Goal: Task Accomplishment & Management: Use online tool/utility

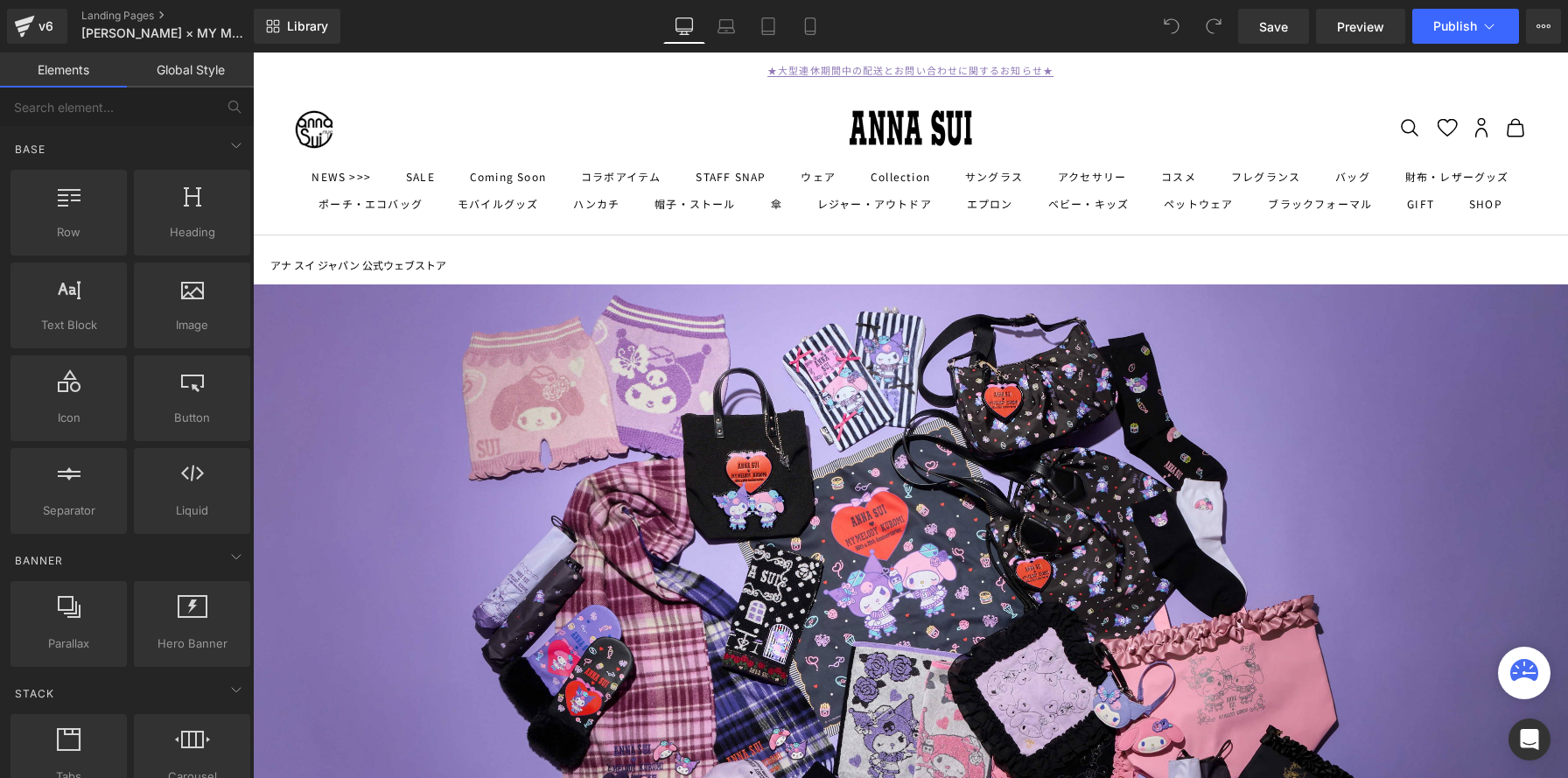
scroll to position [3952, 1315]
click at [1549, 31] on icon at bounding box center [1543, 26] width 14 height 14
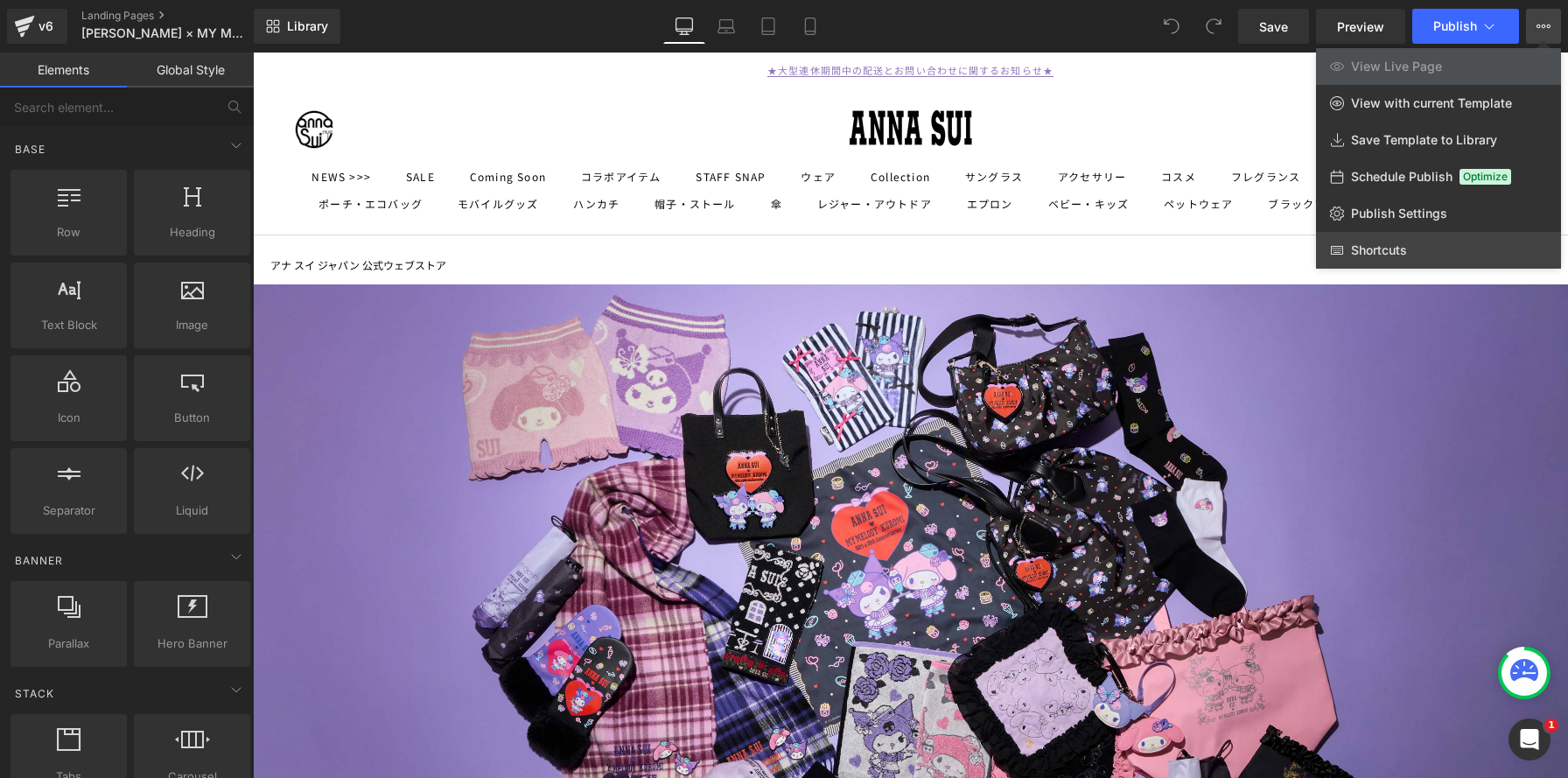
scroll to position [0, 0]
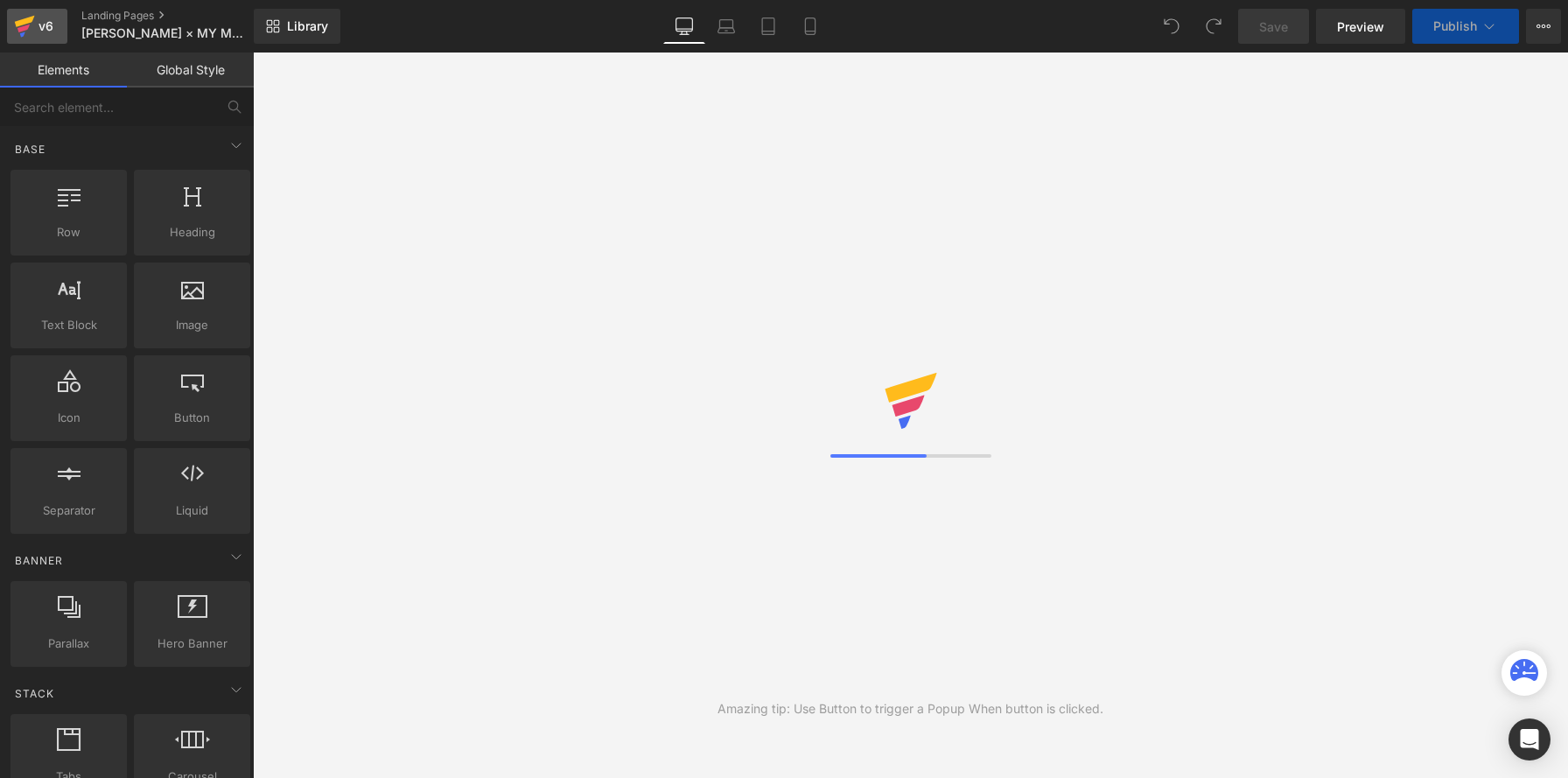
click at [33, 28] on icon at bounding box center [24, 26] width 21 height 44
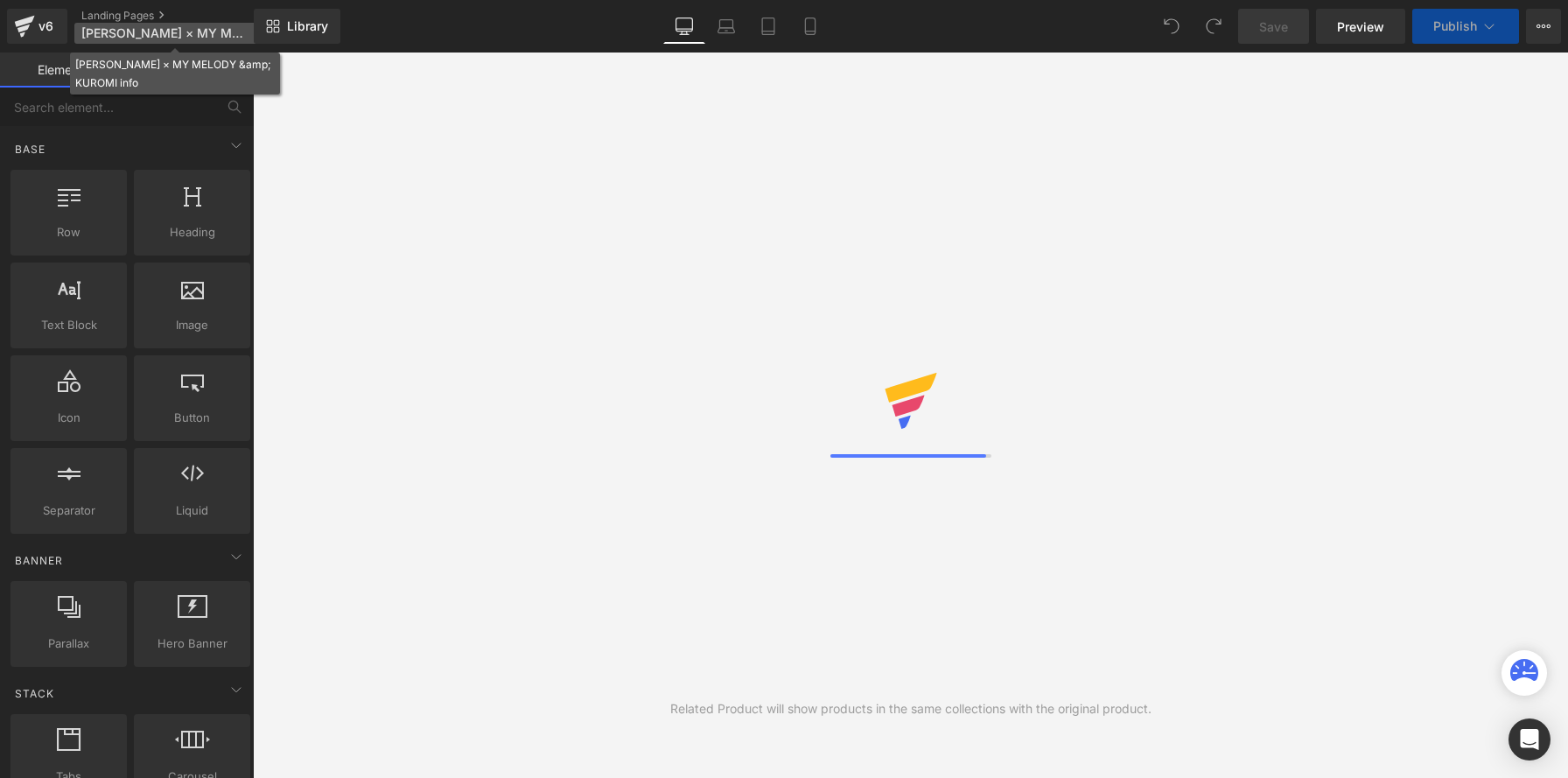
click at [152, 29] on span "ANNA SUI × MY MELODY &amp; KUROMI info" at bounding box center [165, 34] width 168 height 14
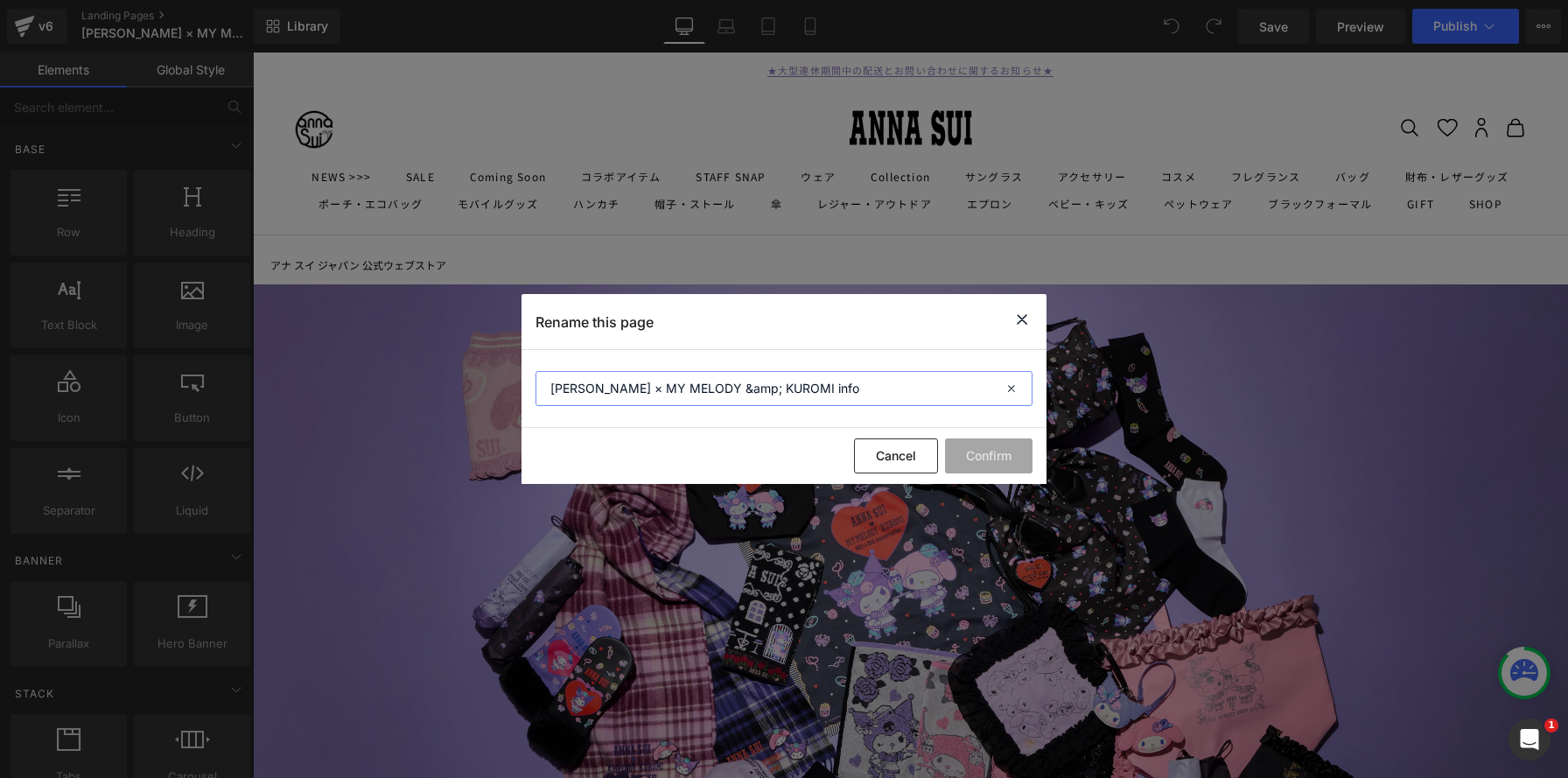
drag, startPoint x: 738, startPoint y: 386, endPoint x: 760, endPoint y: 393, distance: 23.1
click at [0, 0] on input "ANNA SUI × MY MELODY &amp; KUROMI info" at bounding box center [0, 0] width 0 height 0
type input "[PERSON_NAME] × MY MELODY KUROMI info"
click at [0, 0] on button "Confirm" at bounding box center [0, 0] width 0 height 0
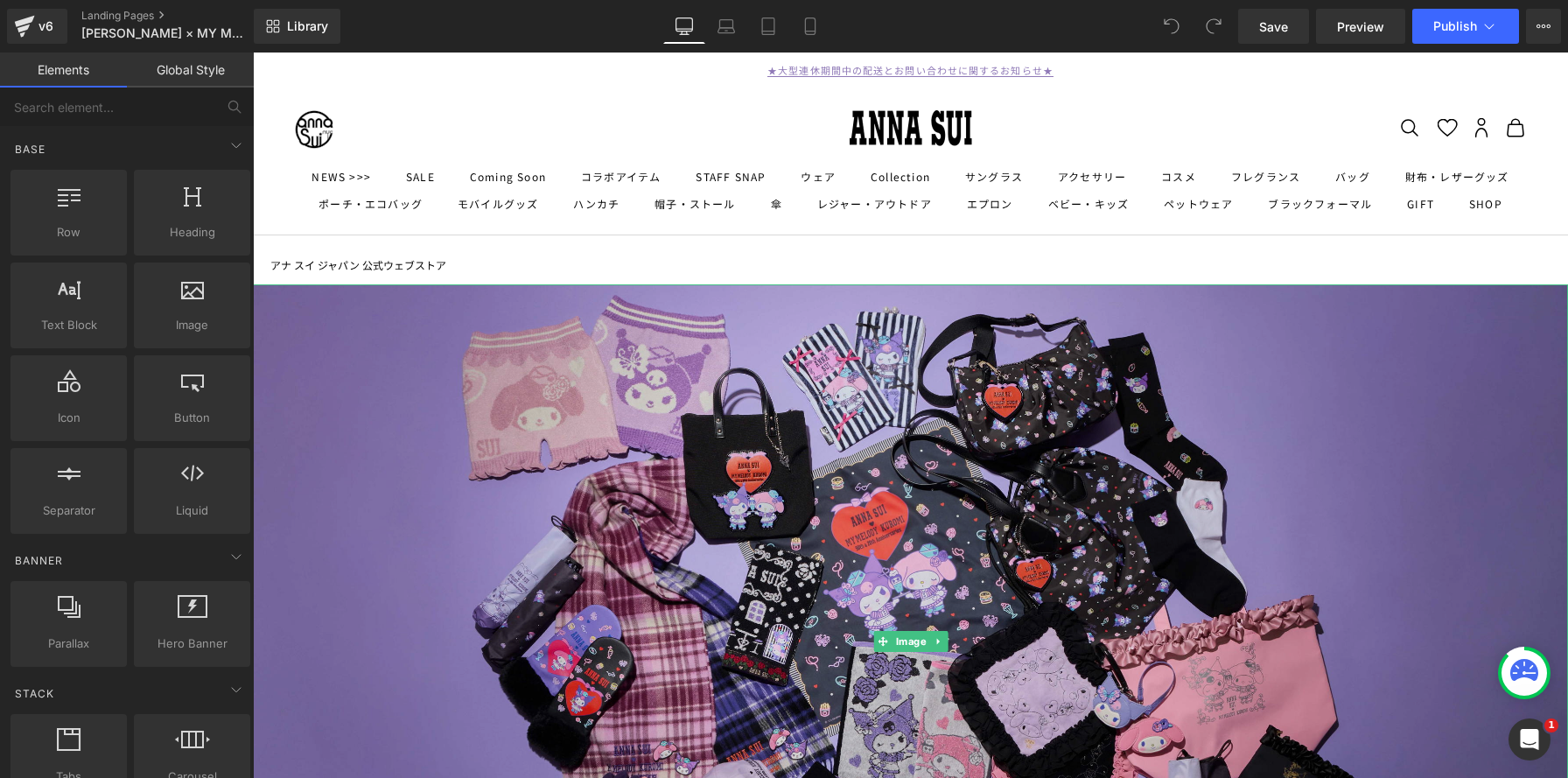
click at [949, 635] on img at bounding box center [910, 640] width 1315 height 714
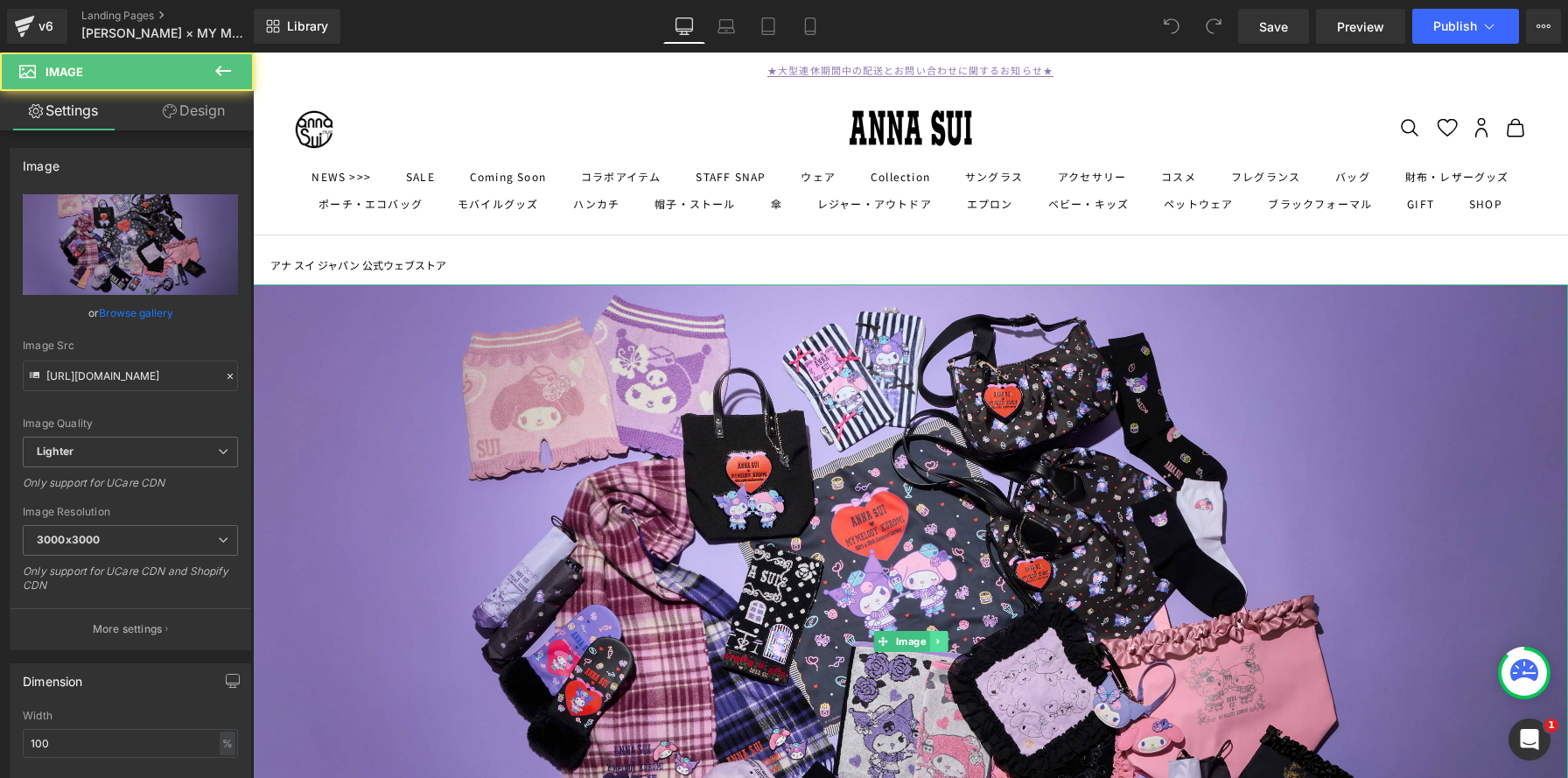
click at [944, 638] on link at bounding box center [938, 640] width 19 height 21
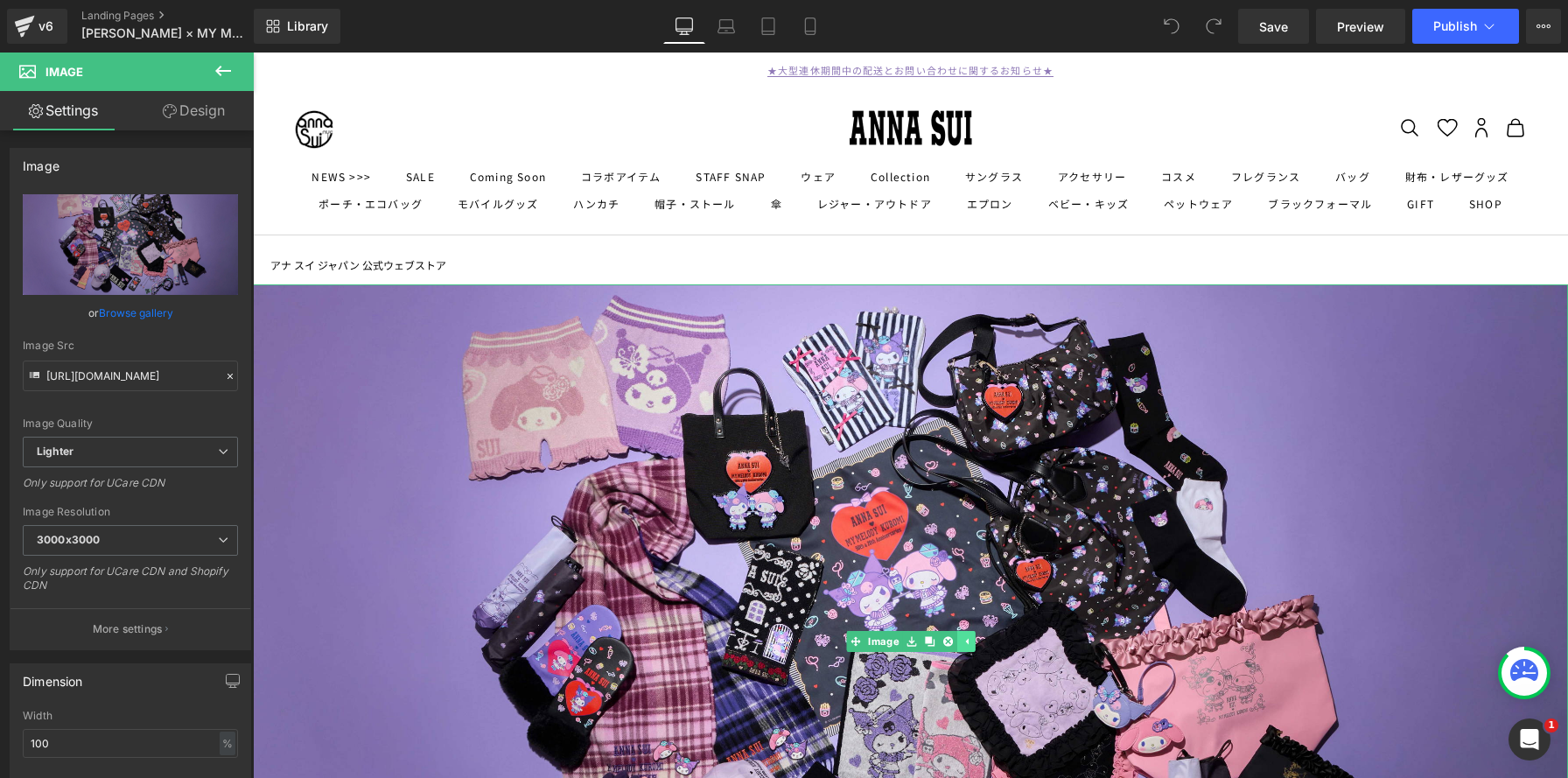
click at [944, 638] on icon at bounding box center [947, 640] width 10 height 11
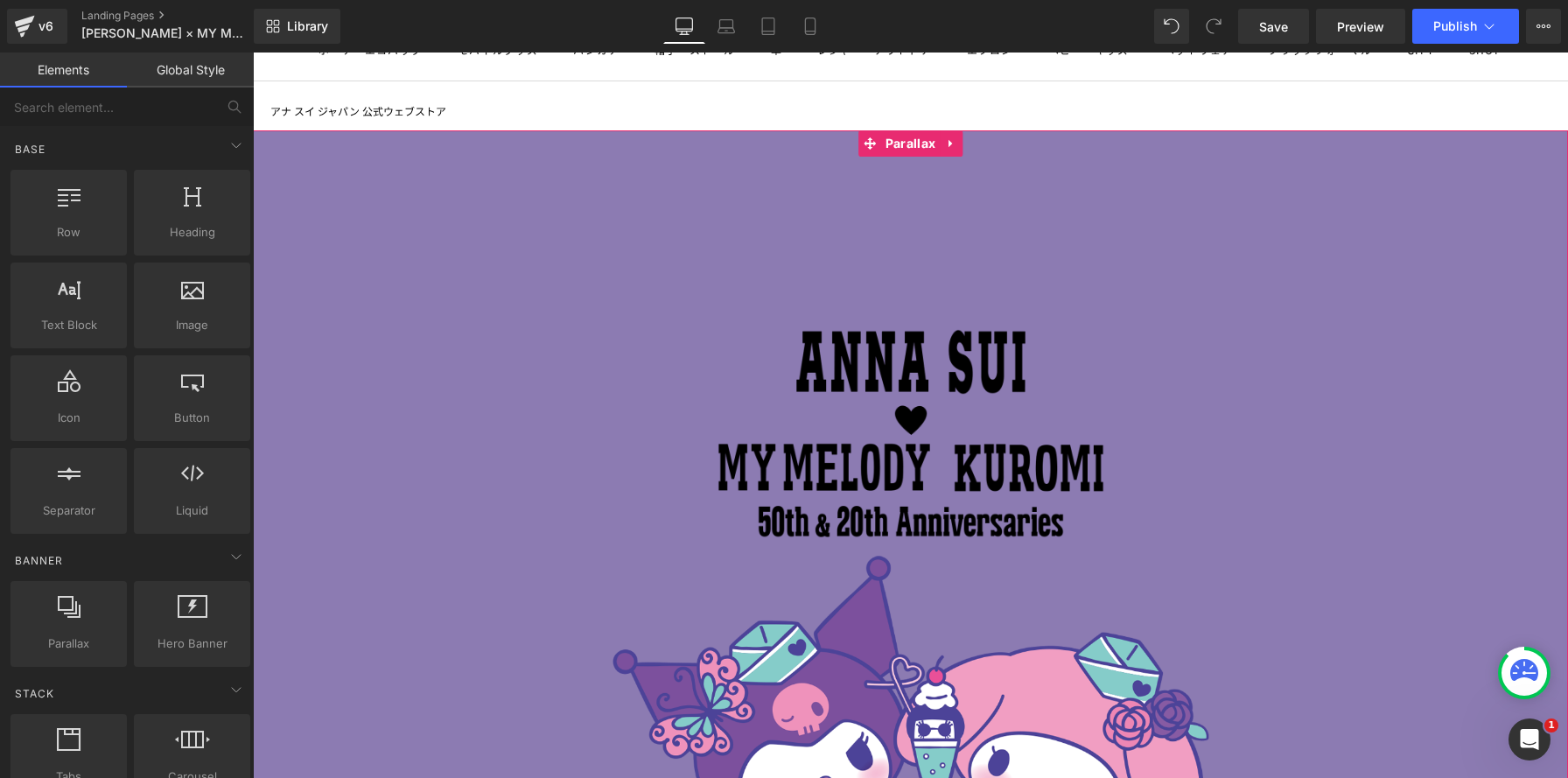
scroll to position [294, 0]
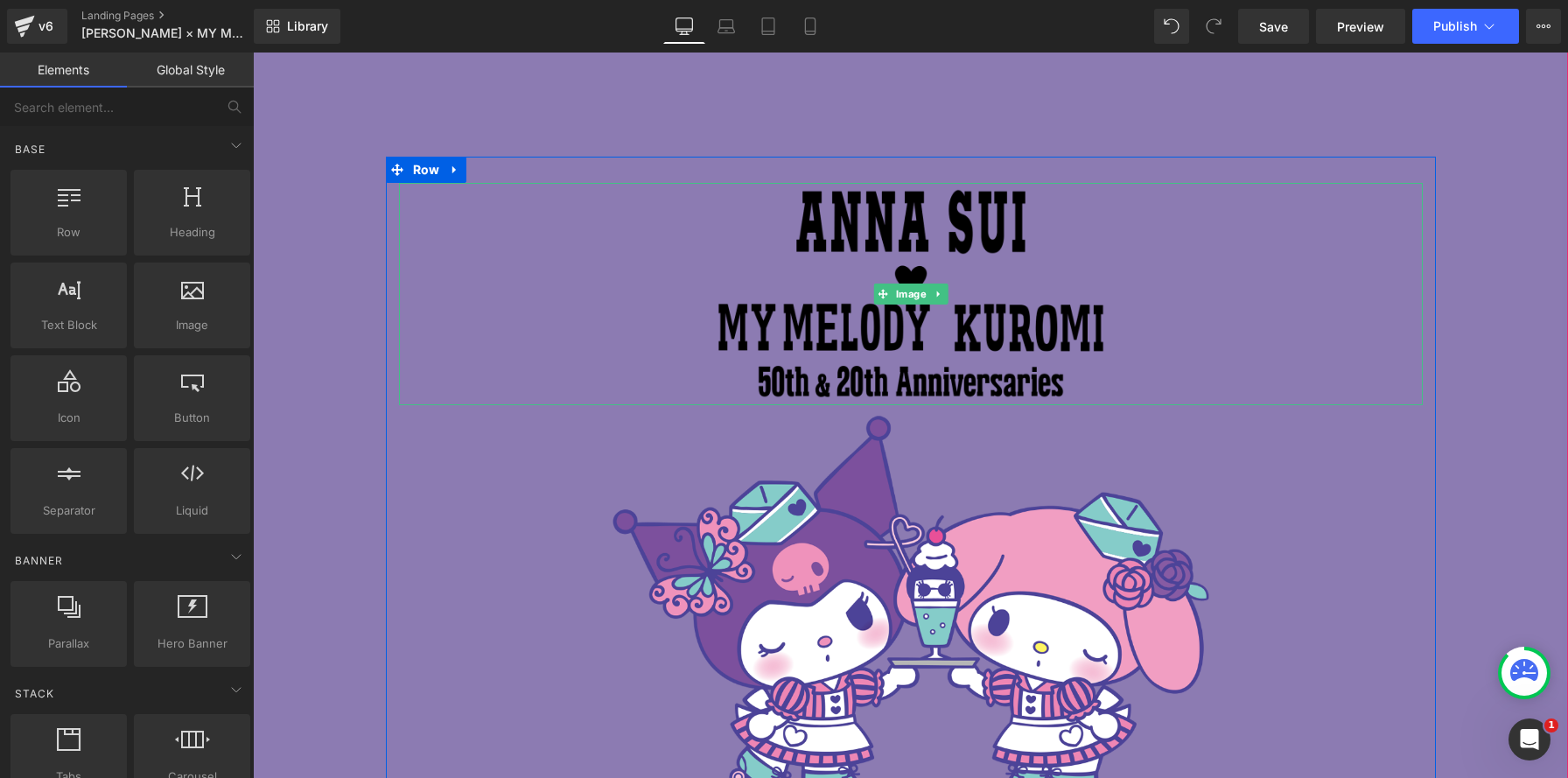
click at [870, 293] on img at bounding box center [911, 294] width 410 height 223
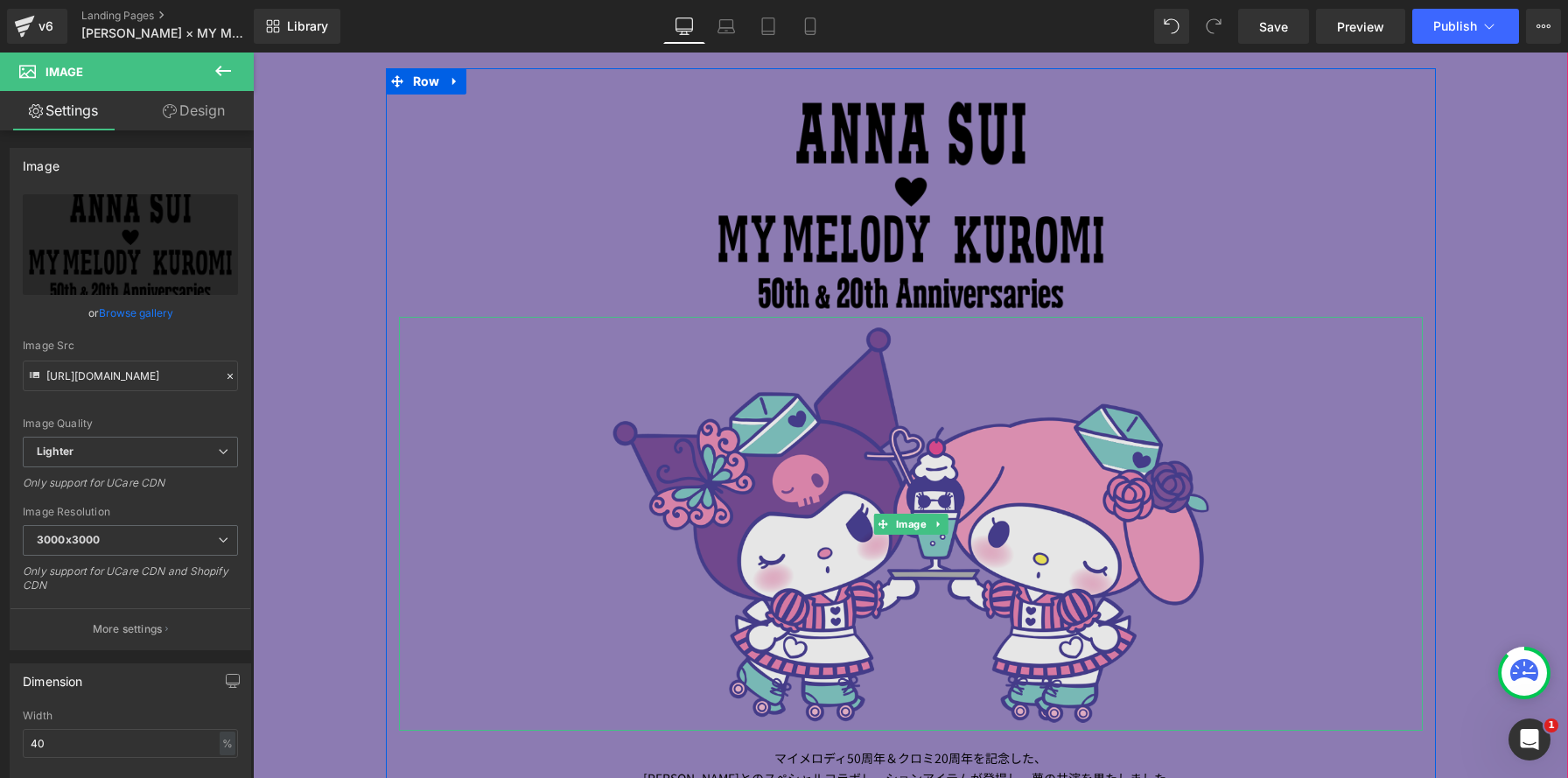
scroll to position [384, 0]
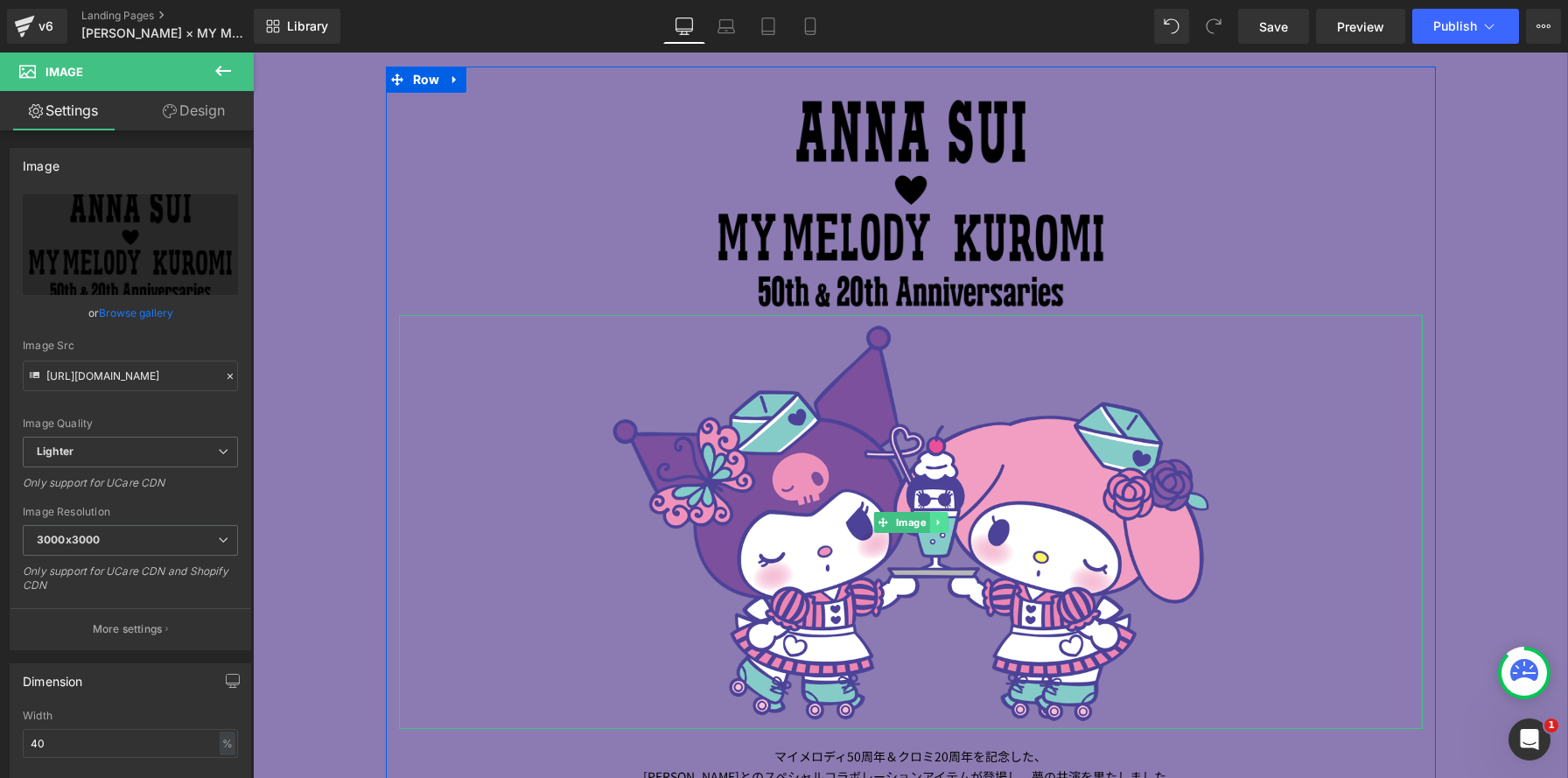
click at [939, 524] on icon at bounding box center [938, 522] width 10 height 11
click at [948, 523] on icon at bounding box center [947, 522] width 10 height 11
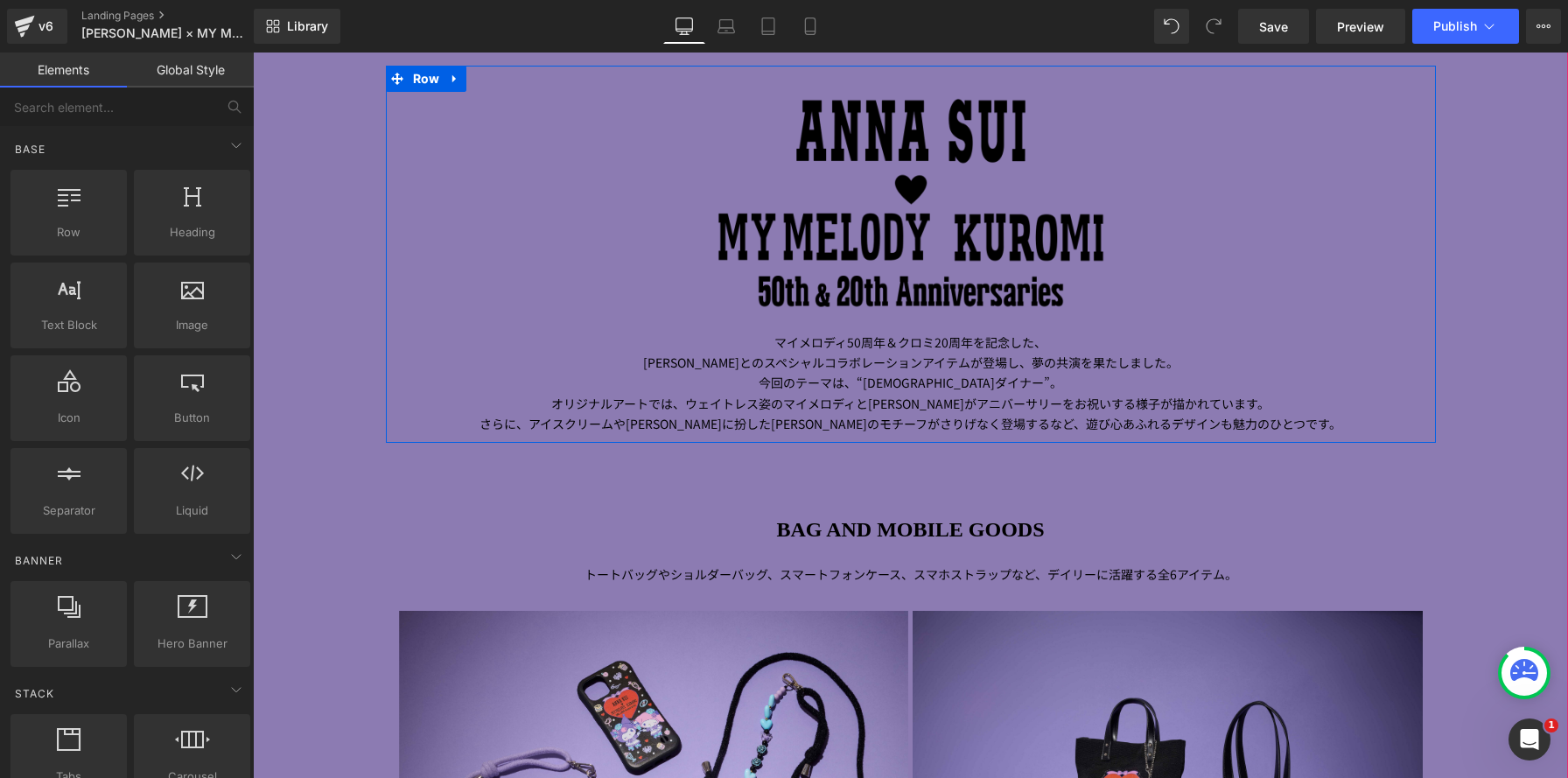
scroll to position [9, 9]
click at [958, 365] on span "とのスペシャルコラボレーションアイテムが登場し、" at bounding box center [885, 362] width 292 height 18
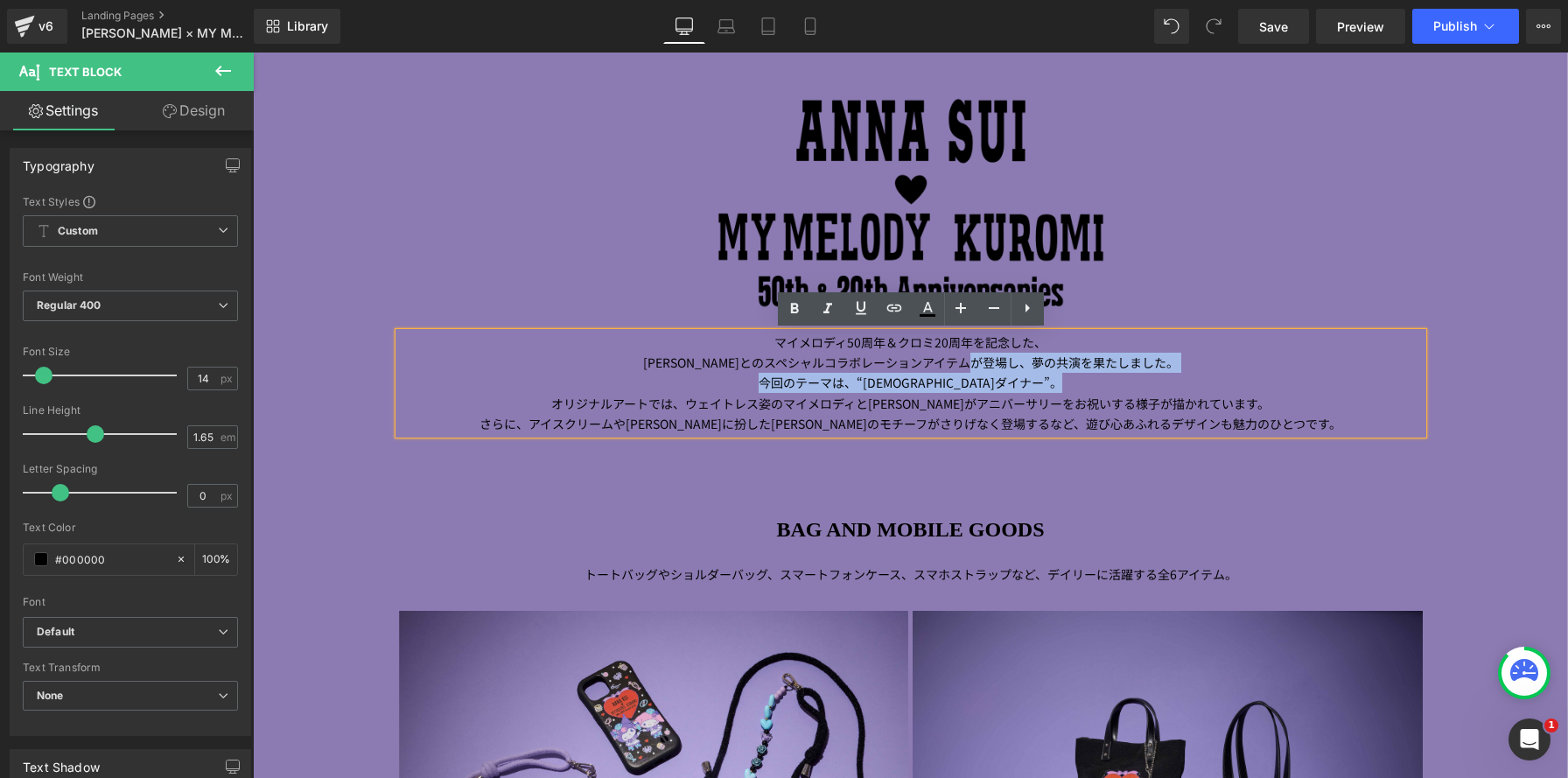
drag, startPoint x: 953, startPoint y: 364, endPoint x: 1111, endPoint y: 390, distance: 160.1
click at [1131, 391] on p "[PERSON_NAME] とのスペシャルコラボレーションアイテムが登場し、 夢の共演を果たしました。 今回のテーマは、 “ アメリカンダイナー ” 。 オリ…" at bounding box center [911, 392] width 1024 height 80
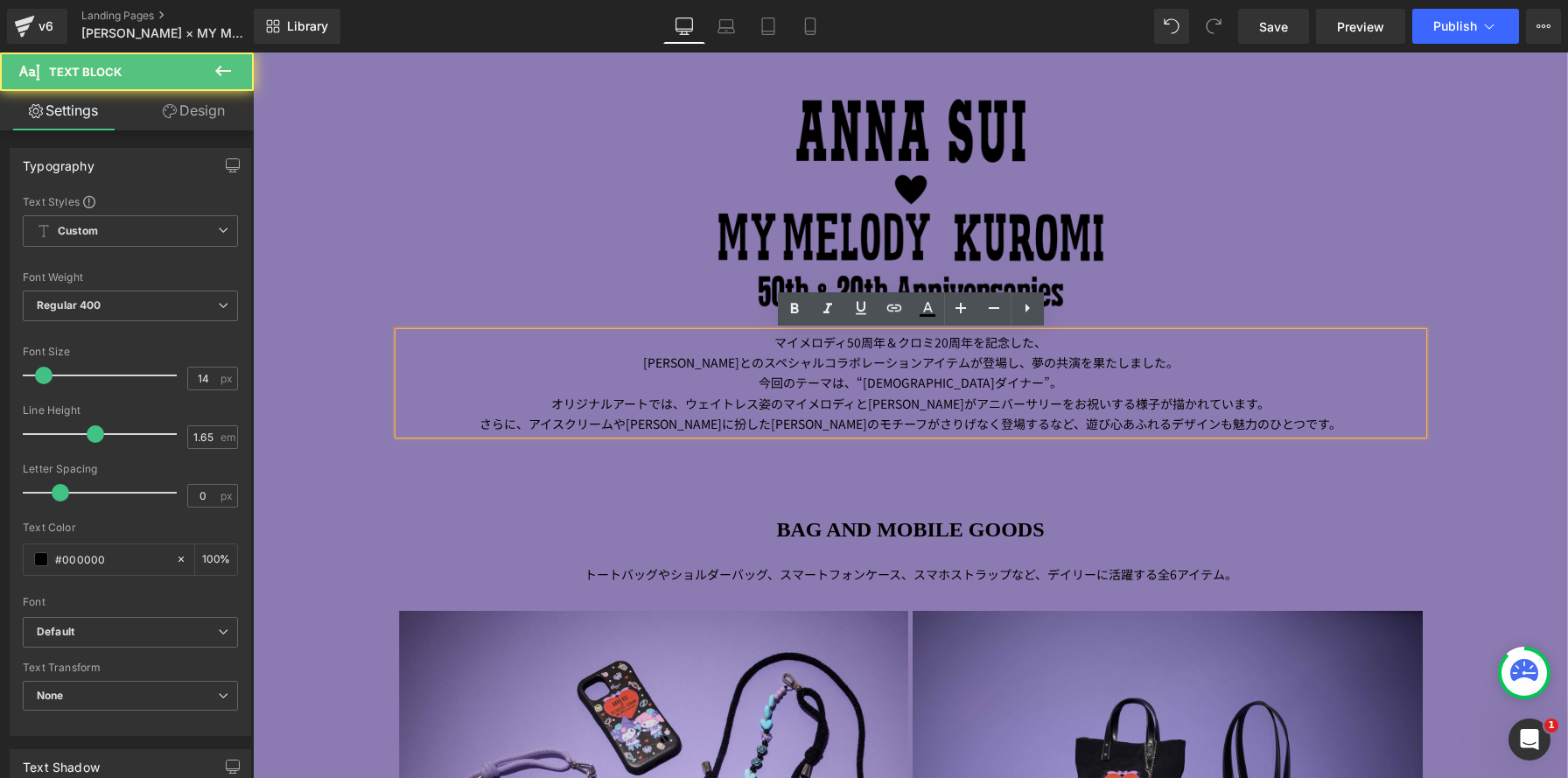
click at [1005, 389] on p "[PERSON_NAME] とのスペシャルコラボレーションアイテムが登場し、 夢の共演を果たしました。 今回のテーマは、 “ アメリカンダイナー ” 。 オリ…" at bounding box center [911, 392] width 1024 height 80
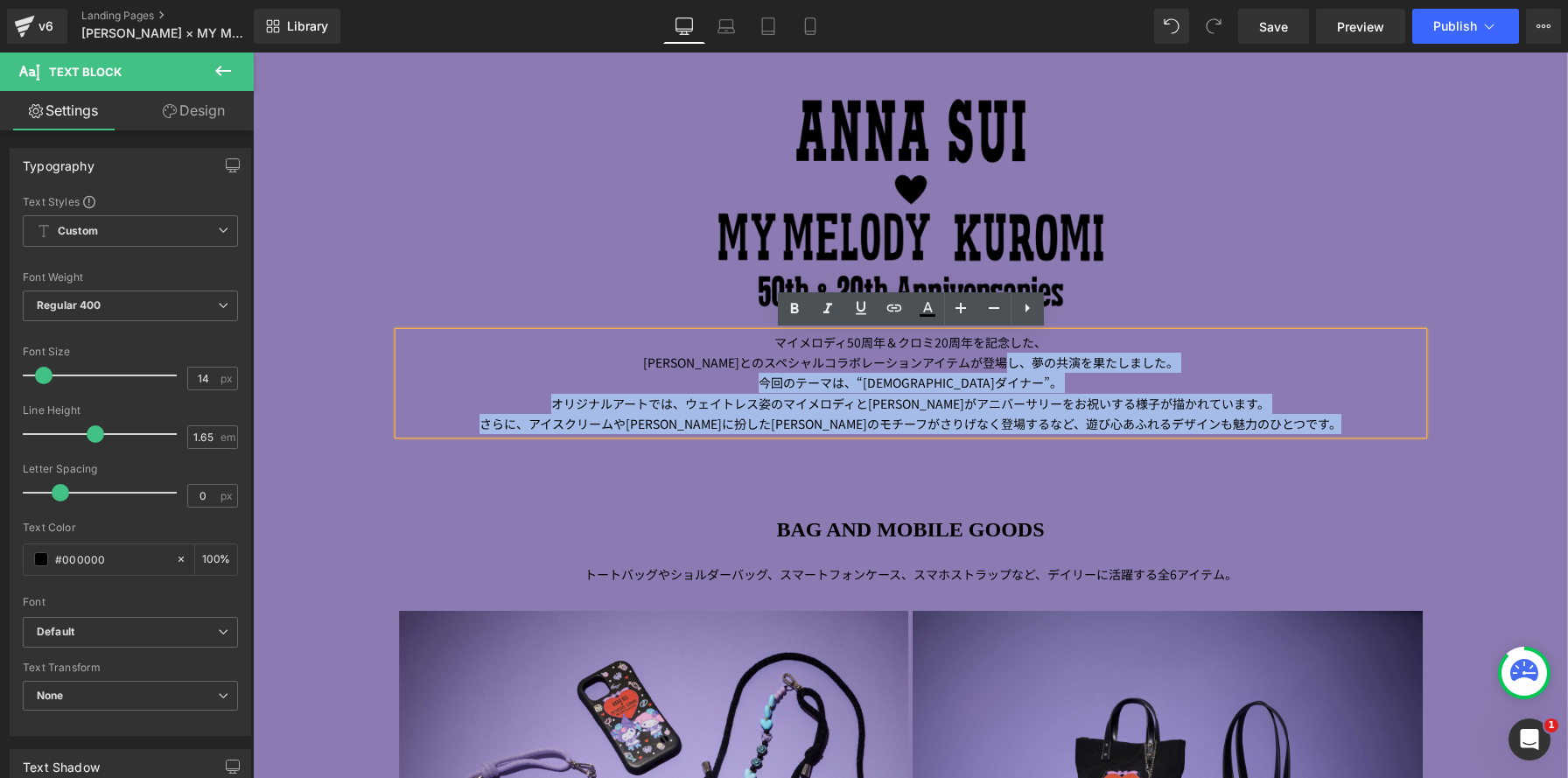
drag, startPoint x: 991, startPoint y: 364, endPoint x: 1335, endPoint y: 437, distance: 351.7
click at [1335, 433] on div "マイメロディ 50 周年＆クロミ 20 周年を記念した、 [PERSON_NAME] とのスペシャルコラボレーションアイテムが登場し、 夢の共演を果たしました…" at bounding box center [911, 383] width 1024 height 101
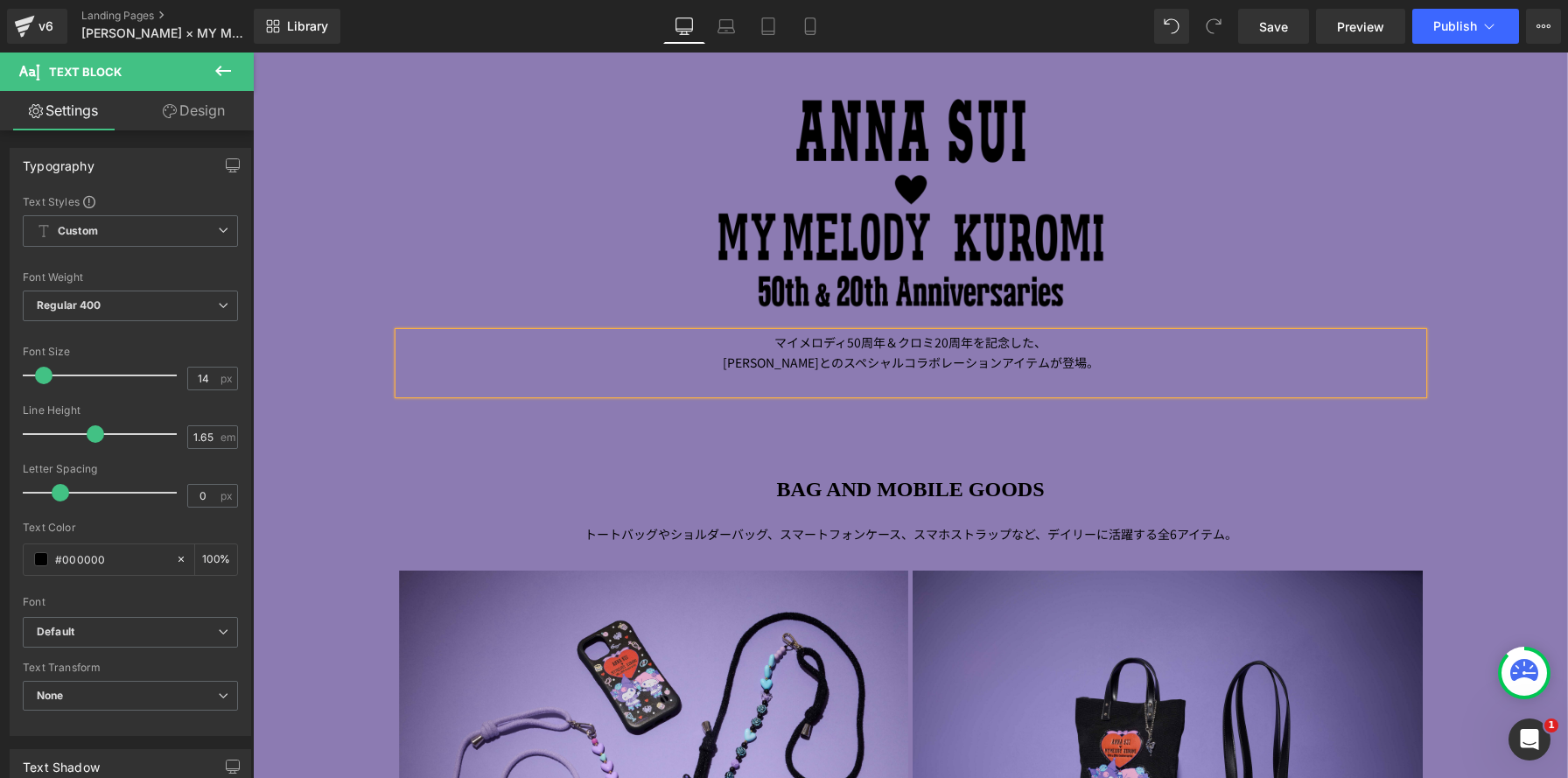
scroll to position [2772, 1315]
click at [1208, 182] on div at bounding box center [911, 203] width 1024 height 223
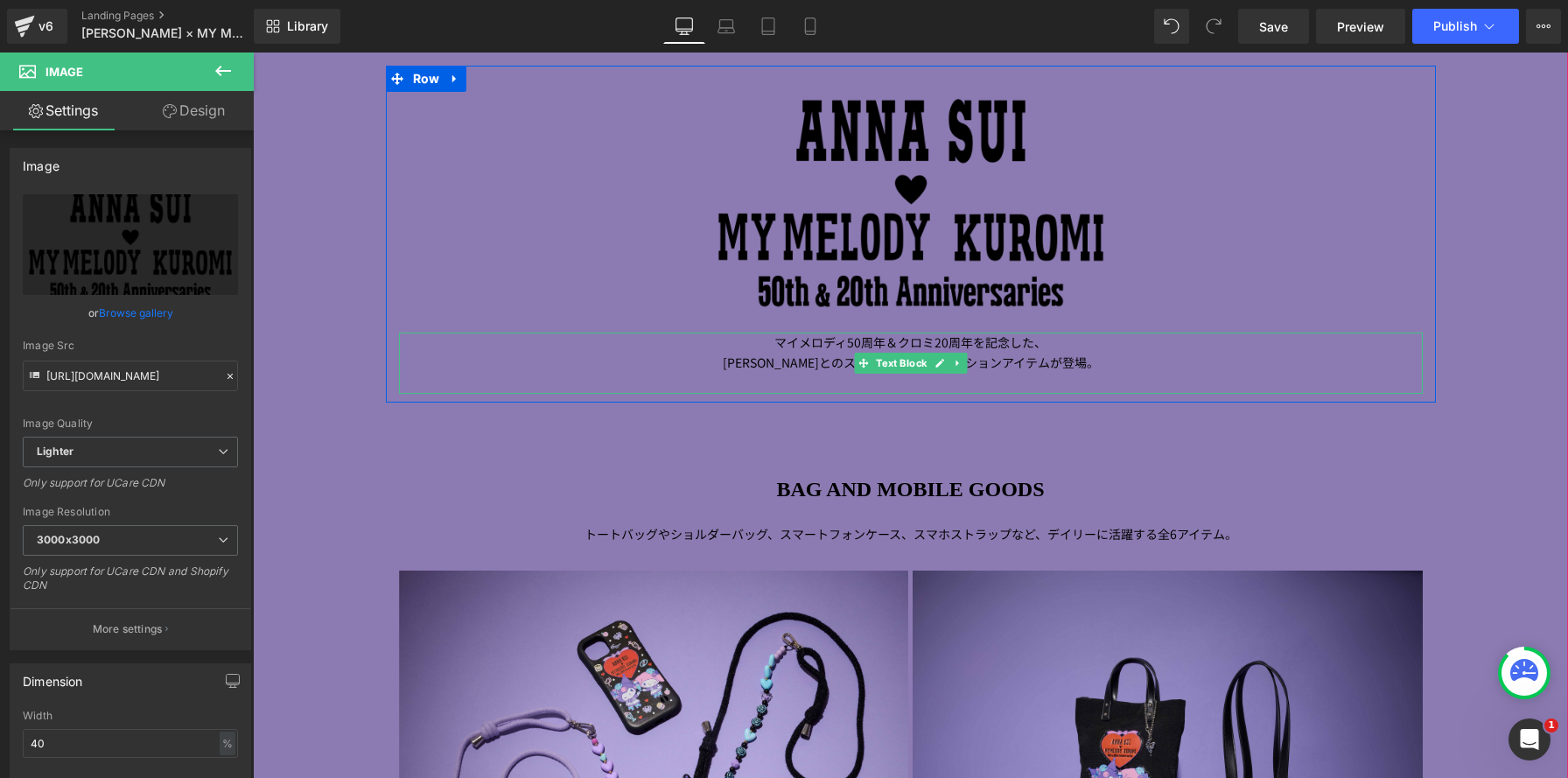
click at [984, 372] on p "ANNA SUI とのスペシャルコラボレーションアイテムが登場。" at bounding box center [911, 362] width 1024 height 20
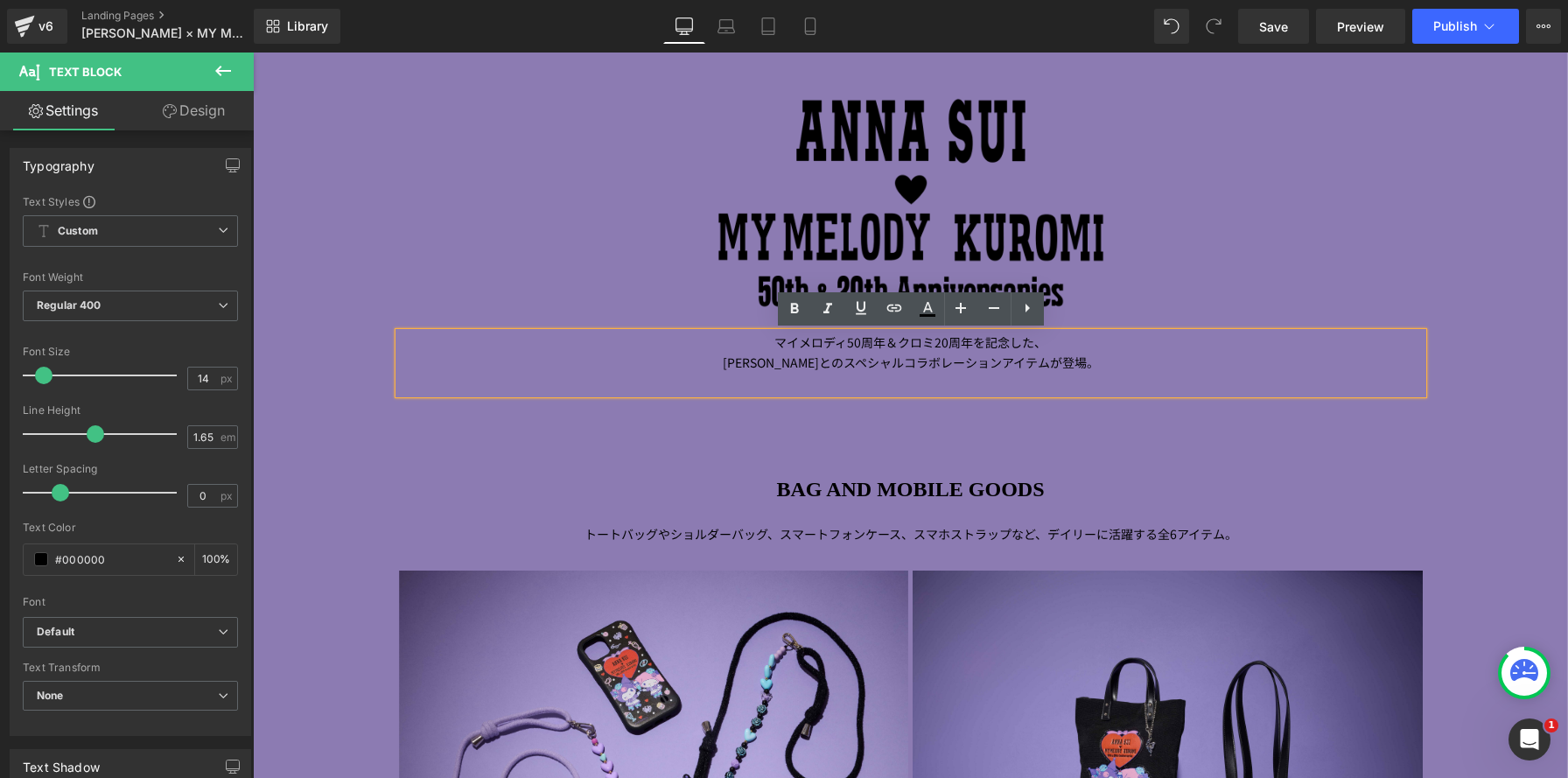
click at [975, 388] on p at bounding box center [911, 382] width 1024 height 20
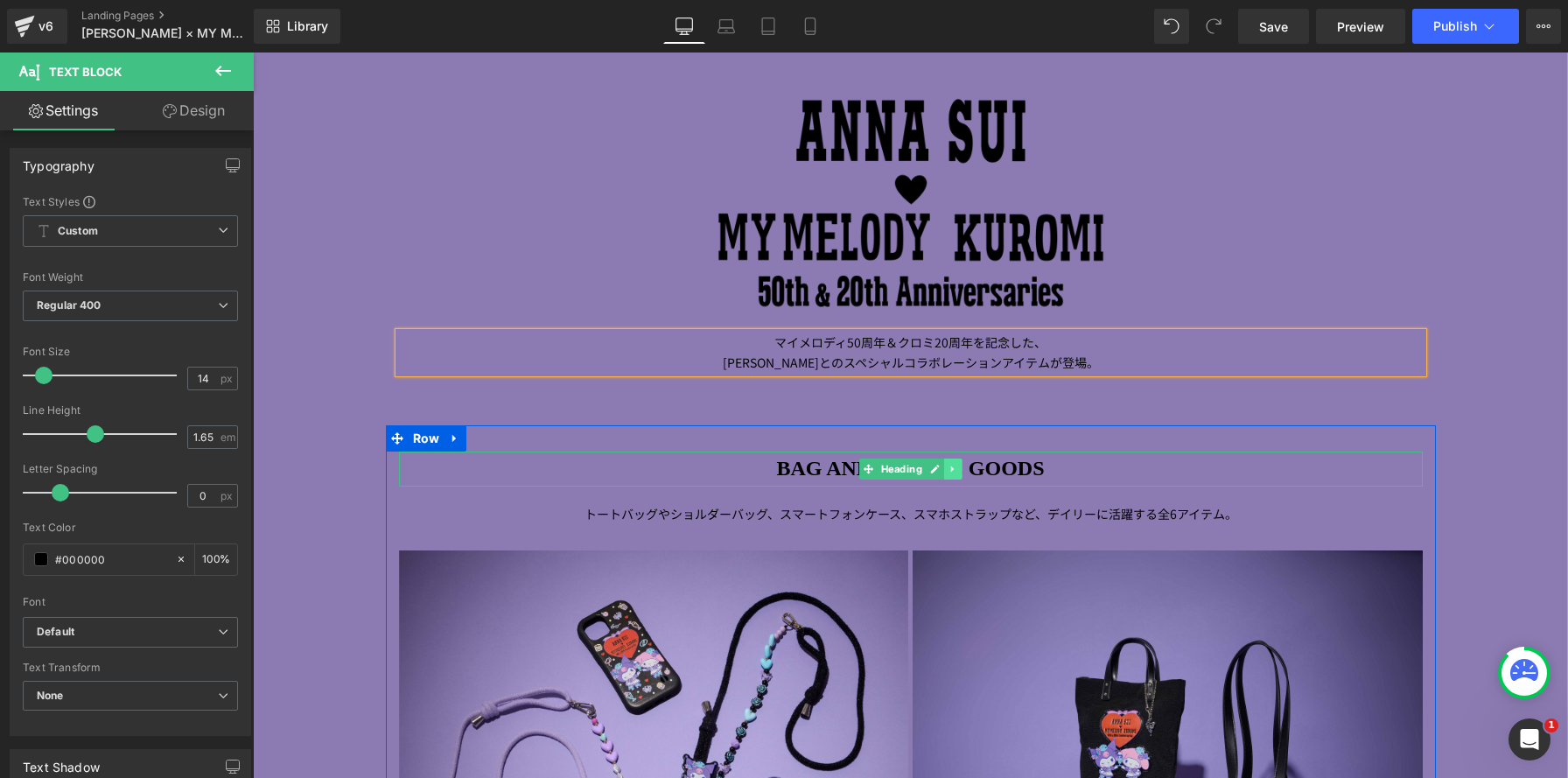
click at [954, 471] on icon at bounding box center [952, 468] width 10 height 11
click at [944, 470] on icon at bounding box center [943, 468] width 10 height 11
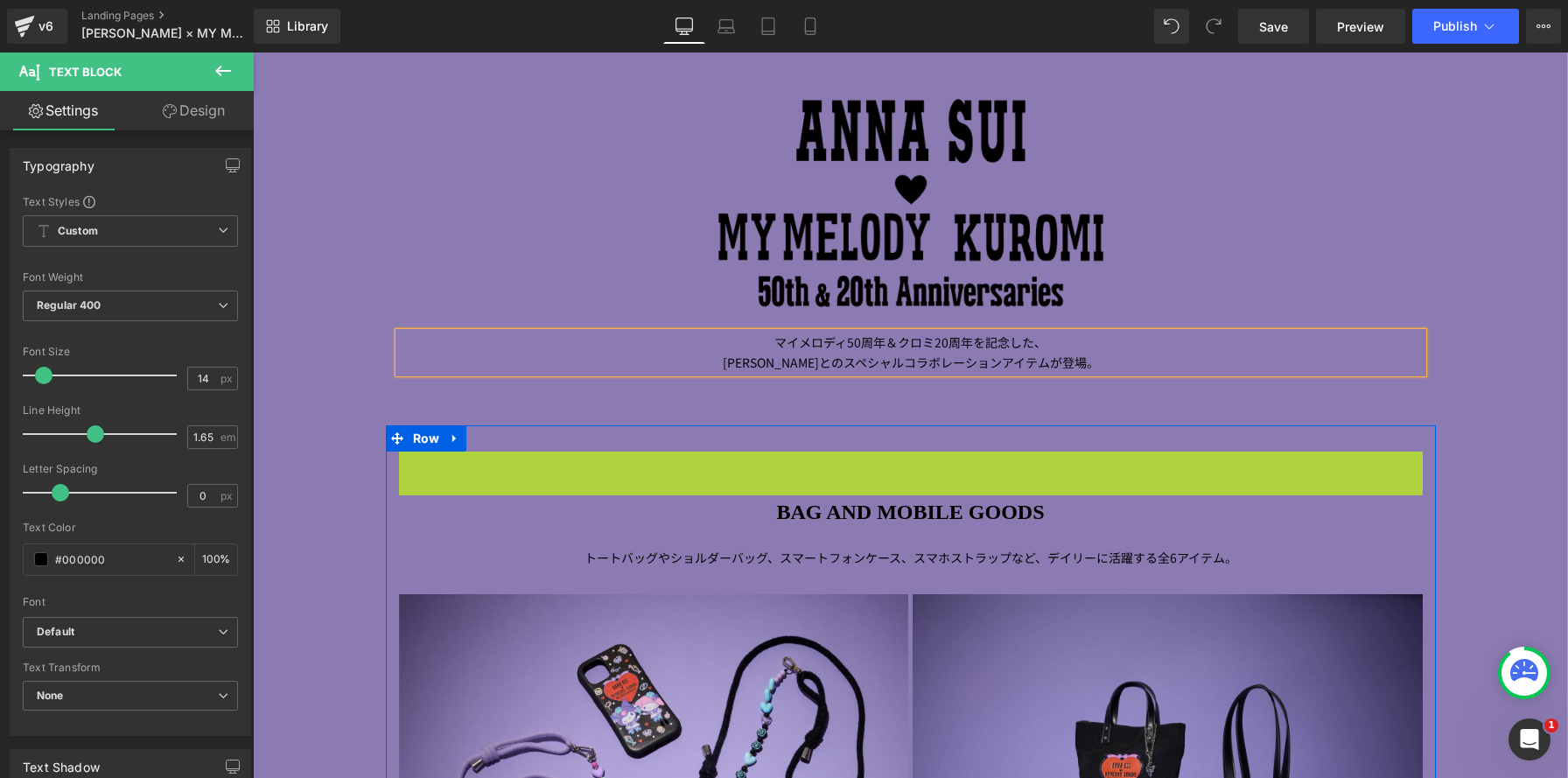
scroll to position [2794, 1315]
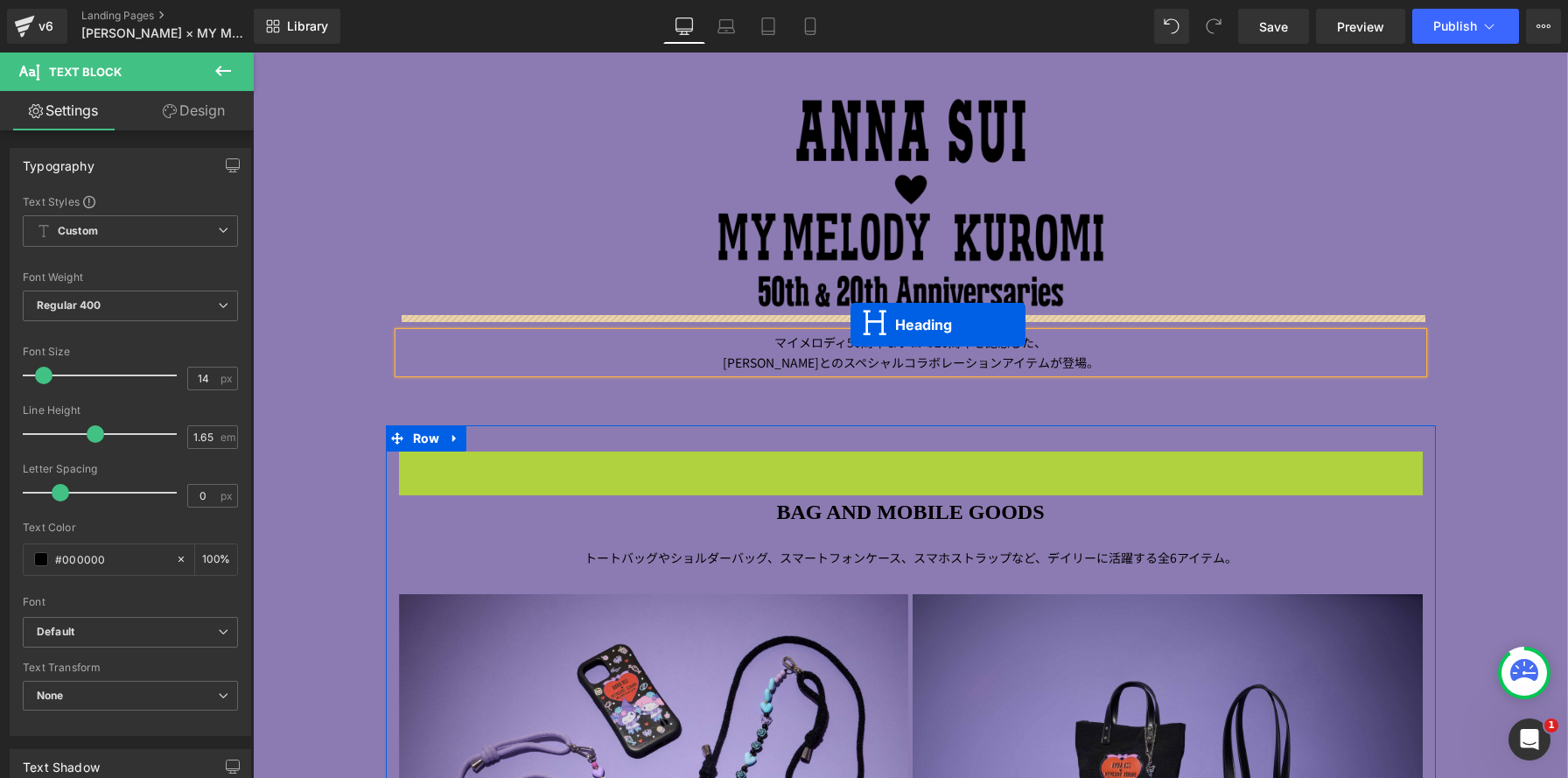
drag, startPoint x: 841, startPoint y: 470, endPoint x: 850, endPoint y: 325, distance: 145.3
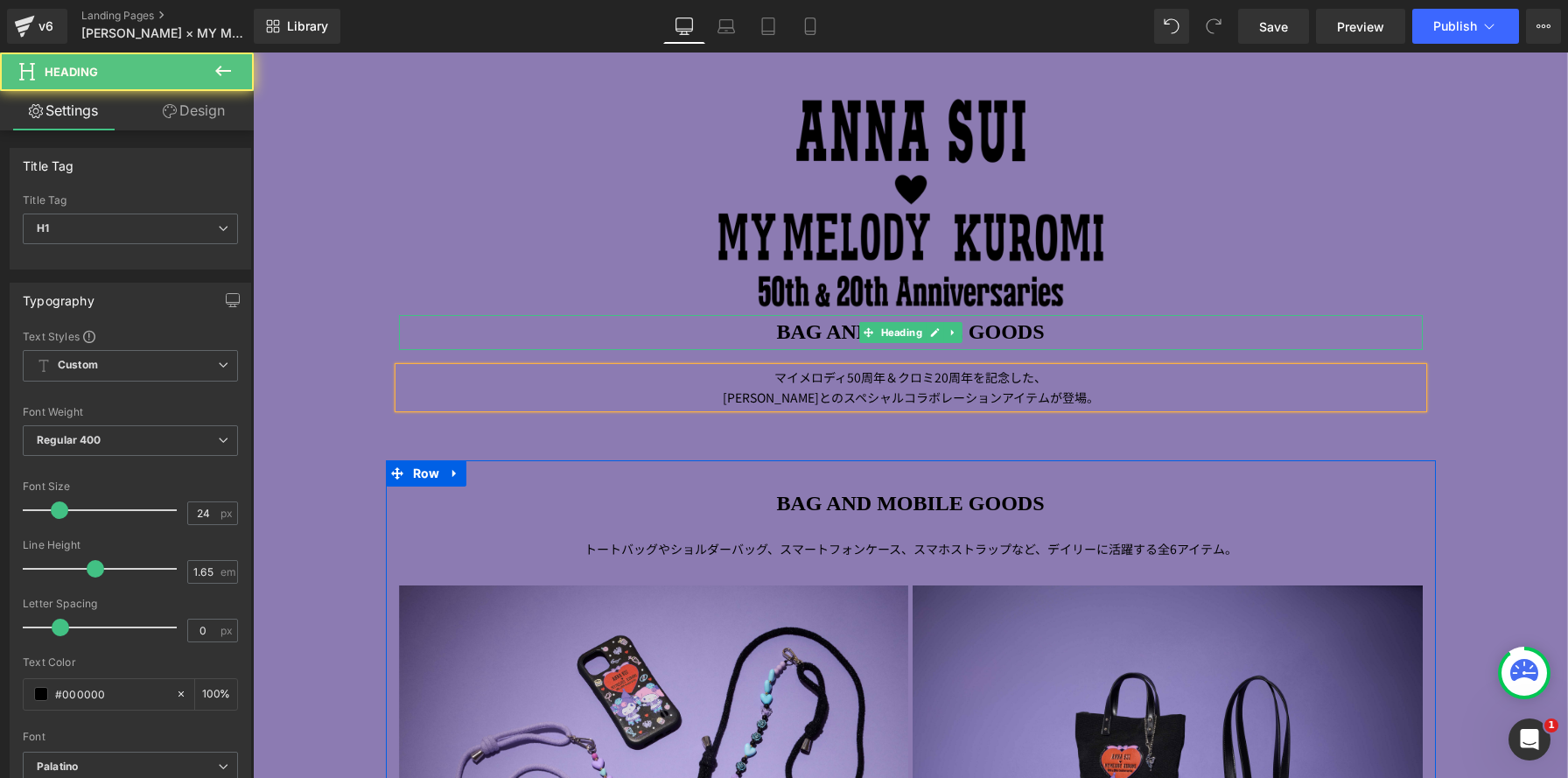
scroll to position [9, 9]
click at [622, 213] on div at bounding box center [911, 203] width 1024 height 223
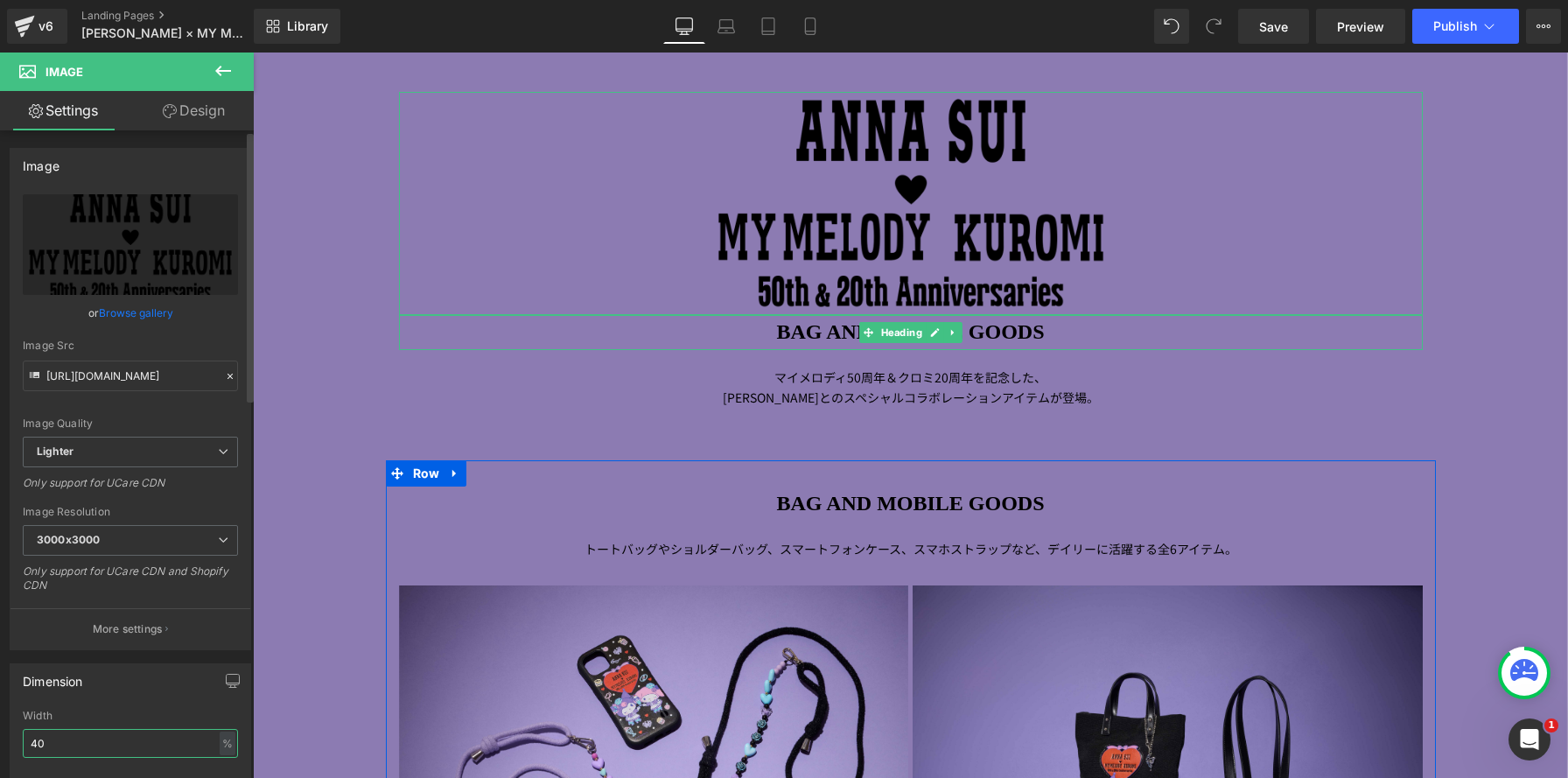
drag, startPoint x: 49, startPoint y: 743, endPoint x: 1, endPoint y: 729, distance: 50.0
click at [0, 730] on div "Dimension 40% Width 40 % % px auto Height auto 0 Circle Image" at bounding box center [131, 768] width 261 height 236
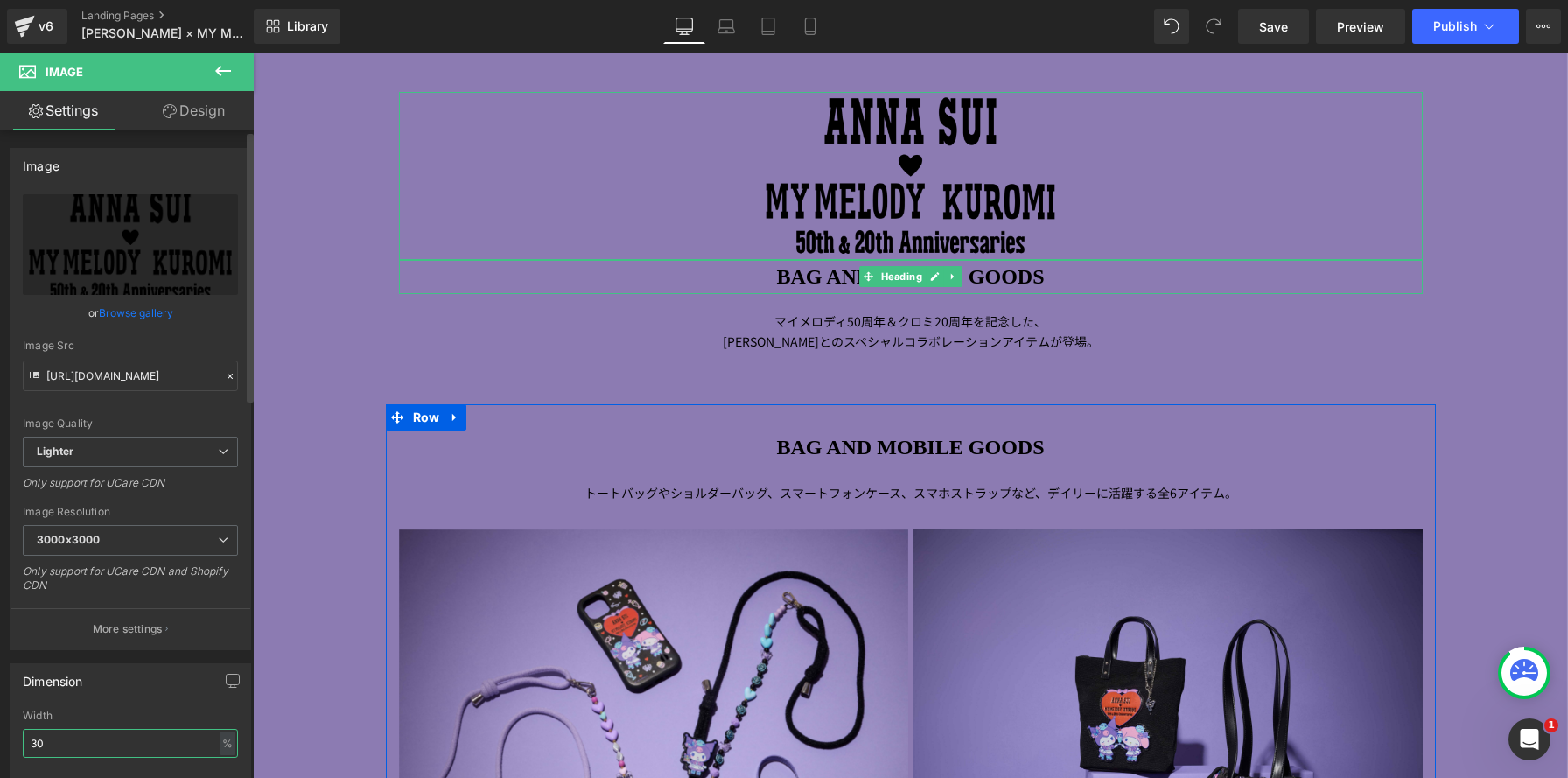
type input "30"
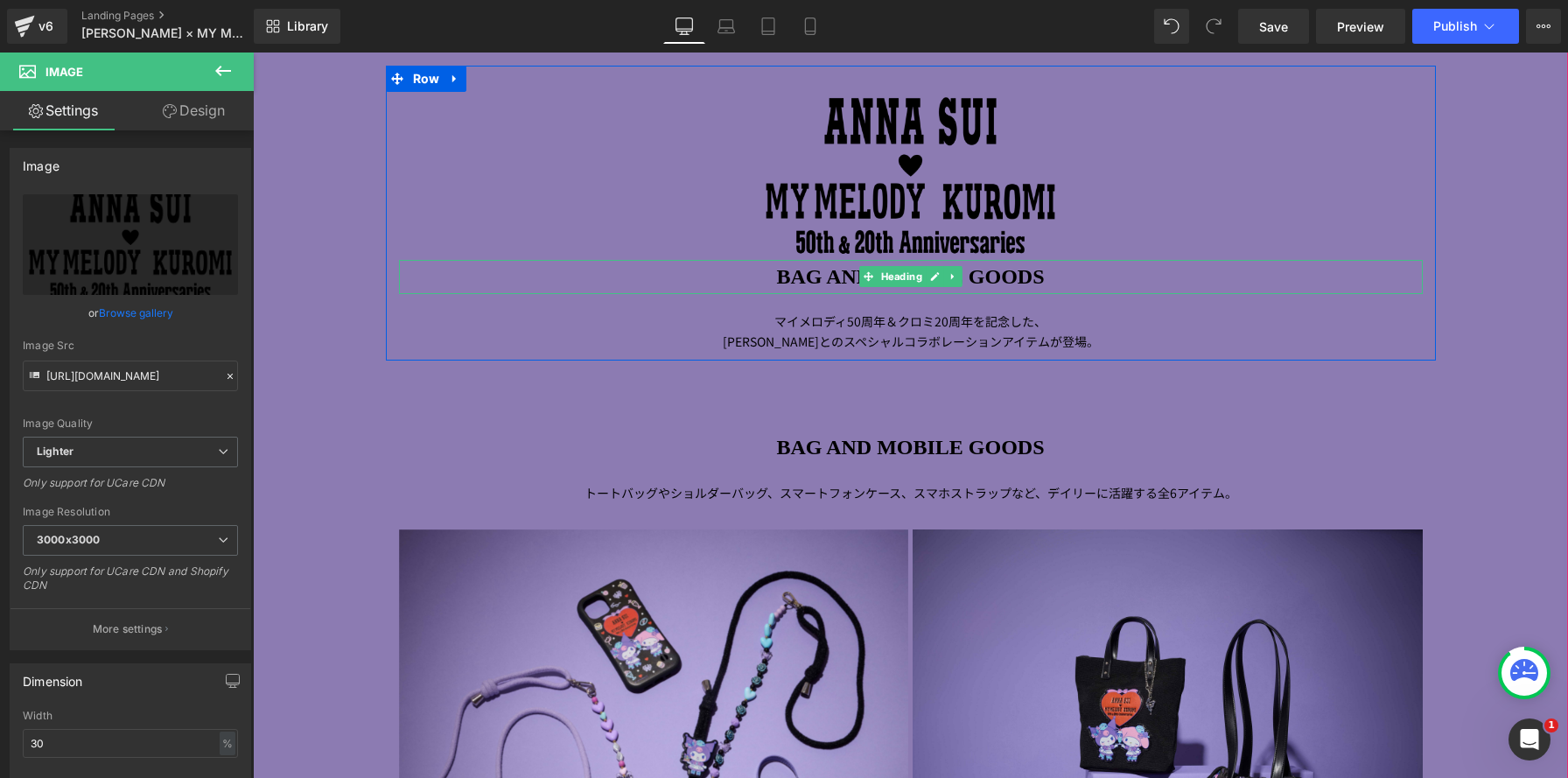
drag, startPoint x: 669, startPoint y: 278, endPoint x: 281, endPoint y: 244, distance: 389.5
click at [669, 279] on h1 "BAG AND MOBILE GOODS" at bounding box center [911, 276] width 1024 height 35
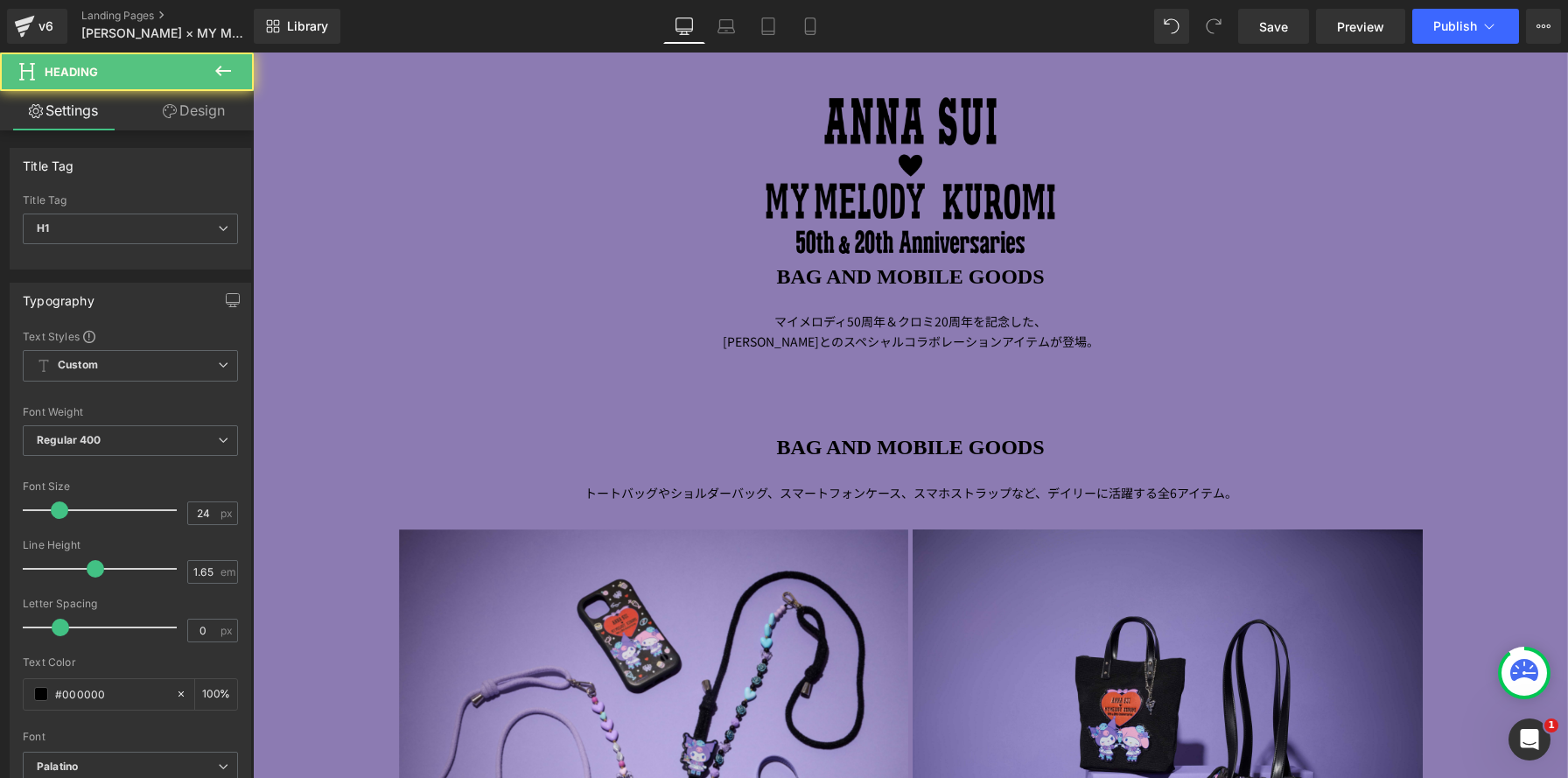
drag, startPoint x: 207, startPoint y: 124, endPoint x: 183, endPoint y: 237, distance: 115.5
click at [207, 124] on link "Design" at bounding box center [194, 111] width 127 height 40
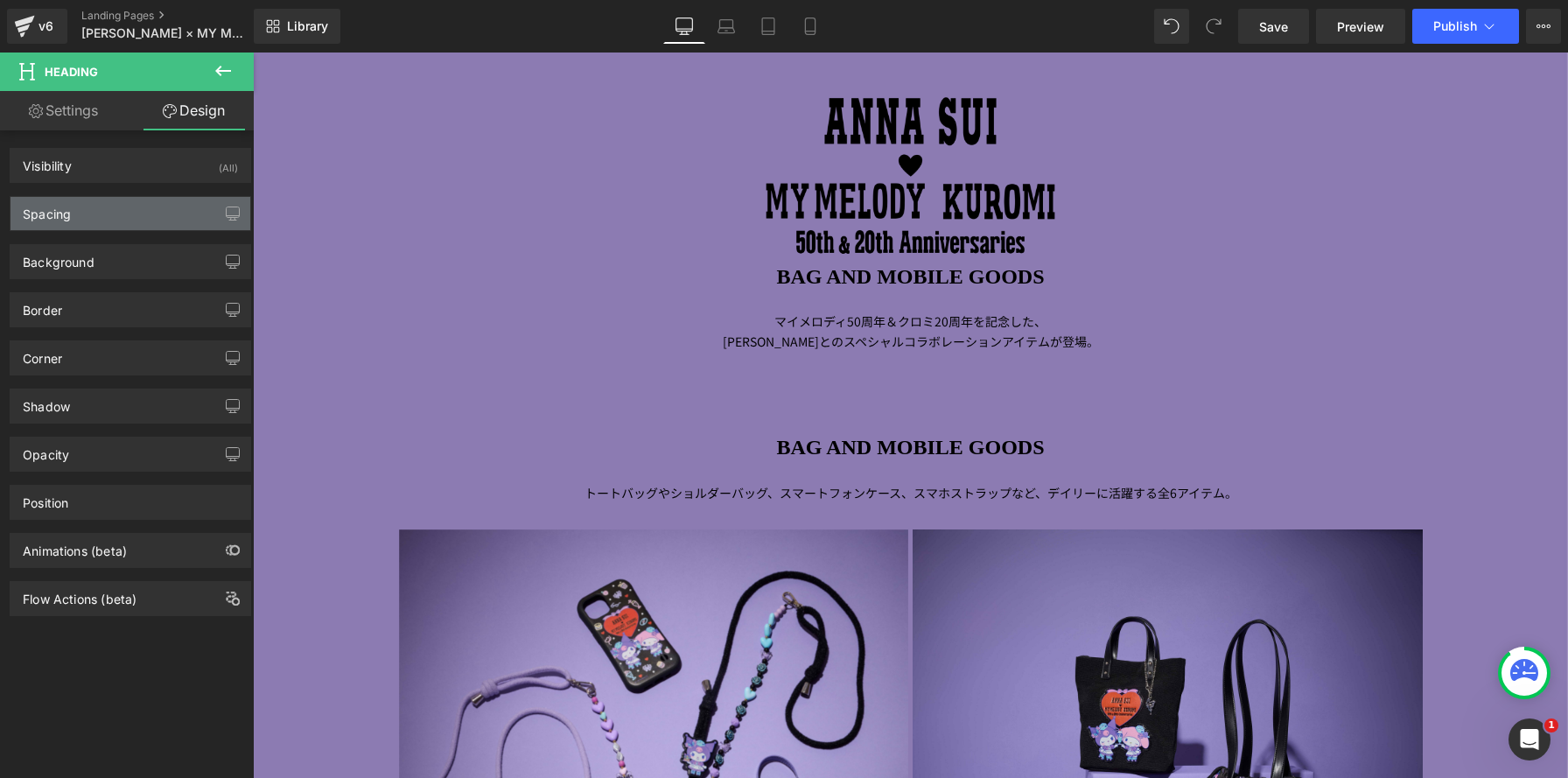
type input "0"
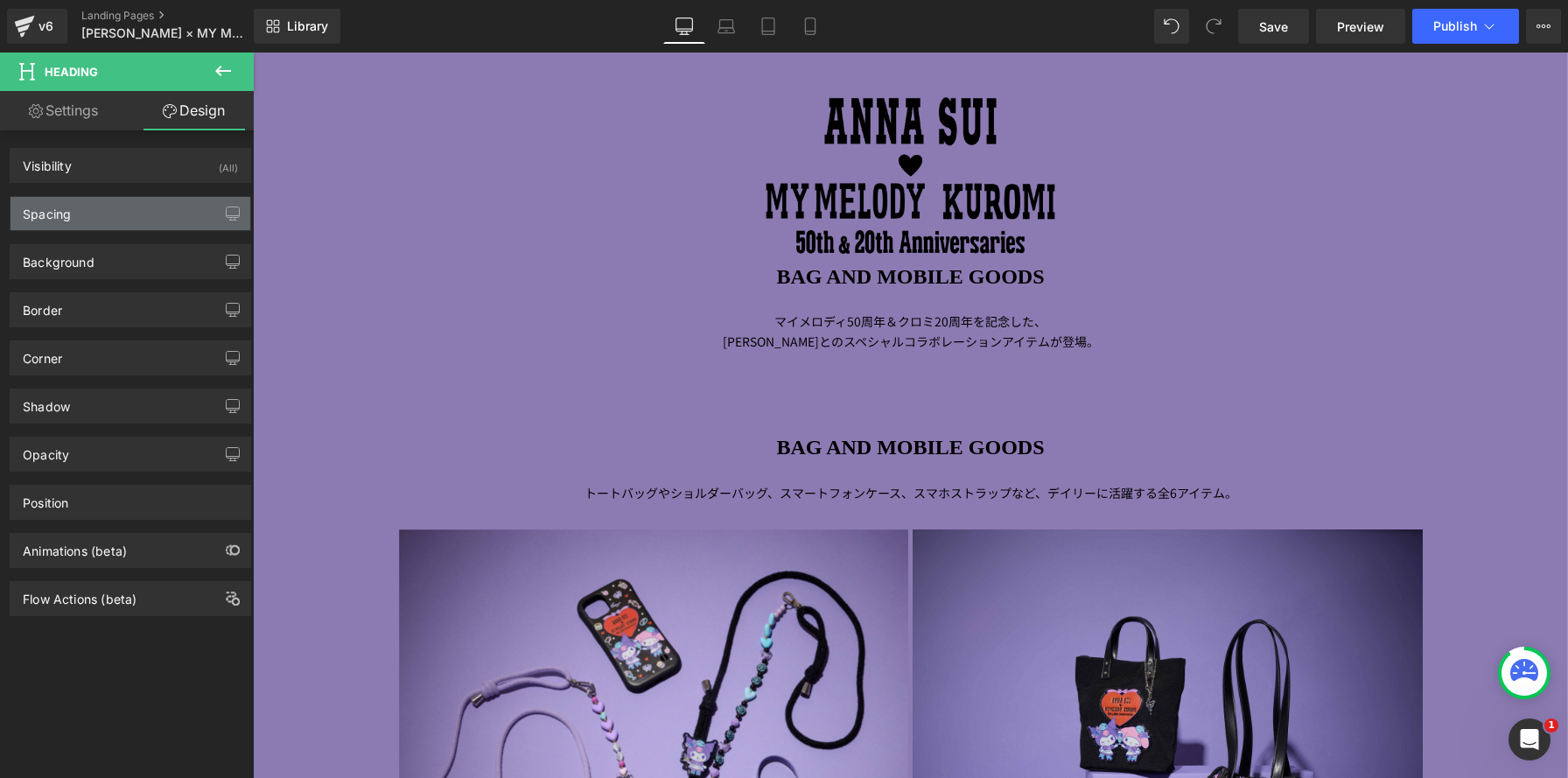
type input "0"
click at [191, 220] on div "Spacing" at bounding box center [131, 214] width 240 height 34
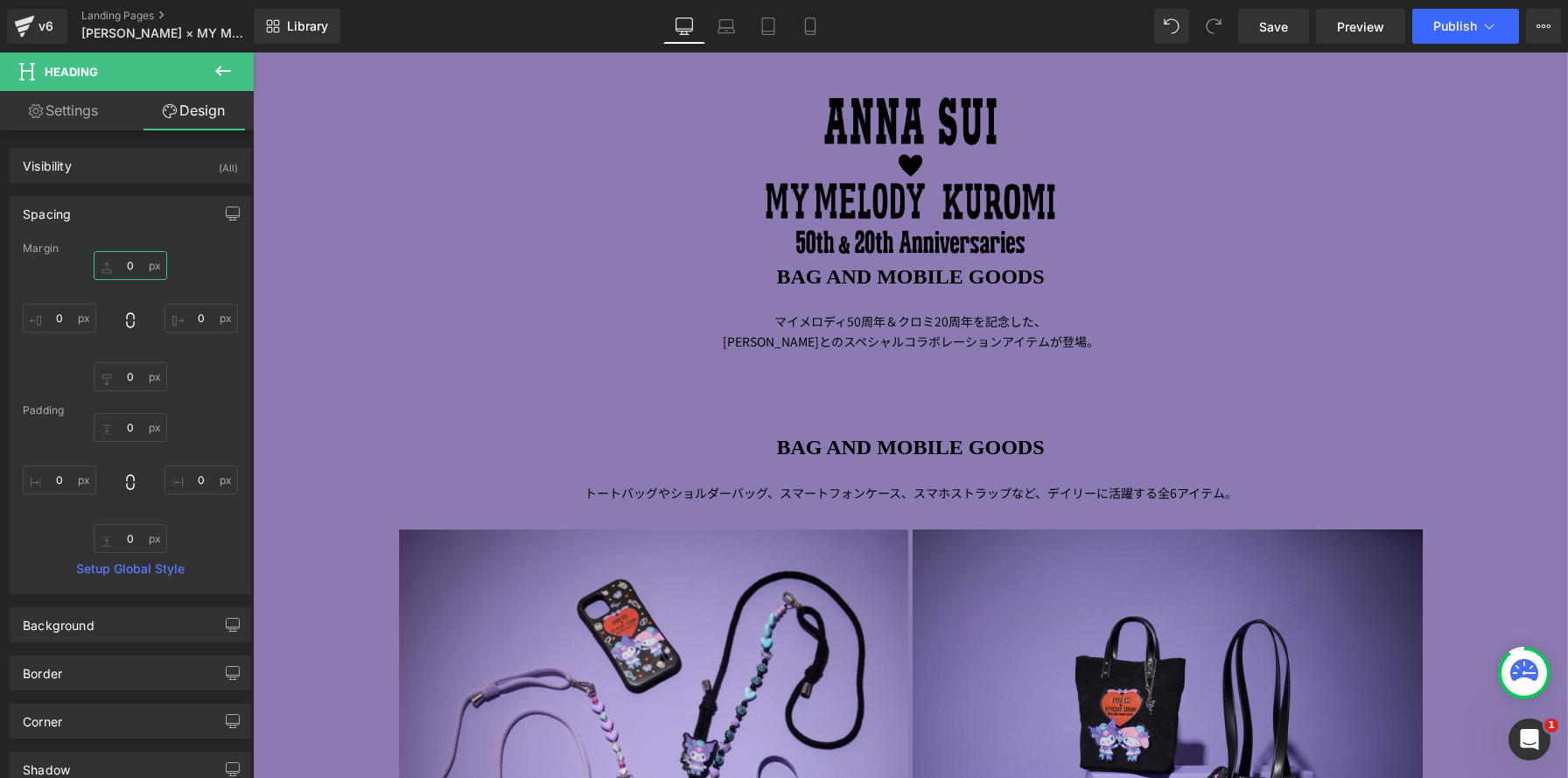
click at [132, 266] on input "0" at bounding box center [131, 265] width 73 height 29
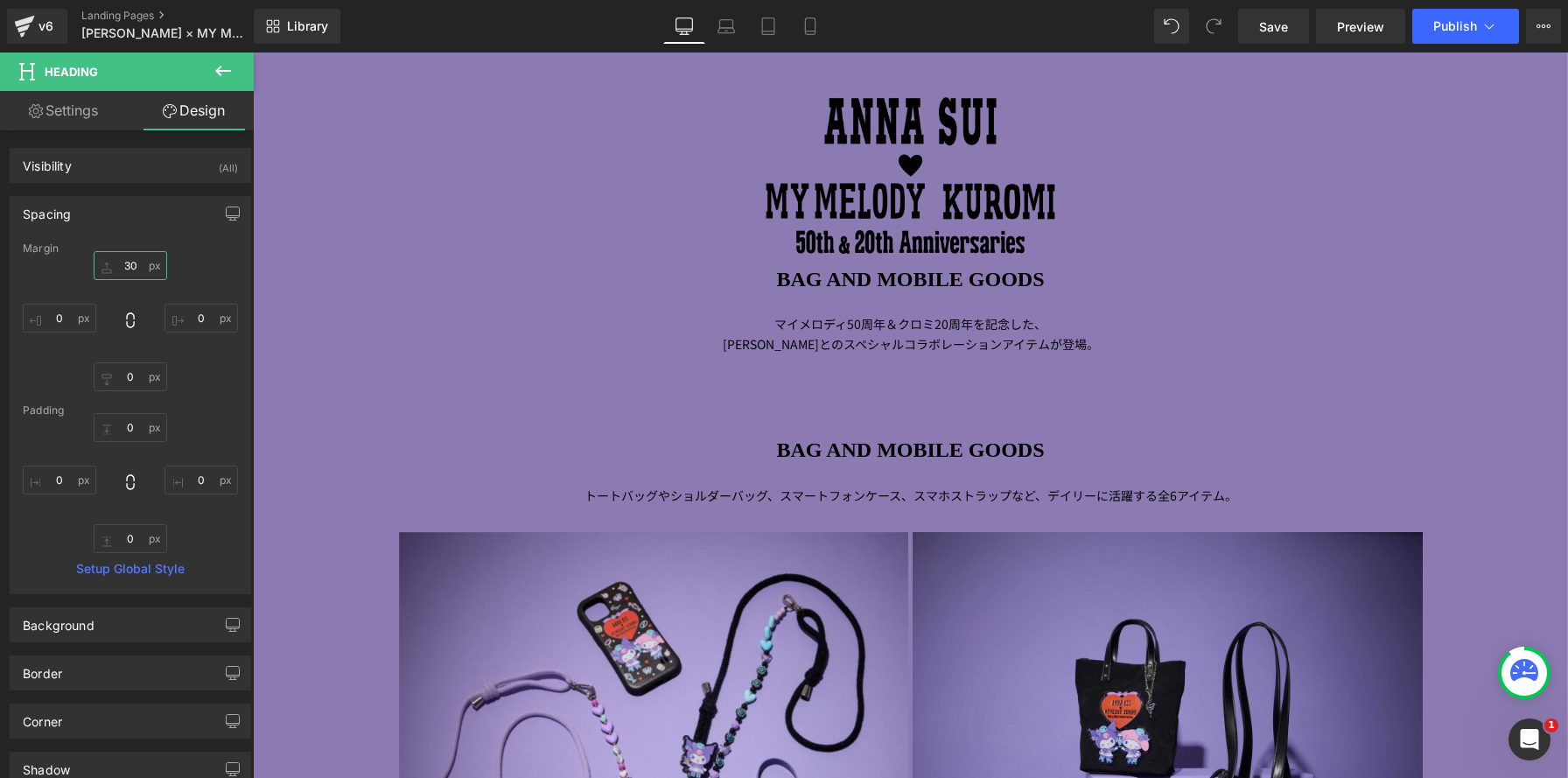
scroll to position [2756, 1315]
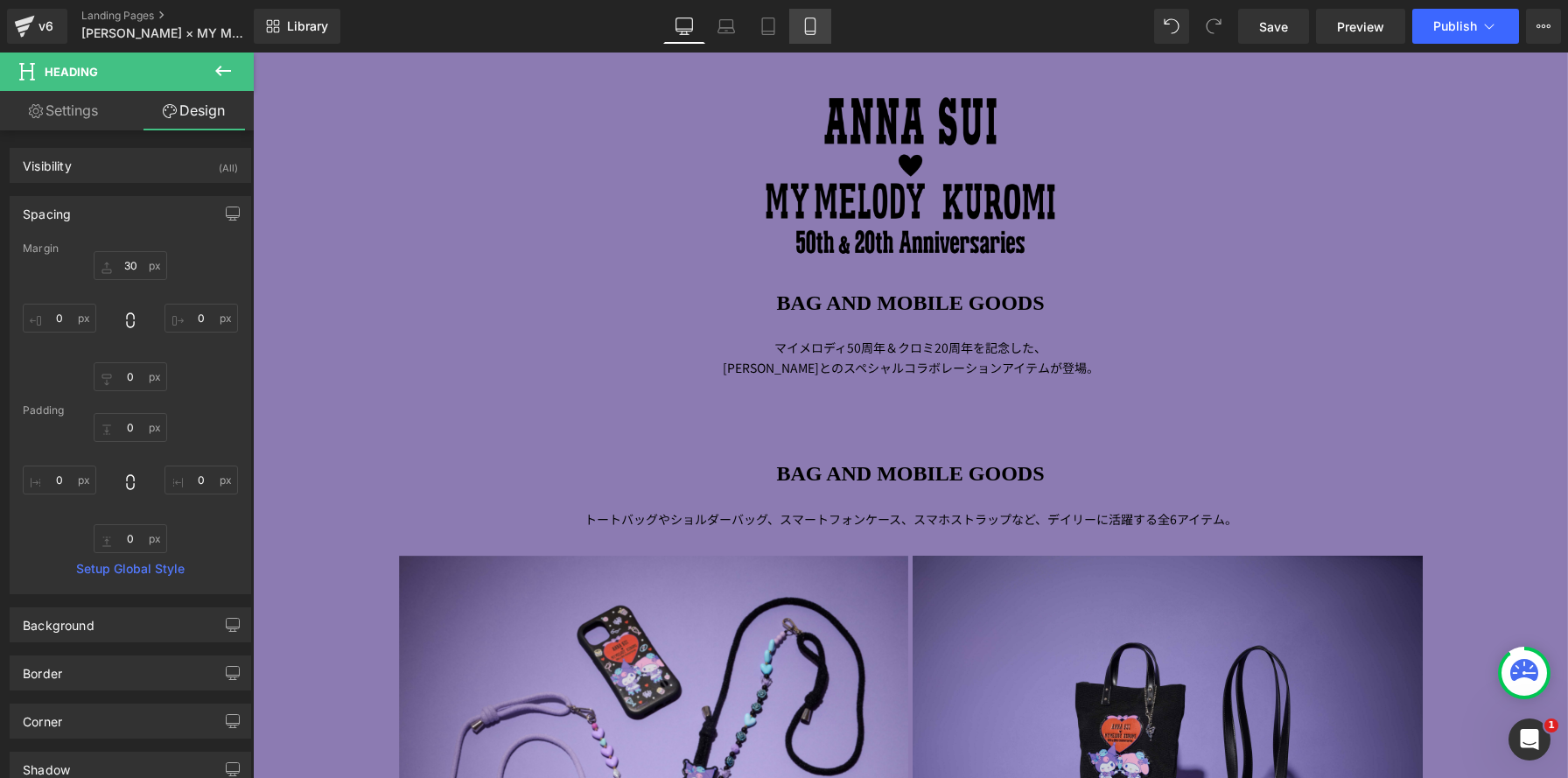
click at [823, 19] on link "Mobile" at bounding box center [810, 26] width 42 height 35
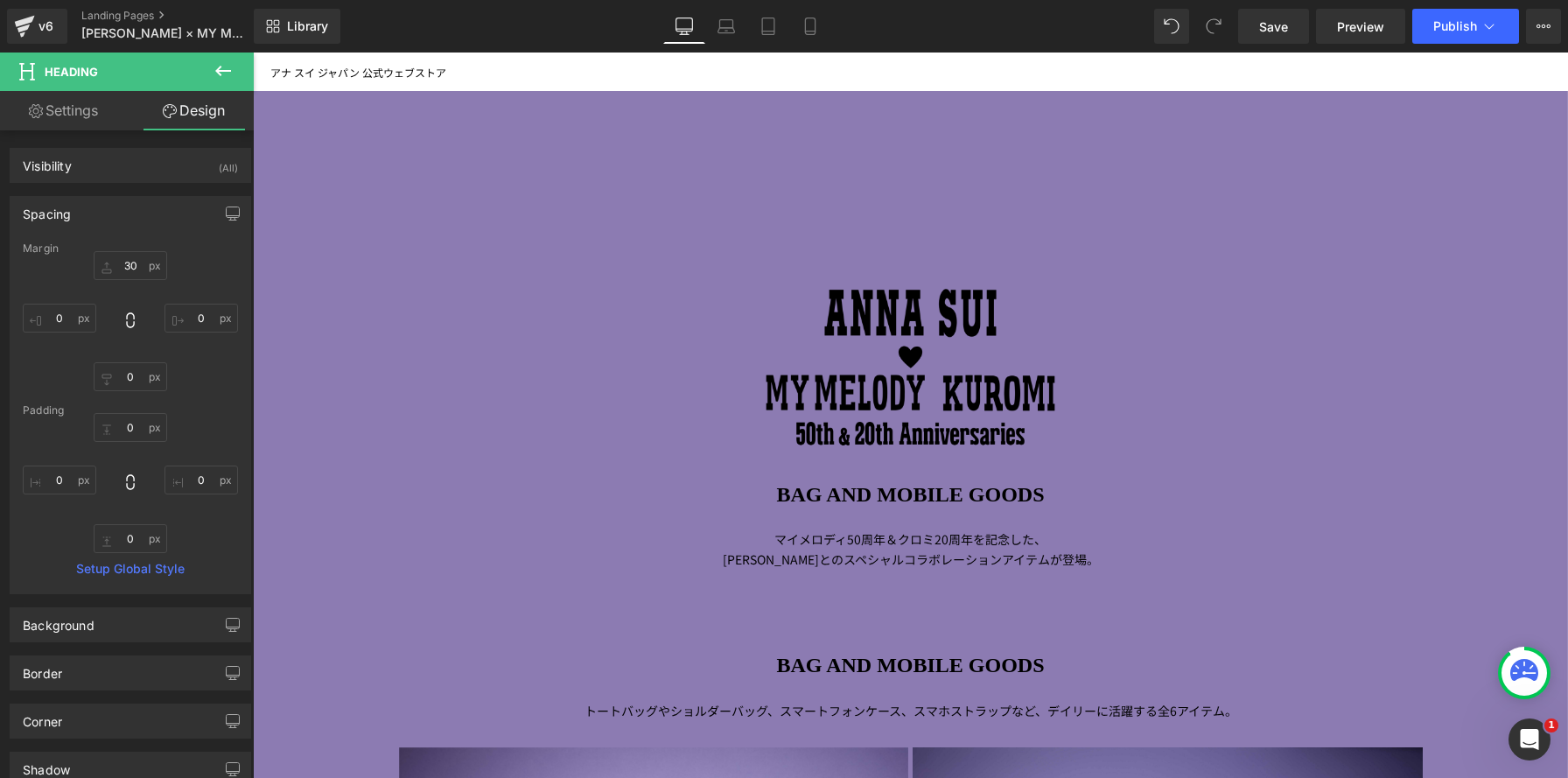
type input "30"
type input "0"
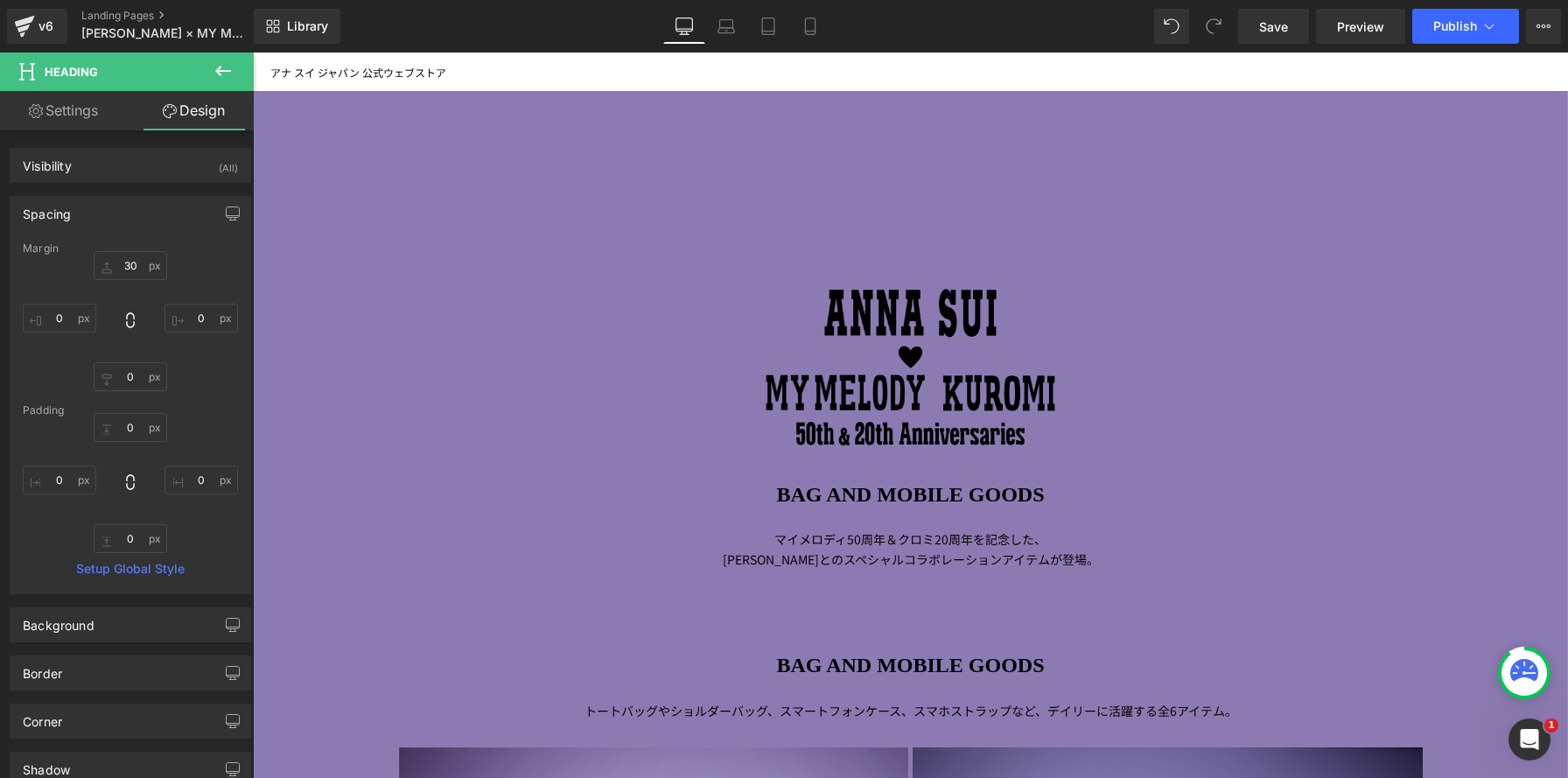
type input "0"
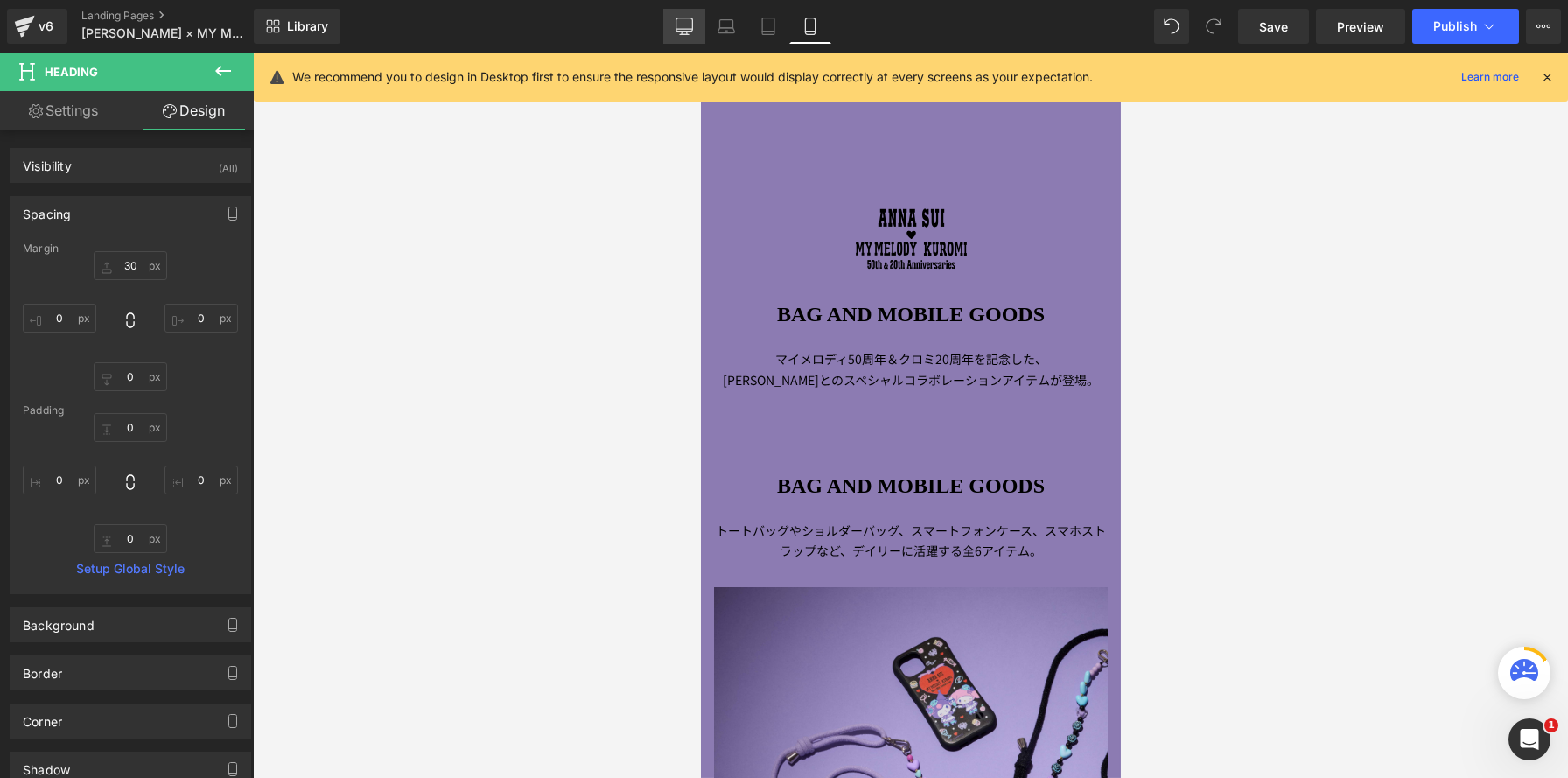
scroll to position [9, 9]
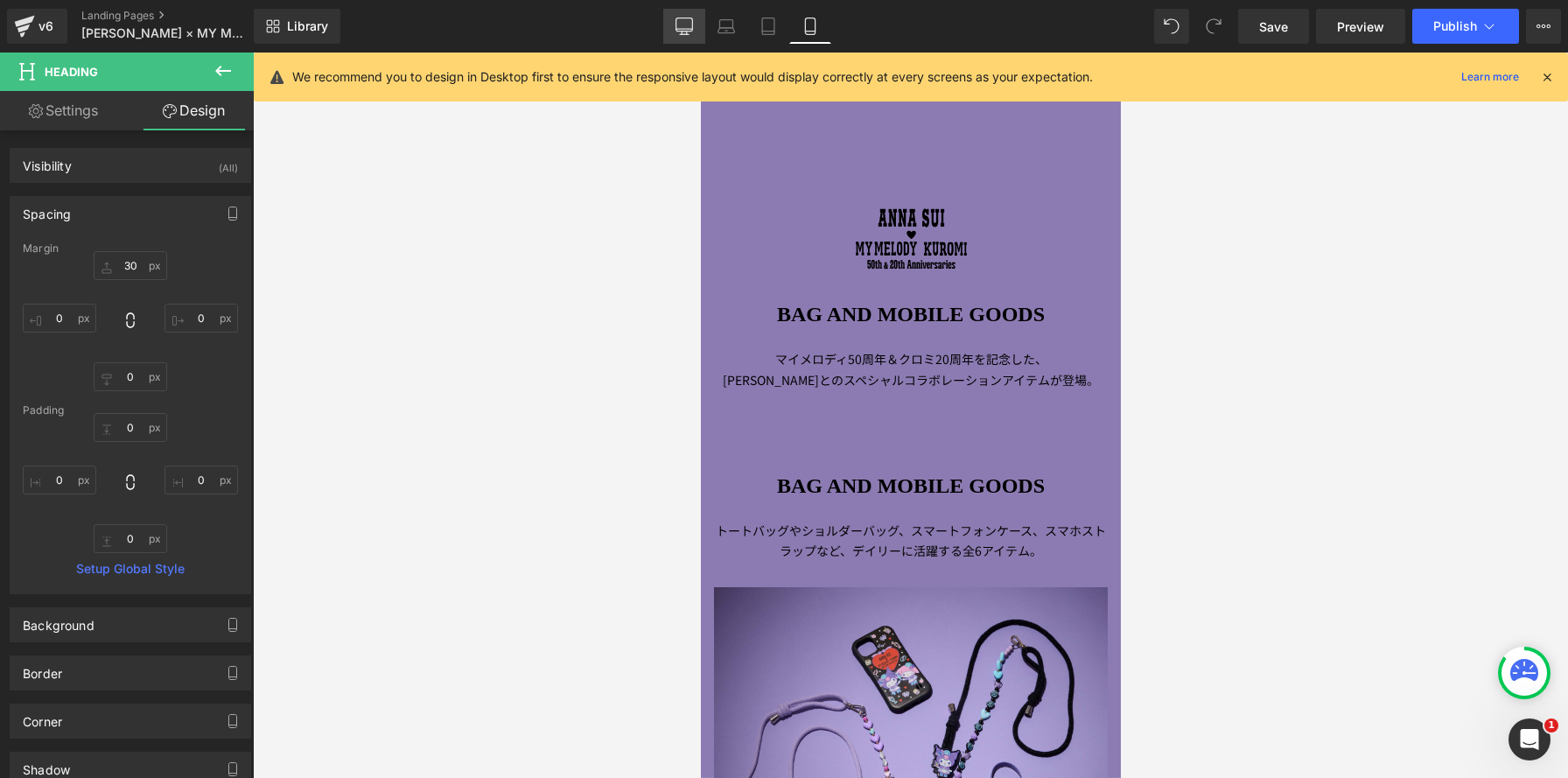
click at [686, 25] on icon at bounding box center [684, 27] width 18 height 18
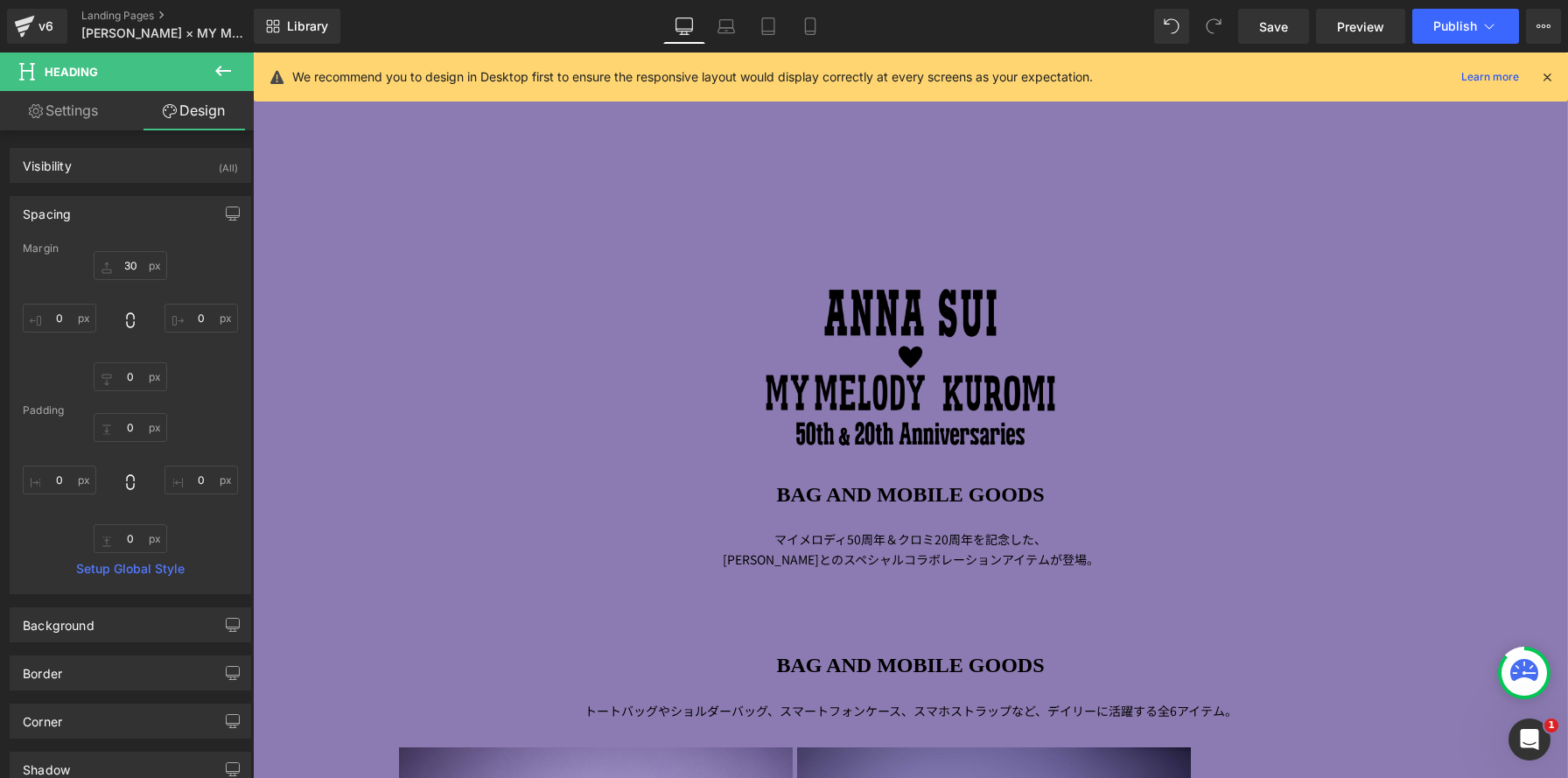
type input "30"
type input "0"
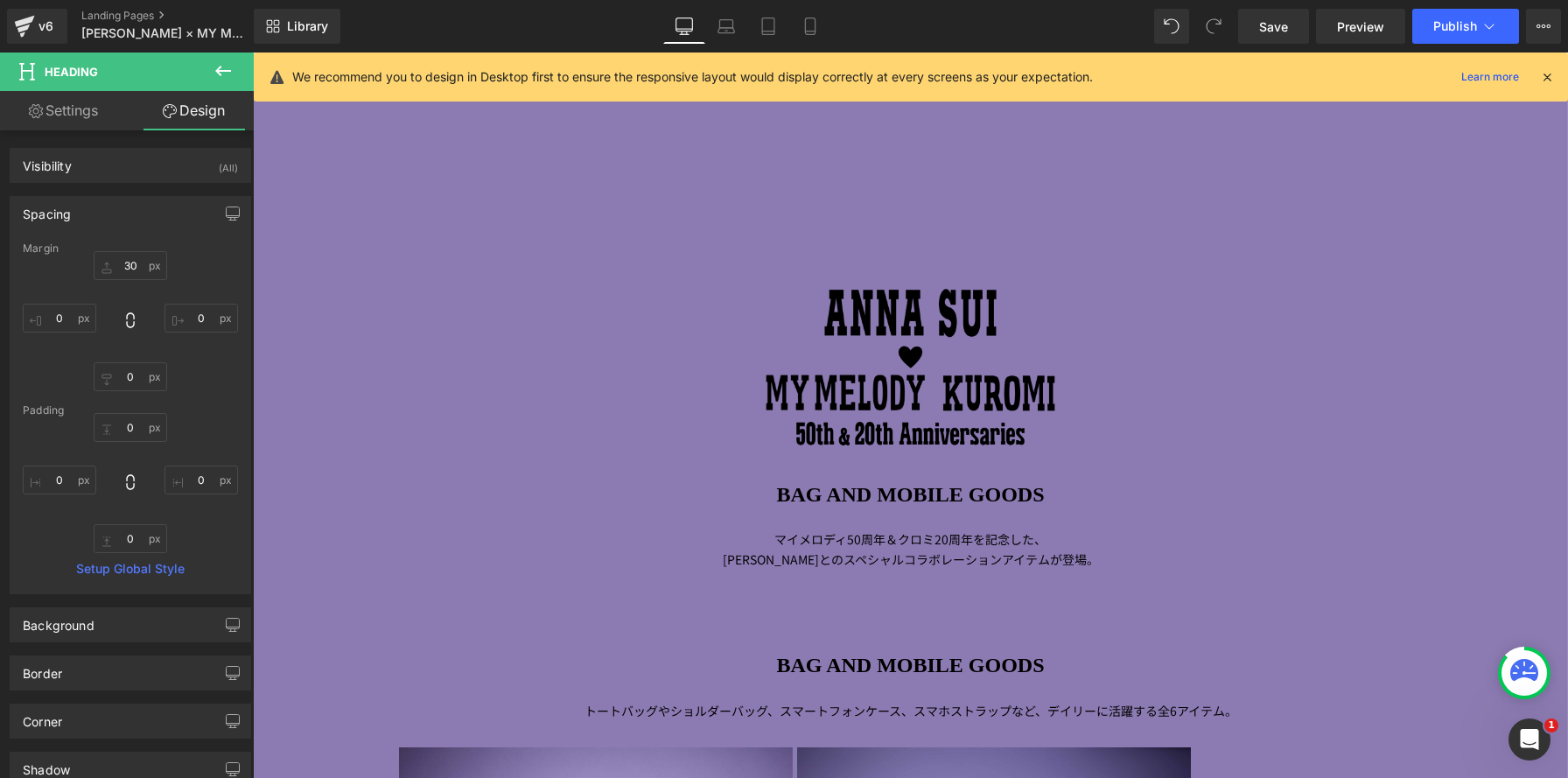
type input "0"
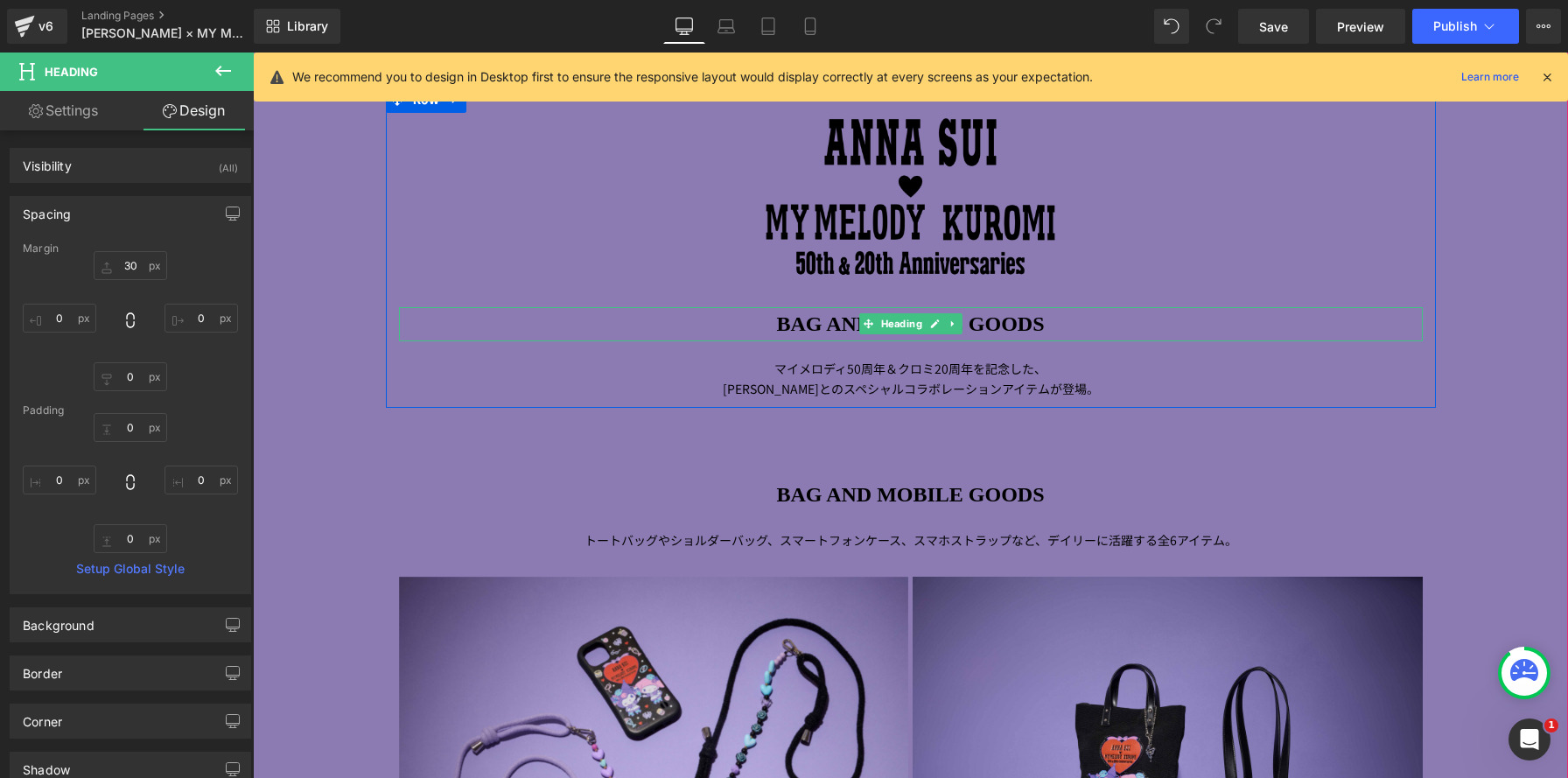
click at [1096, 336] on h1 "BAG AND MOBILE GOODS" at bounding box center [911, 324] width 1024 height 35
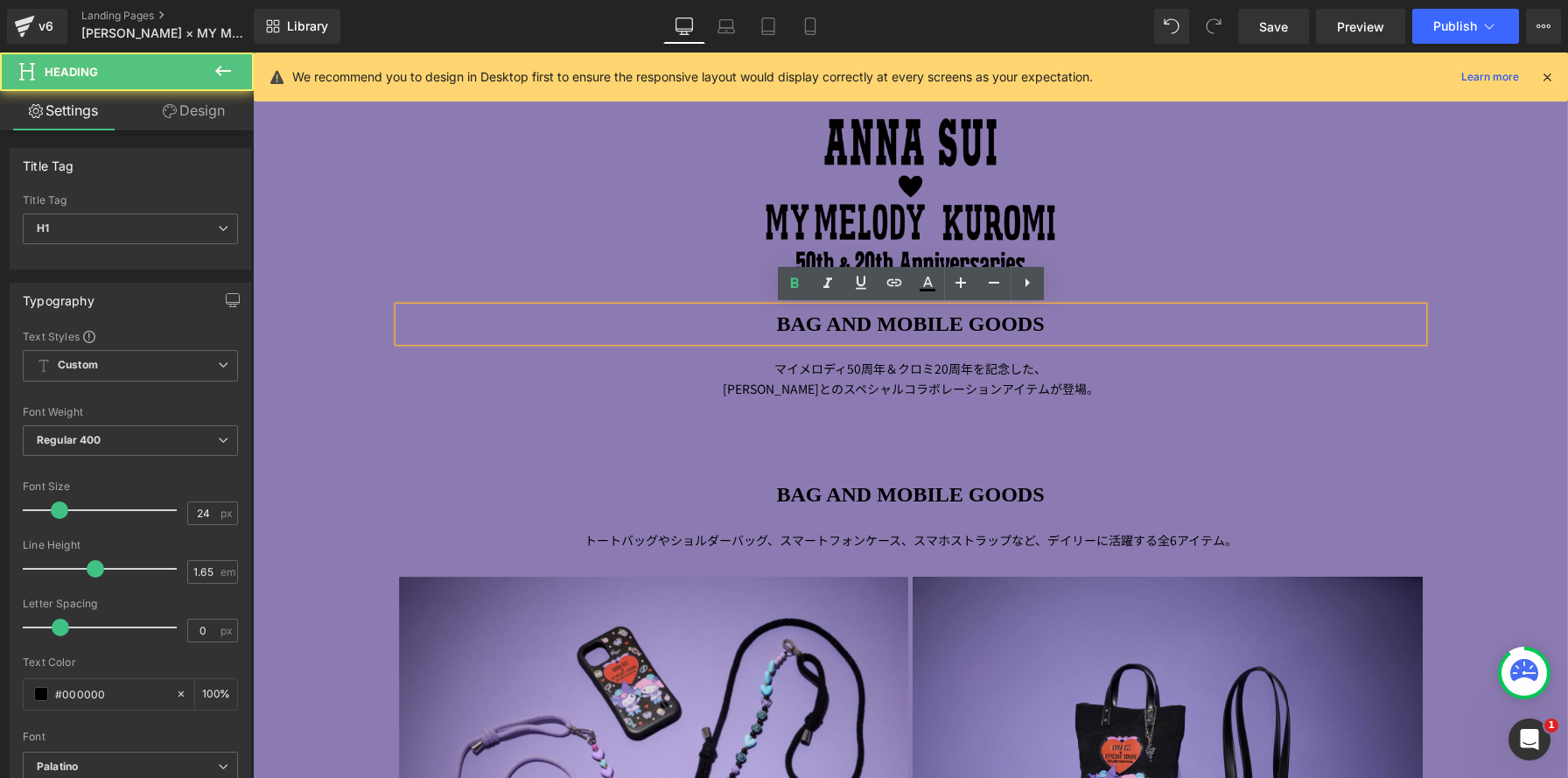
paste div
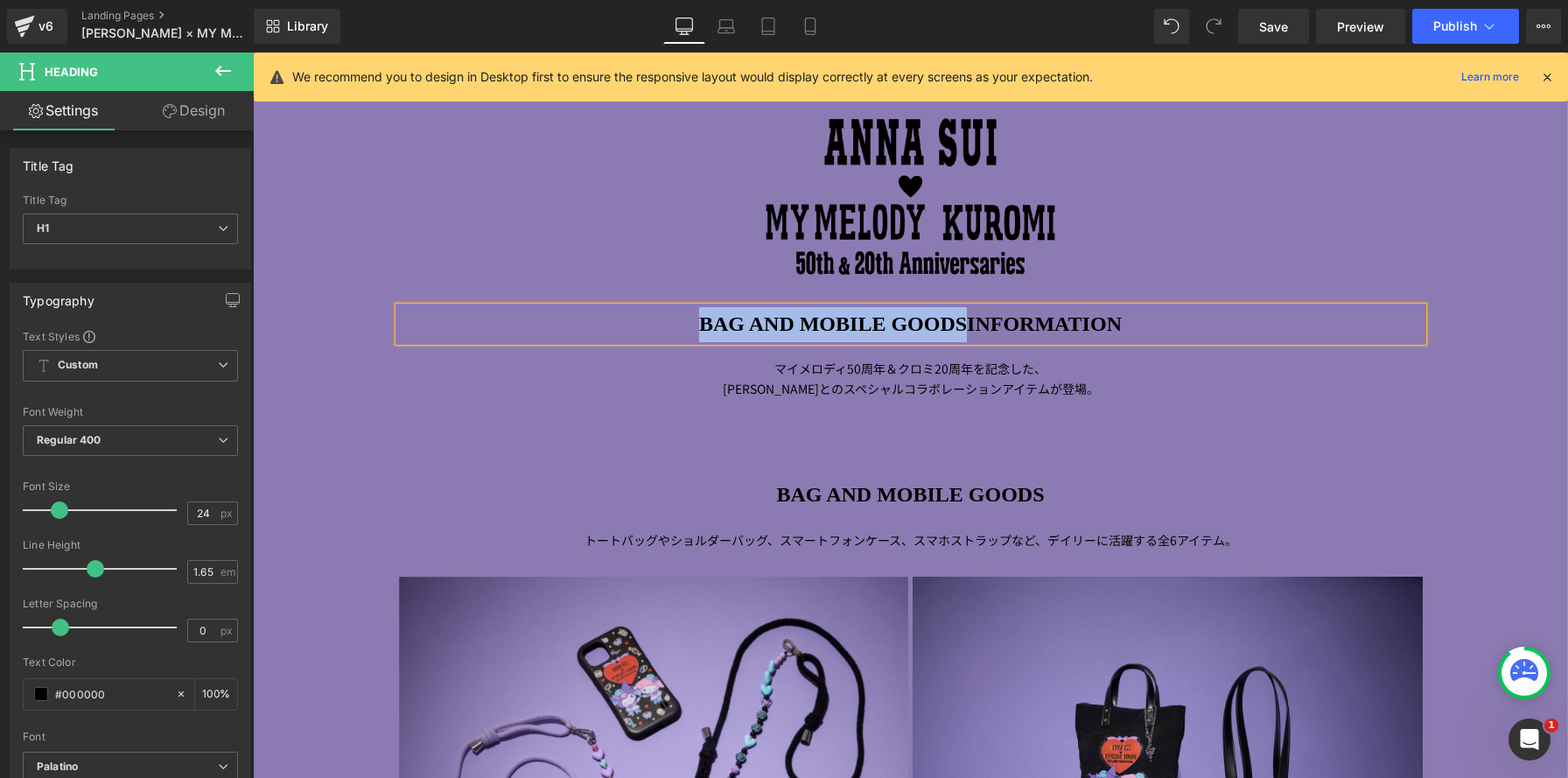
drag, startPoint x: 958, startPoint y: 322, endPoint x: 634, endPoint y: 291, distance: 325.5
click at [634, 291] on div "Image BAG AND MOBILE GOODSINFORMATION Heading マイメロディ 50 周年＆クロミ 20 周年を記念した、 ANNA…" at bounding box center [911, 255] width 1050 height 286
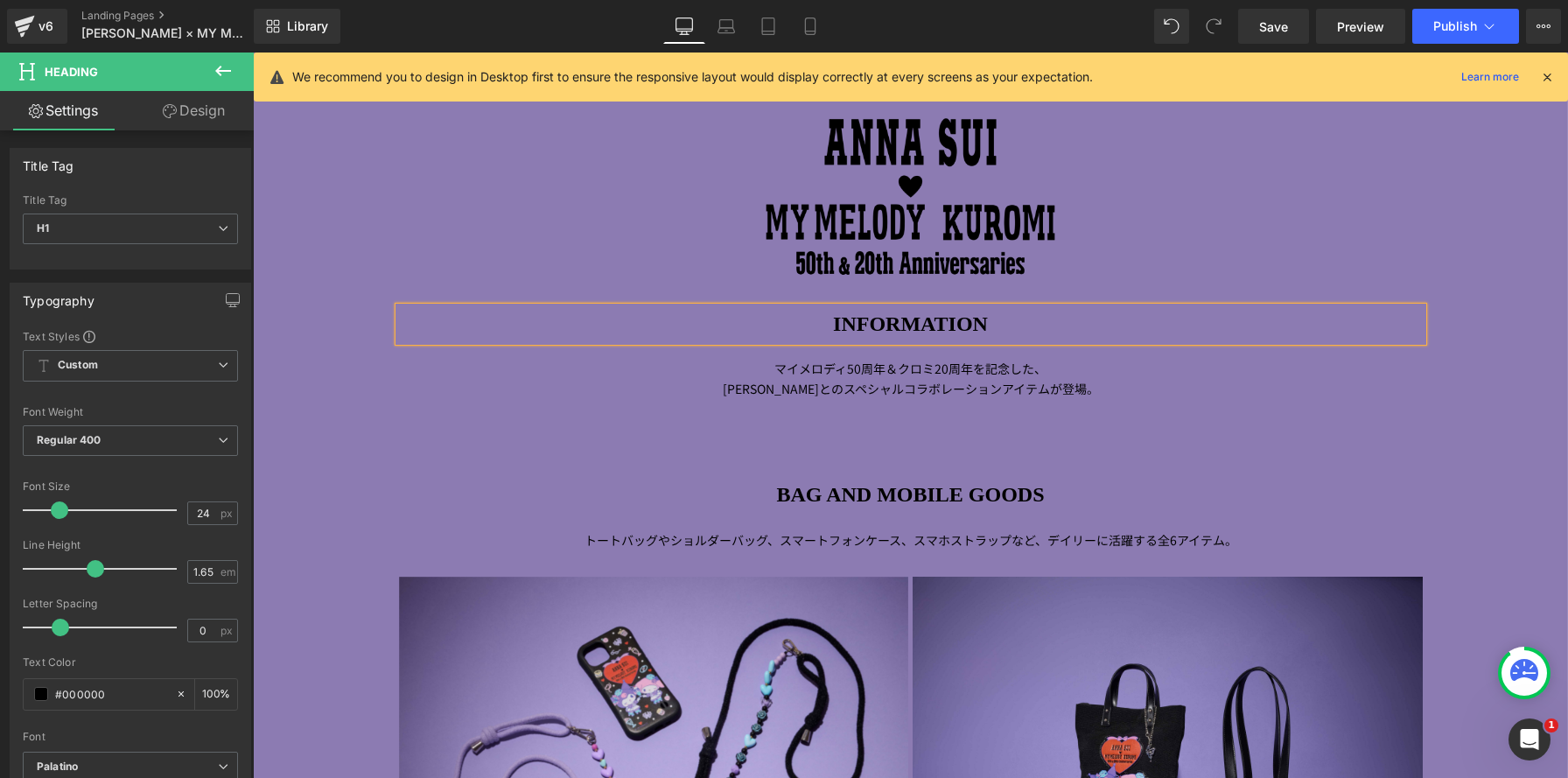
drag, startPoint x: 1017, startPoint y: 388, endPoint x: 1044, endPoint y: 388, distance: 27.0
click at [1017, 388] on span "とのスペシャルコラボレーションアイテムが登場。" at bounding box center [958, 389] width 280 height 18
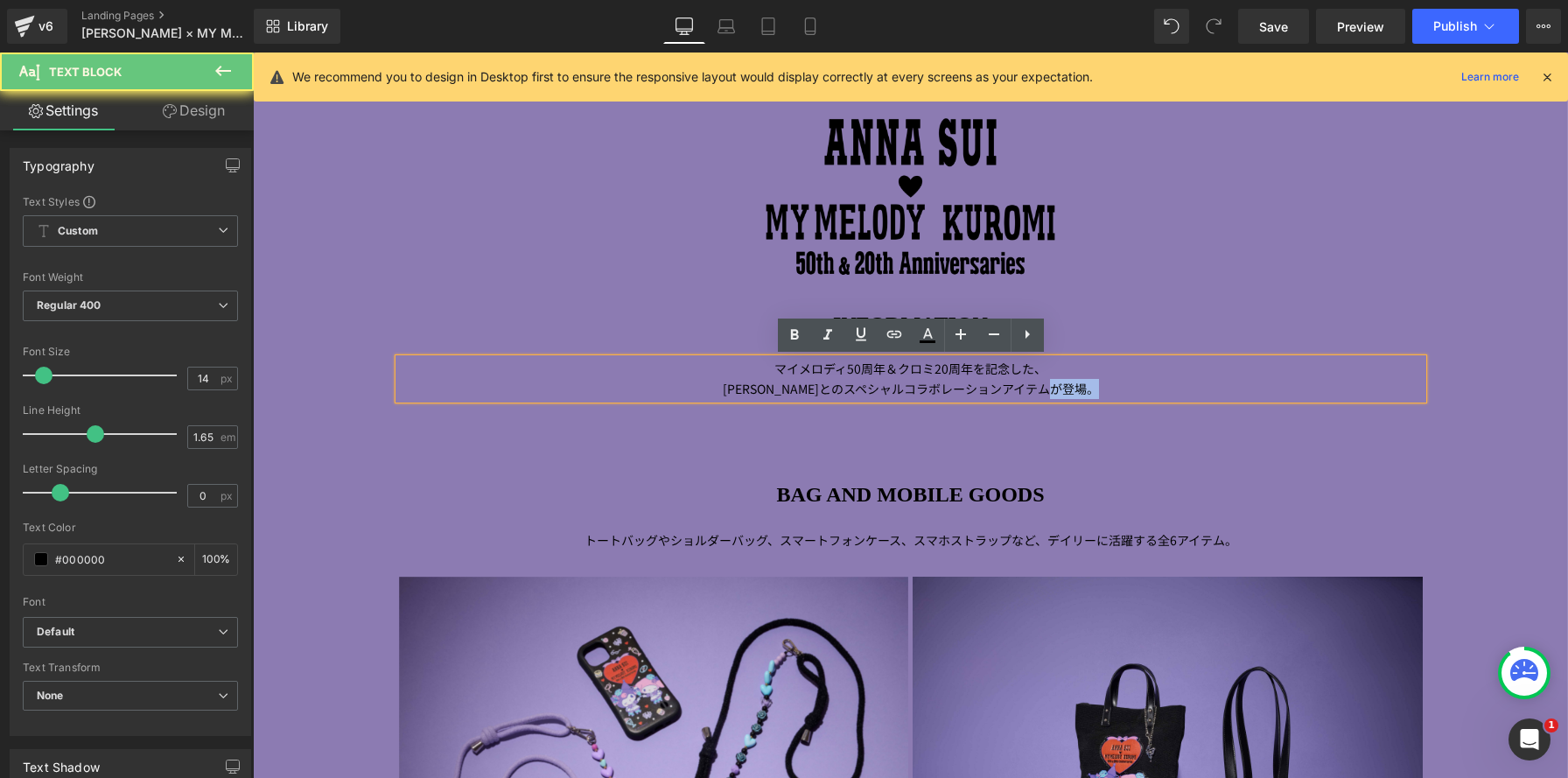
drag, startPoint x: 1034, startPoint y: 388, endPoint x: 1142, endPoint y: 392, distance: 108.1
click at [1141, 392] on p "ANNA SUI とのスペシャルコラボレーションアイテムが登場。" at bounding box center [911, 389] width 1024 height 20
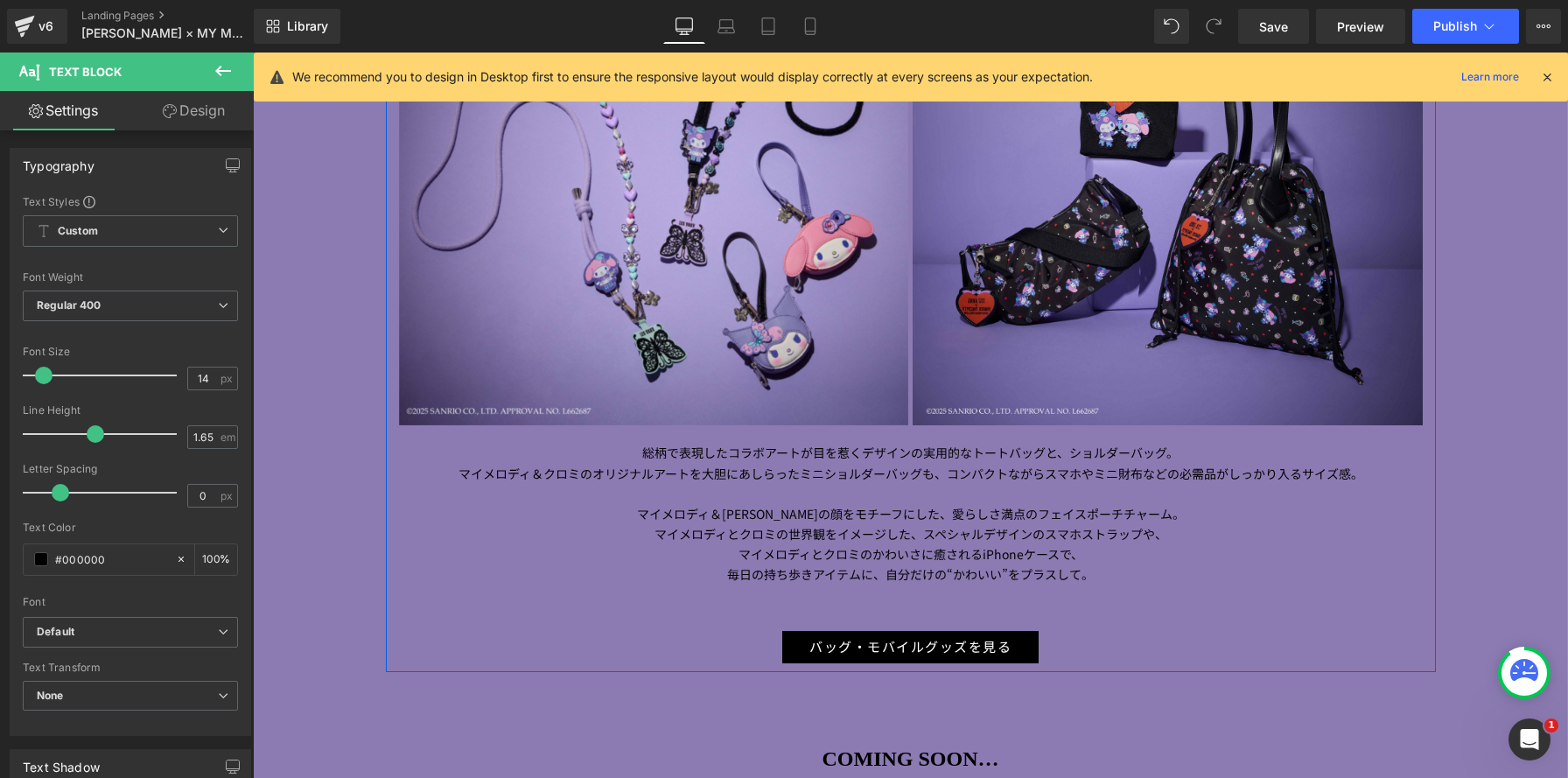
scroll to position [1132, 0]
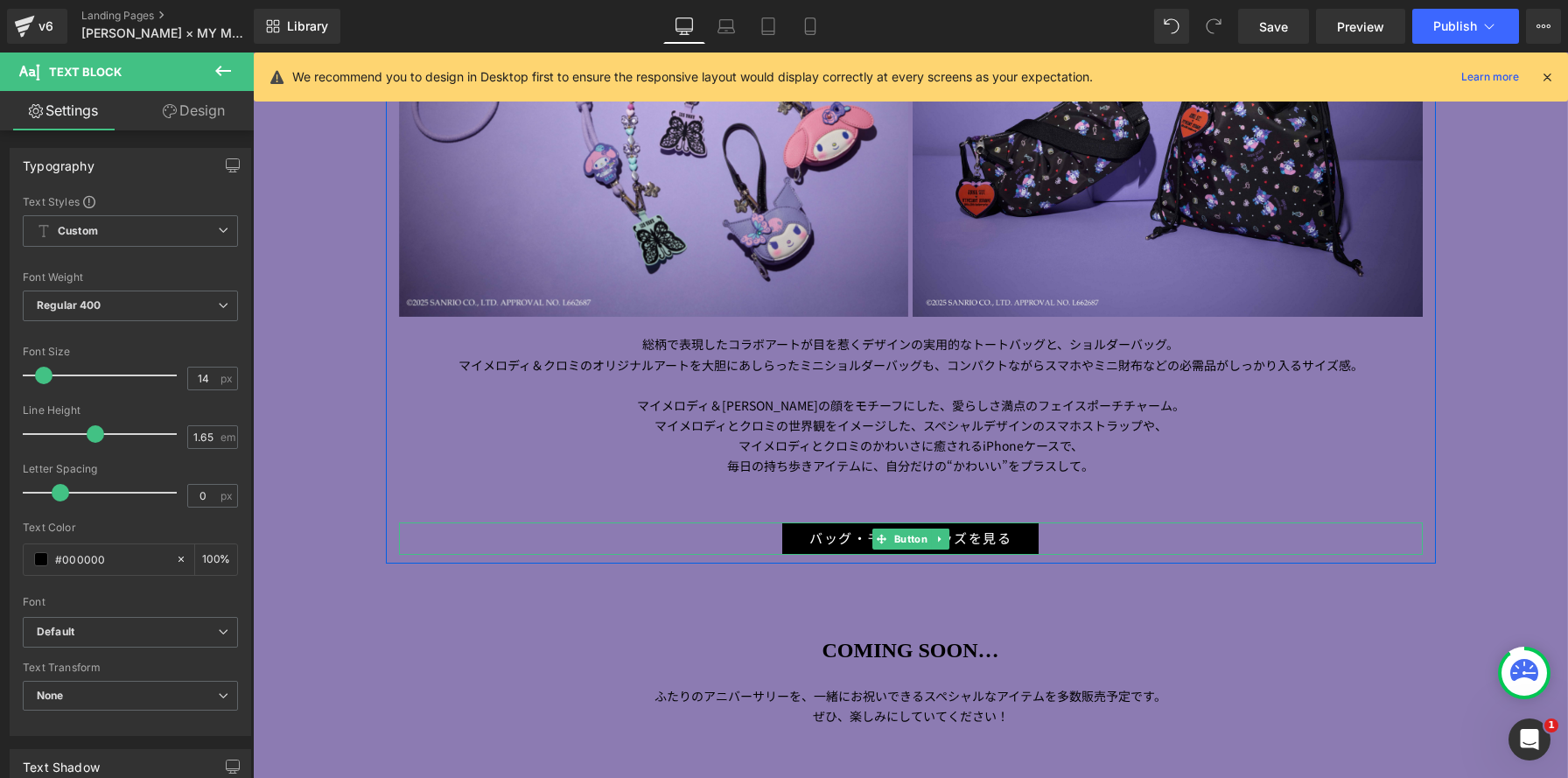
click at [944, 537] on link at bounding box center [939, 538] width 19 height 21
click at [930, 539] on icon at bounding box center [931, 538] width 10 height 10
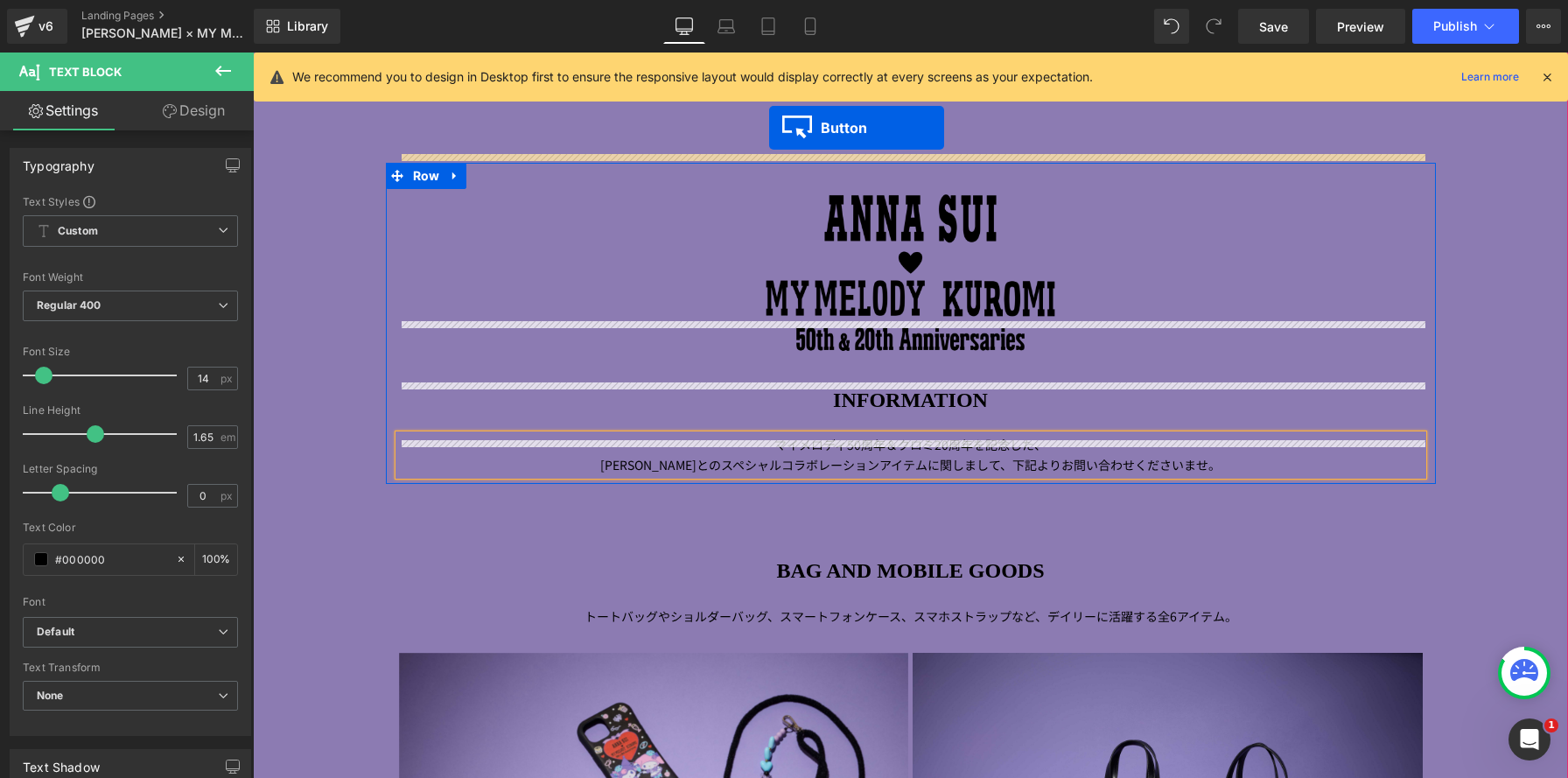
scroll to position [269, 0]
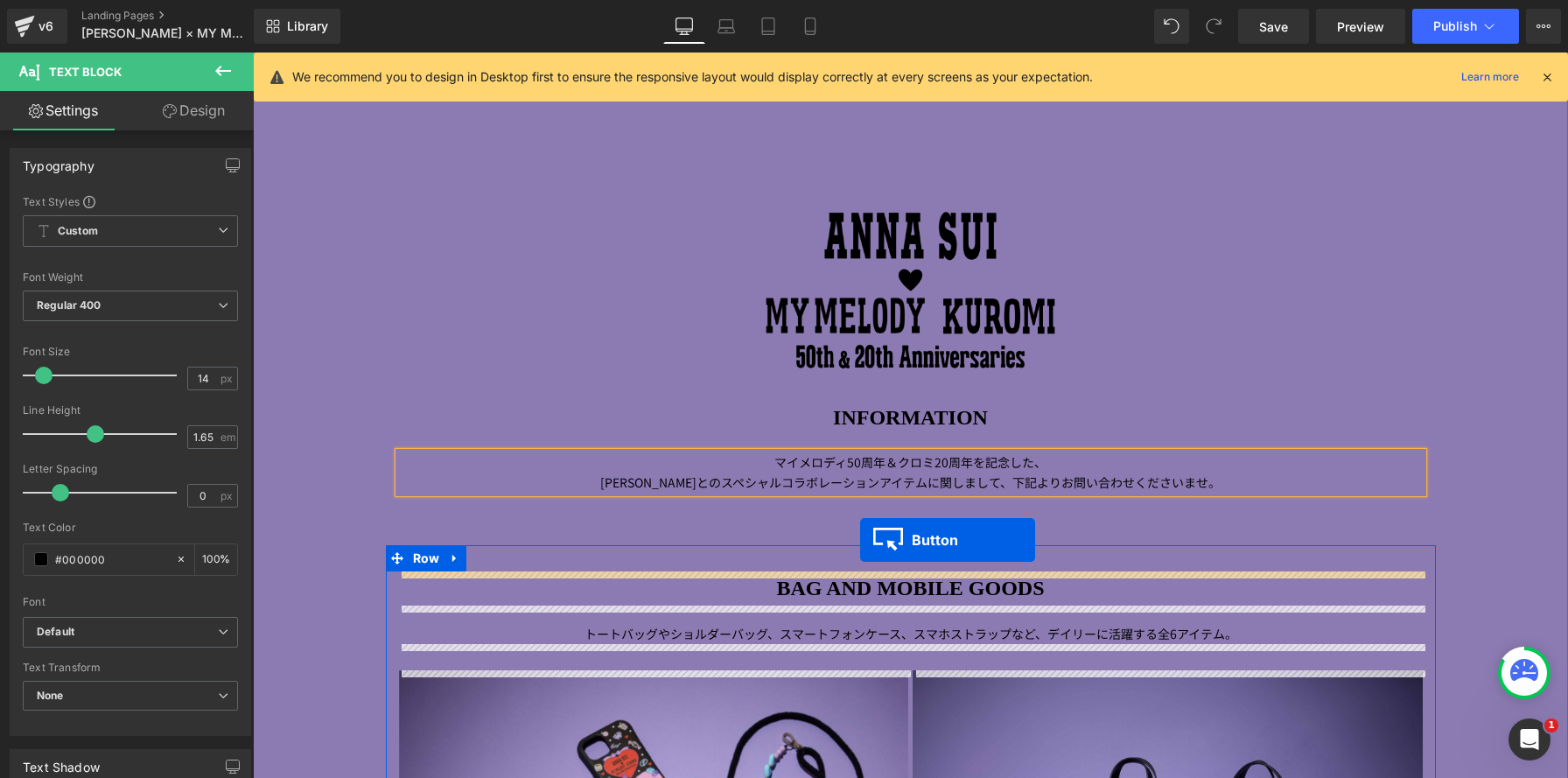
drag, startPoint x: 850, startPoint y: 579, endPoint x: 860, endPoint y: 539, distance: 41.2
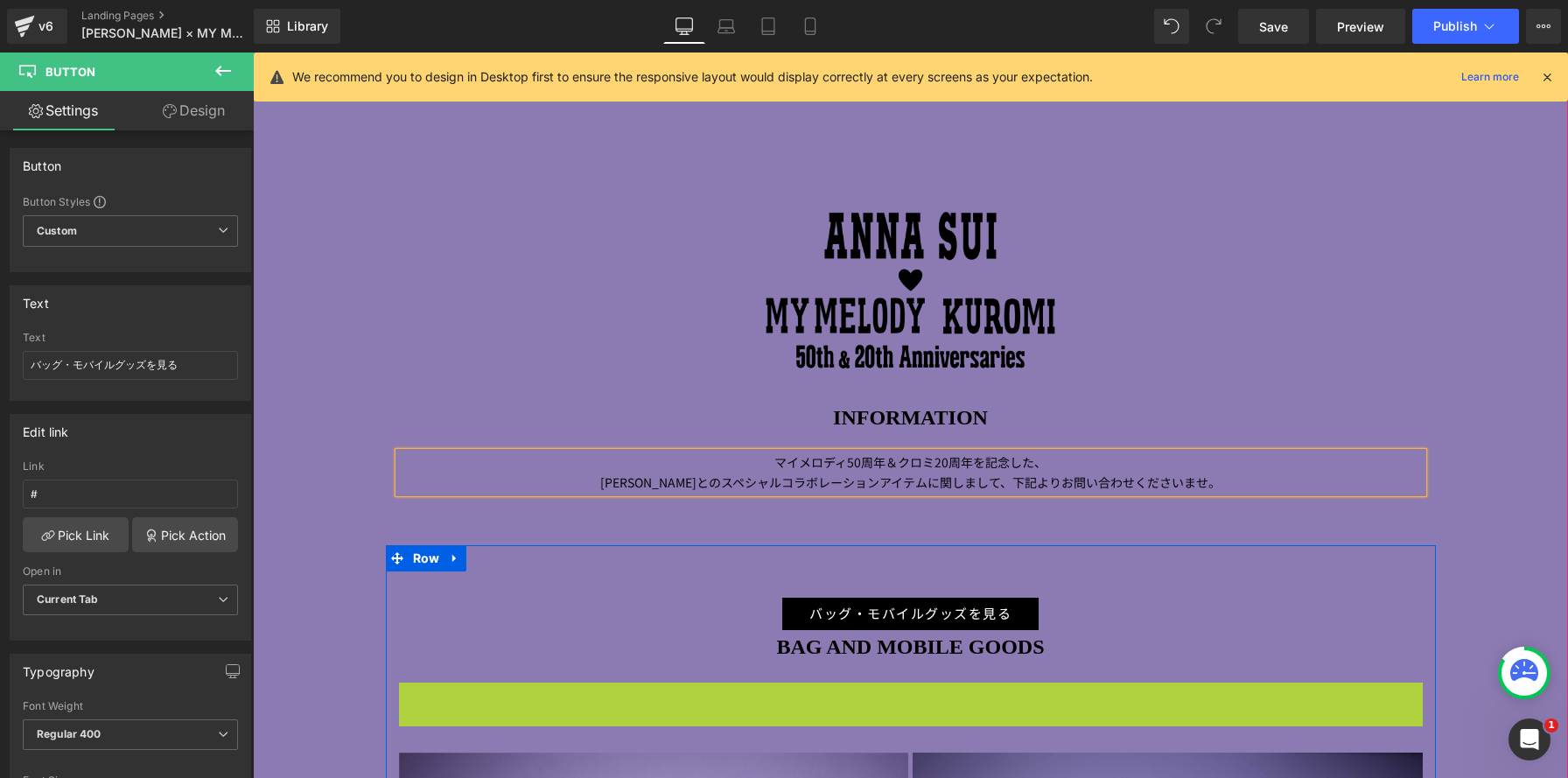
scroll to position [9, 9]
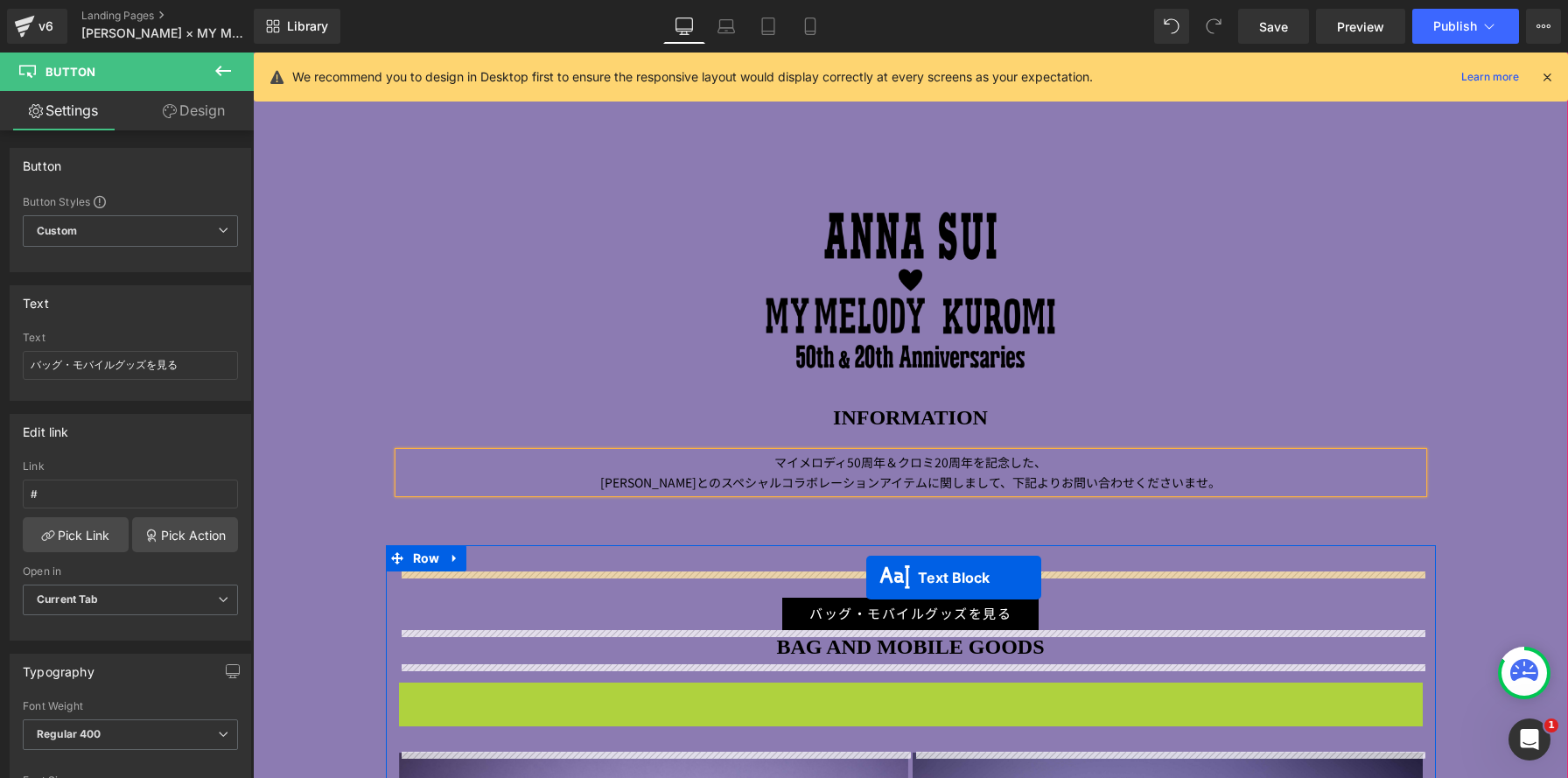
drag, startPoint x: 862, startPoint y: 694, endPoint x: 866, endPoint y: 577, distance: 117.1
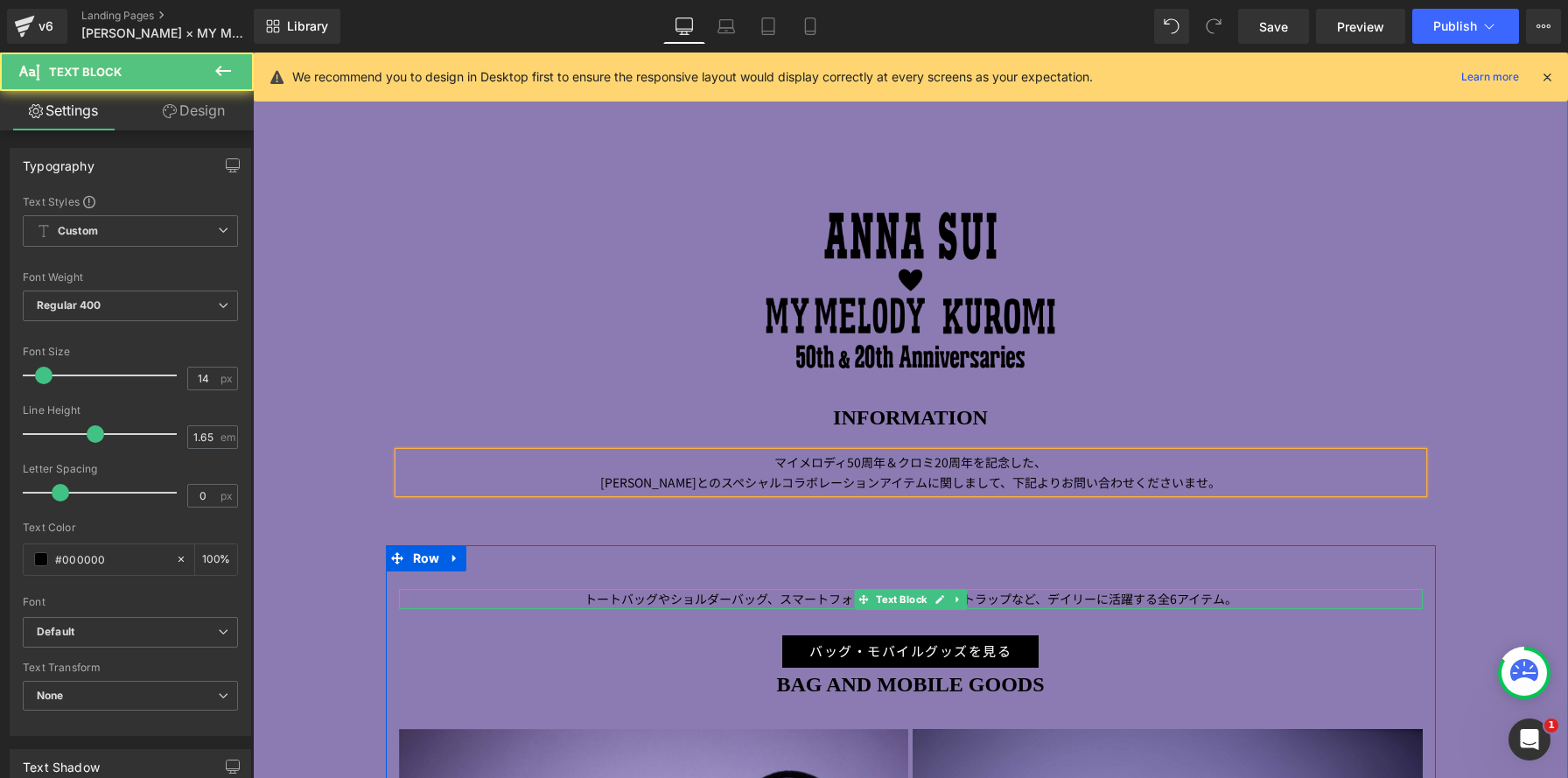
scroll to position [8, 9]
drag, startPoint x: 673, startPoint y: 597, endPoint x: 577, endPoint y: 605, distance: 96.3
click at [673, 597] on span "トートバッグやショルダーバッグ、スマートフォンケース、スマホストラップなど、デイリーに" at bounding box center [845, 599] width 524 height 18
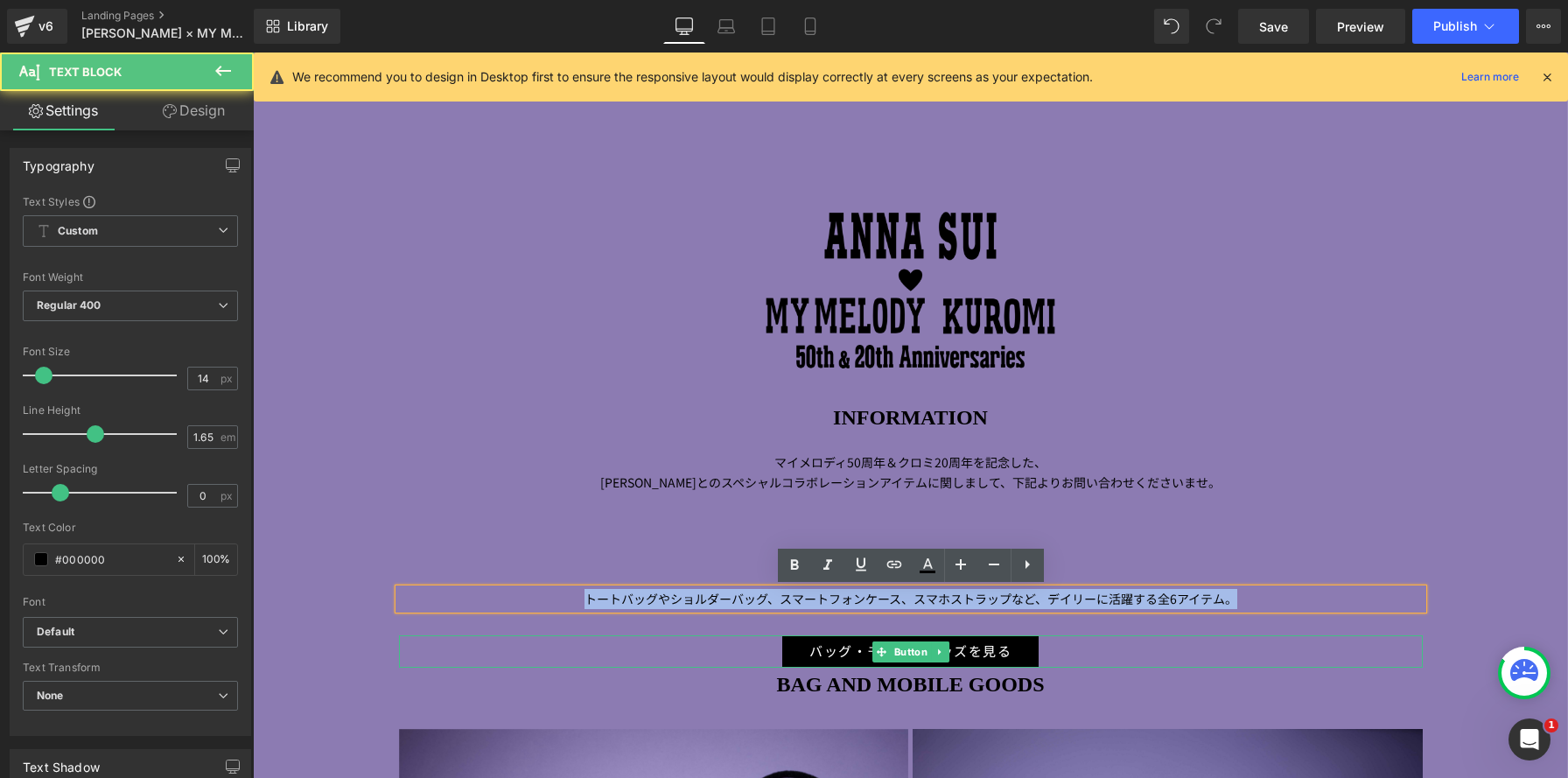
drag, startPoint x: 613, startPoint y: 602, endPoint x: 1314, endPoint y: 639, distance: 702.0
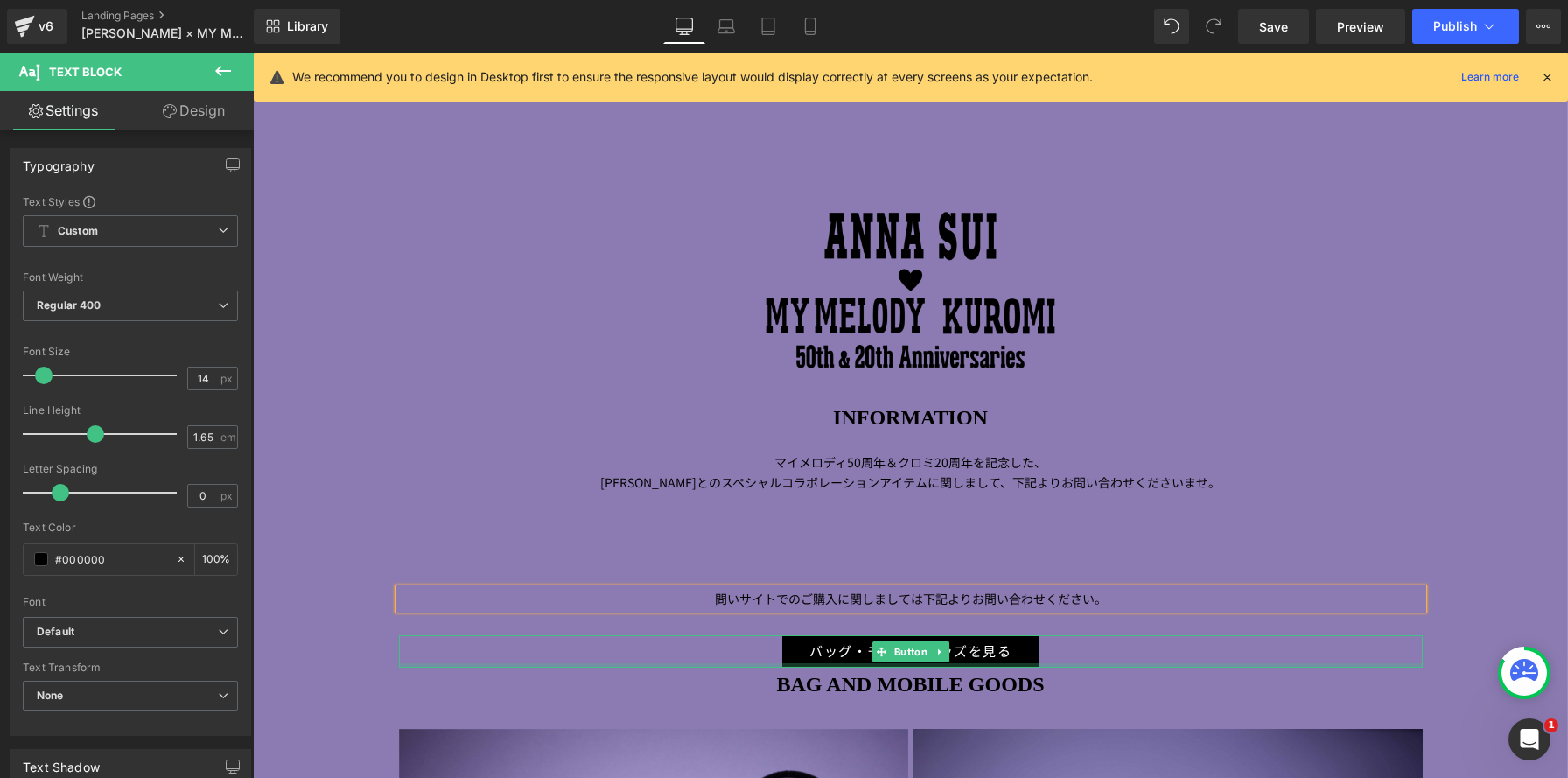
click at [719, 665] on div at bounding box center [911, 665] width 1024 height 4
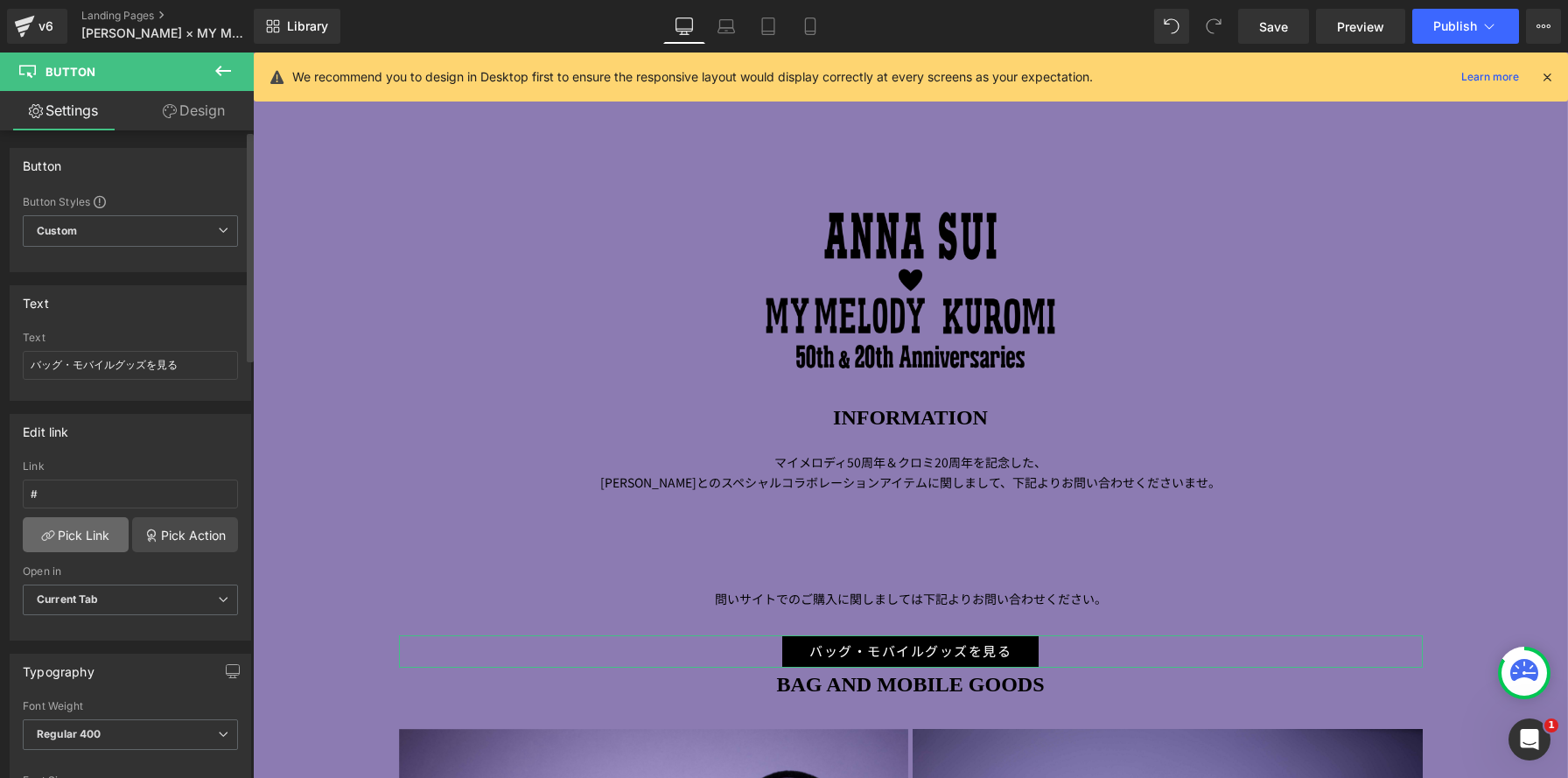
click at [62, 535] on link "Pick Link" at bounding box center [75, 534] width 106 height 35
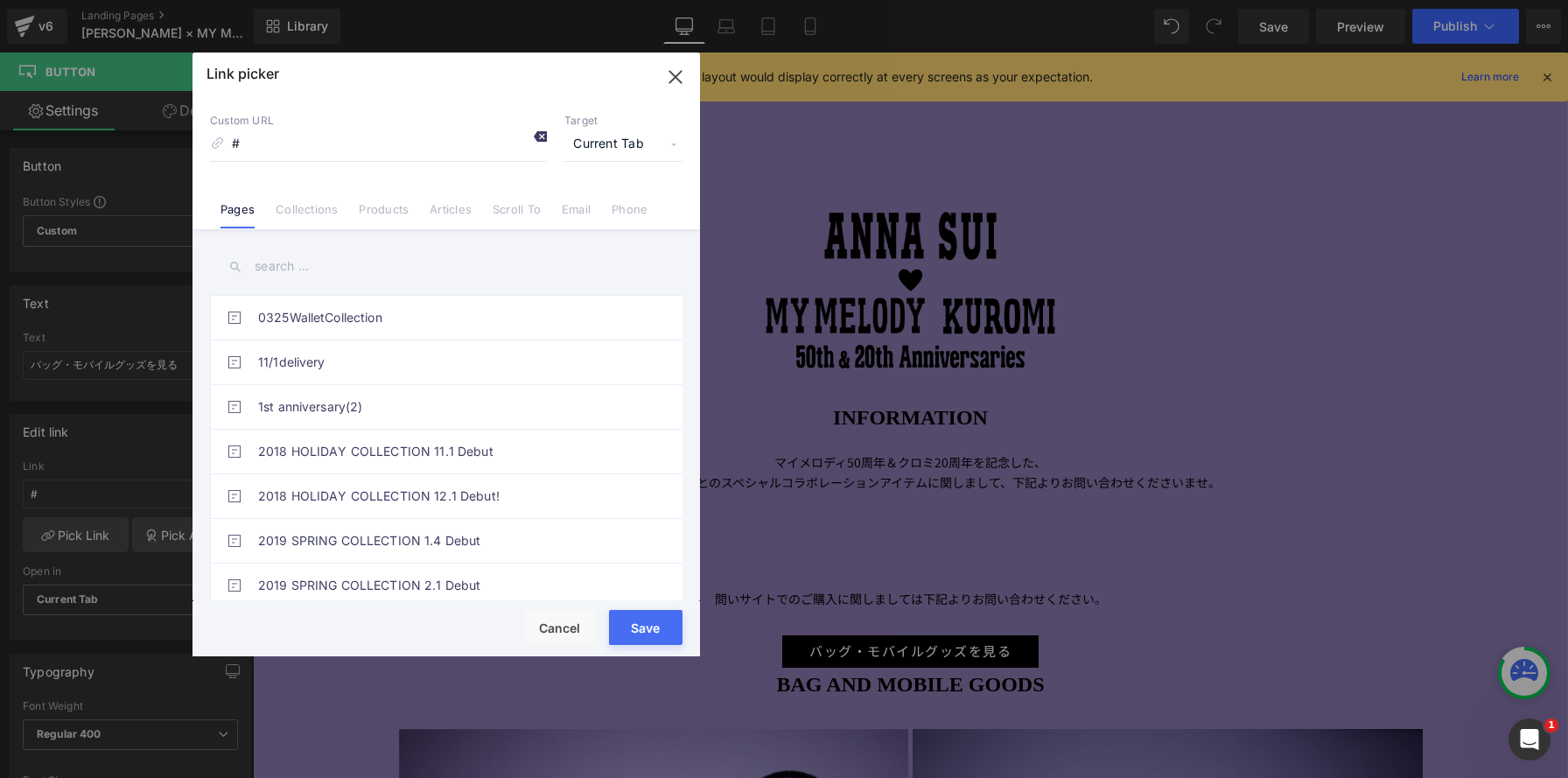
click at [542, 134] on icon at bounding box center [539, 137] width 14 height 14
click at [460, 150] on input at bounding box center [378, 145] width 337 height 34
paste input "https://annasui.co.jp/pages/contact-us"
type input "https://annasui.co.jp/pages/contact-us"
click at [593, 146] on span "Current Tab" at bounding box center [623, 145] width 118 height 34
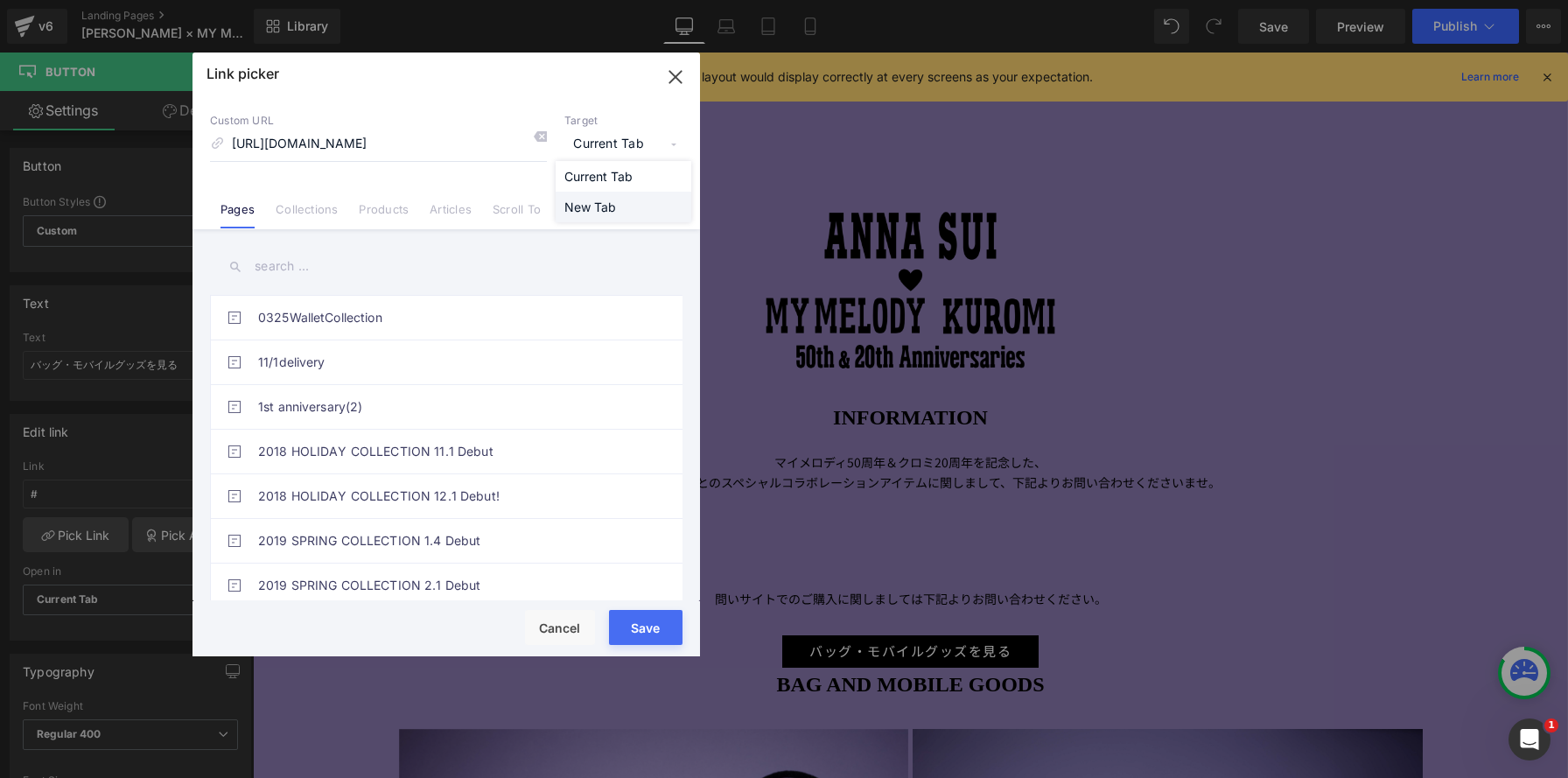
click at [598, 199] on li "New Tab" at bounding box center [623, 207] width 136 height 31
click at [643, 629] on button "Save" at bounding box center [645, 627] width 73 height 35
type input "https://annasui.co.jp/pages/contact-us"
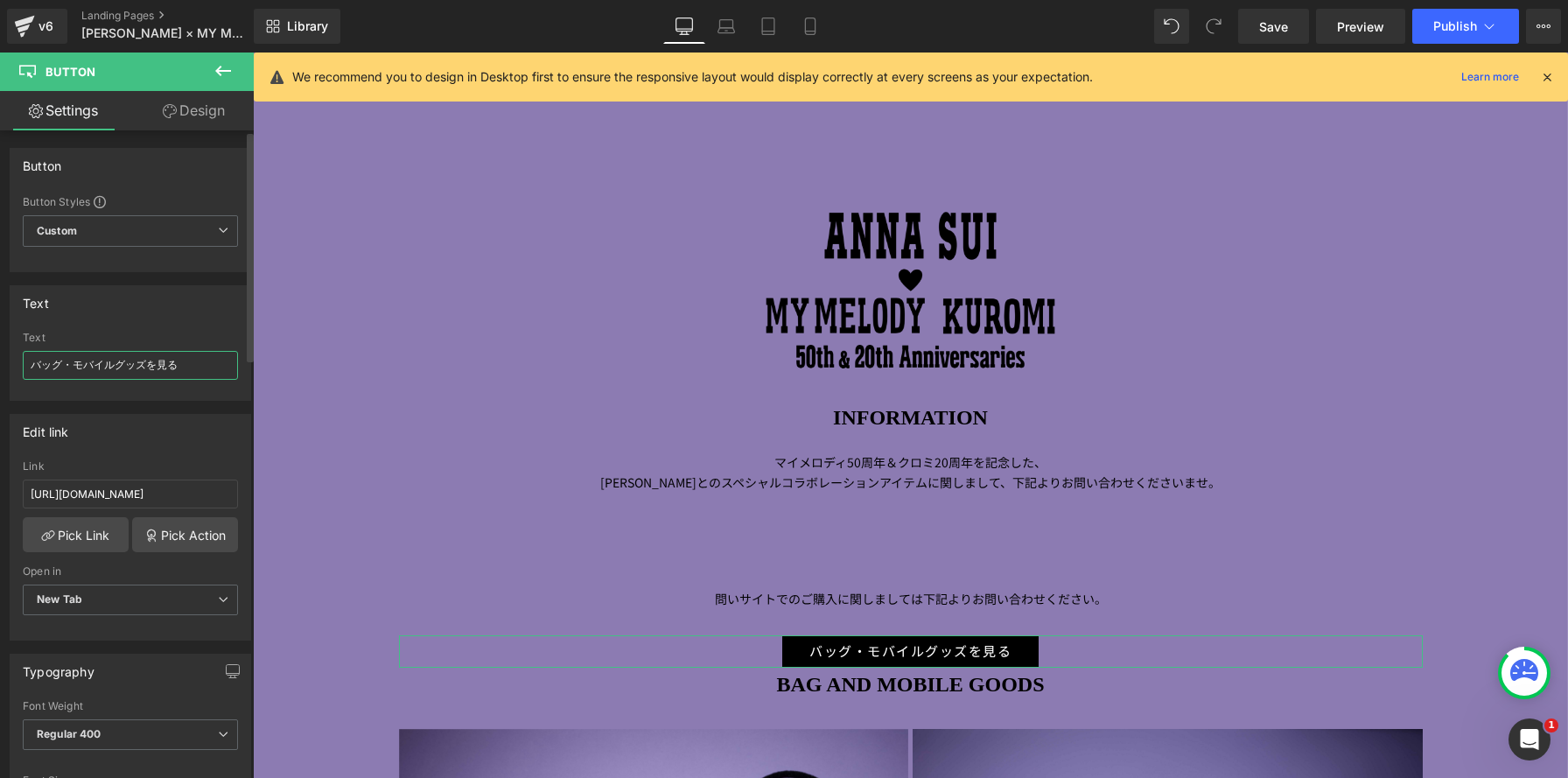
drag, startPoint x: 187, startPoint y: 365, endPoint x: 0, endPoint y: 322, distance: 191.9
click at [0, 322] on div "Text バッグ・モバイルグッズを見る Text バッグ・モバイルグッズを見る" at bounding box center [131, 337] width 261 height 129
type input "アナ スイジャパン公式ストア お問い合わせ"
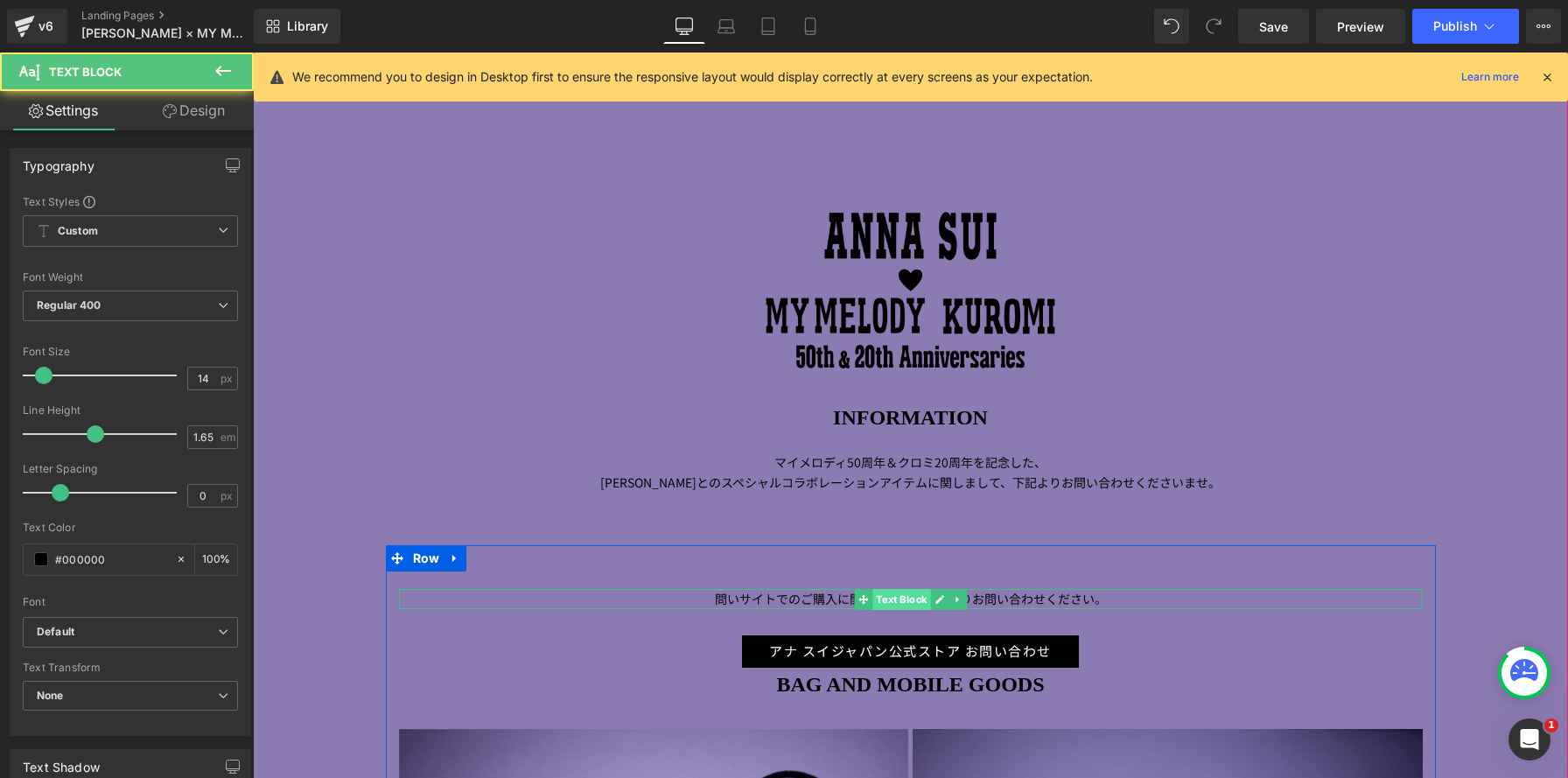
scroll to position [2814, 1315]
click at [840, 599] on p "問いサイトでのご購入に関しましては下記よりお問い合わせください。" at bounding box center [911, 599] width 1024 height 20
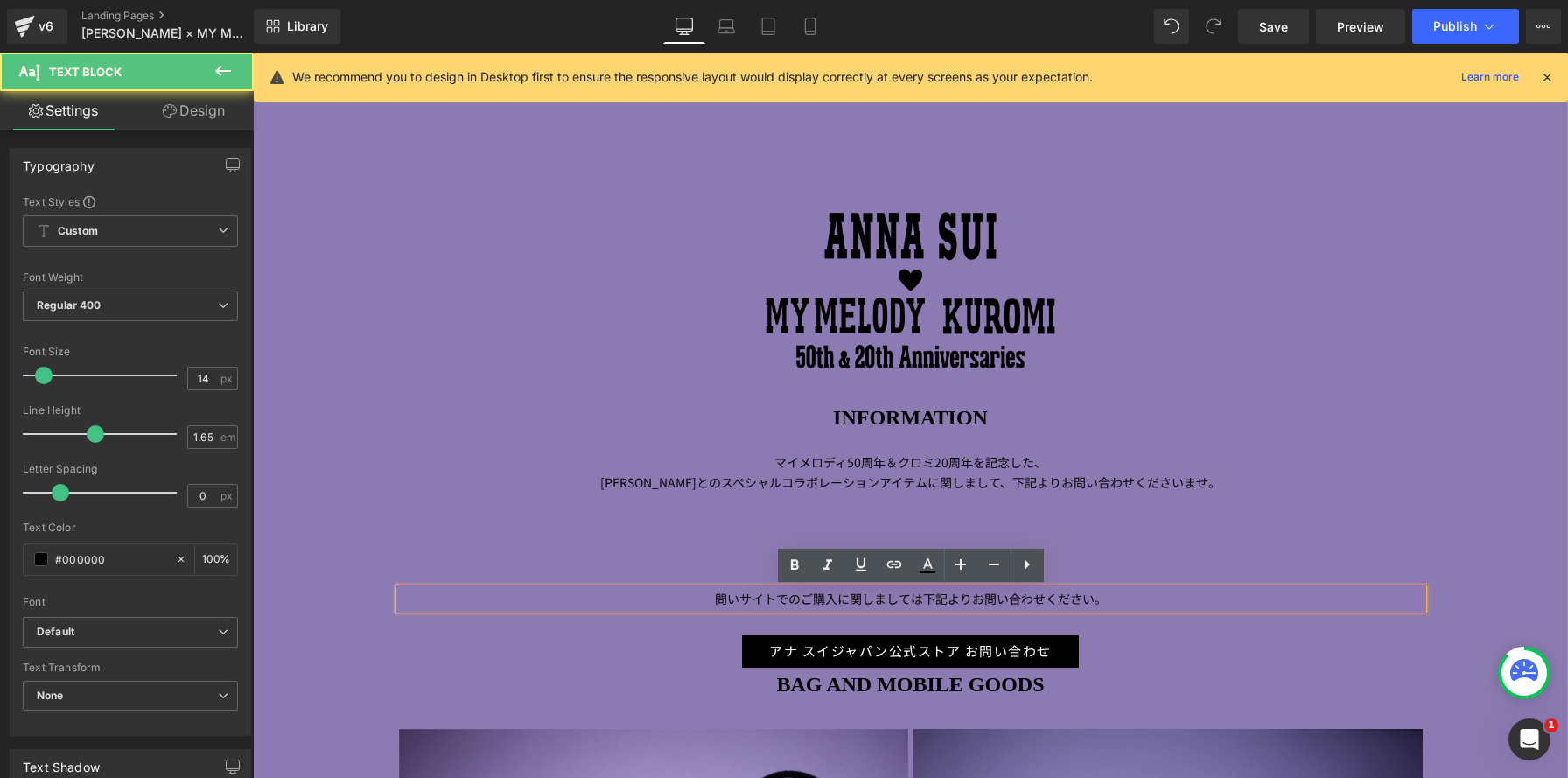
click at [926, 599] on p "問いサイトでのご購入に関しましては下記よりお問い合わせください。" at bounding box center [911, 599] width 1024 height 20
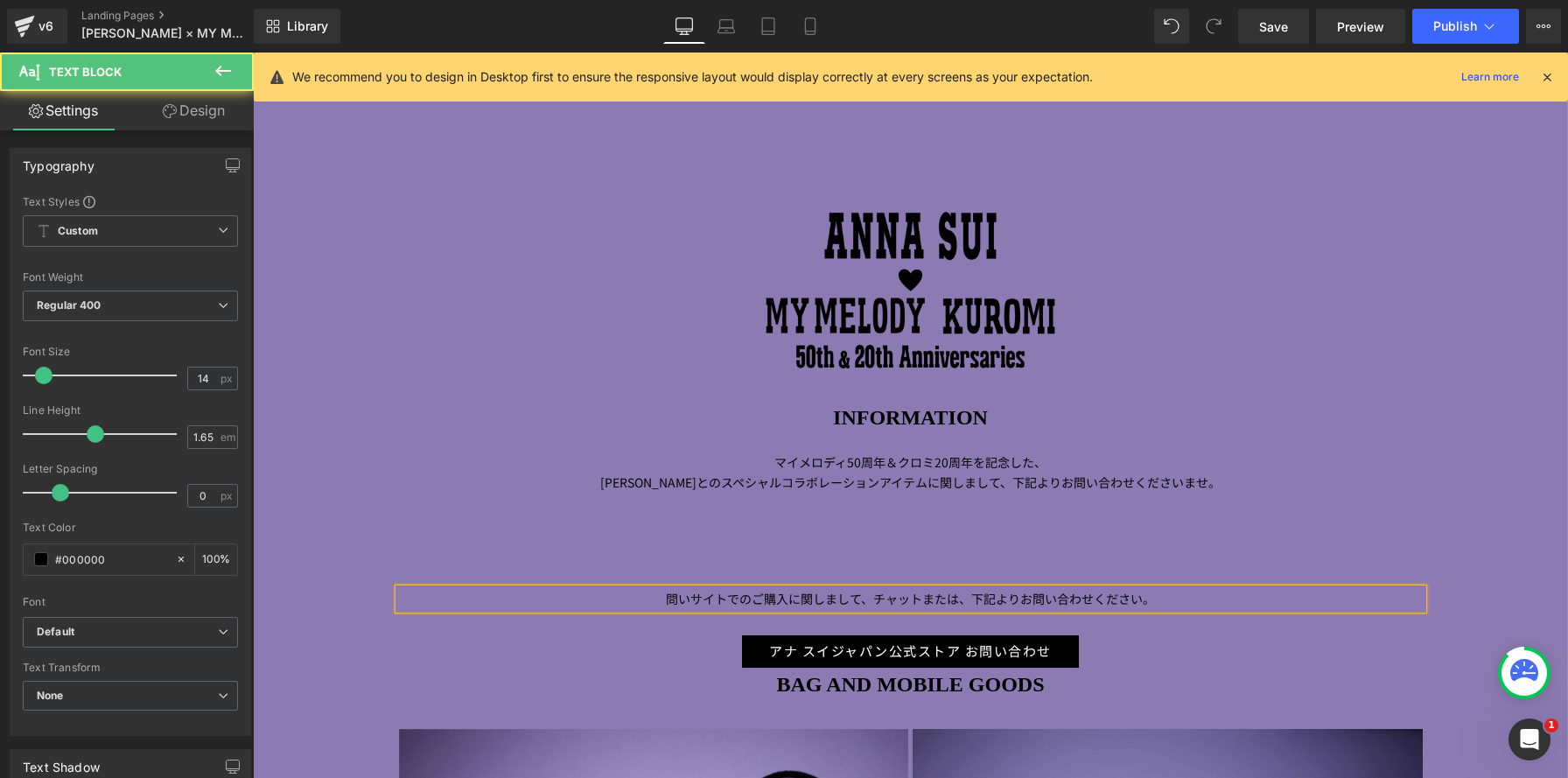
click at [874, 599] on p "問いサイトでのご購入に関しまして、チャットまたは、下記よりお問い合わせください。" at bounding box center [911, 599] width 1024 height 20
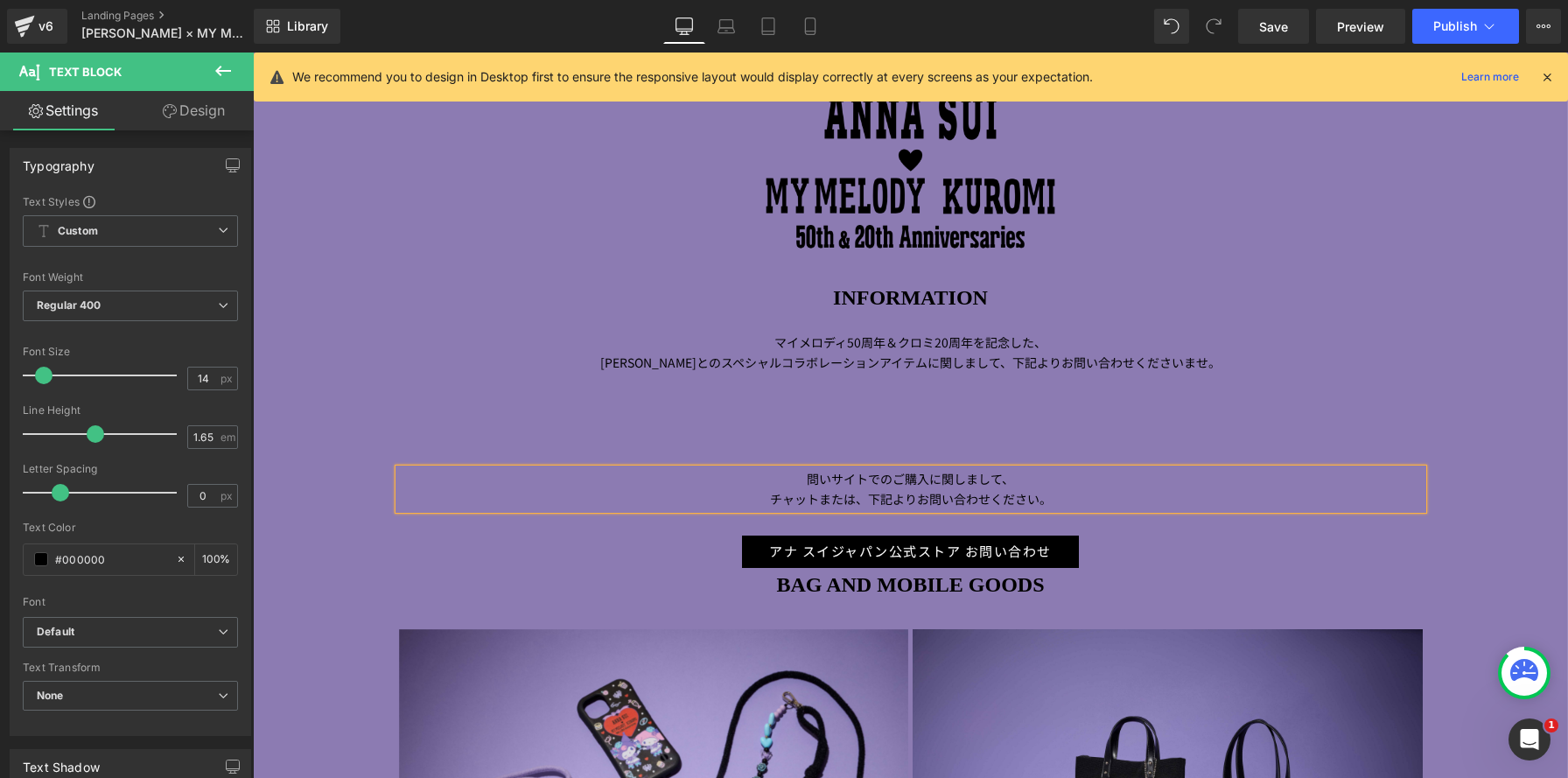
scroll to position [395, 0]
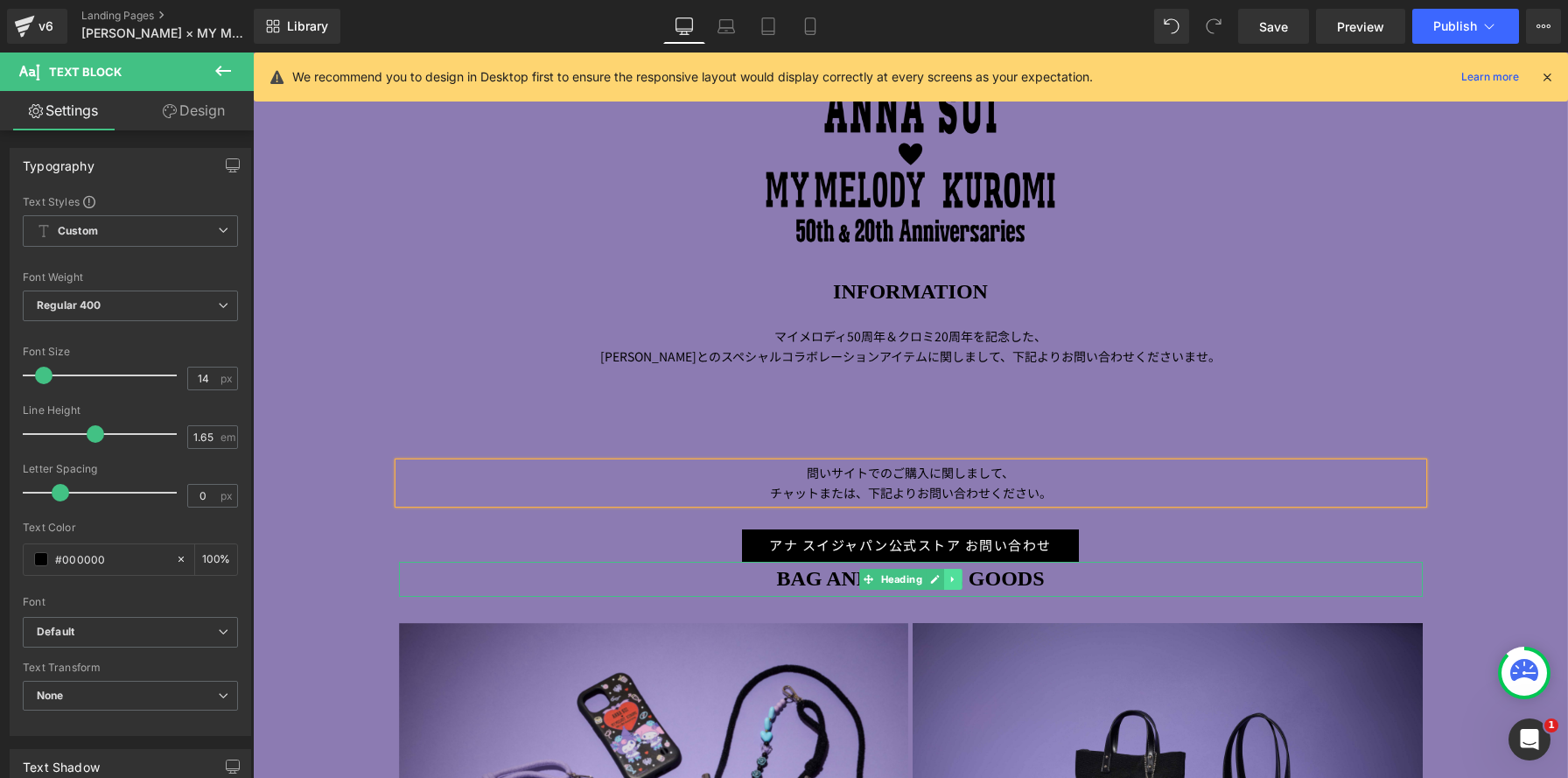
click at [953, 576] on icon at bounding box center [952, 579] width 10 height 11
click at [965, 581] on icon at bounding box center [962, 579] width 10 height 10
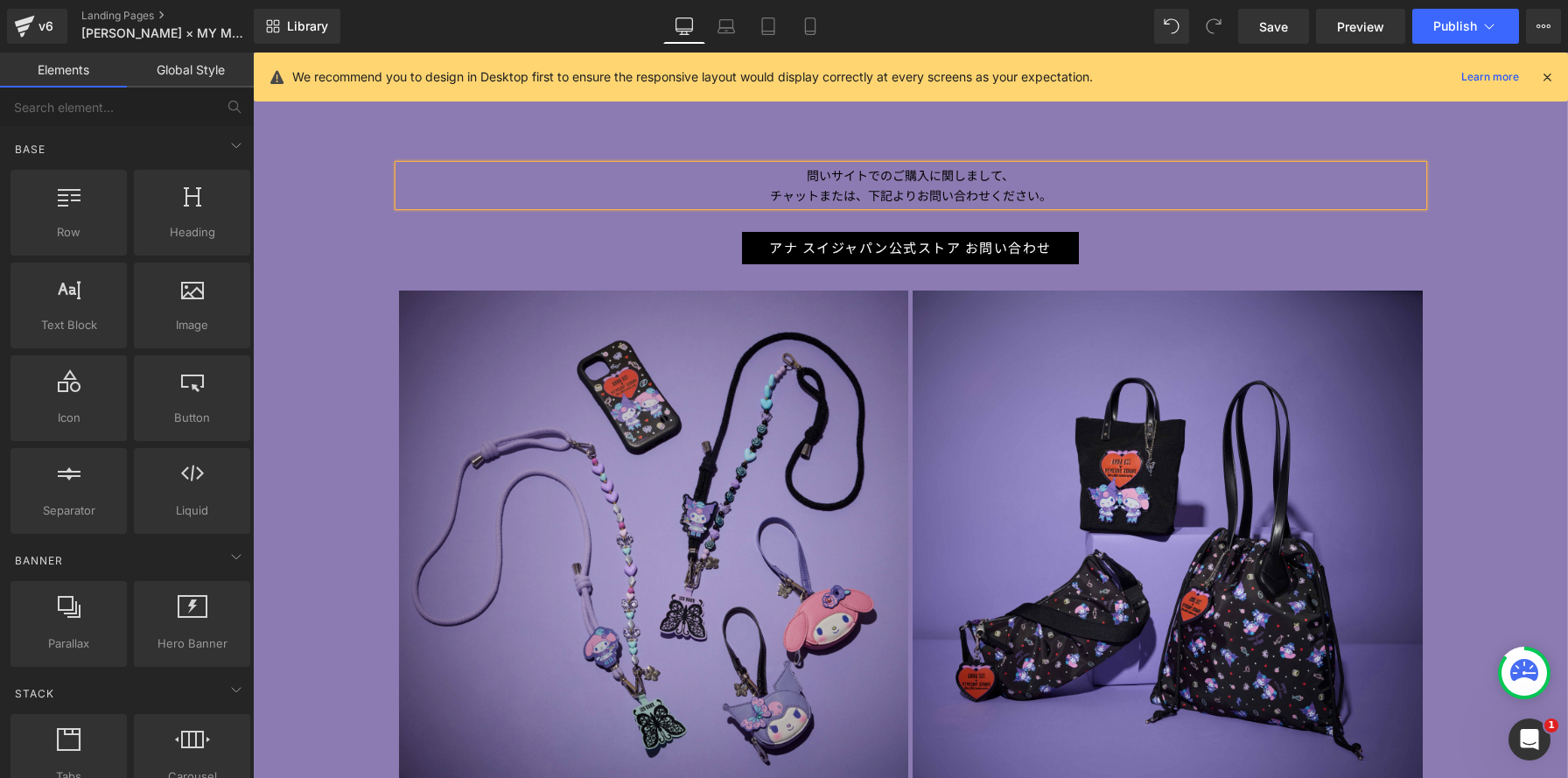
scroll to position [699, 0]
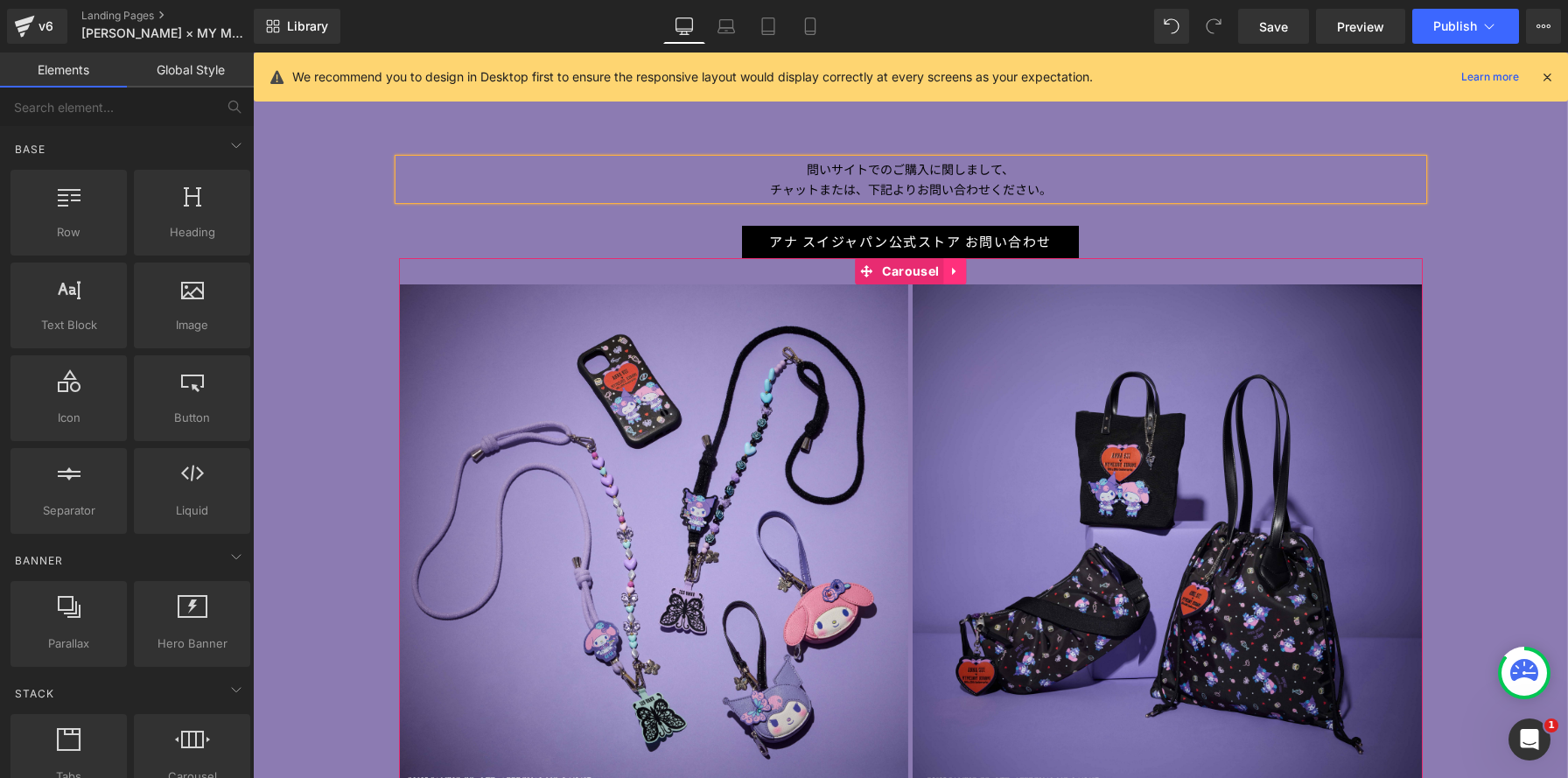
click at [953, 275] on icon at bounding box center [954, 271] width 12 height 13
click at [965, 273] on icon at bounding box center [965, 271] width 12 height 12
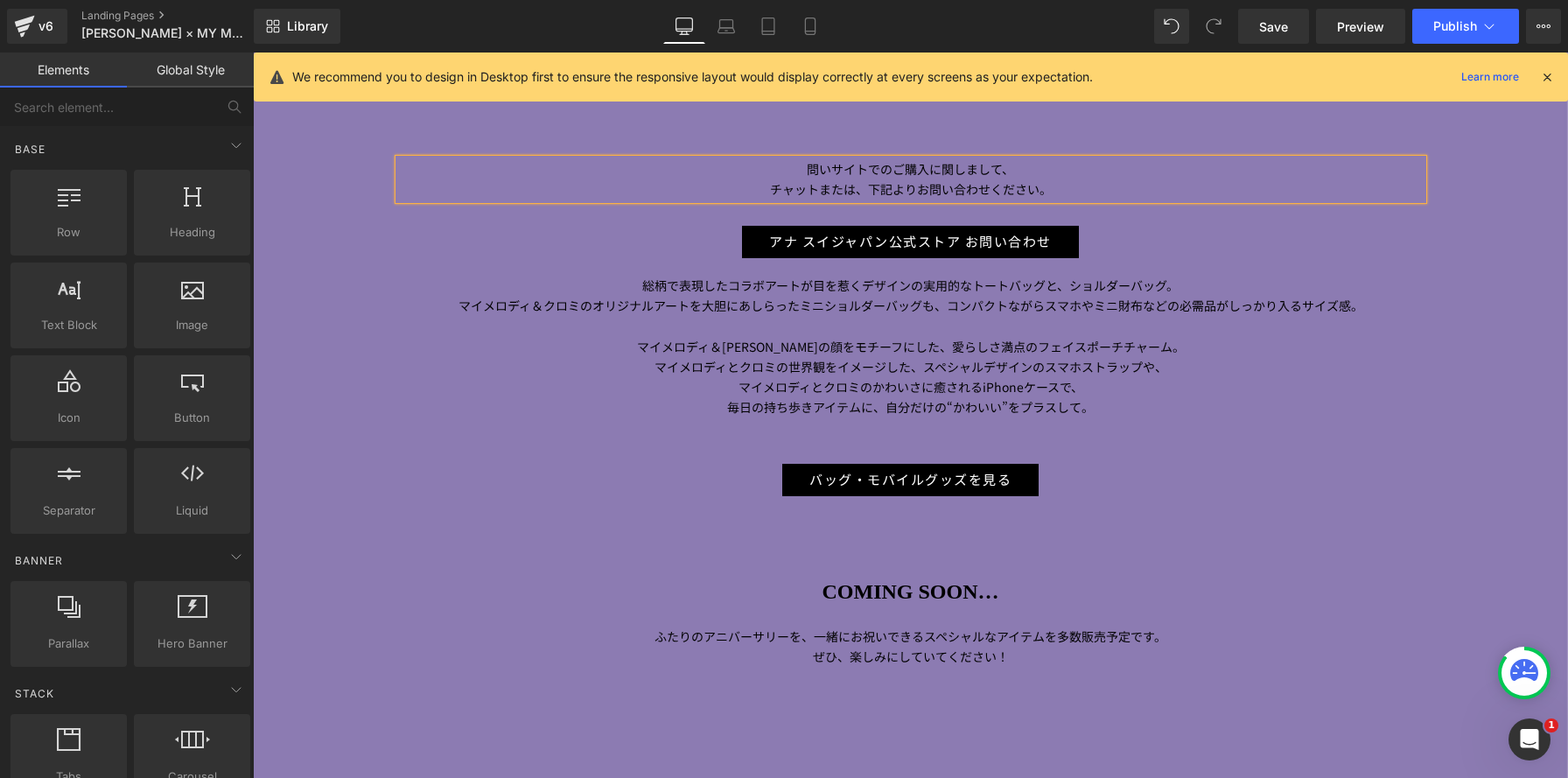
scroll to position [8, 9]
click at [972, 357] on p "マイメロディとクロミの世界観をイメージした、スペシャルデザインのスマホストラップや、" at bounding box center [911, 367] width 1024 height 20
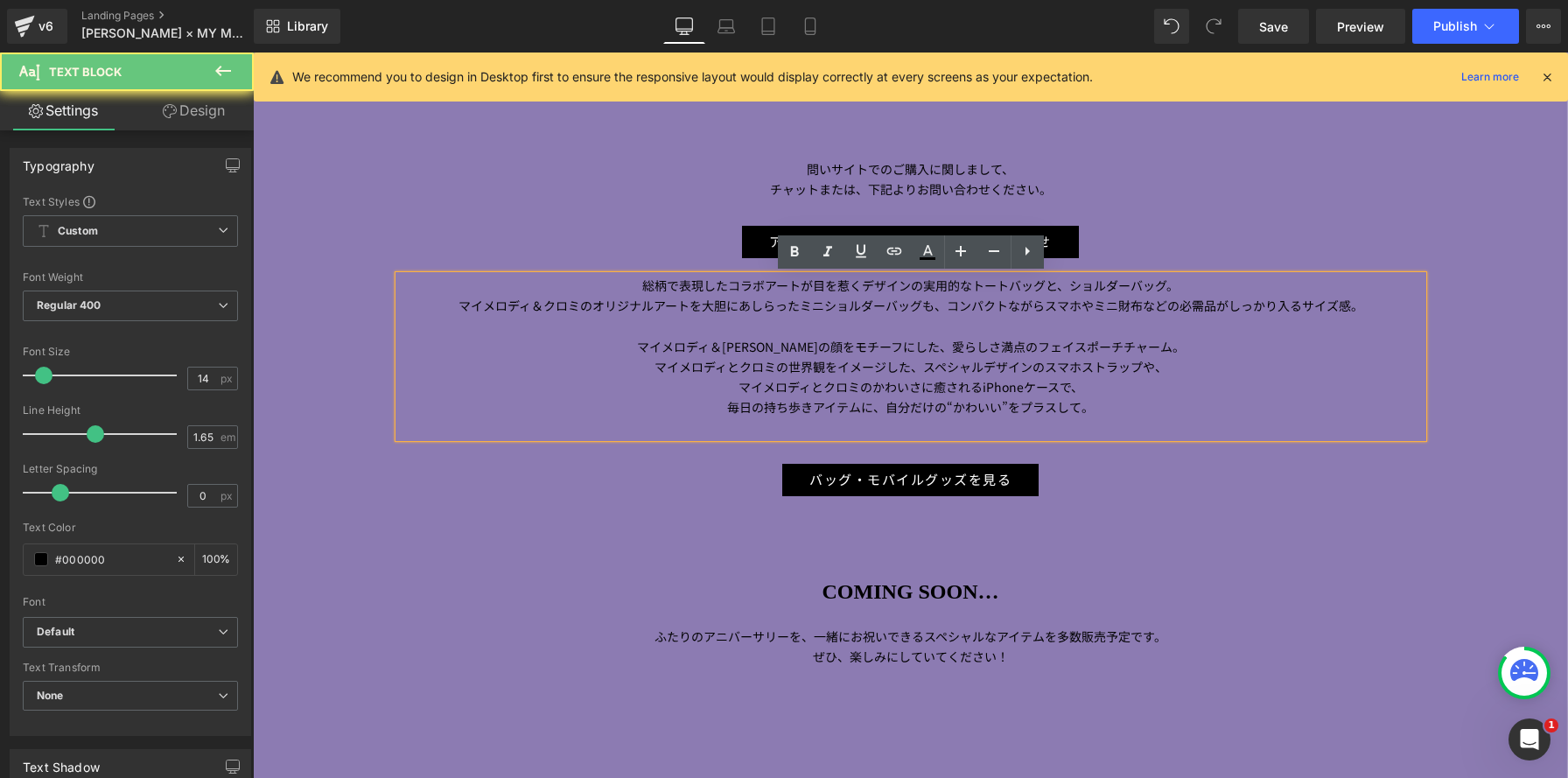
click at [964, 357] on p "マイメロディとクロミの世界観をイメージした、スペシャルデザインのスマホストラップや、" at bounding box center [911, 367] width 1024 height 20
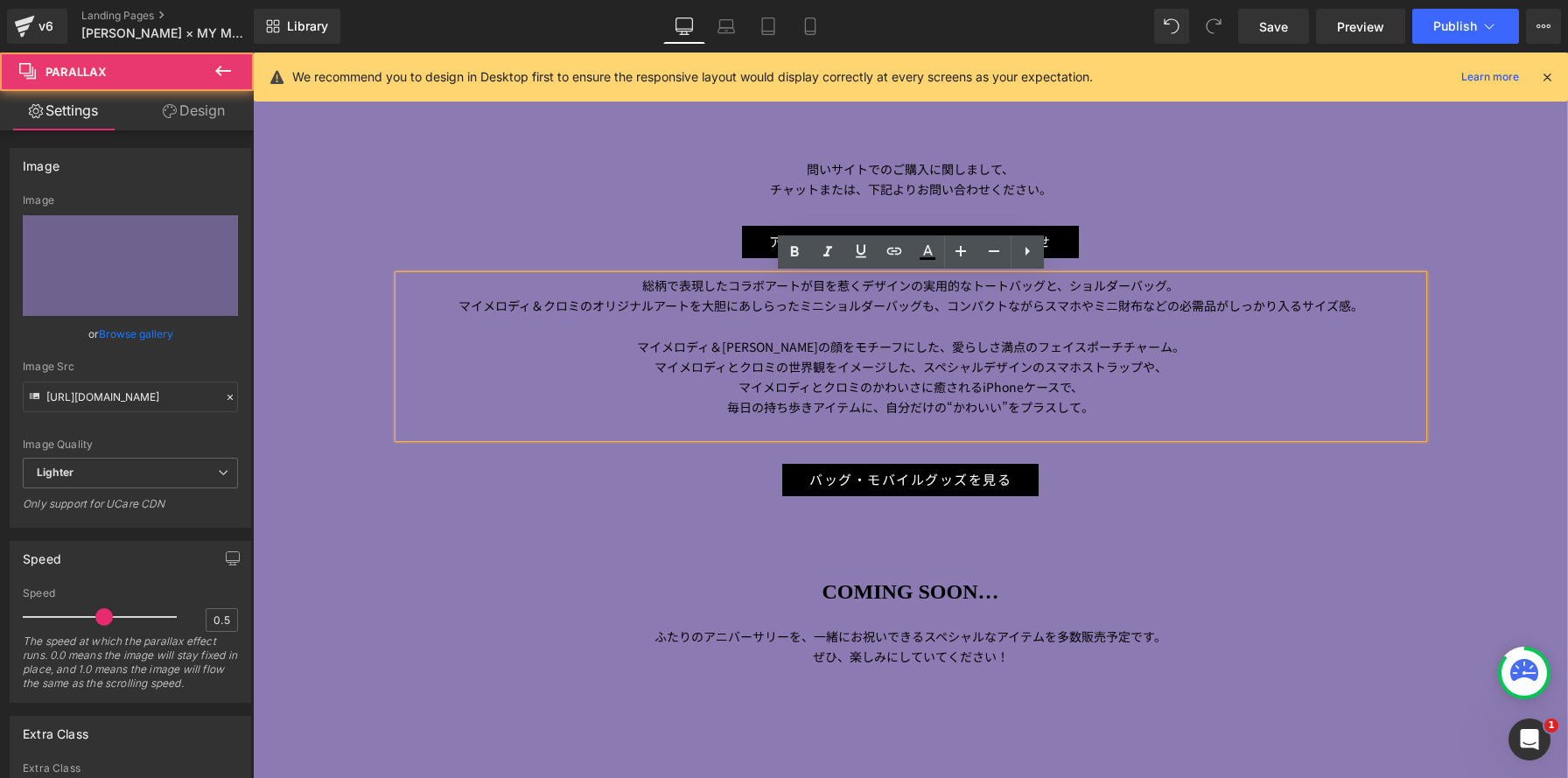
click at [1340, 520] on span "Image INFORMATION Heading マイメロディ 50 周年＆クロミ 20 周年を記念した、 ANNA SUI とのスペシャルコラボレーション…" at bounding box center [910, 213] width 1315 height 924
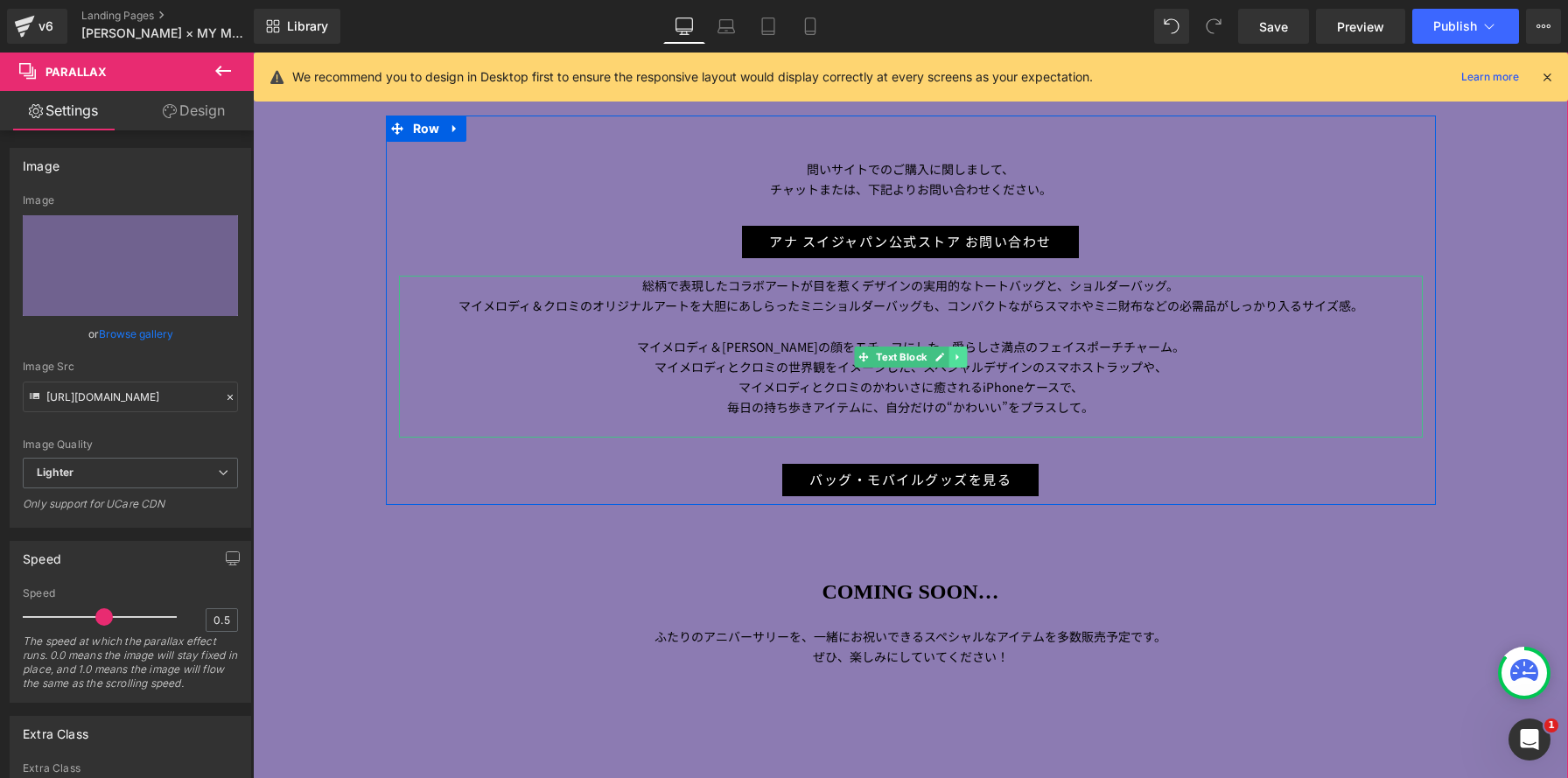
click at [962, 357] on link at bounding box center [957, 356] width 19 height 21
click at [976, 355] on link at bounding box center [984, 356] width 19 height 21
click at [960, 358] on icon at bounding box center [957, 356] width 10 height 11
click at [967, 355] on icon at bounding box center [966, 356] width 10 height 11
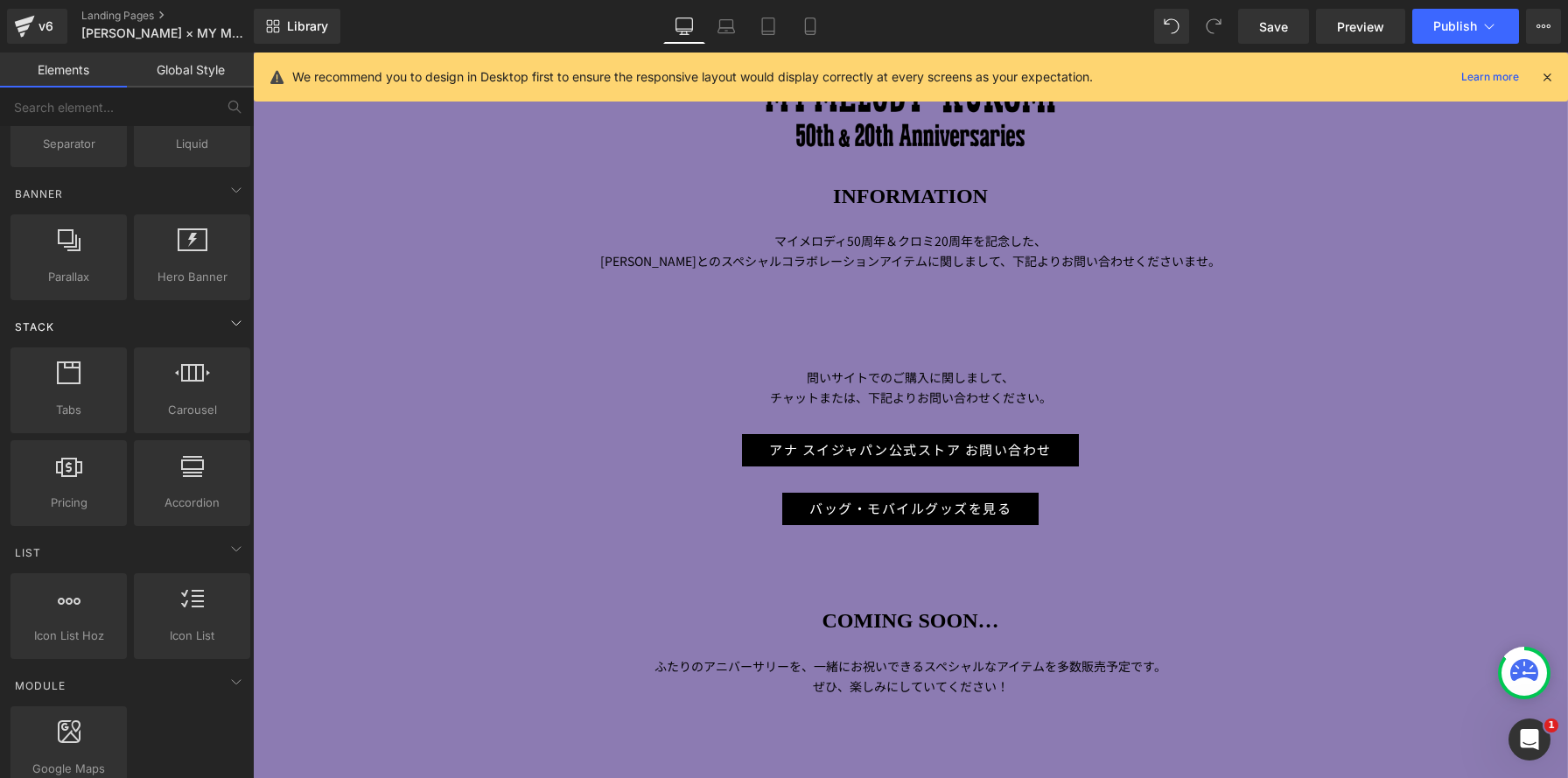
scroll to position [367, 0]
click at [1271, 34] on span "Save" at bounding box center [1273, 27] width 29 height 19
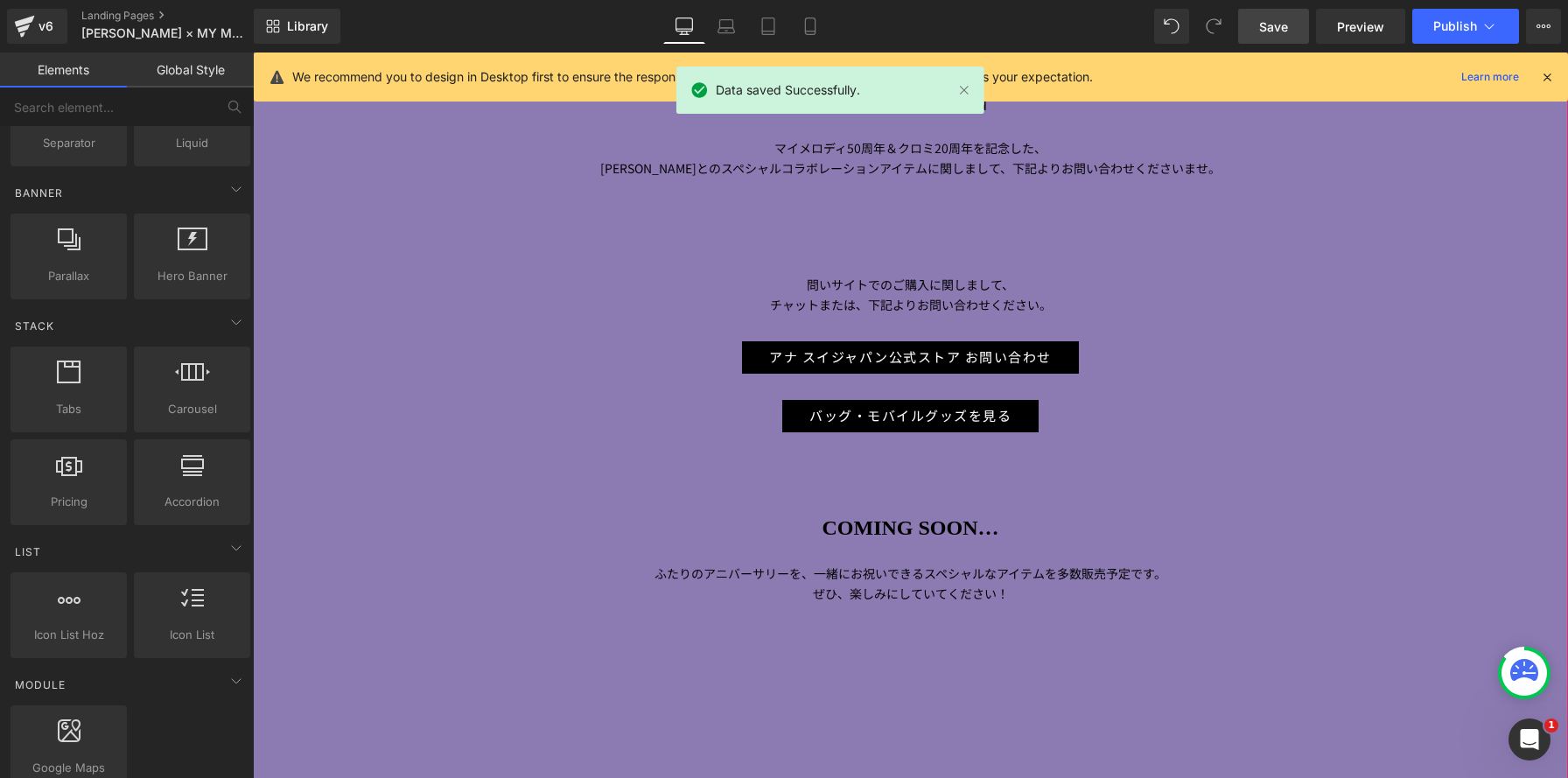
scroll to position [560, 0]
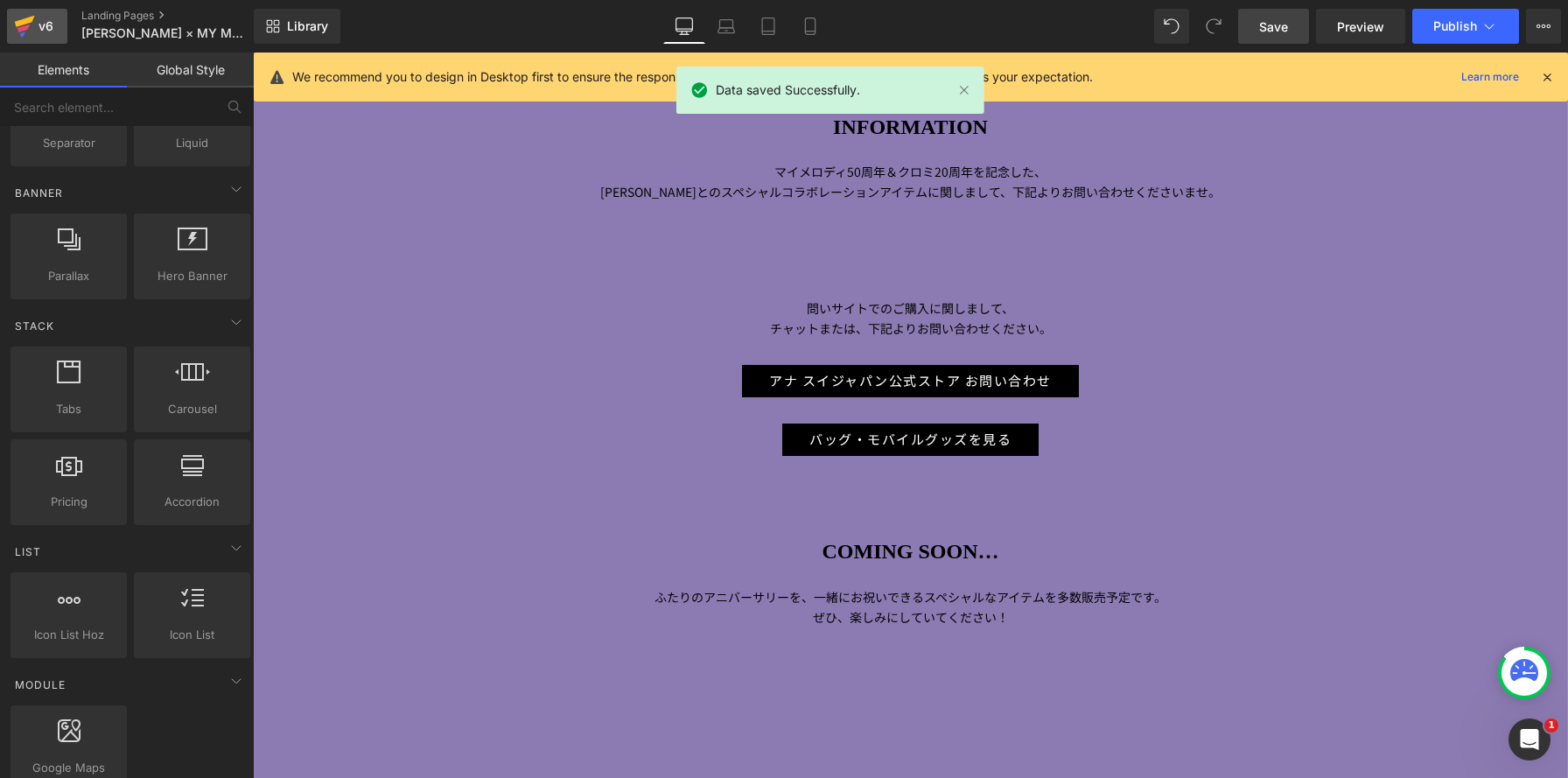
click at [26, 30] on icon at bounding box center [24, 29] width 12 height 8
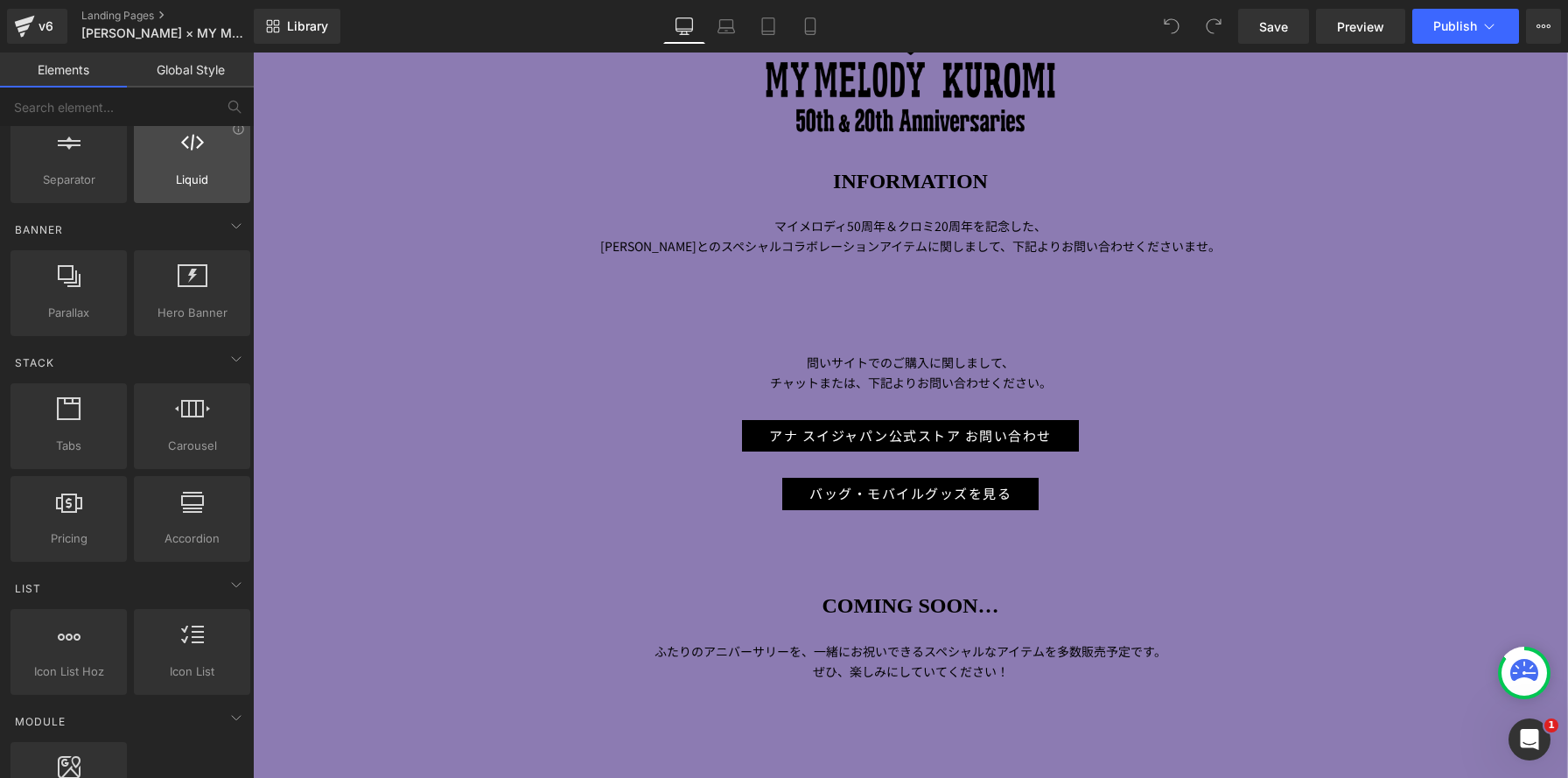
scroll to position [334, 0]
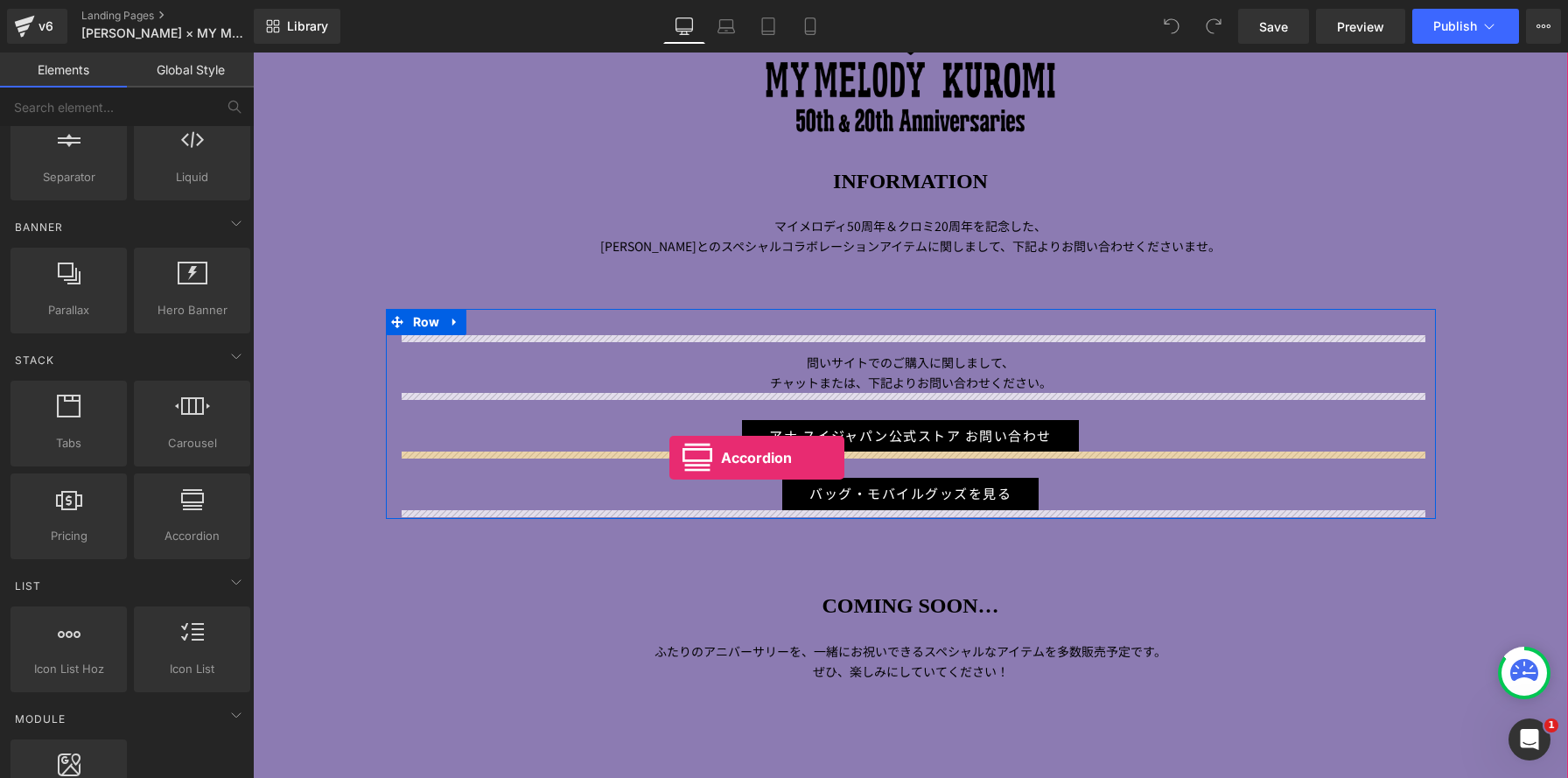
drag, startPoint x: 443, startPoint y: 581, endPoint x: 669, endPoint y: 458, distance: 257.3
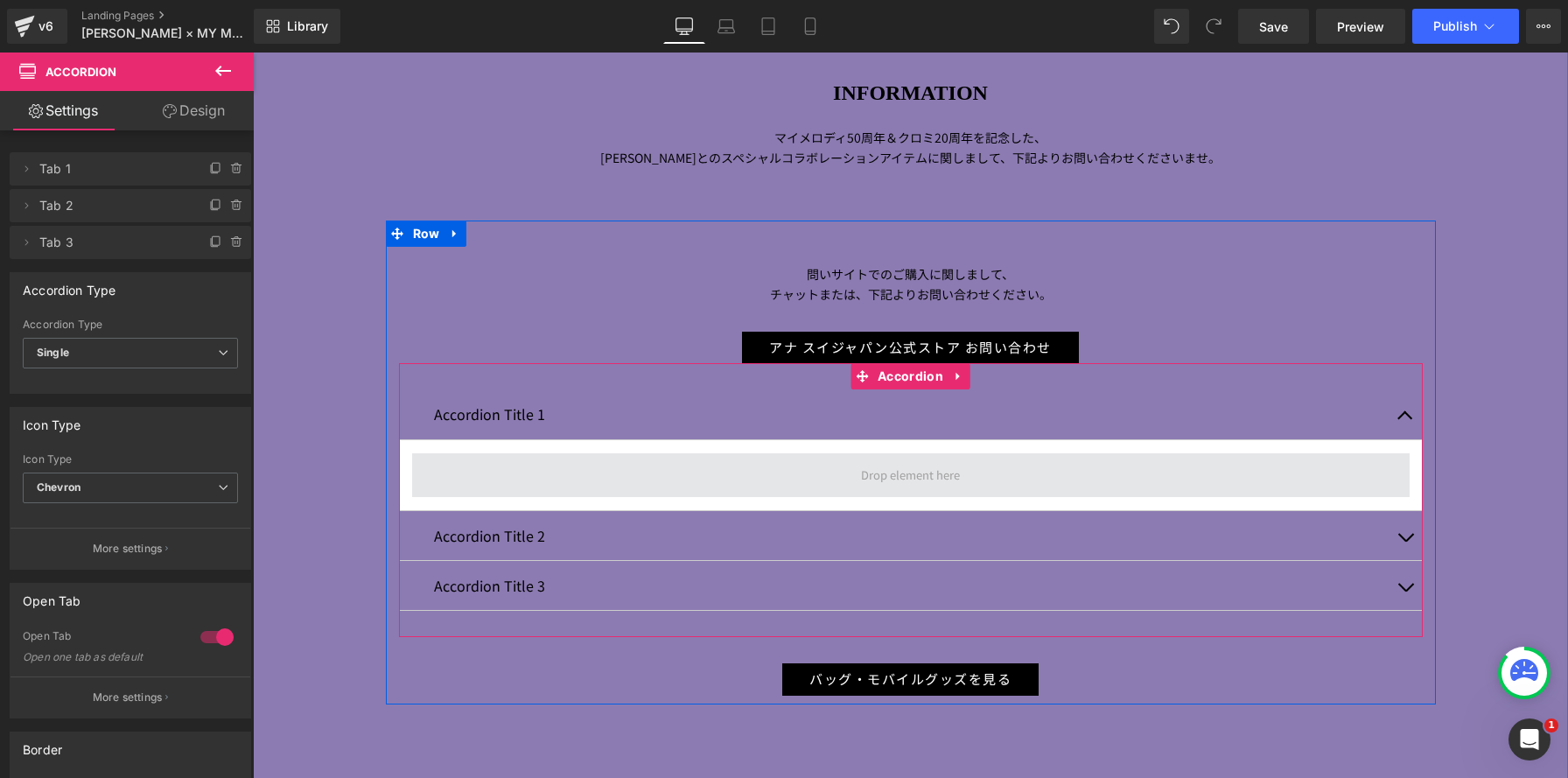
scroll to position [625, 0]
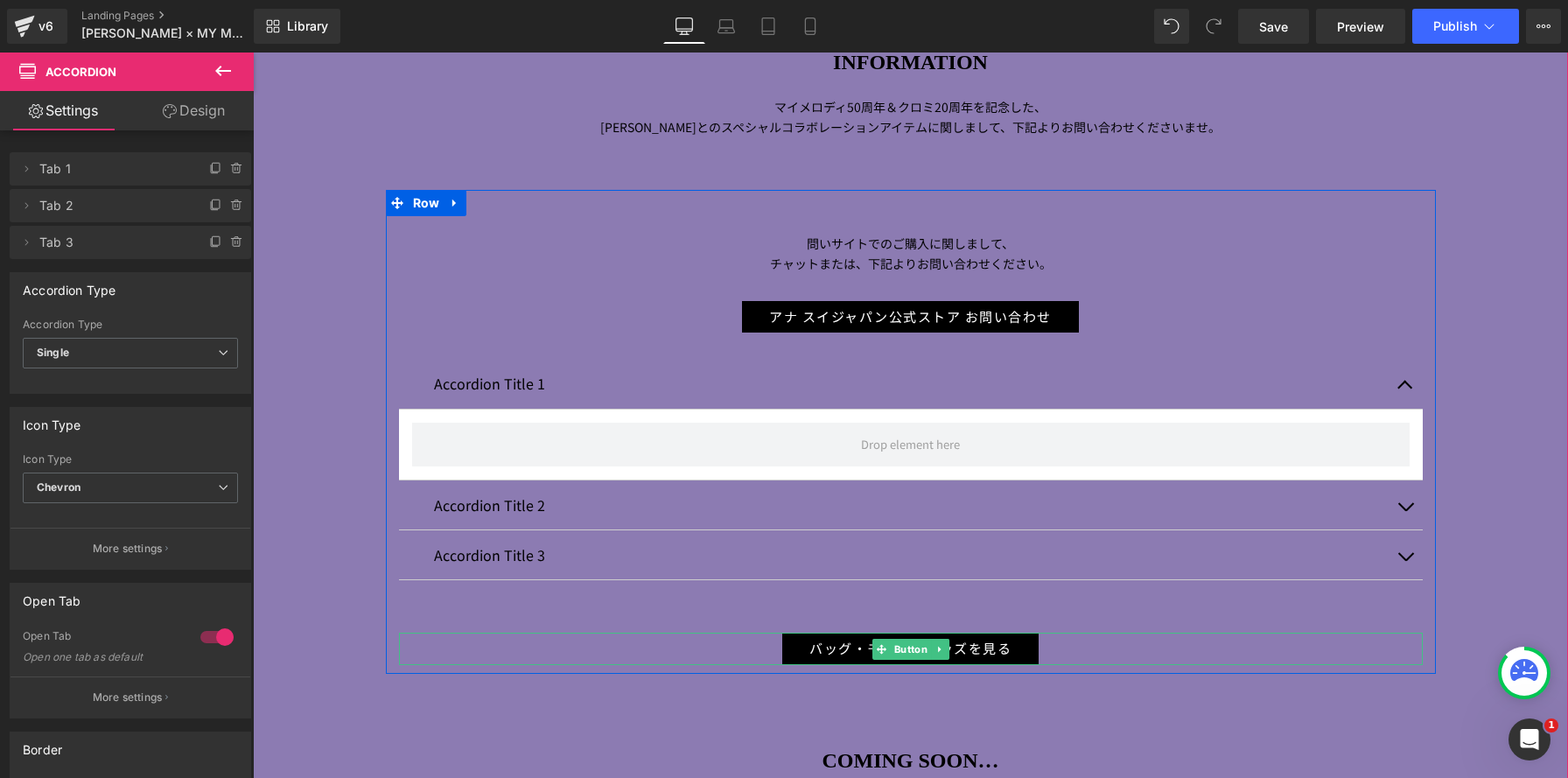
click at [938, 647] on icon at bounding box center [938, 648] width 3 height 6
click at [948, 651] on icon at bounding box center [949, 648] width 10 height 10
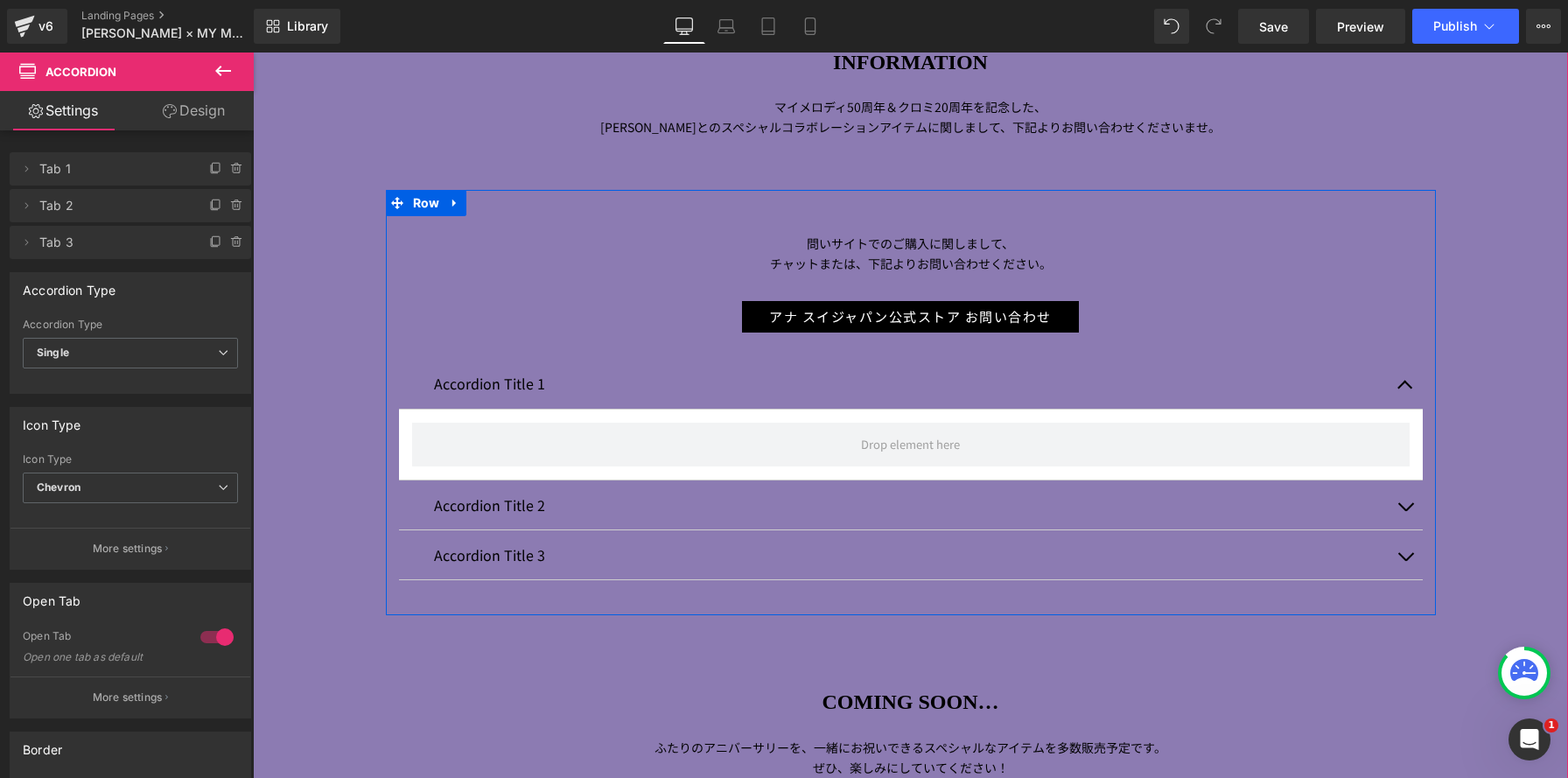
scroll to position [9, 9]
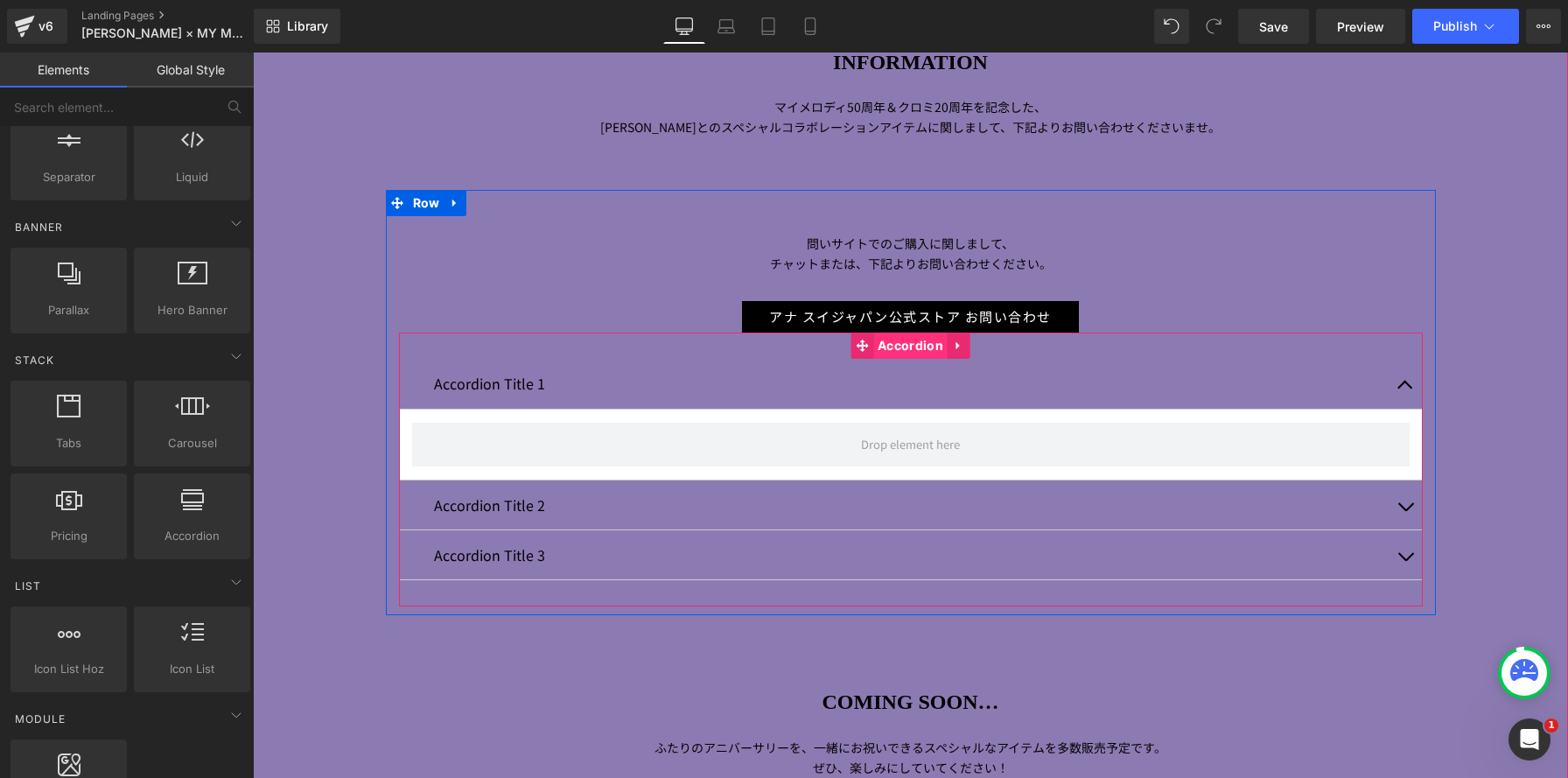
click at [902, 348] on span "Accordion" at bounding box center [910, 345] width 74 height 27
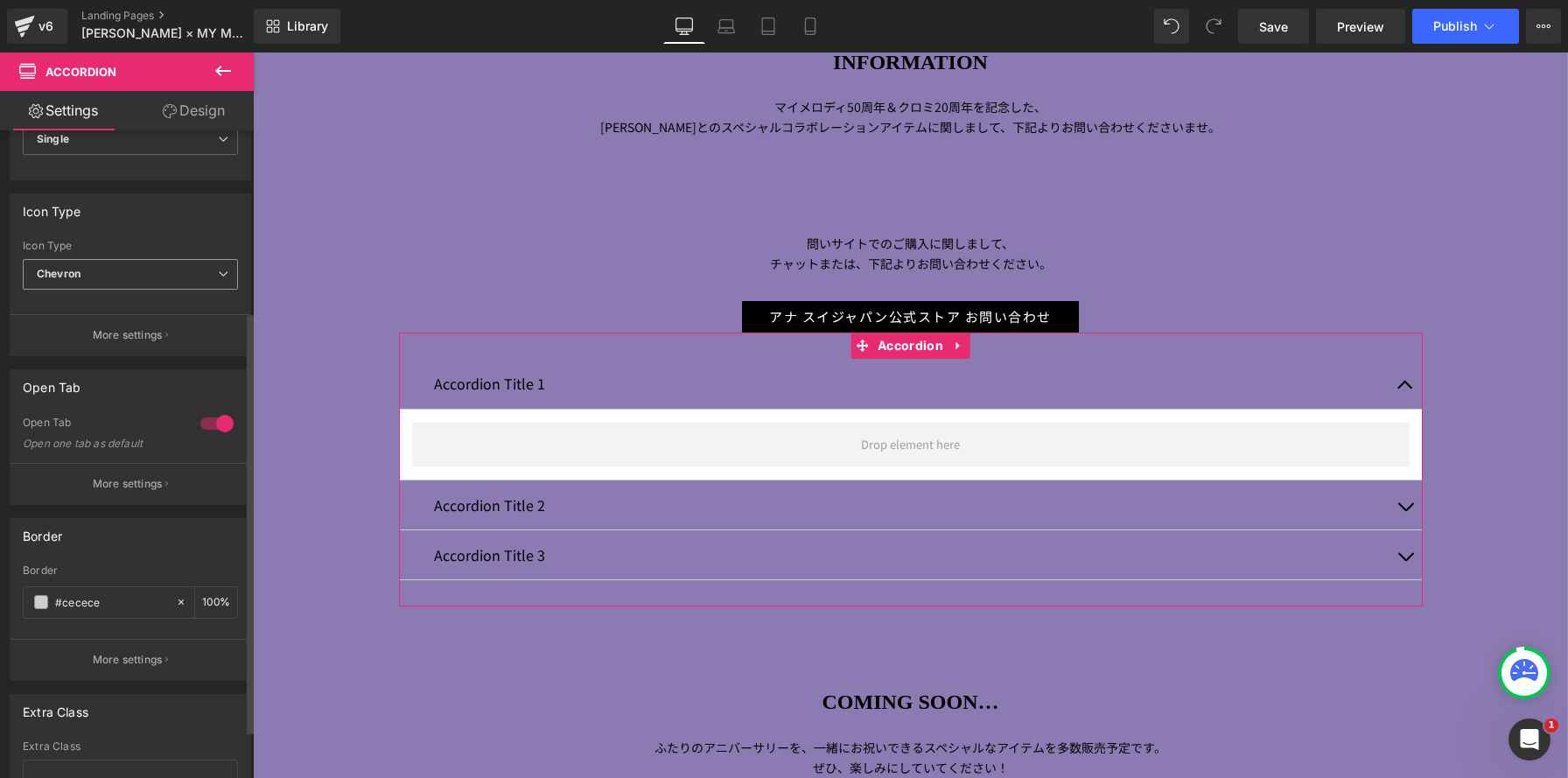
scroll to position [350, 0]
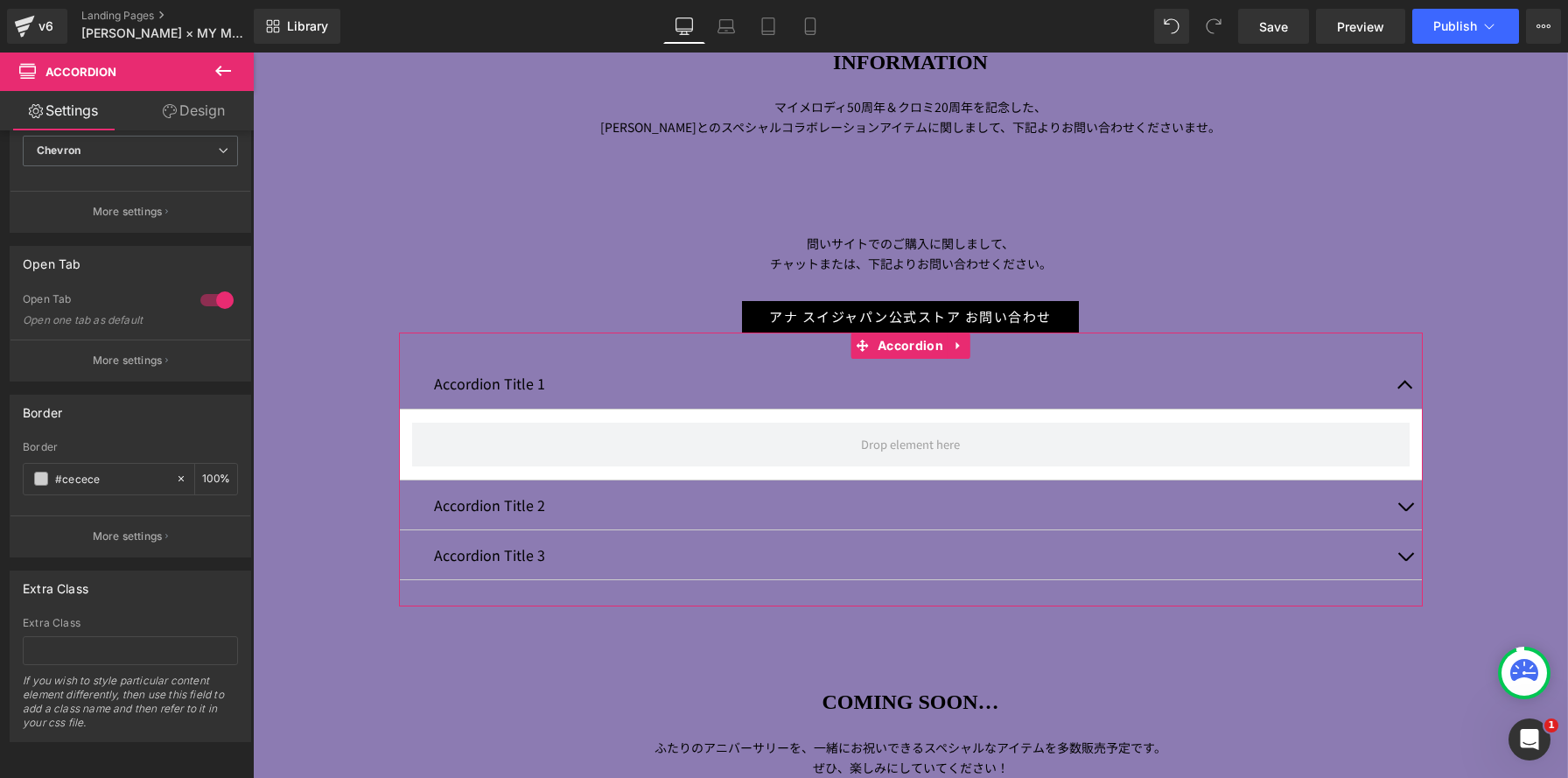
click at [220, 108] on link "Design" at bounding box center [194, 111] width 127 height 40
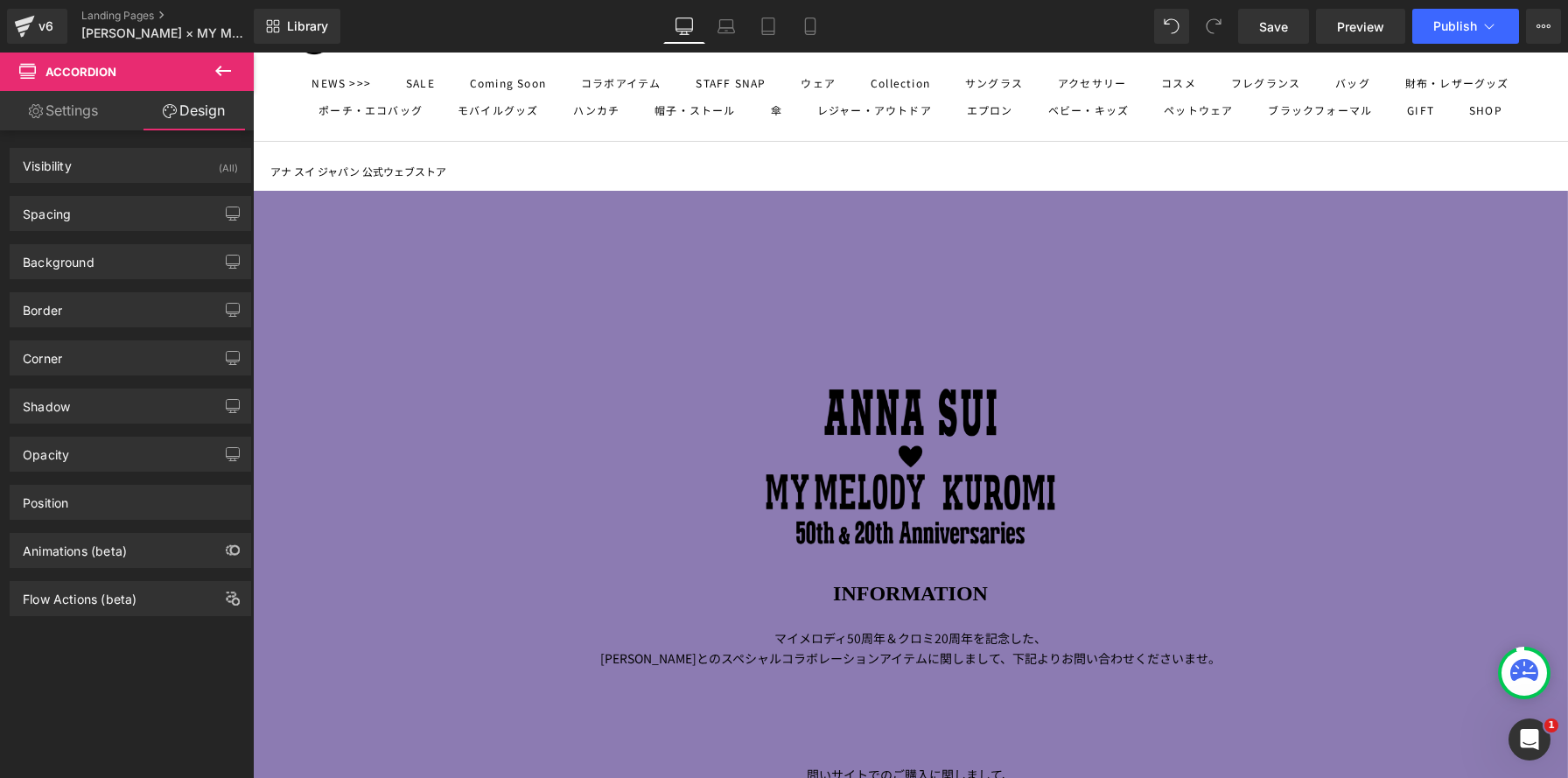
scroll to position [0, 0]
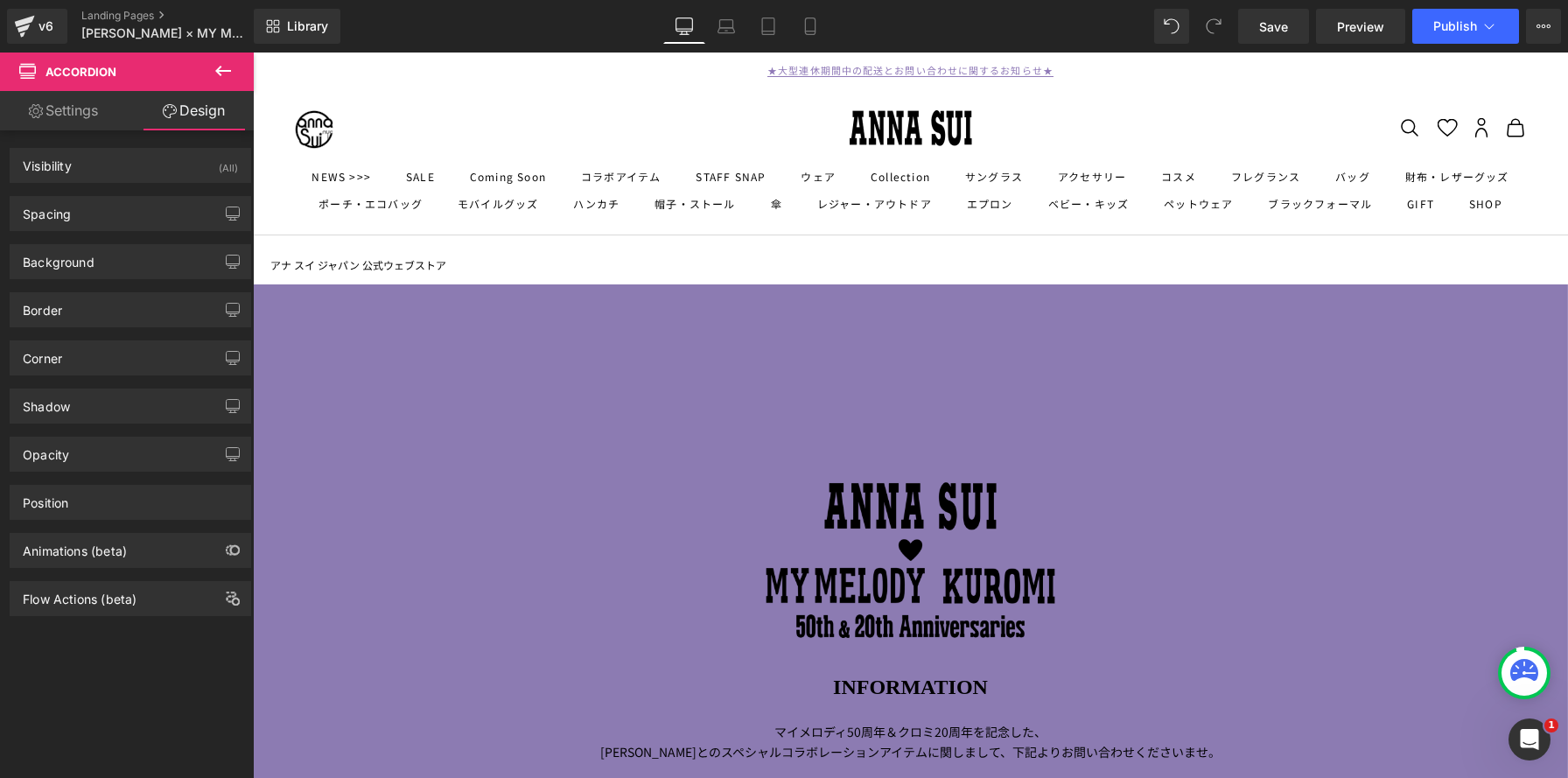
click at [252, 52] on div "190px" at bounding box center [252, 52] width 0 height 0
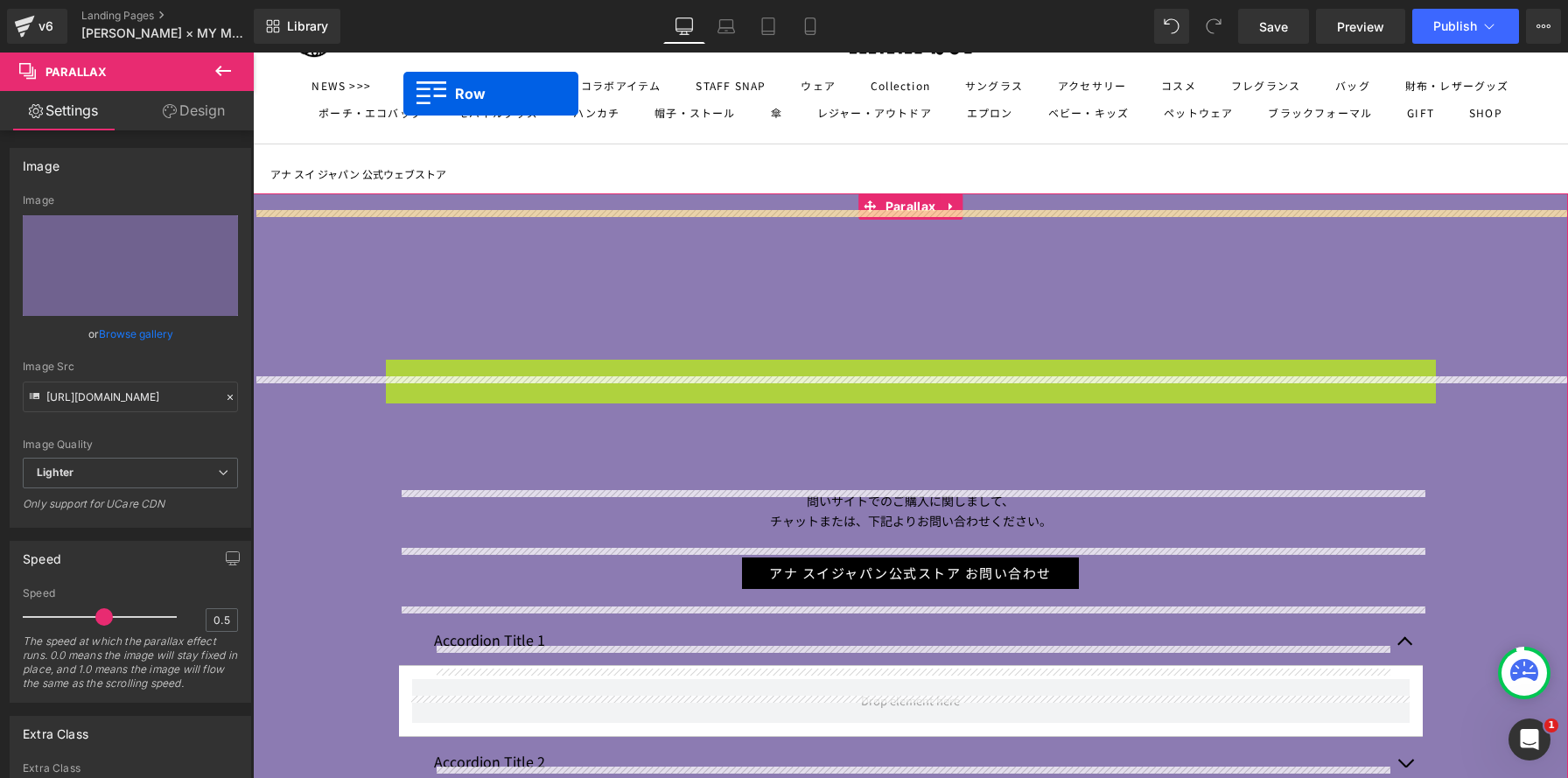
scroll to position [4, 0]
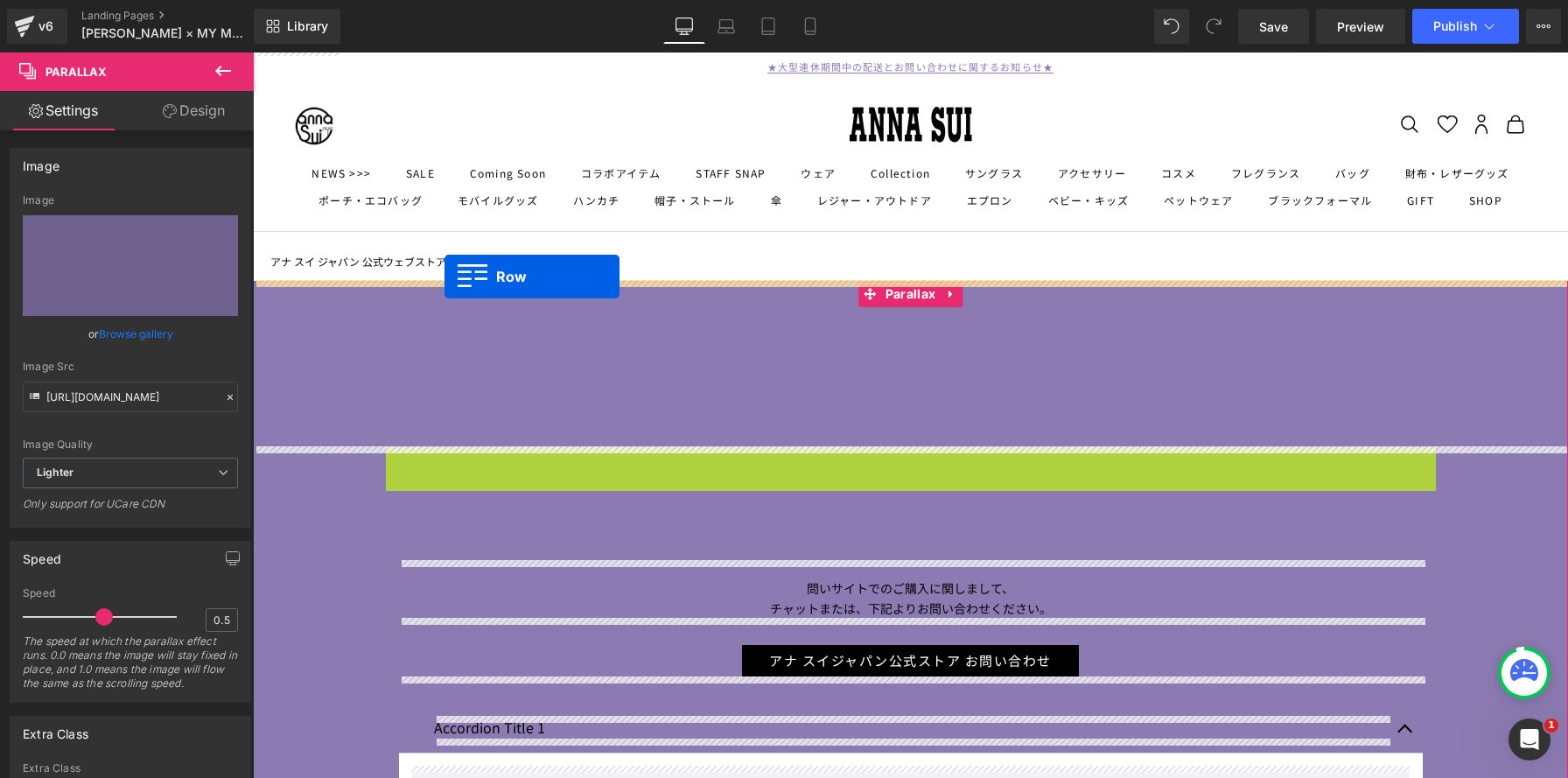
drag, startPoint x: 396, startPoint y: 272, endPoint x: 443, endPoint y: 271, distance: 47.0
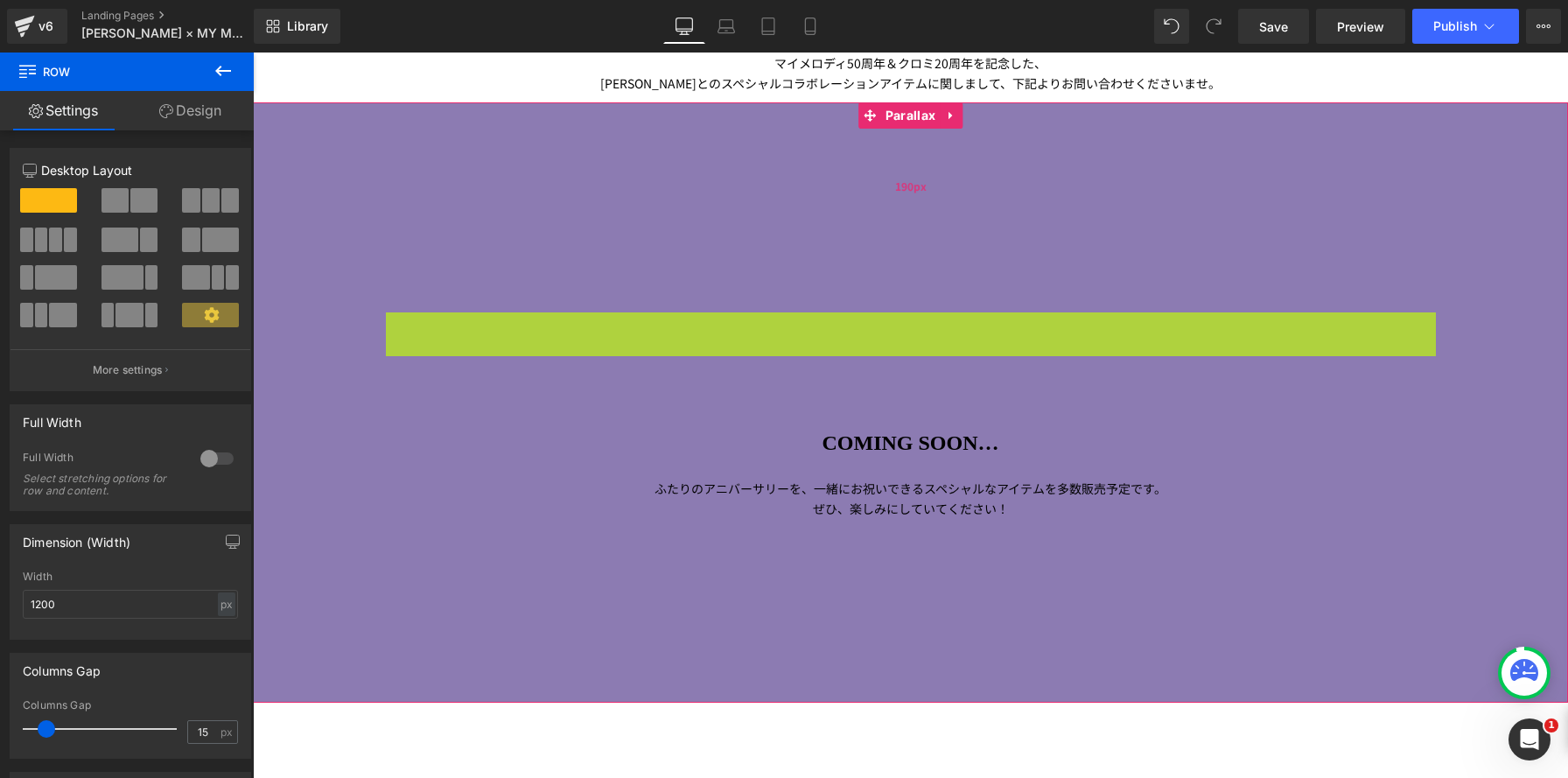
scroll to position [9, 9]
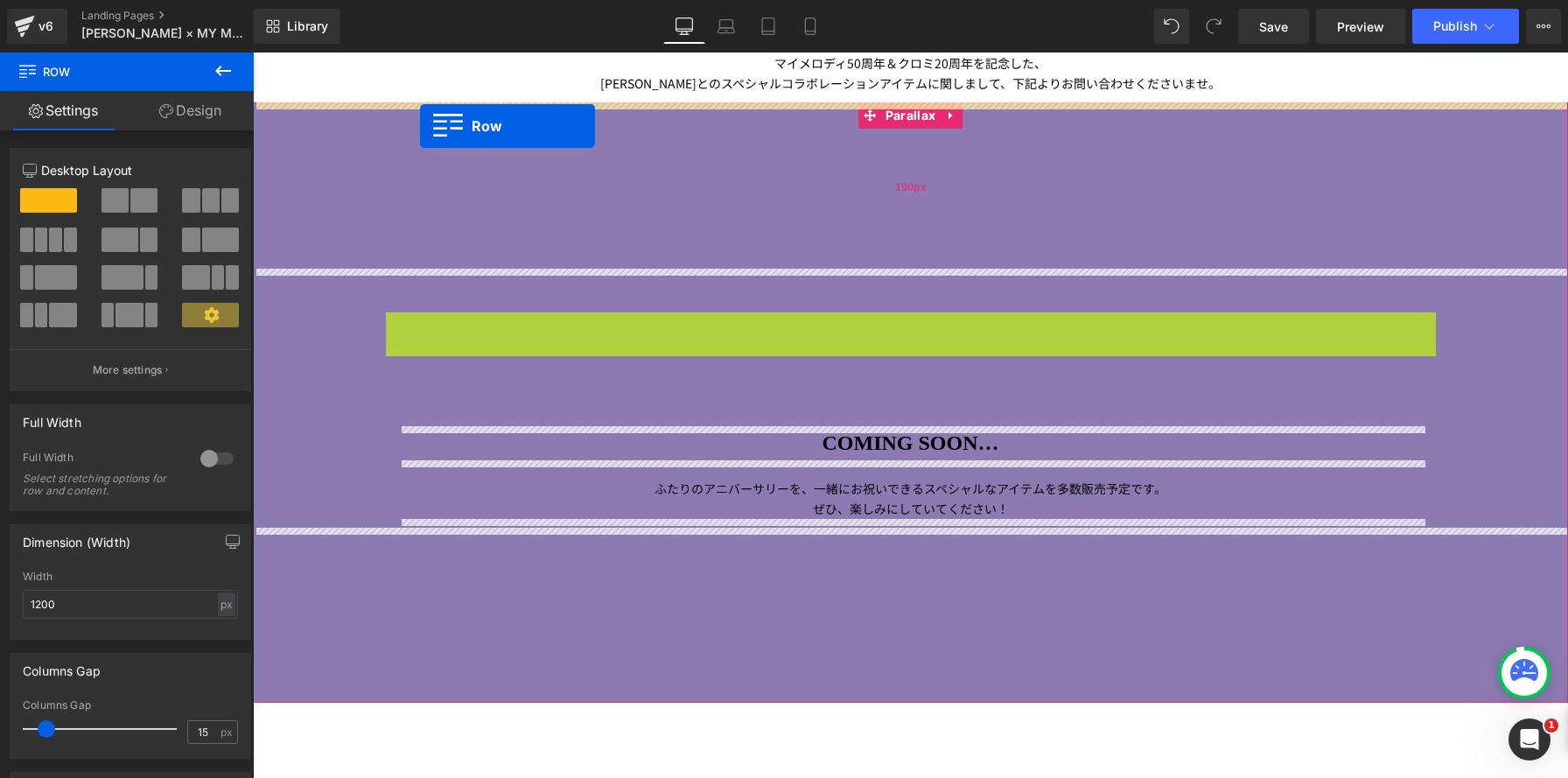
drag, startPoint x: 393, startPoint y: 326, endPoint x: 420, endPoint y: 126, distance: 201.8
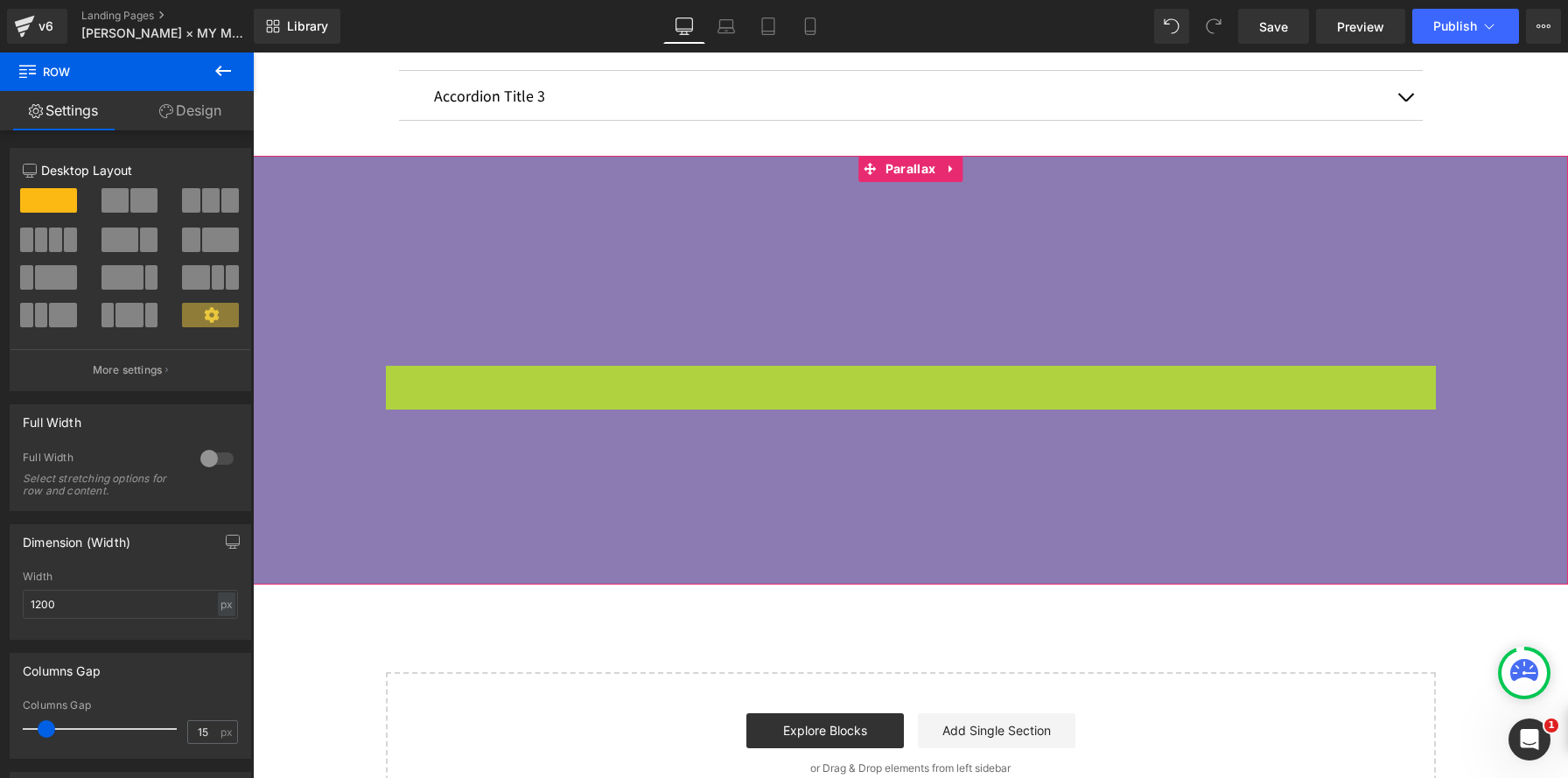
scroll to position [2216, 1315]
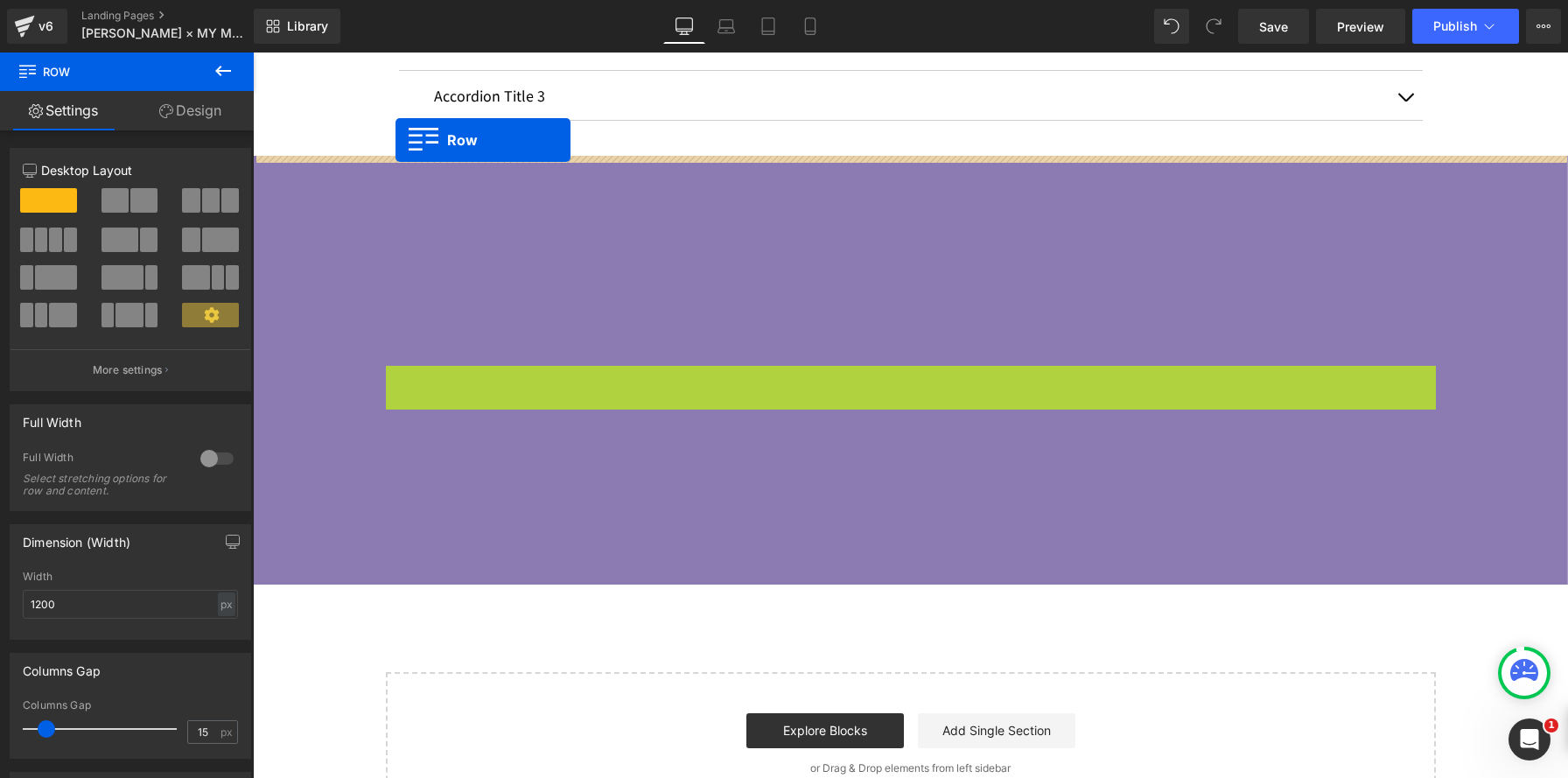
drag, startPoint x: 395, startPoint y: 380, endPoint x: 395, endPoint y: 141, distance: 239.0
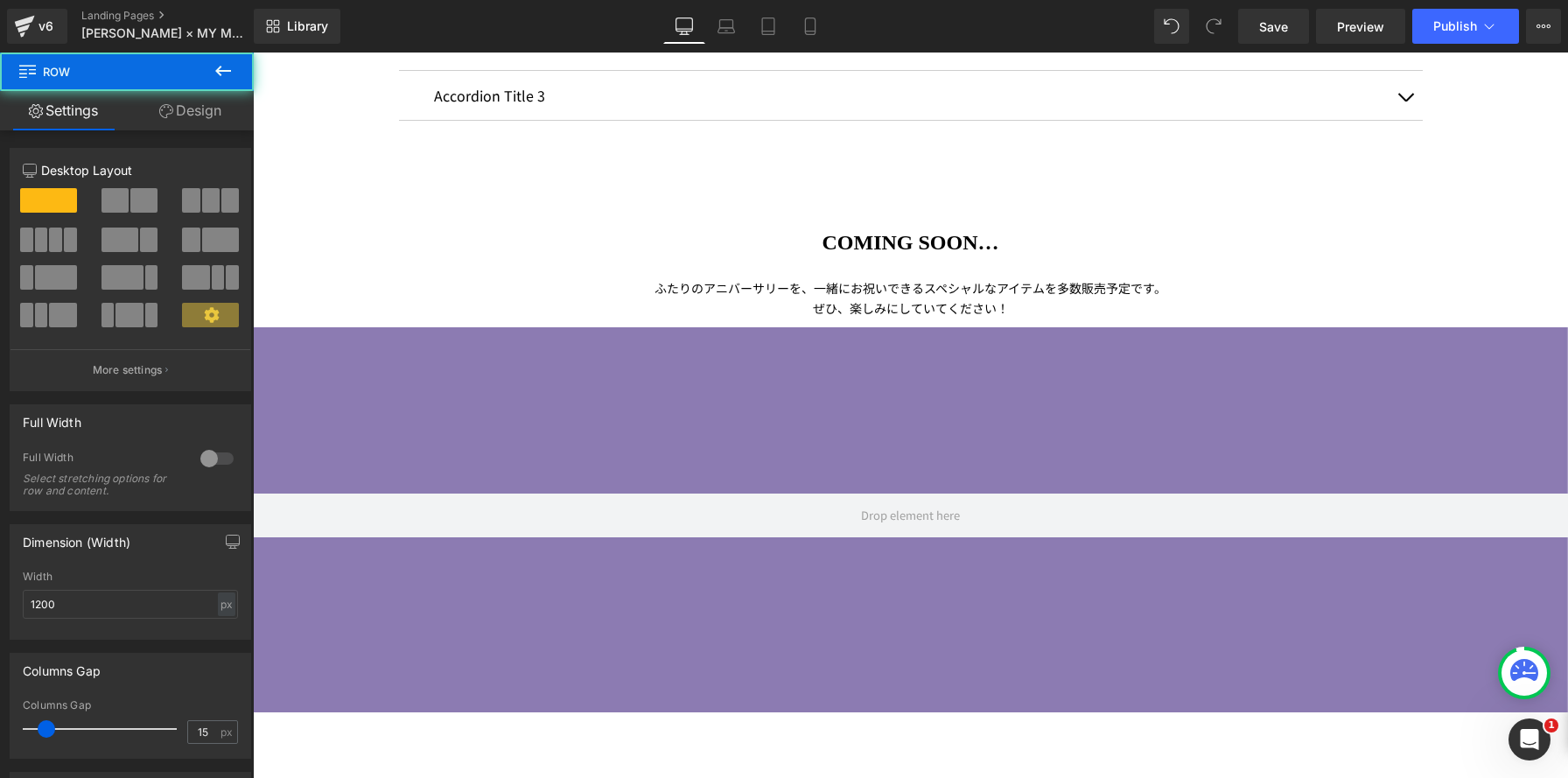
scroll to position [2344, 1315]
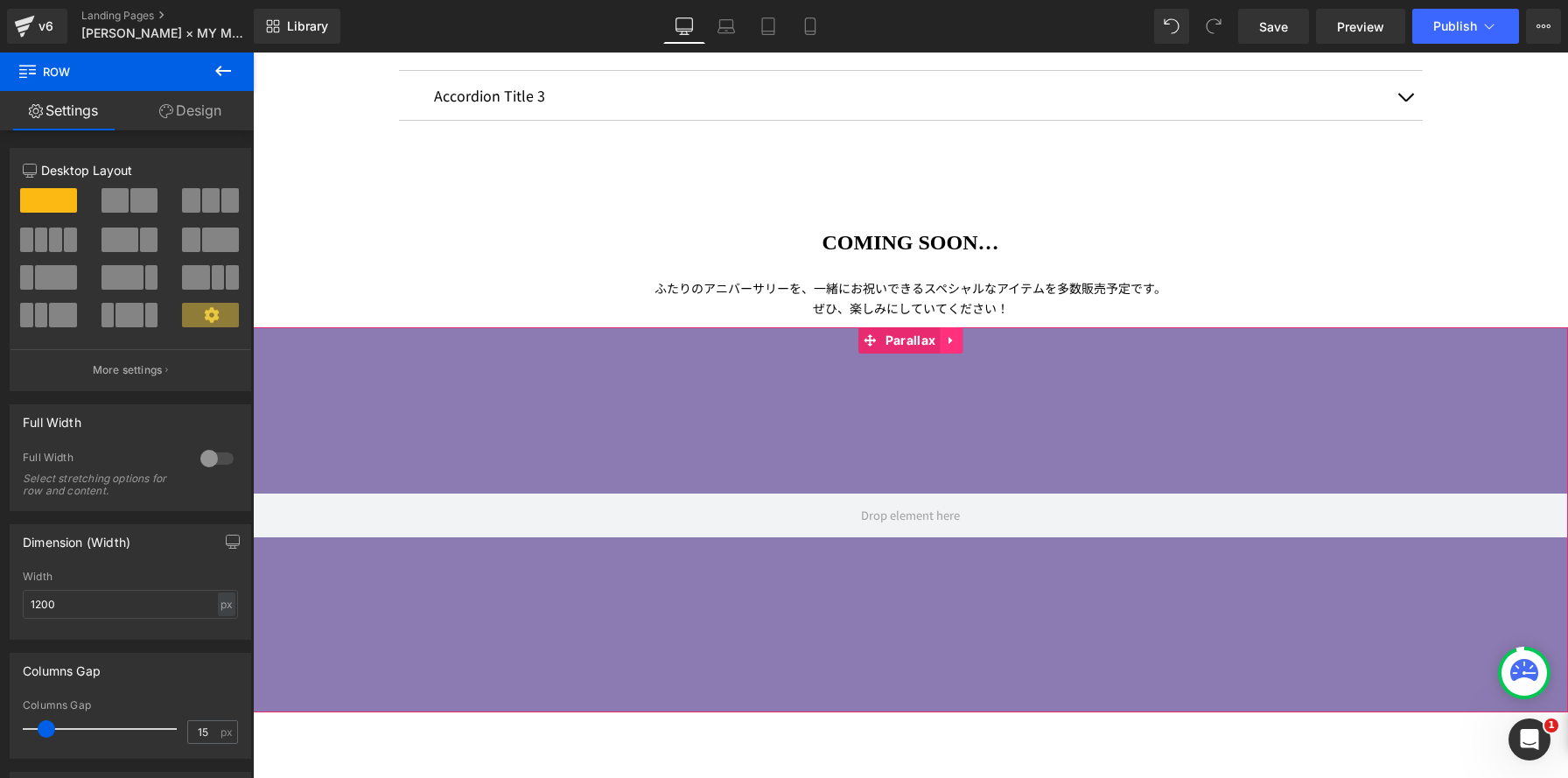
click at [953, 343] on icon at bounding box center [950, 340] width 12 height 13
click at [959, 341] on icon at bounding box center [962, 340] width 12 height 12
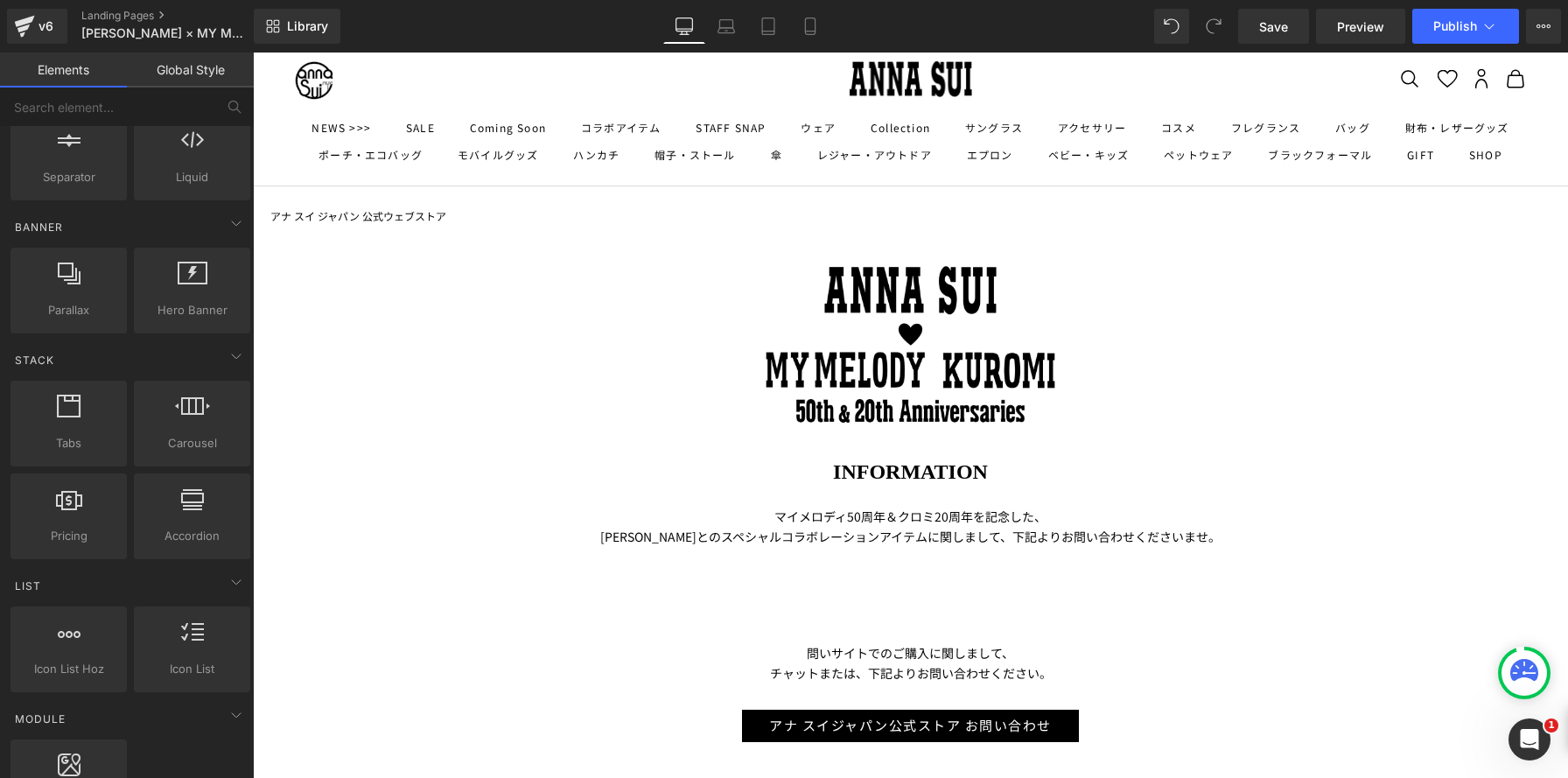
scroll to position [0, 0]
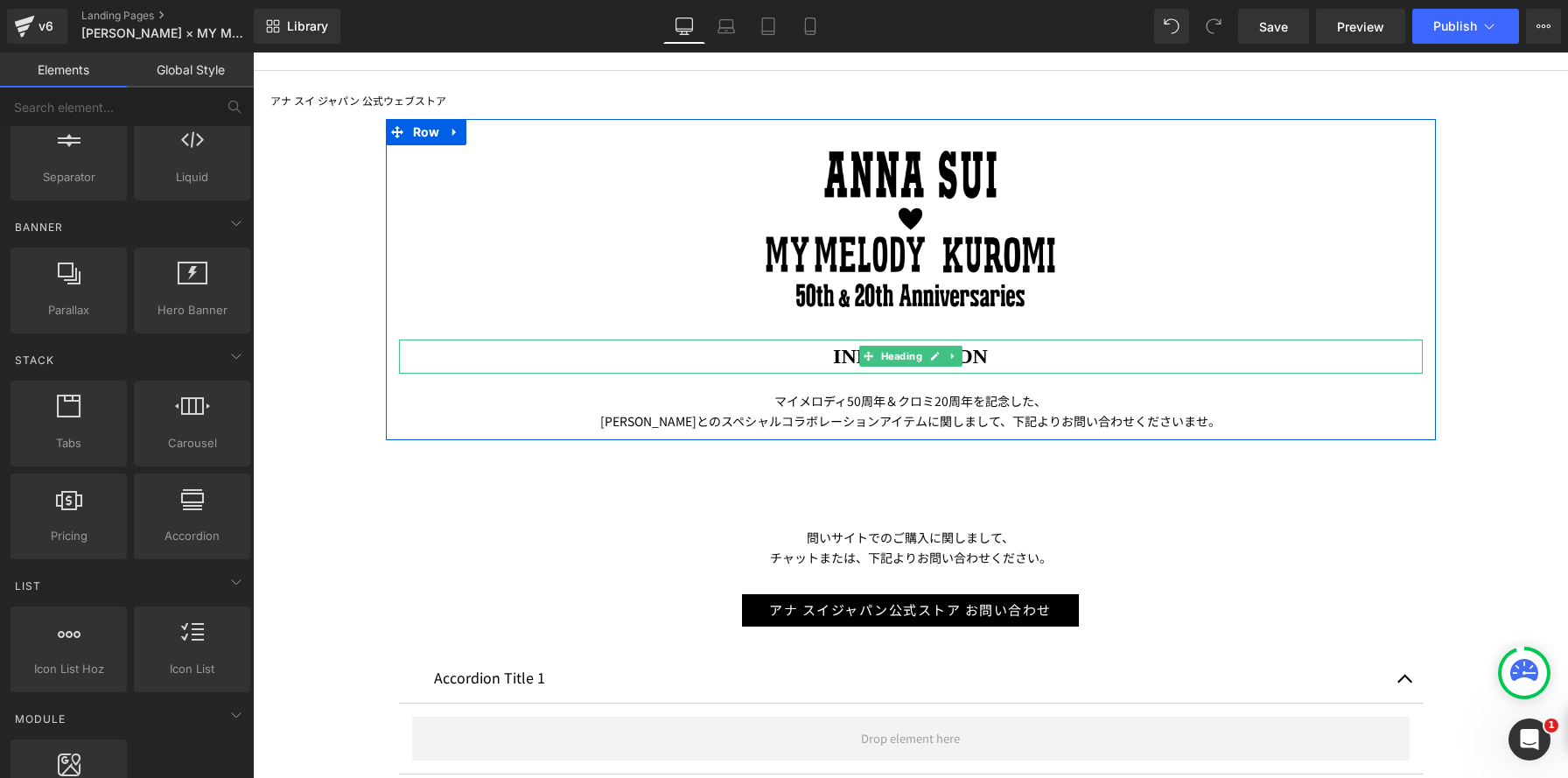
click at [761, 348] on h1 "INFORMATION" at bounding box center [911, 356] width 1024 height 35
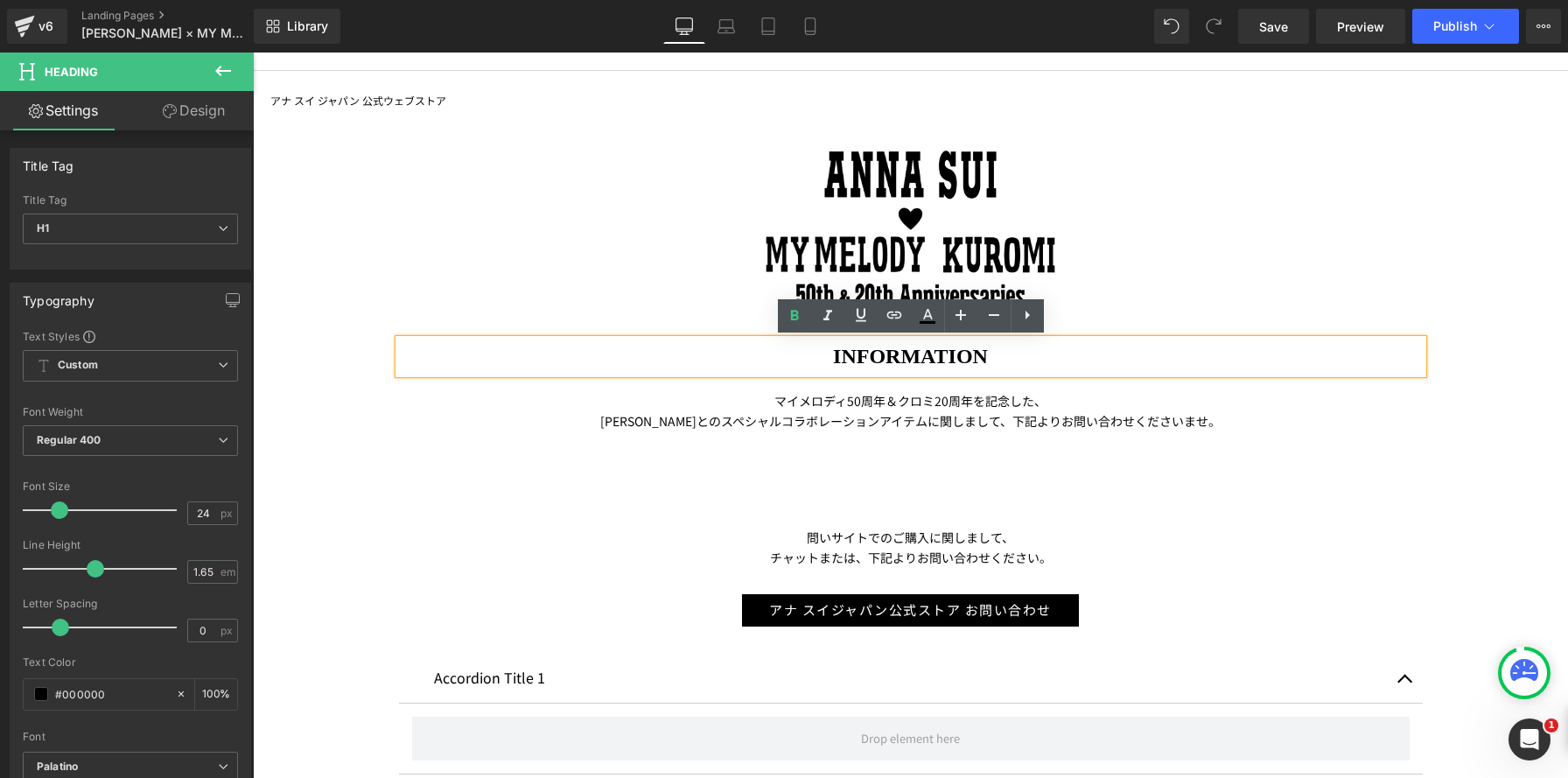
click at [748, 266] on div at bounding box center [911, 229] width 1024 height 167
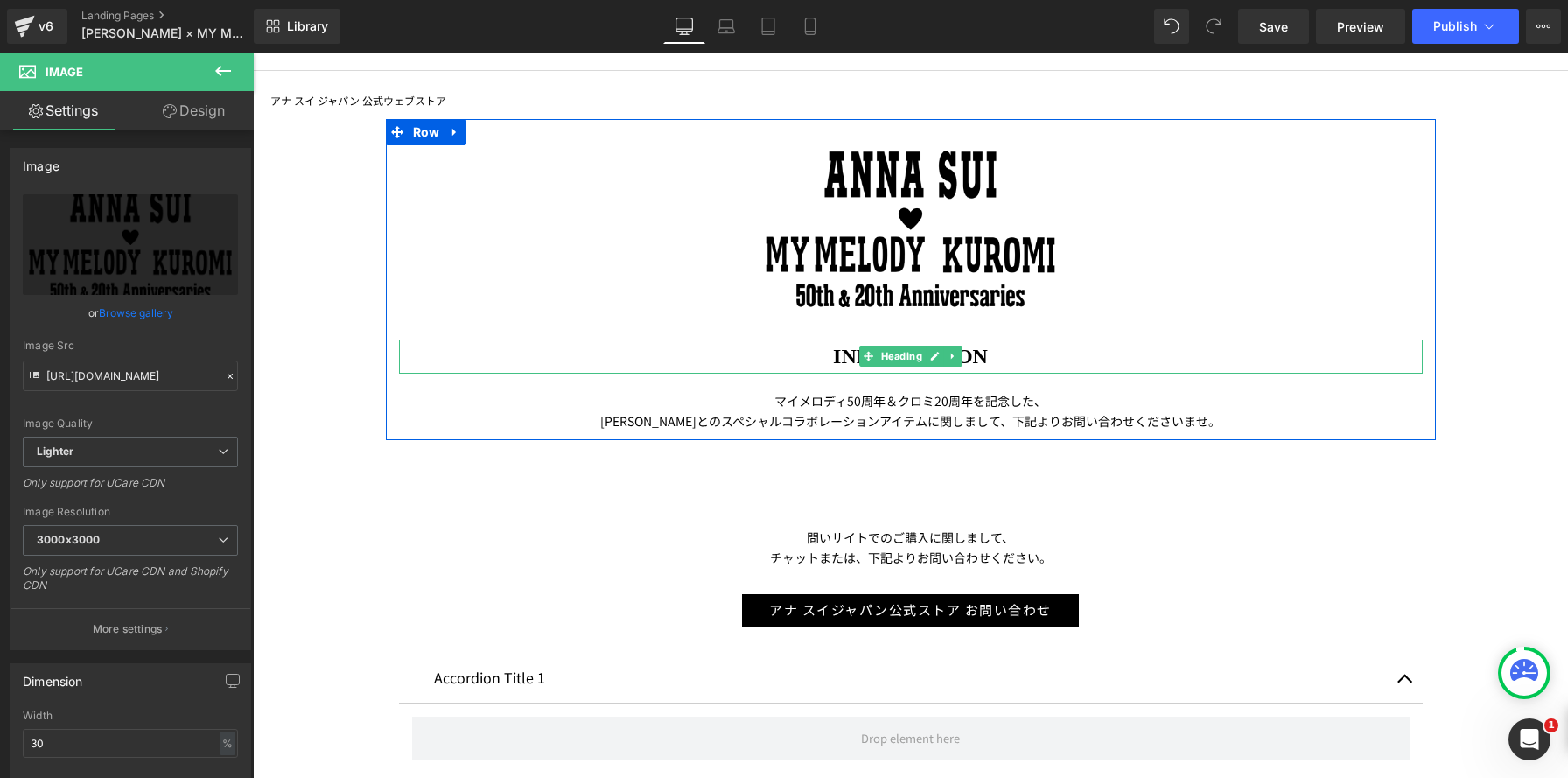
click at [695, 348] on h1 "INFORMATION" at bounding box center [911, 356] width 1024 height 35
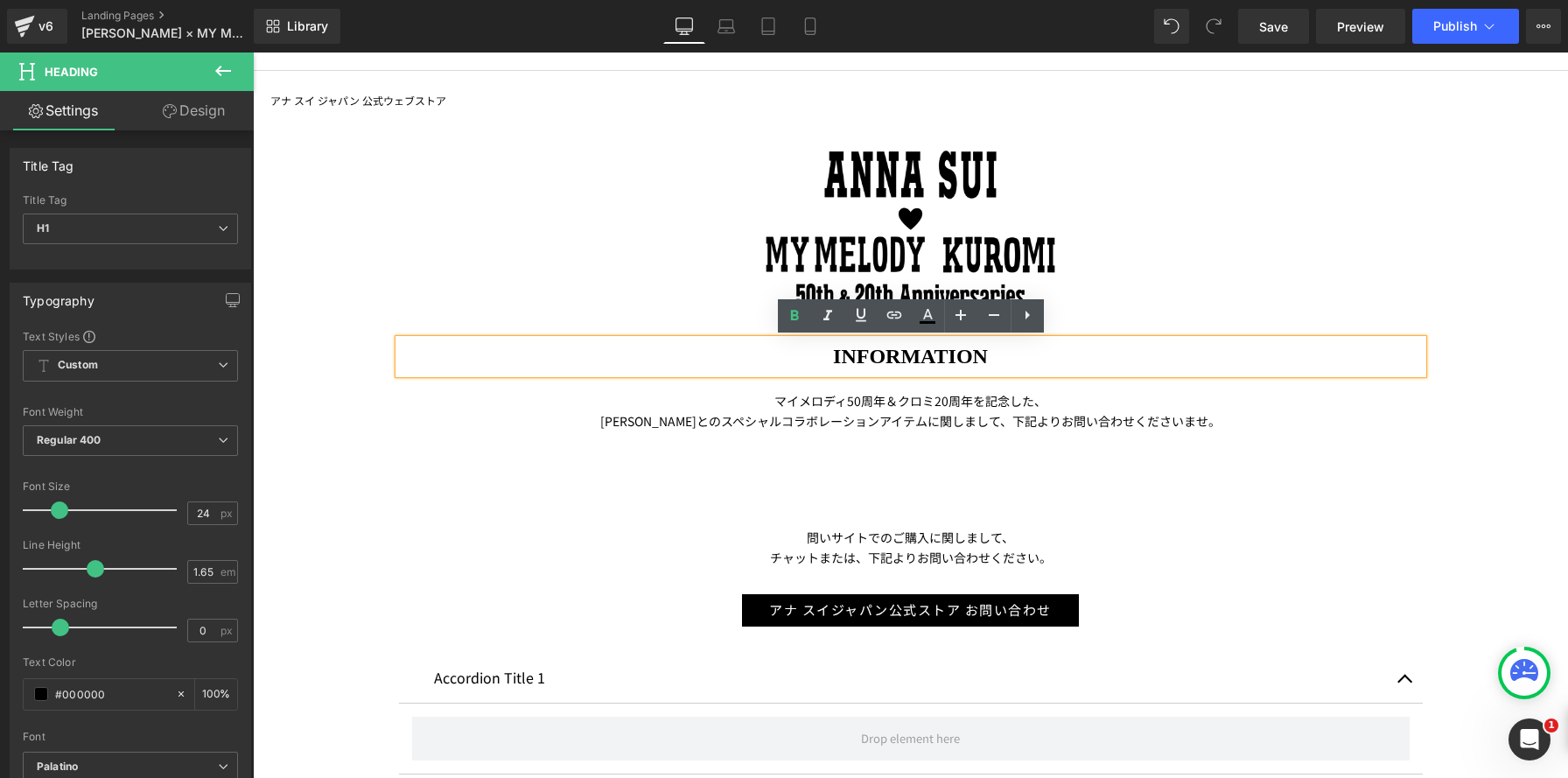
click at [931, 208] on img at bounding box center [910, 229] width 307 height 167
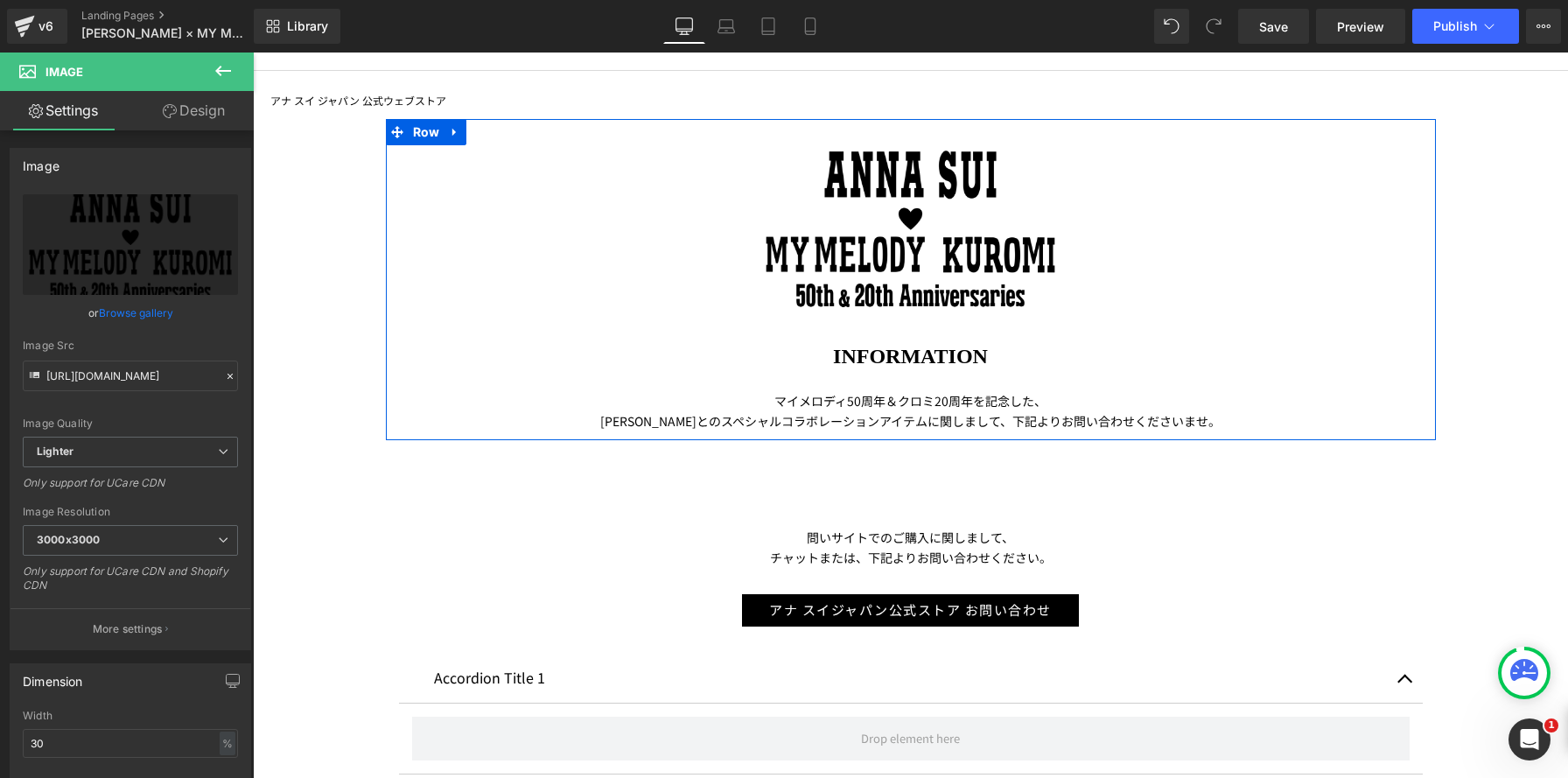
click at [778, 350] on h1 "INFORMATION" at bounding box center [911, 356] width 1024 height 35
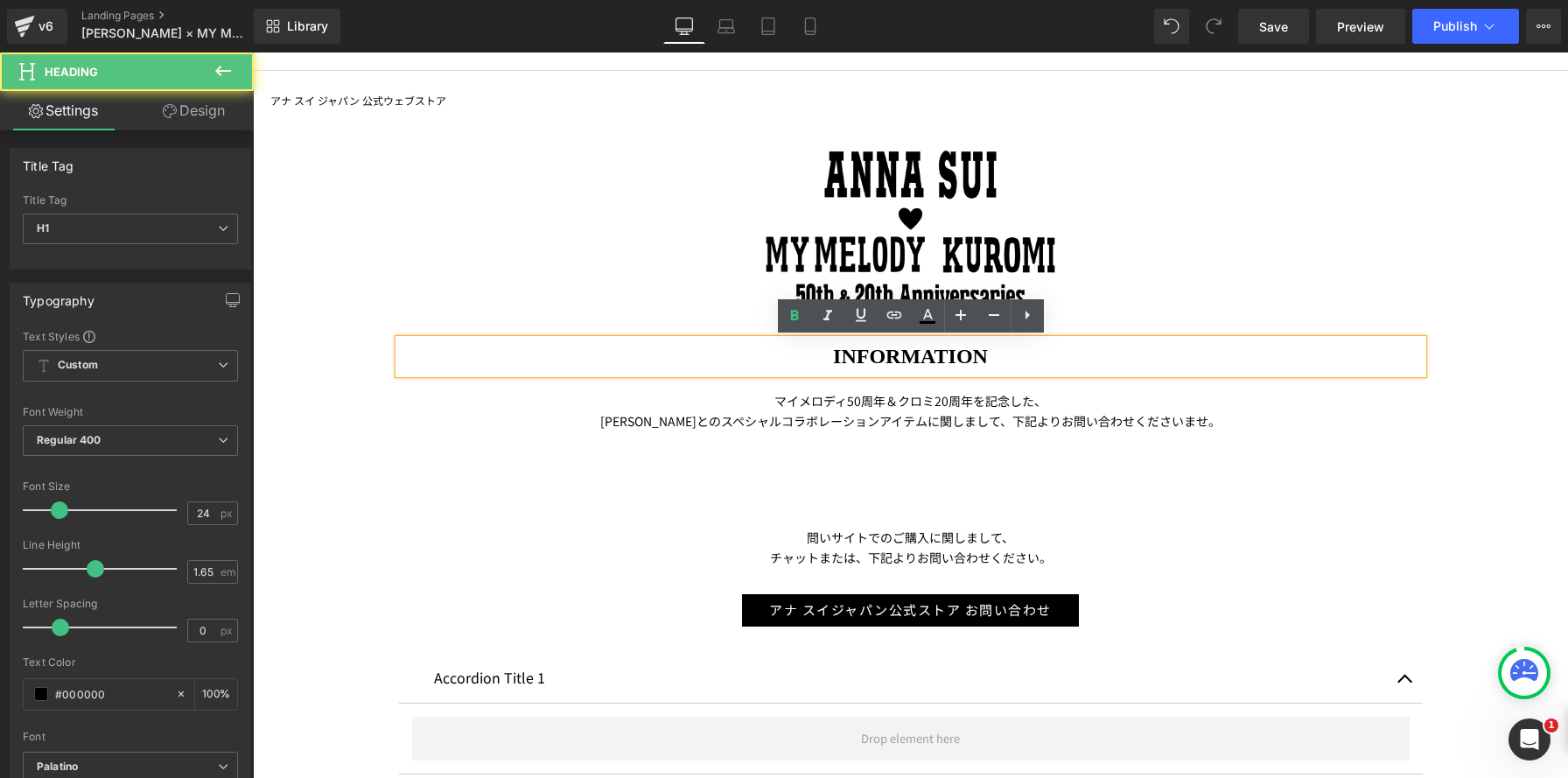
scroll to position [8, 9]
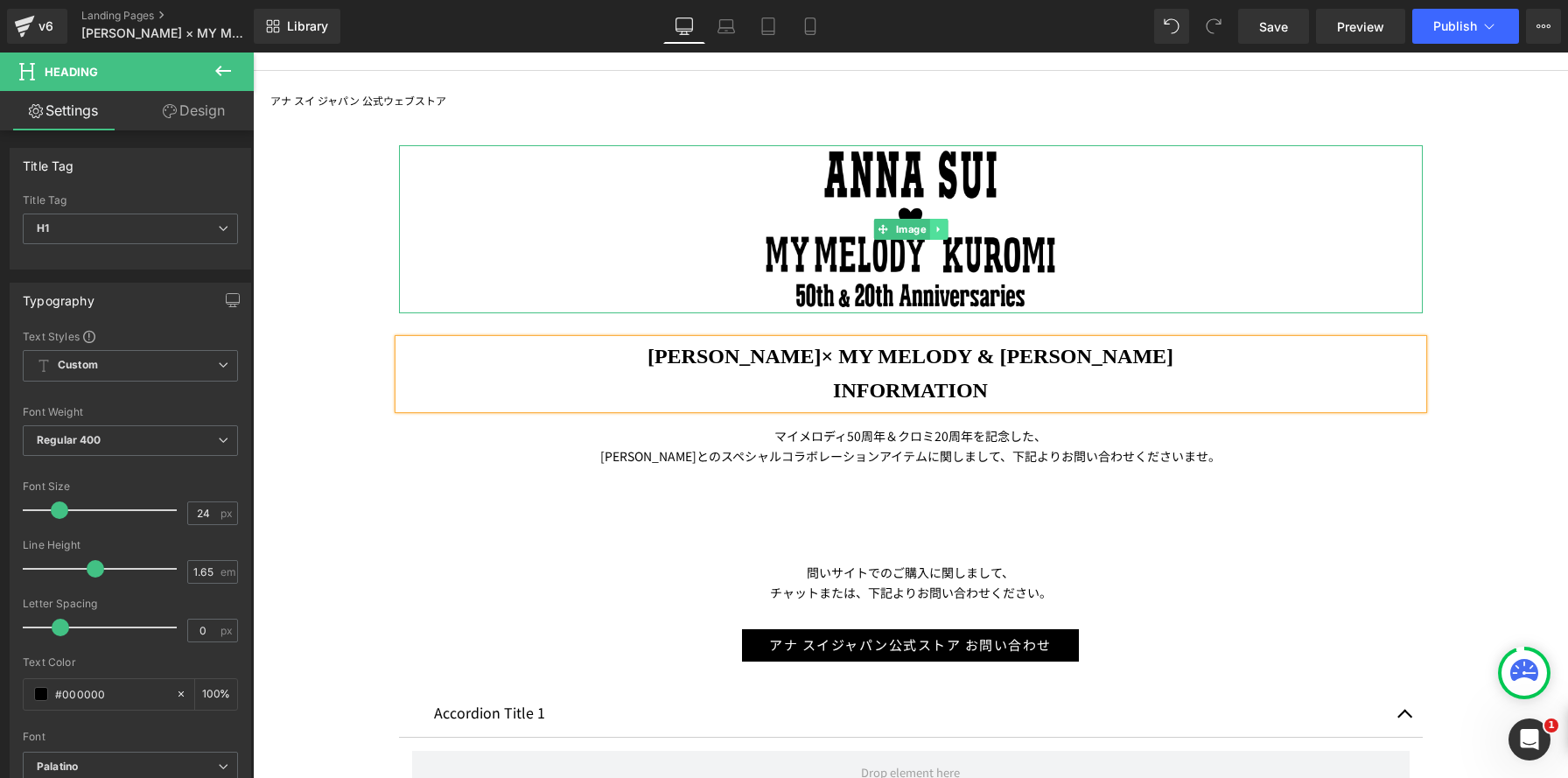
click at [938, 224] on icon at bounding box center [938, 229] width 10 height 11
click at [947, 231] on icon at bounding box center [947, 229] width 10 height 10
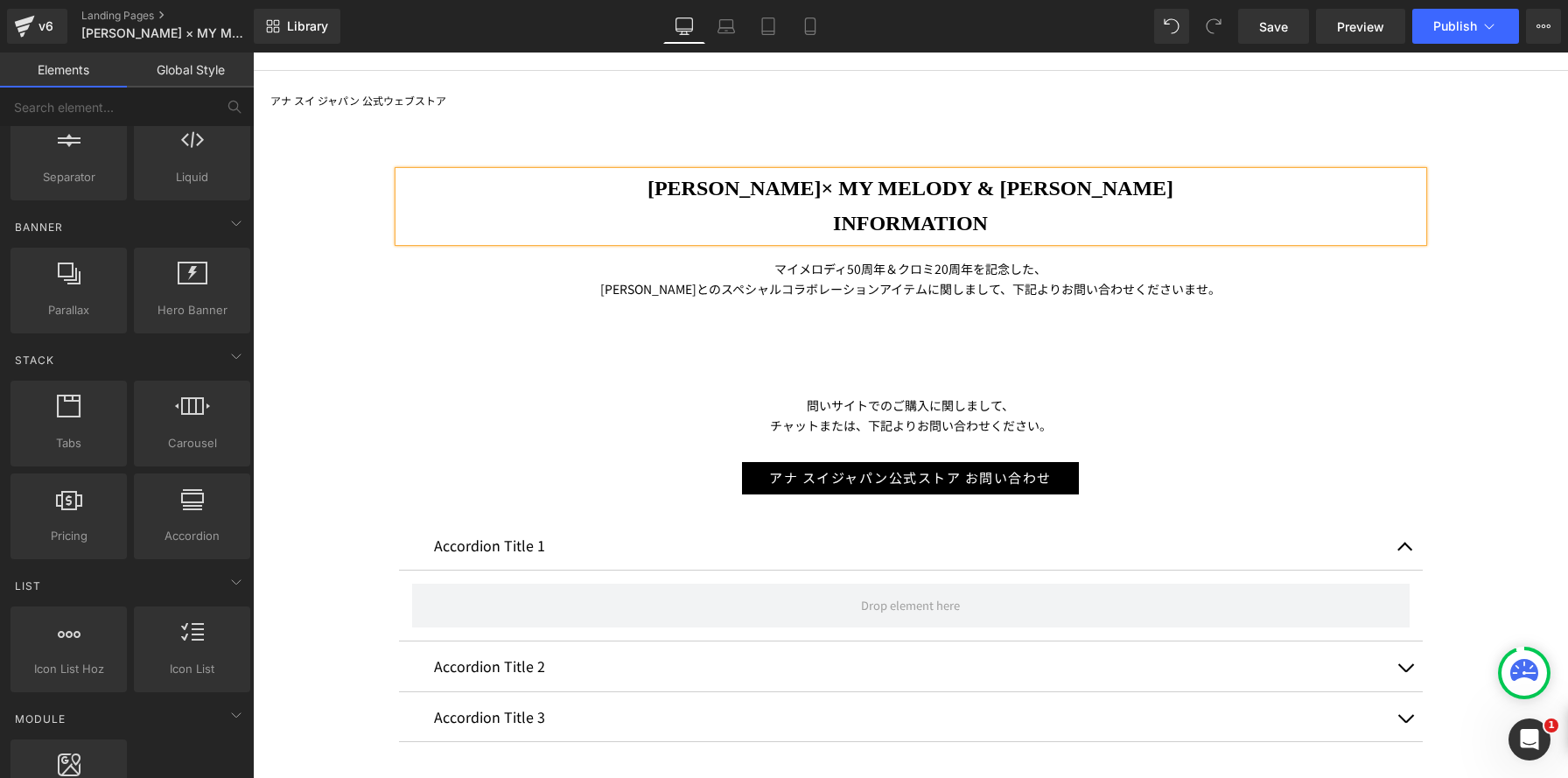
click at [1268, 313] on div "ANNA SUI× MY MELODY & KUROMI INFORMATION Heading マイメロディ 50 周年＆クロミ 20 周年を記念した、 A…" at bounding box center [910, 648] width 1315 height 1059
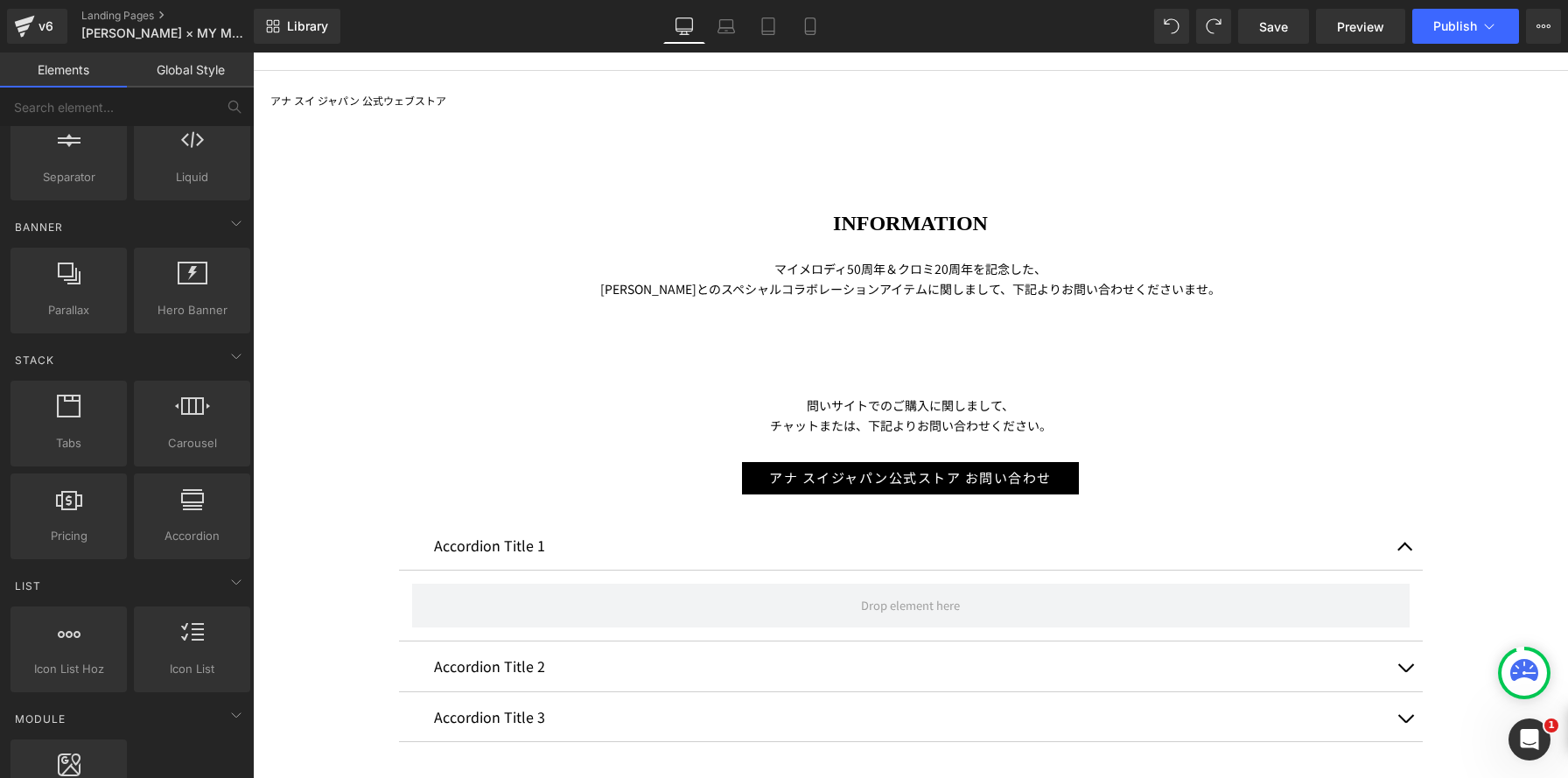
scroll to position [1826, 1315]
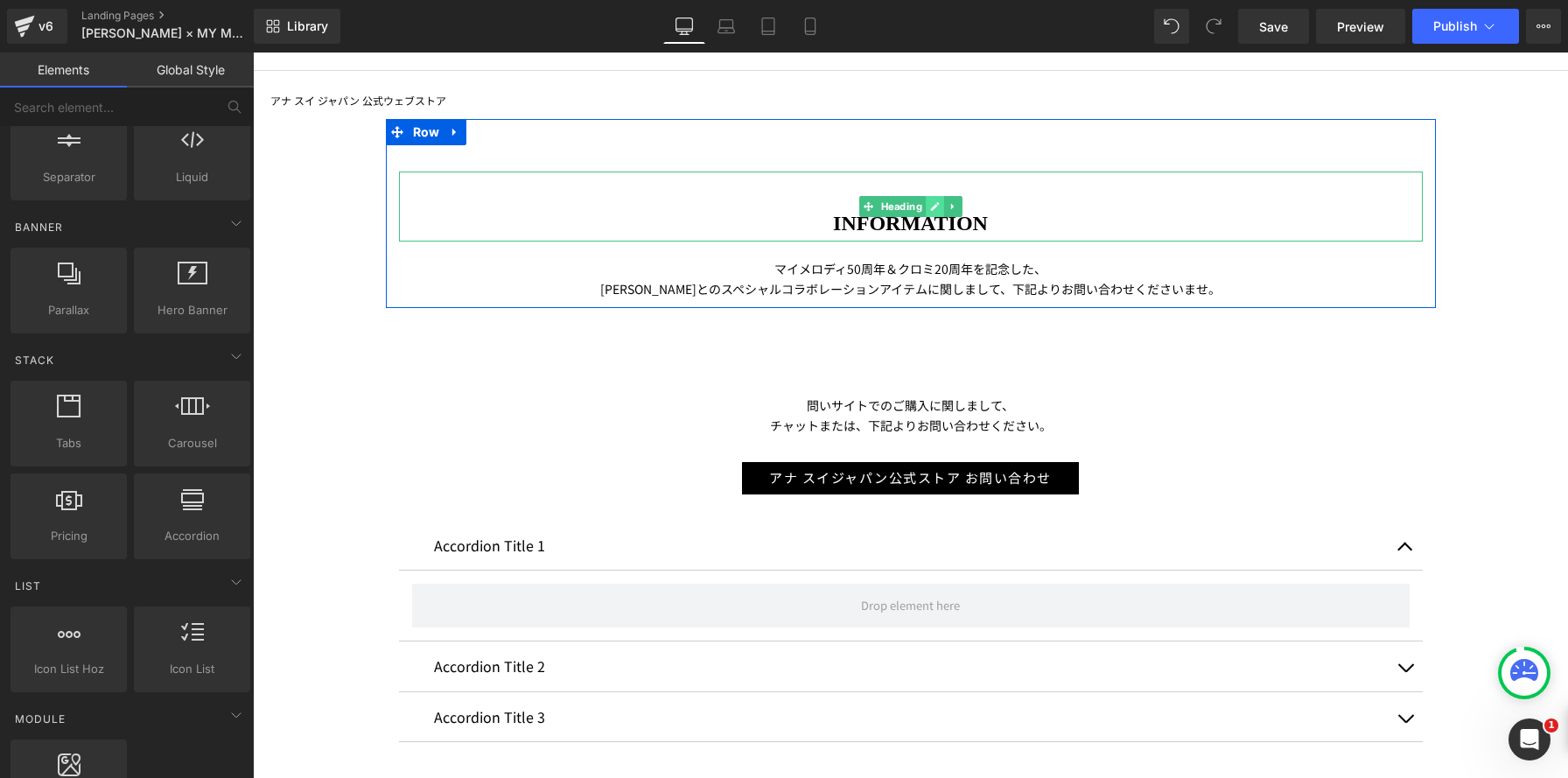
drag, startPoint x: 955, startPoint y: 201, endPoint x: 915, endPoint y: 208, distance: 40.6
click at [955, 201] on icon at bounding box center [952, 206] width 10 height 11
click at [819, 222] on h1 "INFORMATION" at bounding box center [911, 224] width 1024 height 35
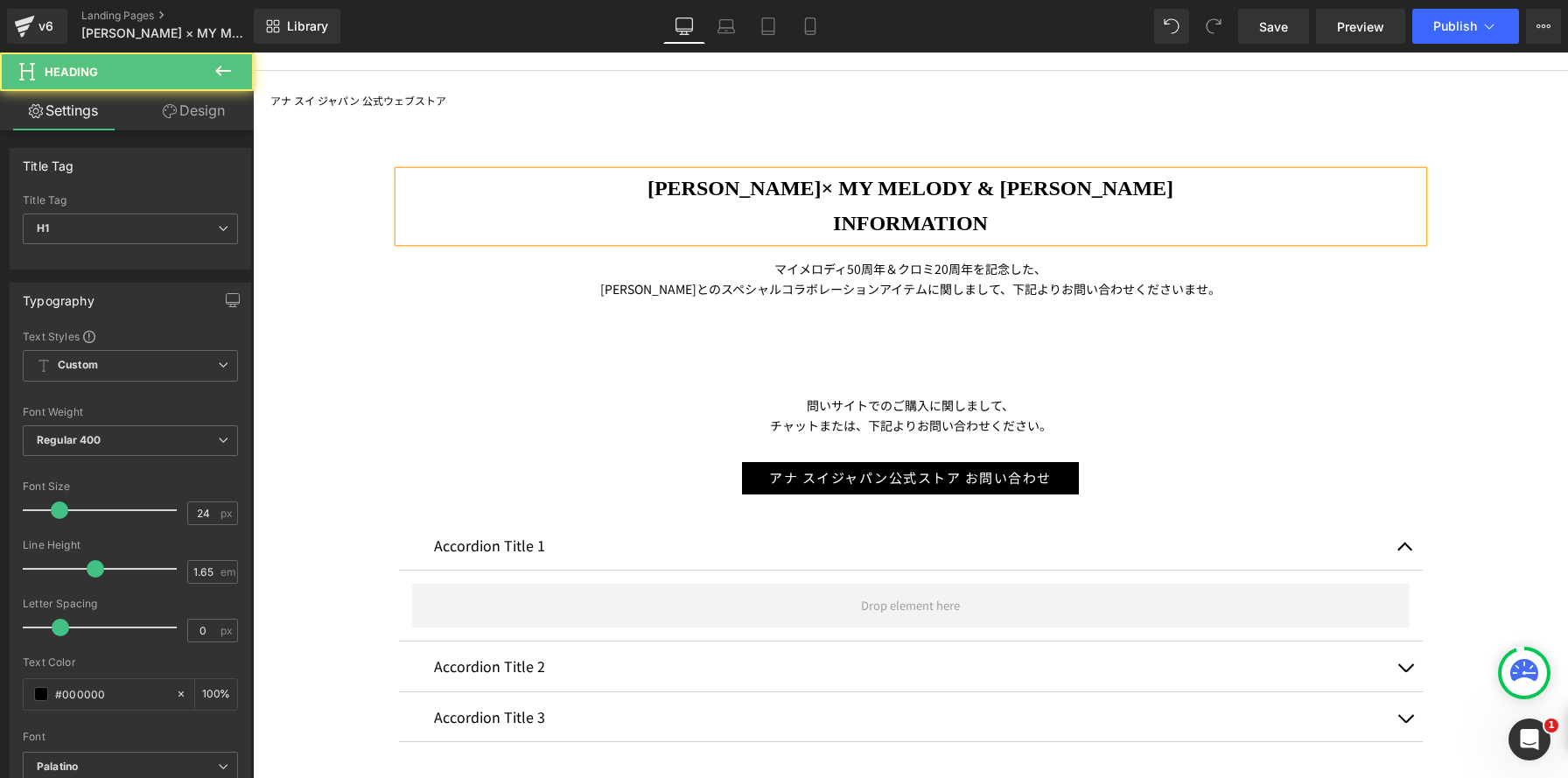
click at [1132, 229] on h1 "INFORMATION" at bounding box center [911, 224] width 1024 height 35
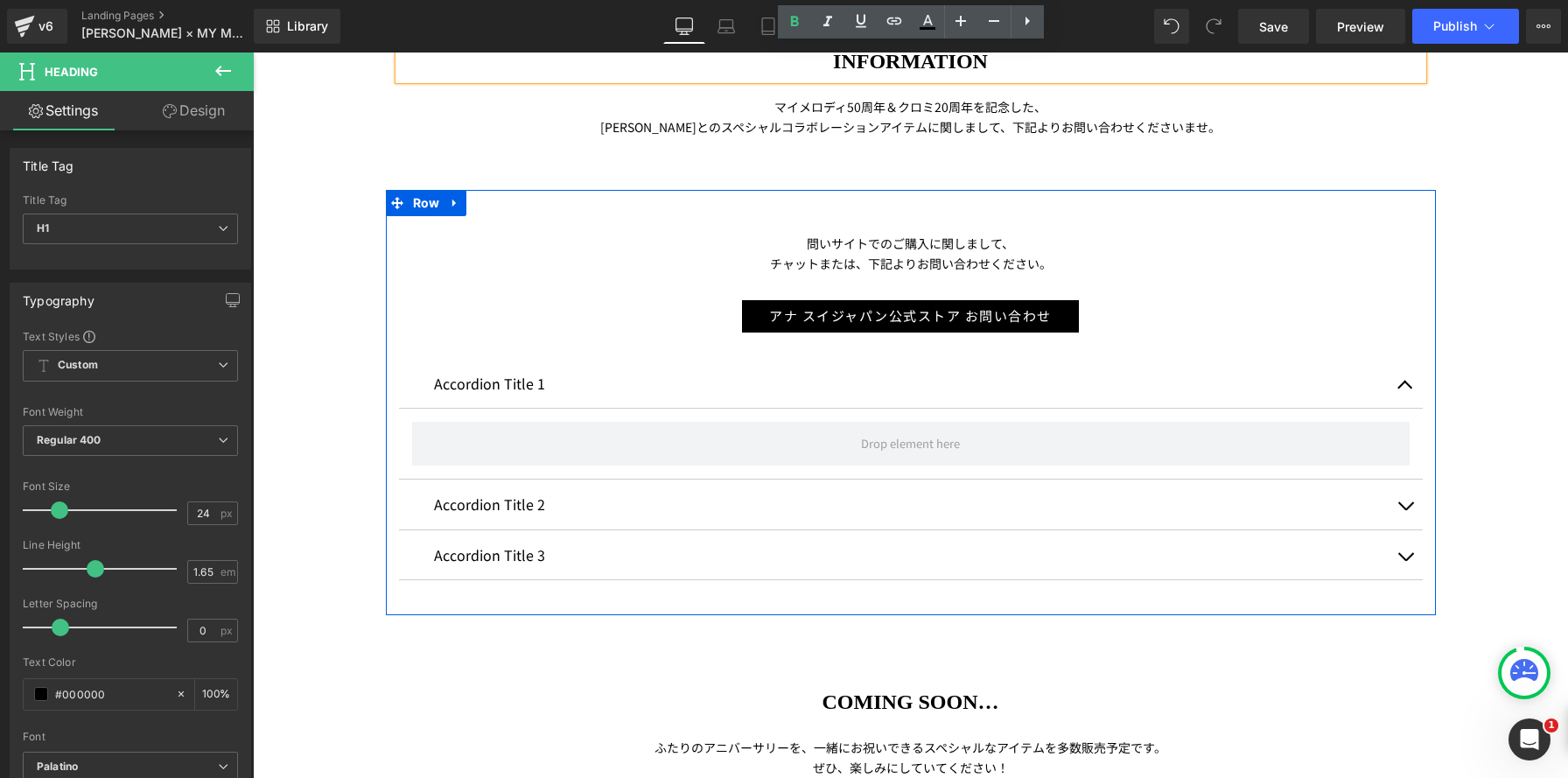
scroll to position [328, 0]
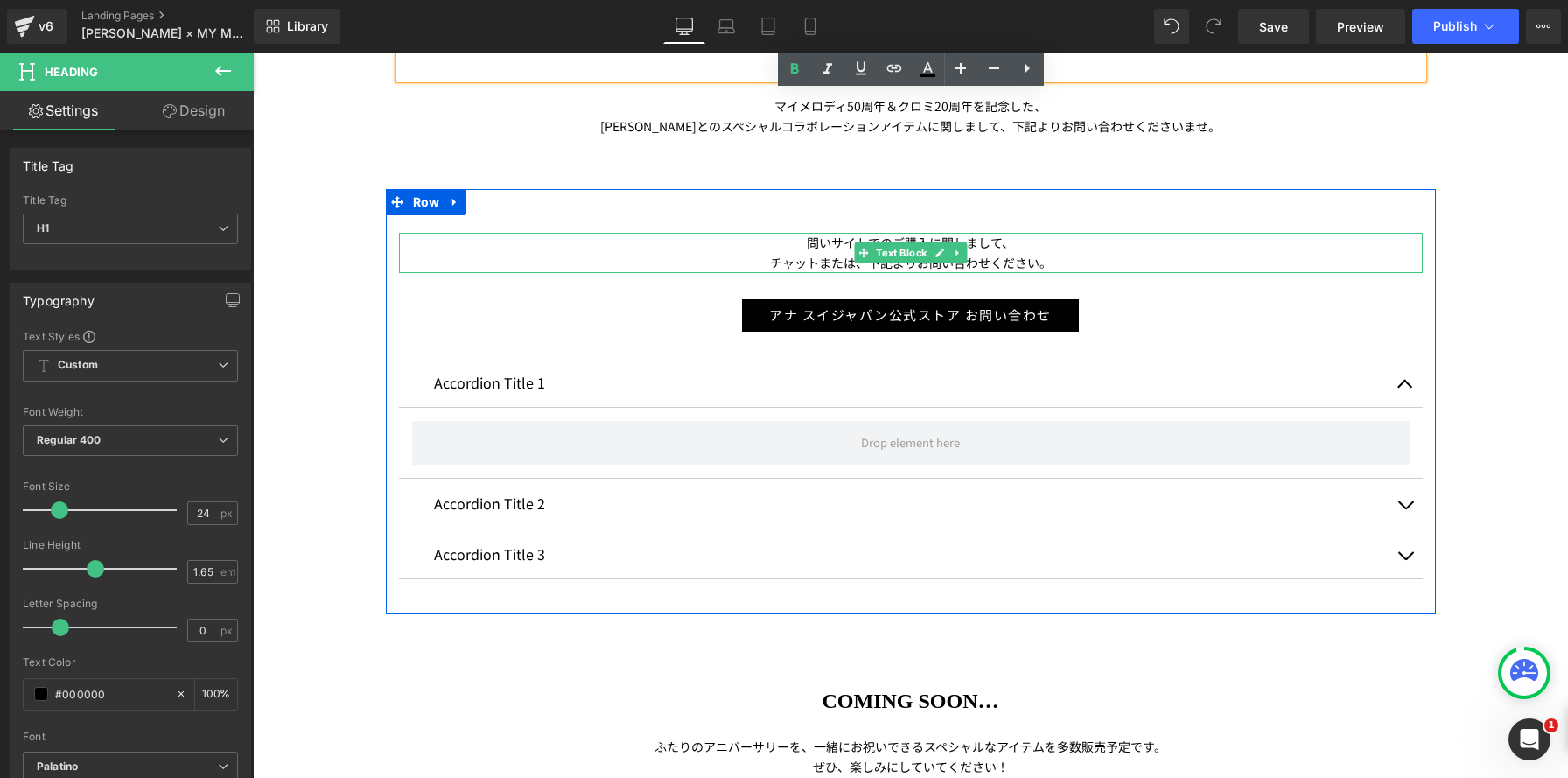
click at [652, 245] on p "問いサイトでのご購入に関しまして、" at bounding box center [911, 243] width 1024 height 20
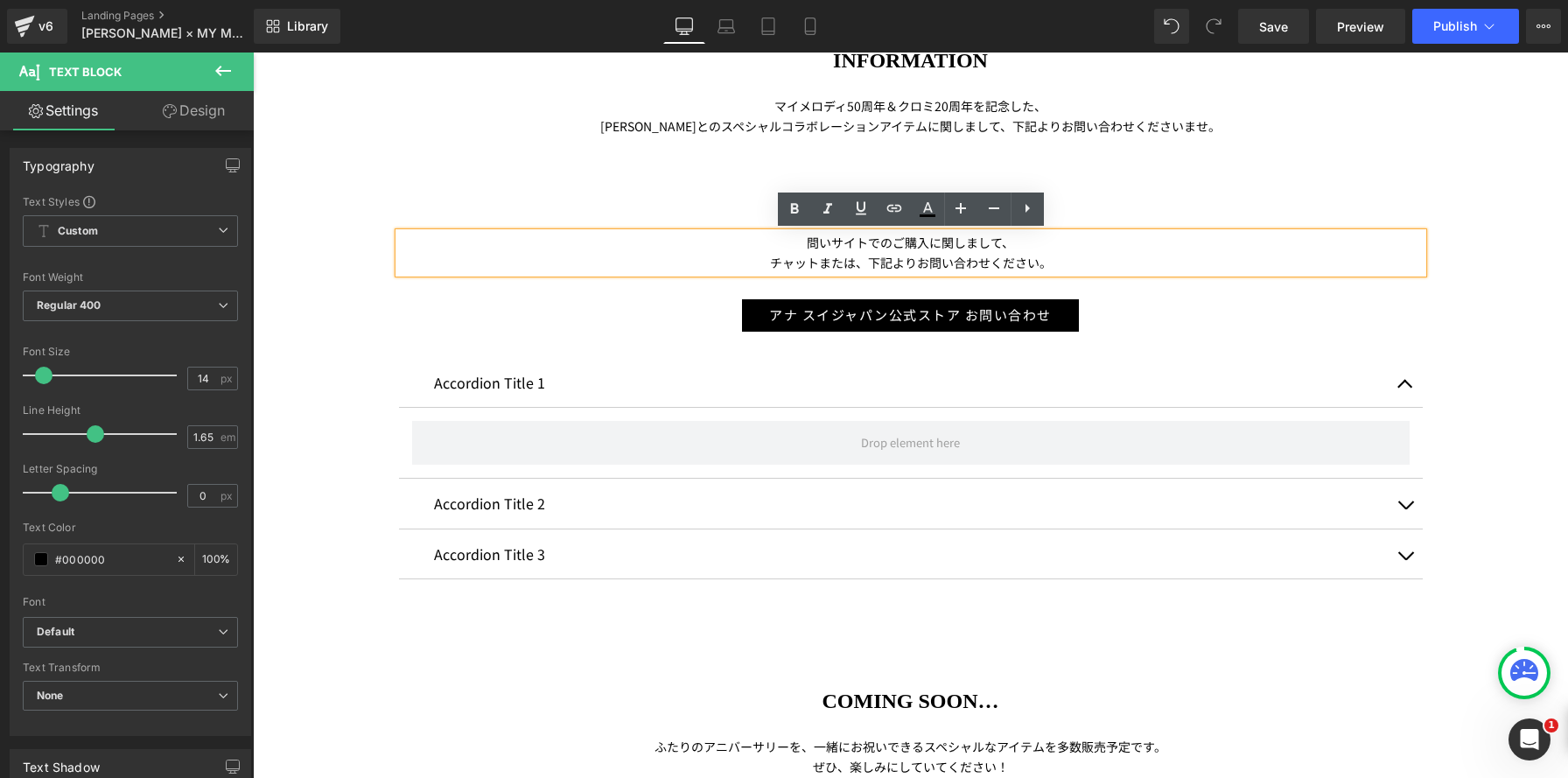
click at [825, 243] on p "問いサイトでのご購入に関しまして、" at bounding box center [911, 243] width 1024 height 20
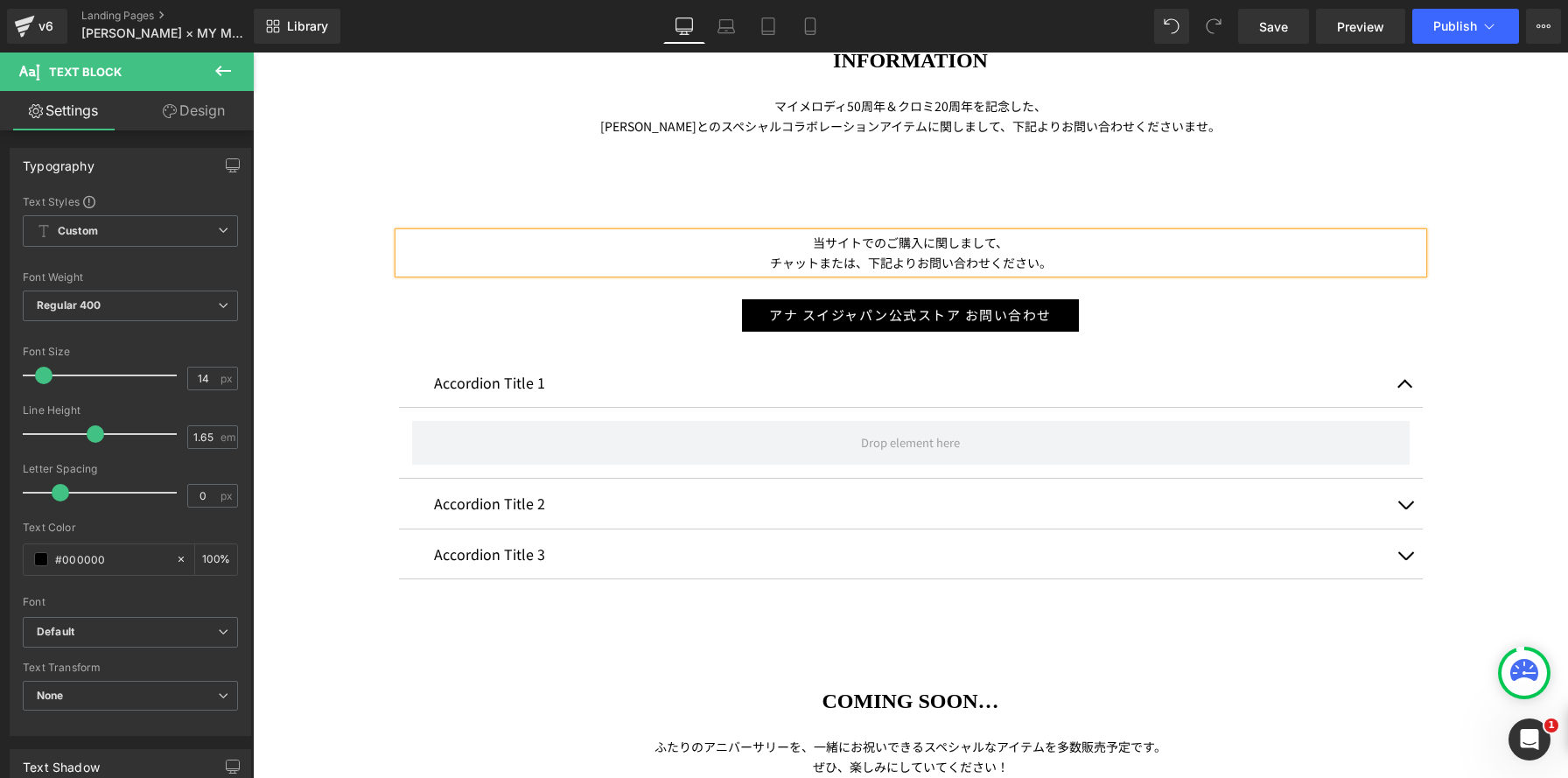
click at [1173, 400] on div "Accordion Title 1 Text Block" at bounding box center [911, 382] width 1024 height 49
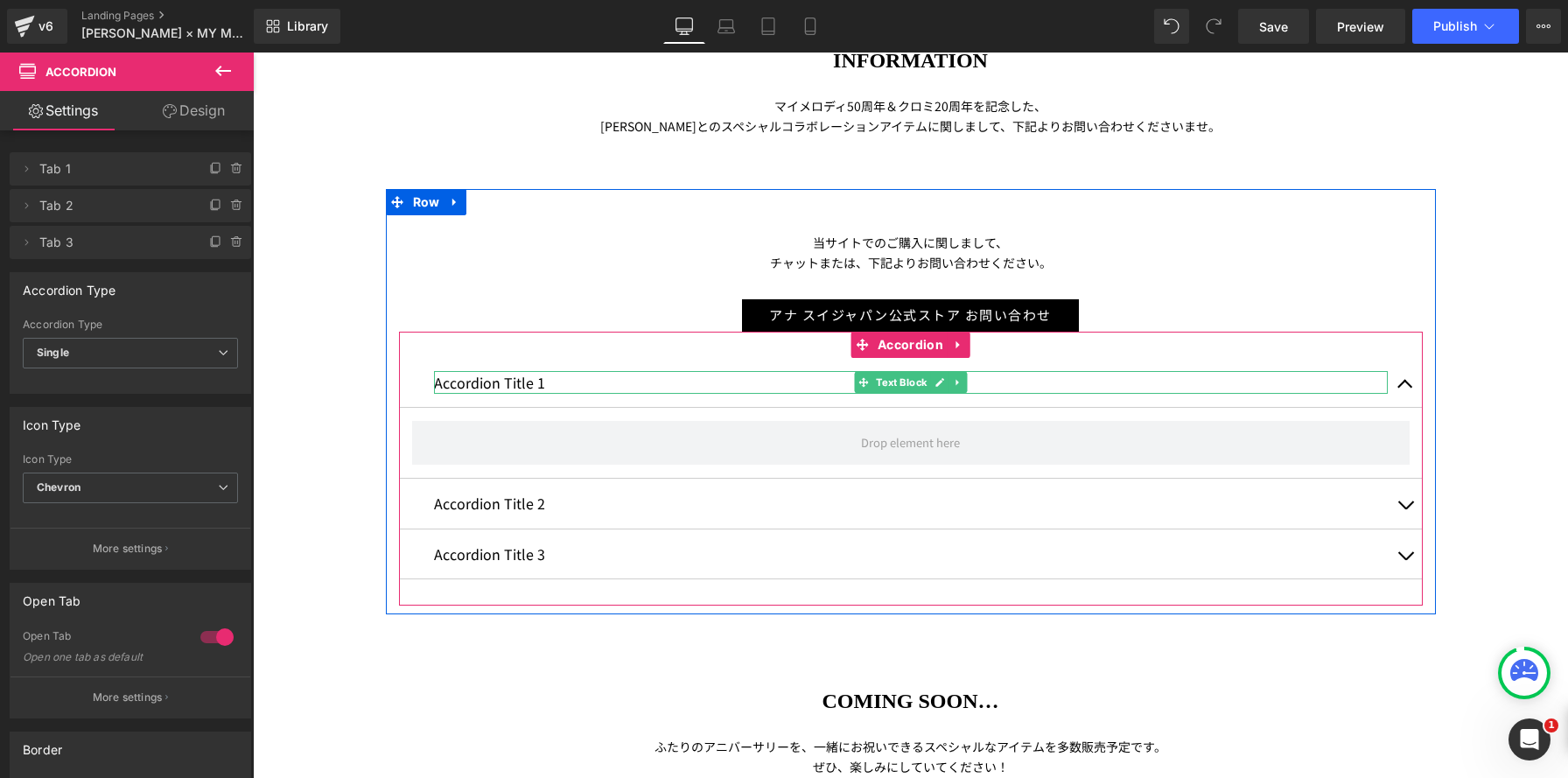
click at [516, 386] on p "Accordion Title 1" at bounding box center [910, 382] width 953 height 23
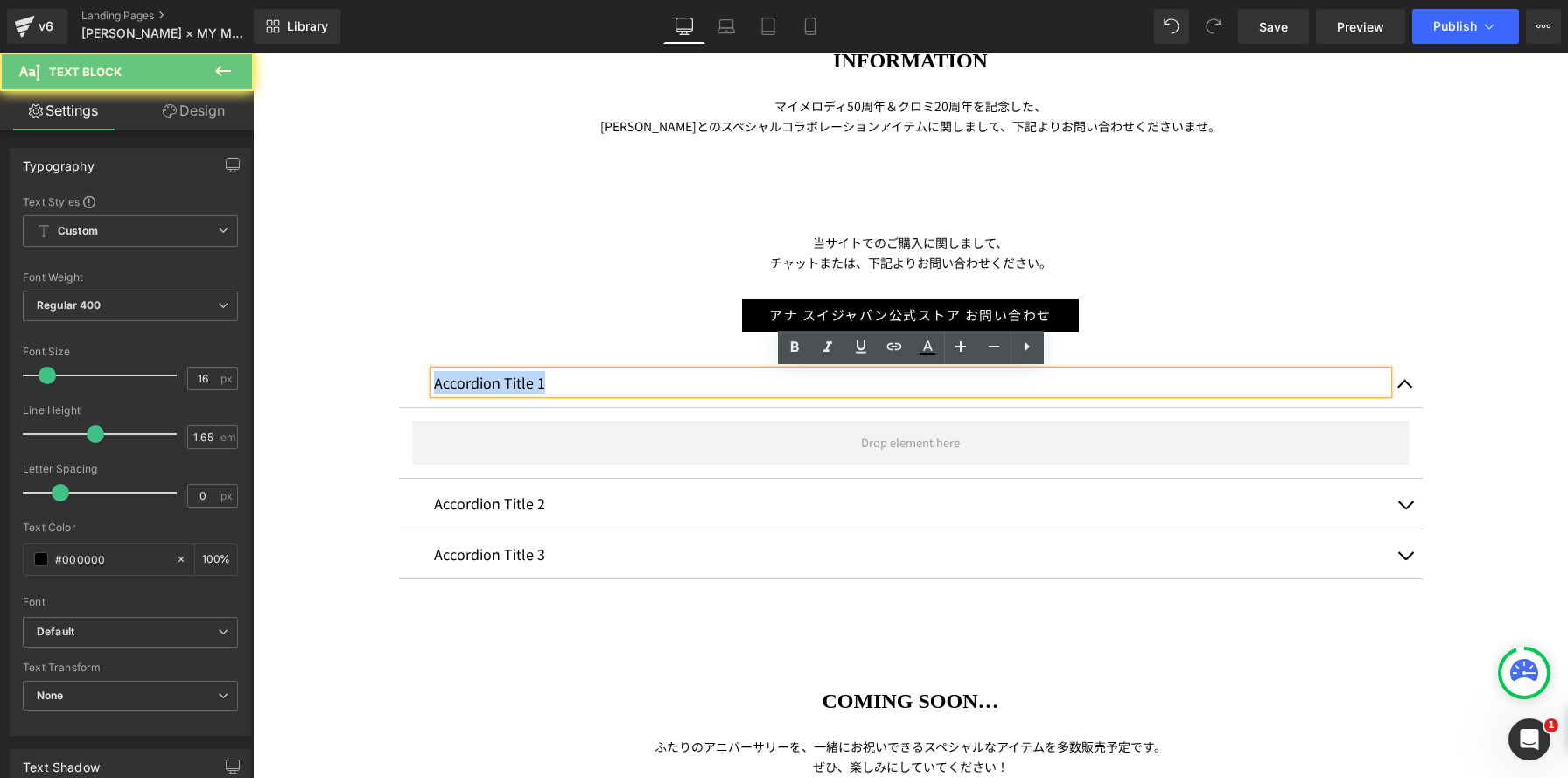
drag, startPoint x: 576, startPoint y: 383, endPoint x: 237, endPoint y: 350, distance: 340.6
click at [252, 350] on html "コンテンツへスキップ ★大型連休期間中の配送とお問い合わせに関するお知らせ★ アナ スイ ジャパン 公式ウェブストア メニュー NEWS >>> SALE ★…" at bounding box center [910, 637] width 1315 height 1826
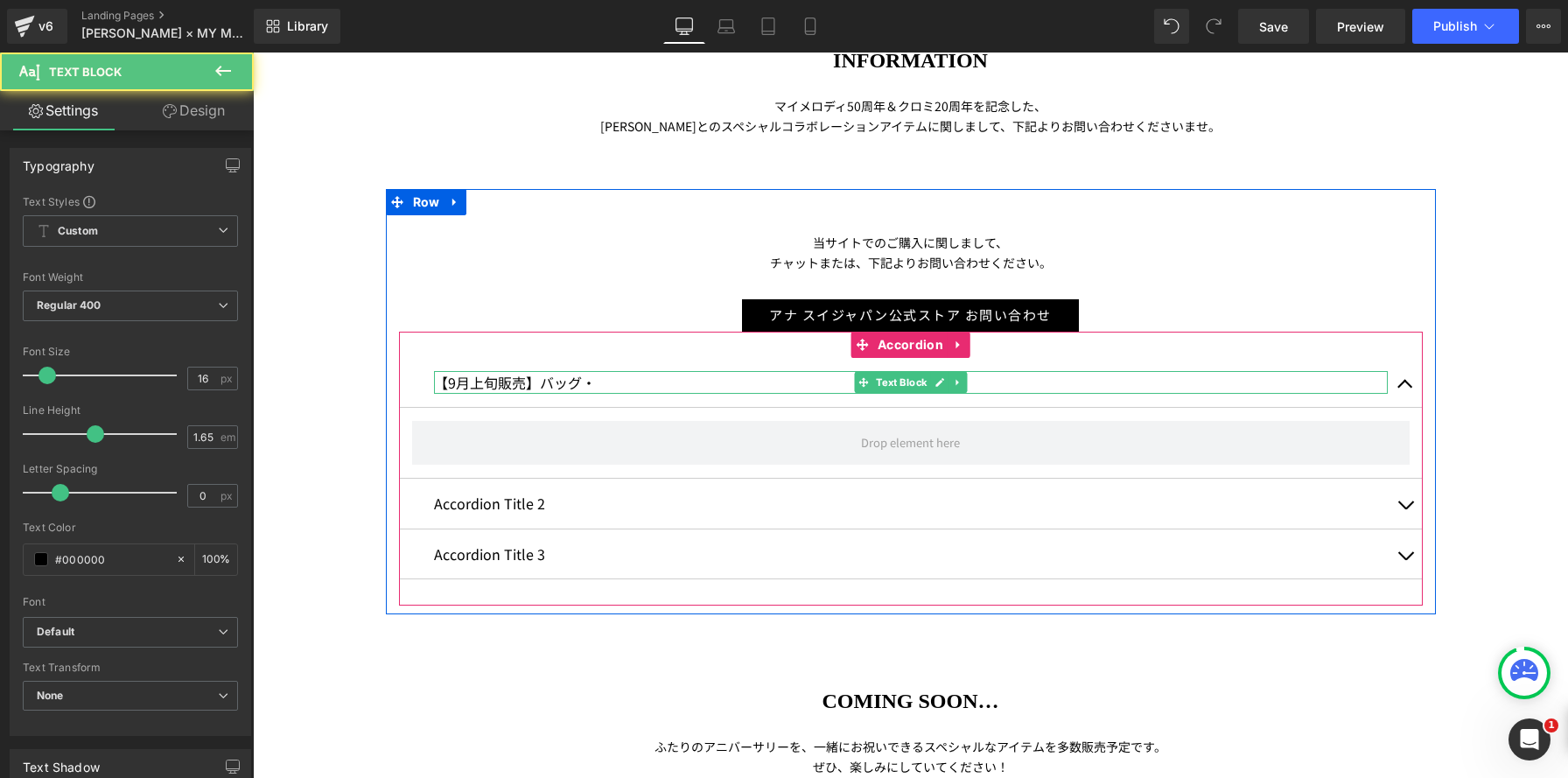
click at [605, 385] on p "【9月上旬販売】バッグ・" at bounding box center [910, 382] width 953 height 23
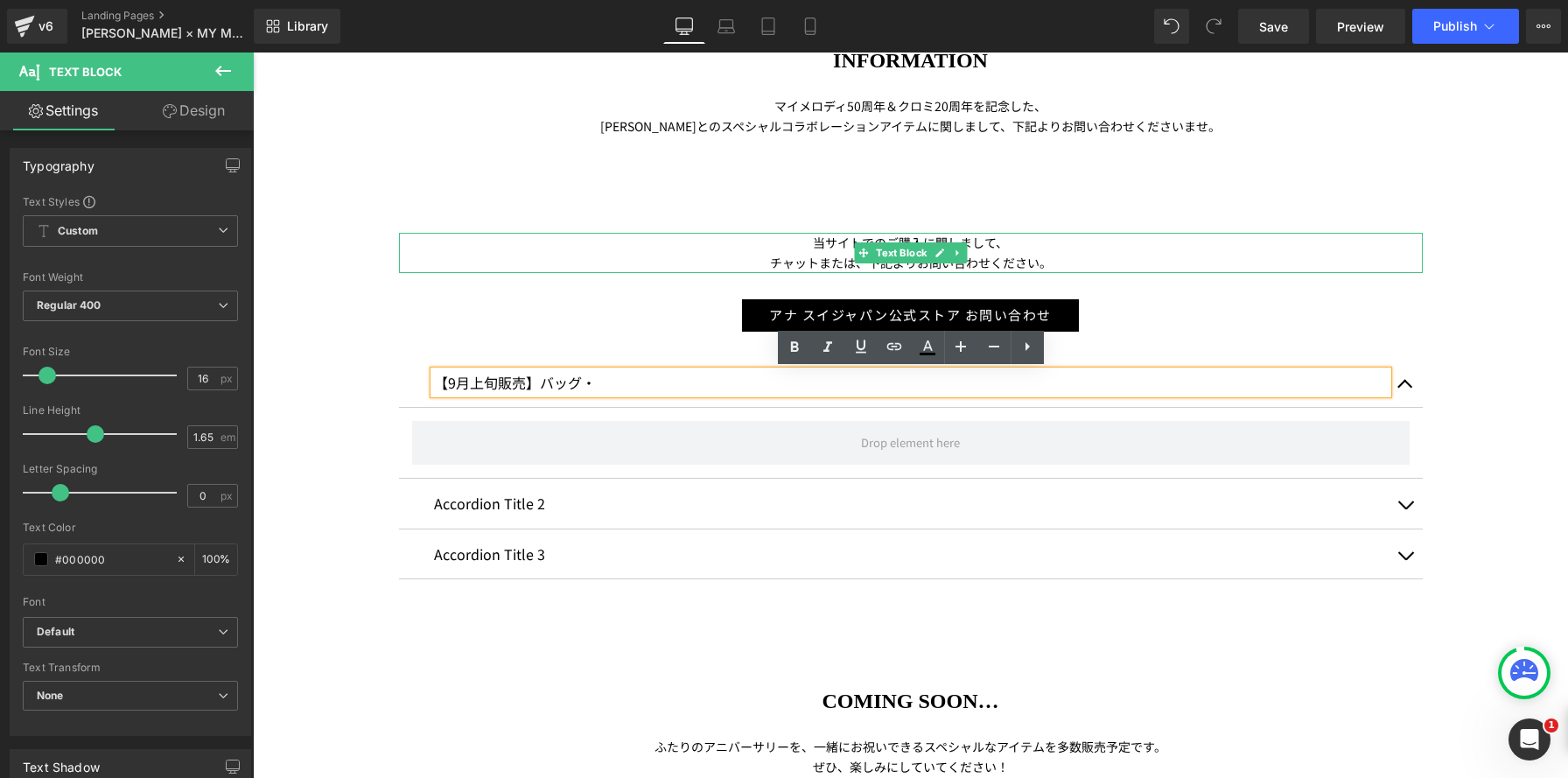
click at [787, 256] on p "チャットまたは、下記よりお問い合わせください。" at bounding box center [911, 262] width 1024 height 20
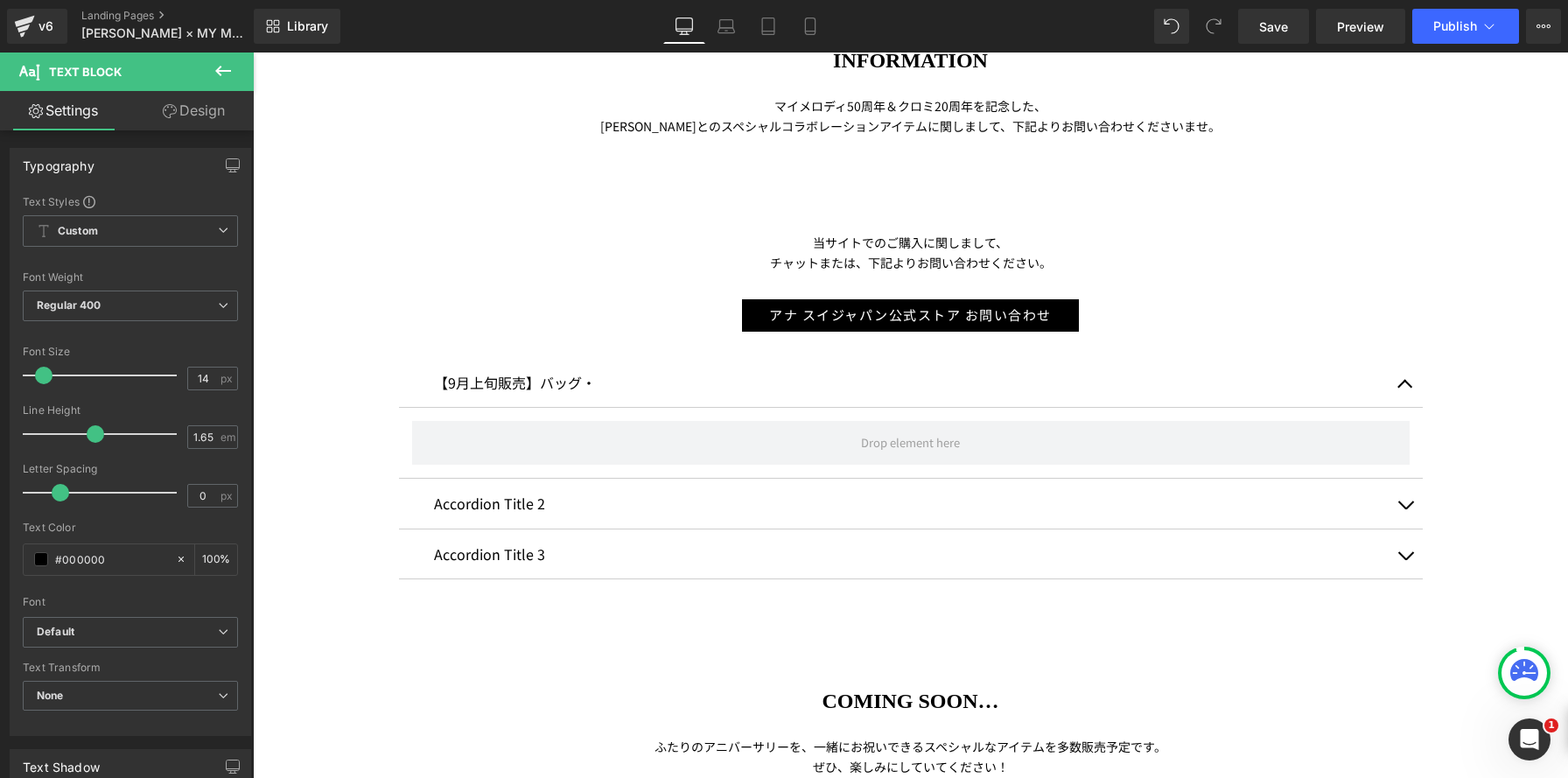
click at [567, 375] on p "【9月上旬販売】バッグ・" at bounding box center [910, 382] width 953 height 23
type input "14"
click at [39, 375] on span at bounding box center [44, 375] width 18 height 18
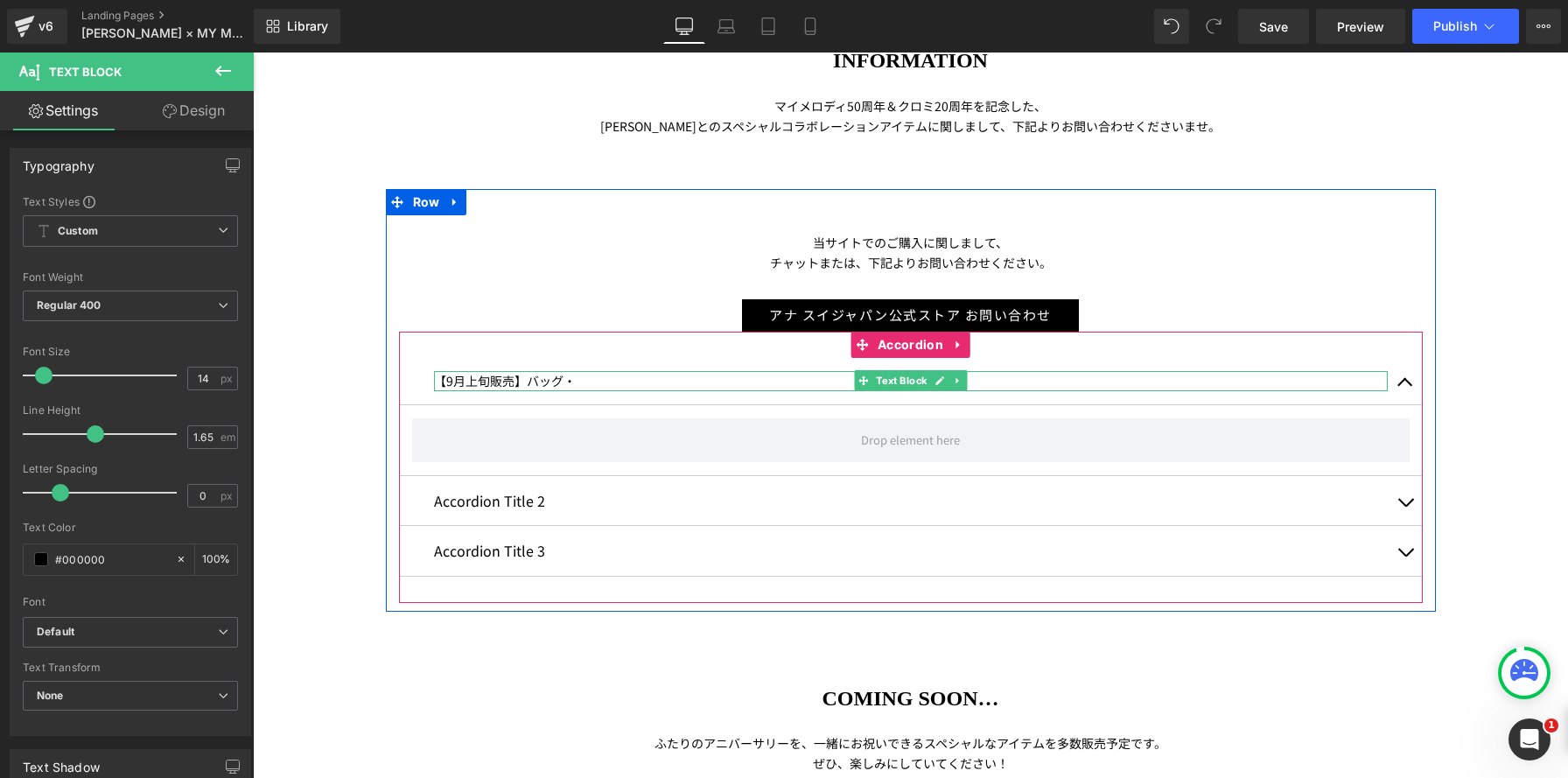
click at [623, 381] on p "【9月上旬販売】バッグ・" at bounding box center [910, 381] width 953 height 20
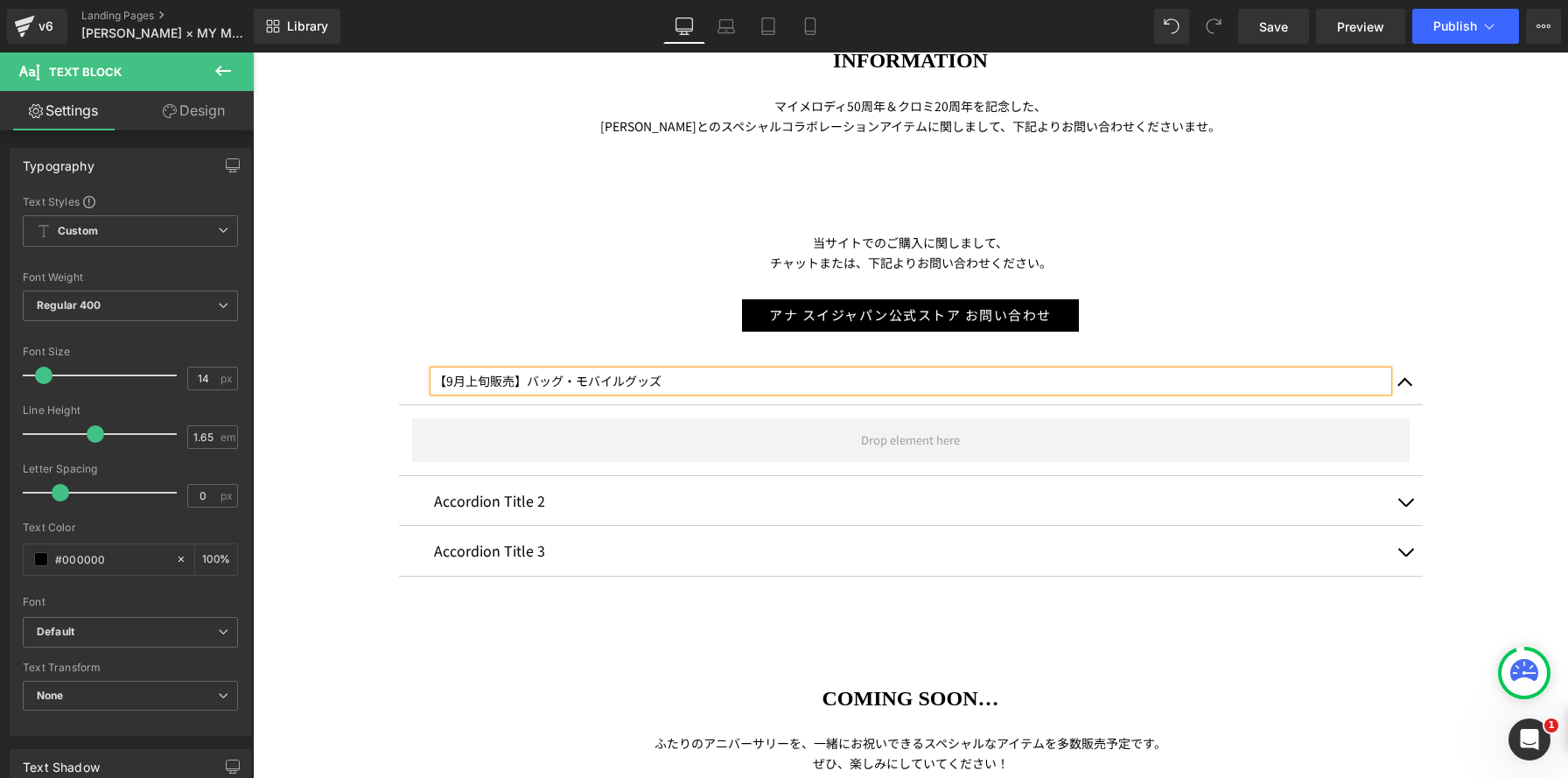
click at [1405, 387] on span "button" at bounding box center [1405, 387] width 0 height 0
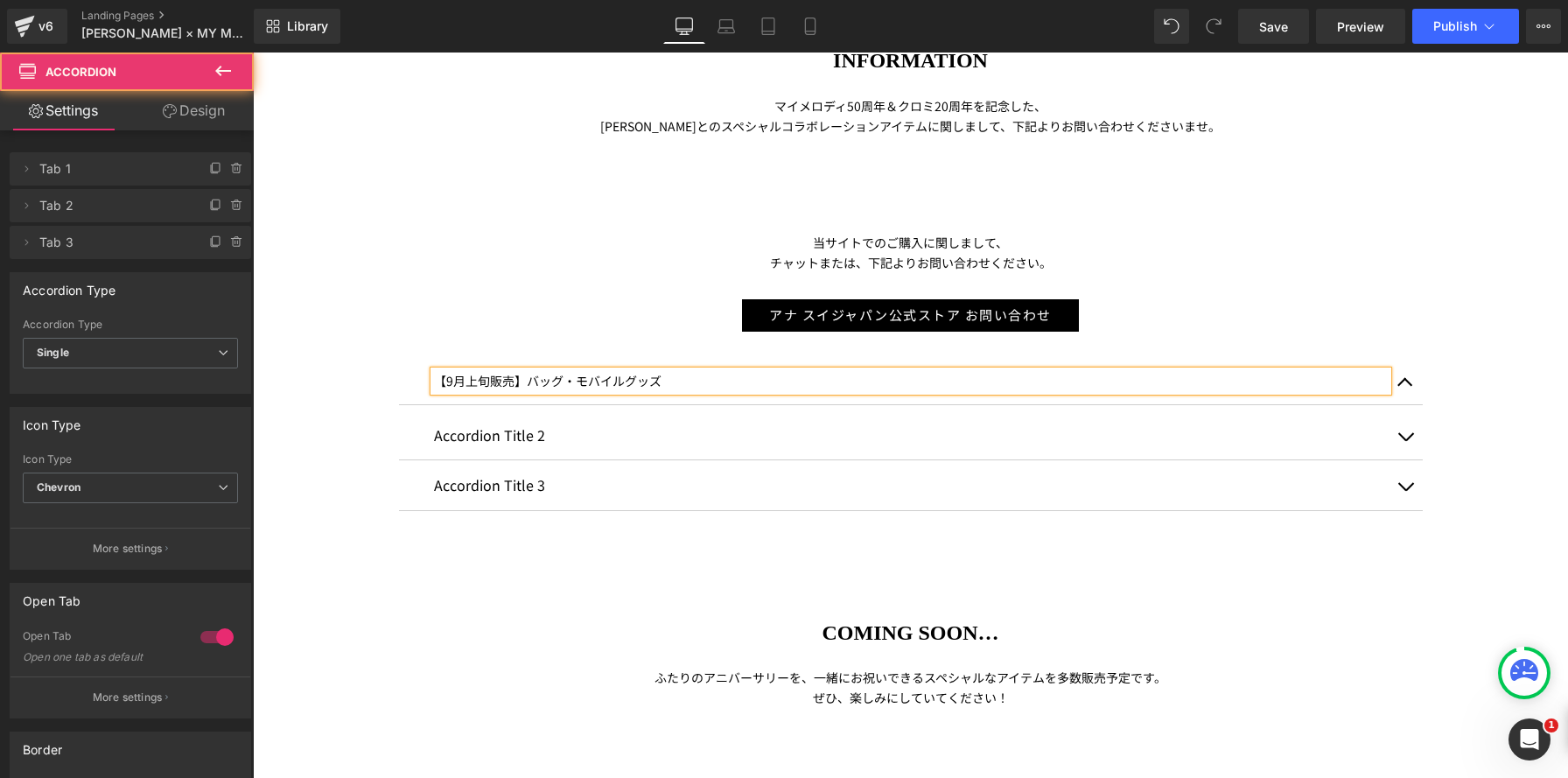
scroll to position [1753, 1315]
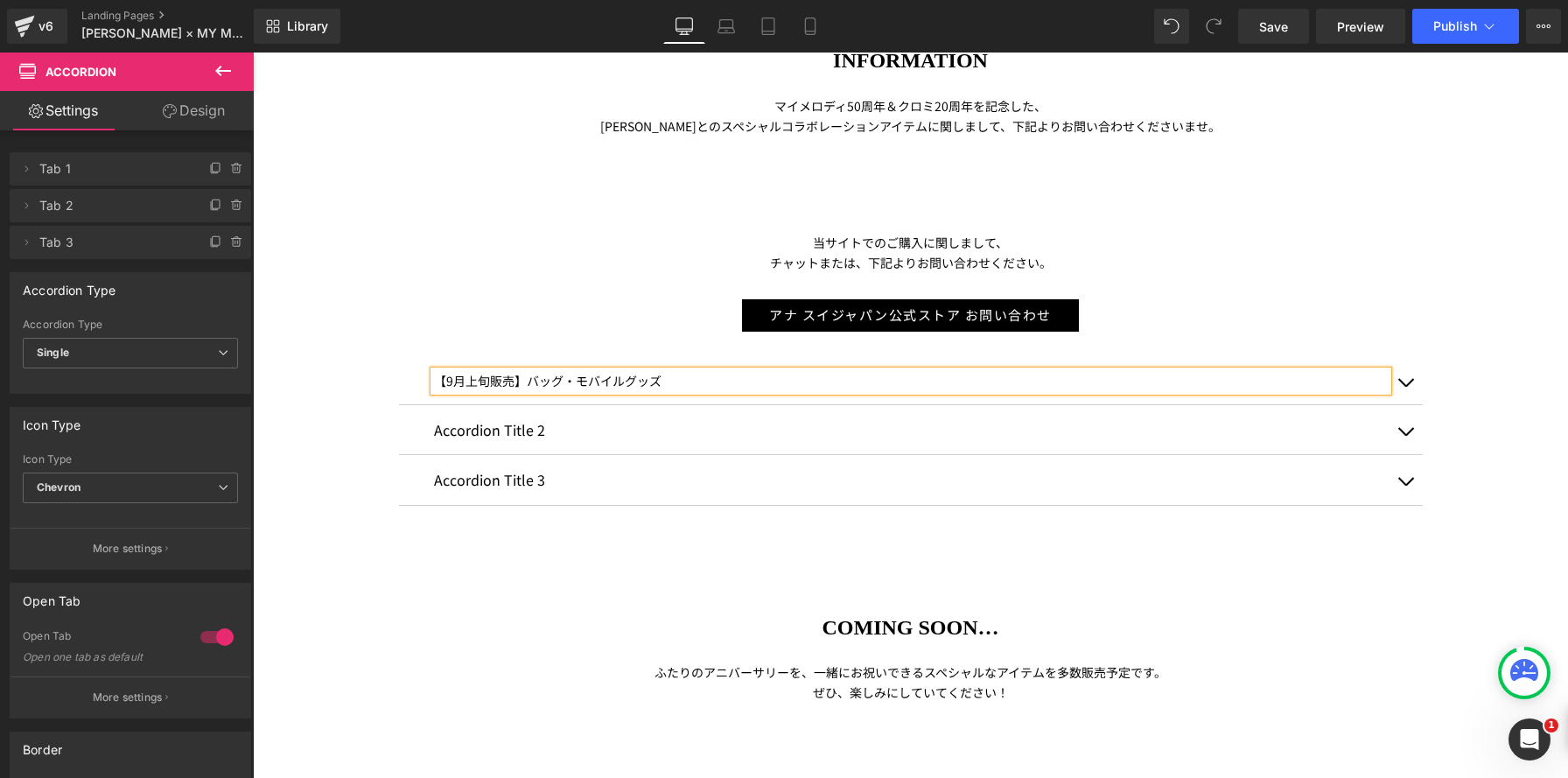
click at [516, 433] on p "Accordion Title 2" at bounding box center [910, 429] width 953 height 23
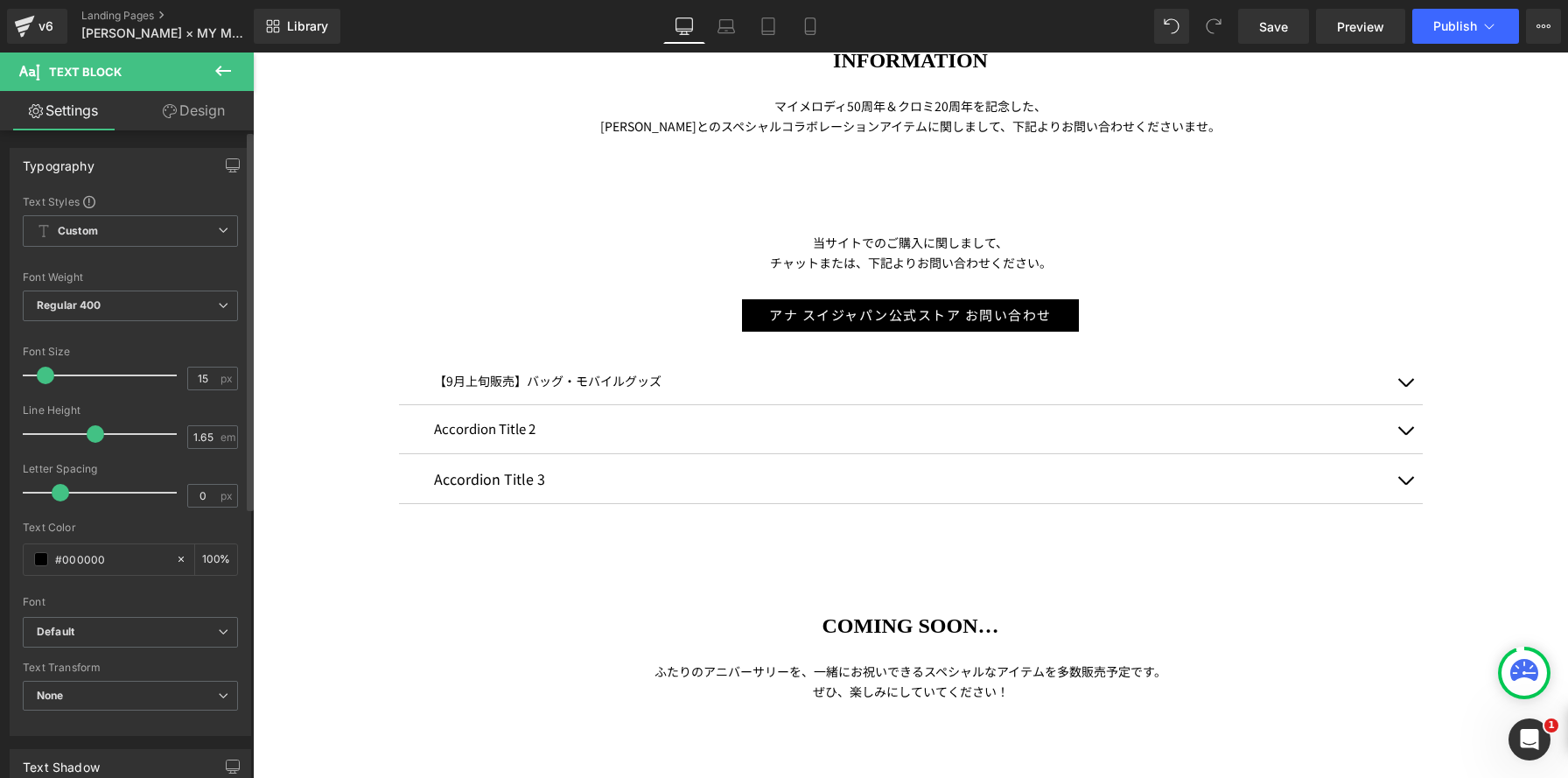
type input "14"
drag, startPoint x: 44, startPoint y: 376, endPoint x: 229, endPoint y: 433, distance: 193.6
click at [41, 377] on span at bounding box center [44, 375] width 18 height 18
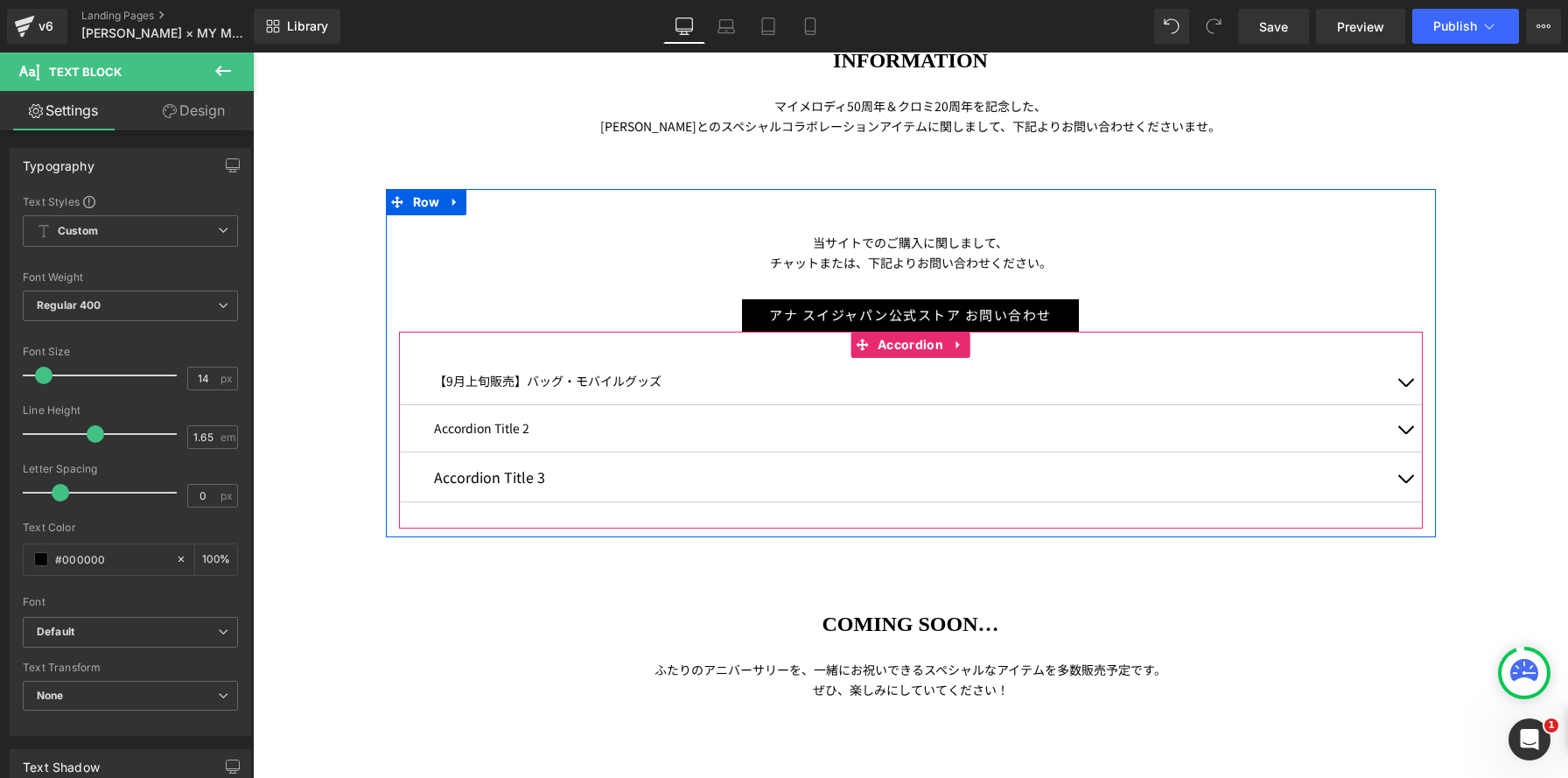
click at [480, 478] on p "Accordion Title 3" at bounding box center [910, 476] width 953 height 23
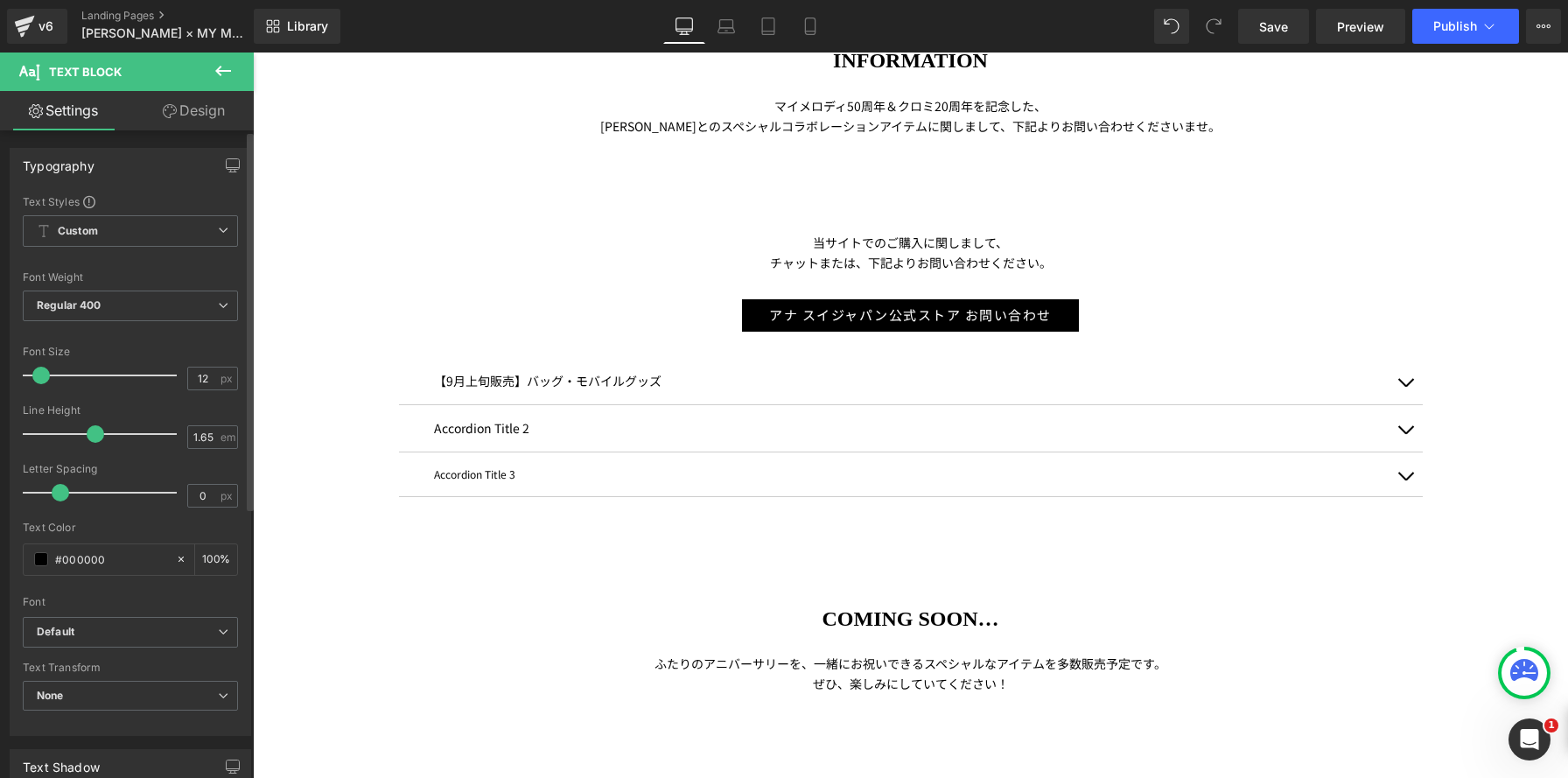
scroll to position [1744, 1315]
type input "14"
drag, startPoint x: 45, startPoint y: 377, endPoint x: 249, endPoint y: 543, distance: 263.0
click at [42, 377] on span at bounding box center [44, 375] width 18 height 18
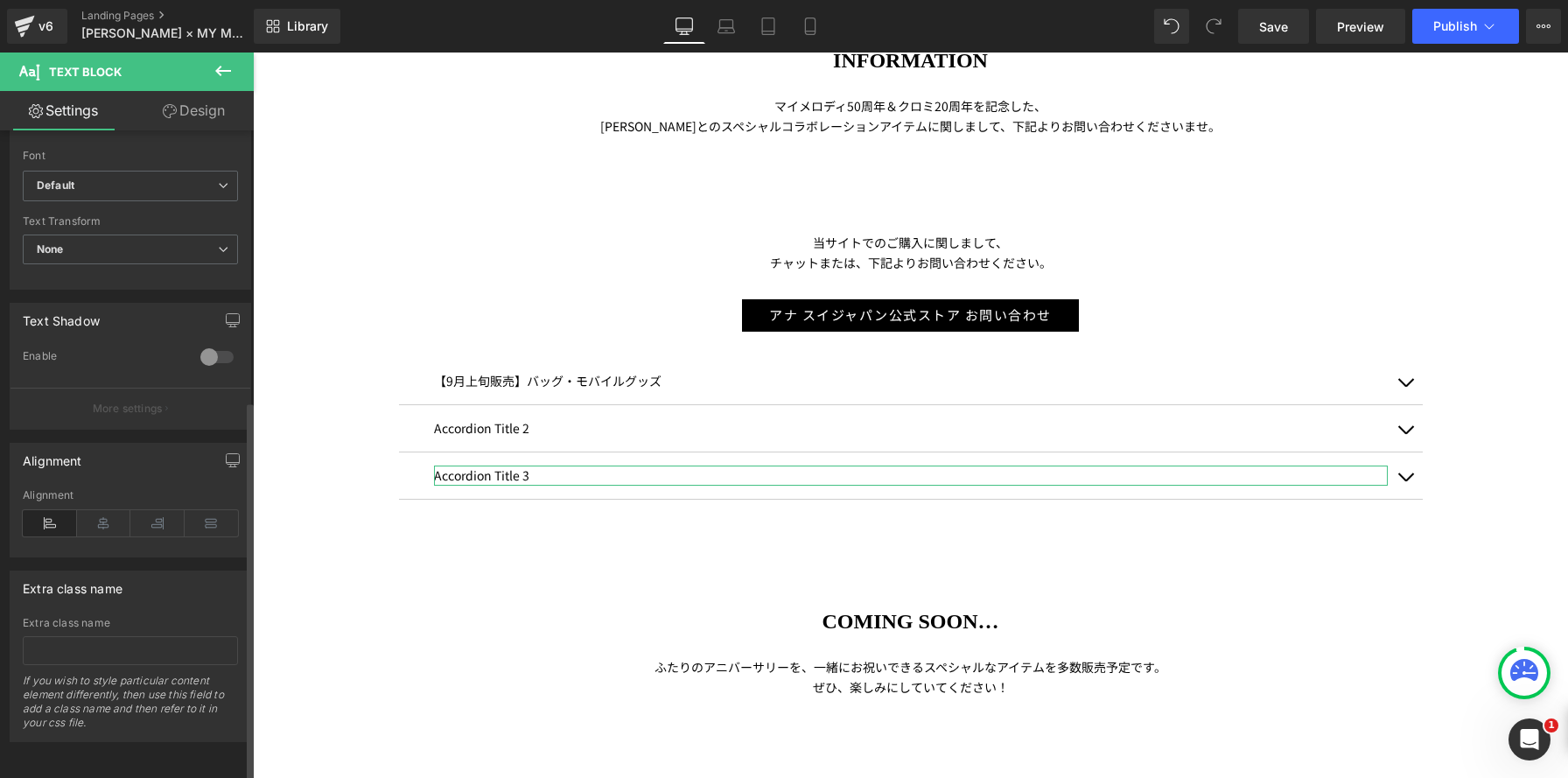
scroll to position [0, 0]
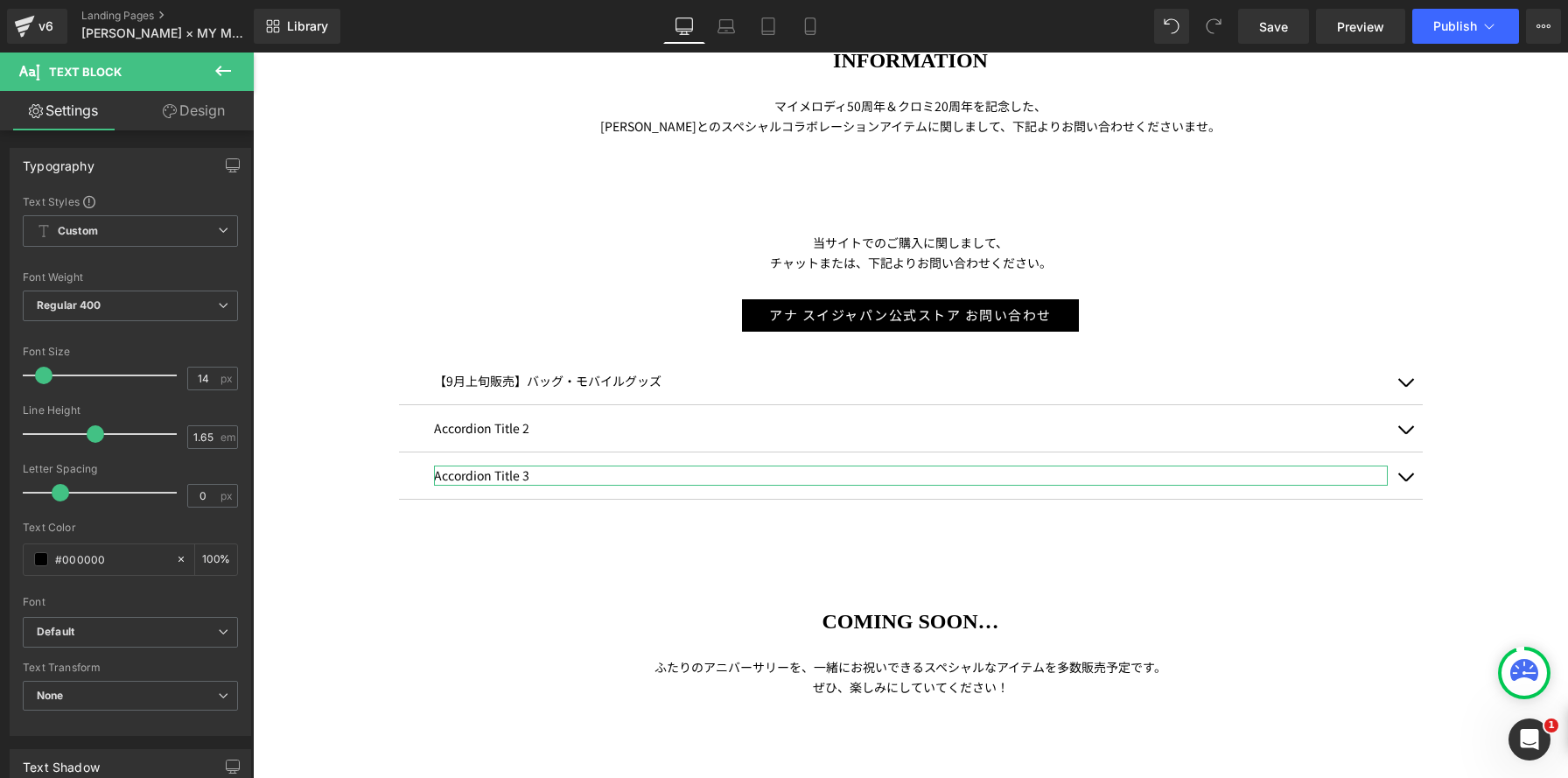
drag, startPoint x: 221, startPoint y: 101, endPoint x: 88, endPoint y: 222, distance: 179.8
click at [221, 101] on link "Design" at bounding box center [194, 111] width 127 height 40
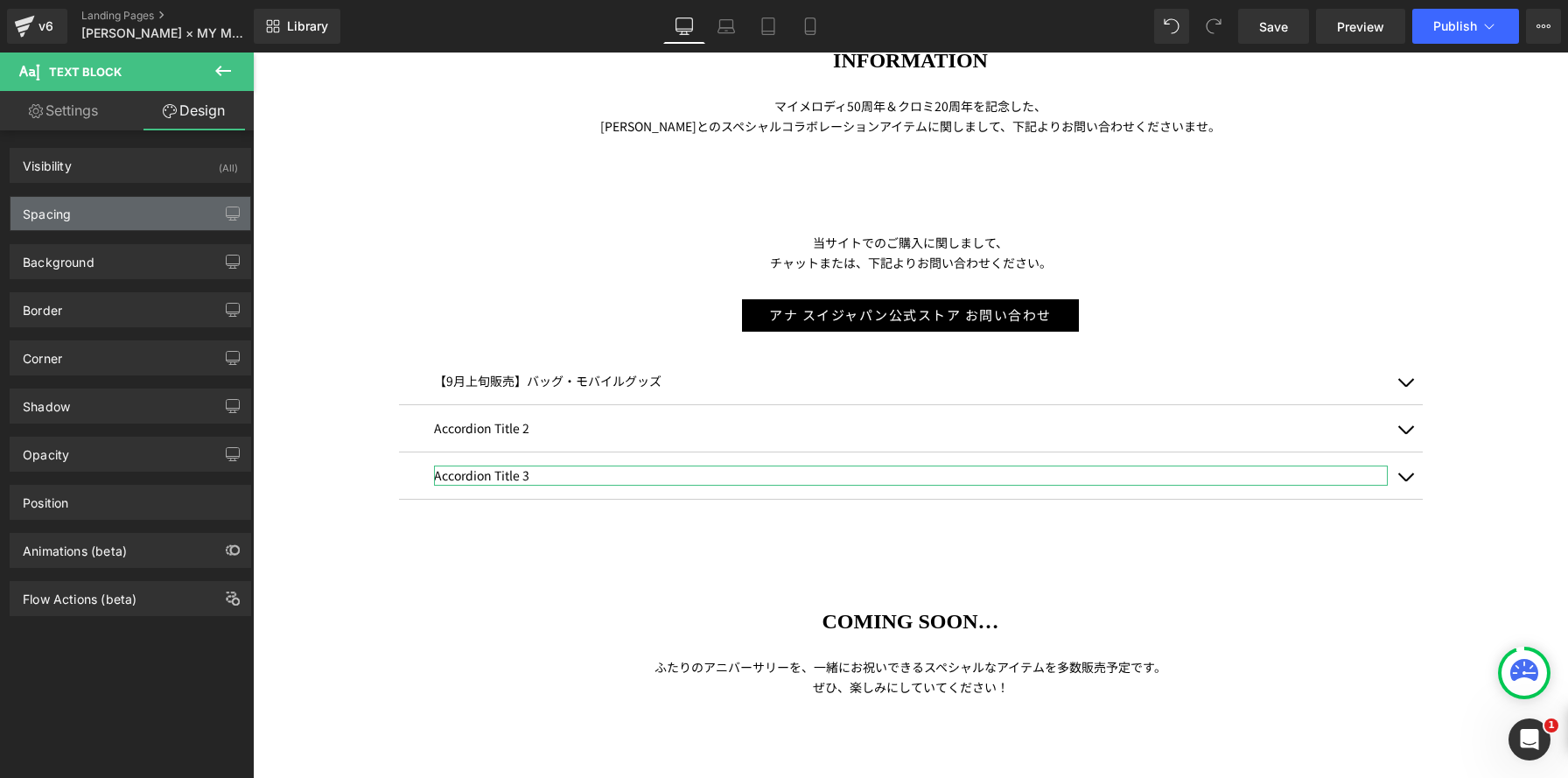
type input "#d9d9d9"
type input "100"
type input "0"
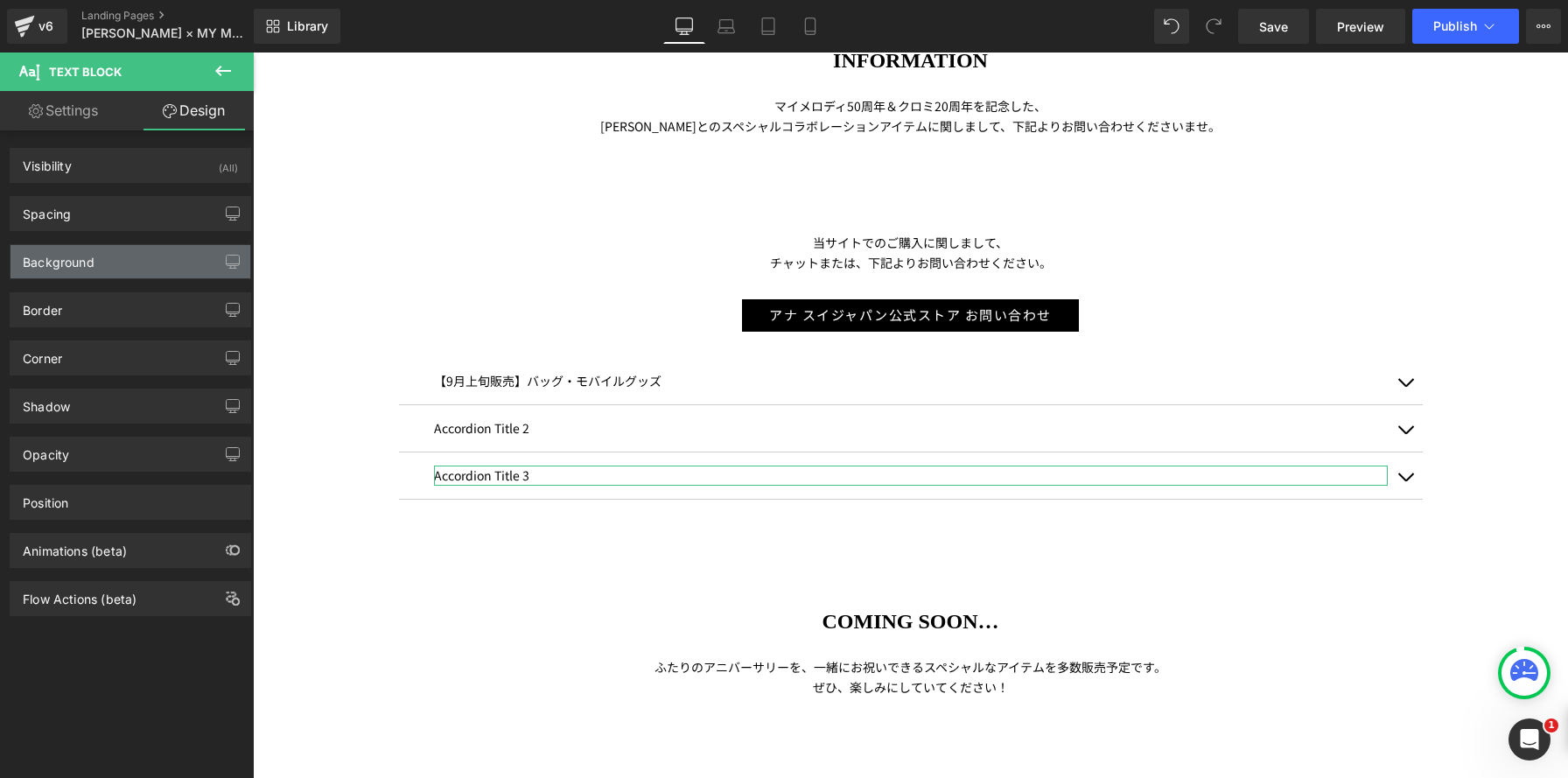
click at [78, 266] on div "Background" at bounding box center [58, 256] width 71 height 25
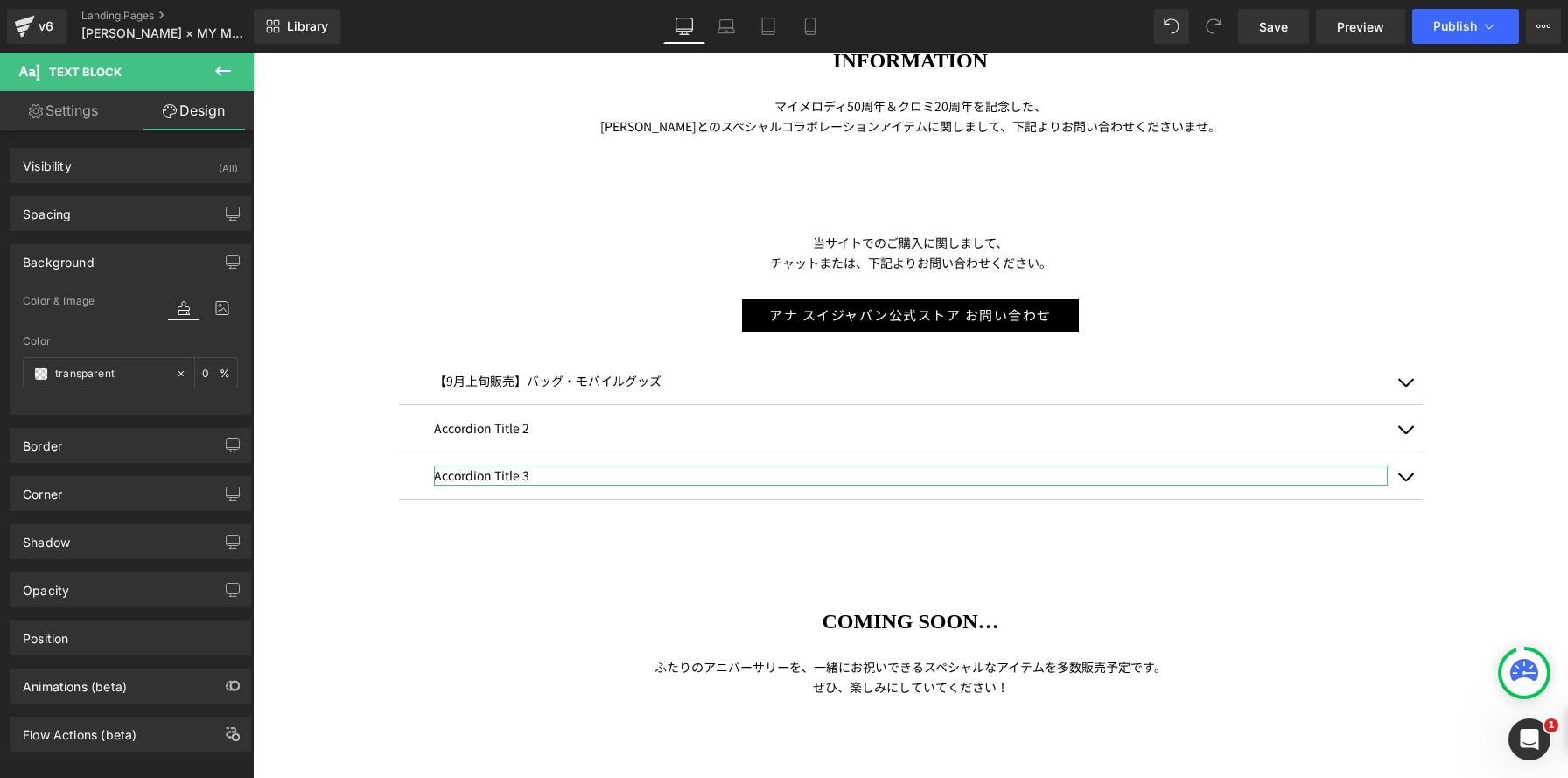
click at [78, 266] on div "Background" at bounding box center [58, 256] width 71 height 25
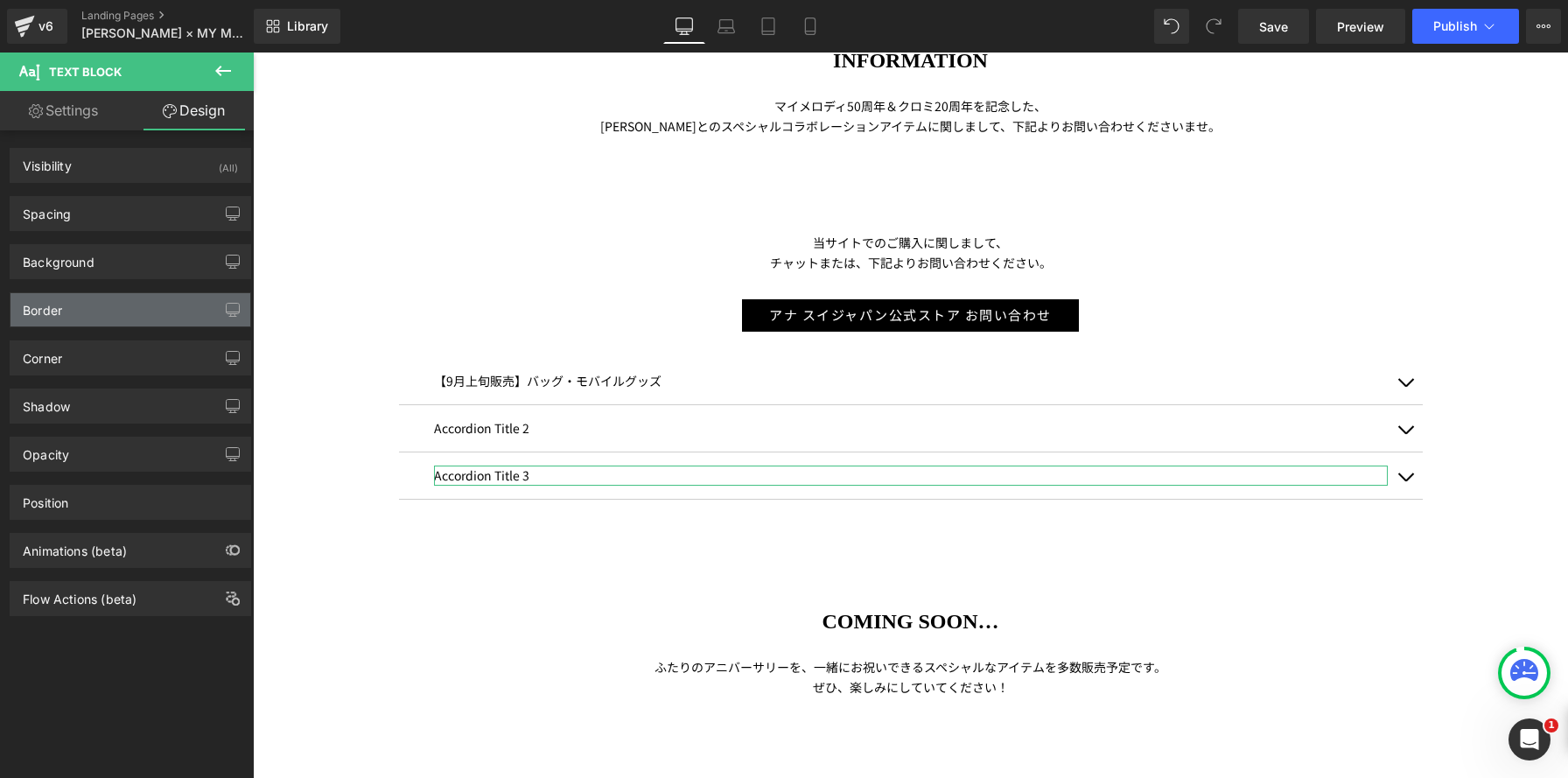
click at [79, 313] on div "Border" at bounding box center [131, 310] width 240 height 34
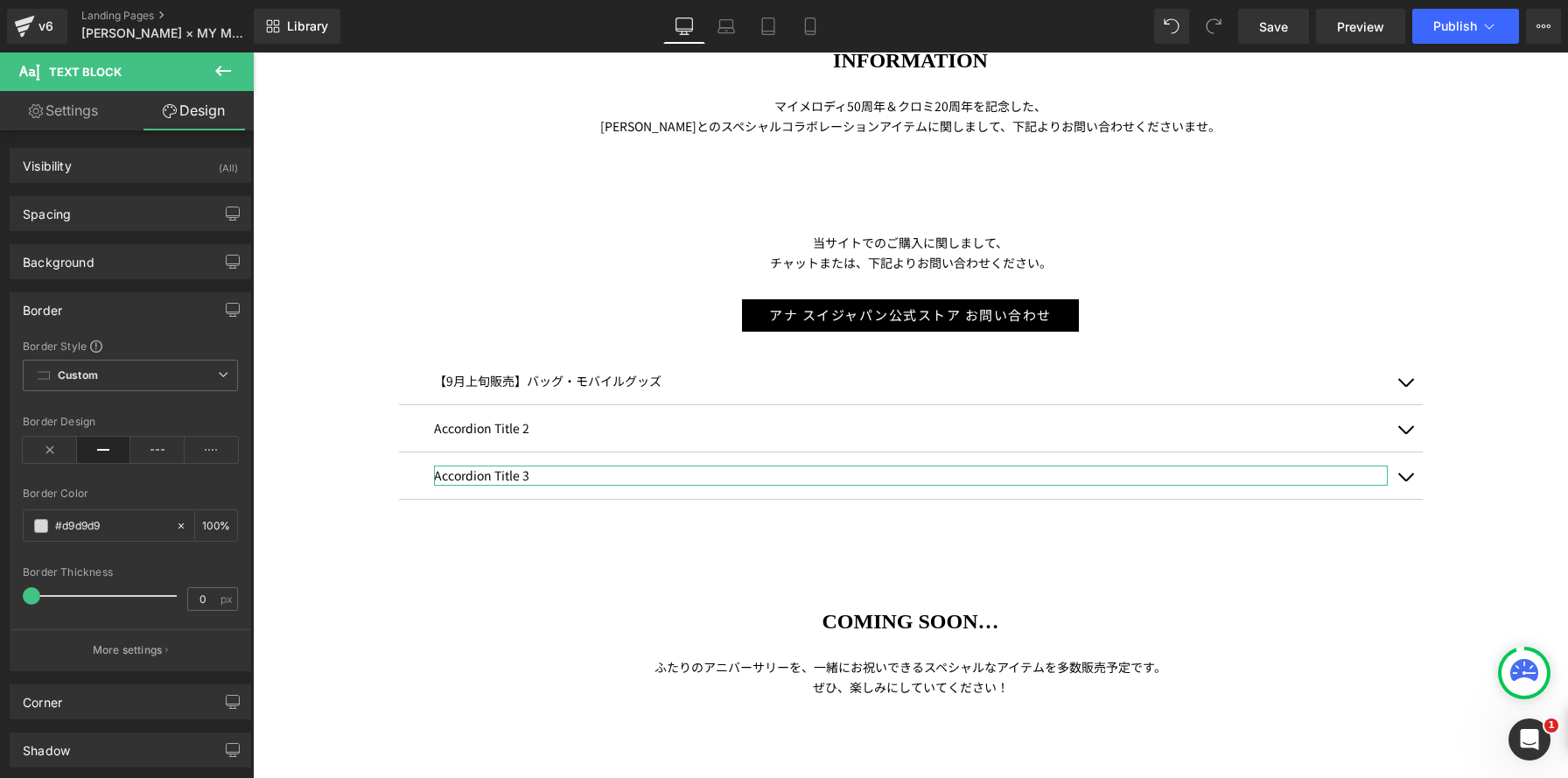
drag, startPoint x: 124, startPoint y: 523, endPoint x: 0, endPoint y: 489, distance: 128.6
click at [0, 489] on div "Border Border Style Custom Custom Setup Global Style Custom Setup Global Style …" at bounding box center [131, 475] width 261 height 392
drag, startPoint x: 116, startPoint y: 531, endPoint x: 35, endPoint y: 516, distance: 82.4
click at [35, 516] on div "#d9d9d9" at bounding box center [99, 525] width 151 height 31
paste input "8F79B7"
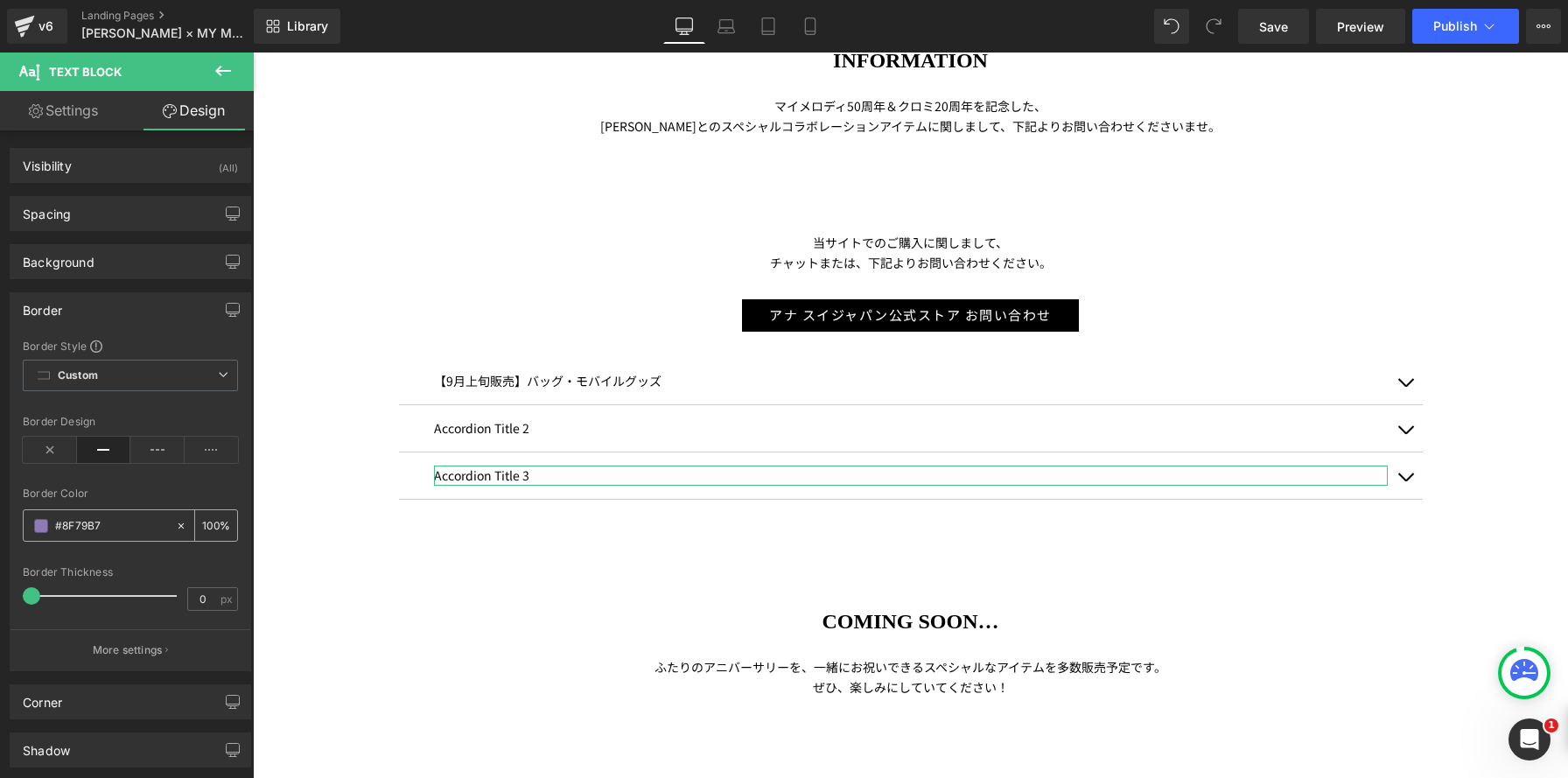
type input "#8F79B7"
click at [119, 523] on input "#8F79B7" at bounding box center [111, 525] width 112 height 19
click at [982, 603] on div "COMING SOON… Heading ふたりのアニバーサリーを、一緒にお祝いできるスペシャルなアイテムを多数販売予定です。 ぜひ、楽しみにしていてください…" at bounding box center [911, 641] width 1050 height 128
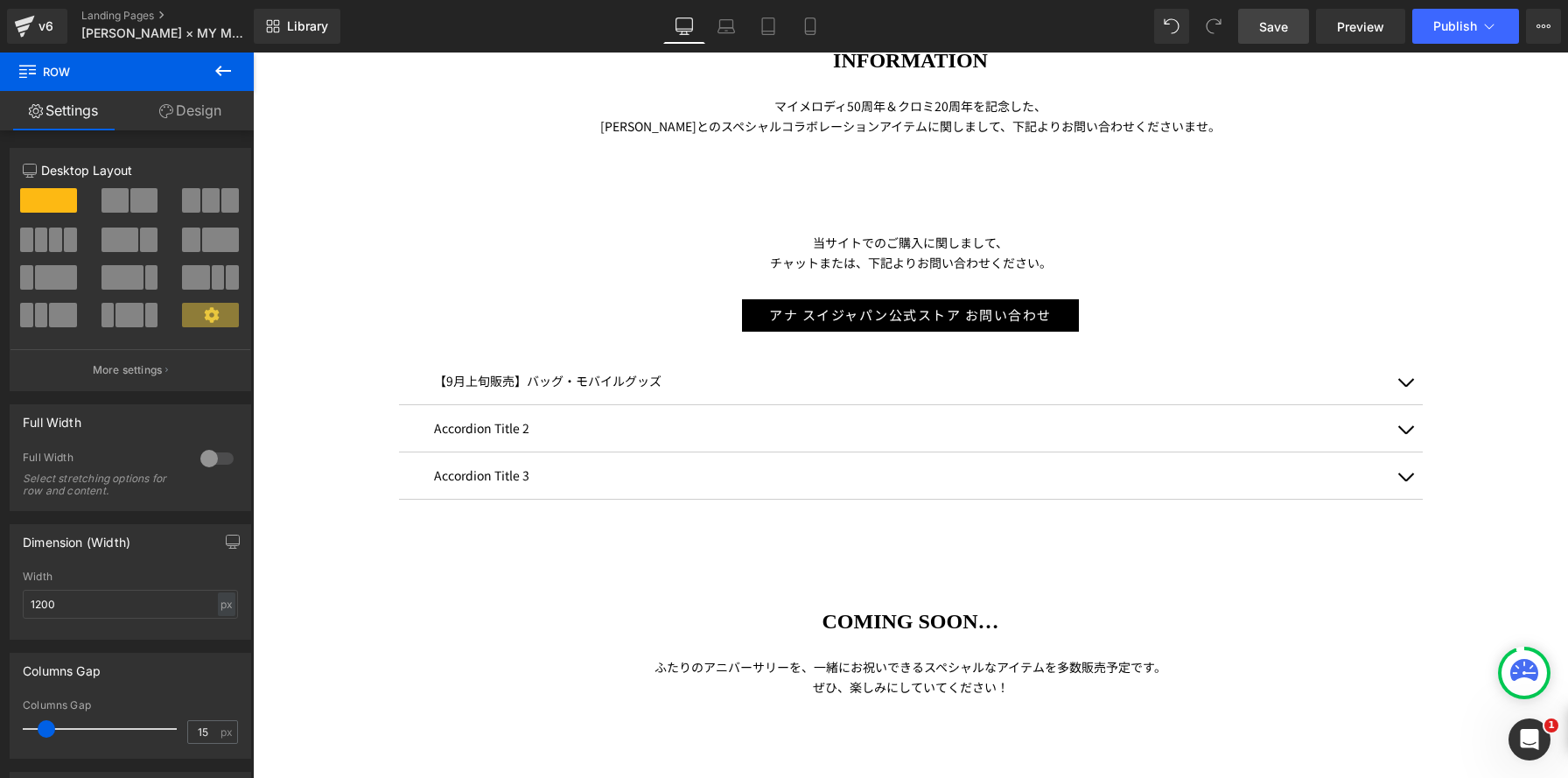
click at [1266, 27] on span "Save" at bounding box center [1273, 27] width 29 height 19
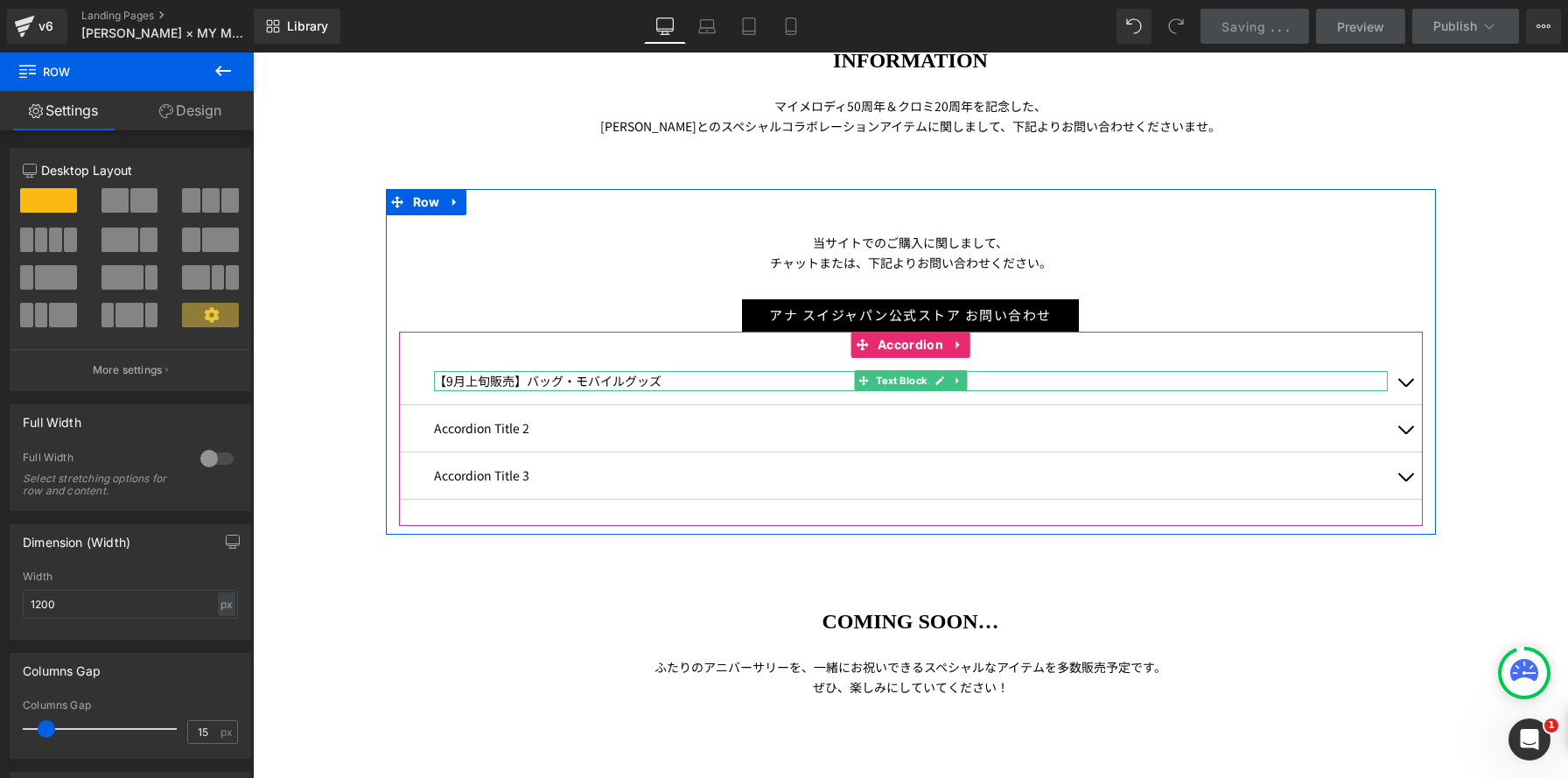
click at [490, 378] on p "【9月上旬販売】バッグ・モバイルグッズ" at bounding box center [910, 381] width 953 height 20
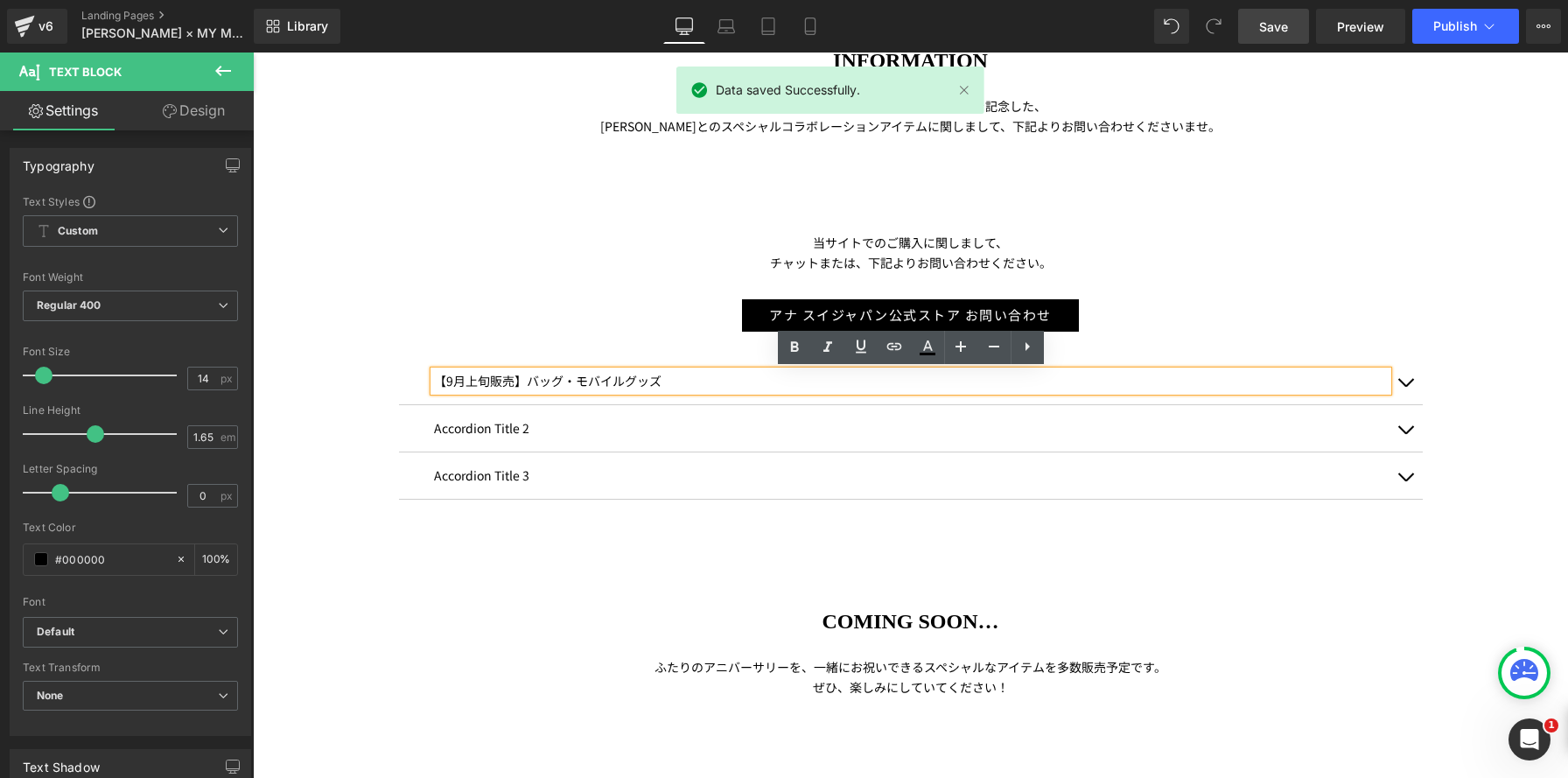
click at [1398, 382] on button "button" at bounding box center [1405, 380] width 35 height 47
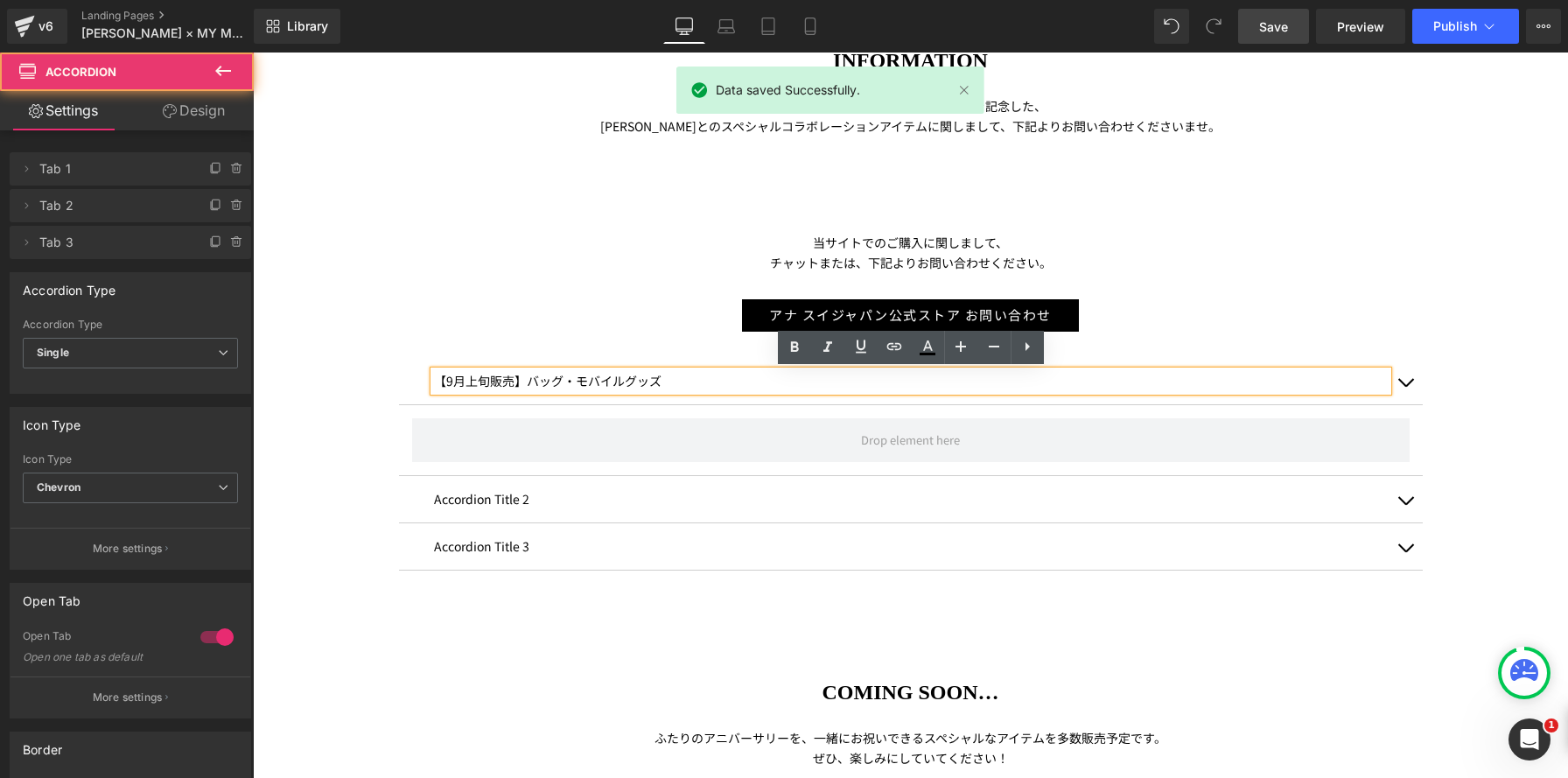
scroll to position [8, 9]
click at [1405, 387] on span "button" at bounding box center [1405, 387] width 0 height 0
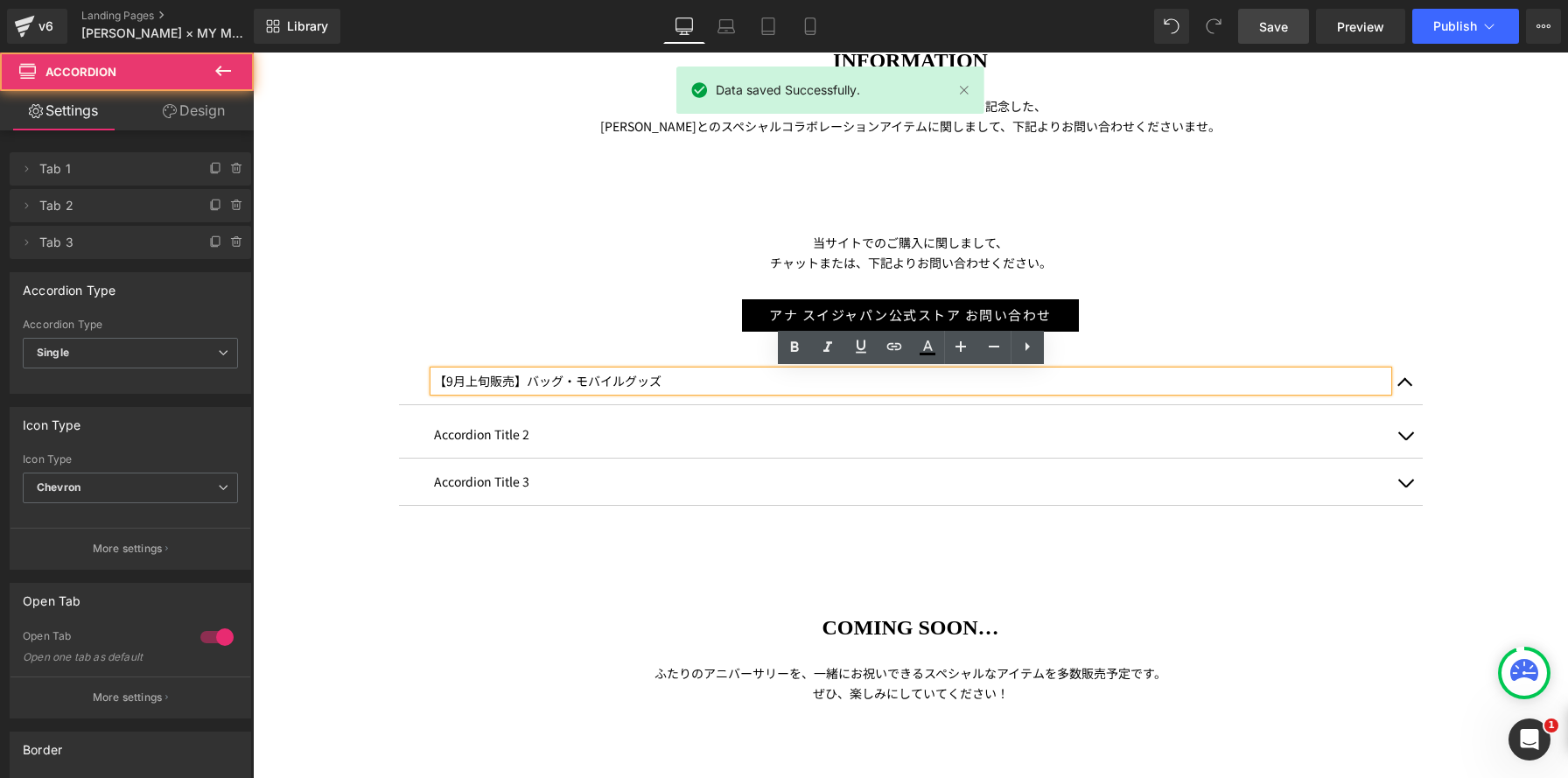
scroll to position [1748, 1315]
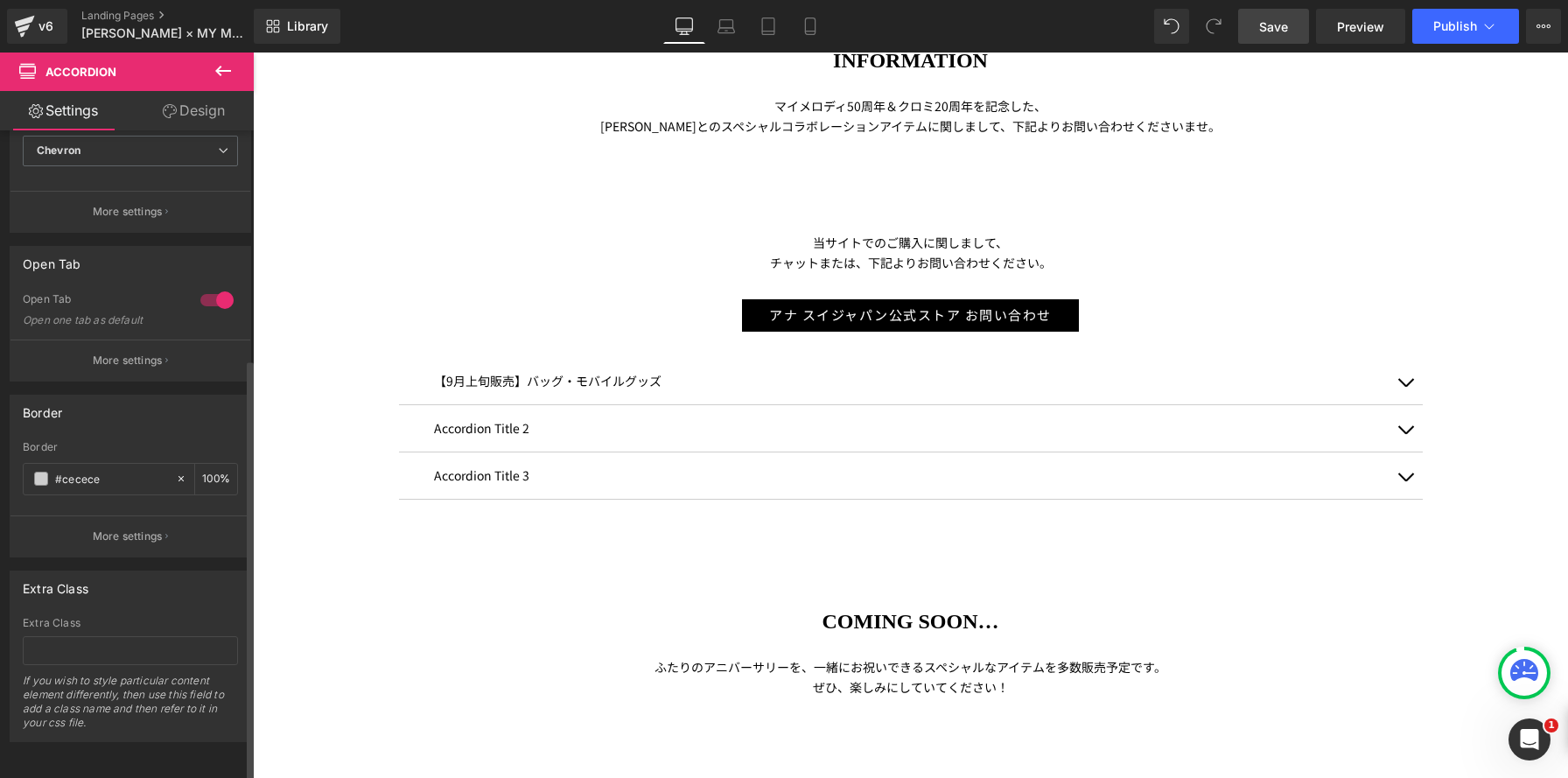
drag, startPoint x: 133, startPoint y: 473, endPoint x: 0, endPoint y: 435, distance: 138.3
click at [0, 435] on div "Border #cecece Border #cecece 100 % More settings" at bounding box center [131, 469] width 261 height 176
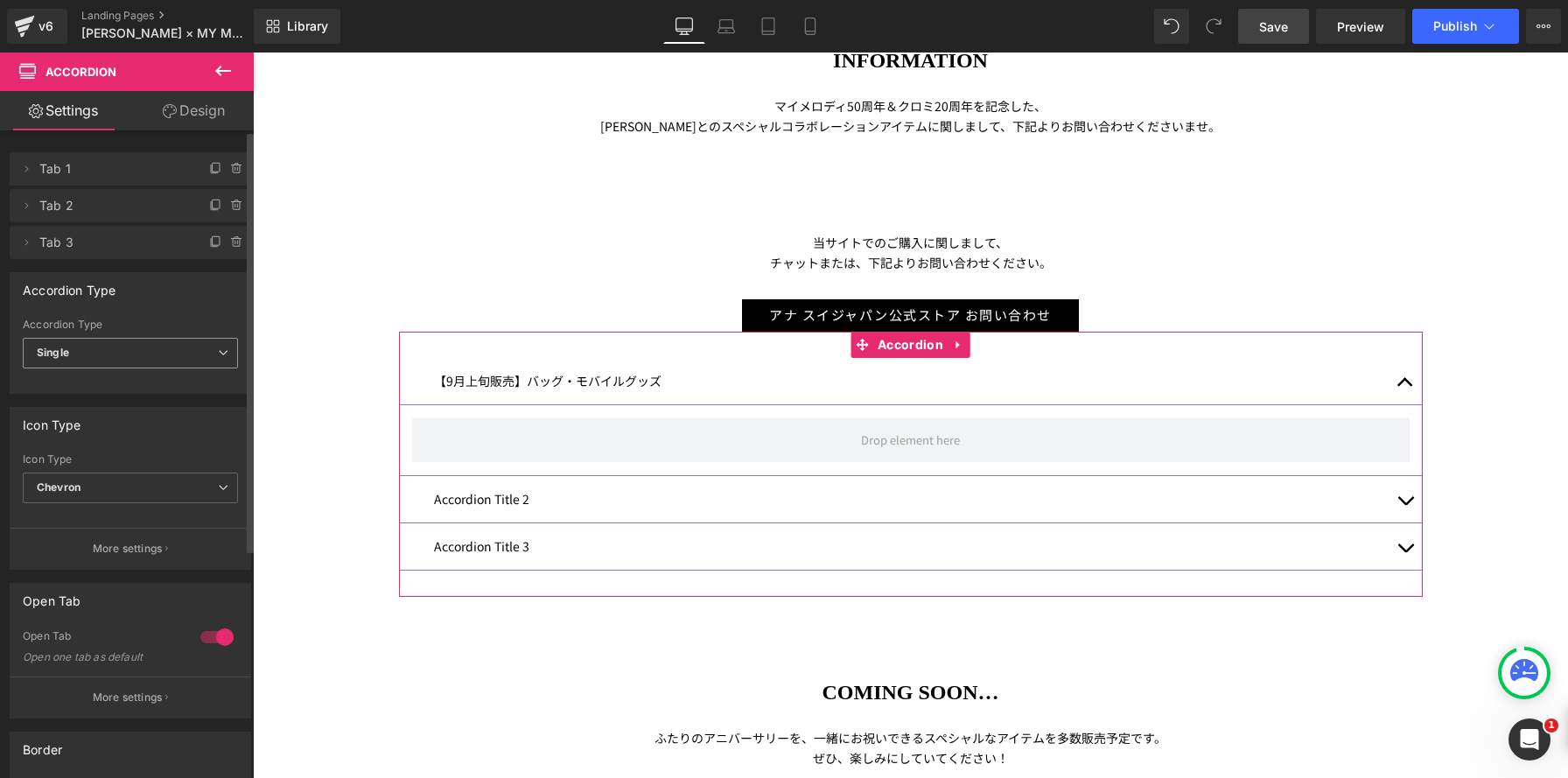
click at [102, 351] on span "Single" at bounding box center [130, 352] width 215 height 31
type input "#8f79b7"
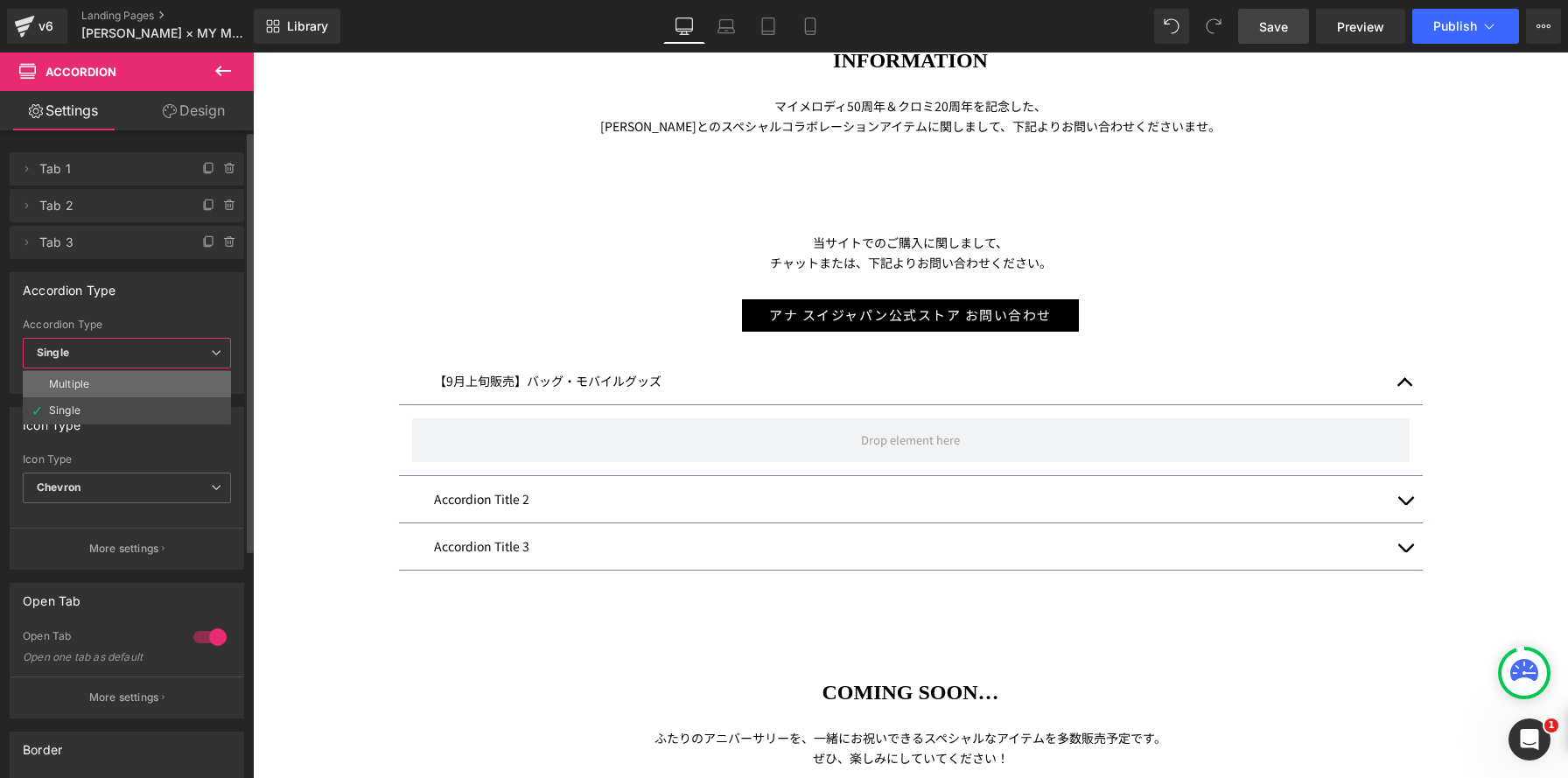
click at [91, 379] on li "Multiple" at bounding box center [127, 384] width 208 height 27
click at [116, 356] on span "Multiple" at bounding box center [130, 352] width 215 height 31
click at [94, 403] on li "Single" at bounding box center [127, 410] width 208 height 27
click at [101, 494] on span "Chevron" at bounding box center [130, 487] width 215 height 31
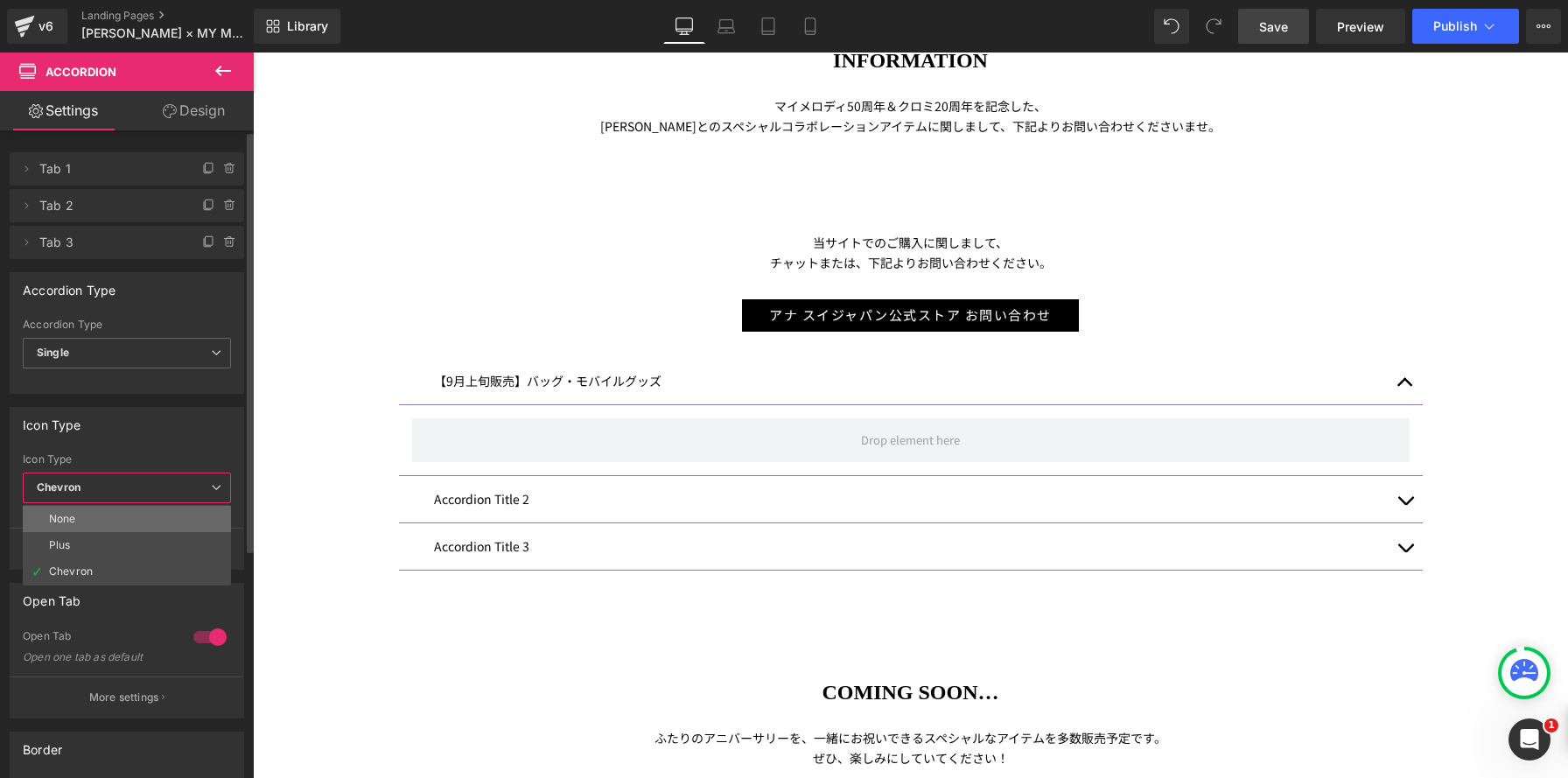
click at [93, 530] on li "None" at bounding box center [127, 519] width 208 height 27
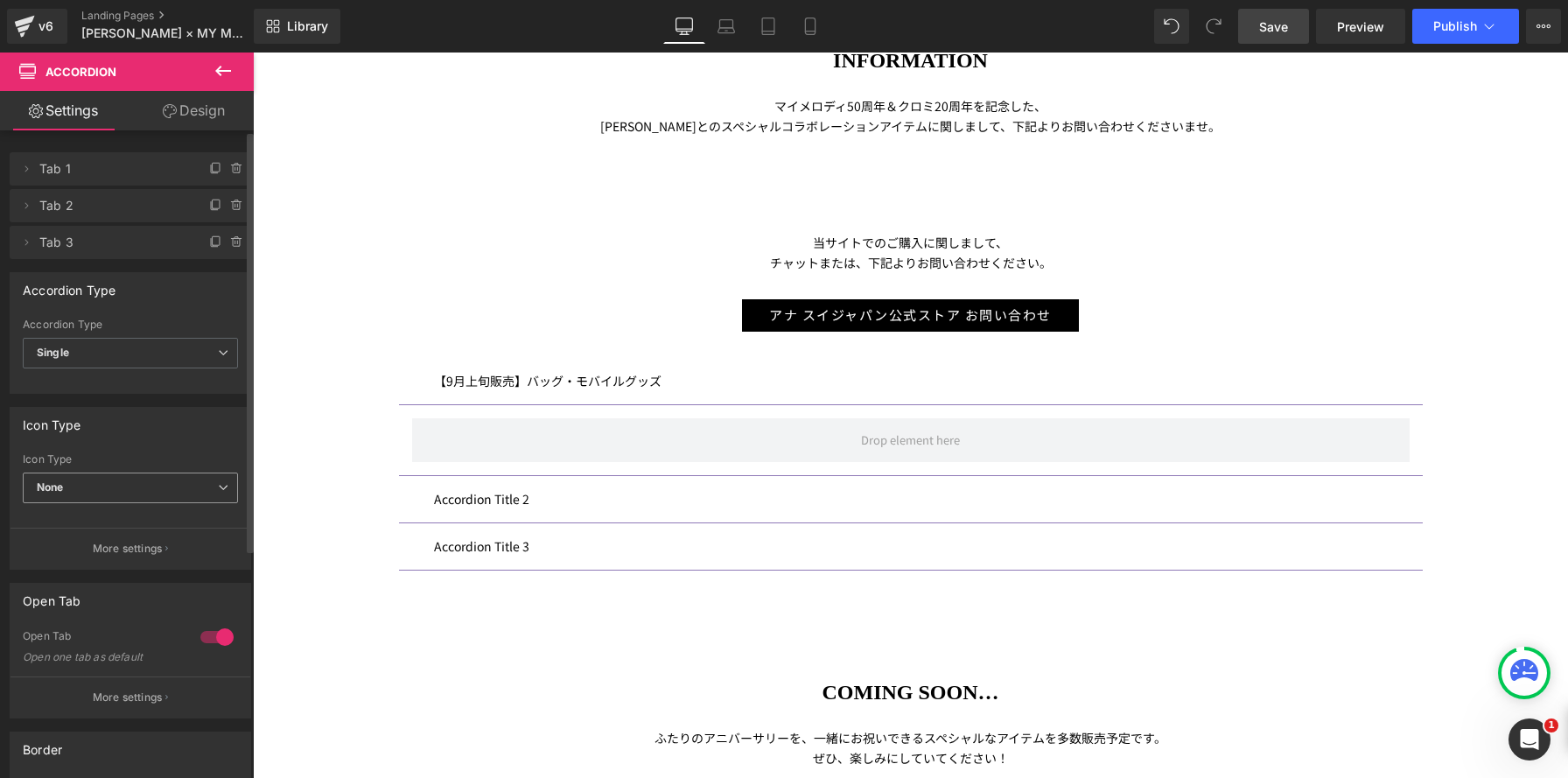
click at [105, 486] on span "None" at bounding box center [130, 487] width 215 height 31
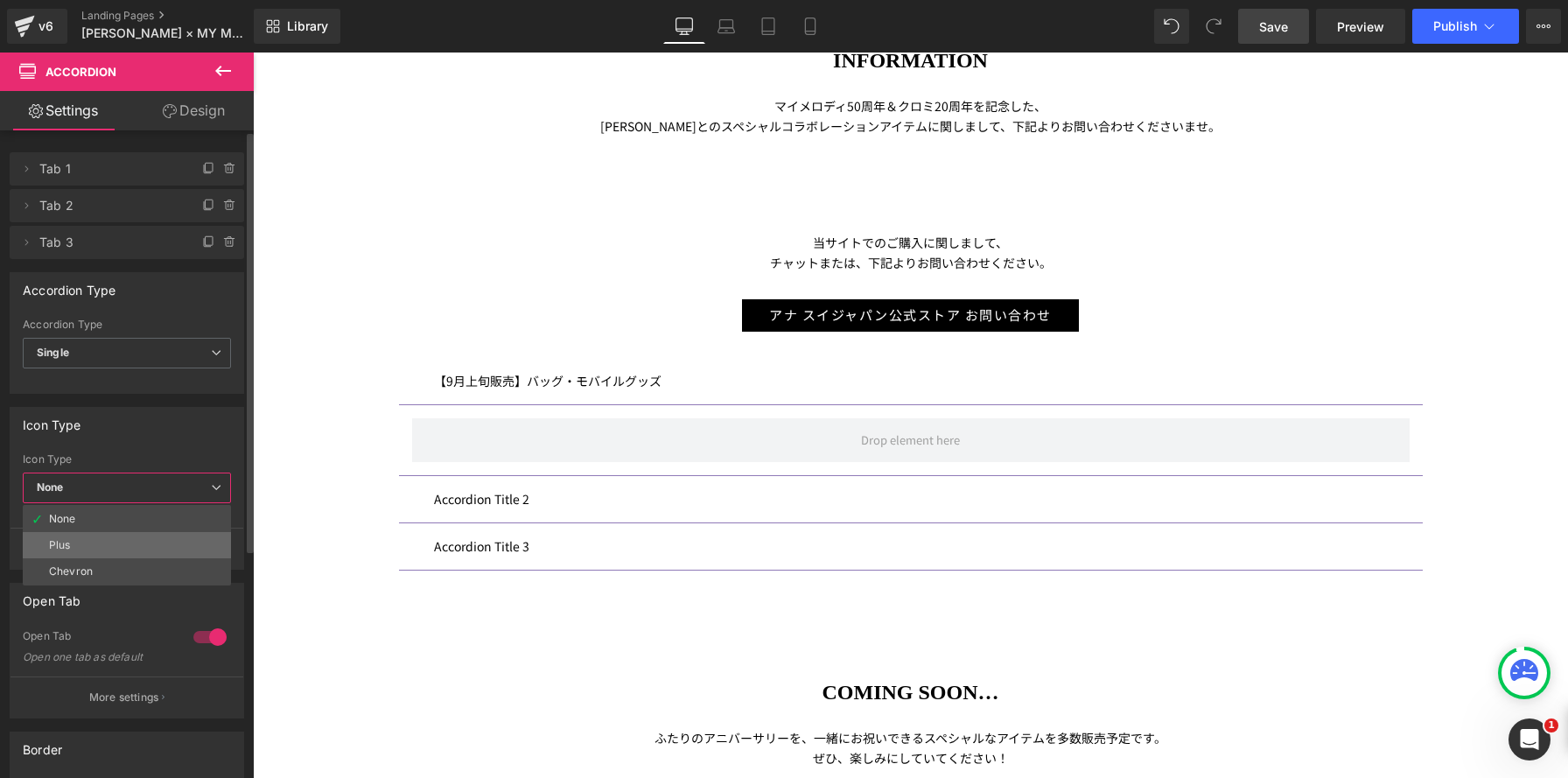
click at [74, 546] on li "Plus" at bounding box center [127, 544] width 208 height 27
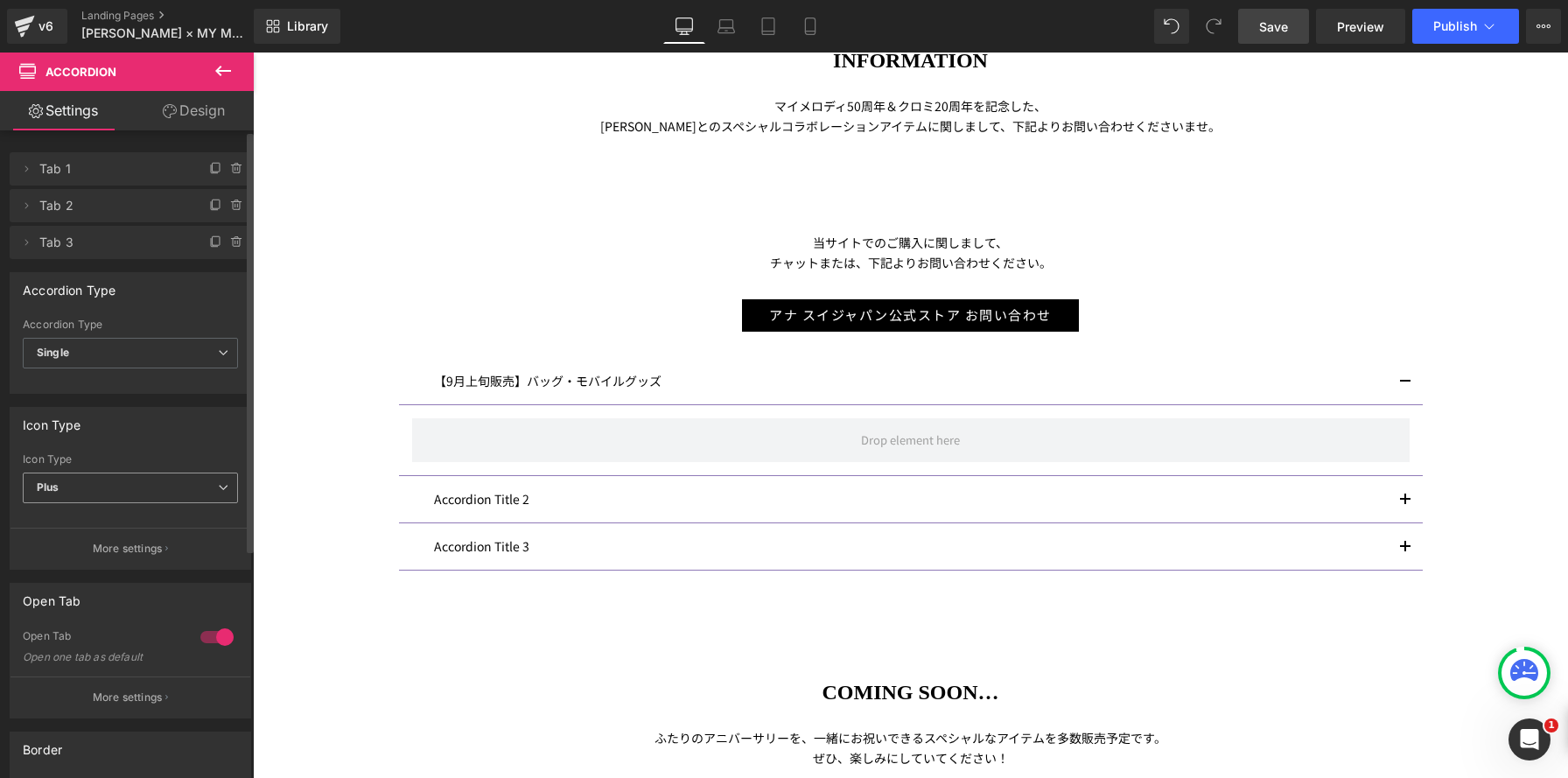
click at [129, 484] on span "Plus" at bounding box center [130, 487] width 215 height 31
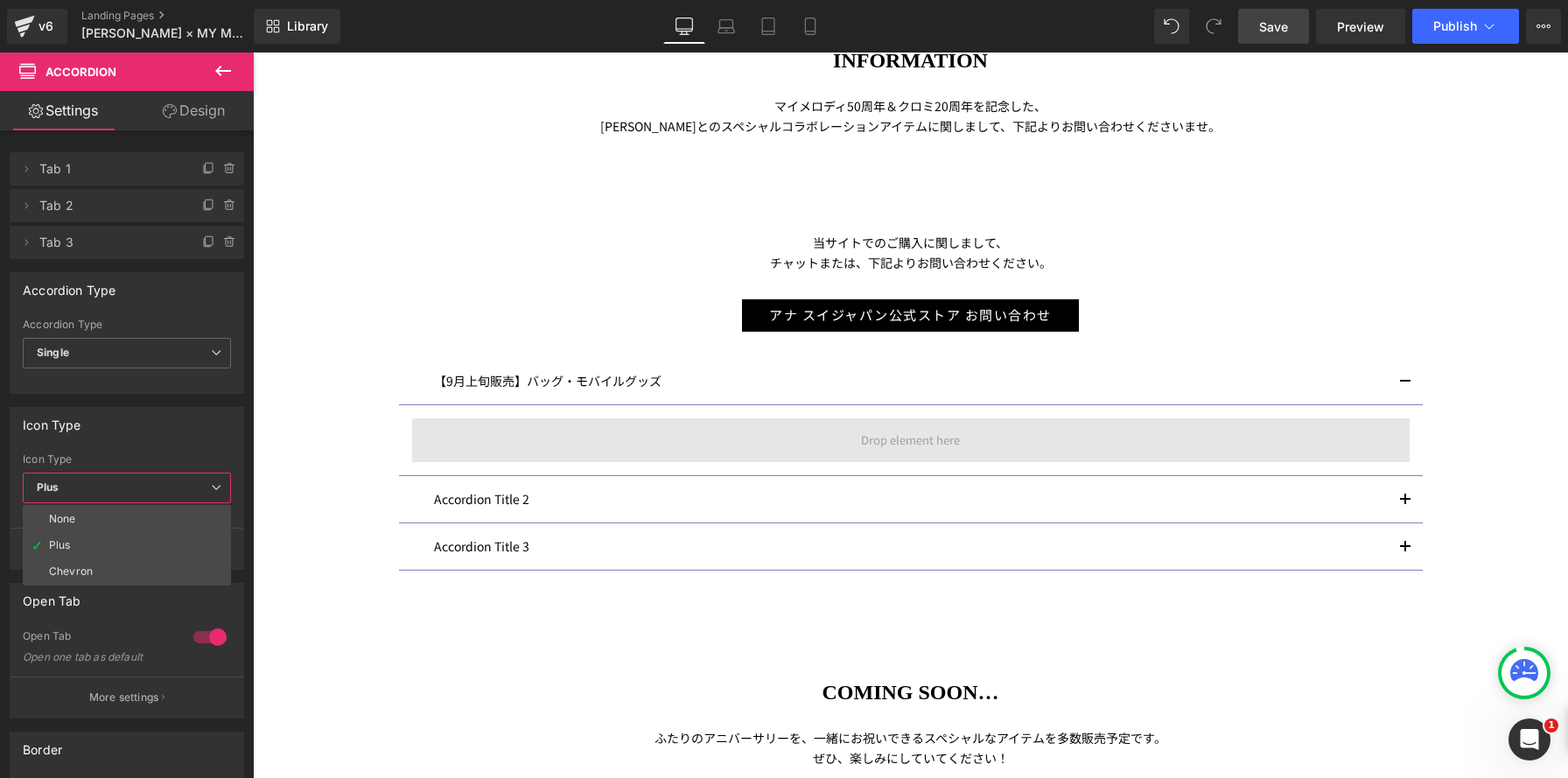
drag, startPoint x: 1003, startPoint y: 609, endPoint x: 1323, endPoint y: 422, distance: 370.6
click at [1002, 609] on body "コンテンツへスキップ ★大型連休期間中の配送とお問い合わせに関するお知らせ★ アナ スイ ジャパン 公式ウェブストア メニュー NEWS >>> SALE ★…" at bounding box center [910, 633] width 1315 height 1817
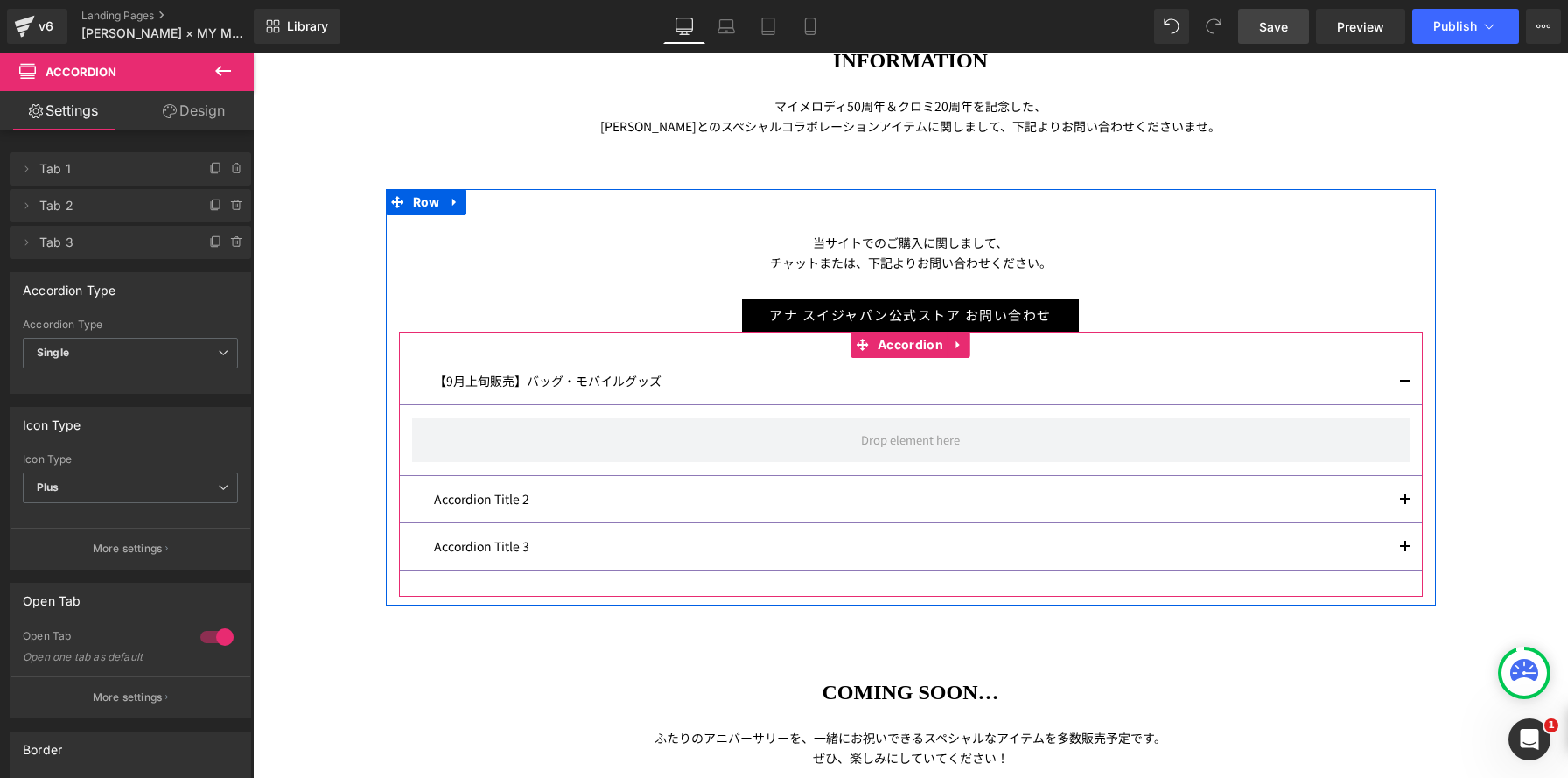
click at [1406, 375] on button "button" at bounding box center [1405, 380] width 35 height 47
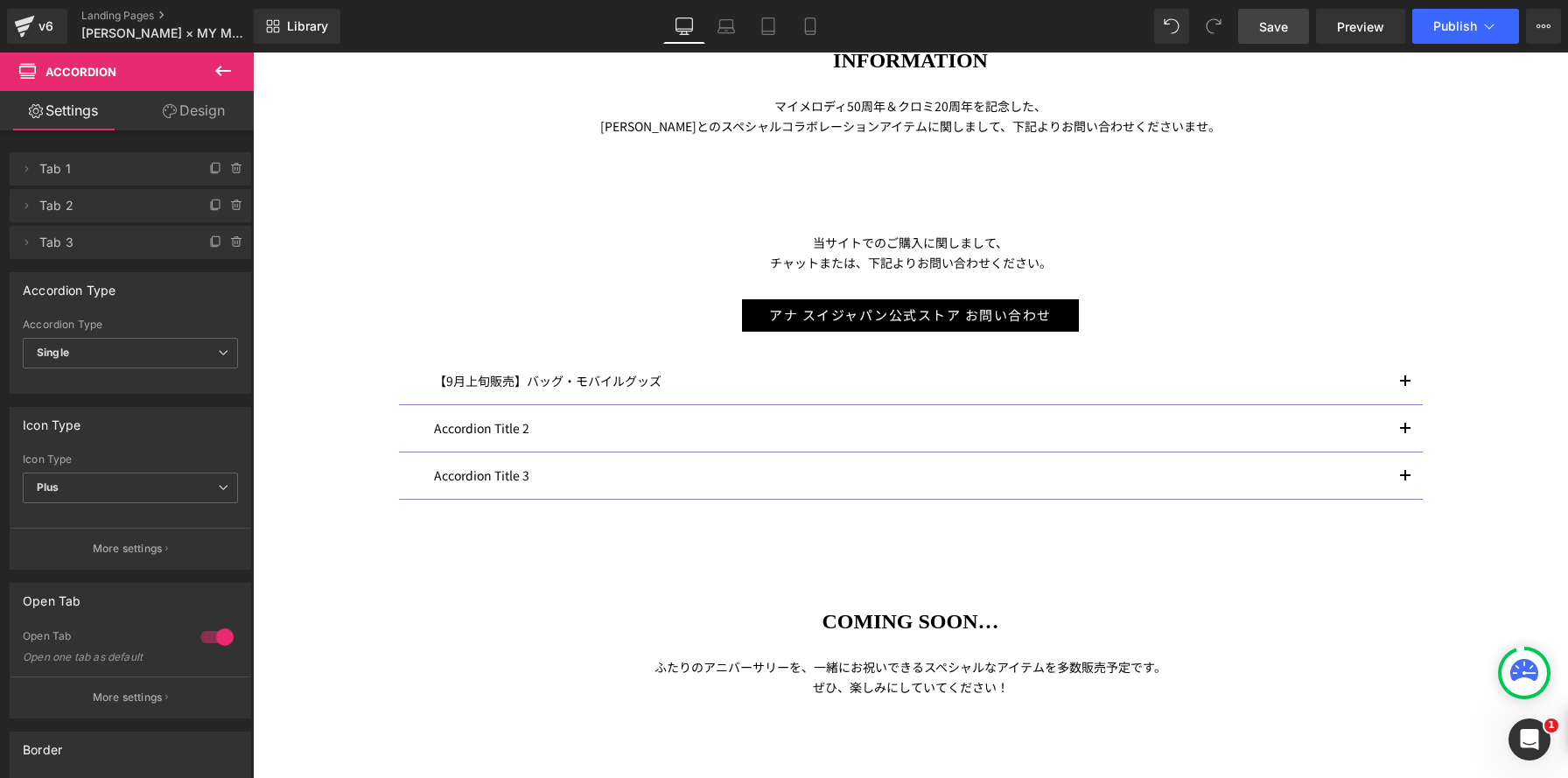
click at [1272, 24] on span "Save" at bounding box center [1273, 27] width 29 height 19
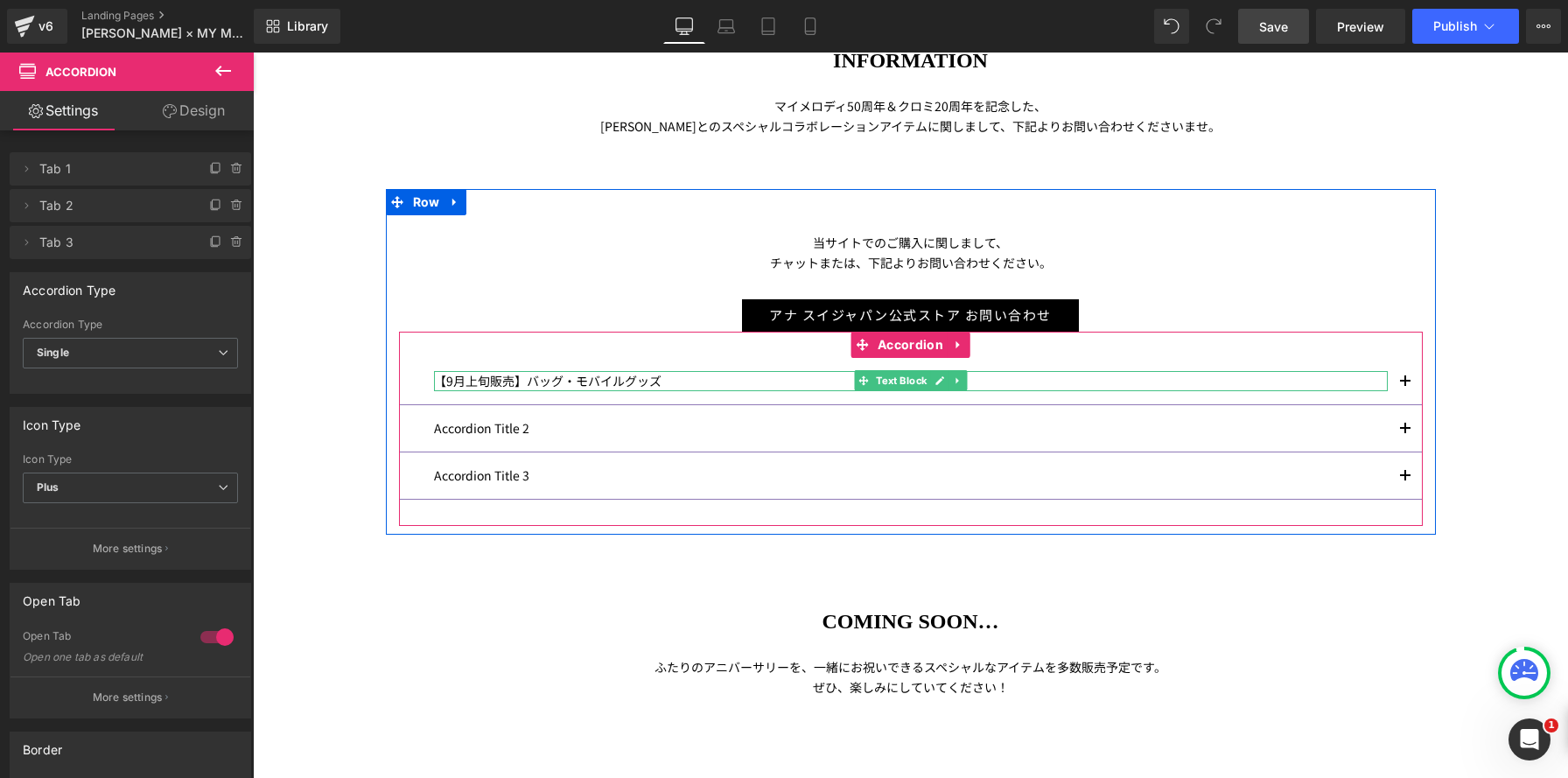
drag, startPoint x: 556, startPoint y: 387, endPoint x: 651, endPoint y: 383, distance: 95.1
click at [556, 387] on div "【9月上旬販売】バッグ・モバイルグッズ Text Block" at bounding box center [910, 381] width 953 height 20
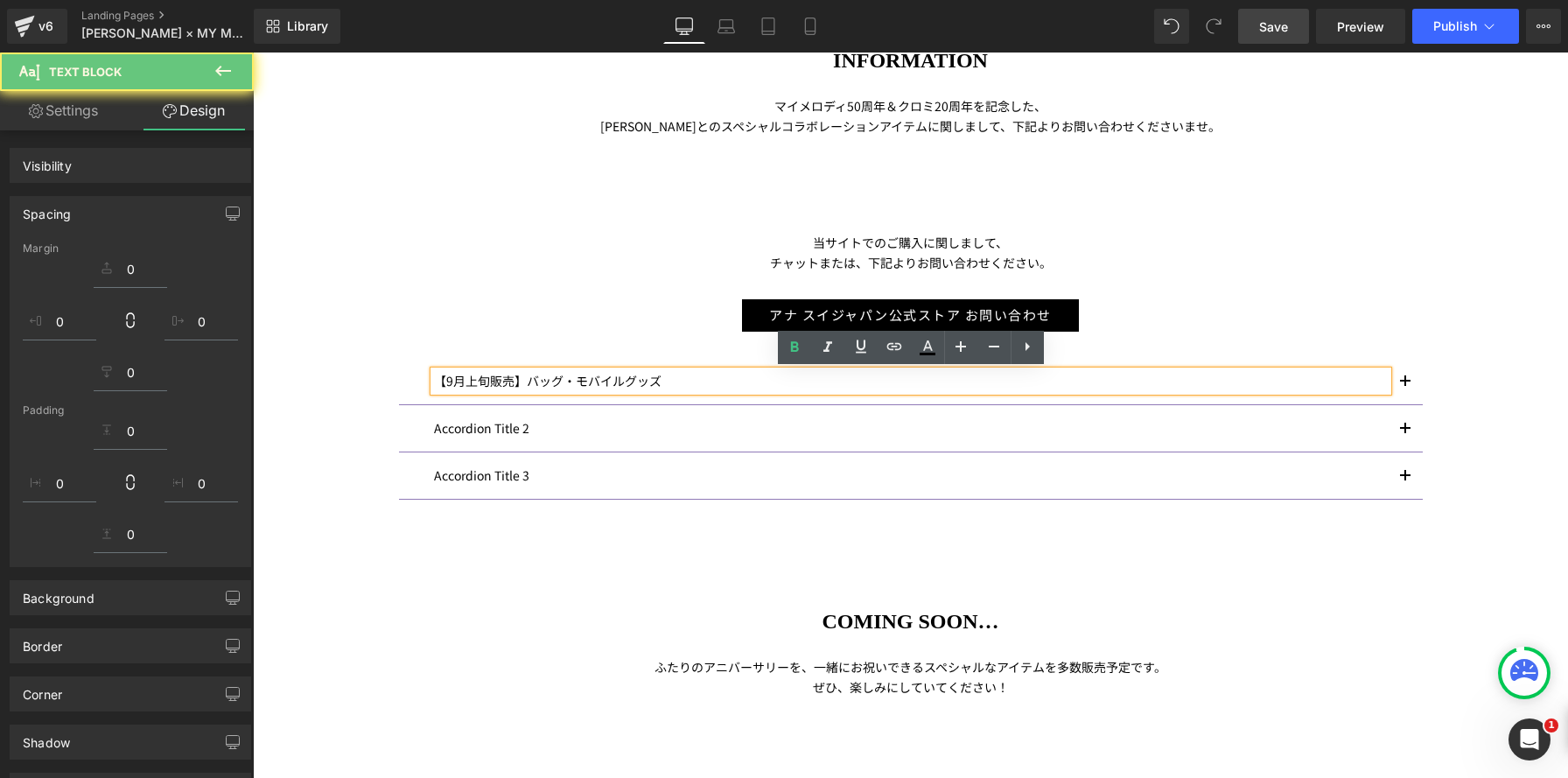
click at [378, 363] on div "ANNA SUI× MY MELODY & KUROMI INFORMATION Heading マイメロディ 50 周年＆クロミ 20 周年を記念した、 A…" at bounding box center [910, 446] width 1315 height 980
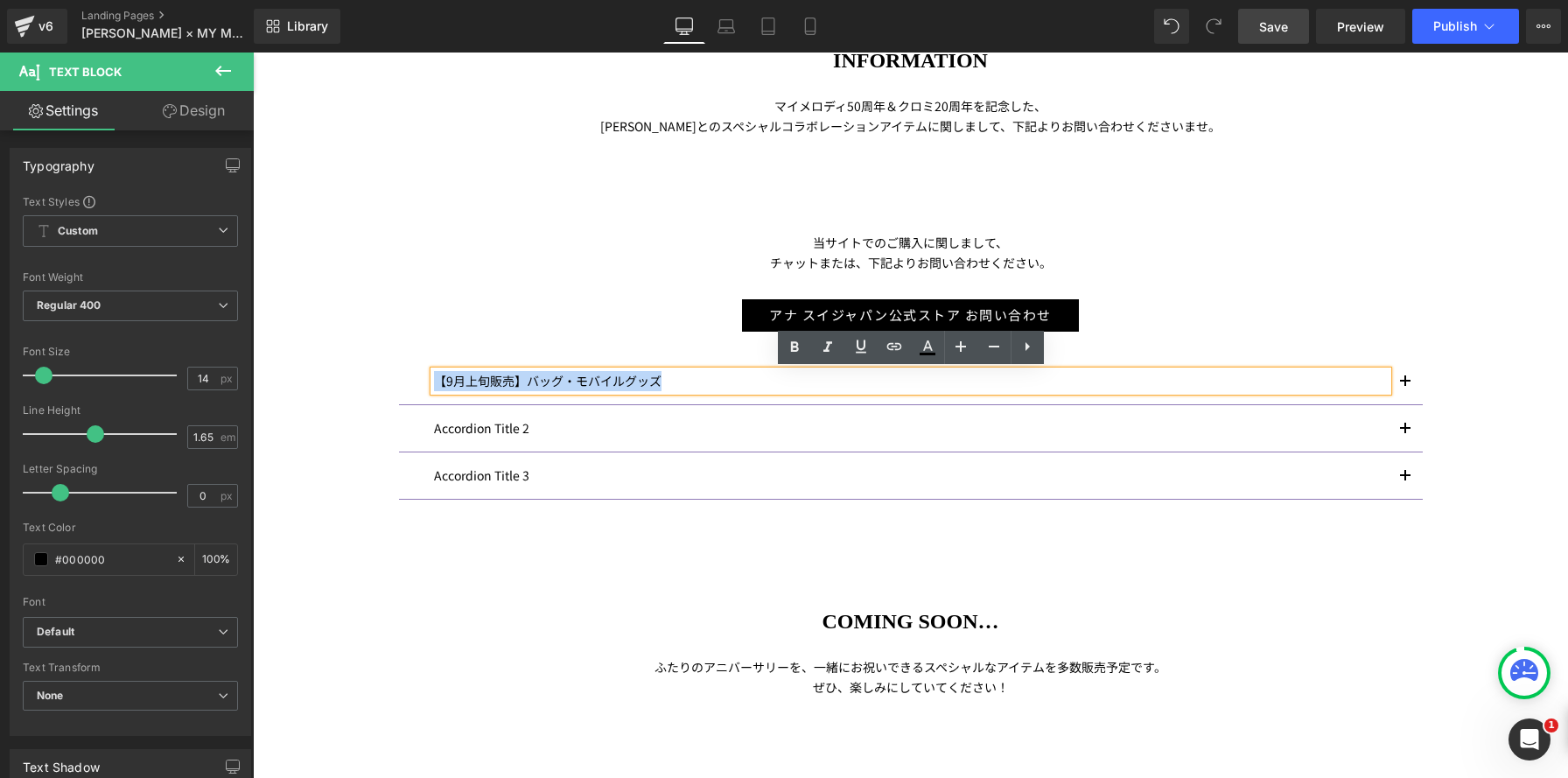
copy p "【9月上旬販売】バッグ・モバイルグッズ"
click at [523, 426] on p "Accordion Title 2" at bounding box center [910, 428] width 953 height 20
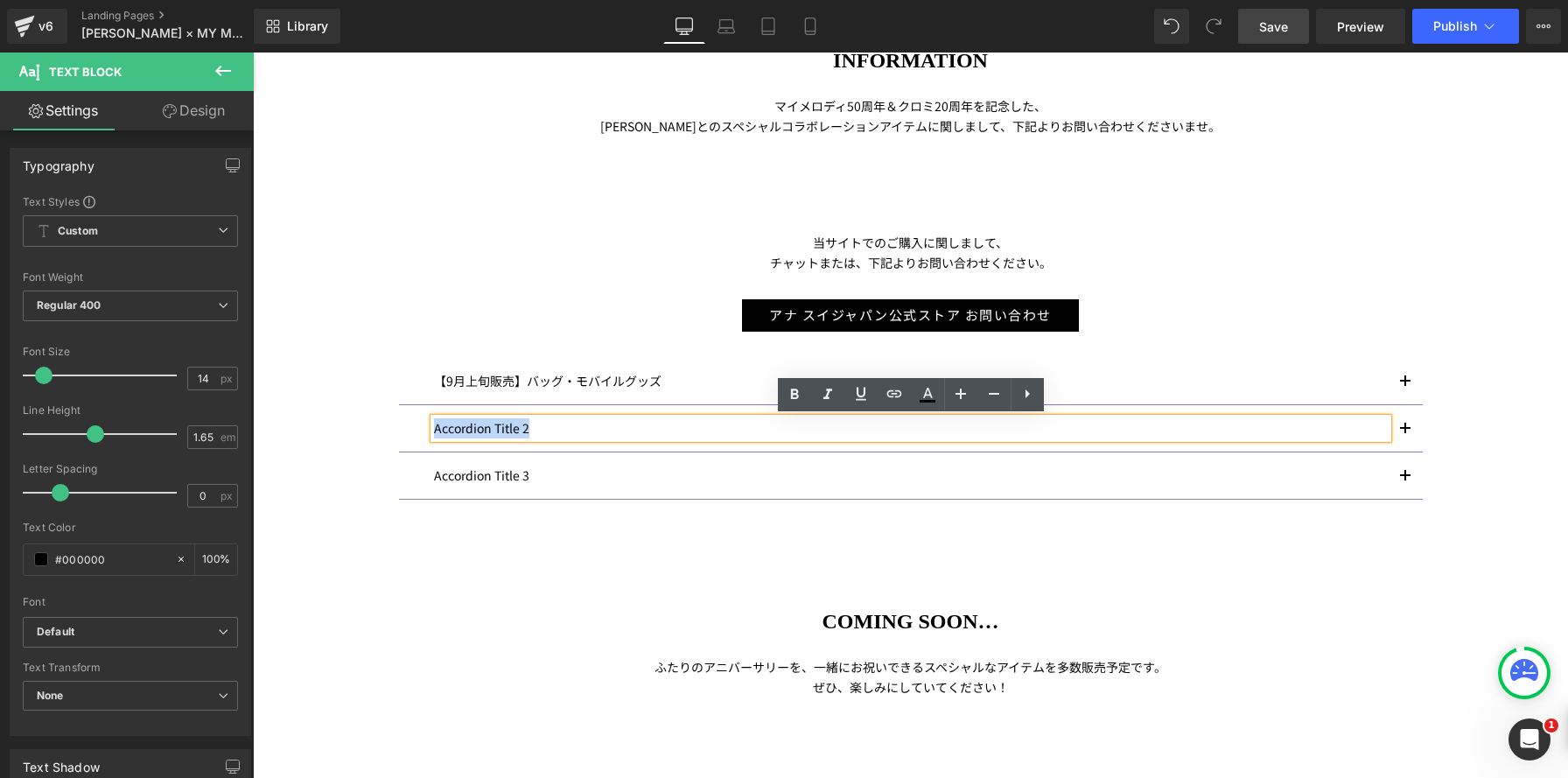
drag, startPoint x: 573, startPoint y: 426, endPoint x: 297, endPoint y: 398, distance: 277.4
click at [297, 398] on div "ANNA SUI× MY MELODY & KUROMI INFORMATION Heading マイメロディ 50 周年＆クロミ 20 周年を記念した、 A…" at bounding box center [910, 446] width 1315 height 980
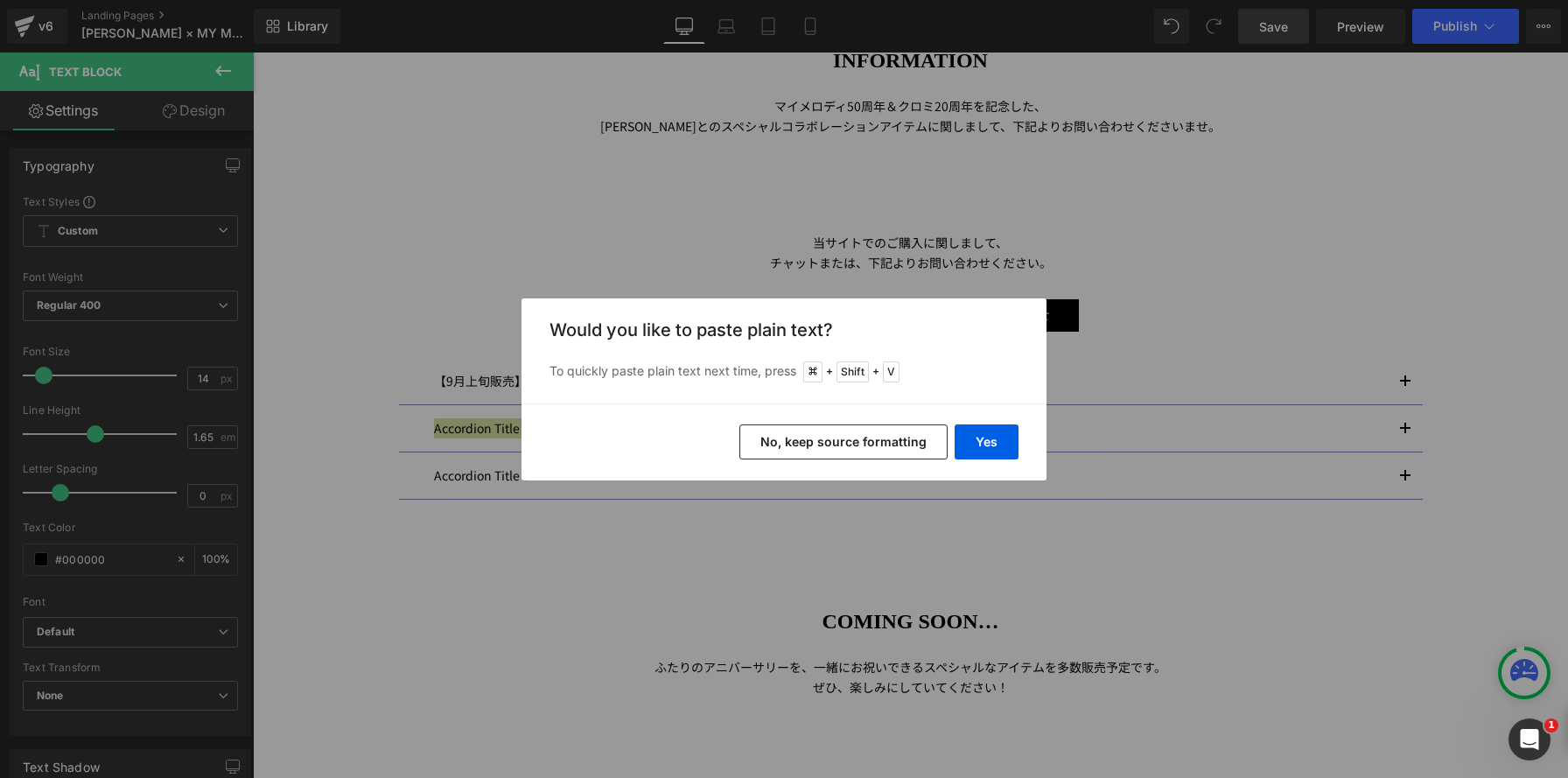
click at [914, 436] on button "No, keep source formatting" at bounding box center [843, 441] width 208 height 35
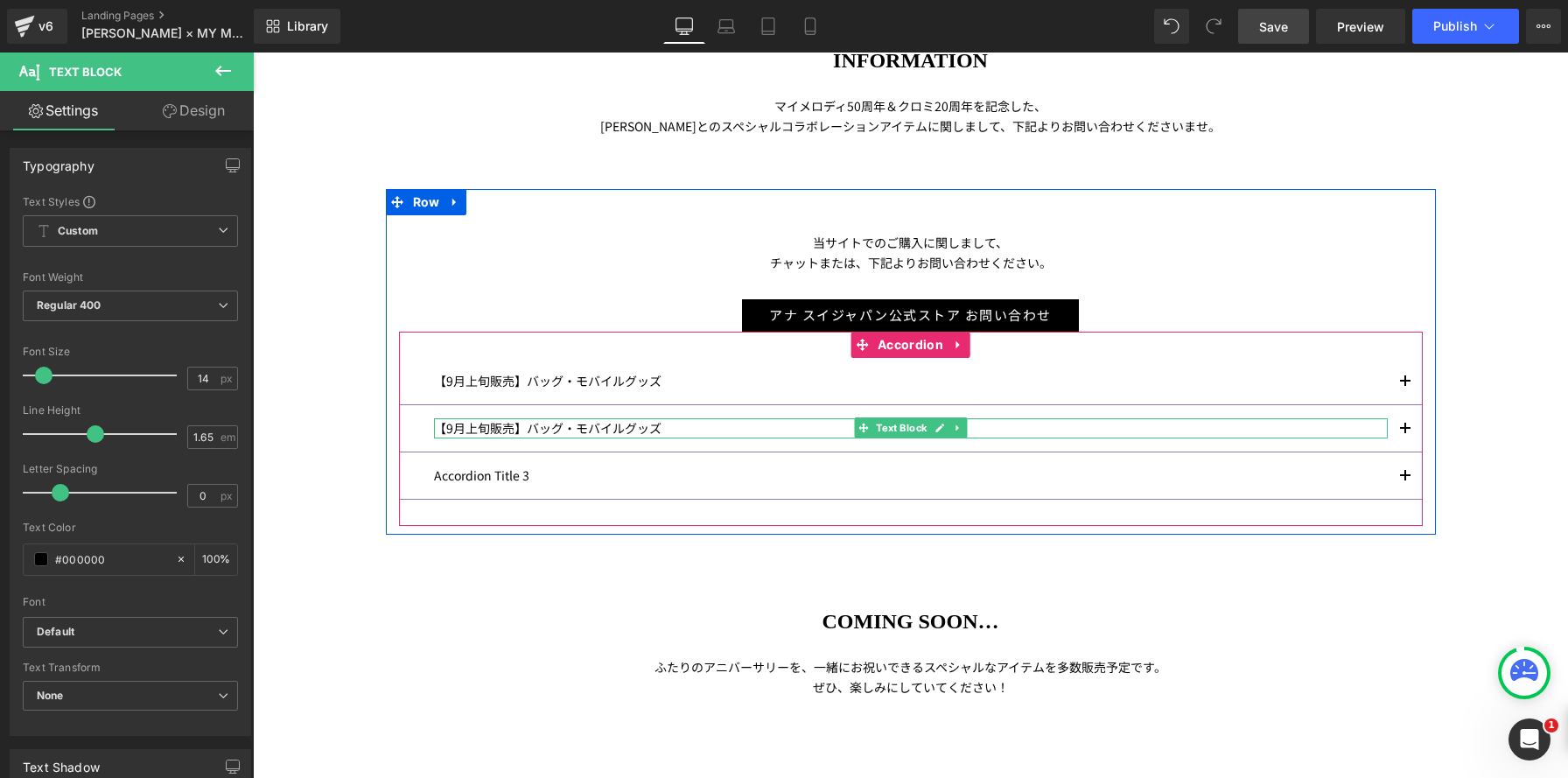
click at [529, 426] on p "【9月上旬販売】バッグ・モバイルグッズ" at bounding box center [910, 428] width 953 height 20
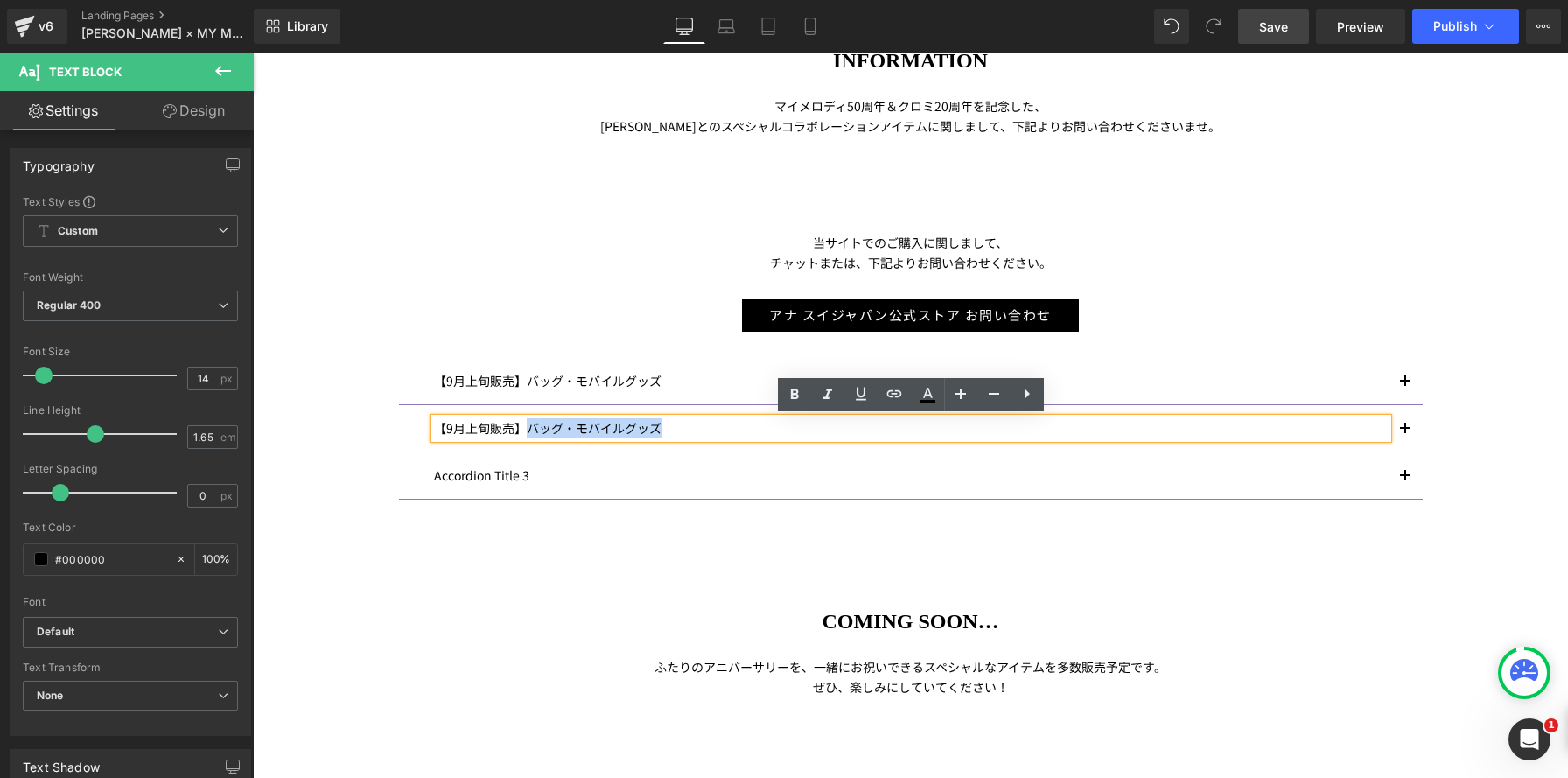
drag, startPoint x: 531, startPoint y: 428, endPoint x: 797, endPoint y: 435, distance: 266.1
click at [796, 435] on p "【9月上旬販売】バッグ・モバイルグッズ" at bounding box center [910, 428] width 953 height 20
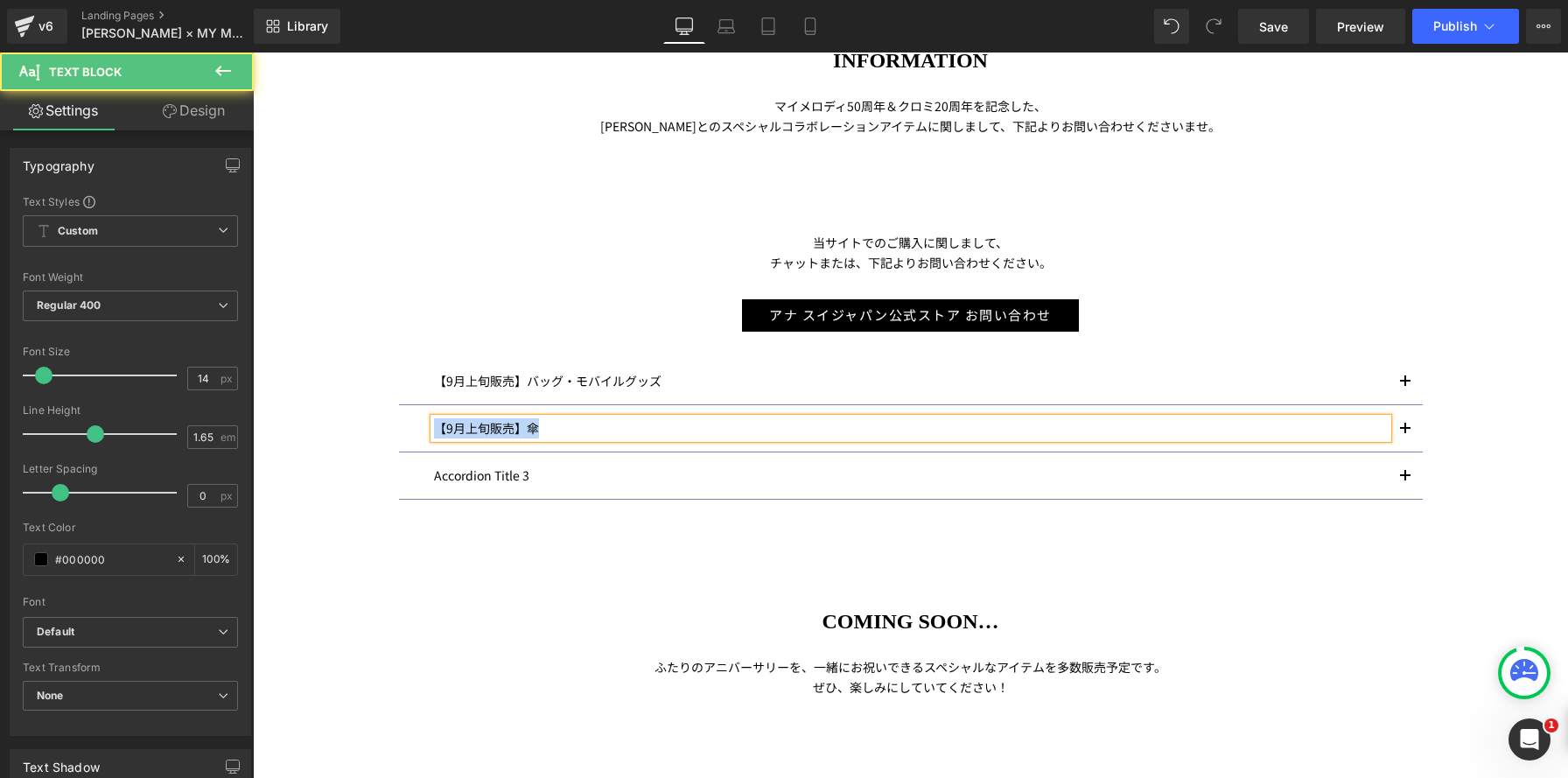
drag, startPoint x: 576, startPoint y: 432, endPoint x: 309, endPoint y: 396, distance: 269.4
click at [294, 388] on div "ANNA SUI× MY MELODY & KUROMI INFORMATION Heading マイメロディ 50 周年＆クロミ 20 周年を記念した、 A…" at bounding box center [910, 446] width 1315 height 980
copy p "【9月上旬販売】傘"
click at [447, 472] on p "Accordion Title 3" at bounding box center [910, 475] width 953 height 20
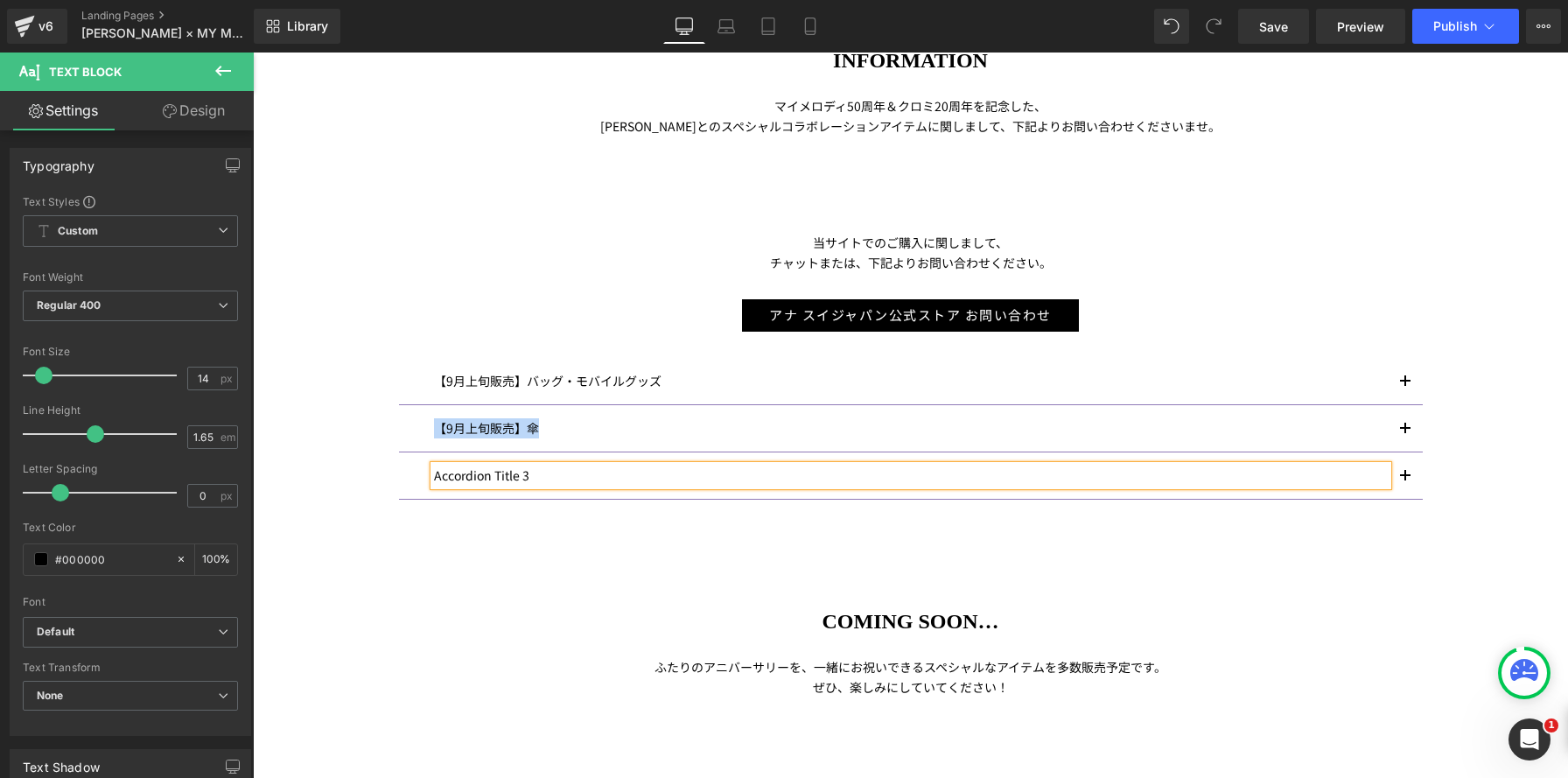
click at [447, 472] on p "Accordion Title 3" at bounding box center [910, 475] width 953 height 20
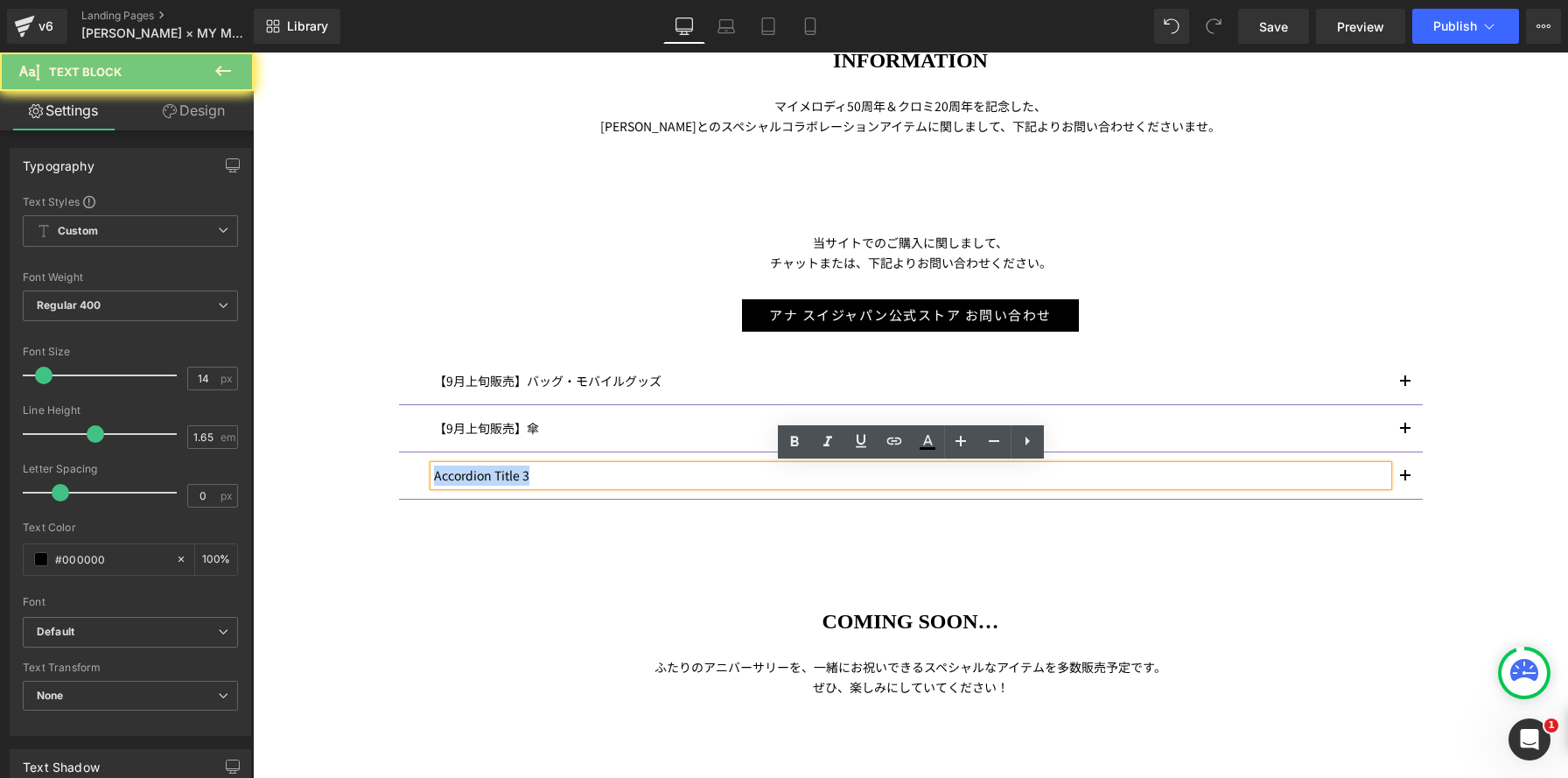
click at [252, 442] on html "コンテンツへスキップ ★大型連休期間中の配送とお問い合わせに関するお知らせ★ アナ スイ ジャパン 公式ウェブストア メニュー NEWS >>> SALE ★…" at bounding box center [910, 598] width 1315 height 1747
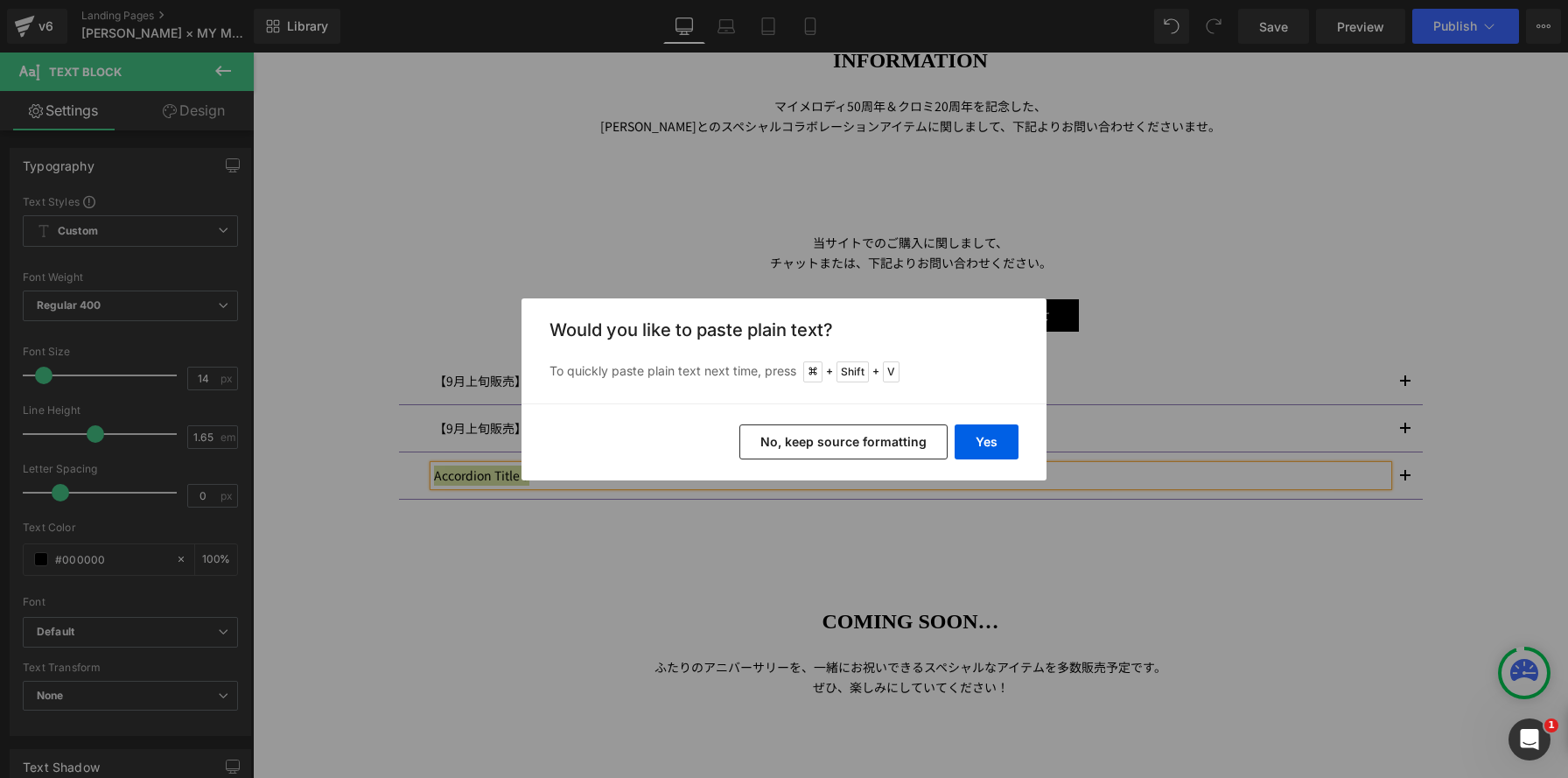
click at [778, 439] on button "No, keep source formatting" at bounding box center [843, 441] width 208 height 35
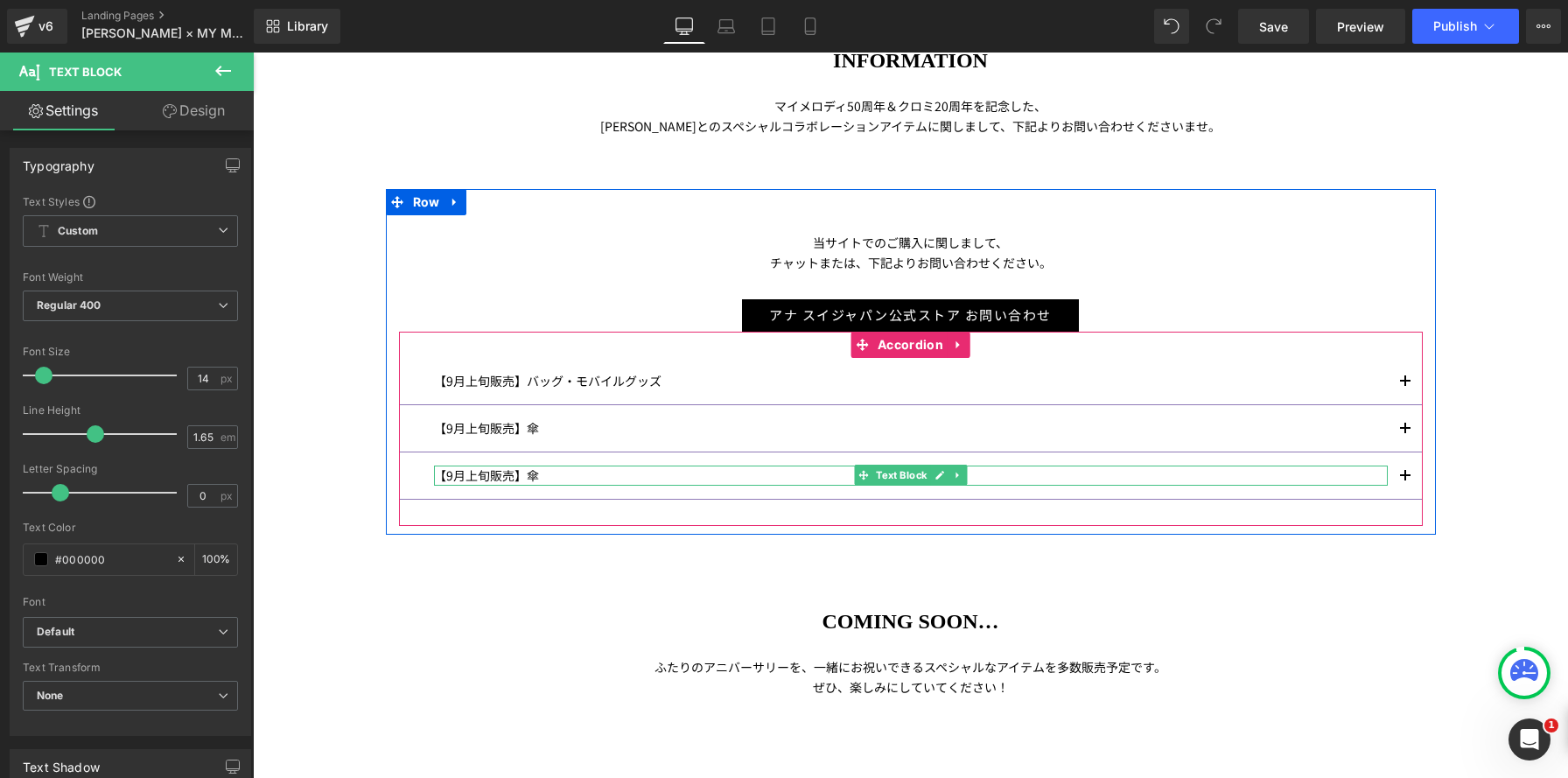
click at [481, 470] on p "【9月上旬販売】傘" at bounding box center [910, 475] width 953 height 20
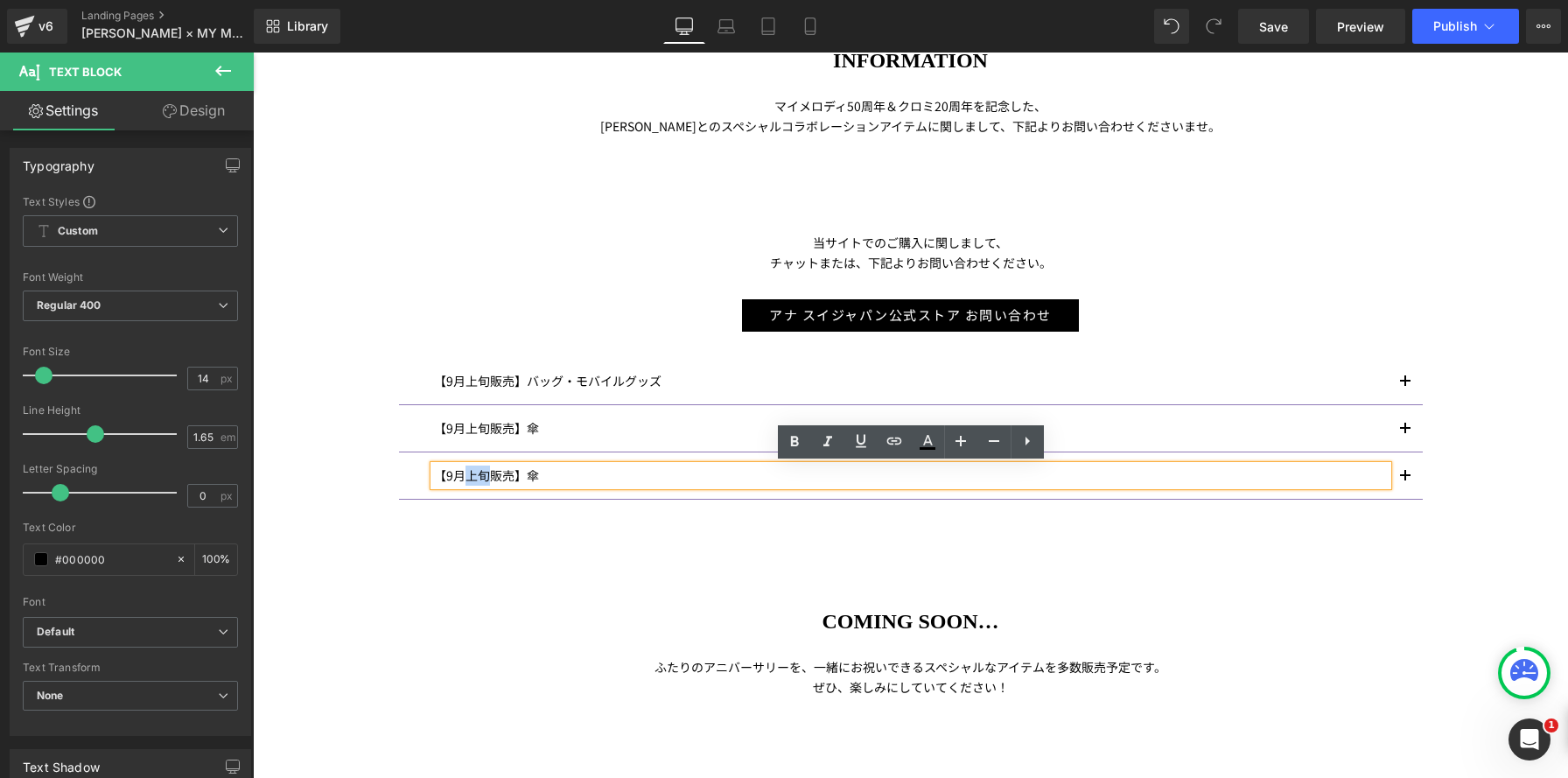
drag, startPoint x: 488, startPoint y: 471, endPoint x: 469, endPoint y: 468, distance: 19.2
click at [465, 468] on p "【9月上旬販売】傘" at bounding box center [910, 475] width 953 height 20
click at [414, 421] on div "【9月上旬販売】傘 Text Block" at bounding box center [911, 429] width 1024 height 48
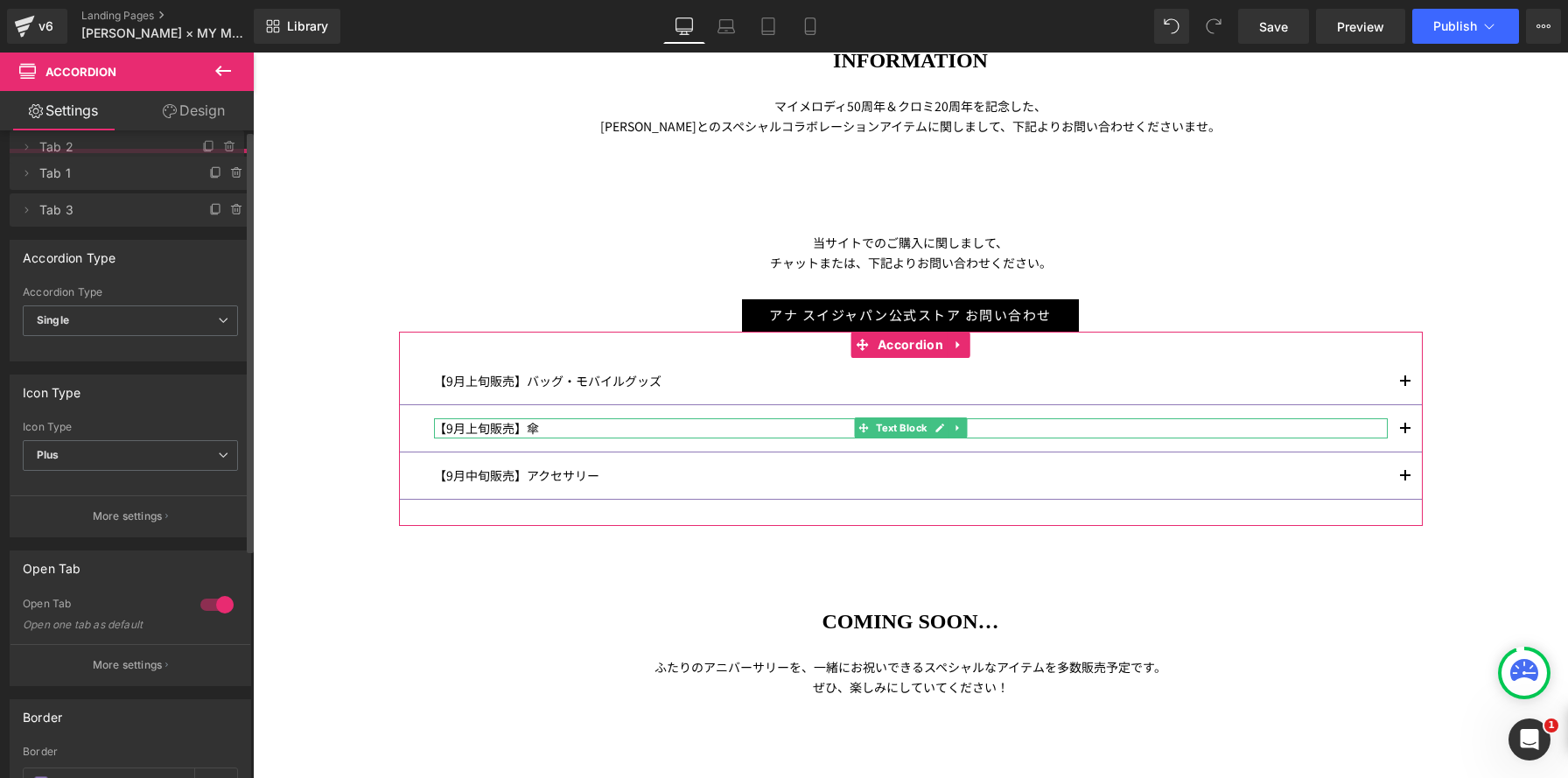
drag, startPoint x: 109, startPoint y: 217, endPoint x: 117, endPoint y: 158, distance: 59.5
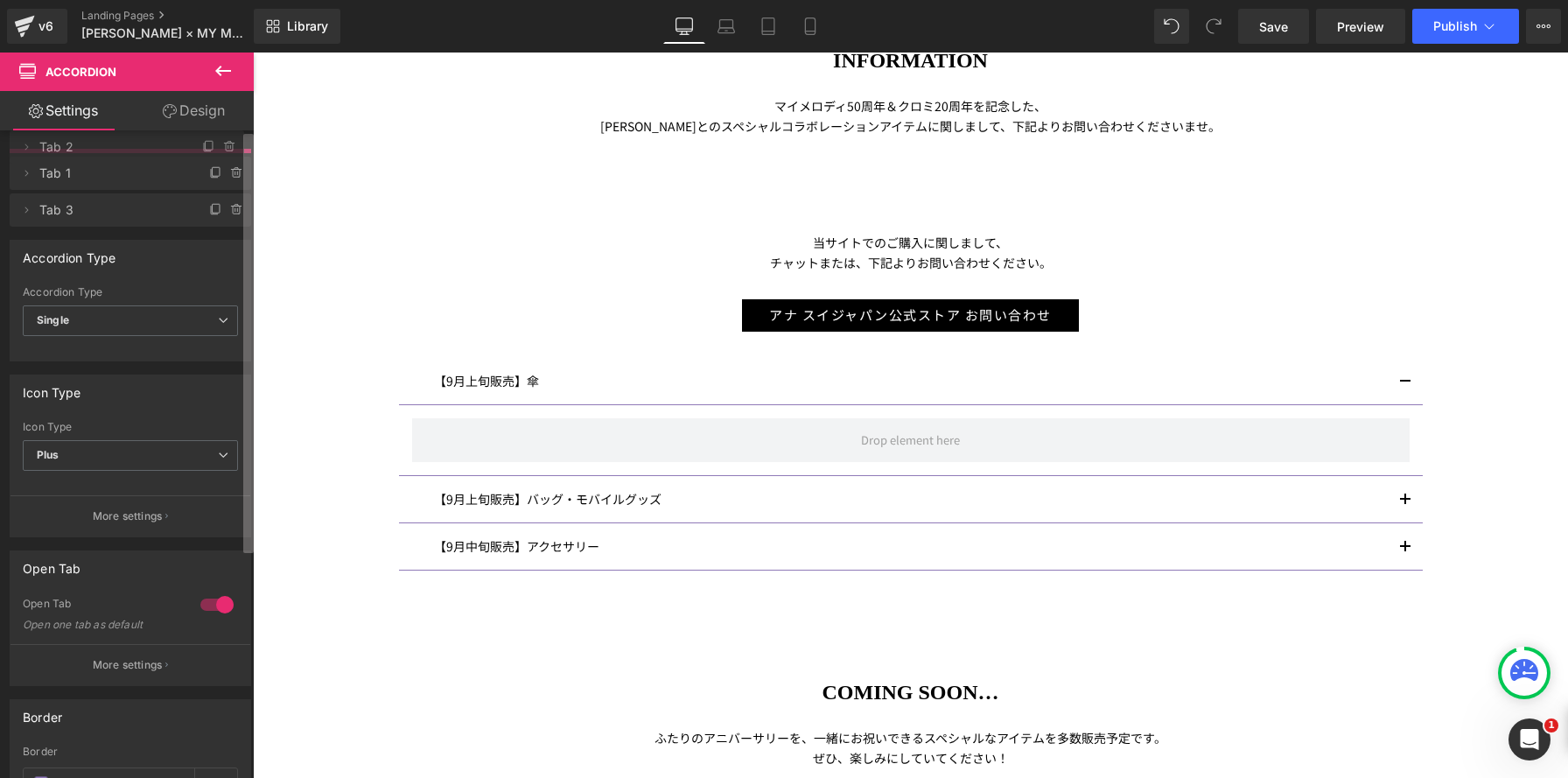
scroll to position [1817, 1315]
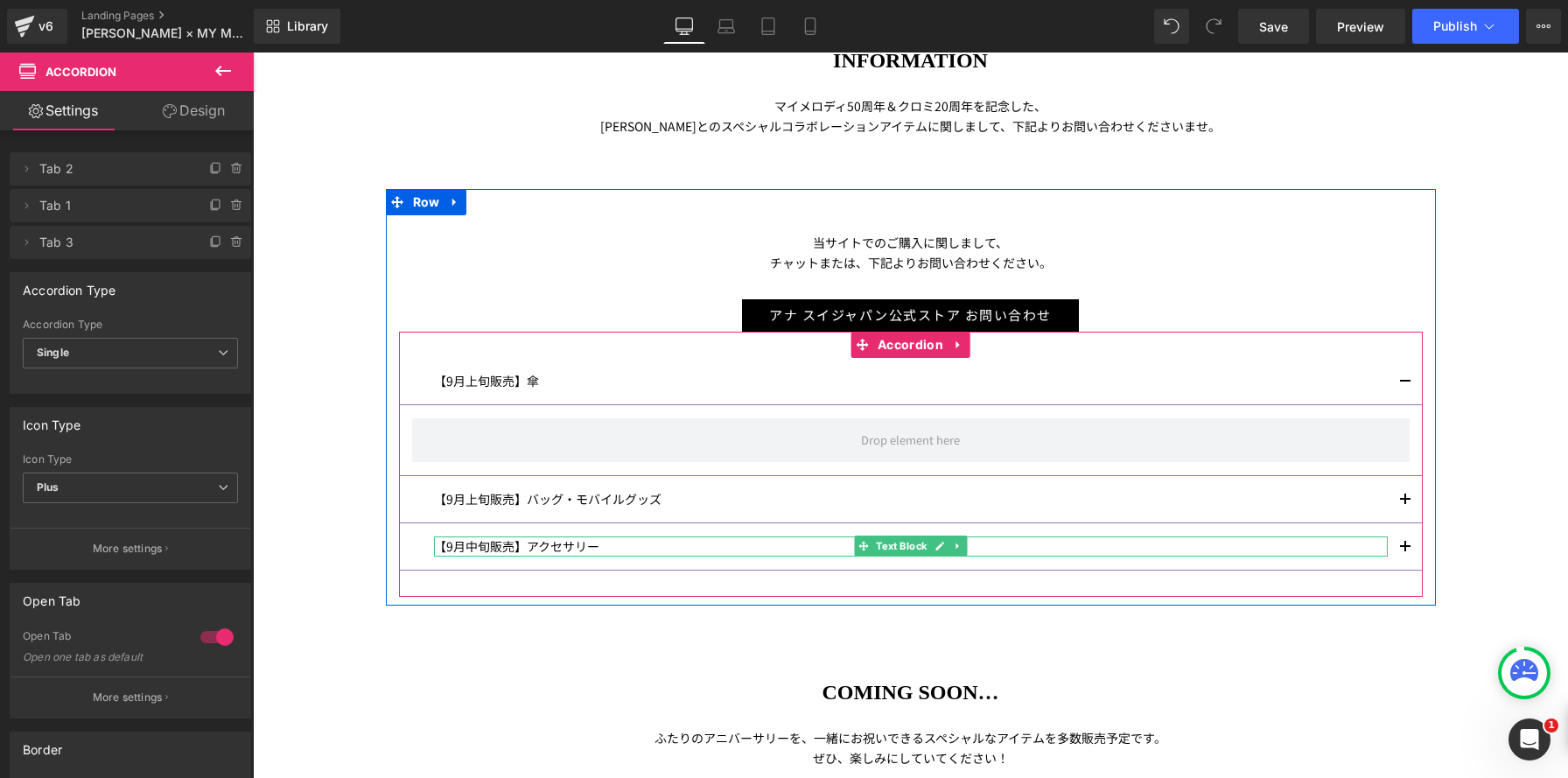
click at [468, 544] on p "【9月中旬販売】アクセサリー" at bounding box center [910, 546] width 953 height 20
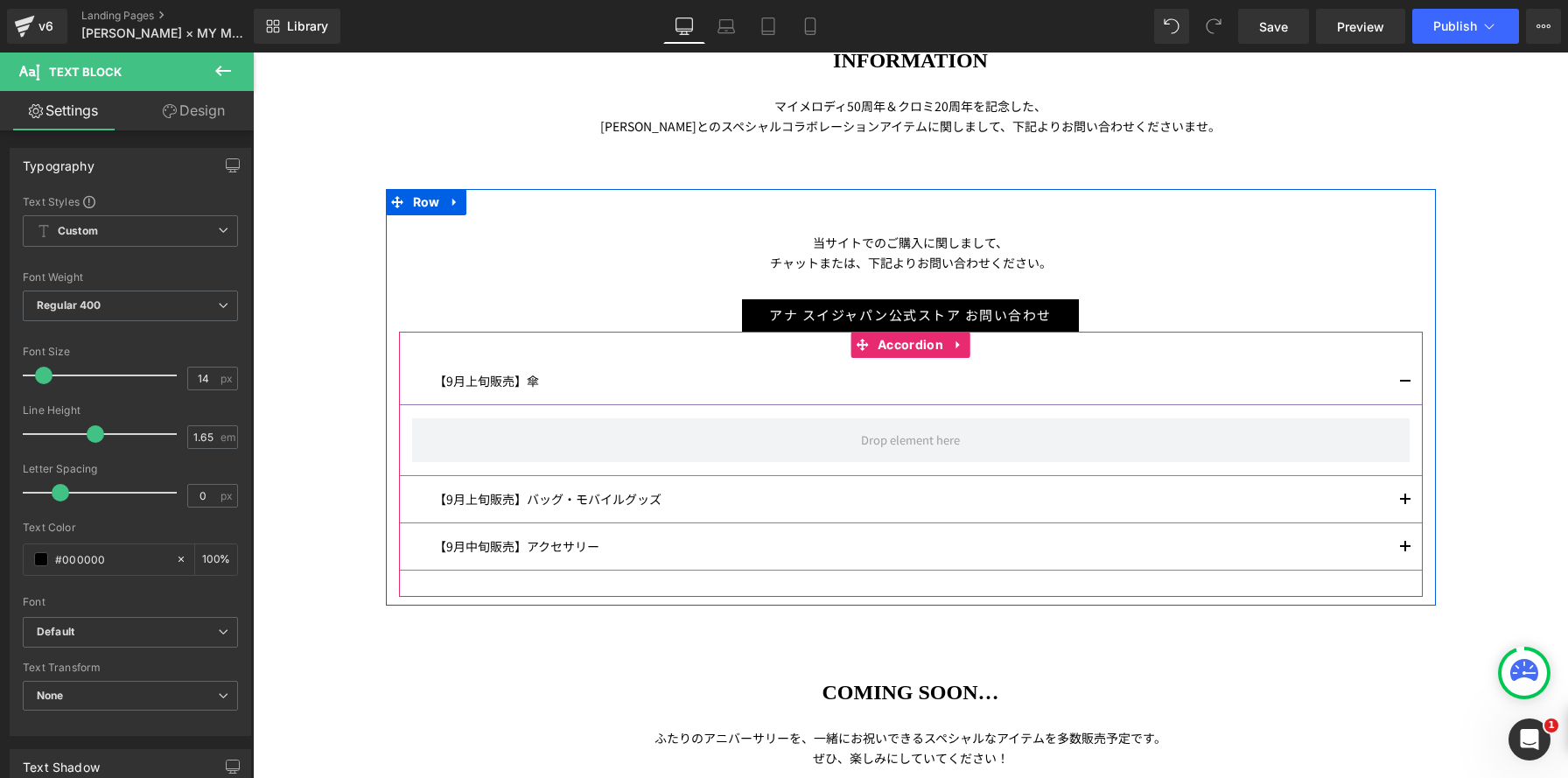
drag, startPoint x: 911, startPoint y: 350, endPoint x: 900, endPoint y: 379, distance: 31.0
click at [911, 350] on span "Accordion" at bounding box center [910, 344] width 74 height 27
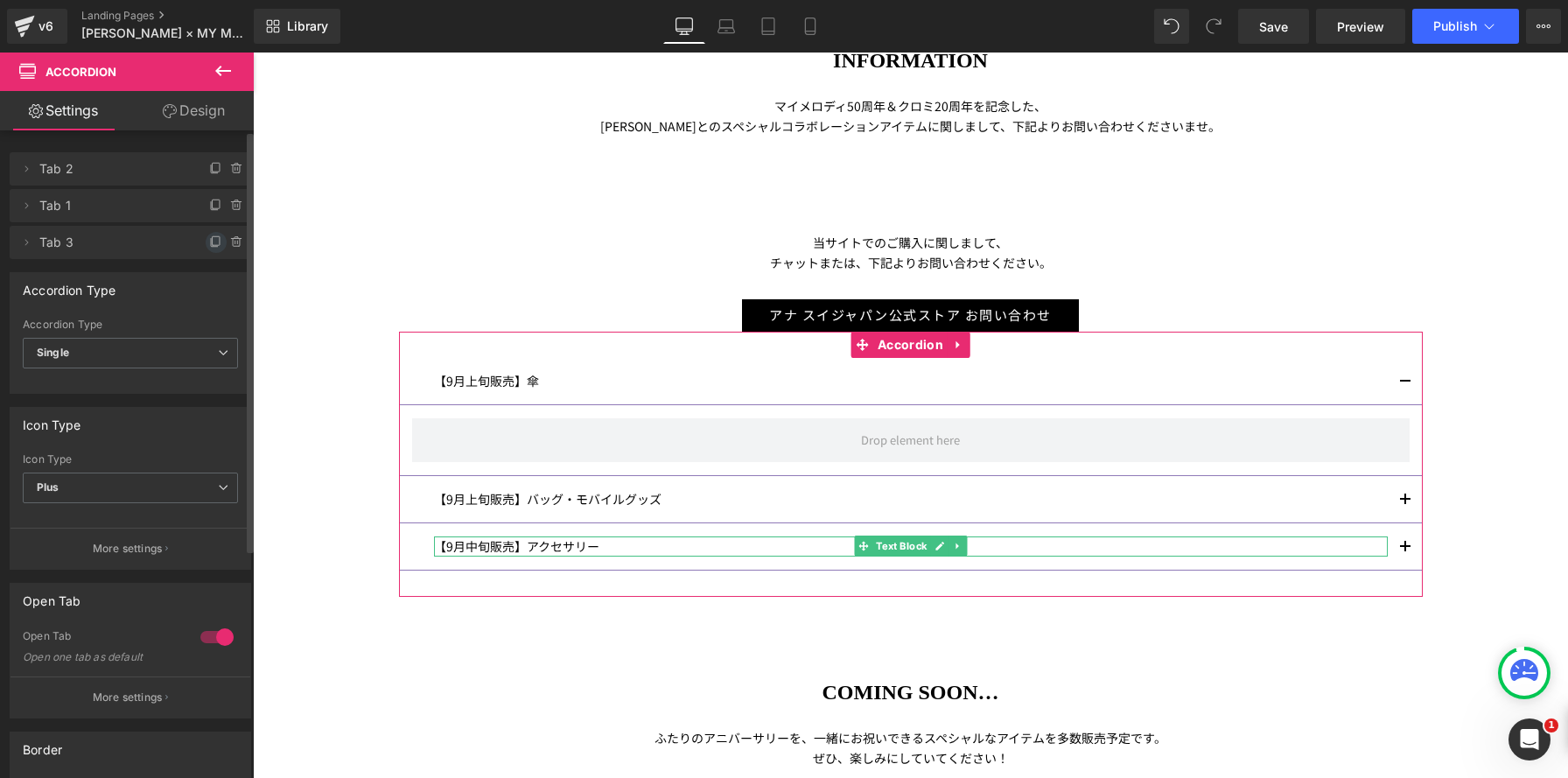
click at [213, 244] on icon at bounding box center [216, 241] width 7 height 9
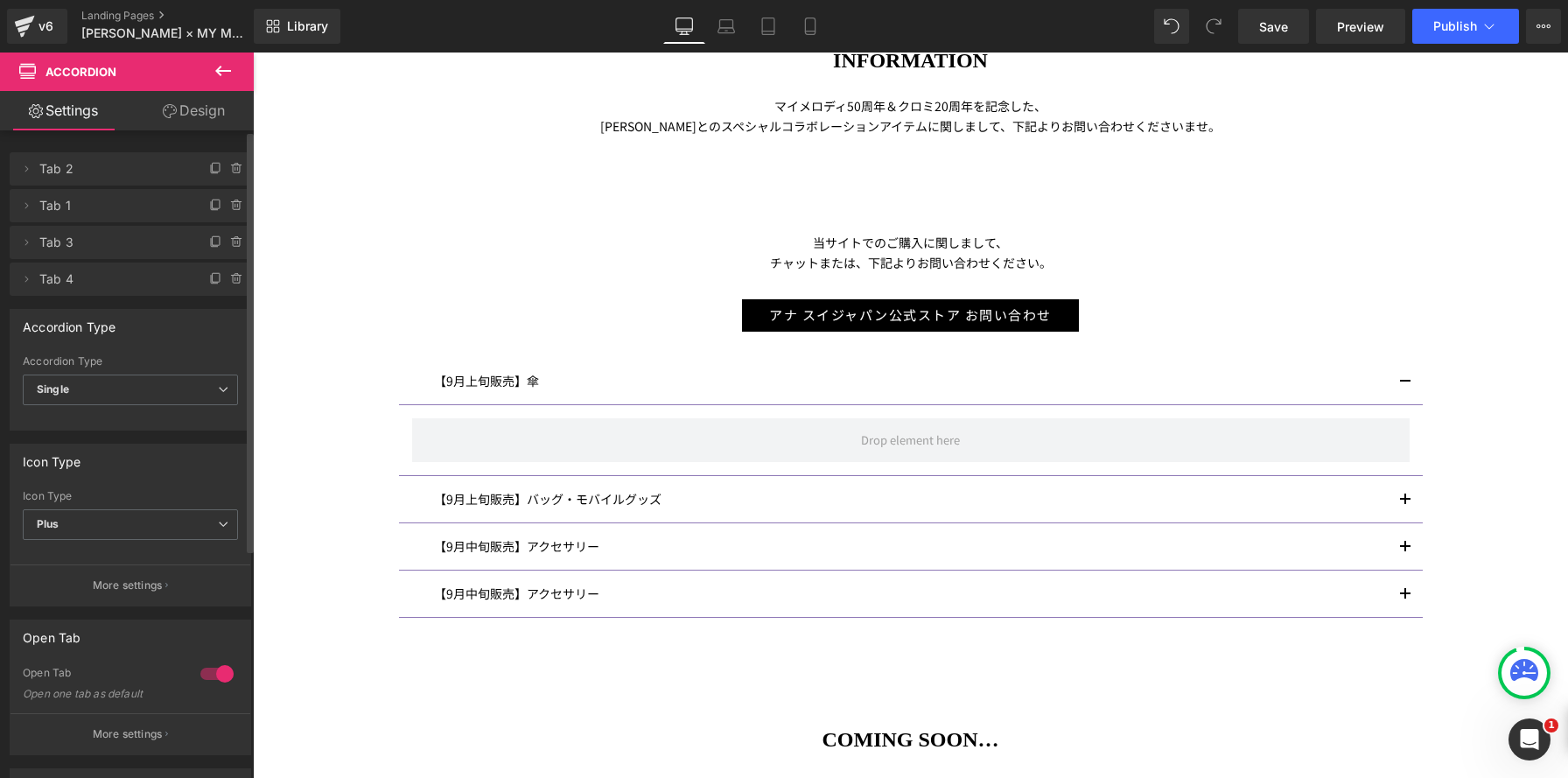
scroll to position [1865, 1315]
click at [499, 597] on p "【9月中旬販売】アクセサリー" at bounding box center [910, 593] width 953 height 20
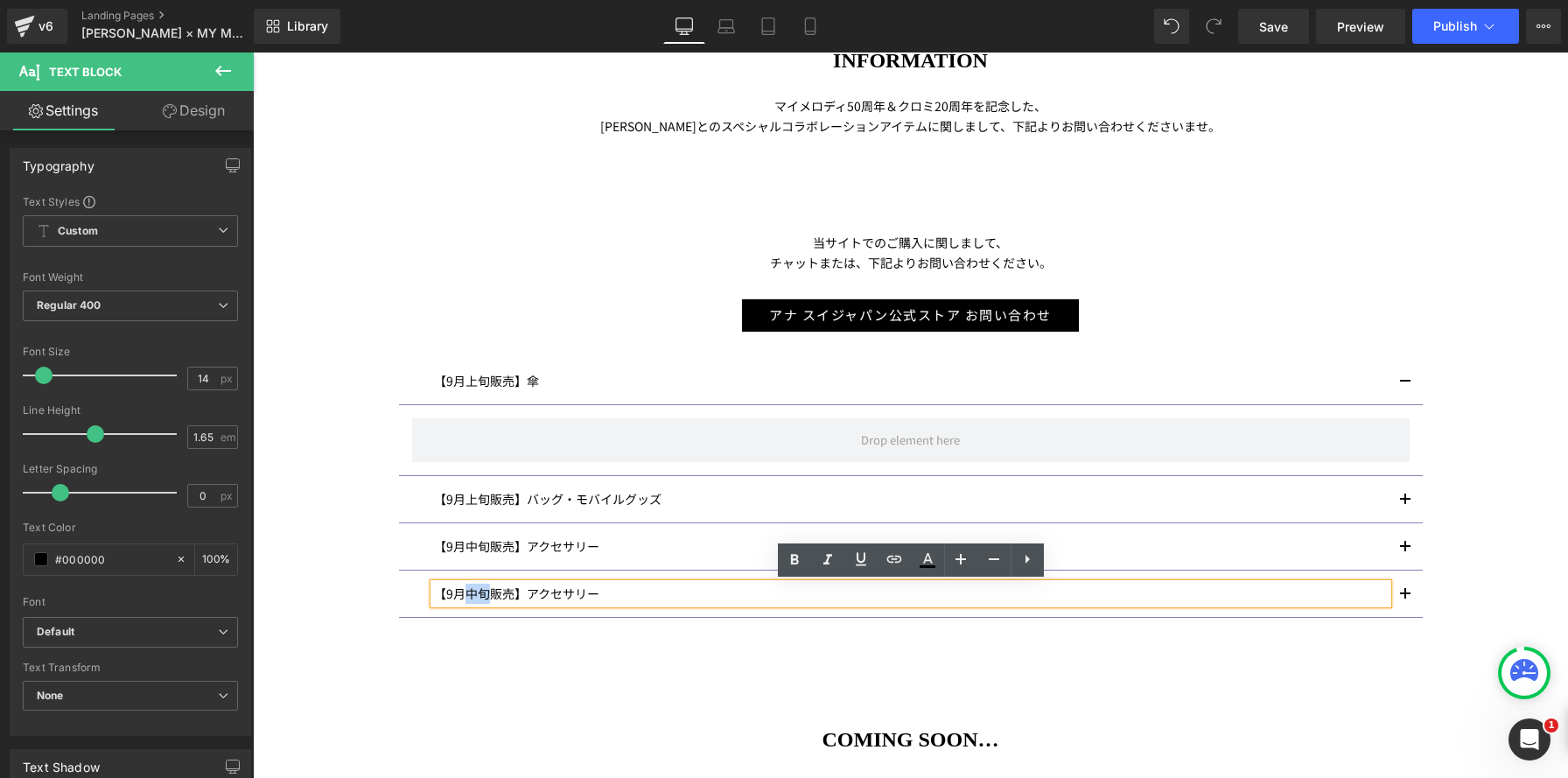
drag, startPoint x: 495, startPoint y: 592, endPoint x: 468, endPoint y: 591, distance: 27.0
click at [468, 591] on p "【9月中旬販売】アクセサリー" at bounding box center [910, 593] width 953 height 20
click at [252, 52] on div at bounding box center [252, 52] width 0 height 0
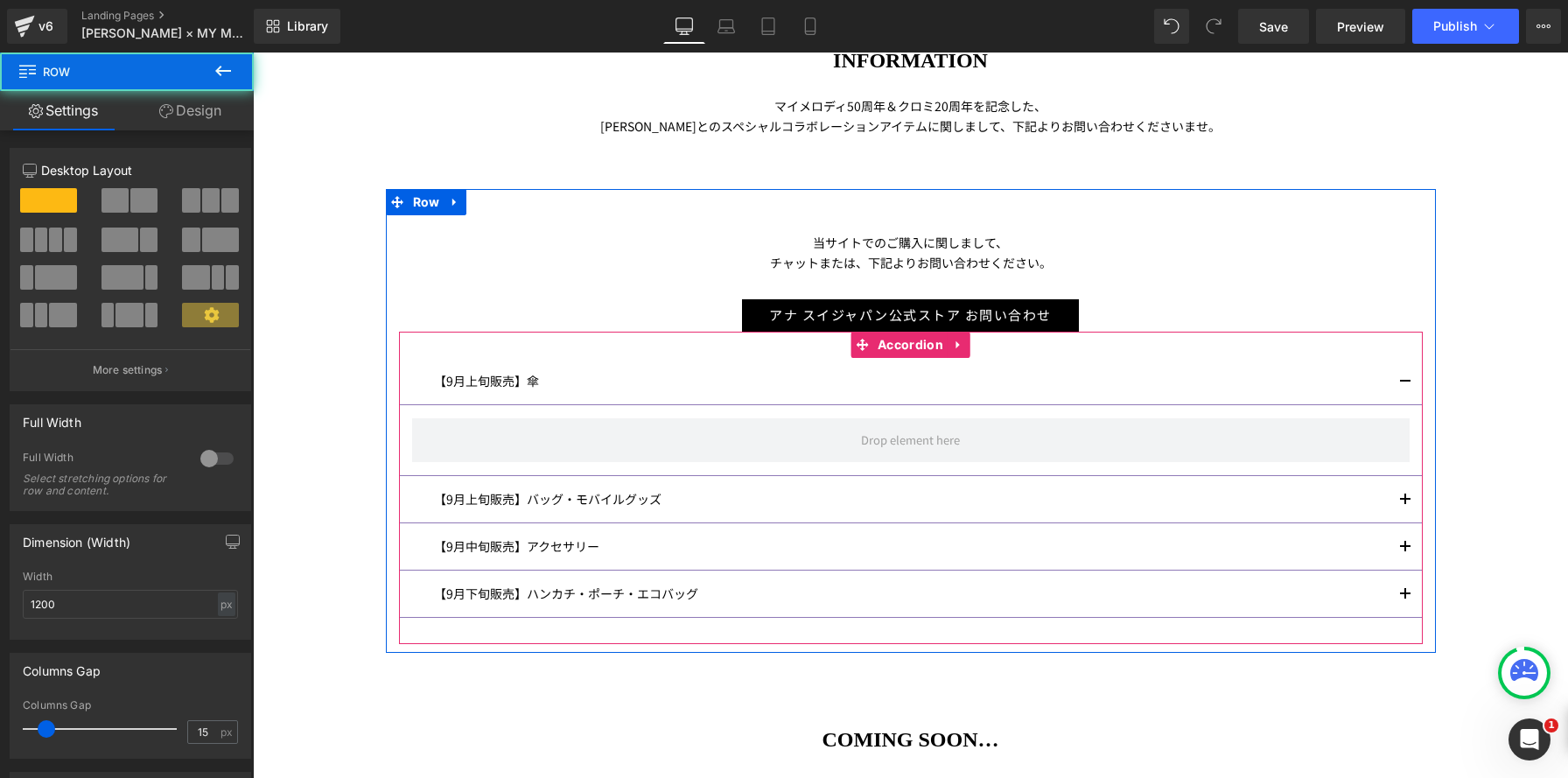
click at [406, 589] on div "【9月下旬販売】ハンカチ・ポーチ・エコバッグ Text Block" at bounding box center [911, 594] width 1024 height 48
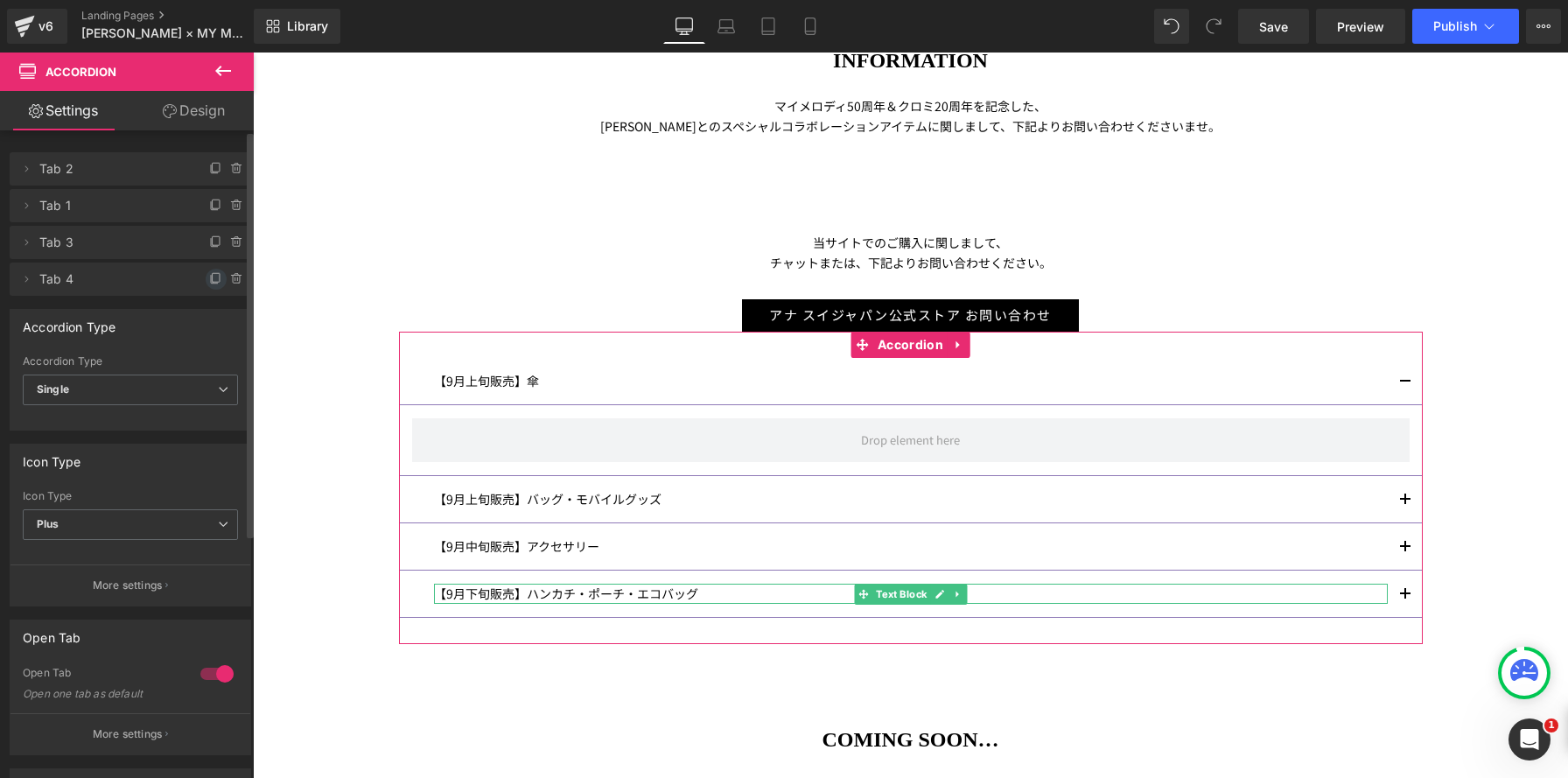
click at [209, 277] on icon at bounding box center [216, 279] width 14 height 14
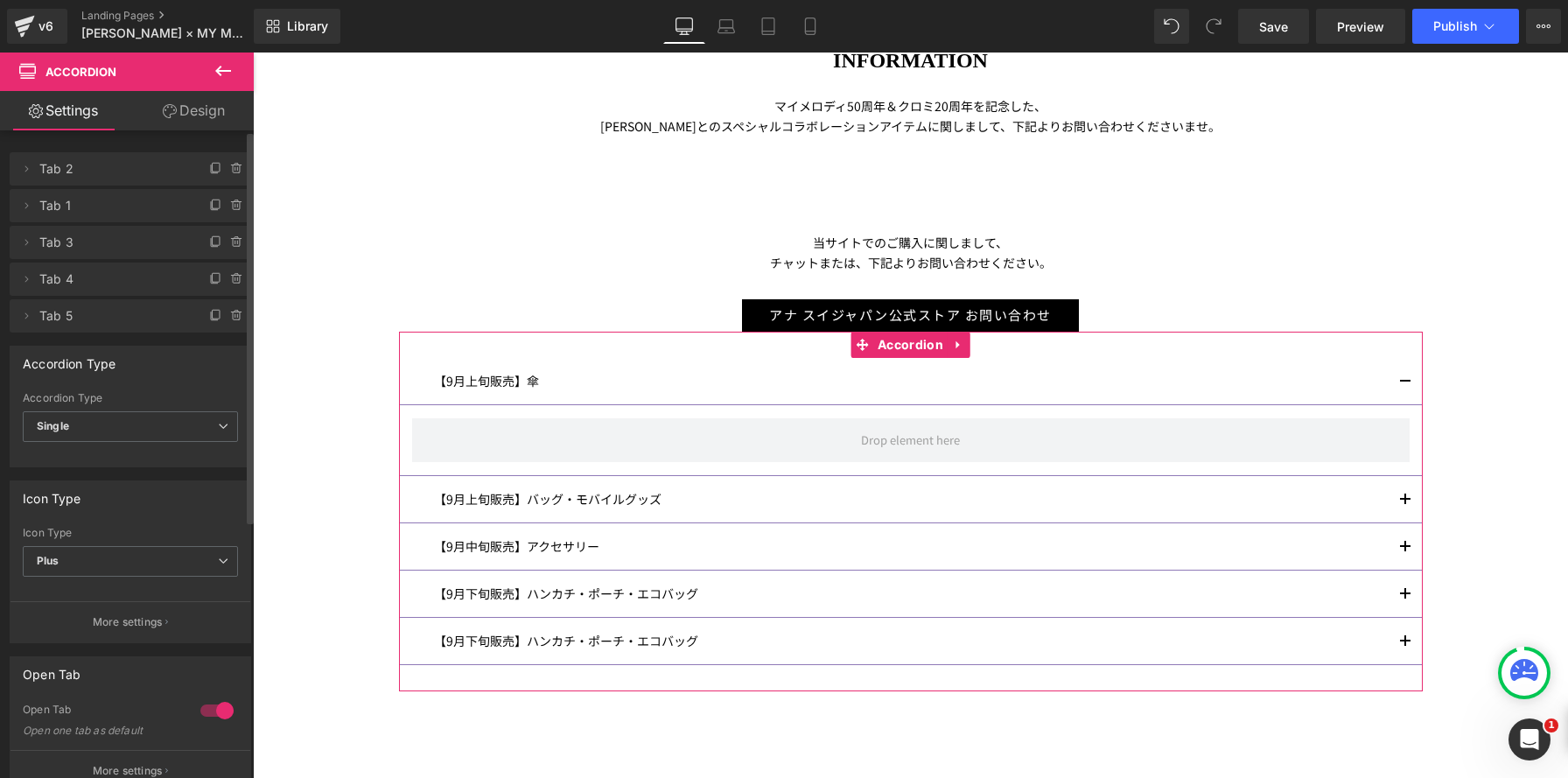
scroll to position [1913, 1315]
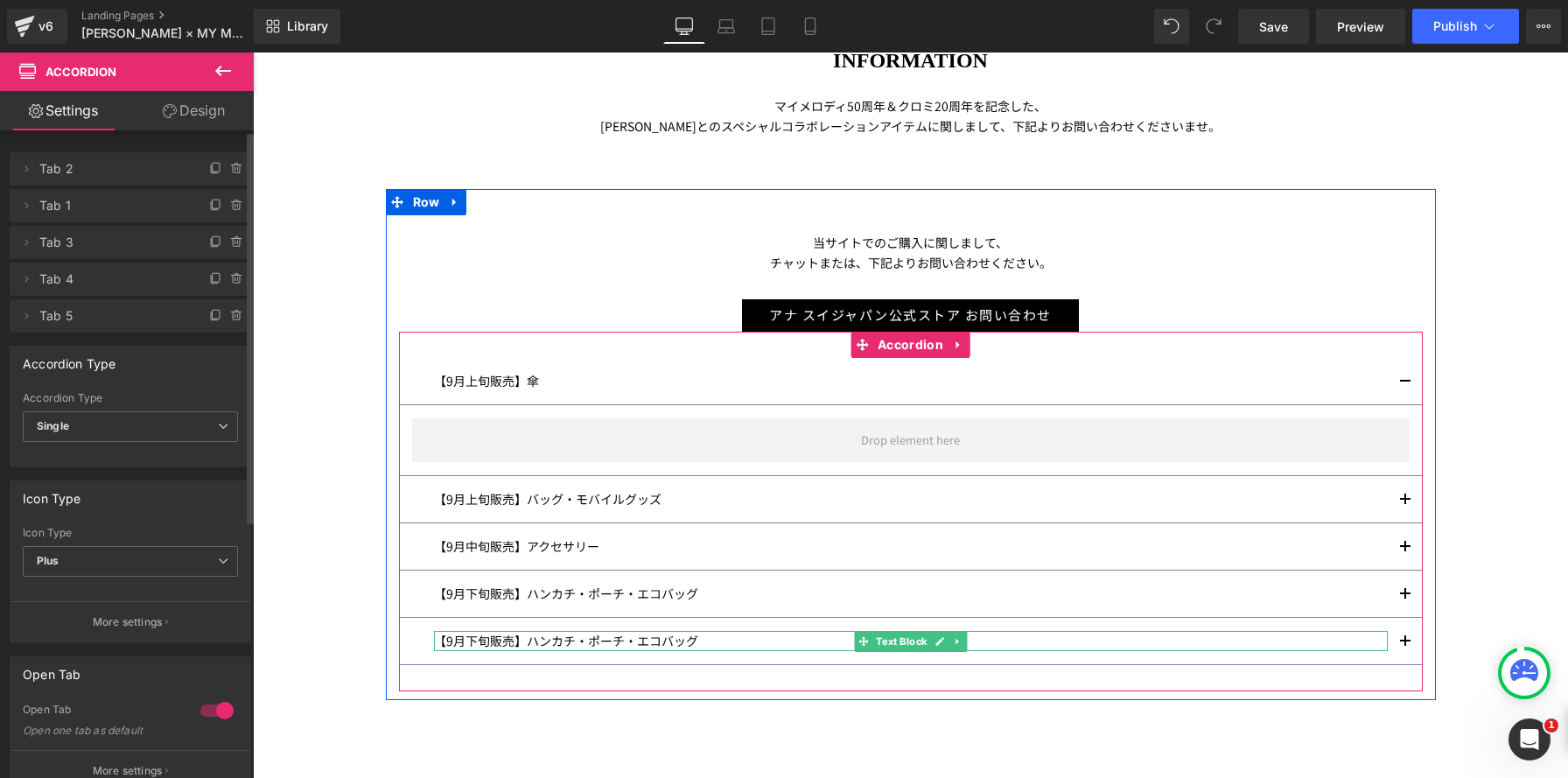
click at [480, 643] on p "【9月下旬販売】ハンカチ・ポーチ・エコバッグ" at bounding box center [910, 640] width 953 height 20
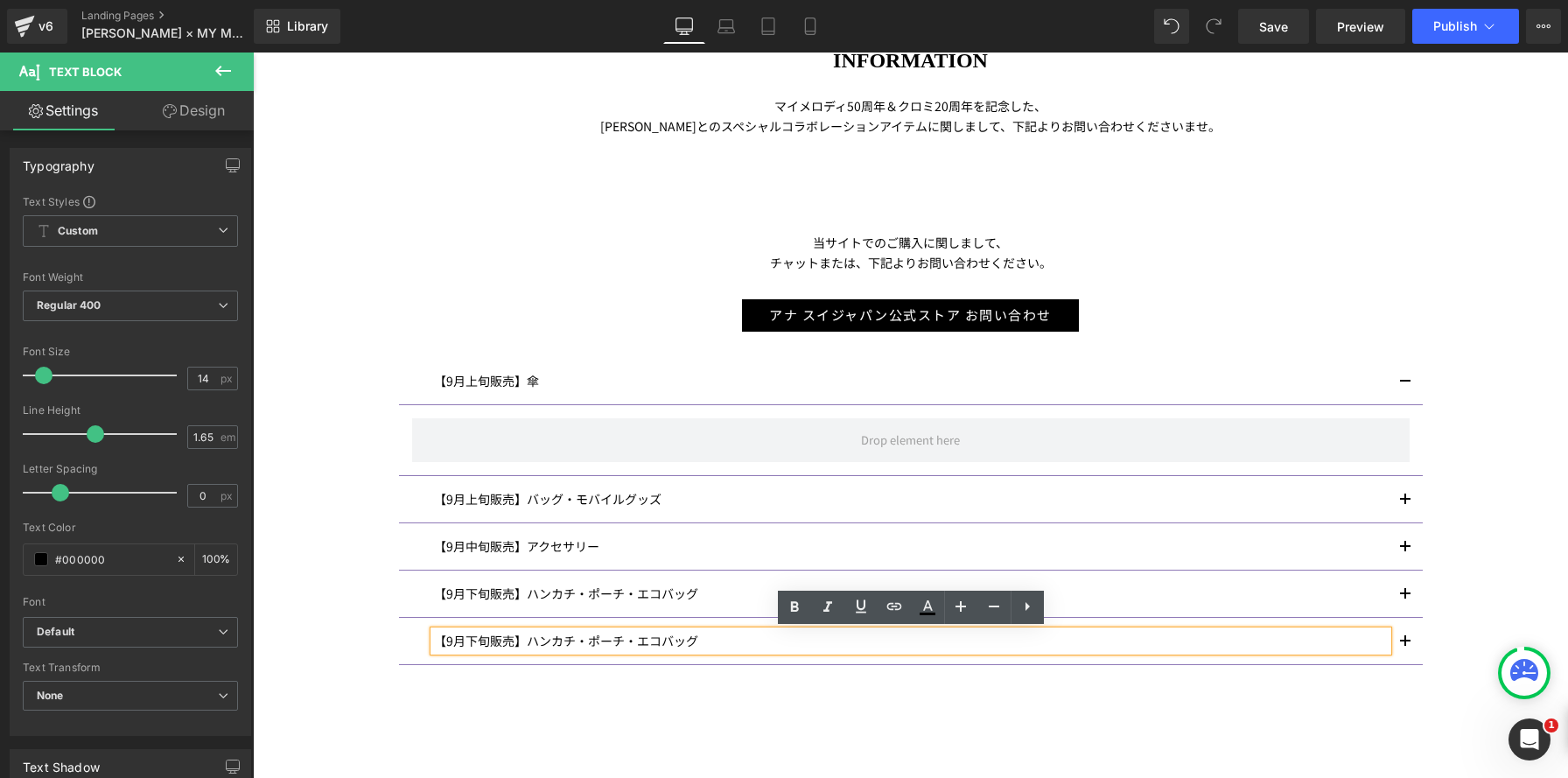
drag, startPoint x: 485, startPoint y: 642, endPoint x: 537, endPoint y: 646, distance: 52.2
click at [485, 642] on p "【9月下旬販売】ハンカチ・ポーチ・エコバッグ" at bounding box center [910, 640] width 953 height 20
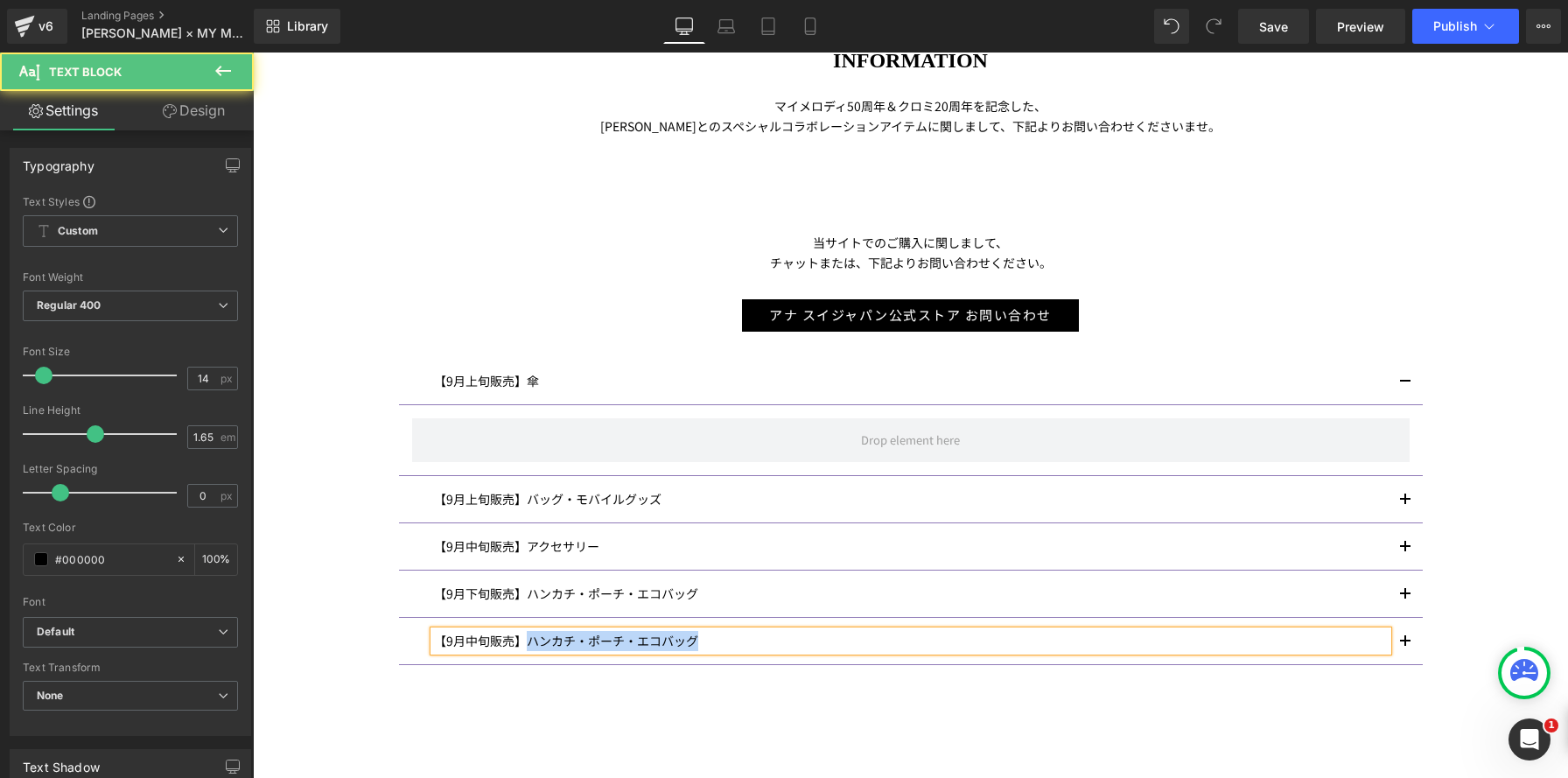
drag, startPoint x: 529, startPoint y: 642, endPoint x: 806, endPoint y: 651, distance: 277.1
click at [806, 651] on div "【9月中旬販売】ハンカチ・ポーチ・エコバッグ" at bounding box center [910, 640] width 953 height 20
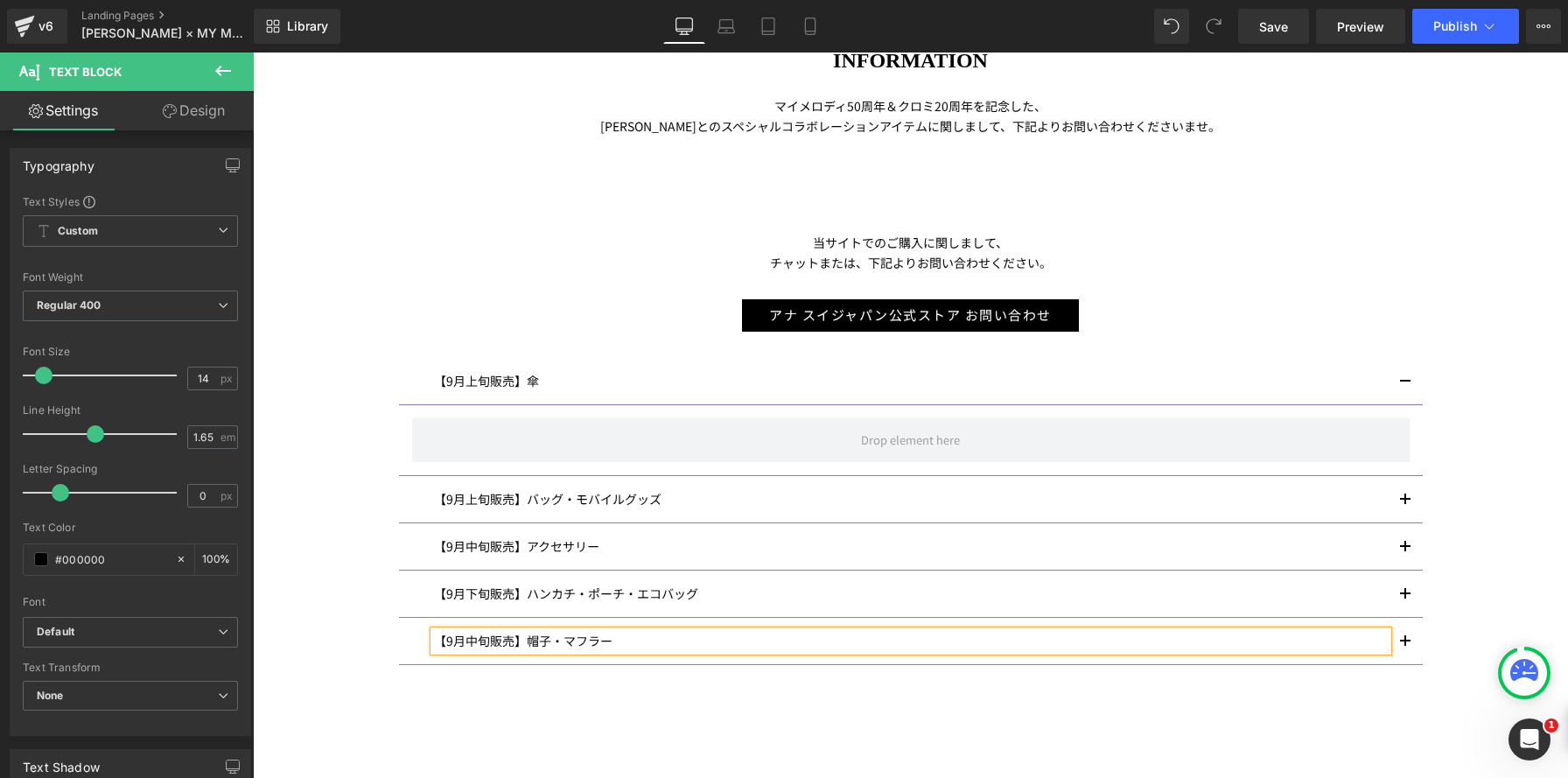
drag, startPoint x: 843, startPoint y: 720, endPoint x: 827, endPoint y: 719, distance: 16.0
click at [841, 720] on div "ANNA SUI× MY MELODY & KUROMI INFORMATION Heading マイメロディ 50 周年＆クロミ 20 周年を記念した、 A…" at bounding box center [910, 530] width 1315 height 1146
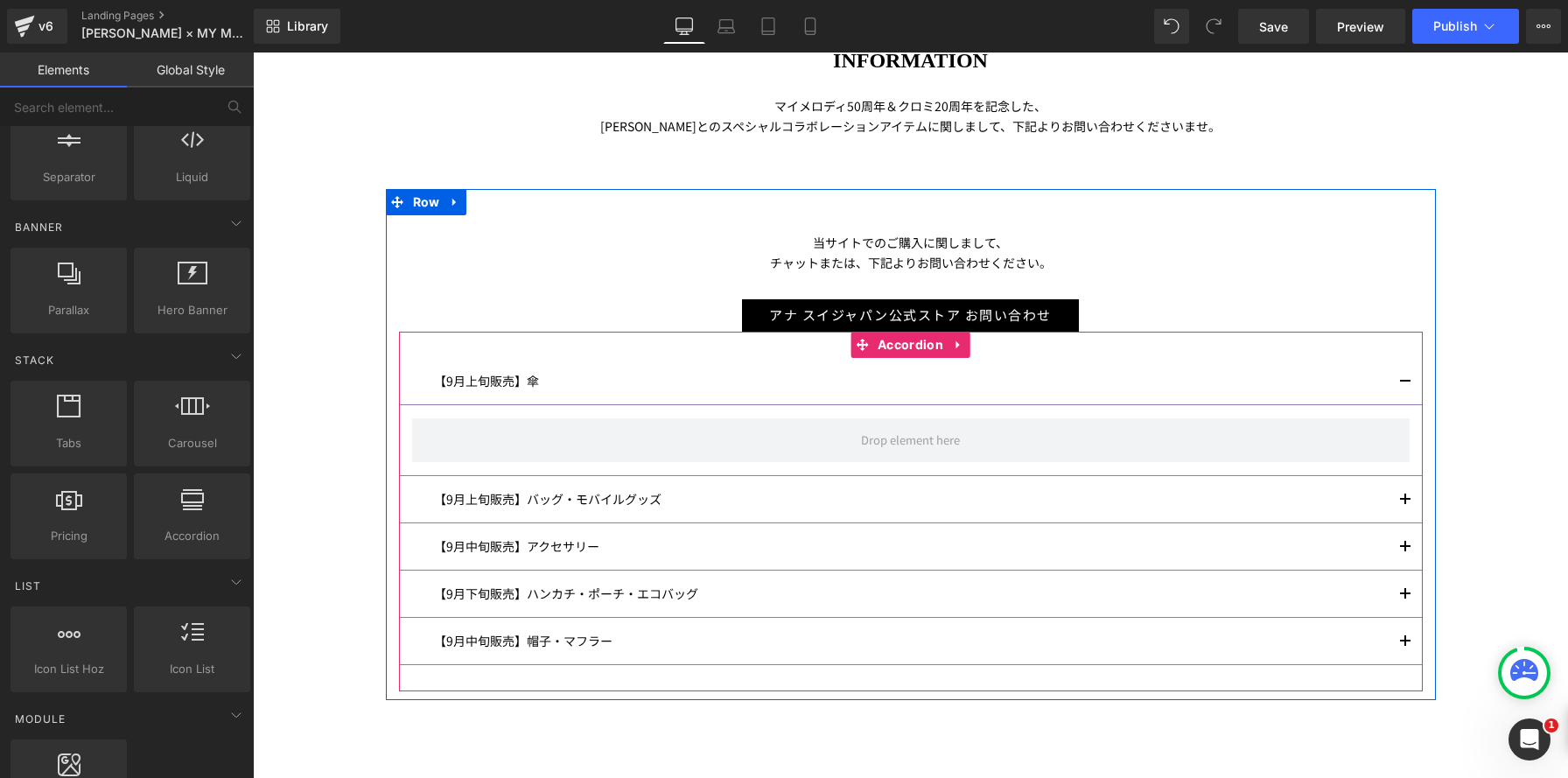
drag, startPoint x: 416, startPoint y: 639, endPoint x: 391, endPoint y: 629, distance: 26.9
click at [416, 639] on div "【9月中旬販売】帽子・マフラー Text Block" at bounding box center [911, 641] width 1024 height 48
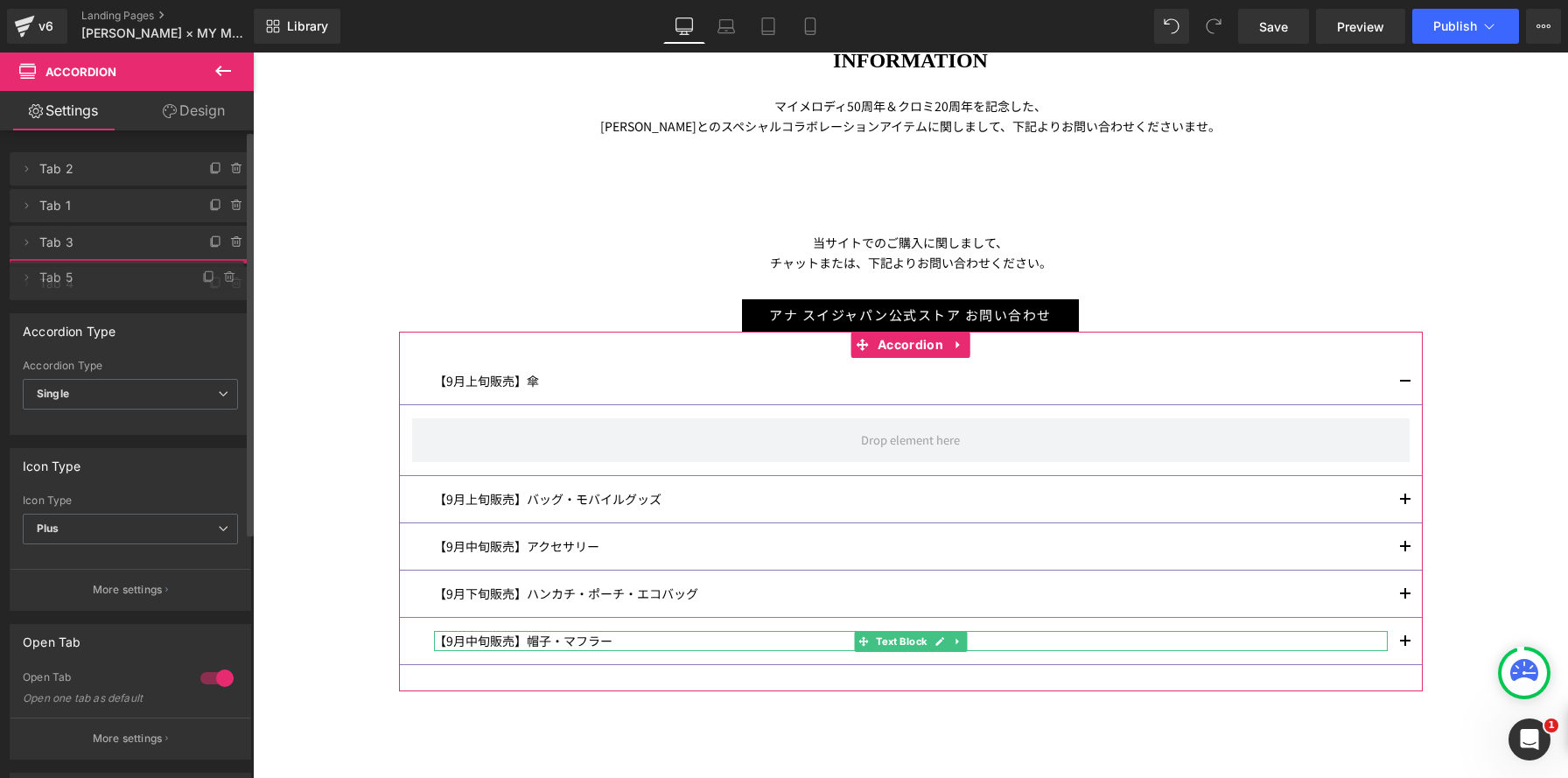
drag, startPoint x: 71, startPoint y: 314, endPoint x: 101, endPoint y: 275, distance: 49.2
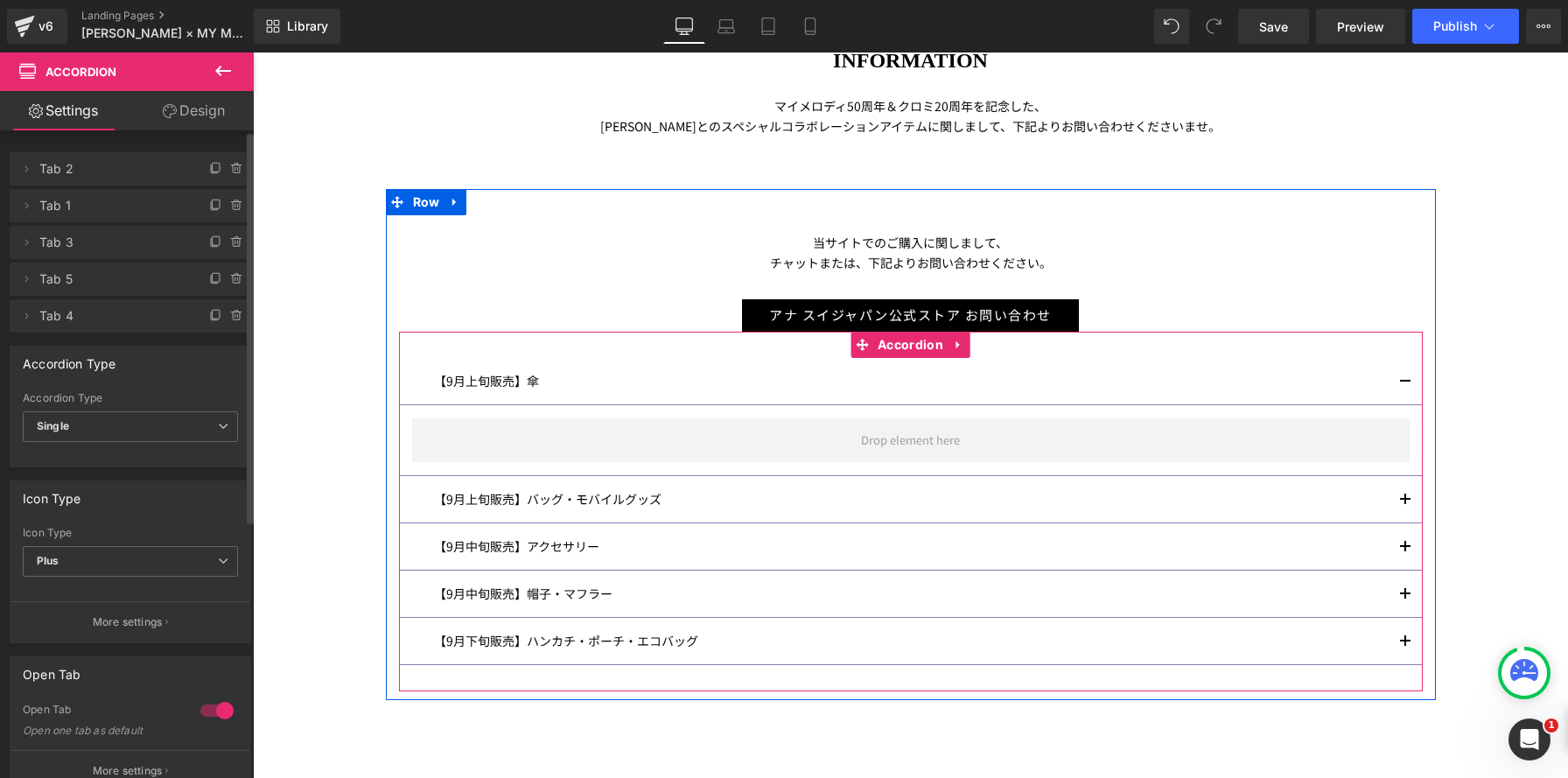
click at [252, 52] on div at bounding box center [252, 52] width 0 height 0
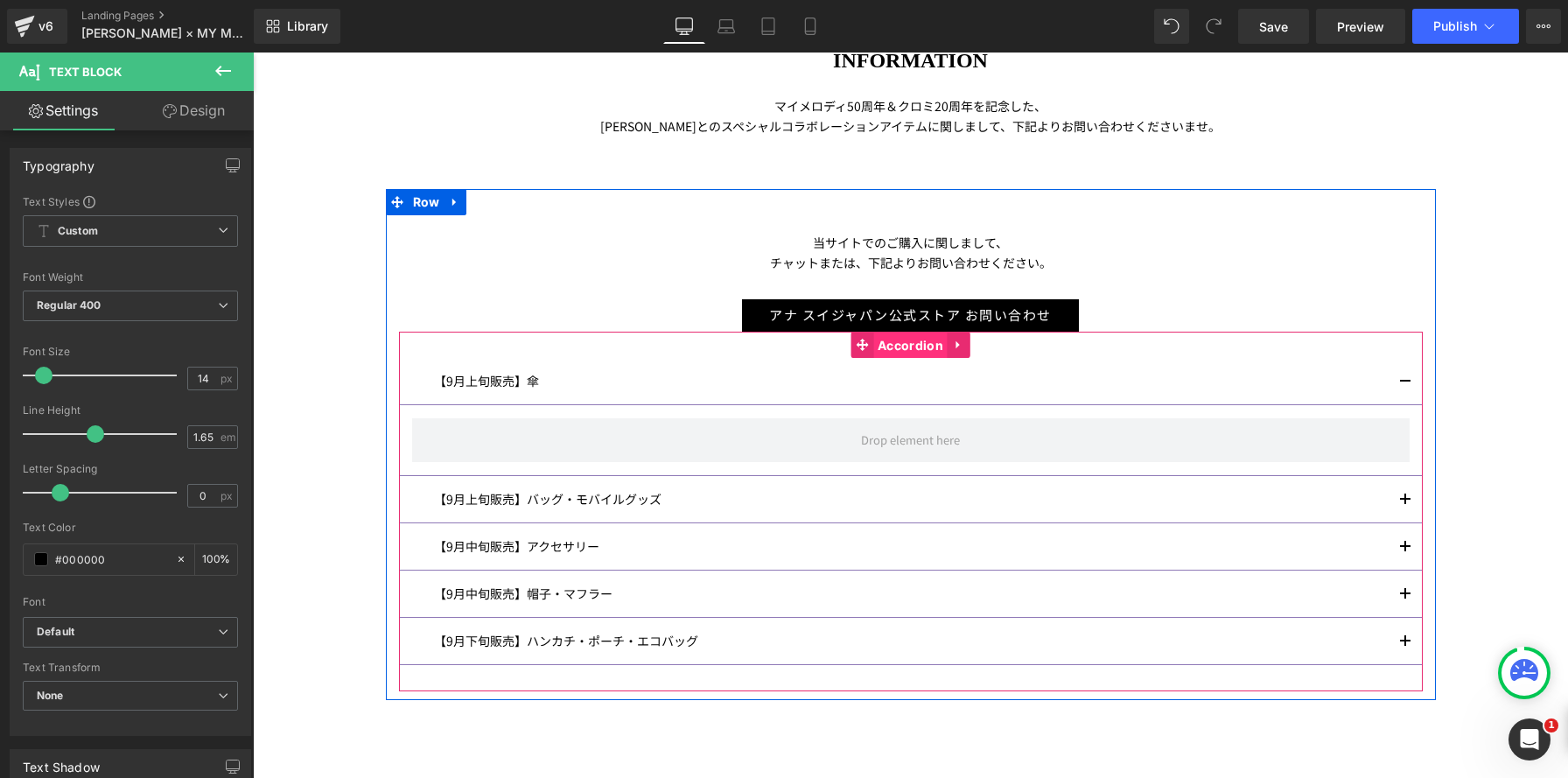
click at [899, 345] on span "Accordion" at bounding box center [910, 345] width 74 height 27
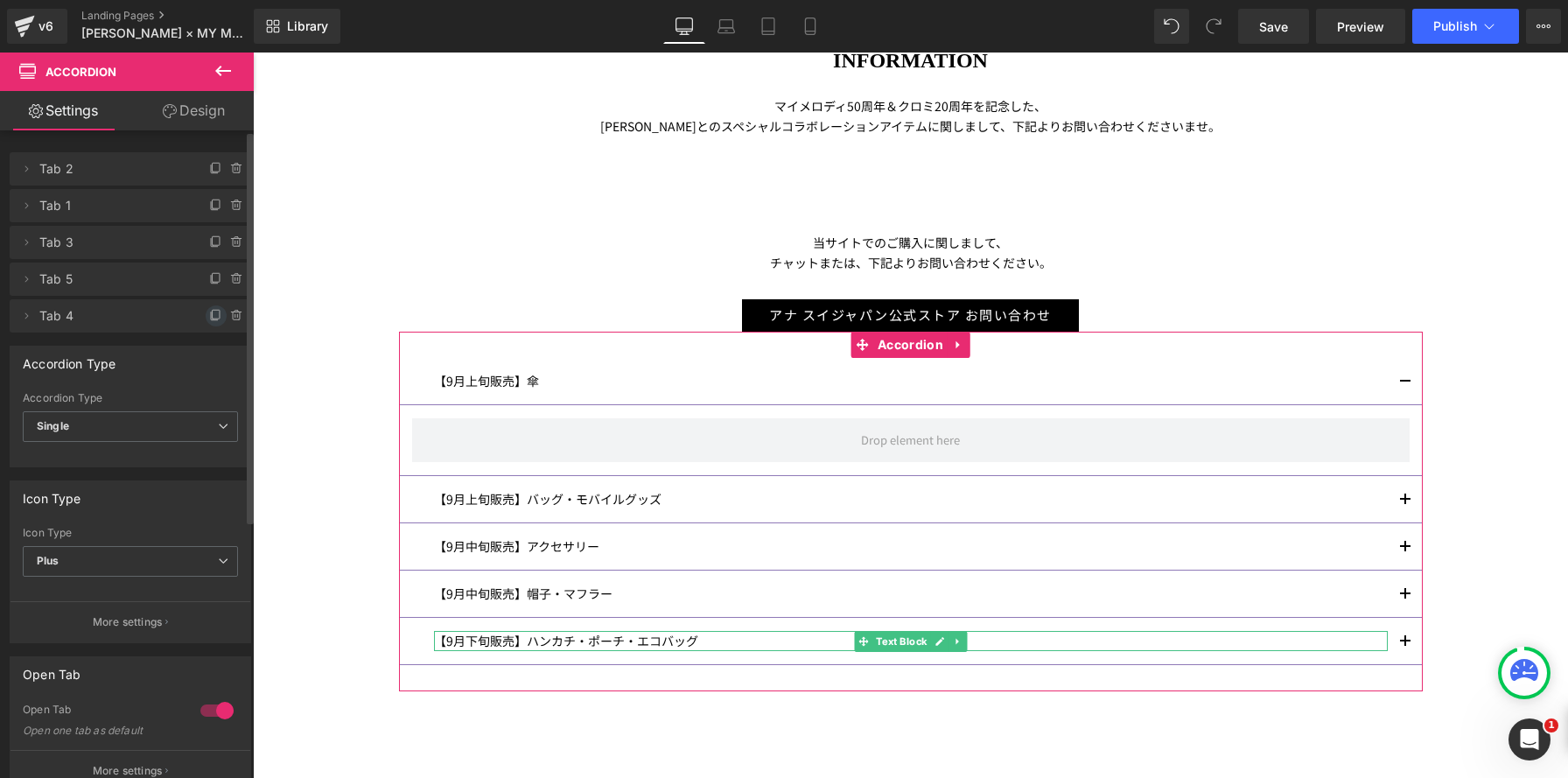
click at [211, 307] on span at bounding box center [216, 315] width 21 height 21
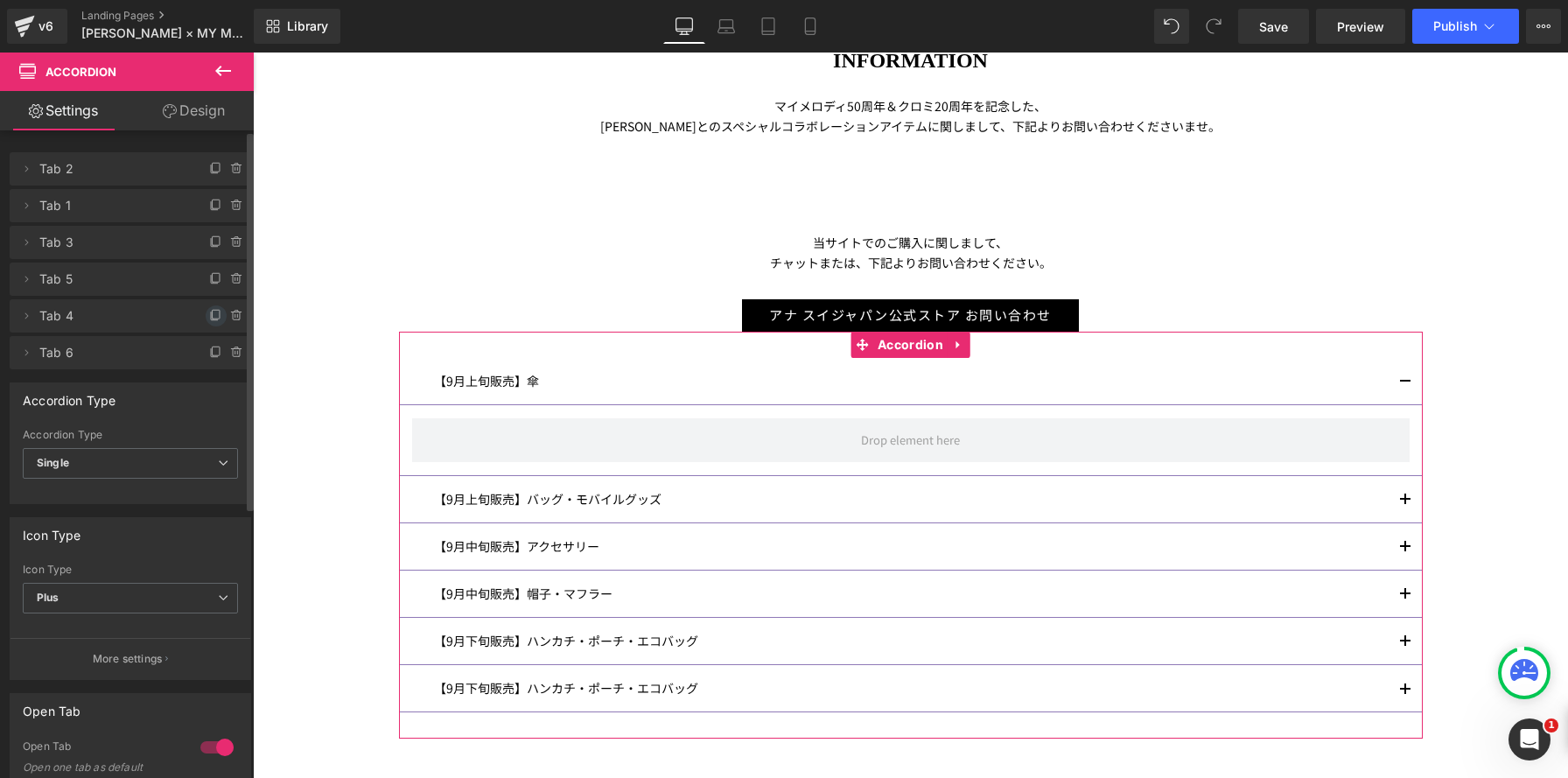
scroll to position [1960, 1315]
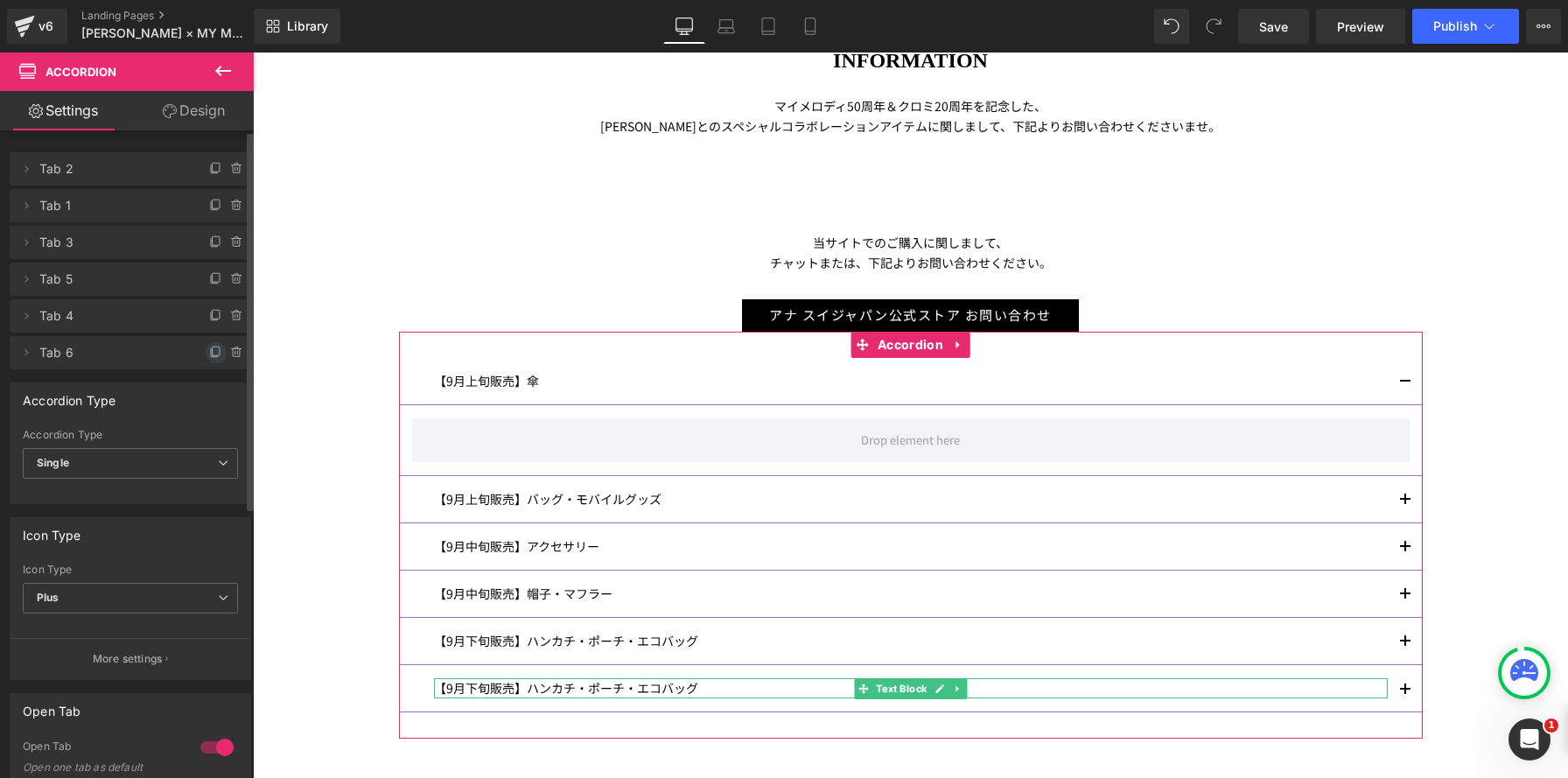
drag, startPoint x: 200, startPoint y: 353, endPoint x: 794, endPoint y: 262, distance: 600.9
click at [206, 353] on span at bounding box center [216, 352] width 21 height 21
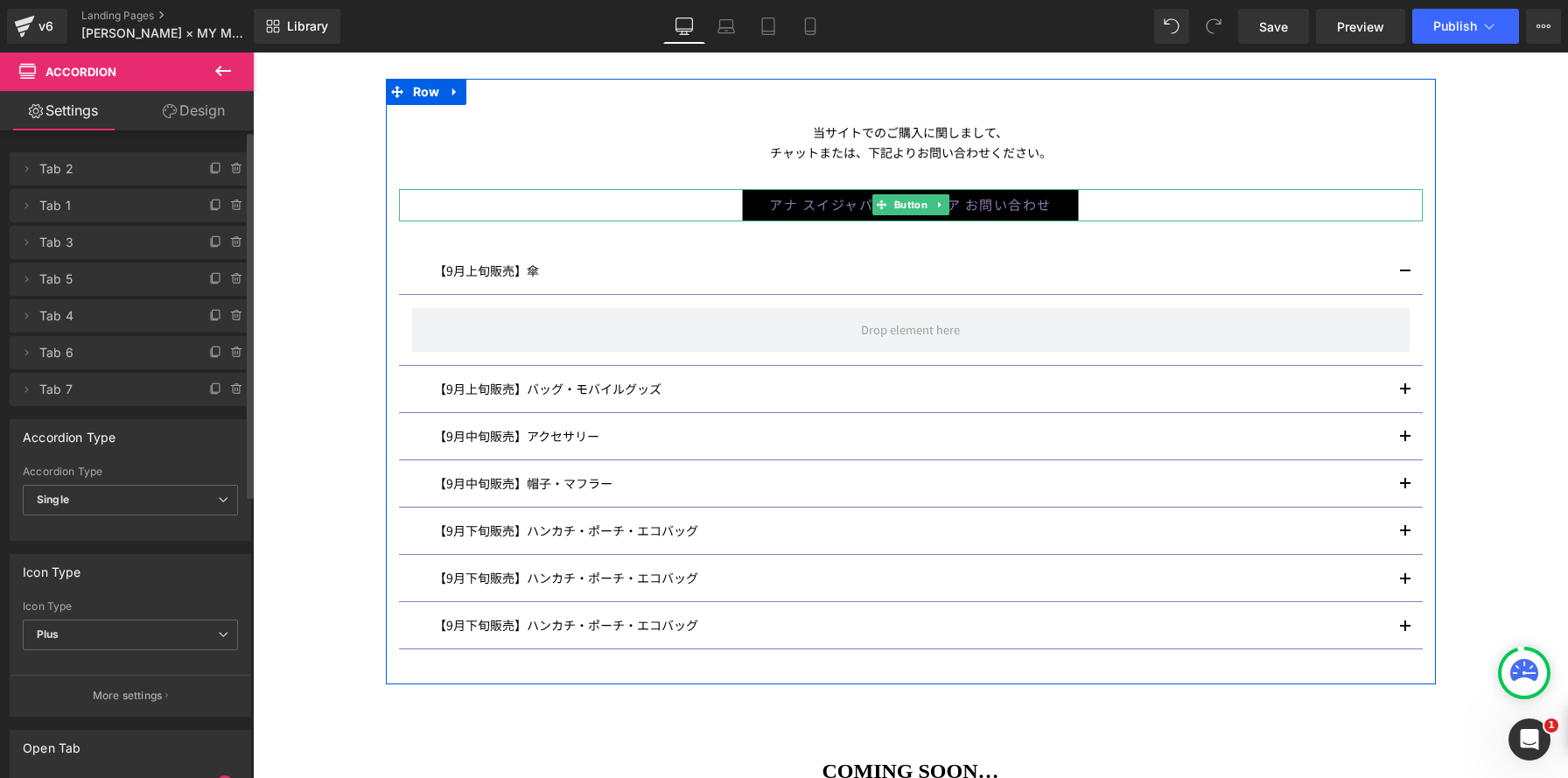
scroll to position [443, 0]
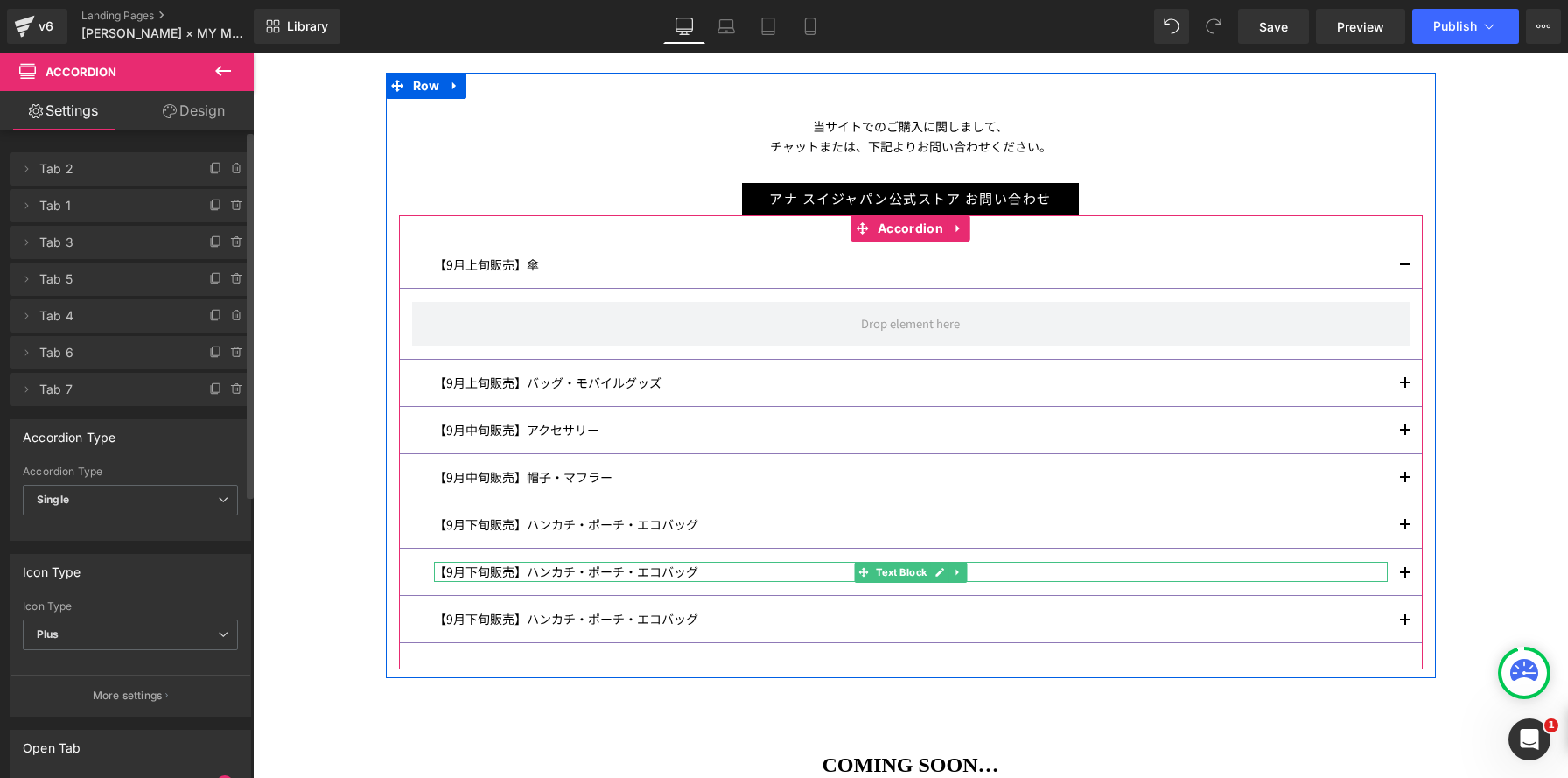
click at [498, 572] on p "【9月下旬販売】ハンカチ・ポーチ・エコバッグ" at bounding box center [910, 571] width 953 height 20
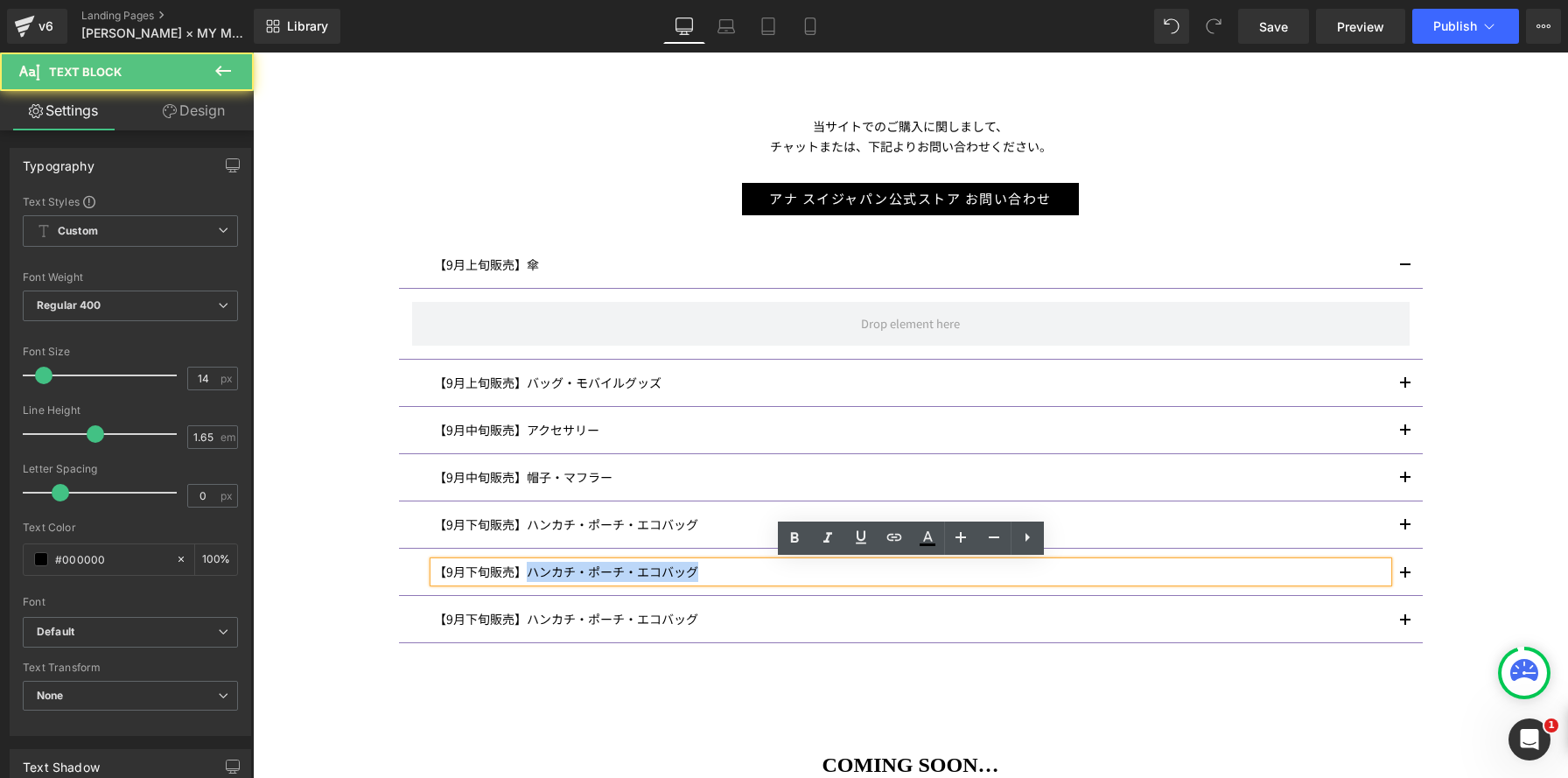
drag, startPoint x: 527, startPoint y: 571, endPoint x: 795, endPoint y: 582, distance: 268.2
click at [786, 582] on div "【9月下旬販売】ハンカチ・ポーチ・エコバッグ" at bounding box center [910, 571] width 953 height 20
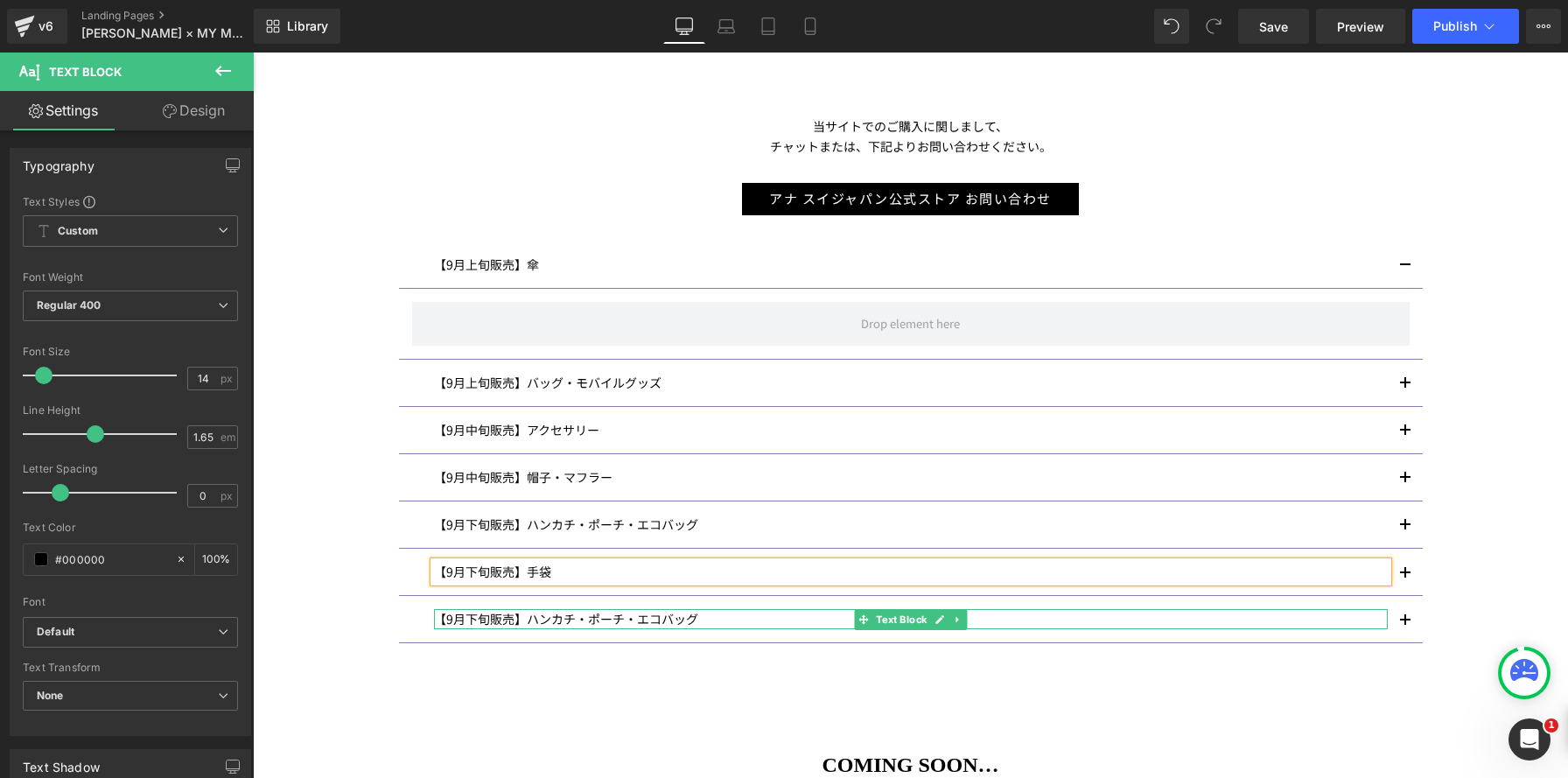
drag, startPoint x: 461, startPoint y: 619, endPoint x: 452, endPoint y: 618, distance: 9.1
click at [461, 619] on p "【9月下旬販売】ハンカチ・ポーチ・エコバッグ" at bounding box center [910, 619] width 953 height 20
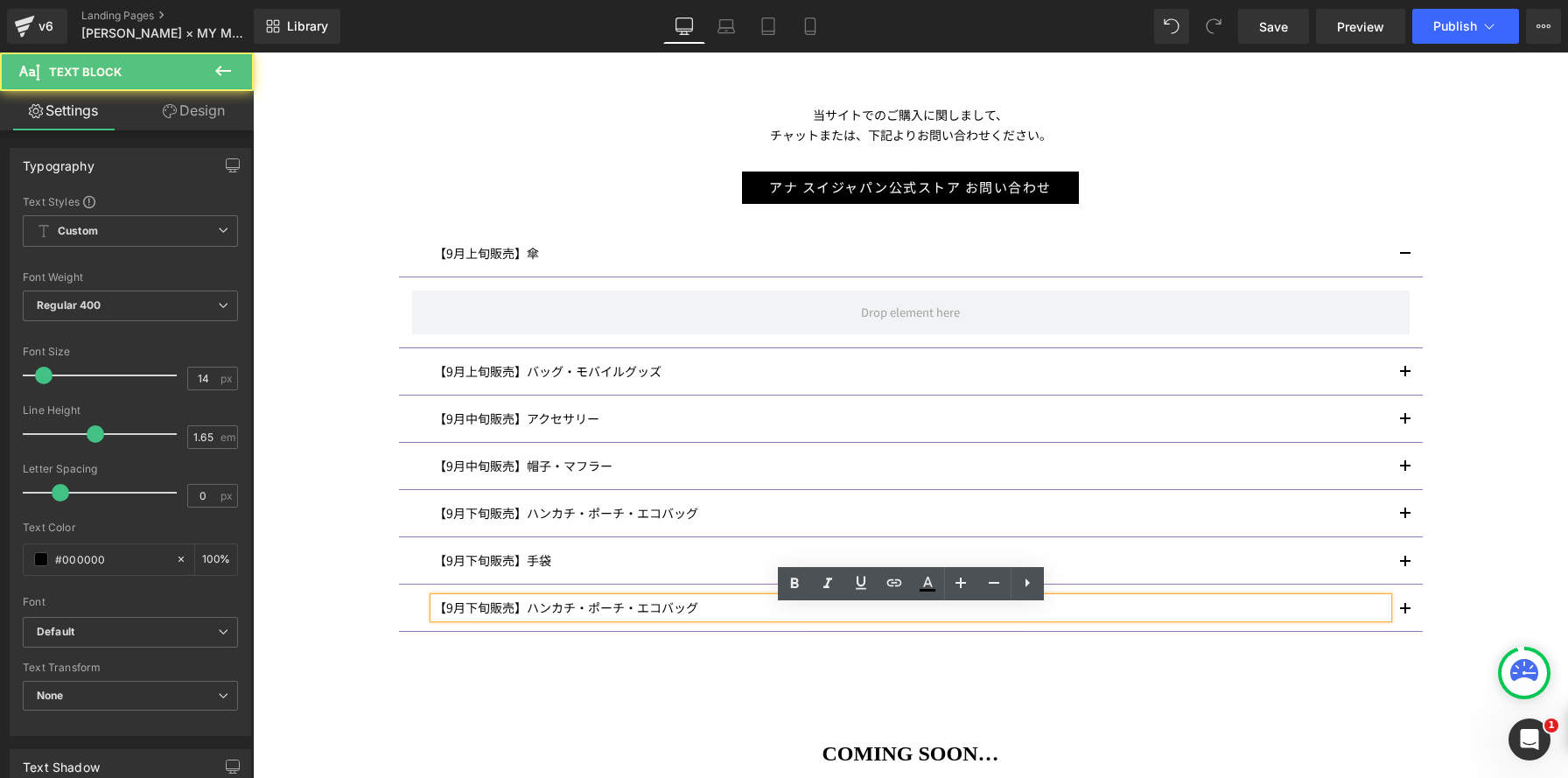
drag, startPoint x: 451, startPoint y: 617, endPoint x: 478, endPoint y: 622, distance: 27.5
click at [452, 617] on div "【9月下旬販売】ハンカチ・ポーチ・エコバッグ" at bounding box center [910, 608] width 953 height 20
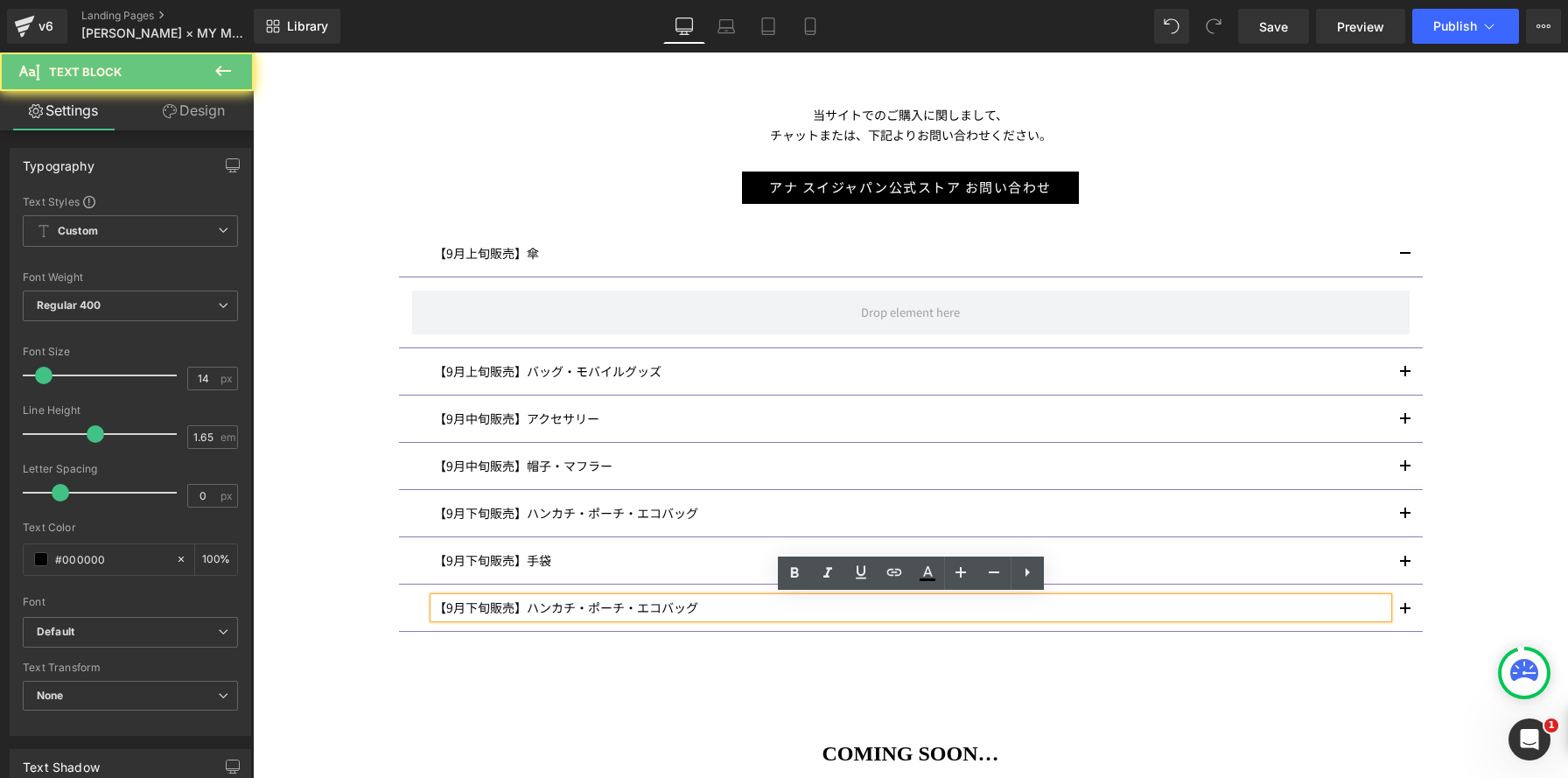
scroll to position [455, 0]
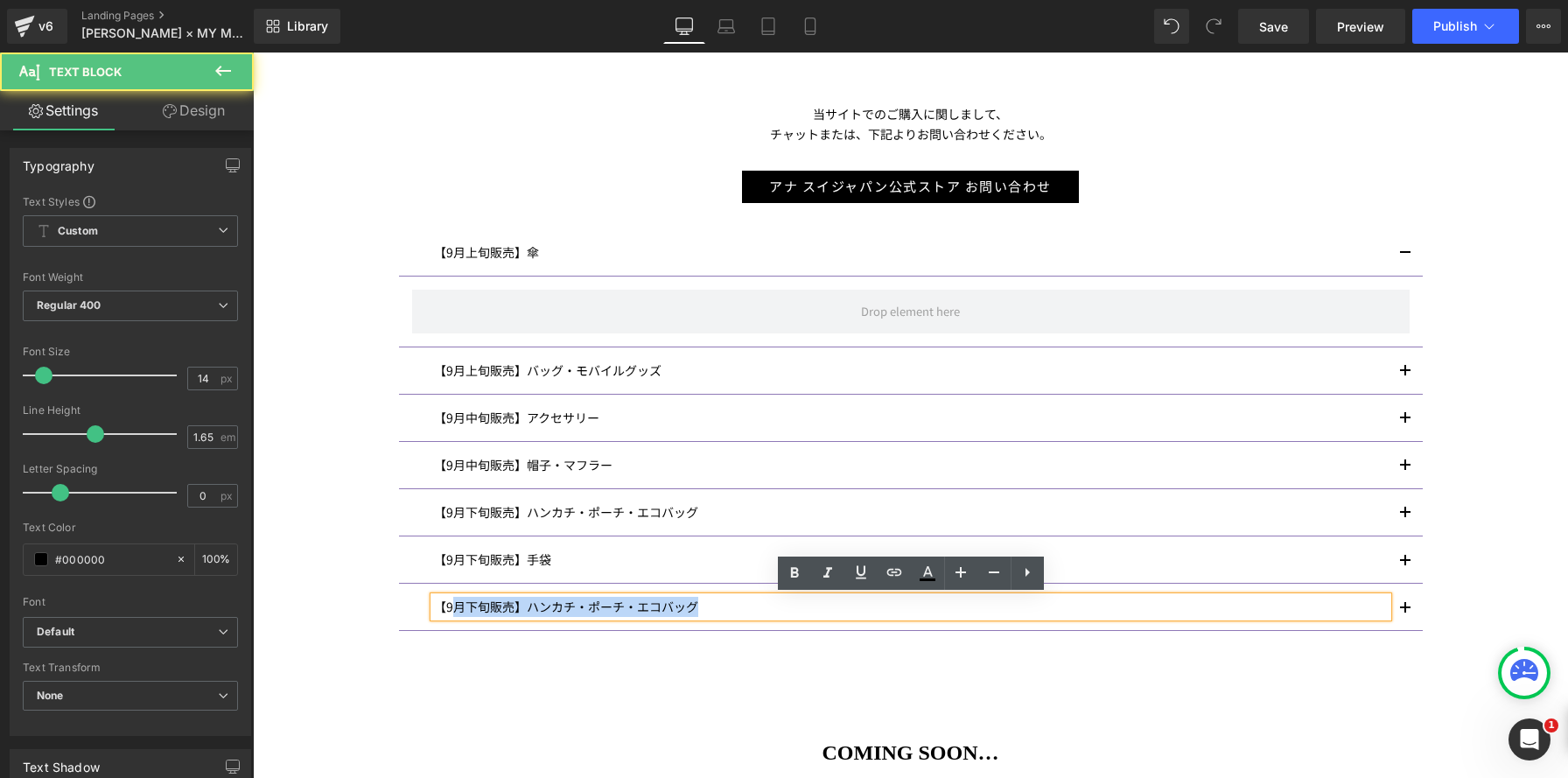
drag, startPoint x: 455, startPoint y: 601, endPoint x: 473, endPoint y: 598, distance: 18.2
click at [455, 601] on p "【9月下旬販売】ハンカチ・ポーチ・エコバッグ" at bounding box center [910, 607] width 953 height 20
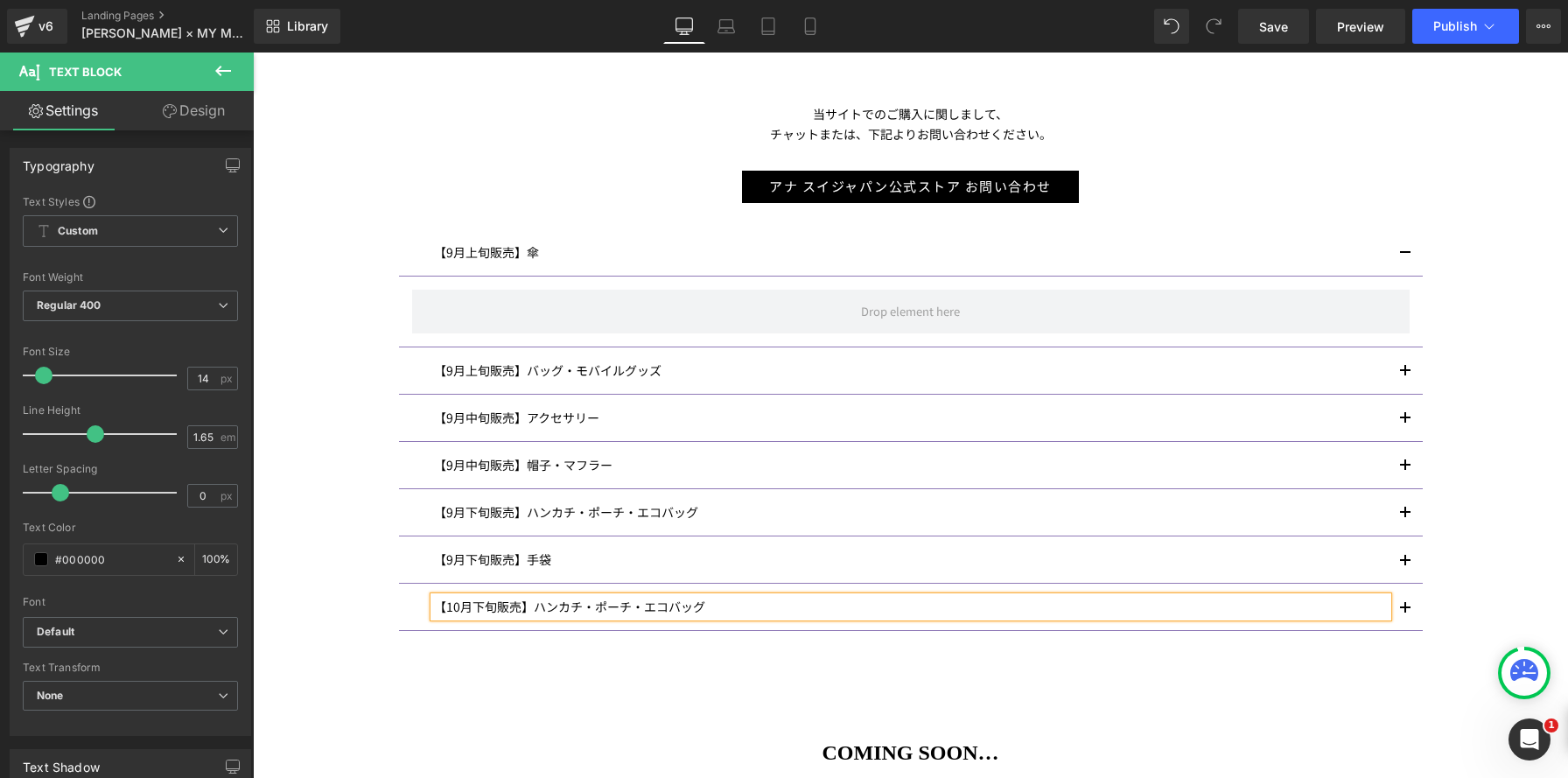
scroll to position [2007, 1315]
drag, startPoint x: 493, startPoint y: 607, endPoint x: 473, endPoint y: 604, distance: 20.2
click at [474, 605] on span "月下旬販売】ハンカチ・ポーチ・エコバッグ" at bounding box center [582, 607] width 245 height 18
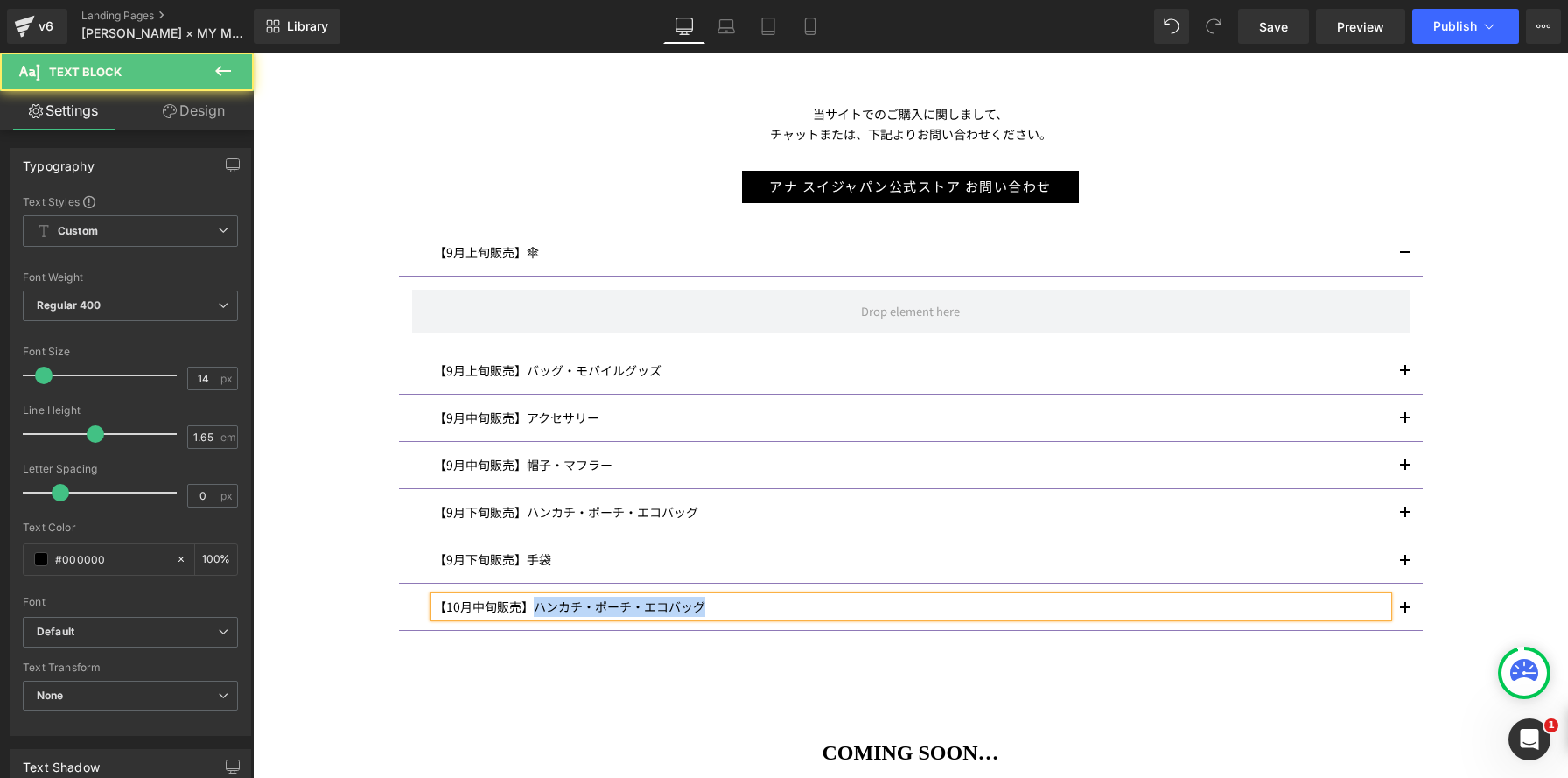
drag, startPoint x: 535, startPoint y: 608, endPoint x: 842, endPoint y: 612, distance: 307.0
click at [842, 612] on p "【10 月中旬販売】ハンカチ・ポーチ・エコバッグ" at bounding box center [910, 607] width 953 height 20
drag, startPoint x: 679, startPoint y: 606, endPoint x: 645, endPoint y: 605, distance: 34.0
click at [645, 605] on span "月中旬販売】ソックス・タイツ・ルームインナー" at bounding box center [595, 607] width 269 height 18
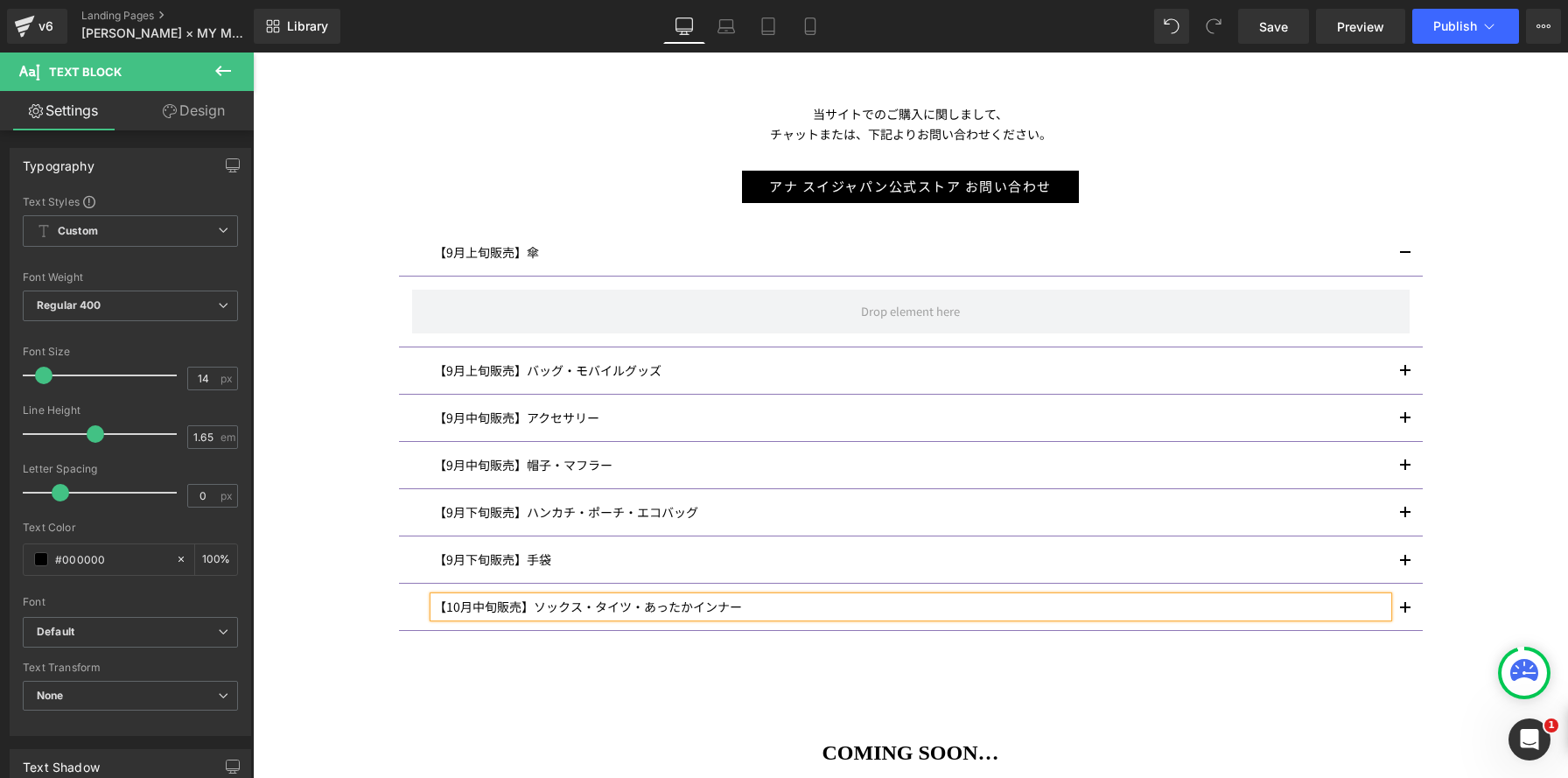
click at [1398, 604] on button "button" at bounding box center [1405, 606] width 35 height 47
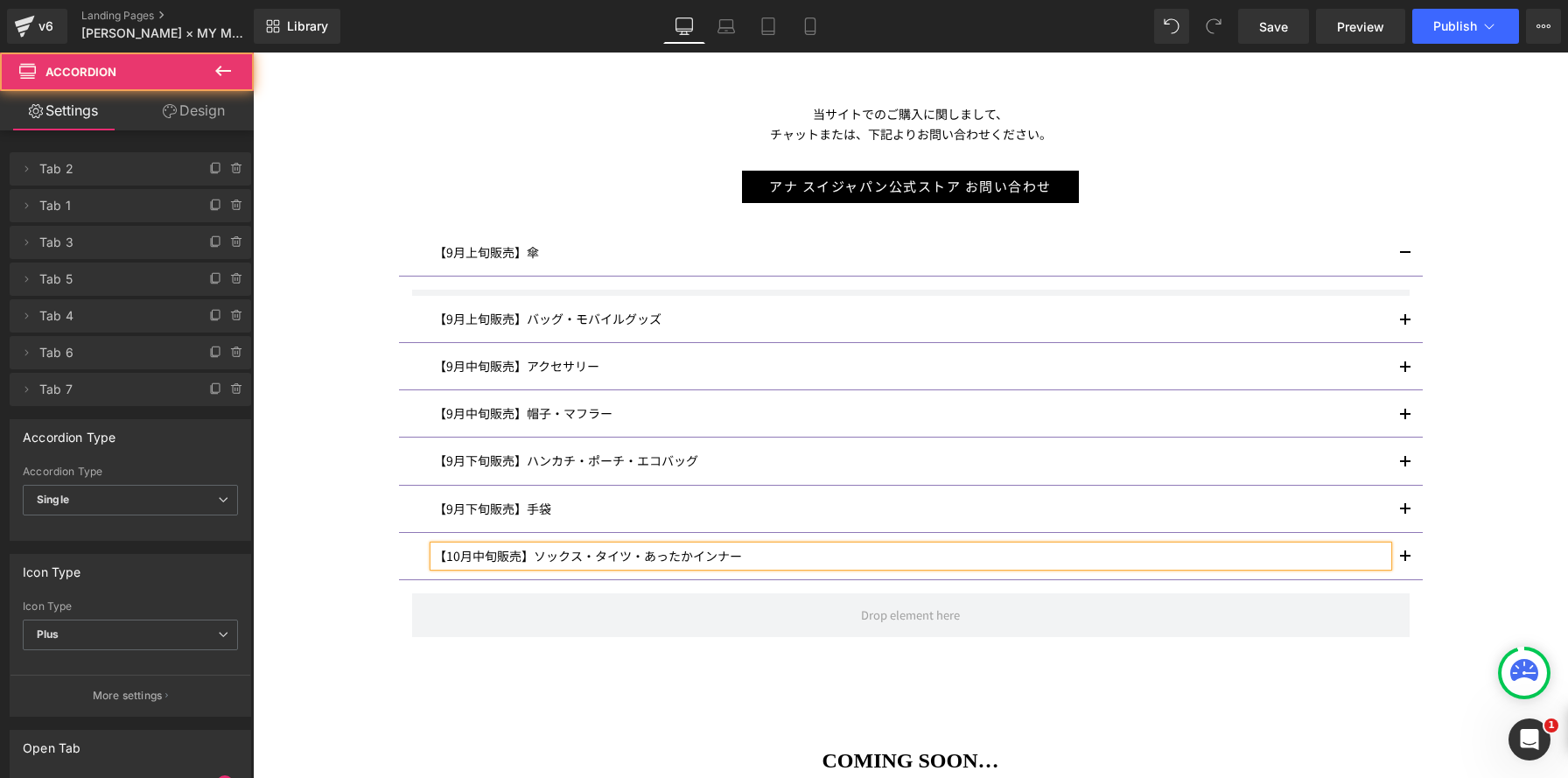
scroll to position [9, 9]
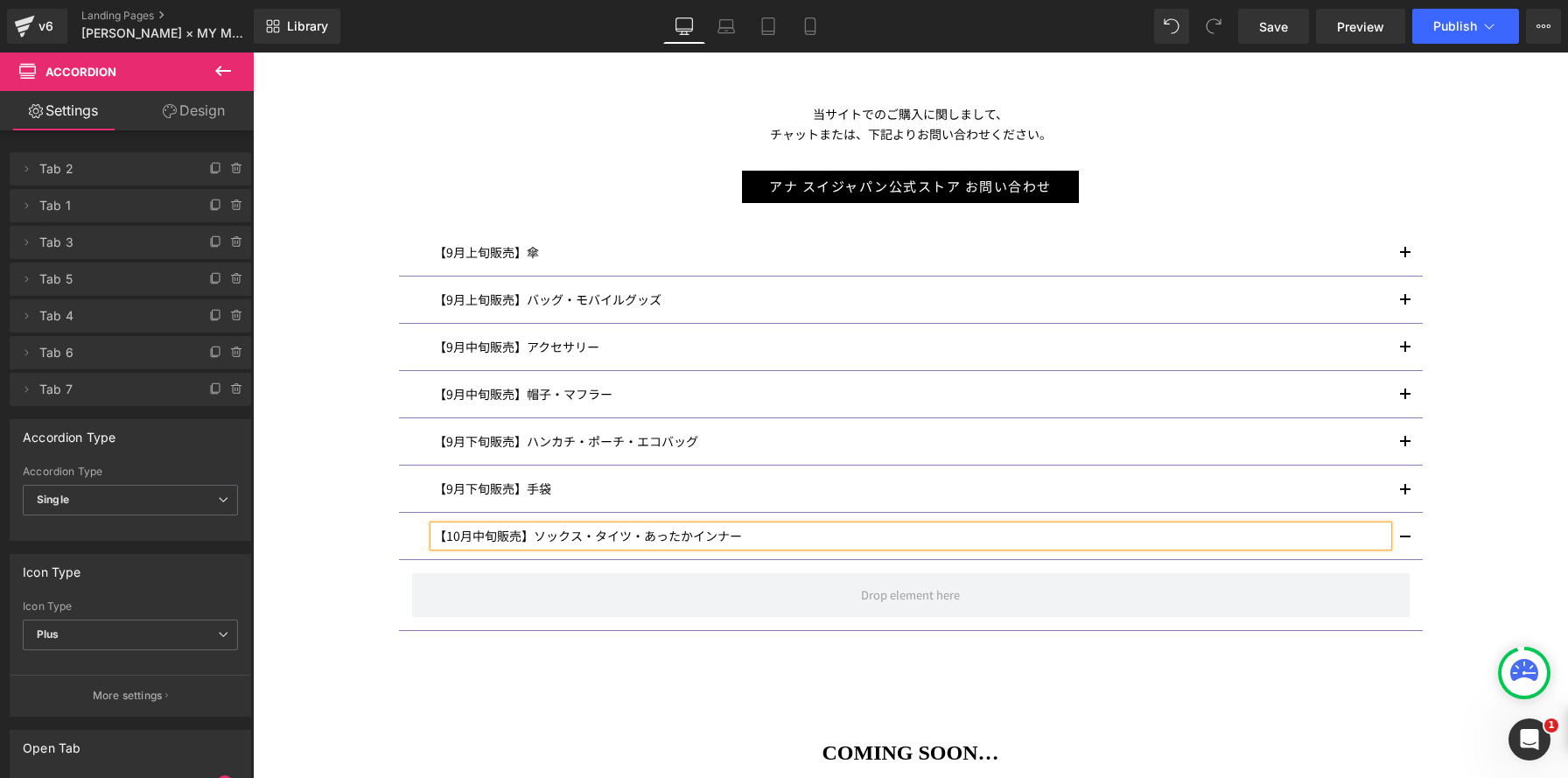
click at [1410, 536] on button "button" at bounding box center [1405, 535] width 35 height 47
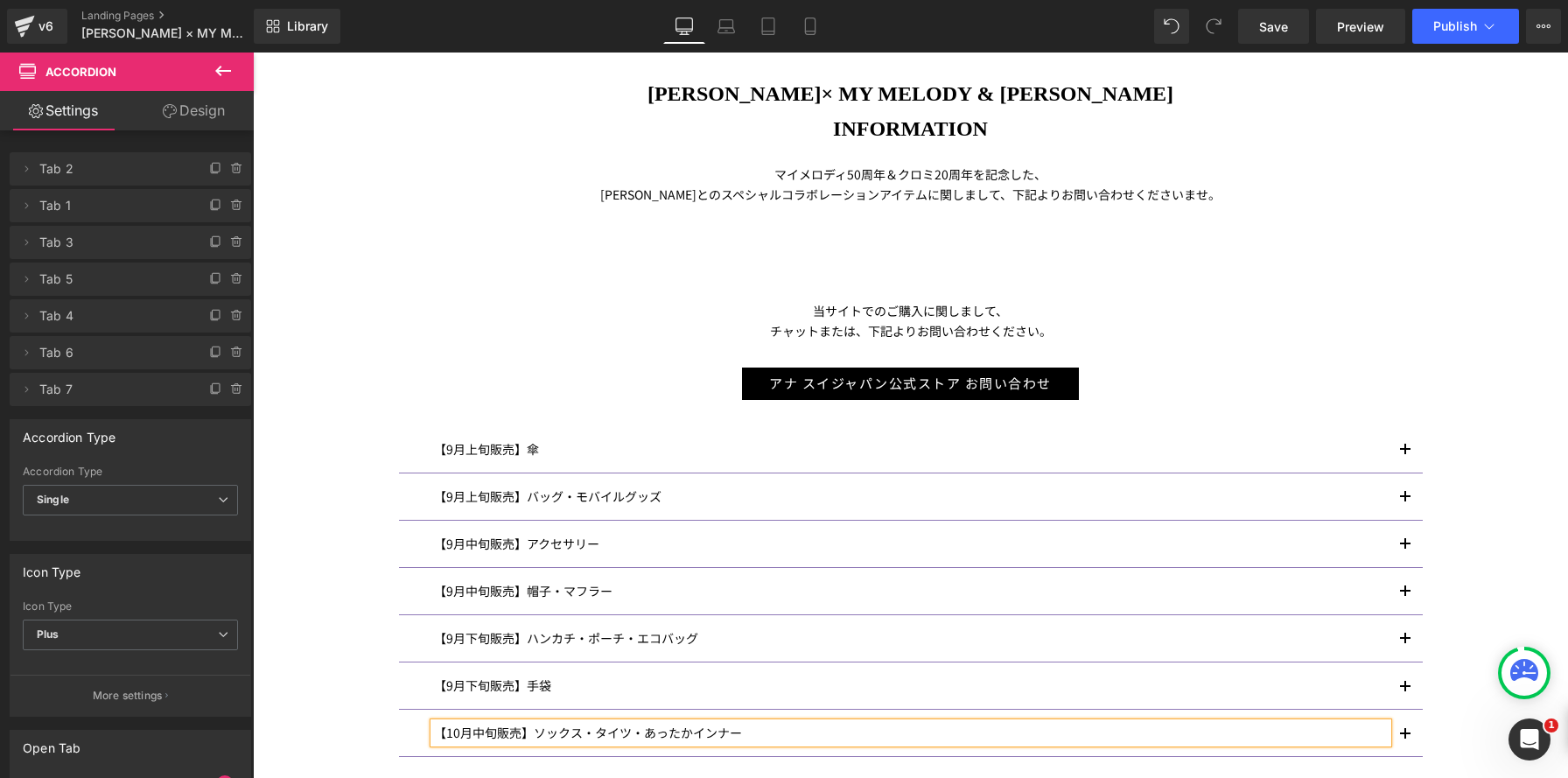
scroll to position [258, 0]
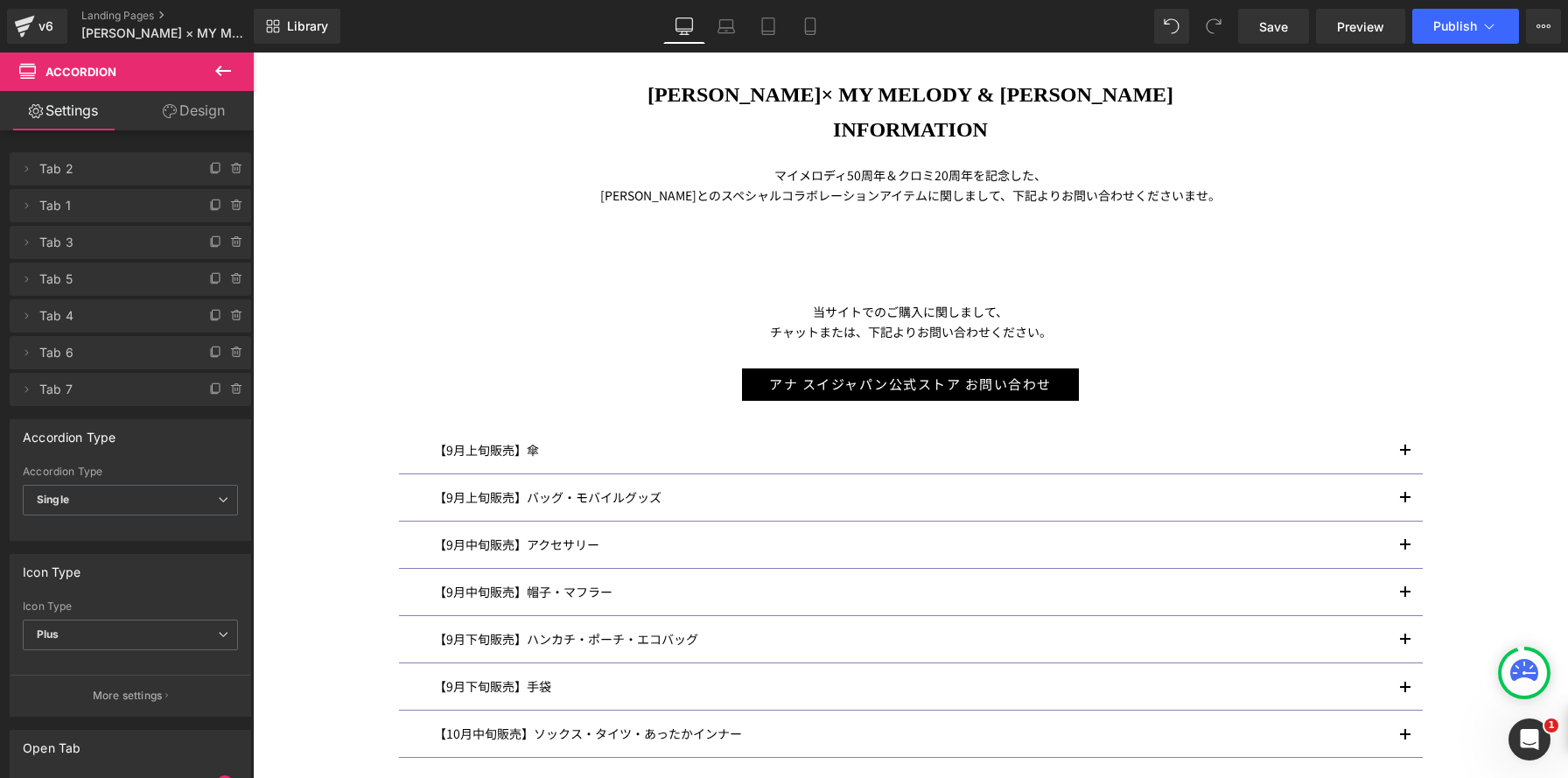
click at [224, 70] on icon at bounding box center [223, 70] width 16 height 11
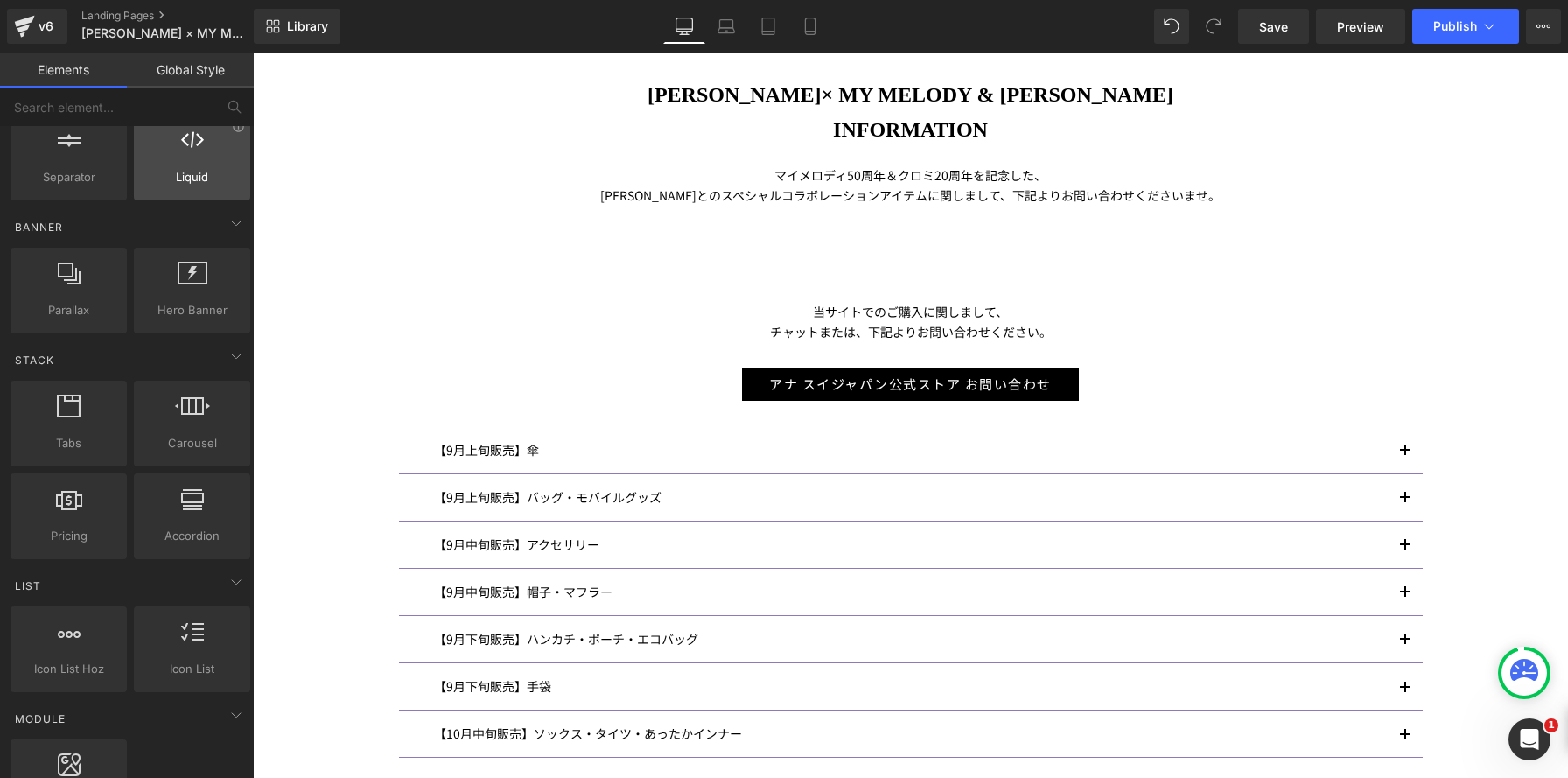
scroll to position [0, 0]
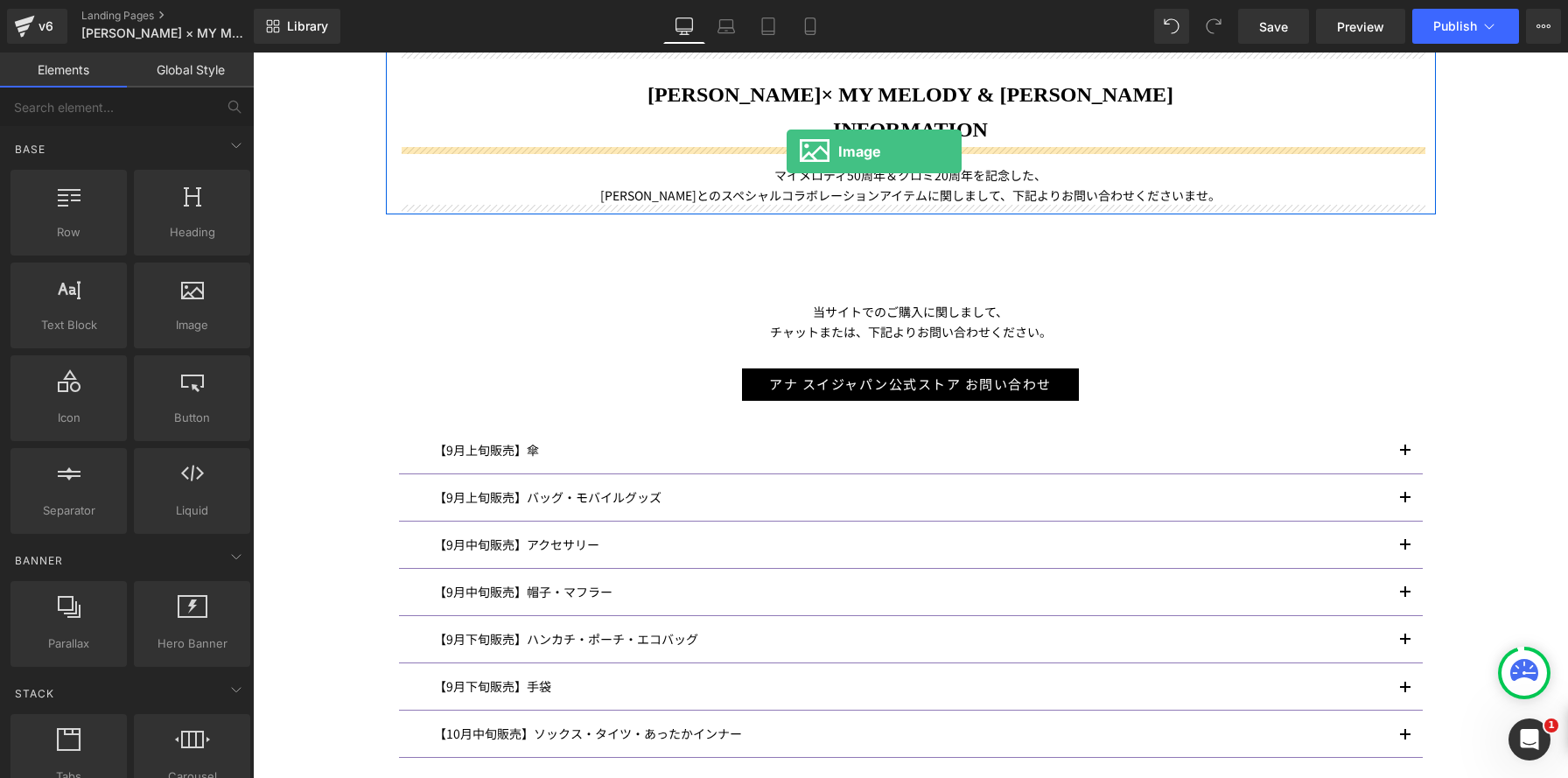
drag, startPoint x: 421, startPoint y: 365, endPoint x: 787, endPoint y: 151, distance: 424.0
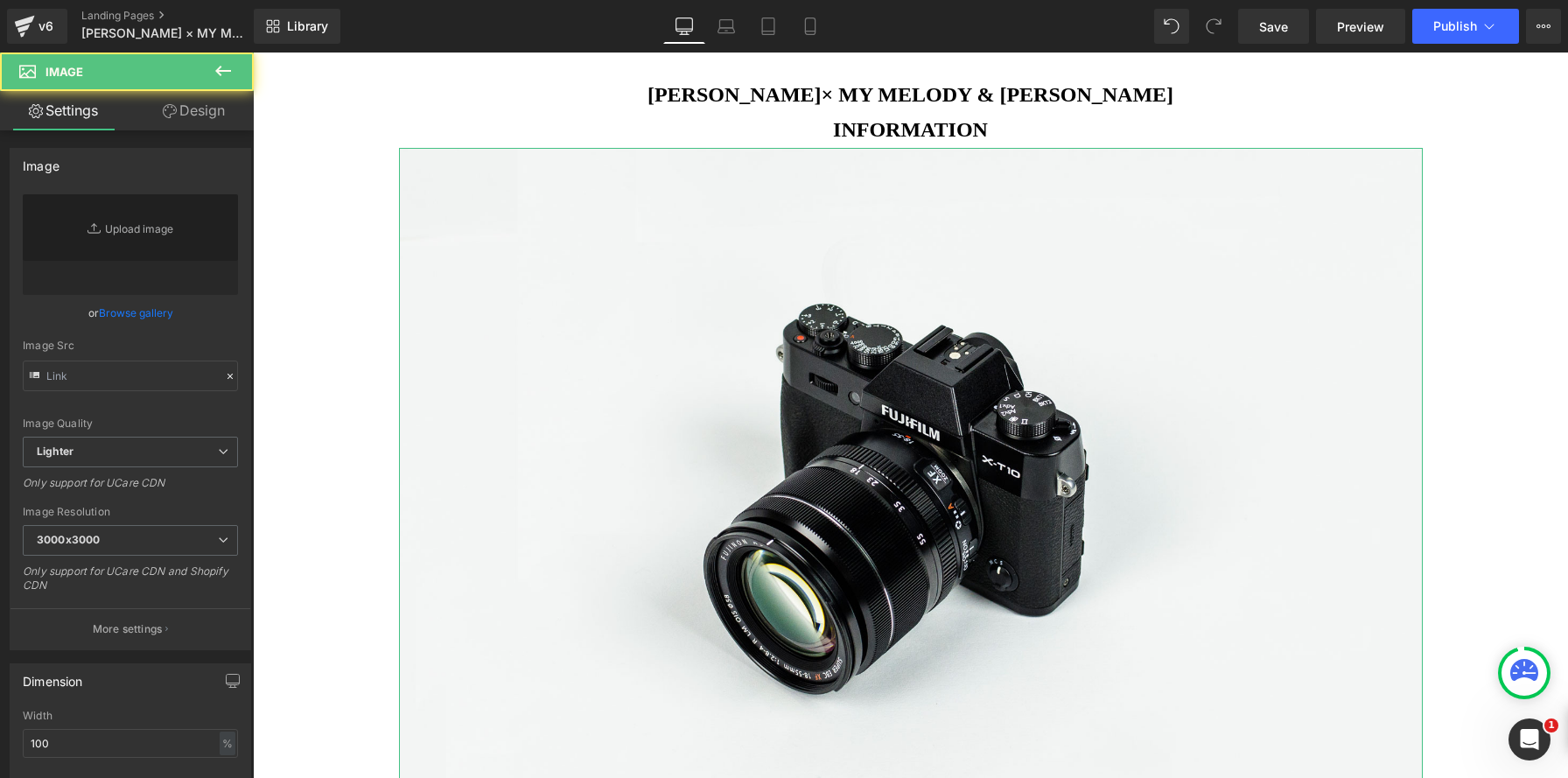
scroll to position [9, 9]
type input "//[DOMAIN_NAME][URL]"
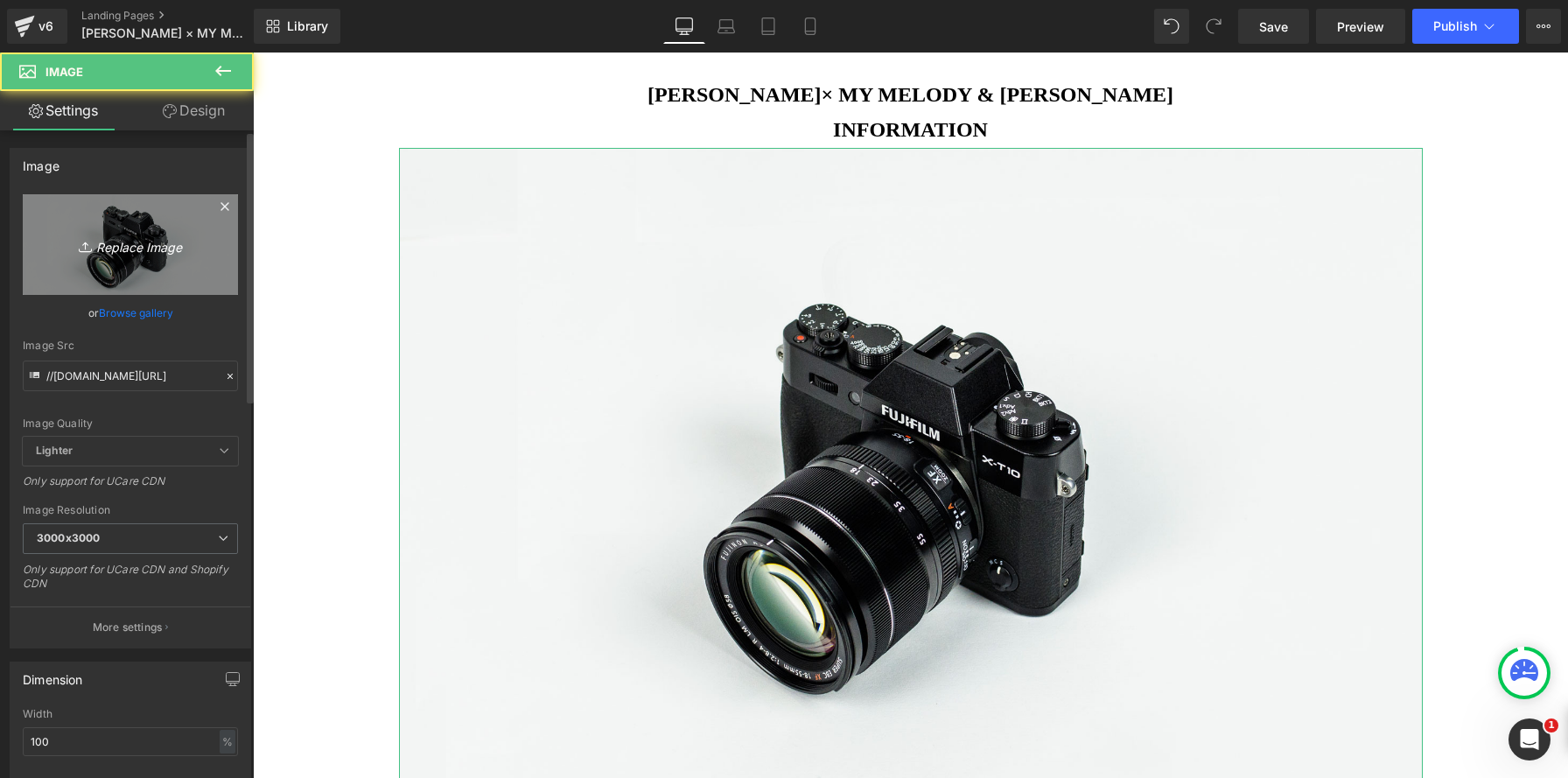
click at [146, 235] on icon "Replace Image" at bounding box center [130, 244] width 140 height 22
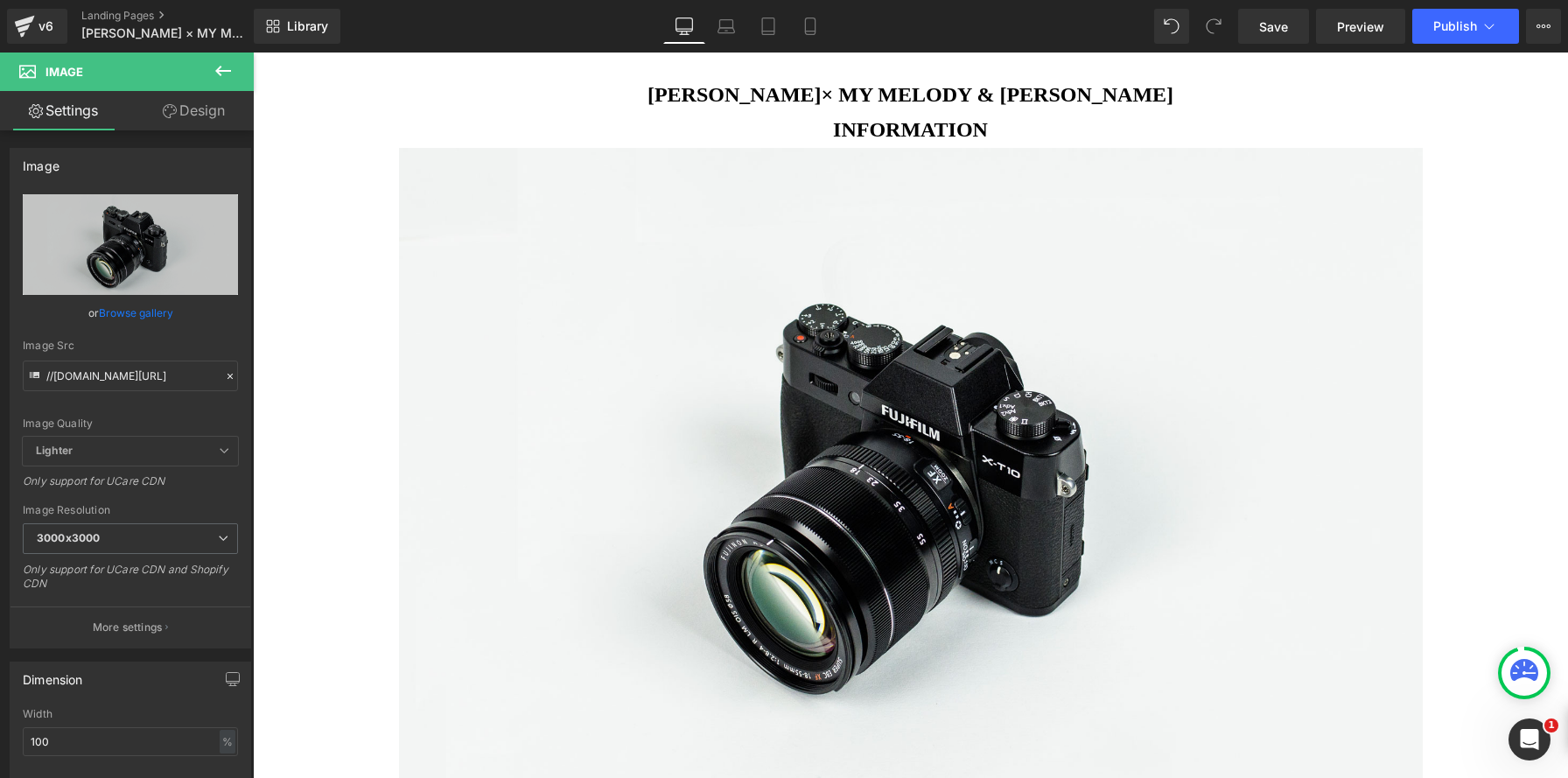
type input "C:\fakepath\0015-02-3.jpg"
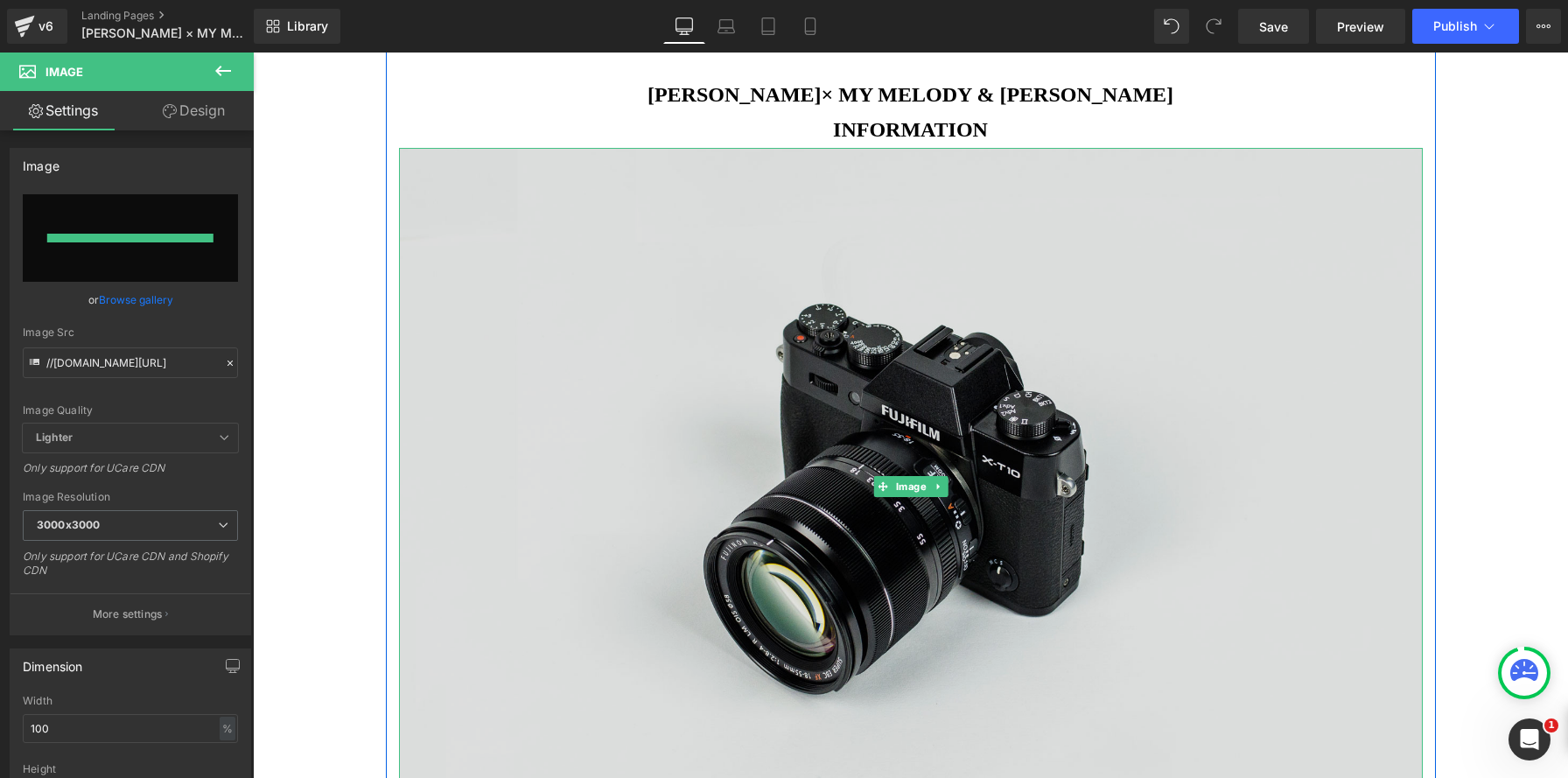
type input "https://ucarecdn.com/f5c0b0c8-befa-438b-8dfc-9f18077eb465/-/format/auto/-/previ…"
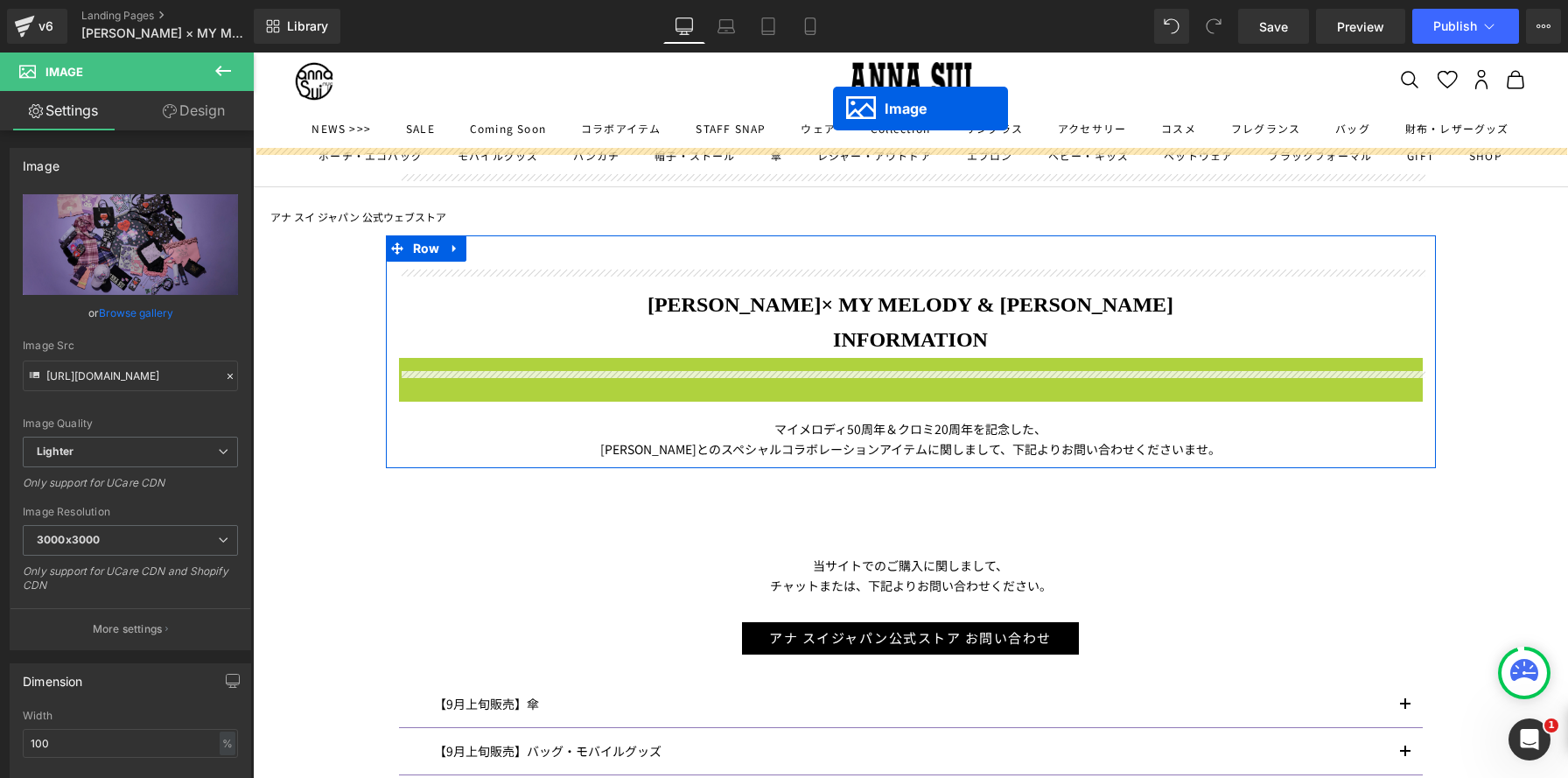
scroll to position [31, 0]
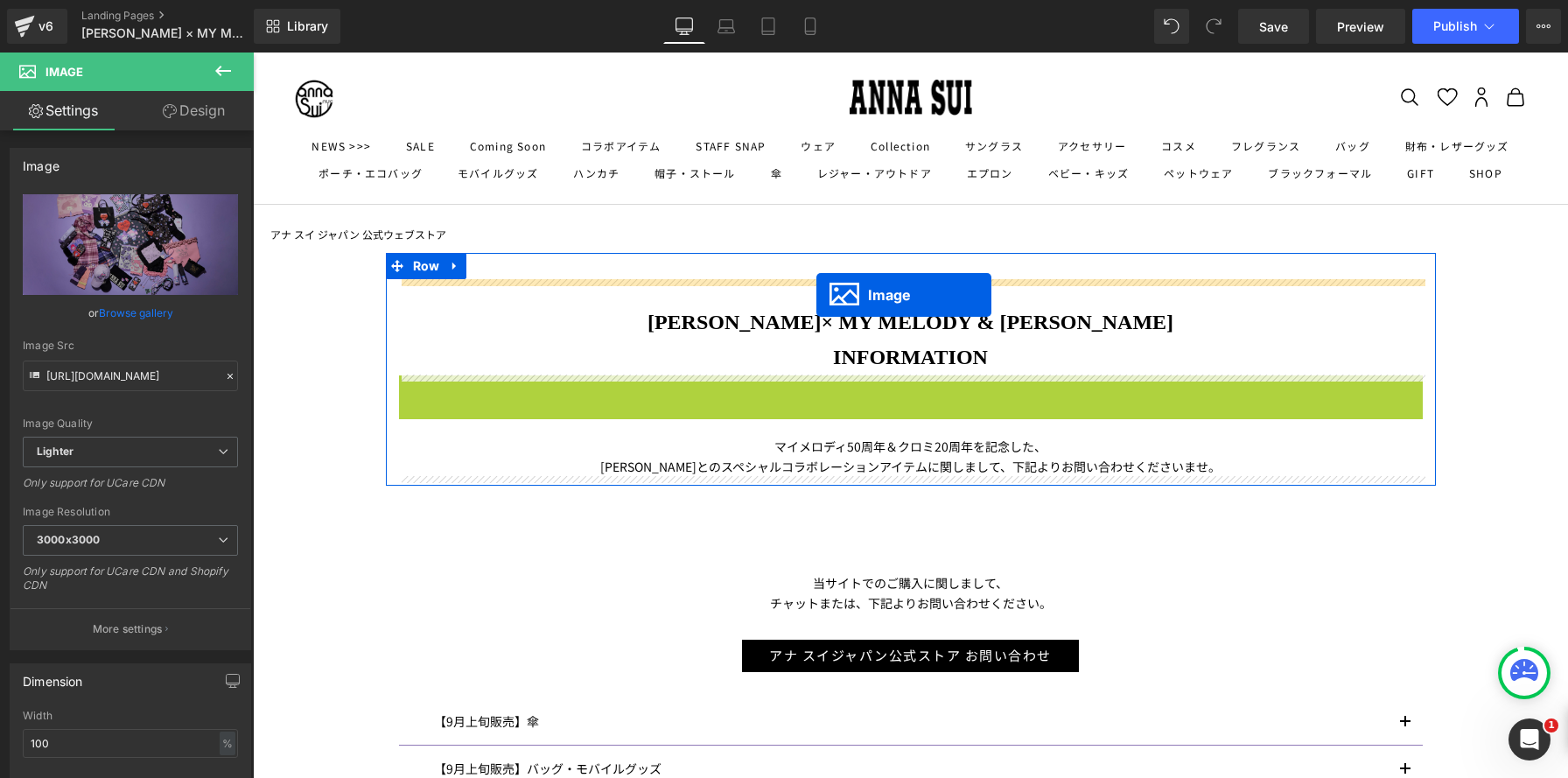
drag, startPoint x: 876, startPoint y: 428, endPoint x: 817, endPoint y: 293, distance: 147.3
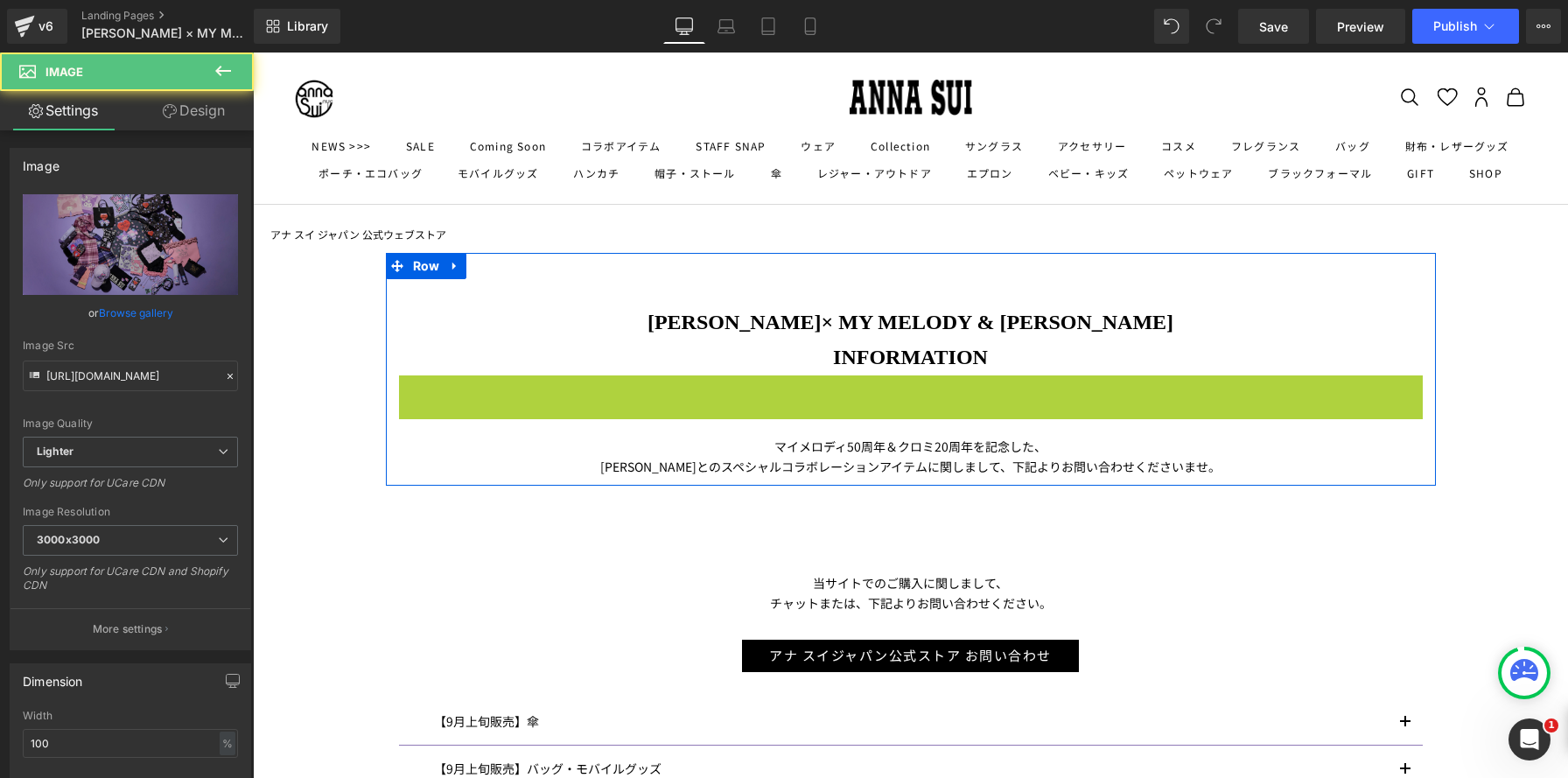
scroll to position [9, 9]
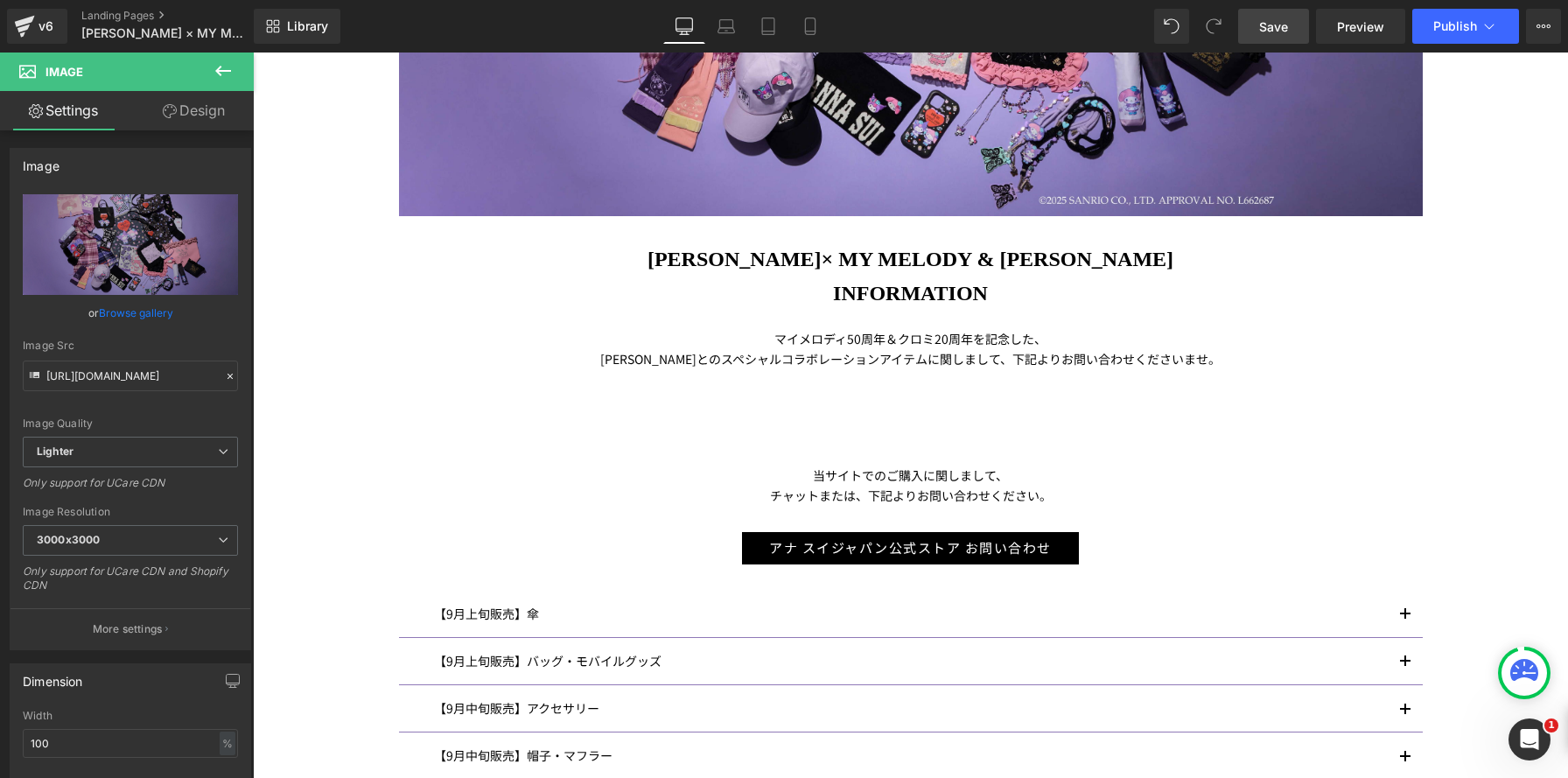
click at [1274, 18] on span "Save" at bounding box center [1273, 27] width 29 height 19
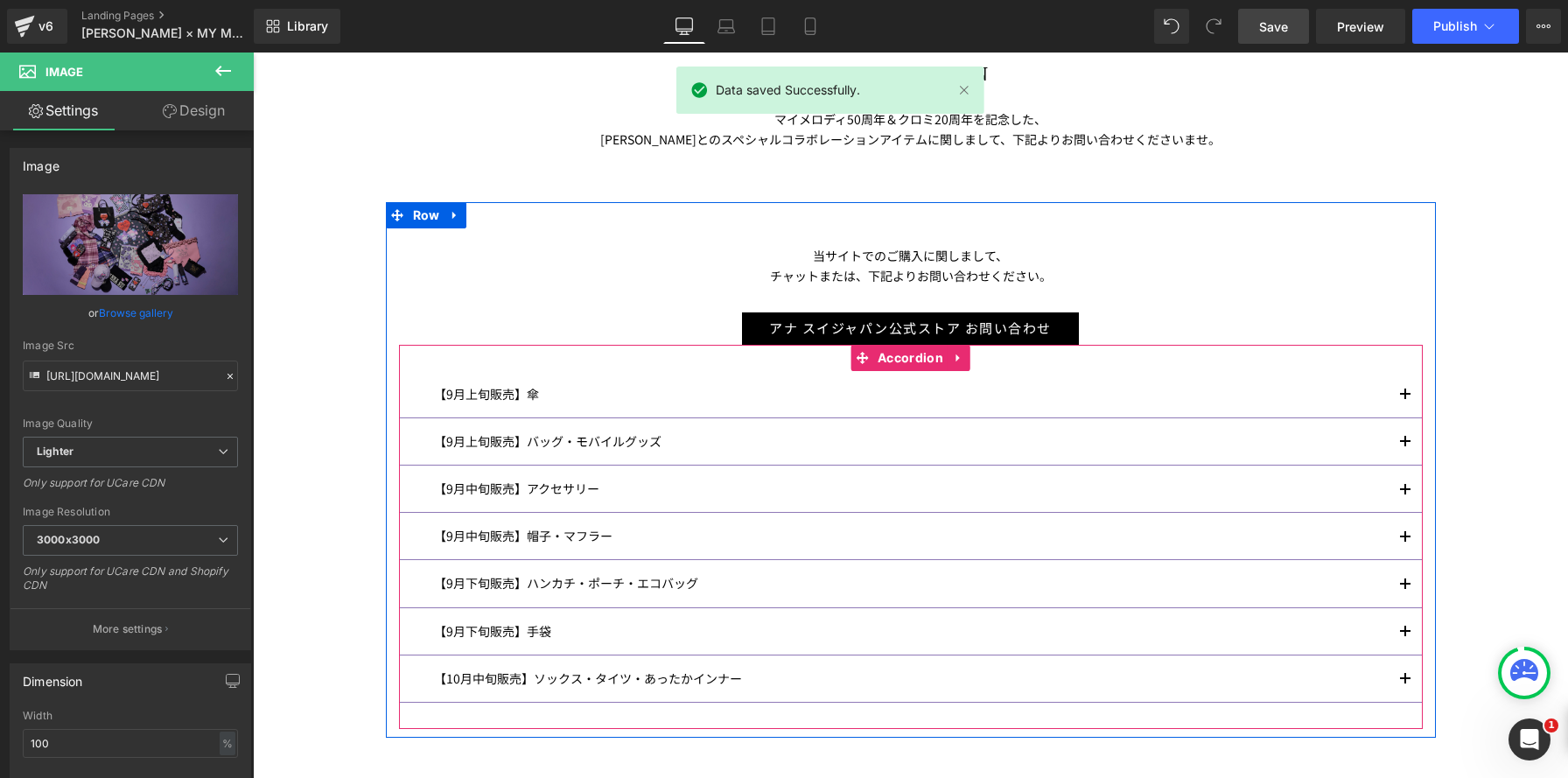
click at [1405, 400] on span "button" at bounding box center [1405, 400] width 0 height 0
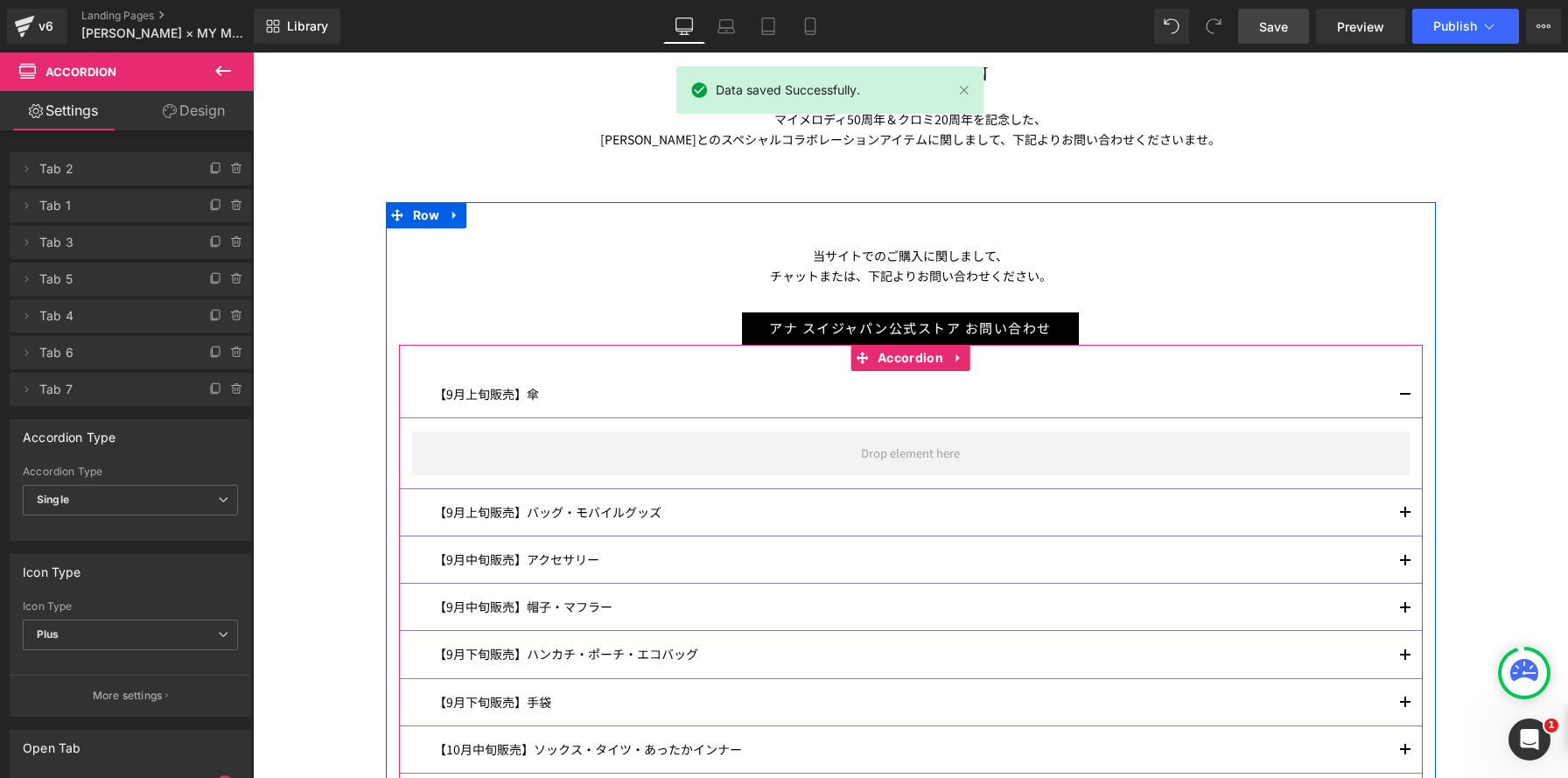
click at [1405, 400] on span "button" at bounding box center [1405, 400] width 0 height 0
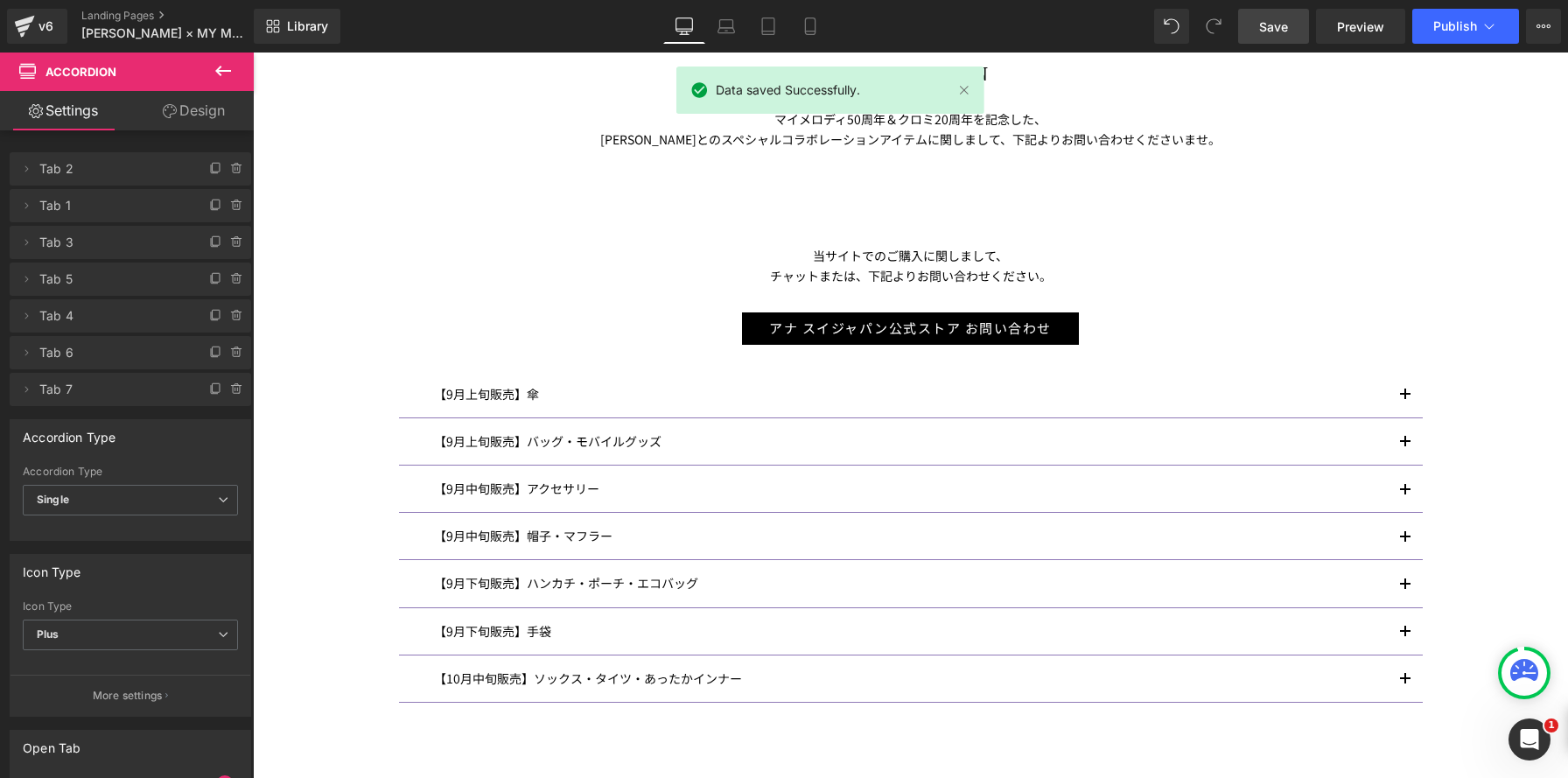
click at [1251, 28] on link "Save" at bounding box center [1274, 26] width 71 height 35
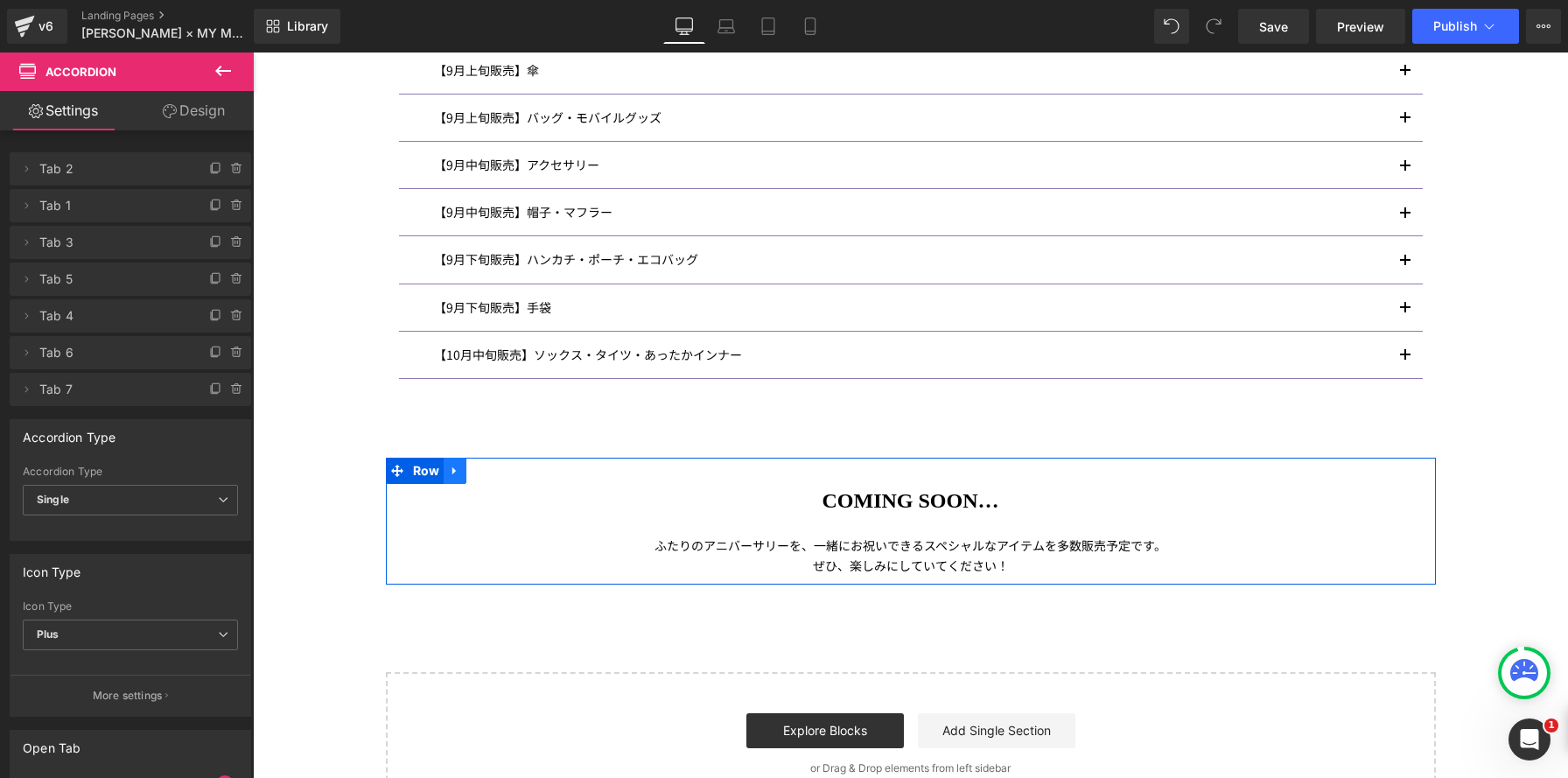
click at [457, 470] on icon at bounding box center [454, 469] width 12 height 13
click at [497, 470] on icon at bounding box center [500, 470] width 12 height 12
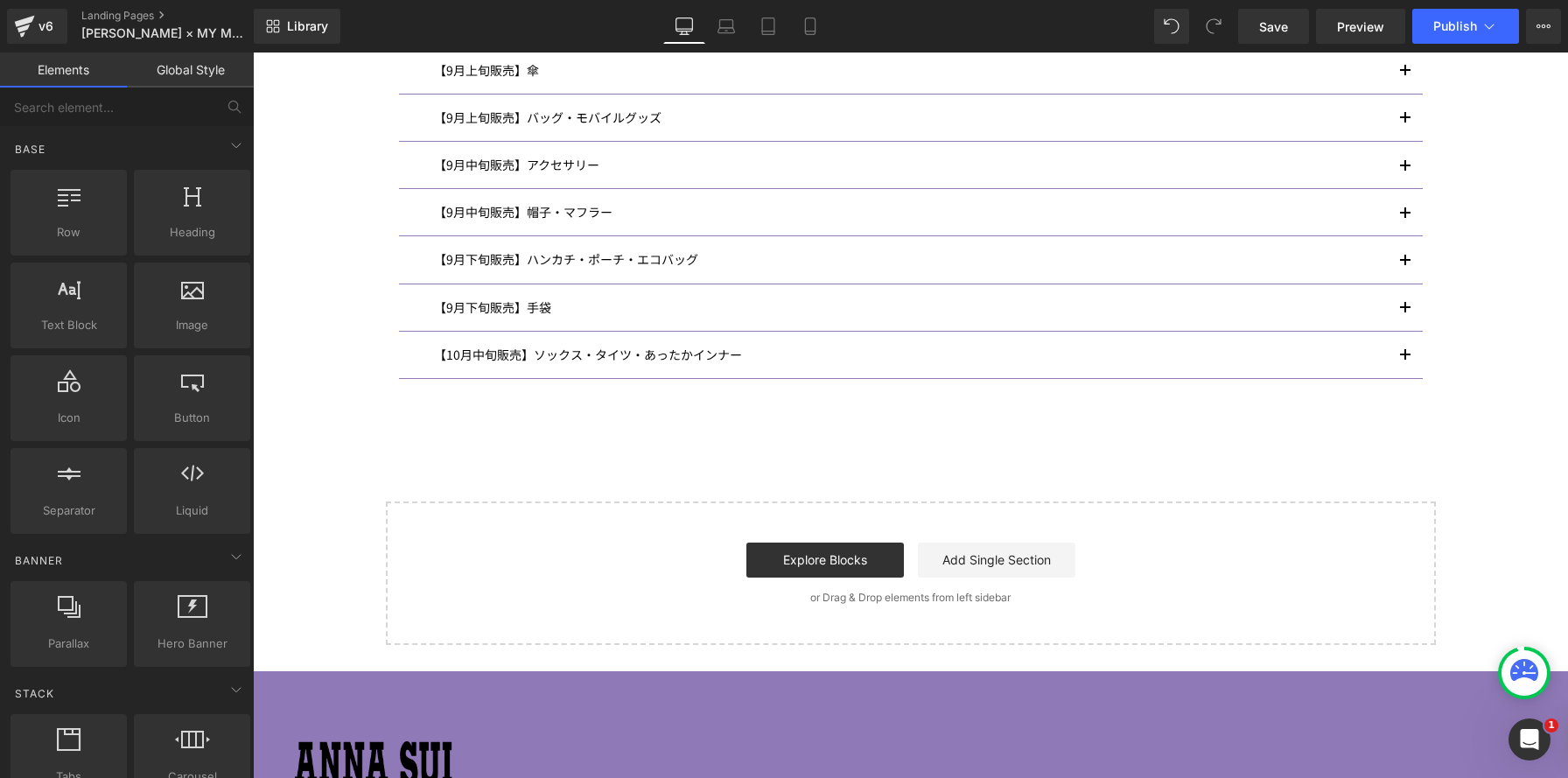
scroll to position [8, 9]
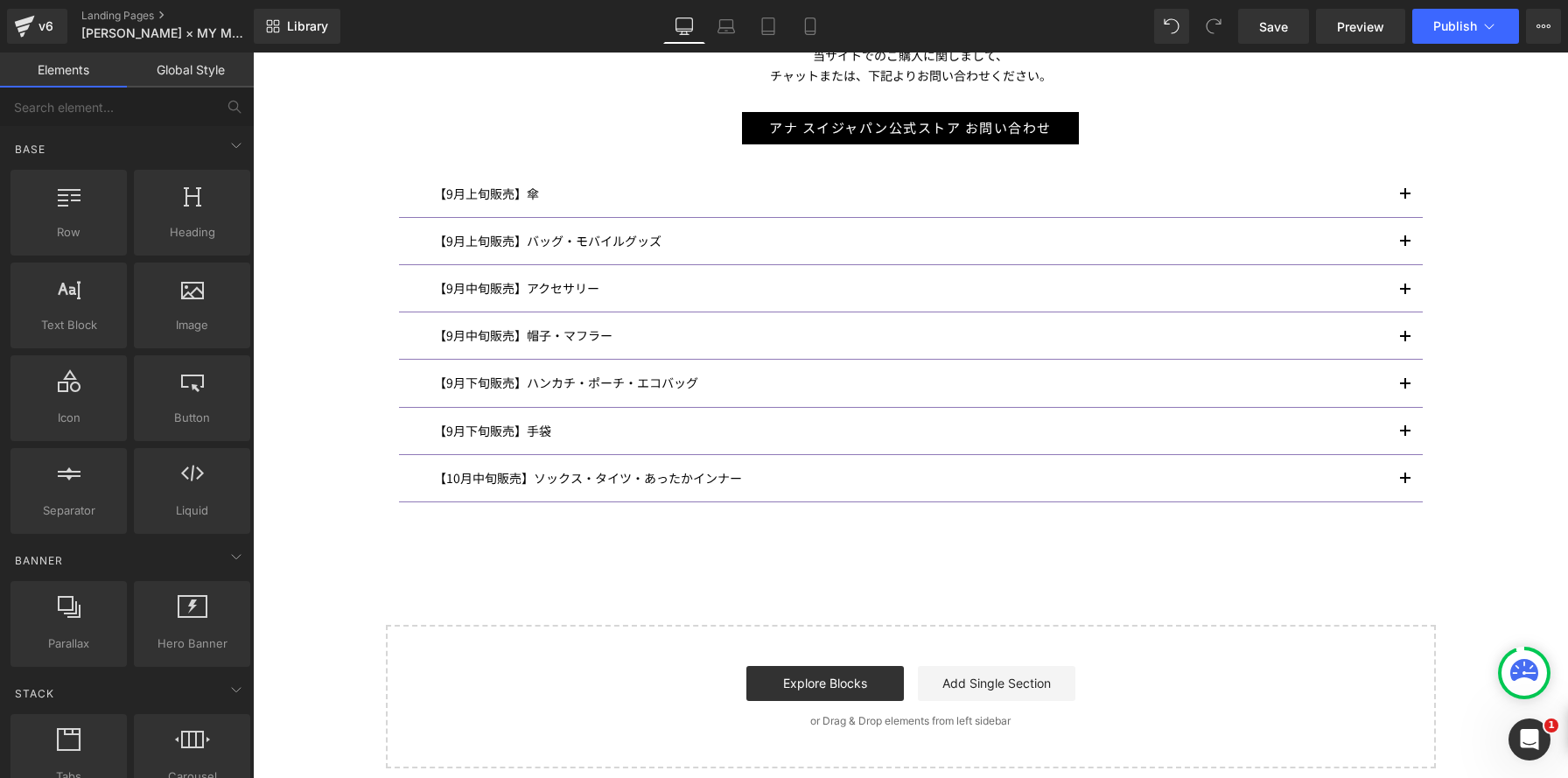
scroll to position [532, 0]
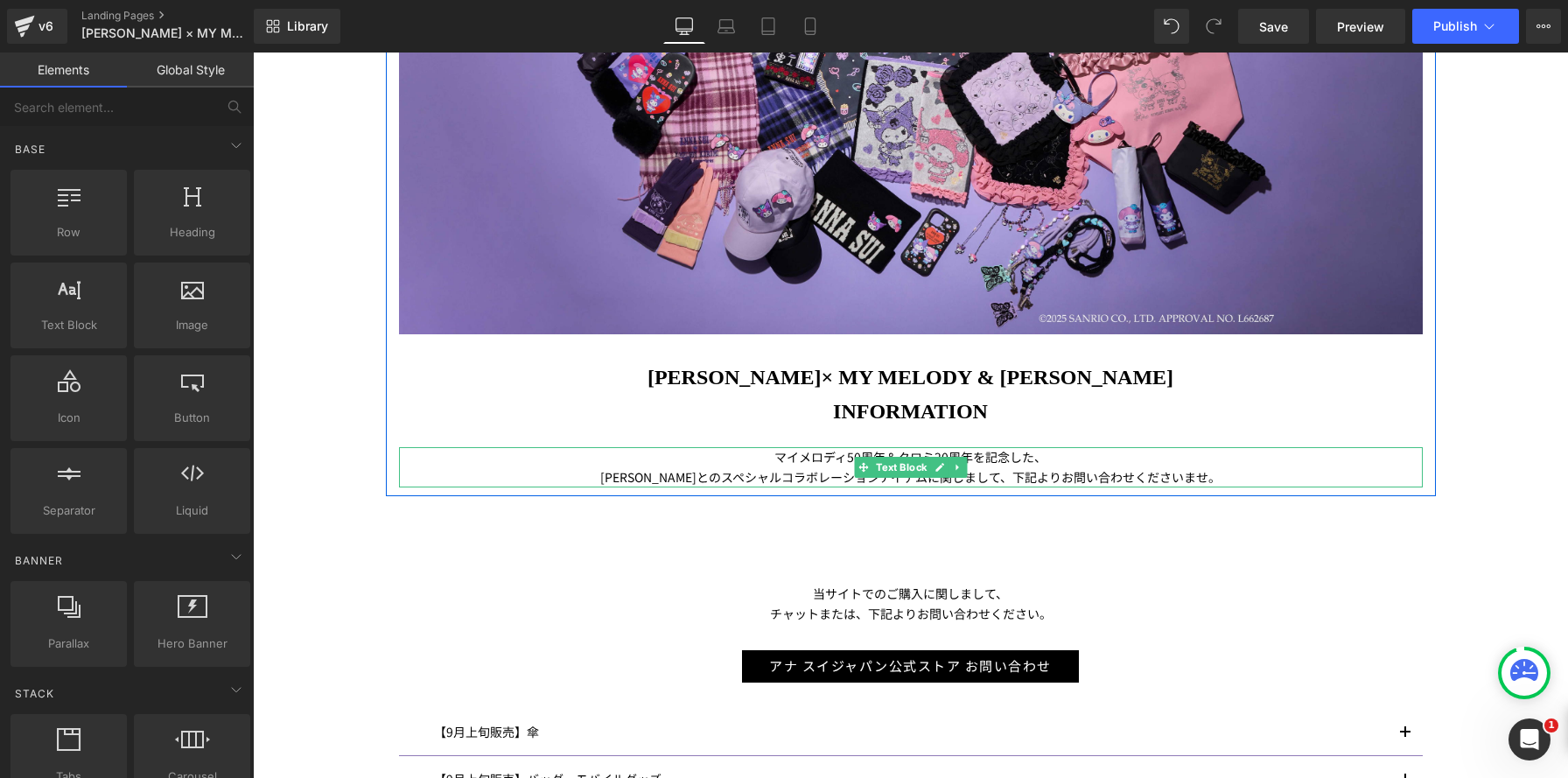
click at [996, 477] on span "とのスペシャルコラボレーションアイテムに関しまして、下記よりお問い合わせくださいませ。" at bounding box center [957, 477] width 524 height 18
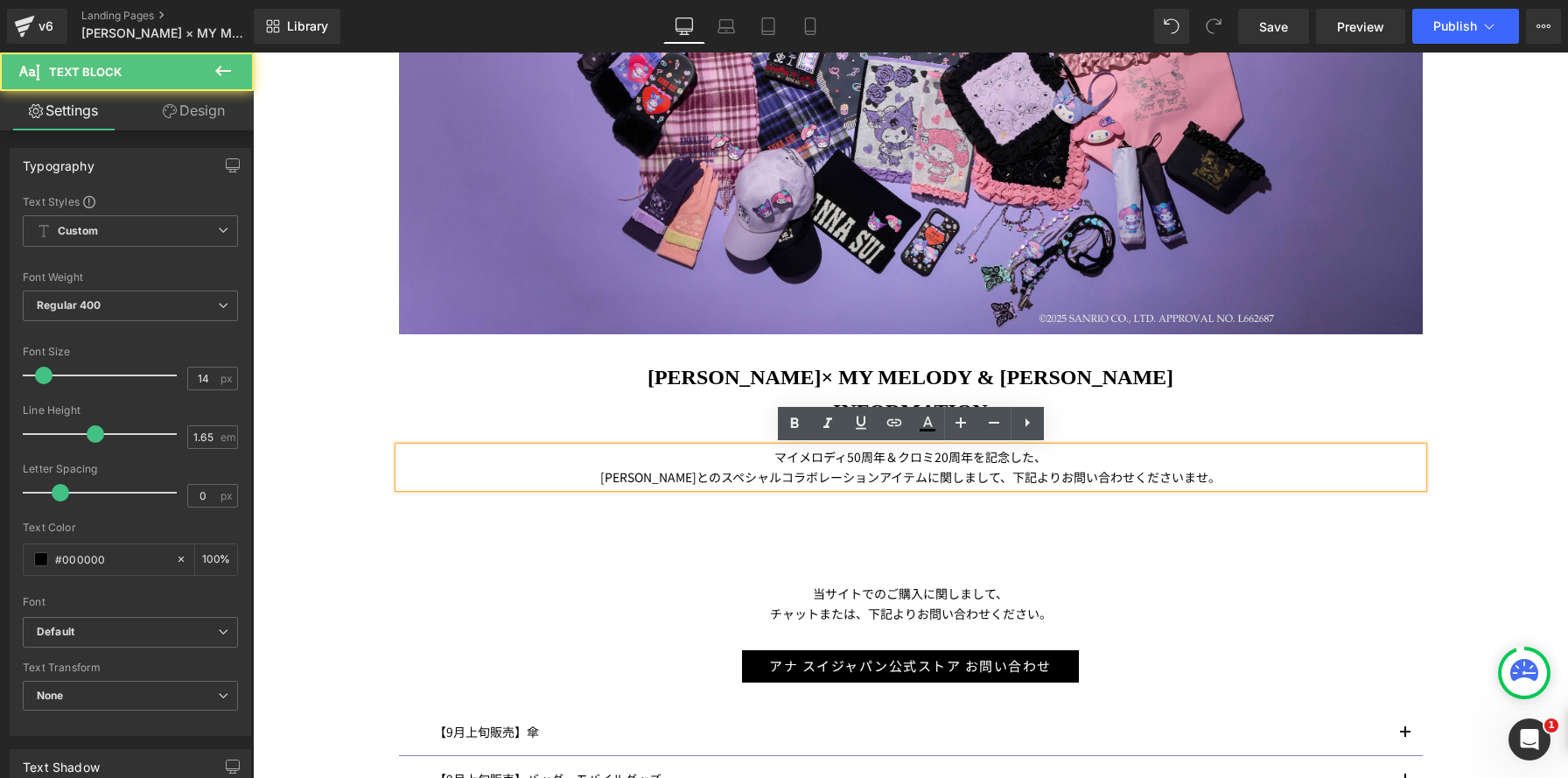
click at [995, 478] on span "とのスペシャルコラボレーションアイテムに関しまして、下記よりお問い合わせくださいませ。" at bounding box center [957, 477] width 524 height 18
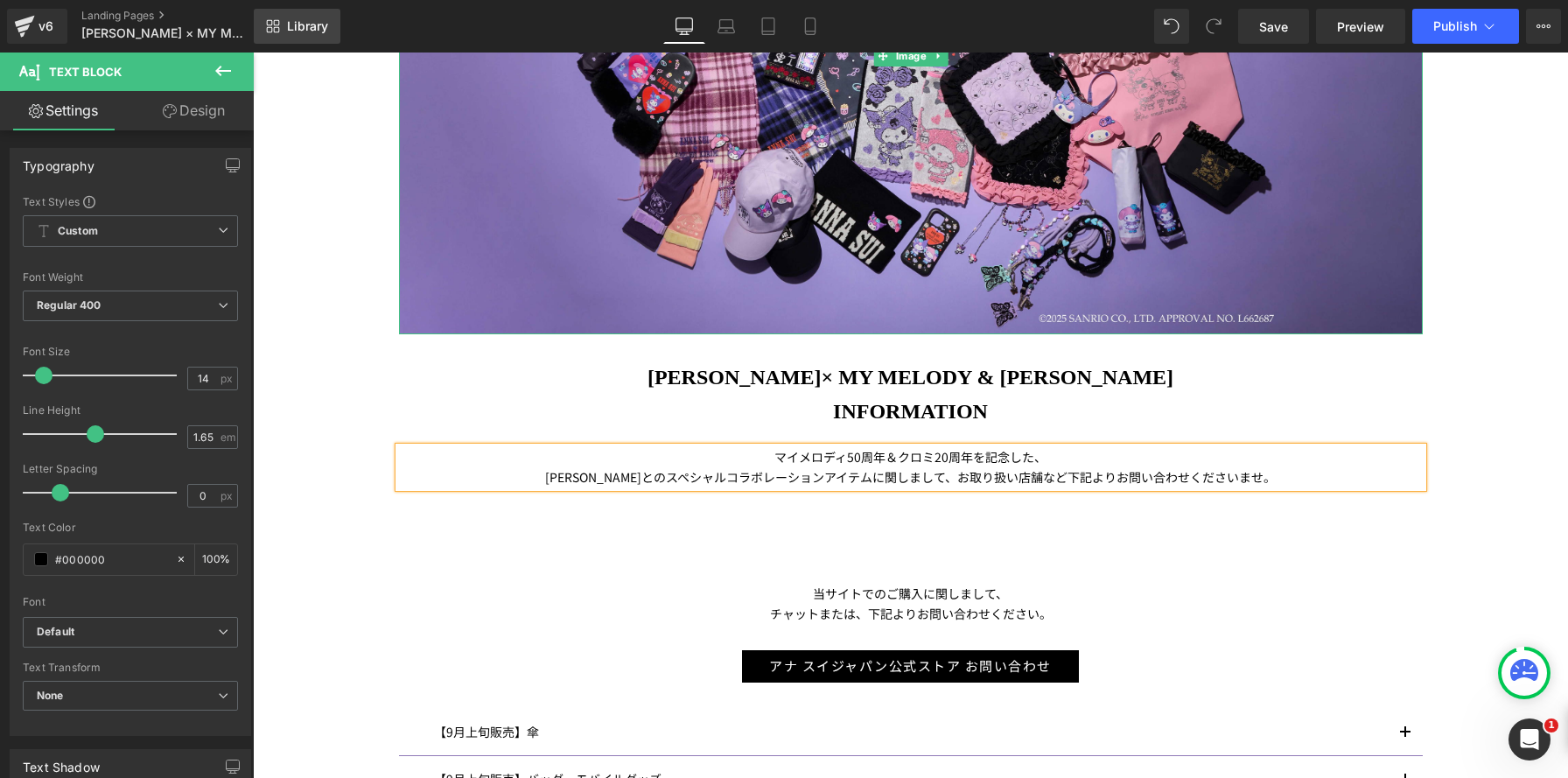
scroll to position [531, 0]
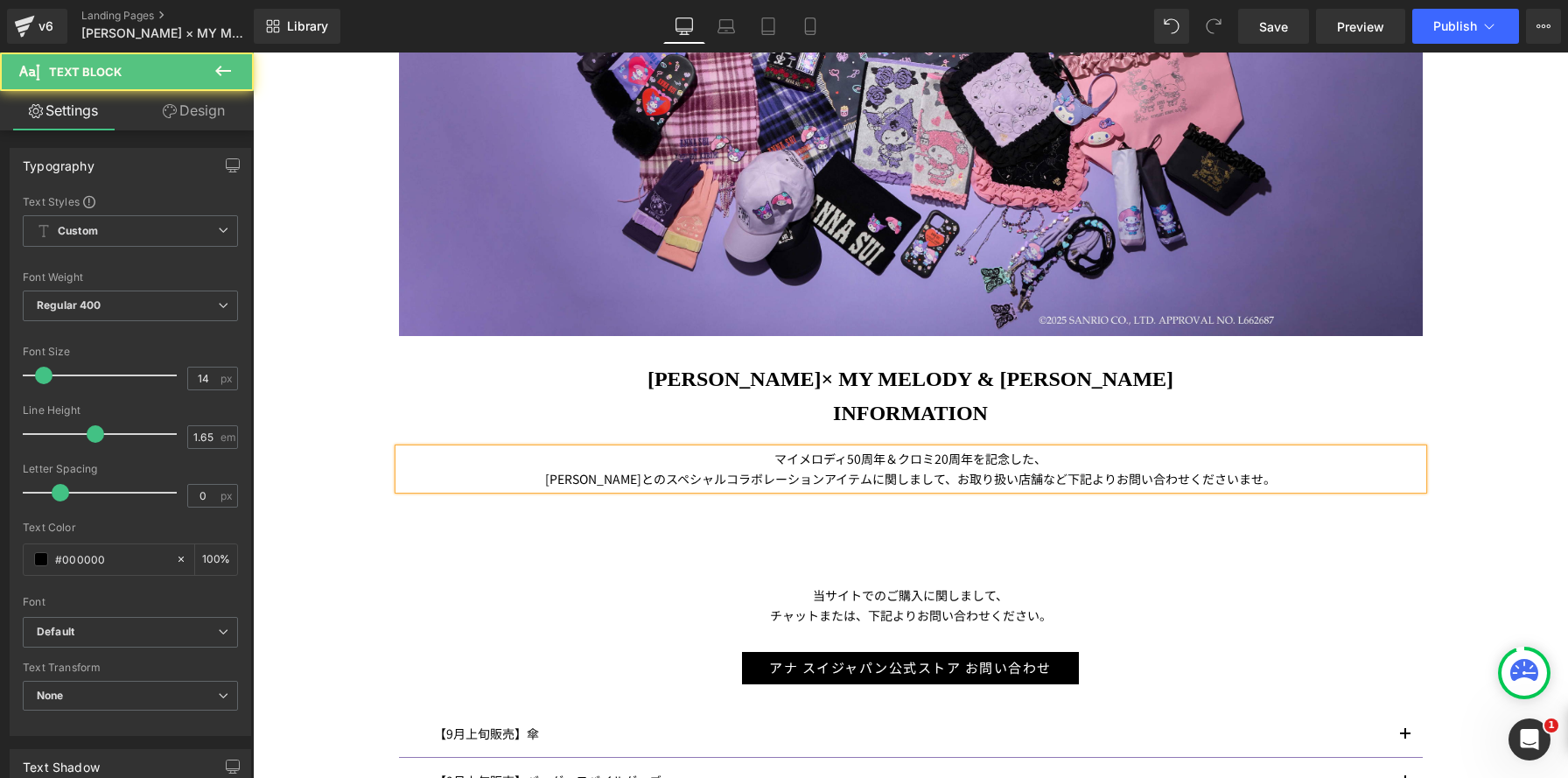
click at [1193, 473] on span "とのスペシャルコラボレーションアイテムに関しまして、お取り扱い店舗など下記よりお問い合わせくださいませ。" at bounding box center [958, 479] width 635 height 18
click at [1295, 489] on div "マイメロディ 50 周年＆クロミ 20 周年を記念した、 ANNA SUI とのスペシャルコラボレーションアイテムに関しまして、お取り扱い店舗など下記よりお問…" at bounding box center [911, 468] width 1024 height 41
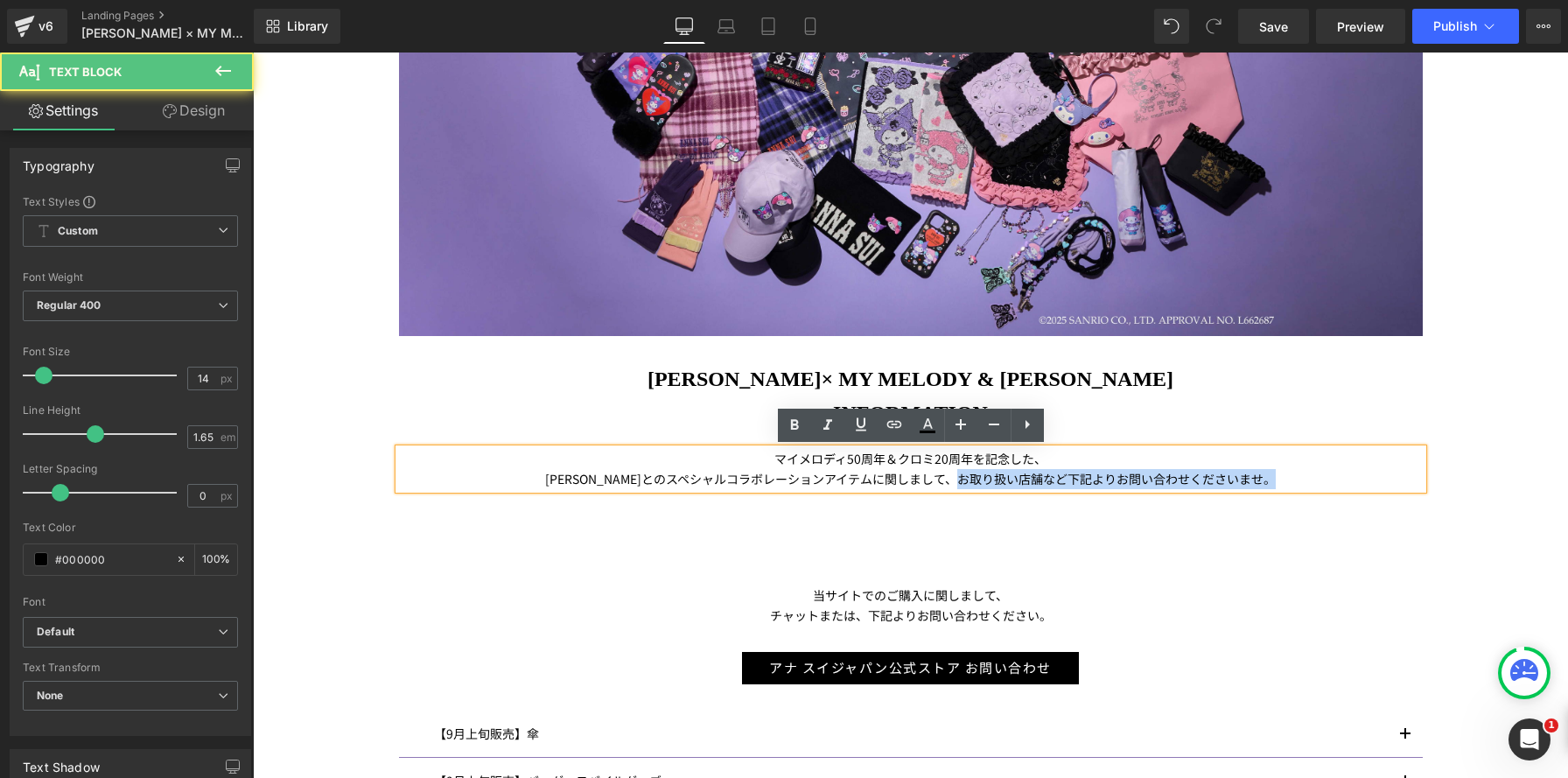
drag, startPoint x: 937, startPoint y: 484, endPoint x: 1303, endPoint y: 474, distance: 366.1
click at [1303, 474] on p "ANNA SUI とのスペシャルコラボレーションアイテムに関しまして、お取り扱い店舗など下記よりお問い合わせくださいませ。" at bounding box center [911, 479] width 1024 height 20
click at [1285, 481] on p "ANNA SUI とのスペシャルコラボレーションアイテムに関しまして、お取り扱い店舗など下記よりお問い合わせくださいませ。" at bounding box center [911, 479] width 1024 height 20
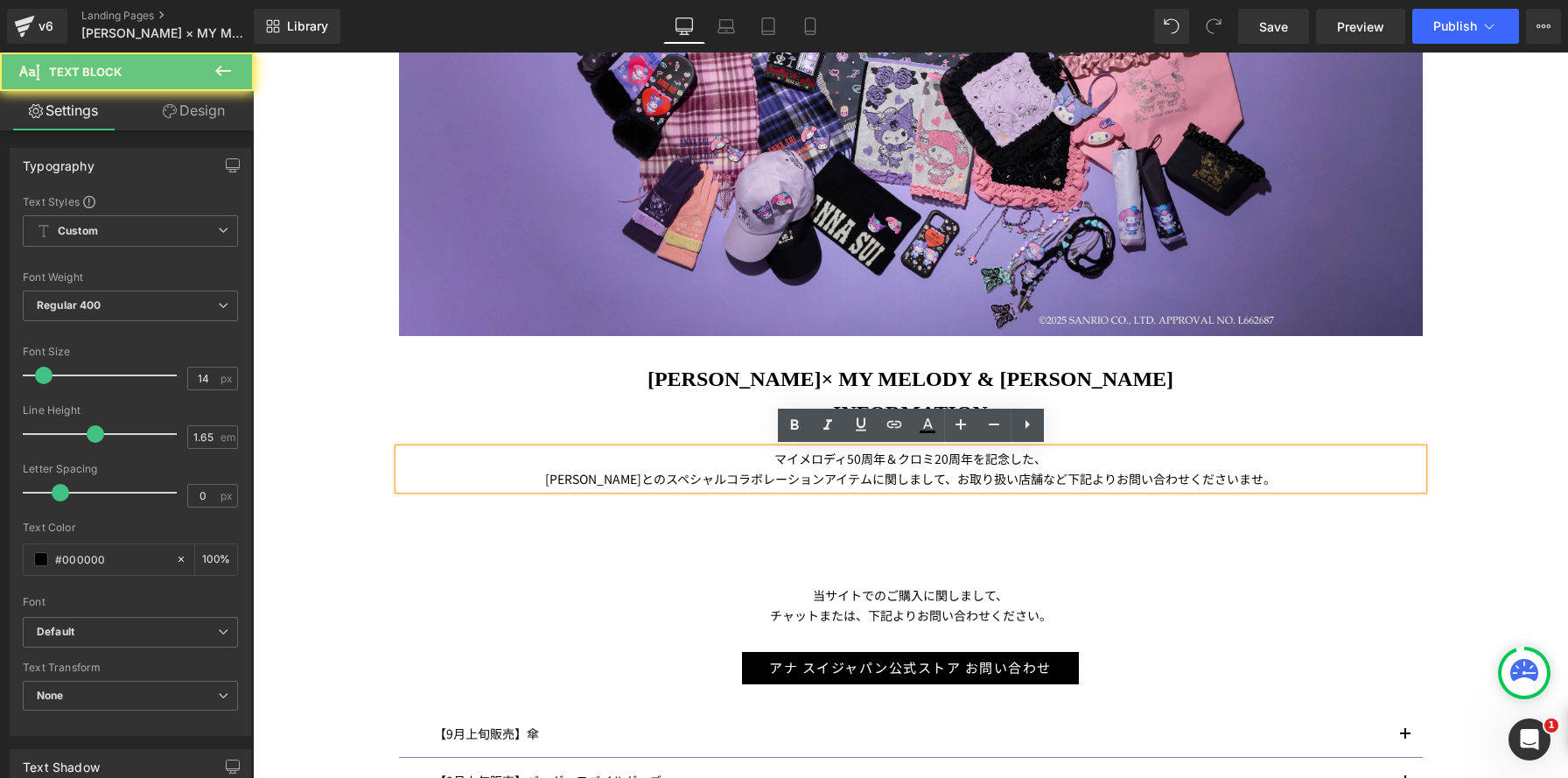
click at [1285, 481] on p "ANNA SUI とのスペシャルコラボレーションアイテムに関しまして、お取り扱い店舗など下記よりお問い合わせくださいませ。" at bounding box center [911, 479] width 1024 height 20
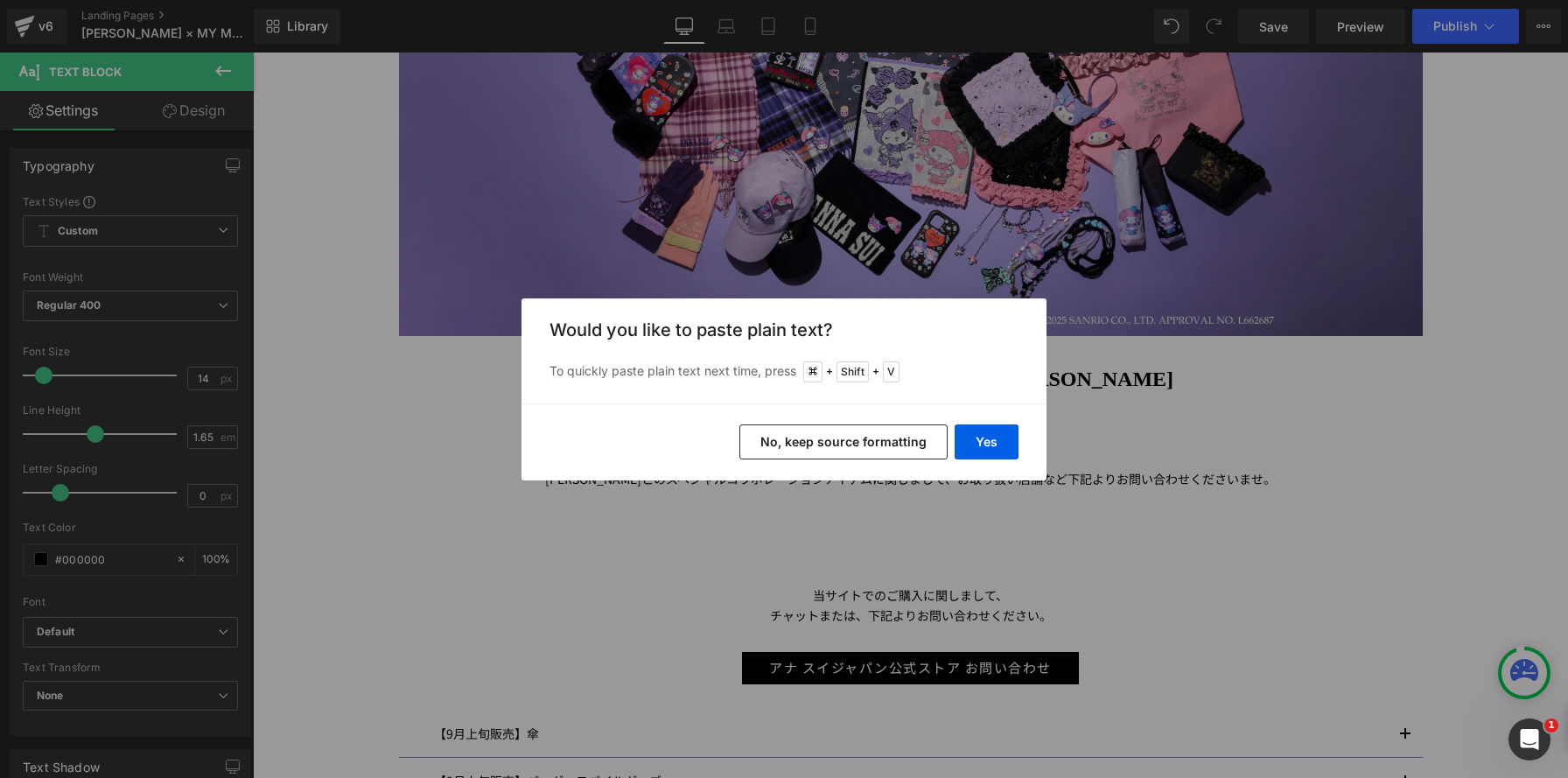
click at [912, 445] on button "No, keep source formatting" at bounding box center [843, 441] width 208 height 35
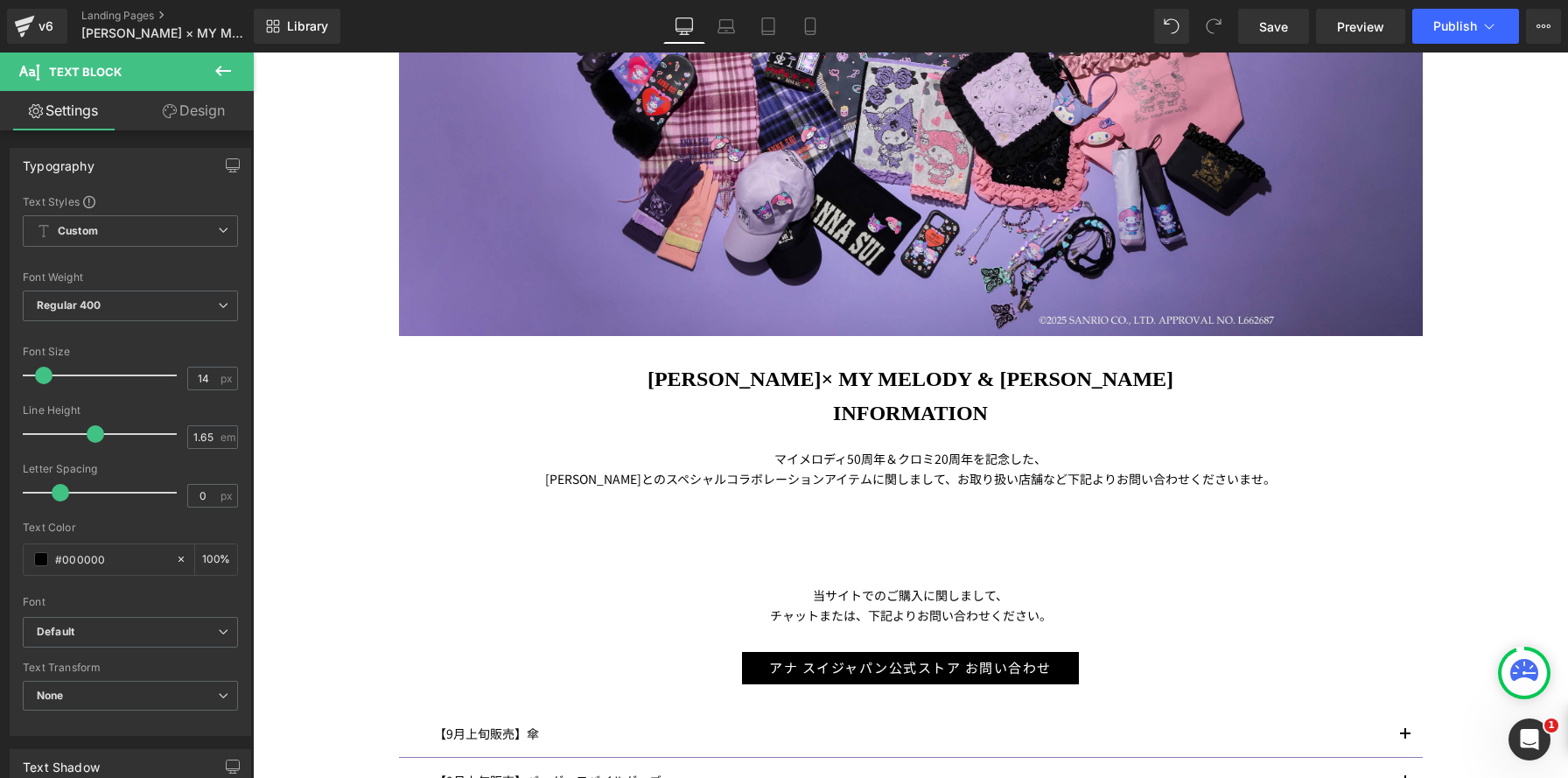
scroll to position [2341, 1315]
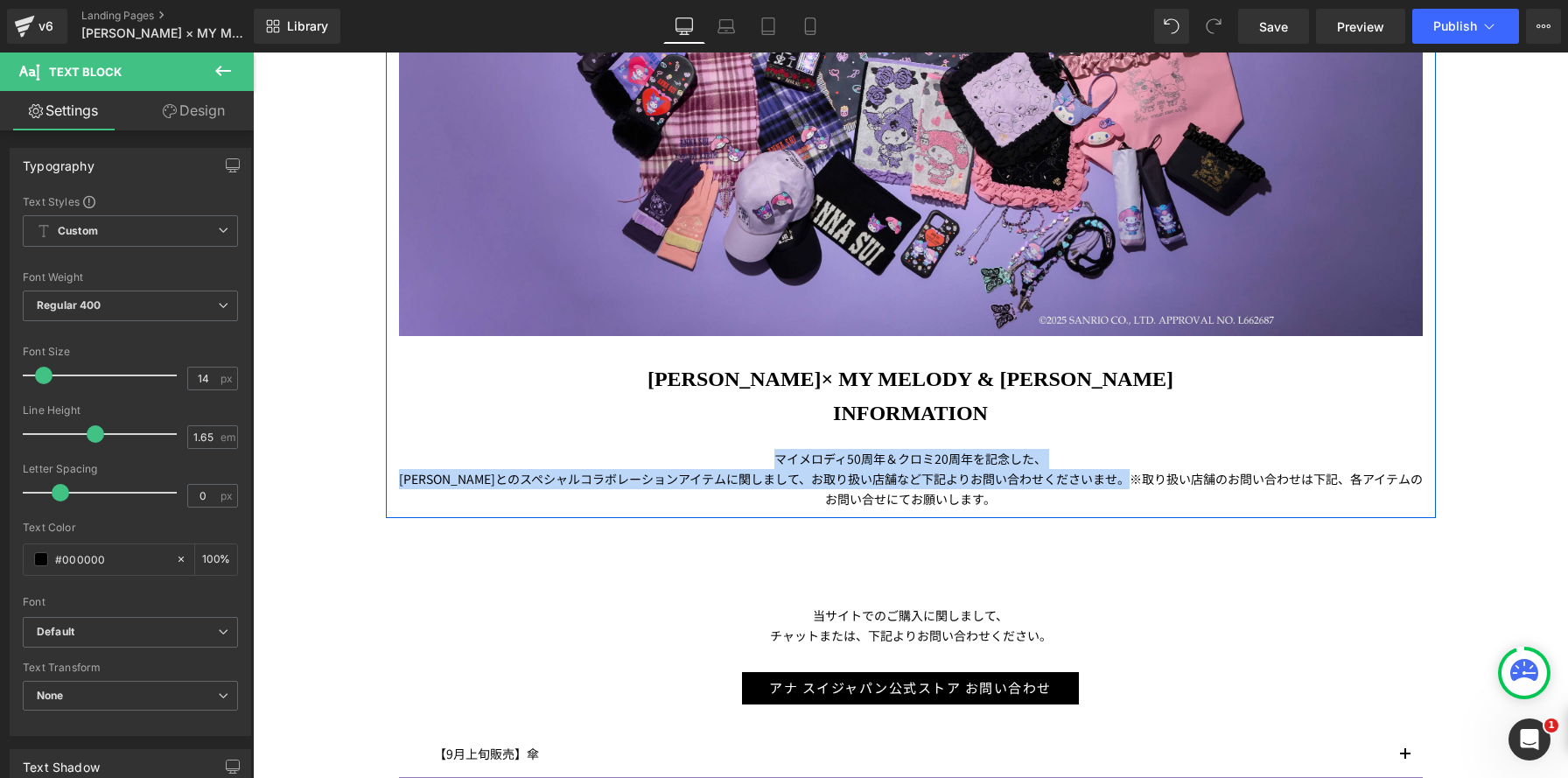
drag, startPoint x: 1091, startPoint y: 478, endPoint x: 699, endPoint y: 437, distance: 394.1
click at [699, 437] on div "Image ANNA SUI× MY MELODY & KUROMI INFORMATION Heading マイメロディ 50 周年＆クロミ 20 周年を記…" at bounding box center [911, 144] width 1050 height 729
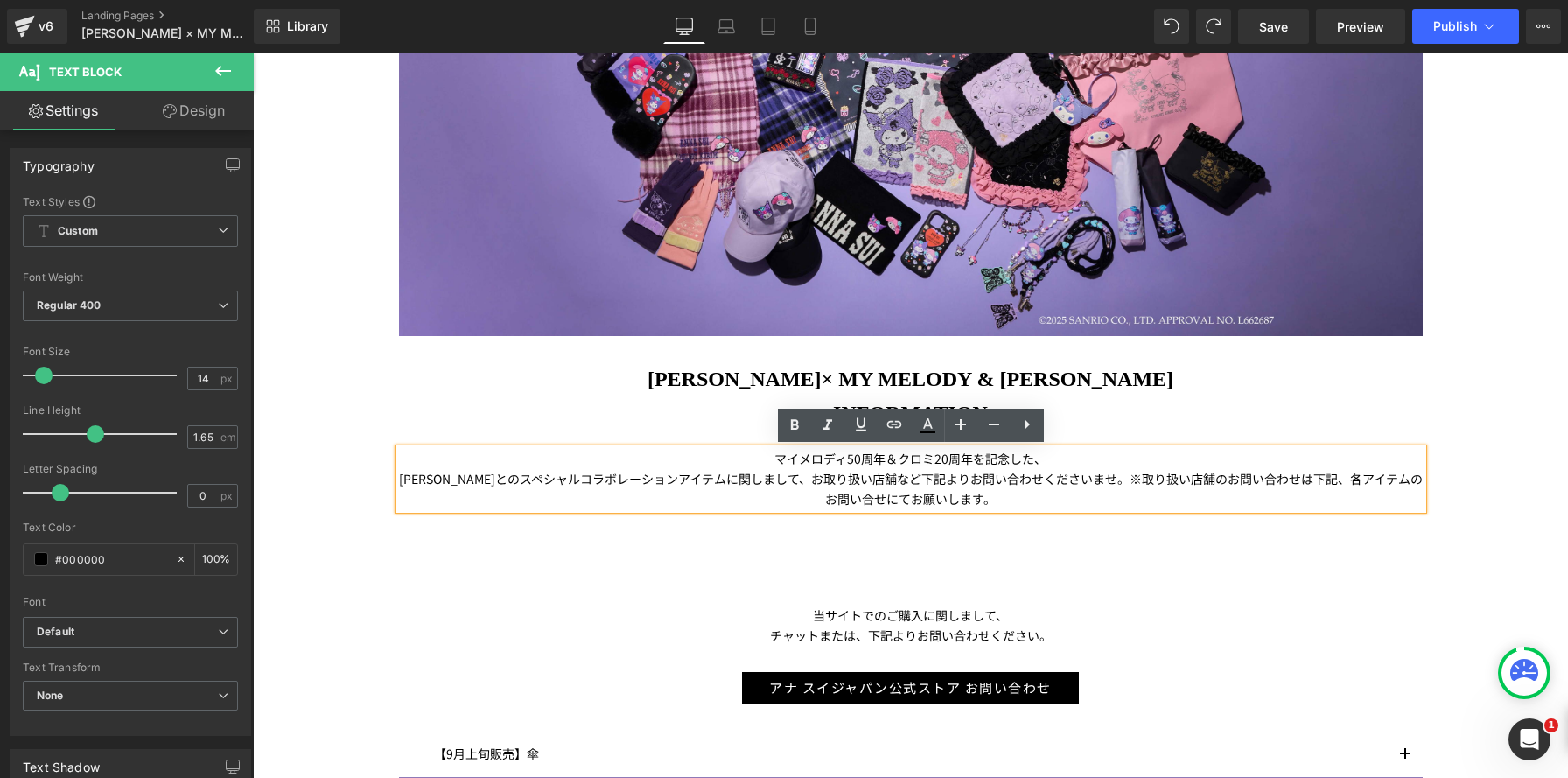
click at [1005, 463] on span "周年を記念した、" at bounding box center [997, 458] width 98 height 18
drag, startPoint x: 771, startPoint y: 481, endPoint x: 1095, endPoint y: 478, distance: 324.0
click at [1095, 478] on p "ANNA SUI とのスペシャルコラボレーションアイテムに関しまして、お取り扱い店舗など下記よりお問い合わせくださいませ。 ※ 取り扱い店舗のお問い合わせは下…" at bounding box center [911, 489] width 1024 height 41
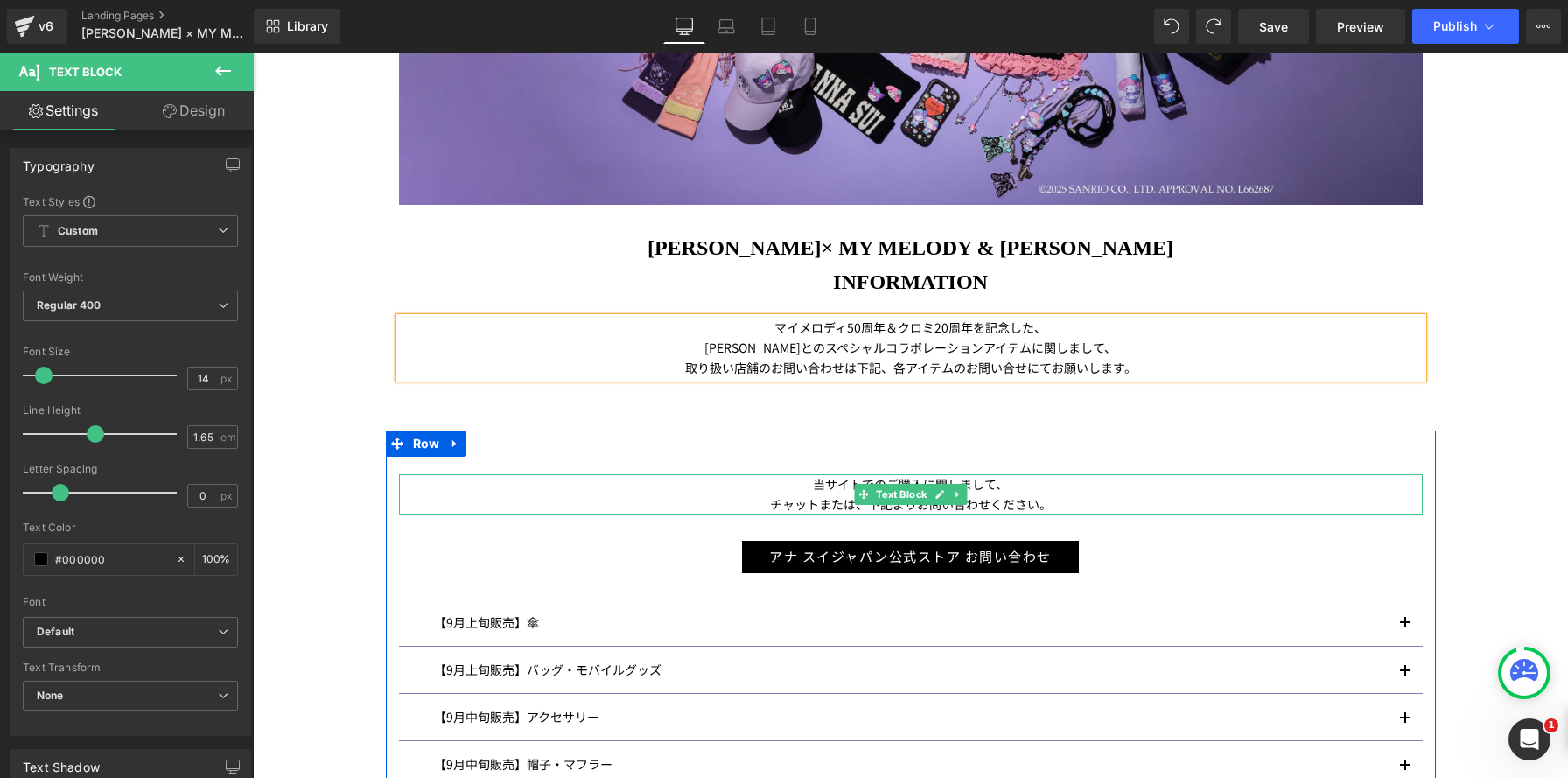
scroll to position [665, 0]
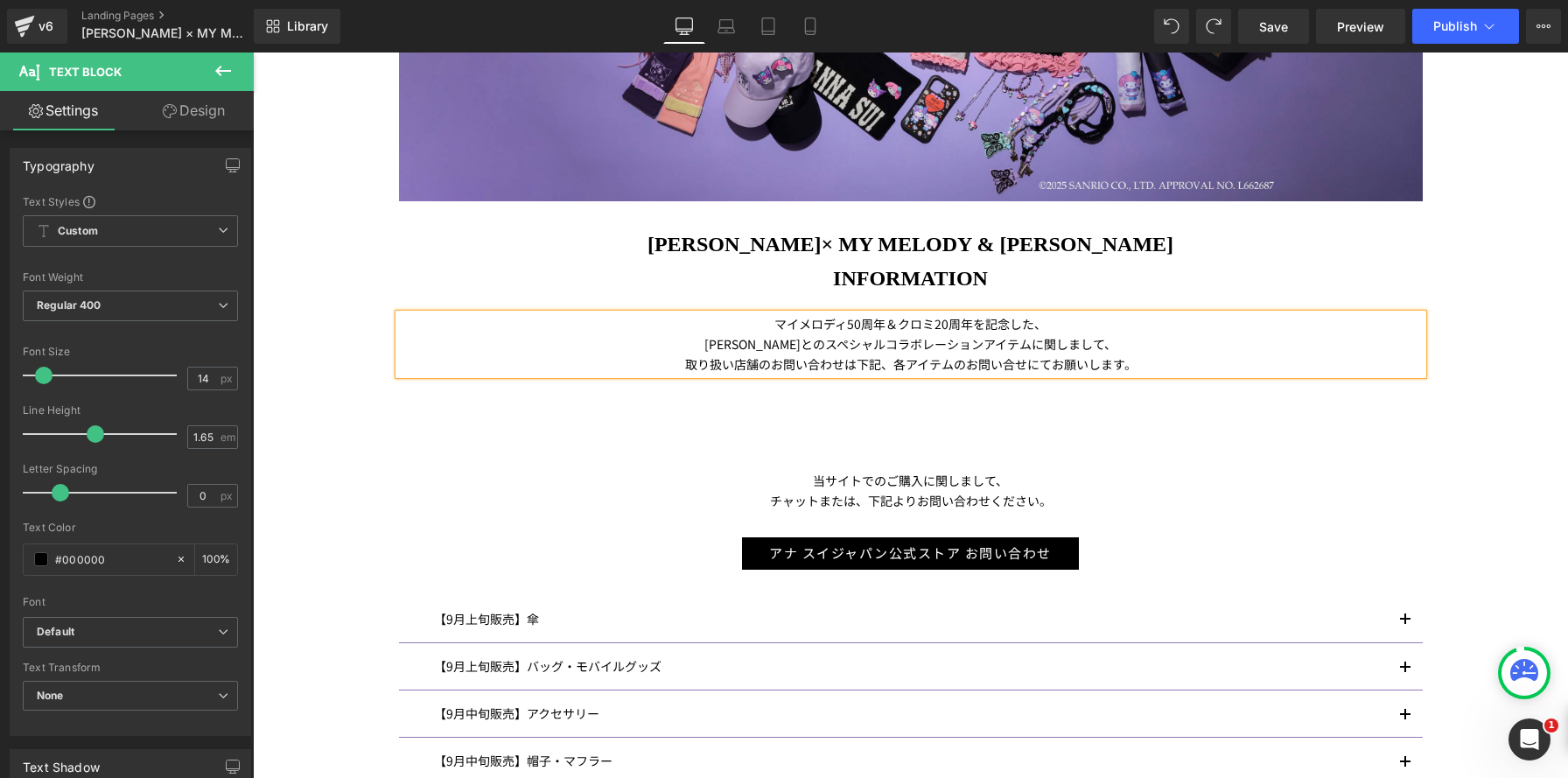
drag, startPoint x: 994, startPoint y: 366, endPoint x: 1018, endPoint y: 365, distance: 24.0
click at [994, 366] on span "取り扱い店舗のお問い合わせは下記、各アイテムのお問い合せにてお願いします。" at bounding box center [911, 364] width 451 height 18
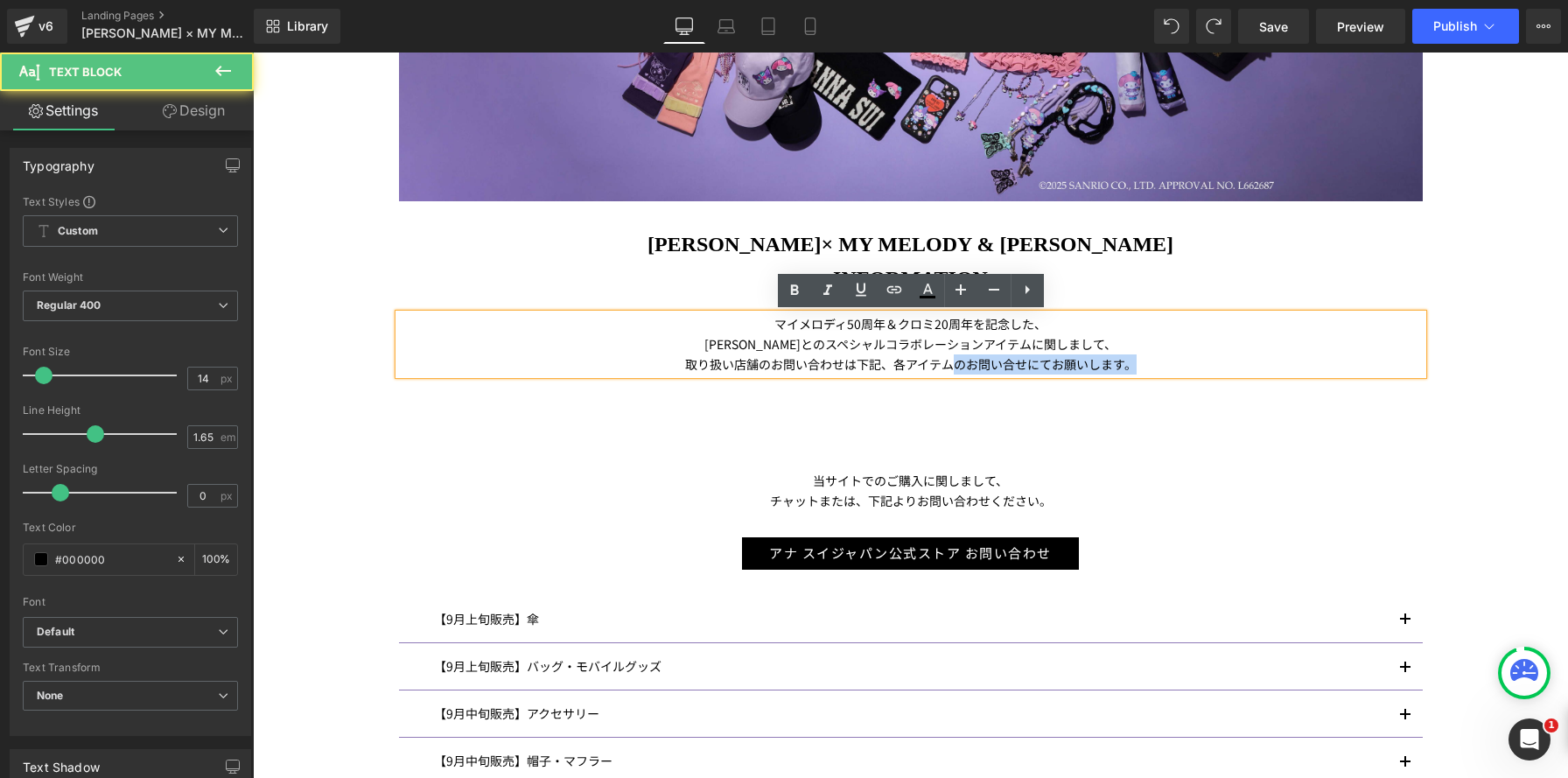
drag, startPoint x: 956, startPoint y: 365, endPoint x: 1169, endPoint y: 371, distance: 213.1
click at [1169, 371] on p "取り扱い店舗のお問い合わせは下記、各アイテムのお問い合せにてお願いします。" at bounding box center [911, 364] width 1024 height 20
click at [1191, 360] on p "取り扱い店舗のお問い合わせは下記、各アイテムのお問い合せにてお願いします。" at bounding box center [911, 364] width 1024 height 20
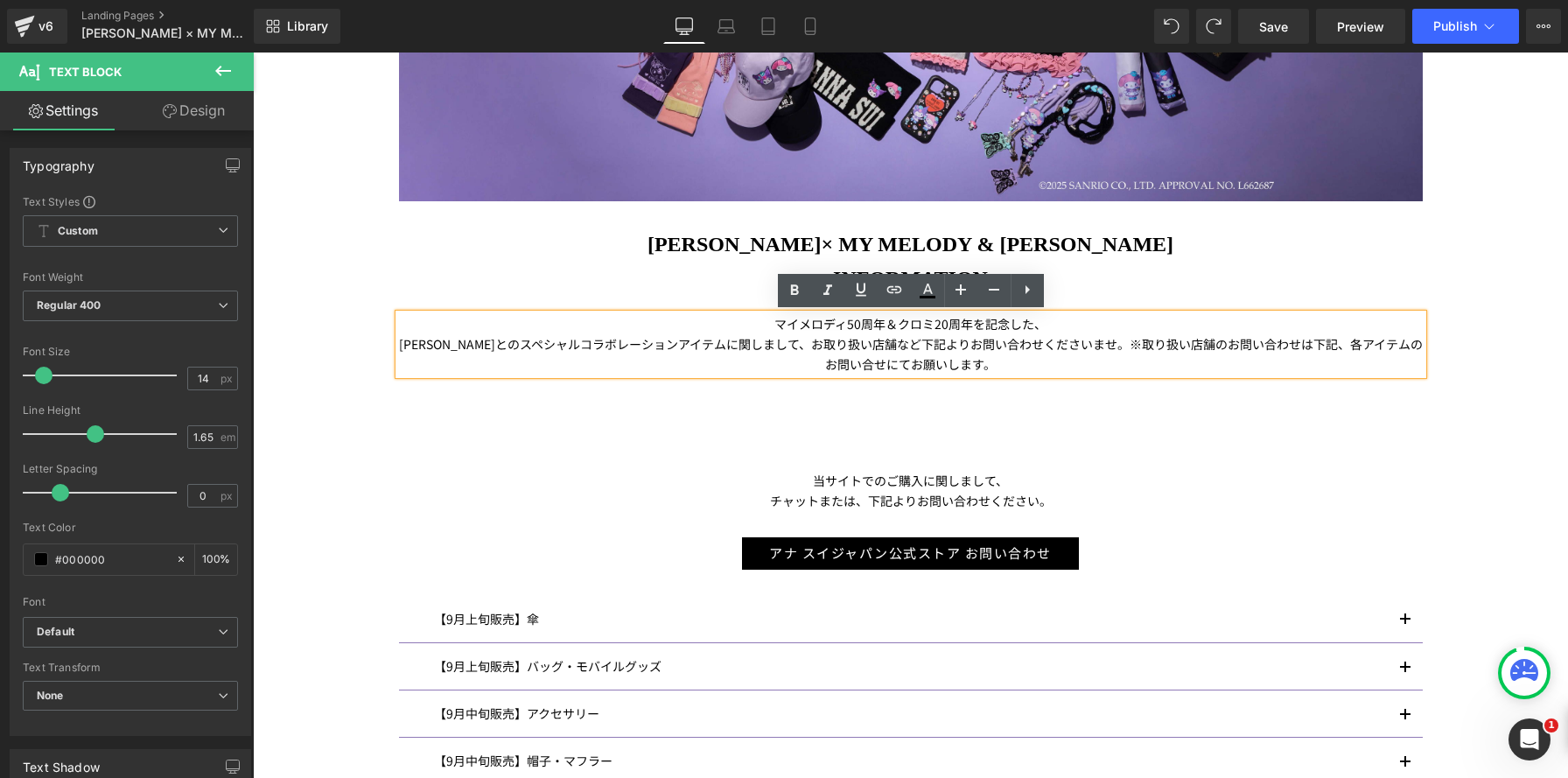
click at [1157, 380] on div "Image ANNA SUI× MY MELODY & KUROMI INFORMATION Heading マイメロディ 50 周年＆クロミ 20 周年を記…" at bounding box center [911, 1] width 1050 height 764
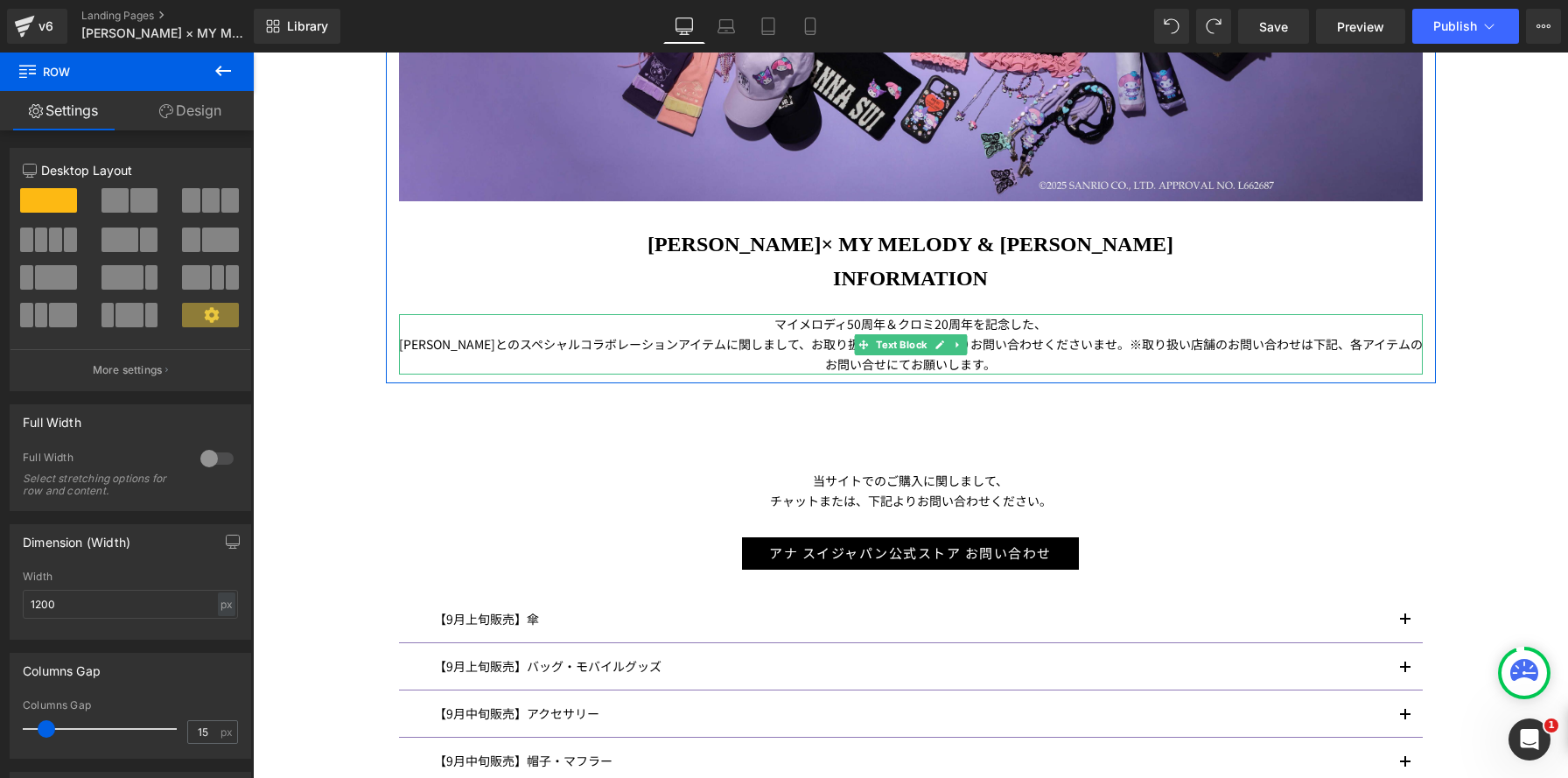
drag, startPoint x: 1091, startPoint y: 344, endPoint x: 1163, endPoint y: 368, distance: 75.9
click at [1163, 368] on p "ANNA SUI とのスペシャルコラボレーションアイテムに関しまして、お取り扱い店舗など下記よりお問い合わせくださいませ。 ※ 取り扱い店舗のお問い合わせは下…" at bounding box center [911, 354] width 1024 height 41
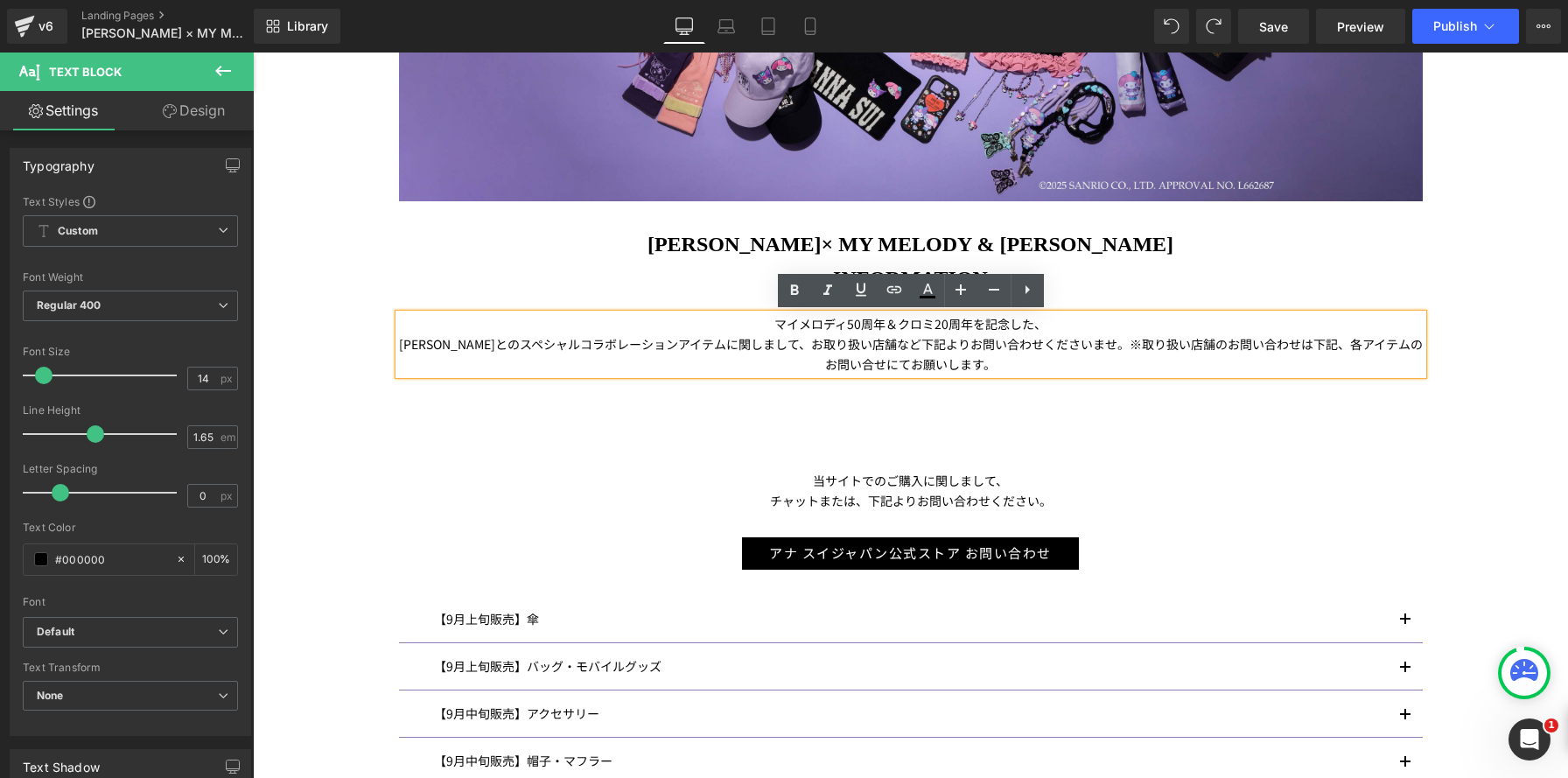
scroll to position [8, 9]
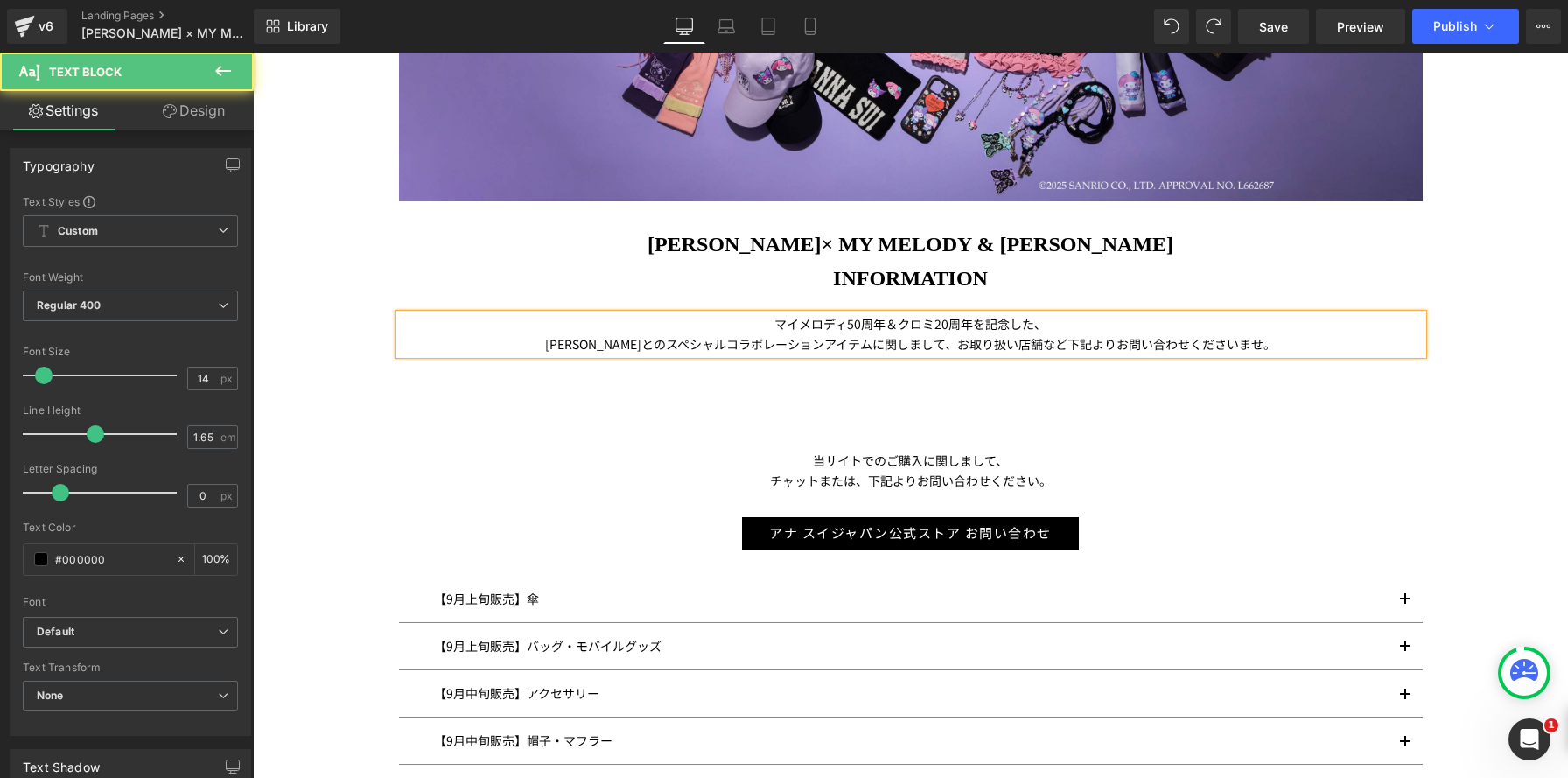
click at [1049, 345] on span "とのスペシャルコラボレーションアイテムに関しまして、お取り扱い店舗など下記よりお問い合わせくださいませ。" at bounding box center [958, 343] width 635 height 18
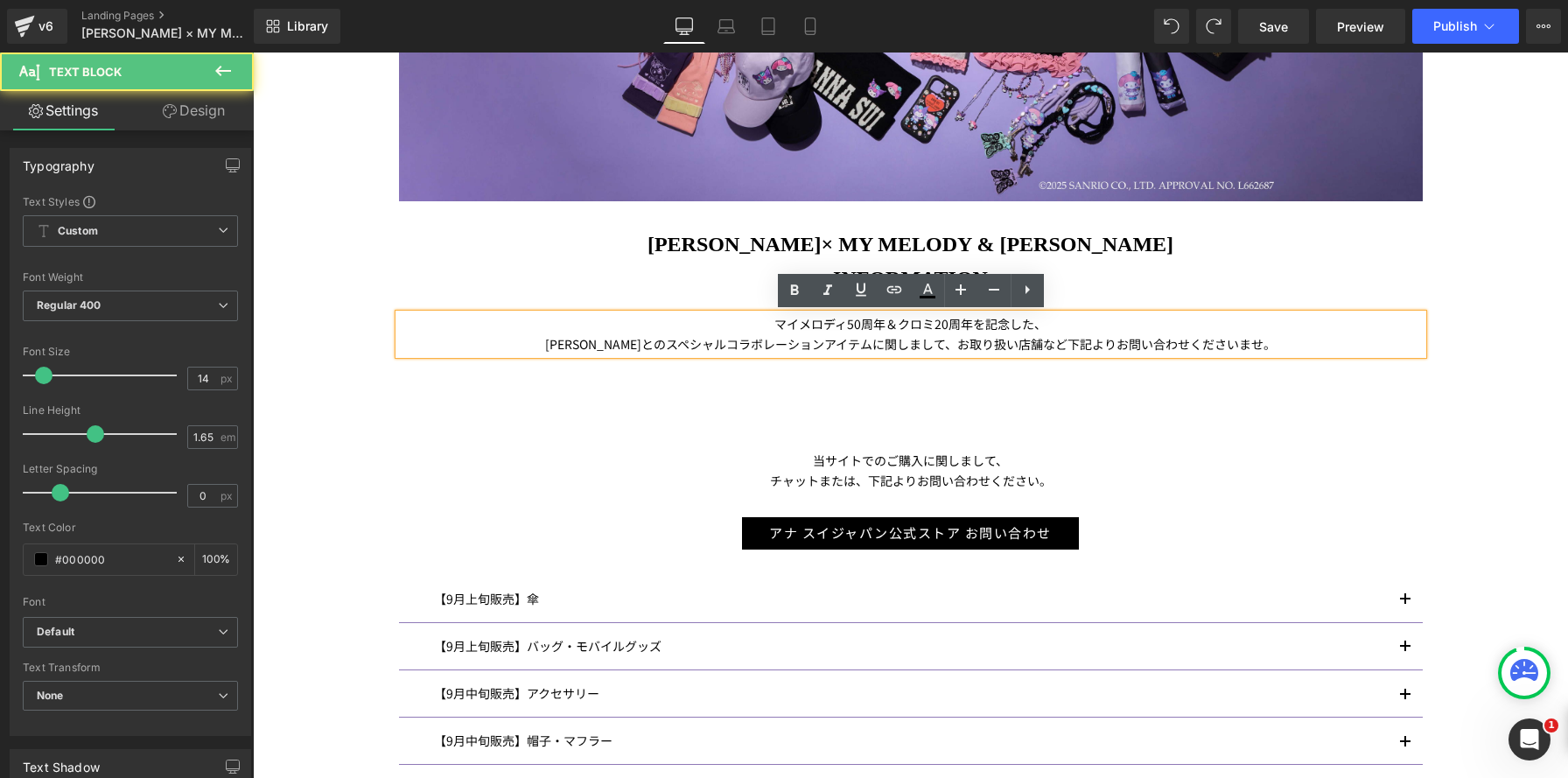
click at [1098, 346] on span "とのスペシャルコラボレーションアイテムに関しまして、お取り扱い店舗など下記よりお問い合わせくださいませ。" at bounding box center [958, 343] width 635 height 18
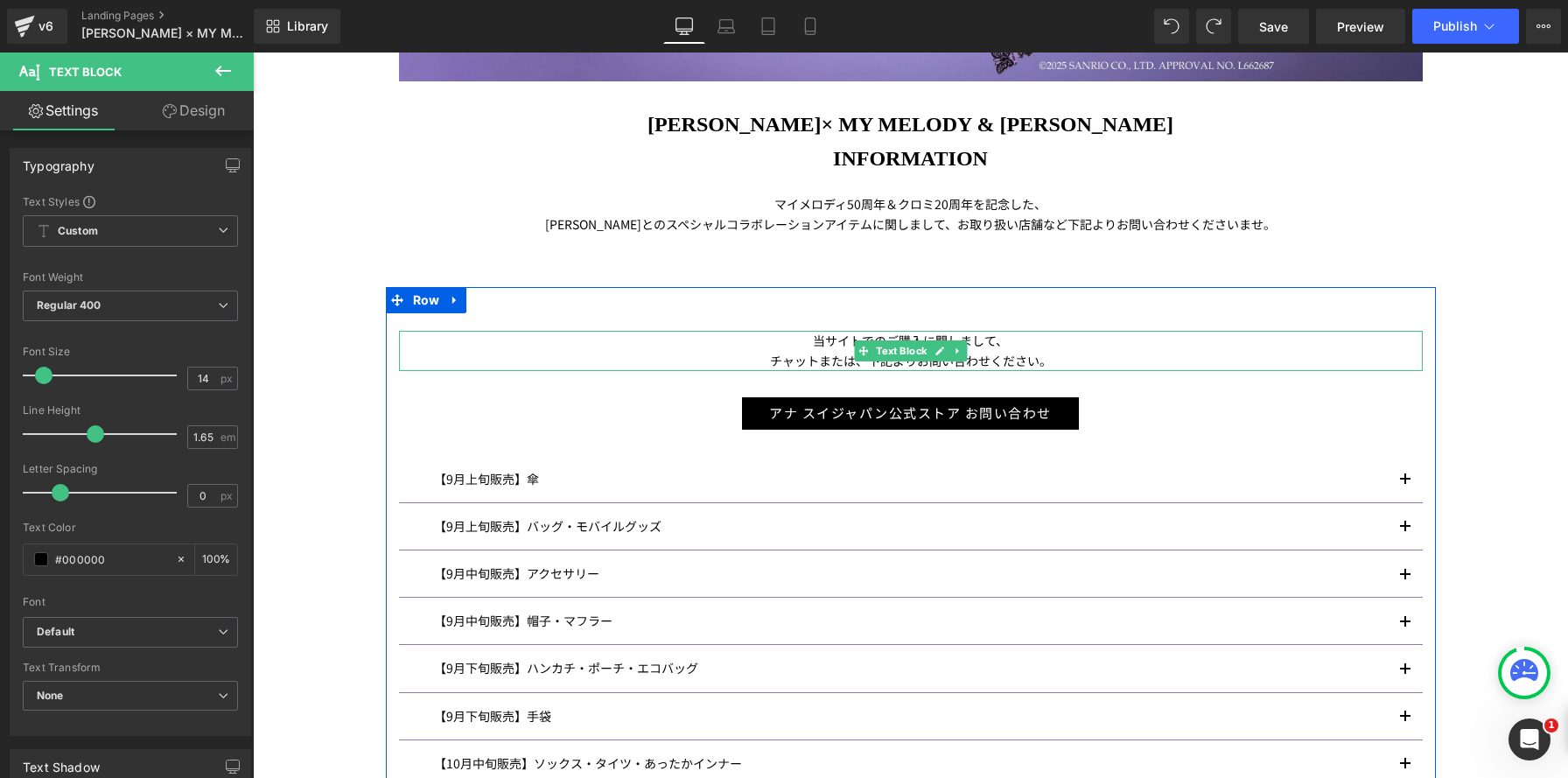
scroll to position [779, 0]
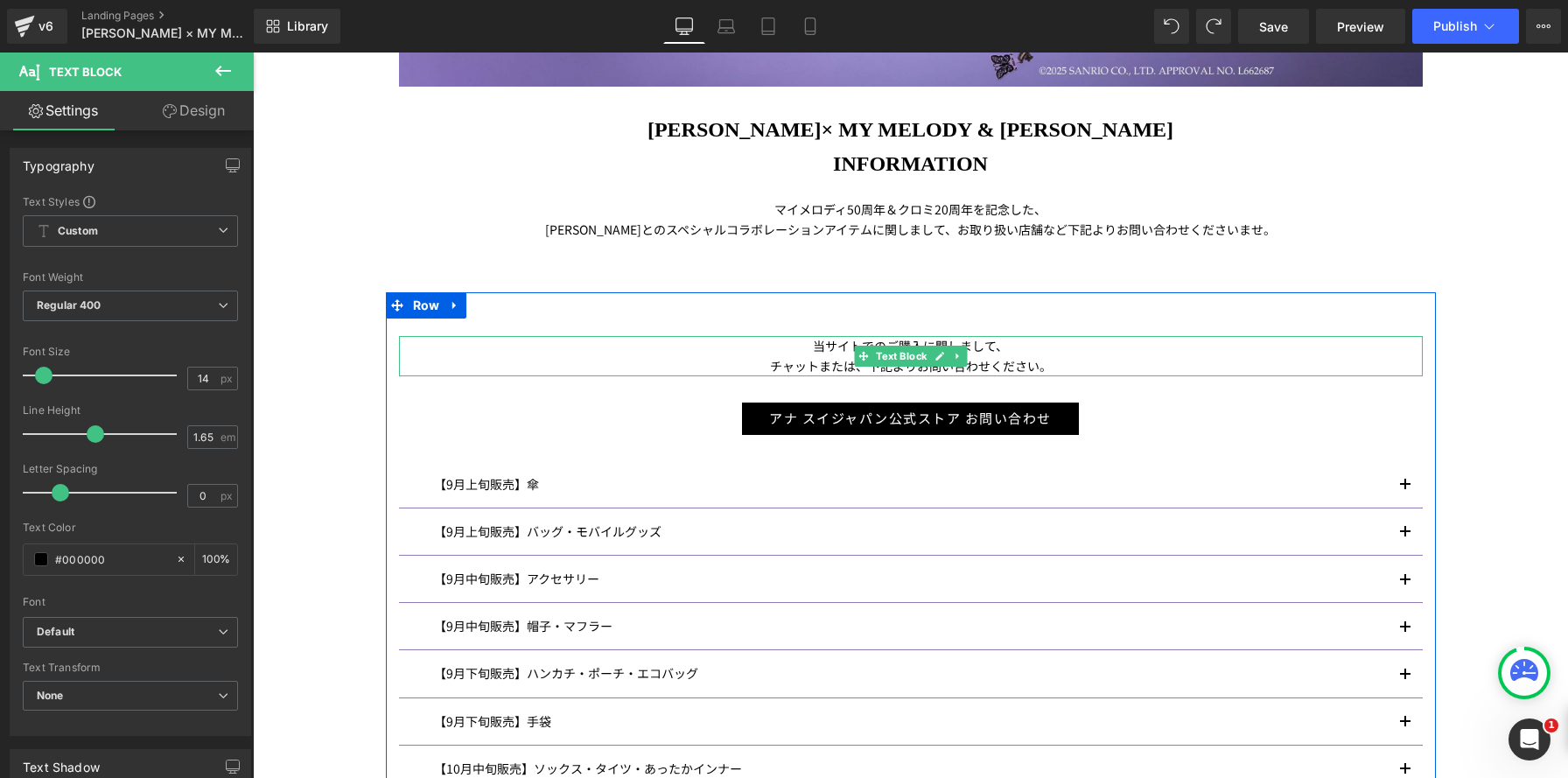
click at [959, 356] on icon at bounding box center [957, 355] width 10 height 11
click at [947, 355] on icon at bounding box center [949, 356] width 10 height 10
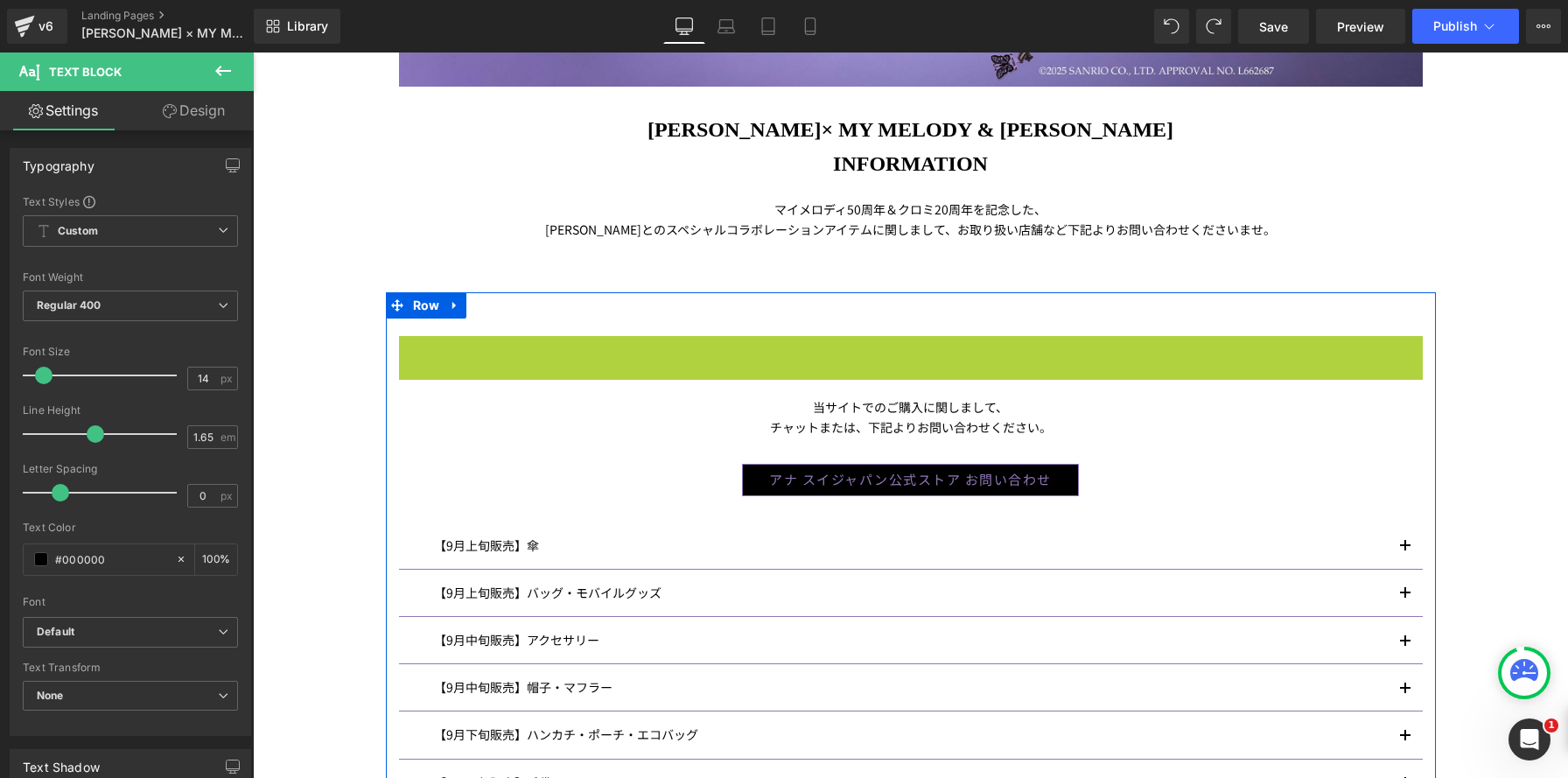
scroll to position [2382, 1315]
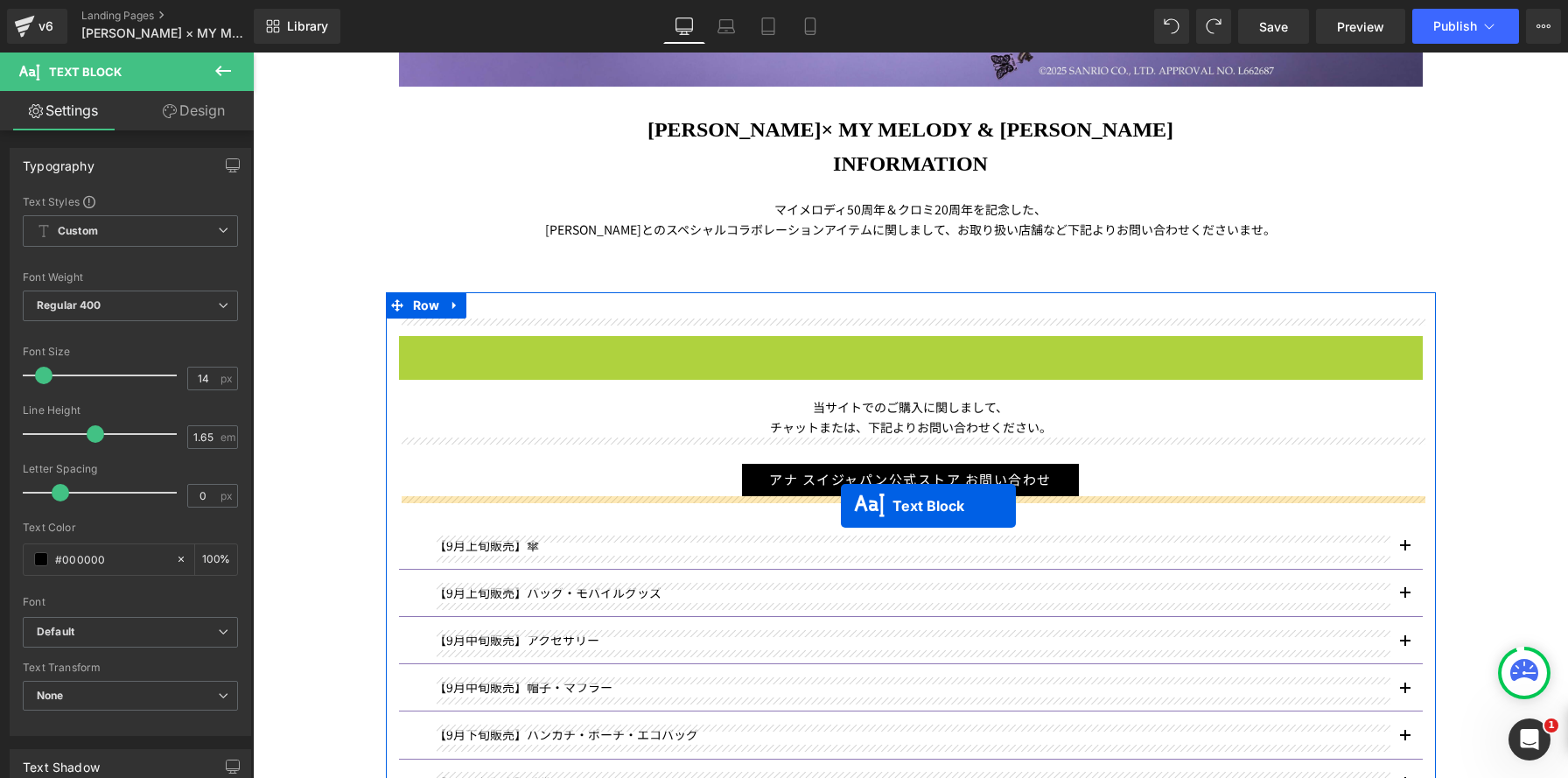
drag, startPoint x: 833, startPoint y: 351, endPoint x: 840, endPoint y: 506, distance: 155.2
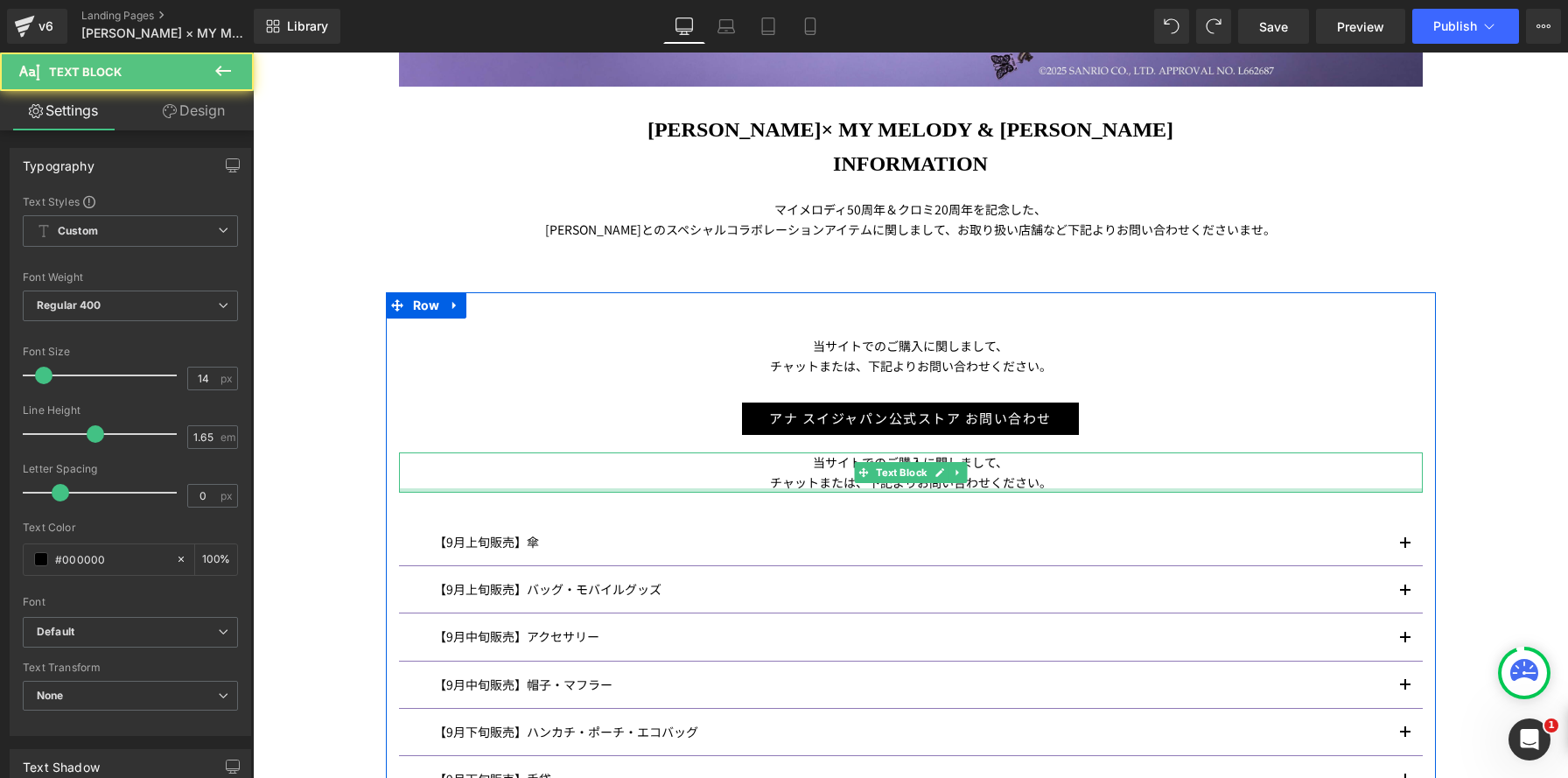
scroll to position [9, 9]
click at [802, 466] on p "当サイトでのご購入に関しまして、" at bounding box center [911, 462] width 1024 height 20
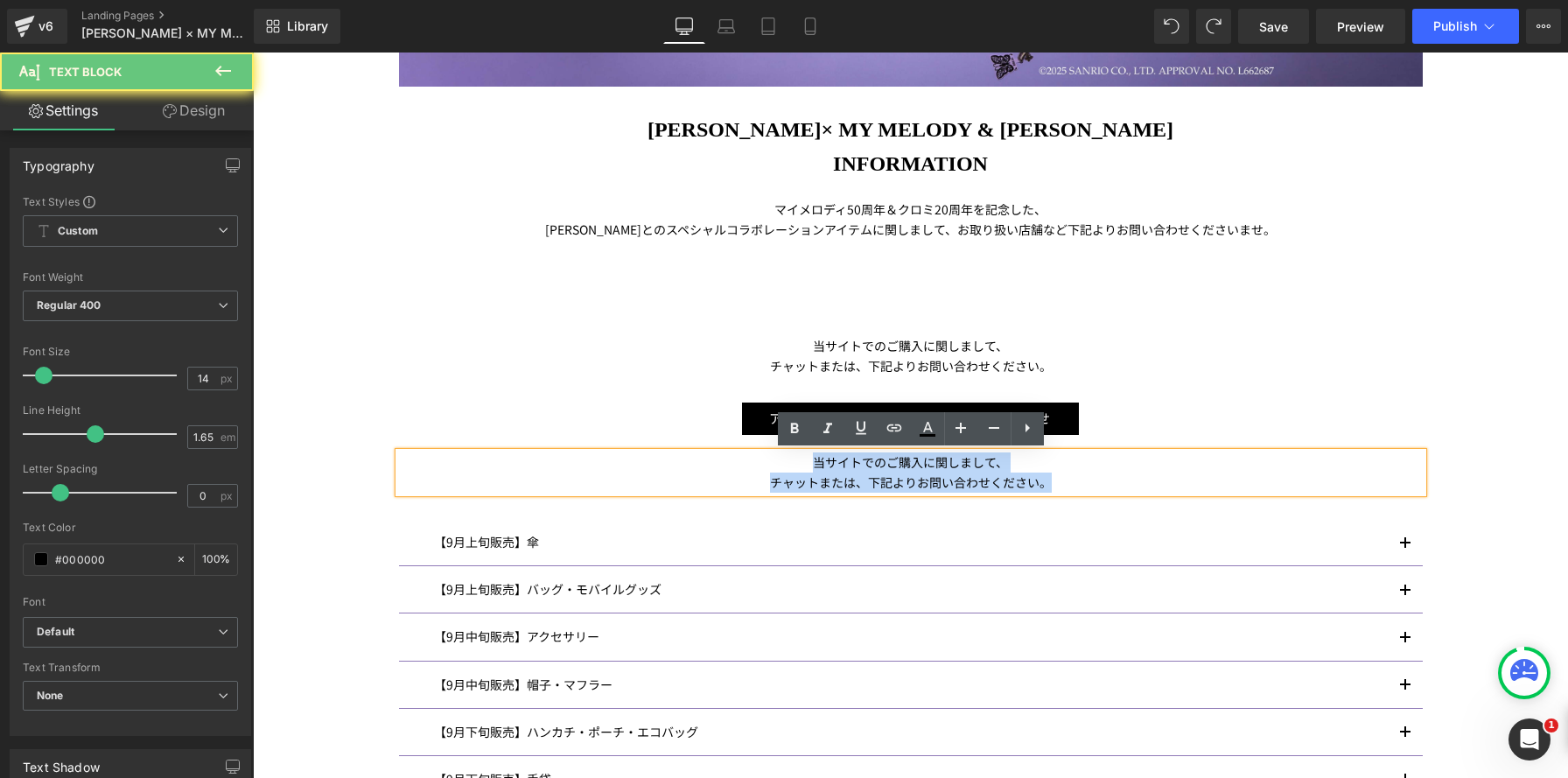
drag, startPoint x: 802, startPoint y: 466, endPoint x: 1189, endPoint y: 485, distance: 387.5
click at [1193, 485] on div "当サイトでのご購入に関しまして、 チャットまたは、下記よりお問い合わせください。" at bounding box center [911, 472] width 1024 height 41
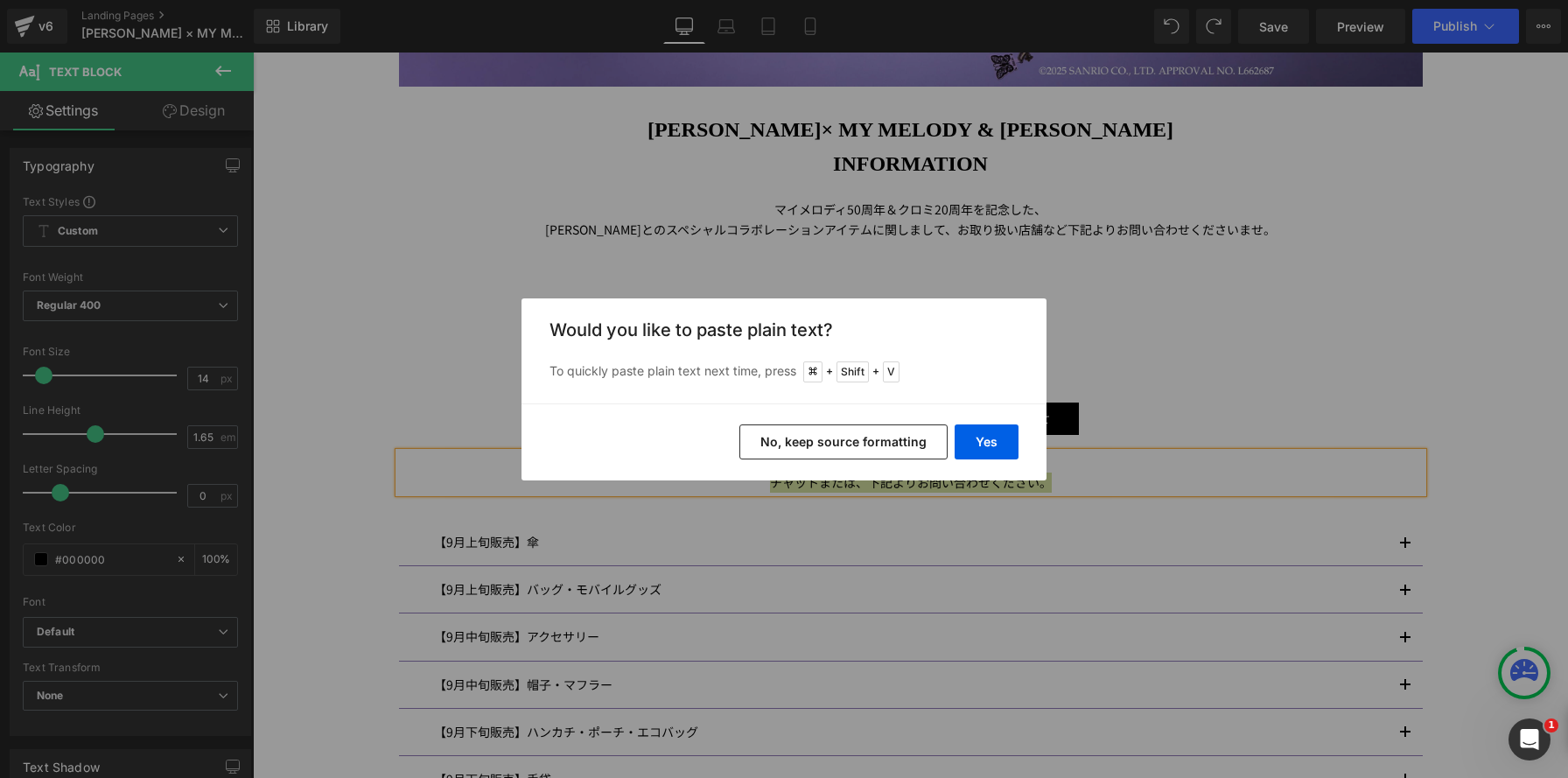
click at [867, 452] on button "No, keep source formatting" at bounding box center [843, 441] width 208 height 35
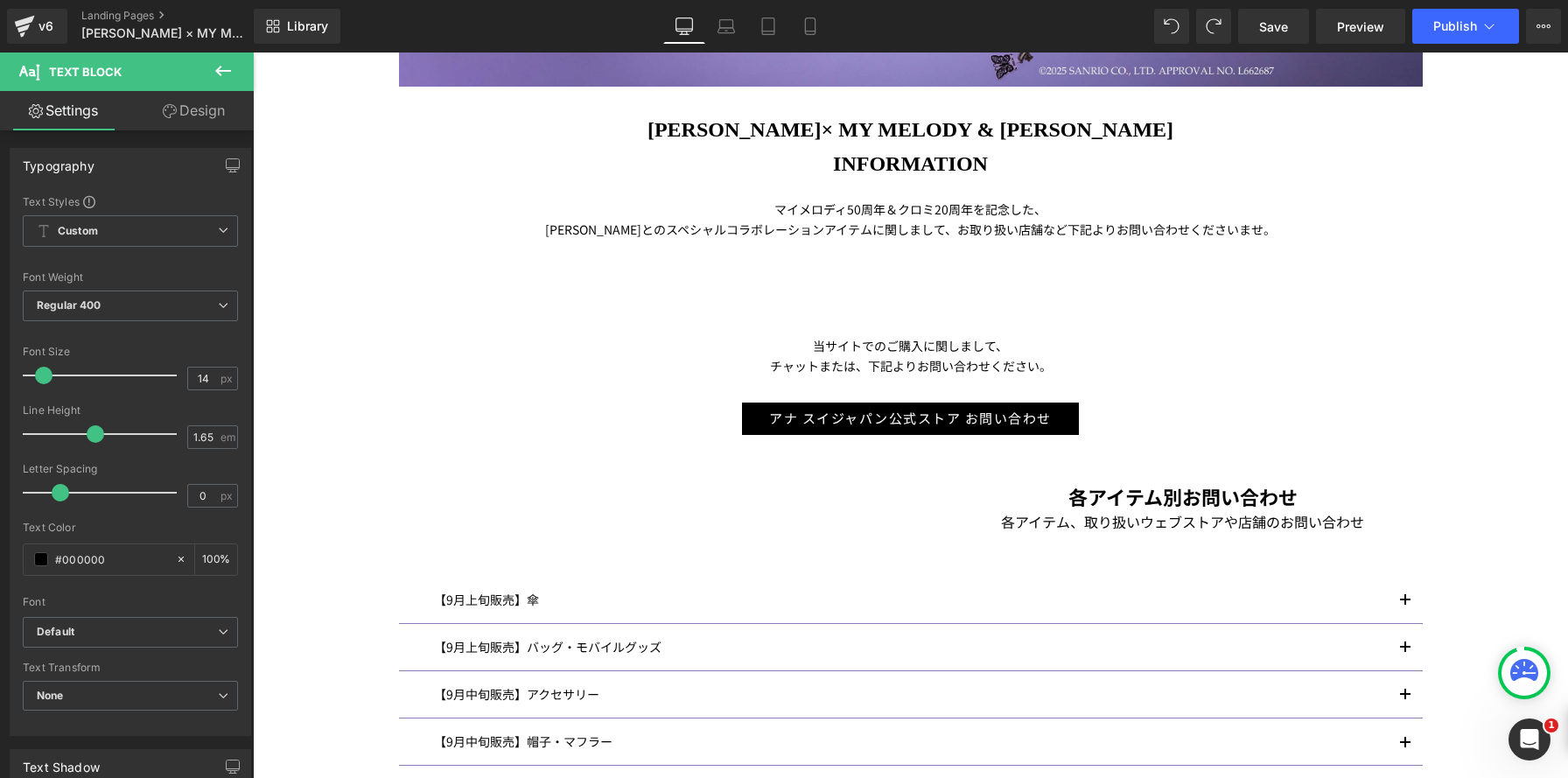
scroll to position [8, 9]
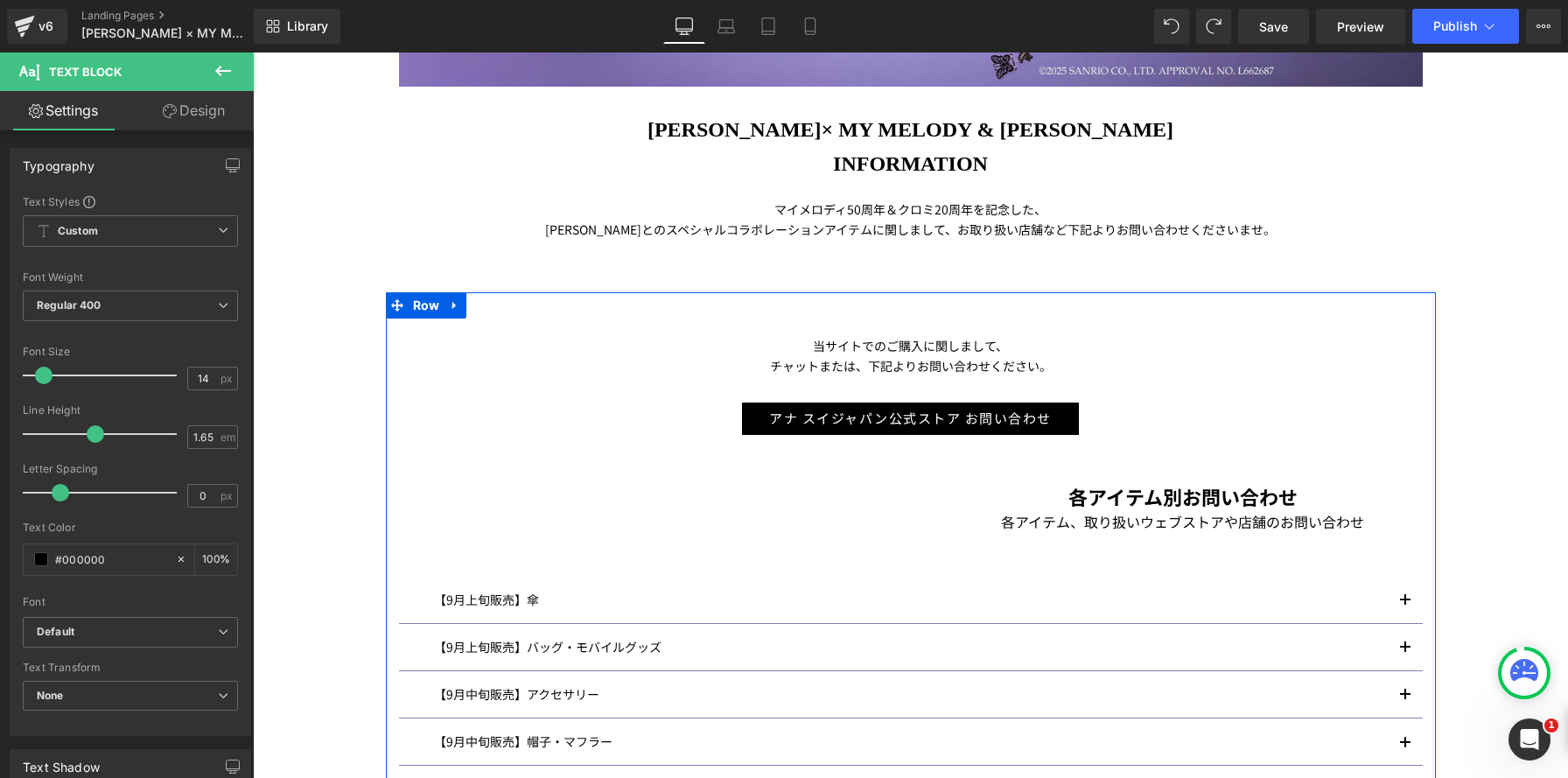
click at [990, 486] on h1 "各アイテム別お問い合わせ" at bounding box center [1183, 496] width 1568 height 32
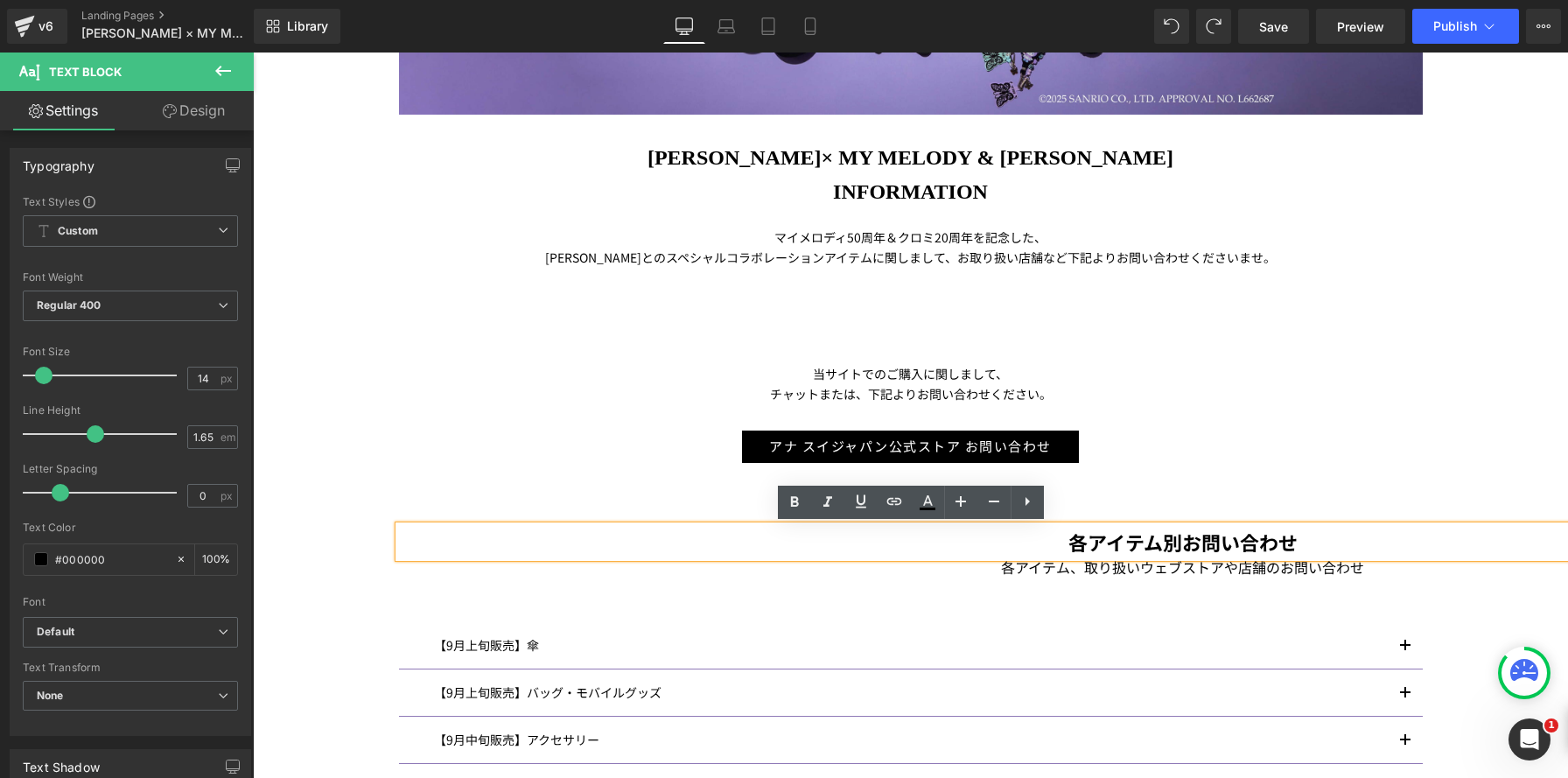
scroll to position [2475, 1315]
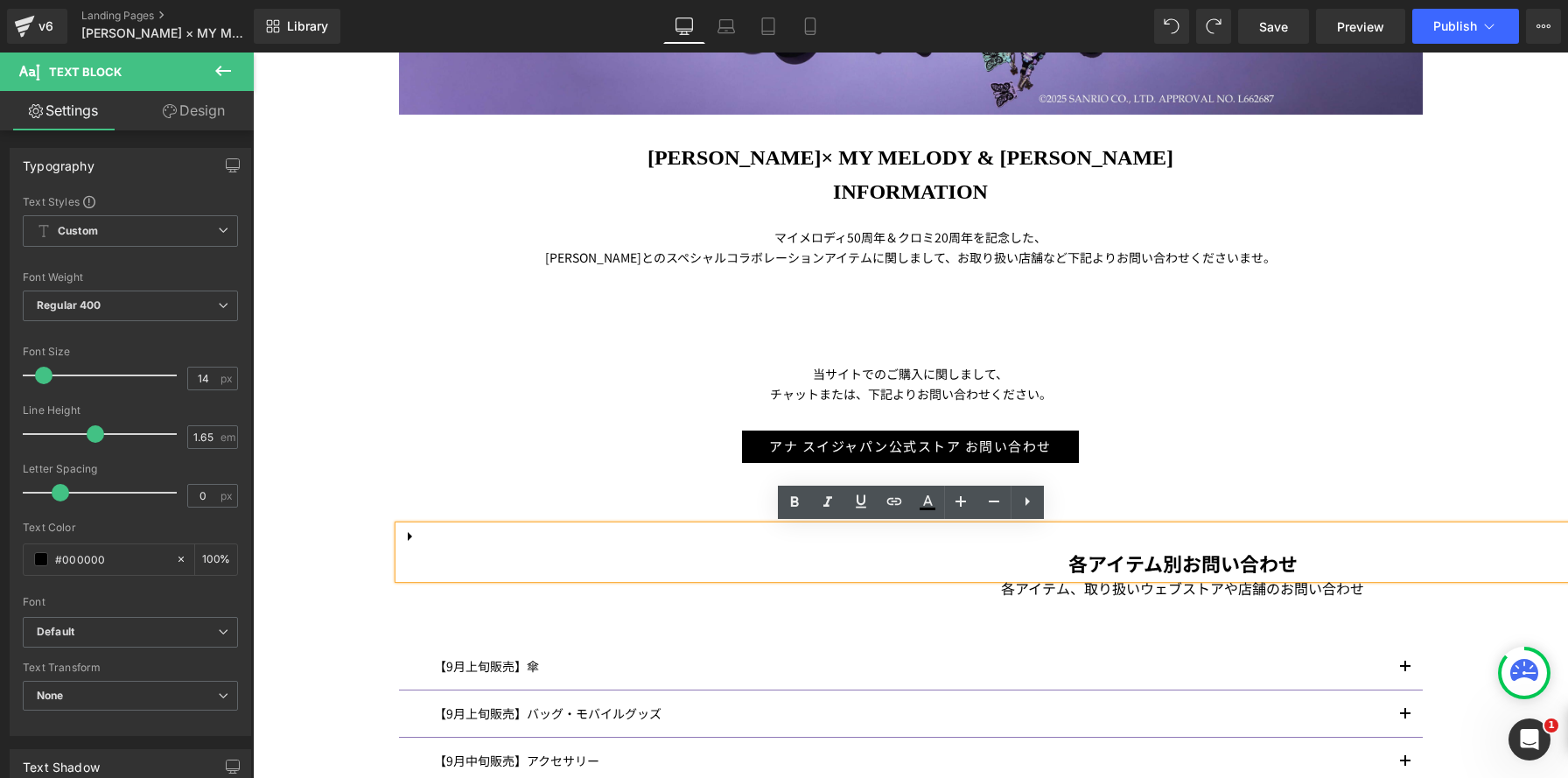
drag, startPoint x: 1307, startPoint y: 416, endPoint x: 1024, endPoint y: 600, distance: 337.6
click at [1305, 418] on div "当サイトでのご購入に関しまして、 チャットまたは、下記よりお問い合わせください。 Text Block アナ スイジャパン公式ストア お問い合わせ Butto…" at bounding box center [911, 673] width 1050 height 653
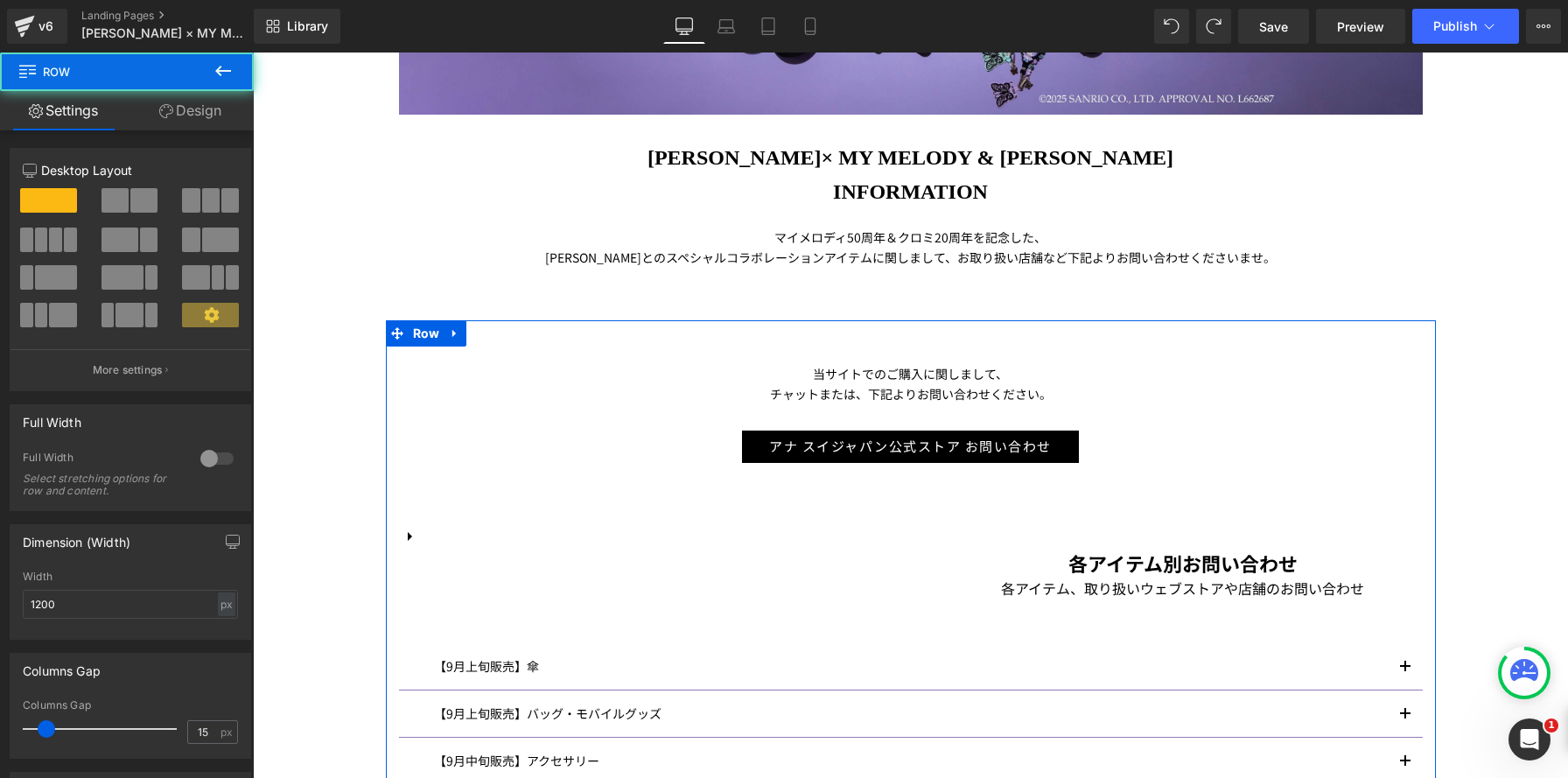
click at [1024, 600] on div "当サイトでのご購入に関しまして、 チャットまたは、下記よりお問い合わせください。 Text Block アナ スイジャパン公式ストア お問い合わせ Butto…" at bounding box center [911, 673] width 1050 height 653
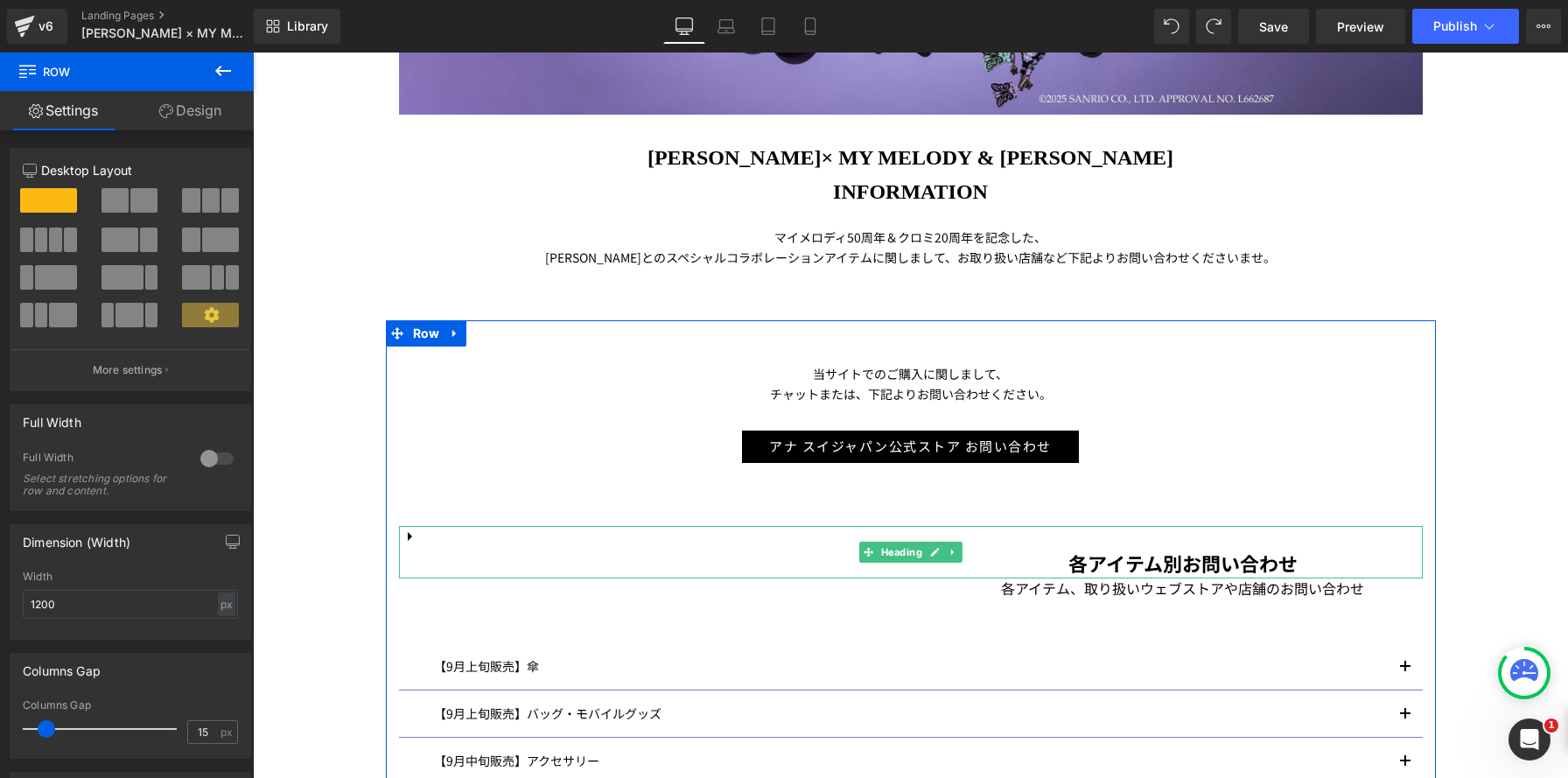
click at [1057, 591] on p "各アイテム、取り扱いウェブストアや店舗のお問い合わせ" at bounding box center [1183, 588] width 1568 height 23
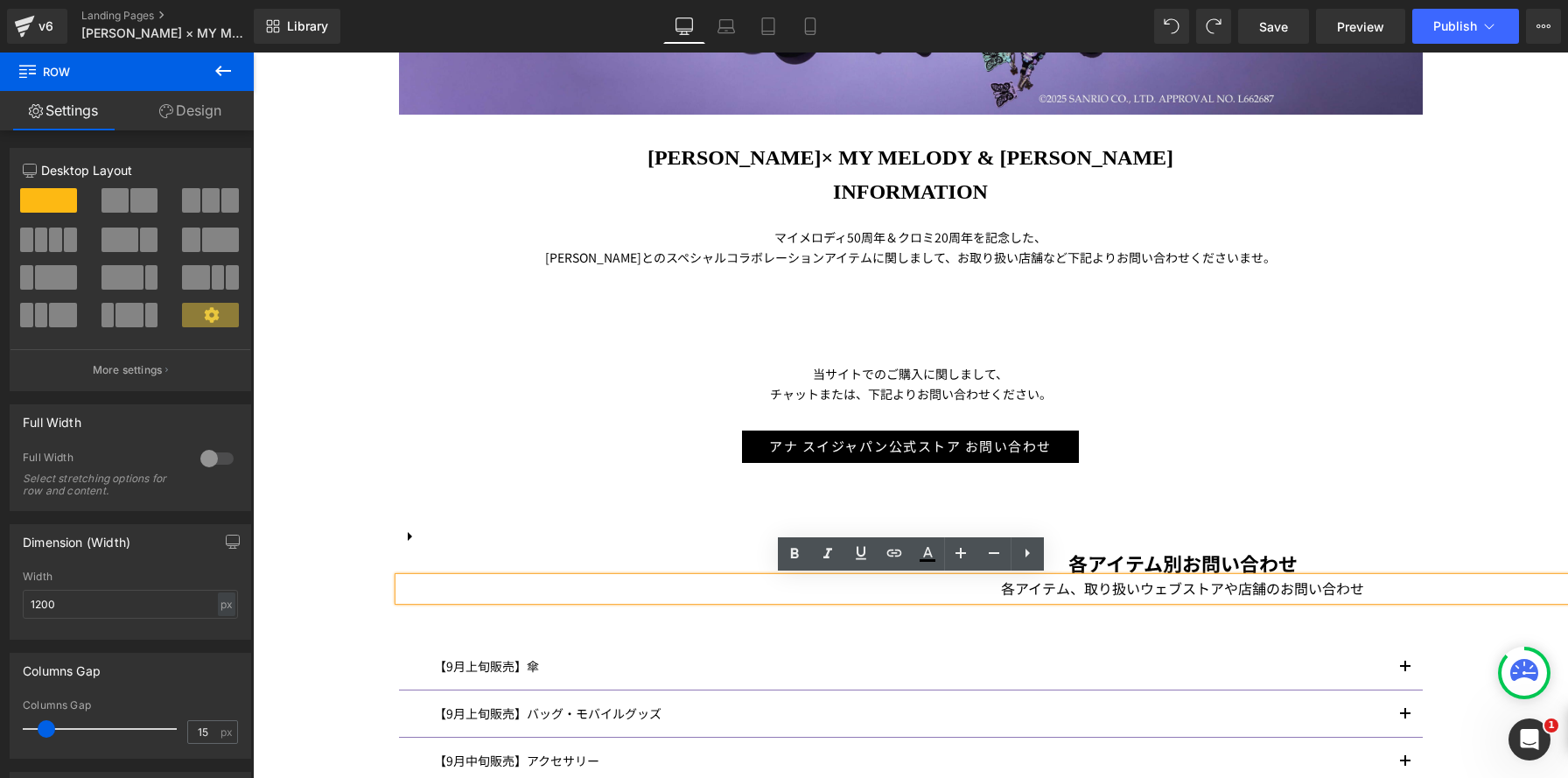
click at [1029, 675] on div "【9月上旬販売】傘 Text Block" at bounding box center [910, 666] width 953 height 20
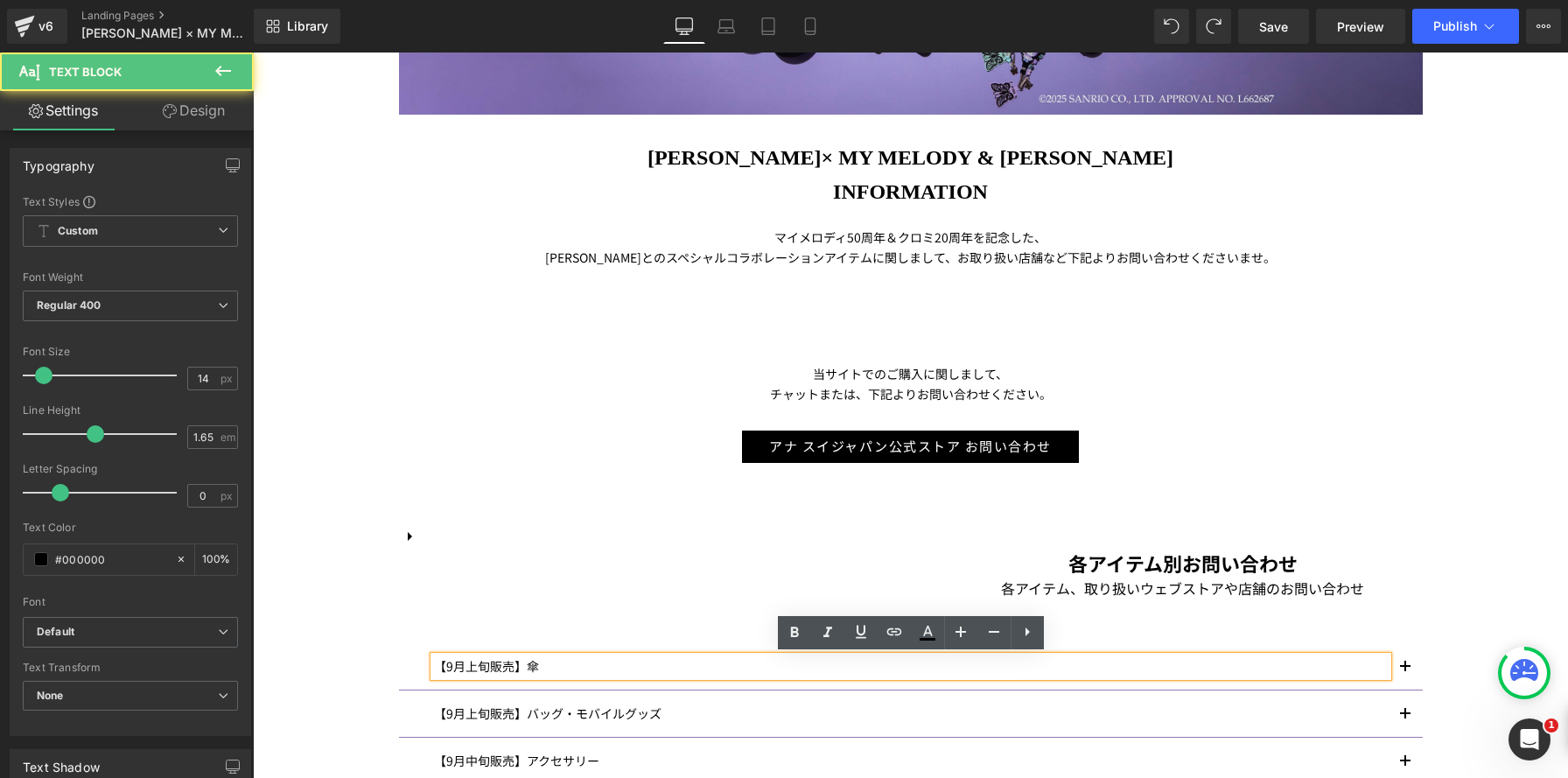
click at [602, 530] on div "各アイテム別お問い合わせ Heading" at bounding box center [911, 551] width 1024 height 52
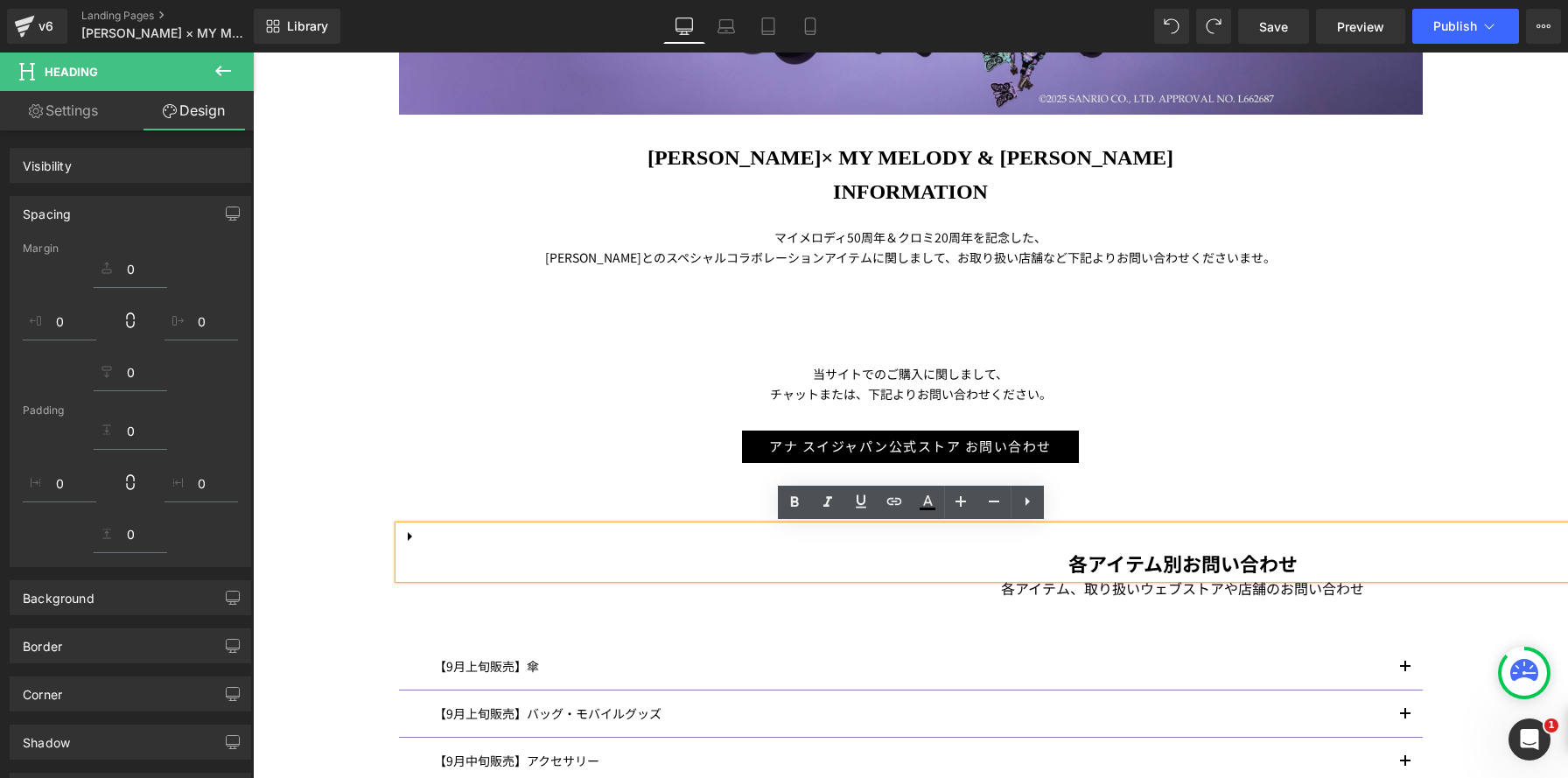
click at [957, 553] on h1 "各アイテム別お問い合わせ" at bounding box center [1183, 562] width 1568 height 32
click at [1260, 389] on p "チャットまたは、下記よりお問い合わせください。" at bounding box center [911, 394] width 1024 height 20
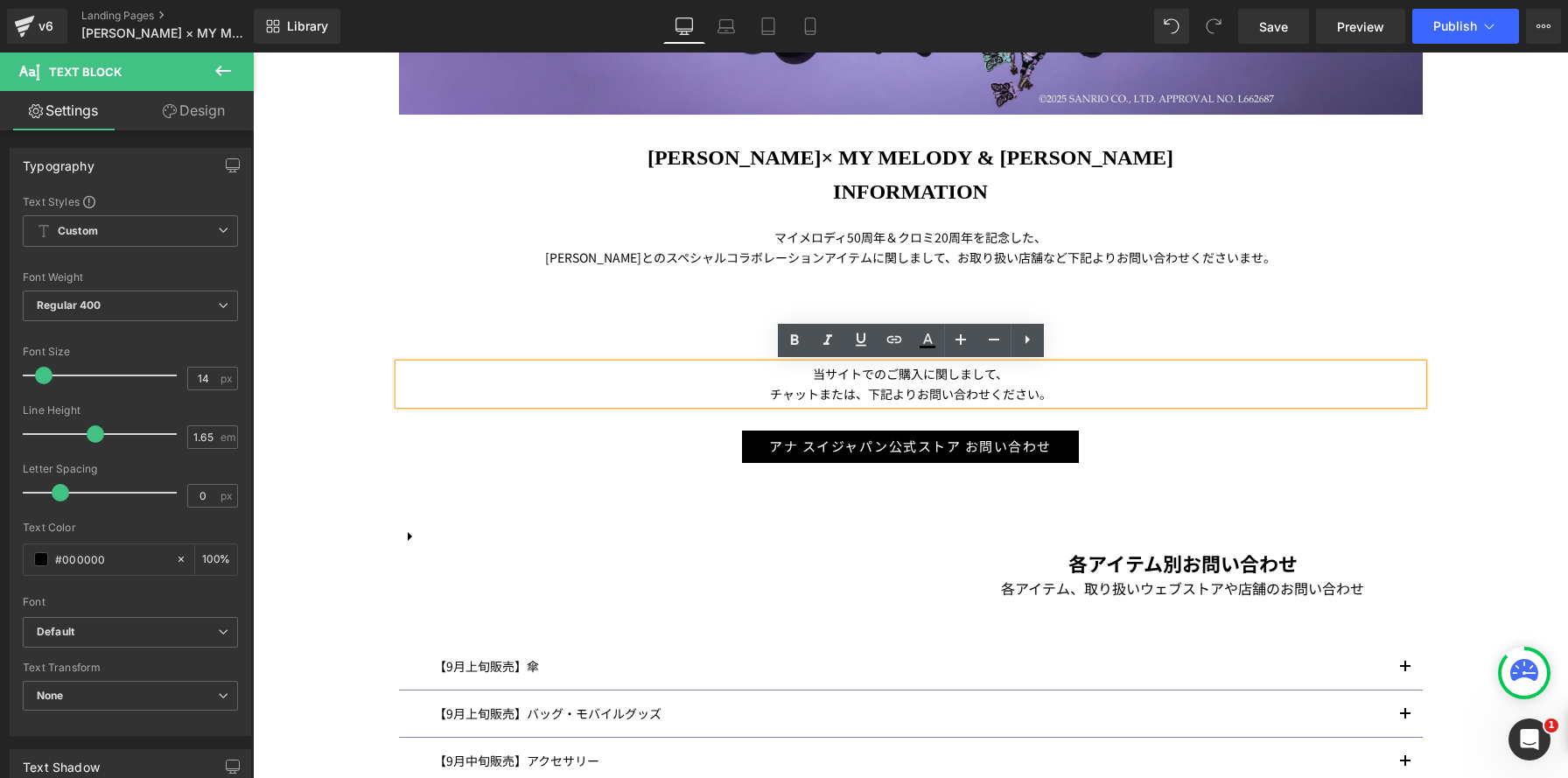
drag, startPoint x: 1397, startPoint y: 195, endPoint x: 944, endPoint y: 584, distance: 597.1
click at [1397, 195] on h1 "INFORMATION" at bounding box center [911, 192] width 1024 height 35
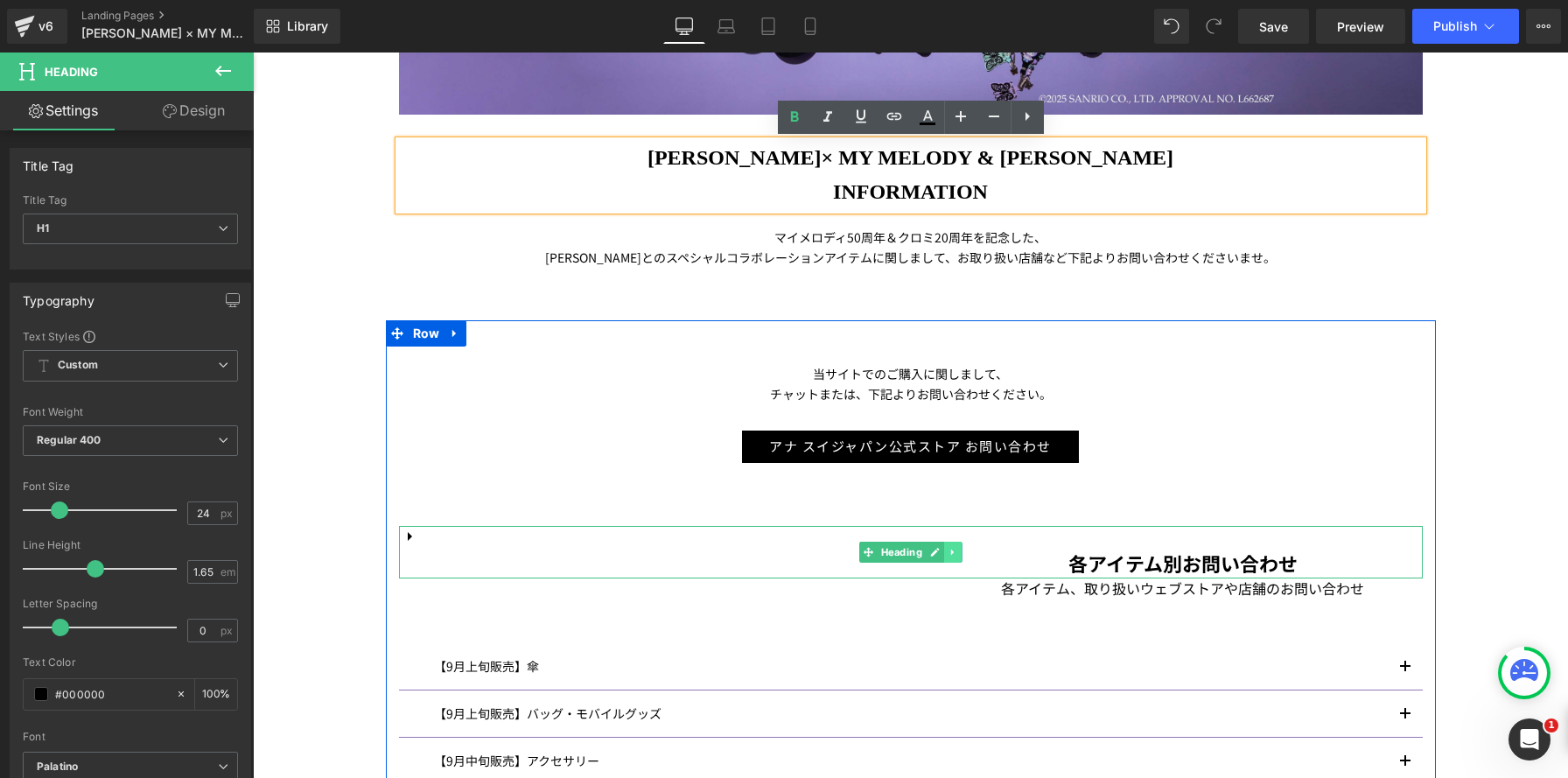
click at [956, 556] on icon at bounding box center [952, 551] width 10 height 11
click at [962, 550] on icon at bounding box center [962, 552] width 10 height 10
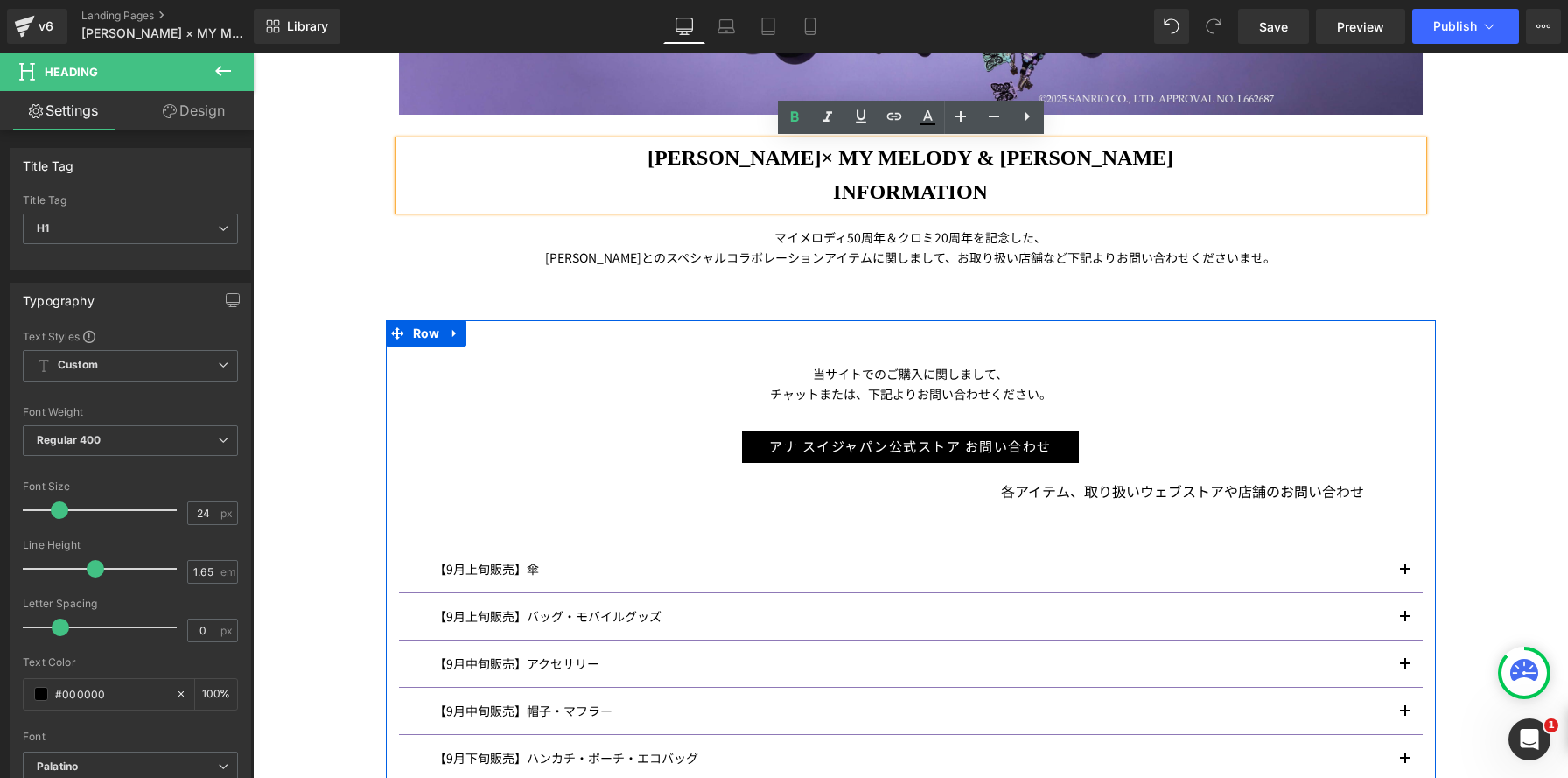
scroll to position [9, 9]
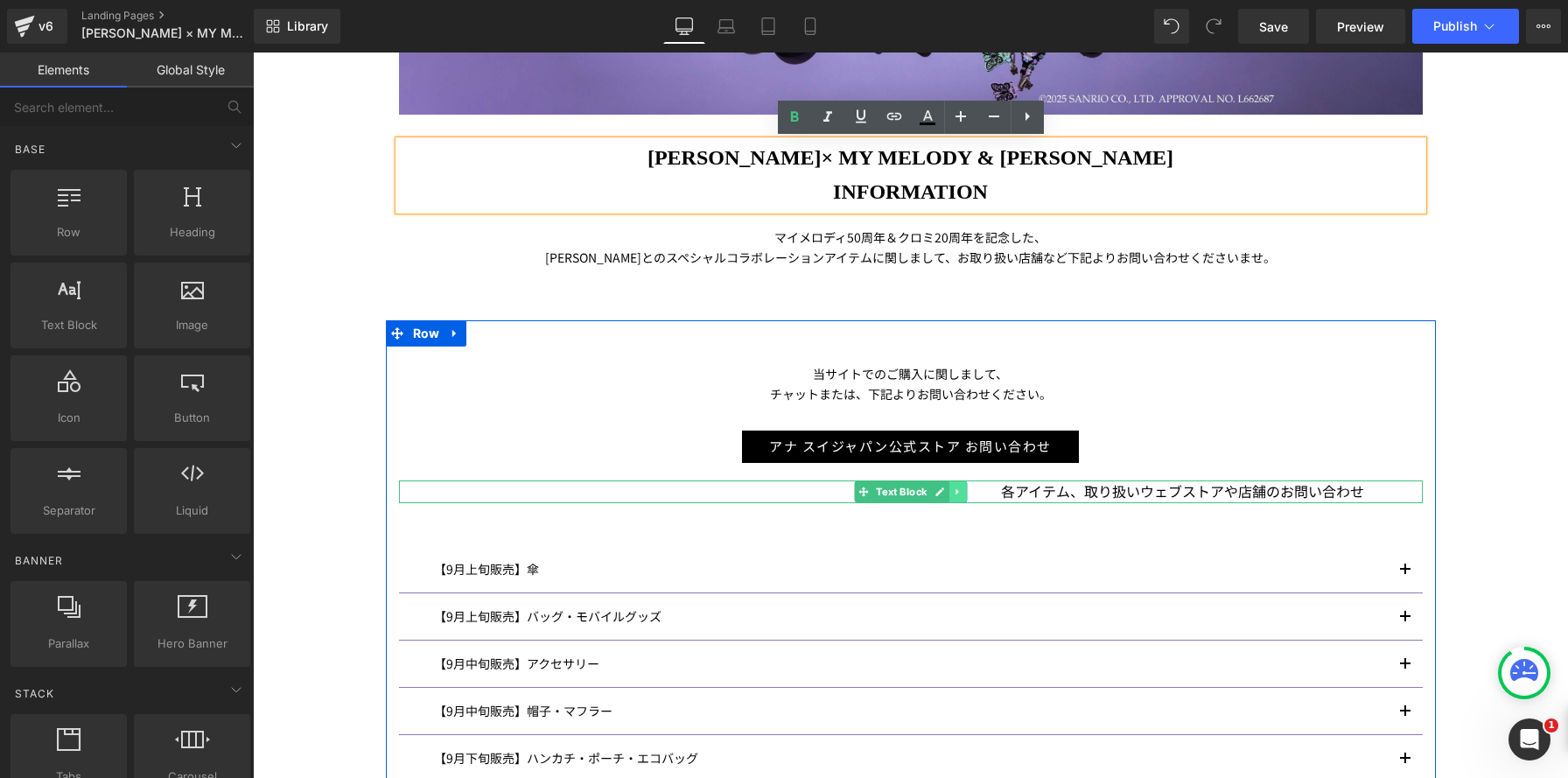
click at [960, 494] on icon at bounding box center [957, 491] width 10 height 11
click at [969, 492] on icon at bounding box center [966, 491] width 10 height 10
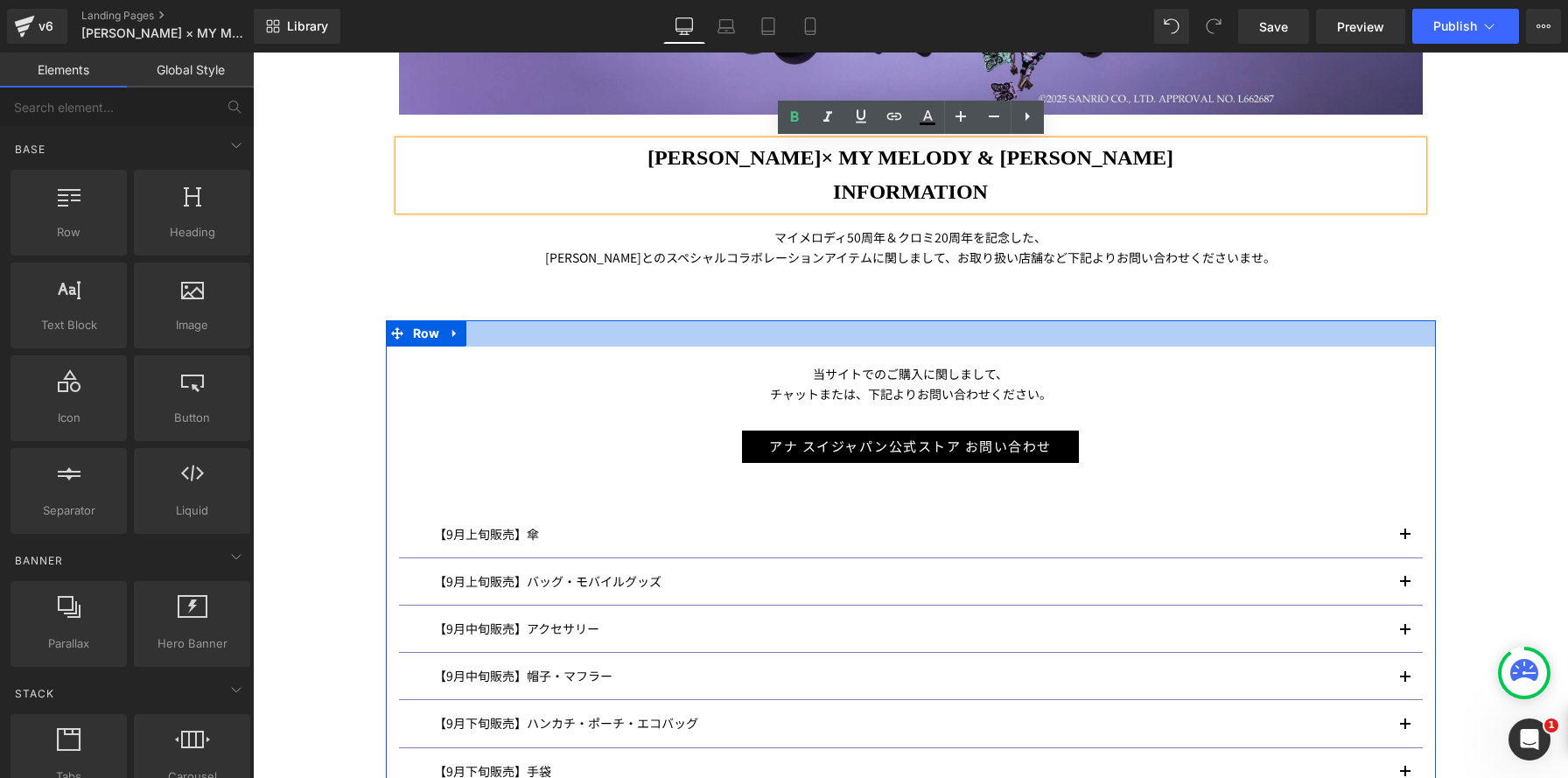
scroll to position [8, 9]
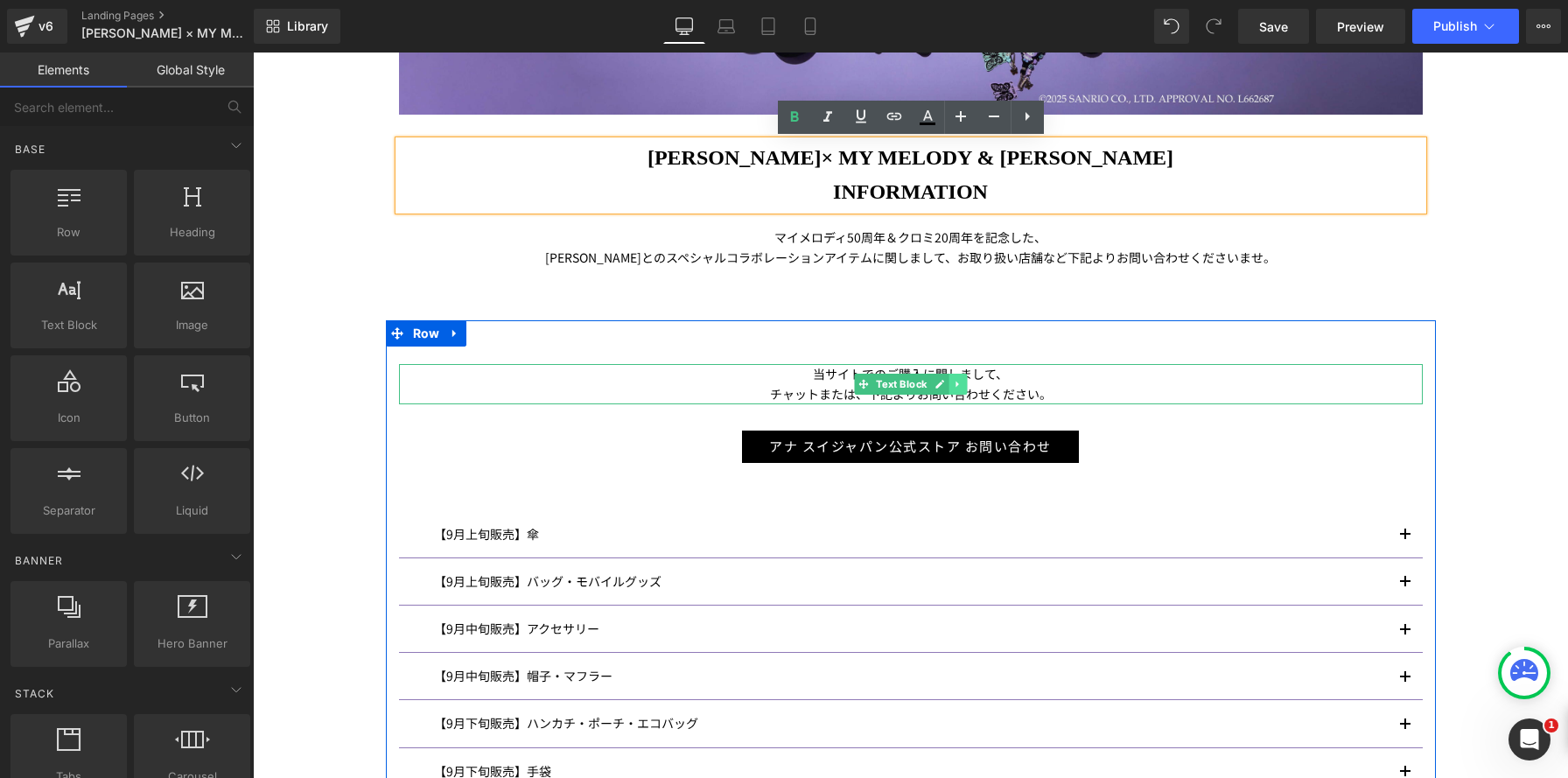
click at [966, 383] on link at bounding box center [957, 383] width 19 height 21
click at [948, 387] on icon at bounding box center [949, 384] width 10 height 11
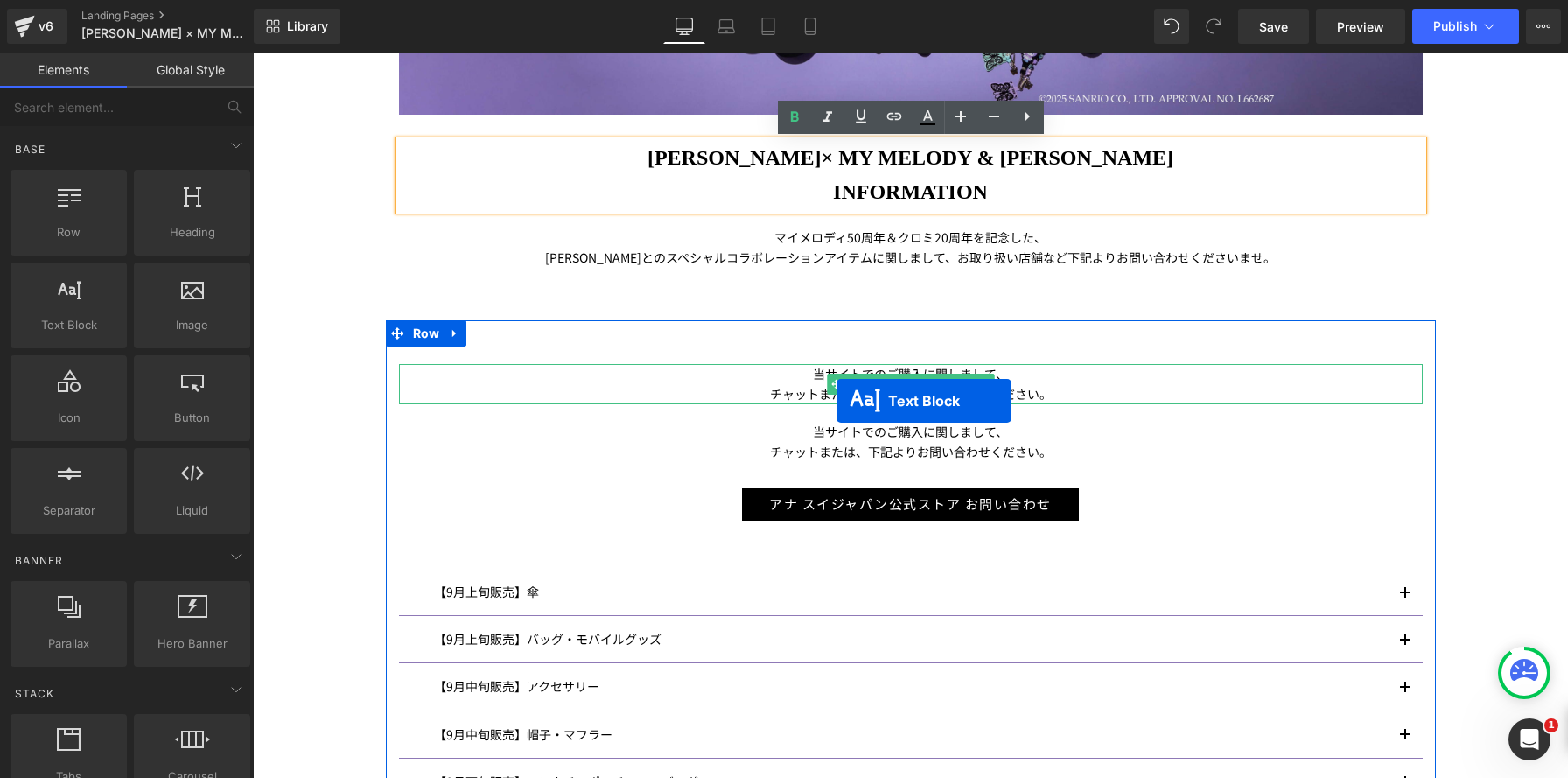
scroll to position [2404, 1315]
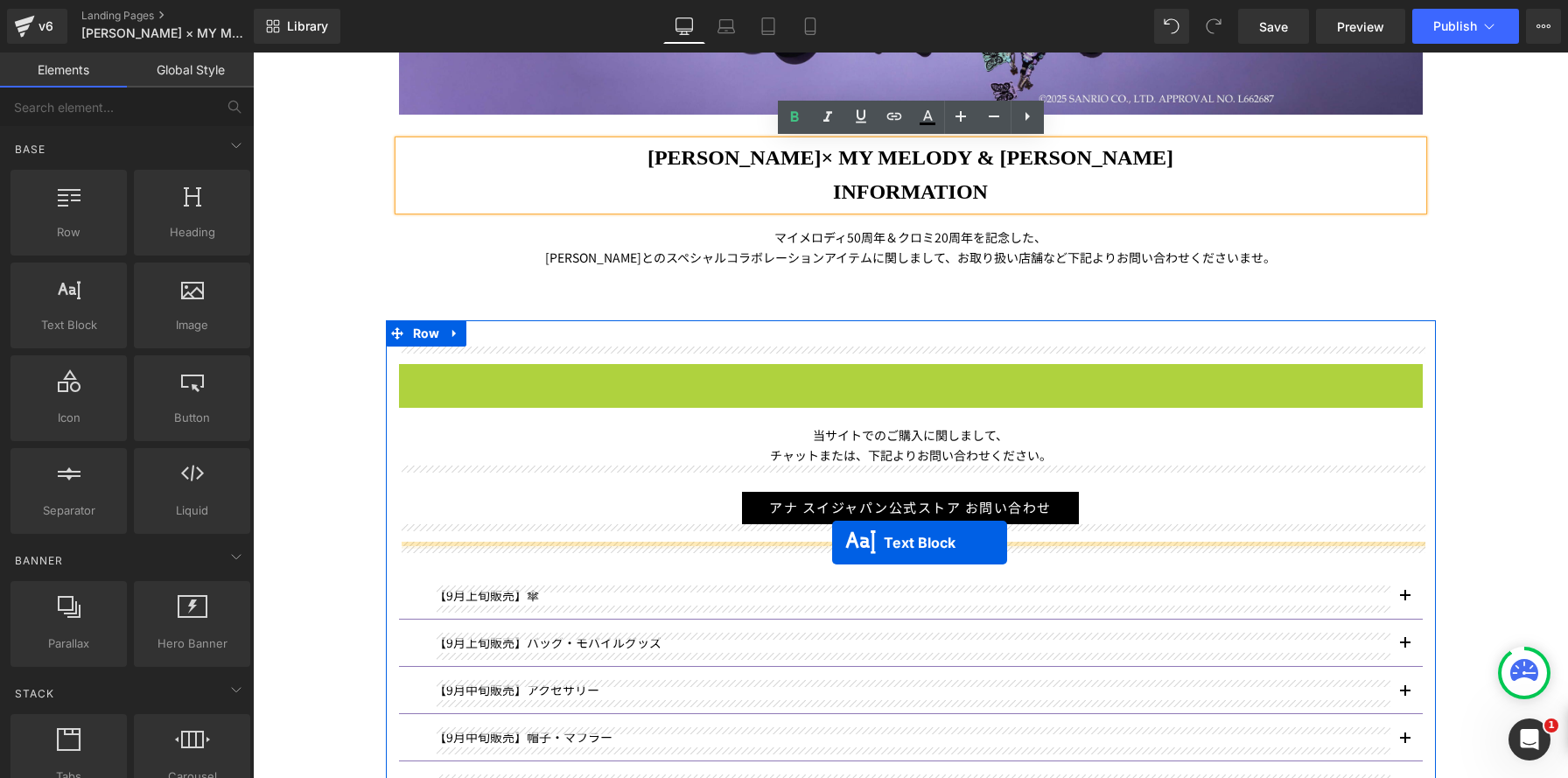
drag, startPoint x: 836, startPoint y: 381, endPoint x: 832, endPoint y: 542, distance: 161.0
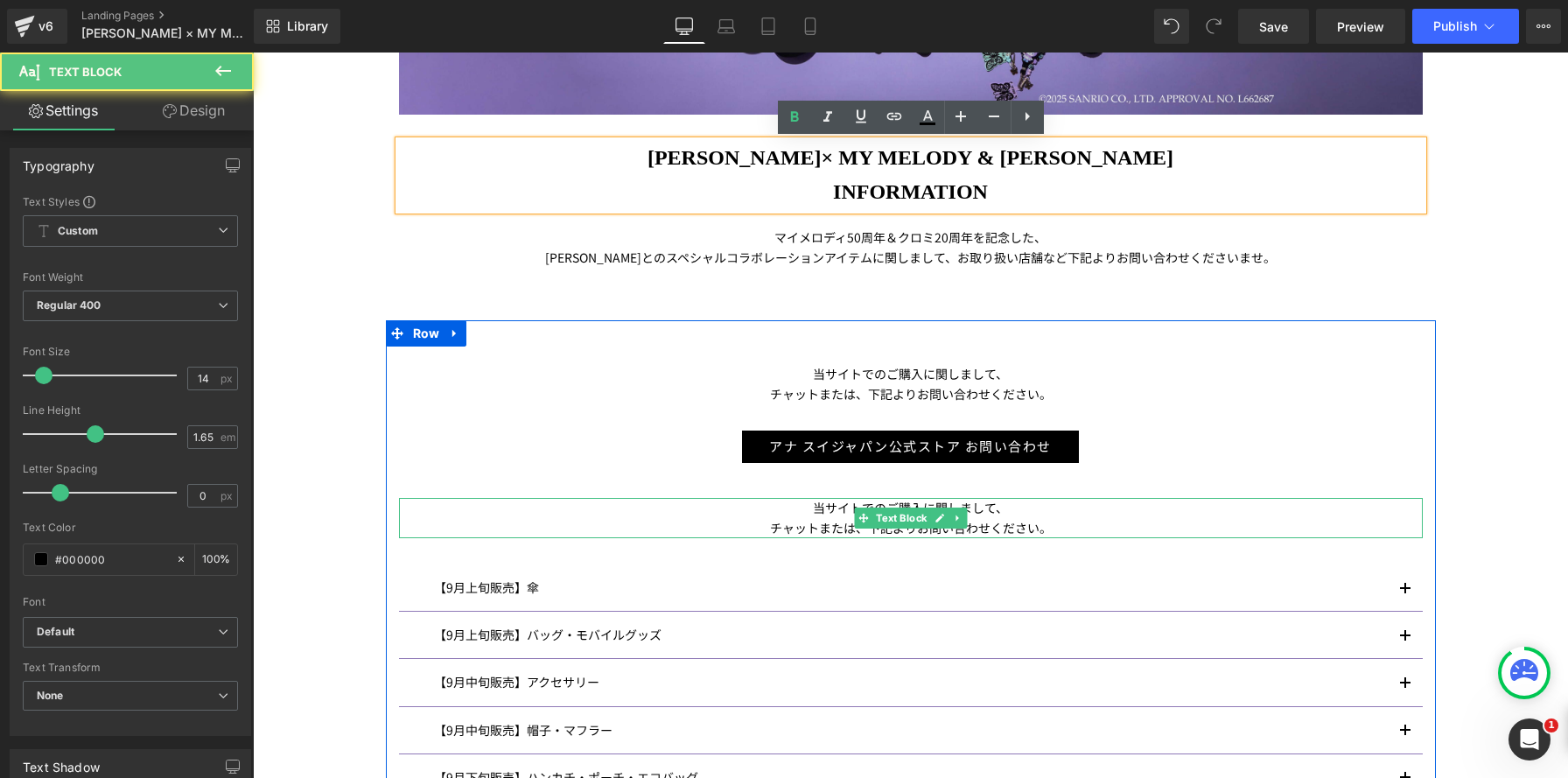
scroll to position [9, 9]
drag, startPoint x: 809, startPoint y: 518, endPoint x: 798, endPoint y: 513, distance: 12.1
click at [809, 518] on p "チャットまたは、下記よりお問い合わせください。" at bounding box center [911, 528] width 1024 height 20
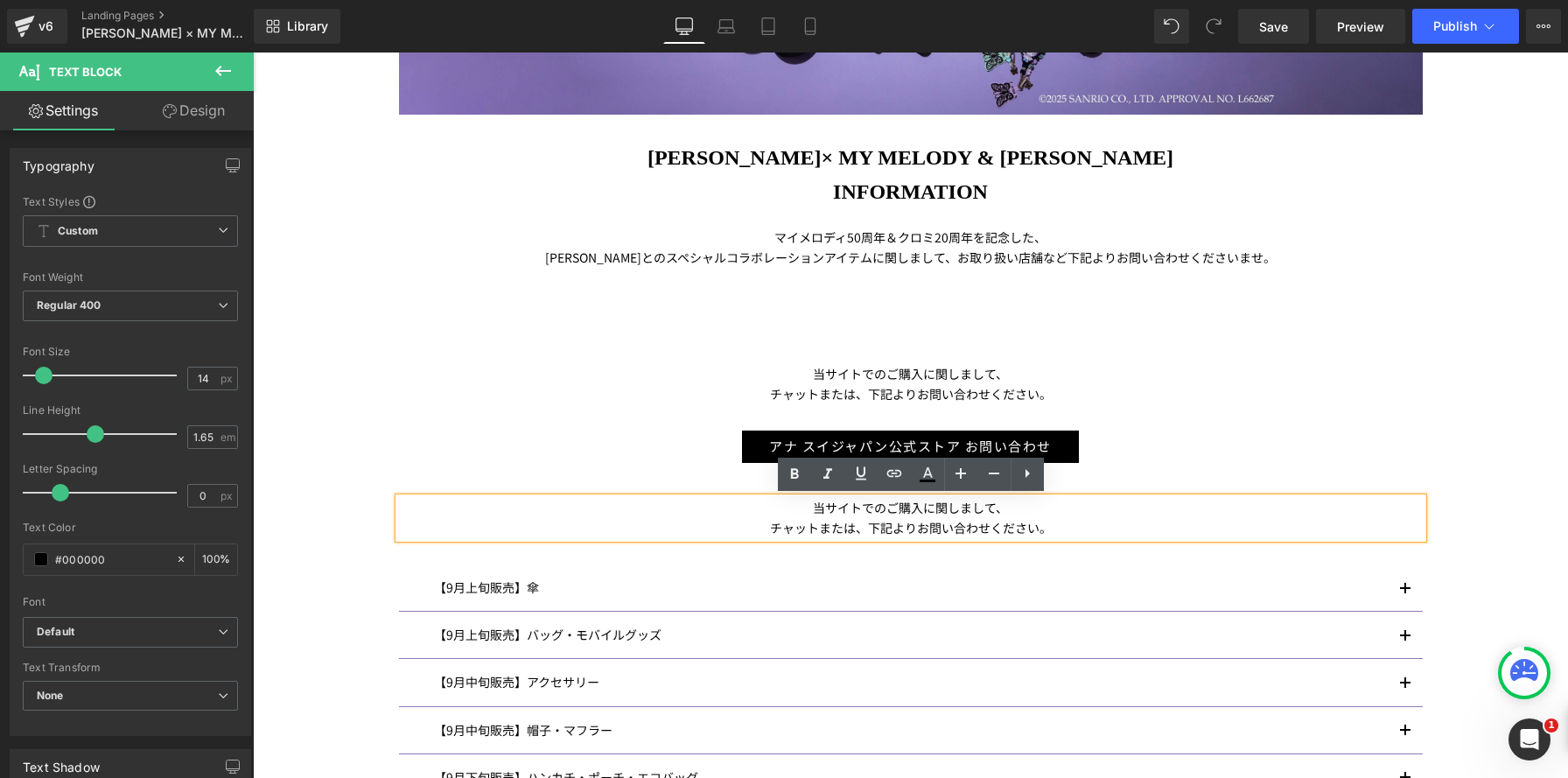
drag, startPoint x: 1306, startPoint y: 374, endPoint x: 614, endPoint y: 466, distance: 698.1
click at [1305, 375] on p "当サイトでのご購入に関しまして、" at bounding box center [911, 374] width 1024 height 20
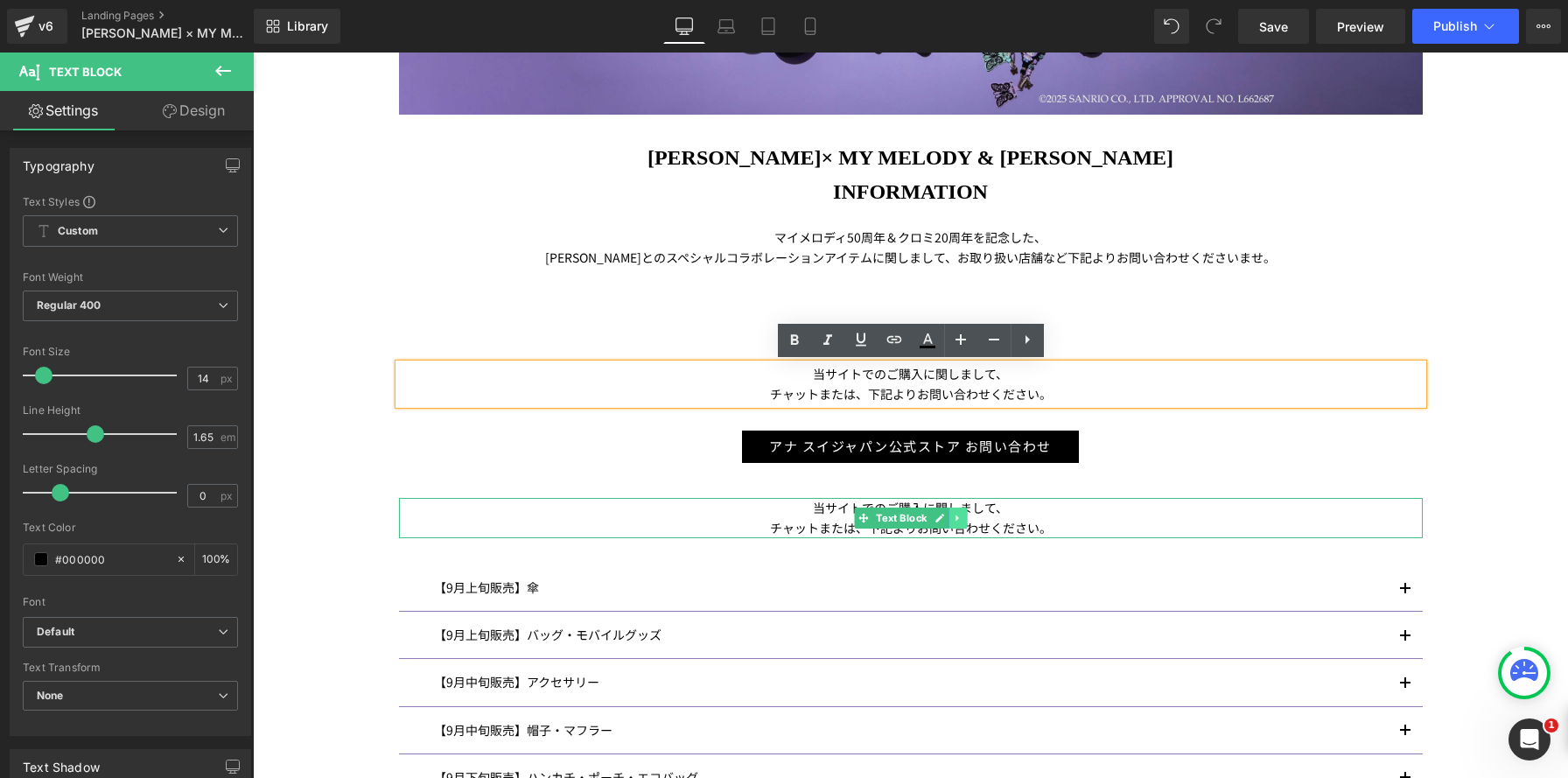
click at [964, 526] on link at bounding box center [957, 518] width 19 height 21
click at [967, 521] on icon at bounding box center [966, 519] width 10 height 10
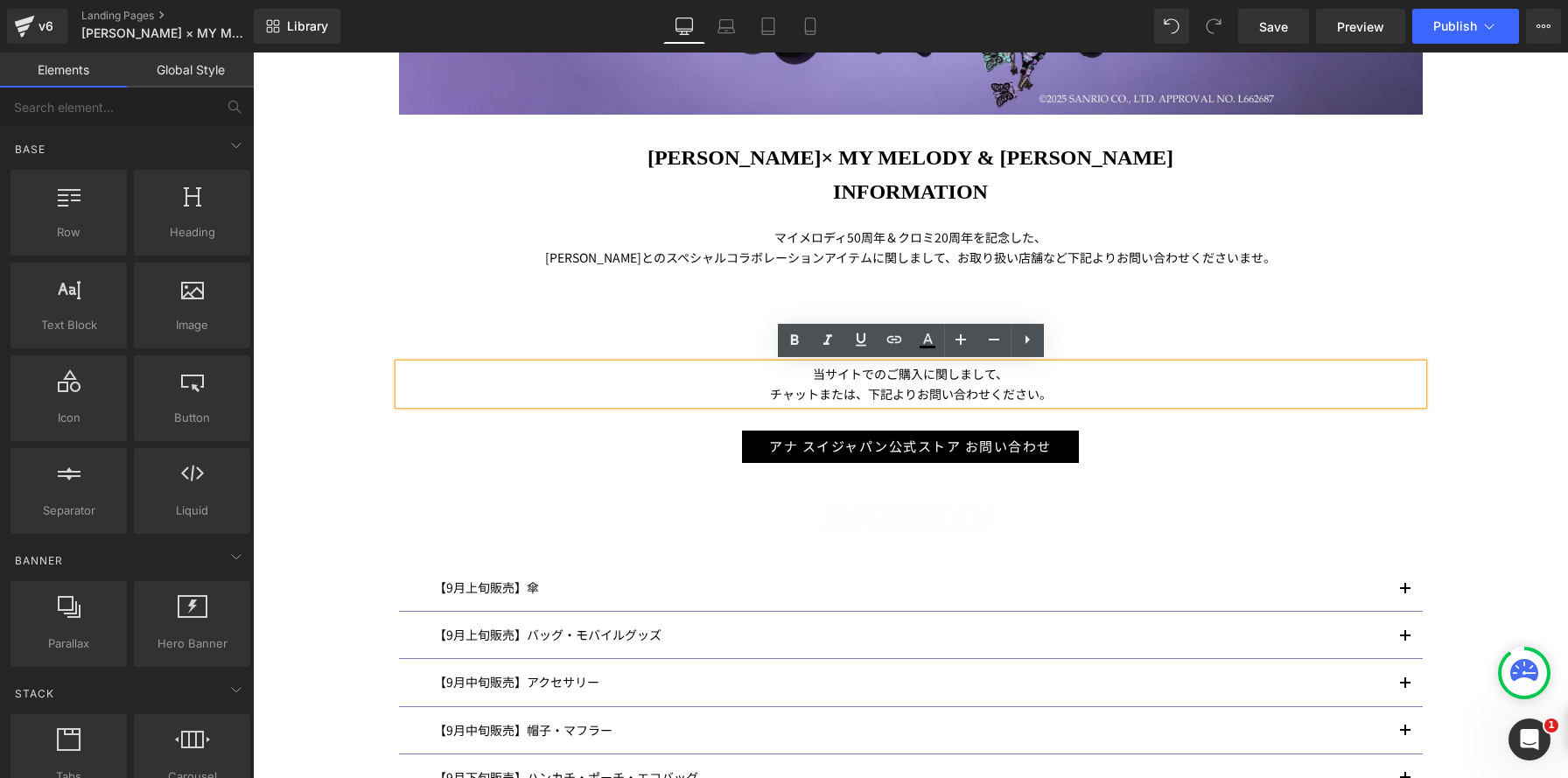
scroll to position [8, 9]
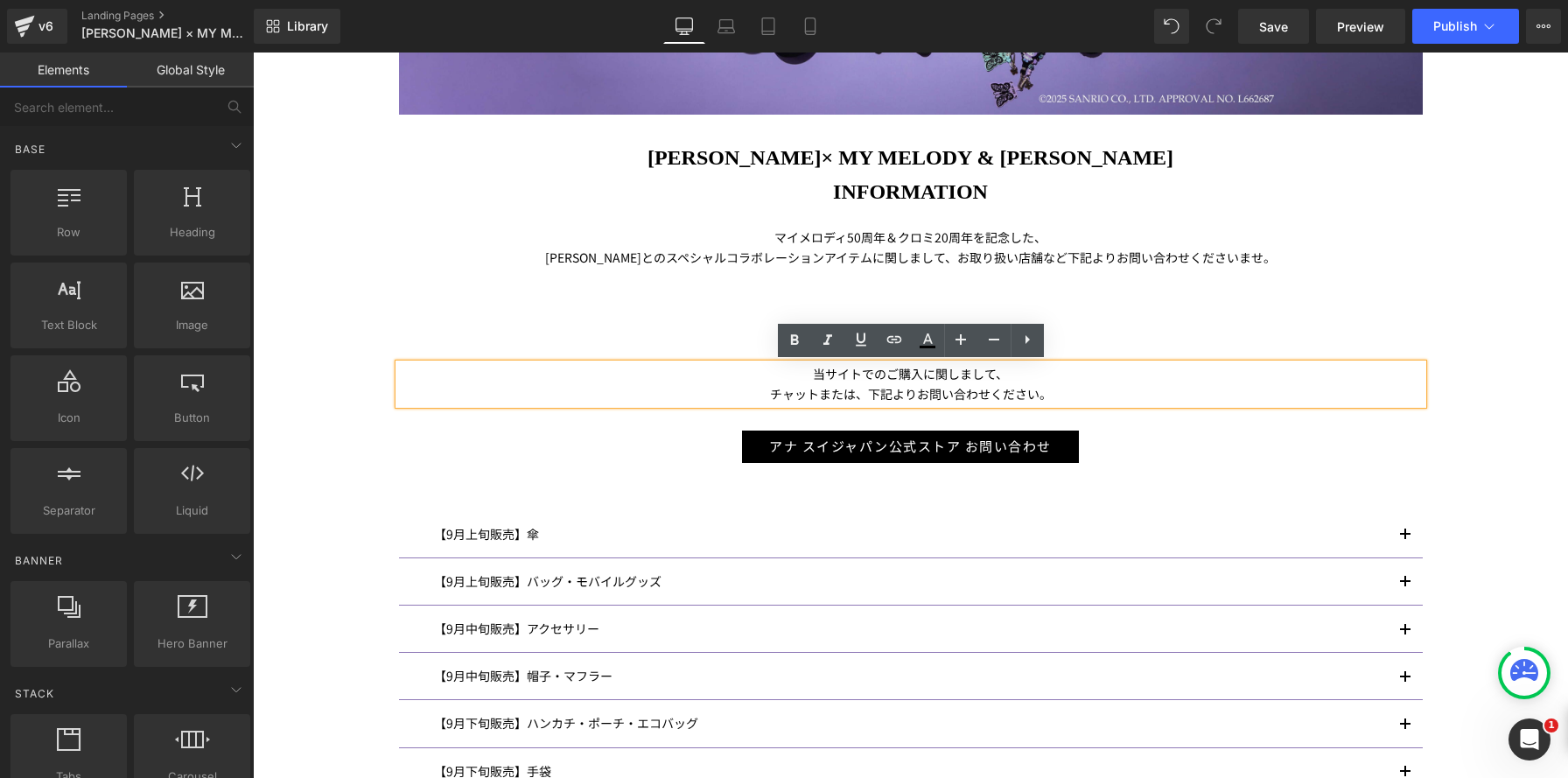
drag, startPoint x: 601, startPoint y: 387, endPoint x: 737, endPoint y: 591, distance: 245.2
click at [737, 591] on div "Image ANNA SUI× MY MELODY & KUROMI INFORMATION Heading マイメロディ 50 周年＆クロミ 20 周年を記…" at bounding box center [910, 320] width 1315 height 1576
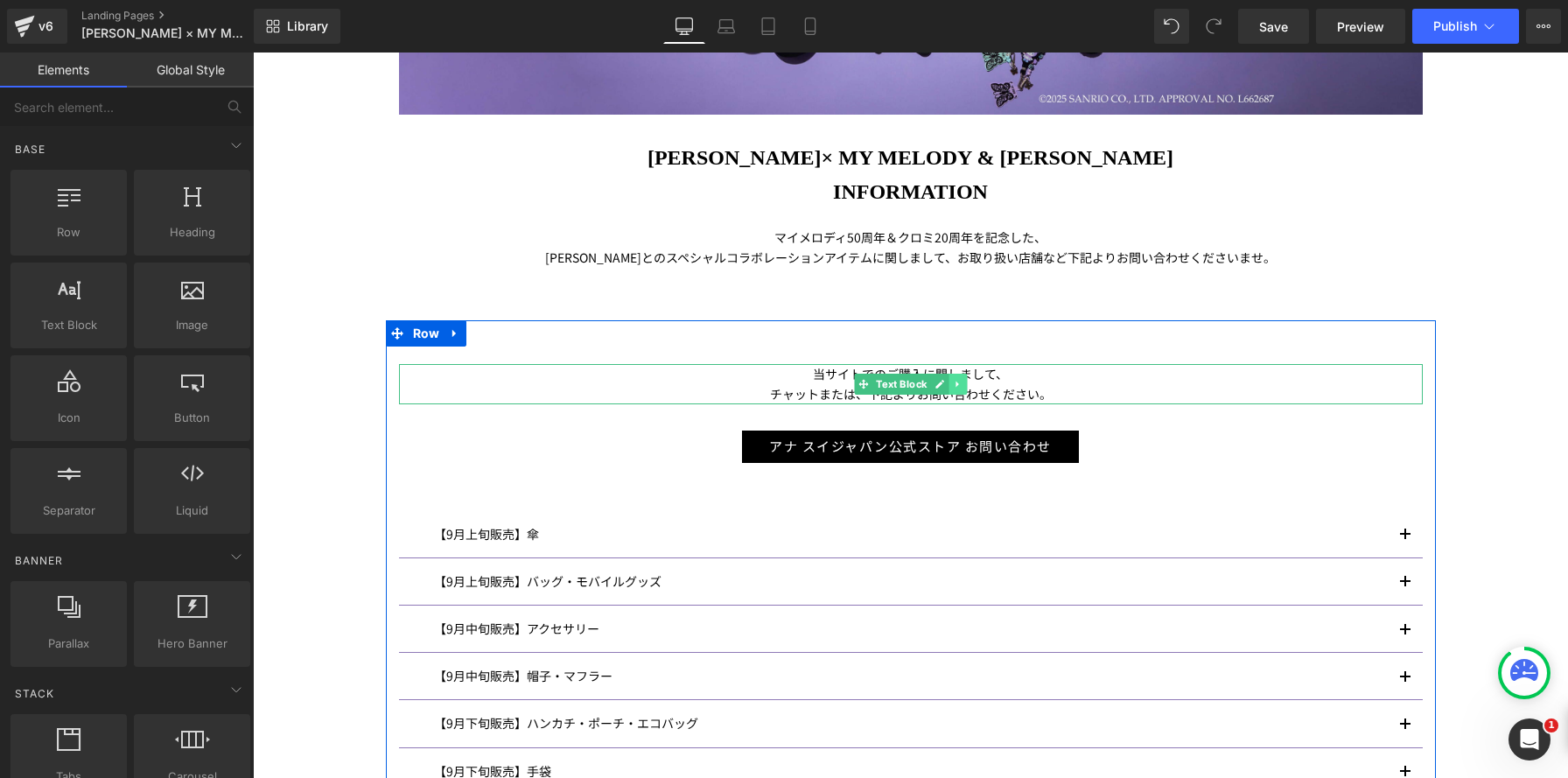
click at [955, 383] on icon at bounding box center [956, 384] width 3 height 6
click at [949, 384] on icon at bounding box center [949, 385] width 10 height 10
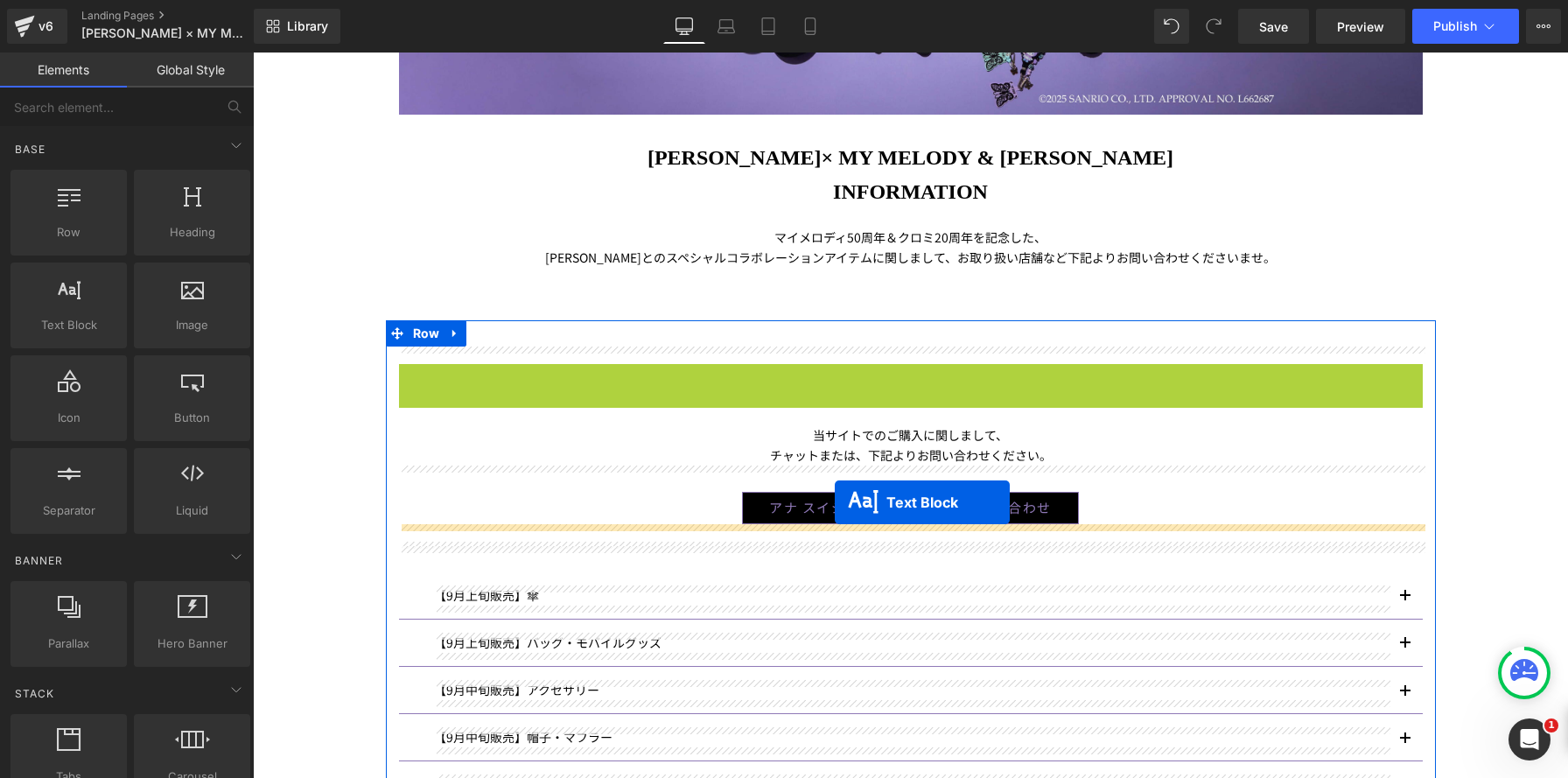
drag, startPoint x: 833, startPoint y: 382, endPoint x: 834, endPoint y: 502, distance: 120.0
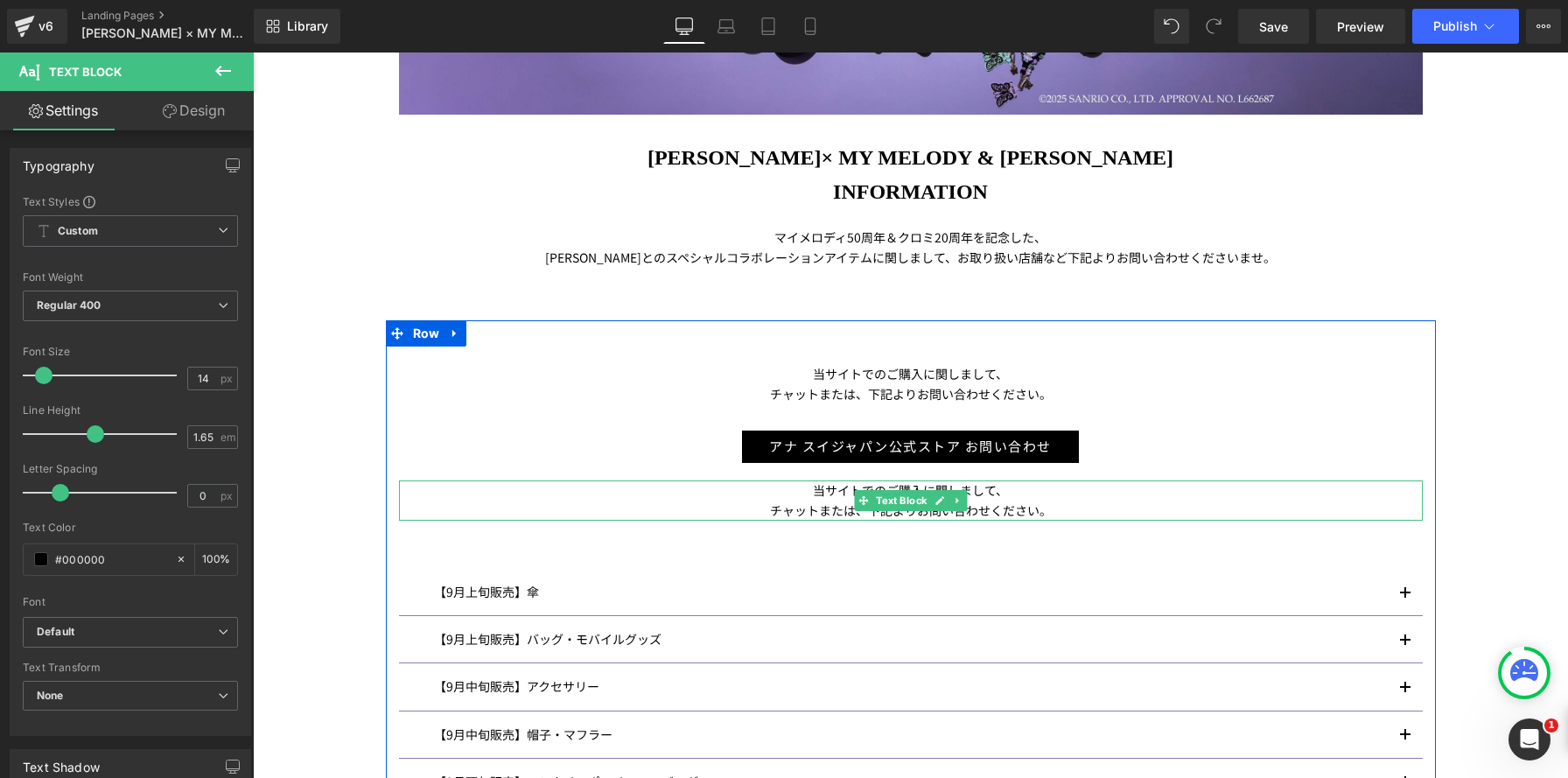
click at [793, 497] on p "当サイトでのご購入に関しまして、" at bounding box center [911, 490] width 1024 height 20
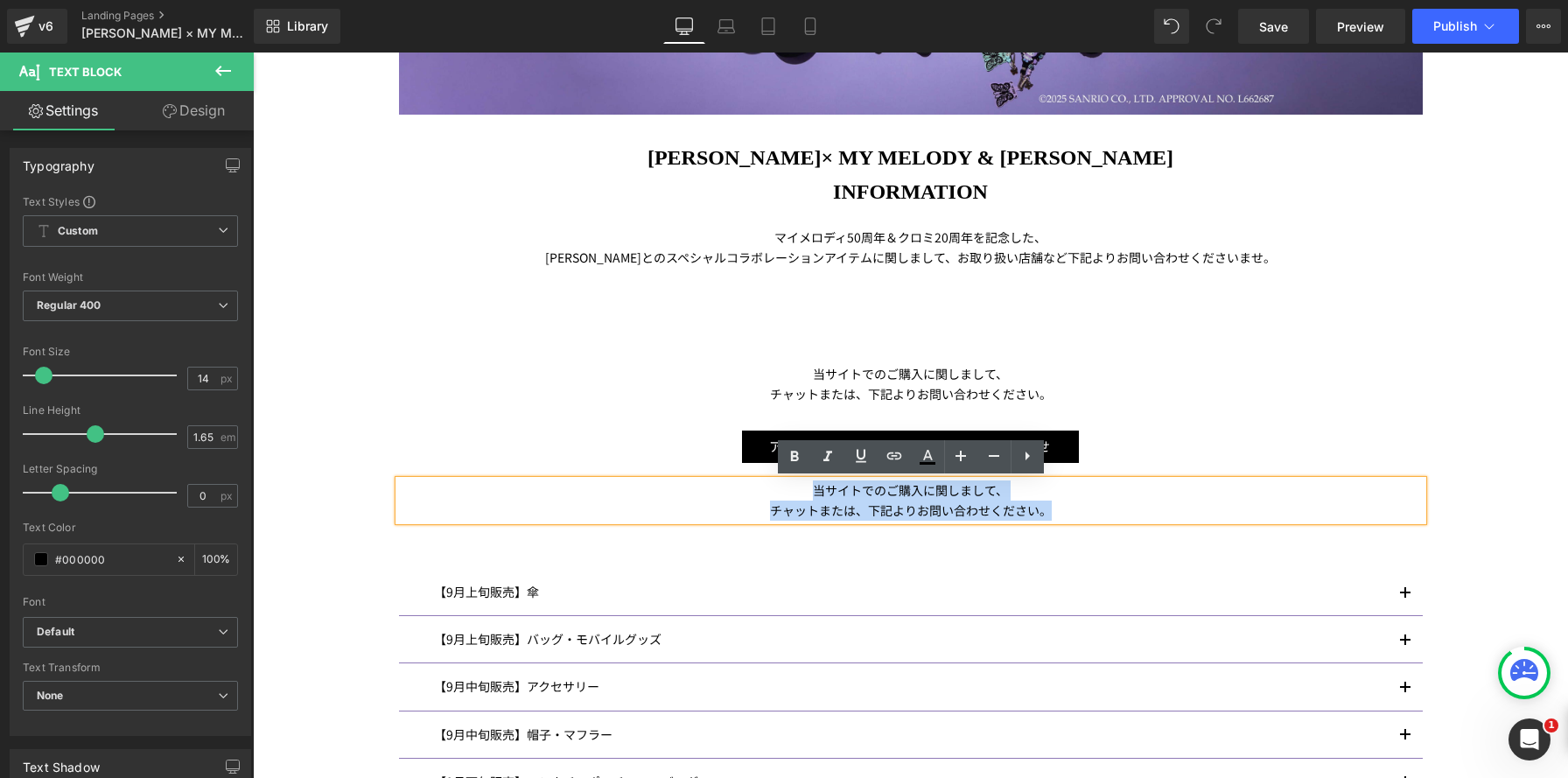
drag, startPoint x: 792, startPoint y: 498, endPoint x: 1164, endPoint y: 510, distance: 372.2
click at [1164, 510] on div "当サイトでのご購入に関しまして、 チャットまたは、下記よりお問い合わせください。" at bounding box center [911, 500] width 1024 height 41
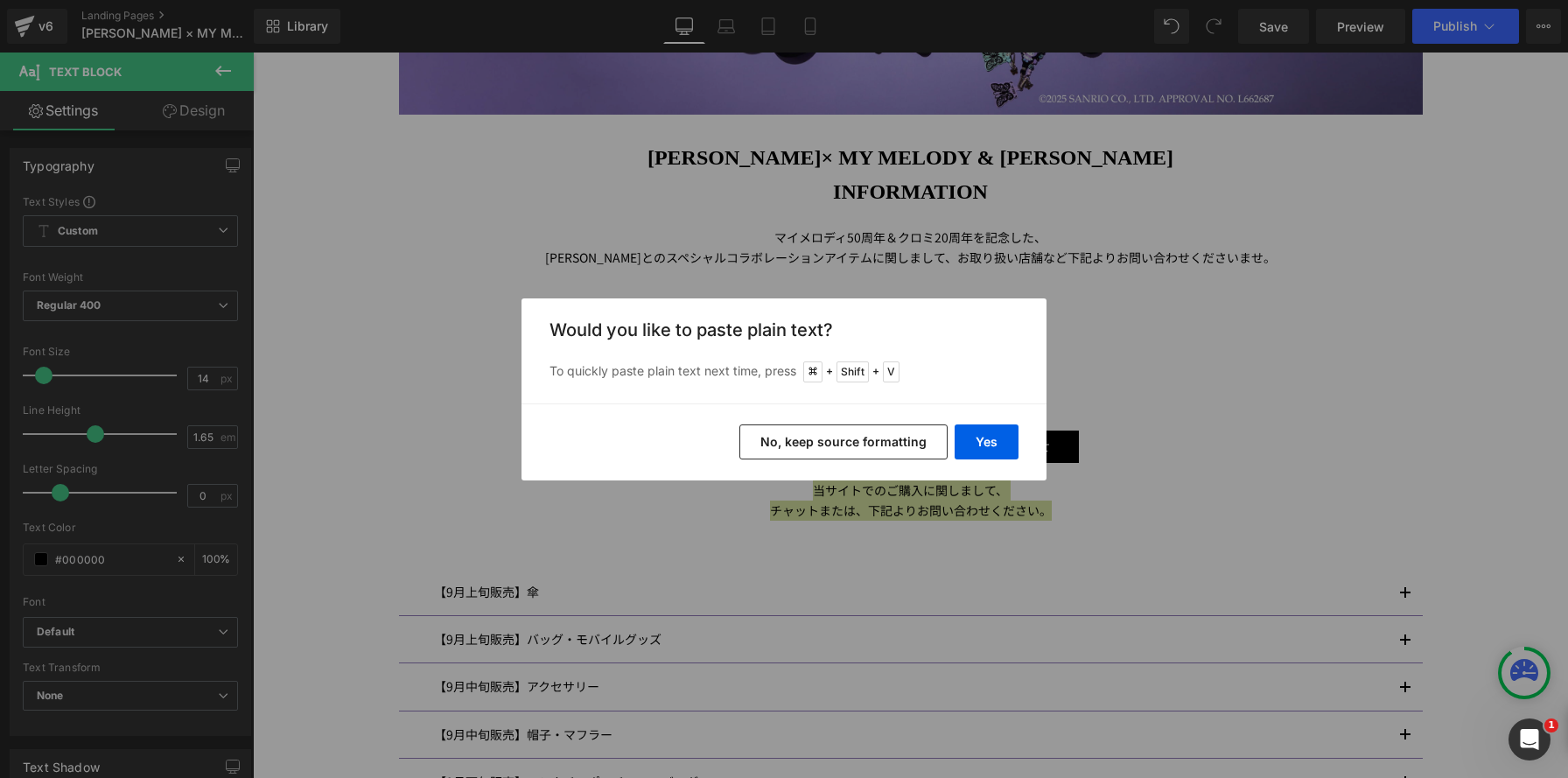
click at [893, 447] on button "No, keep source formatting" at bounding box center [843, 441] width 208 height 35
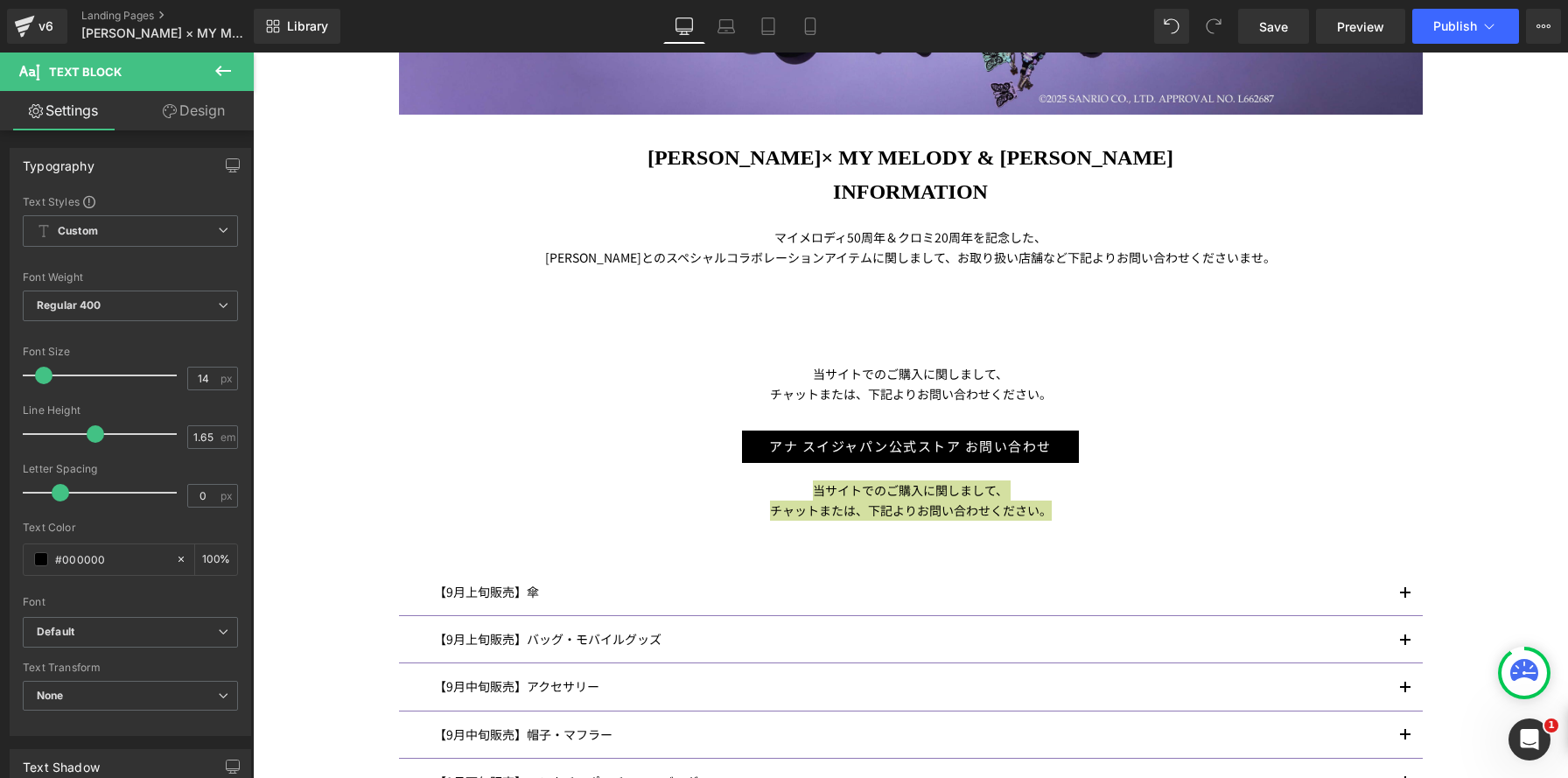
scroll to position [2381, 1315]
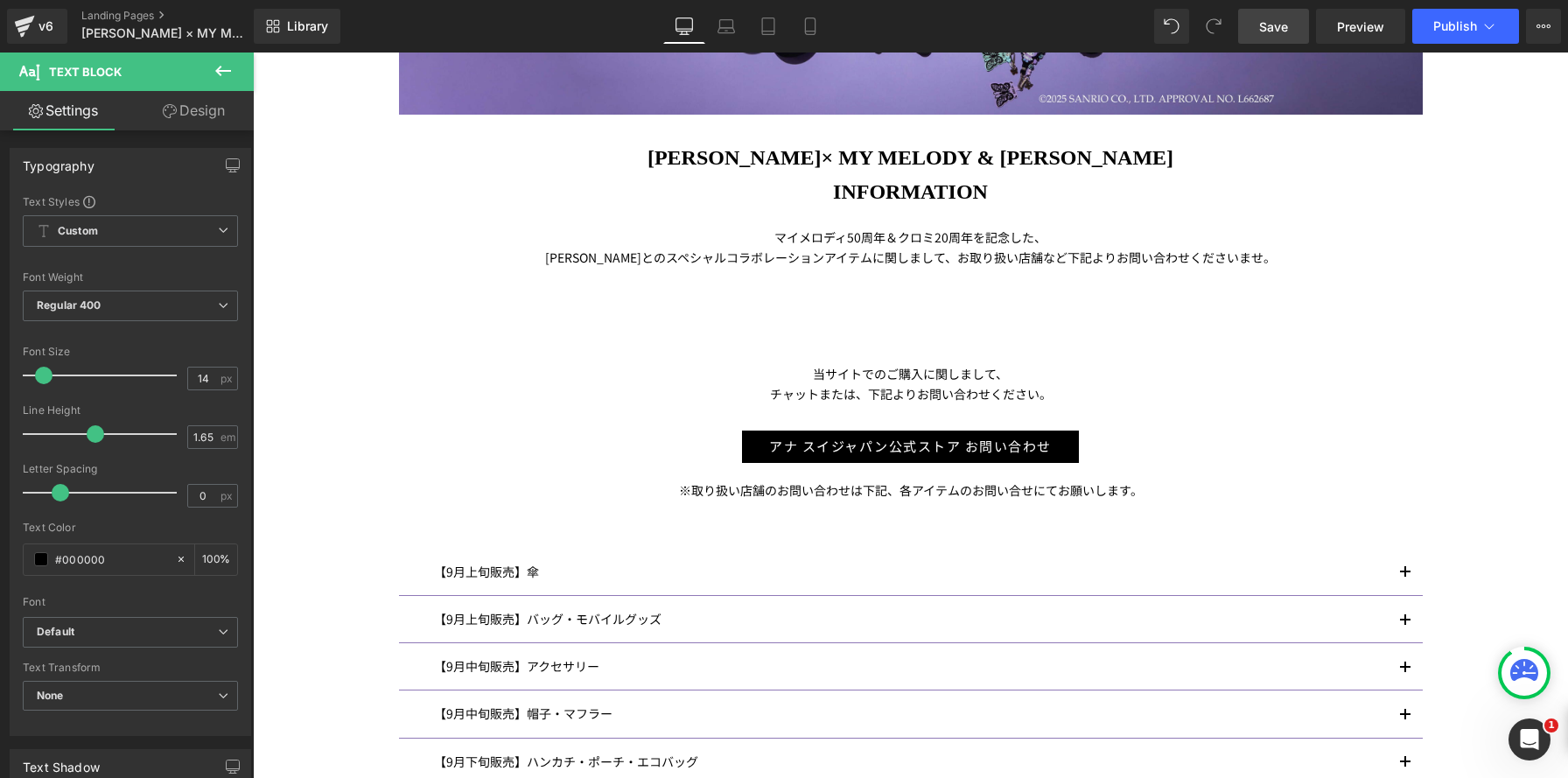
click at [1247, 19] on link "Save" at bounding box center [1274, 26] width 71 height 35
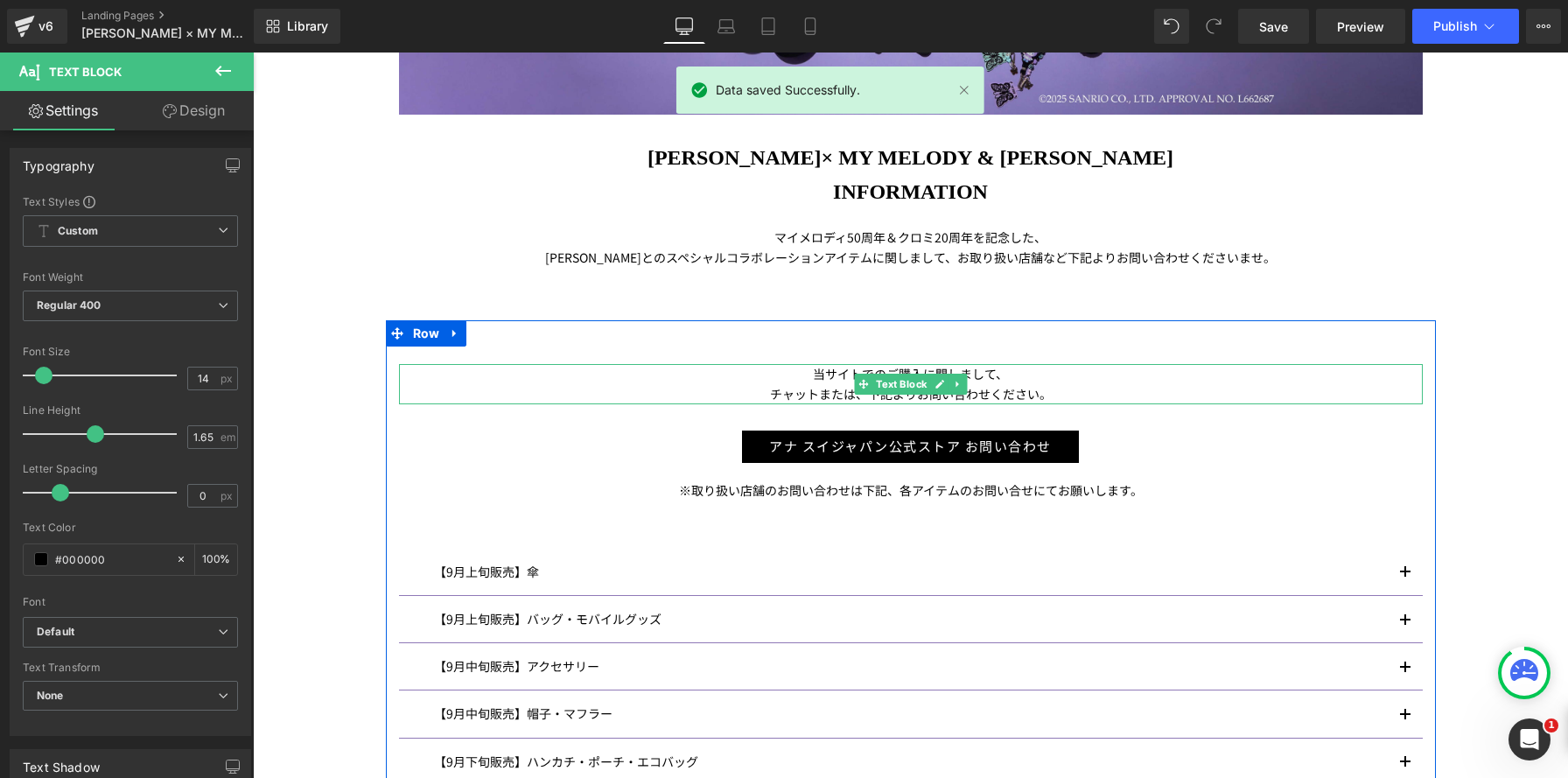
click at [961, 381] on icon at bounding box center [957, 384] width 10 height 11
click at [947, 388] on icon at bounding box center [949, 385] width 10 height 10
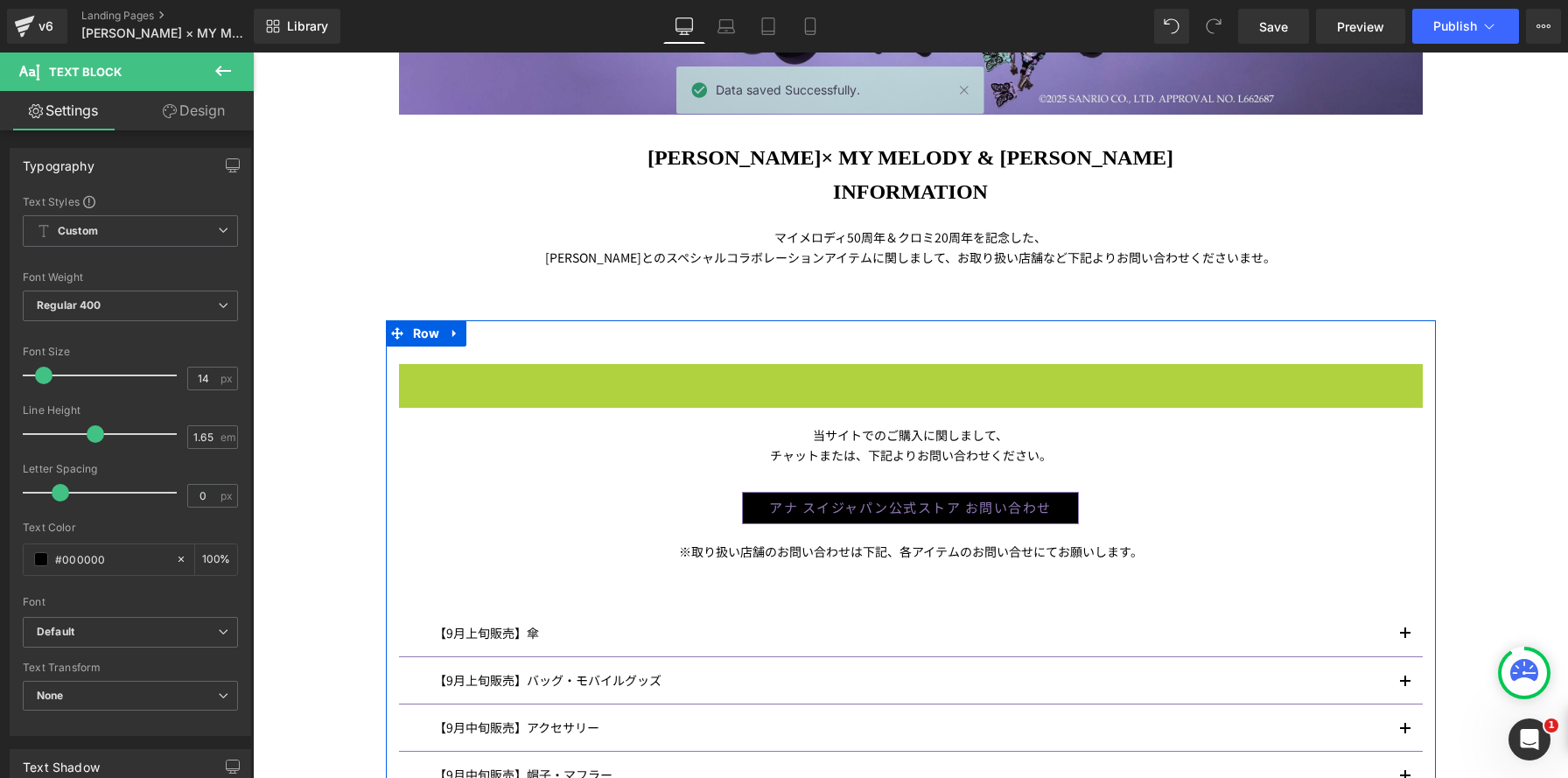
scroll to position [2442, 1315]
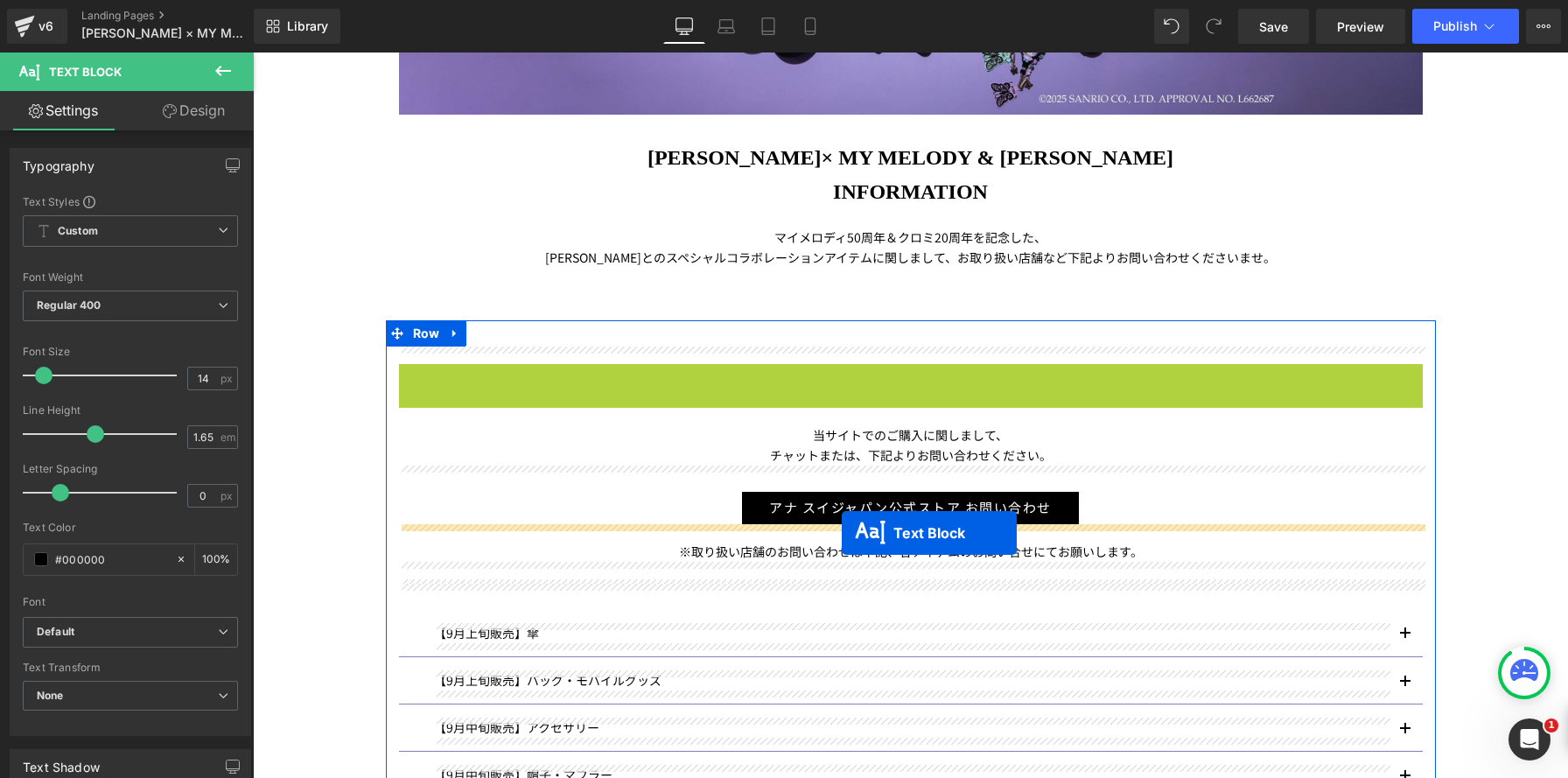
drag, startPoint x: 833, startPoint y: 382, endPoint x: 314, endPoint y: 86, distance: 597.5
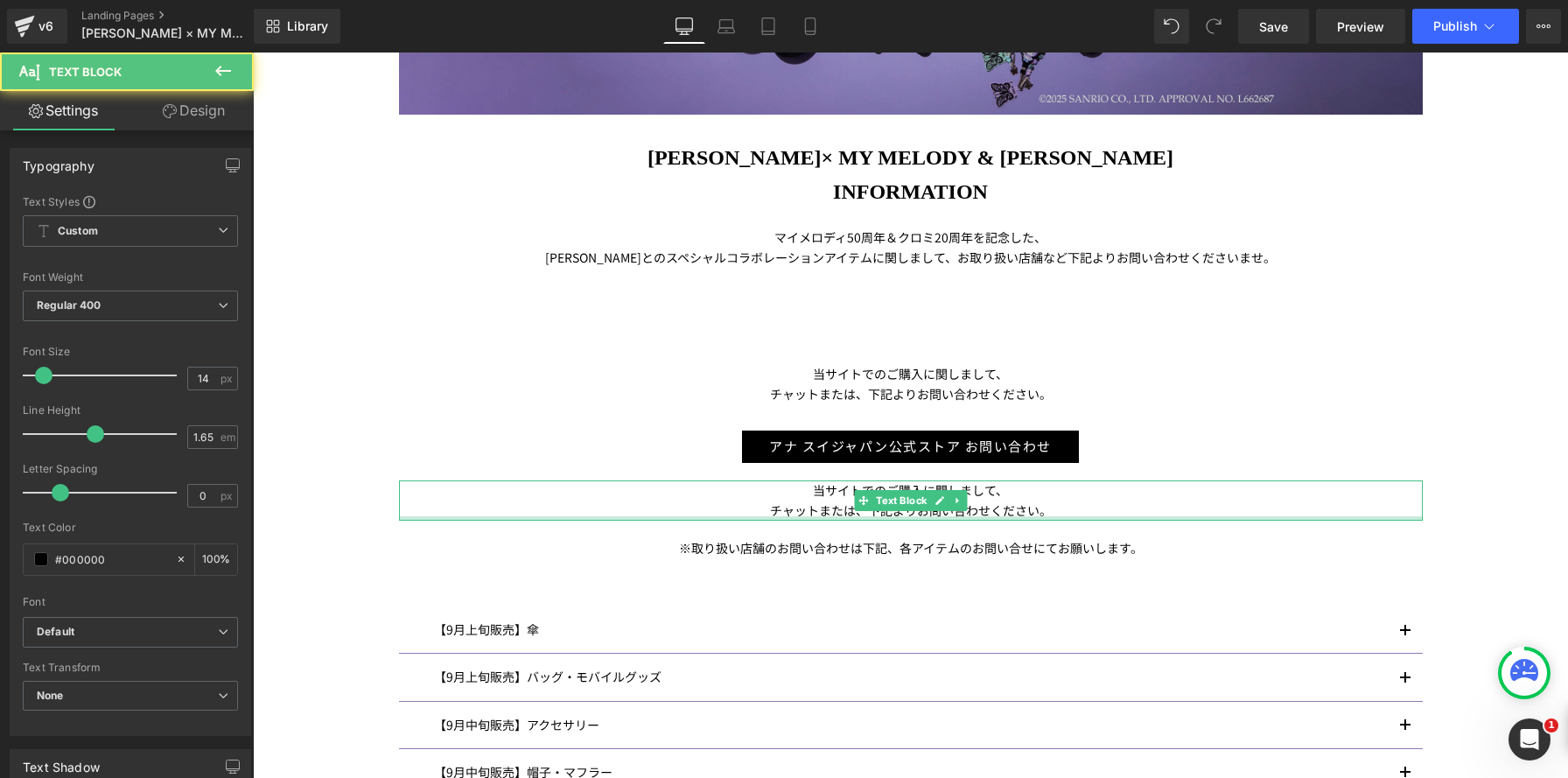
scroll to position [2439, 1315]
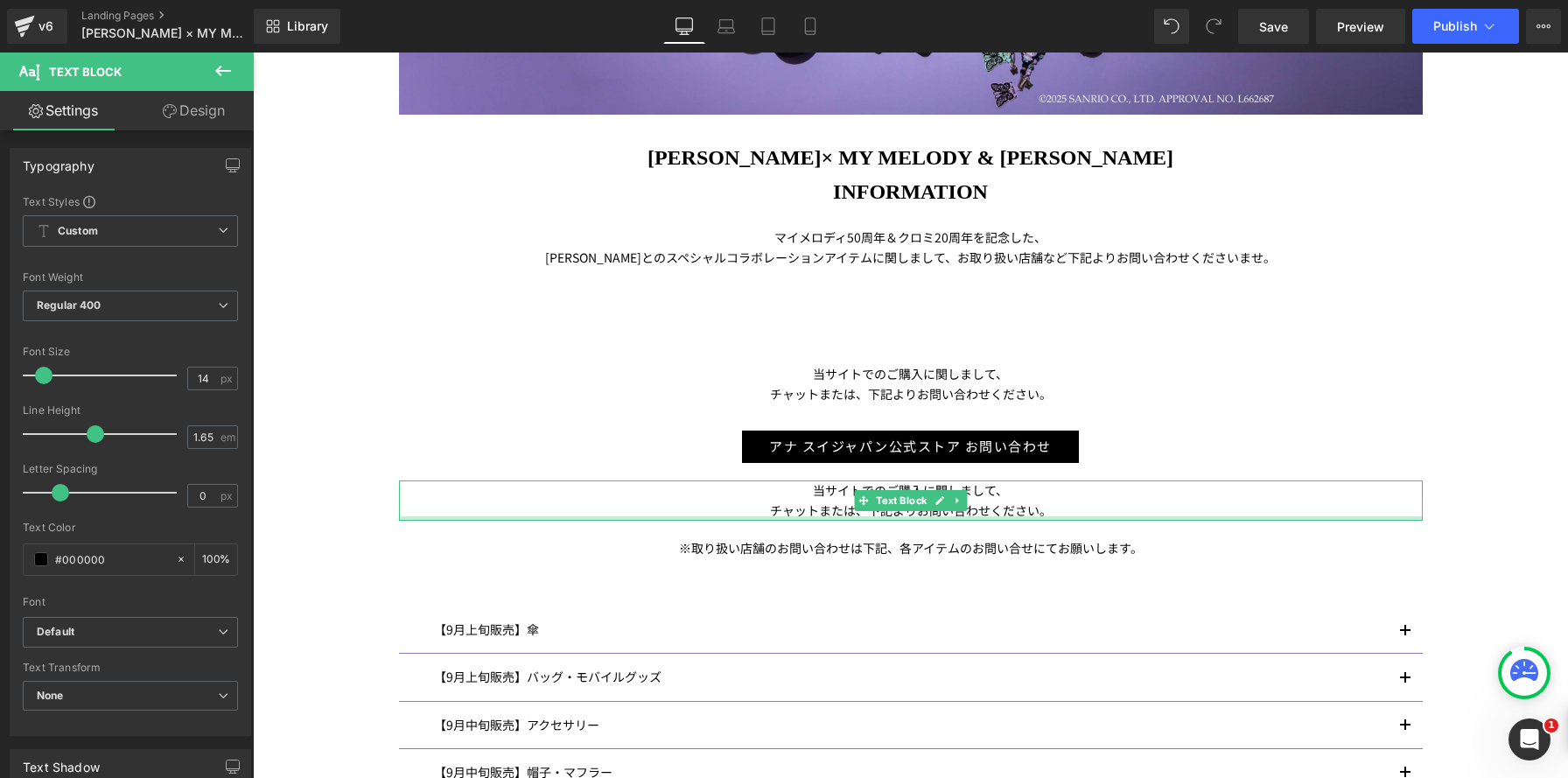
click at [215, 113] on link "Design" at bounding box center [194, 111] width 127 height 40
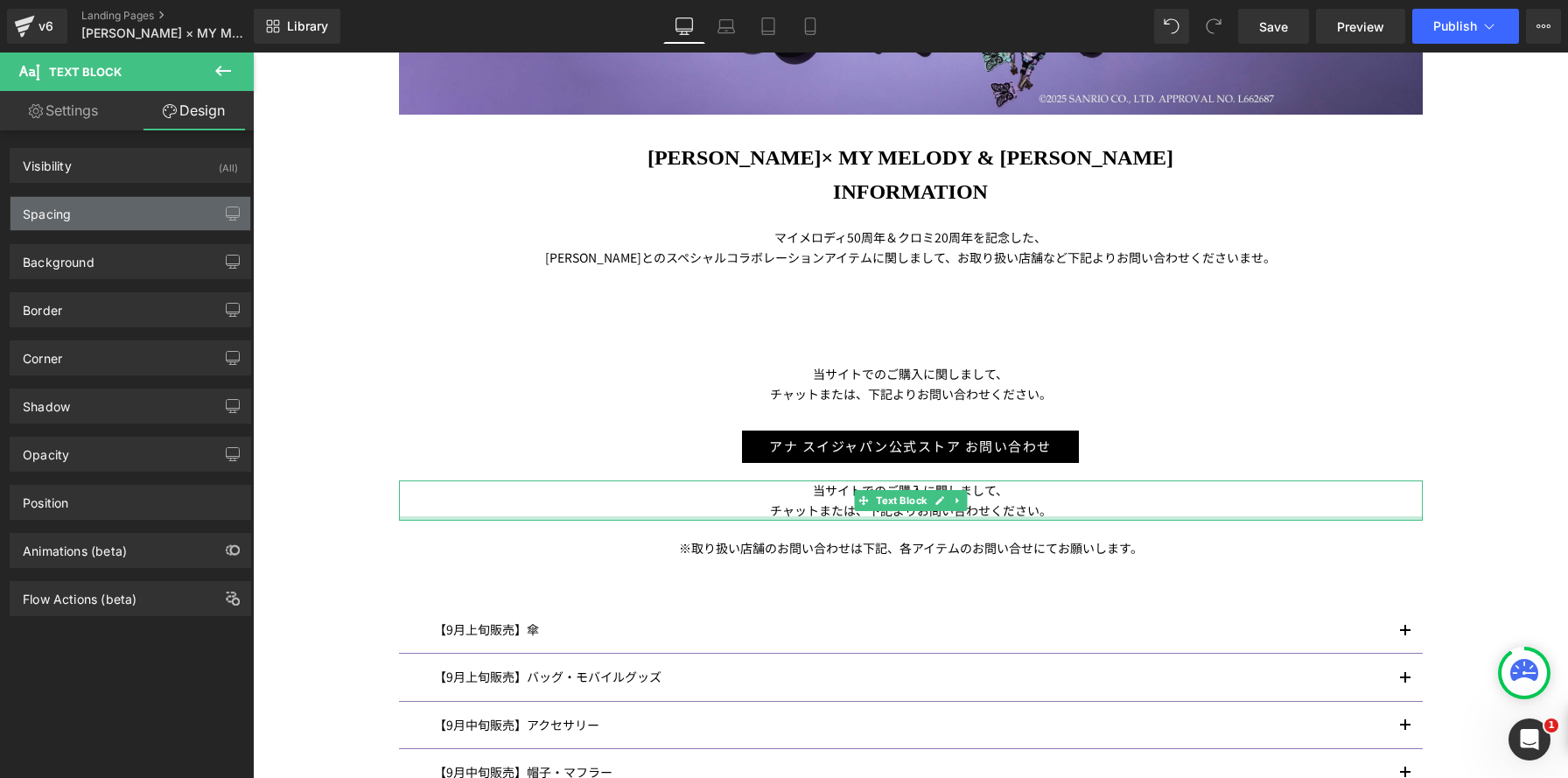
type input "20"
type input "0"
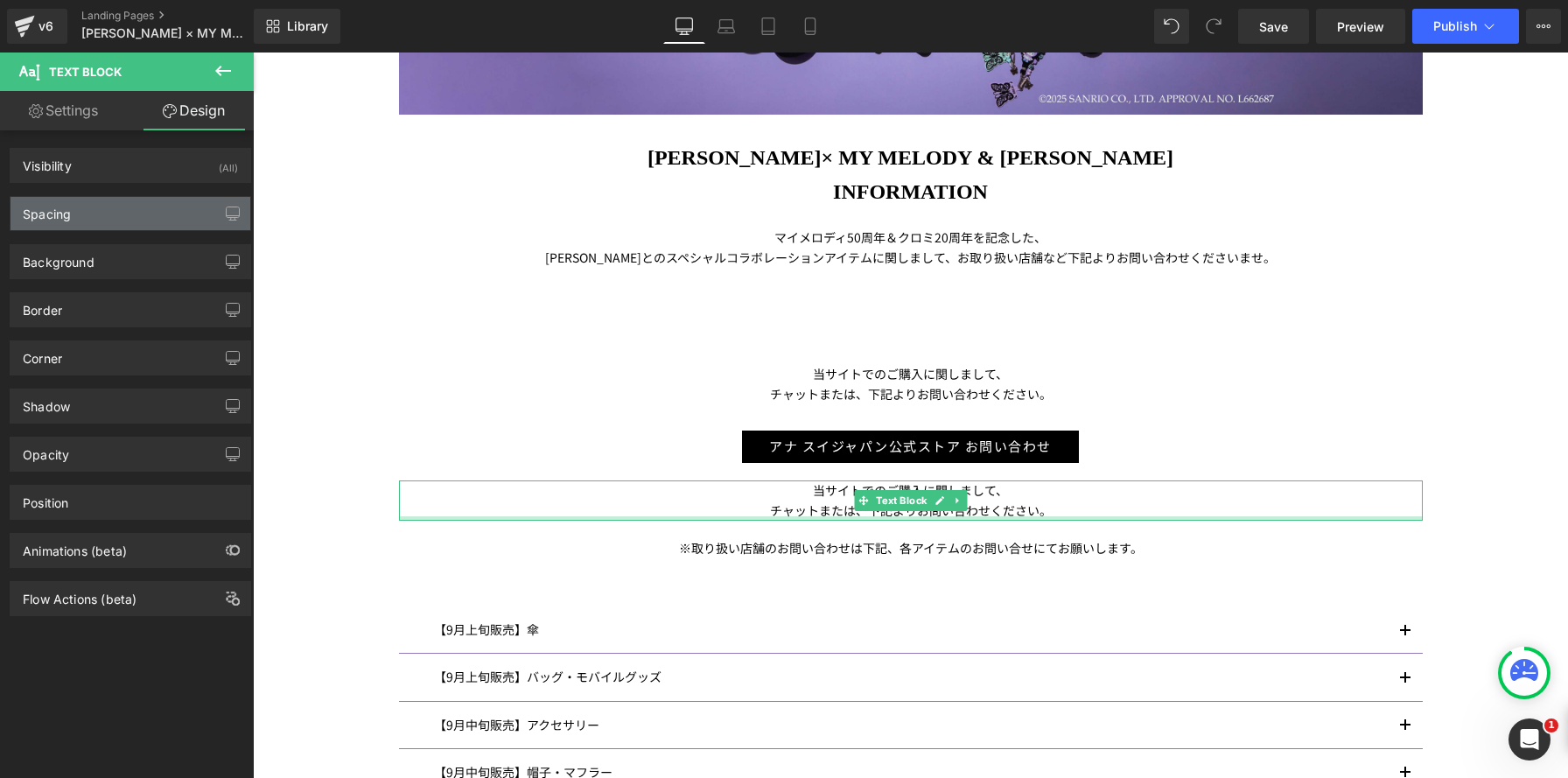
type input "0"
click at [147, 213] on div "Spacing" at bounding box center [131, 214] width 240 height 34
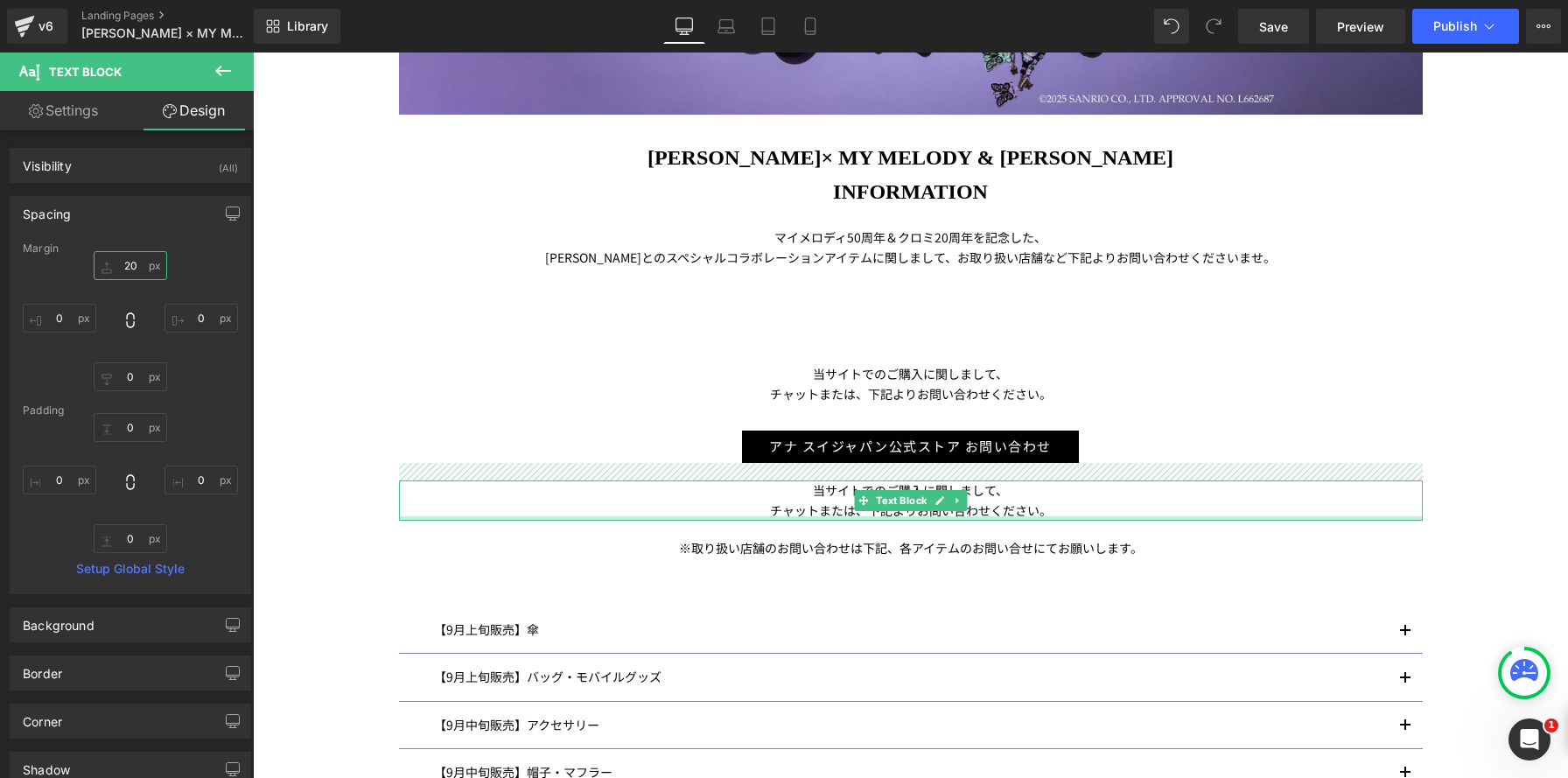
click at [134, 267] on input "20" at bounding box center [131, 265] width 73 height 29
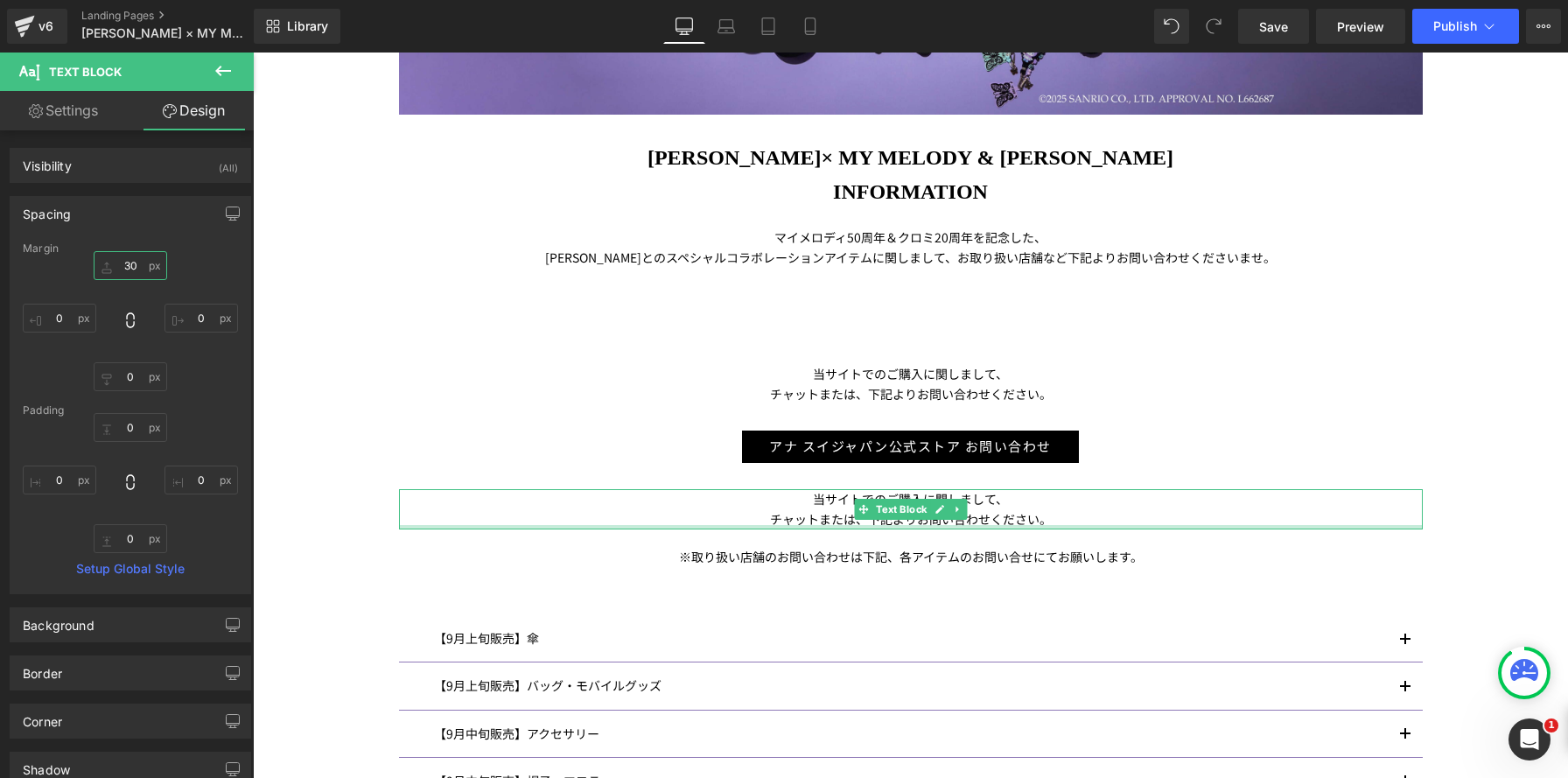
scroll to position [2448, 1315]
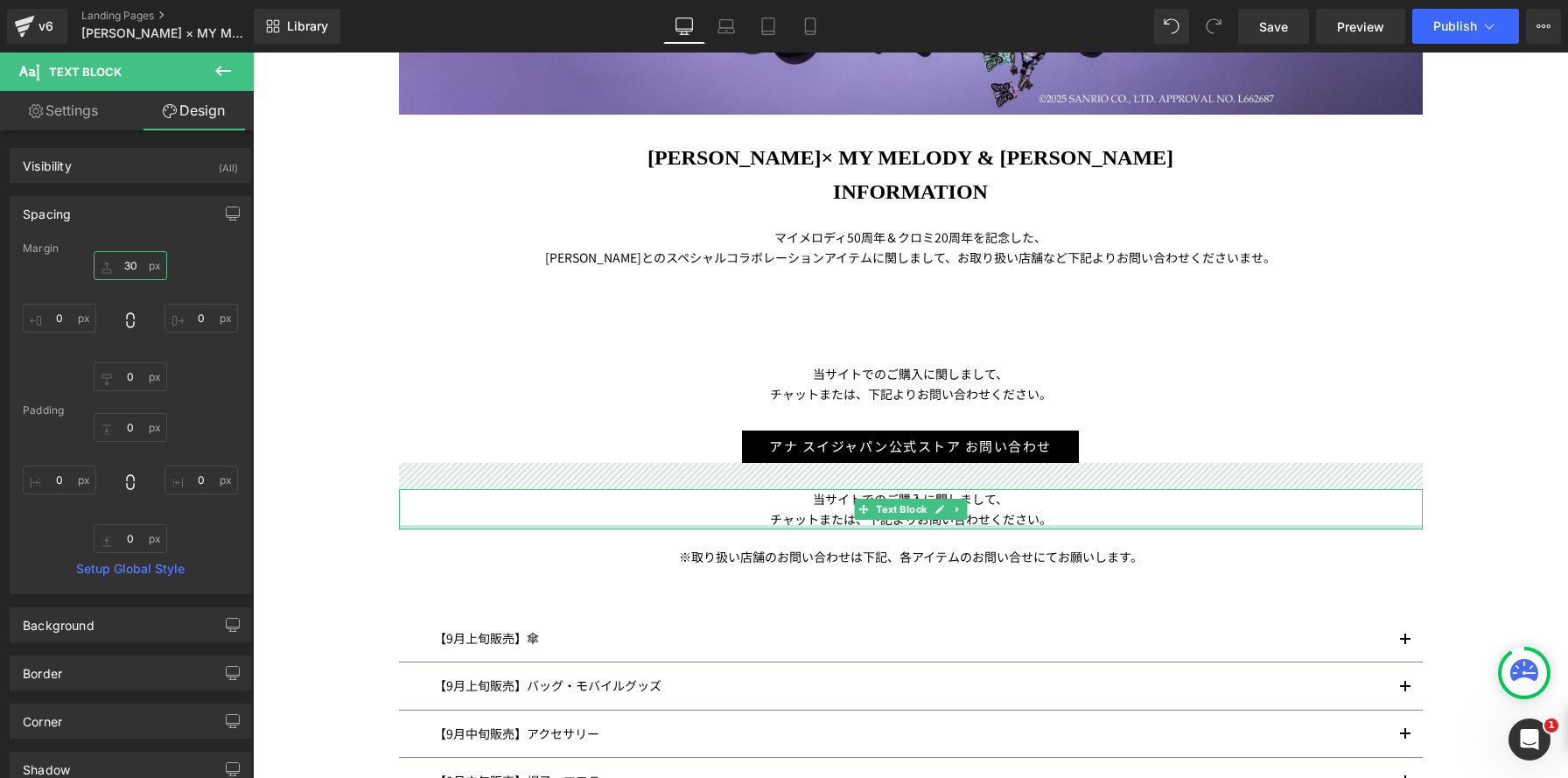
drag, startPoint x: 132, startPoint y: 265, endPoint x: 110, endPoint y: 258, distance: 23.1
click at [110, 259] on input "30" at bounding box center [131, 265] width 73 height 29
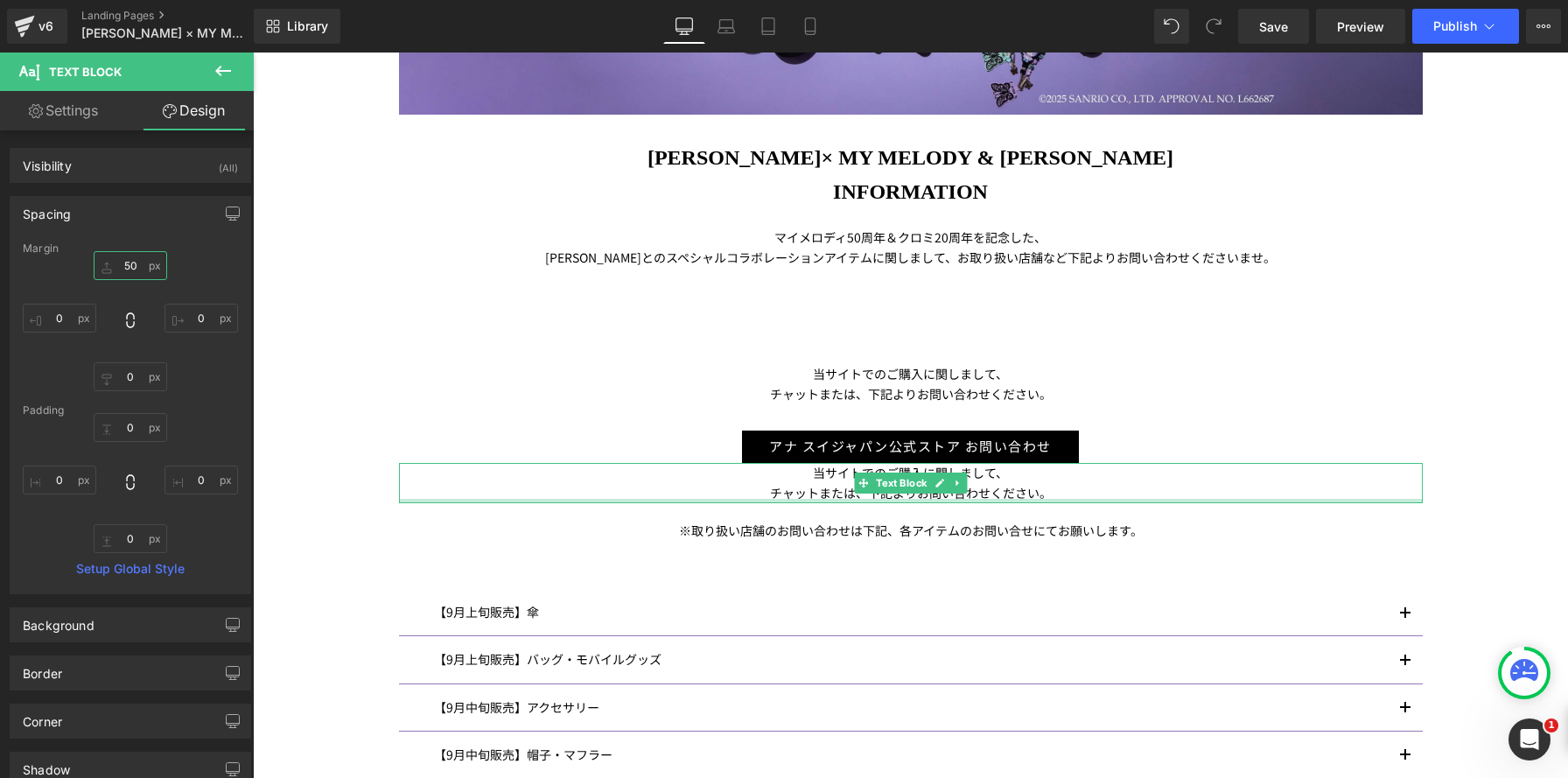
scroll to position [2465, 1315]
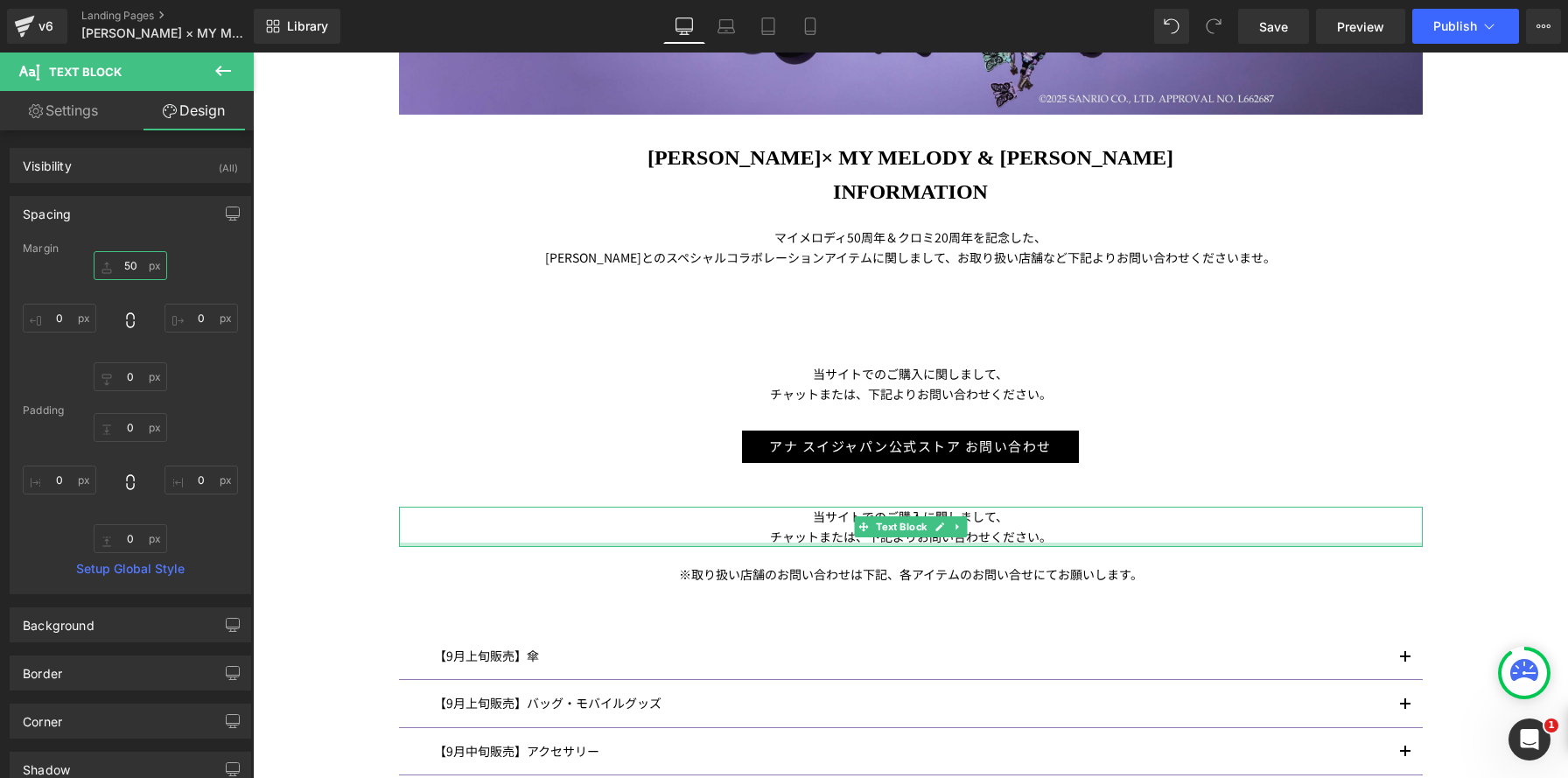
type input "50"
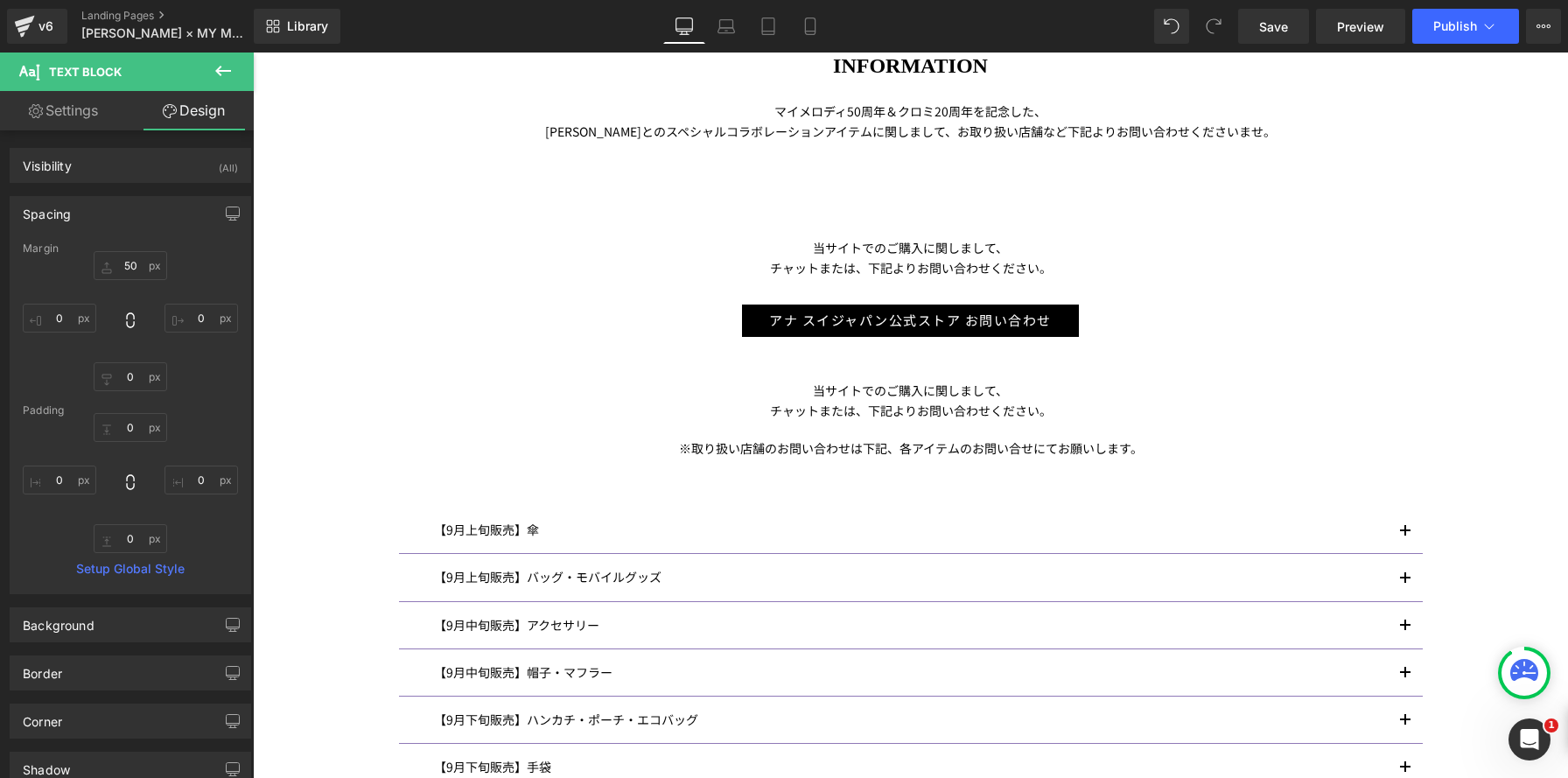
scroll to position [875, 0]
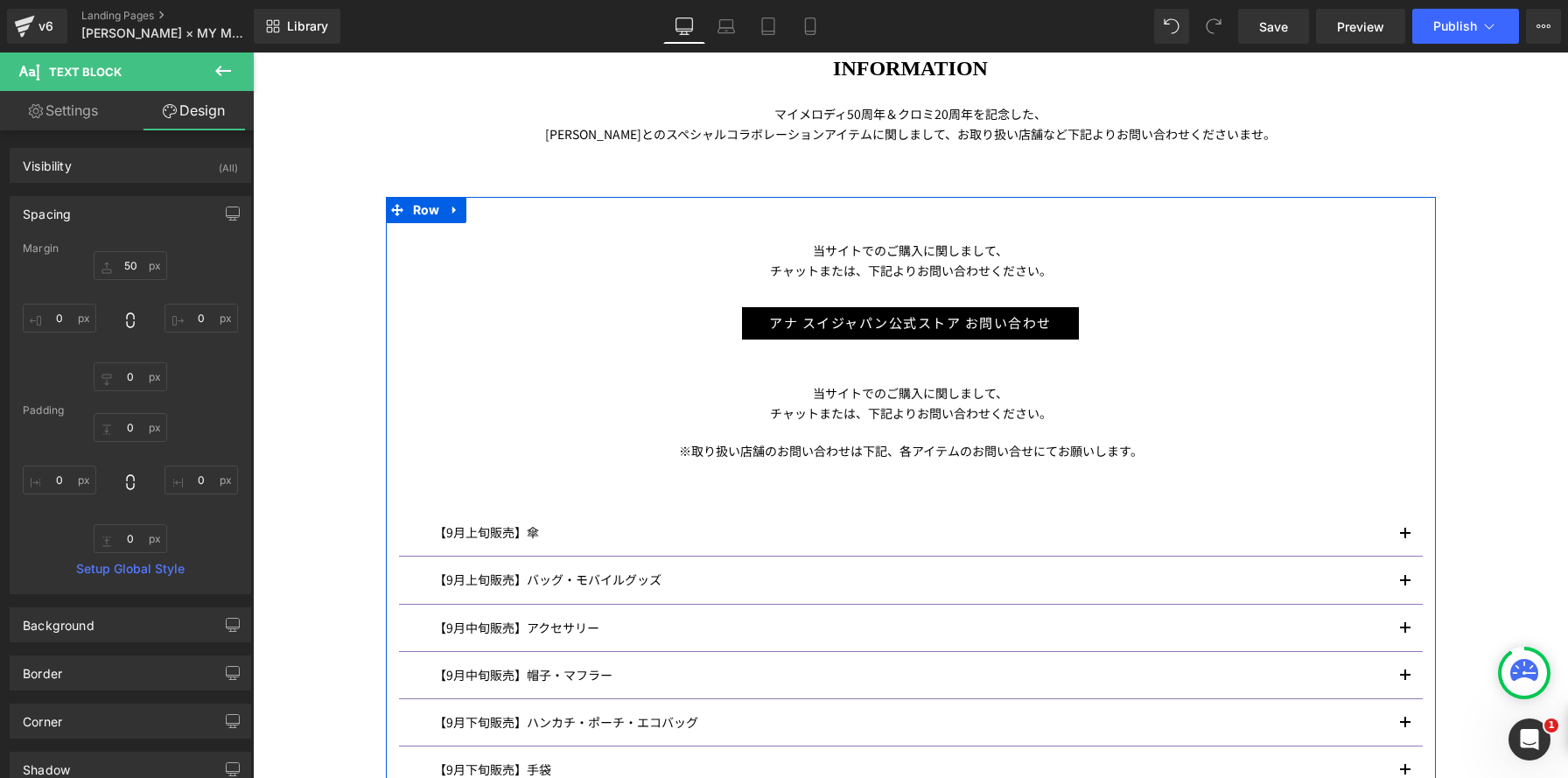
click at [945, 229] on div "当サイトでのご購入に関しまして、 チャットまたは、下記よりお問い合わせください。 Text Block アナ スイジャパン公式ストア お問い合わせ Butto…" at bounding box center [911, 544] width 1050 height 643
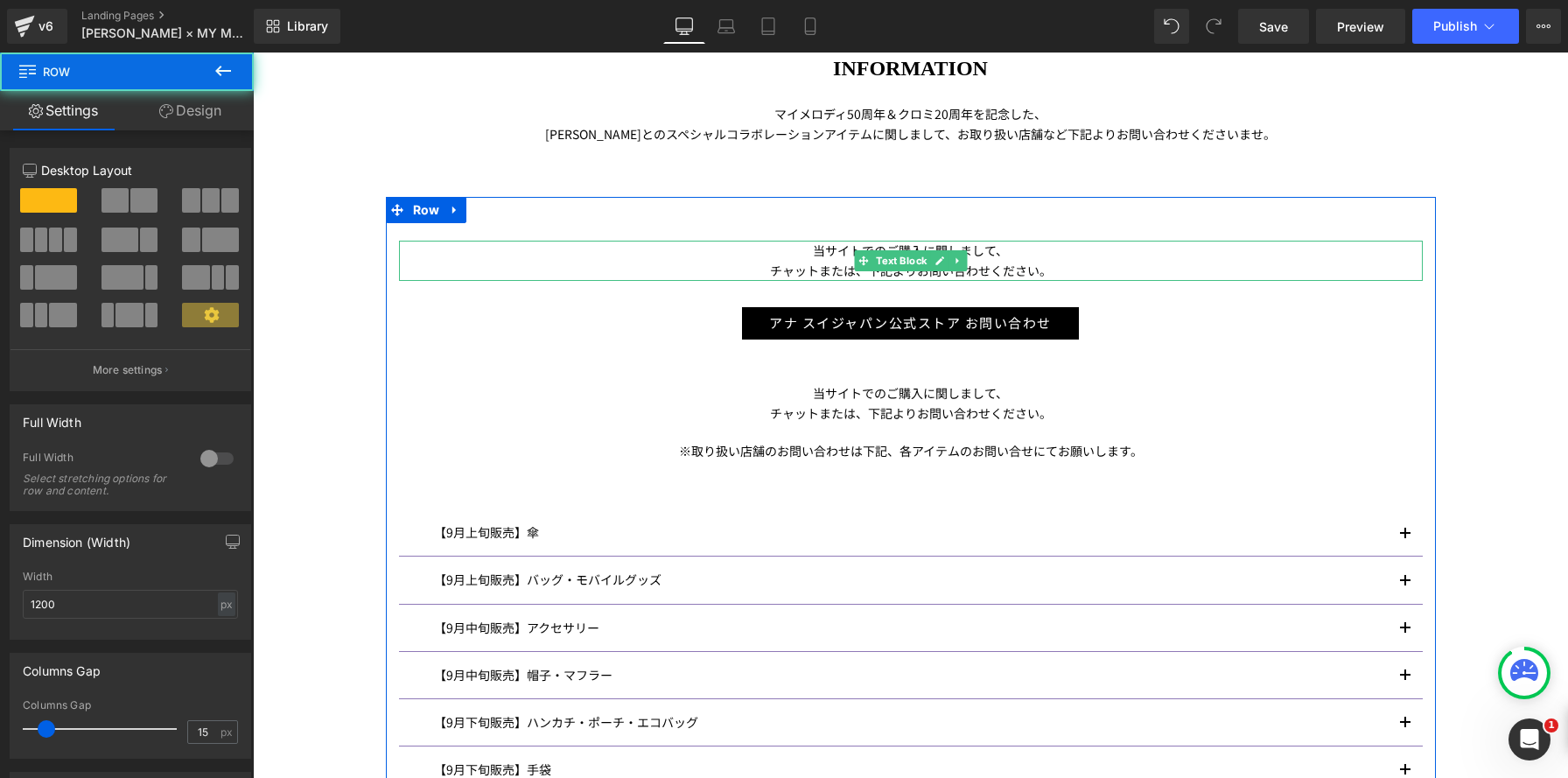
drag, startPoint x: 860, startPoint y: 259, endPoint x: 489, endPoint y: 214, distance: 373.7
click at [860, 259] on icon at bounding box center [863, 260] width 10 height 11
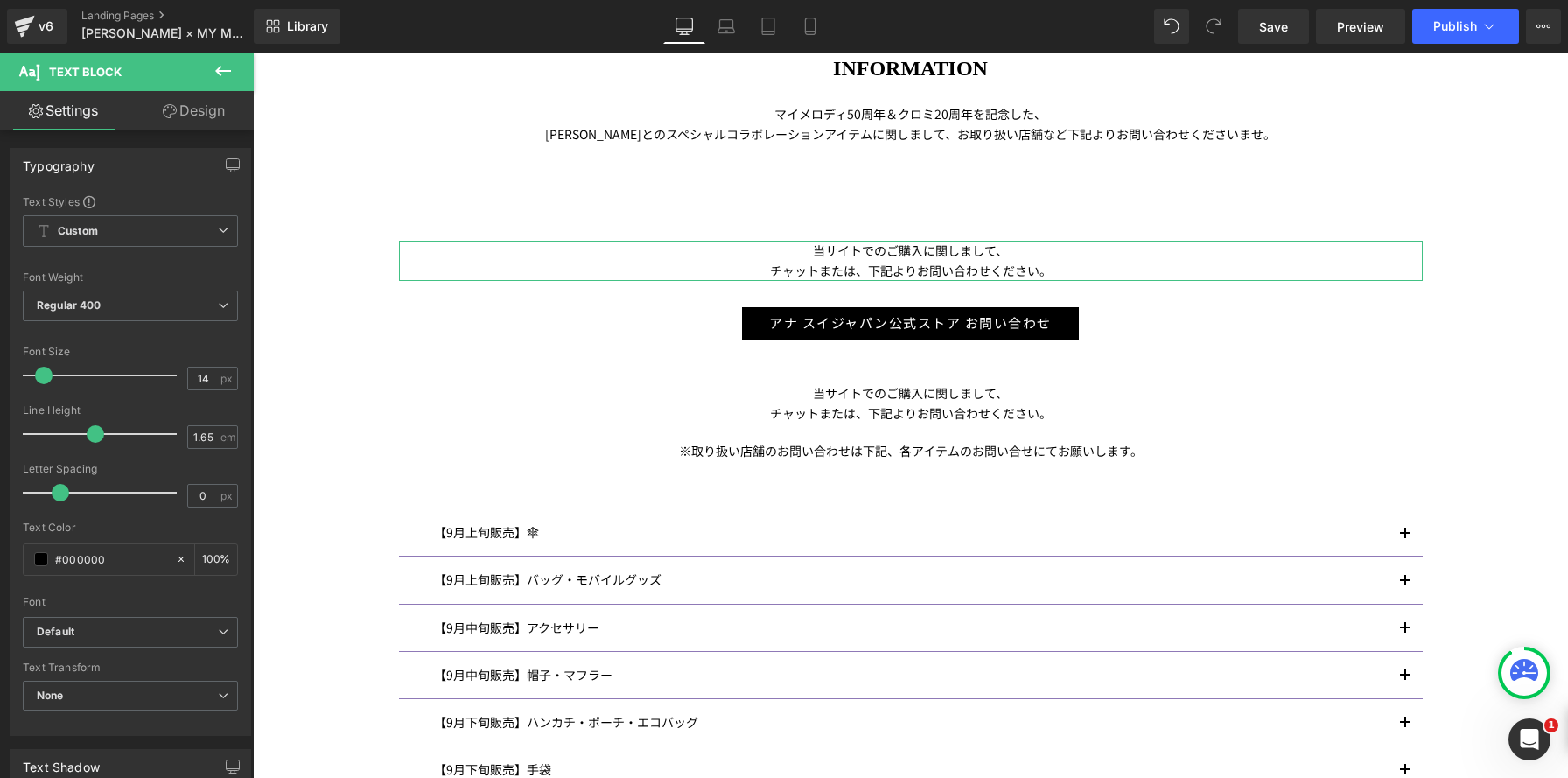
drag, startPoint x: 213, startPoint y: 105, endPoint x: 168, endPoint y: 198, distance: 103.3
click at [213, 105] on link "Design" at bounding box center [194, 111] width 127 height 40
click at [0, 0] on div "Spacing" at bounding box center [0, 0] width 0 height 0
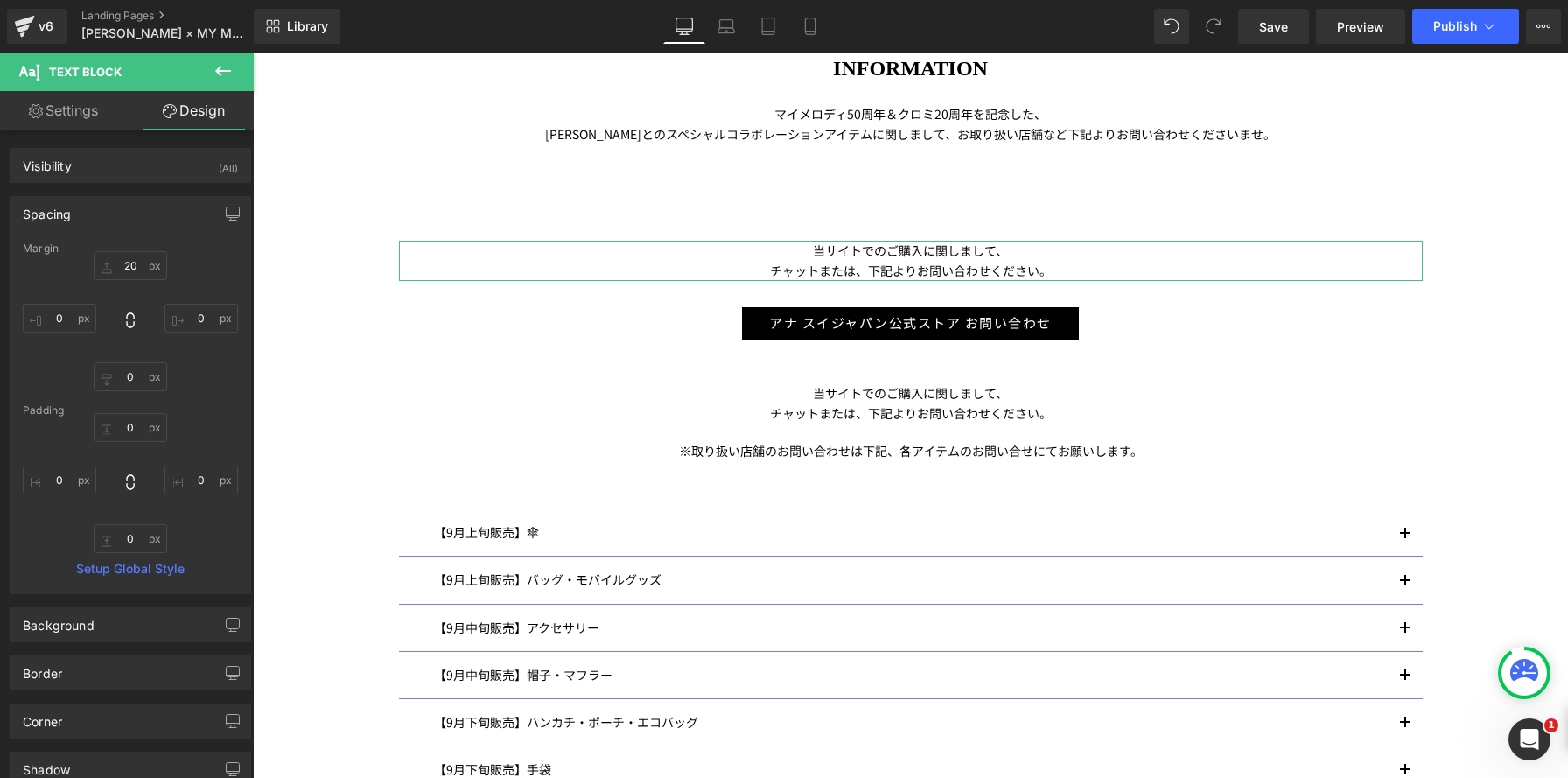
type input "20"
type input "0"
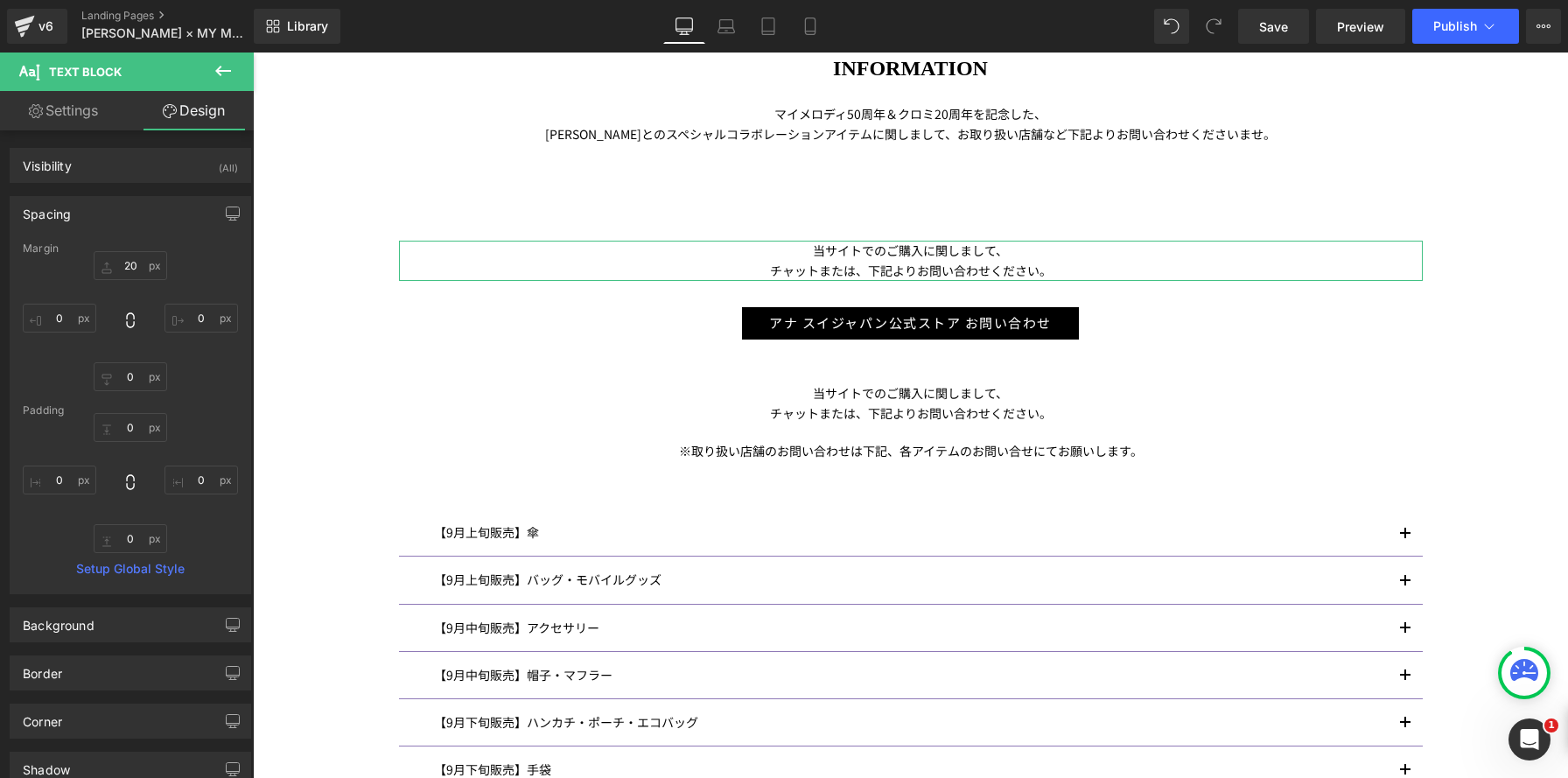
type input "0"
click at [134, 259] on input "20" at bounding box center [131, 265] width 73 height 29
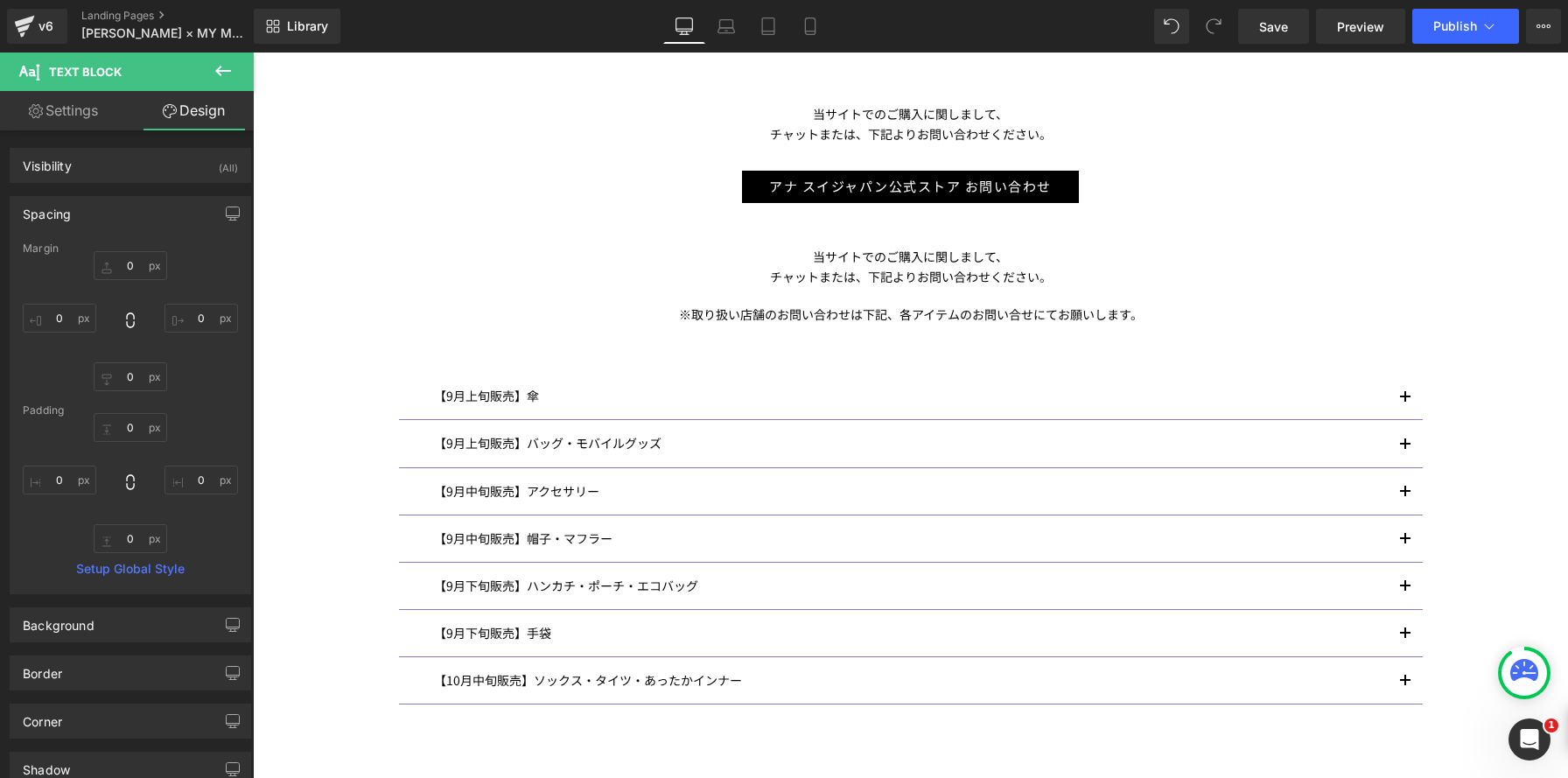
scroll to position [1012, 0]
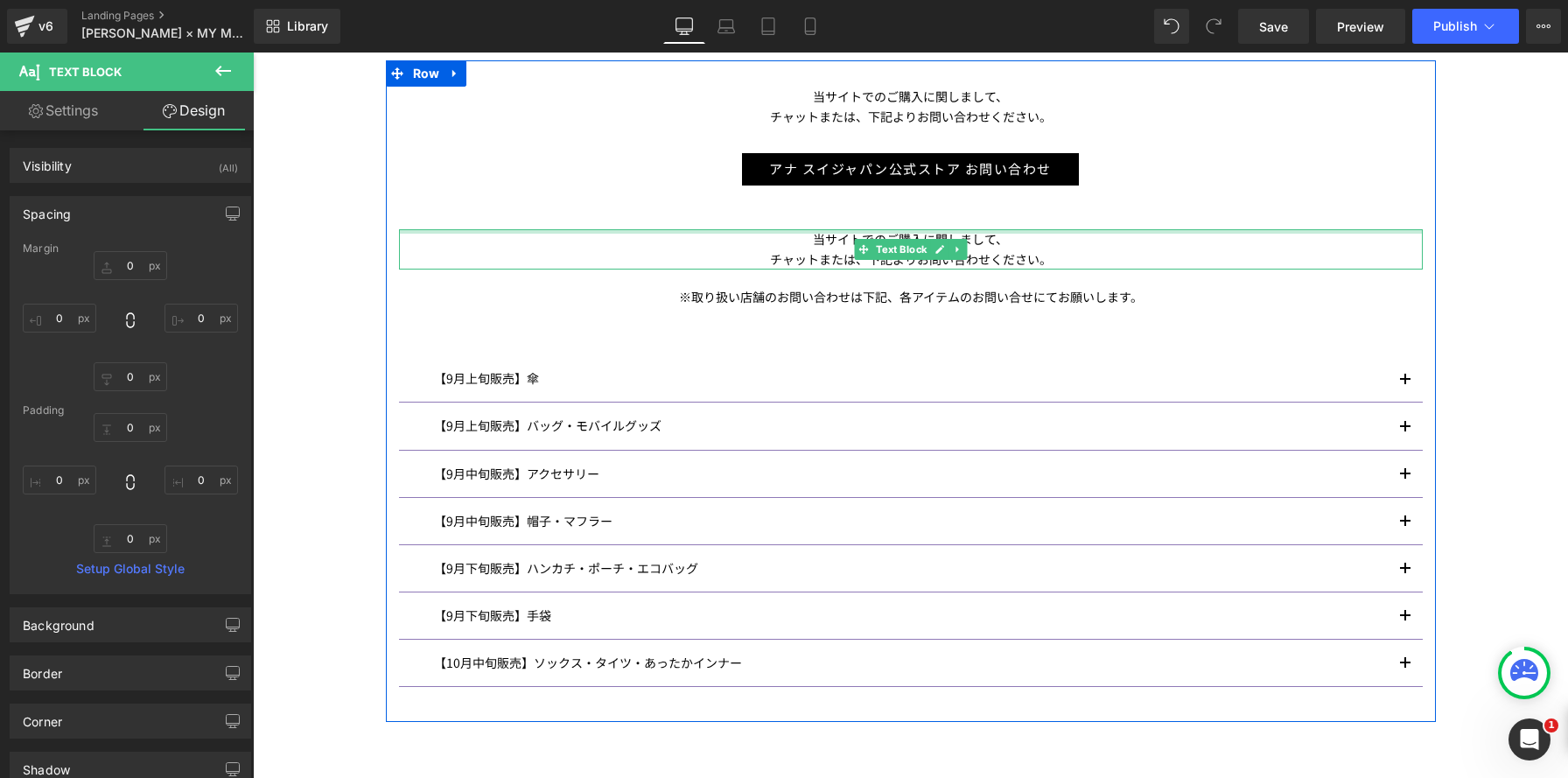
click at [768, 232] on div "当サイトでのご購入に関しまして、 チャットまたは、下記よりお問い合わせください。 Text Block" at bounding box center [911, 249] width 1024 height 41
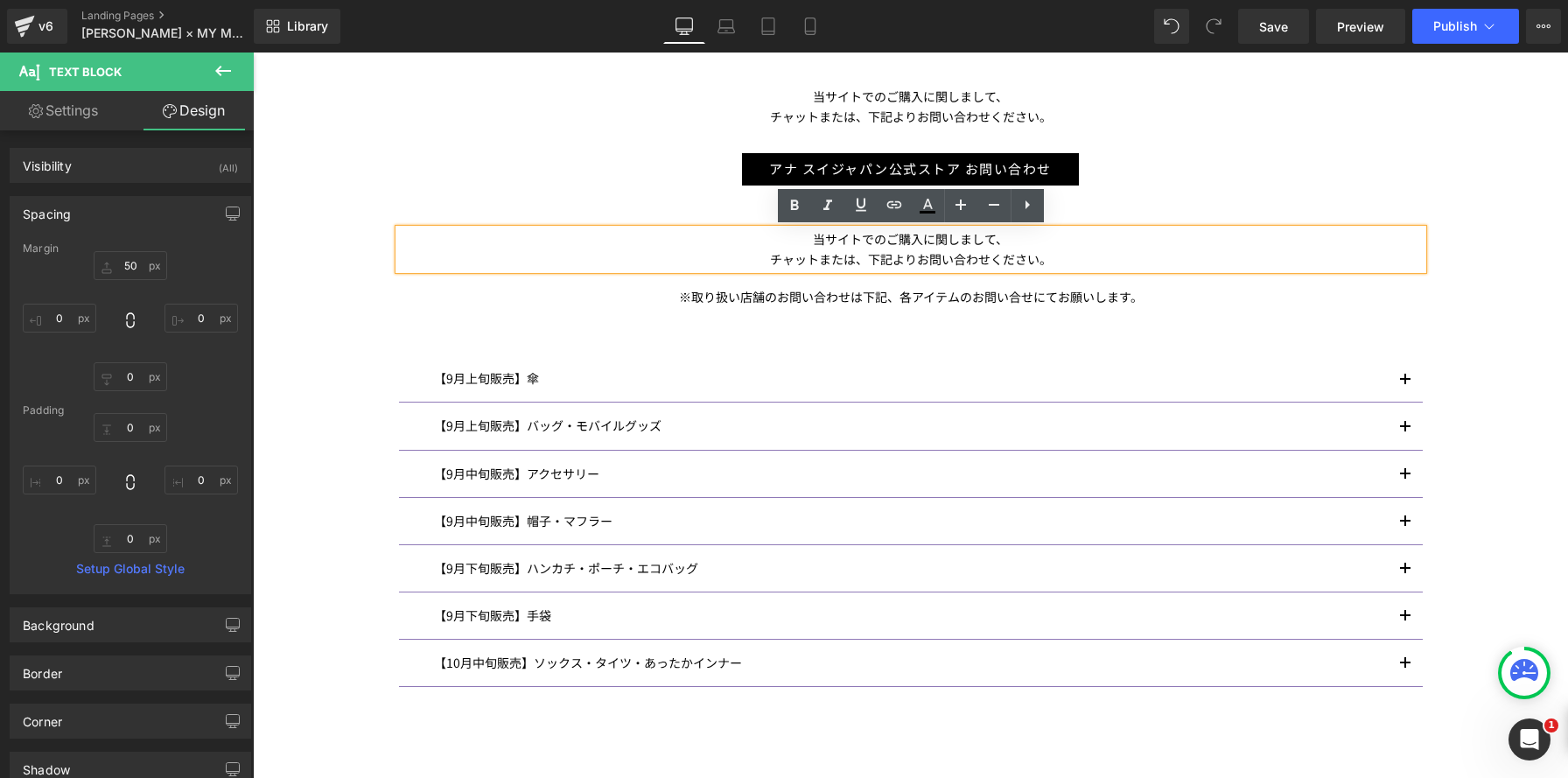
click at [798, 245] on p "当サイトでのご購入に関しまして、" at bounding box center [911, 240] width 1024 height 20
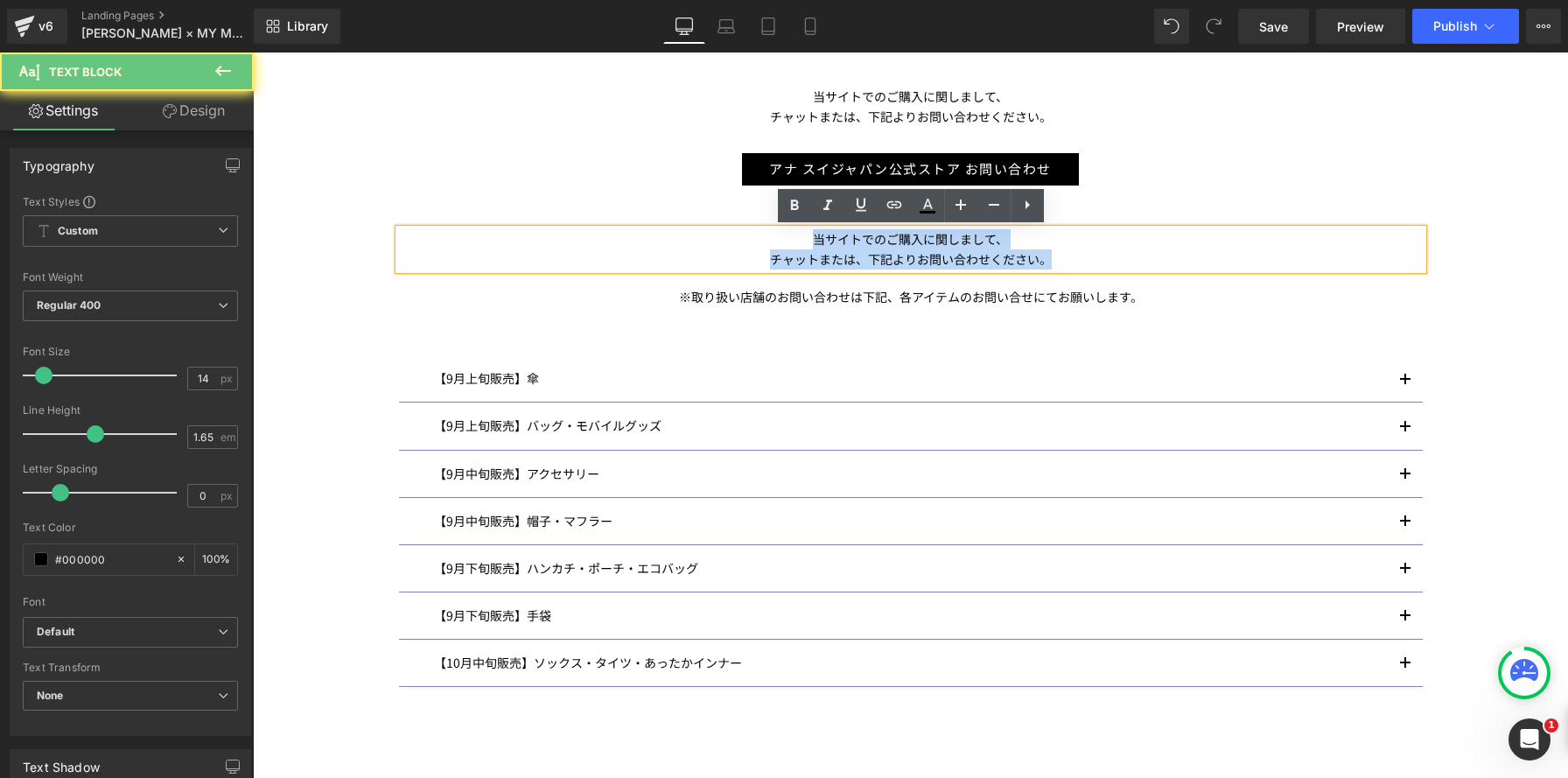
drag, startPoint x: 847, startPoint y: 244, endPoint x: 1328, endPoint y: 305, distance: 484.9
click at [1328, 305] on div "当サイトでのご購入に関しまして、 チャットまたは、下記よりお問い合わせください。 Text Block アナ スイジャパン公式ストア お問い合わせ Butto…" at bounding box center [911, 399] width 1050 height 627
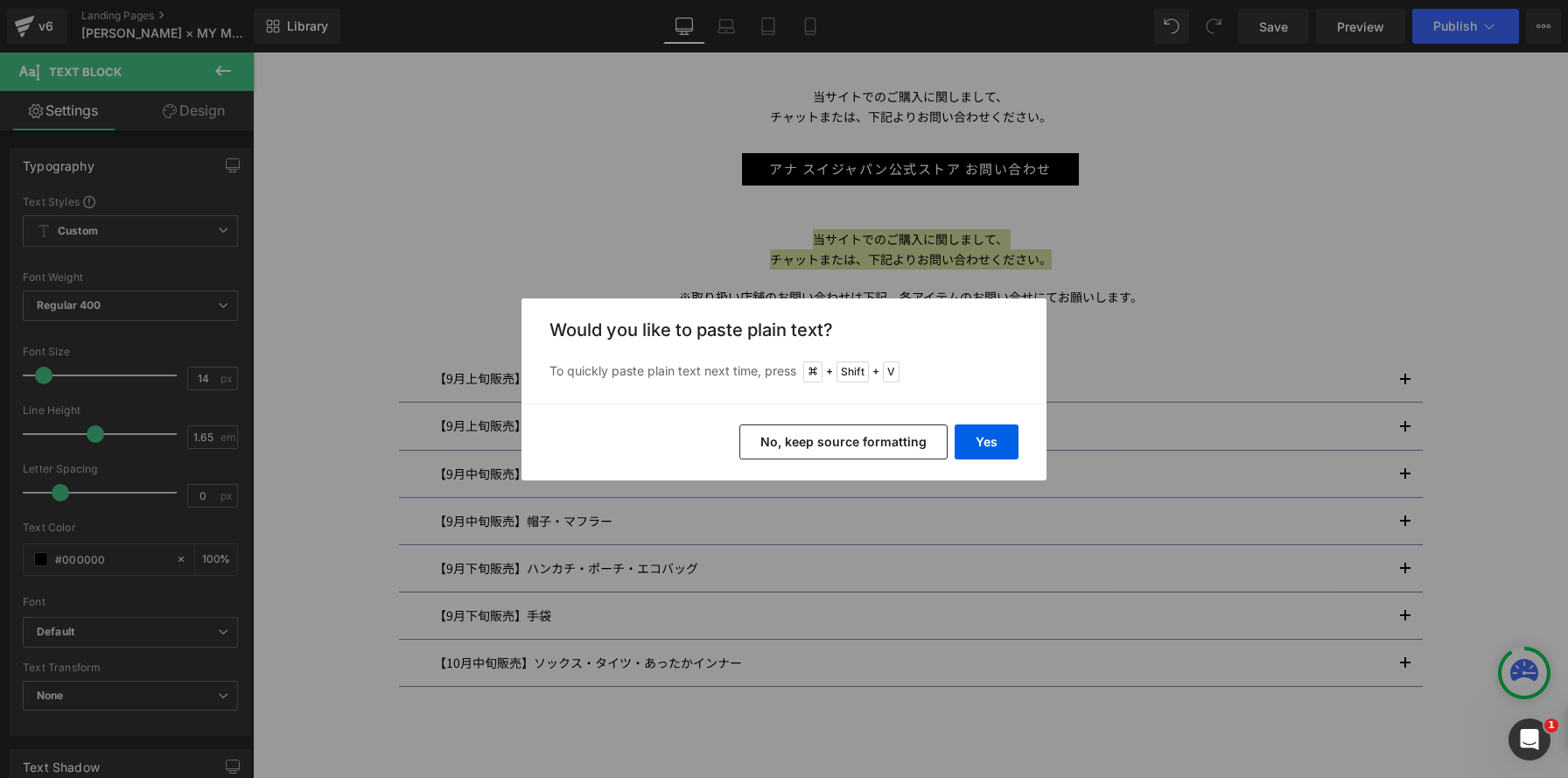
click at [896, 441] on button "No, keep source formatting" at bounding box center [843, 441] width 208 height 35
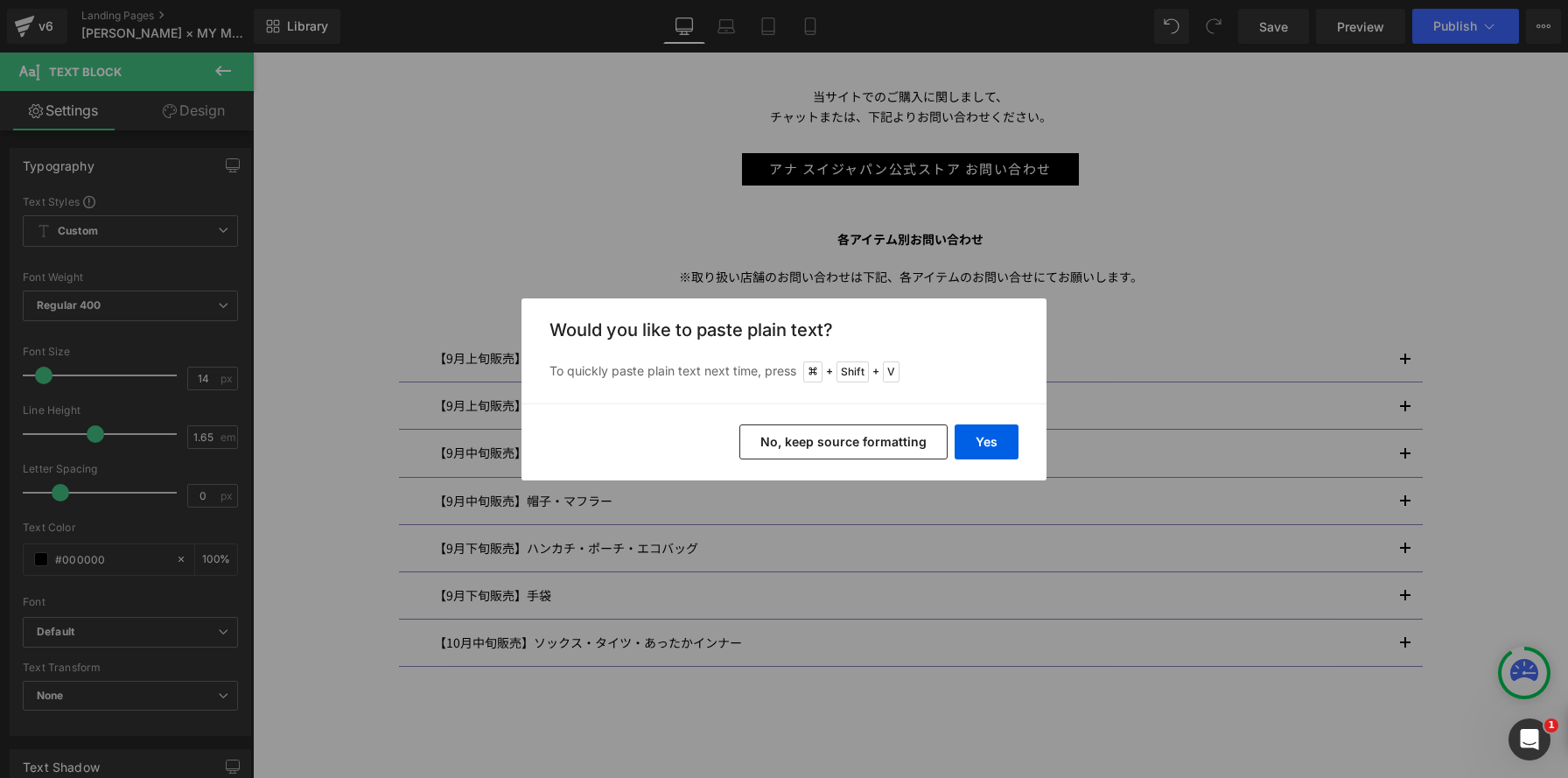
scroll to position [2427, 1315]
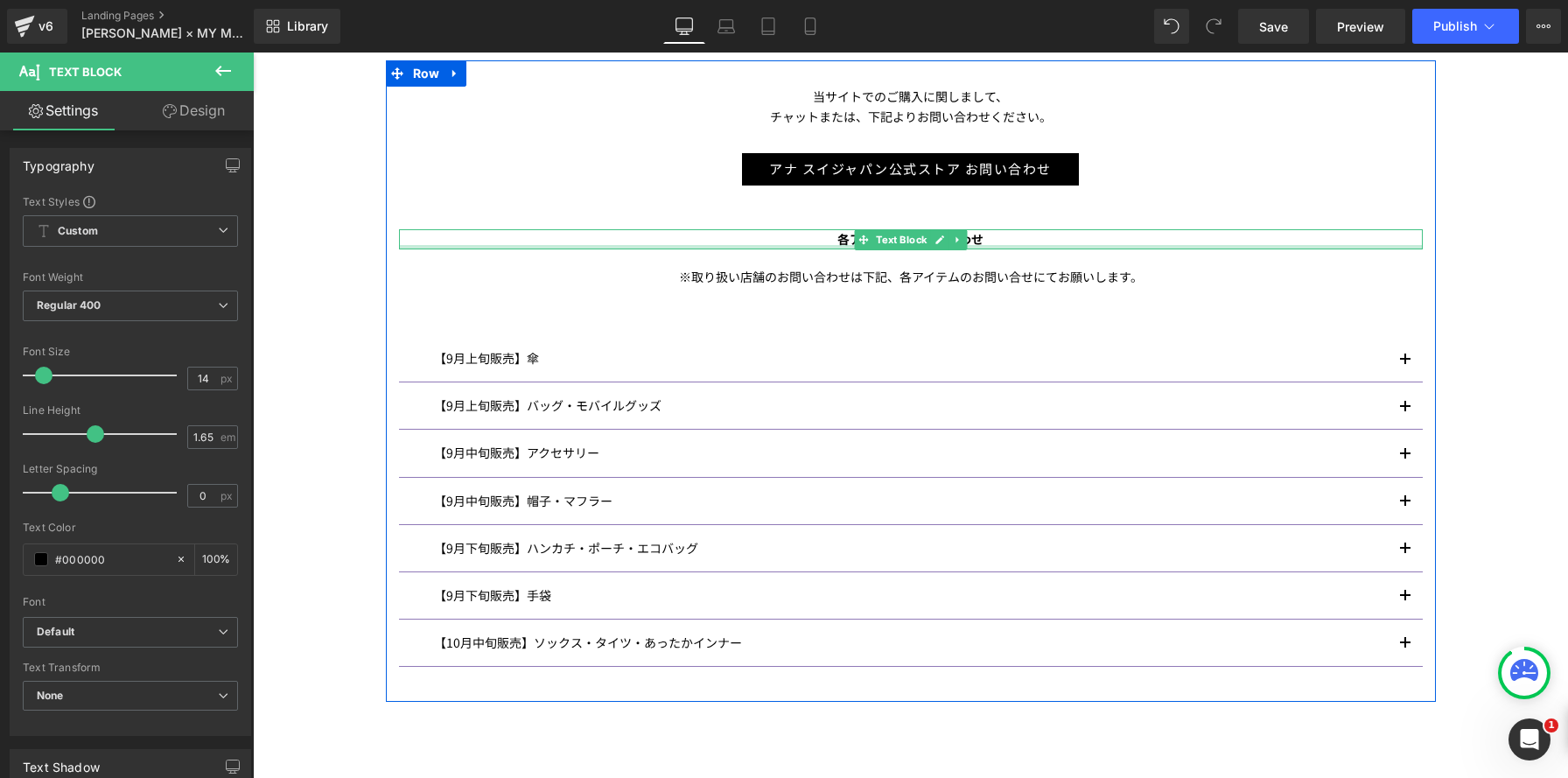
click at [839, 246] on div at bounding box center [911, 246] width 1024 height 4
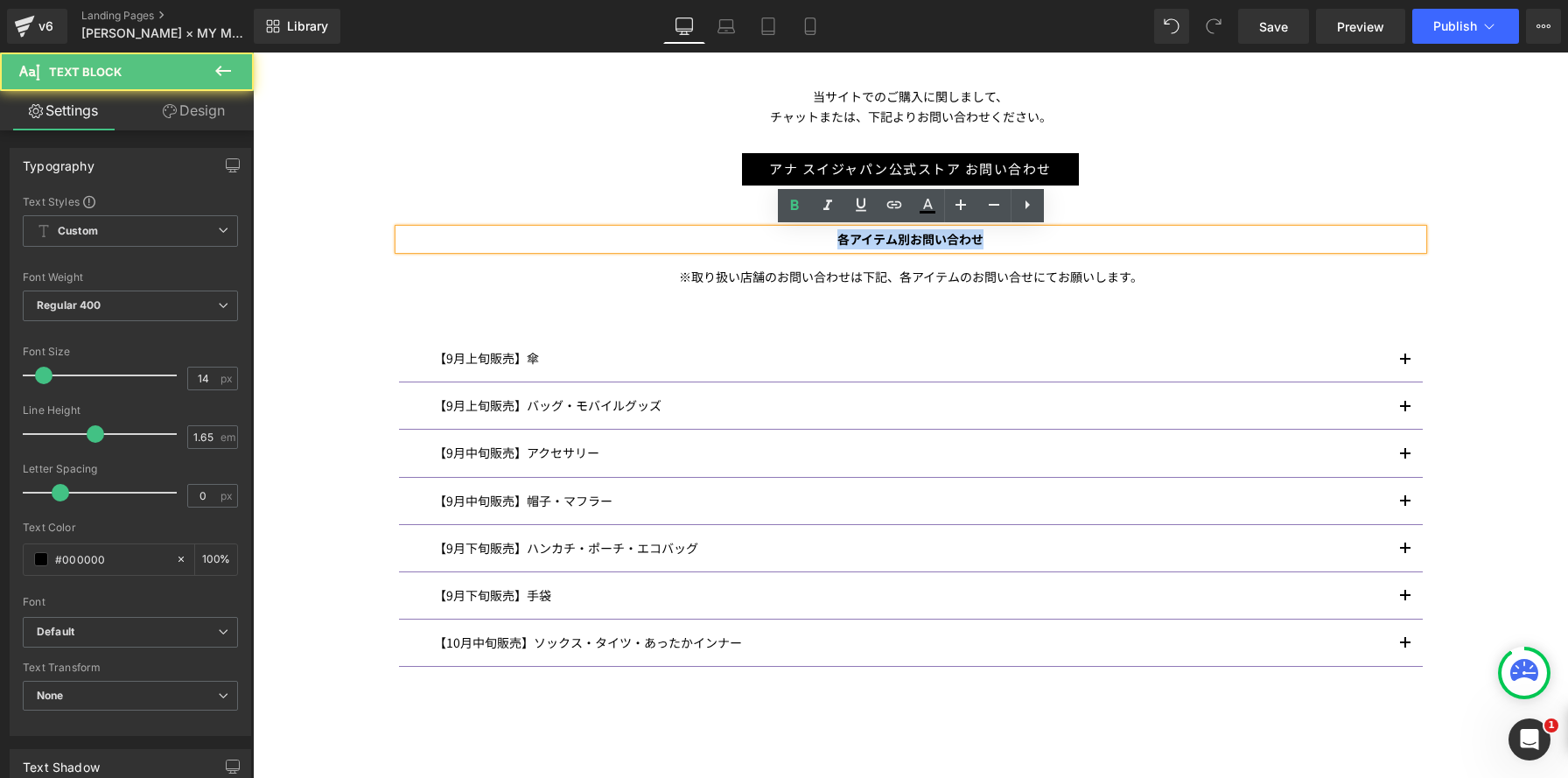
drag, startPoint x: 813, startPoint y: 237, endPoint x: 1120, endPoint y: 270, distance: 308.8
click at [1120, 270] on div "当サイトでのご購入に関しまして、 チャットまたは、下記よりお問い合わせください。 Text Block アナ スイジャパン公式ストア お問い合わせ Butto…" at bounding box center [911, 389] width 1050 height 606
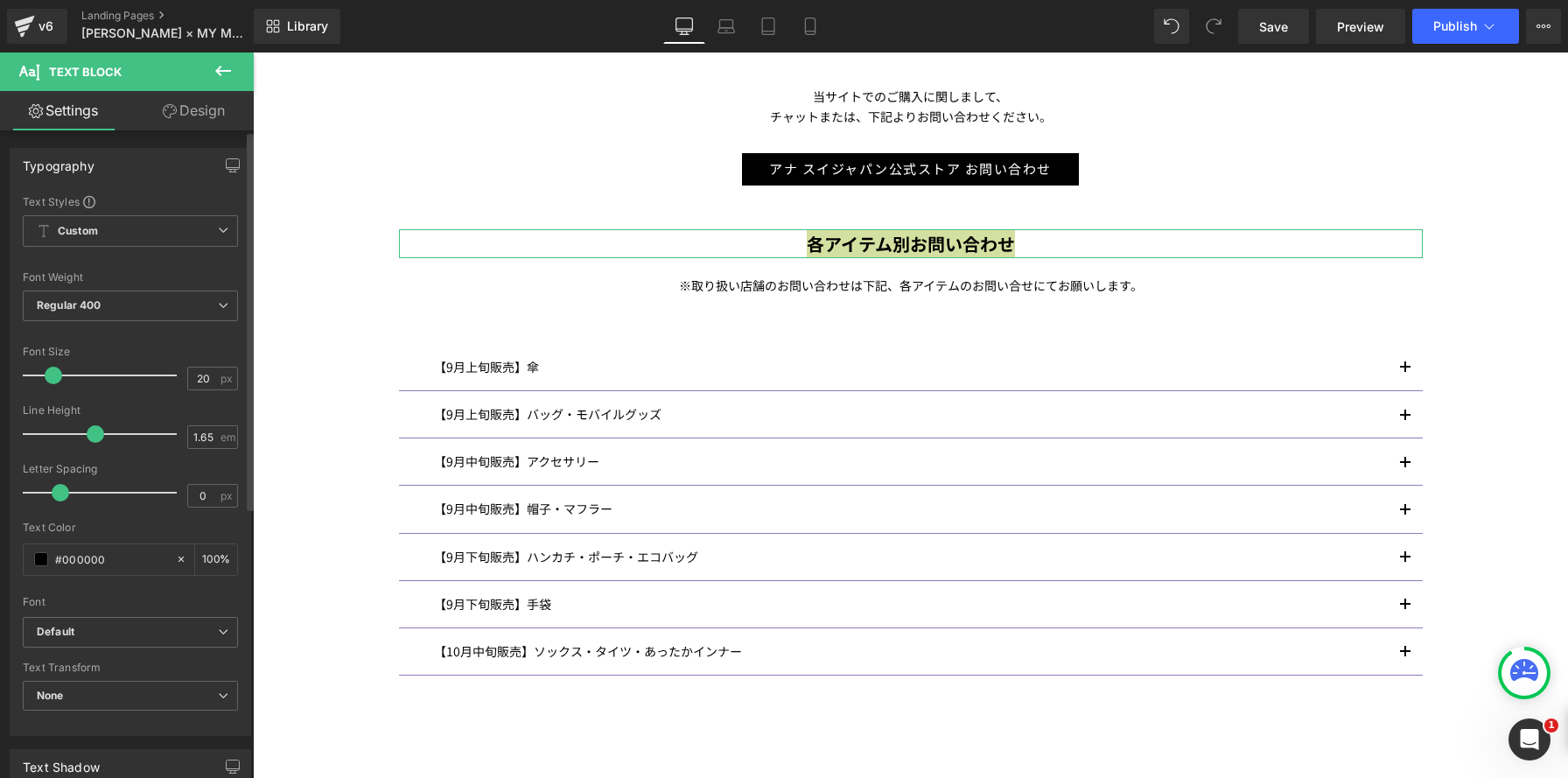
scroll to position [9, 9]
type input "18"
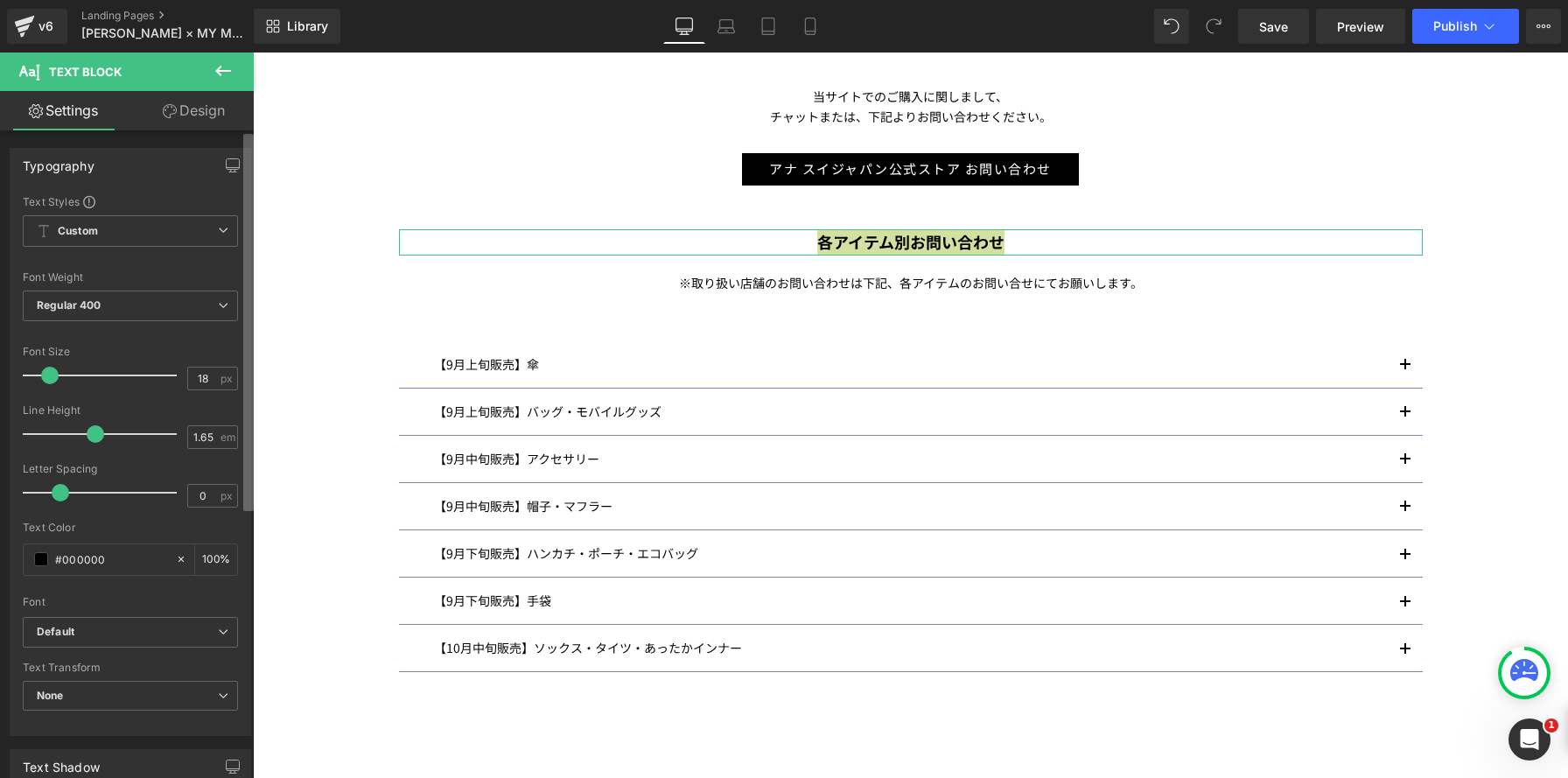
drag, startPoint x: 52, startPoint y: 377, endPoint x: 245, endPoint y: 371, distance: 193.1
click at [49, 377] on div at bounding box center [104, 374] width 146 height 35
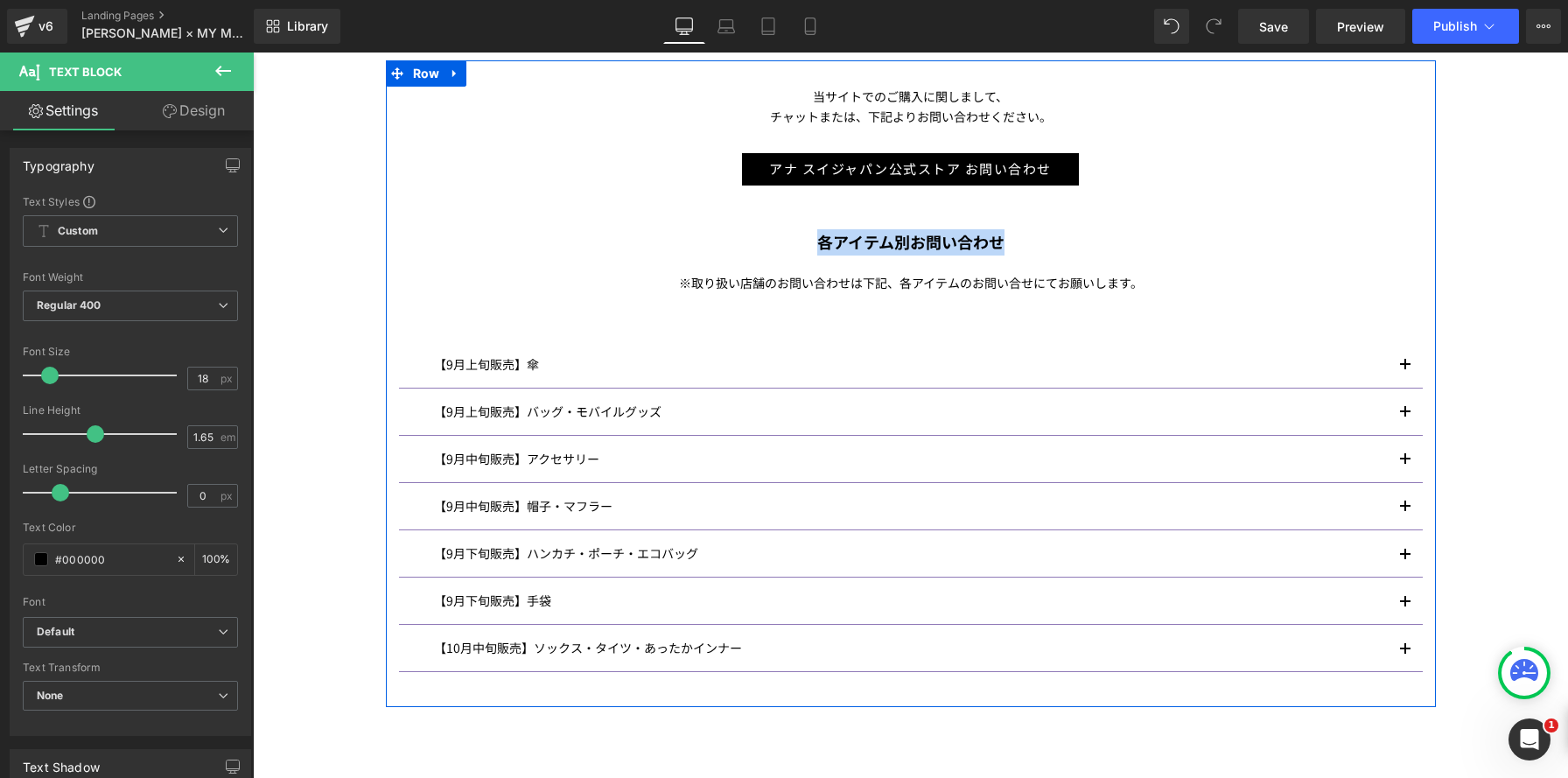
drag, startPoint x: 1173, startPoint y: 263, endPoint x: 1303, endPoint y: 381, distance: 175.6
click at [1173, 264] on div "当サイトでのご購入に関しまして、 チャットまたは、下記よりお問い合わせください。 Text Block アナ スイジャパン公式ストア お問い合わせ Butto…" at bounding box center [911, 392] width 1050 height 612
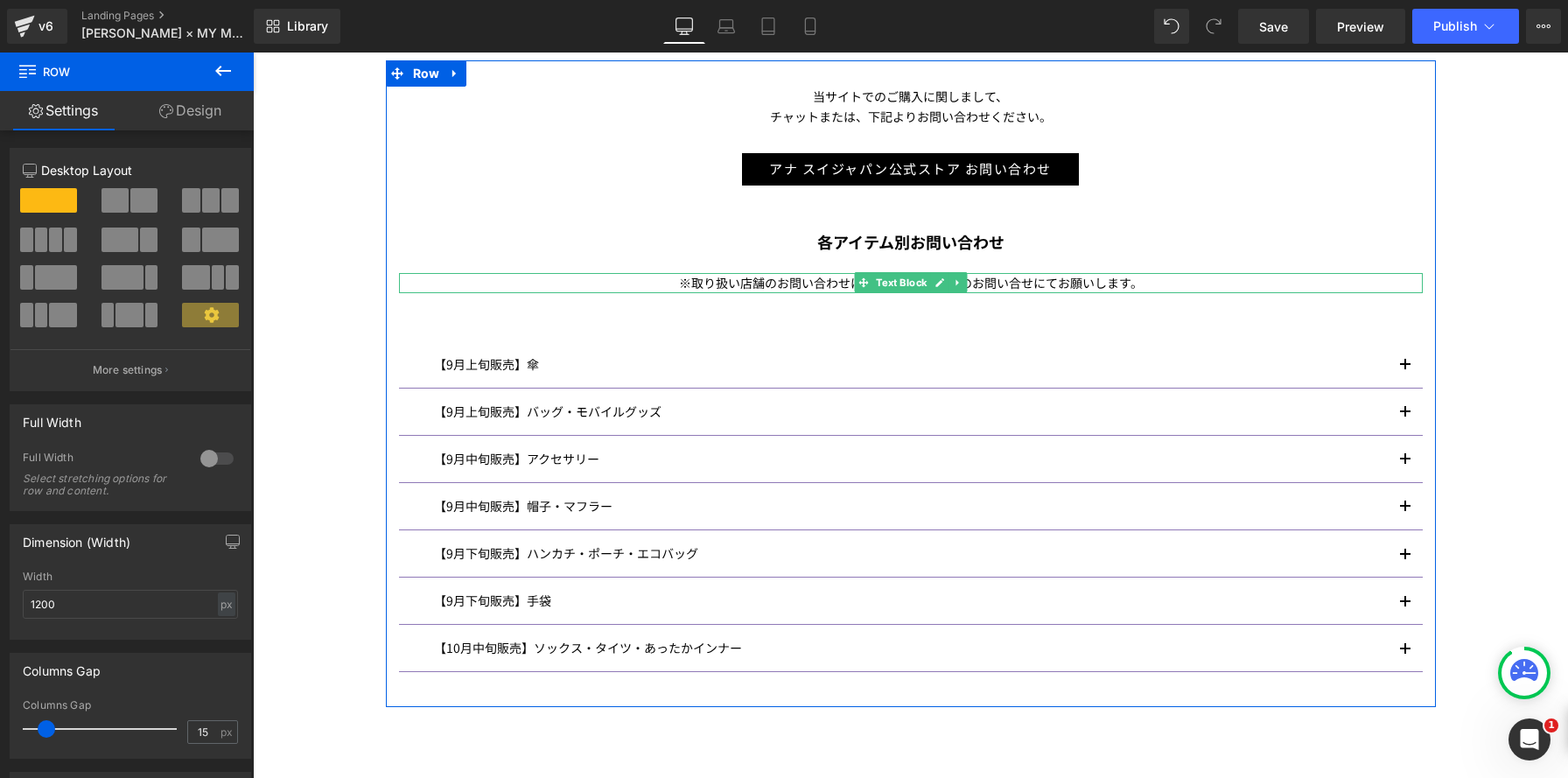
click at [802, 286] on span "取り扱い店舗のお問い合わせは下記、各アイテムのお問い合せにてお願いします。" at bounding box center [917, 283] width 451 height 18
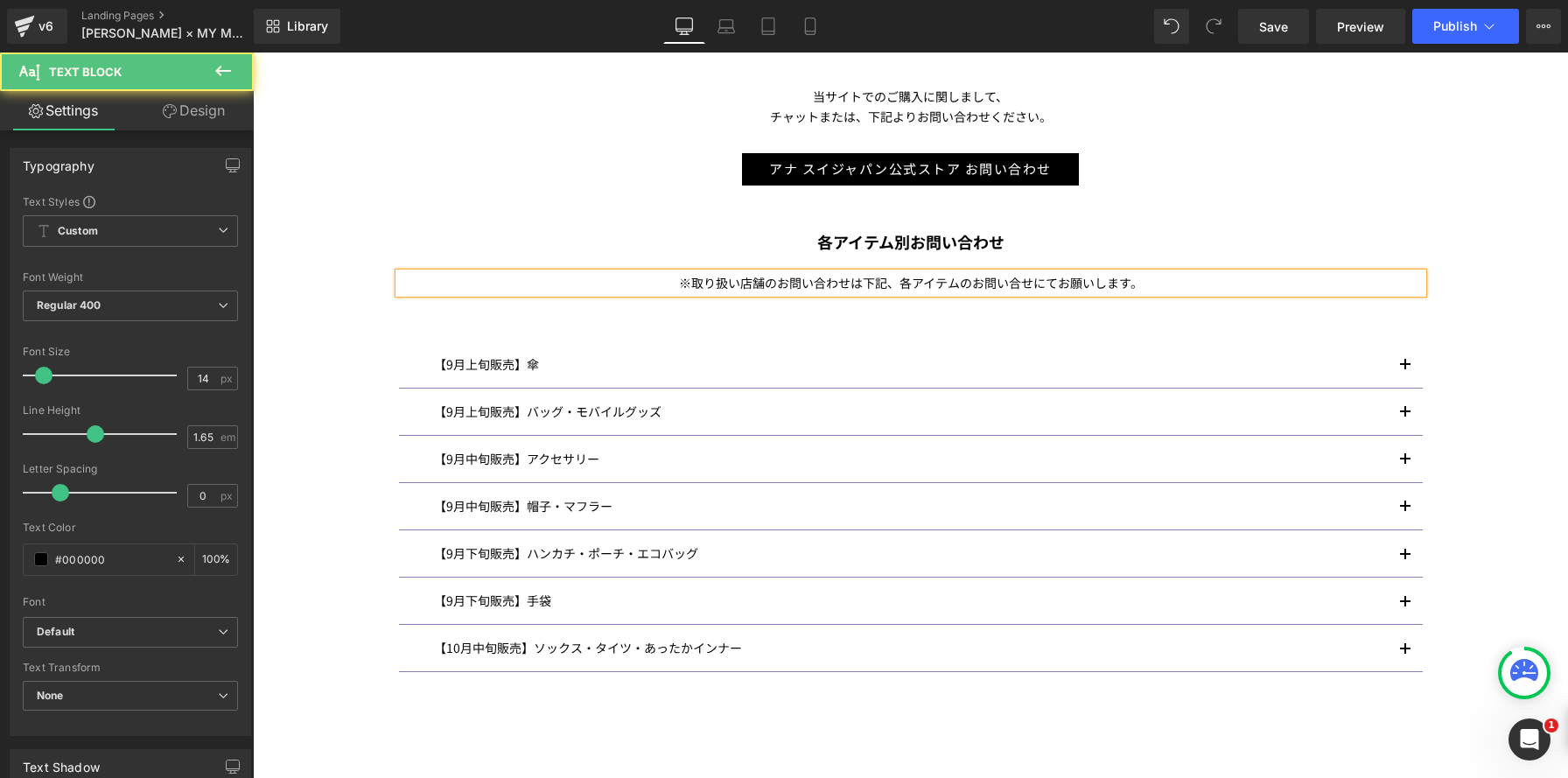
drag, startPoint x: 207, startPoint y: 110, endPoint x: 177, endPoint y: 215, distance: 109.2
click at [206, 110] on link "Design" at bounding box center [194, 111] width 127 height 40
click at [0, 0] on div "Spacing" at bounding box center [0, 0] width 0 height 0
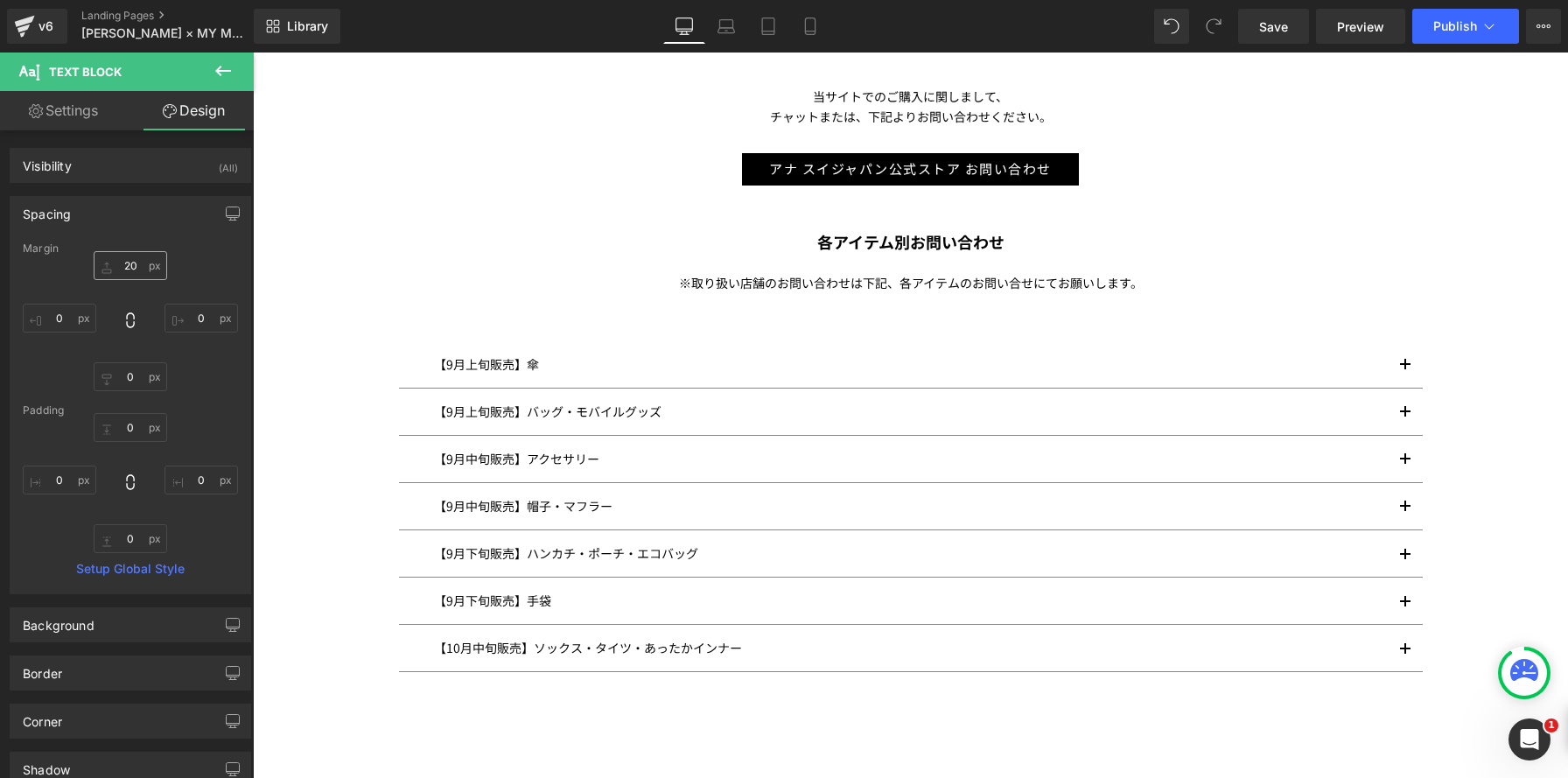
type input "20"
type input "0"
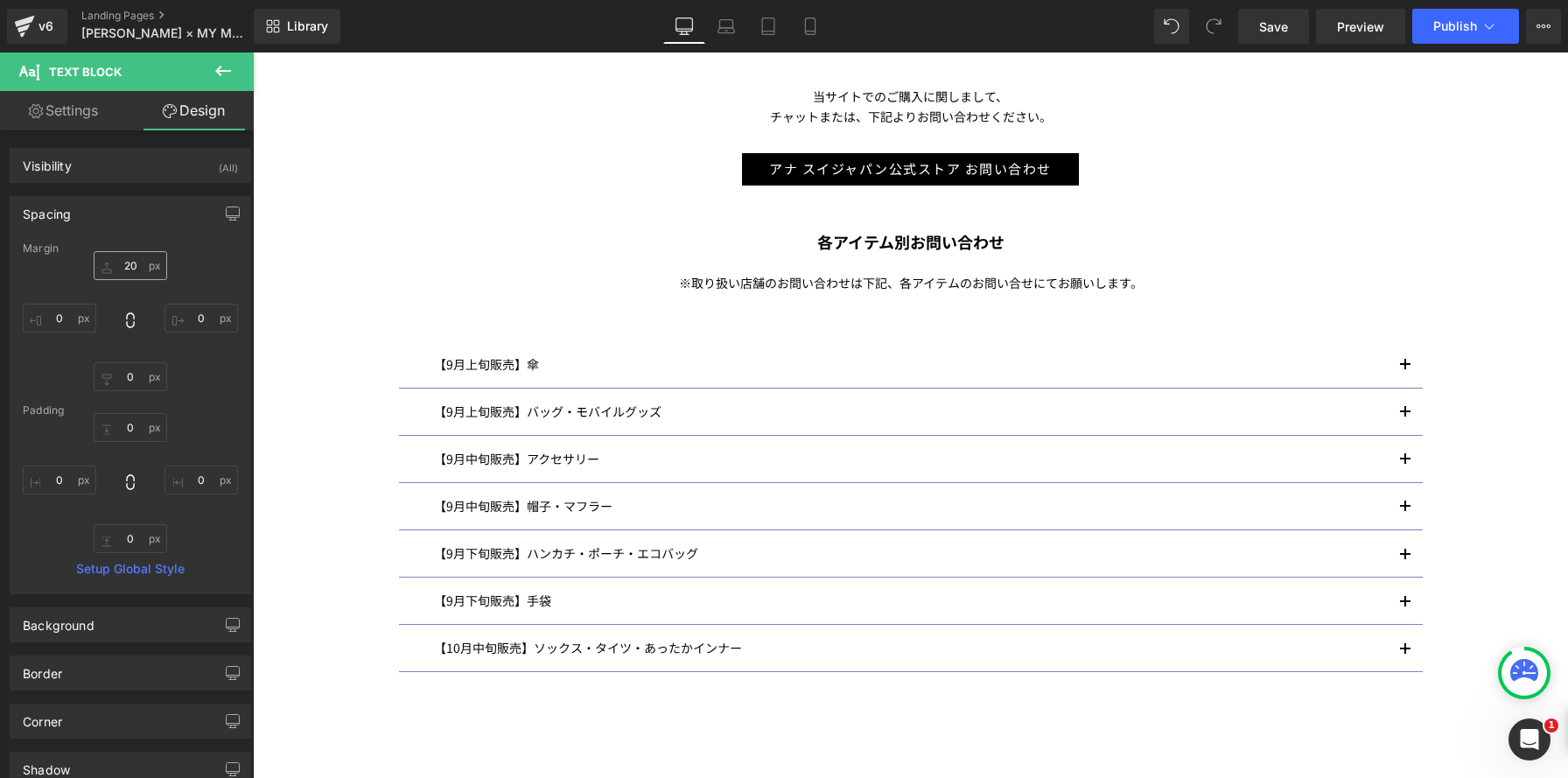
type input "0"
click at [140, 267] on input "20" at bounding box center [131, 265] width 73 height 29
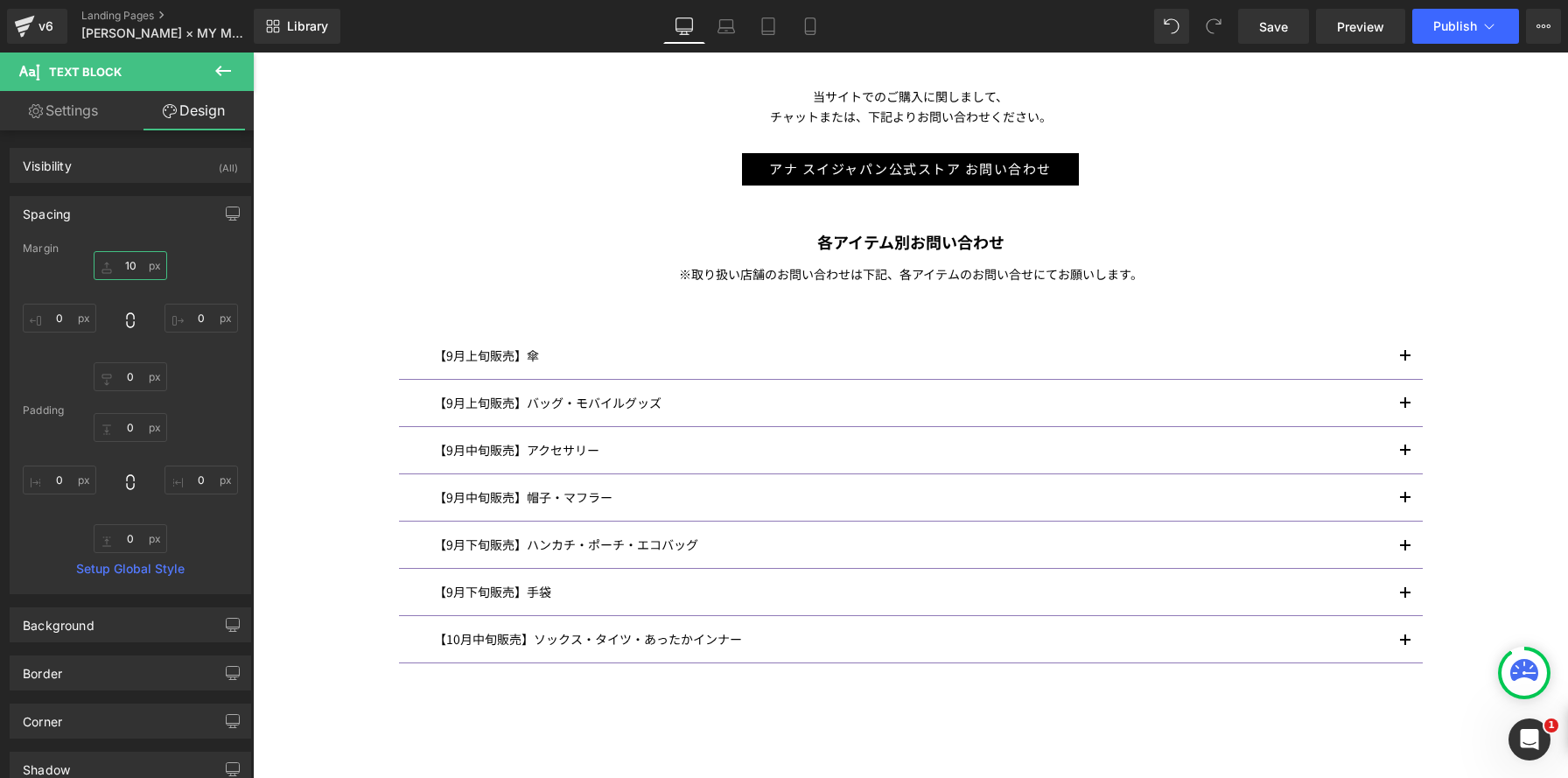
scroll to position [2424, 1315]
type input "10"
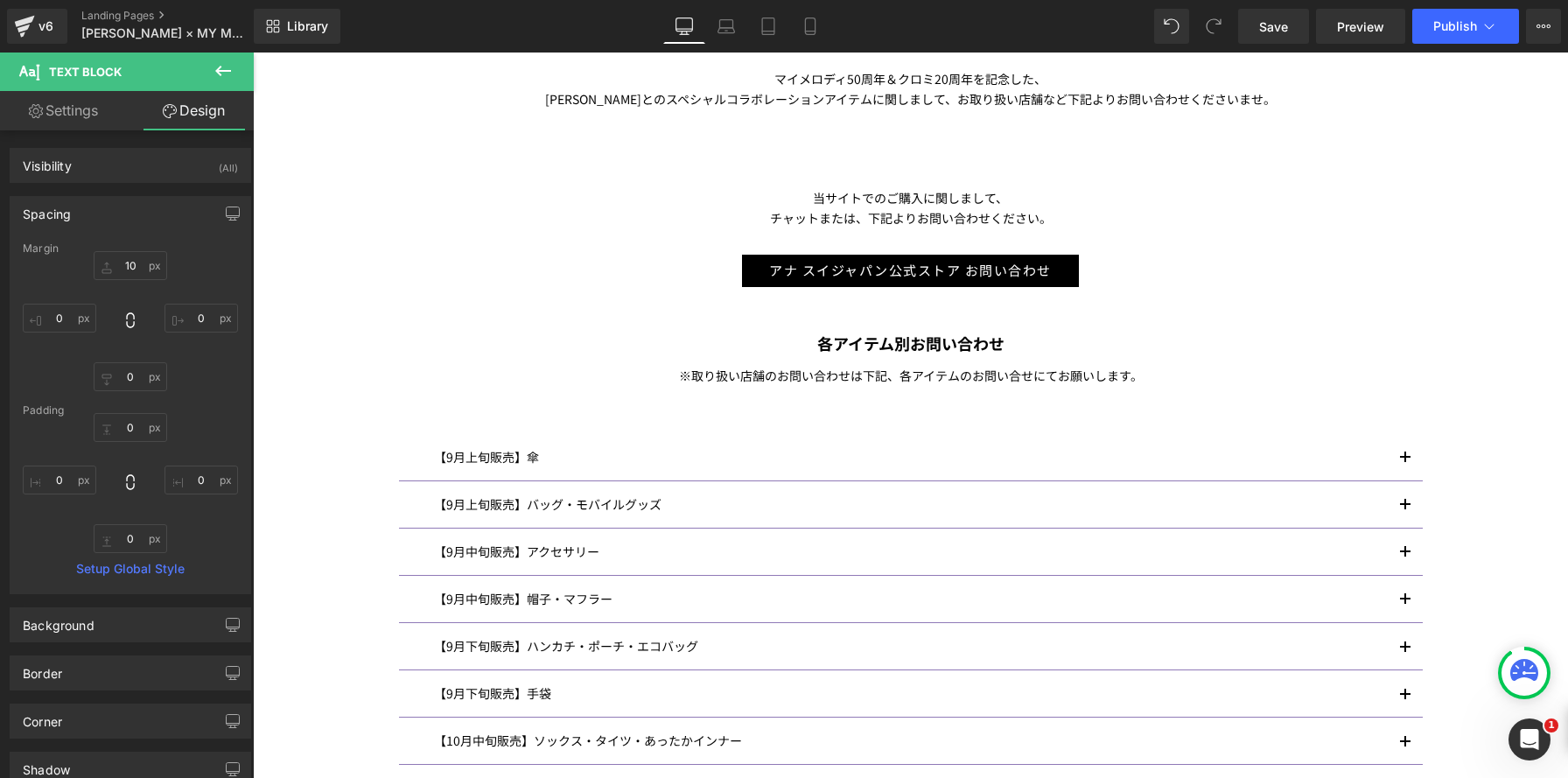
scroll to position [1052, 0]
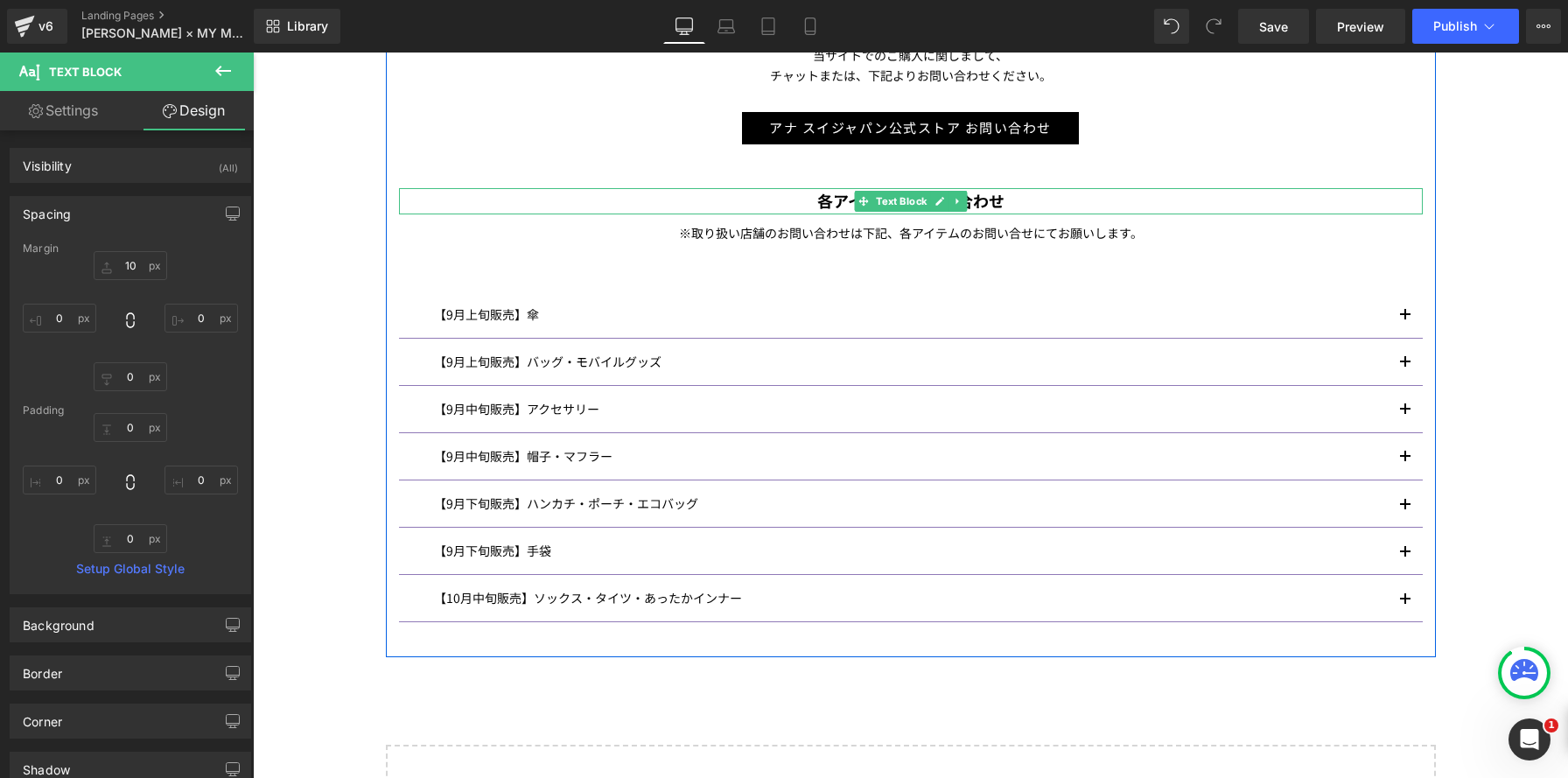
click at [704, 204] on p "各アイテム別お問い合わせ" at bounding box center [911, 201] width 1024 height 27
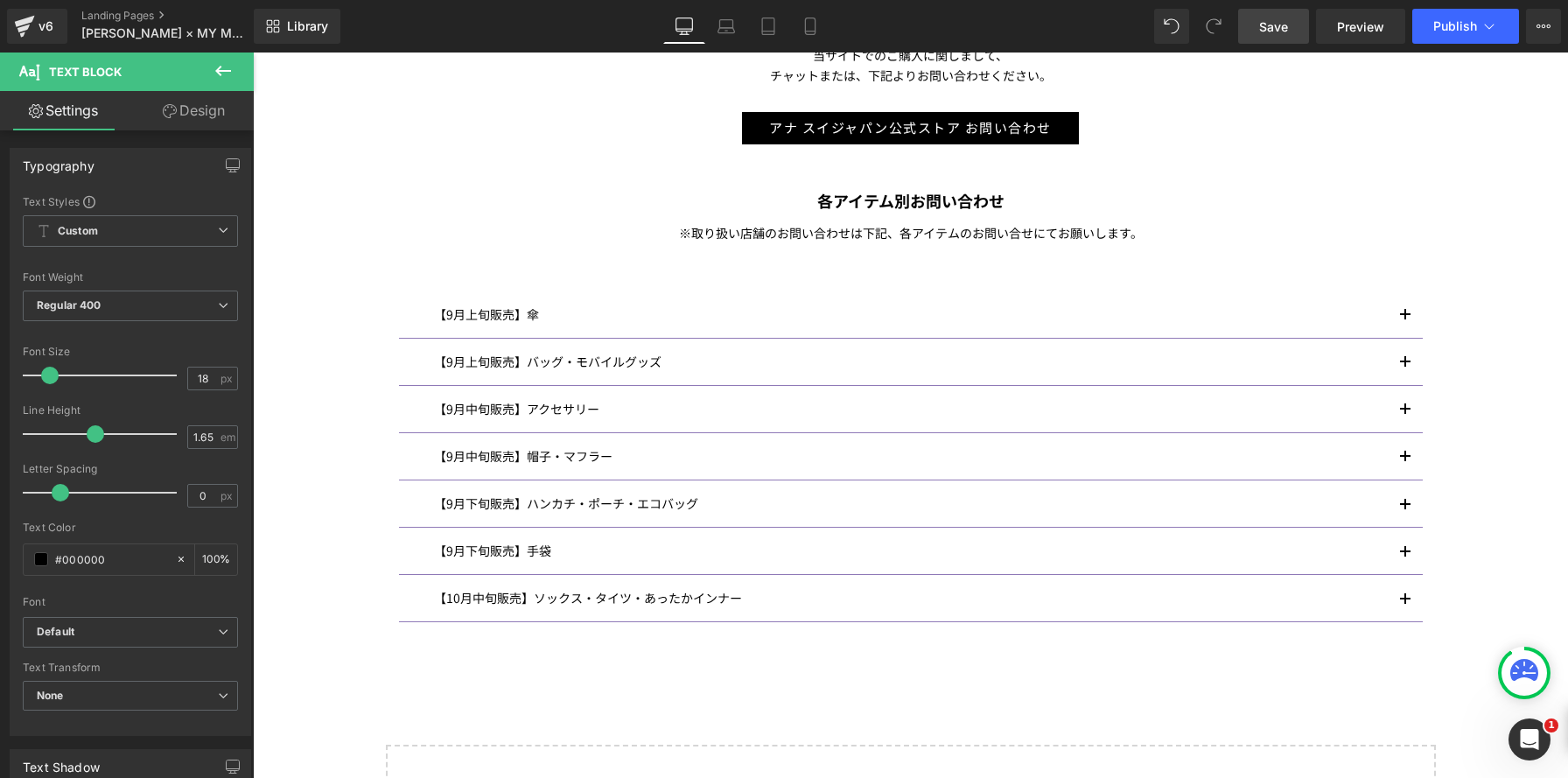
click at [1251, 25] on link "Save" at bounding box center [1274, 26] width 71 height 35
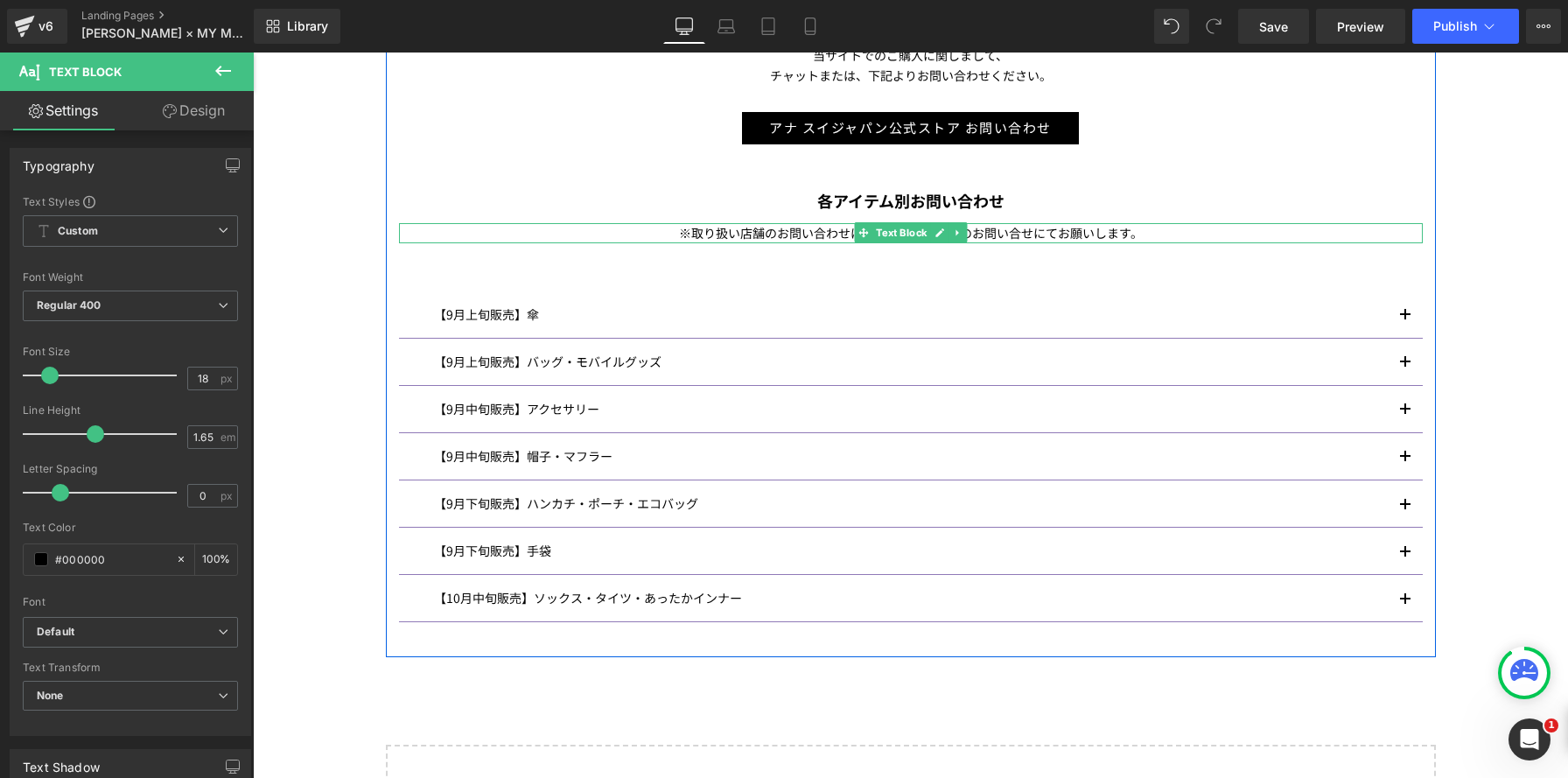
click at [834, 234] on span "取り扱い店舗のお問い合わせは下記、各アイテムのお問い合せにてお願いします。" at bounding box center [917, 233] width 451 height 18
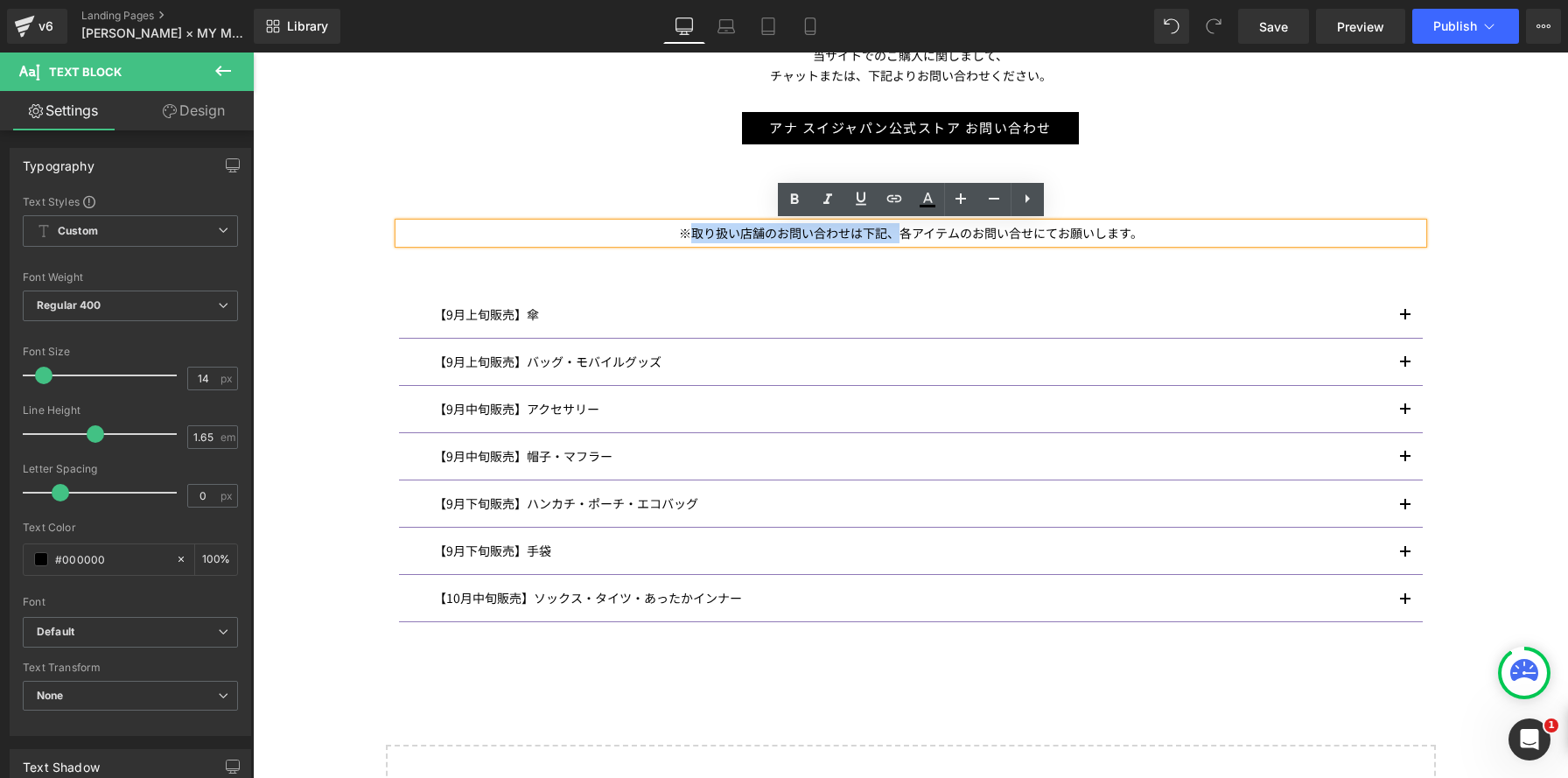
drag, startPoint x: 898, startPoint y: 233, endPoint x: 693, endPoint y: 232, distance: 205.0
click at [693, 232] on span "取り扱い店舗のお問い合わせは下記、各アイテムのお問い合せにてお願いします。" at bounding box center [917, 233] width 451 height 18
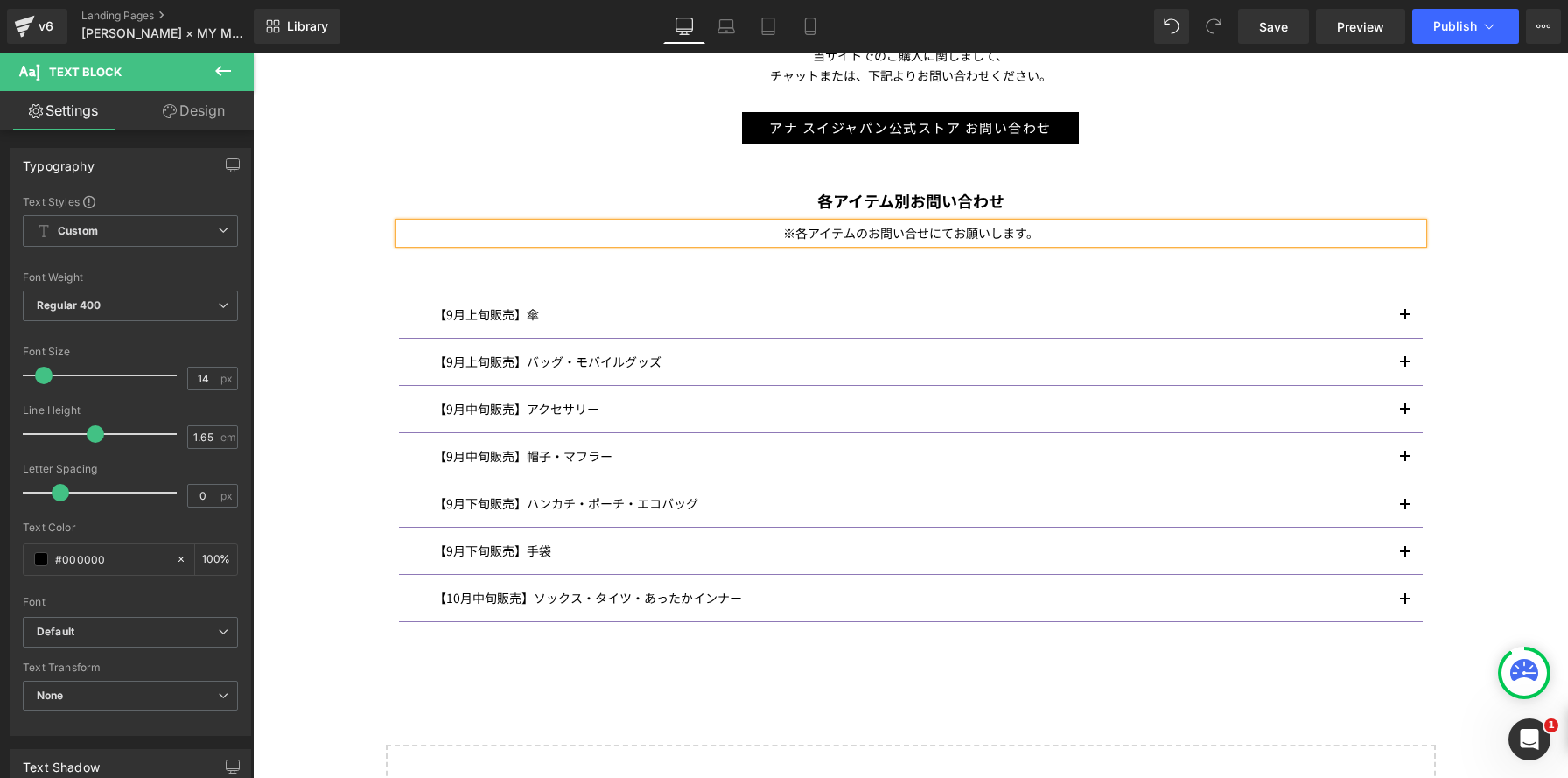
click at [869, 235] on span "各アイテムのお問い合せにてお願いします。" at bounding box center [917, 233] width 244 height 18
drag, startPoint x: 1041, startPoint y: 233, endPoint x: 940, endPoint y: 230, distance: 101.0
click at [940, 230] on span "各アイテム別にてお問い合せにてお願いします。" at bounding box center [917, 233] width 267 height 18
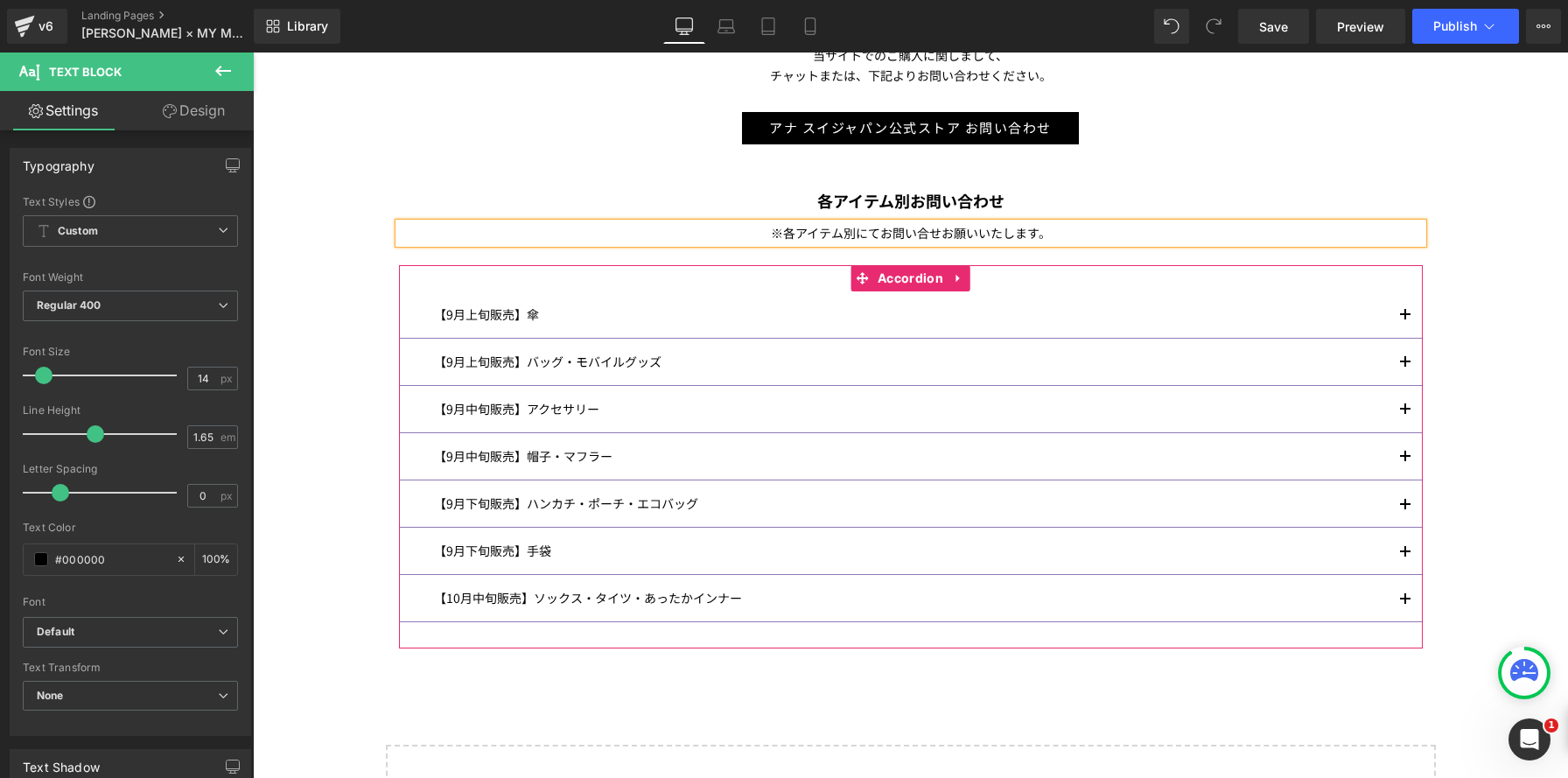
drag, startPoint x: 1402, startPoint y: 410, endPoint x: 750, endPoint y: 447, distance: 653.0
click at [1402, 410] on button "button" at bounding box center [1405, 409] width 35 height 47
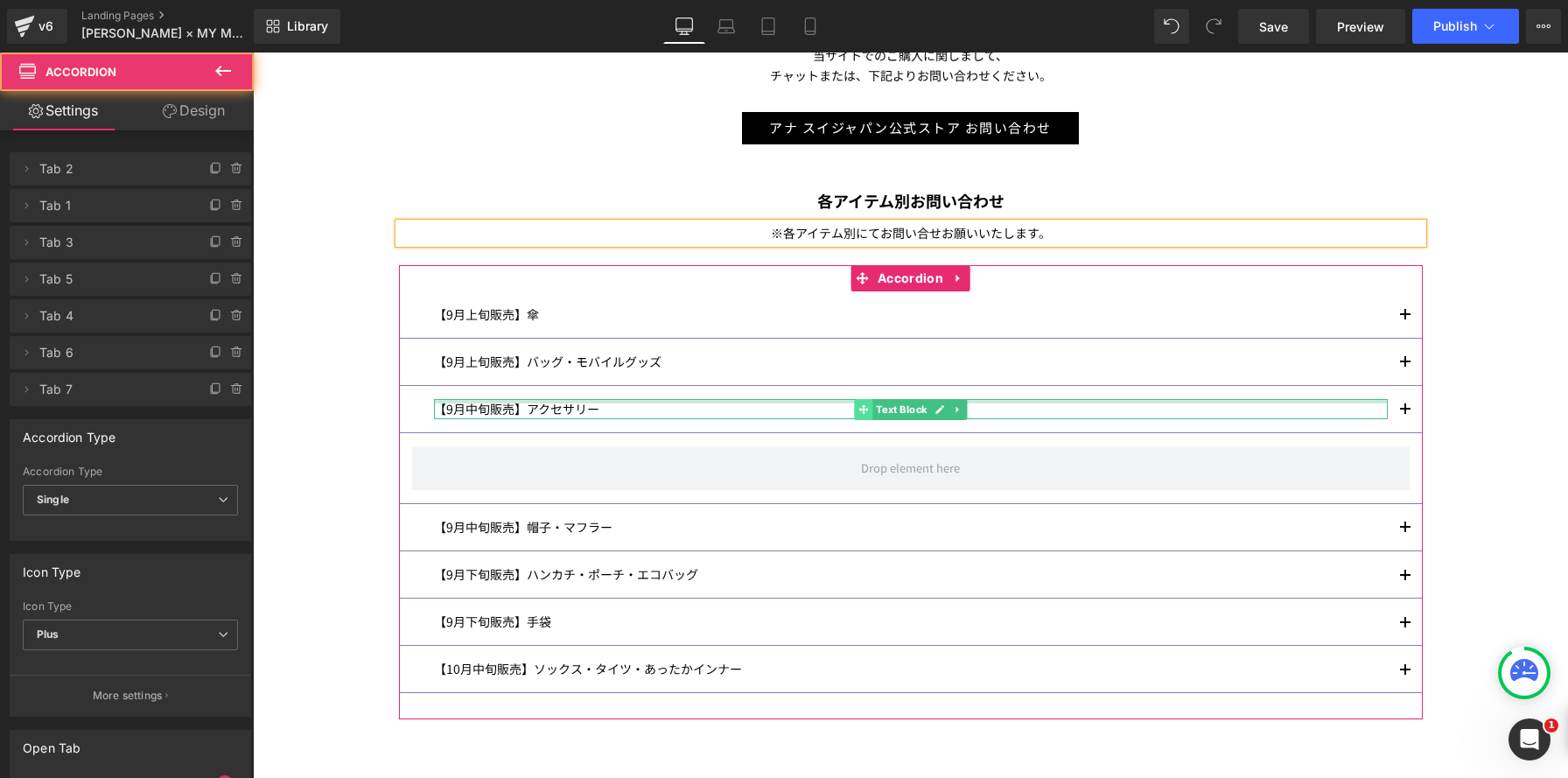
scroll to position [2494, 1315]
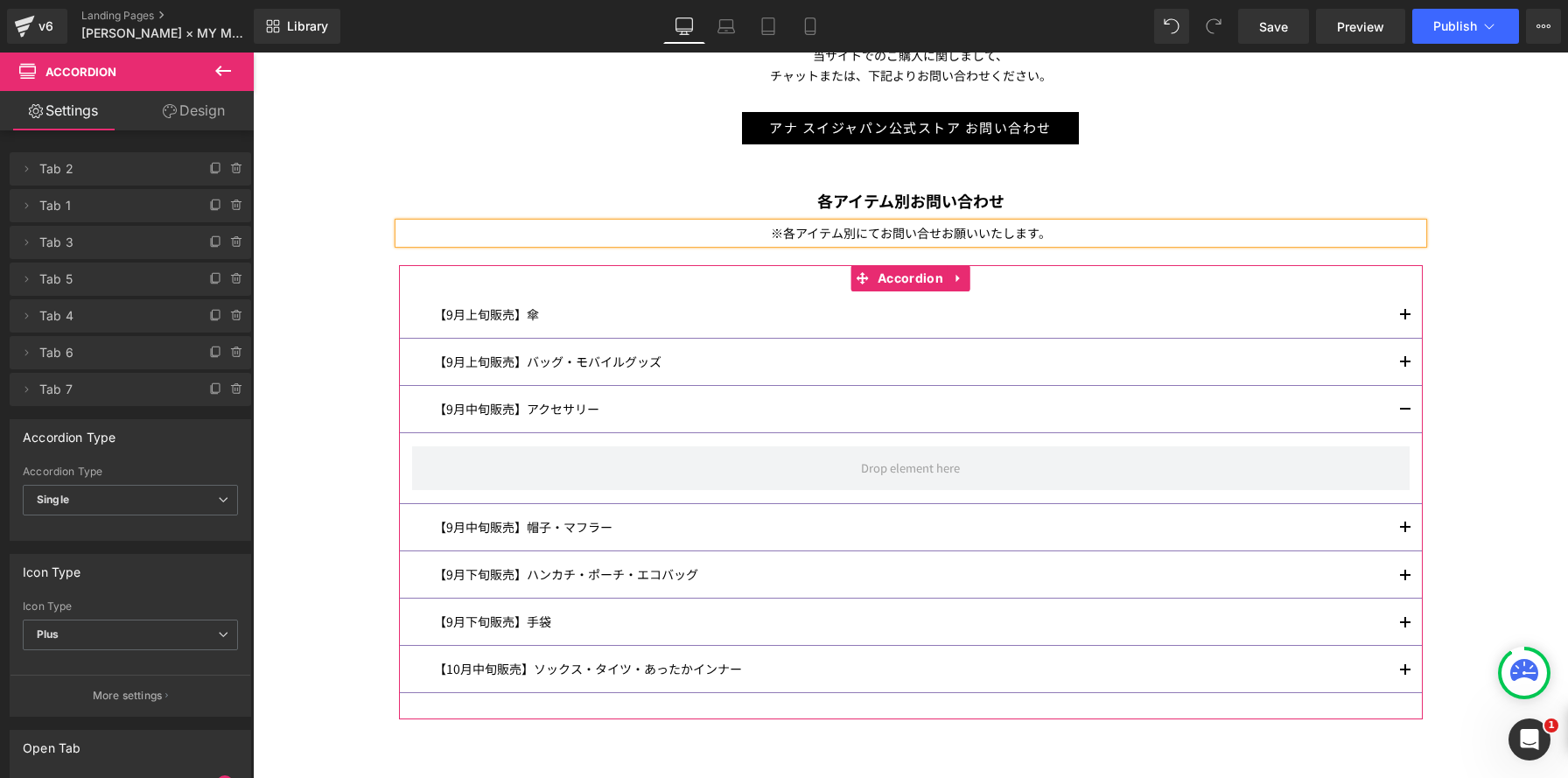
click at [568, 435] on article at bounding box center [911, 468] width 1024 height 71
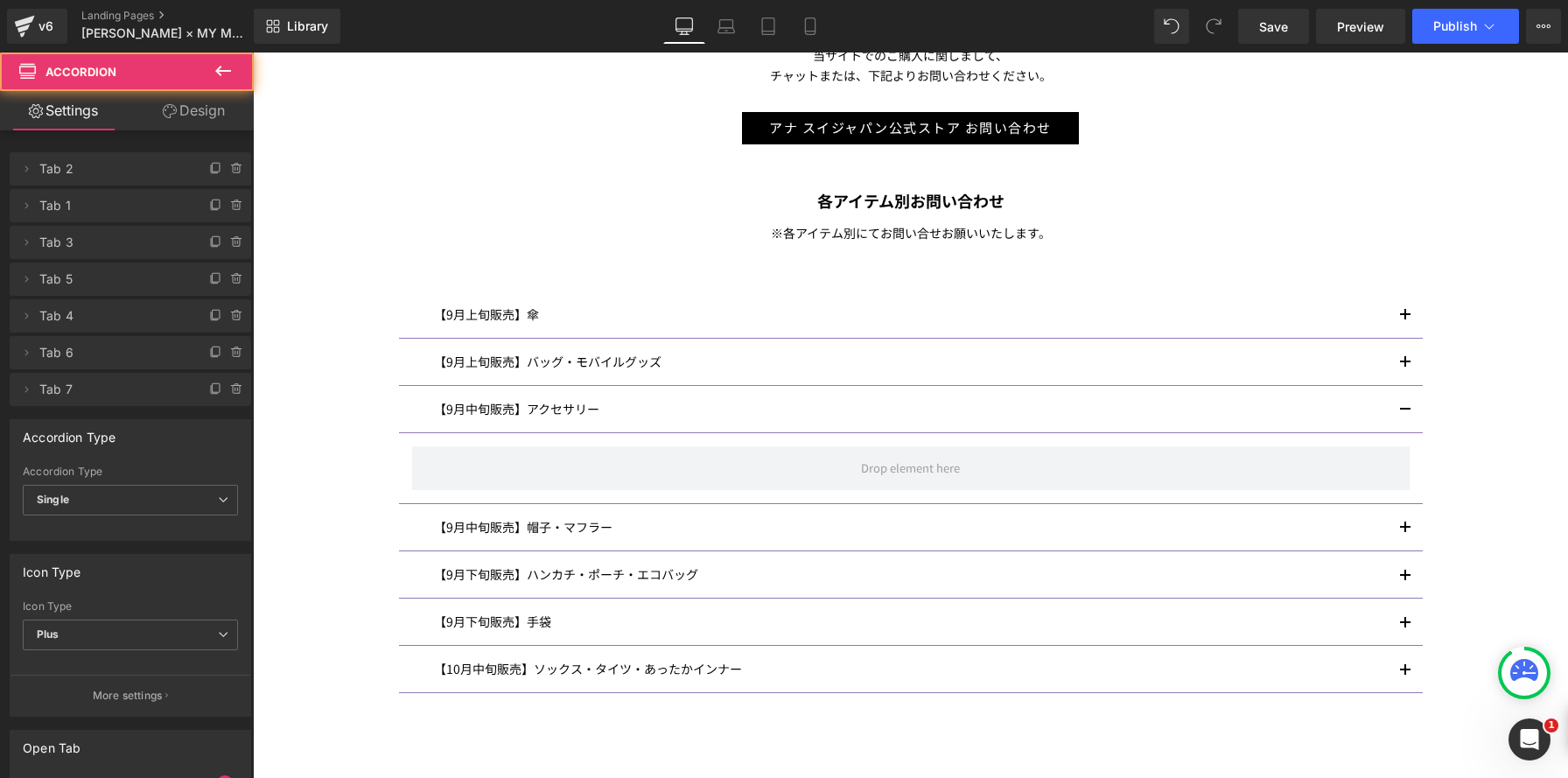
click at [230, 66] on icon at bounding box center [223, 70] width 21 height 21
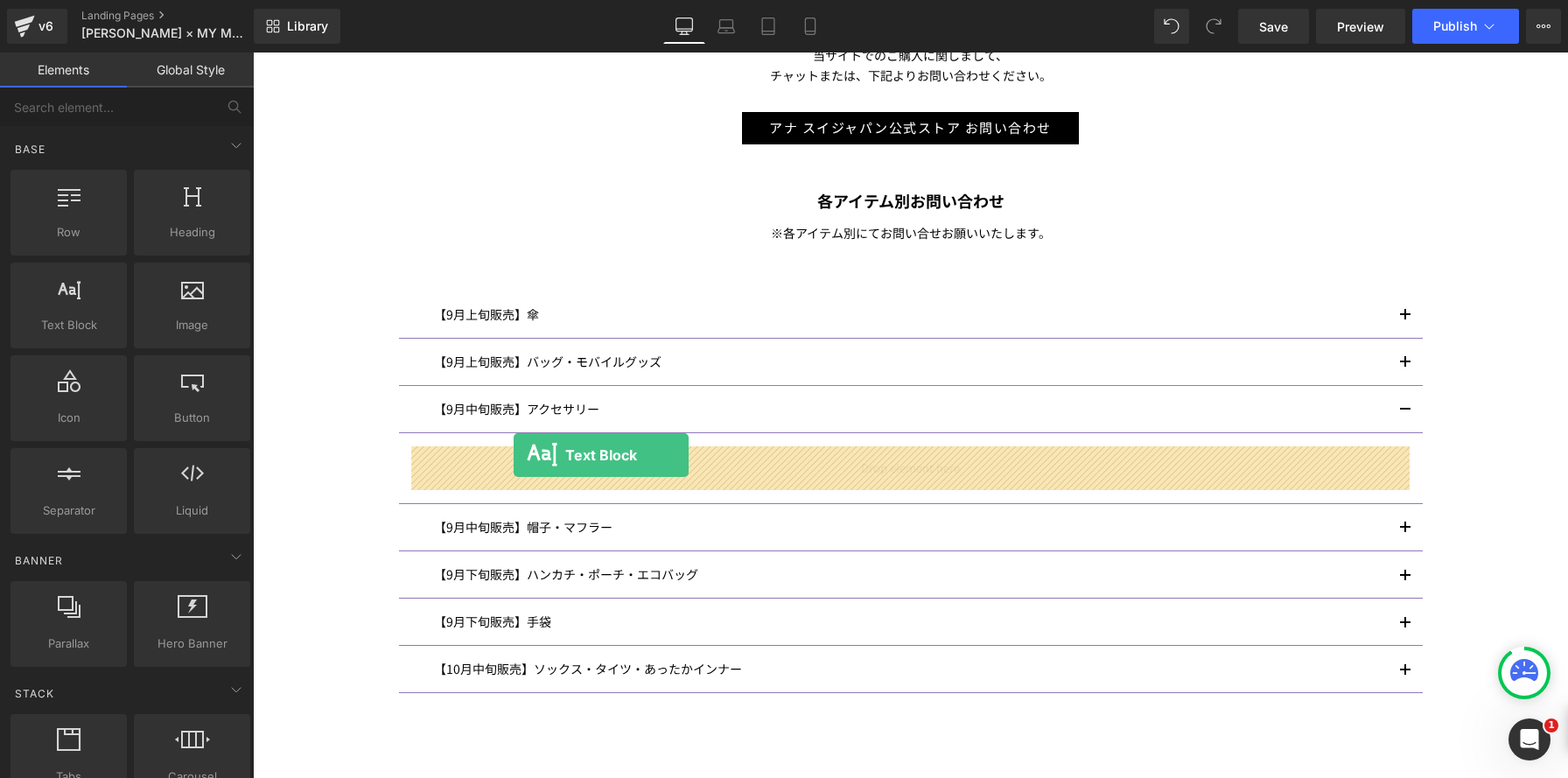
drag, startPoint x: 324, startPoint y: 352, endPoint x: 514, endPoint y: 455, distance: 216.1
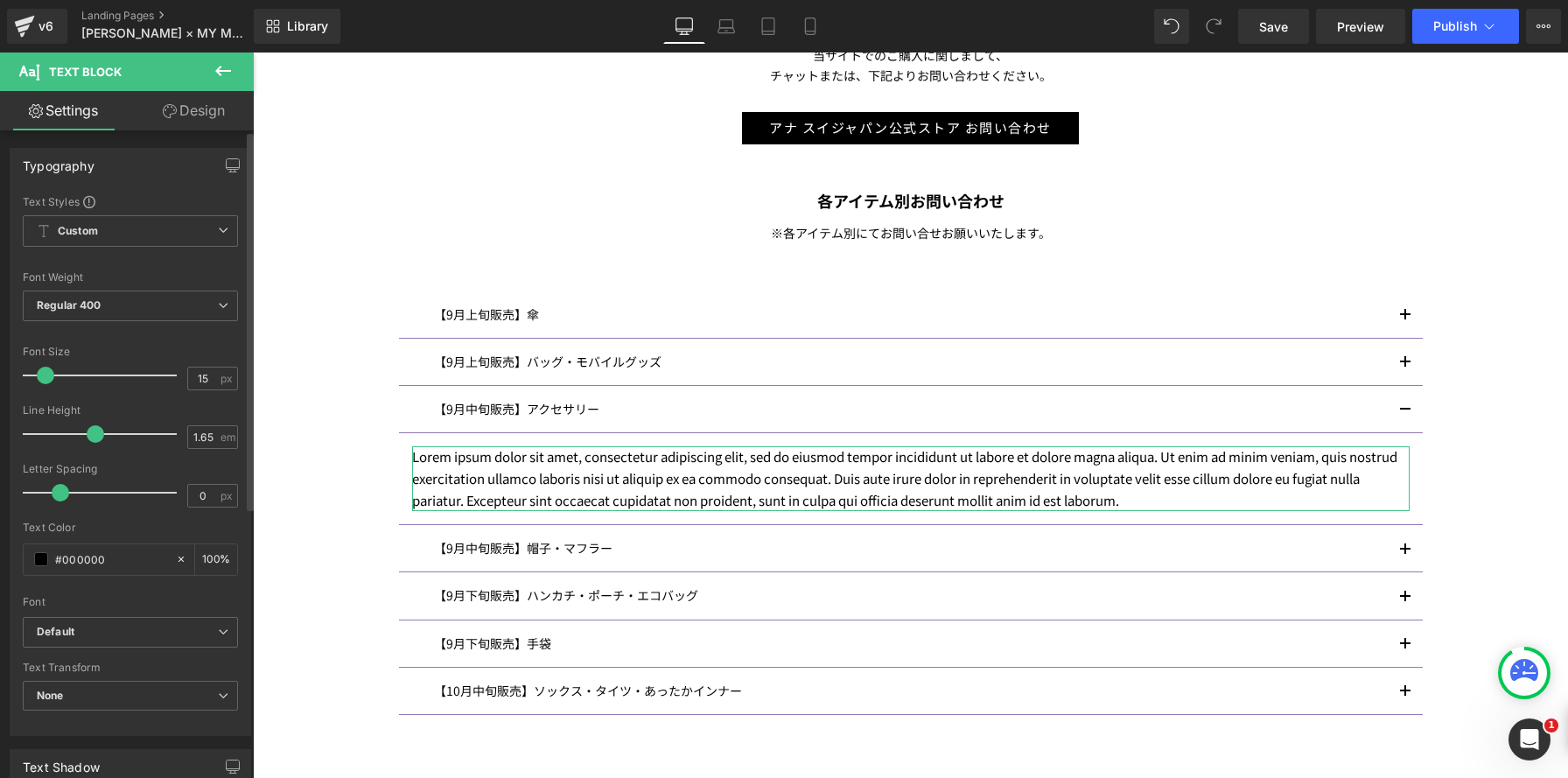
scroll to position [8, 9]
type input "14"
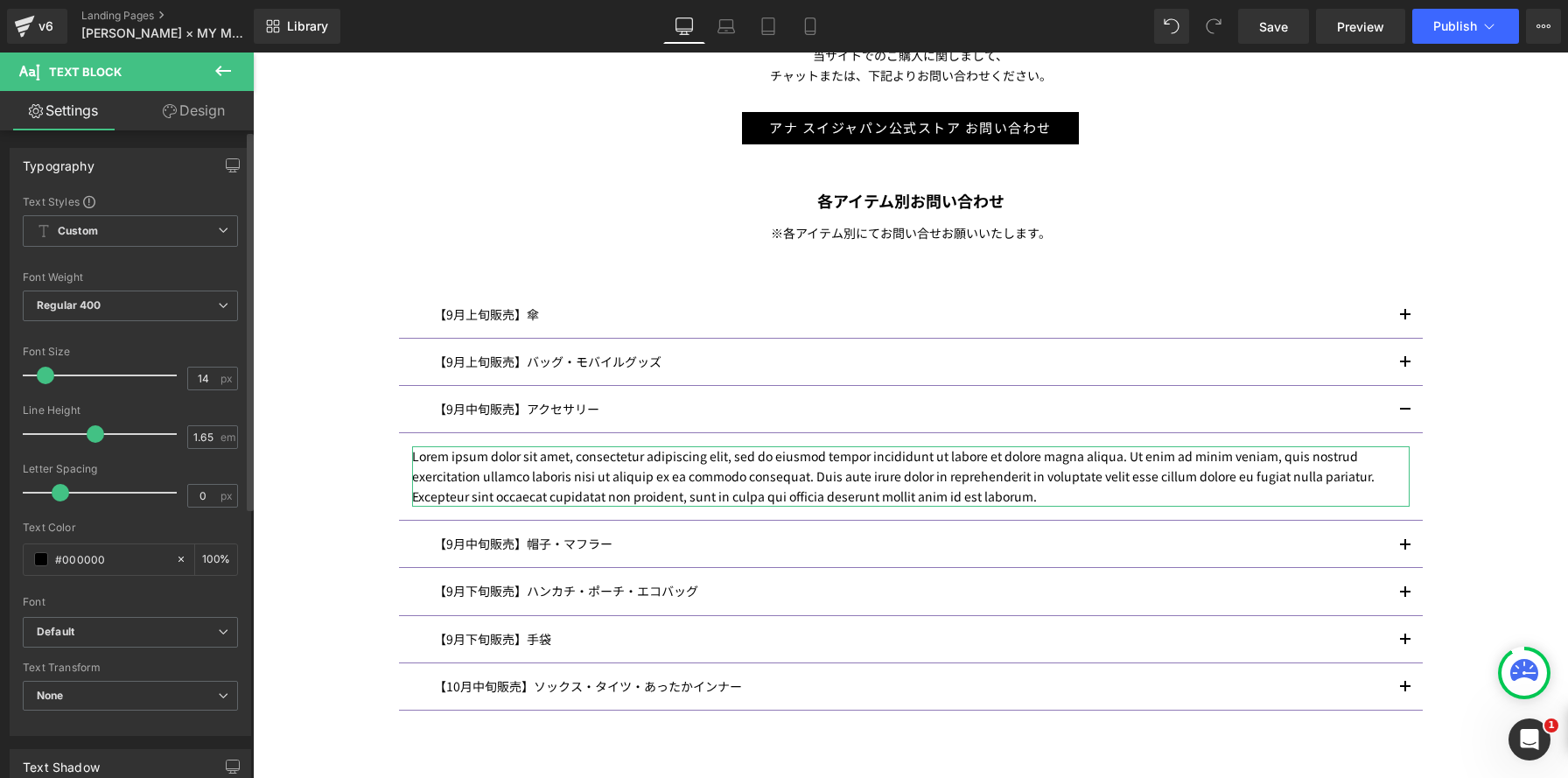
scroll to position [9, 9]
click at [42, 377] on span at bounding box center [44, 375] width 18 height 18
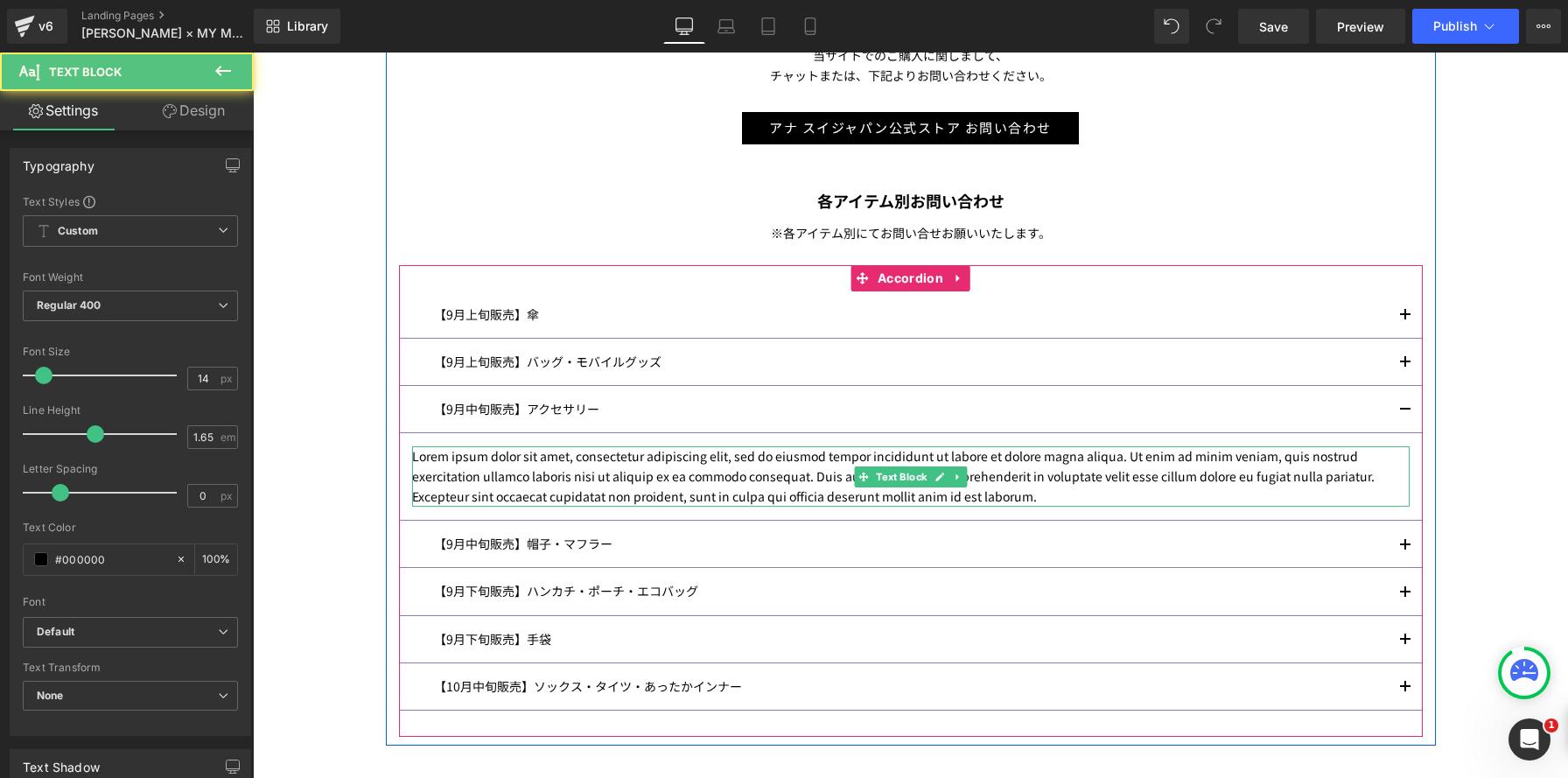
click at [1168, 496] on p "Lorem ipsum dolor sit amet, consectetur adipiscing elit, sed do eiusmod tempor …" at bounding box center [910, 476] width 997 height 60
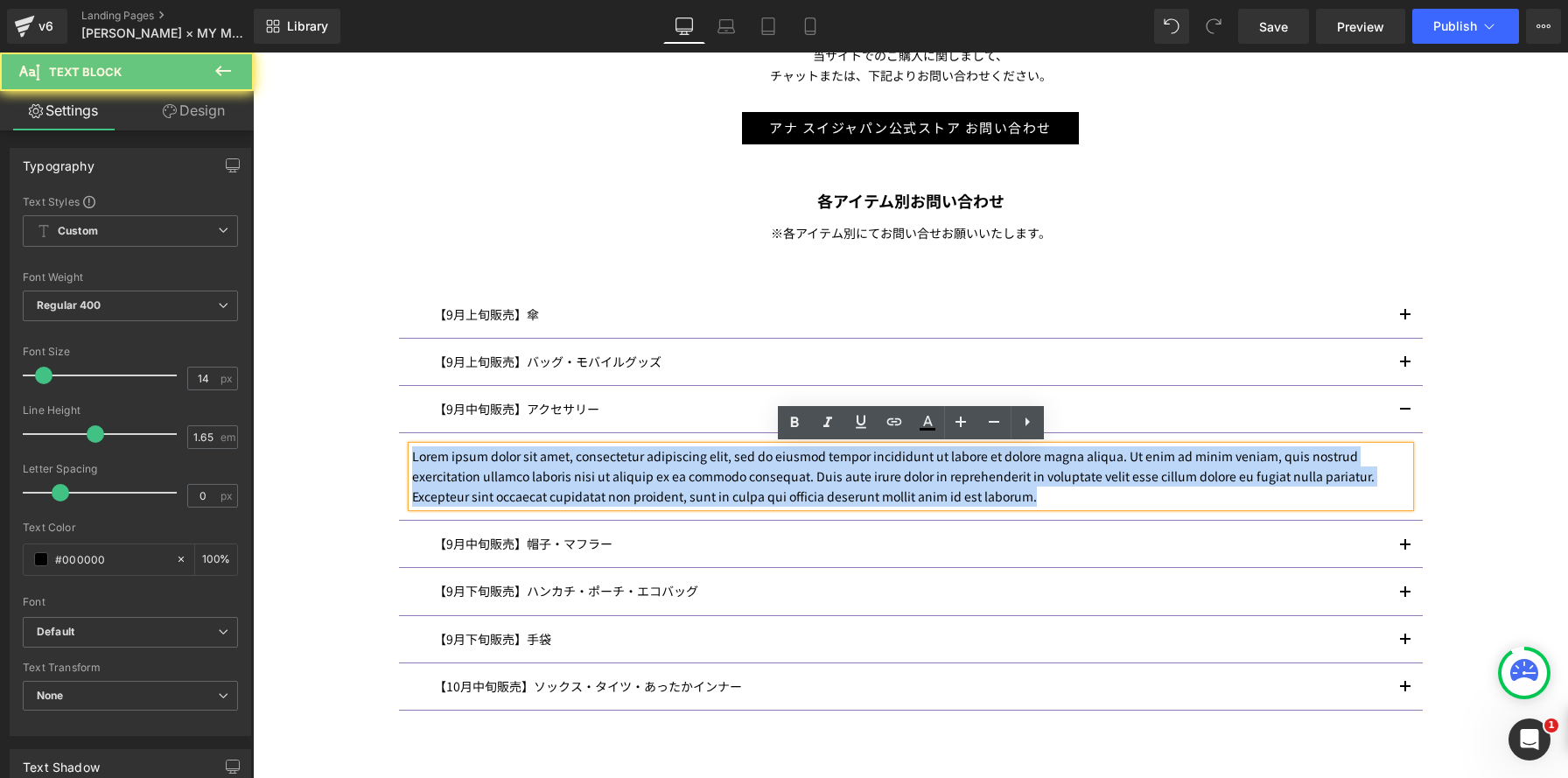
drag, startPoint x: 1155, startPoint y: 500, endPoint x: 290, endPoint y: 365, distance: 875.5
click at [290, 365] on div "Image ANNA SUI× MY MELODY & KUROMI INFORMATION Heading マイメロディ 50 周年＆クロミ 20 周年を記…" at bounding box center [910, 103] width 1315 height 1744
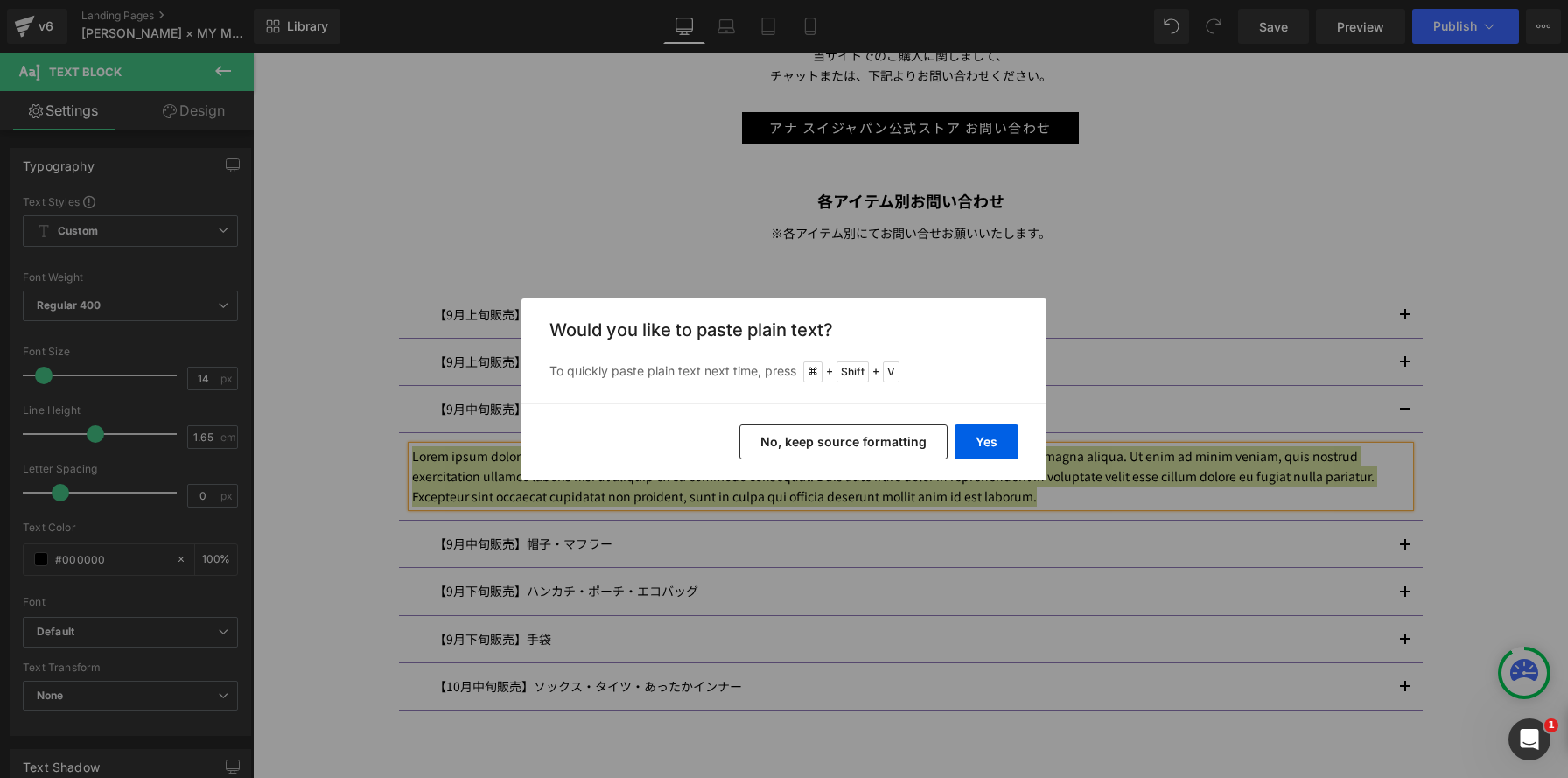
click at [808, 449] on button "No, keep source formatting" at bounding box center [843, 441] width 208 height 35
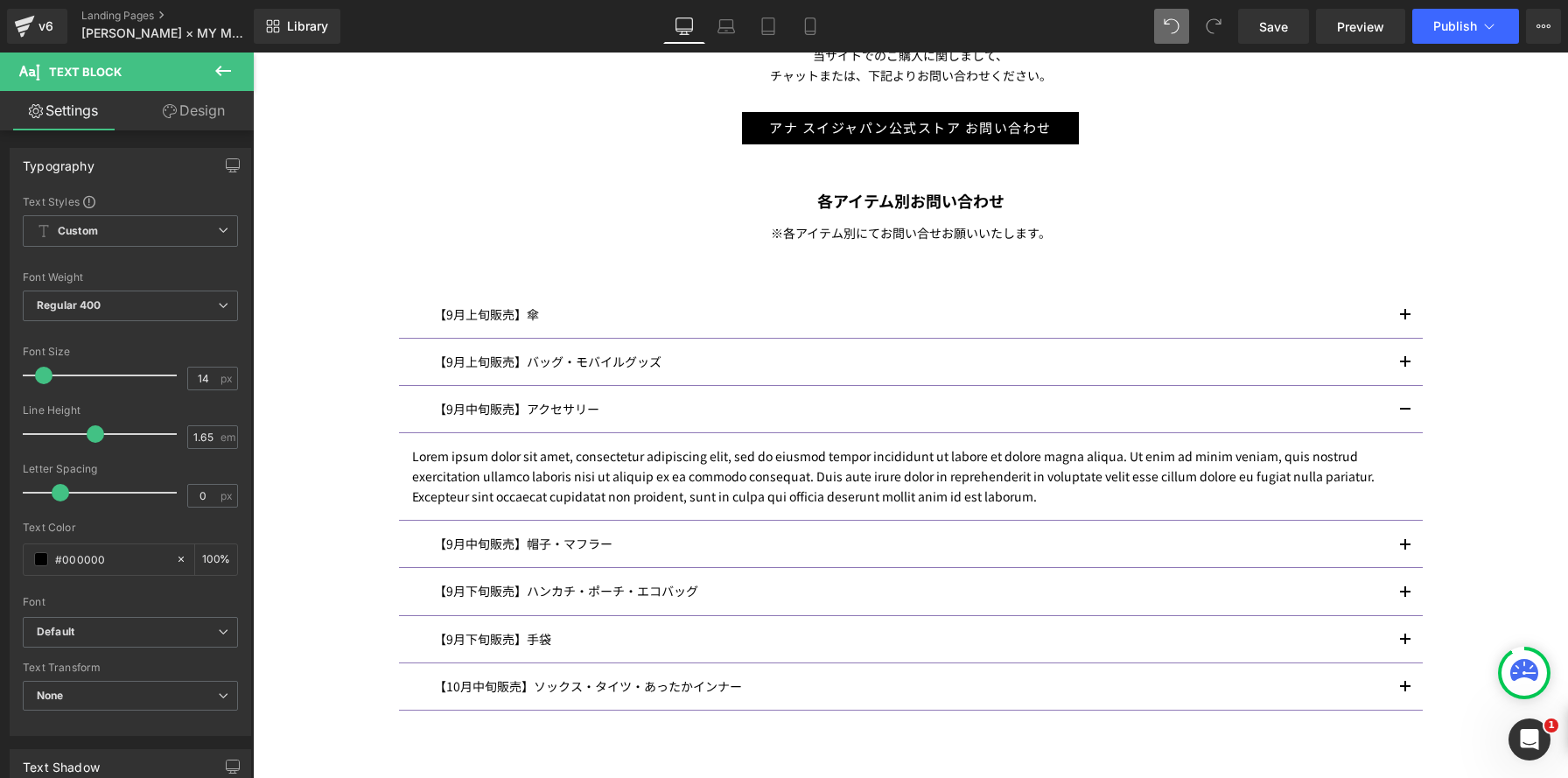
scroll to position [2511, 1315]
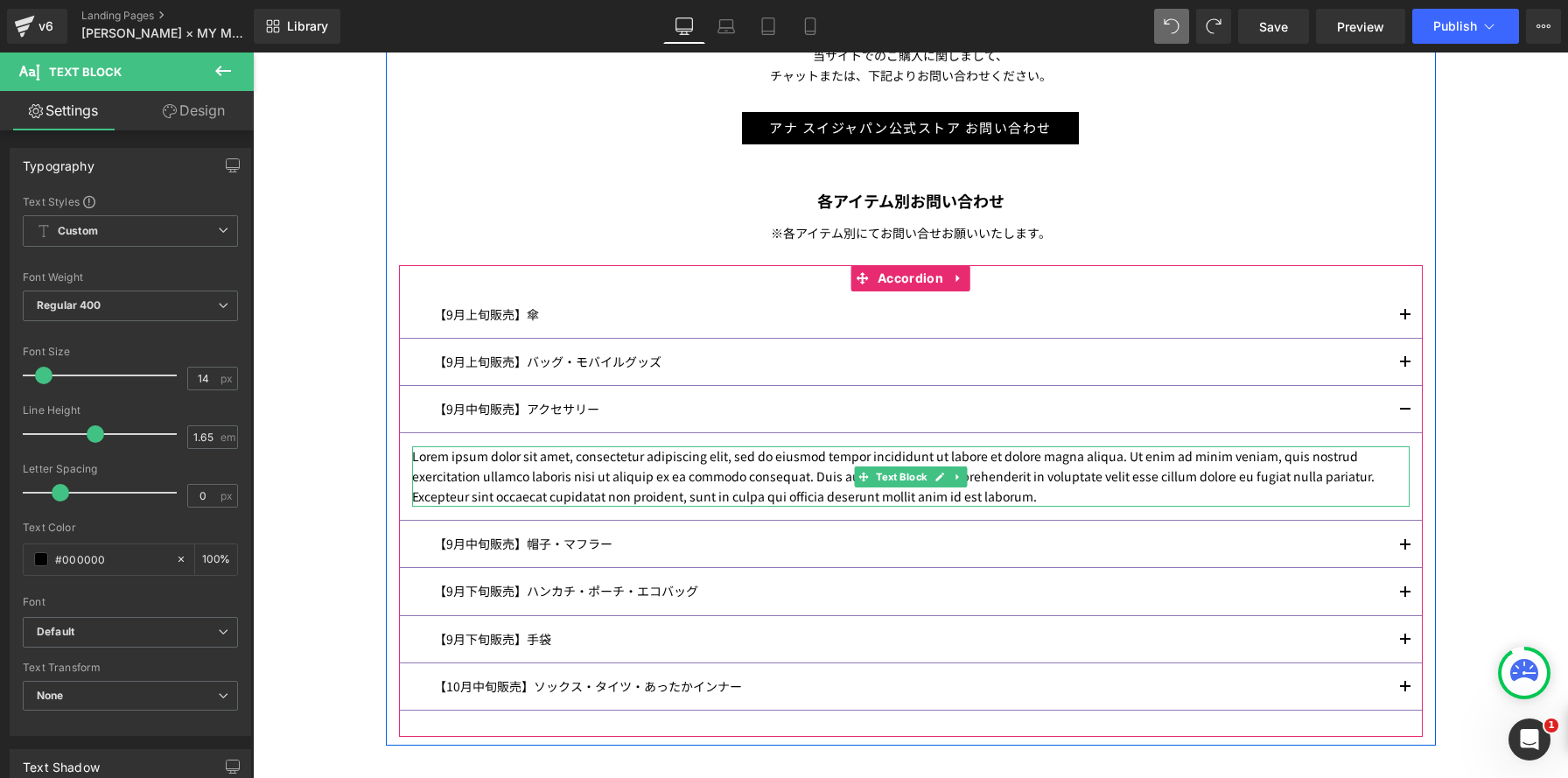
click at [1045, 497] on p "Lorem ipsum dolor sit amet, consectetur adipiscing elit, sed do eiusmod tempor …" at bounding box center [910, 476] width 997 height 60
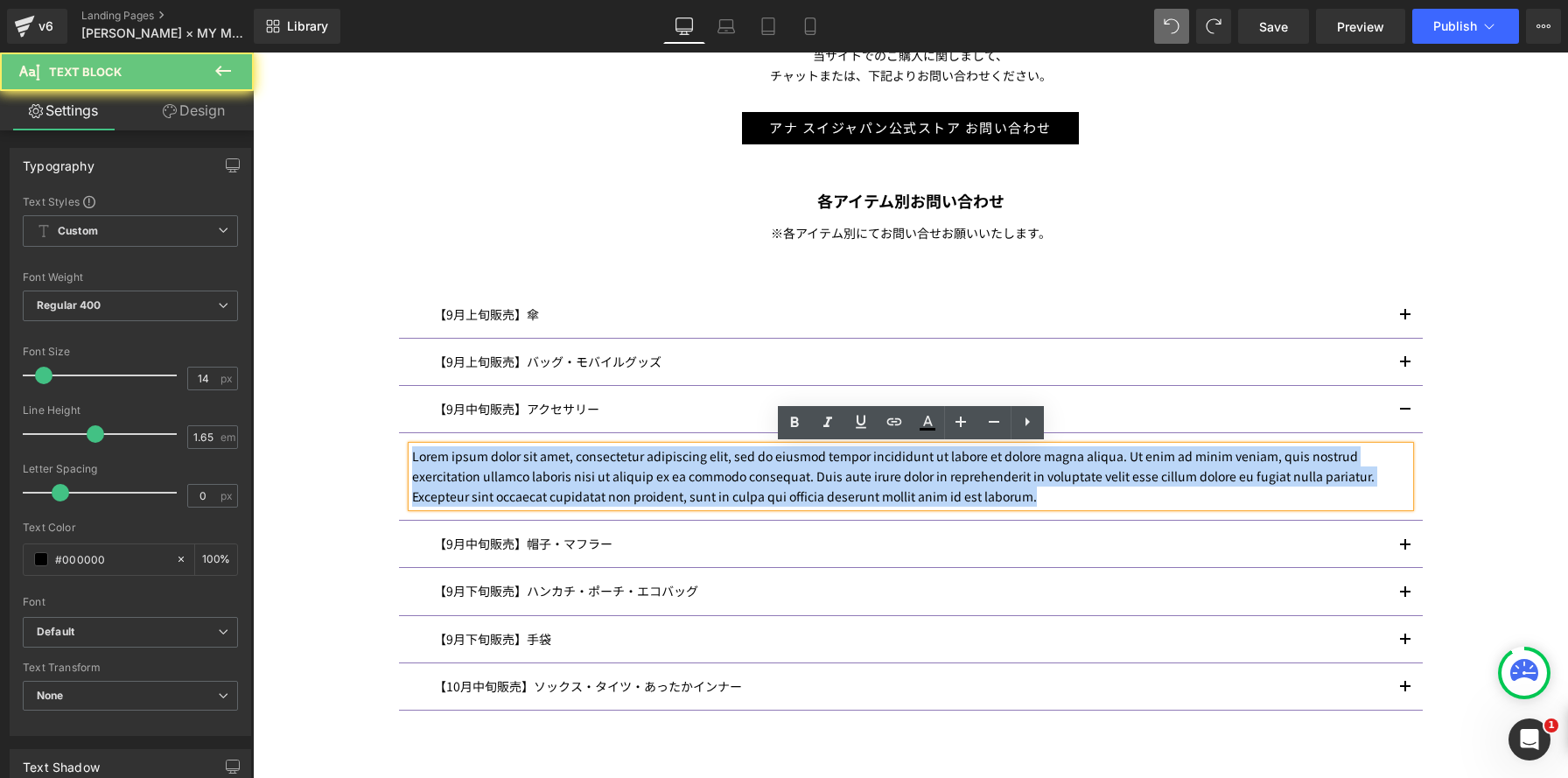
drag, startPoint x: 1011, startPoint y: 483, endPoint x: 343, endPoint y: 385, distance: 675.2
click at [358, 389] on div "Image ANNA SUI× MY MELODY & KUROMI INFORMATION Heading マイメロディ 50 周年＆クロミ 20 周年を記…" at bounding box center [910, 103] width 1315 height 1744
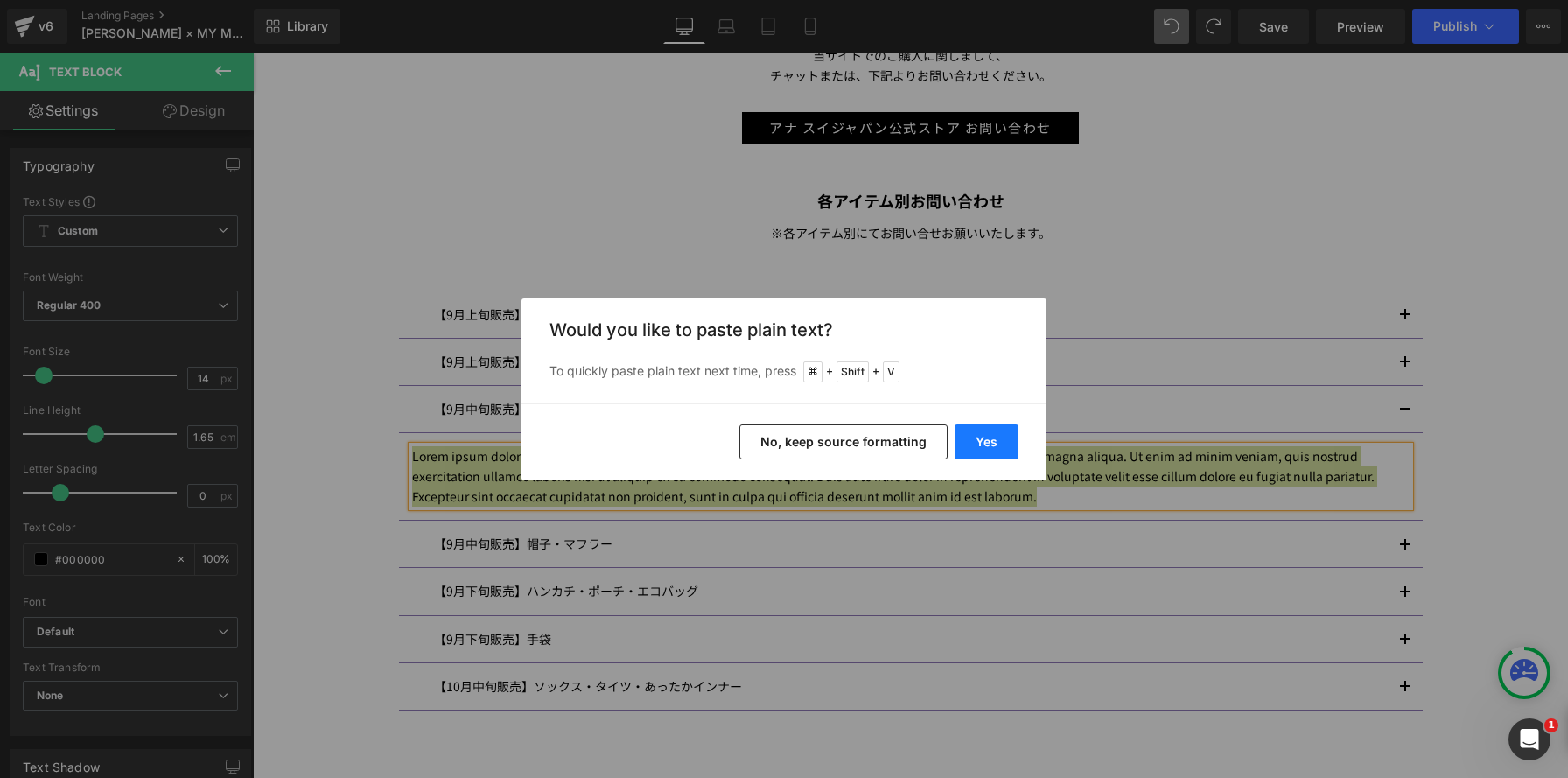
click at [979, 440] on button "Yes" at bounding box center [986, 441] width 64 height 35
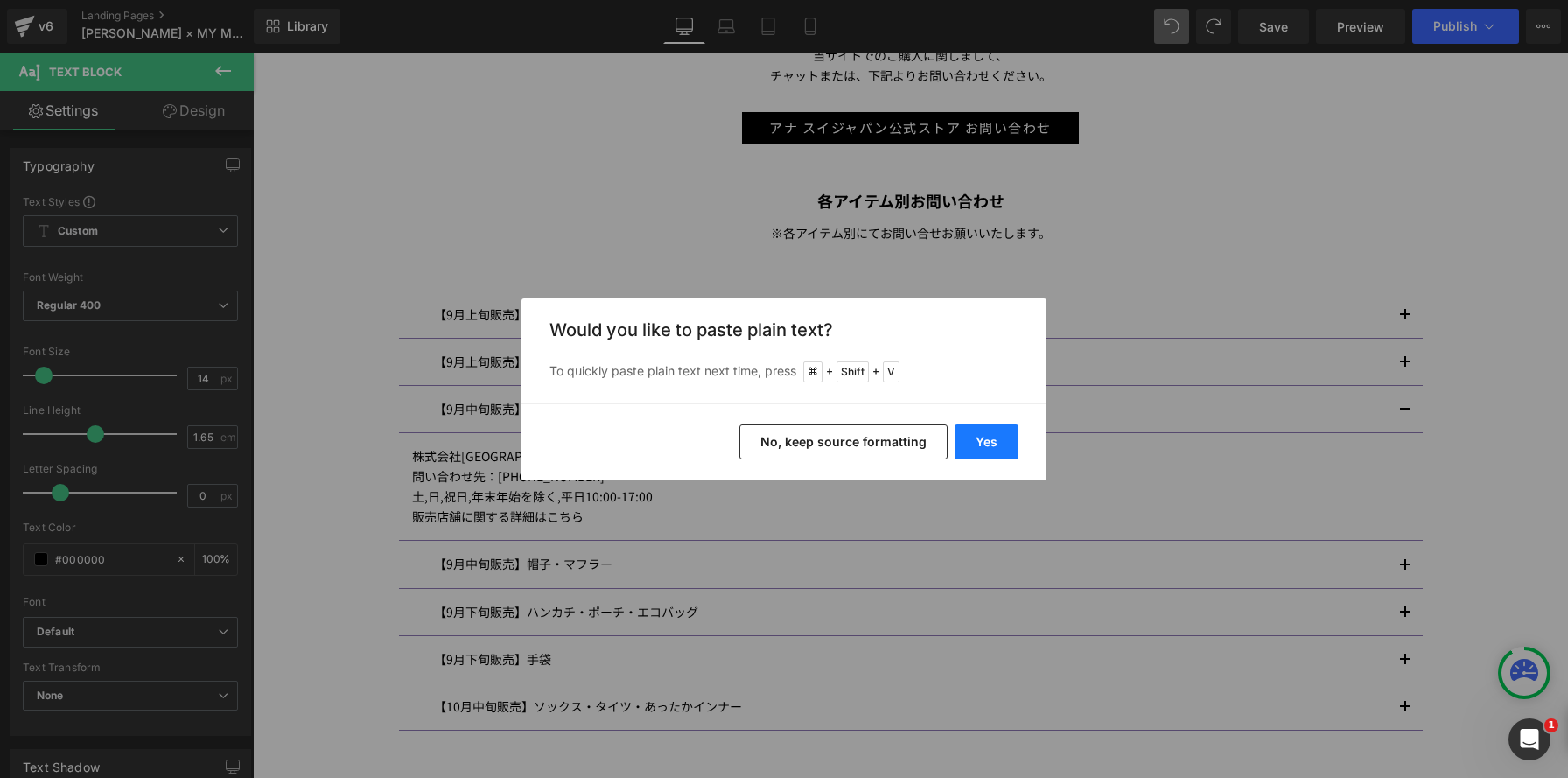
scroll to position [9, 9]
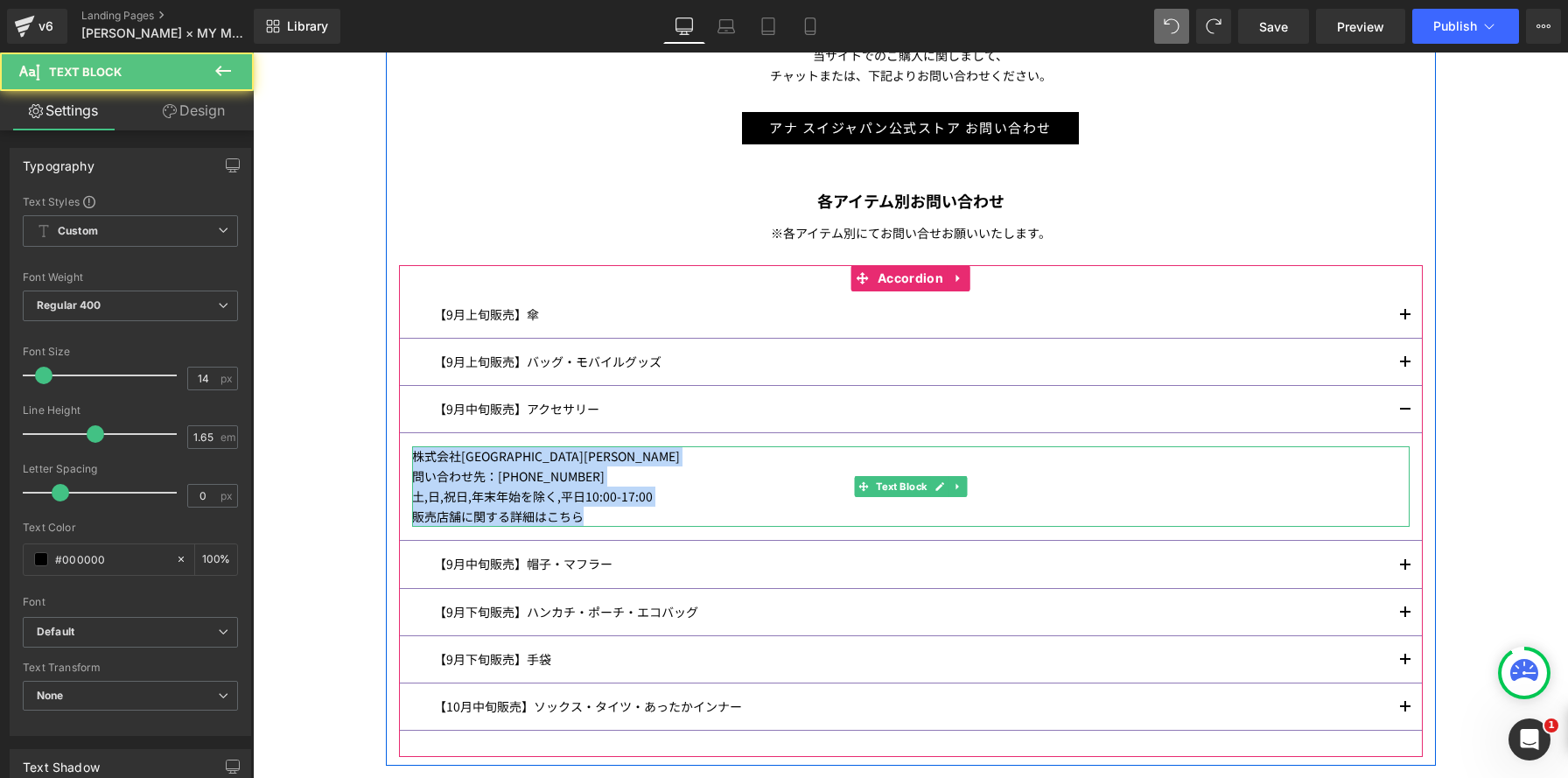
drag, startPoint x: 665, startPoint y: 508, endPoint x: 367, endPoint y: 426, distance: 309.1
click at [367, 426] on div "Image ANNA SUI× MY MELODY & KUROMI INFORMATION Heading マイメロディ 50 周年＆クロミ 20 周年を記…" at bounding box center [910, 113] width 1315 height 1765
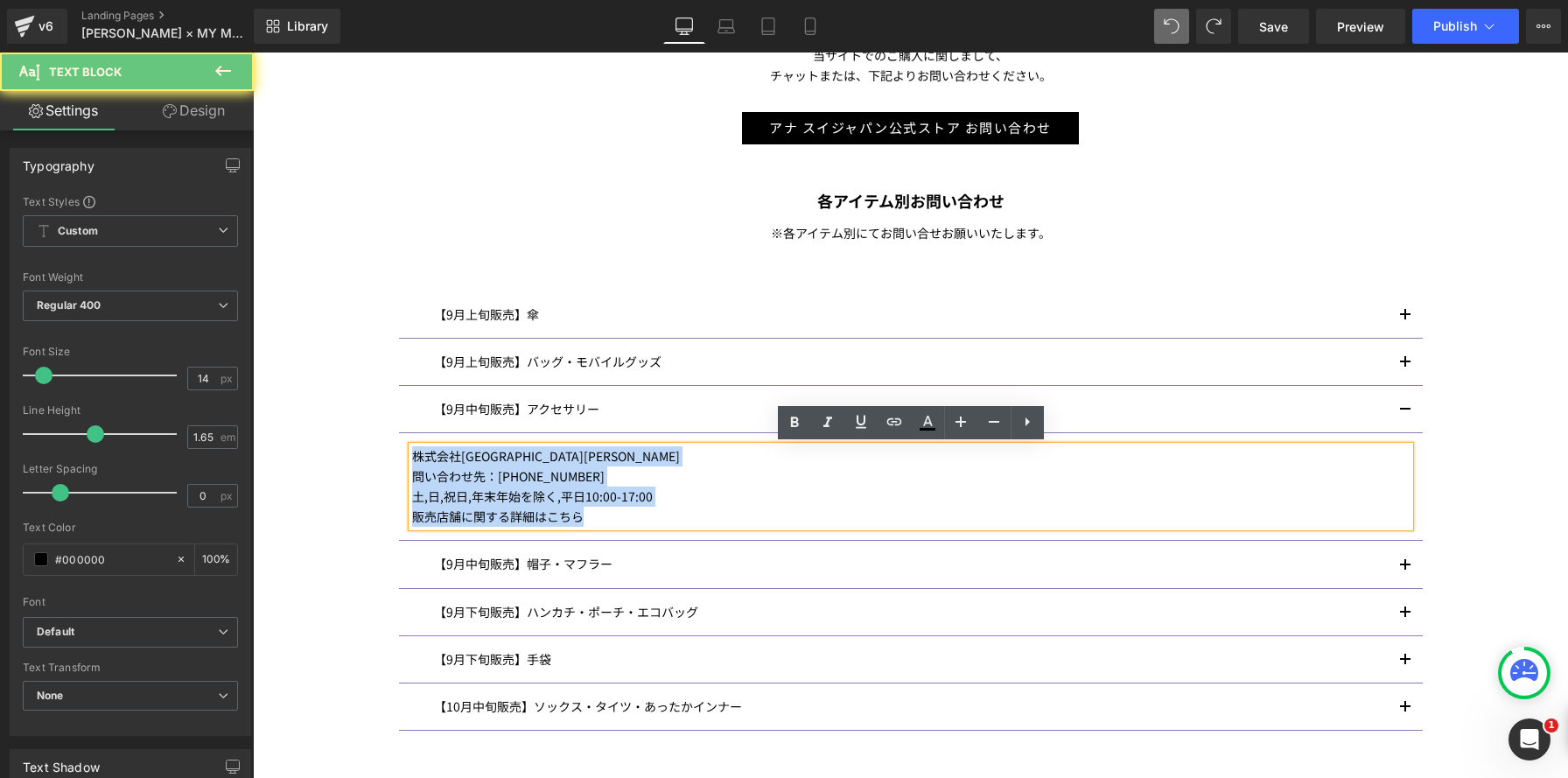
click at [727, 515] on p "販売店舗に関する詳細はこちら" at bounding box center [910, 517] width 997 height 20
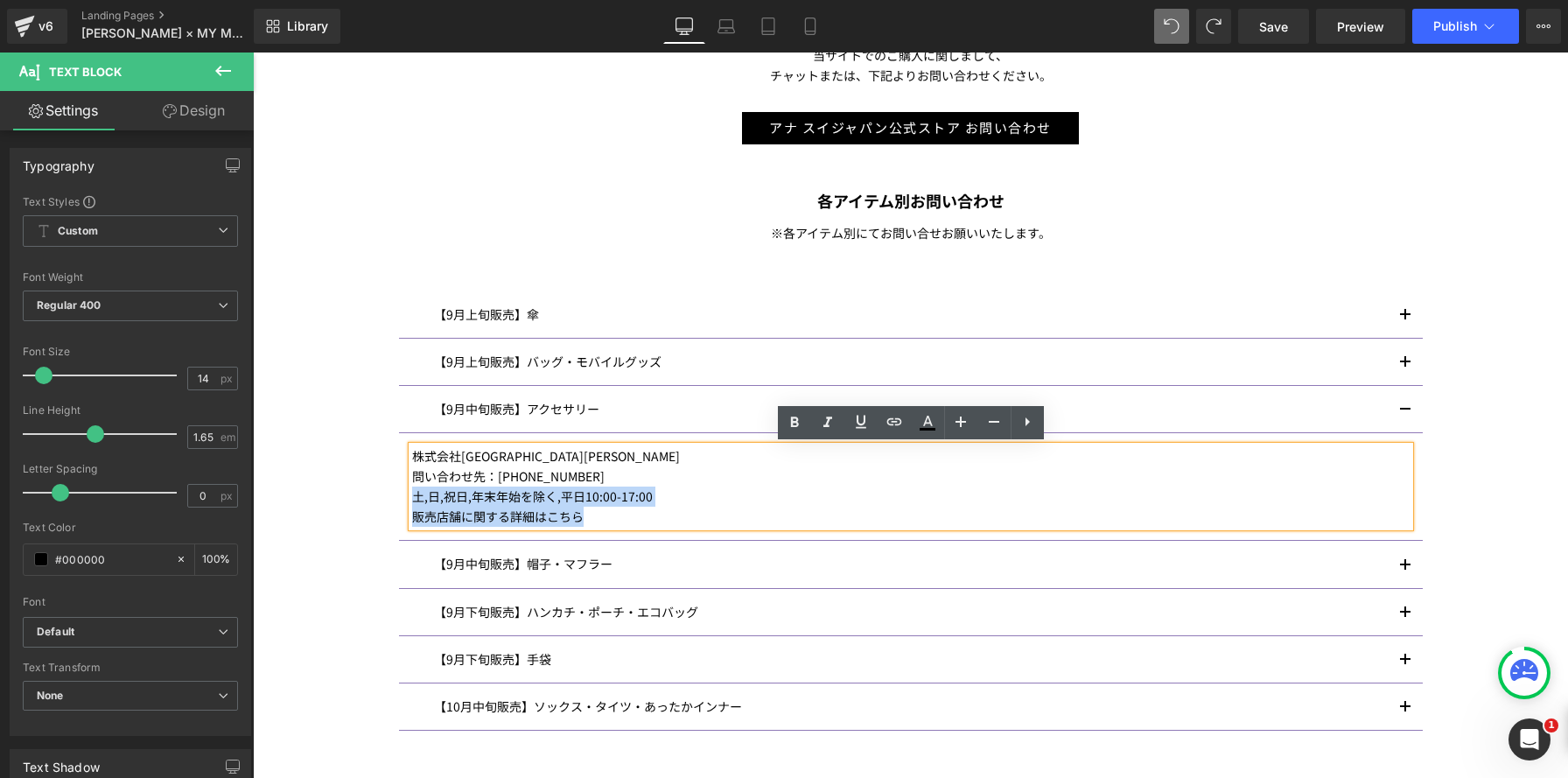
drag, startPoint x: 614, startPoint y: 520, endPoint x: 366, endPoint y: 506, distance: 248.4
click at [366, 506] on div "Image ANNA SUI× MY MELODY & KUROMI INFORMATION Heading マイメロディ 50 周年＆クロミ 20 周年を記…" at bounding box center [910, 113] width 1315 height 1765
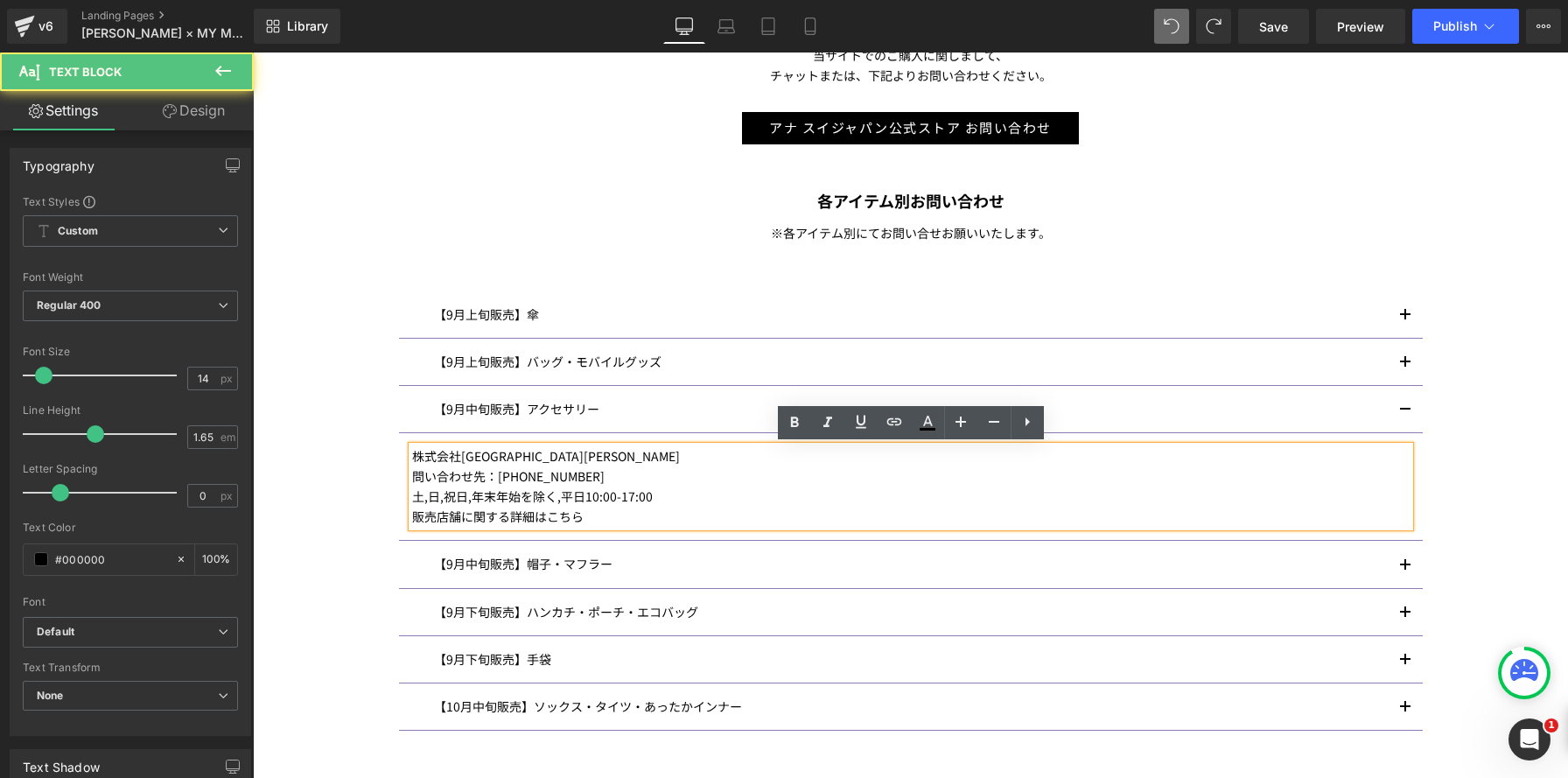
drag, startPoint x: 698, startPoint y: 527, endPoint x: 655, endPoint y: 523, distance: 43.2
click at [696, 527] on div "株式会社ヴァンドーム青山 問い合わせ先：03-3470-4061 土,日,祝日,年末年始を除く,平日10:00-17:00 販売店舗に関する詳細はこちら" at bounding box center [910, 486] width 997 height 80
click at [533, 515] on p "販売店舗に関する詳細はこちら" at bounding box center [910, 517] width 997 height 20
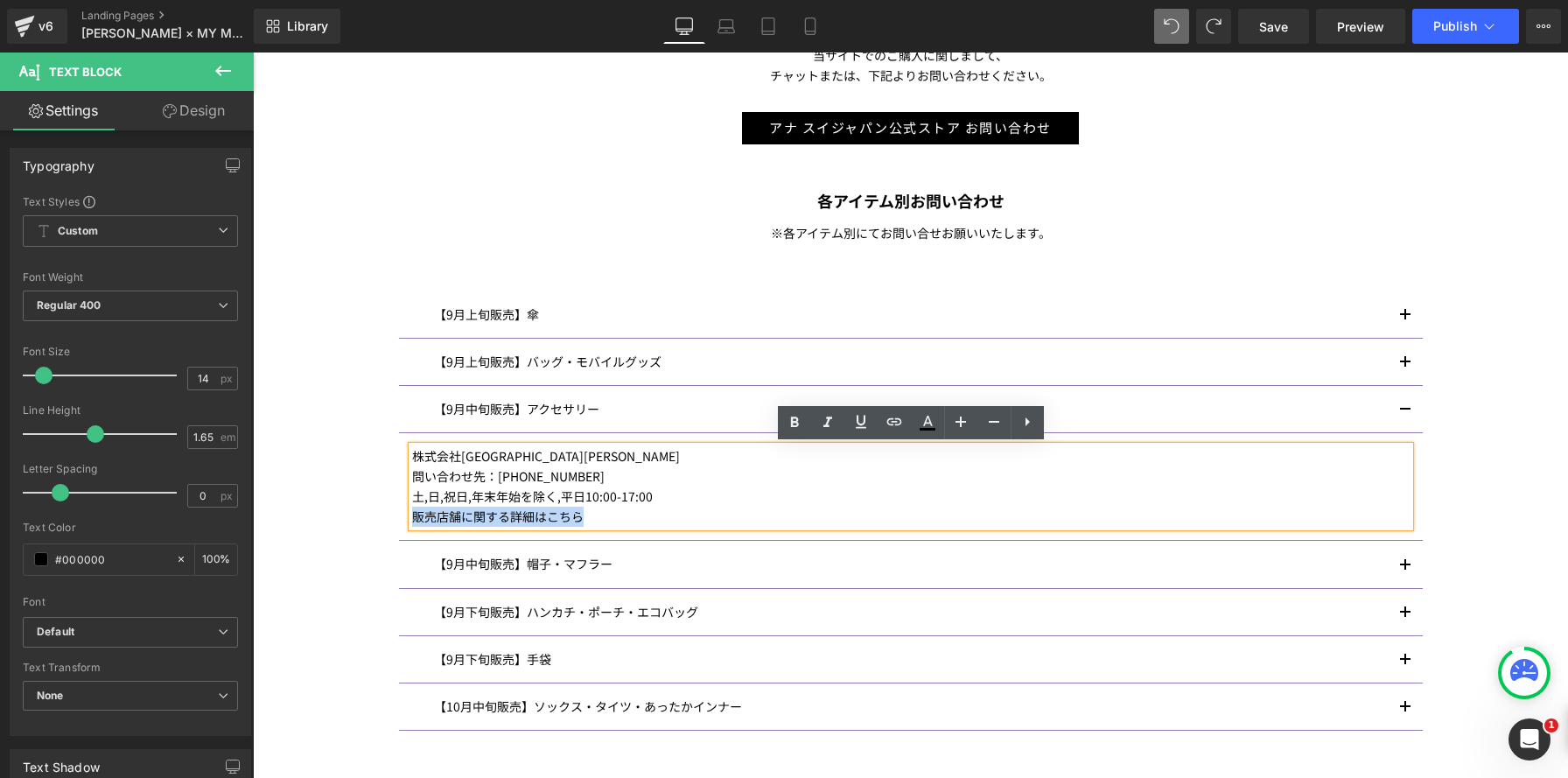
drag, startPoint x: 547, startPoint y: 513, endPoint x: 375, endPoint y: 510, distance: 172.0
click at [375, 510] on div "Image ANNA SUI× MY MELODY & KUROMI INFORMATION Heading マイメロディ 50 周年＆クロミ 20 周年を記…" at bounding box center [910, 113] width 1315 height 1765
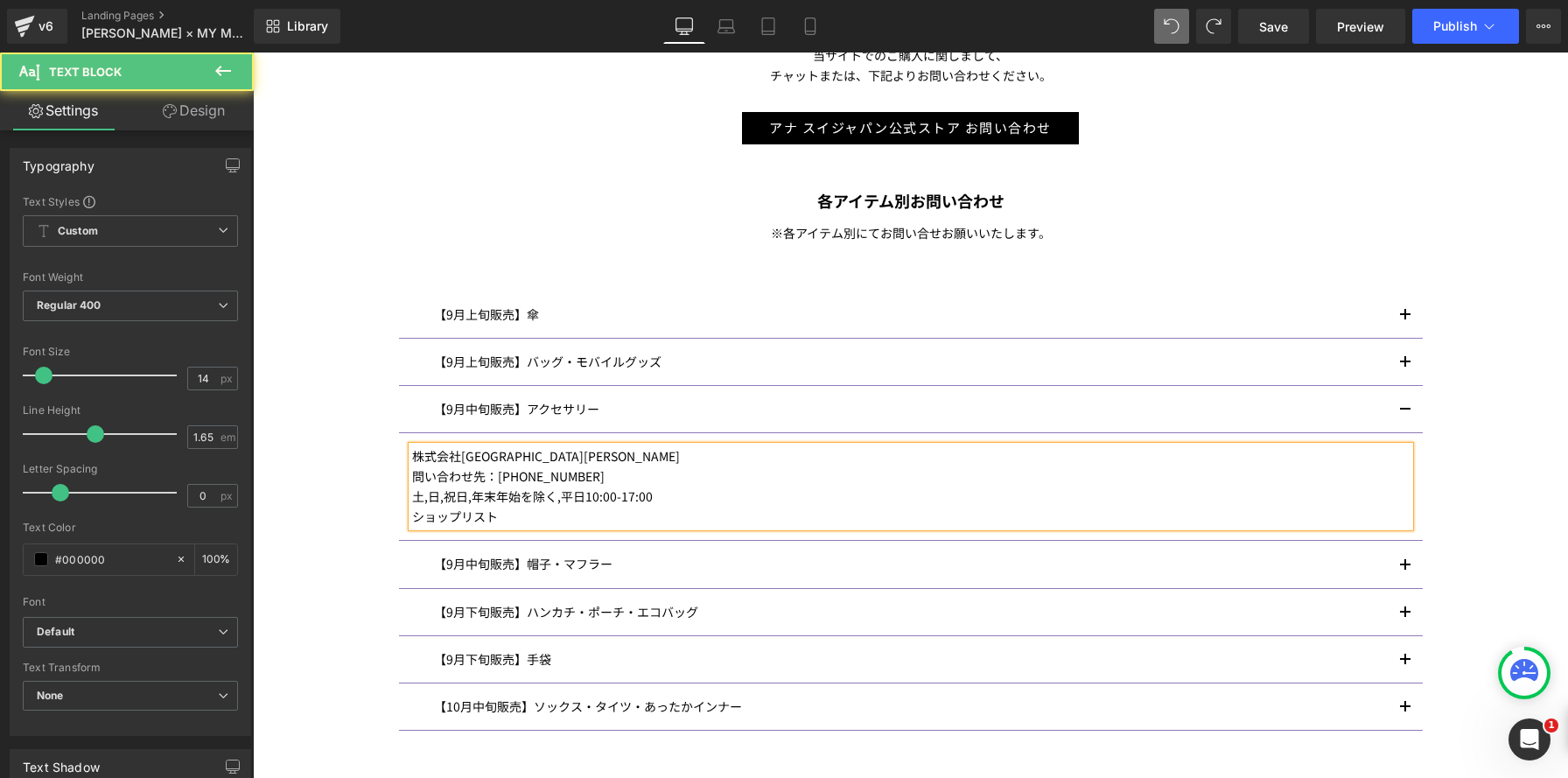
drag, startPoint x: 501, startPoint y: 516, endPoint x: 406, endPoint y: 516, distance: 95.0
click at [406, 516] on article "株式会社ヴァンドーム青山 問い合わせ先：03-3470-4061 土,日,祝日,年末年始を除く,平日10:00-17:00 ショップリスト Text Block" at bounding box center [911, 486] width 1024 height 108
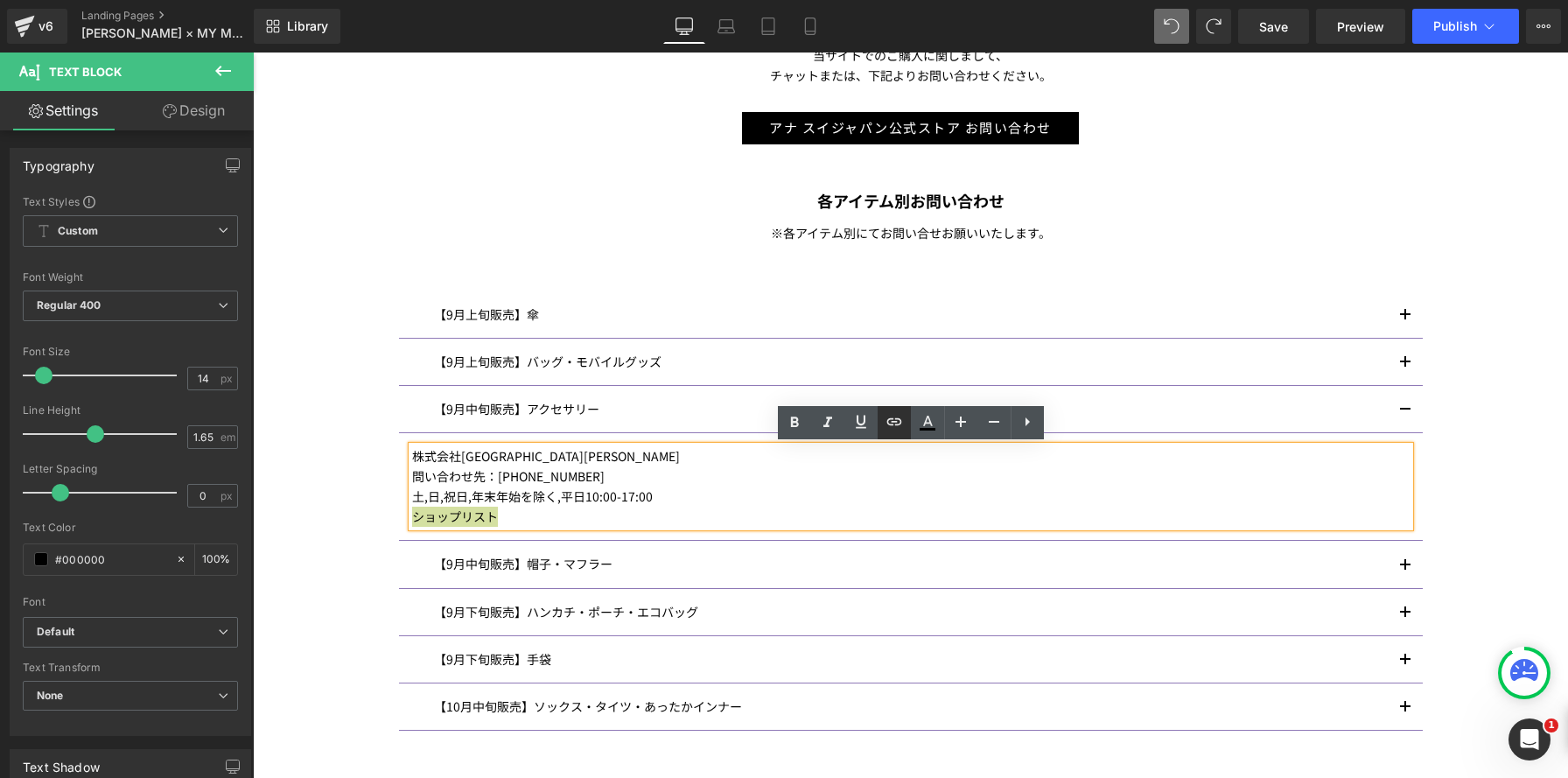
click at [0, 0] on link at bounding box center [0, 0] width 0 height 0
click at [575, 539] on input "text" at bounding box center [539, 552] width 269 height 44
click at [691, 553] on icon "button" at bounding box center [692, 551] width 21 height 21
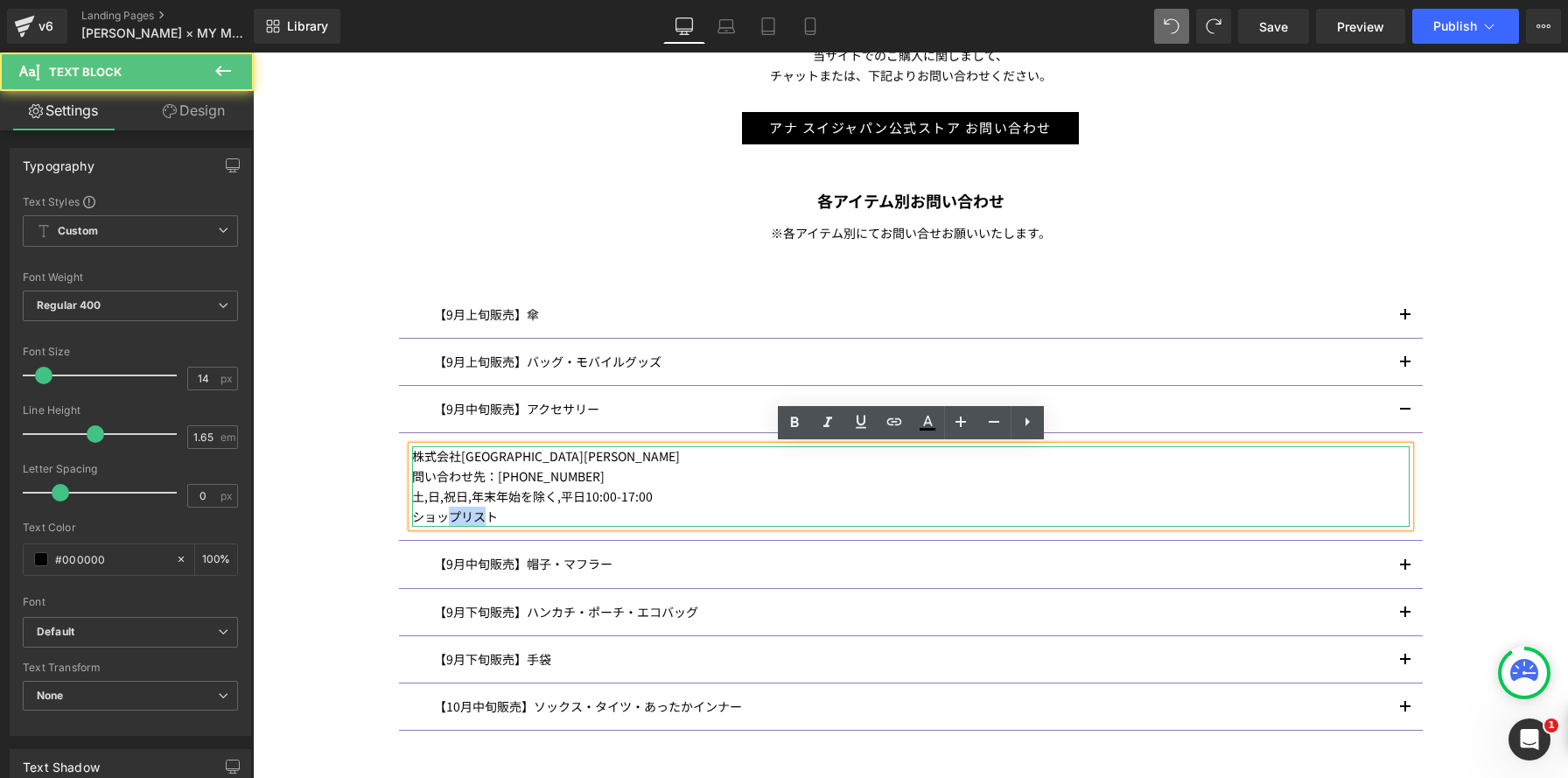
drag, startPoint x: 481, startPoint y: 513, endPoint x: 433, endPoint y: 512, distance: 48.0
click at [433, 512] on p "ショップリスト" at bounding box center [910, 517] width 997 height 20
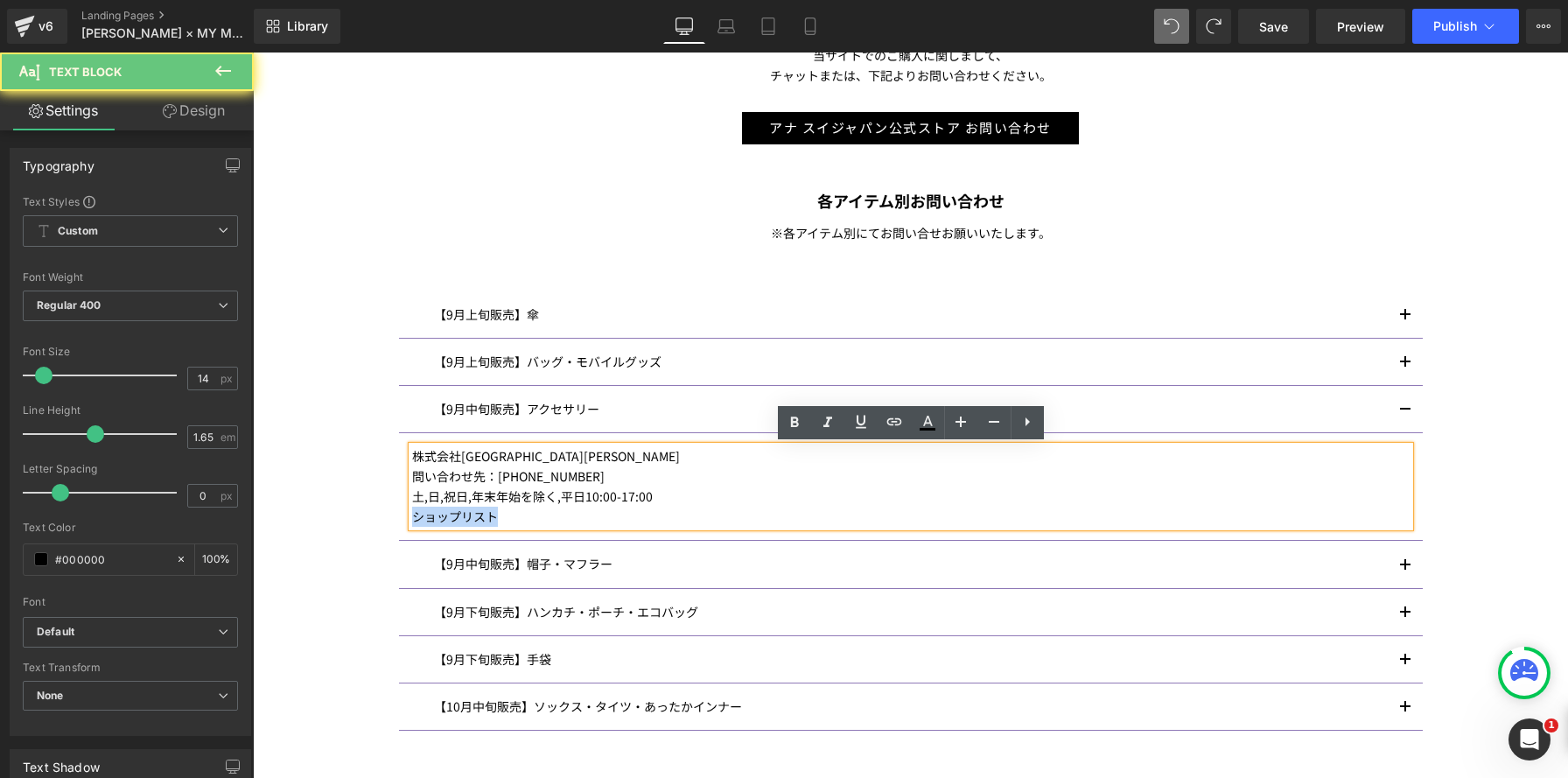
drag, startPoint x: 545, startPoint y: 529, endPoint x: 375, endPoint y: 508, distance: 171.3
click at [375, 508] on div "Image ANNA SUI× MY MELODY & KUROMI INFORMATION Heading マイメロディ 50 周年＆クロミ 20 周年を記…" at bounding box center [910, 113] width 1315 height 1765
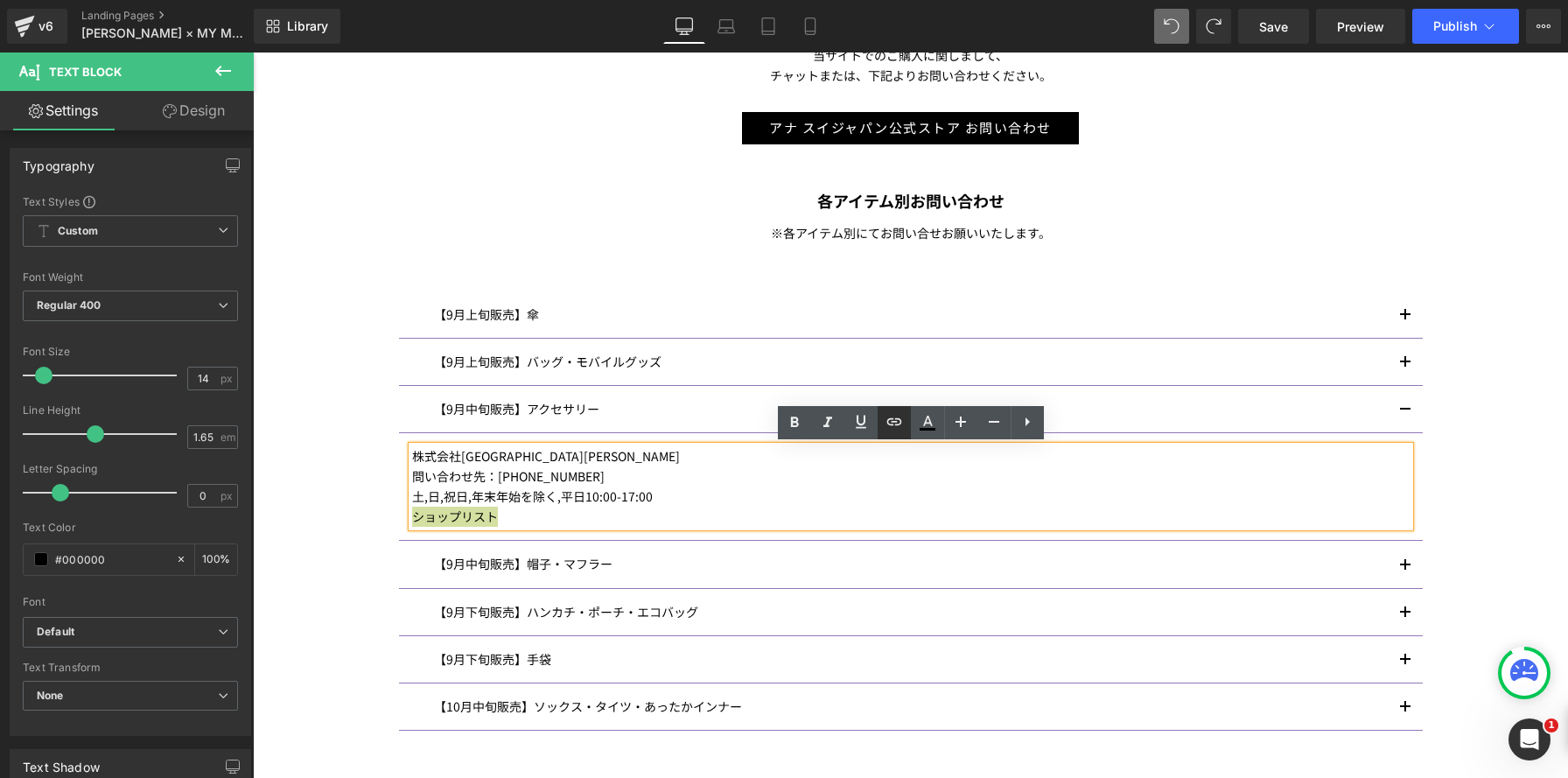
click at [899, 420] on icon at bounding box center [894, 421] width 21 height 21
click at [734, 0] on div "Text Color Highlight Color #333333 Edit or remove link: Edit - Unlink - Cancel" at bounding box center [784, 0] width 1568 height 0
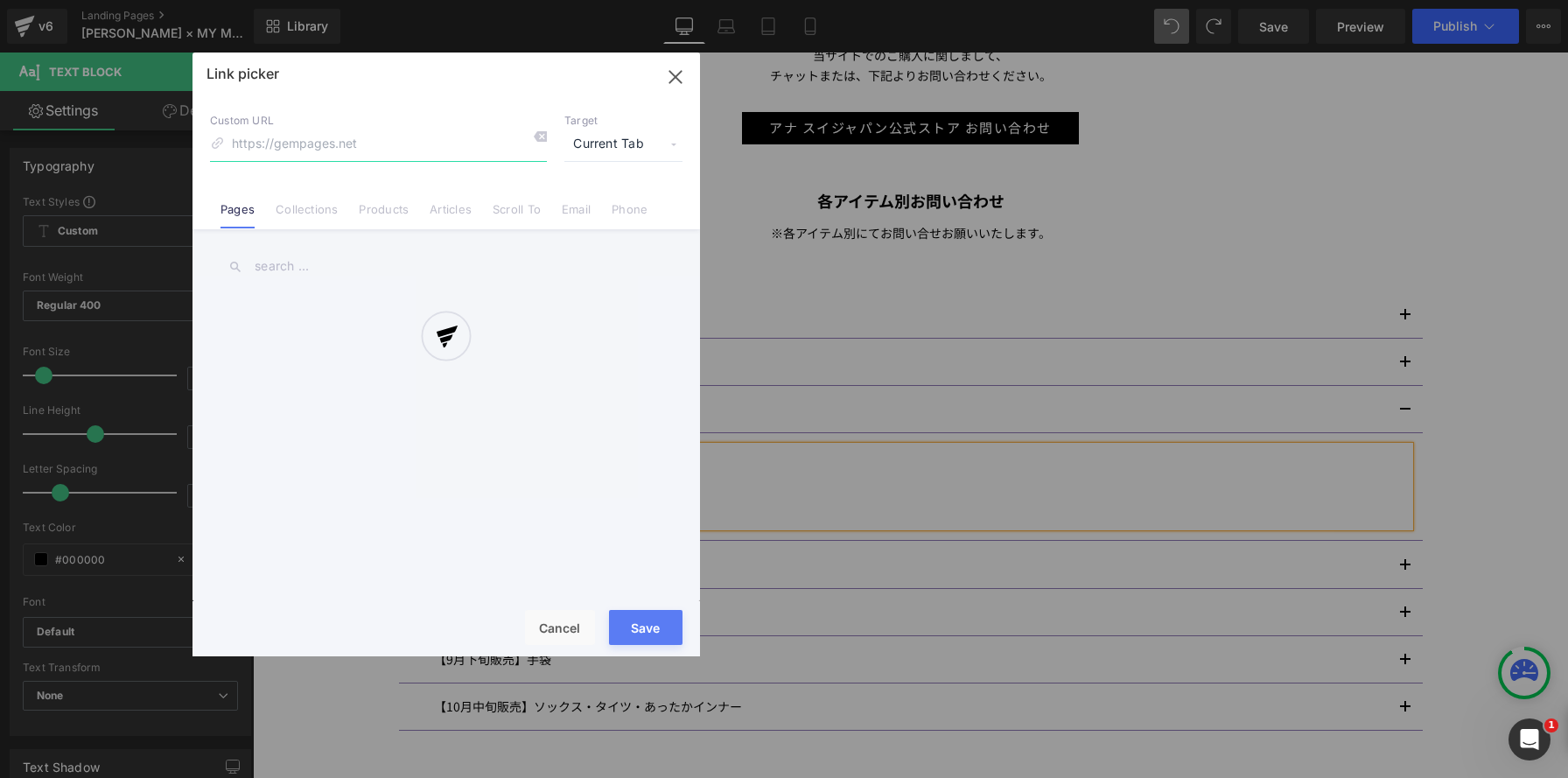
paste input "https://vendome.jp/stores?bslg=anna-sui"
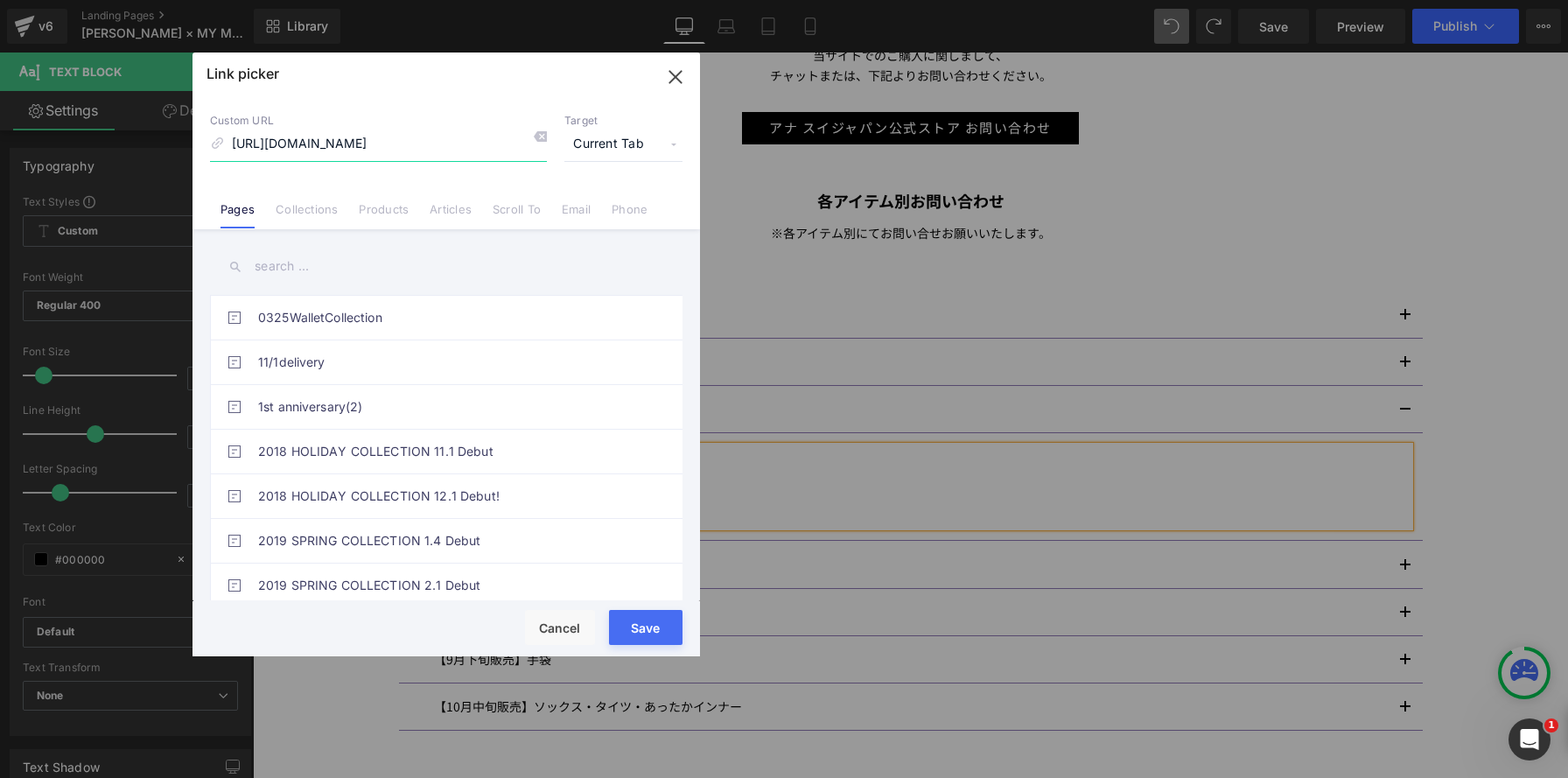
type input "https://vendome.jp/stores?bslg=anna-sui"
click at [621, 139] on span "Current Tab" at bounding box center [623, 145] width 118 height 34
click at [601, 201] on li "New Tab" at bounding box center [623, 207] width 136 height 31
click at [646, 625] on button "Save" at bounding box center [645, 627] width 73 height 35
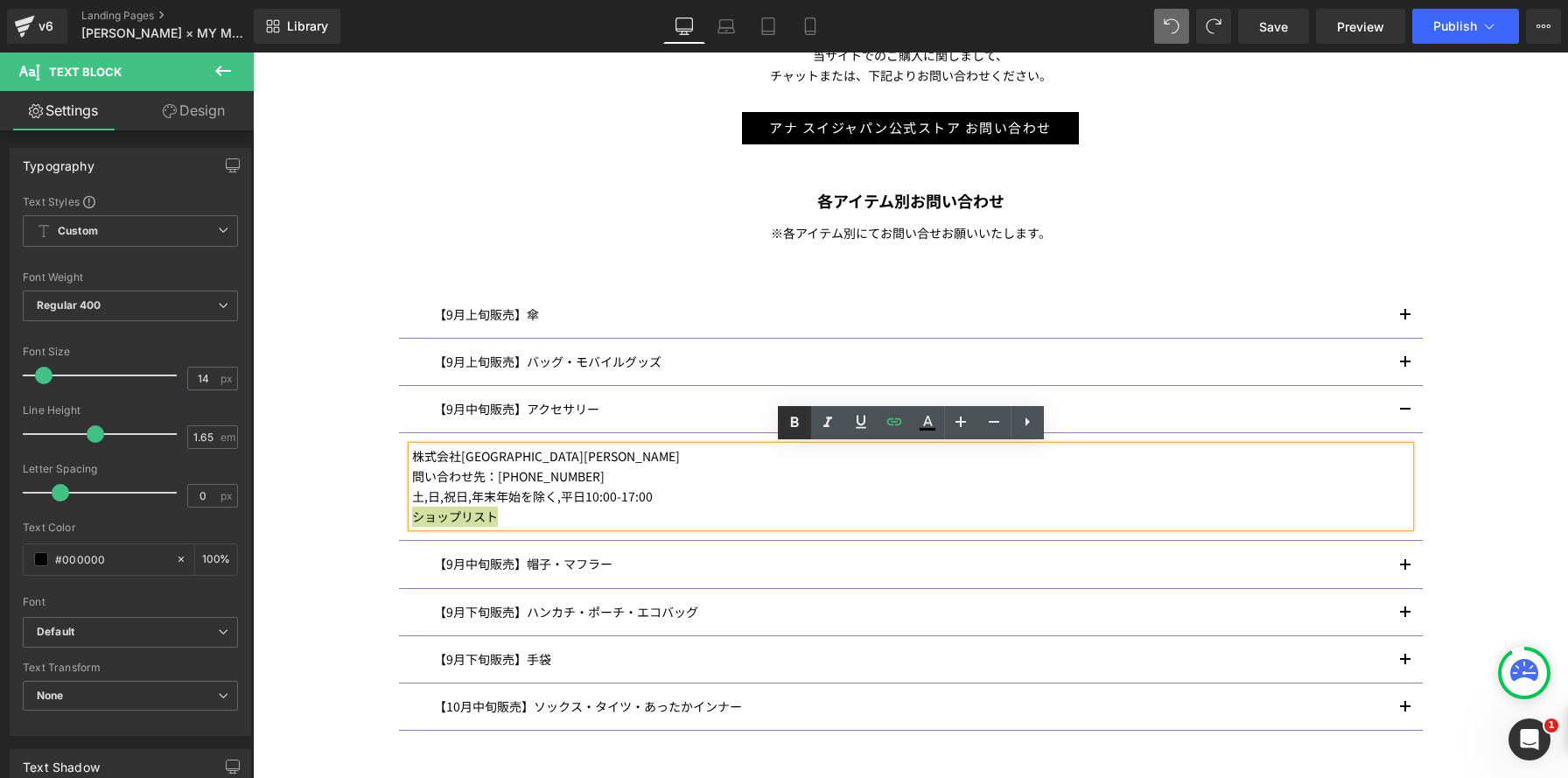
click at [787, 421] on icon at bounding box center [794, 422] width 21 height 21
click at [545, 516] on p "ショップリスト" at bounding box center [910, 517] width 997 height 20
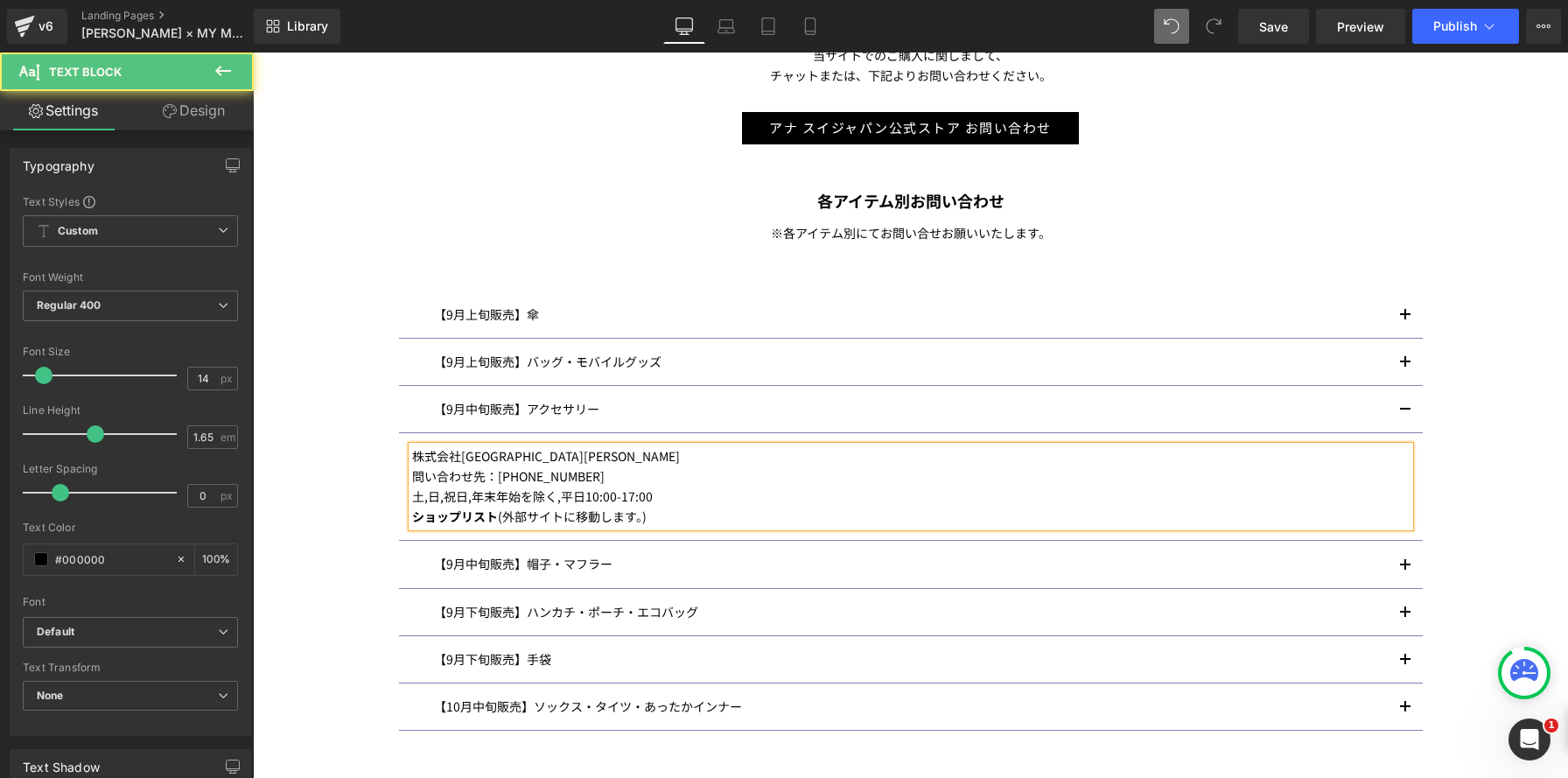
click at [731, 504] on p "土,日,祝日,年末年始を除く,平日10:00-17:00" at bounding box center [910, 496] width 997 height 20
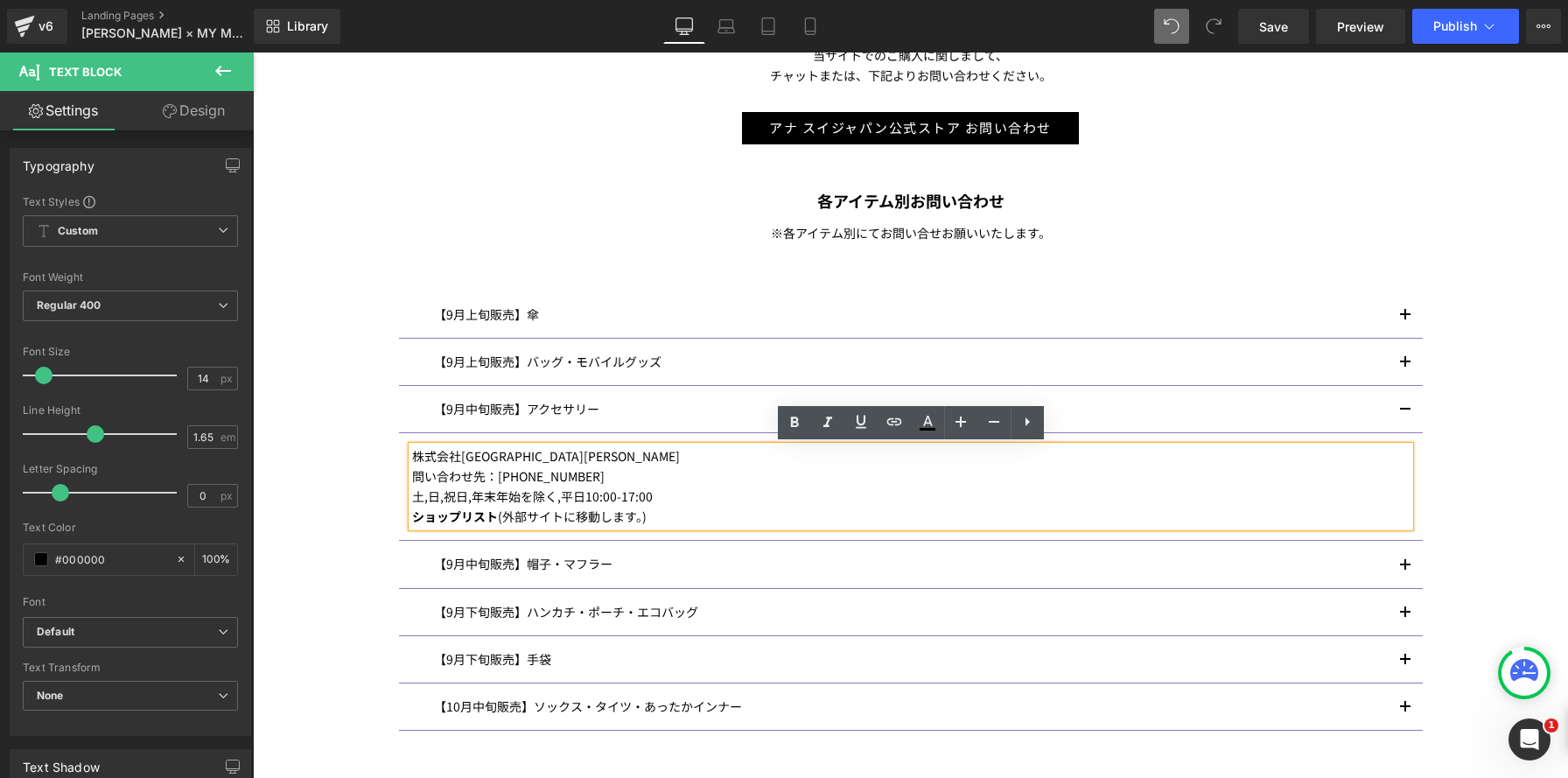
click at [1400, 406] on button "button" at bounding box center [1405, 409] width 35 height 47
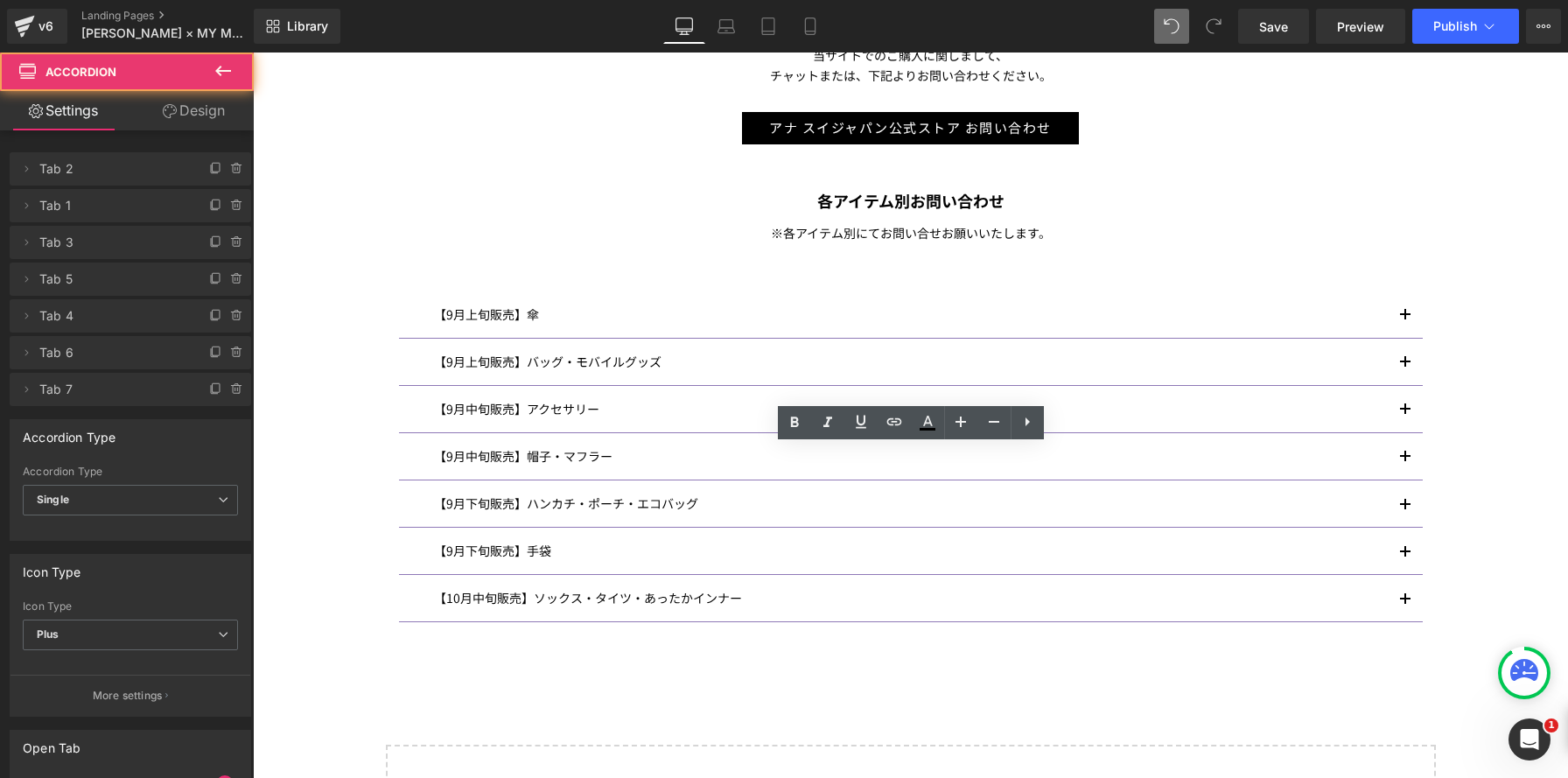
scroll to position [8, 9]
click at [1401, 358] on button "button" at bounding box center [1405, 361] width 35 height 47
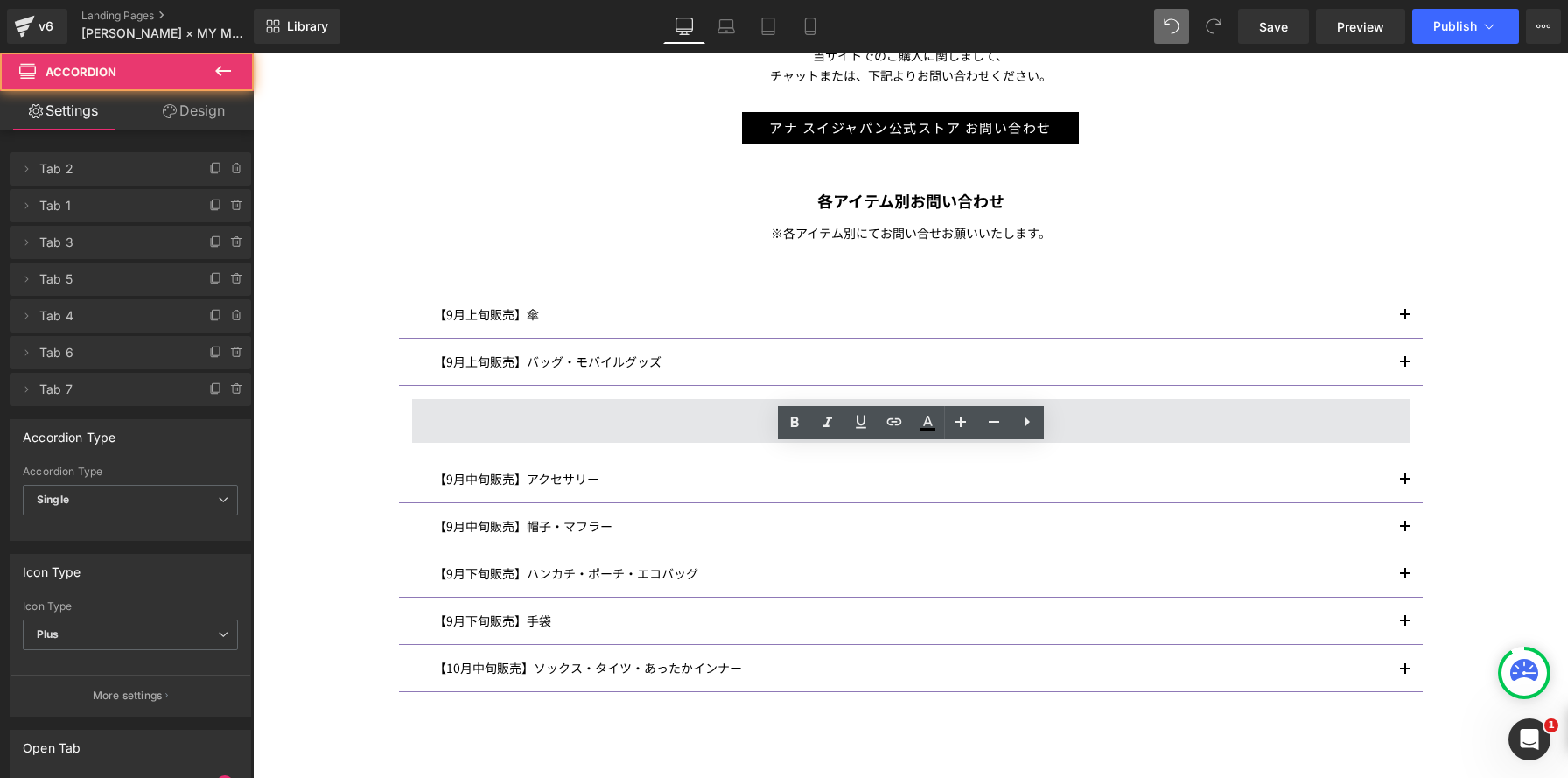
scroll to position [2494, 1315]
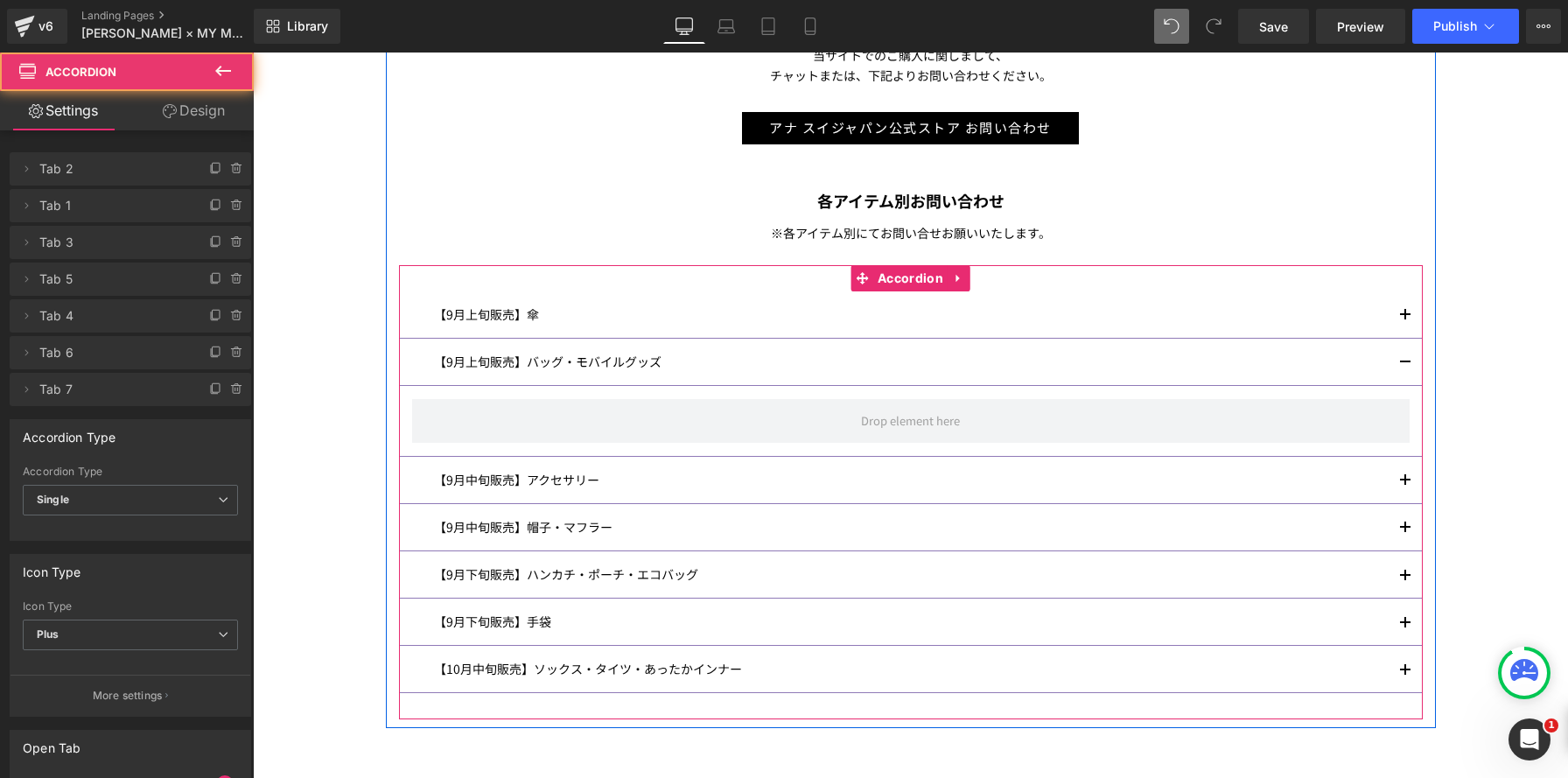
click at [1411, 476] on button "button" at bounding box center [1405, 479] width 35 height 47
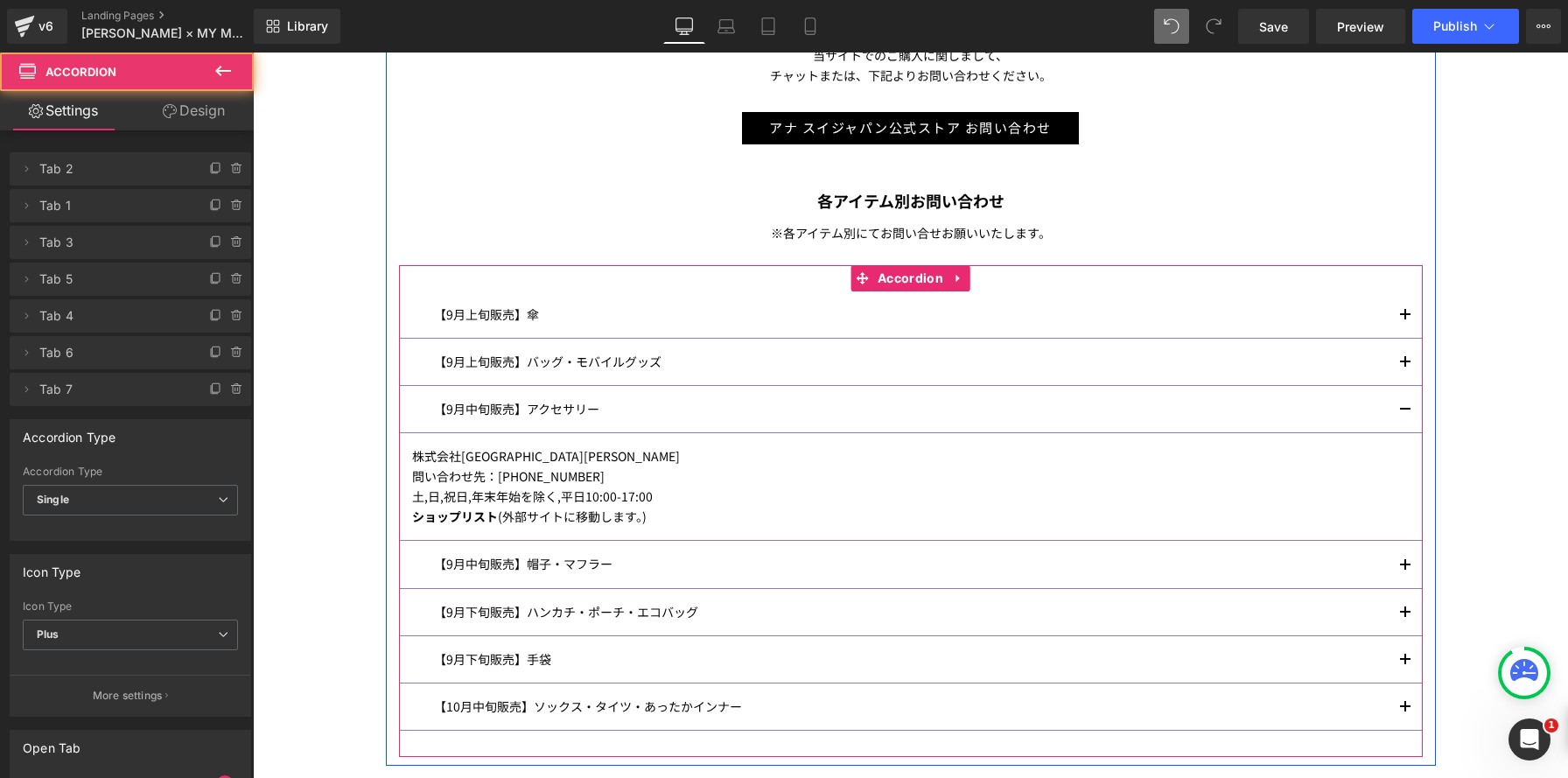
scroll to position [9, 9]
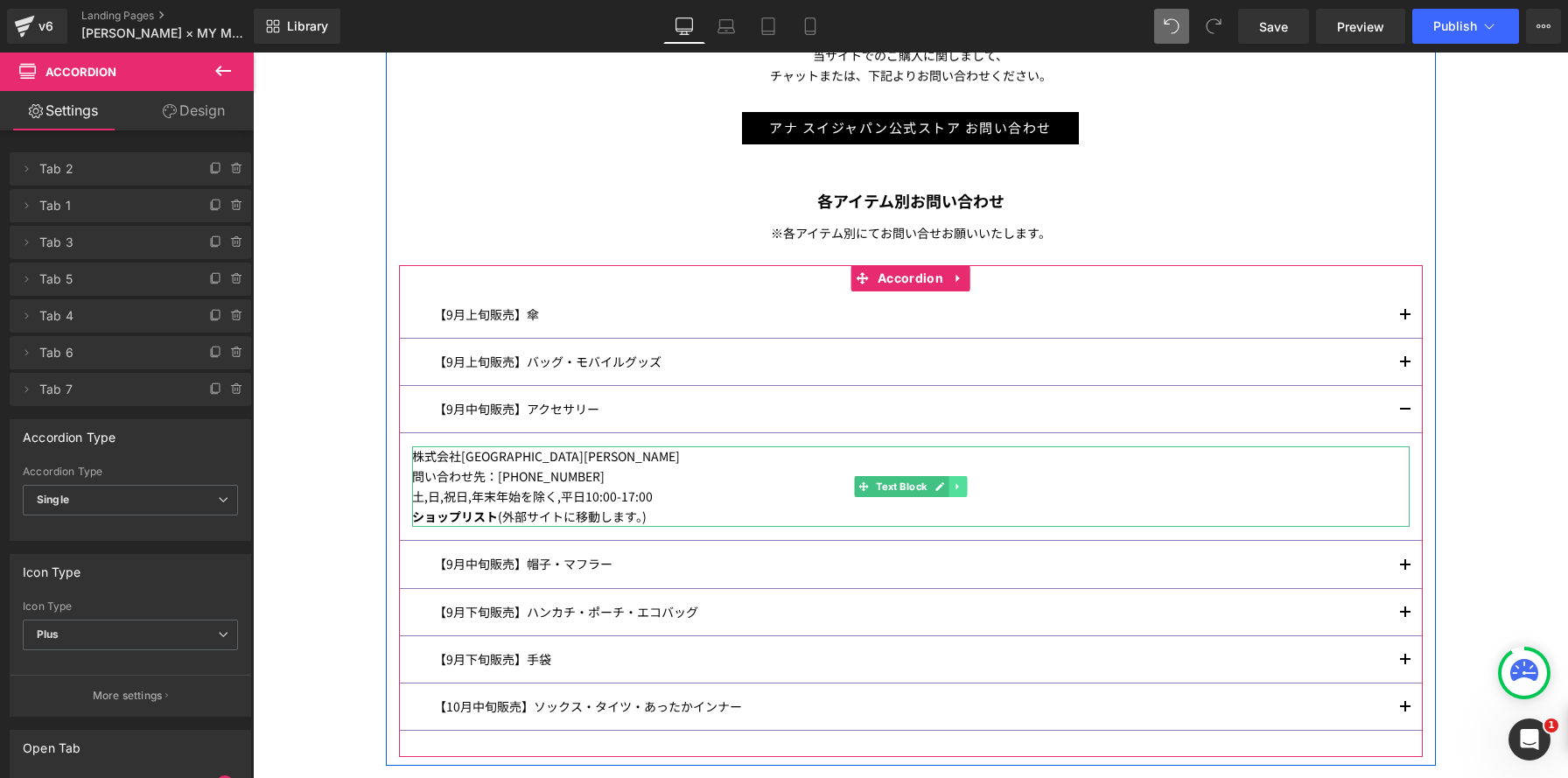
click at [963, 487] on link at bounding box center [957, 486] width 19 height 21
click at [948, 487] on icon at bounding box center [949, 487] width 10 height 10
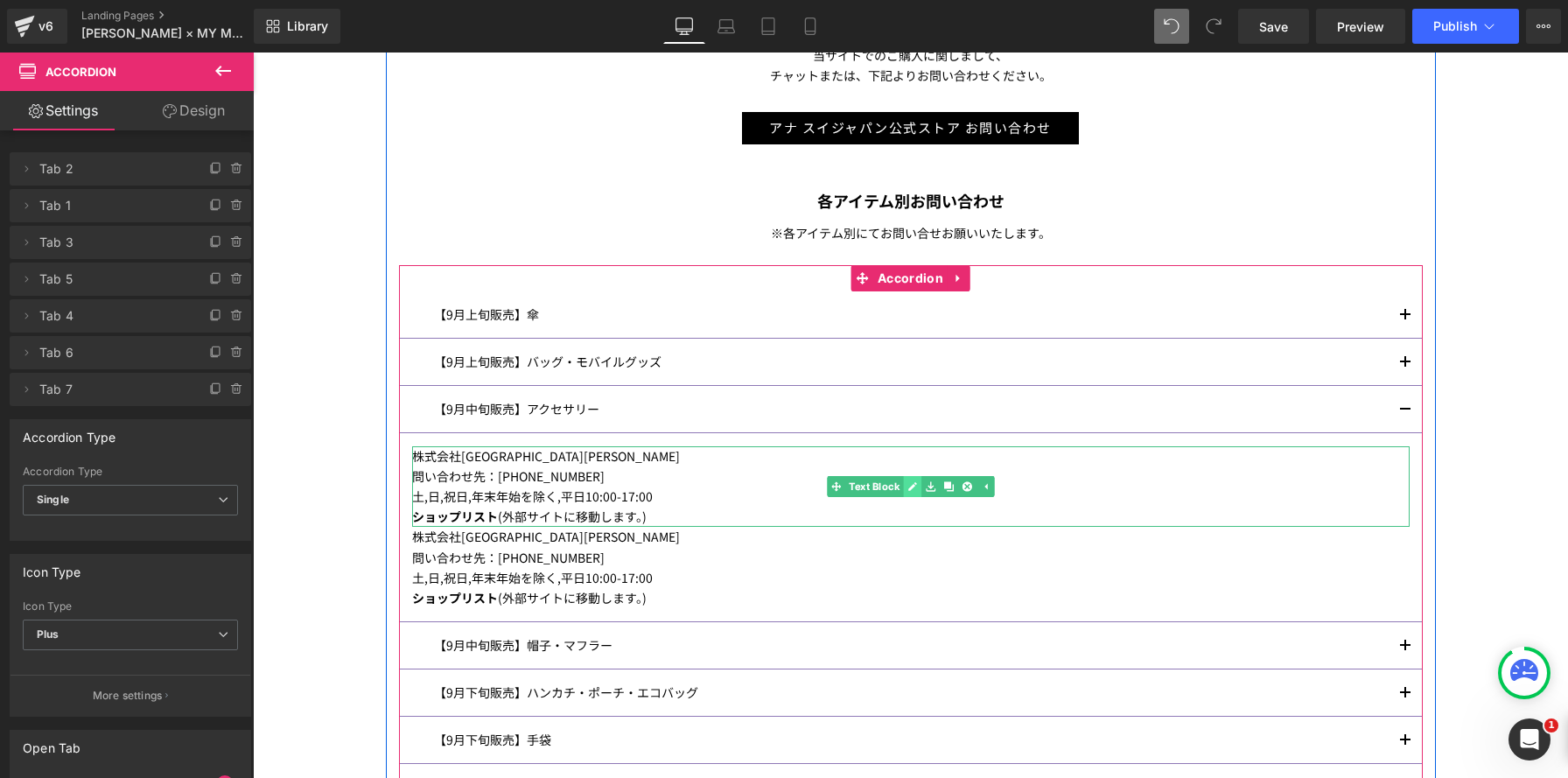
scroll to position [2613, 1315]
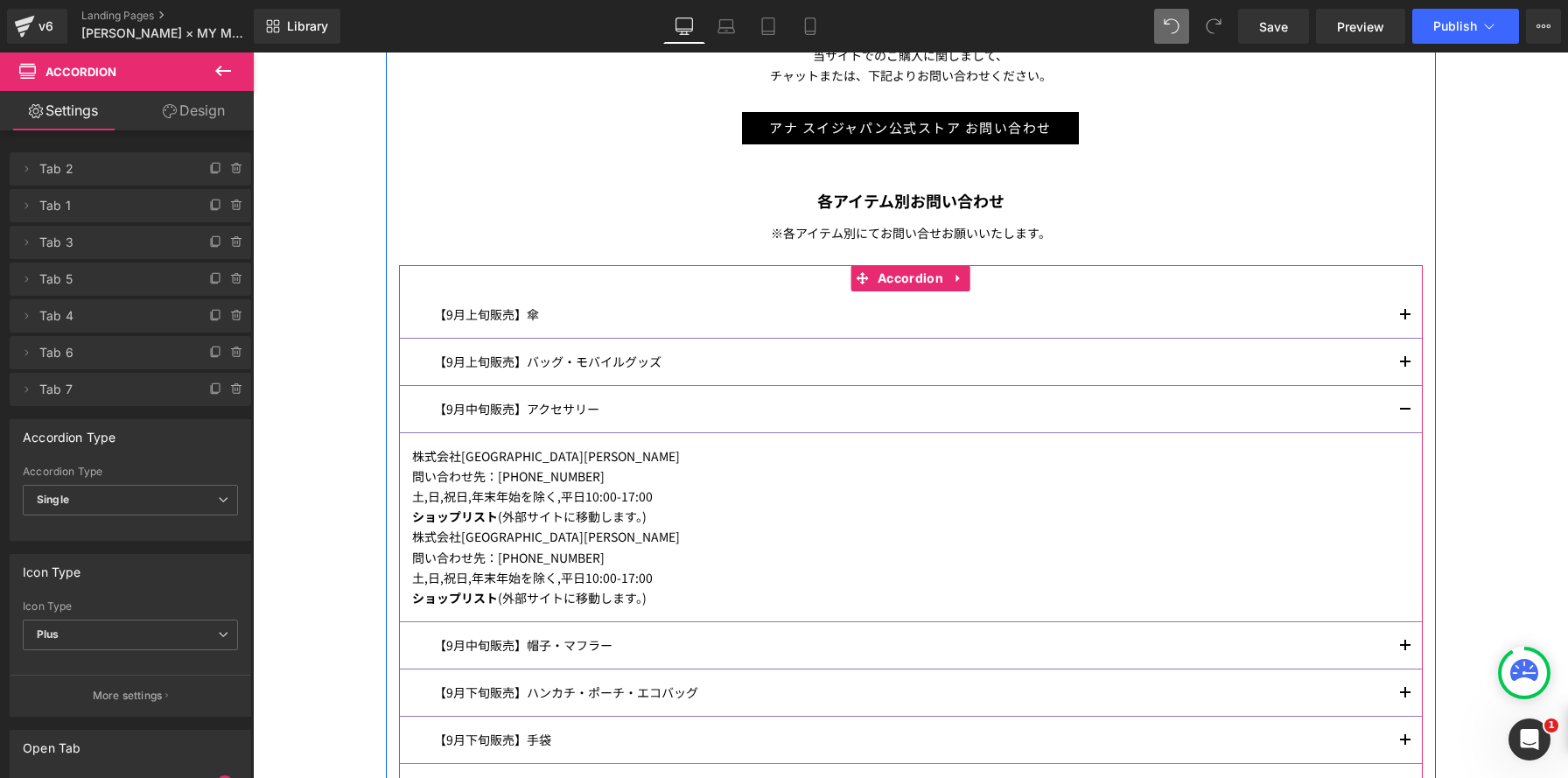
click at [1409, 363] on button "button" at bounding box center [1405, 361] width 35 height 47
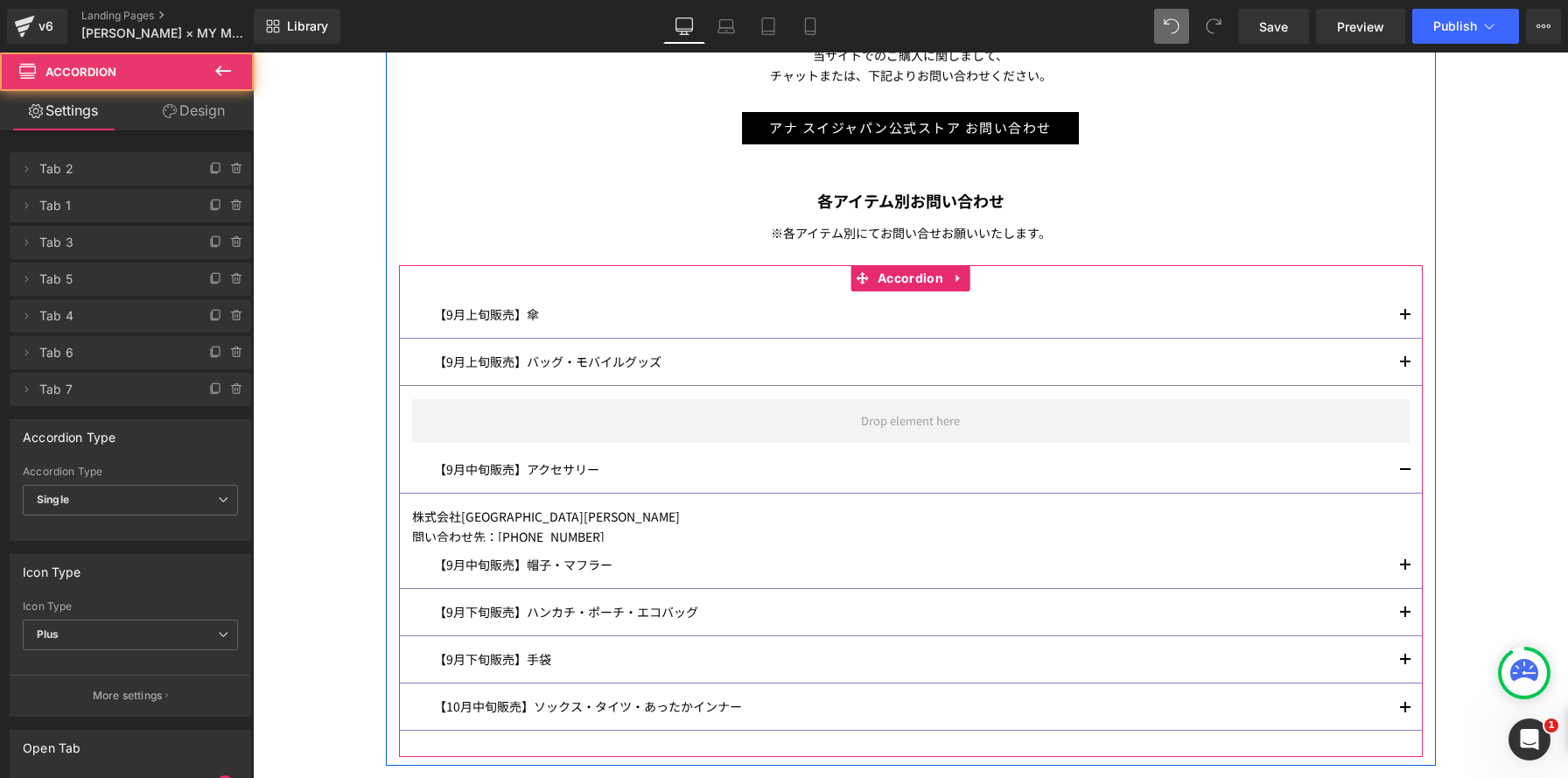
scroll to position [9, 9]
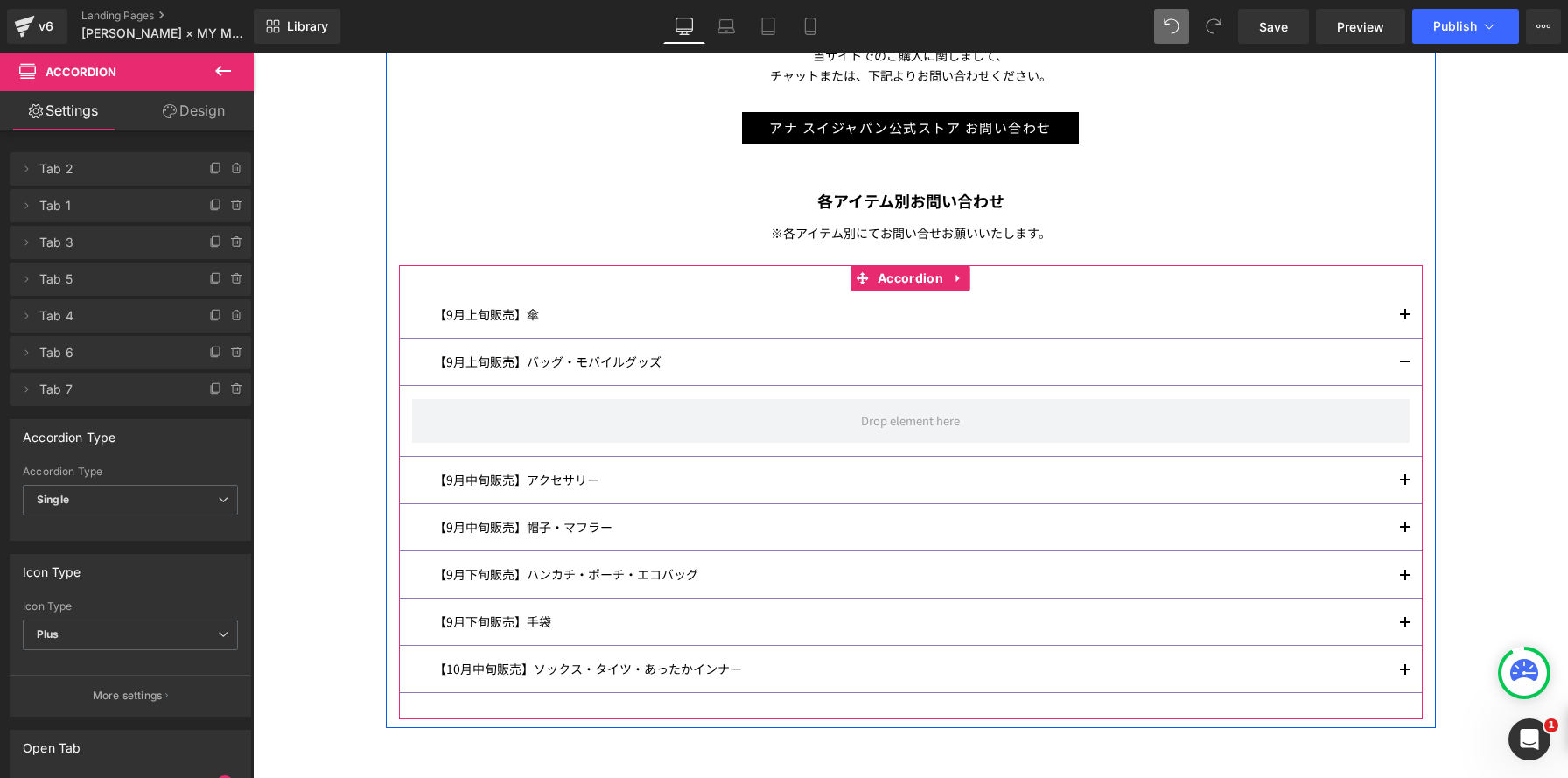
click at [1405, 365] on button "button" at bounding box center [1405, 361] width 35 height 47
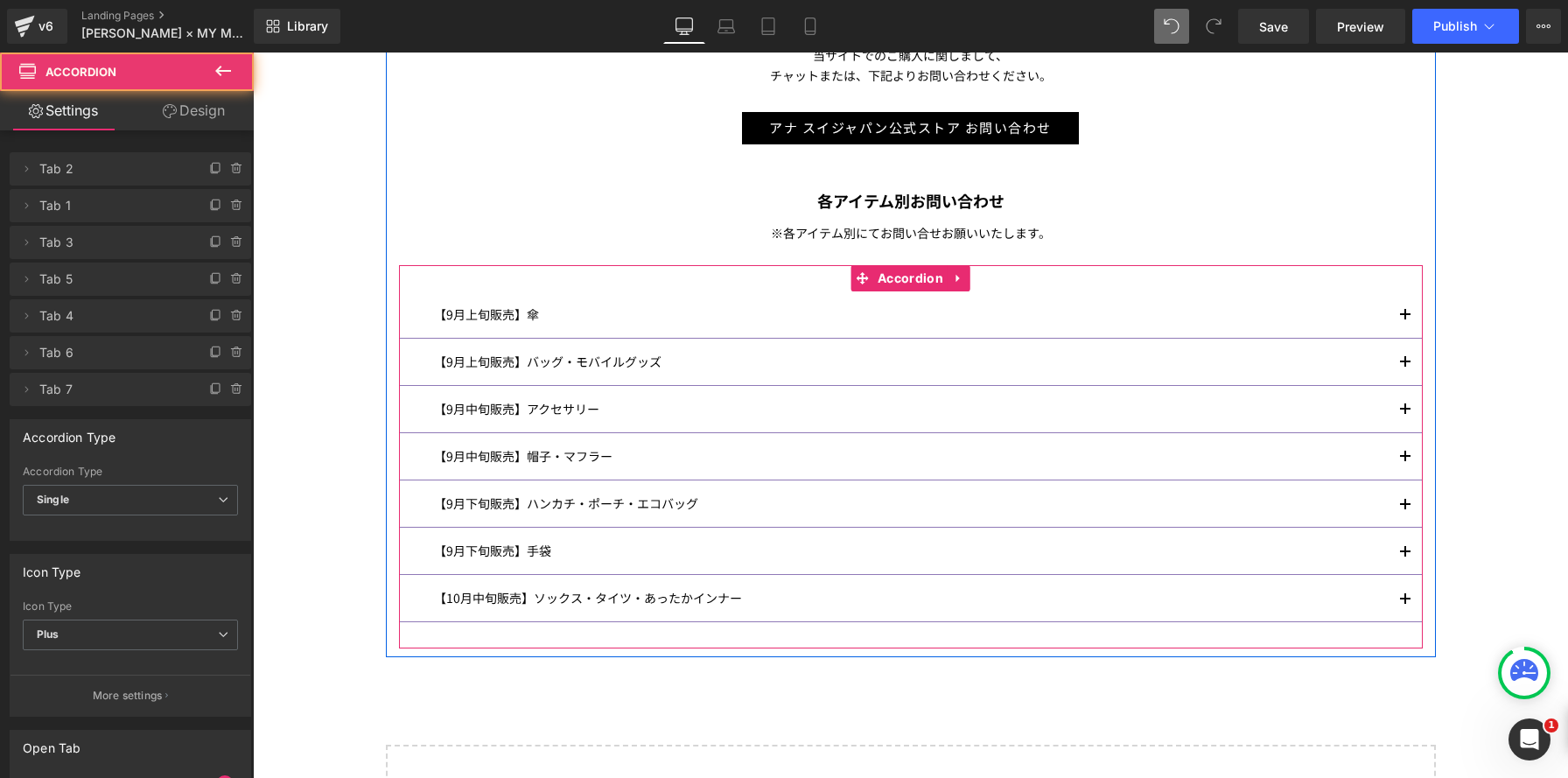
click at [1408, 400] on button "button" at bounding box center [1405, 409] width 35 height 47
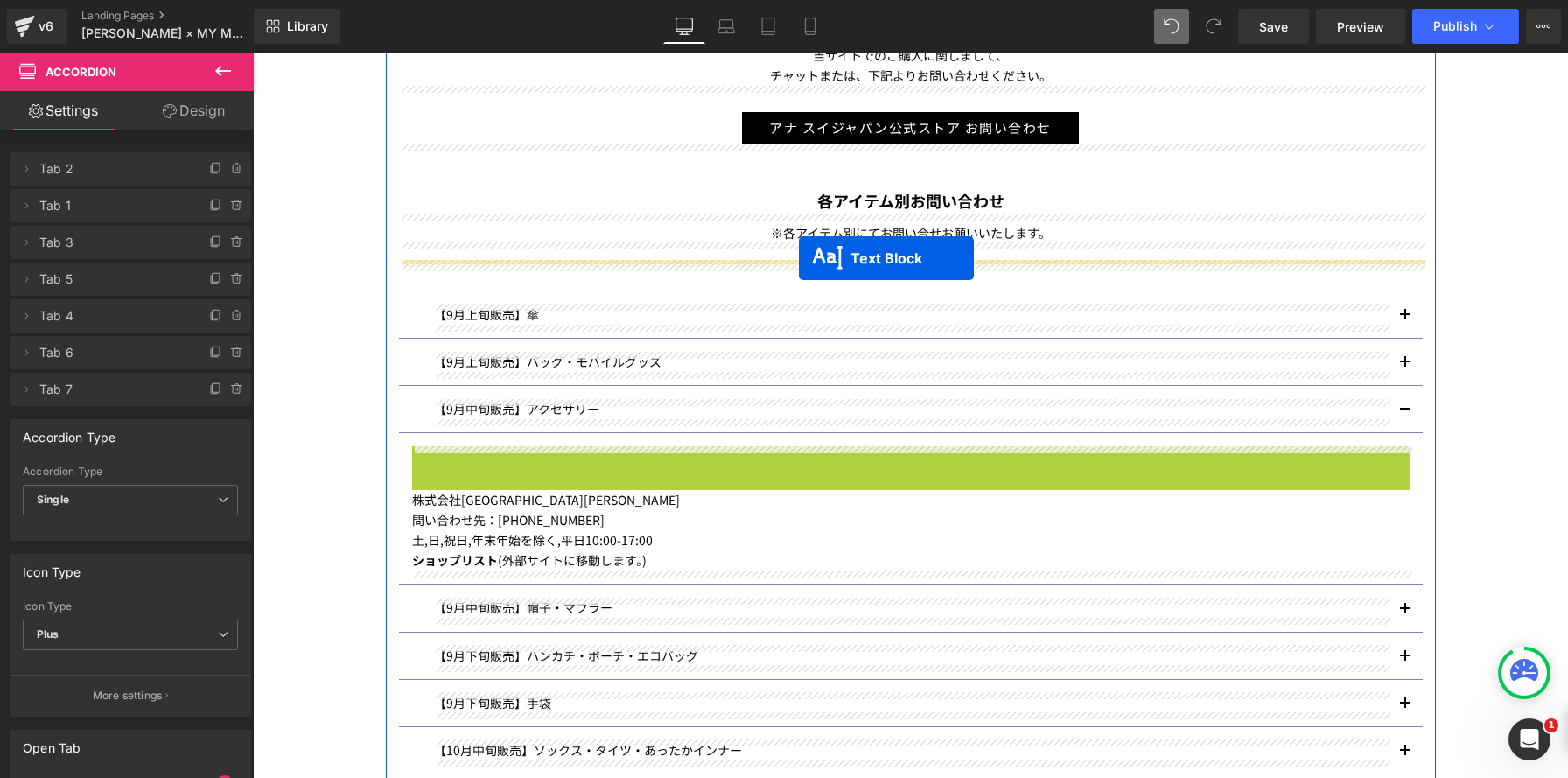
drag, startPoint x: 829, startPoint y: 482, endPoint x: 799, endPoint y: 258, distance: 226.0
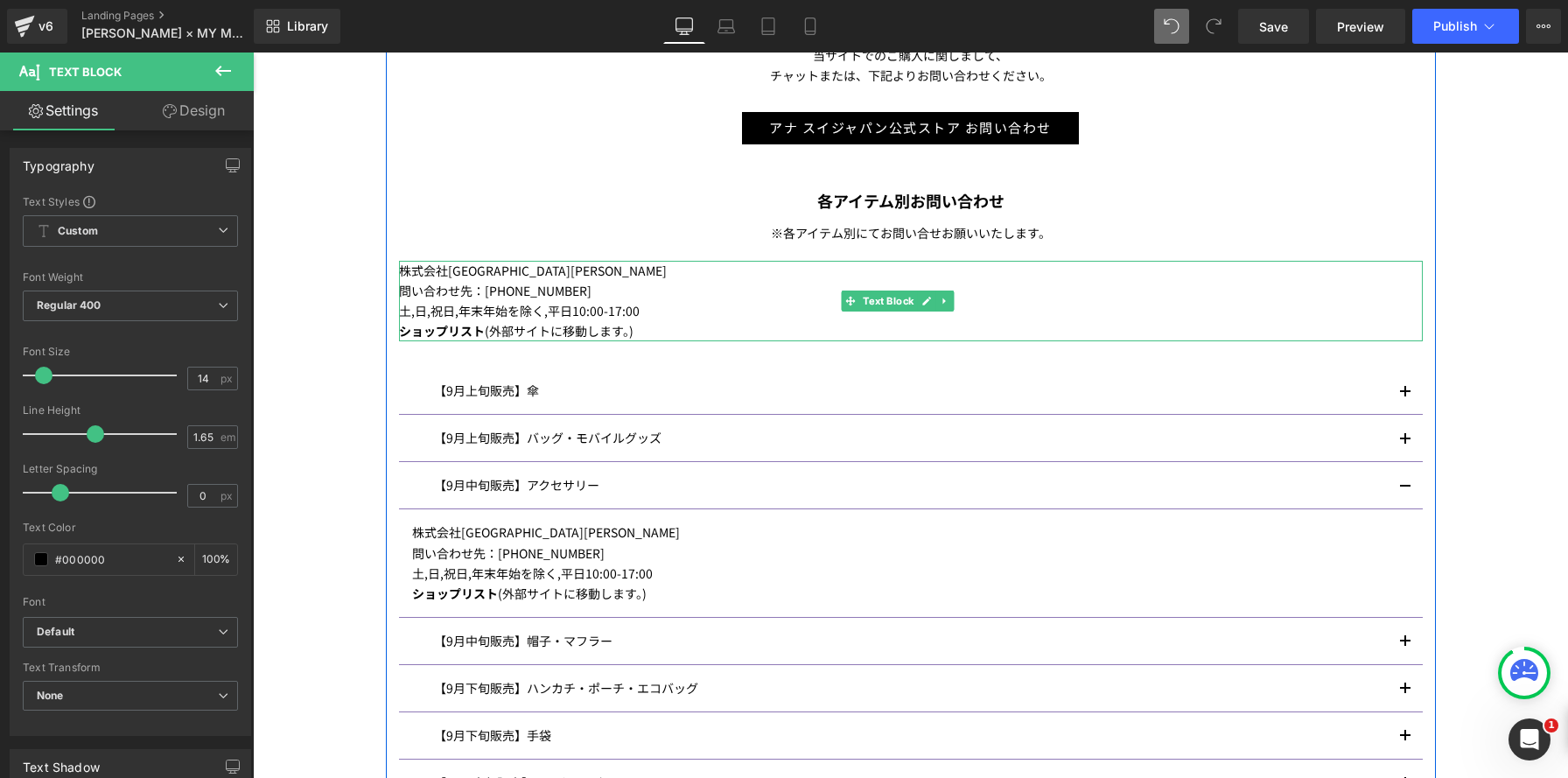
click at [1404, 481] on button "button" at bounding box center [1405, 485] width 35 height 47
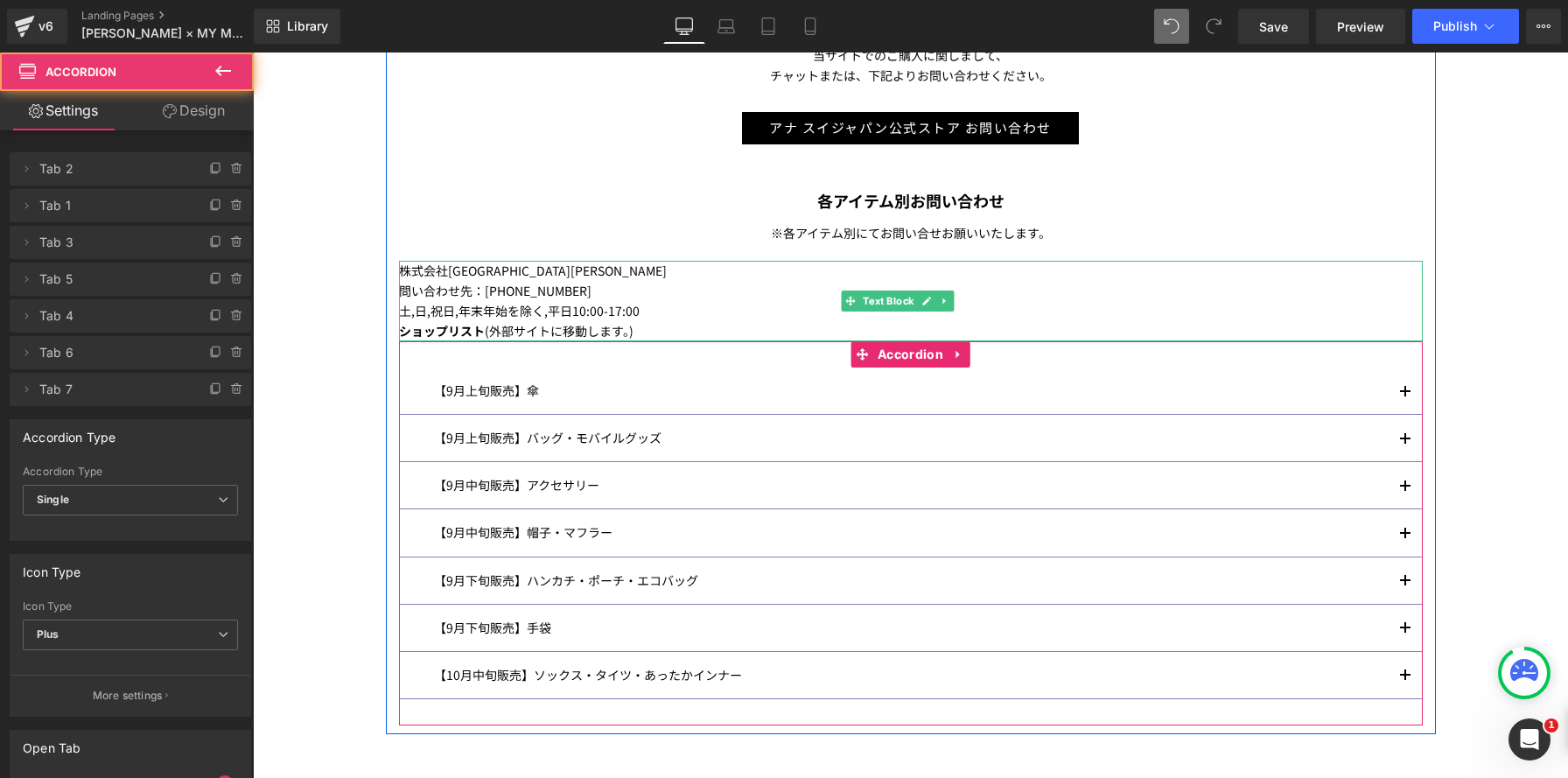
click at [1410, 436] on button "button" at bounding box center [1405, 438] width 35 height 47
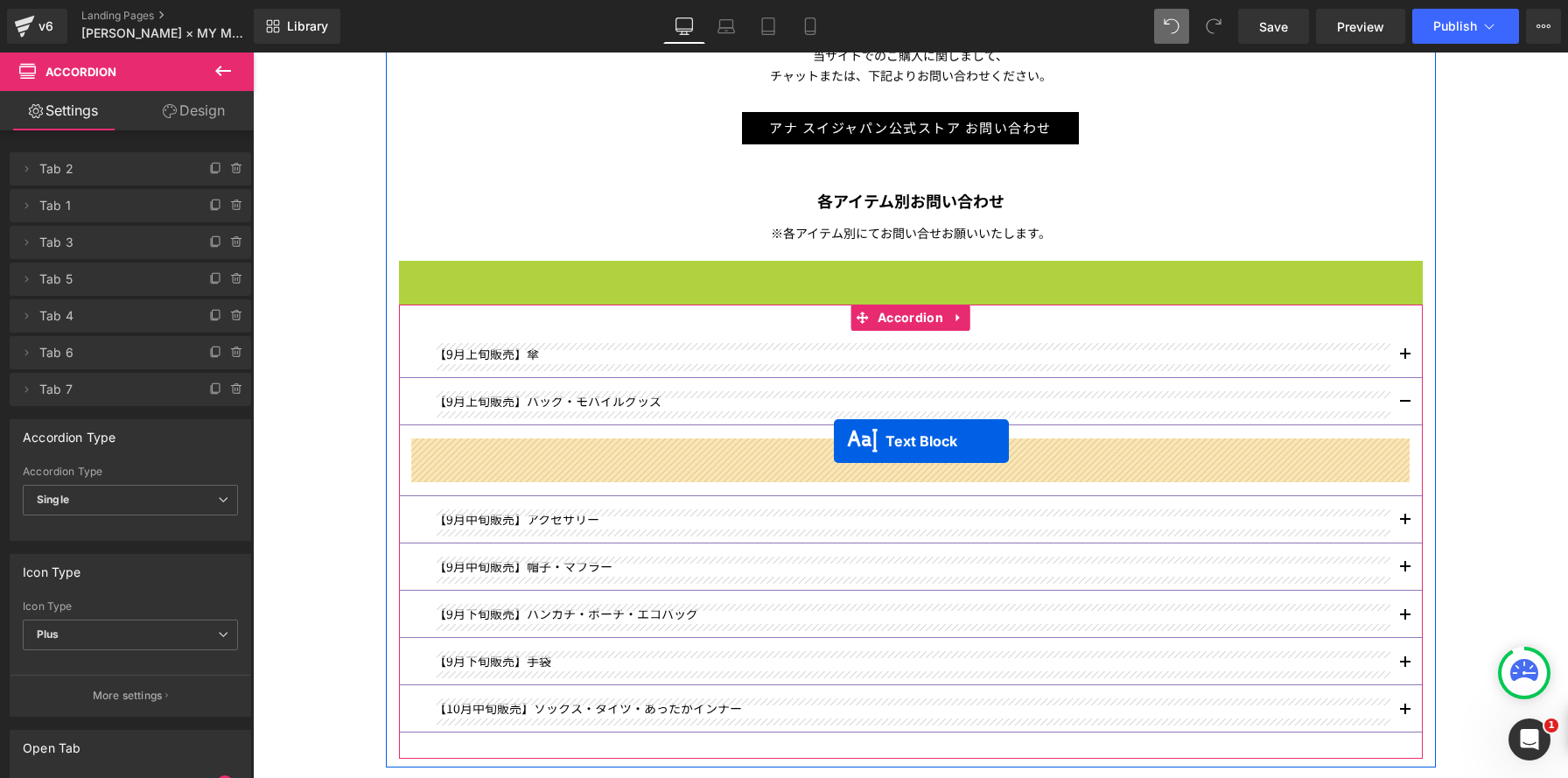
drag, startPoint x: 863, startPoint y: 299, endPoint x: 833, endPoint y: 440, distance: 144.2
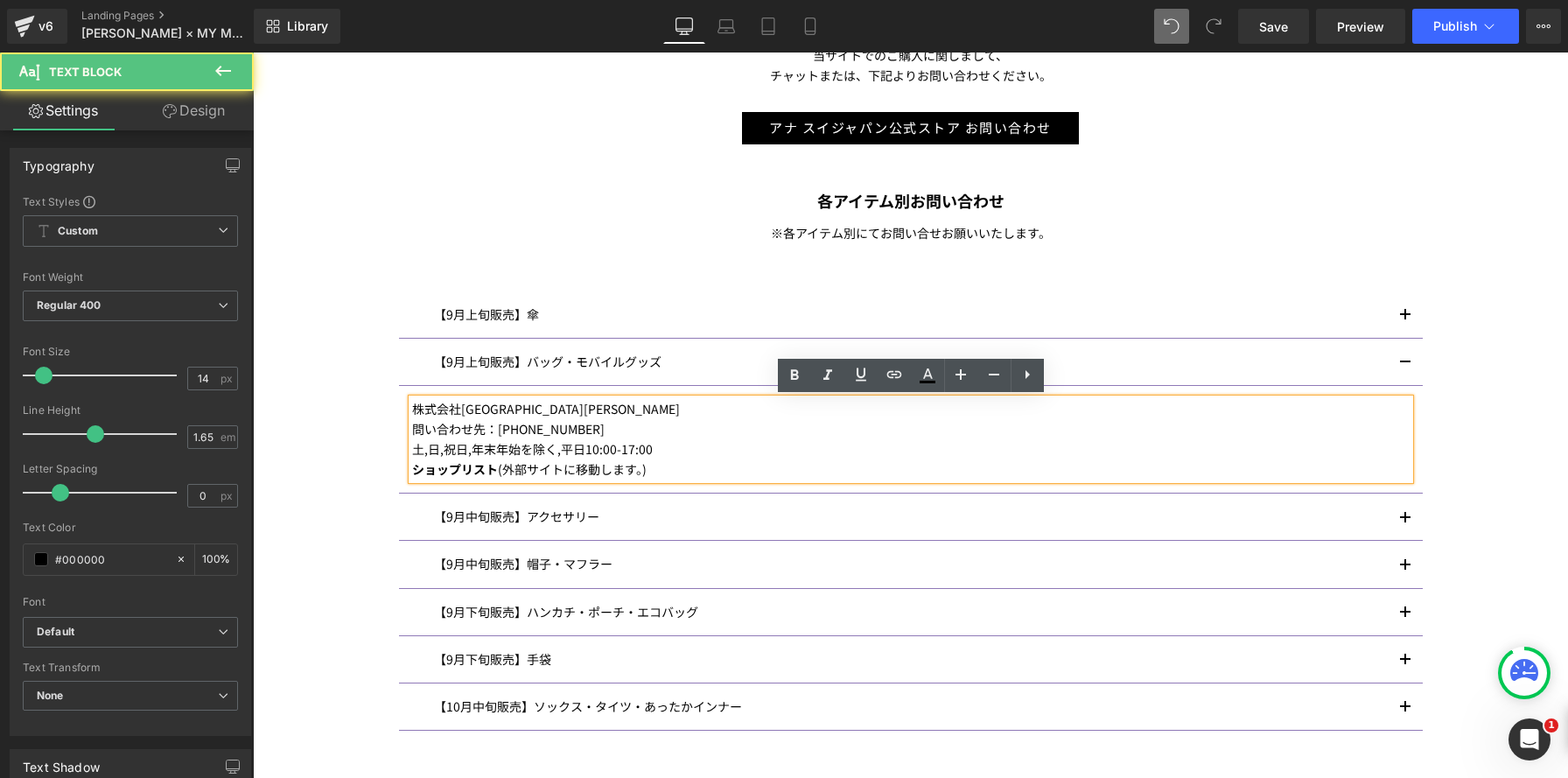
click at [621, 464] on p "ショップリスト (外部サイトに移動します。)" at bounding box center [910, 469] width 997 height 20
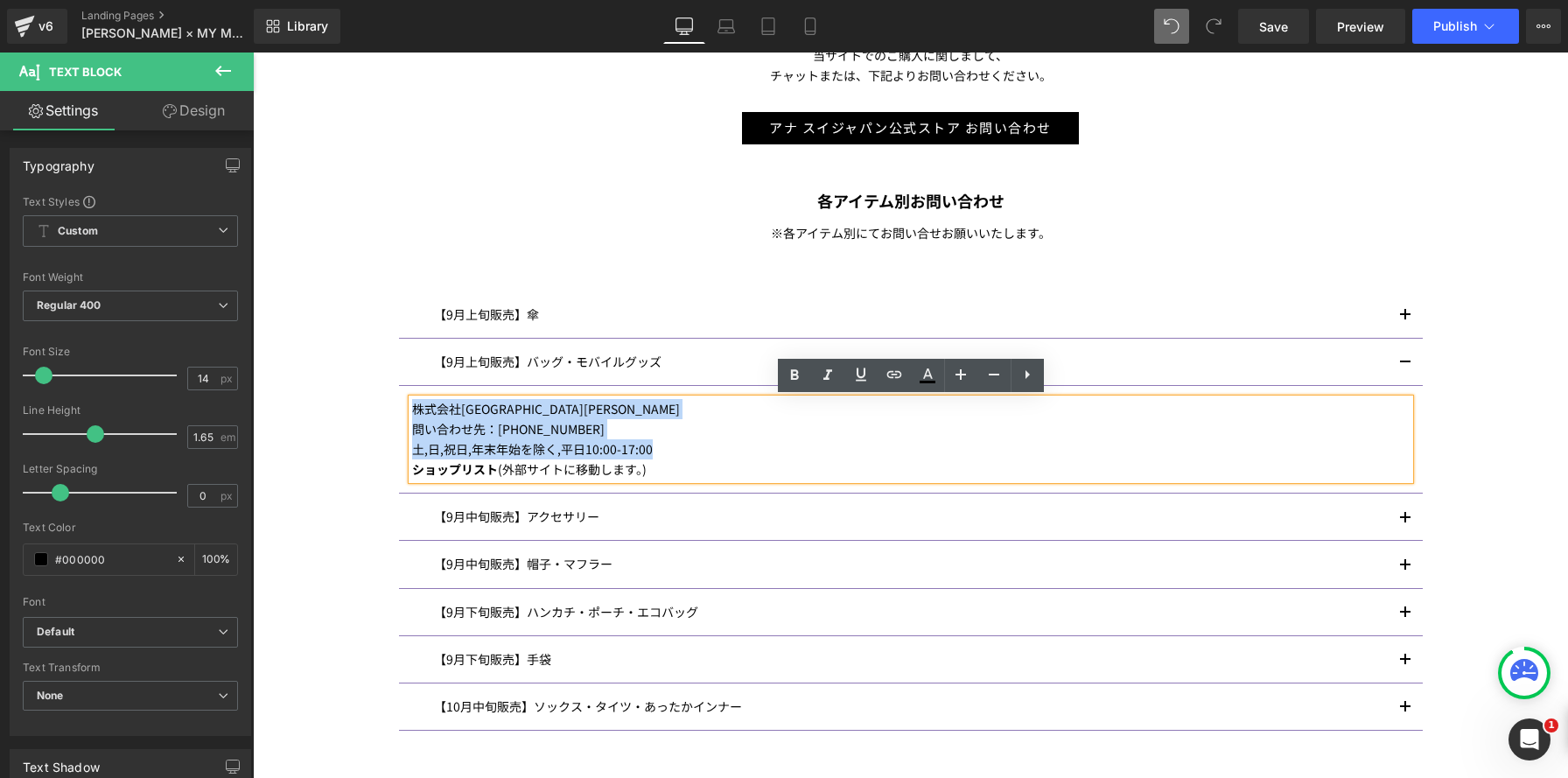
drag, startPoint x: 696, startPoint y: 447, endPoint x: 301, endPoint y: 379, distance: 400.8
click at [301, 379] on div "Image ANNA SUI× MY MELODY & KUROMI INFORMATION Heading マイメロディ 50 周年＆クロミ 20 周年を記…" at bounding box center [910, 113] width 1315 height 1765
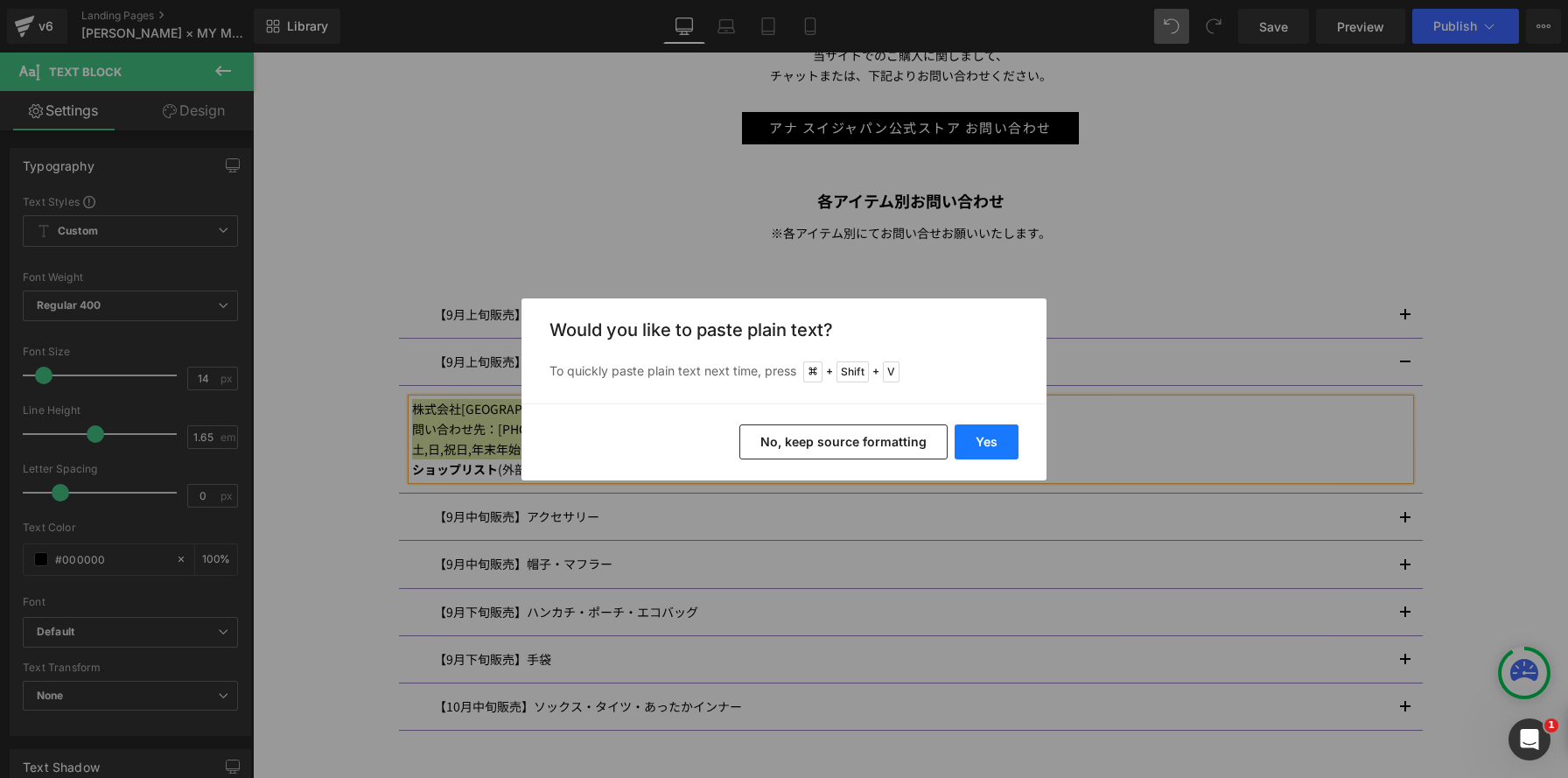
click at [1005, 434] on button "Yes" at bounding box center [986, 441] width 64 height 35
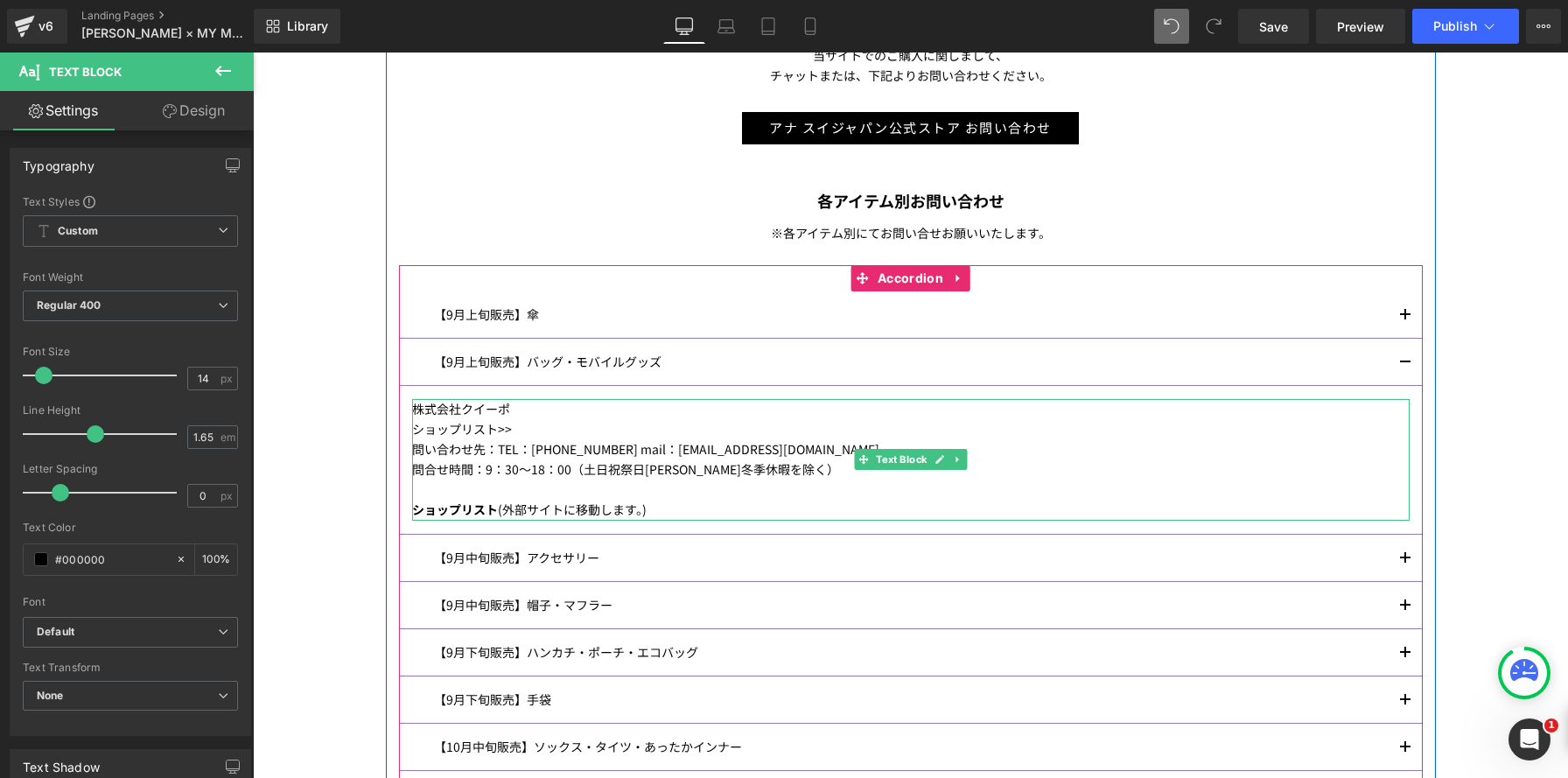
click at [789, 486] on p at bounding box center [910, 489] width 997 height 20
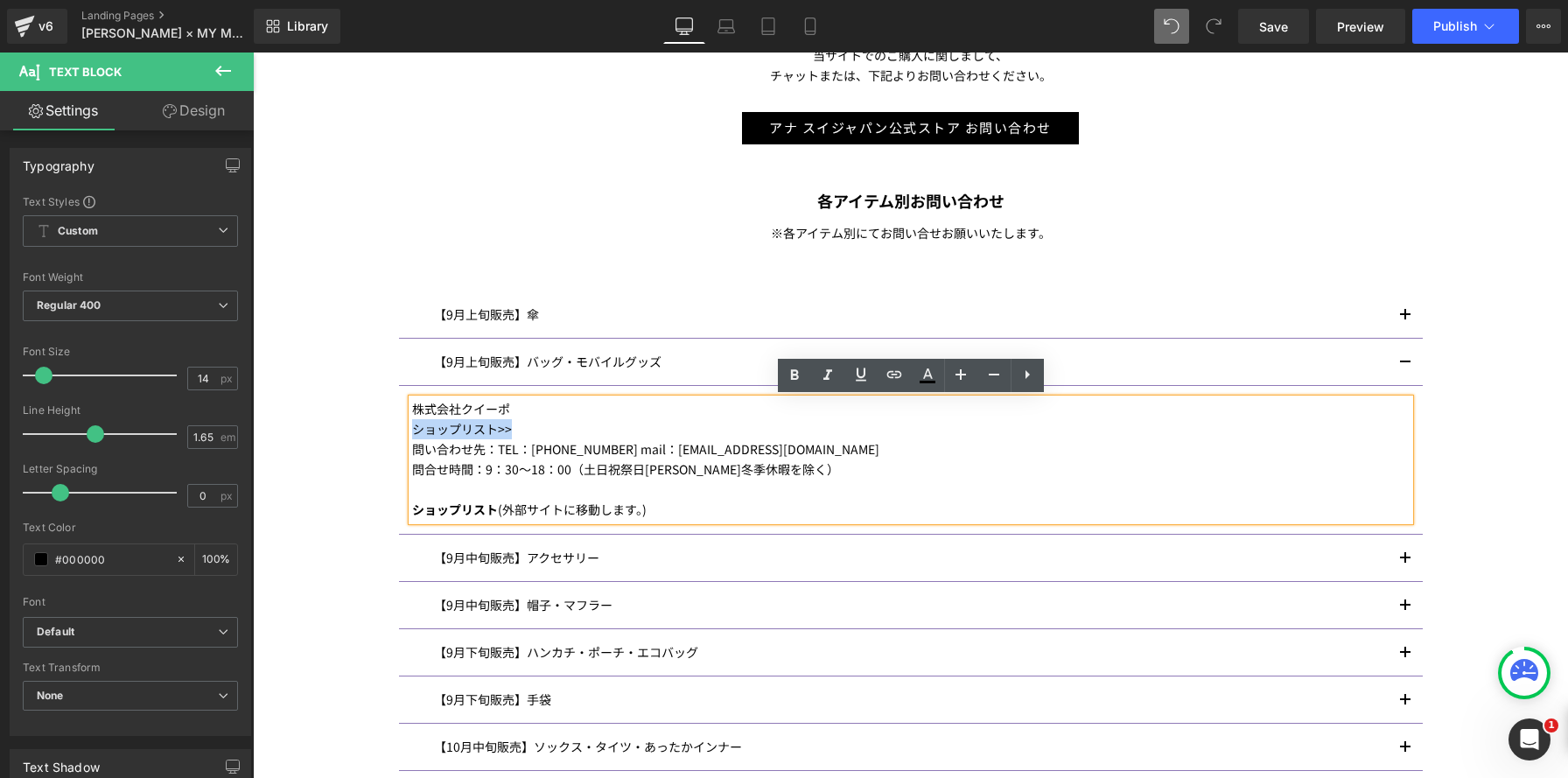
drag, startPoint x: 573, startPoint y: 432, endPoint x: 402, endPoint y: 423, distance: 171.2
click at [395, 427] on div "当サイトでのご購入に関しまして、 チャットまたは、下記よりお問い合わせください。 Text Block アナ スイジャパン公式ストア お問い合わせ Butto…" at bounding box center [911, 421] width 1050 height 751
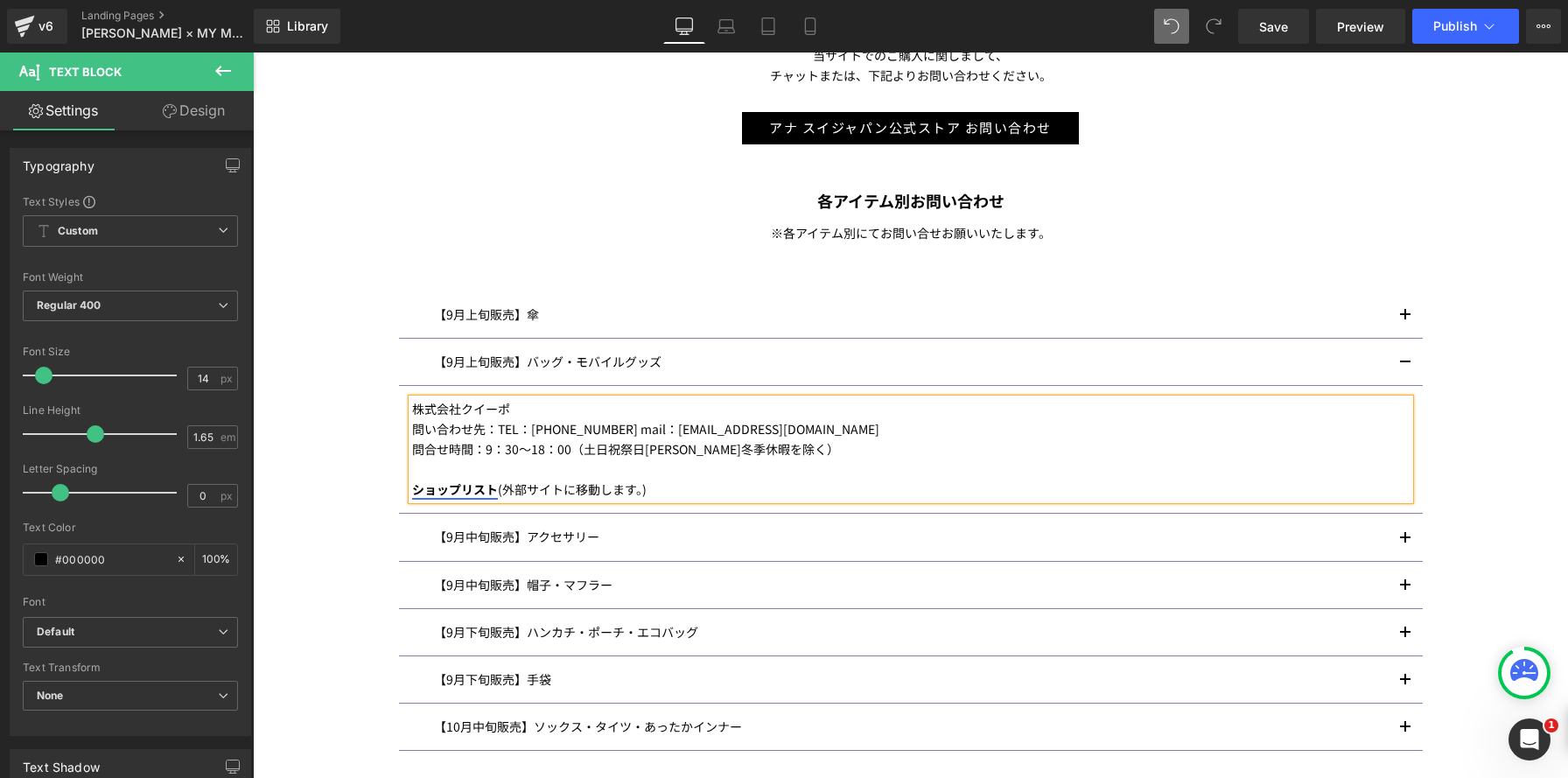
click at [412, 489] on strong "ショップリスト" at bounding box center [454, 489] width 86 height 18
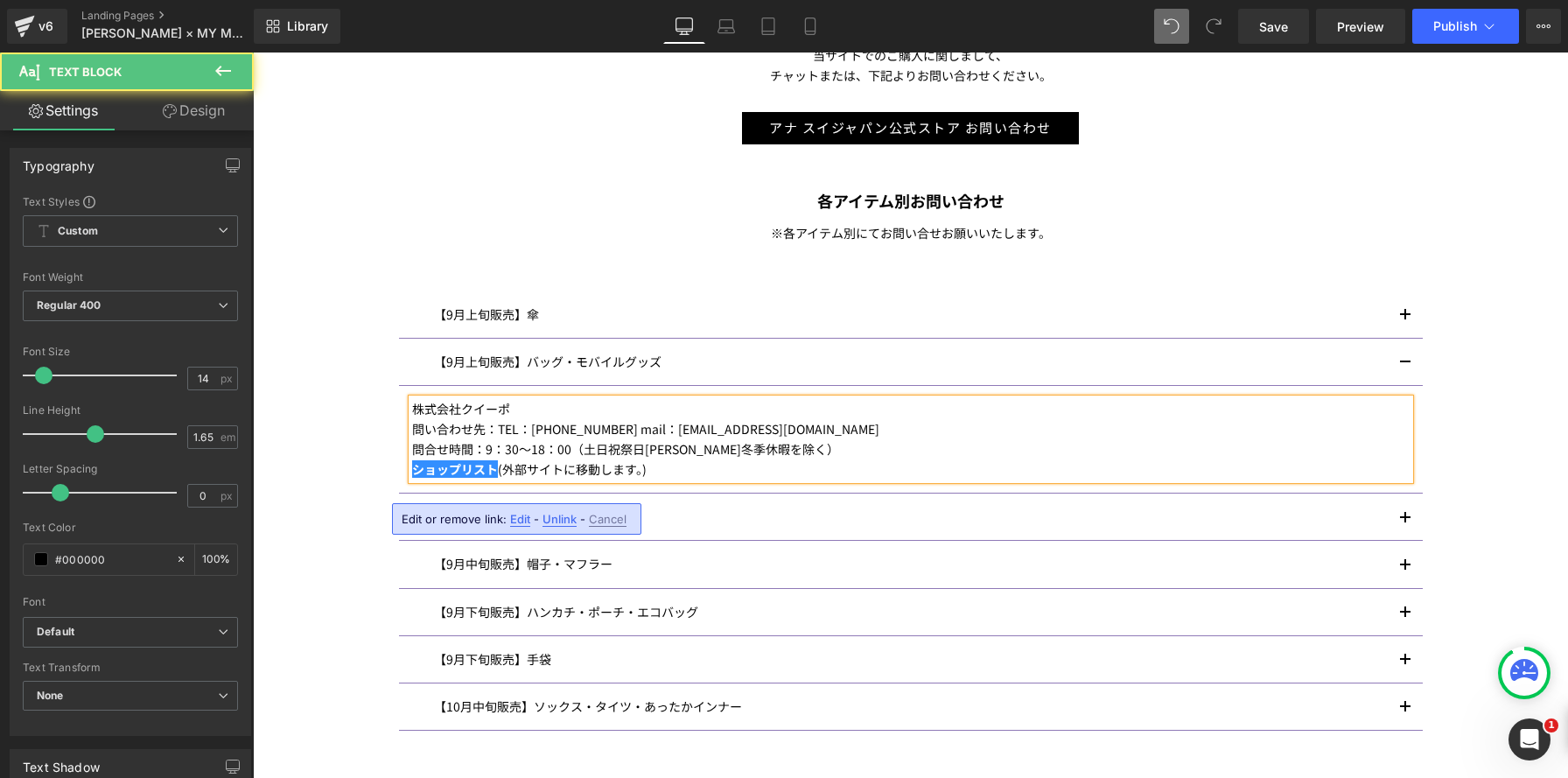
click at [1132, 439] on p "問合せ時間：9：30～18：00（土日祝祭日夏季冬季休暇を除く）" at bounding box center [910, 449] width 997 height 20
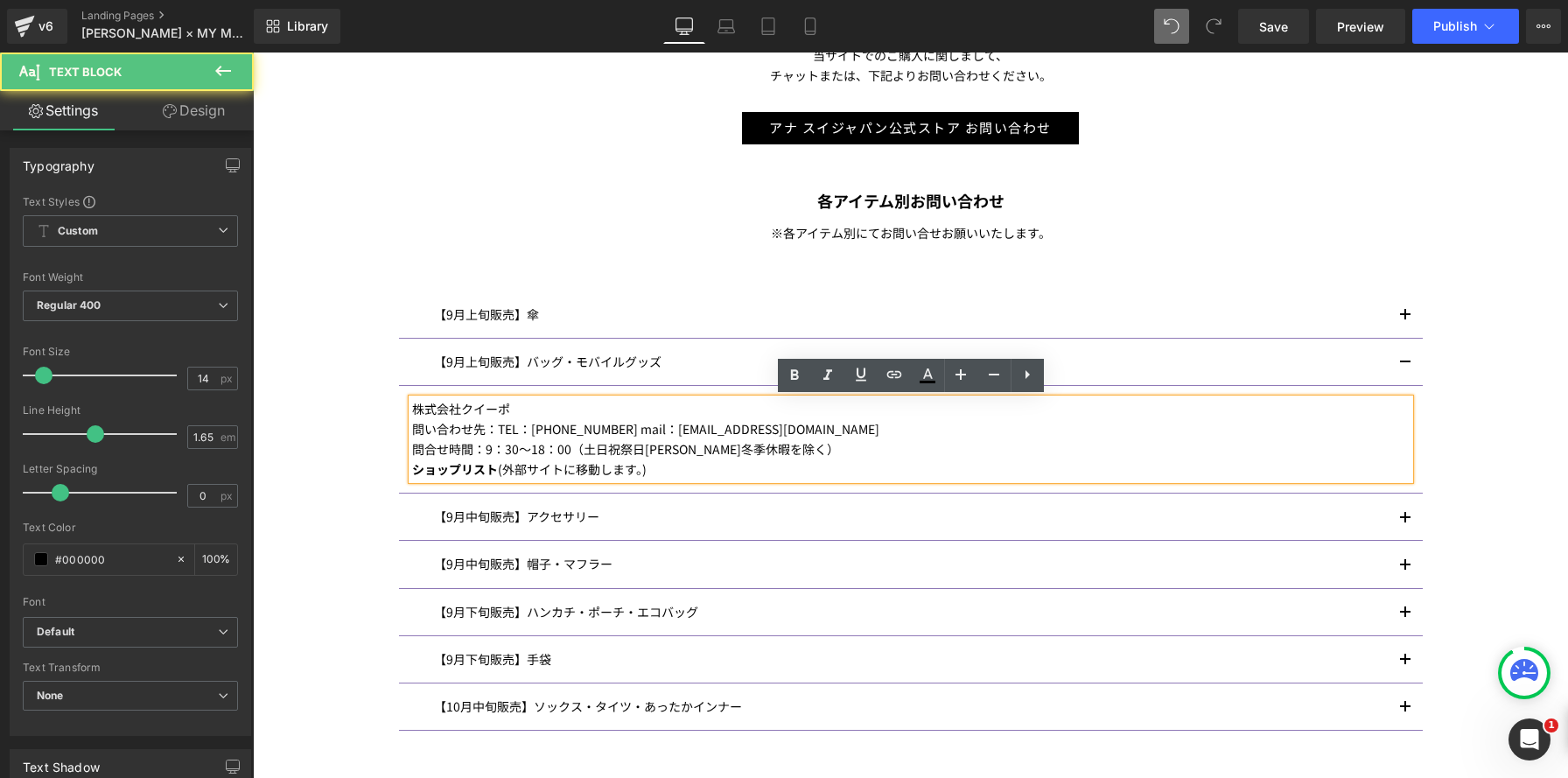
drag, startPoint x: 868, startPoint y: 468, endPoint x: 635, endPoint y: 474, distance: 233.1
click at [868, 468] on p "ショップリスト (外部サイトに移動します。)" at bounding box center [910, 469] width 997 height 20
drag, startPoint x: 497, startPoint y: 470, endPoint x: 388, endPoint y: 467, distance: 109.0
click at [388, 467] on div "当サイトでのご購入に関しまして、 チャットまたは、下記よりお問い合わせください。 Text Block アナ スイジャパン公式ストア お問い合わせ Butto…" at bounding box center [911, 401] width 1050 height 711
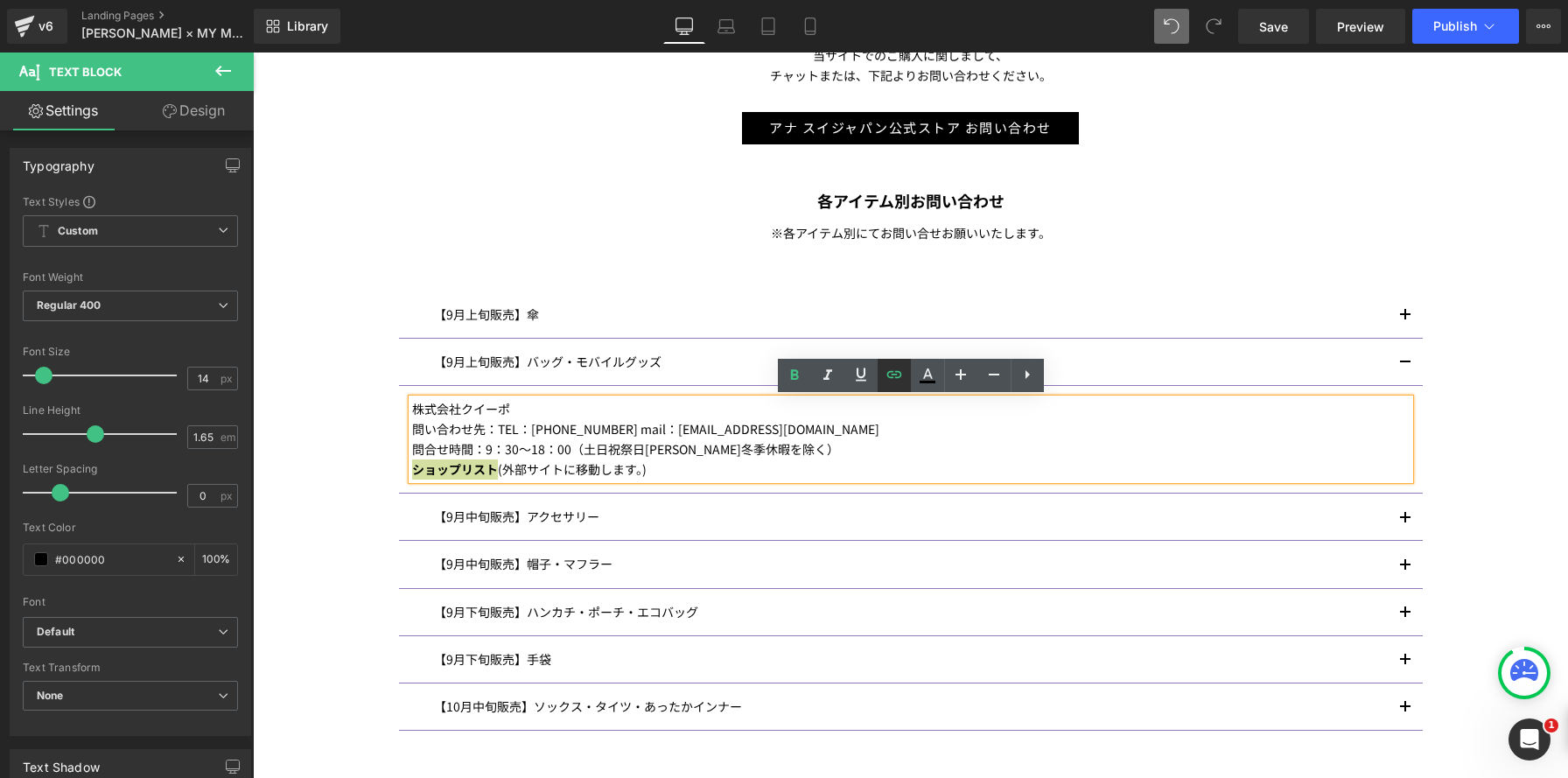
click at [889, 376] on icon at bounding box center [894, 374] width 21 height 21
type input "https://vendome.jp/stores?bslg=anna-sui"
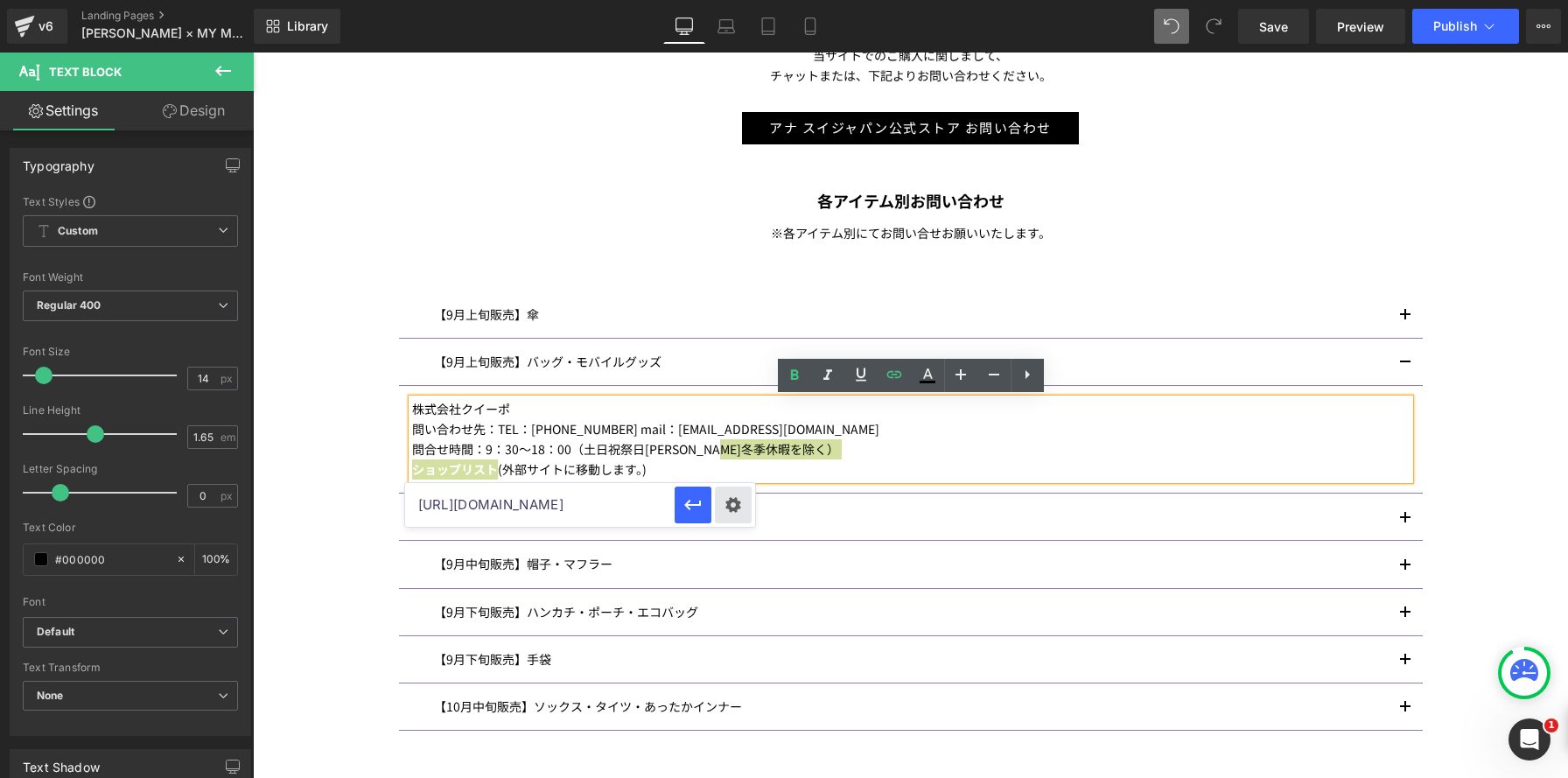
click at [723, 0] on div "Text Color Highlight Color #333333 Edit or remove link: Edit - Unlink - Cancel …" at bounding box center [784, 0] width 1568 height 0
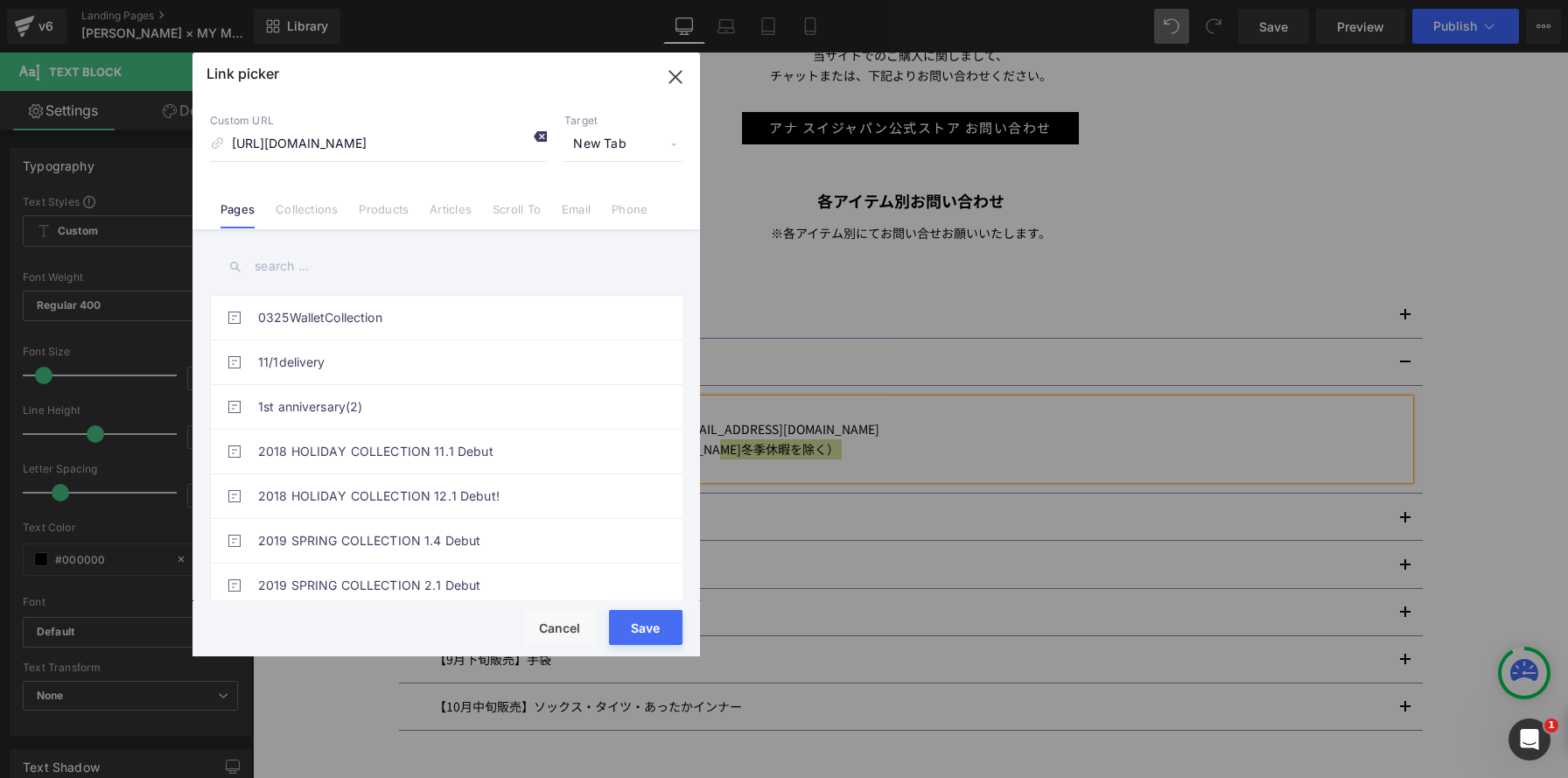
click at [539, 137] on icon at bounding box center [539, 137] width 14 height 14
click at [479, 152] on input at bounding box center [378, 145] width 337 height 34
paste input "https://www.kuipo.co.jp/anna-sui/"
type input "https://www.kuipo.co.jp/anna-sui/"
click at [643, 627] on button "Save" at bounding box center [645, 627] width 73 height 35
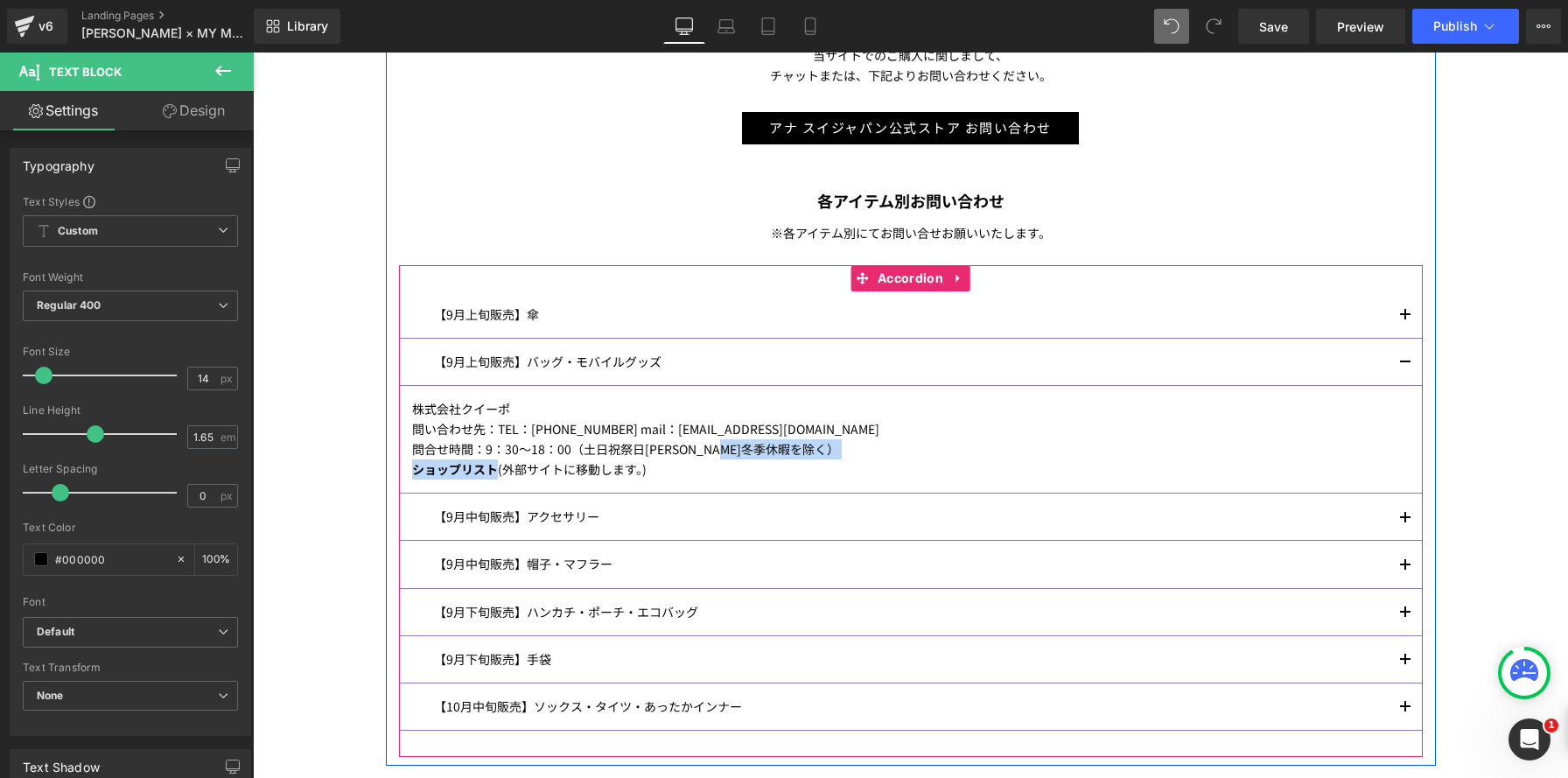
click at [1395, 357] on button "button" at bounding box center [1405, 361] width 35 height 47
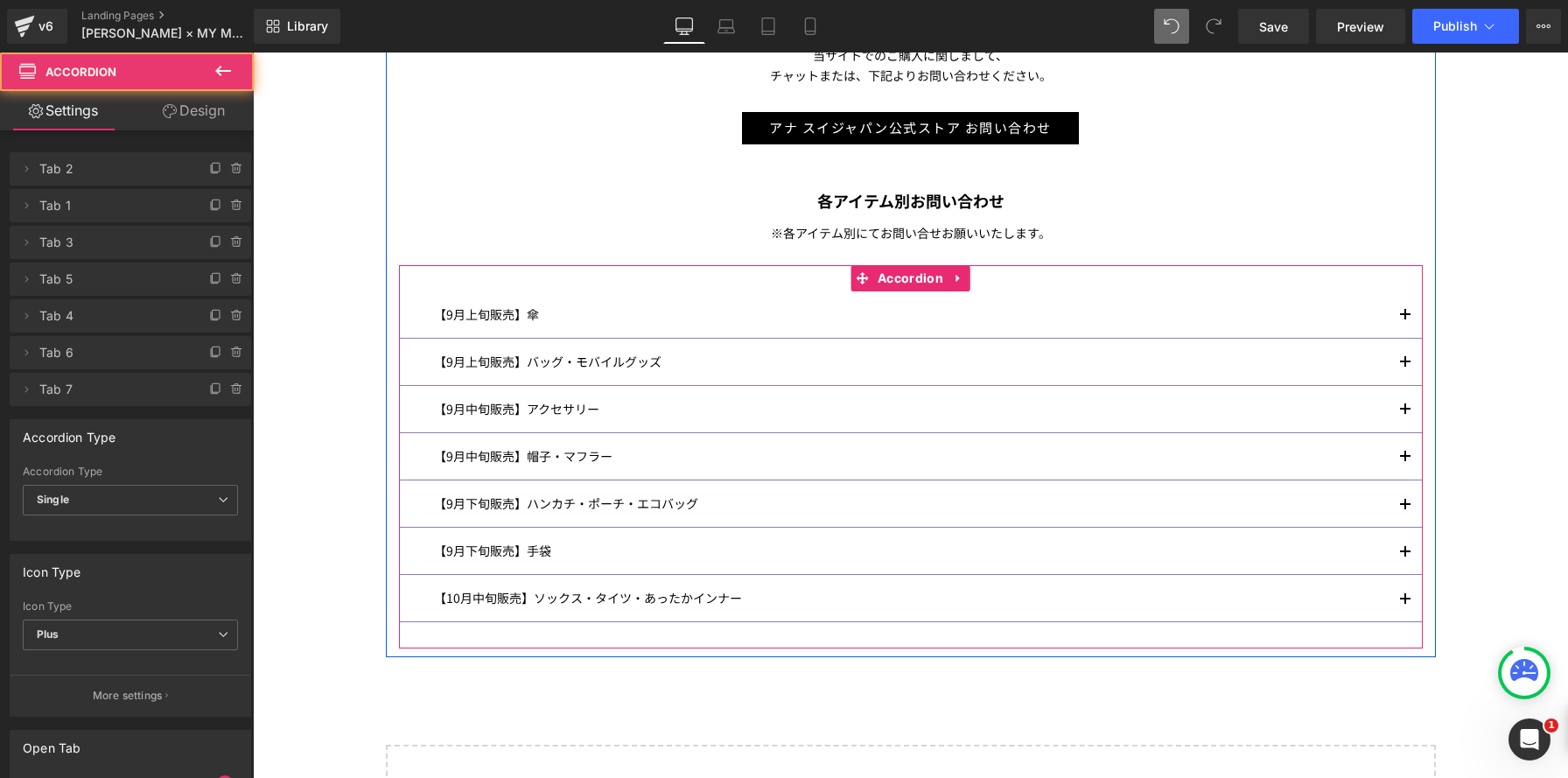
click at [1395, 355] on button "button" at bounding box center [1405, 361] width 35 height 47
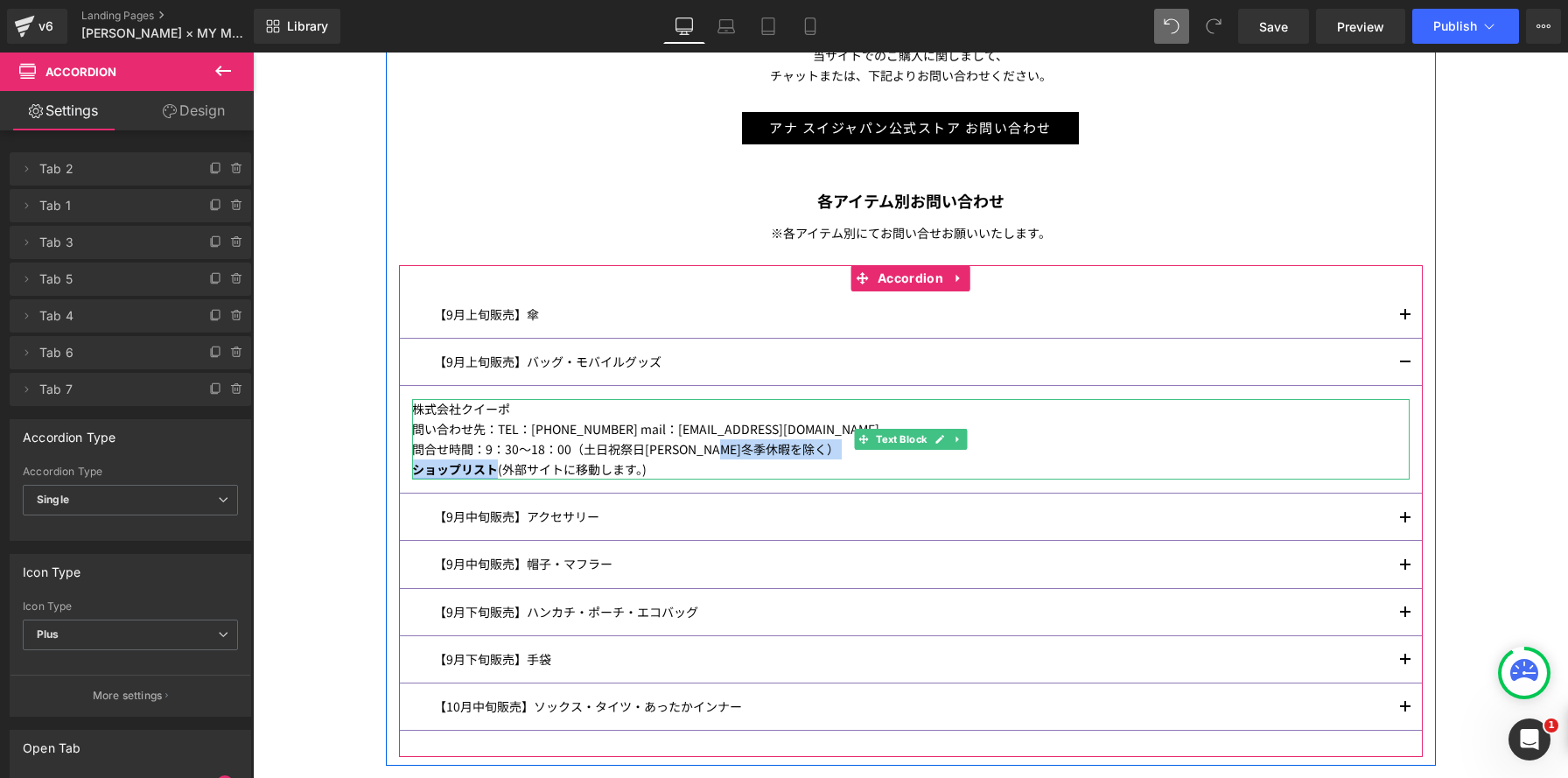
click at [502, 474] on span "(外部サイトに移動します。)" at bounding box center [572, 469] width 148 height 18
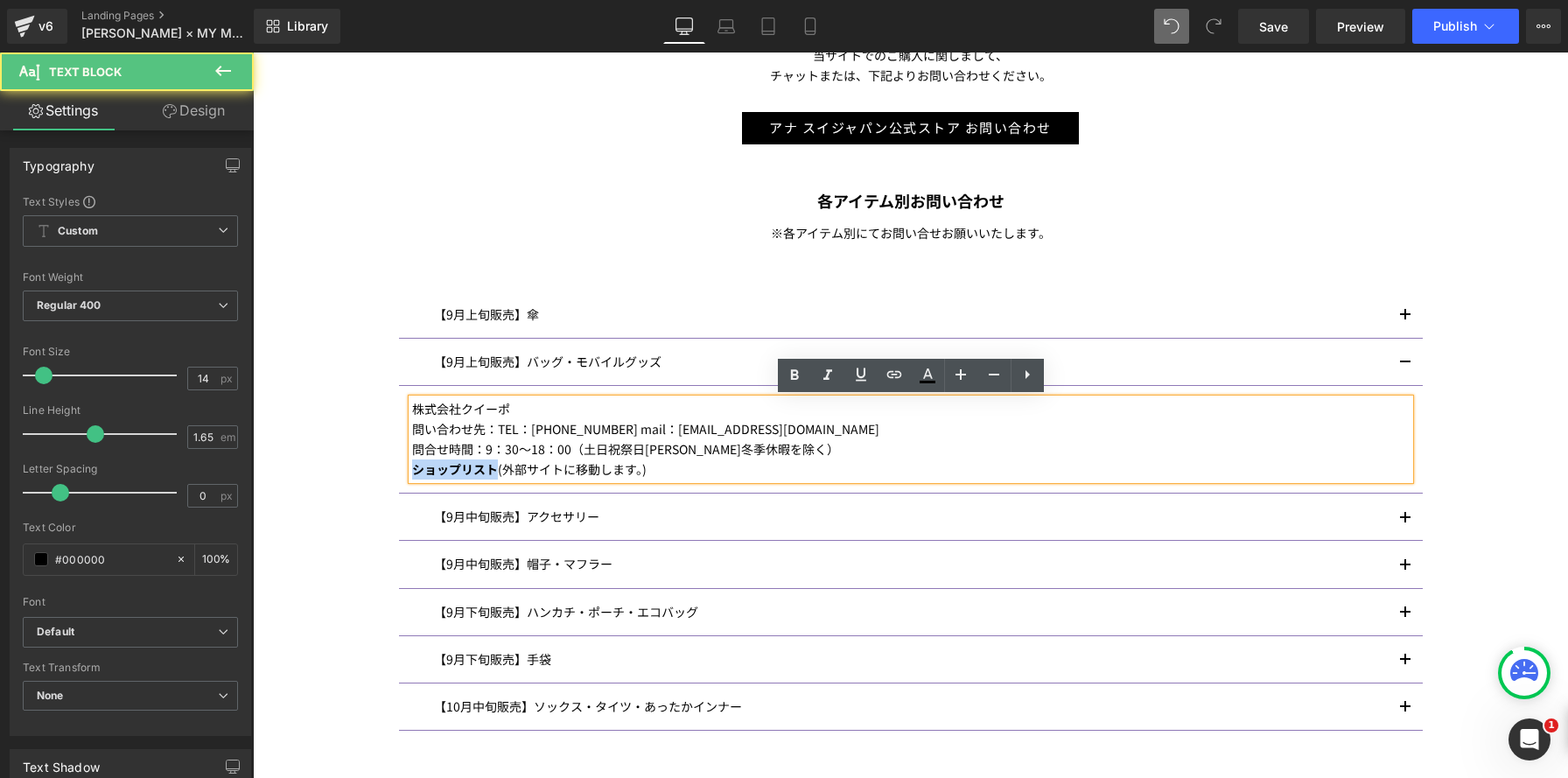
drag, startPoint x: 495, startPoint y: 469, endPoint x: 365, endPoint y: 465, distance: 130.1
click at [365, 465] on div "Image ANNA SUI× MY MELODY & KUROMI INFORMATION Heading マイメロディ 50 周年＆クロミ 20 周年を記…" at bounding box center [910, 113] width 1315 height 1765
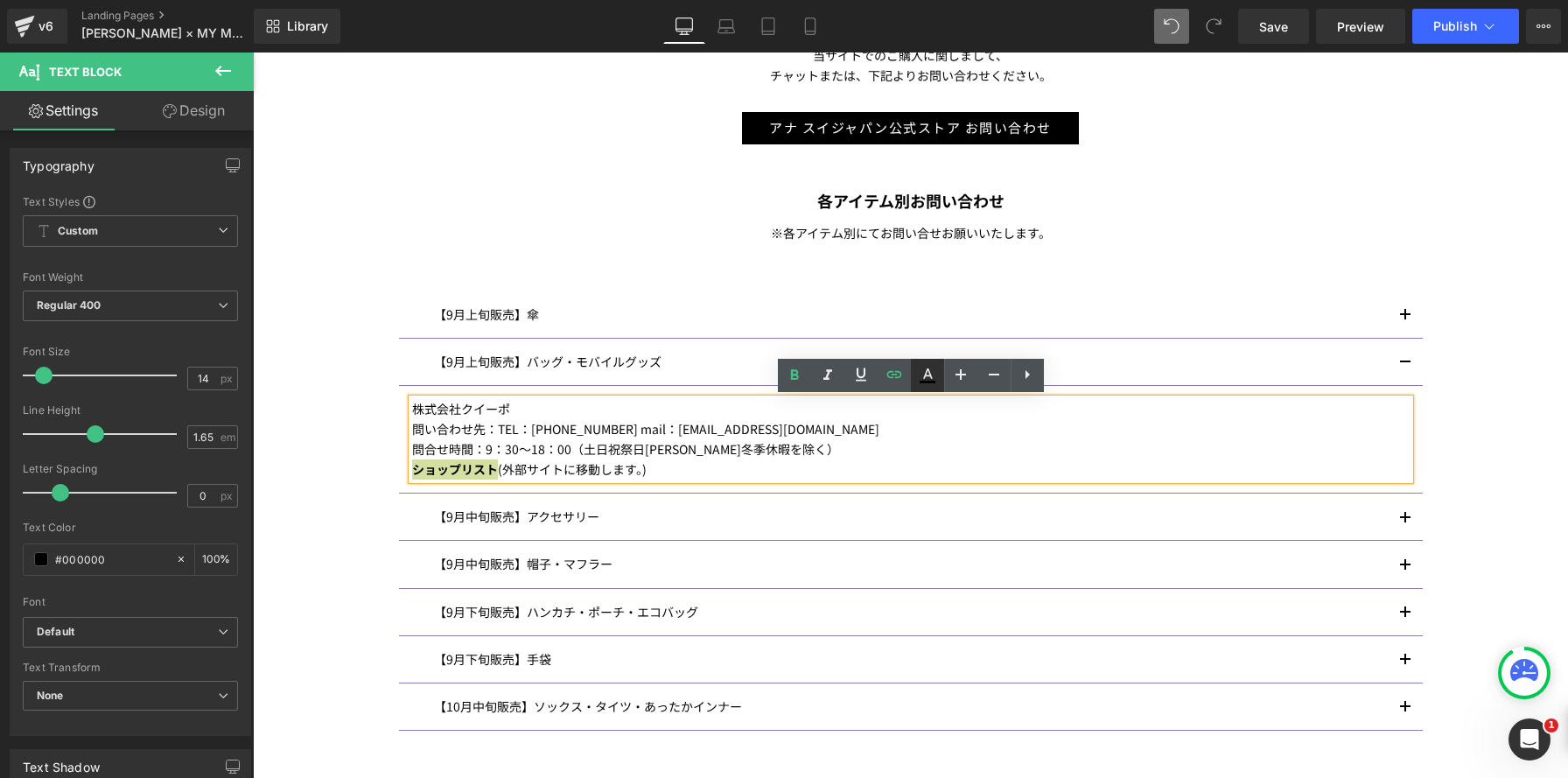
click at [937, 375] on link at bounding box center [928, 375] width 34 height 34
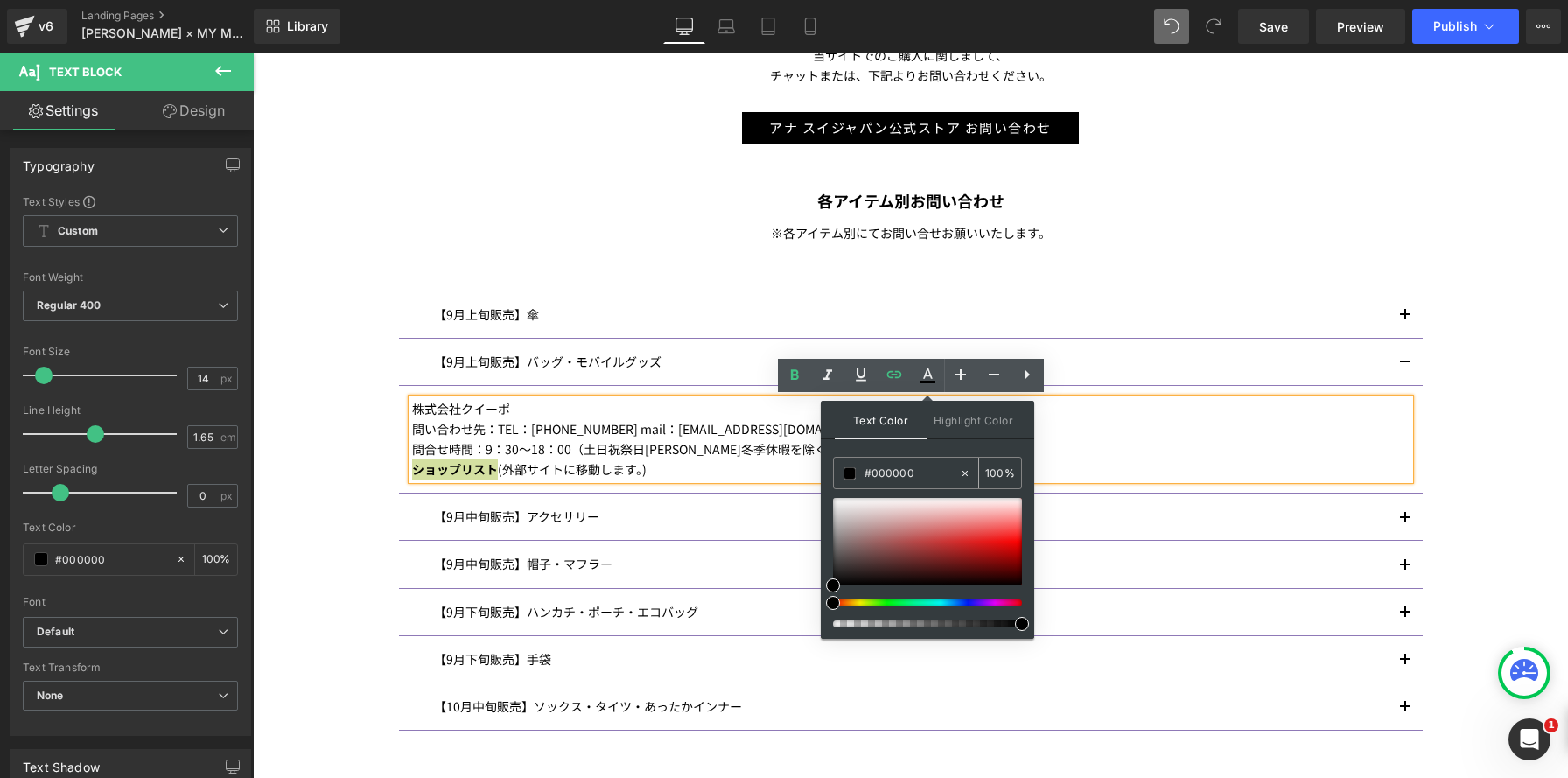
drag, startPoint x: 917, startPoint y: 478, endPoint x: 926, endPoint y: 477, distance: 9.1
click at [916, 478] on input "#000000" at bounding box center [911, 472] width 94 height 19
click at [967, 472] on icon at bounding box center [965, 473] width 12 height 12
type input "none"
type input "0"
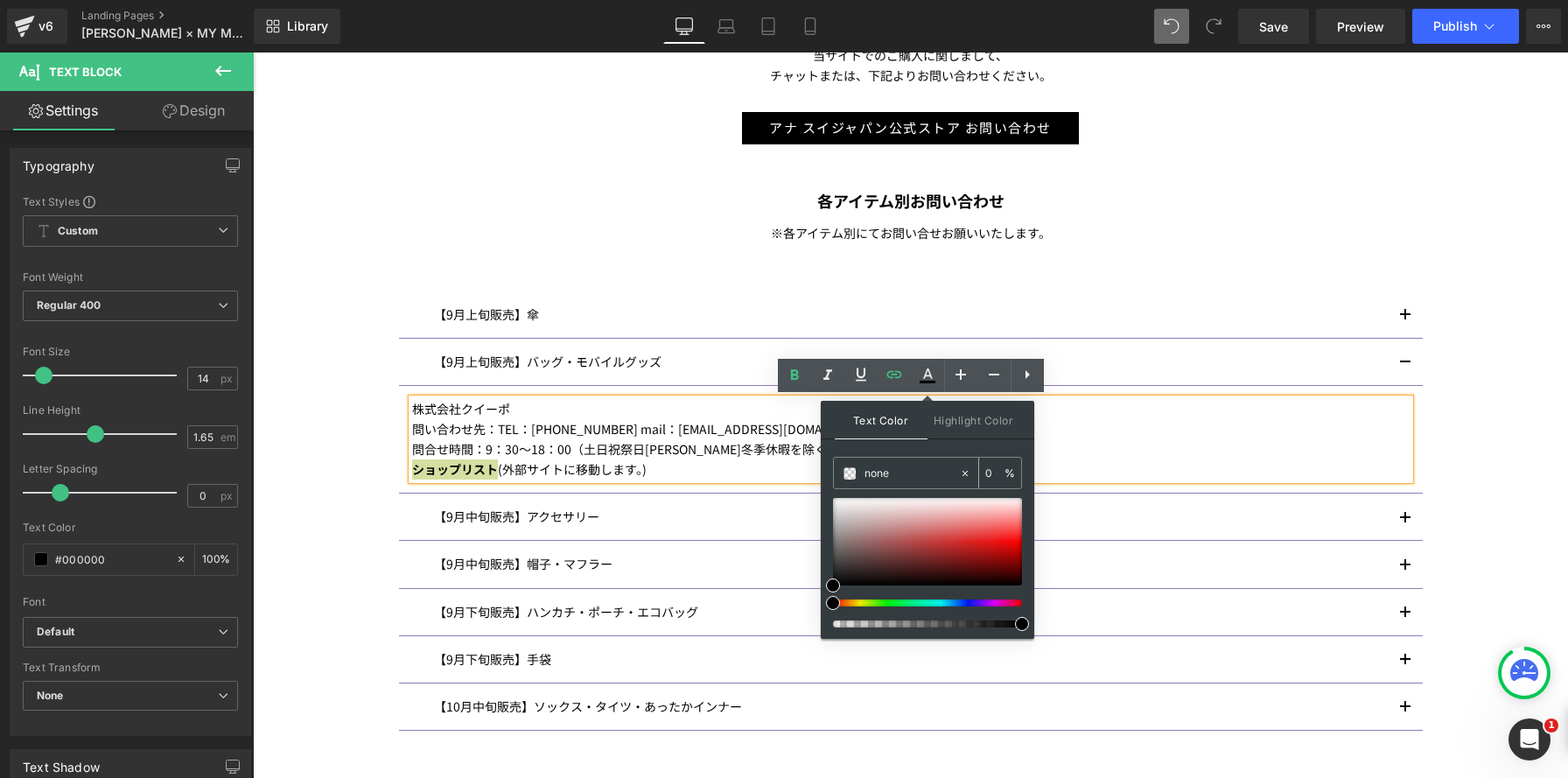
click at [923, 471] on input "none" at bounding box center [911, 472] width 94 height 19
paste input "#8F79B7"
drag, startPoint x: 1183, startPoint y: 525, endPoint x: 755, endPoint y: 453, distance: 434.0
paste input "text"
drag, startPoint x: 1113, startPoint y: 521, endPoint x: 746, endPoint y: 453, distance: 373.2
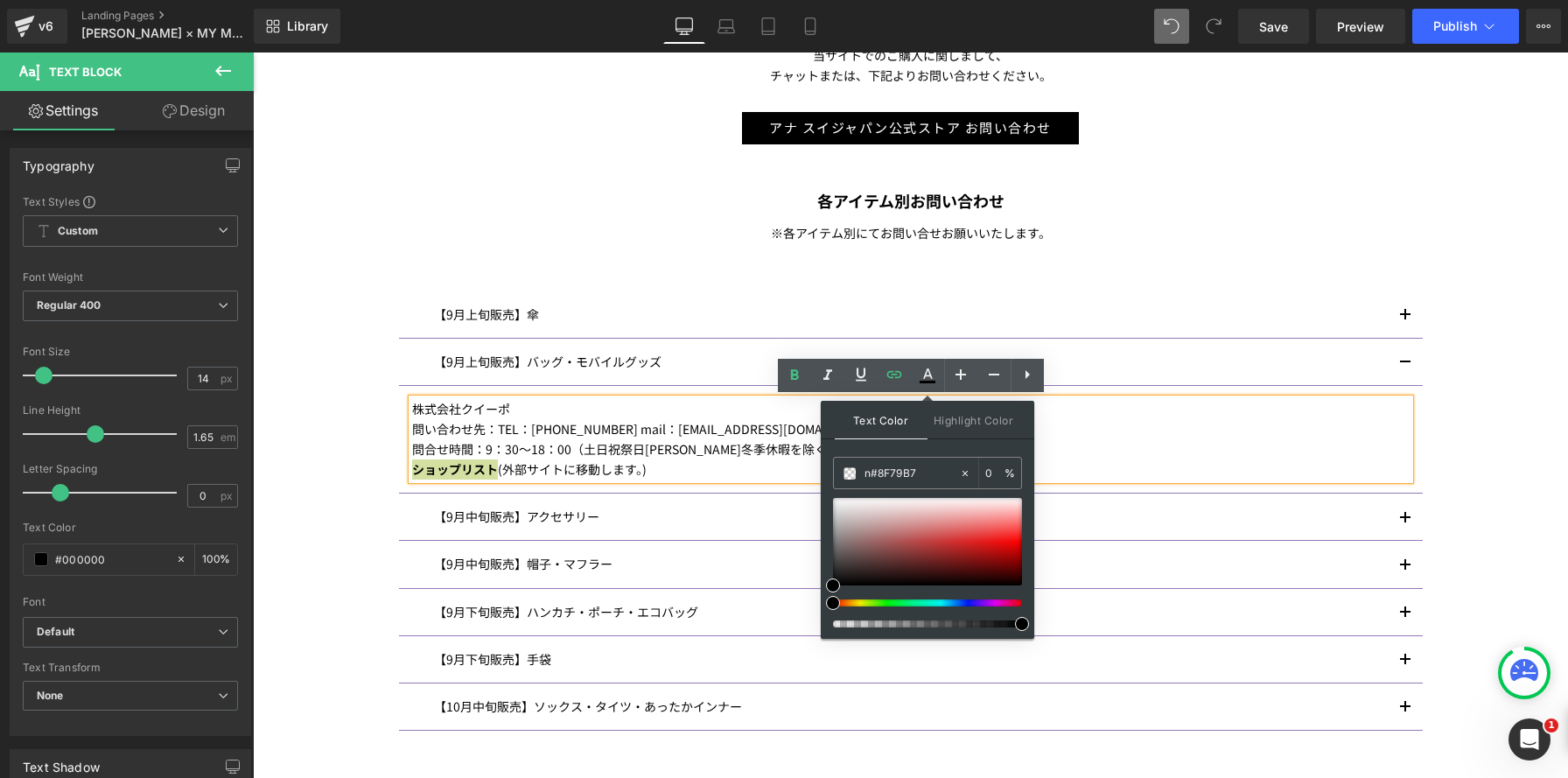
paste input "text"
type input "#8F79B7"
type input "100"
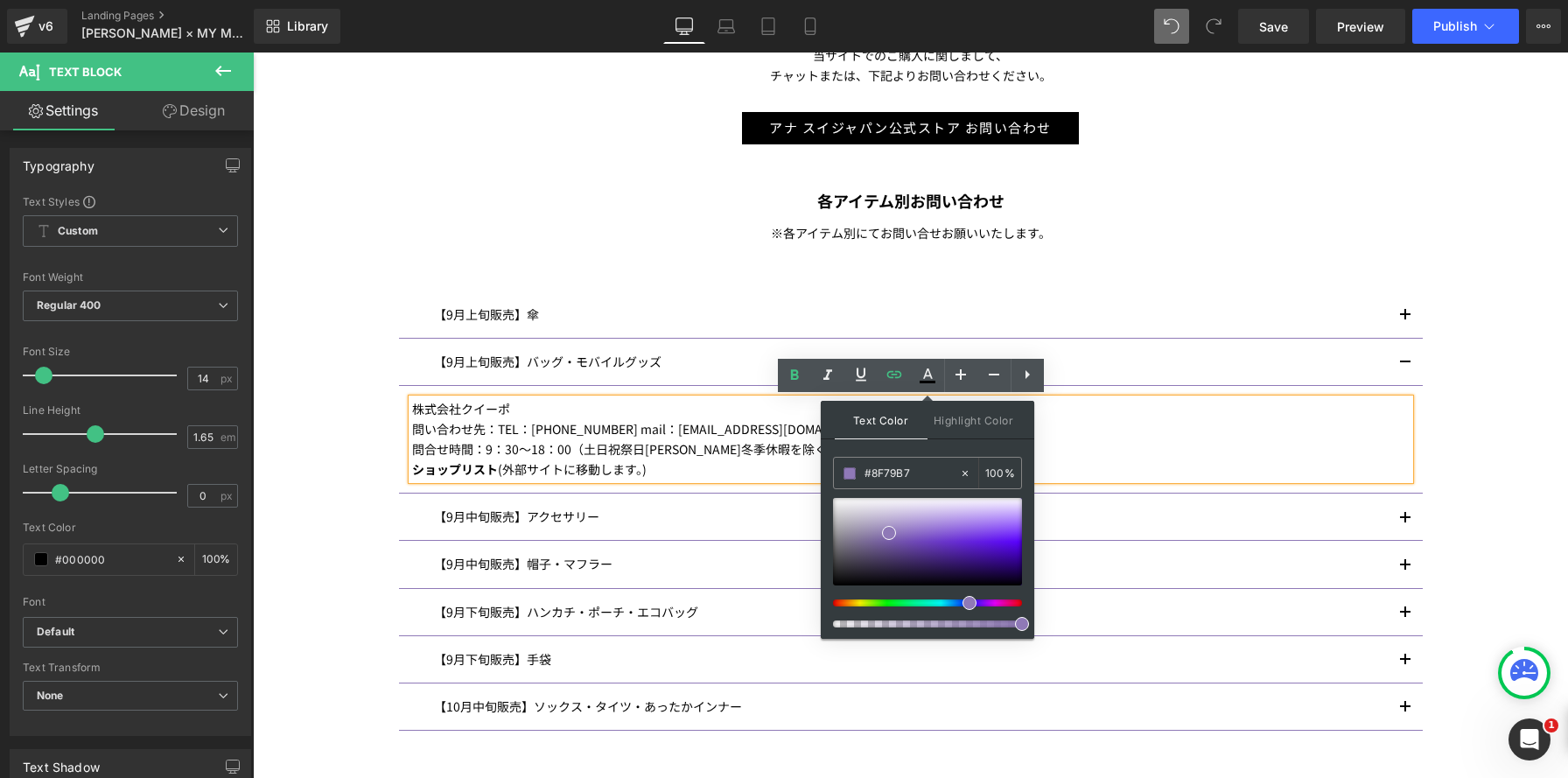
type input "#8f79b7"
click at [1189, 444] on p "問合せ時間：9：30～18：00（土日祝祭日夏季冬季休暇を除く）" at bounding box center [910, 449] width 997 height 20
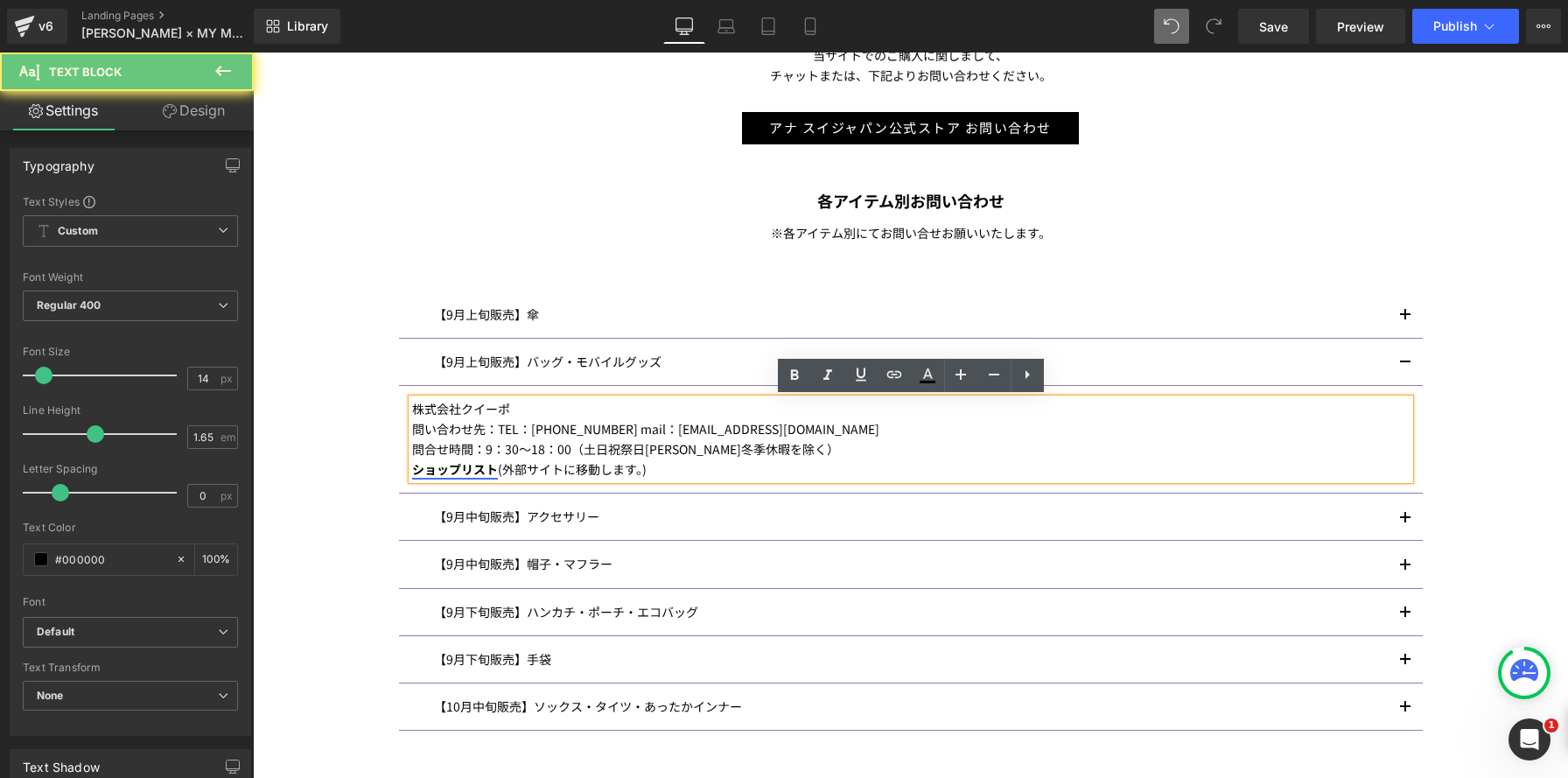
click at [494, 470] on strong "ショップリスト" at bounding box center [454, 469] width 86 height 18
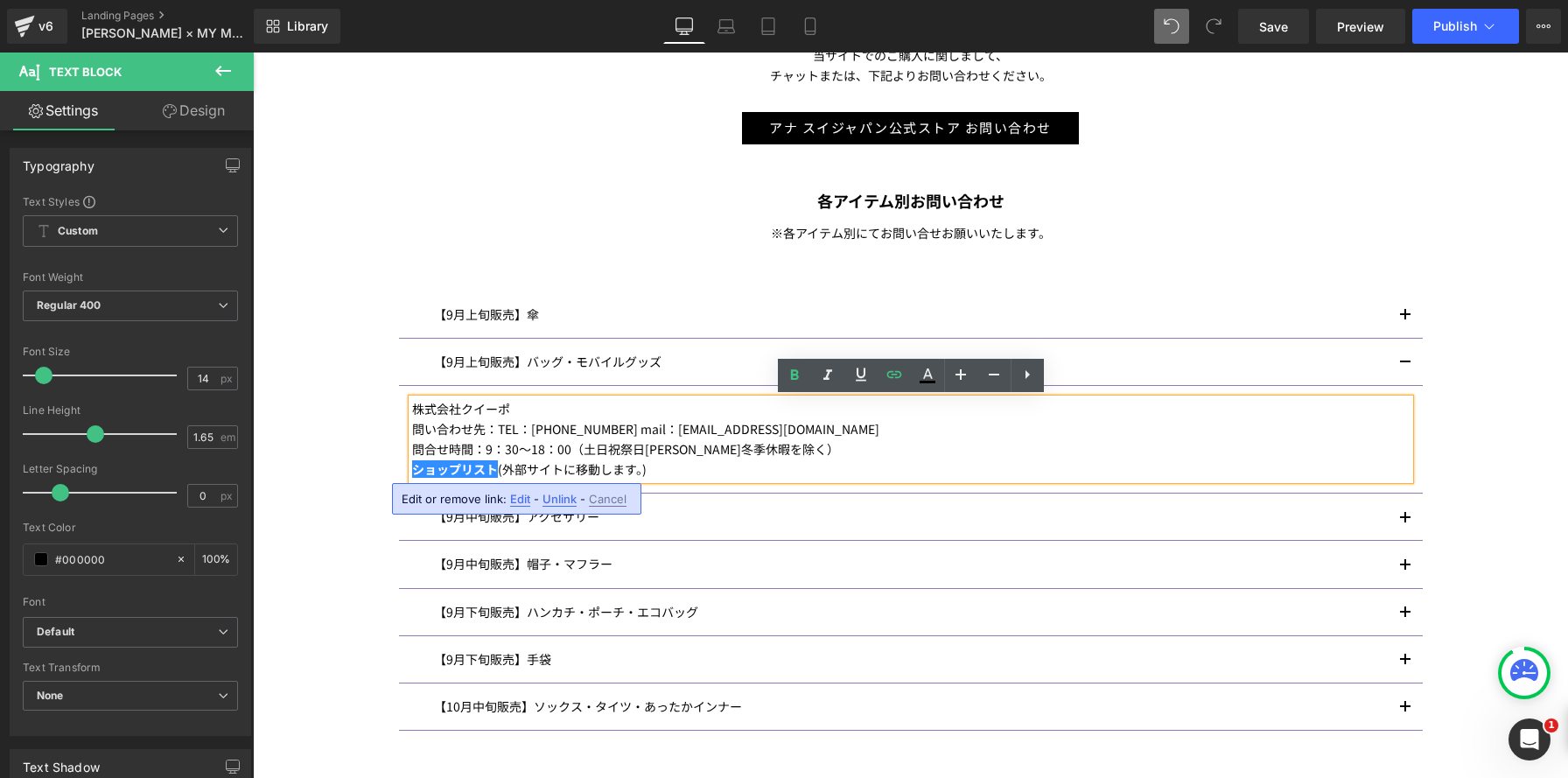
click at [670, 456] on p "問合せ時間：9：30～18：00（土日祝祭日夏季冬季休暇を除く）" at bounding box center [910, 449] width 997 height 20
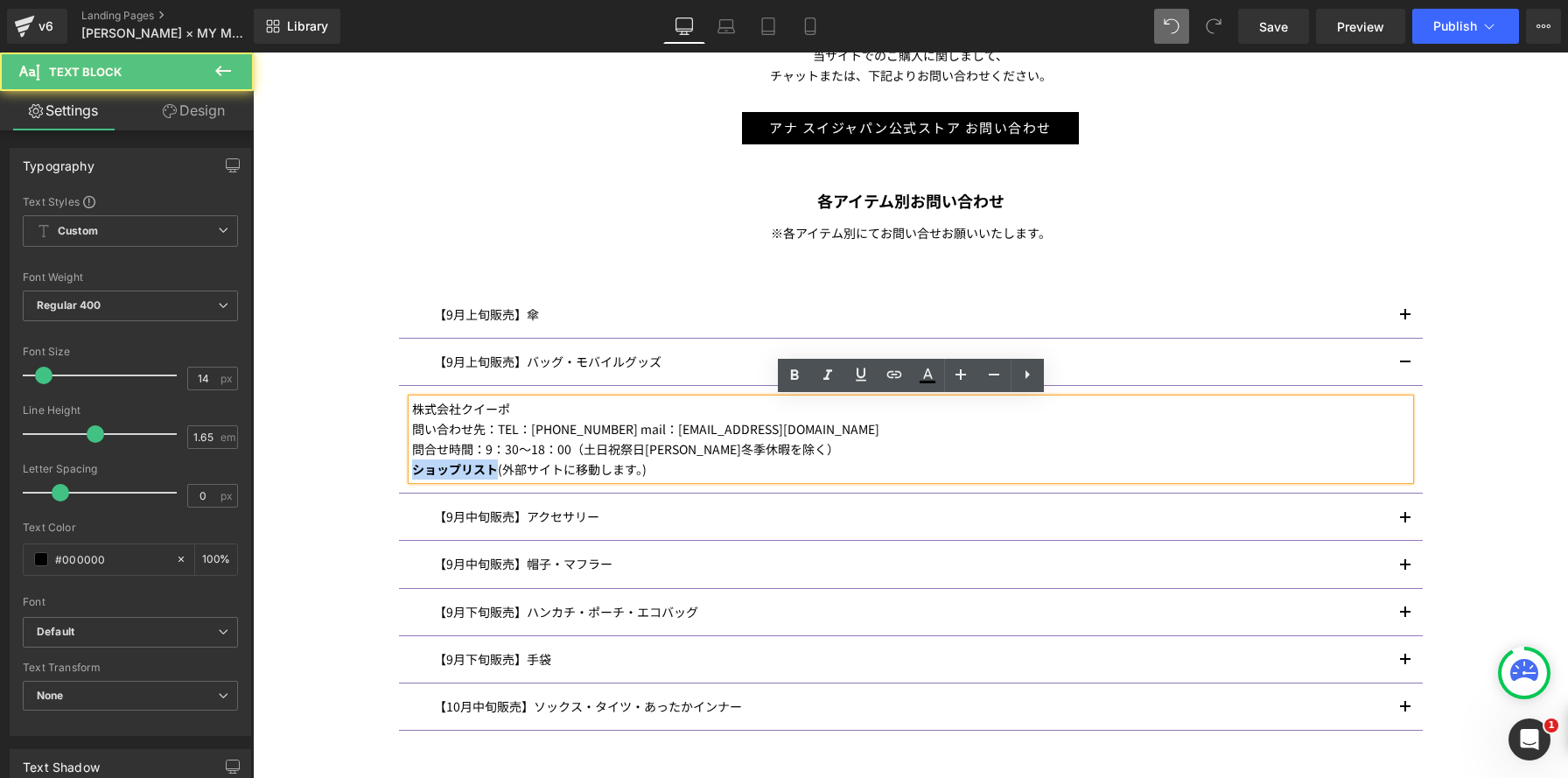
drag, startPoint x: 494, startPoint y: 470, endPoint x: 385, endPoint y: 470, distance: 109.0
click at [406, 466] on article "株式会社クイーポ 問い合わせ先：TEL：03-3268-9111 mail：info@kuipo.co.jp 問合せ時間：9：30～18：00（土日祝祭日夏季…" at bounding box center [911, 439] width 1024 height 108
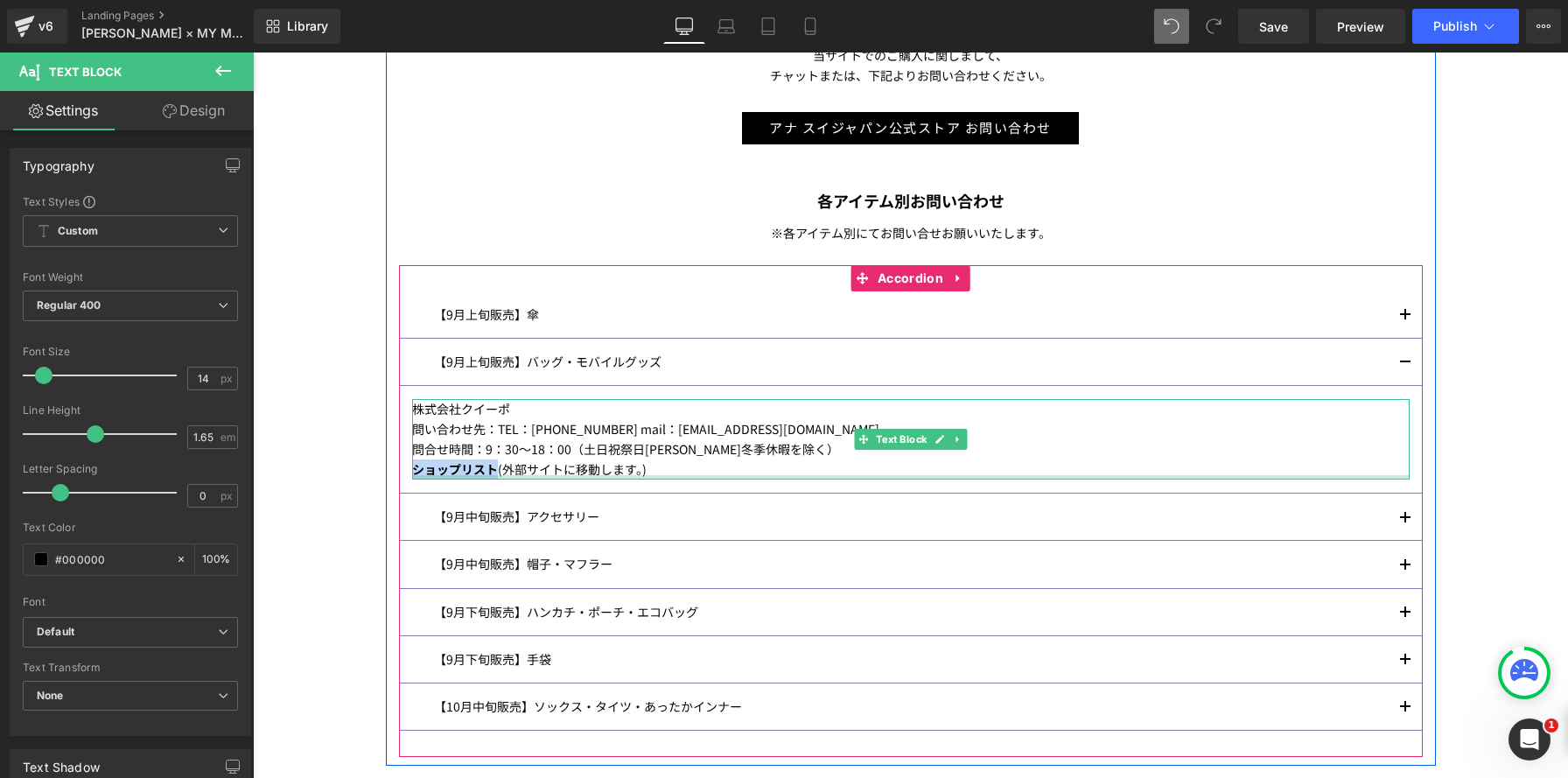
click at [465, 476] on div at bounding box center [910, 477] width 997 height 4
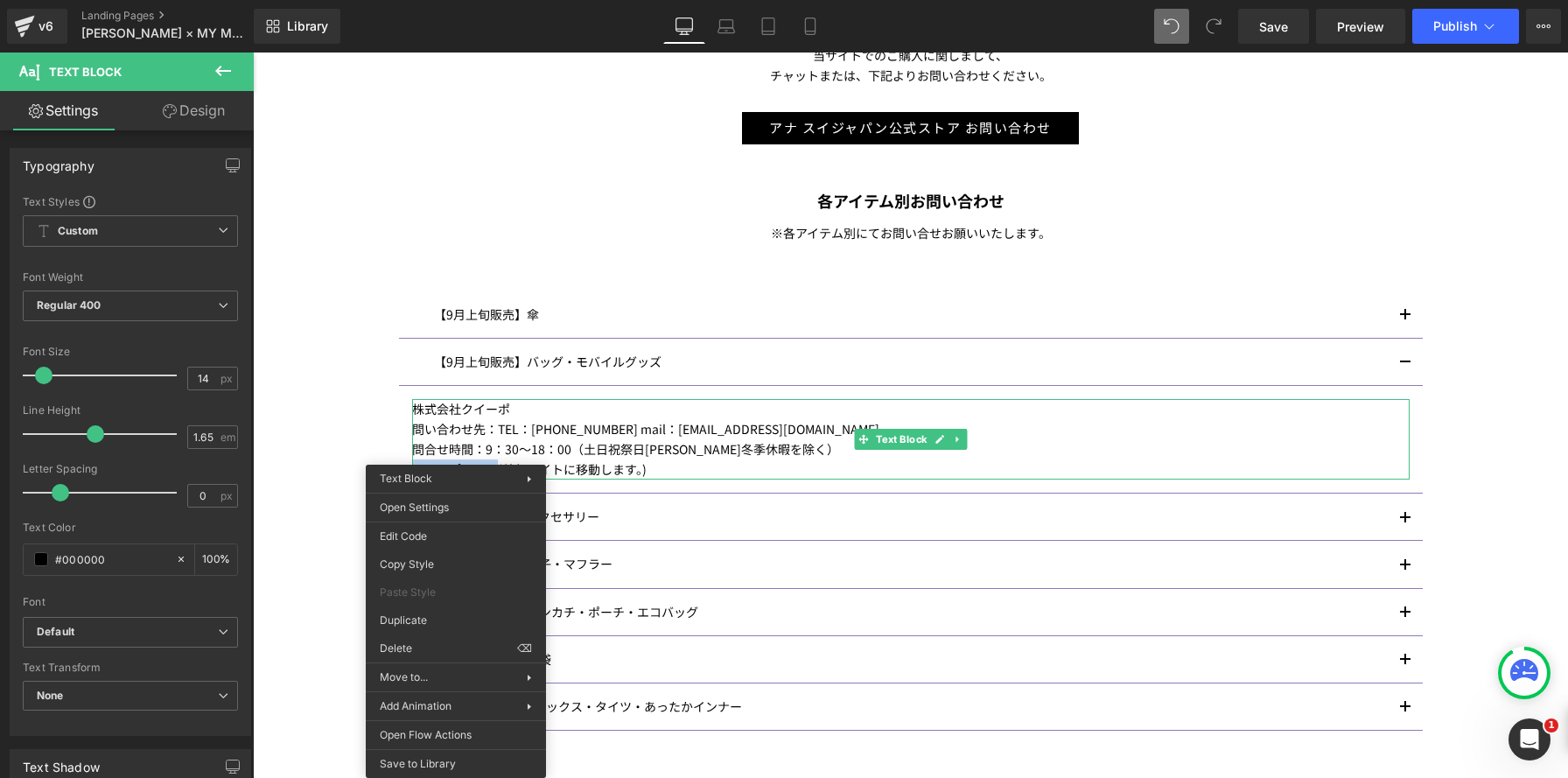
click at [704, 425] on p "問い合わせ先：TEL：03-3268-9111 mail：info@kuipo.co.jp" at bounding box center [910, 429] width 997 height 20
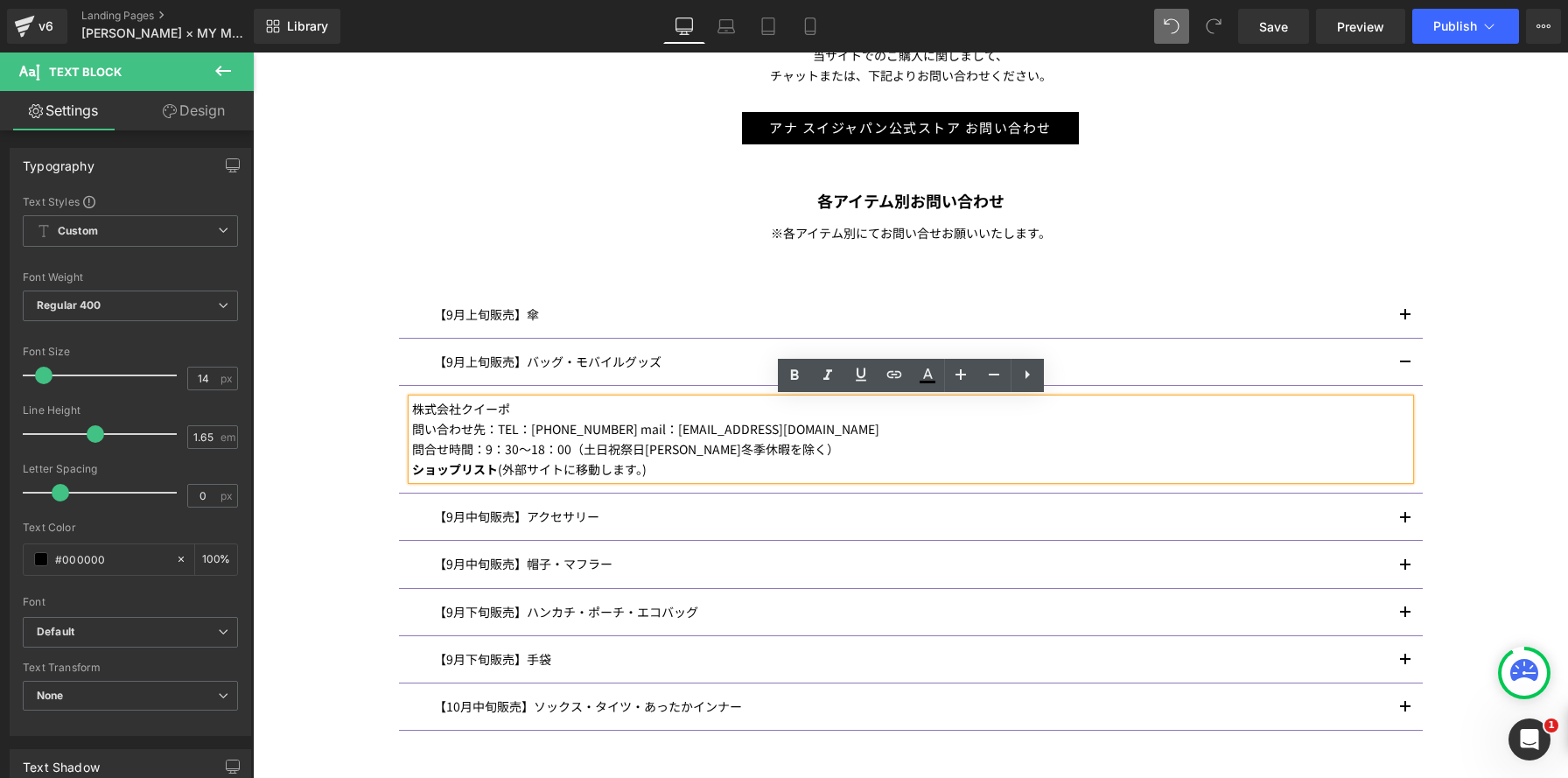
click at [1410, 355] on button "button" at bounding box center [1405, 361] width 35 height 47
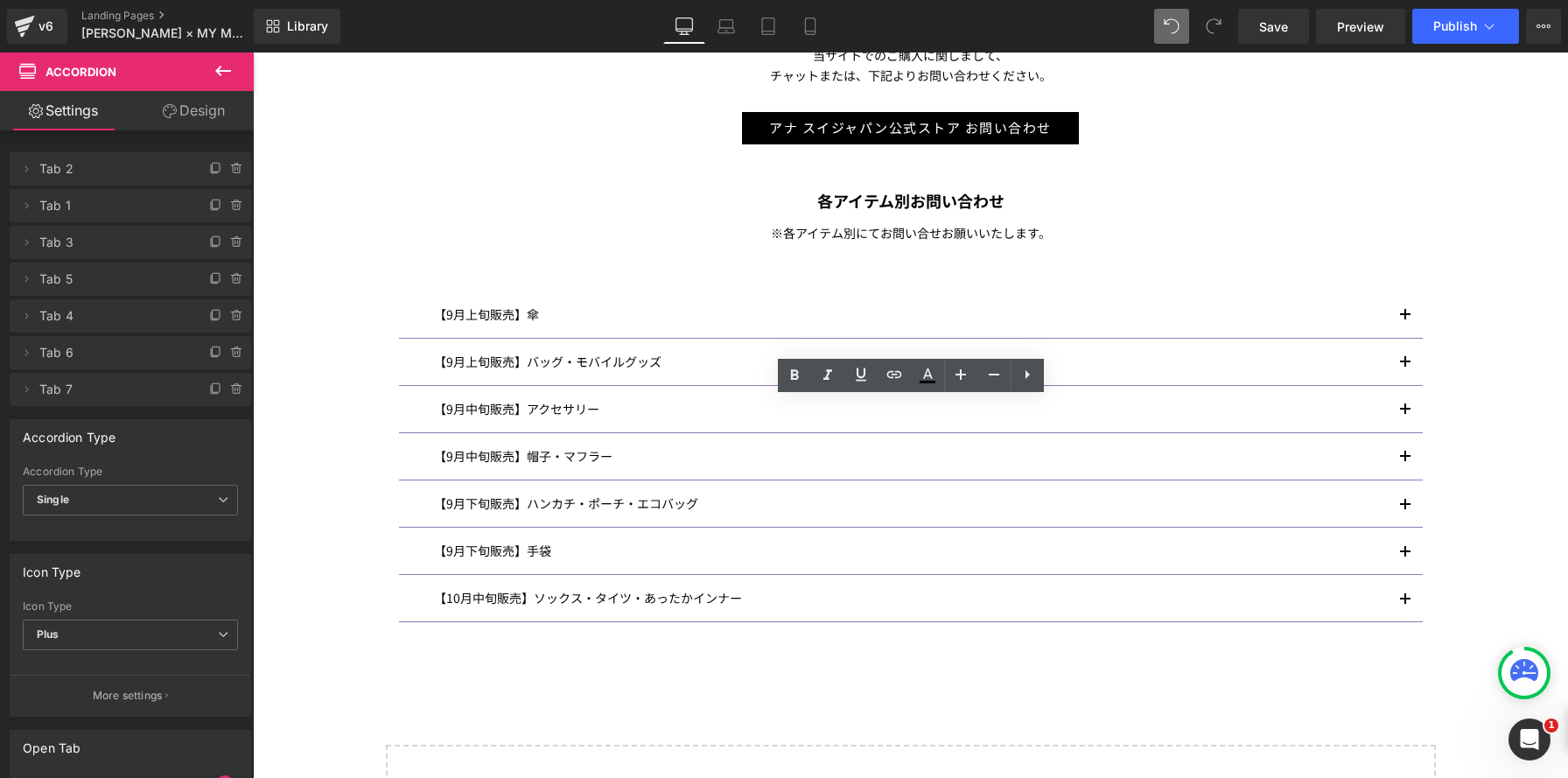
click at [1402, 356] on button "button" at bounding box center [1405, 361] width 35 height 47
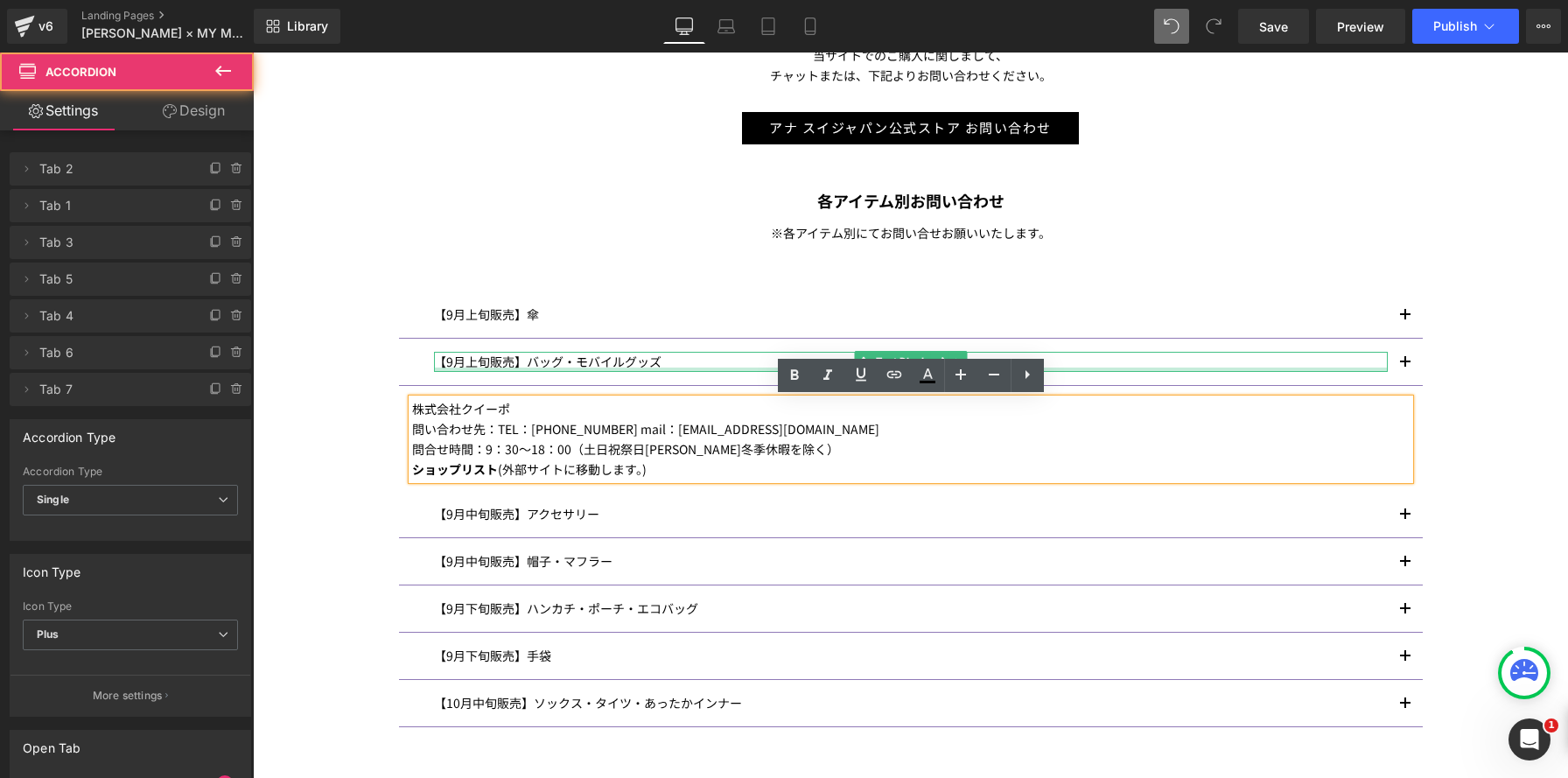
scroll to position [2532, 1315]
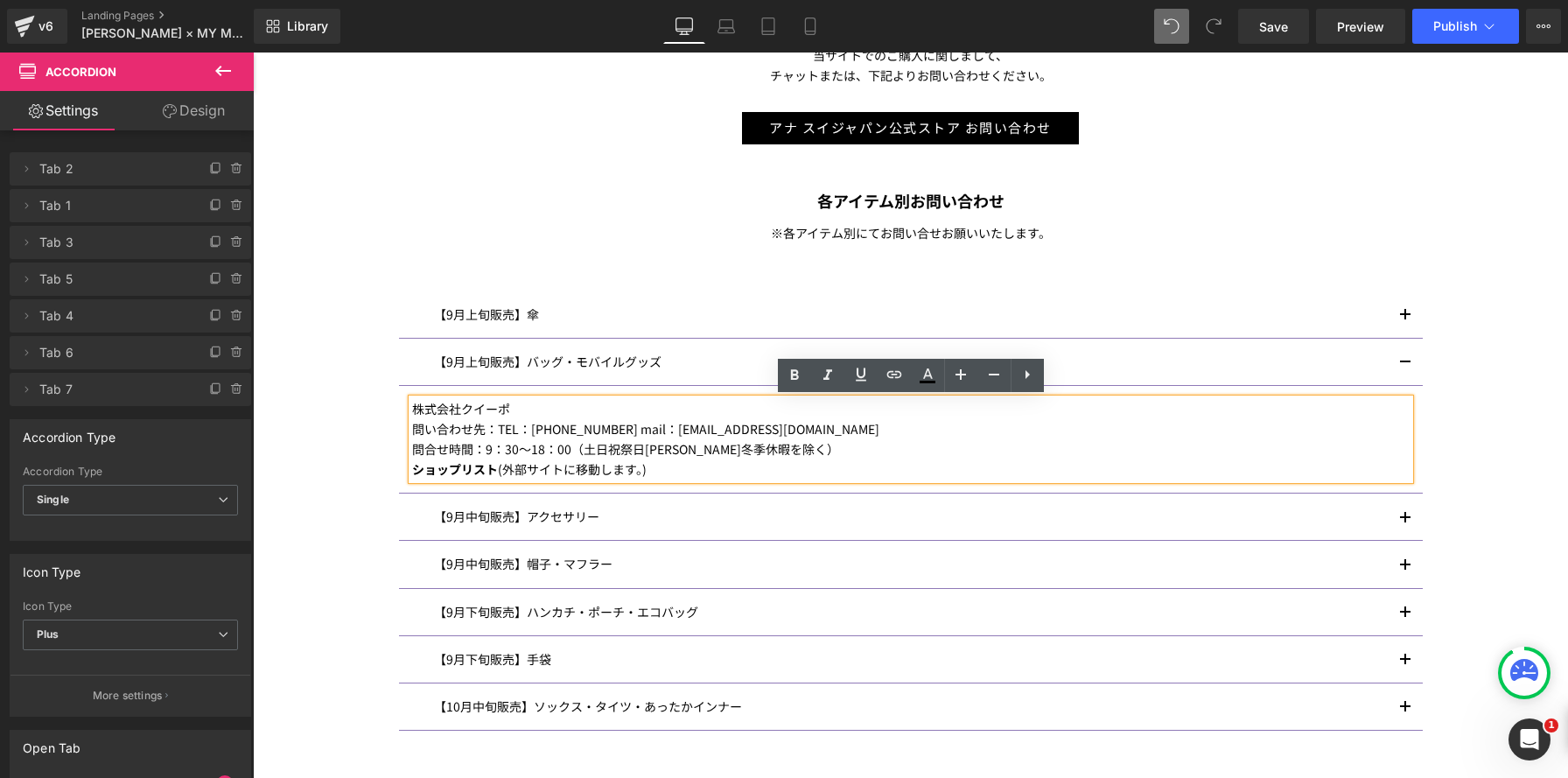
click at [1027, 462] on p "ショップリスト (外部サイトに移動します。)" at bounding box center [910, 469] width 997 height 20
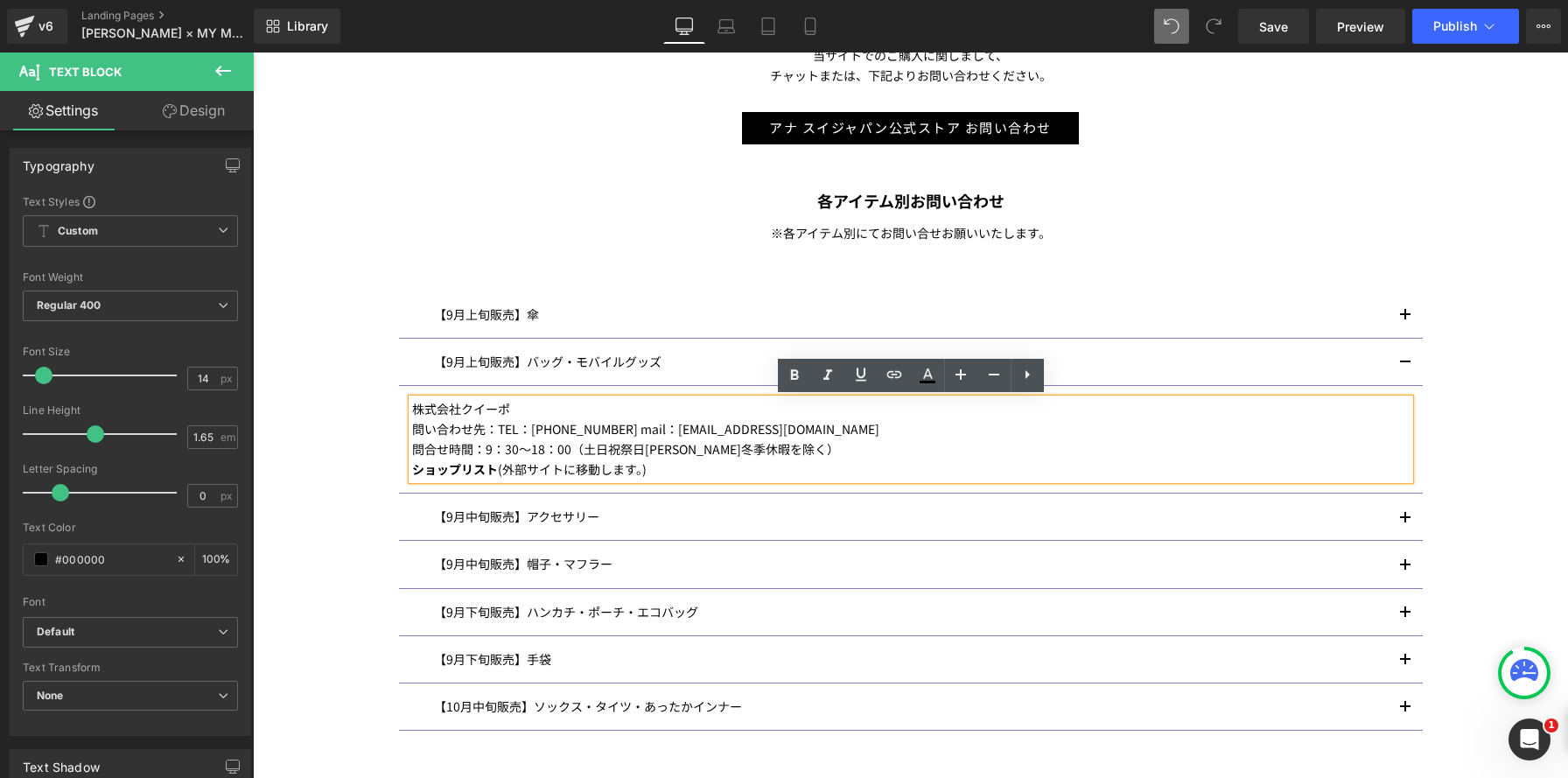
drag, startPoint x: 643, startPoint y: 332, endPoint x: 664, endPoint y: 429, distance: 99.2
click at [643, 334] on div "【9月上旬販売】傘 Text Block" at bounding box center [911, 315] width 1024 height 48
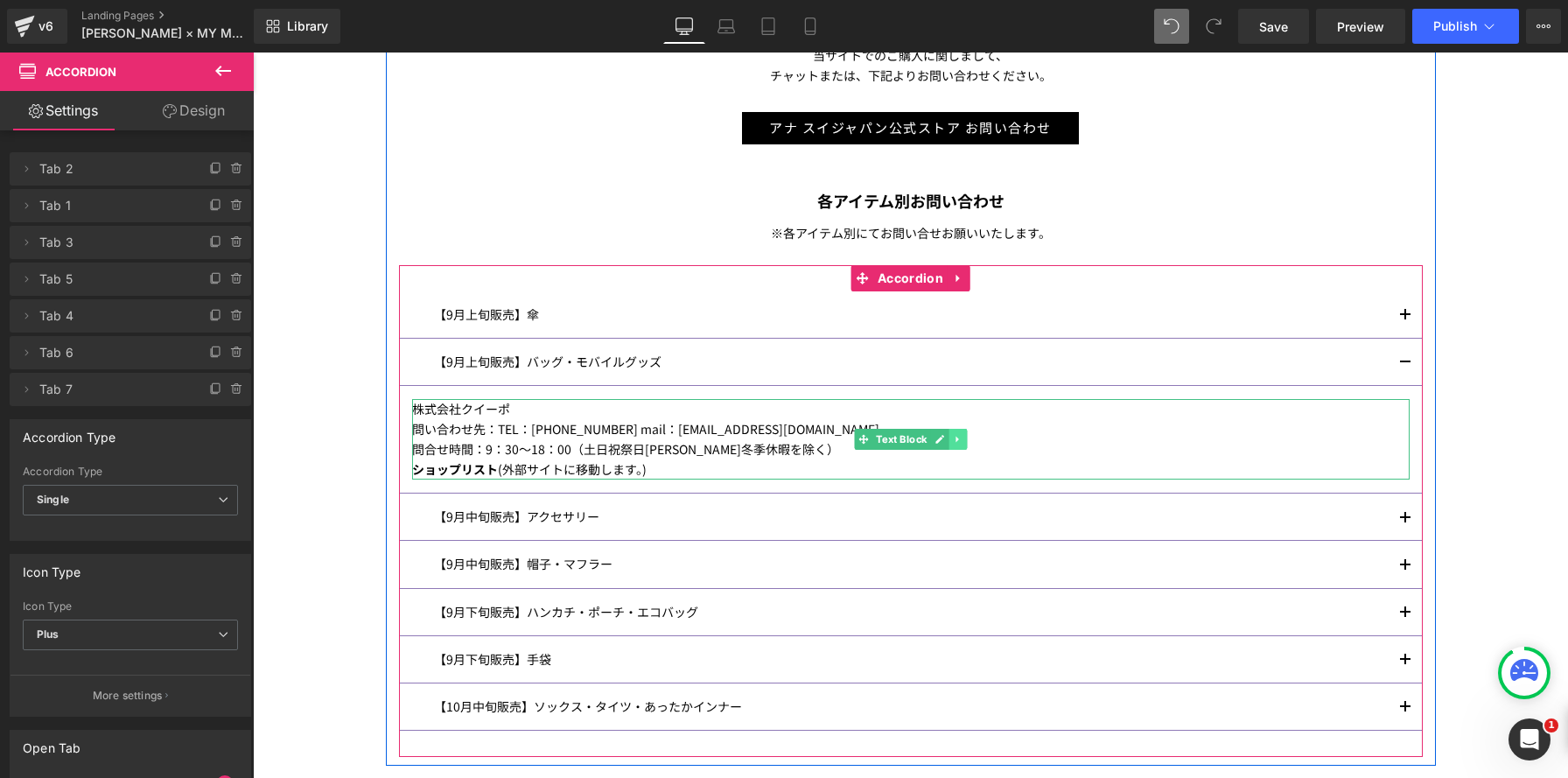
click at [961, 446] on link at bounding box center [957, 438] width 19 height 21
click at [948, 441] on icon at bounding box center [949, 438] width 10 height 11
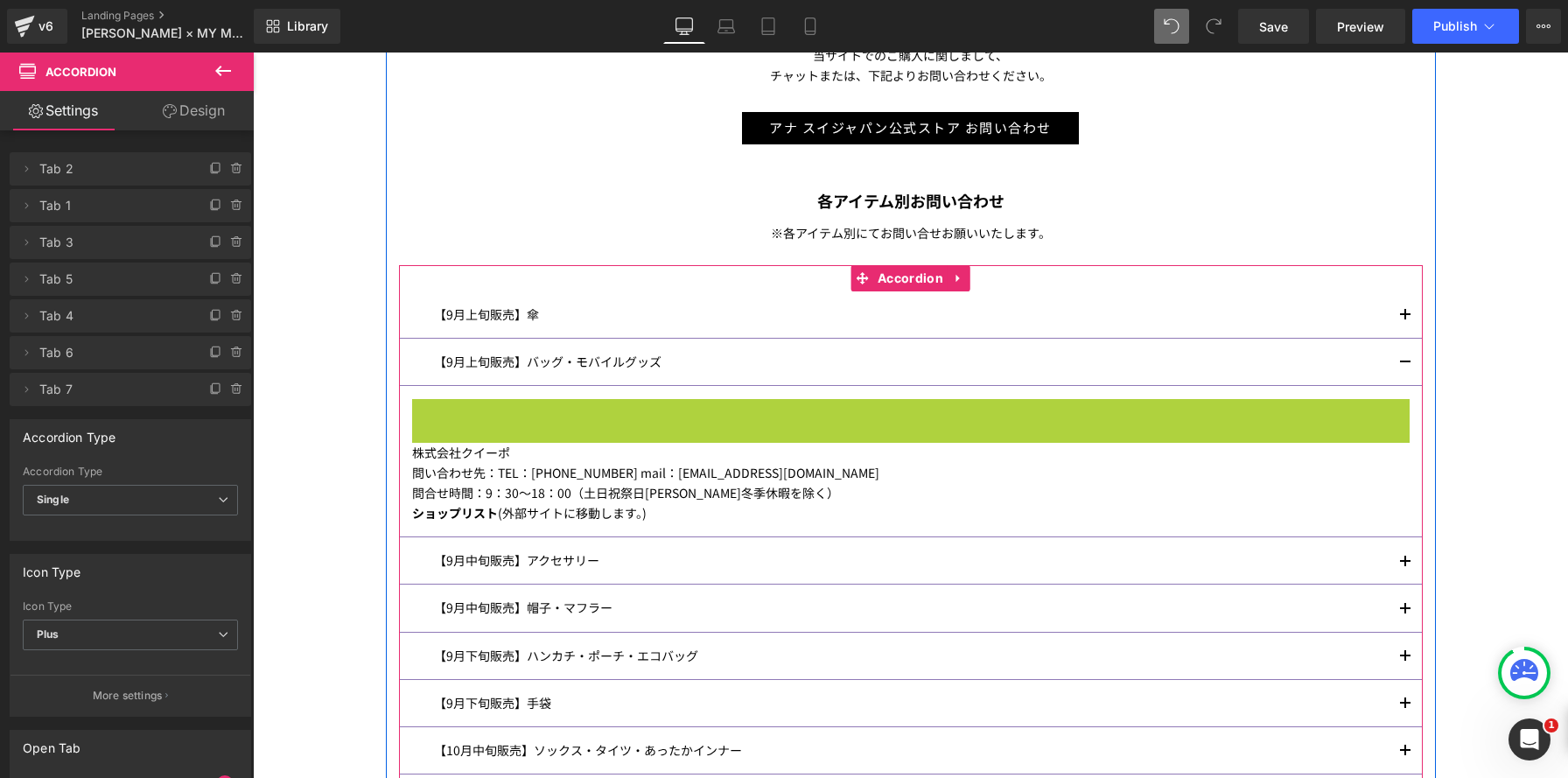
scroll to position [9, 9]
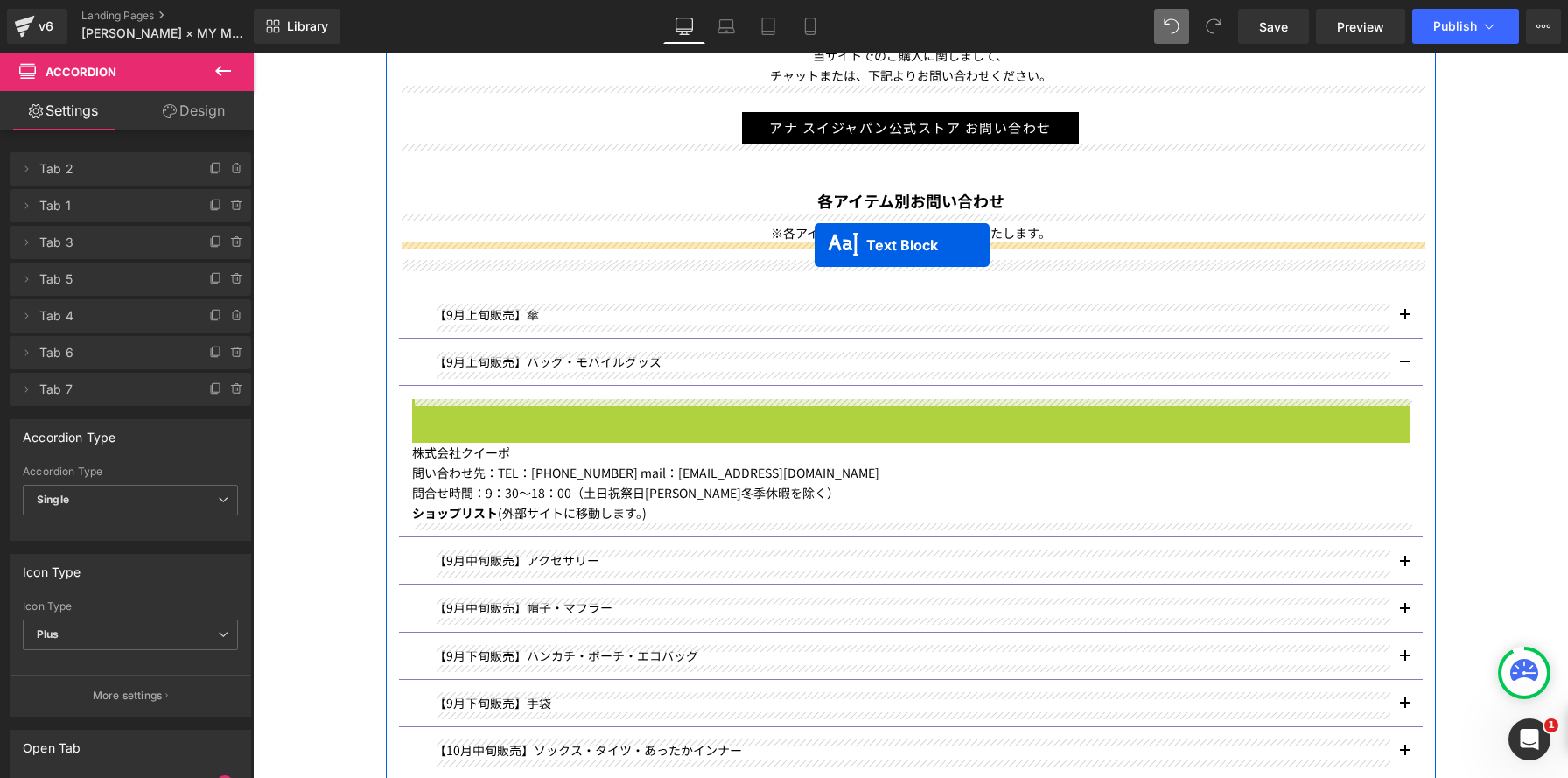
drag, startPoint x: 833, startPoint y: 436, endPoint x: 815, endPoint y: 244, distance: 192.8
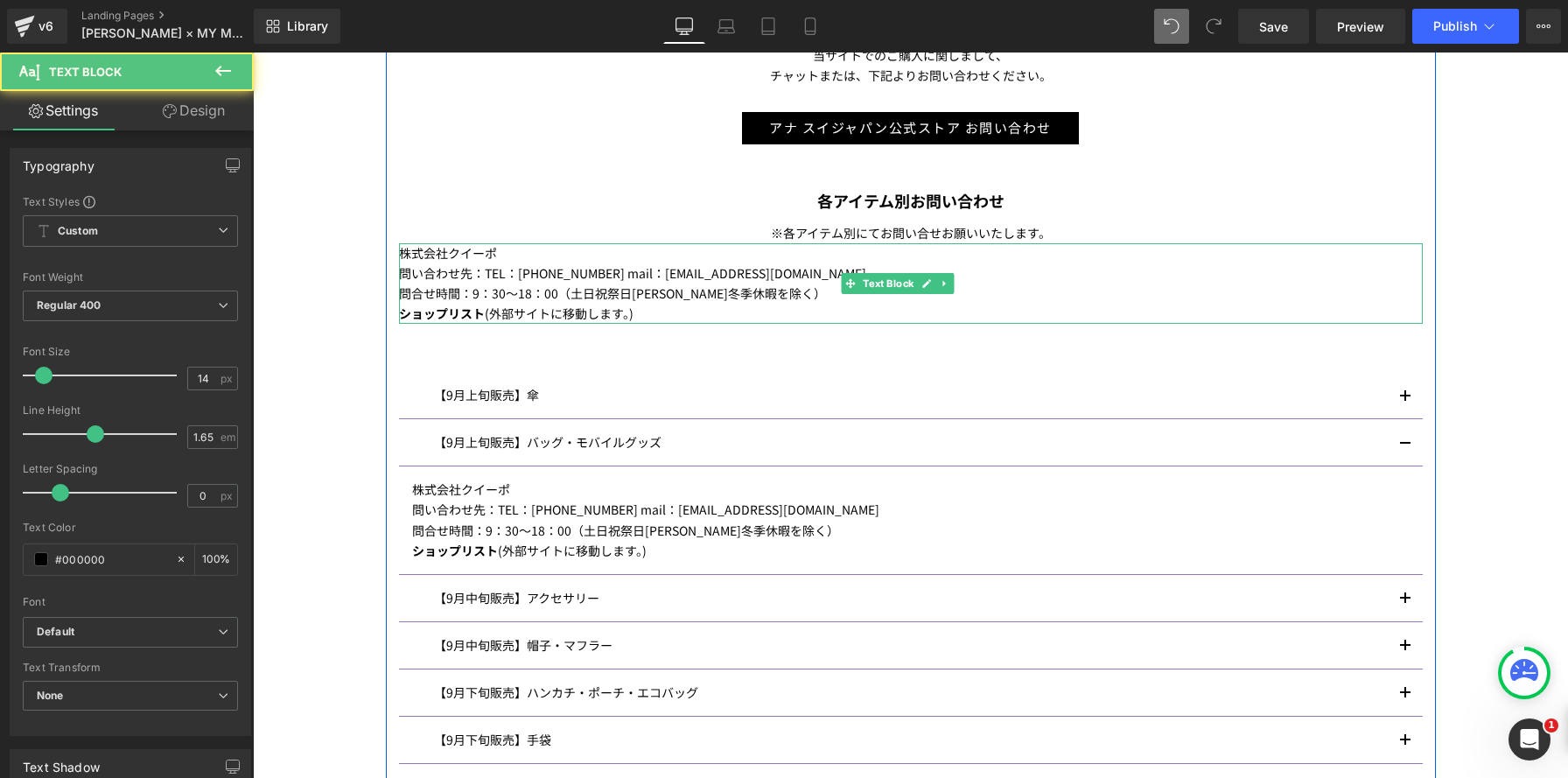
scroll to position [2613, 1315]
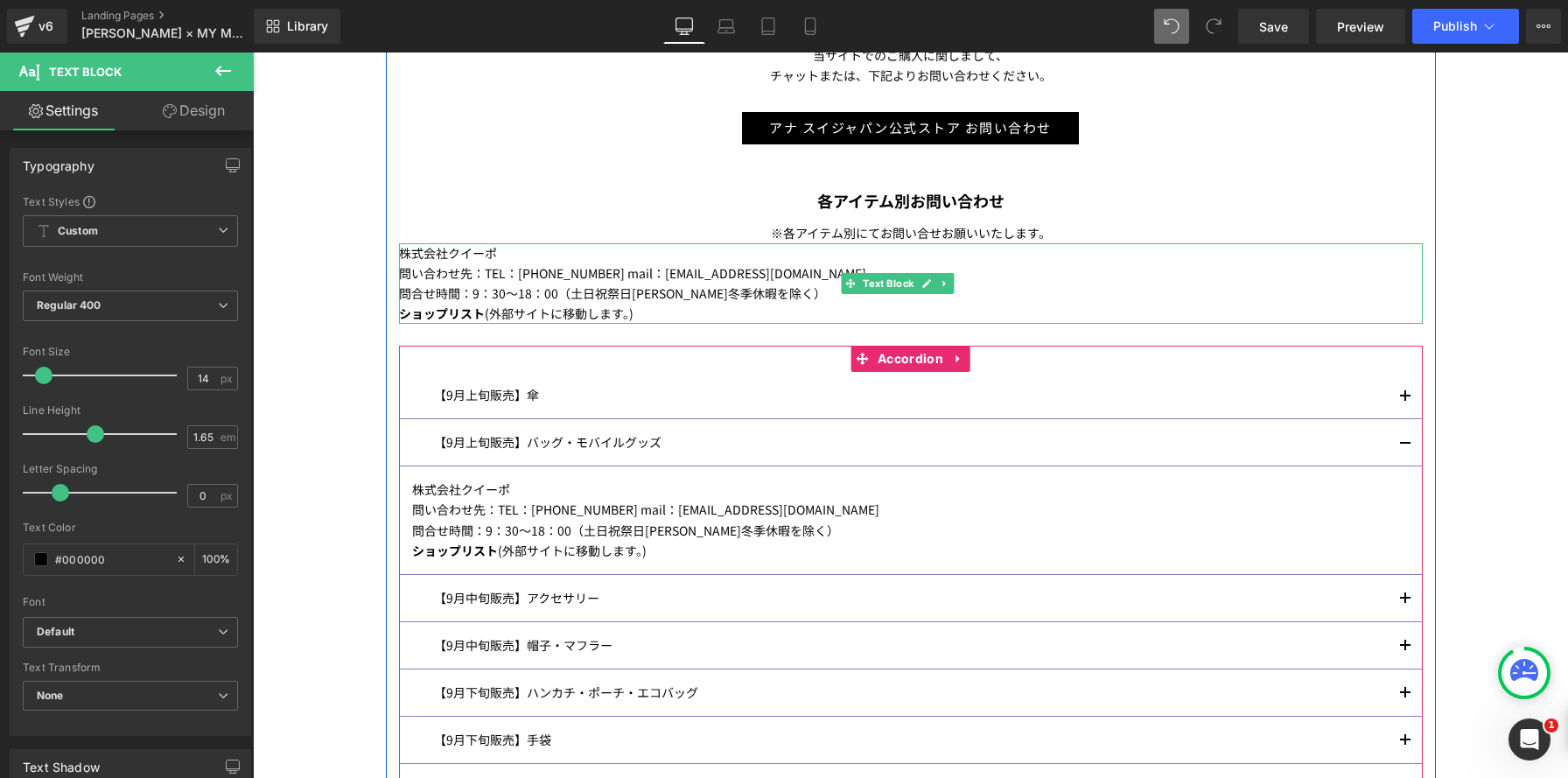
click at [1402, 438] on button "button" at bounding box center [1405, 441] width 35 height 47
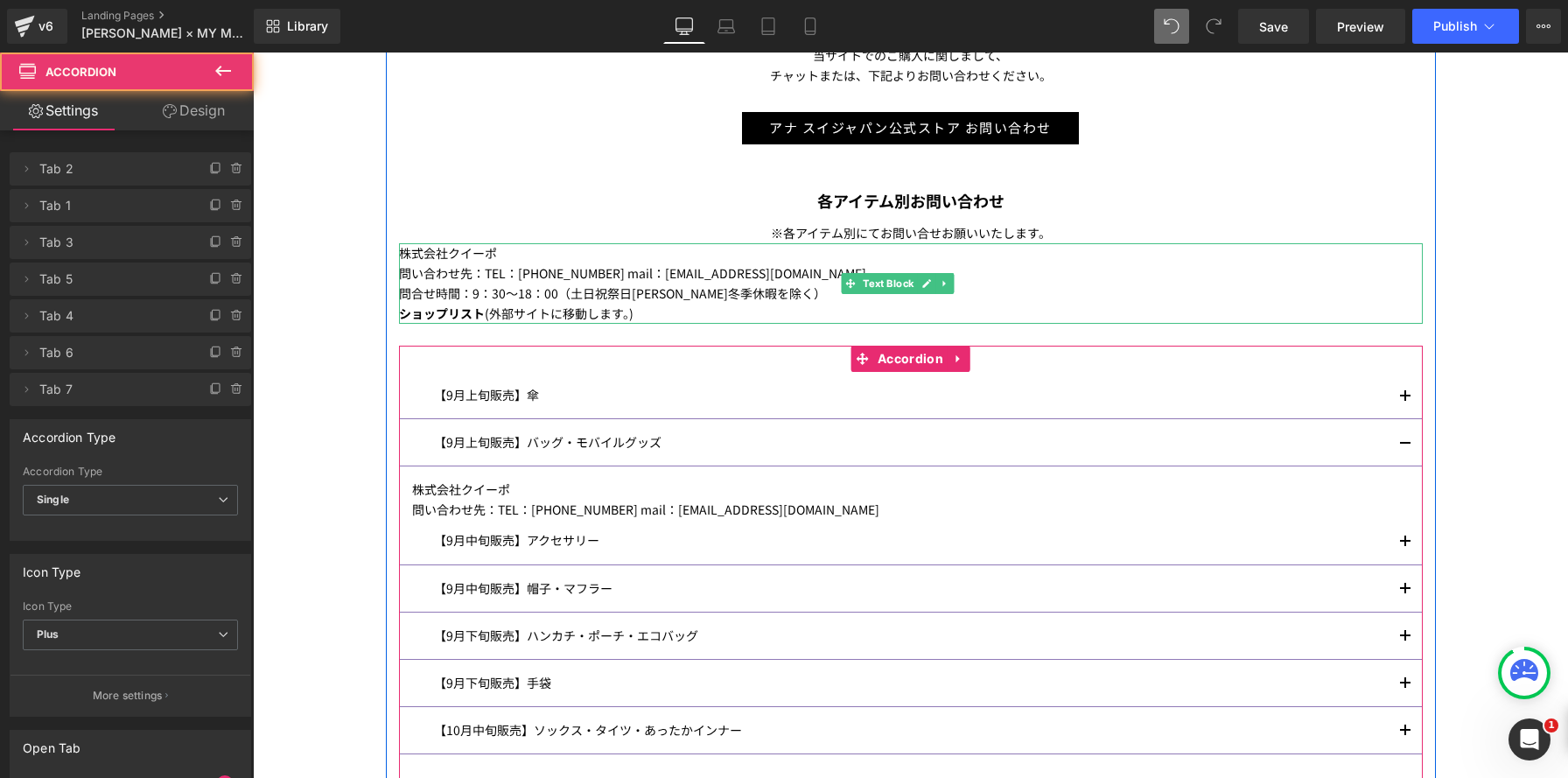
scroll to position [9, 9]
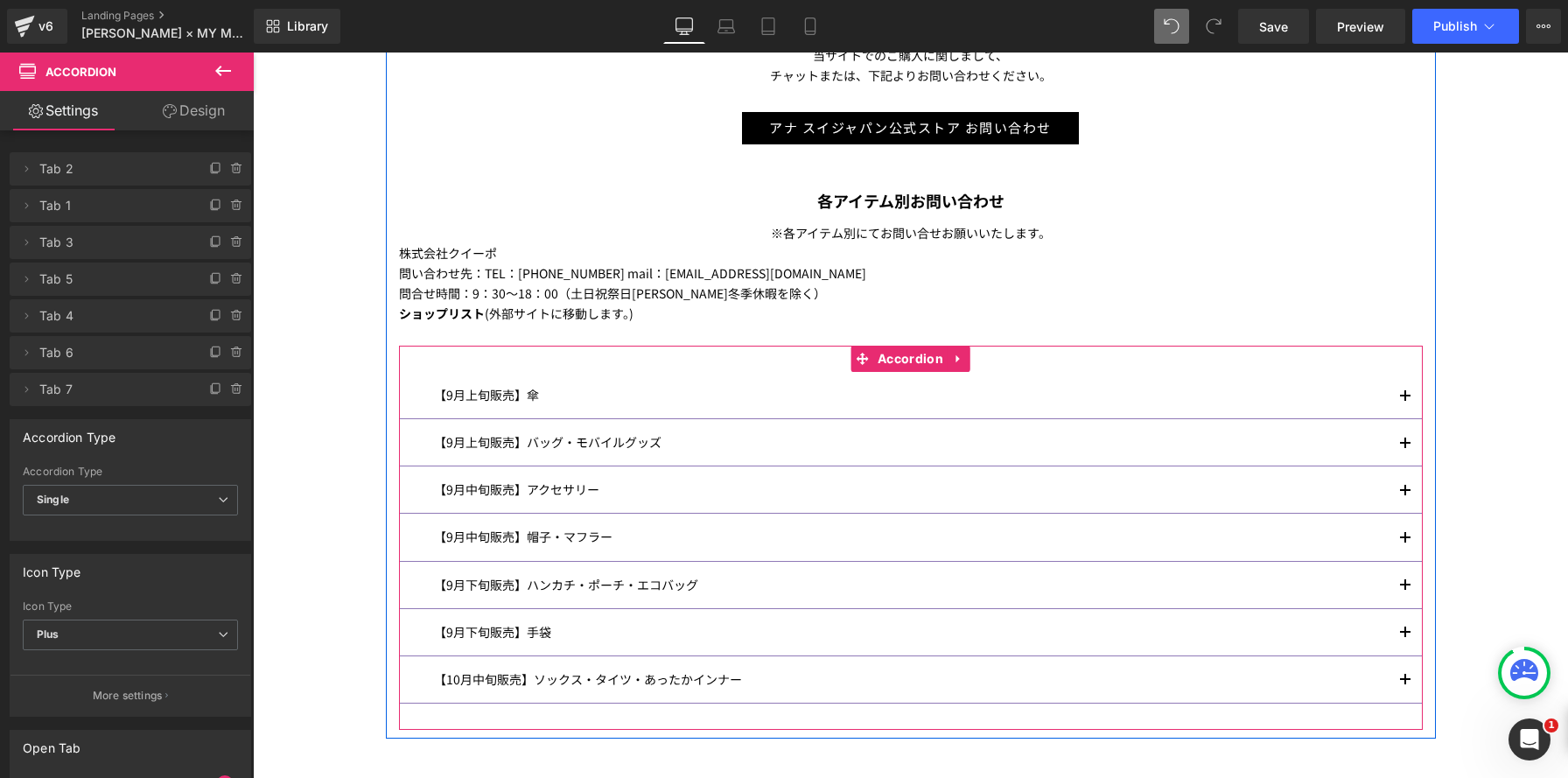
click at [252, 52] on div at bounding box center [252, 52] width 0 height 0
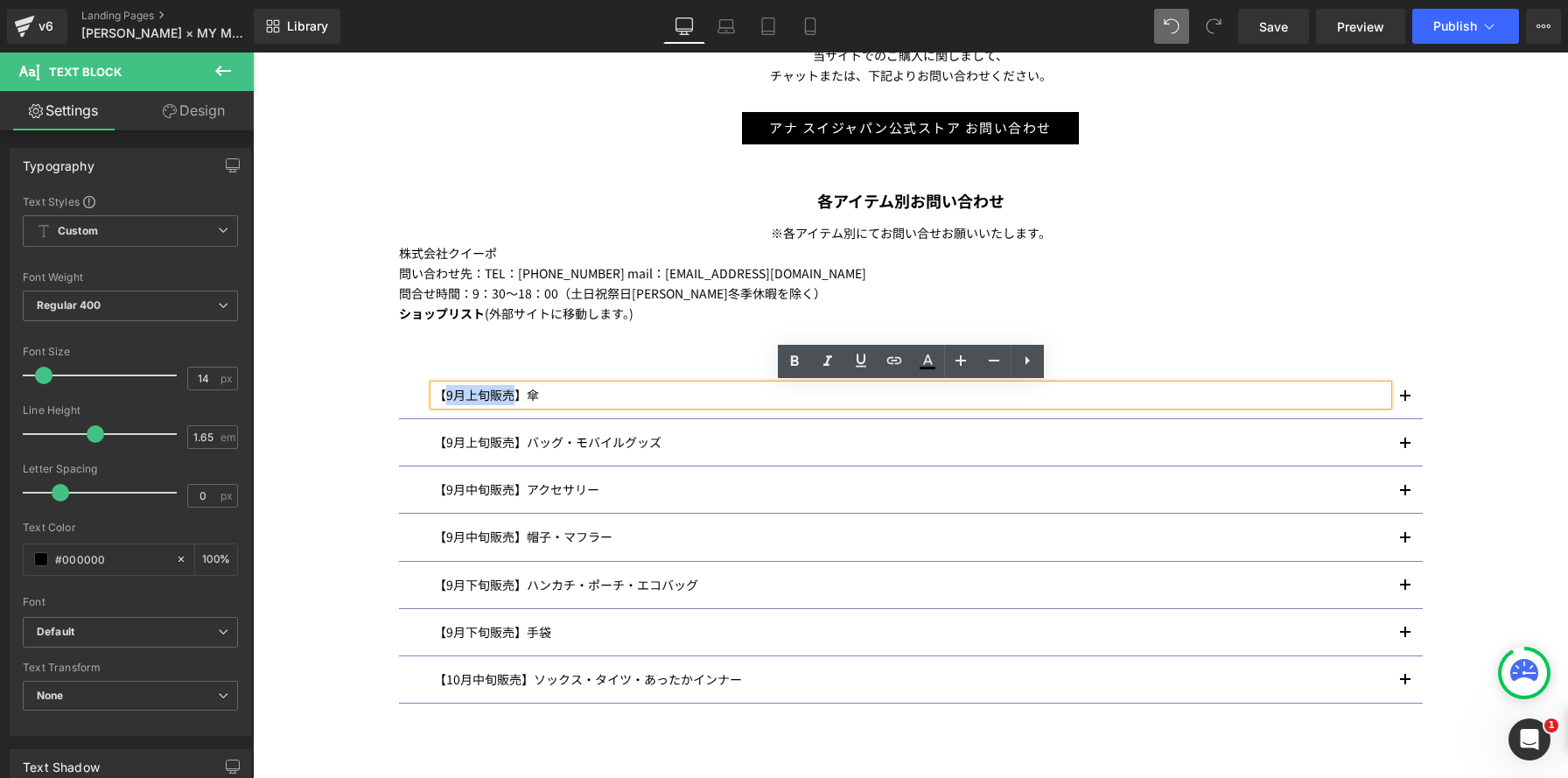
drag, startPoint x: 515, startPoint y: 395, endPoint x: 446, endPoint y: 395, distance: 69.0
click at [445, 395] on p "【9月上旬販売】傘" at bounding box center [910, 395] width 953 height 20
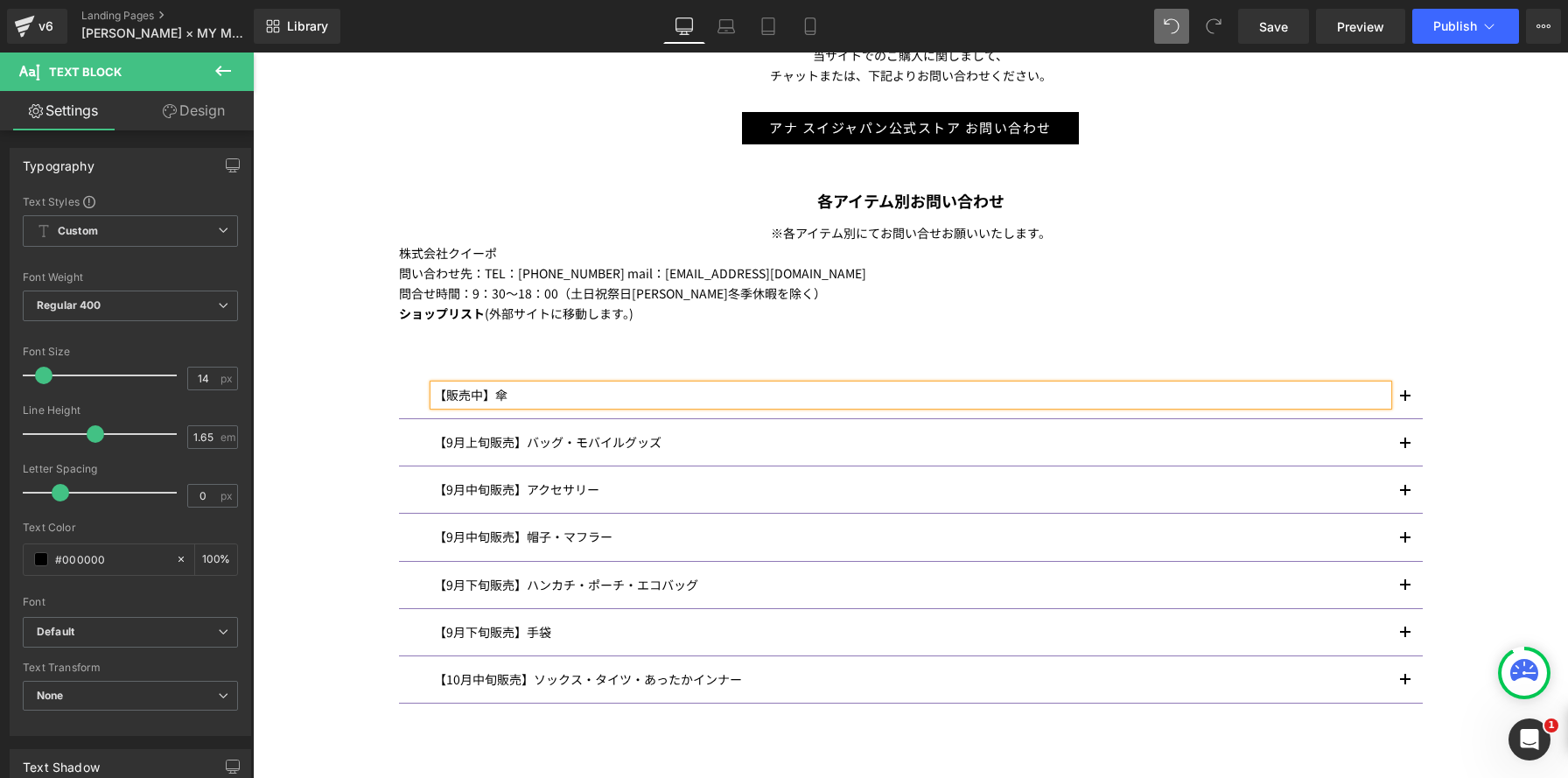
click at [1405, 402] on span "button" at bounding box center [1405, 402] width 0 height 0
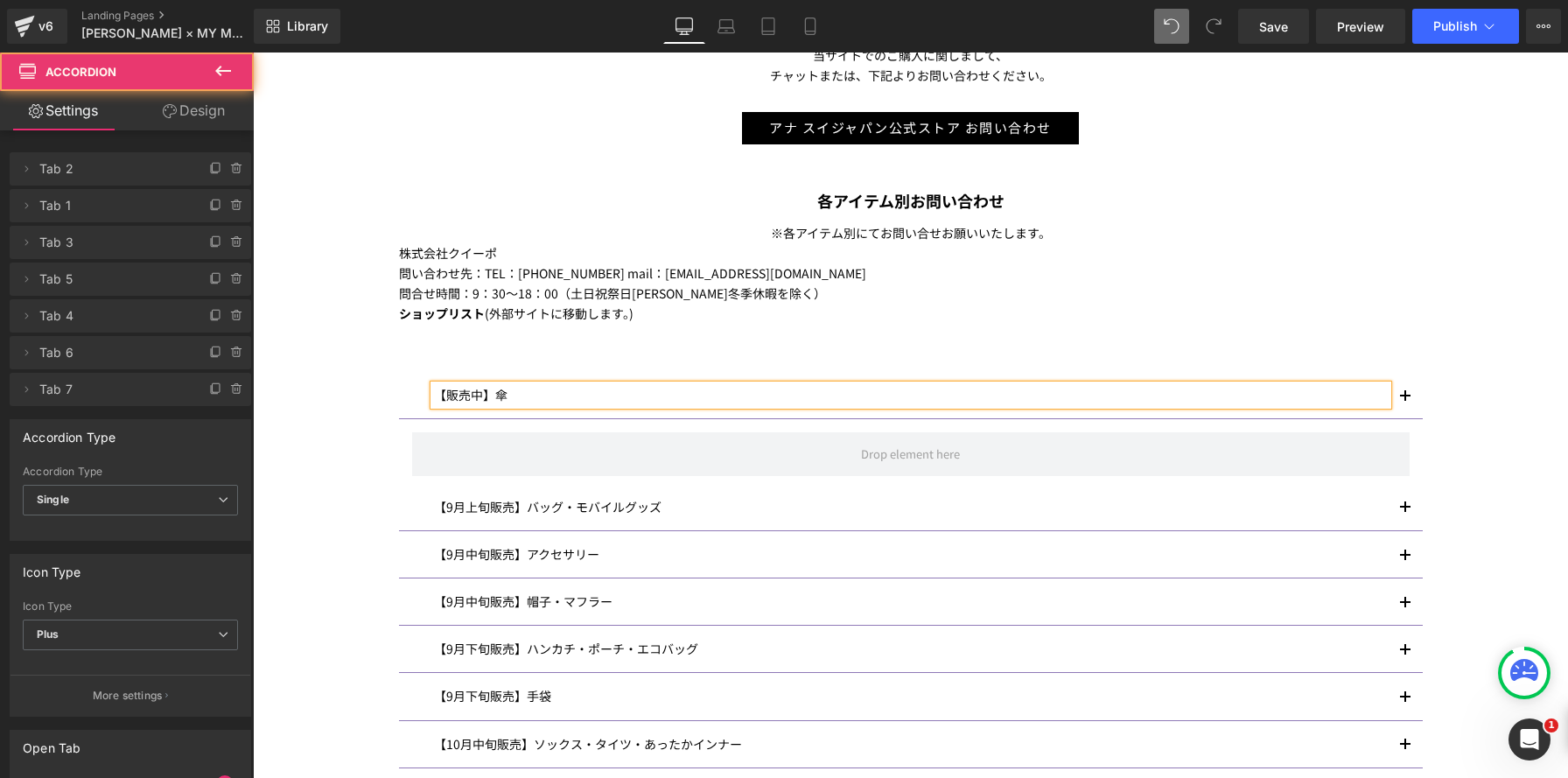
scroll to position [2576, 1315]
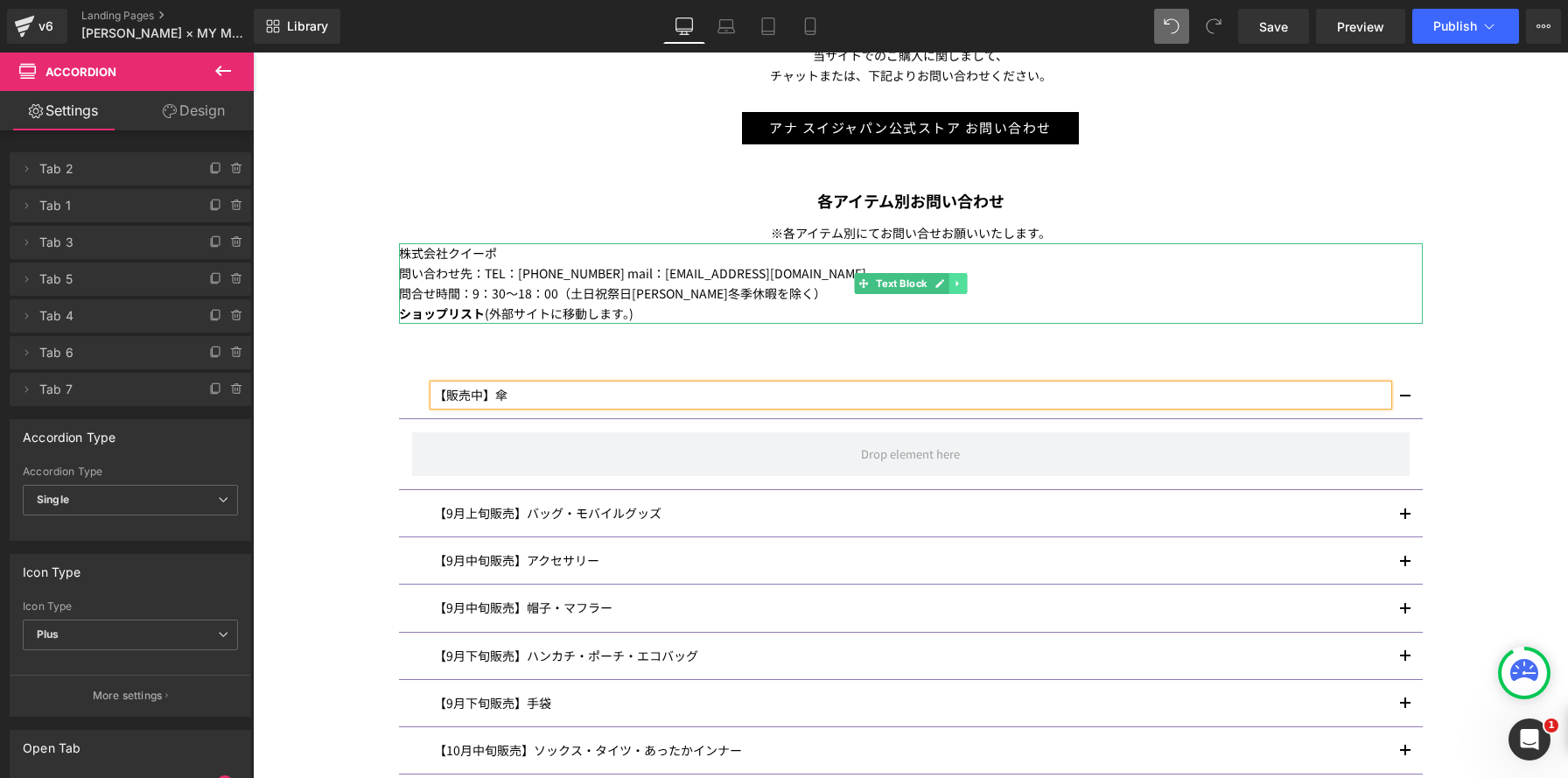
click at [963, 286] on link at bounding box center [957, 283] width 19 height 21
click at [948, 288] on icon at bounding box center [949, 283] width 10 height 10
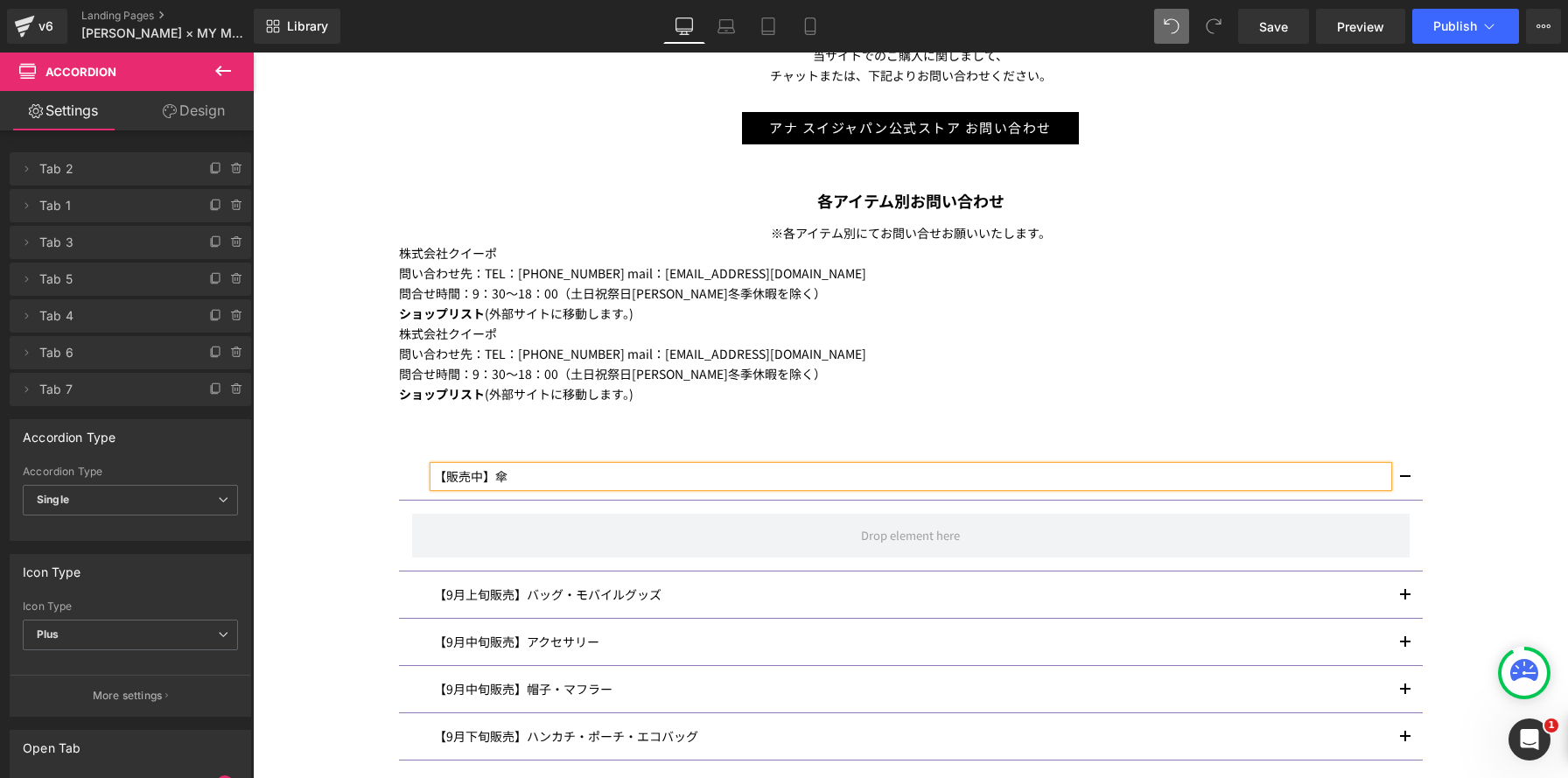
scroll to position [2657, 1315]
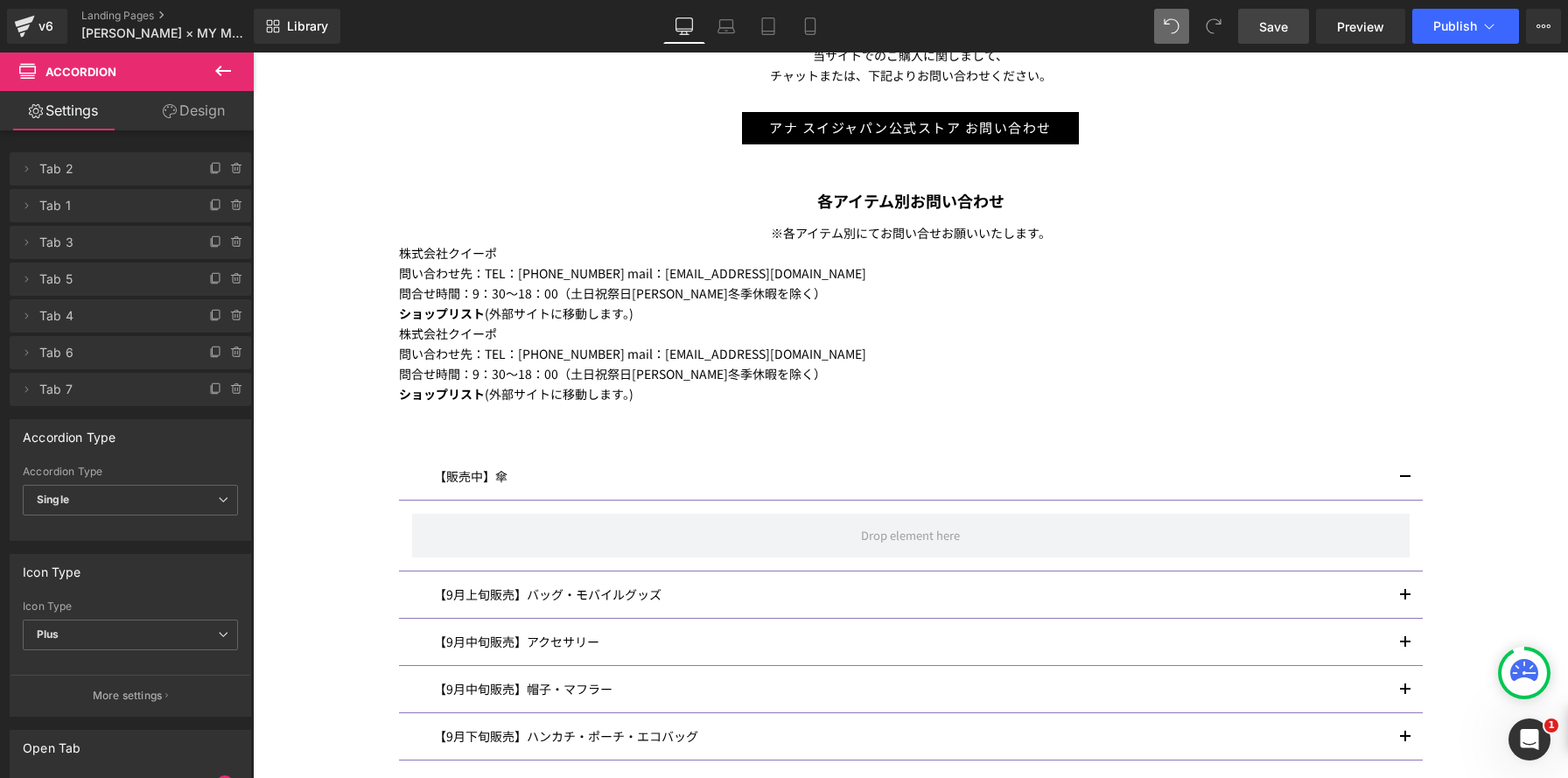
click at [1260, 18] on span "Save" at bounding box center [1273, 27] width 29 height 19
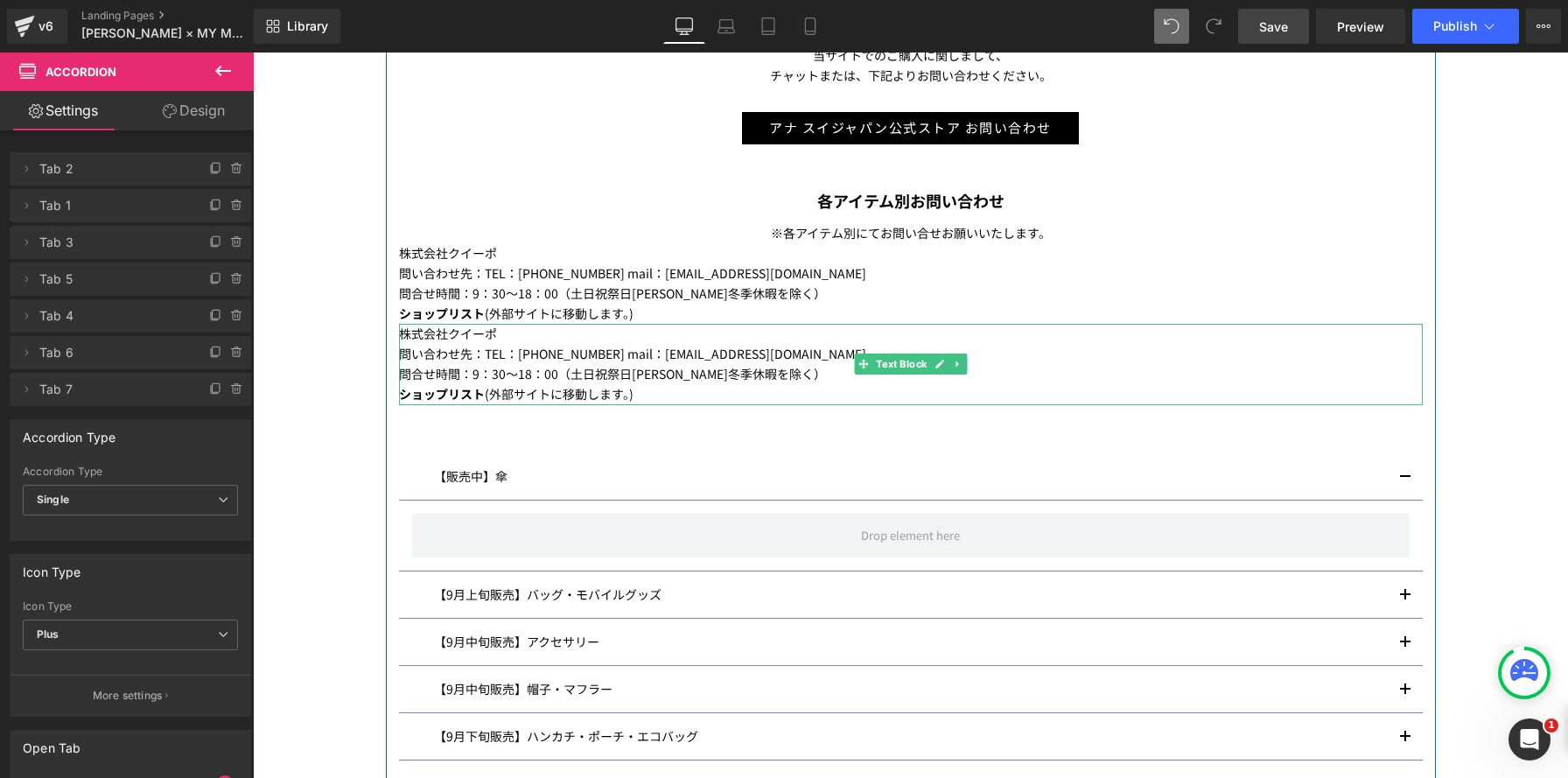
click at [636, 384] on p "ショップリスト (外部サイトに移動します。)" at bounding box center [911, 394] width 1024 height 20
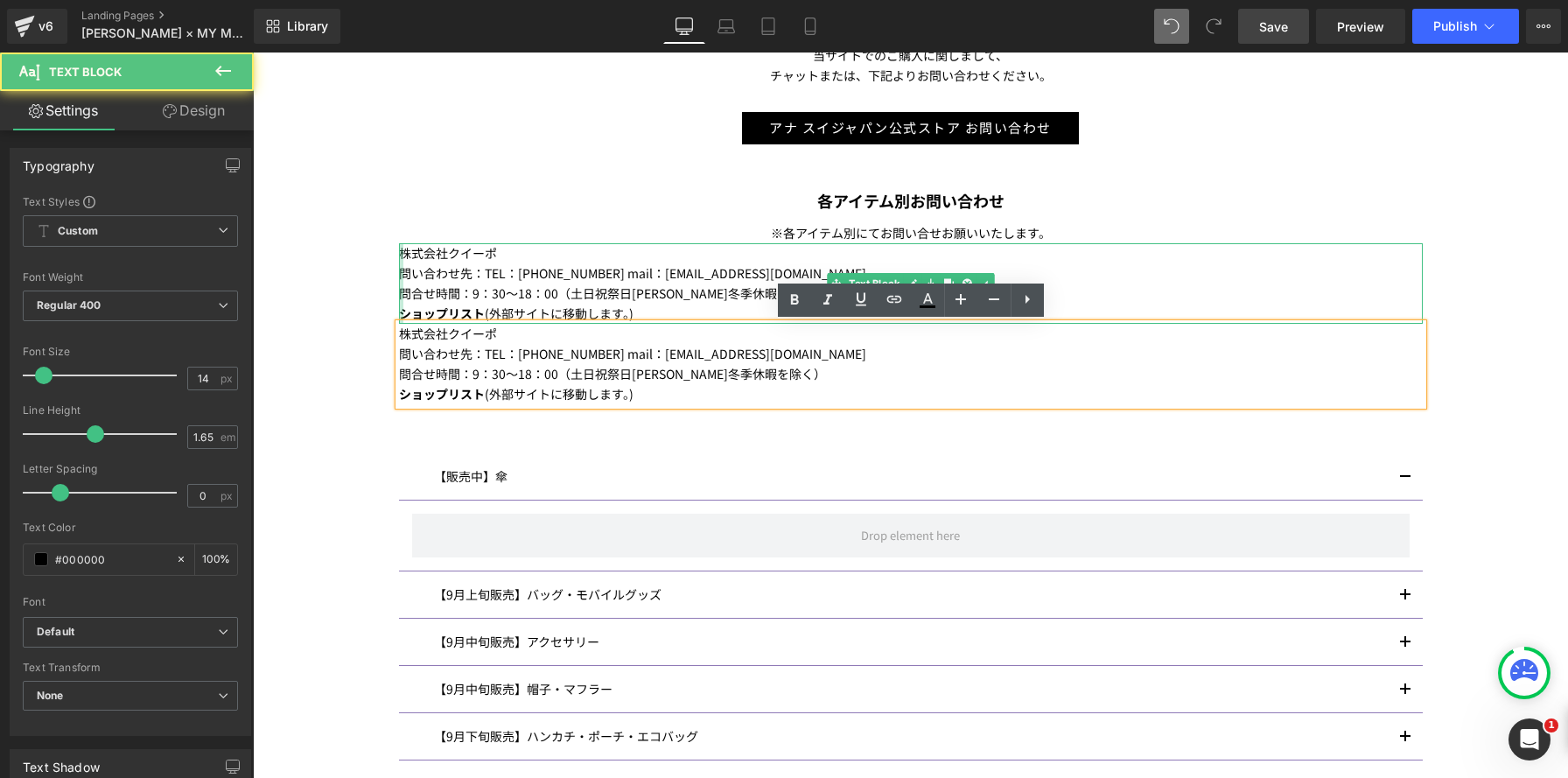
drag, startPoint x: 637, startPoint y: 395, endPoint x: 431, endPoint y: 329, distance: 216.3
click at [401, 318] on div "当サイトでのご購入に関しまして、 チャットまたは、下記よりお問い合わせください。 Text Block アナ スイジャパン公式ストア お問い合わせ Butto…" at bounding box center [911, 463] width 1050 height 835
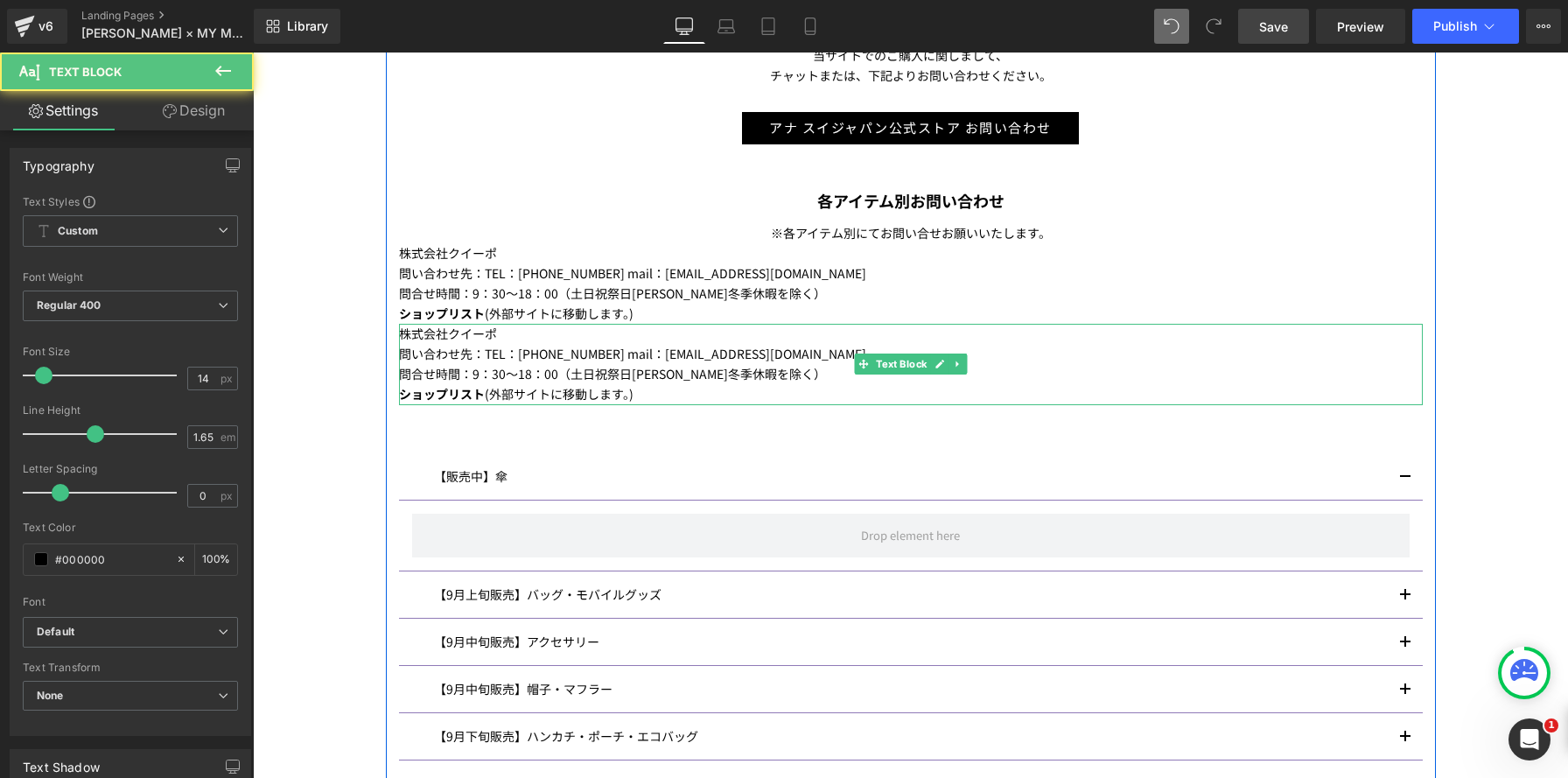
click at [676, 378] on p "問合せ時間：9：30～18：00（土日祝祭日夏季冬季休暇を除く）" at bounding box center [911, 374] width 1024 height 20
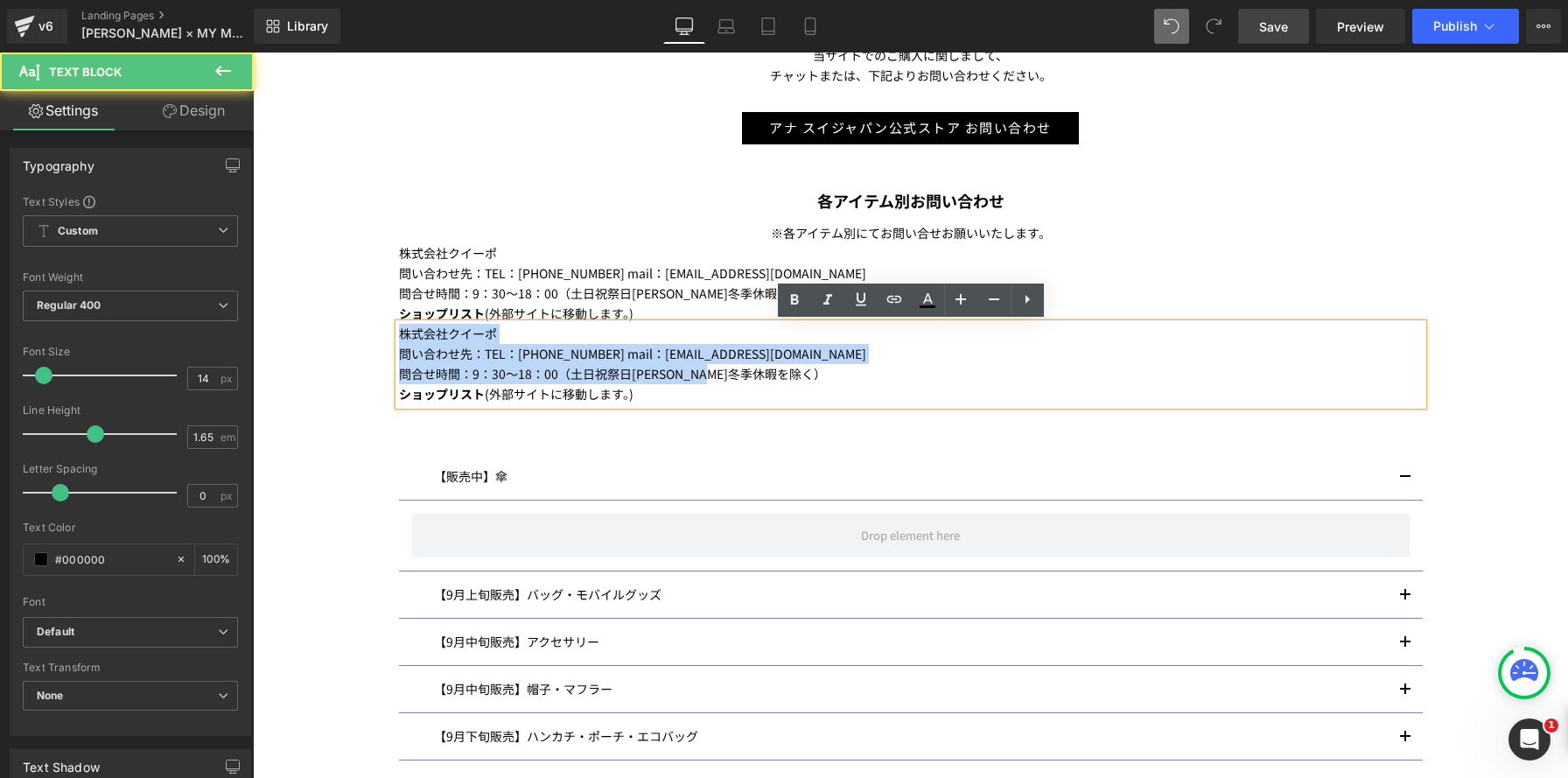
drag, startPoint x: 760, startPoint y: 370, endPoint x: 380, endPoint y: 314, distance: 384.1
click at [380, 314] on div "Image ANNA SUI× MY MELODY & KUROMI INFORMATION Heading マイメロディ 50 周年＆クロミ 20 周年を記…" at bounding box center [910, 175] width 1315 height 1890
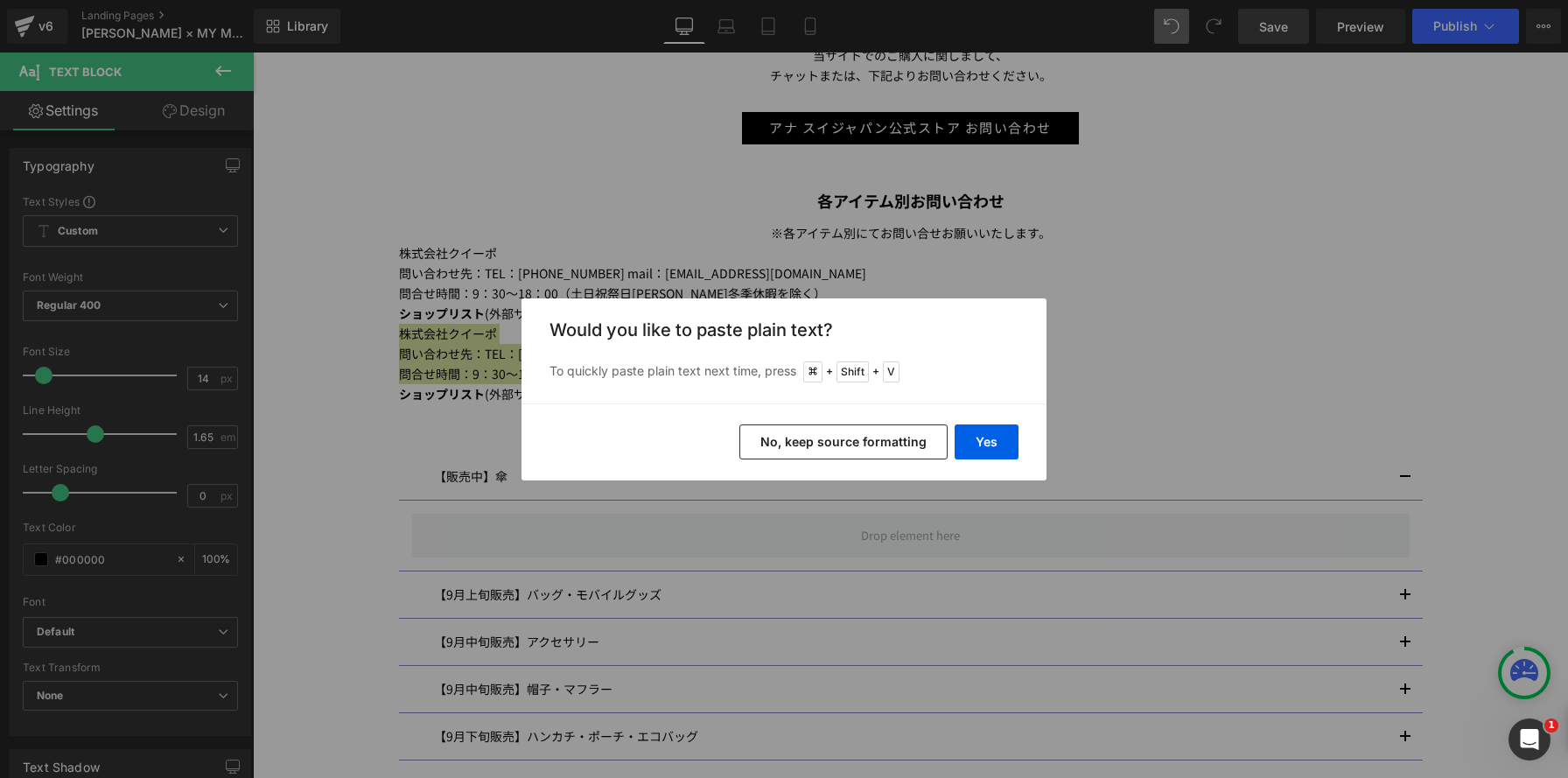
click at [823, 433] on button "No, keep source formatting" at bounding box center [843, 441] width 208 height 35
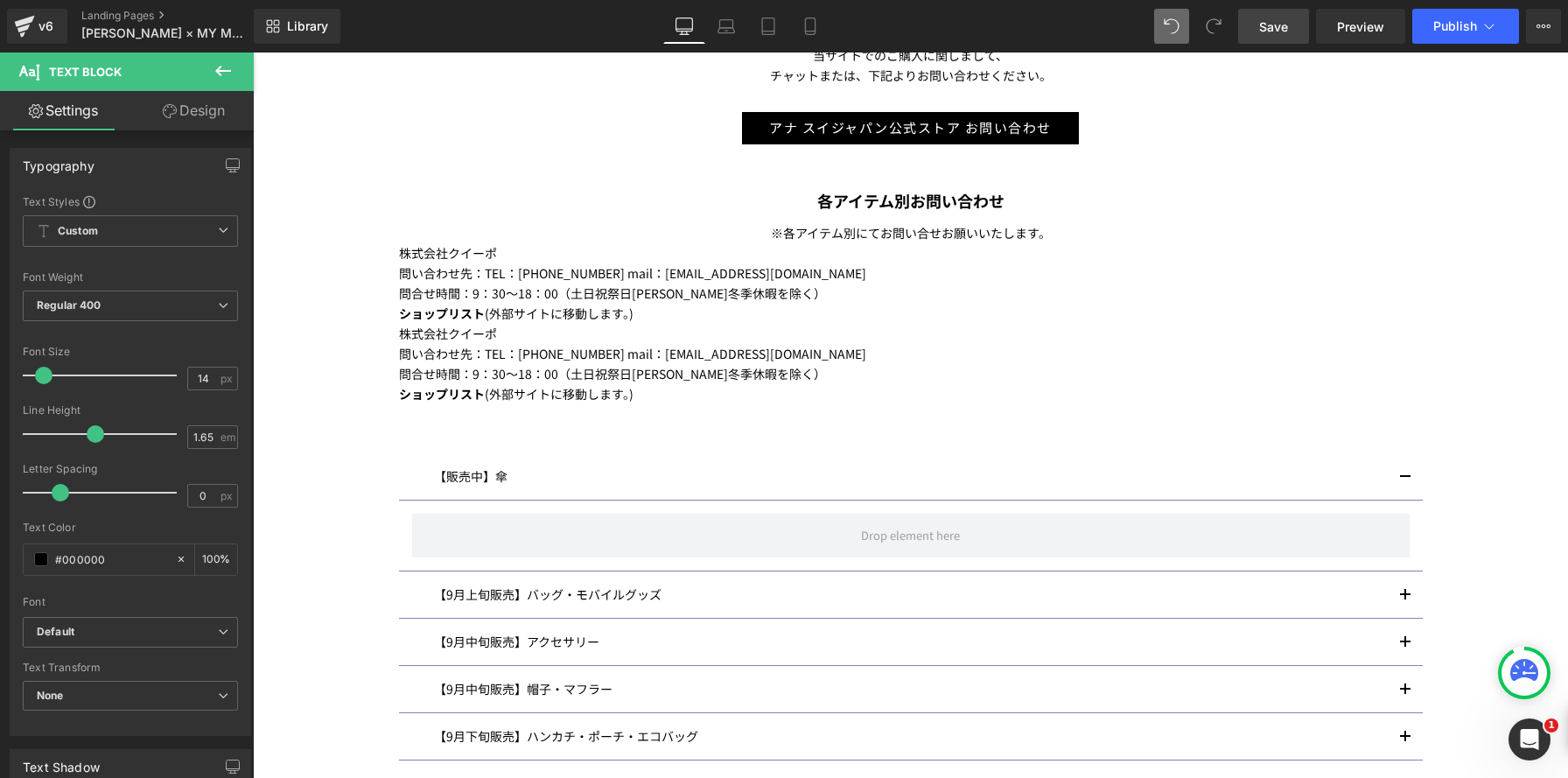
scroll to position [2697, 1315]
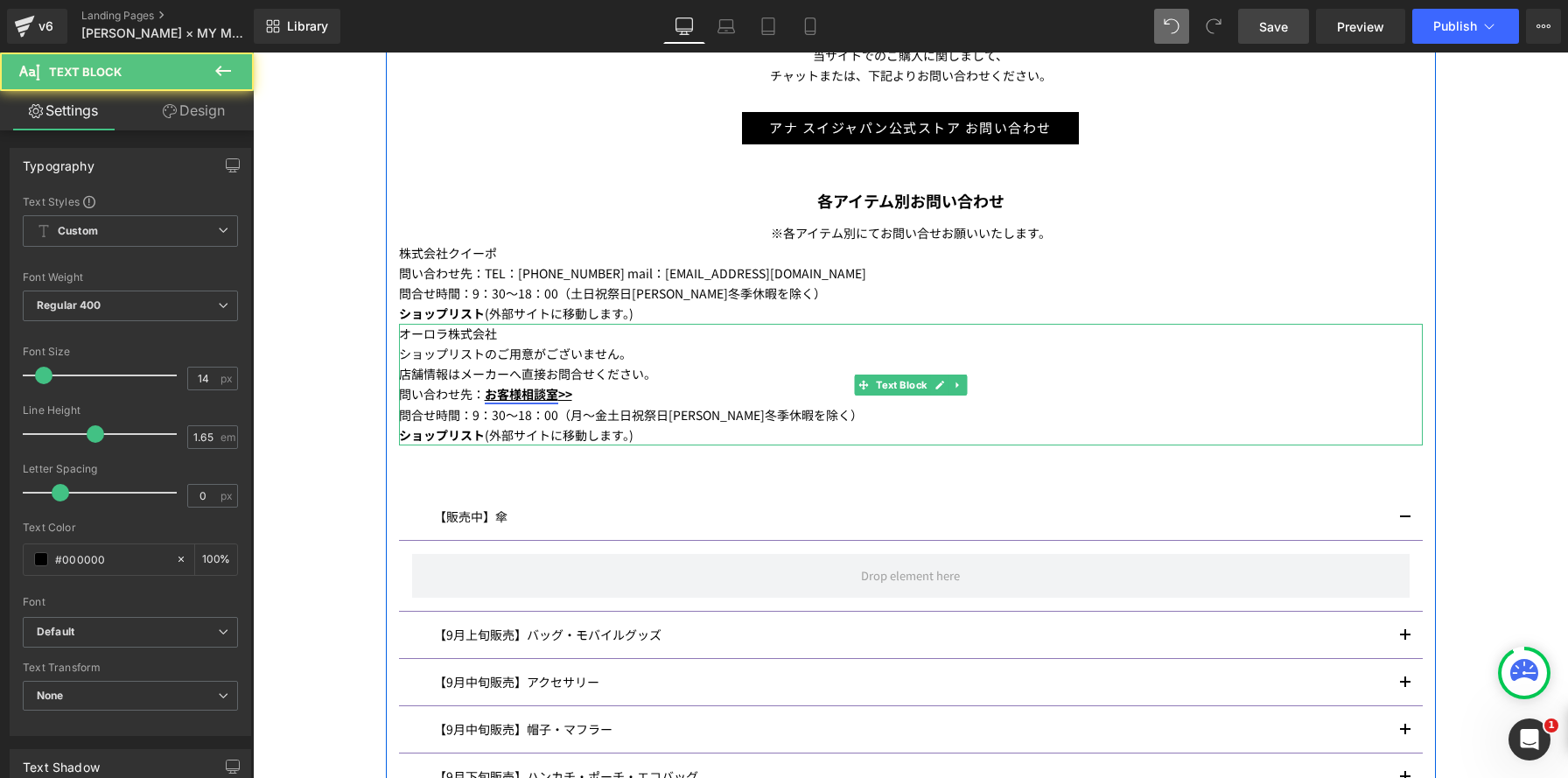
click at [501, 394] on link "お客様相談室" at bounding box center [522, 394] width 73 height 18
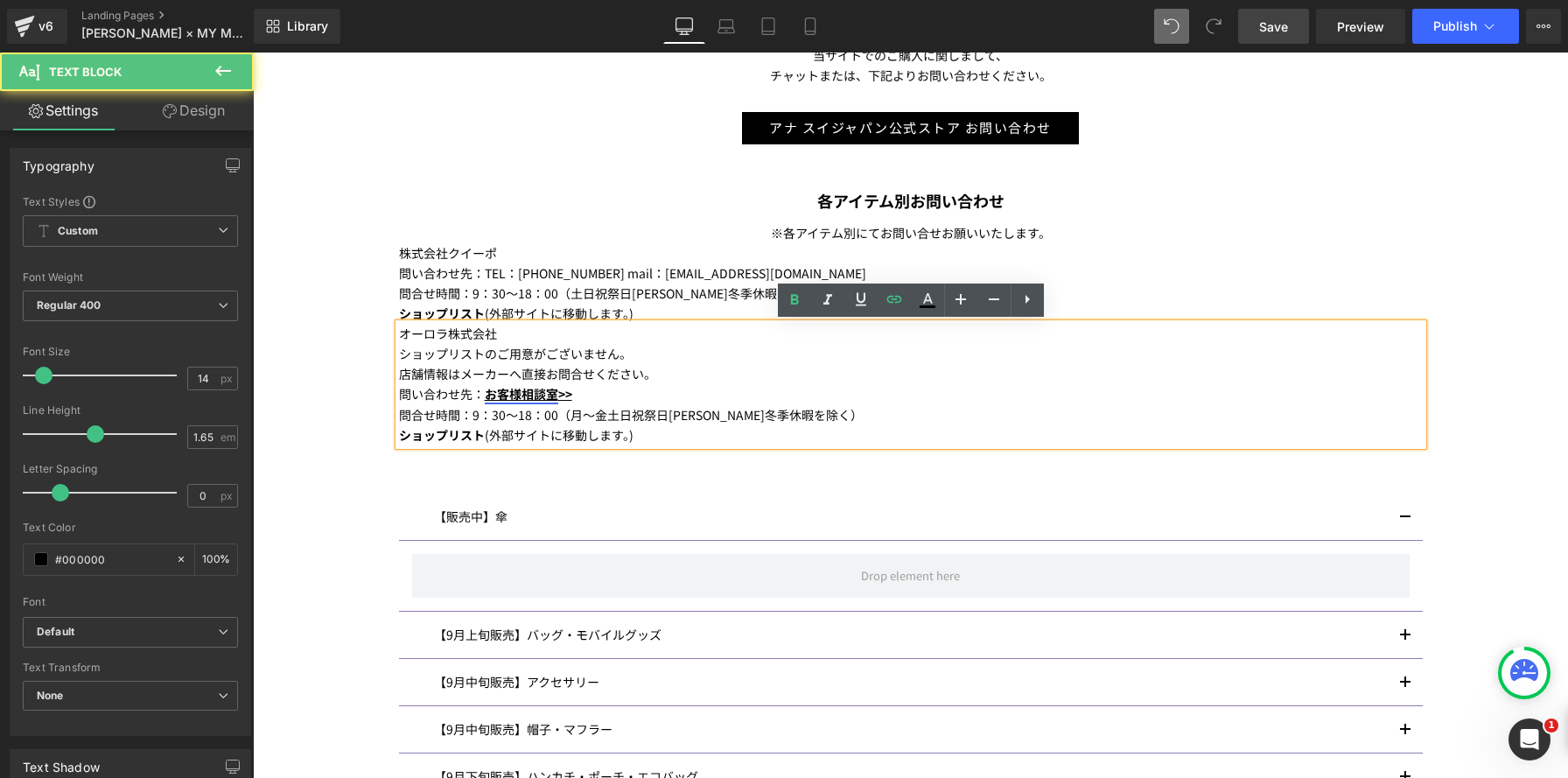
click at [524, 394] on link "お客様相談室" at bounding box center [522, 394] width 73 height 18
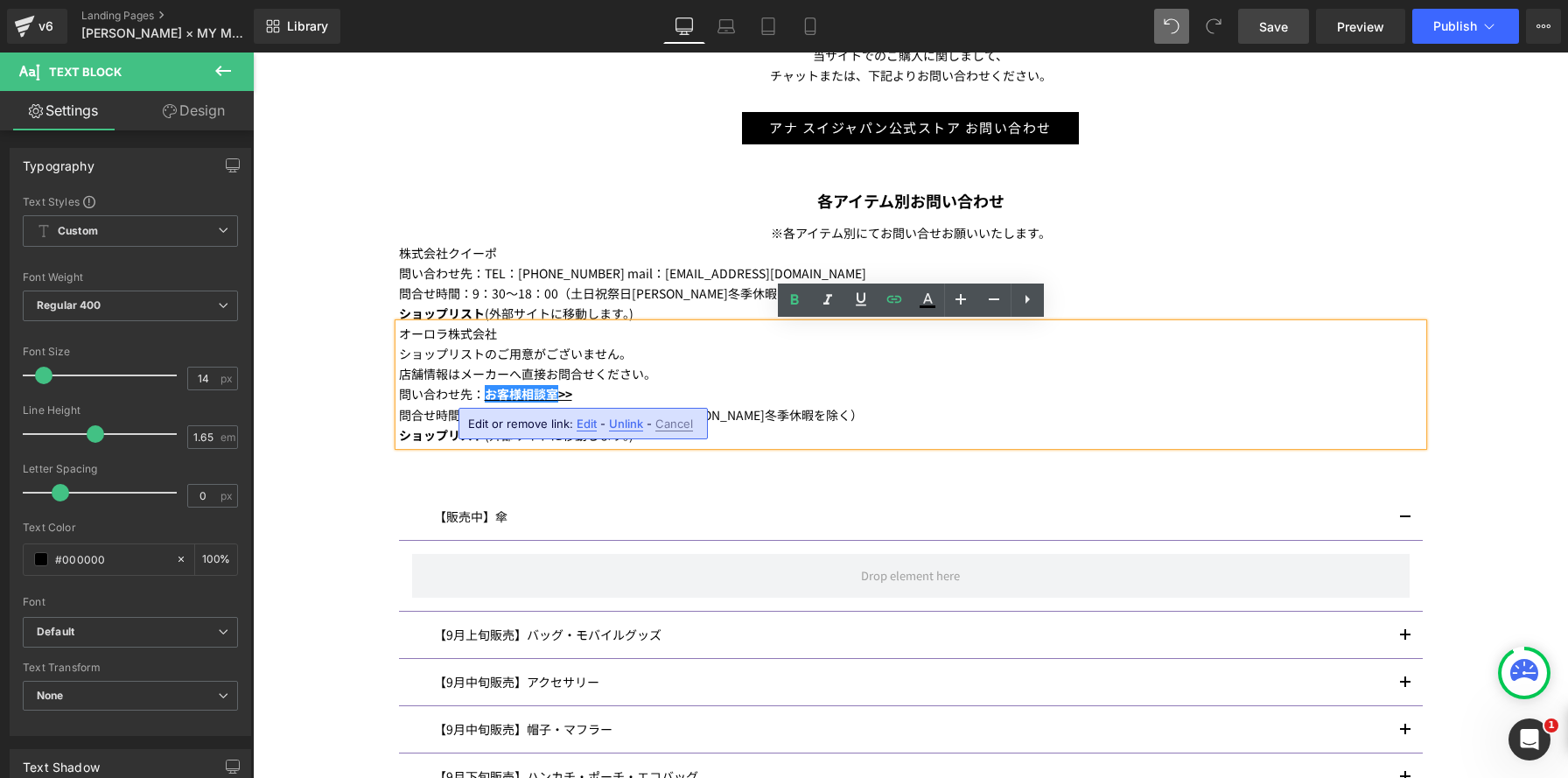
click at [613, 388] on div "問い合わせ先： お客様相談室 >>" at bounding box center [911, 394] width 1024 height 20
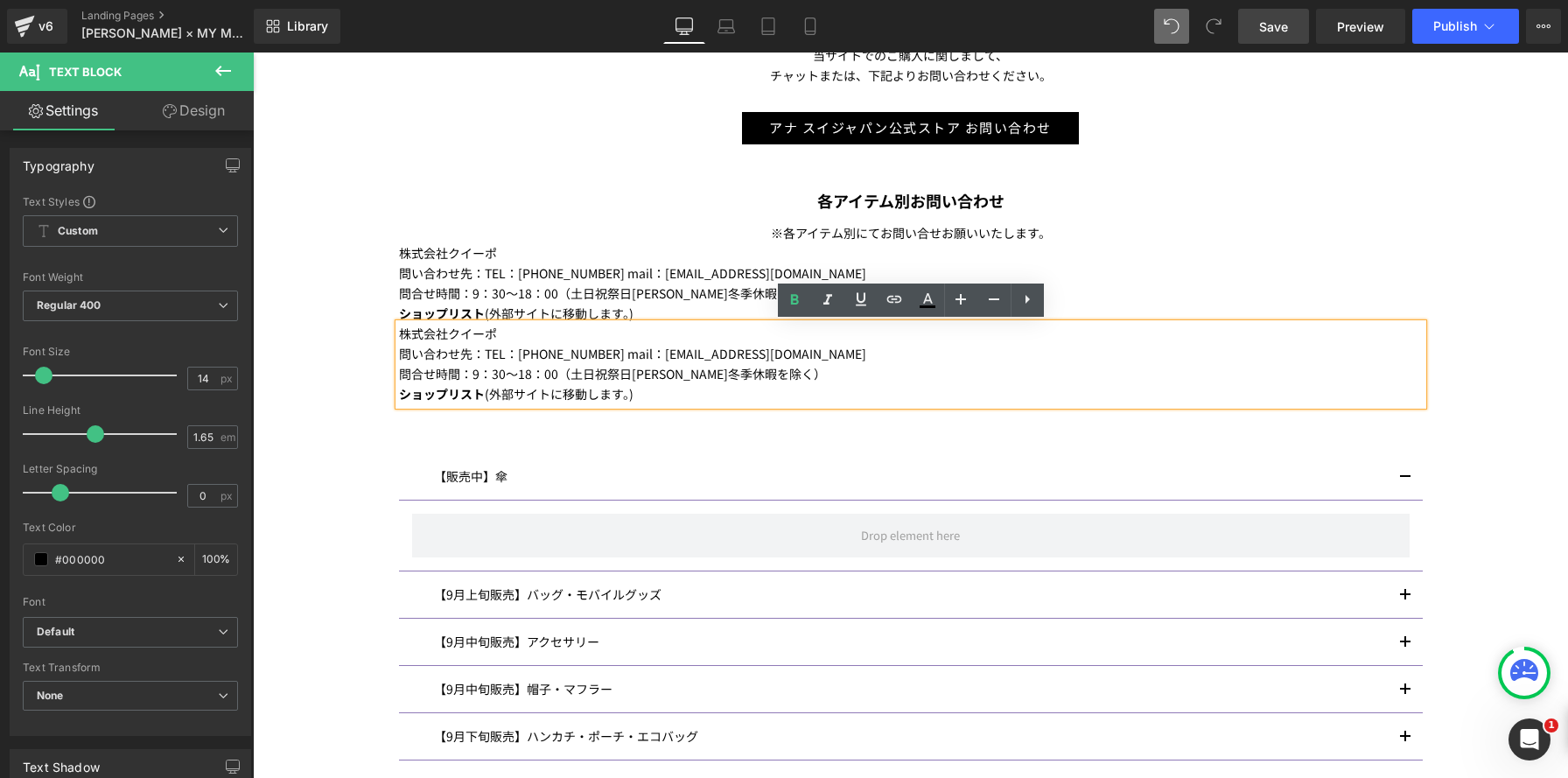
scroll to position [2657, 1315]
drag, startPoint x: 668, startPoint y: 399, endPoint x: 204, endPoint y: 273, distance: 480.8
click at [252, 273] on html "コンテンツへスキップ ★大型連休期間中の配送とお問い合わせに関するお知らせ★ アナ スイ ジャパン 公式ウェブストア メニュー NEWS >>> SALE ★…" at bounding box center [910, 329] width 1315 height 2657
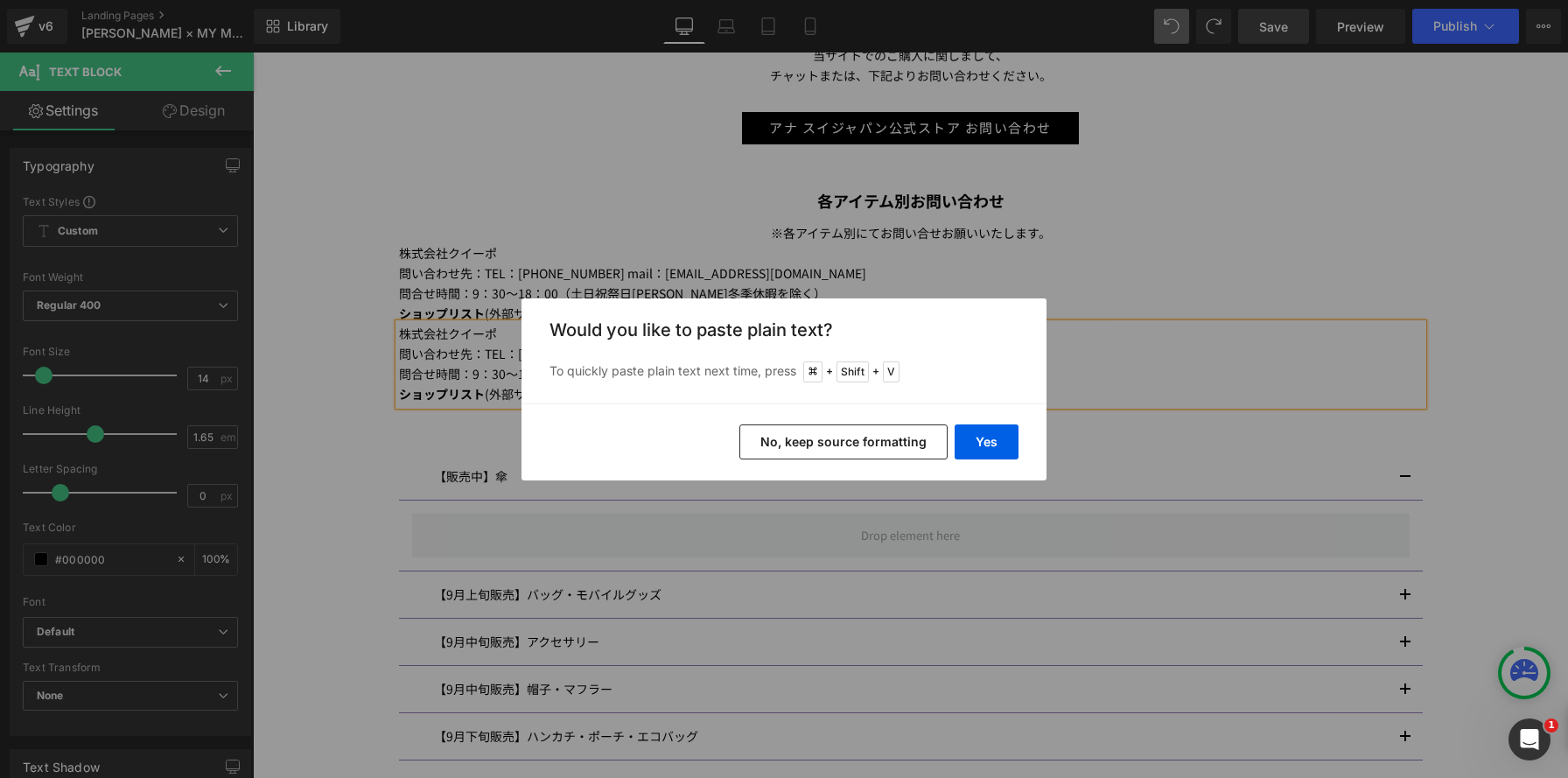
click at [782, 432] on button "No, keep source formatting" at bounding box center [843, 441] width 208 height 35
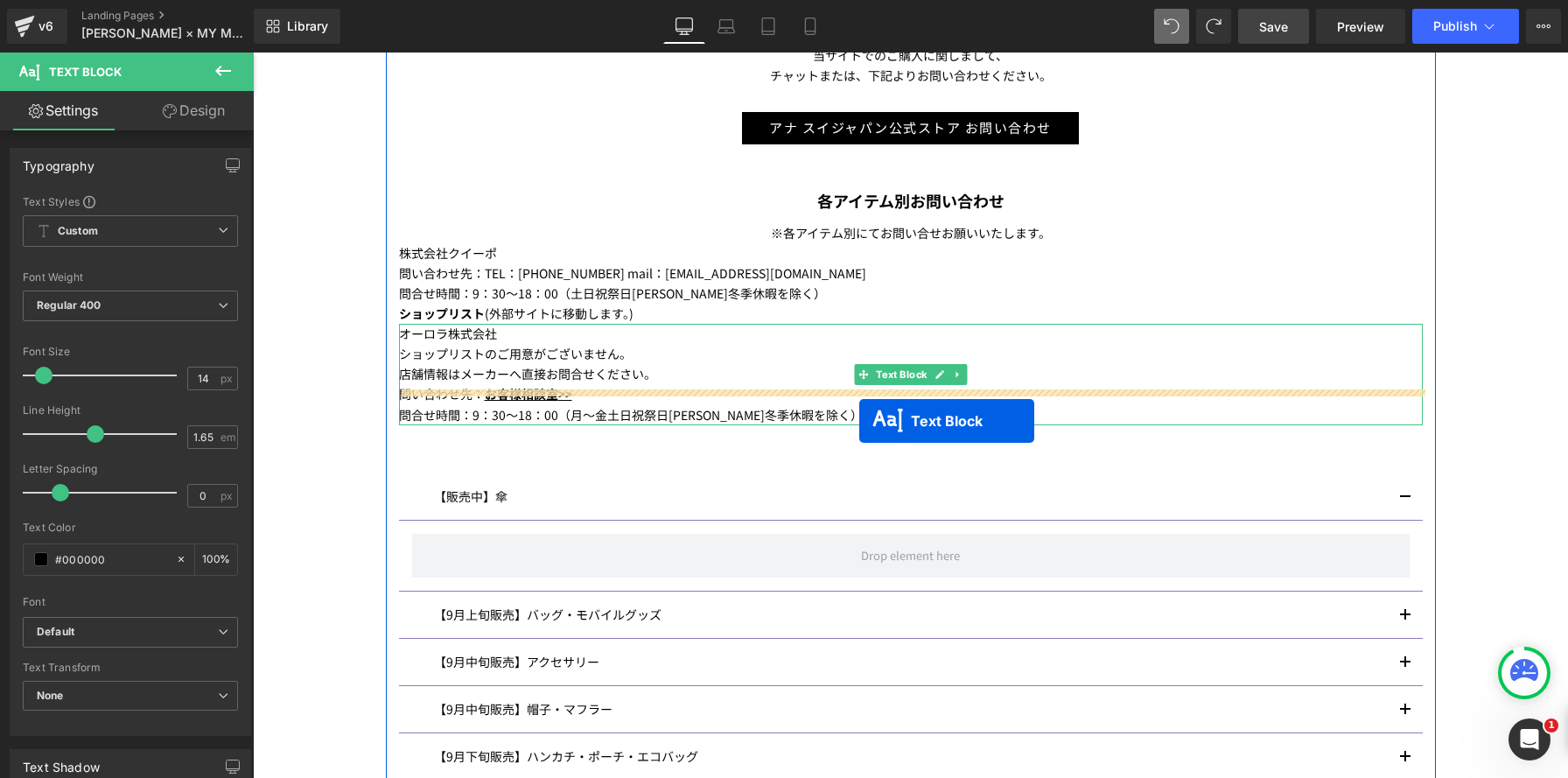
scroll to position [2619, 1315]
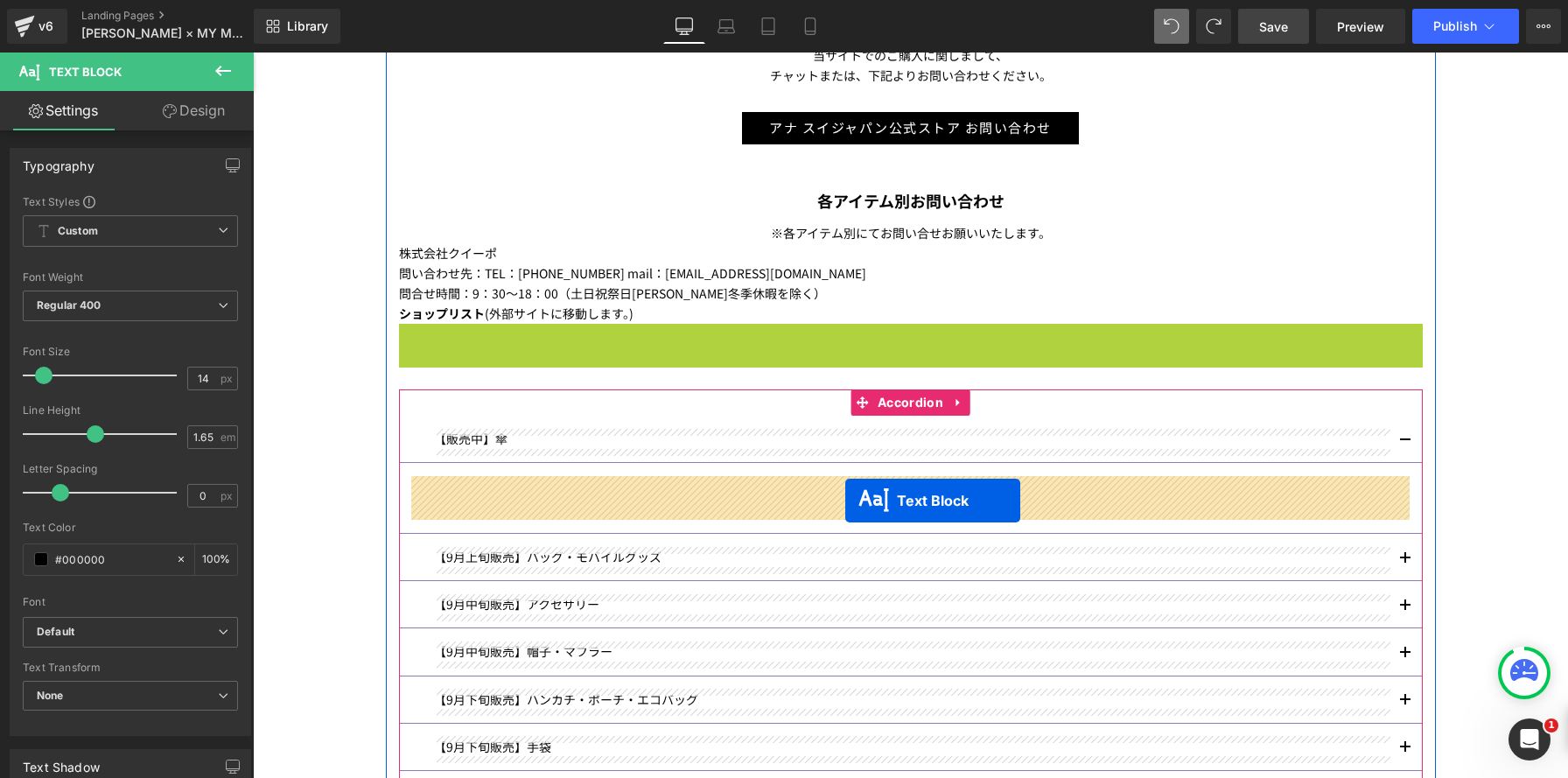
drag, startPoint x: 862, startPoint y: 371, endPoint x: 843, endPoint y: 501, distance: 131.4
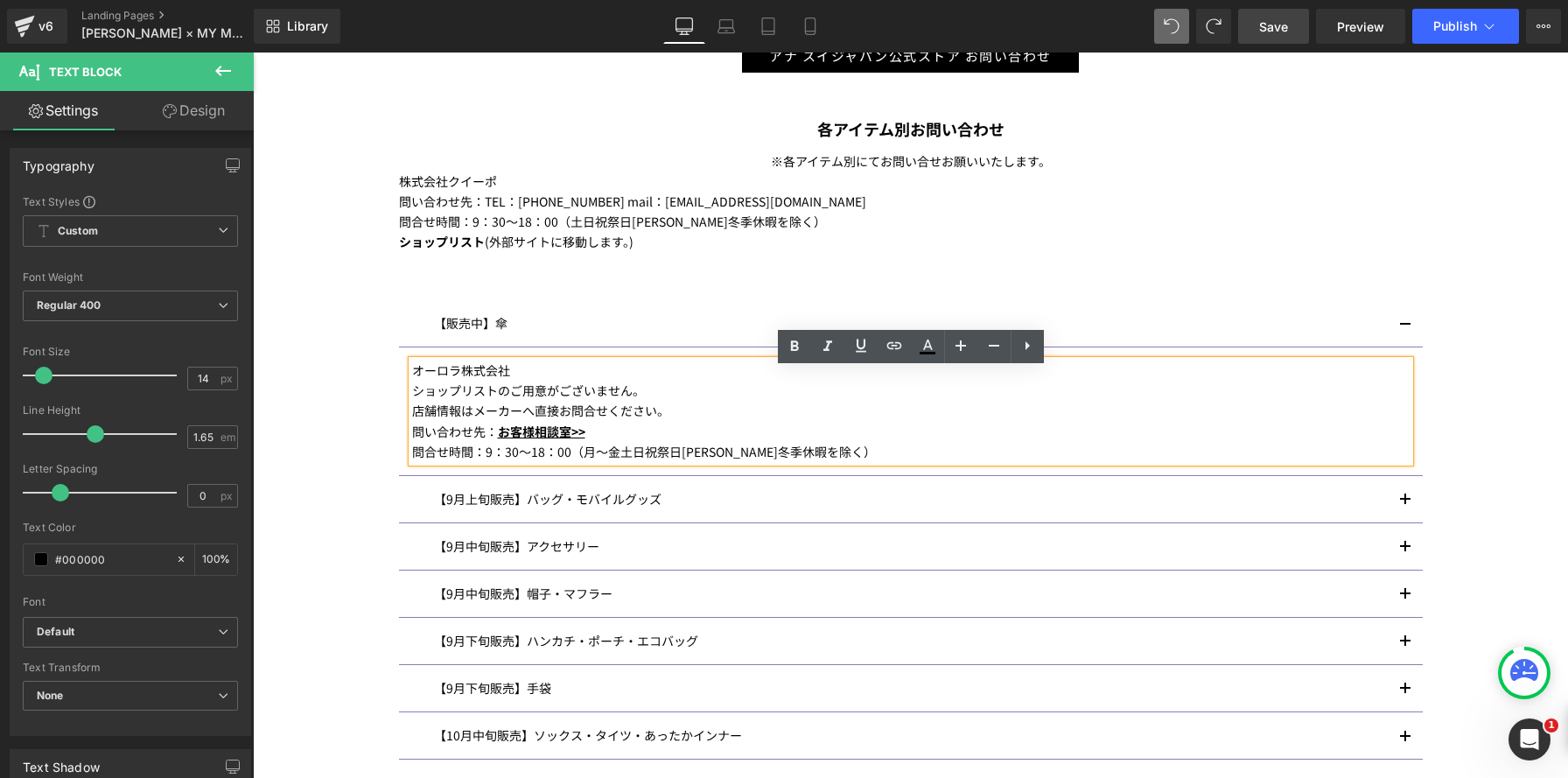
scroll to position [1125, 0]
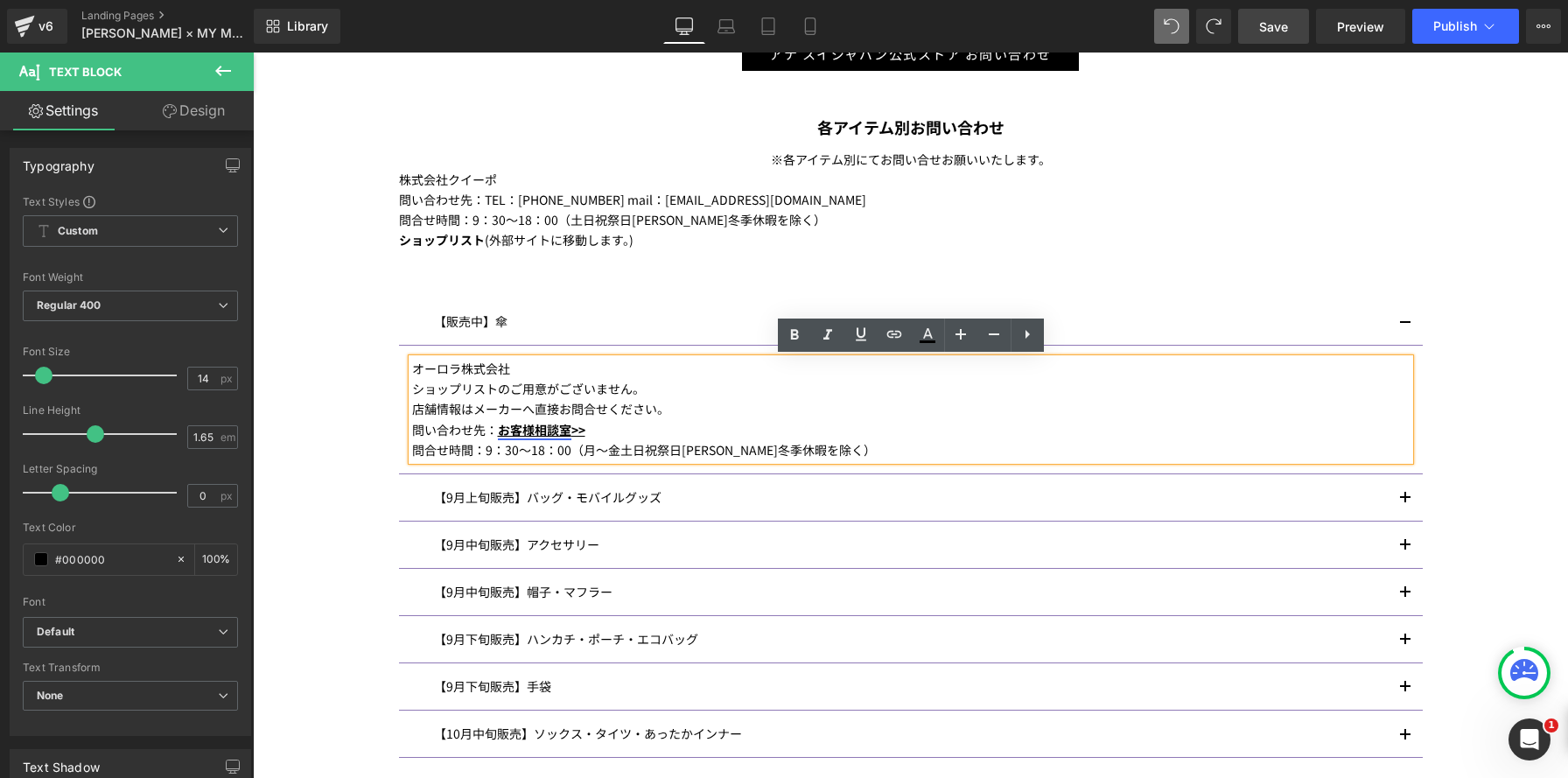
click at [552, 431] on link "お客様相談室" at bounding box center [535, 430] width 73 height 18
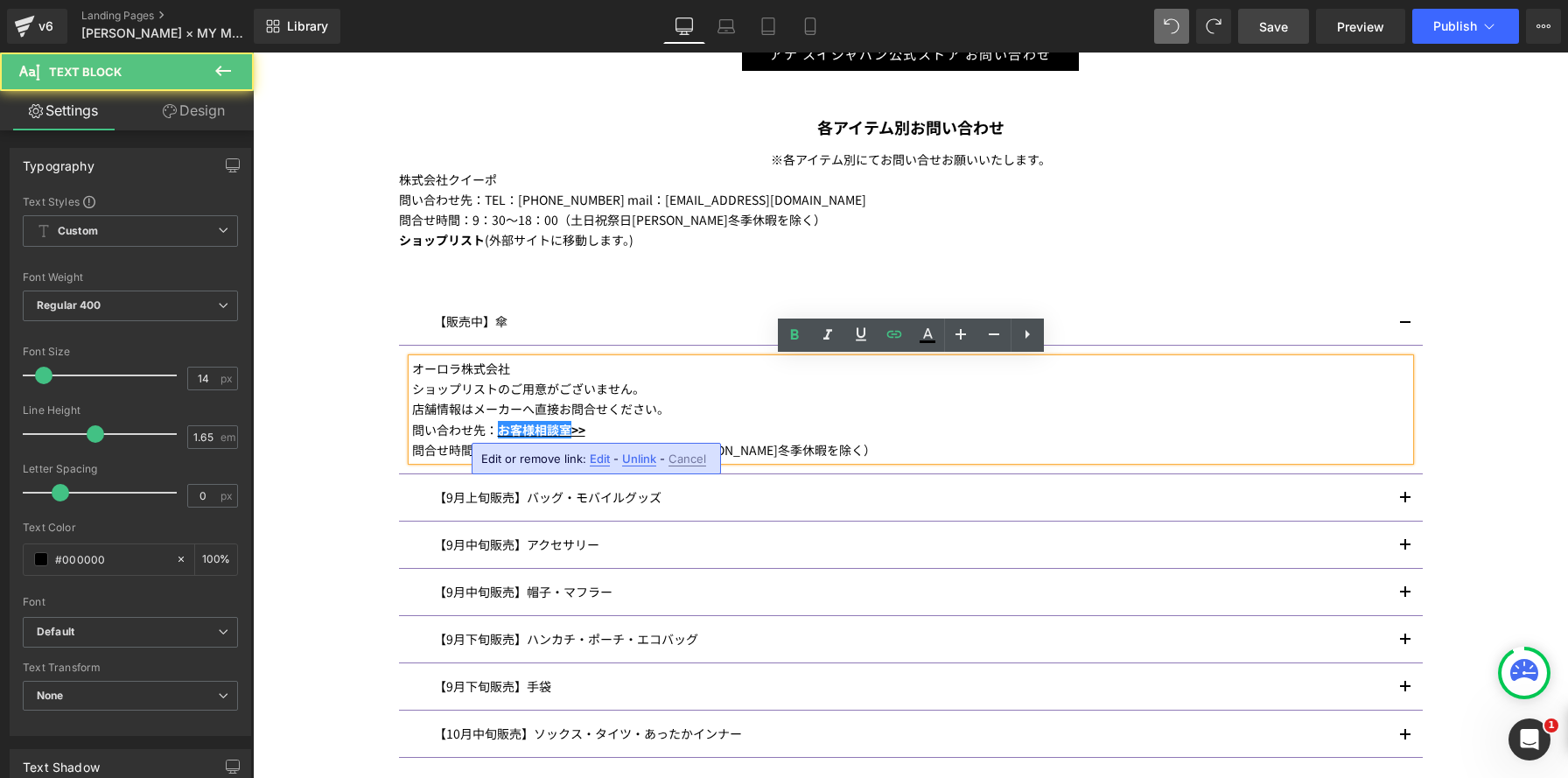
click at [730, 432] on div "問い合わせ先： お客様相談室 >>" at bounding box center [910, 430] width 997 height 20
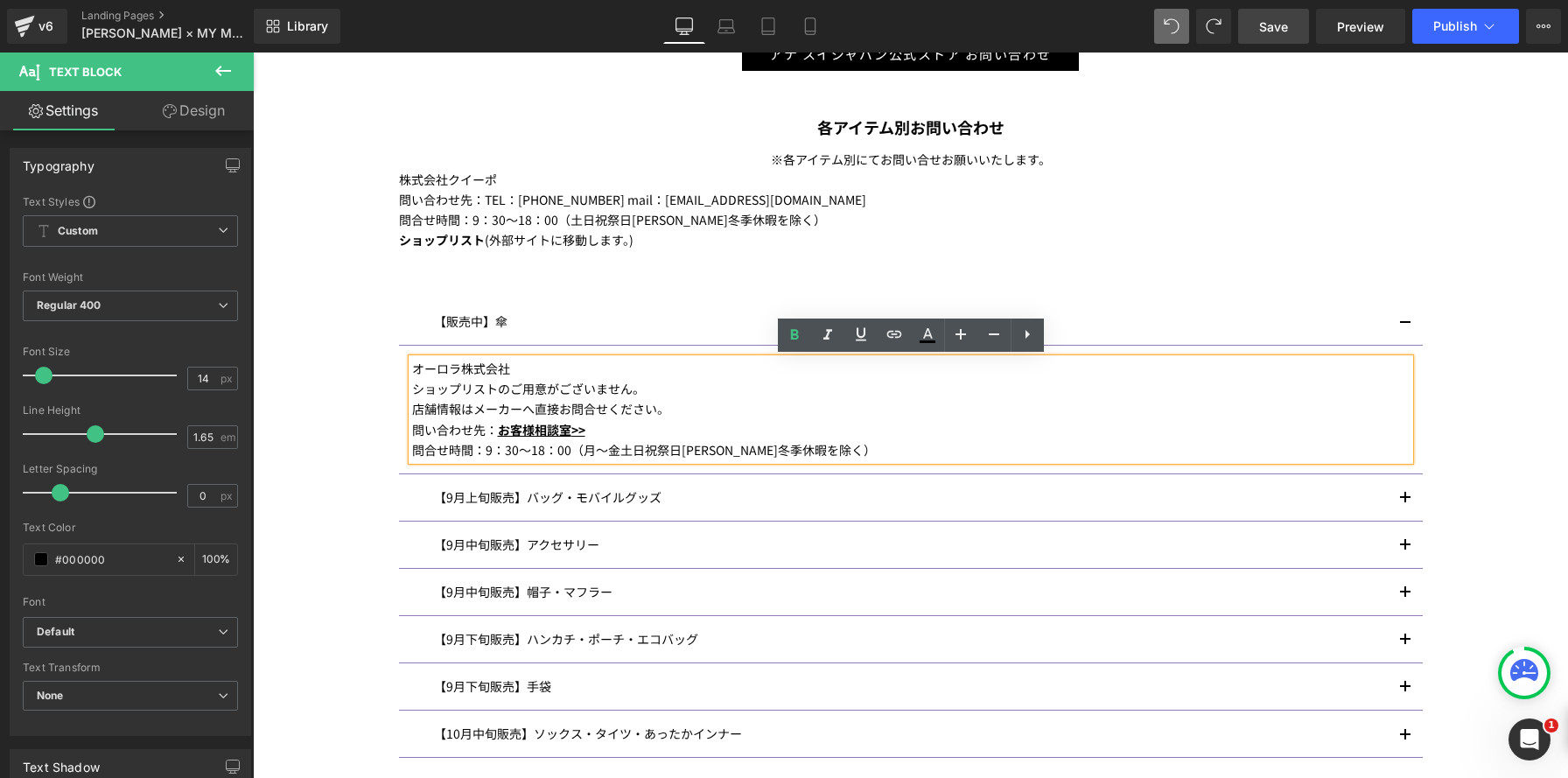
click at [1106, 277] on div "【販売中】傘 Text Block オーロラ株式会社 ショップリストのご用意がございません。 店舗情報はメーカーへ直接お問合せください。 問い合わせ先： お客…" at bounding box center [911, 528] width 1024 height 512
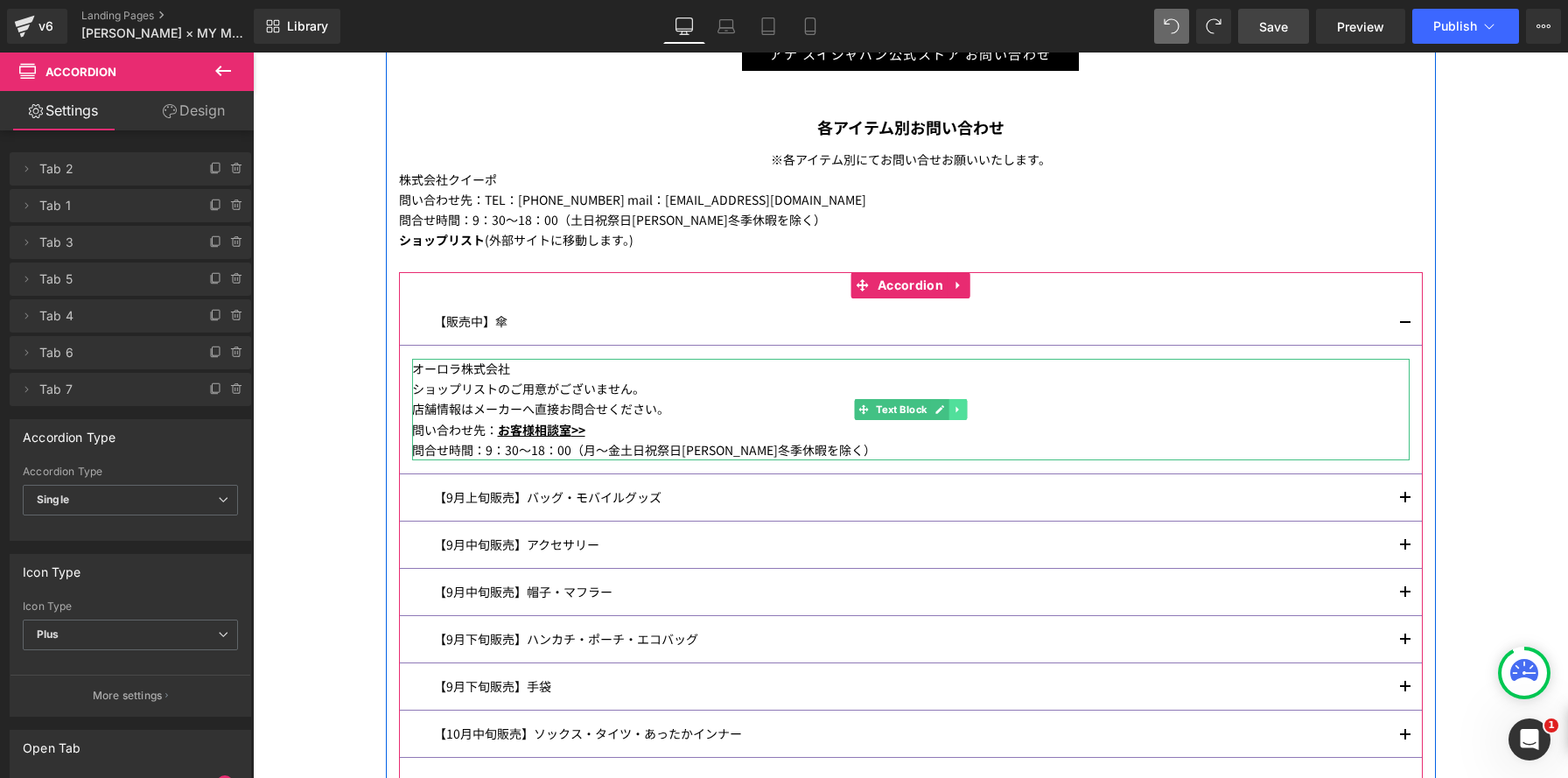
click at [964, 410] on link at bounding box center [957, 409] width 19 height 21
click at [944, 412] on icon at bounding box center [949, 409] width 10 height 11
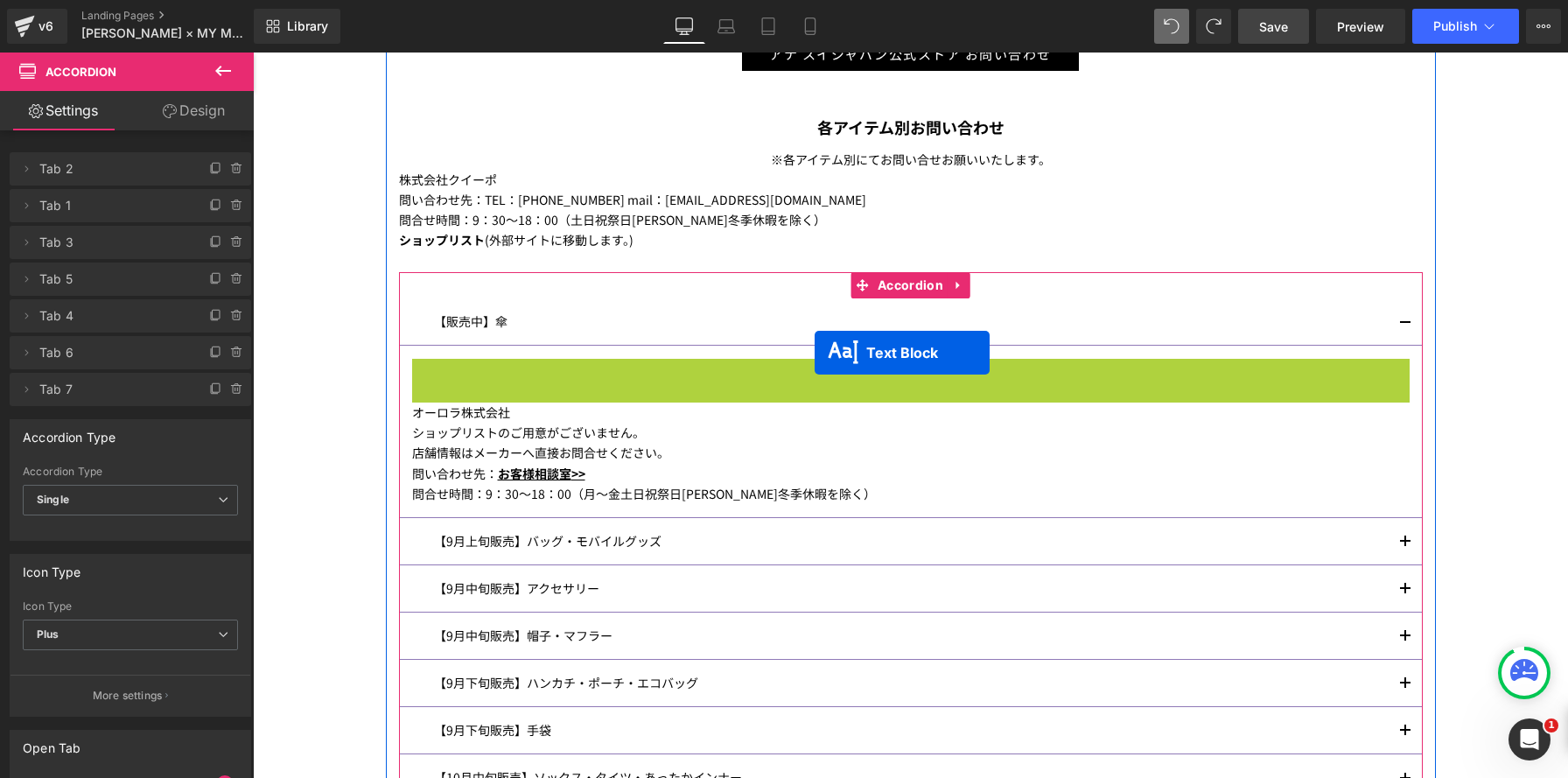
scroll to position [9, 9]
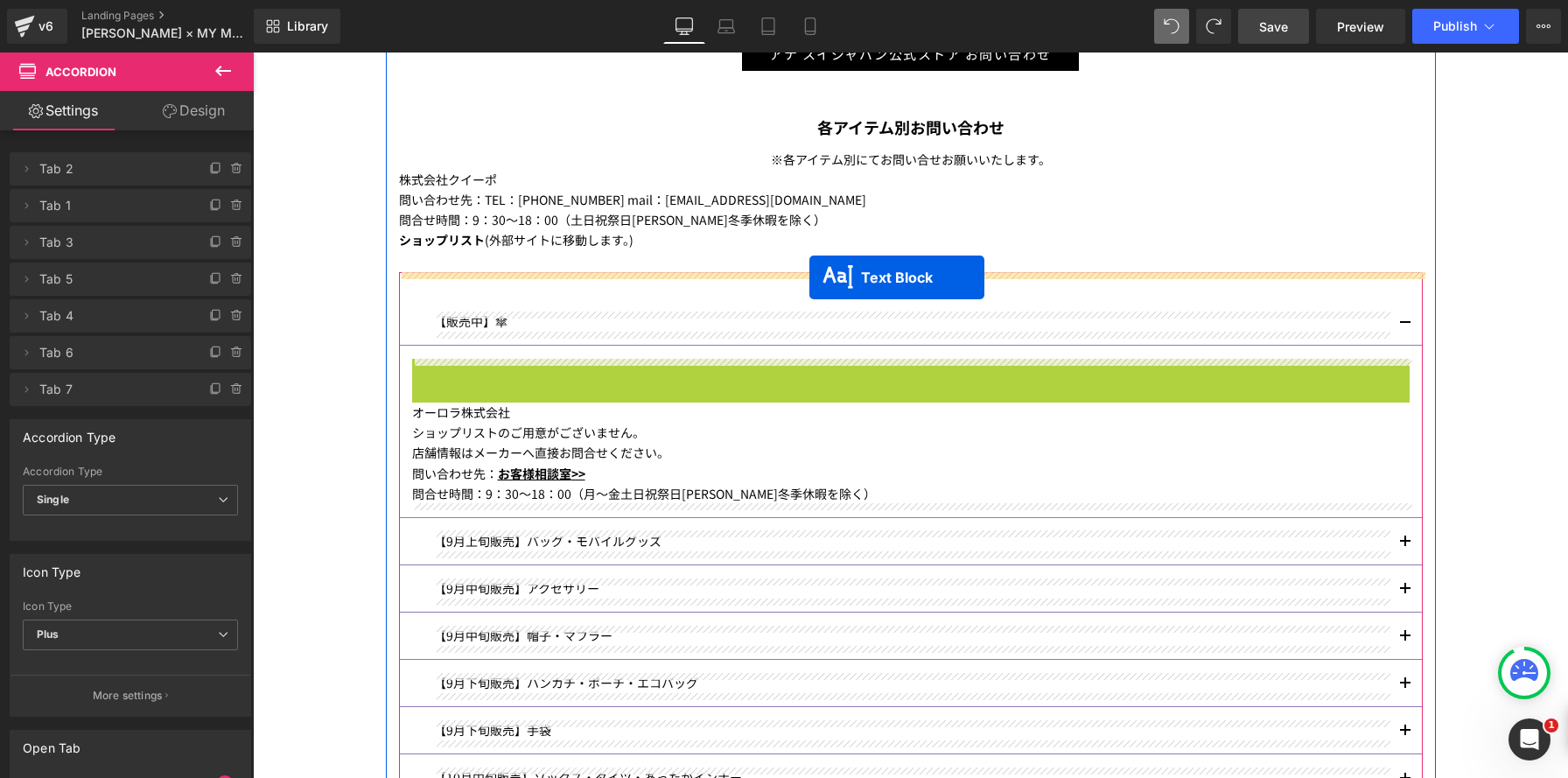
drag, startPoint x: 832, startPoint y: 402, endPoint x: 1154, endPoint y: 472, distance: 329.5
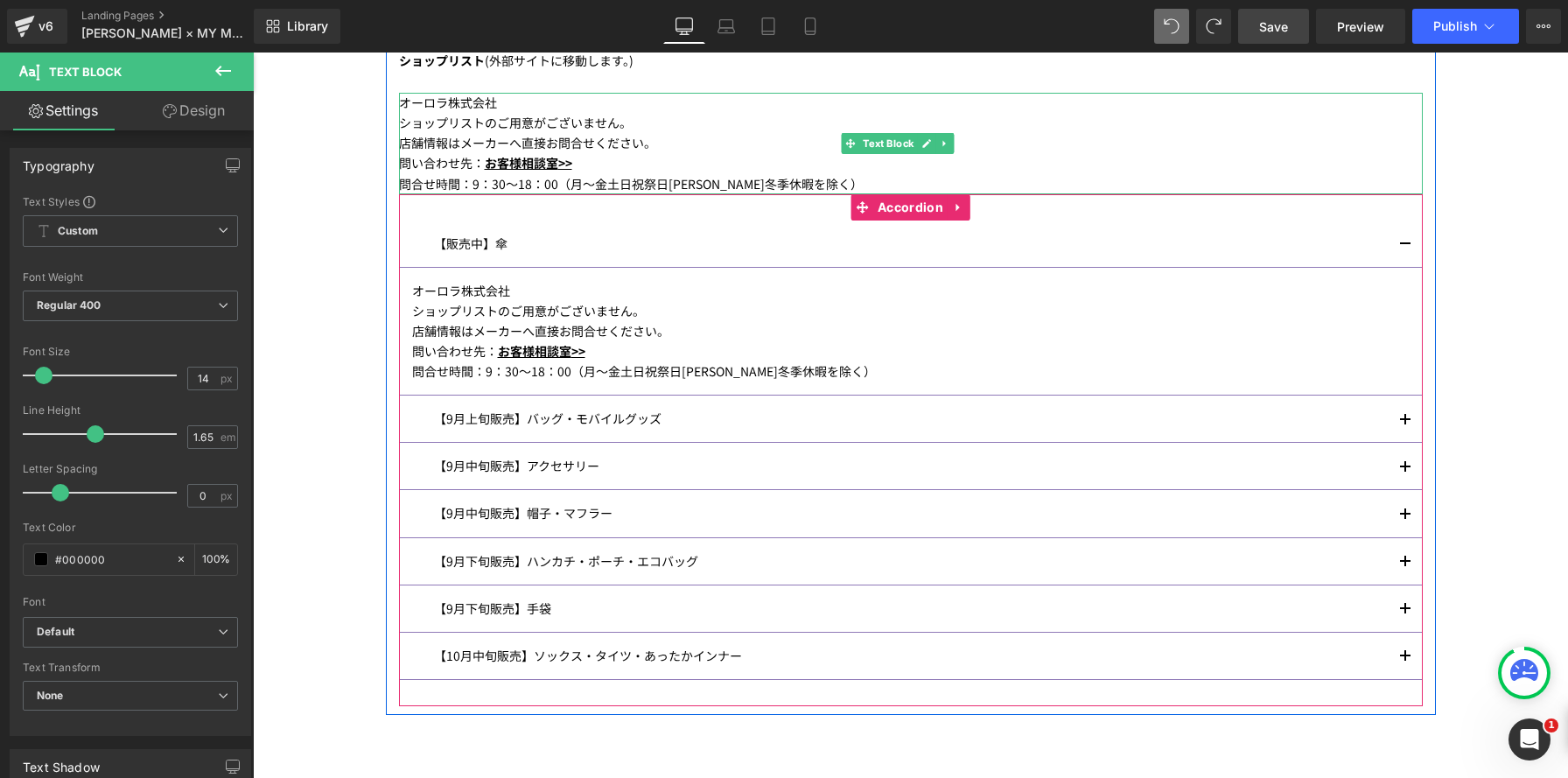
scroll to position [1313, 0]
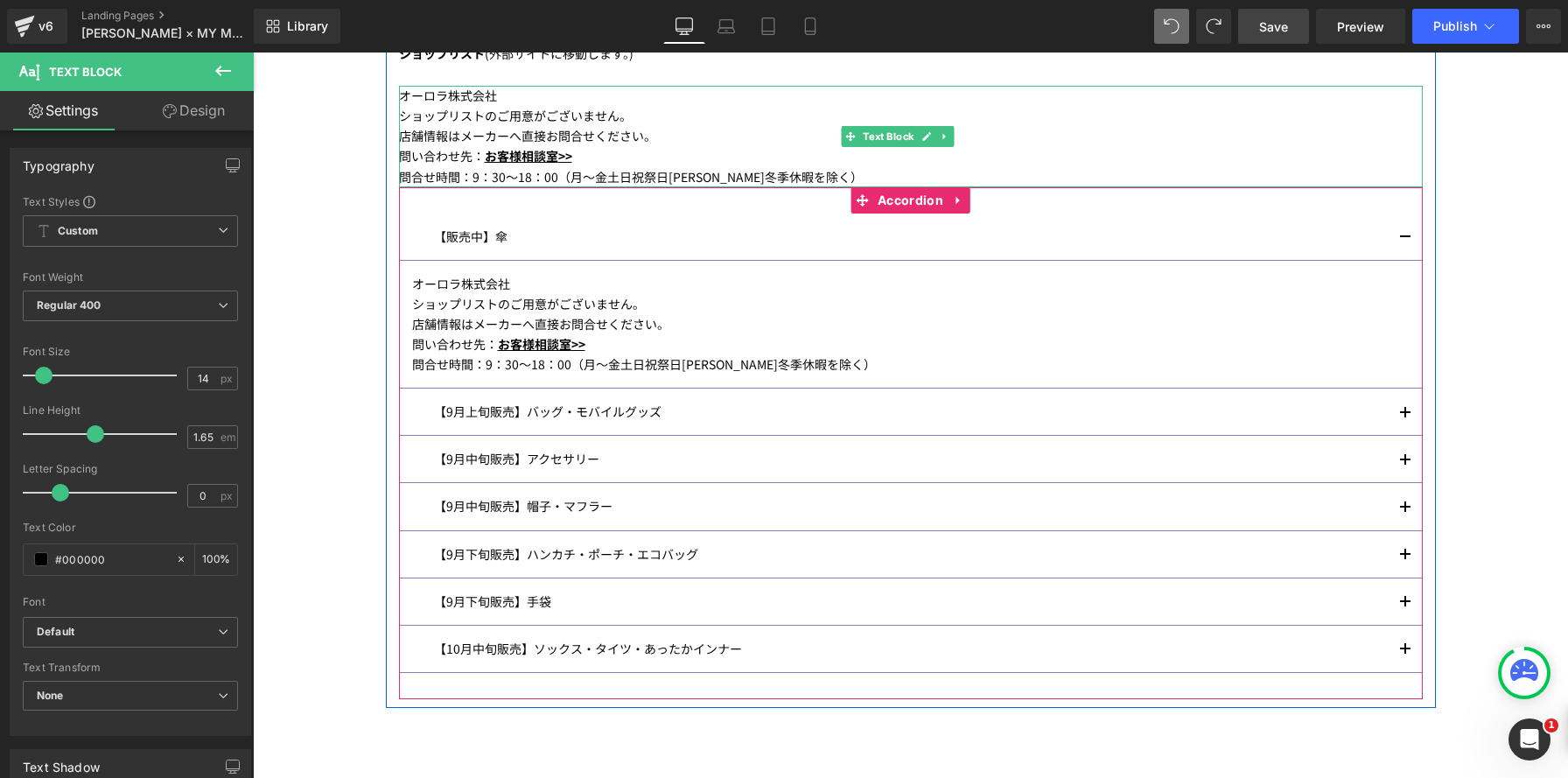
drag, startPoint x: 1405, startPoint y: 499, endPoint x: 1366, endPoint y: 483, distance: 42.2
click at [1405, 499] on button "button" at bounding box center [1405, 506] width 35 height 47
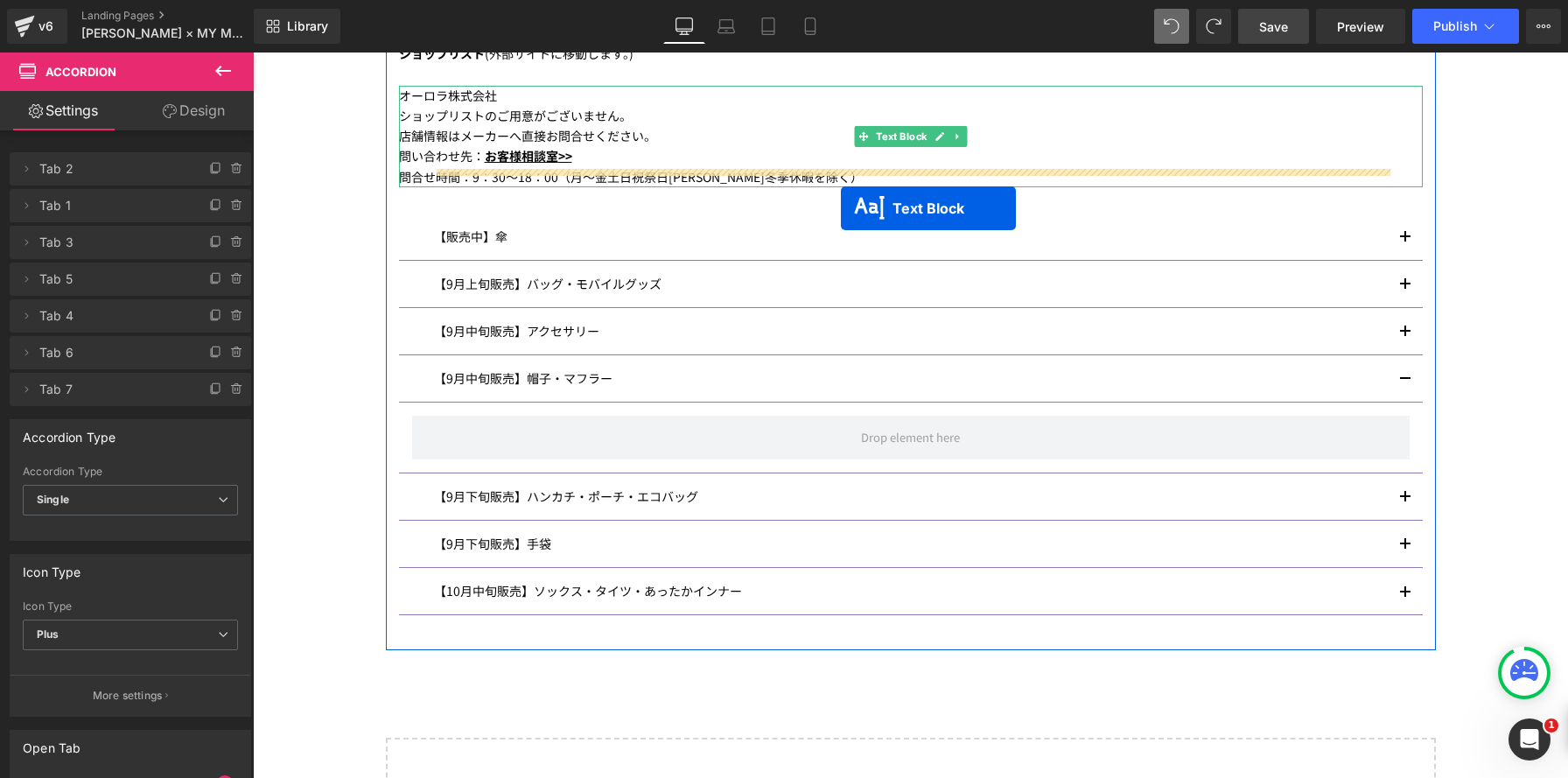
scroll to position [9, 9]
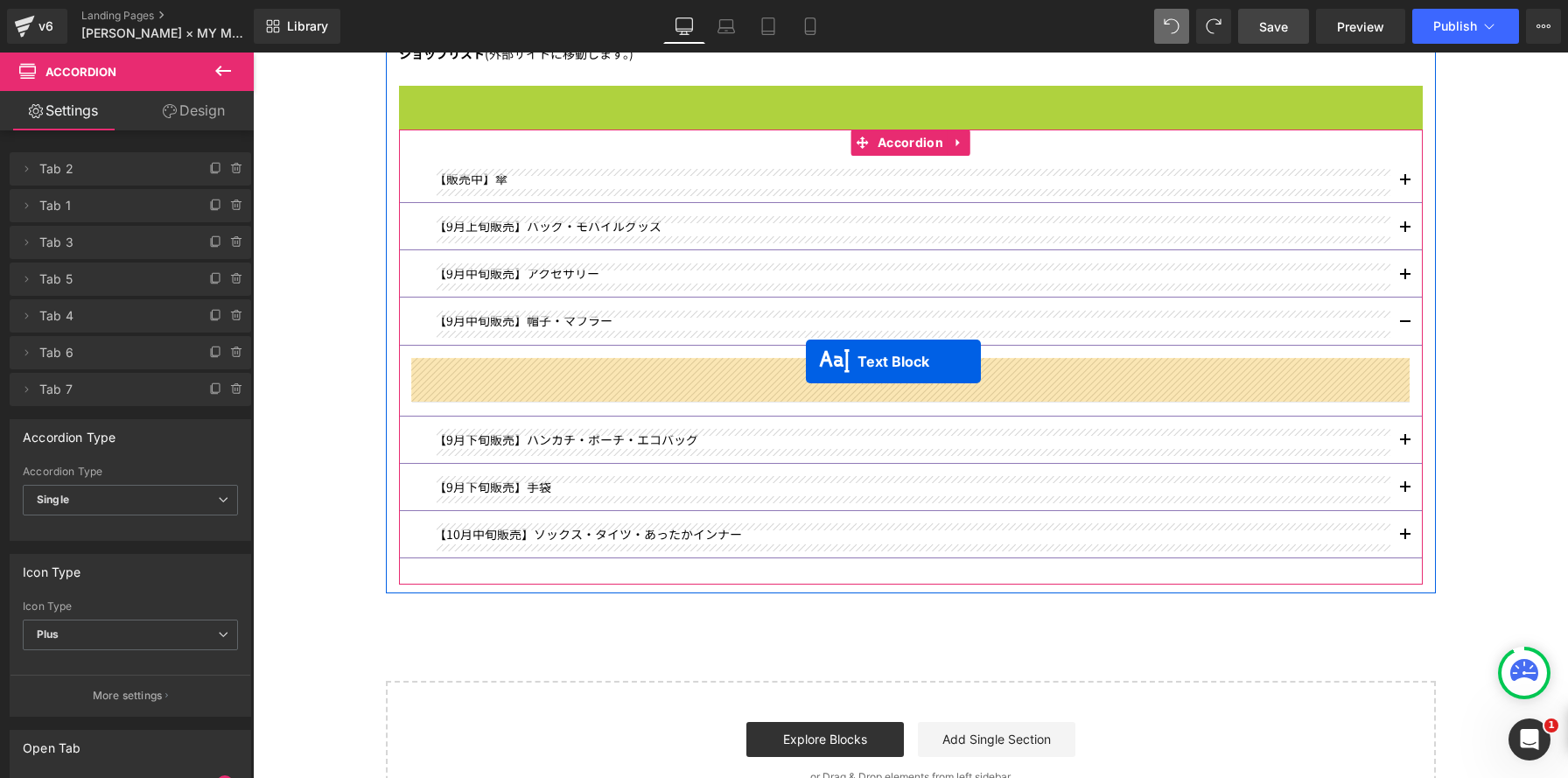
drag, startPoint x: 862, startPoint y: 134, endPoint x: 806, endPoint y: 361, distance: 233.8
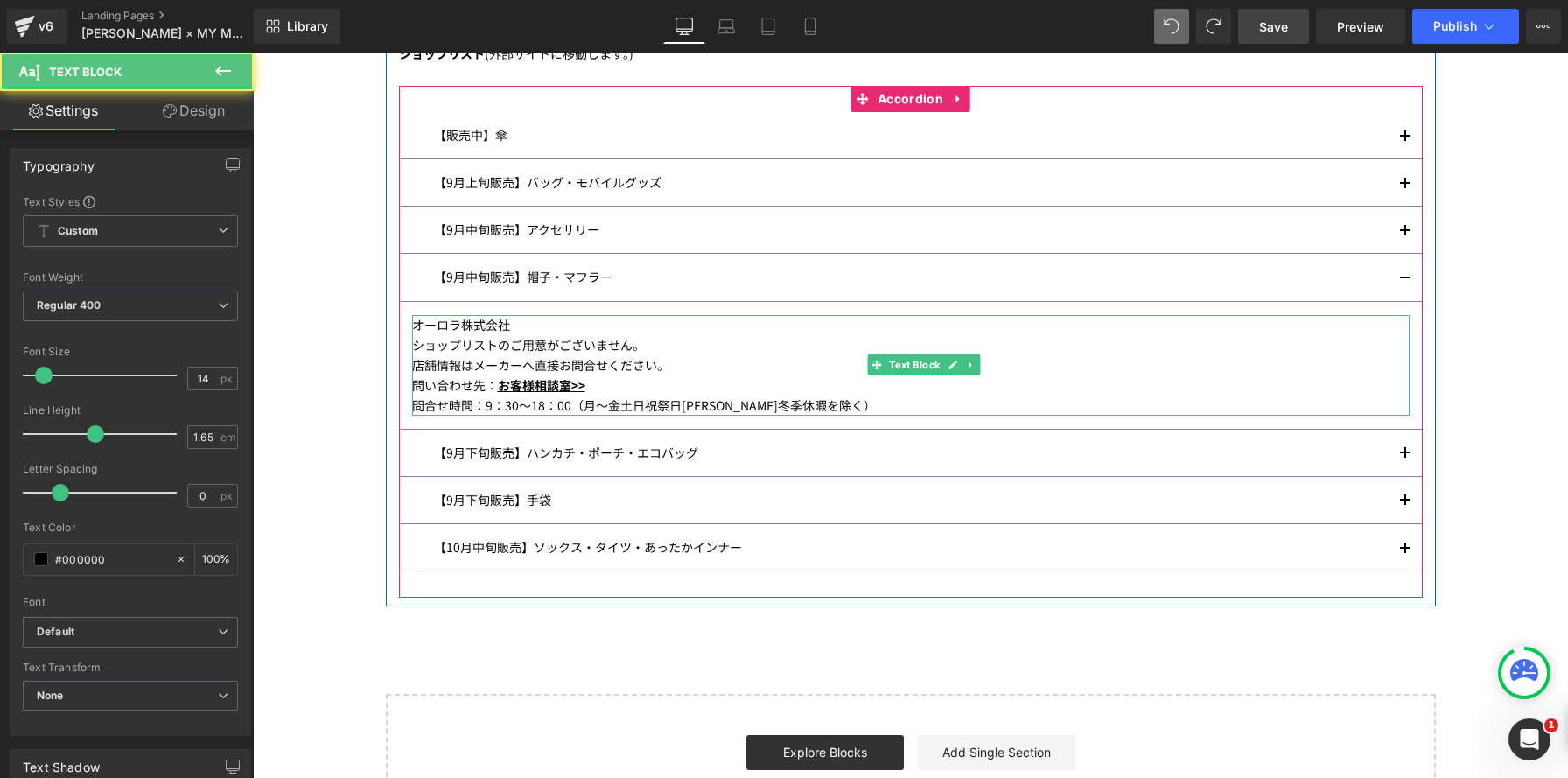
scroll to position [2633, 1315]
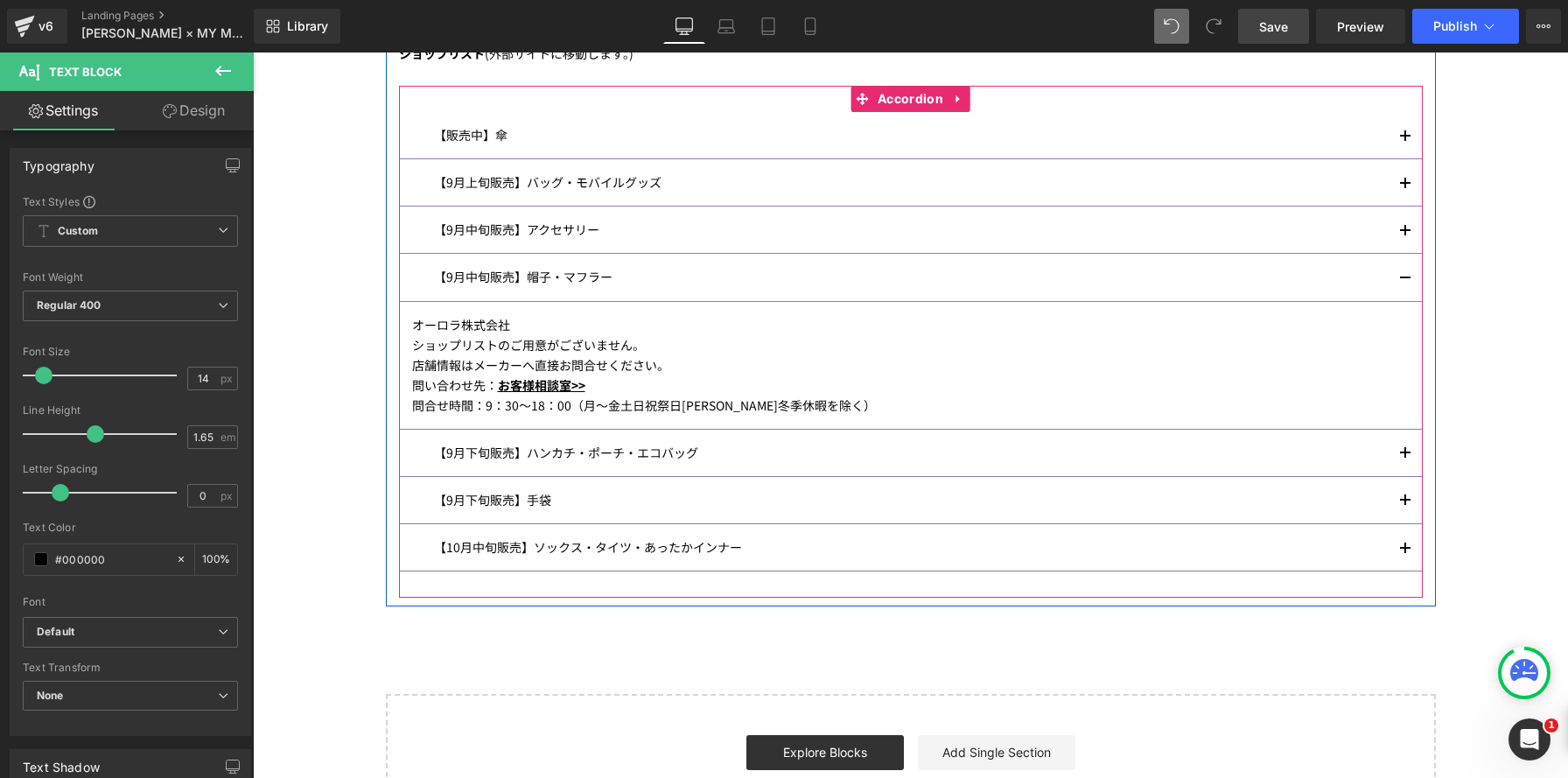
click at [1405, 283] on span "button" at bounding box center [1405, 283] width 0 height 0
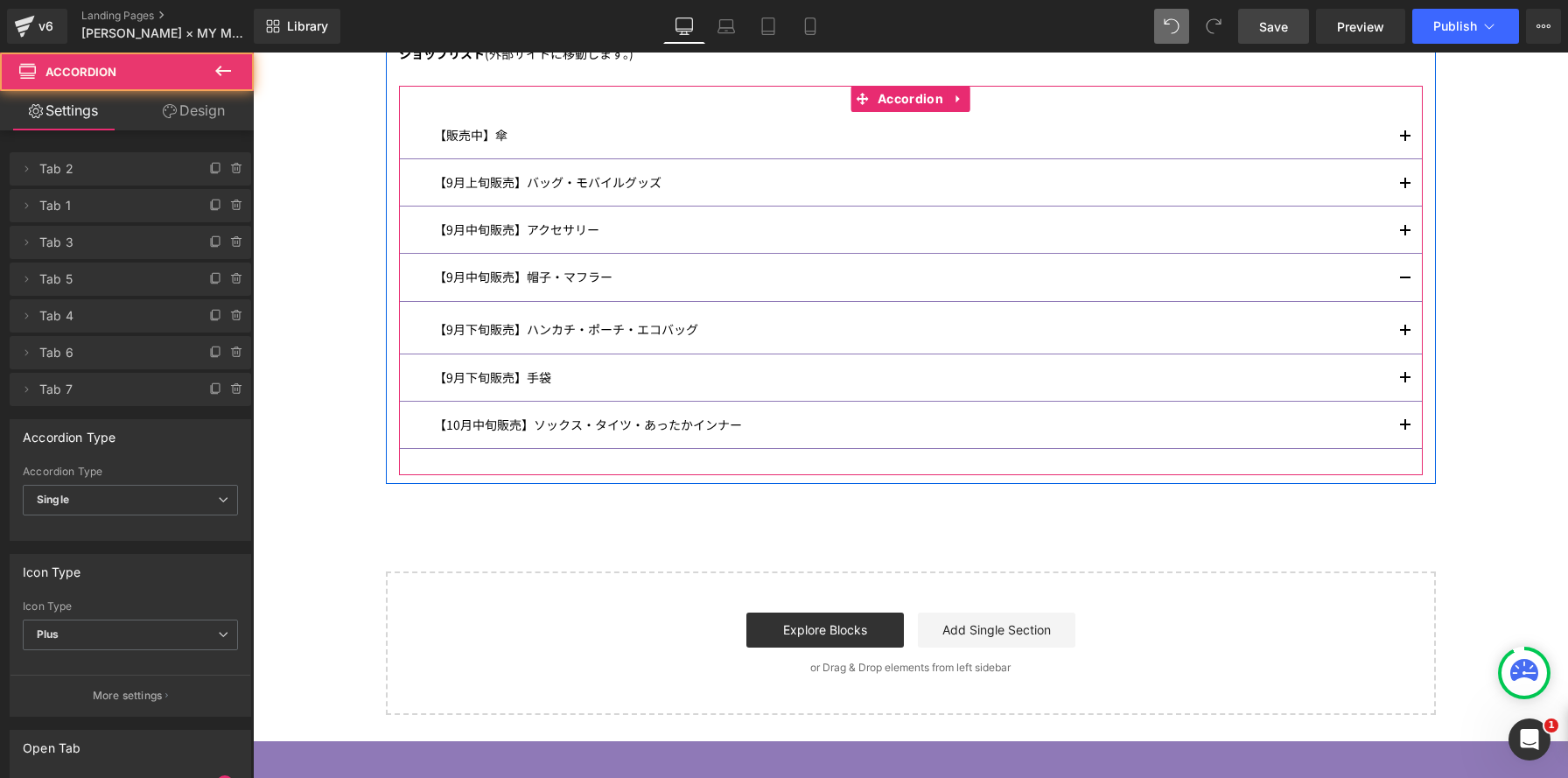
scroll to position [2504, 1315]
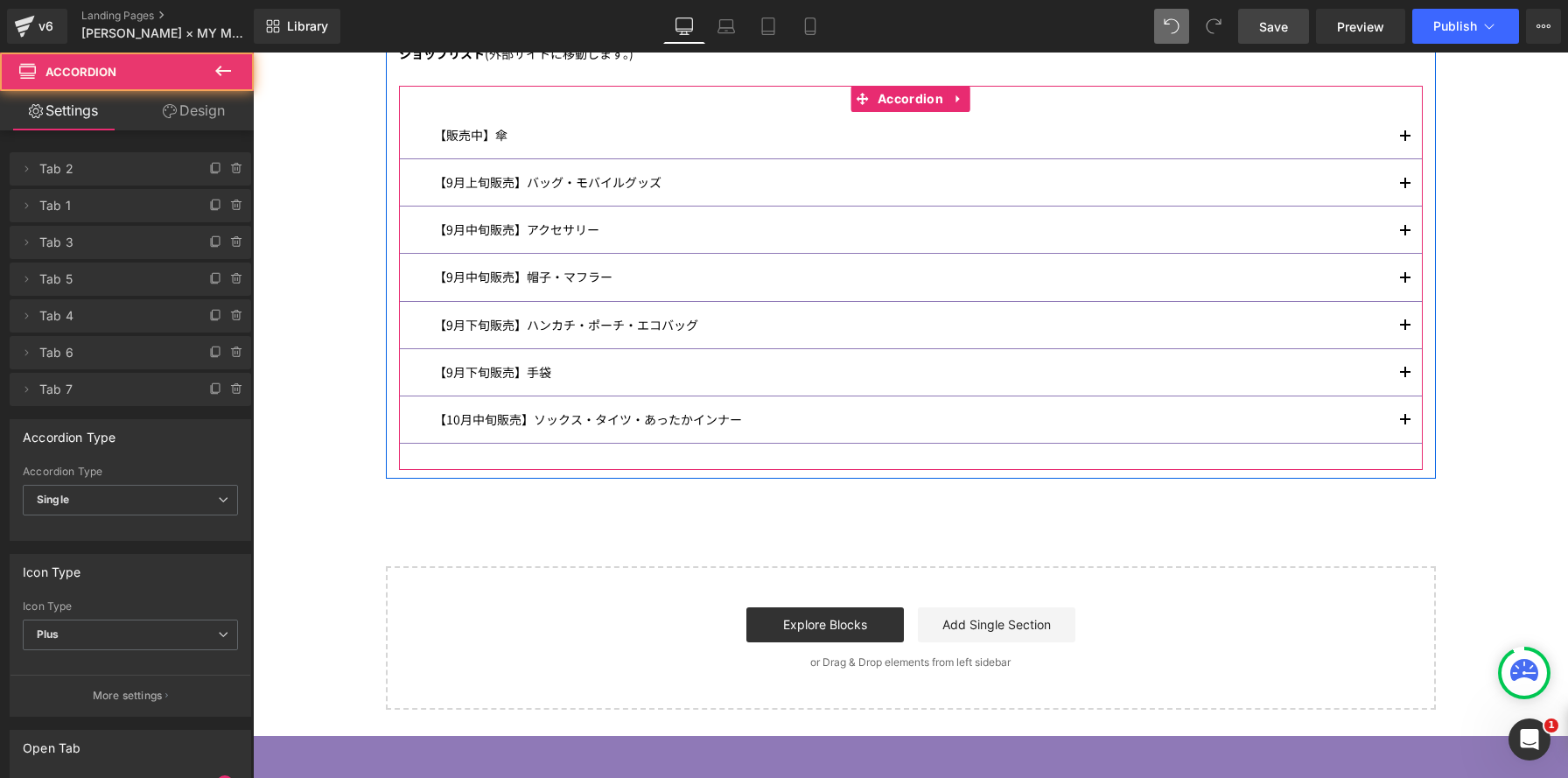
drag, startPoint x: 1403, startPoint y: 325, endPoint x: 1357, endPoint y: 327, distance: 46.0
click at [1403, 325] on button "button" at bounding box center [1405, 325] width 35 height 47
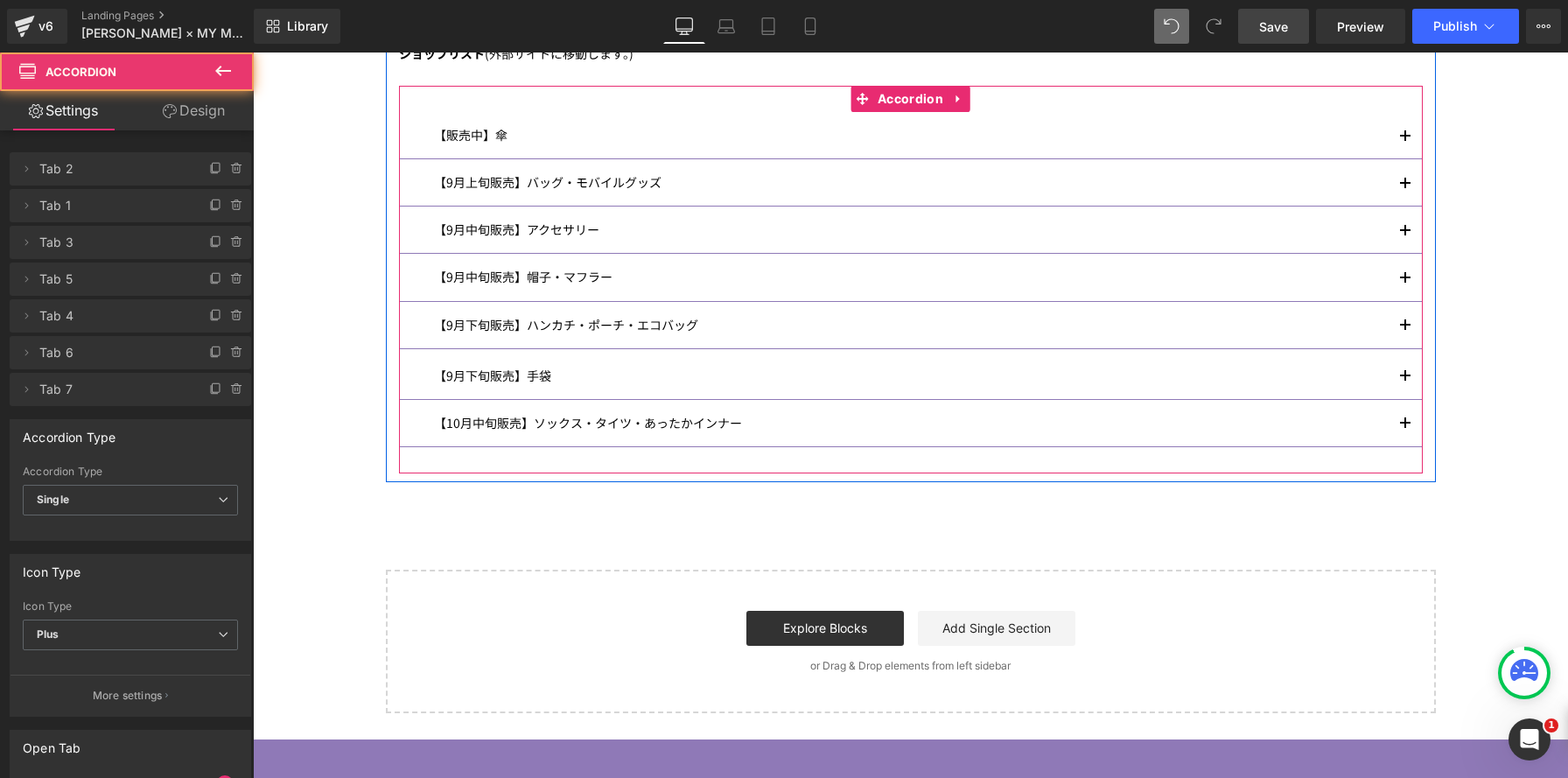
scroll to position [9, 9]
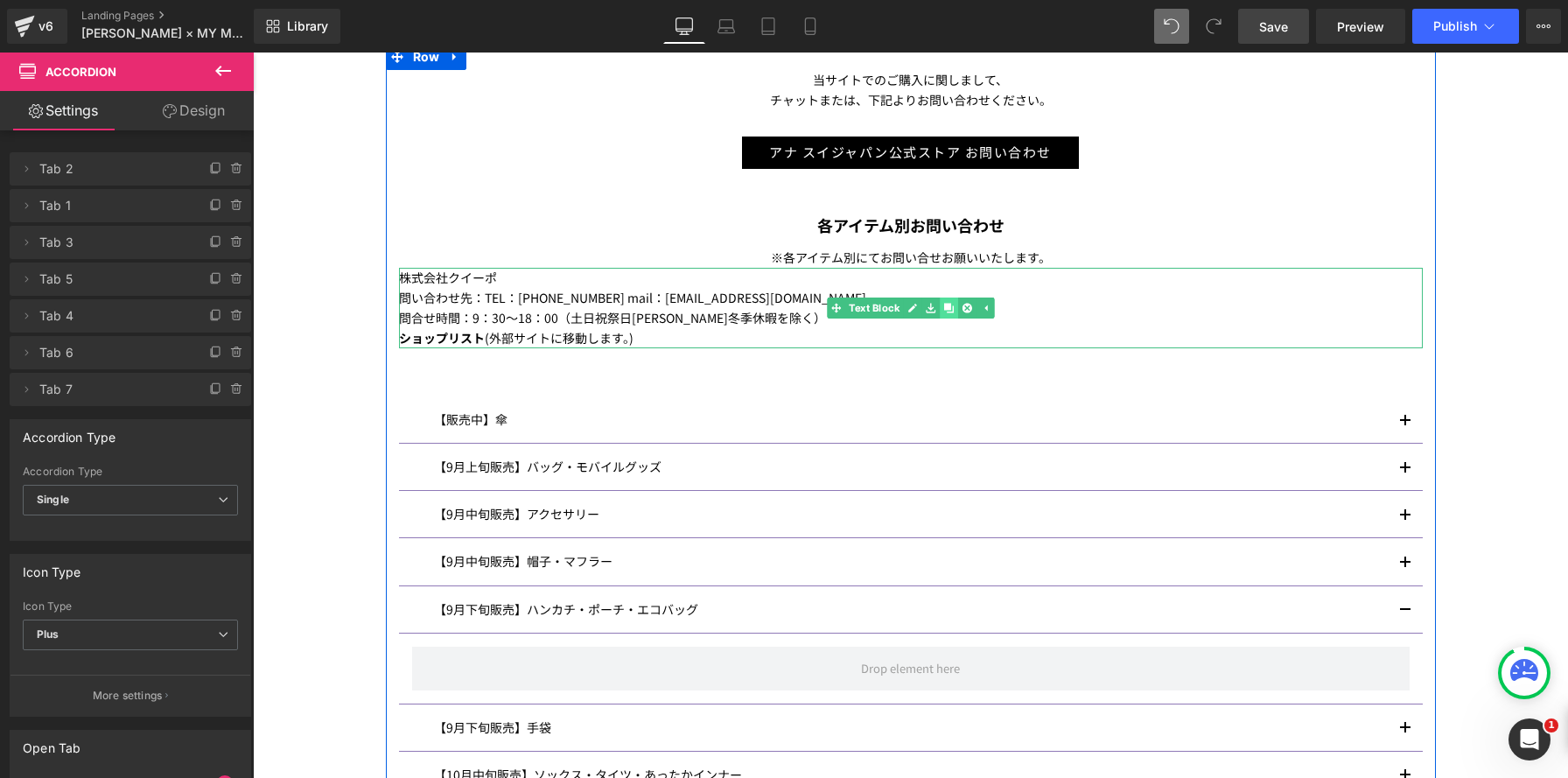
click at [944, 308] on icon at bounding box center [949, 308] width 10 height 10
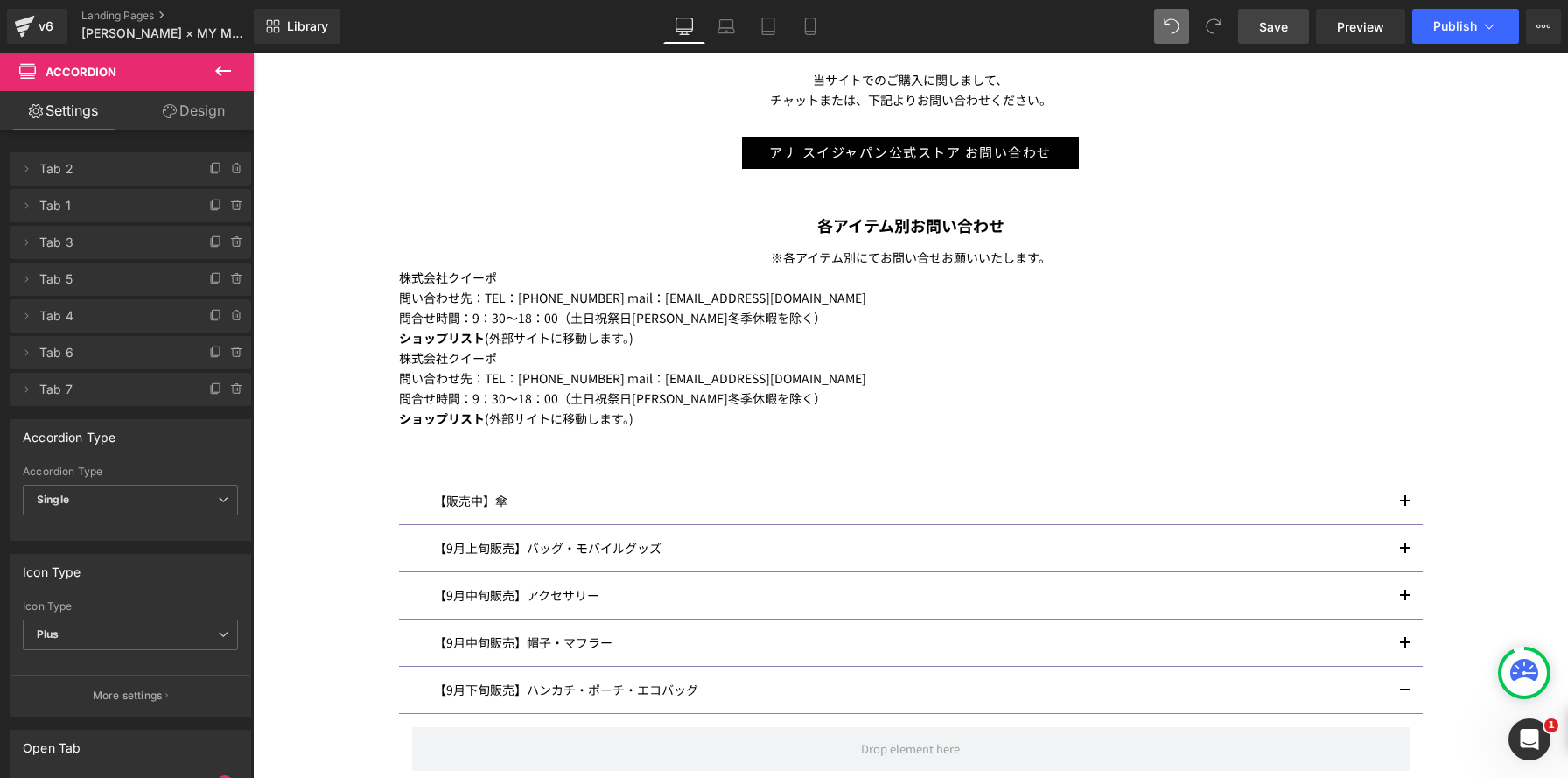
click at [518, 425] on div "株式会社クイーポ 問い合わせ先：TEL：03-3268-9111 mail：info@kuipo.co.jp 問合せ時間：9：30～18：00（土日祝祭日夏季…" at bounding box center [911, 388] width 1024 height 80
click at [518, 425] on span "(外部サイトに移動します。)" at bounding box center [559, 419] width 148 height 18
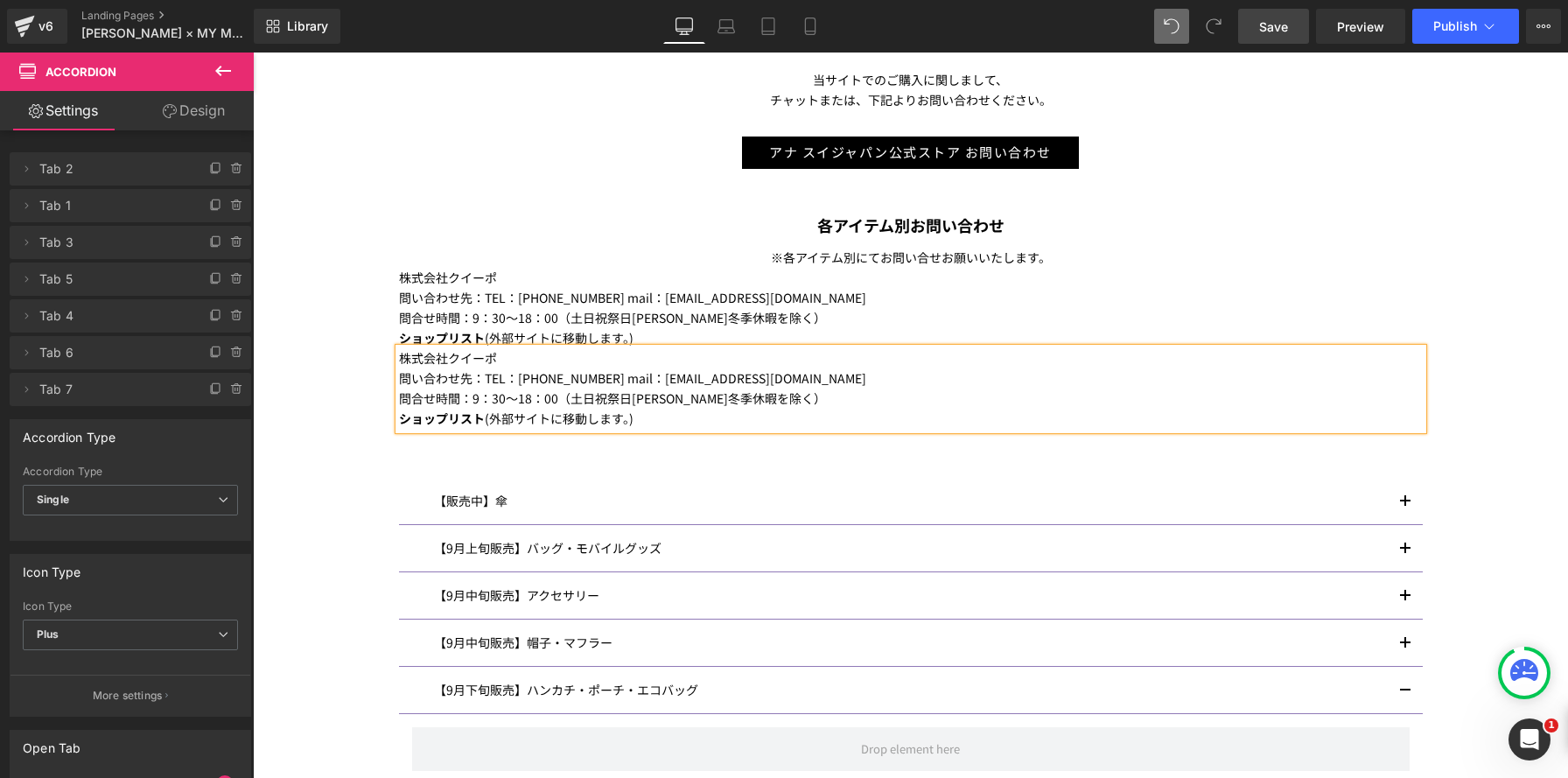
drag, startPoint x: 659, startPoint y: 418, endPoint x: 692, endPoint y: 417, distance: 33.0
click at [658, 418] on p "ショップリスト (外部サイトに移動します。)" at bounding box center [911, 419] width 1024 height 20
click at [692, 417] on p "ショップリスト (外部サイトに移動します。)" at bounding box center [911, 419] width 1024 height 20
drag, startPoint x: 365, startPoint y: 354, endPoint x: 312, endPoint y: 339, distance: 55.1
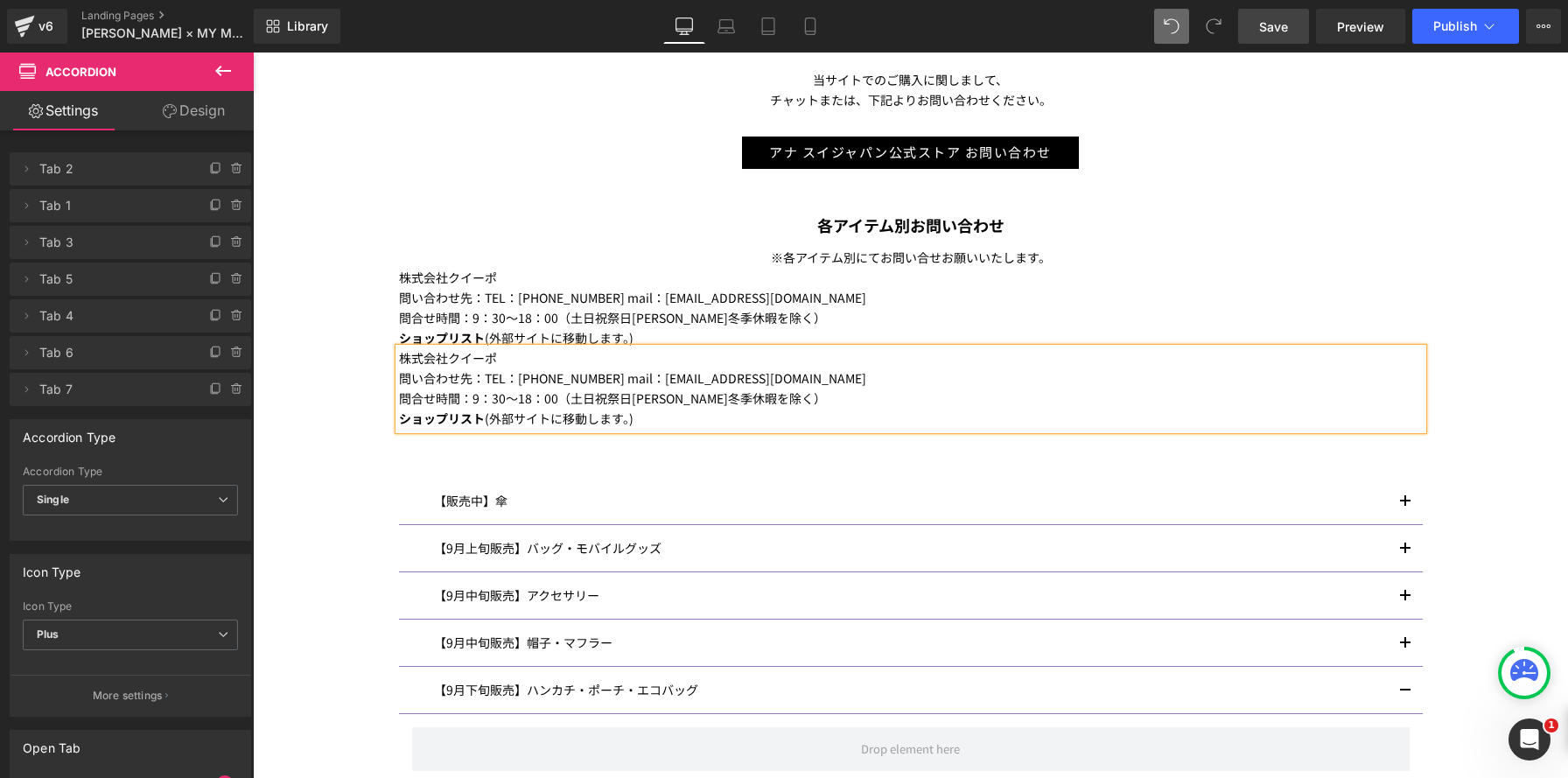
click at [312, 339] on div "Image ANNA SUI× MY MELODY & KUROMI INFORMATION Heading マイメロディ 50 周年＆クロミ 20 周年を記…" at bounding box center [910, 200] width 1315 height 1890
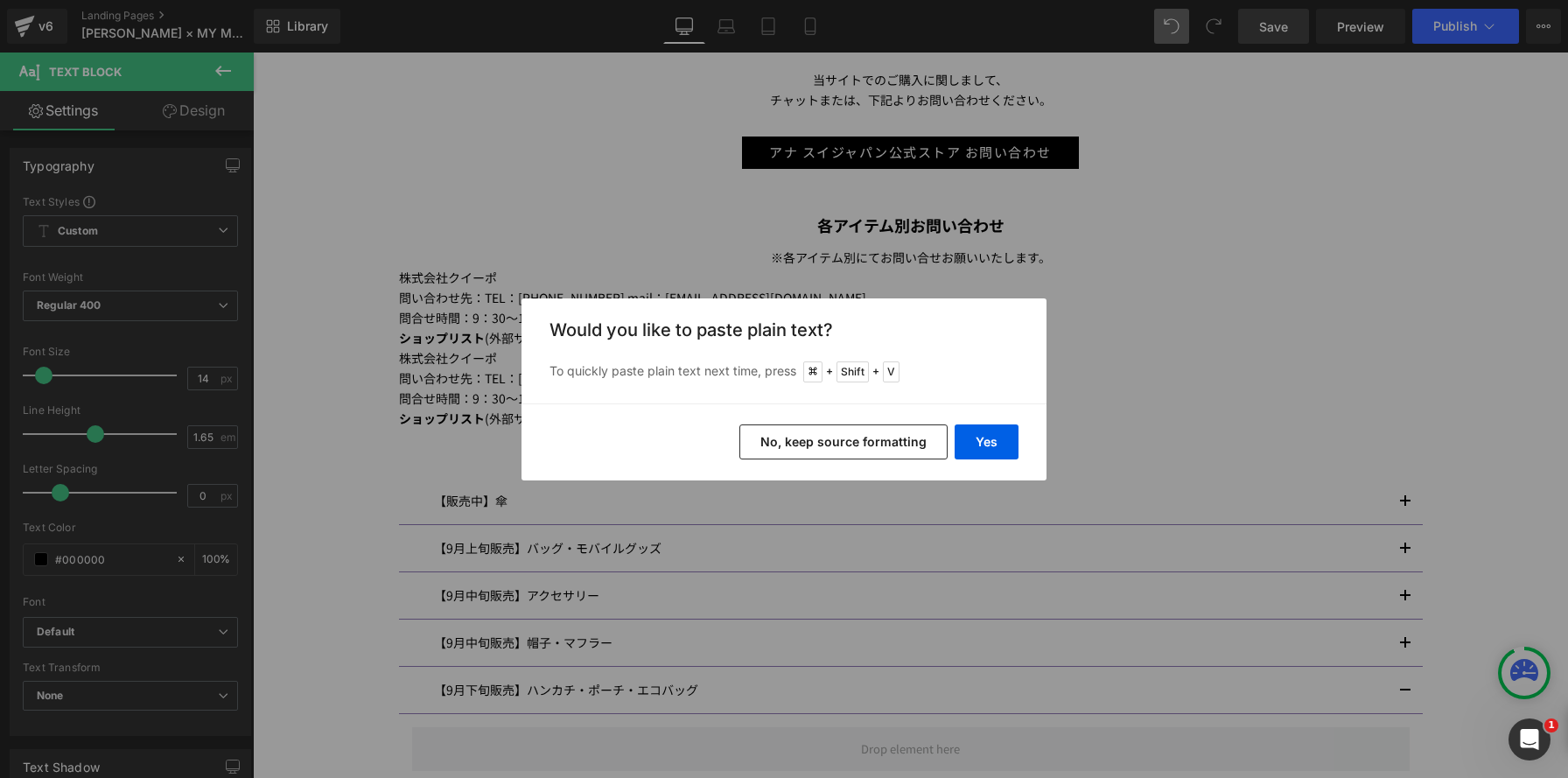
click at [691, 288] on div "Back to Library Insert Would you like to paste plain text? To quickly paste pla…" at bounding box center [784, 389] width 1568 height 778
click at [805, 434] on button "No, keep source formatting" at bounding box center [843, 441] width 208 height 35
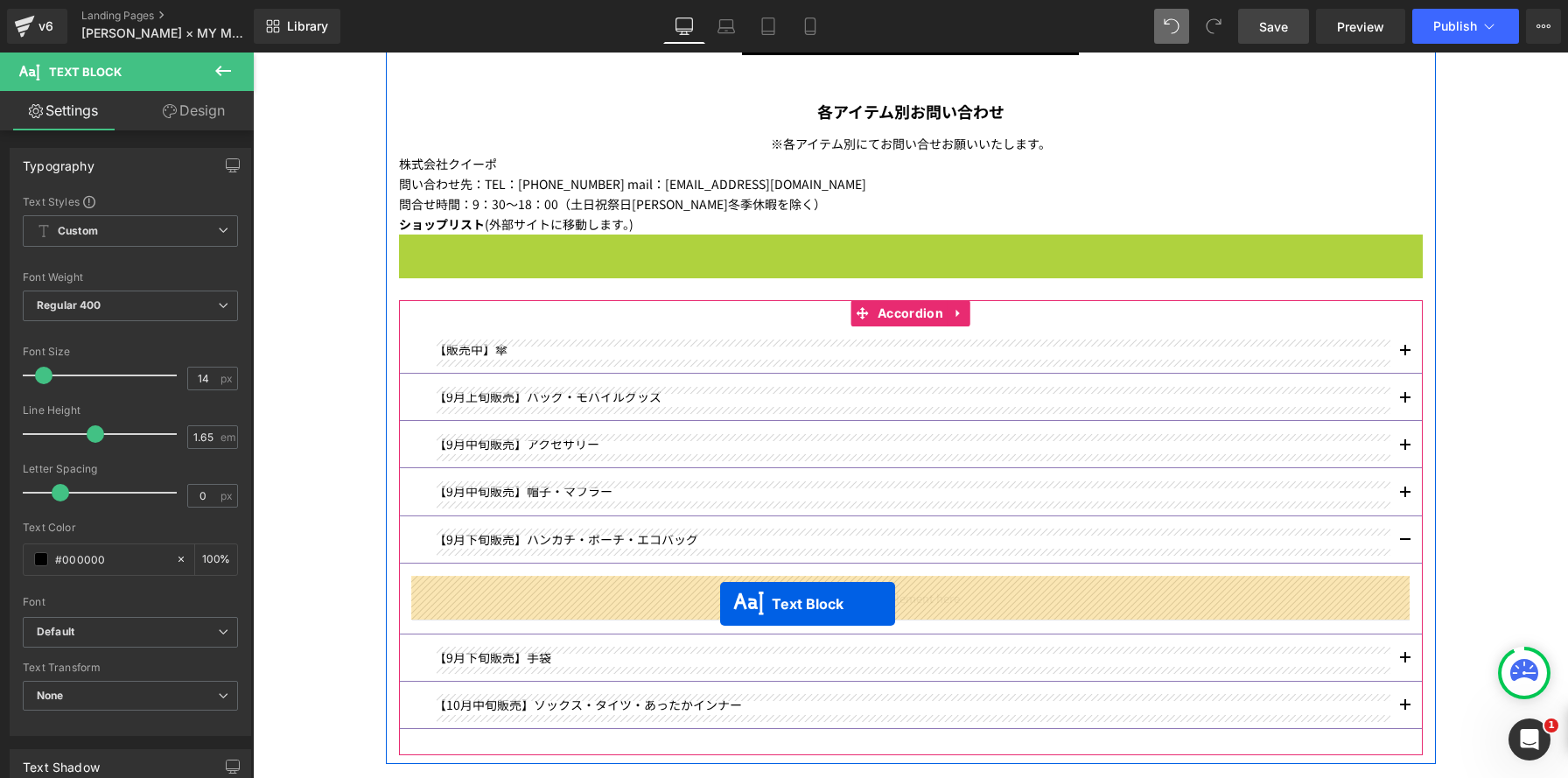
drag, startPoint x: 861, startPoint y: 283, endPoint x: 720, endPoint y: 604, distance: 350.6
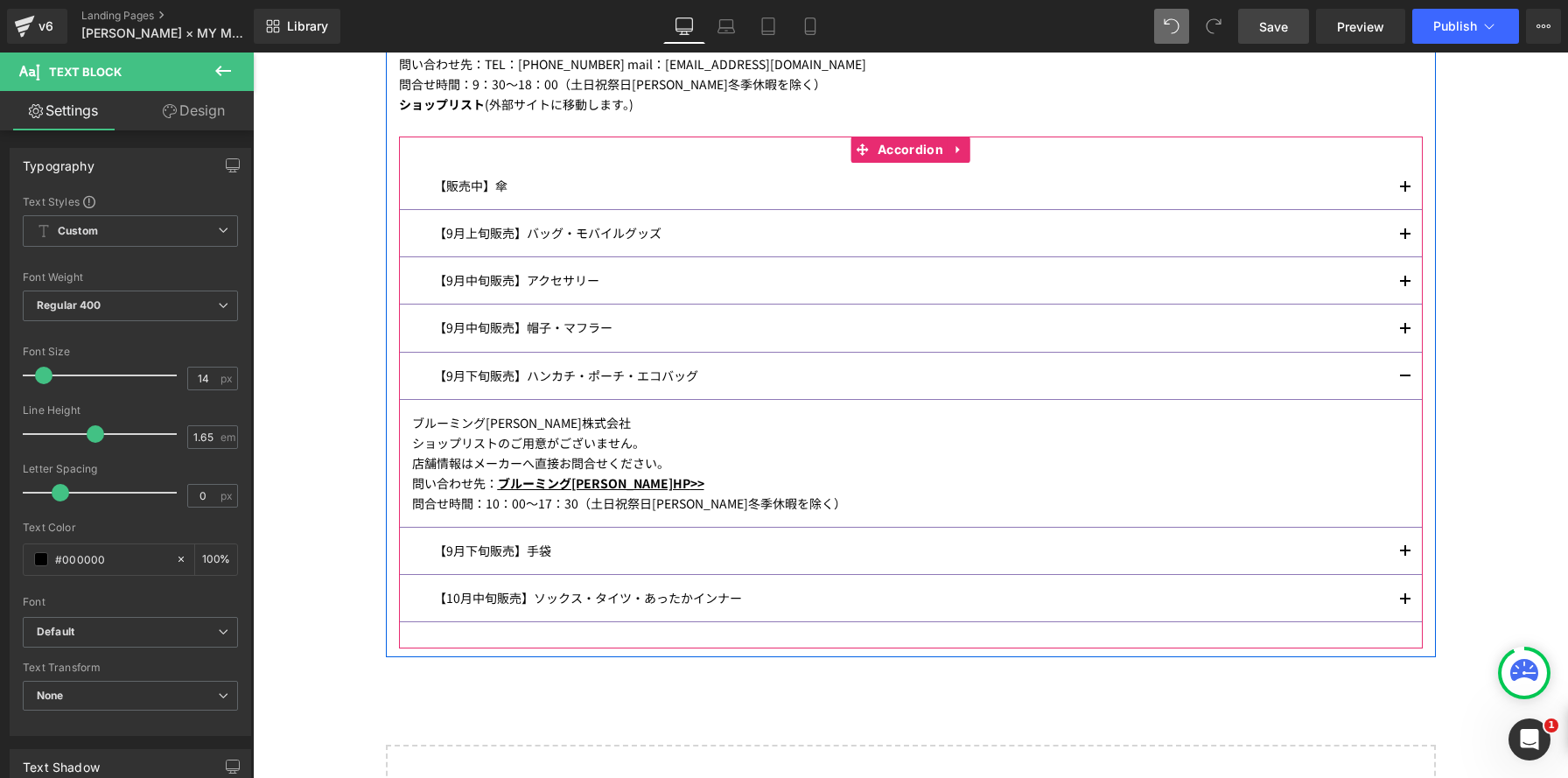
click at [1405, 381] on span "button" at bounding box center [1405, 381] width 0 height 0
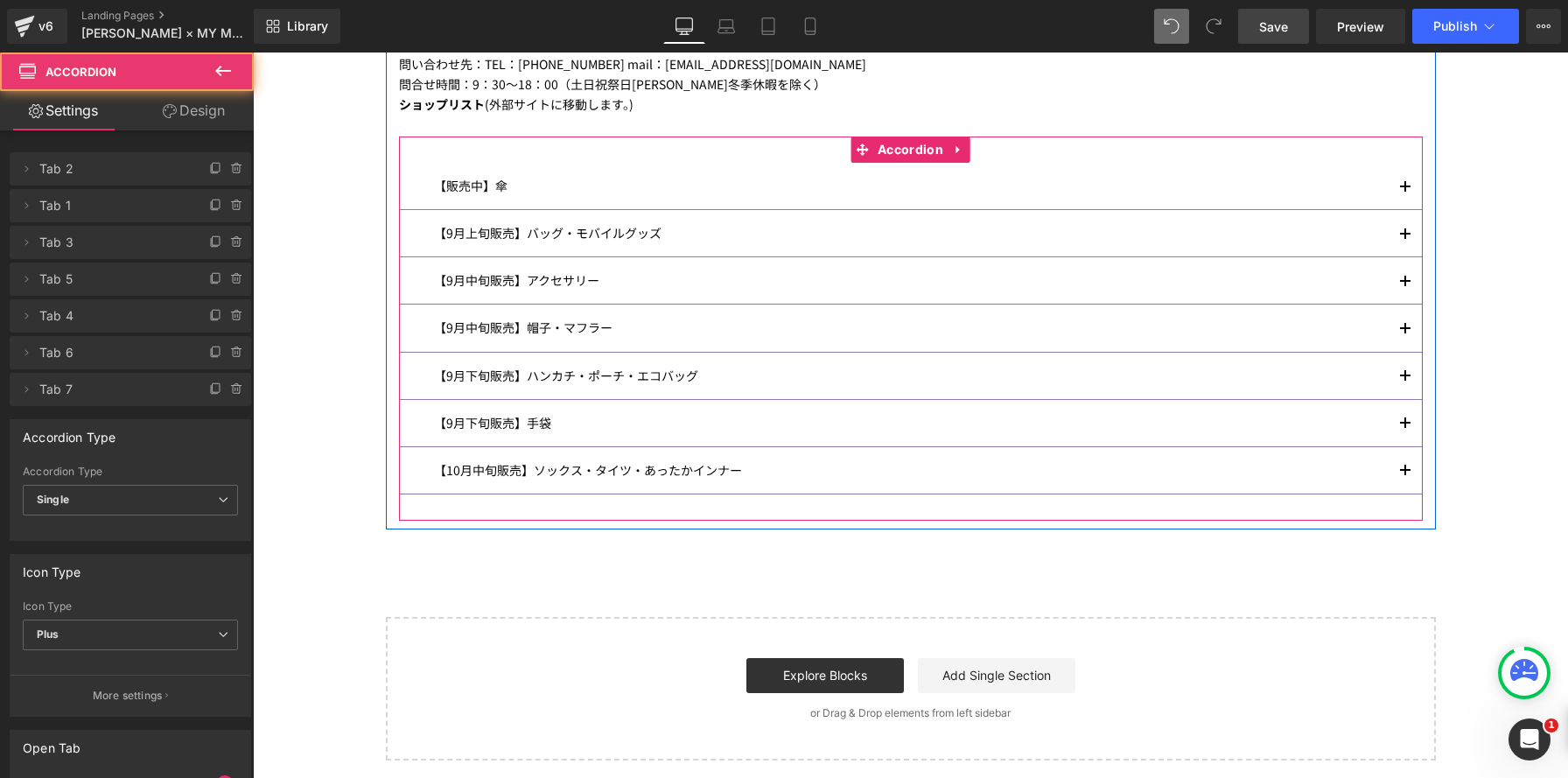
click at [1410, 415] on button "button" at bounding box center [1405, 423] width 35 height 47
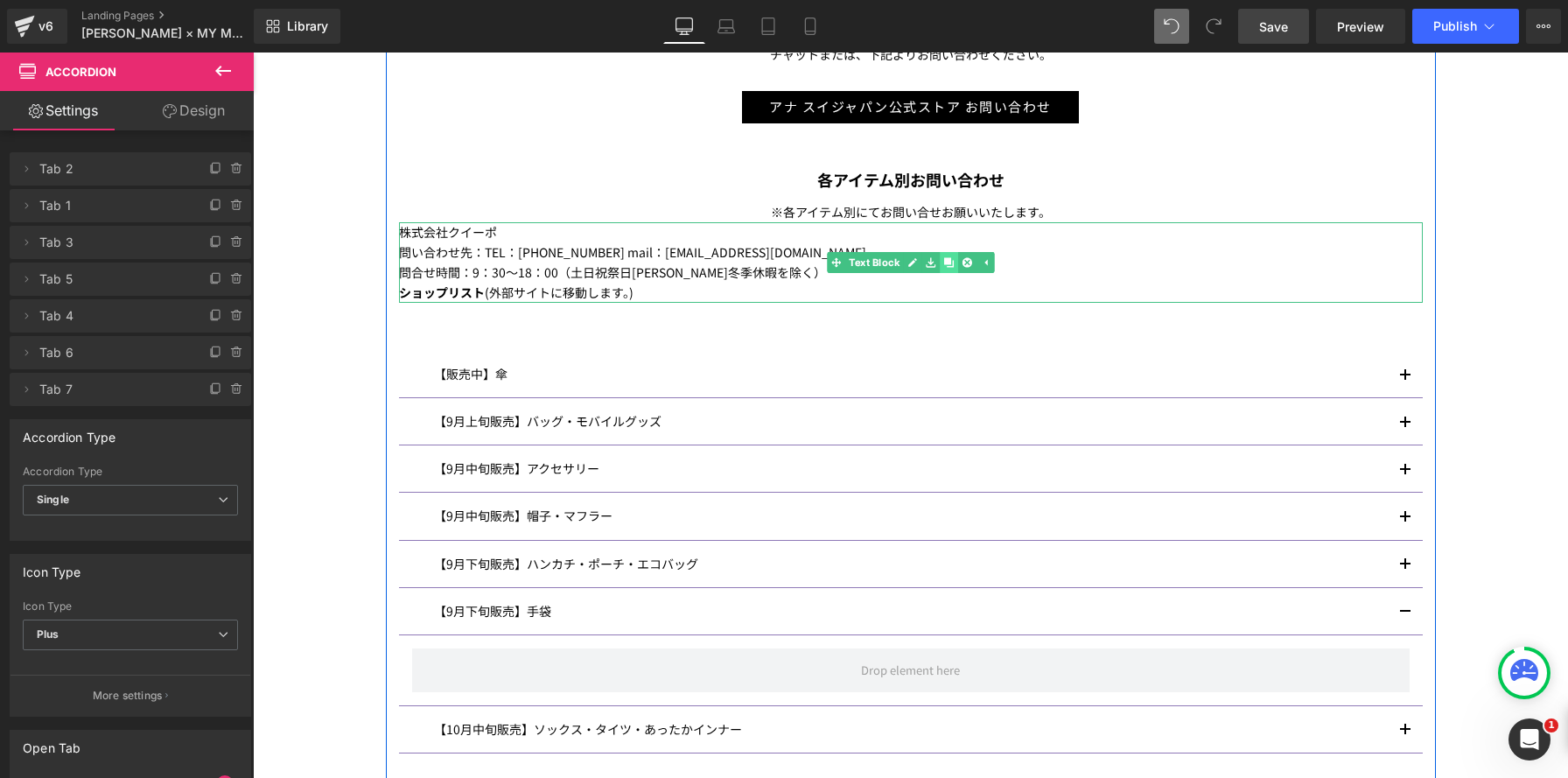
click at [944, 262] on icon at bounding box center [949, 262] width 10 height 10
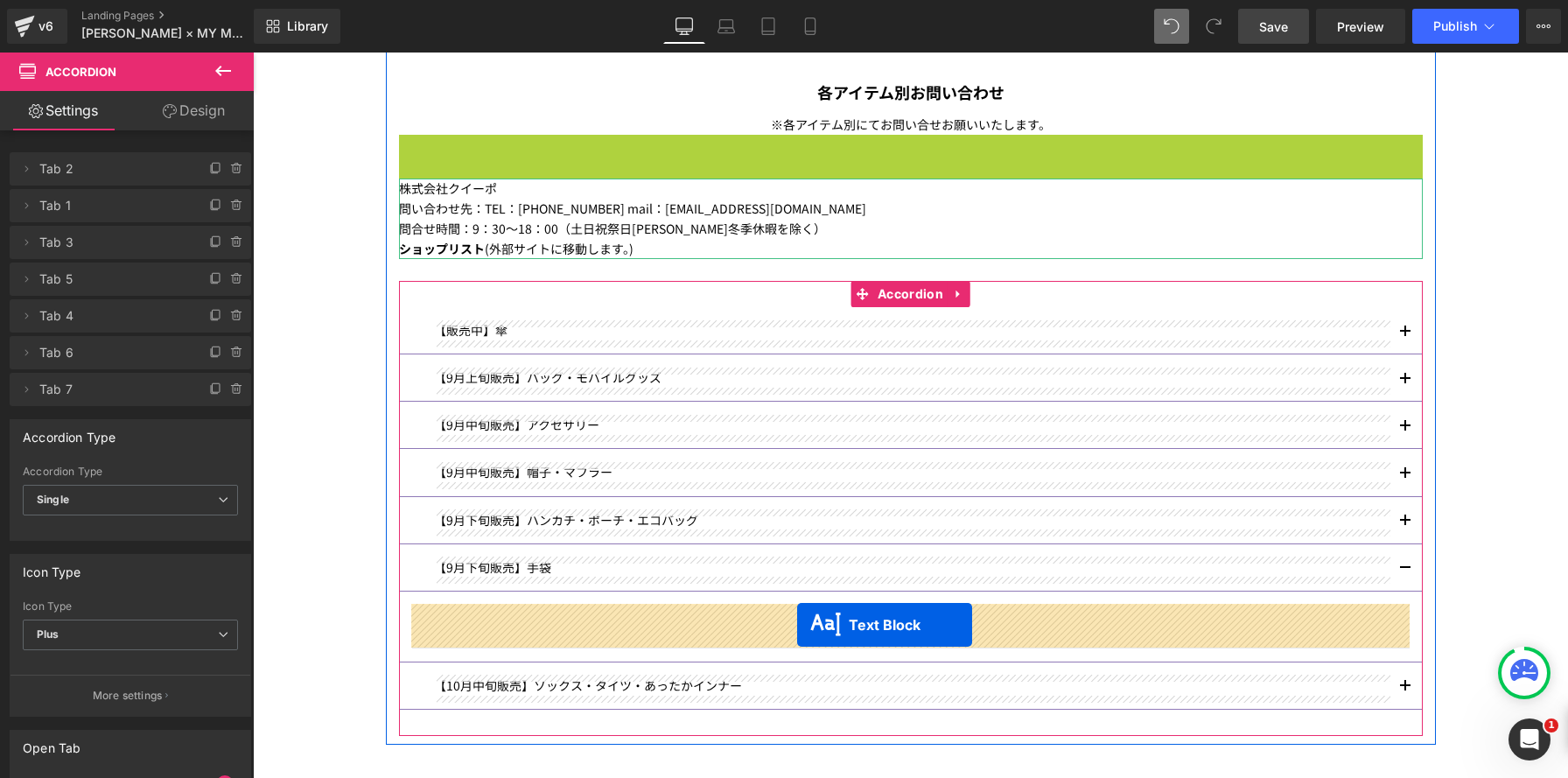
drag, startPoint x: 833, startPoint y: 262, endPoint x: 797, endPoint y: 625, distance: 364.8
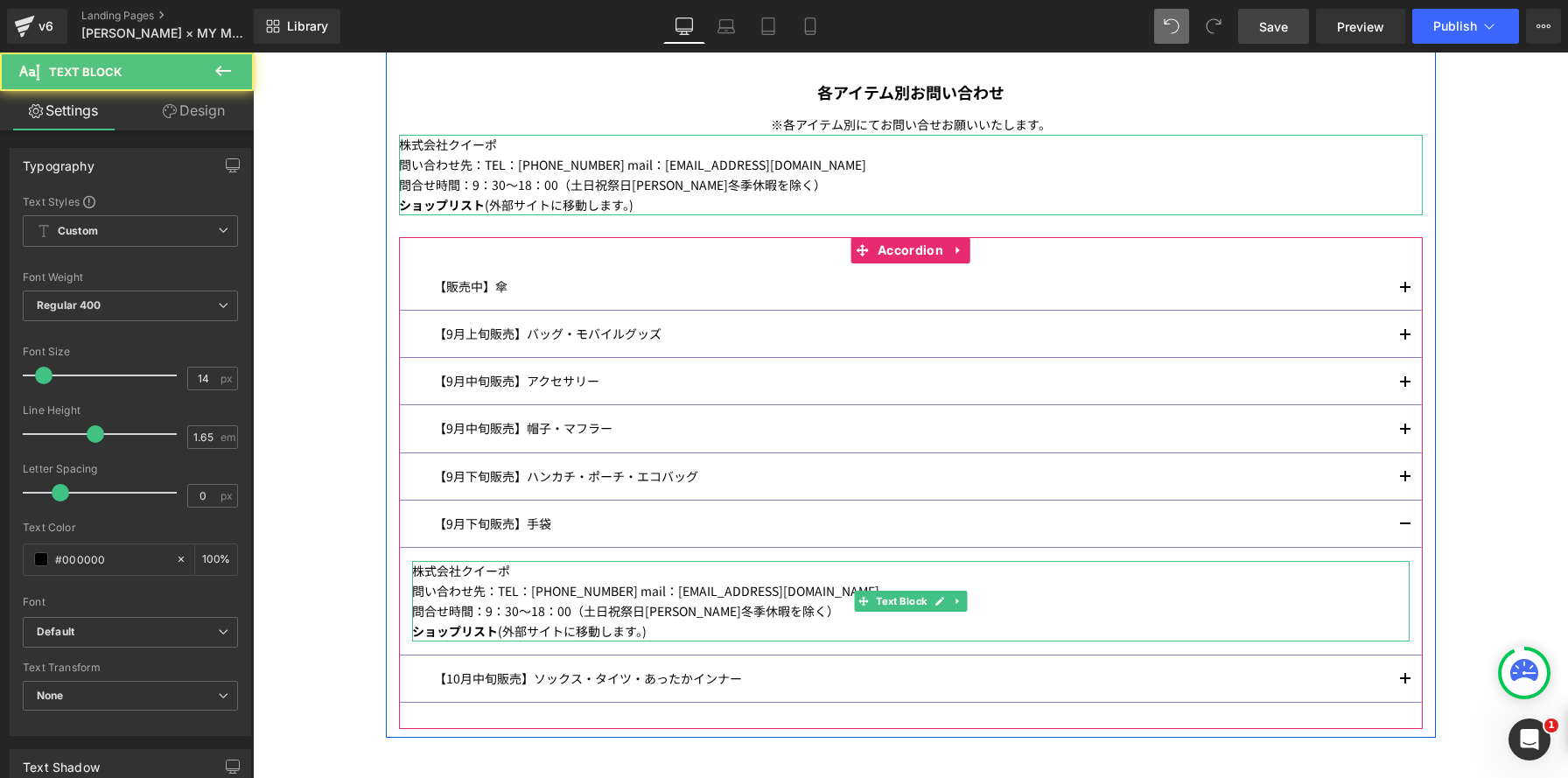
click at [490, 594] on p "問い合わせ先：TEL：03-3268-9111 mail：info@kuipo.co.jp" at bounding box center [910, 591] width 997 height 20
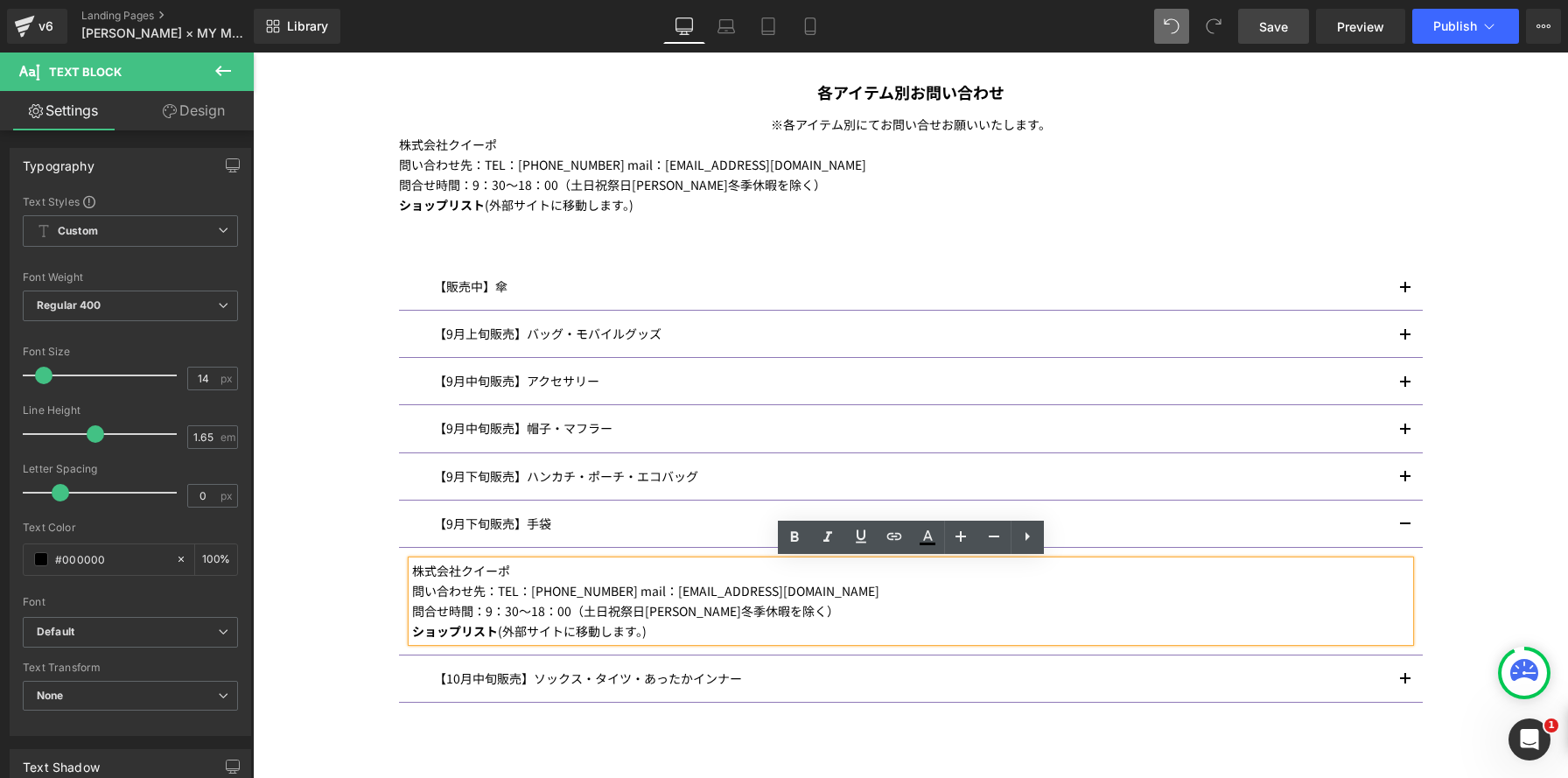
click at [489, 573] on p "株式会社クイーポ" at bounding box center [910, 570] width 997 height 20
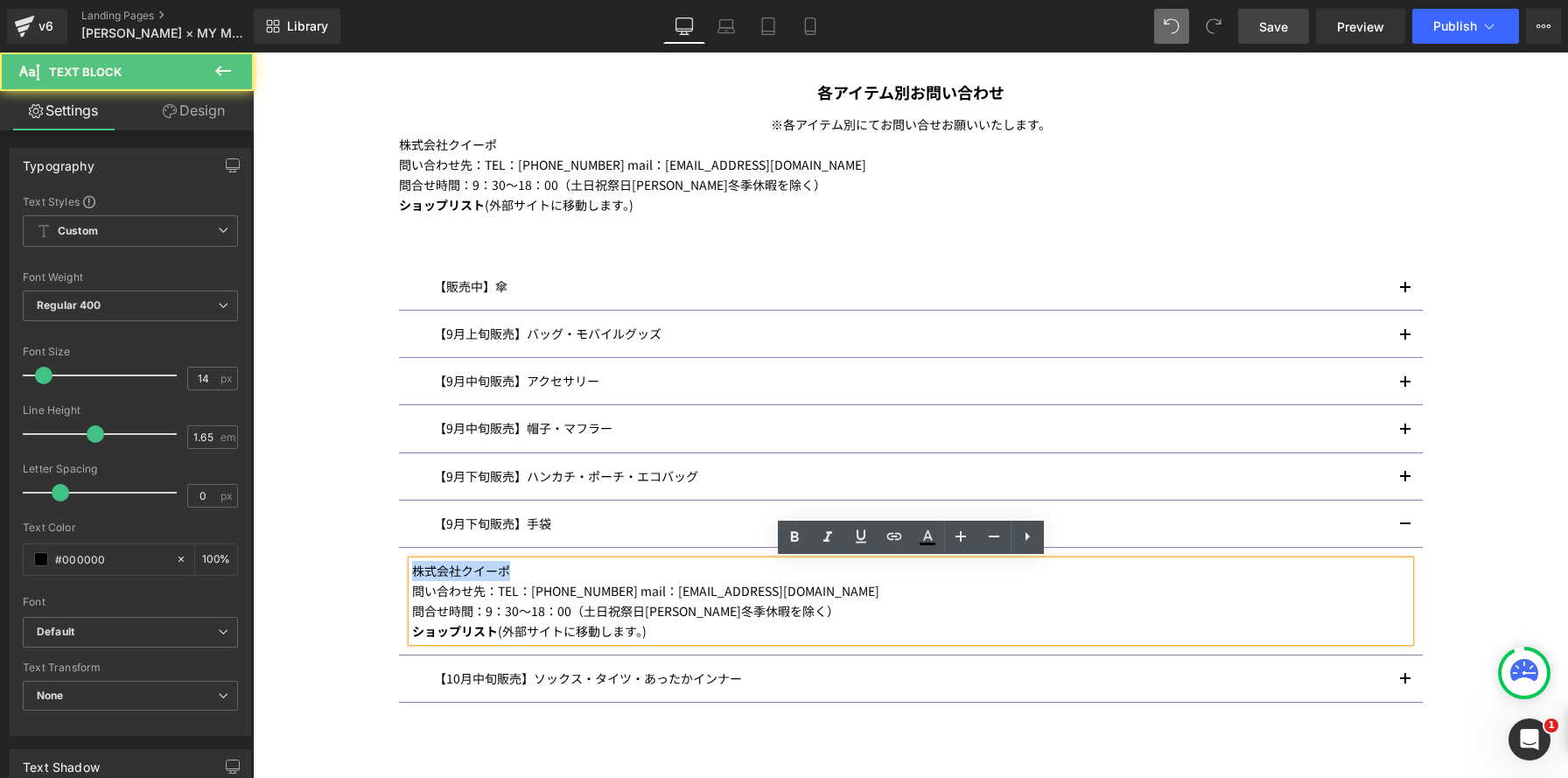
drag, startPoint x: 527, startPoint y: 574, endPoint x: 337, endPoint y: 544, distance: 192.4
click at [337, 544] on div "Image ANNA SUI× MY MELODY & KUROMI INFORMATION Heading マイメロディ 50 周年＆クロミ 20 周年を記…" at bounding box center [910, 46] width 1315 height 1846
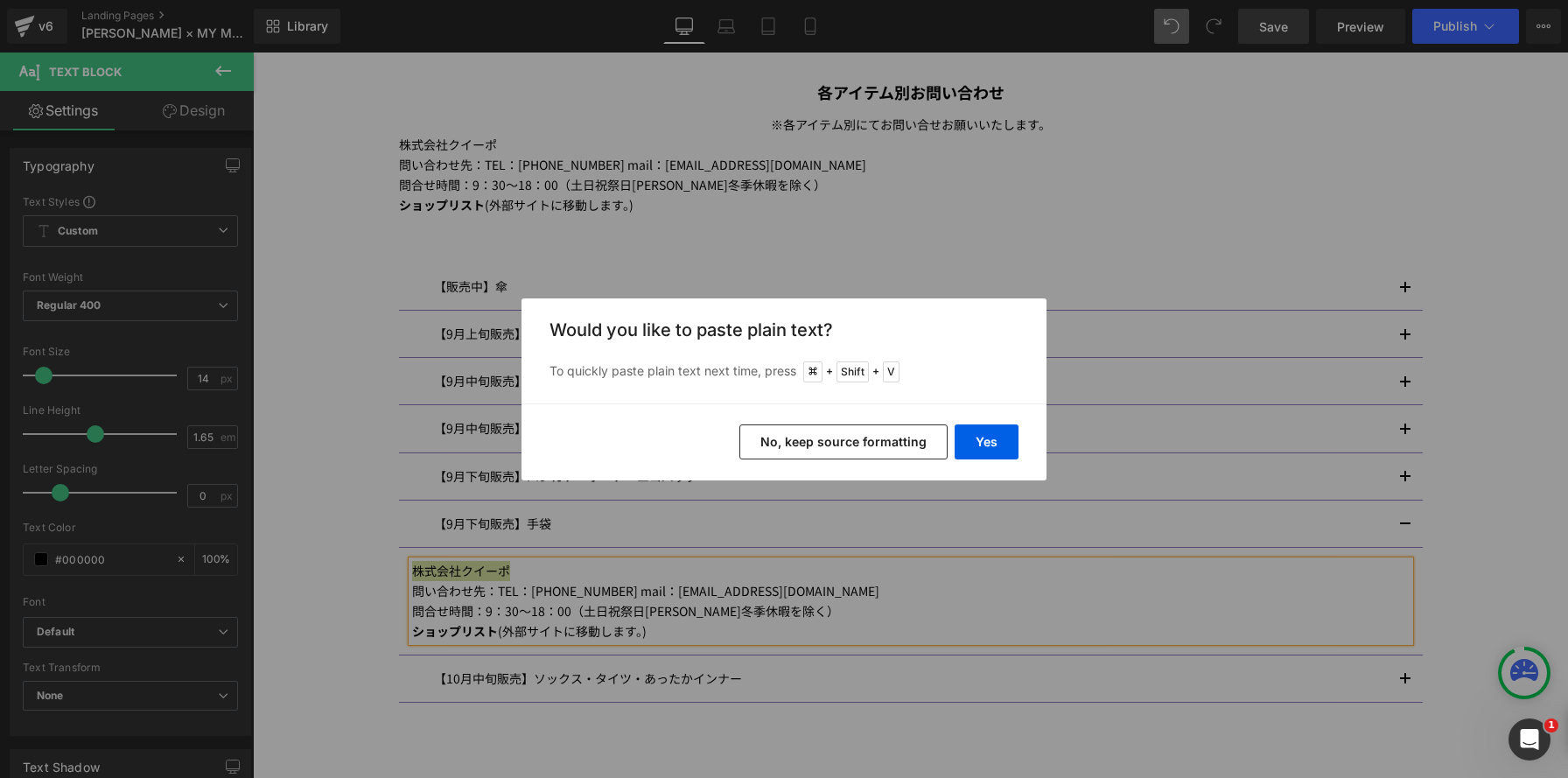
click at [838, 447] on button "No, keep source formatting" at bounding box center [843, 441] width 208 height 35
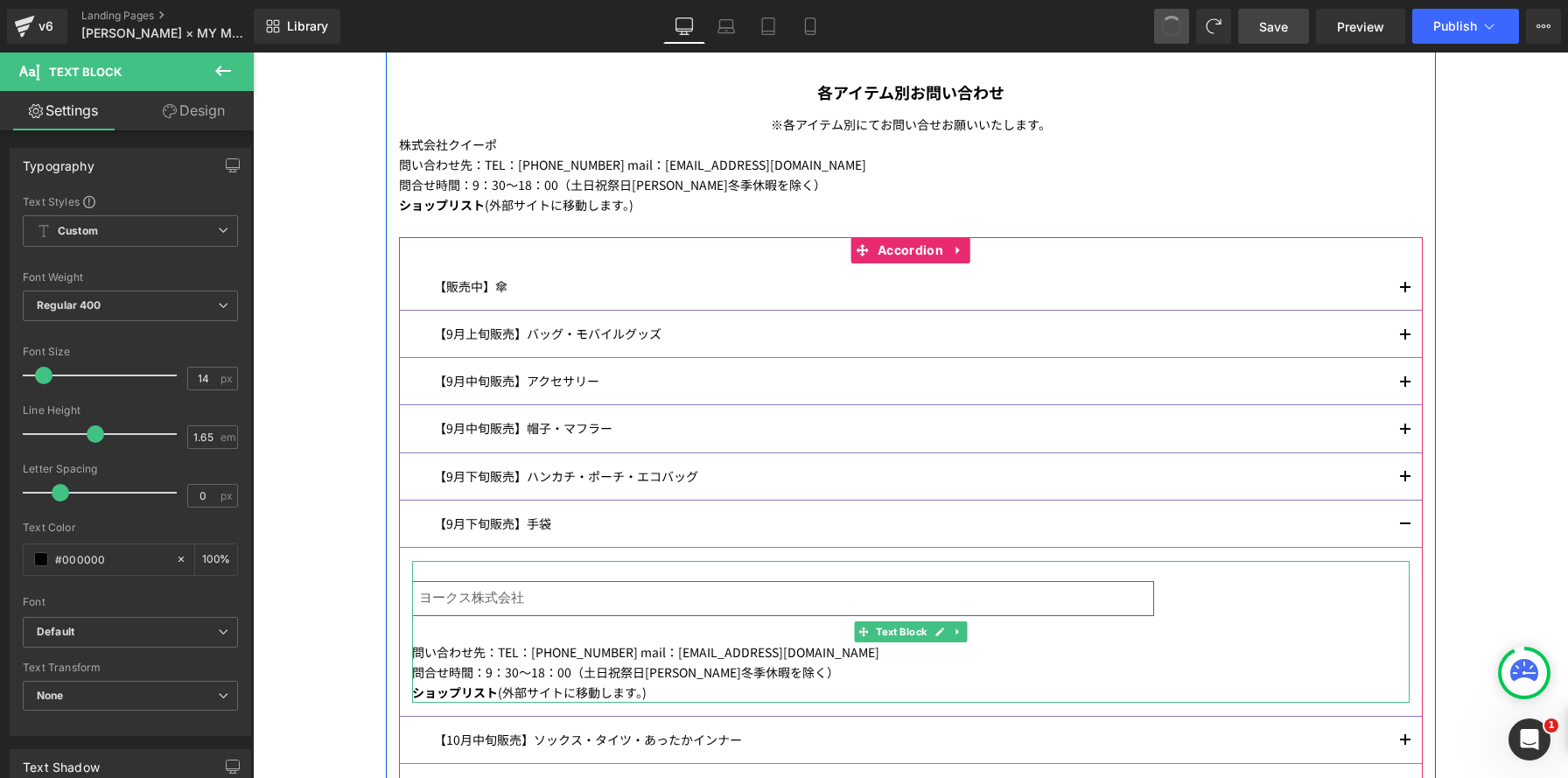
scroll to position [2613, 1315]
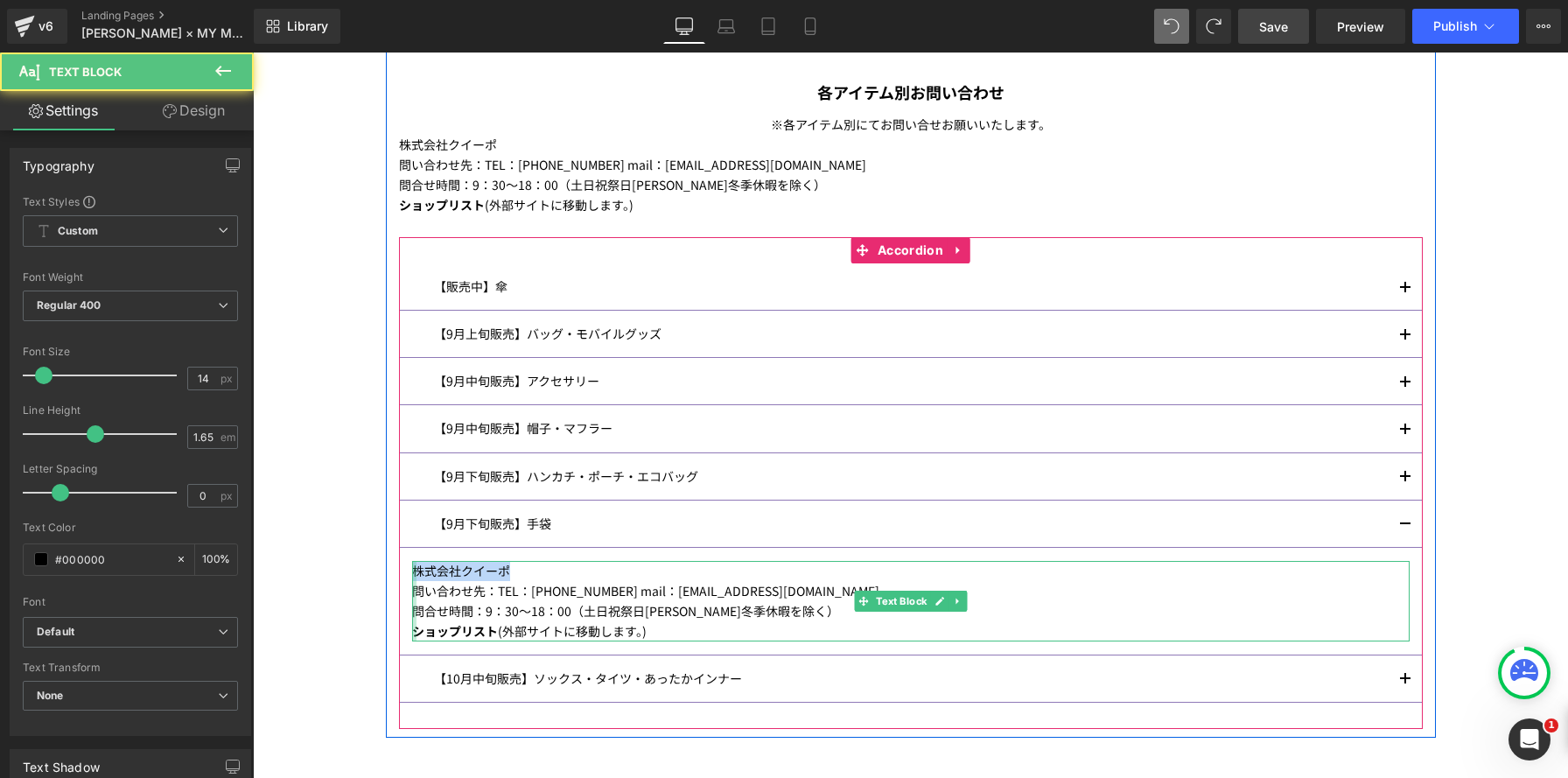
drag, startPoint x: 502, startPoint y: 574, endPoint x: 383, endPoint y: 560, distance: 119.8
click at [383, 560] on div "Image ANNA SUI× MY MELODY & KUROMI INFORMATION Heading マイメロディ 50 周年＆クロミ 20 周年を記…" at bounding box center [910, 46] width 1315 height 1846
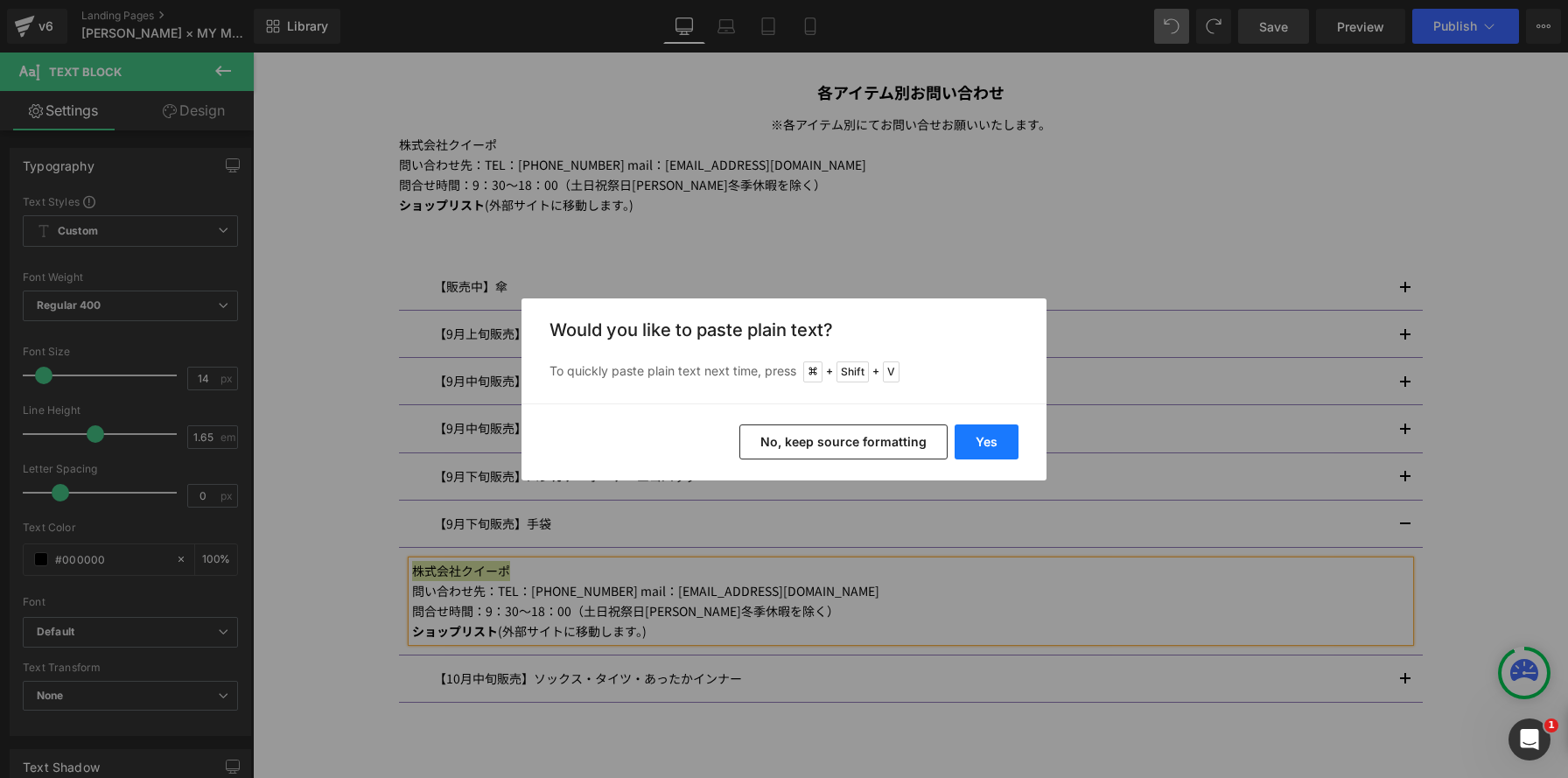
click at [992, 440] on button "Yes" at bounding box center [986, 441] width 64 height 35
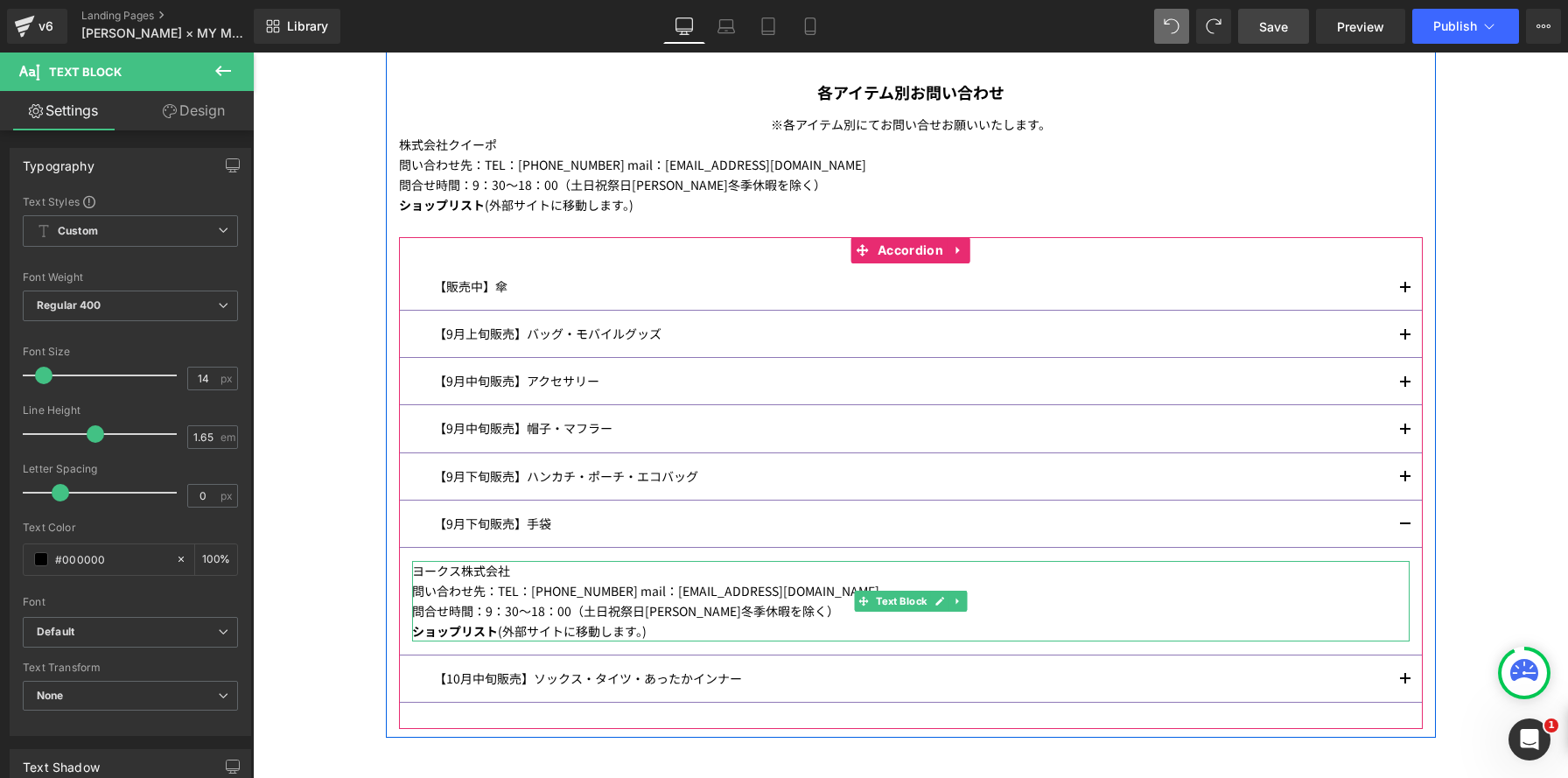
drag, startPoint x: 518, startPoint y: 597, endPoint x: 490, endPoint y: 591, distance: 28.6
click at [518, 597] on p "問い合わせ先：TEL：03-3268-9111 mail：info@kuipo.co.jp" at bounding box center [910, 591] width 997 height 20
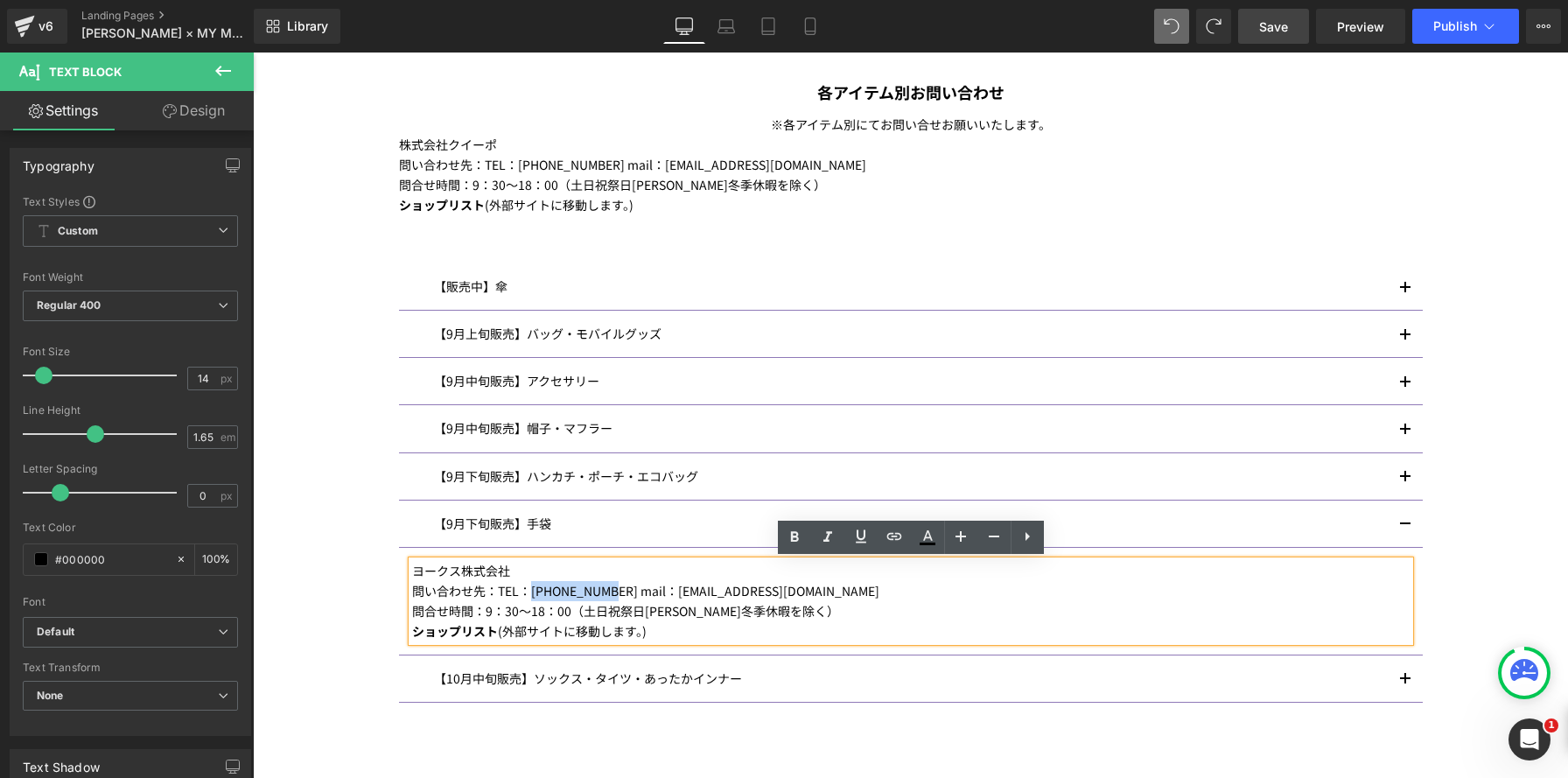
drag, startPoint x: 532, startPoint y: 592, endPoint x: 613, endPoint y: 591, distance: 81.0
click at [613, 591] on p "問い合わせ先：TEL：03-3268-9111 mail：info@kuipo.co.jp" at bounding box center [910, 591] width 997 height 20
drag, startPoint x: 621, startPoint y: 596, endPoint x: 534, endPoint y: 593, distance: 87.1
click at [534, 593] on p "問い合わせ先：TEL：03-3268-9111 mail：info@kuipo.co.jp" at bounding box center [910, 591] width 997 height 20
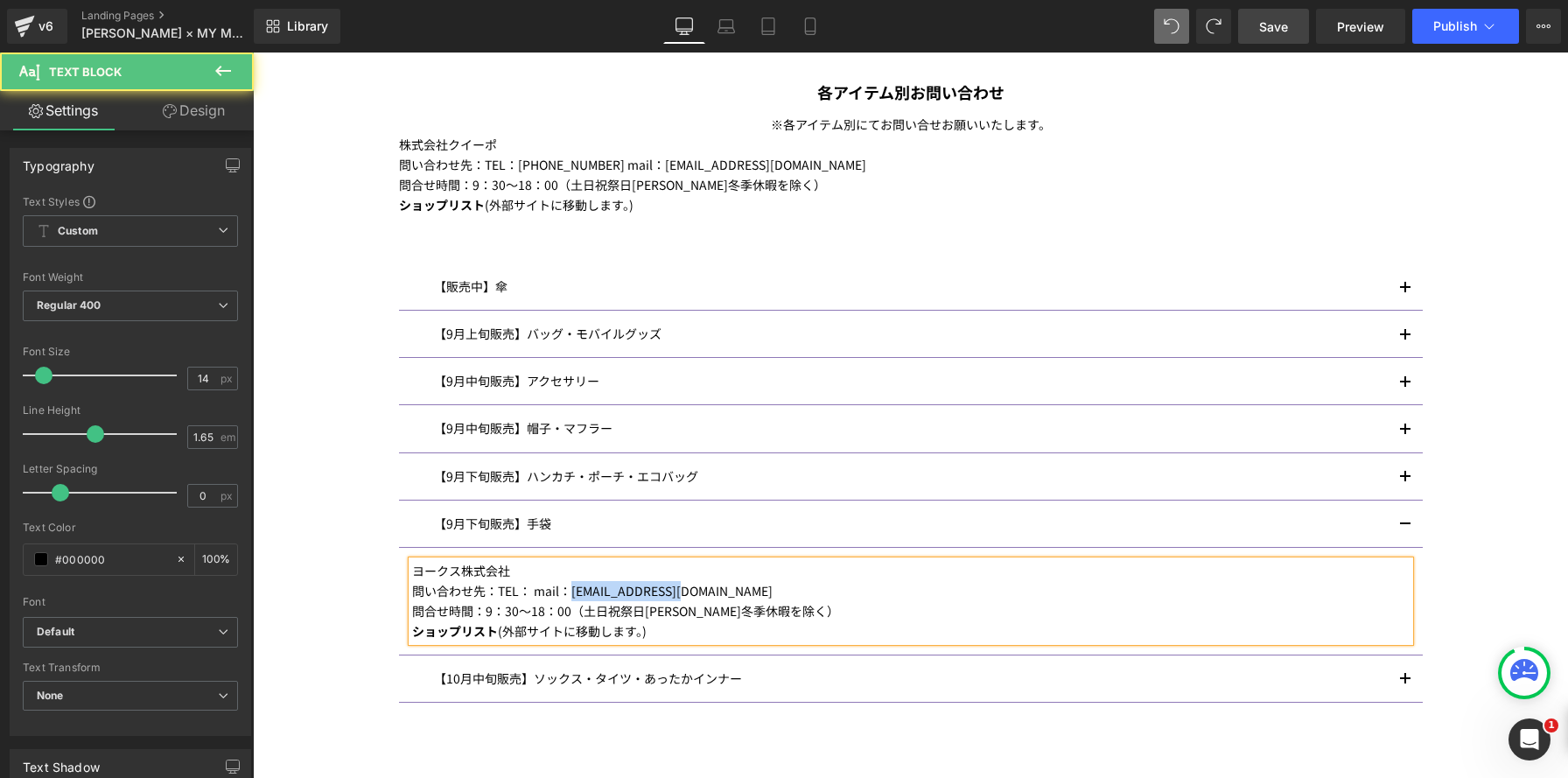
drag, startPoint x: 574, startPoint y: 589, endPoint x: 690, endPoint y: 595, distance: 116.2
click at [690, 595] on p "問い合わせ先：TEL： mail：info@kuipo.co.jp" at bounding box center [910, 591] width 997 height 20
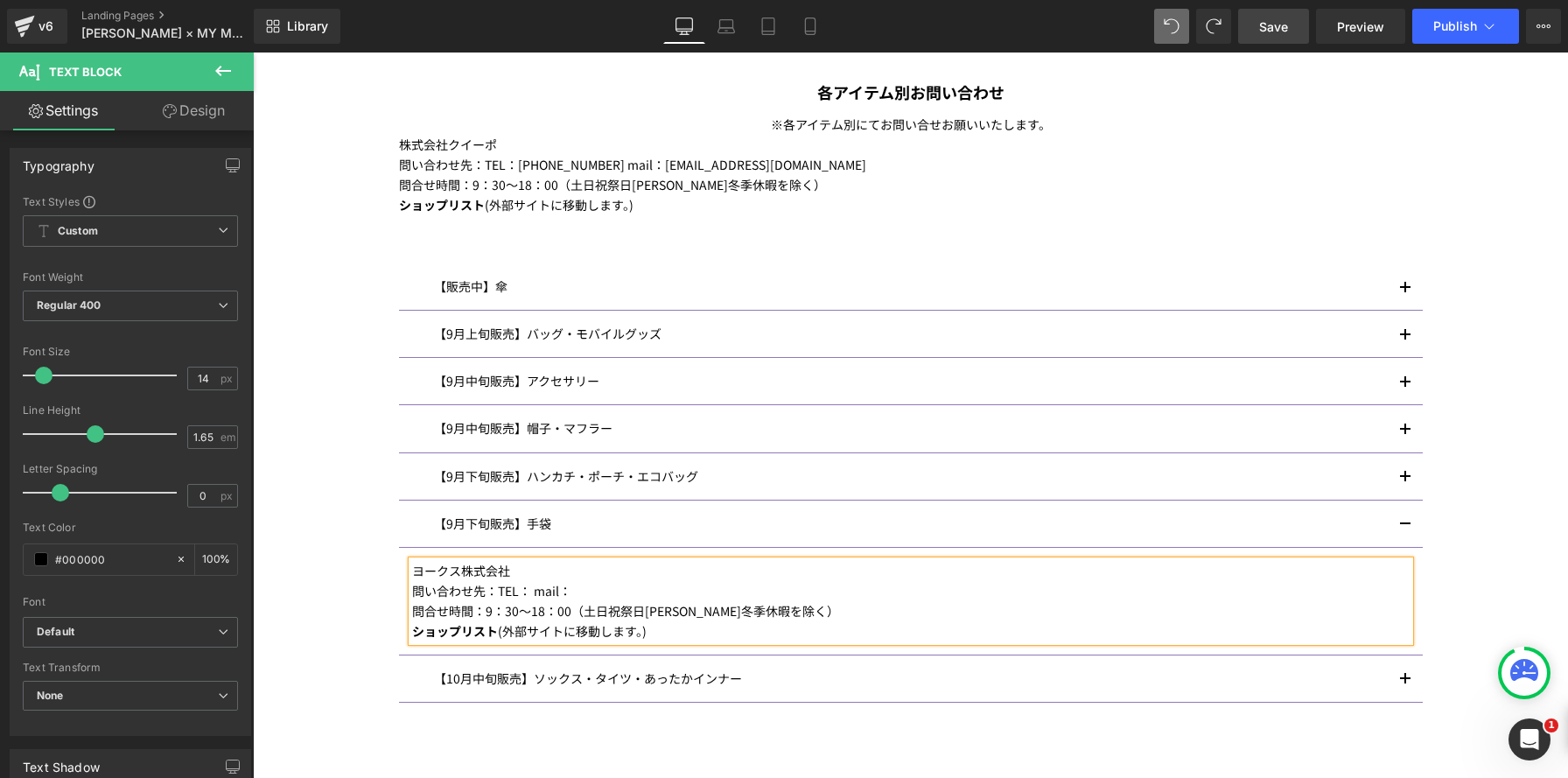
click at [493, 610] on p "問合せ時間：9：30～18：00（土日祝祭日夏季冬季休暇を除く）" at bounding box center [910, 611] width 997 height 20
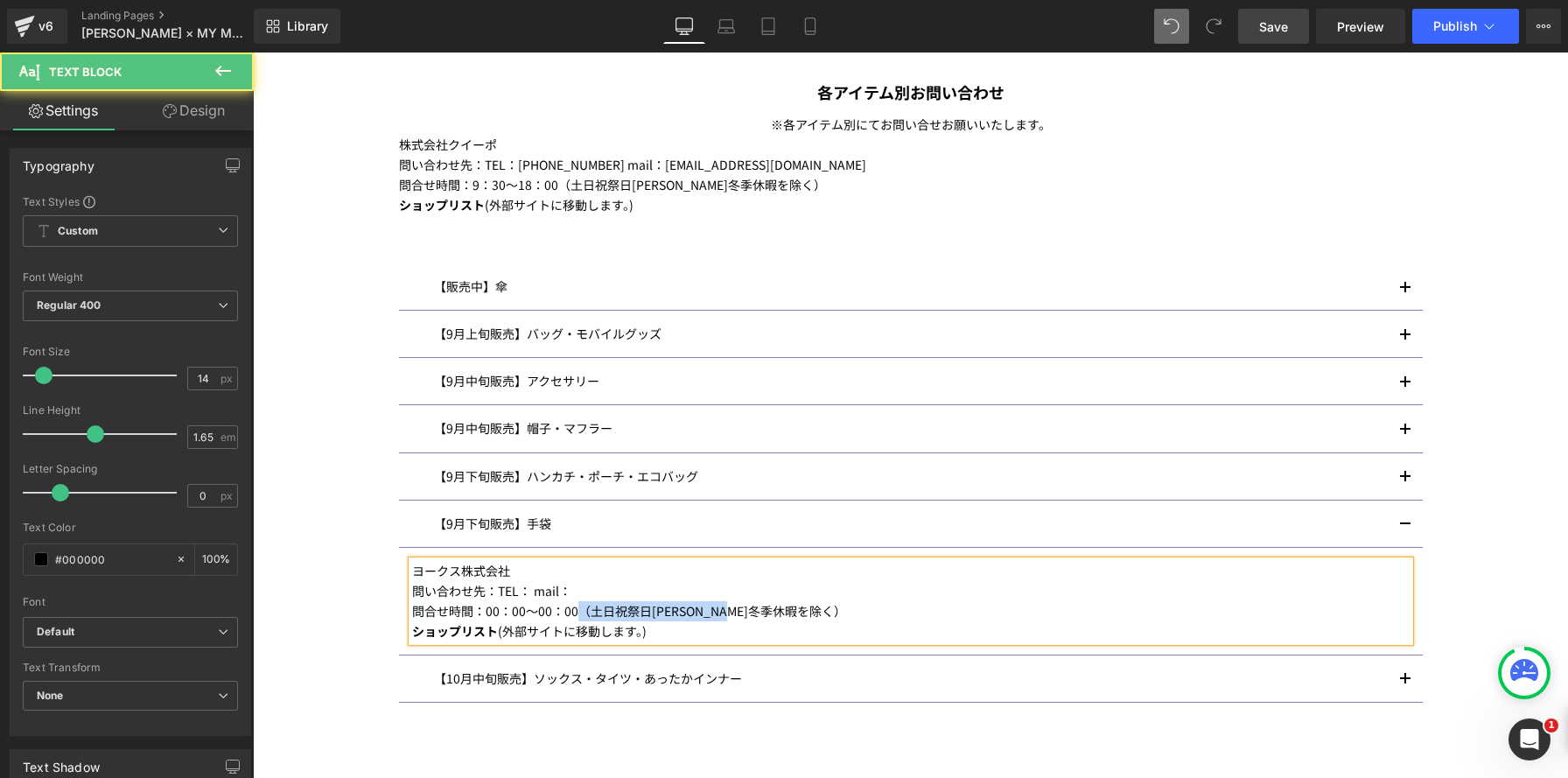
drag, startPoint x: 588, startPoint y: 613, endPoint x: 835, endPoint y: 619, distance: 247.1
click at [835, 619] on p "問合せ時間：00：00～00：00（土日祝祭日夏季冬季休暇を除く）" at bounding box center [910, 611] width 997 height 20
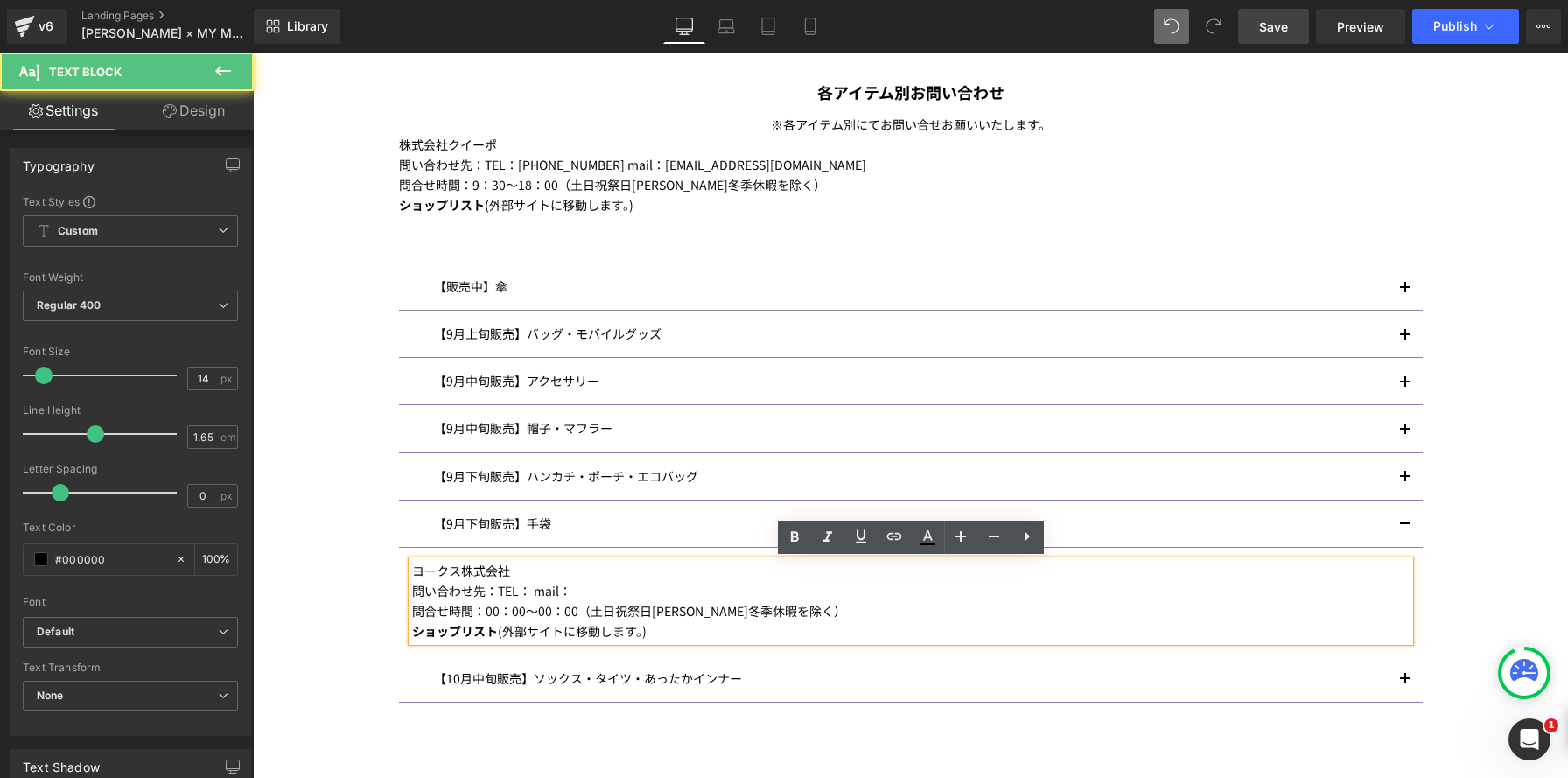
click at [620, 594] on p "問い合わせ先：TEL： mail：" at bounding box center [910, 591] width 997 height 20
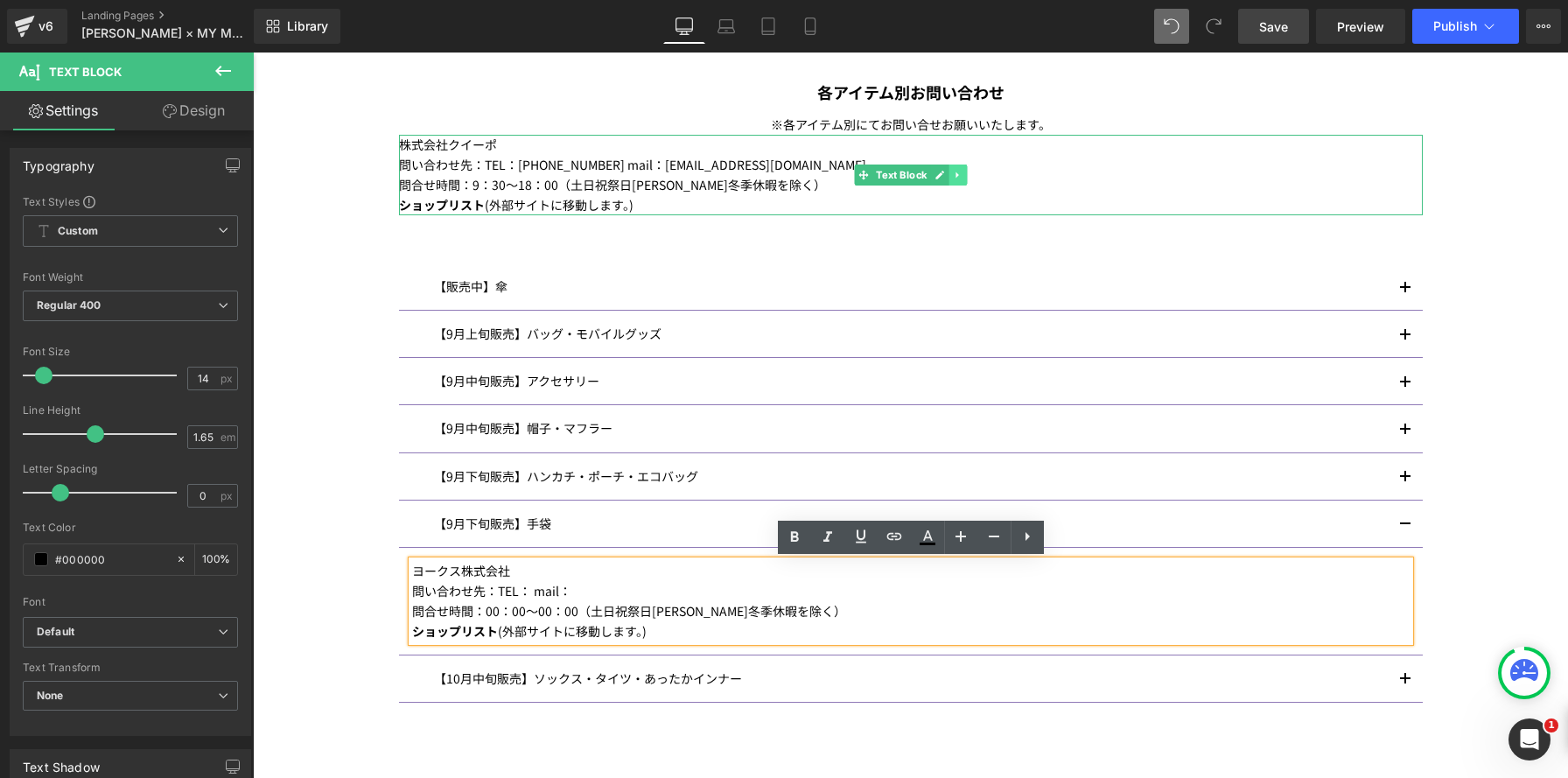
click at [959, 175] on icon at bounding box center [957, 174] width 10 height 11
click at [966, 174] on icon at bounding box center [966, 174] width 10 height 11
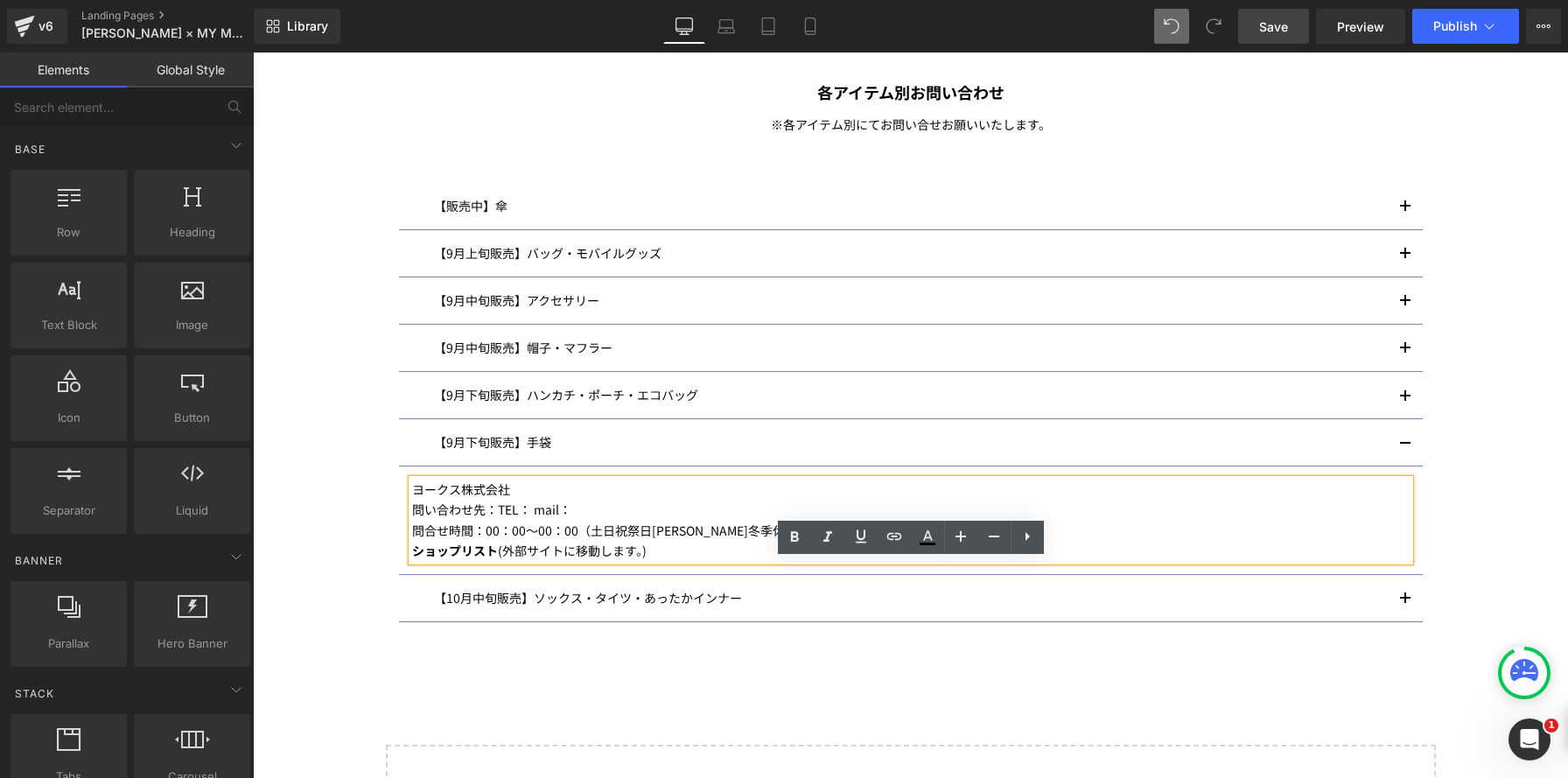
scroll to position [9, 9]
click at [1424, 472] on div "当サイトでのご購入に関しまして、 チャットまたは、下記よりお問い合わせください。 Text Block アナ スイジャパン公式ストア お問い合わせ Butto…" at bounding box center [911, 292] width 1050 height 711
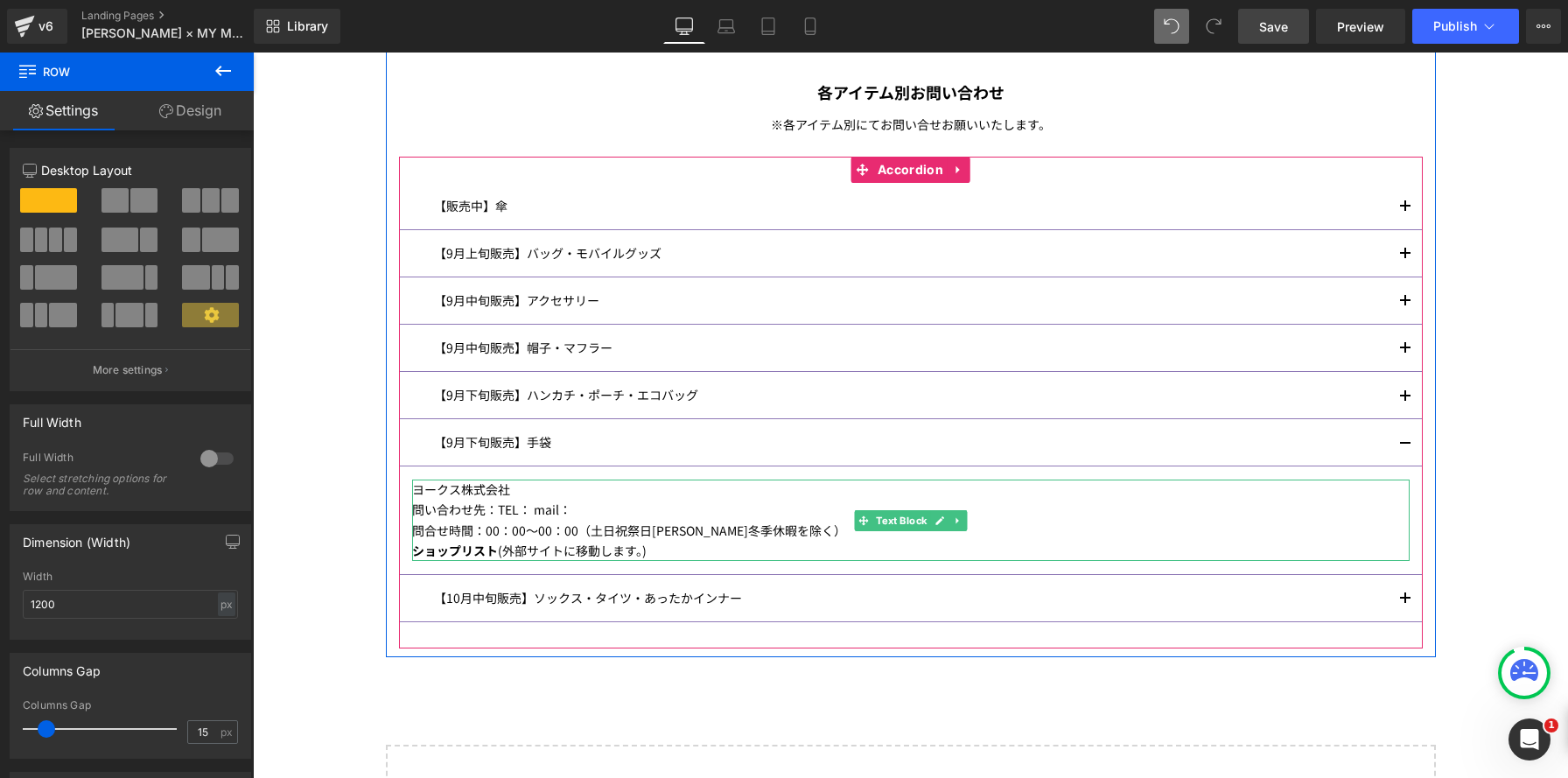
click at [732, 532] on p "問合せ時間：00：00～00：00（土日祝祭日夏季冬季休暇を除く）" at bounding box center [910, 531] width 997 height 20
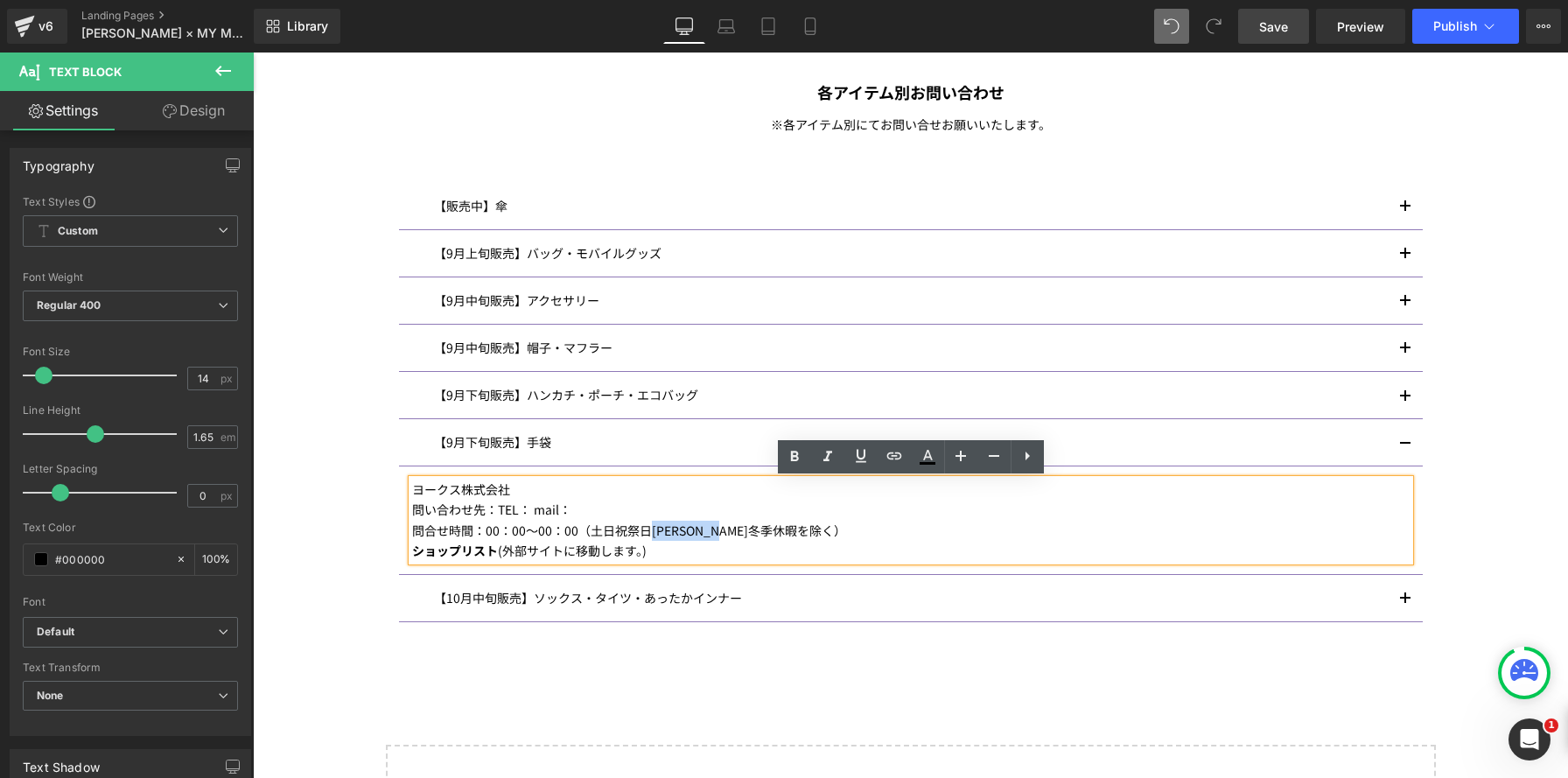
click at [665, 529] on p "問合せ時間：00：00～00：00（土日祝祭日夏季冬季休暇を除く）" at bounding box center [910, 531] width 997 height 20
drag, startPoint x: 833, startPoint y: 537, endPoint x: 842, endPoint y: 543, distance: 10.8
click at [833, 537] on p "問合せ時間：00：00～00：00（土日祝祭日夏季冬季休暇を除く）" at bounding box center [910, 531] width 997 height 20
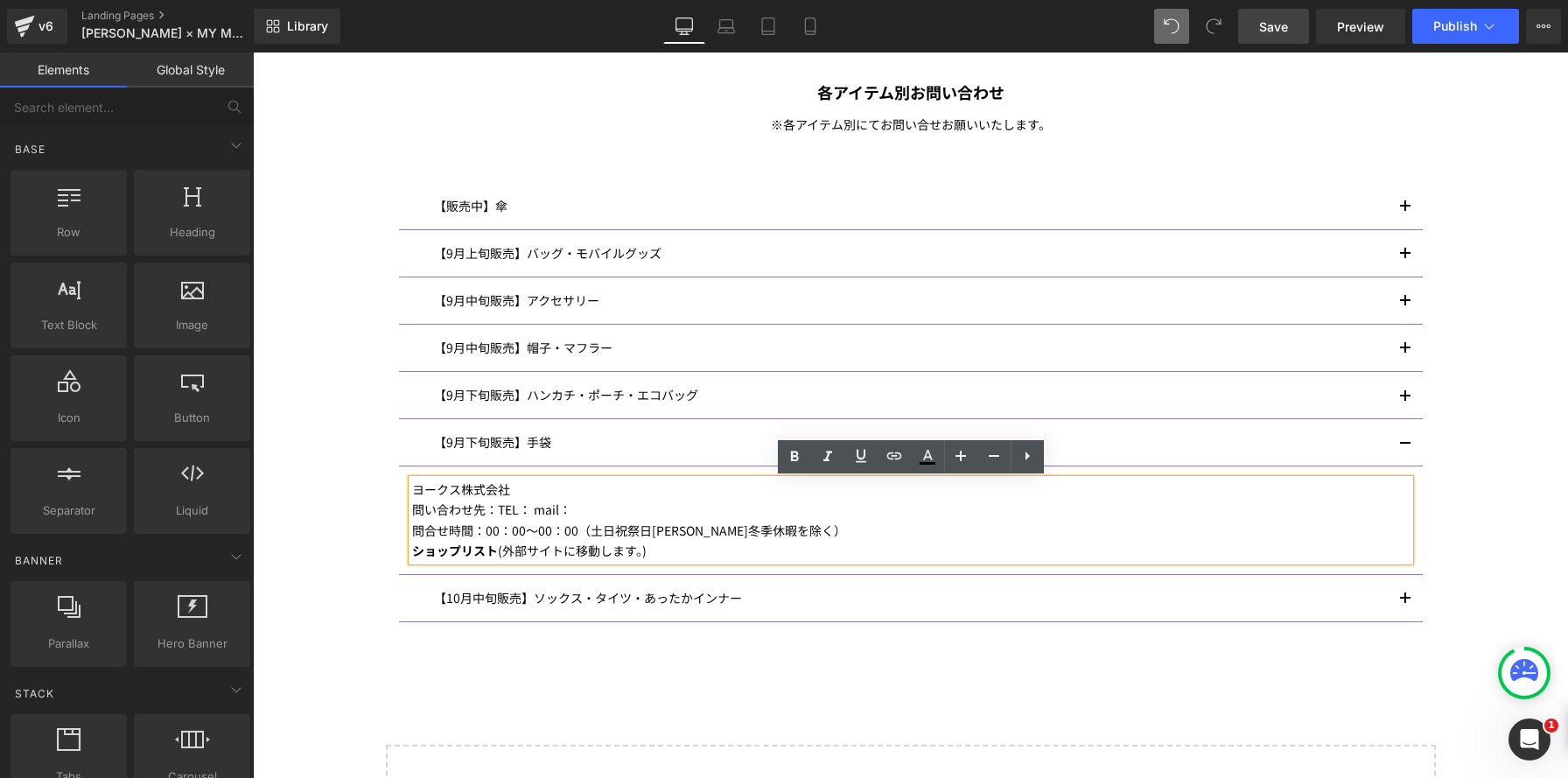
click at [1480, 518] on div "Image ANNA SUI× MY MELODY & KUROMI INFORMATION Heading マイメロディ 50 周年＆クロミ 20 周年を記…" at bounding box center [910, 5] width 1315 height 1765
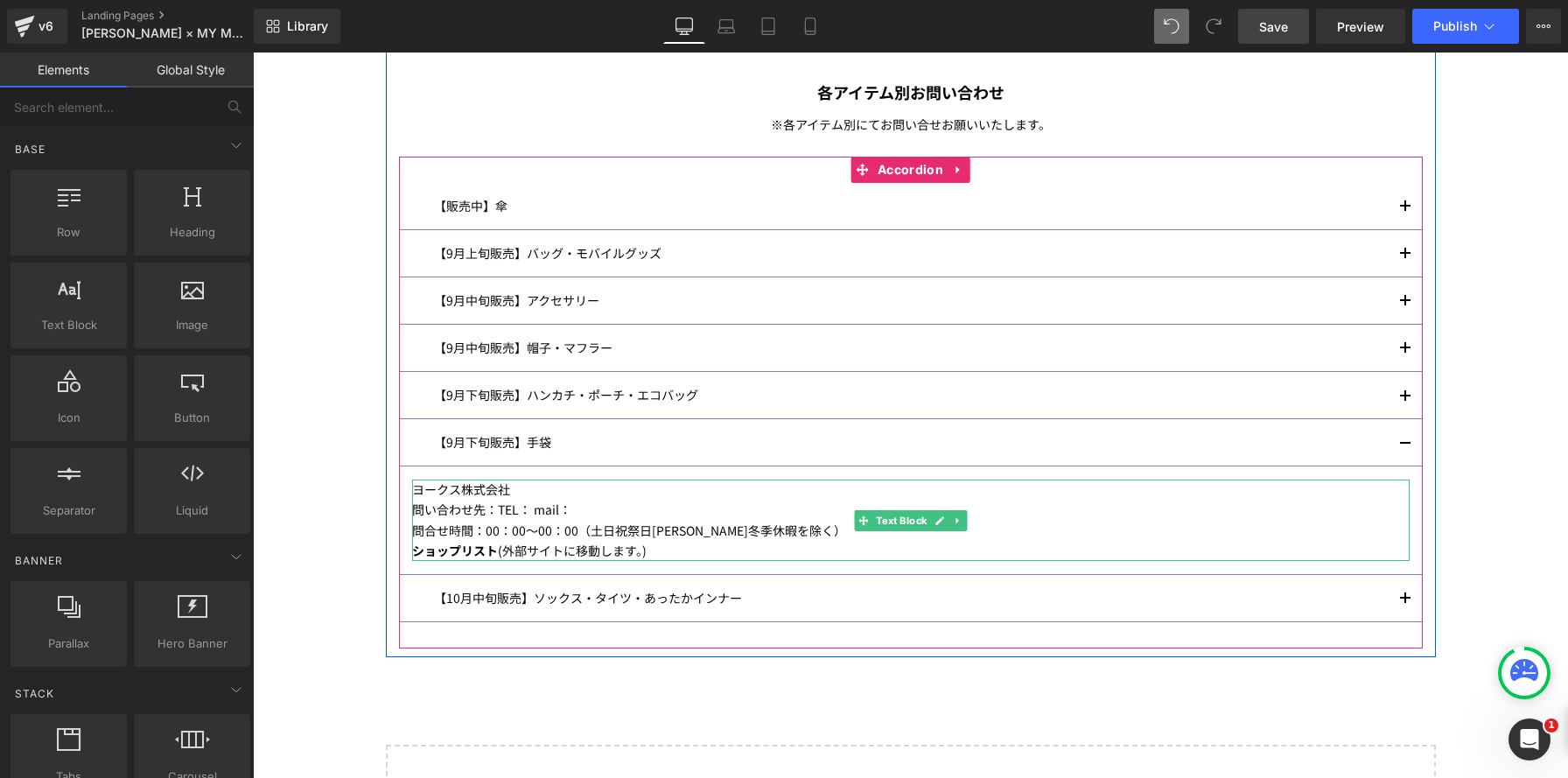
drag, startPoint x: 495, startPoint y: 549, endPoint x: 410, endPoint y: 548, distance: 85.0
click at [370, 546] on div "Image ANNA SUI× MY MELODY & KUROMI INFORMATION Heading マイメロディ 50 周年＆クロミ 20 周年を記…" at bounding box center [910, 5] width 1315 height 1765
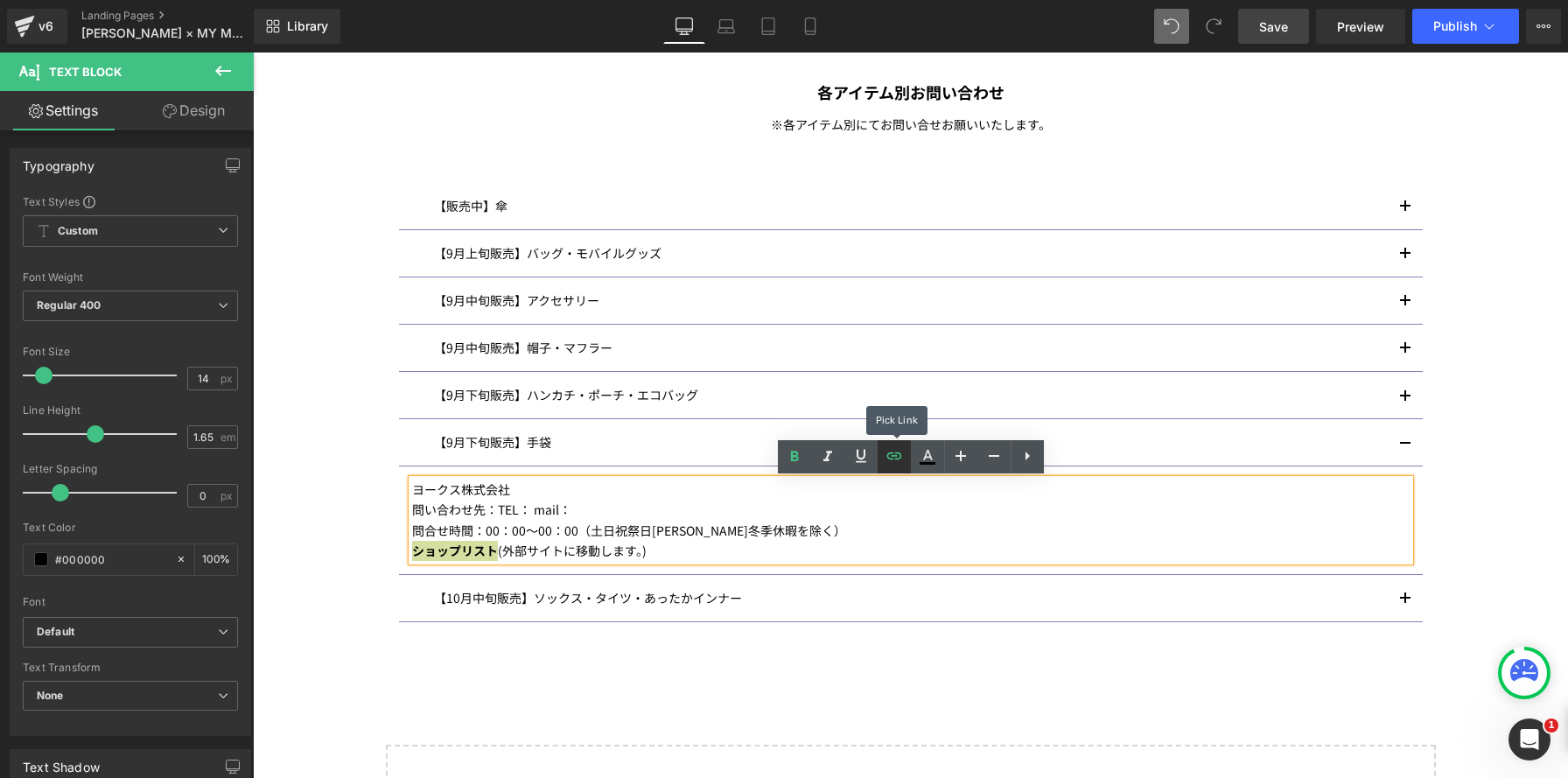
click at [888, 455] on icon at bounding box center [894, 455] width 21 height 21
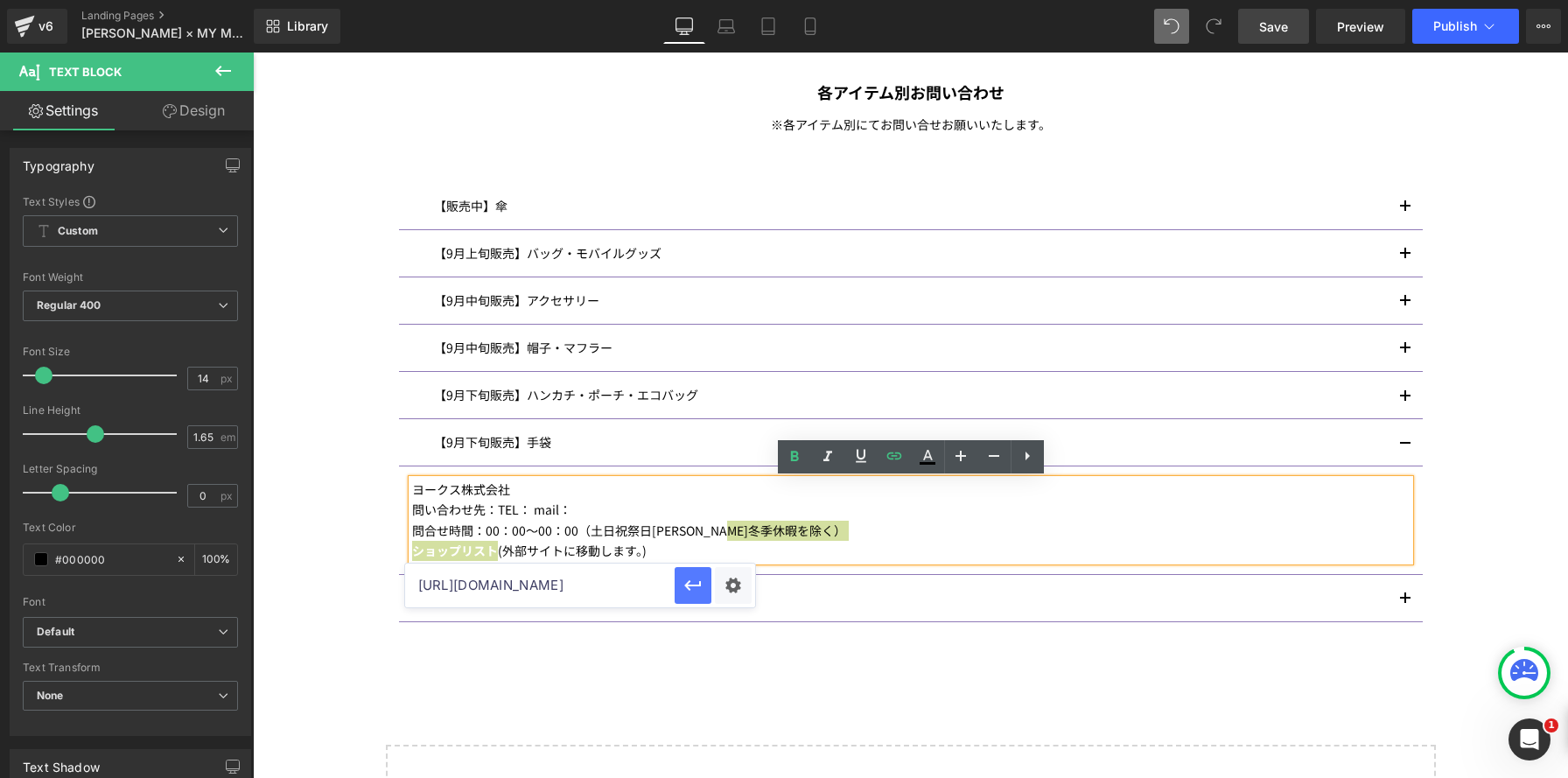
click at [682, 585] on icon "button" at bounding box center [692, 585] width 21 height 21
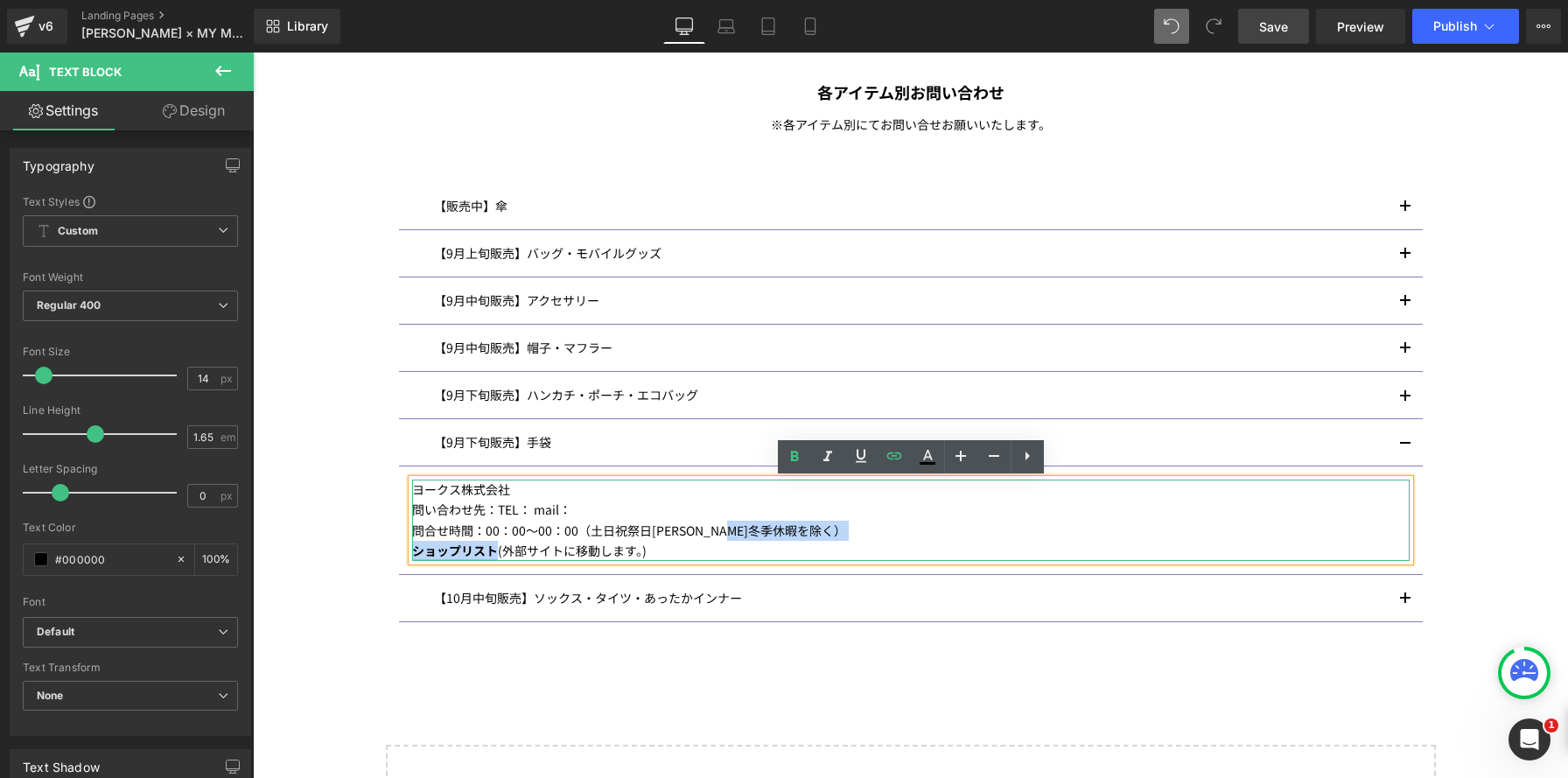
click at [462, 545] on strong "ショップリスト" at bounding box center [454, 550] width 86 height 18
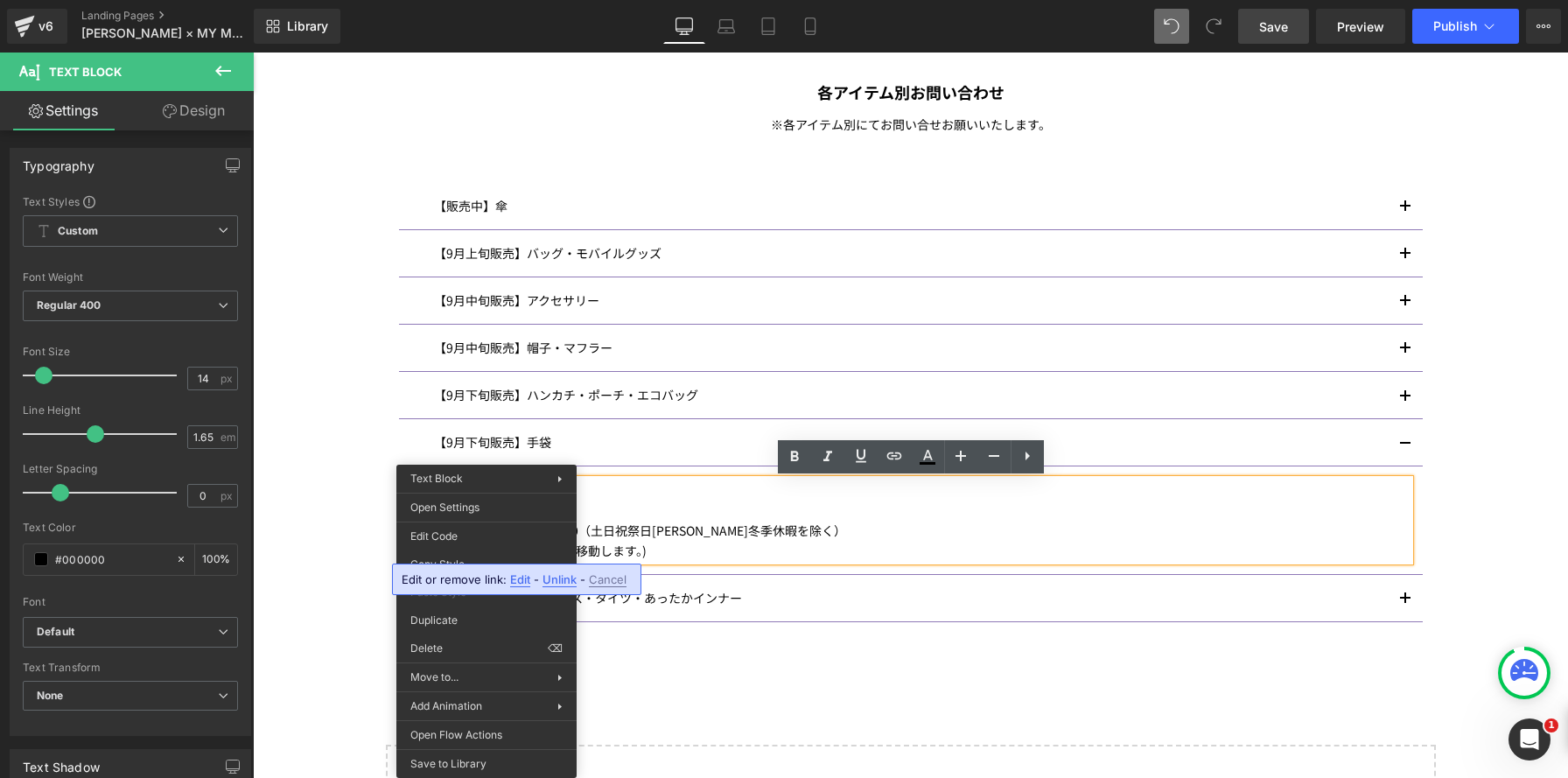
click at [850, 539] on p "問合せ時間：00：00～00：00（土日祝祭日夏季冬季休暇を除く）" at bounding box center [910, 531] width 997 height 20
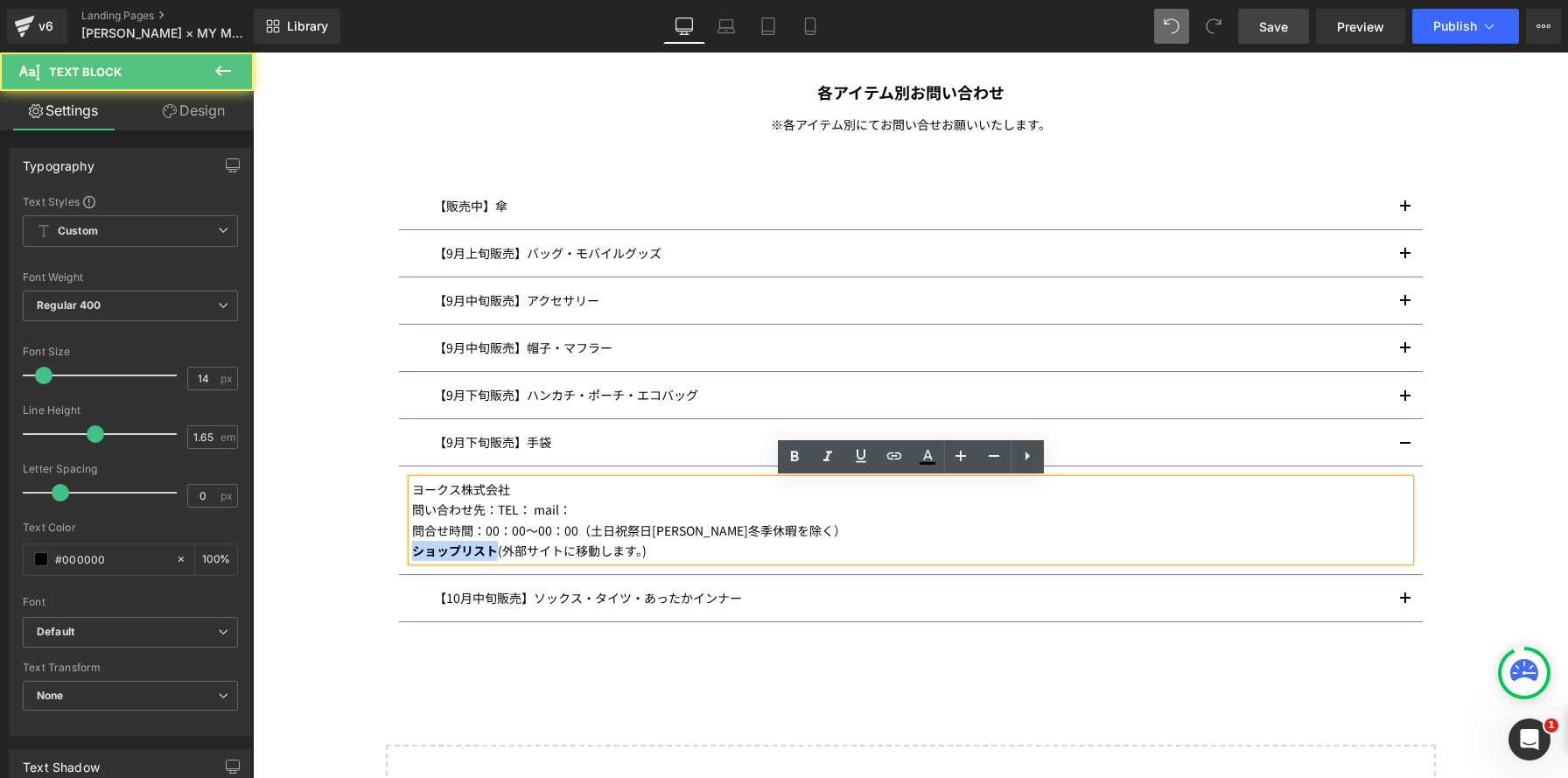
drag, startPoint x: 494, startPoint y: 553, endPoint x: 378, endPoint y: 543, distance: 116.4
click at [378, 543] on div "Image ANNA SUI× MY MELODY & KUROMI INFORMATION Heading マイメロディ 50 周年＆クロミ 20 周年を記…" at bounding box center [910, 5] width 1315 height 1765
drag, startPoint x: 640, startPoint y: 546, endPoint x: 402, endPoint y: 555, distance: 238.2
click at [402, 555] on article "ヨークス株式会社 問い合わせ先：TEL： mail： 問合せ時間：00：00～00：00（土日祝祭日夏季冬季休暇を除く） ショップリスト (外部サイトに移動し…" at bounding box center [911, 520] width 1024 height 108
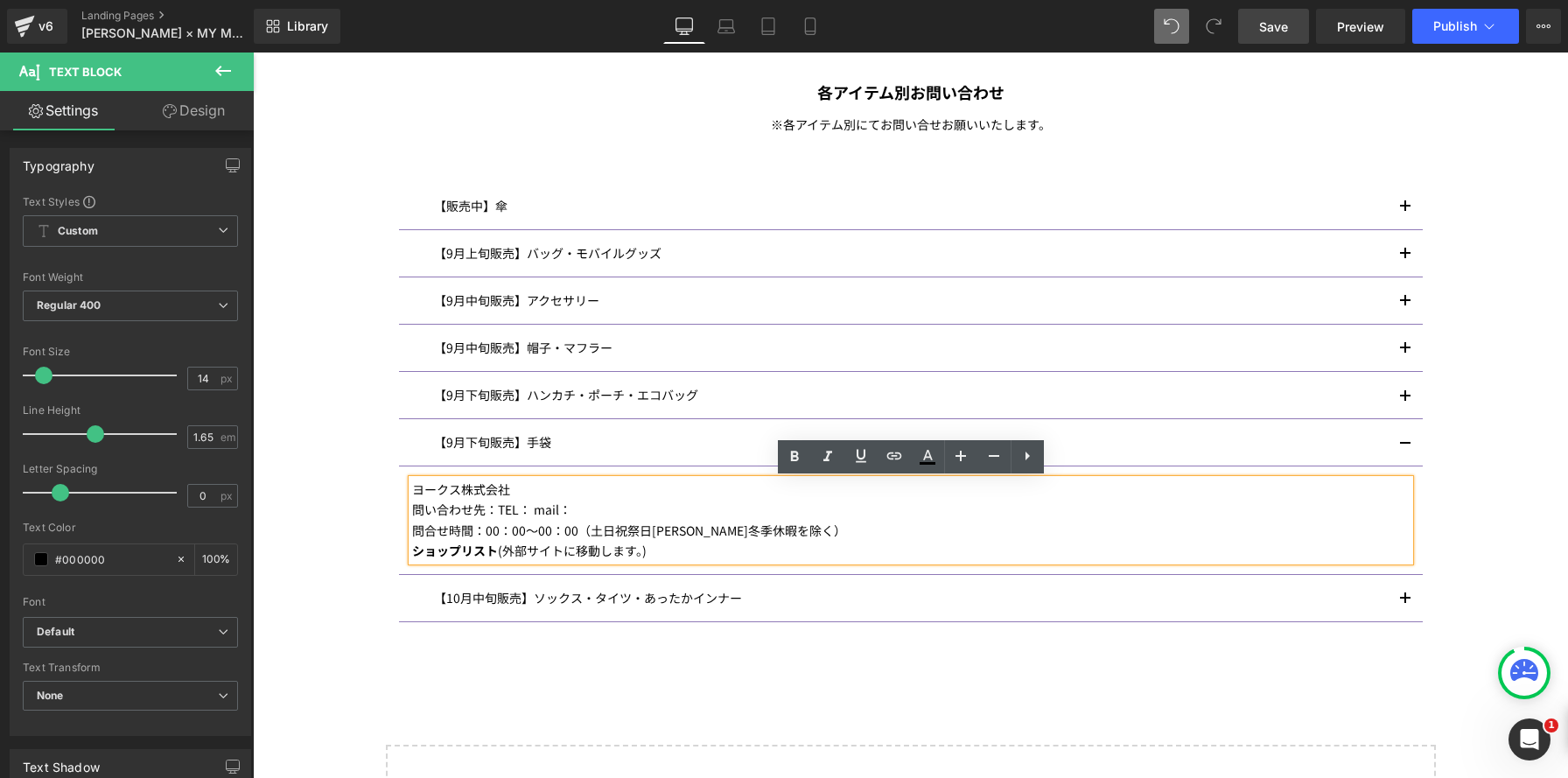
click at [798, 530] on p "問合せ時間：00：00～00：00（土日祝祭日夏季冬季休暇を除く）" at bounding box center [910, 531] width 997 height 20
drag, startPoint x: 494, startPoint y: 550, endPoint x: 412, endPoint y: 550, distance: 82.0
click at [412, 550] on strong "ショップリスト" at bounding box center [454, 550] width 86 height 18
click at [891, 454] on icon at bounding box center [894, 455] width 21 height 21
type input "https://www.kuipo.co.jp/anna-sui/"
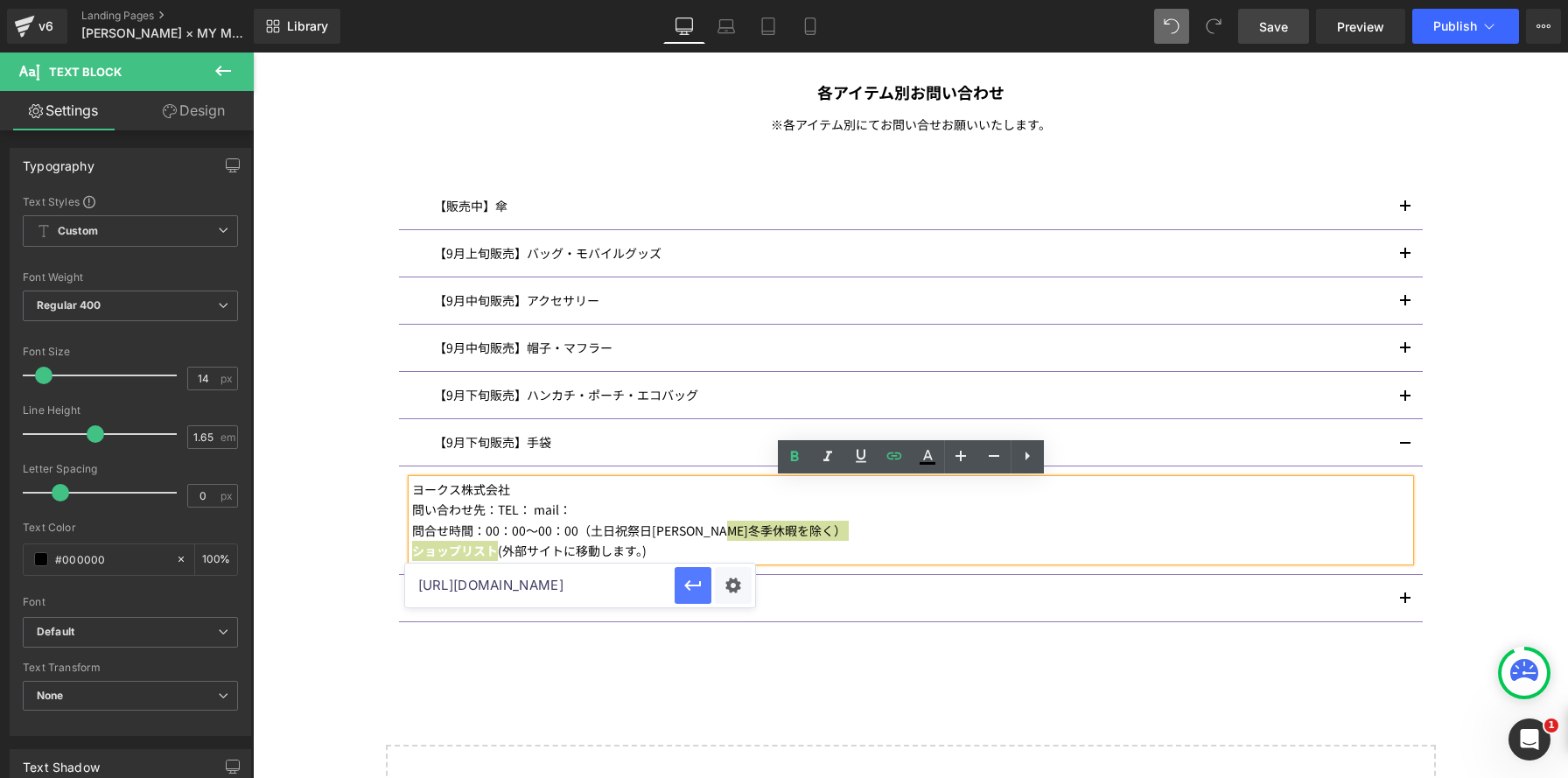
click at [702, 588] on icon "button" at bounding box center [692, 585] width 21 height 21
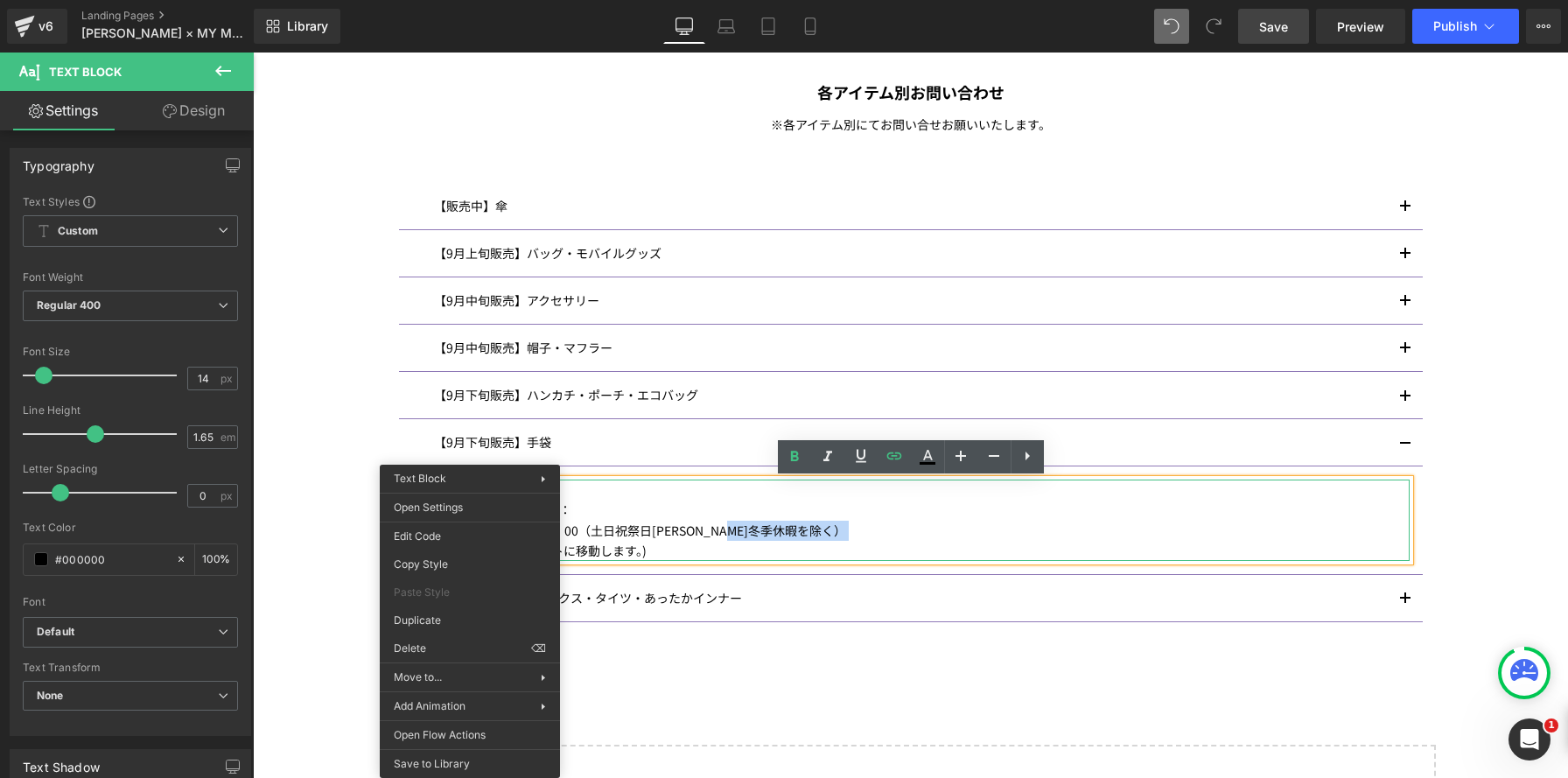
click at [793, 523] on p "問合せ時間：00：00～00：00（土日祝祭日夏季冬季休暇を除く）" at bounding box center [910, 531] width 997 height 20
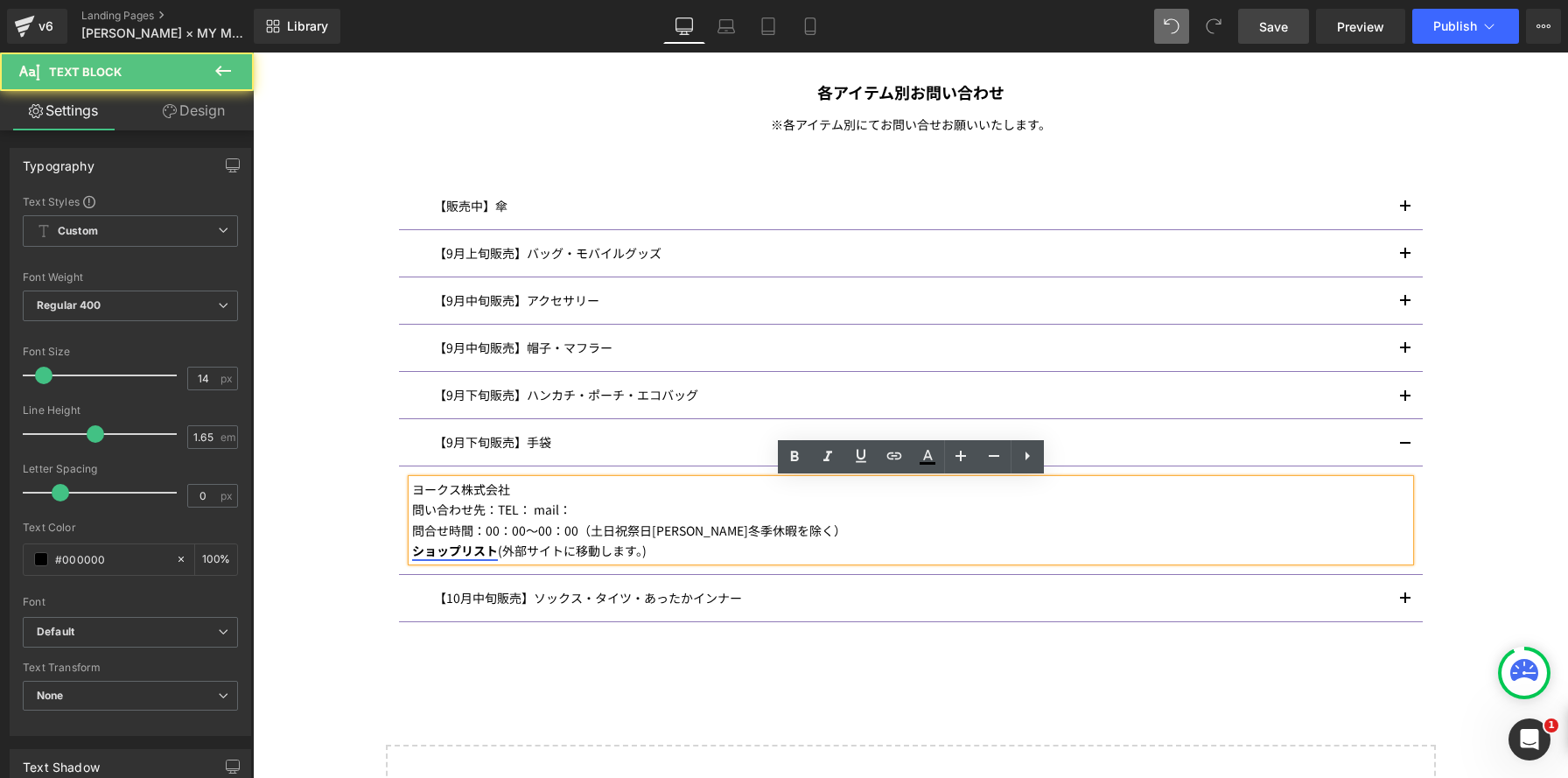
click at [482, 549] on strong "ショップリスト" at bounding box center [454, 550] width 86 height 18
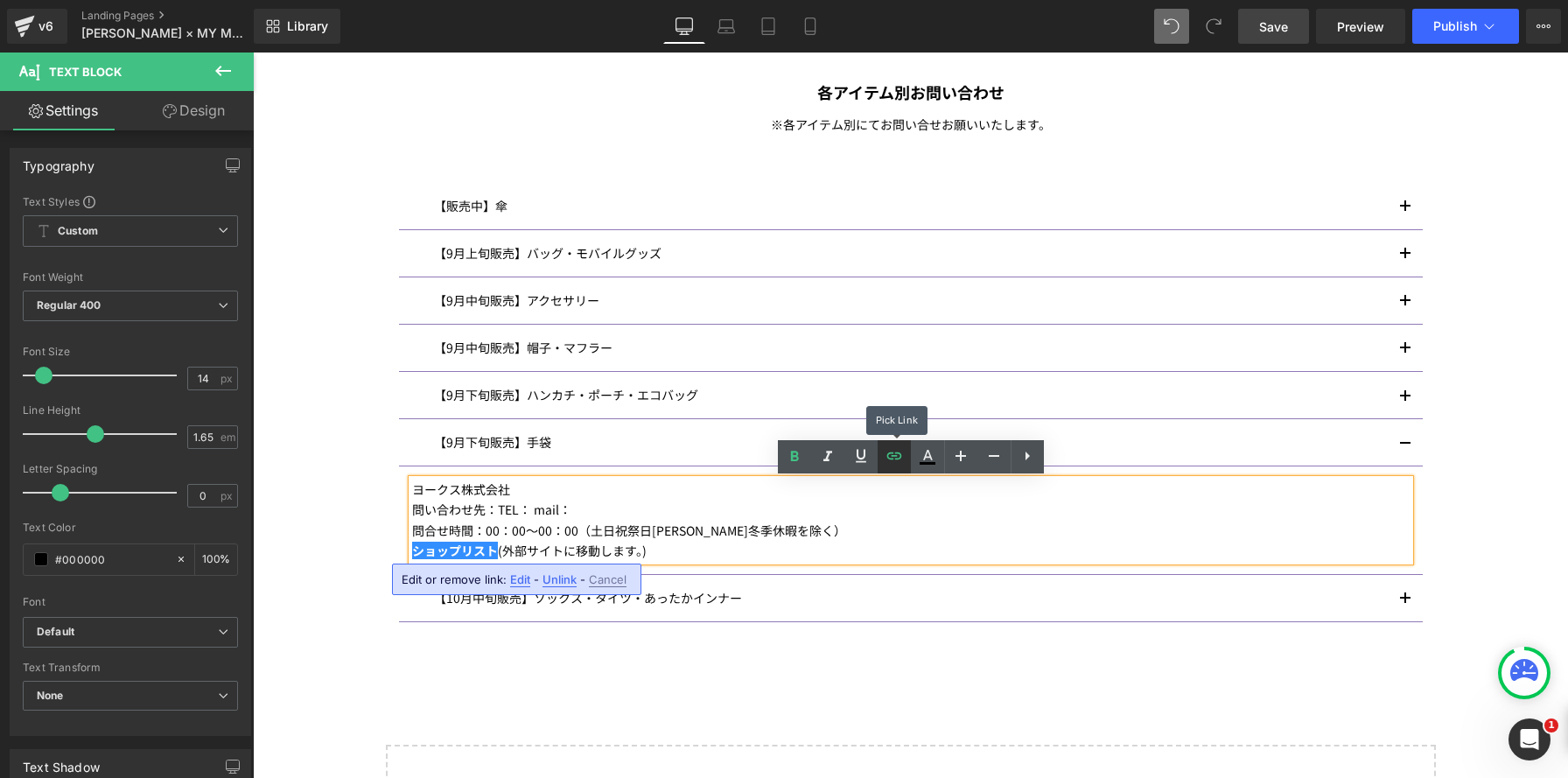
click at [895, 453] on icon at bounding box center [894, 455] width 21 height 21
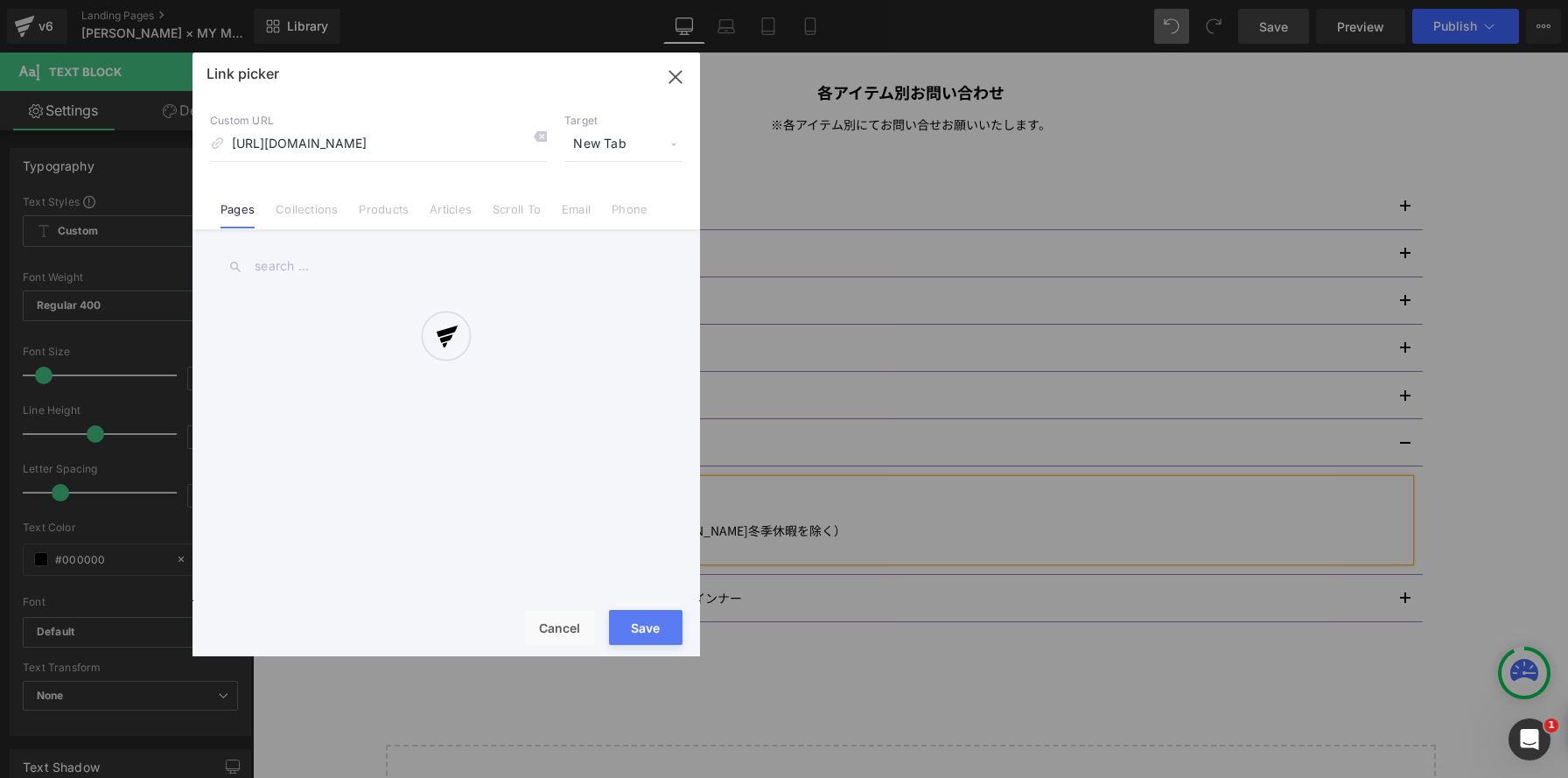
click at [731, 0] on div "Text Color Highlight Color rgba(143, 121, 183, 1) #8f79b7 100 % transparent tra…" at bounding box center [784, 0] width 1568 height 0
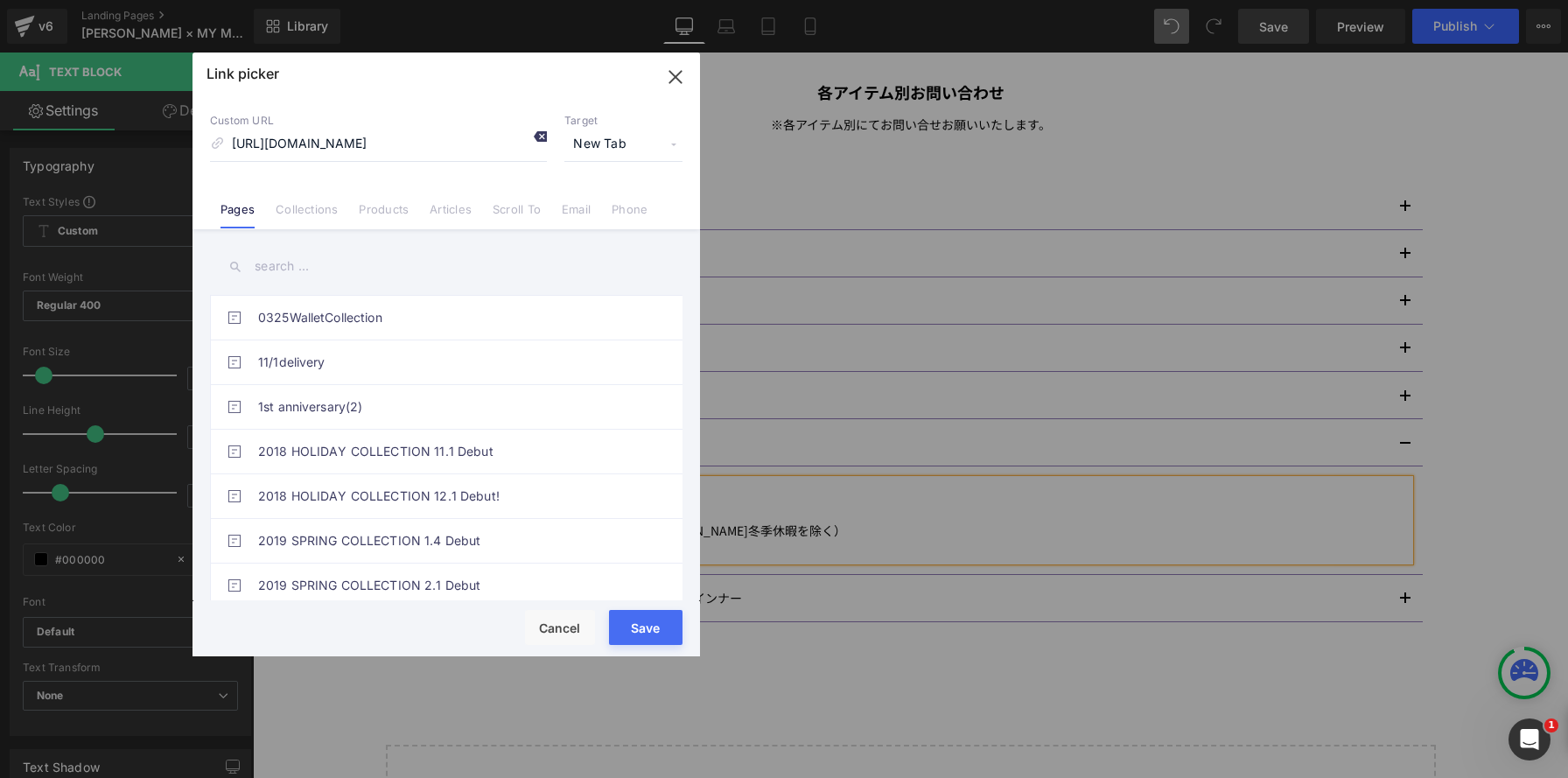
click at [540, 138] on icon at bounding box center [539, 137] width 14 height 14
click at [648, 624] on button "Save" at bounding box center [645, 627] width 73 height 35
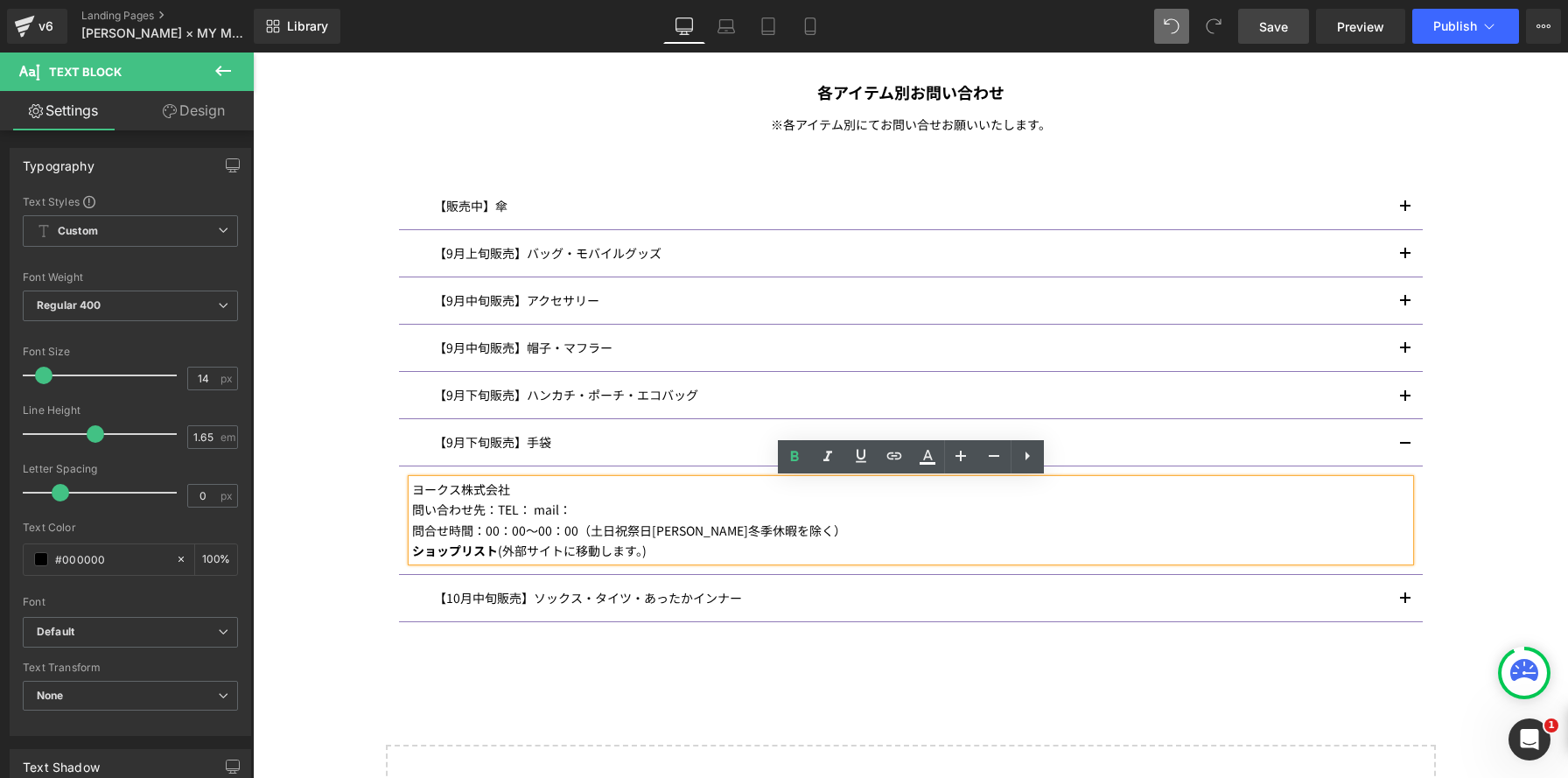
click at [464, 545] on strong "ショップリスト" at bounding box center [454, 550] width 86 height 18
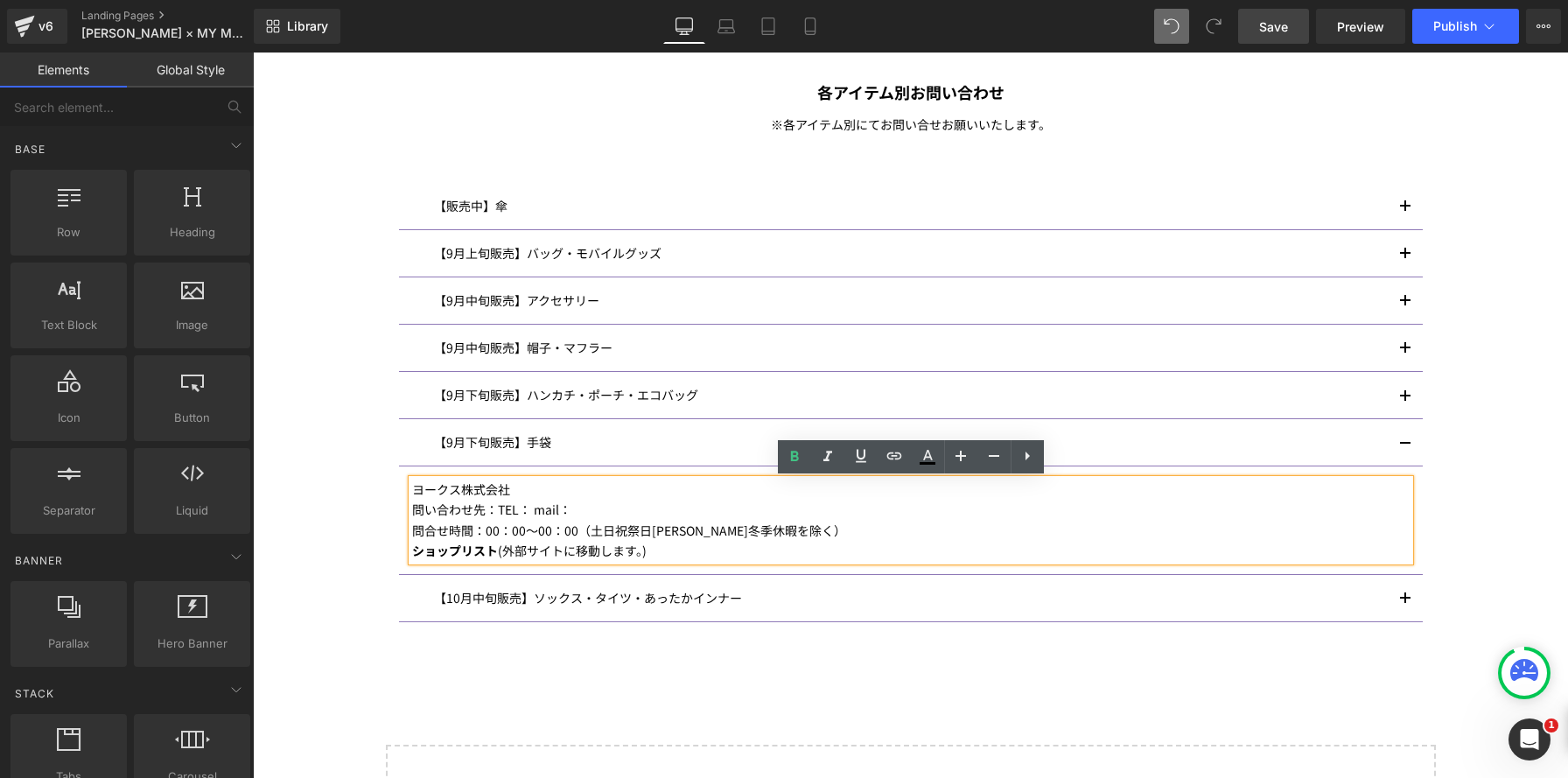
click at [1475, 525] on div "Image ANNA SUI× MY MELODY & KUROMI INFORMATION Heading マイメロディ 50 周年＆クロミ 20 周年を記…" at bounding box center [910, 5] width 1315 height 1765
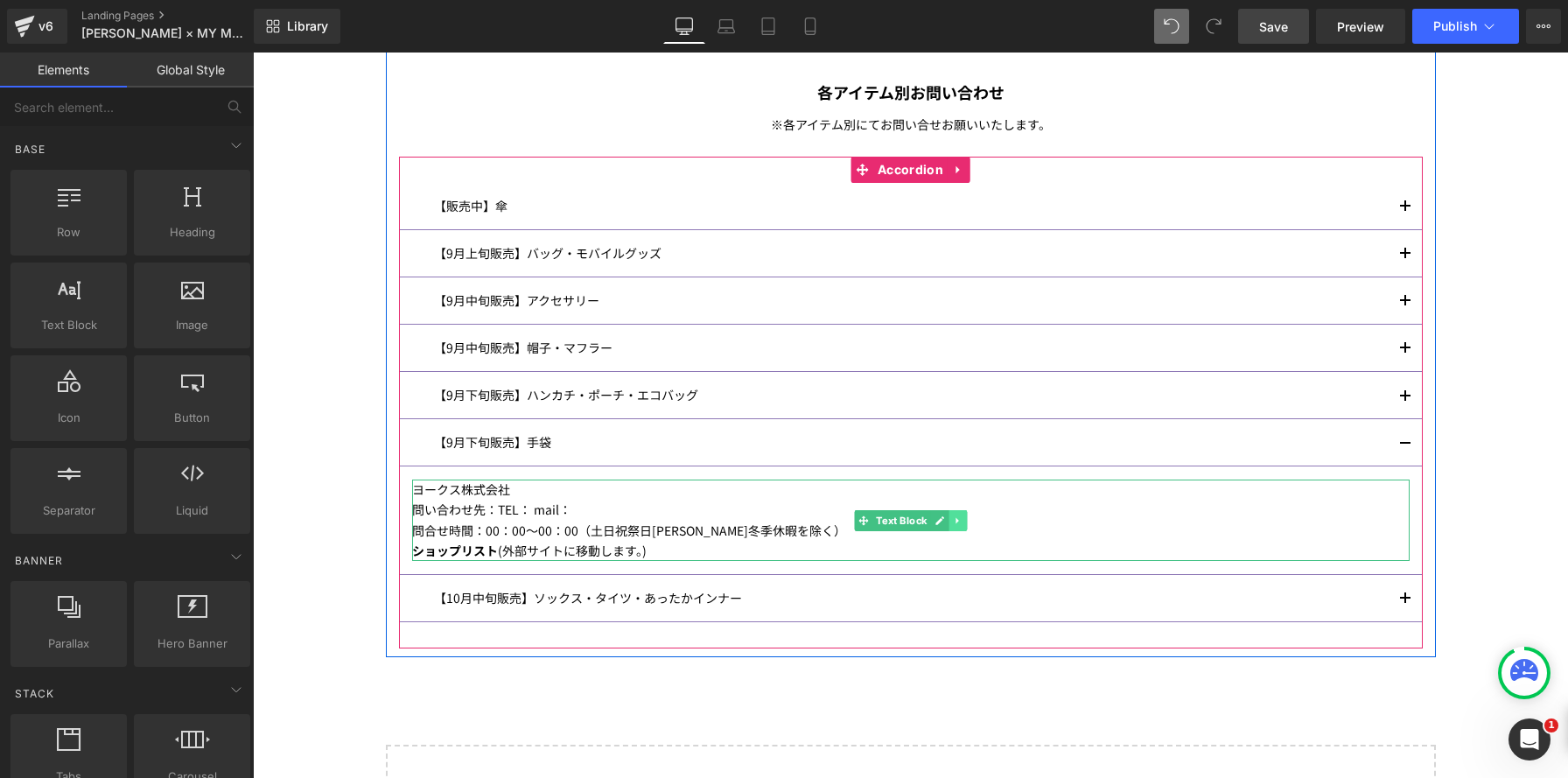
click at [957, 525] on link at bounding box center [957, 520] width 19 height 21
click at [947, 518] on icon at bounding box center [949, 521] width 10 height 10
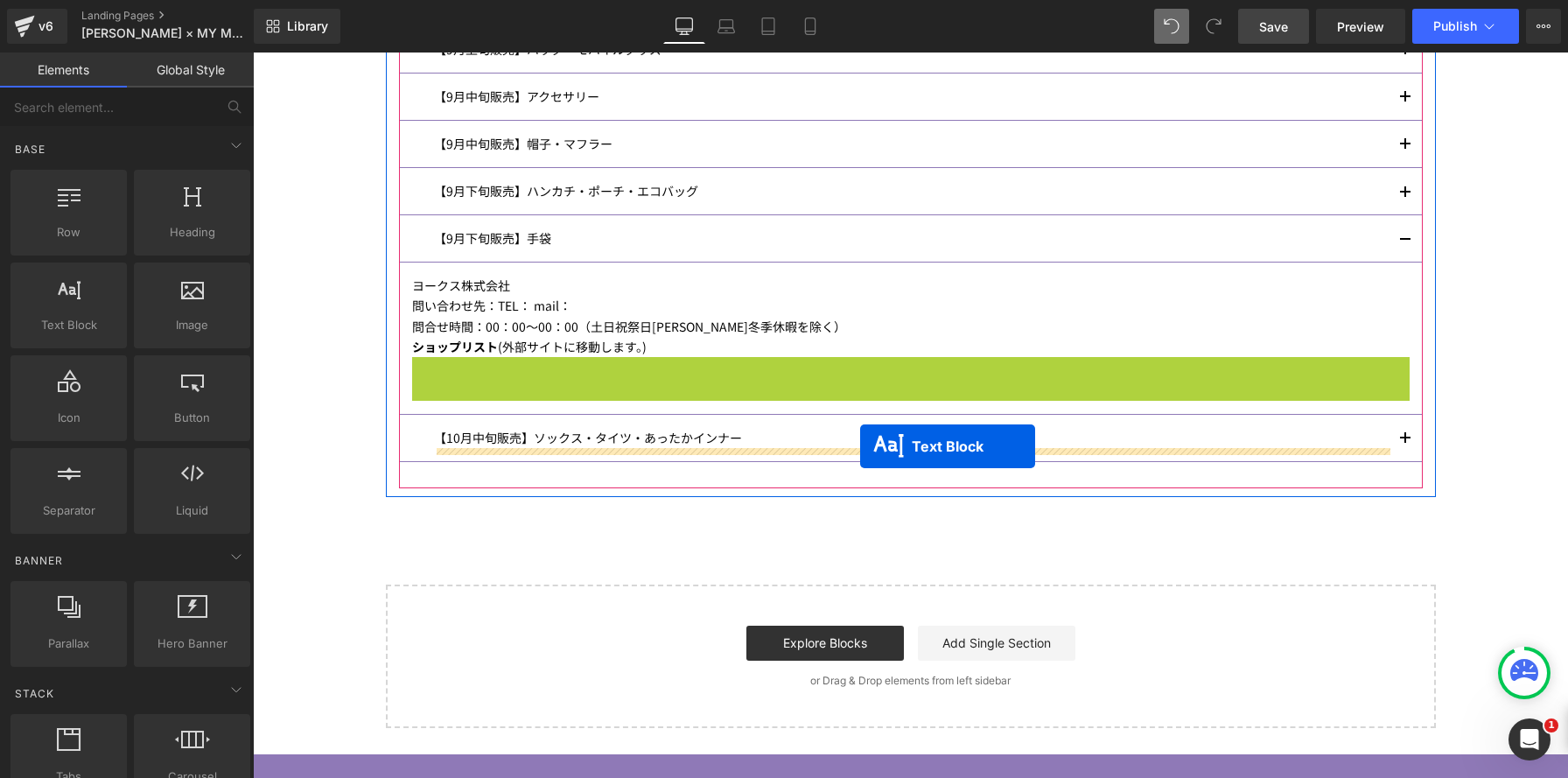
drag, startPoint x: 861, startPoint y: 395, endPoint x: 860, endPoint y: 446, distance: 51.0
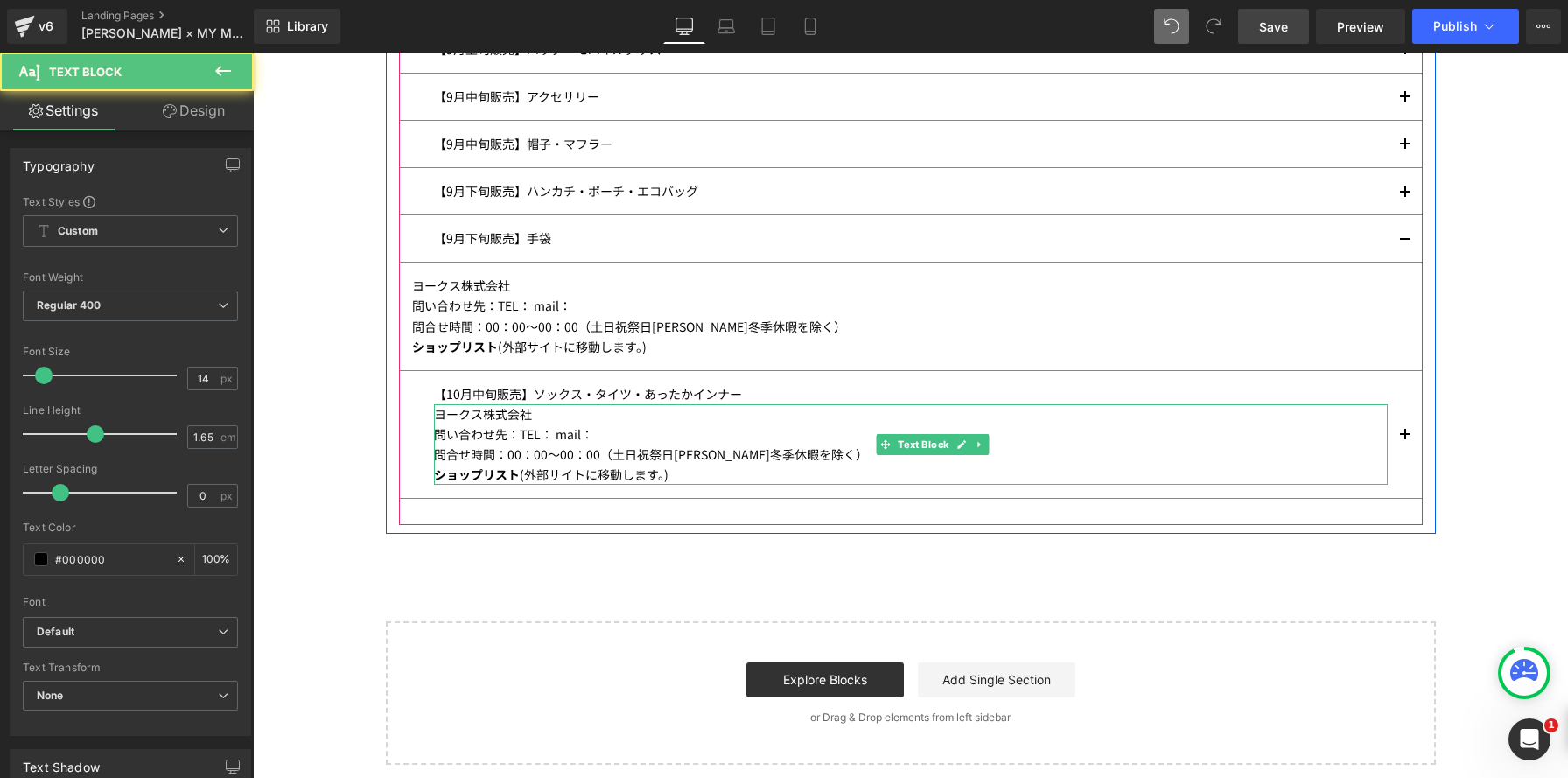
scroll to position [2613, 1315]
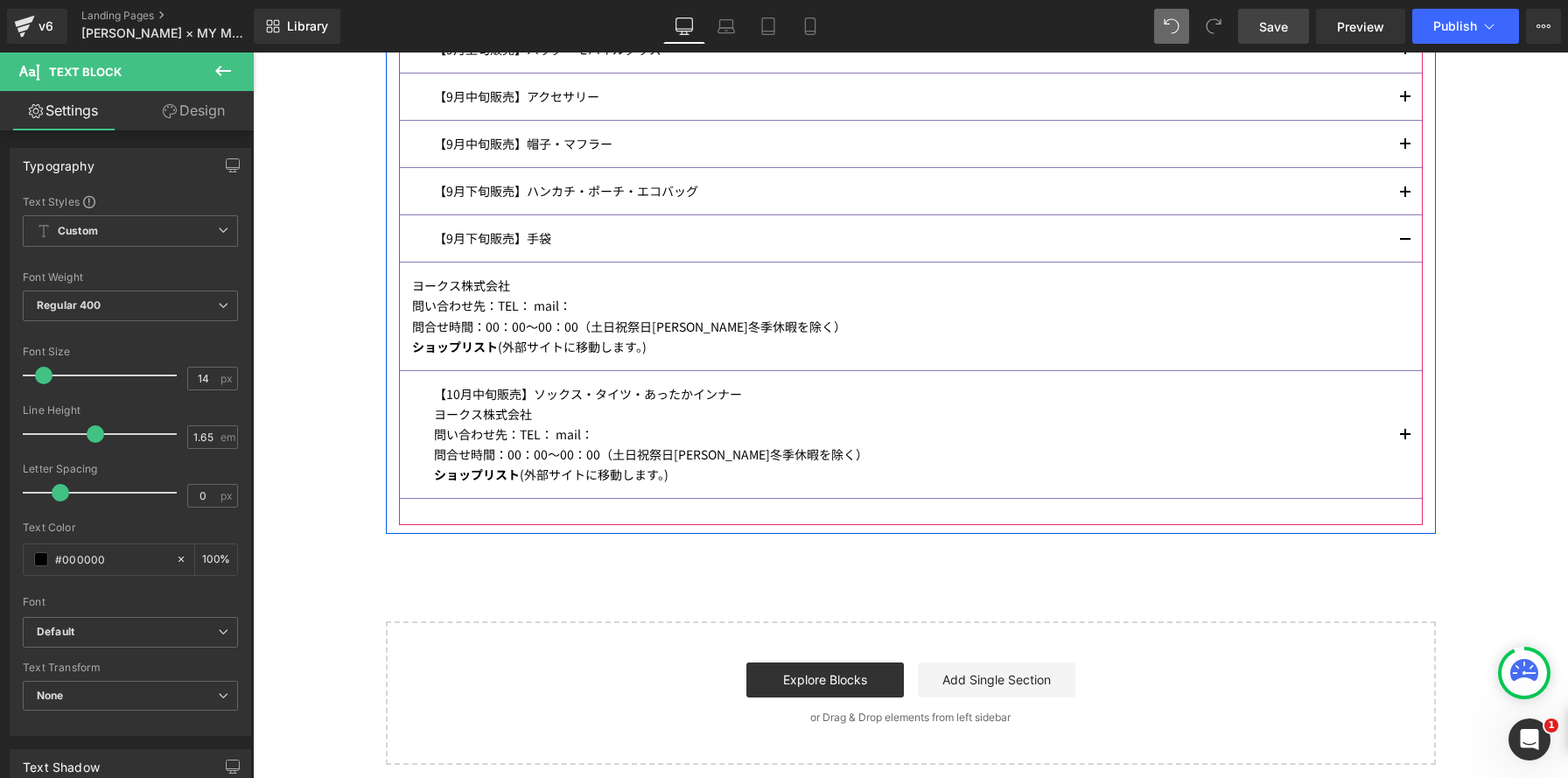
click at [1401, 431] on button "button" at bounding box center [1405, 435] width 35 height 127
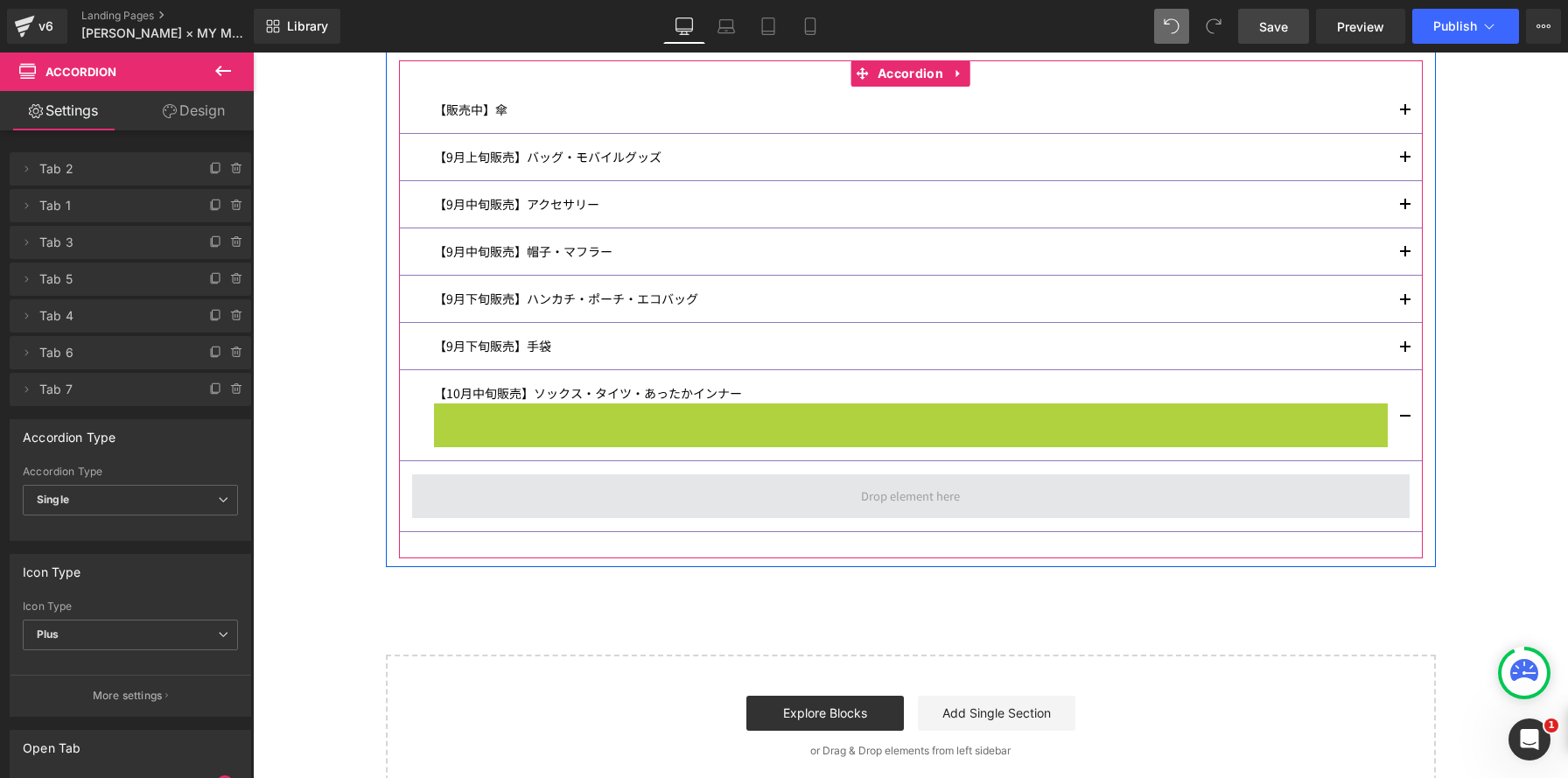
scroll to position [9, 9]
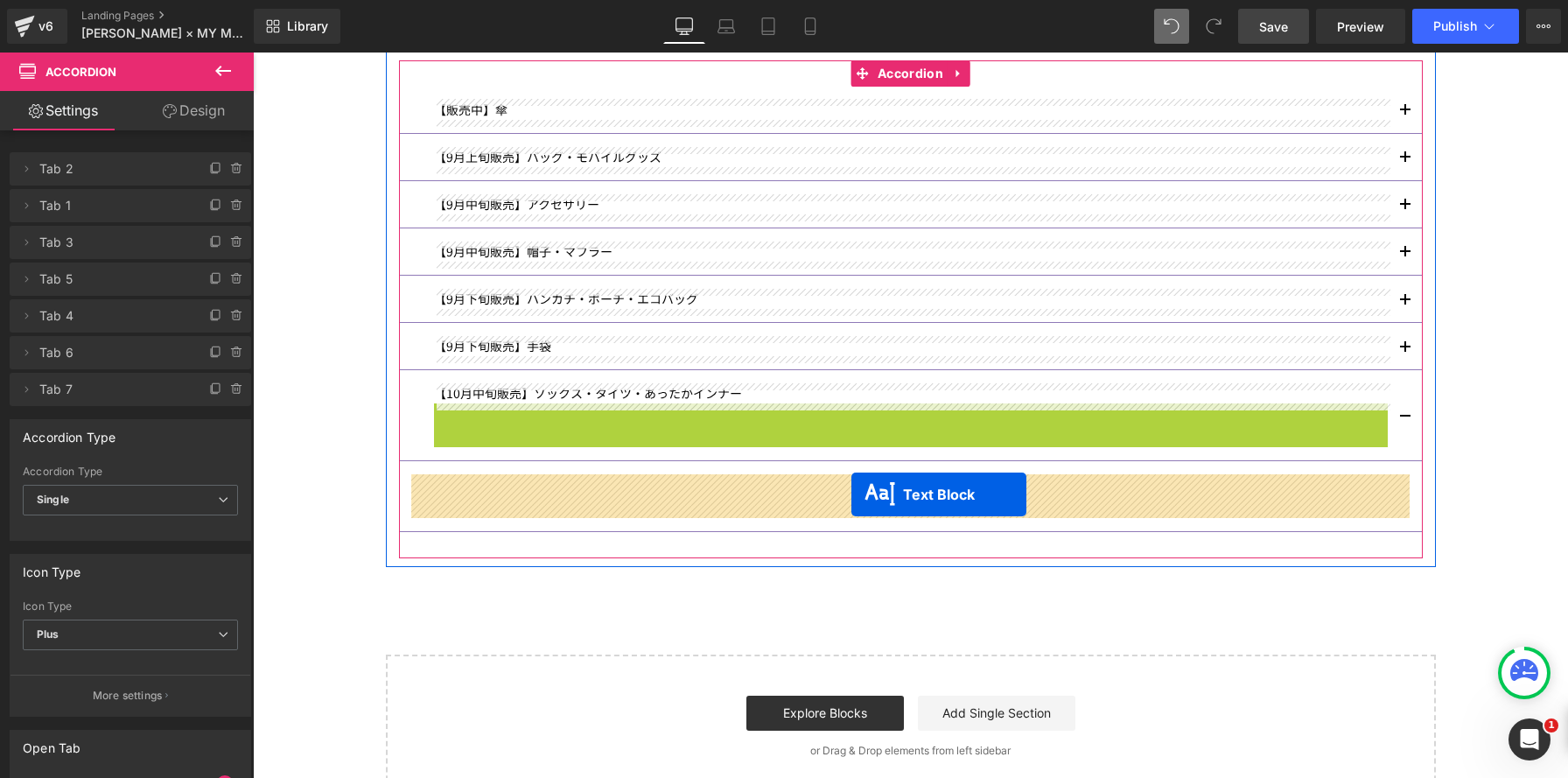
drag, startPoint x: 859, startPoint y: 441, endPoint x: 851, endPoint y: 494, distance: 53.6
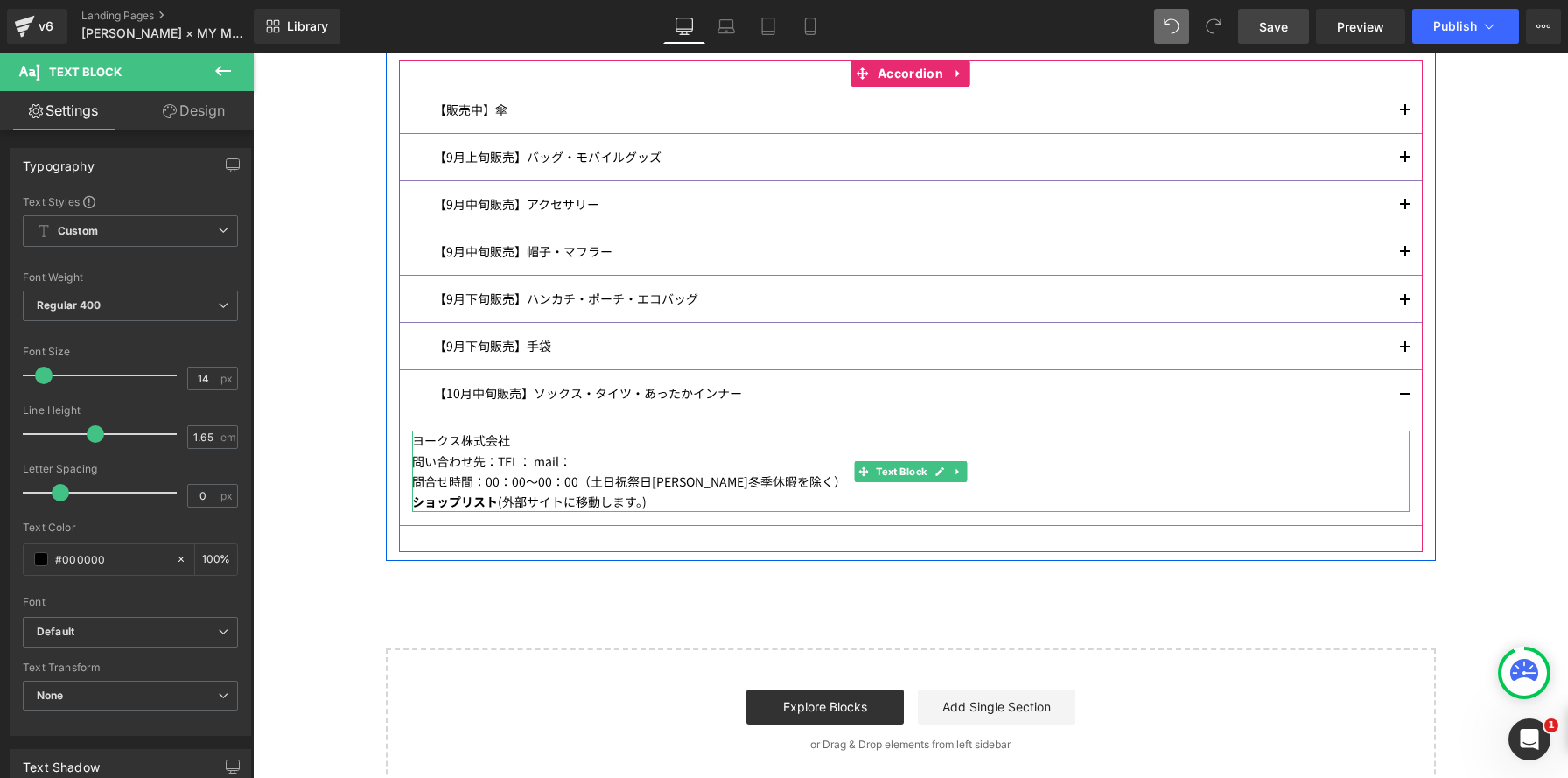
click at [493, 440] on p "ヨークス株式会社" at bounding box center [910, 440] width 997 height 20
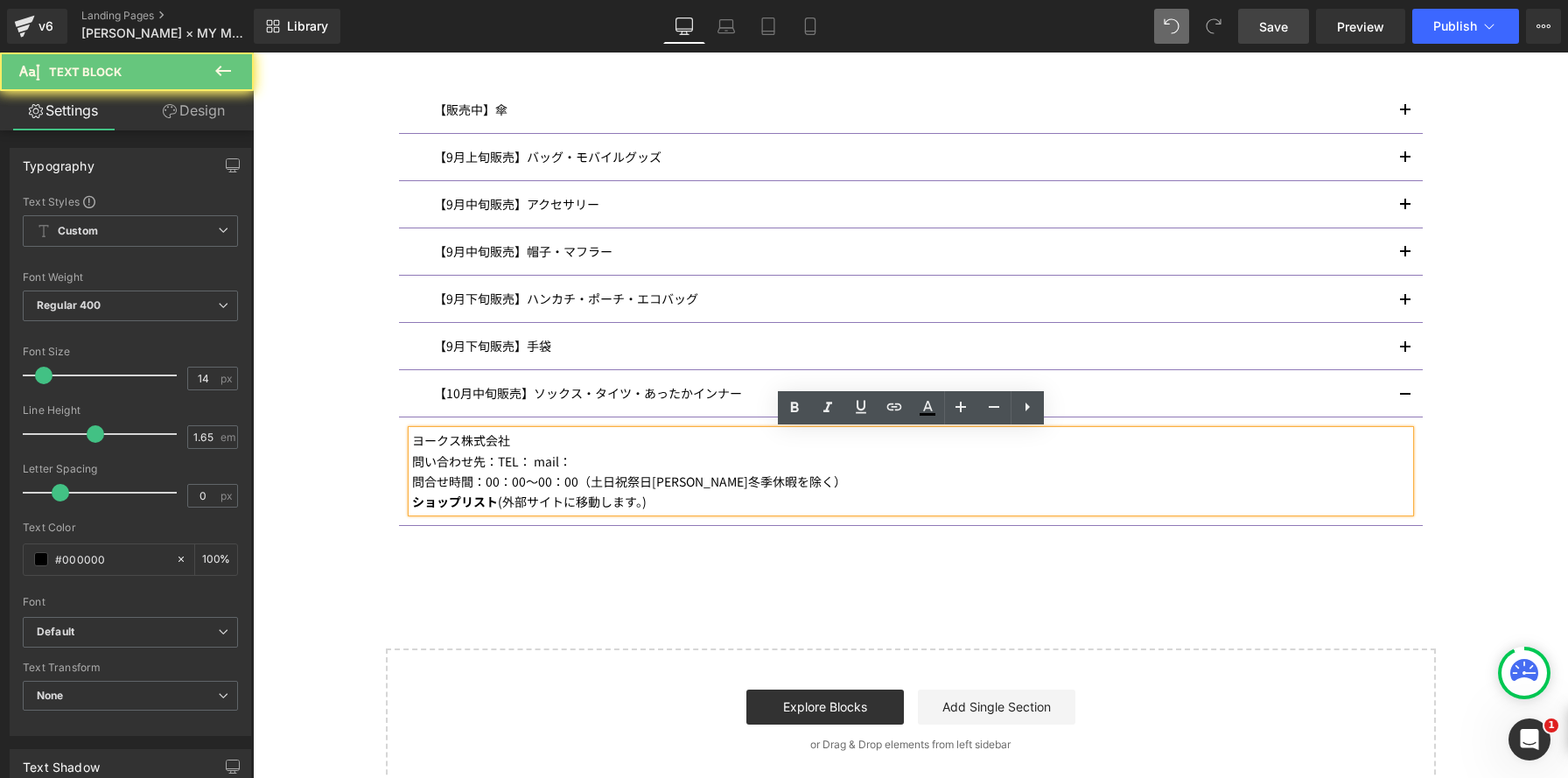
drag, startPoint x: 529, startPoint y: 443, endPoint x: 391, endPoint y: 426, distance: 139.0
click at [391, 426] on div "当サイトでのご購入に関しまして、 チャットまたは、下記よりお問い合わせください。 Text Block アナ スイジャパン公式ストア お問い合わせ Butto…" at bounding box center [911, 196] width 1050 height 711
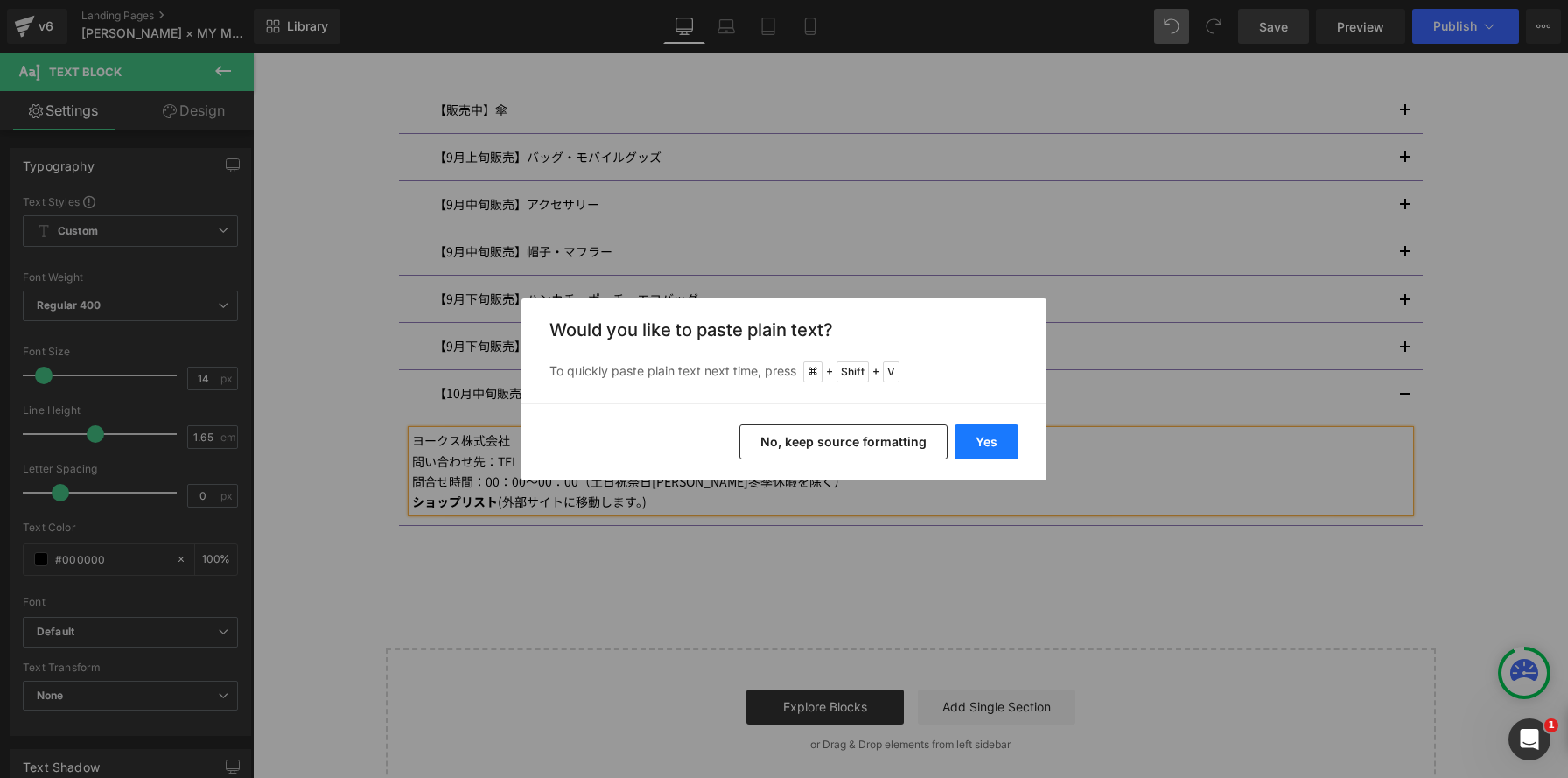
click at [990, 439] on button "Yes" at bounding box center [986, 441] width 64 height 35
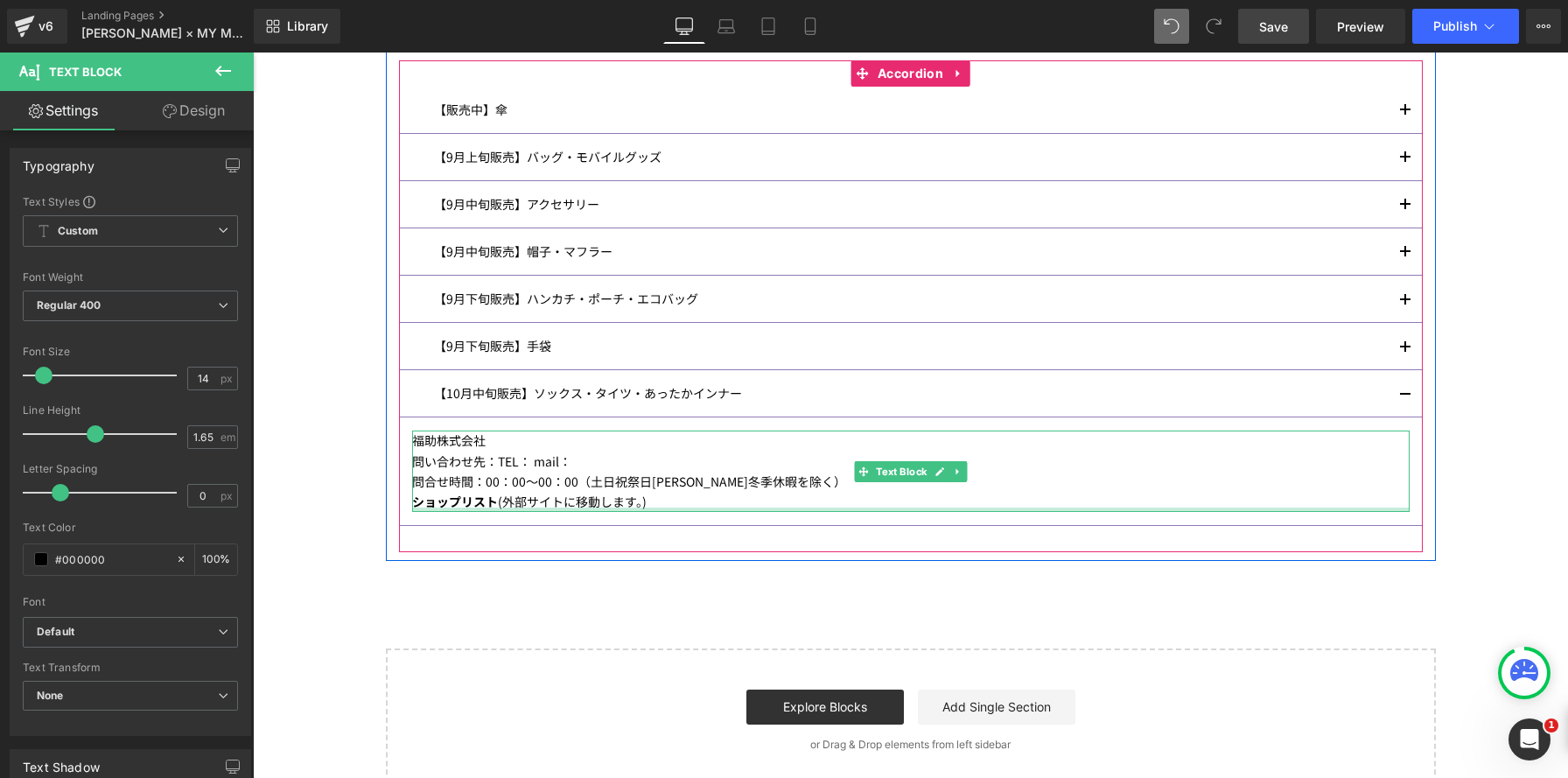
scroll to position [1223, 0]
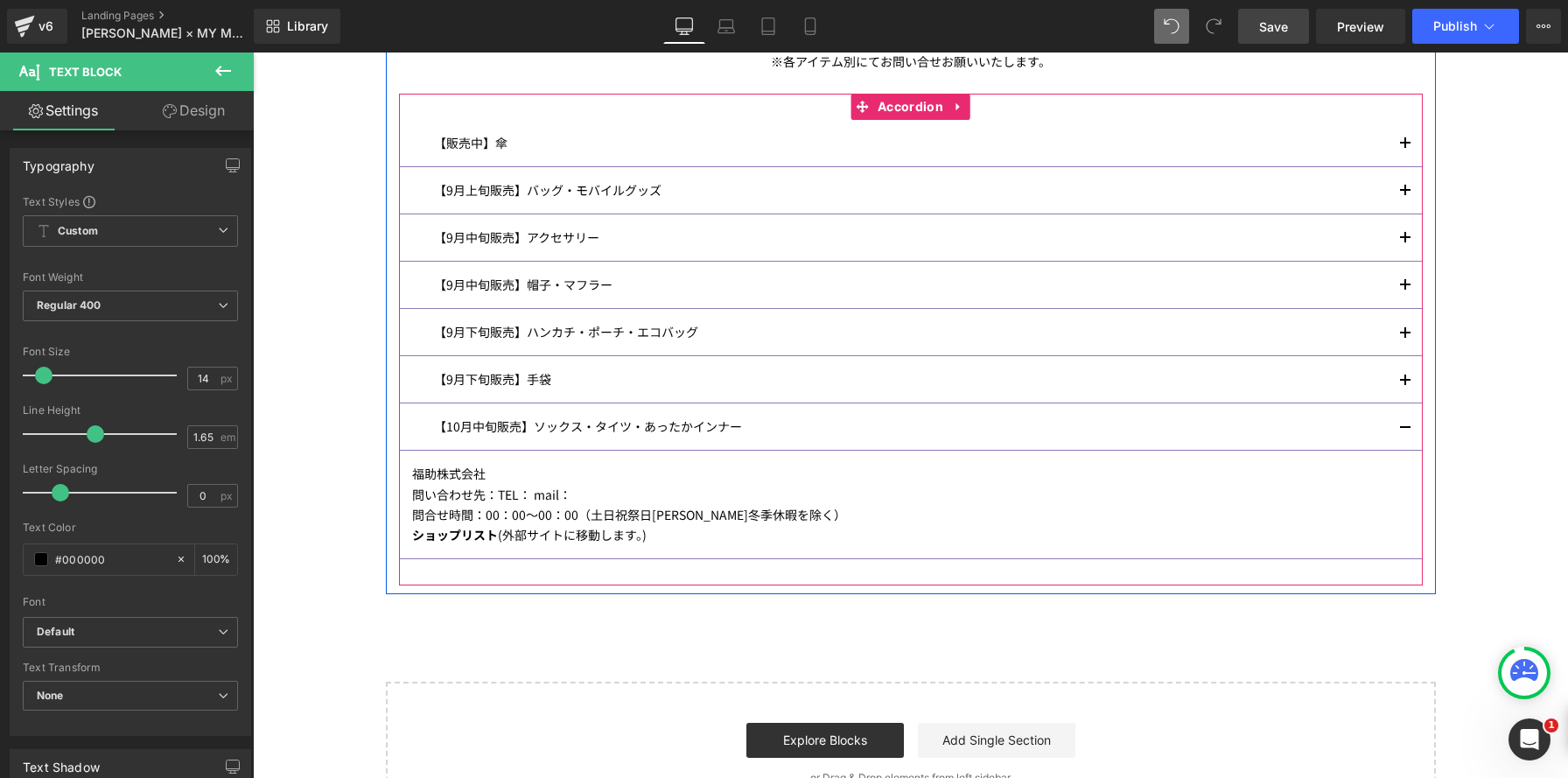
click at [1402, 433] on button "button" at bounding box center [1405, 426] width 35 height 47
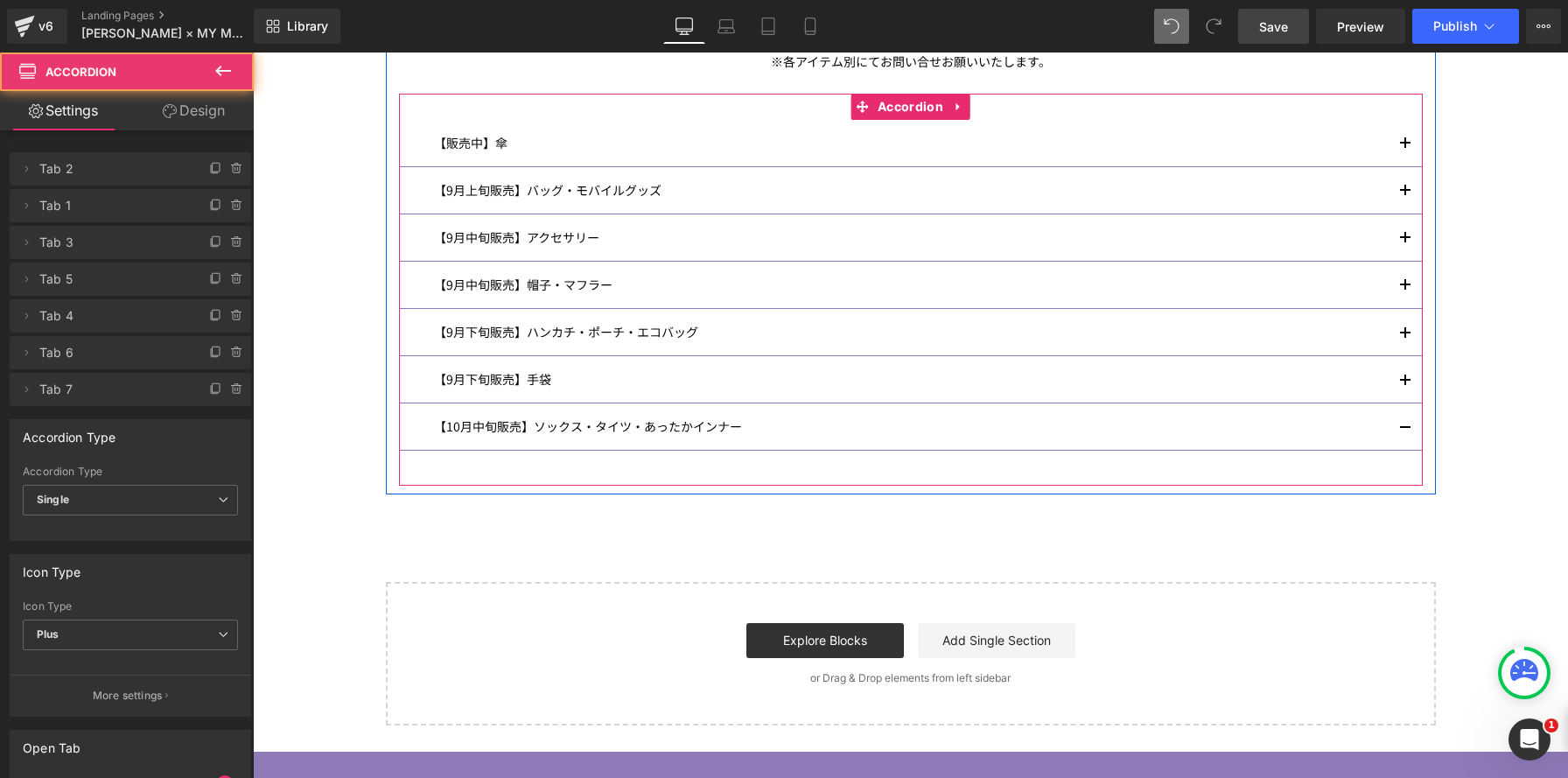
scroll to position [2424, 1315]
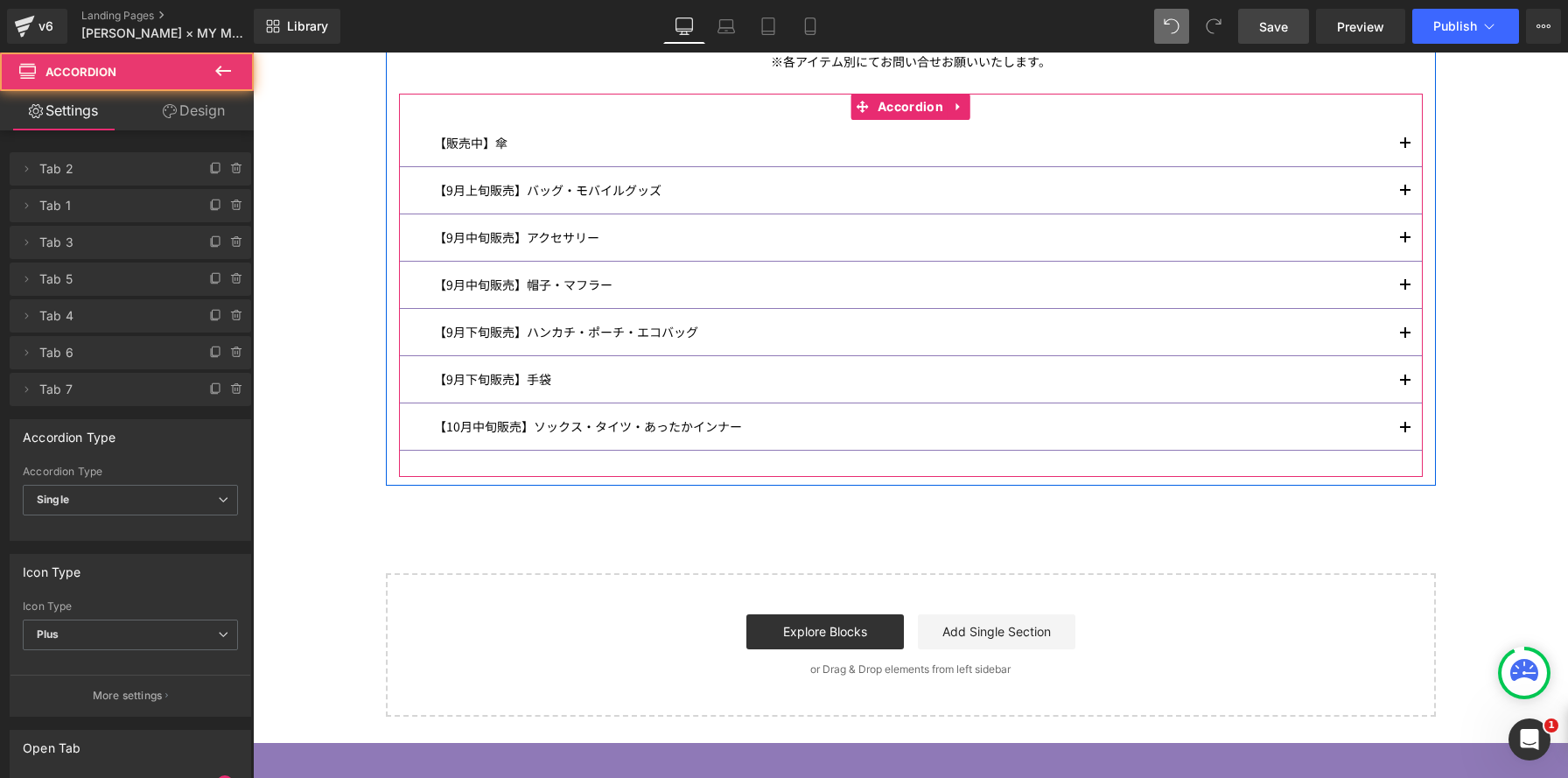
click at [1403, 433] on button "button" at bounding box center [1405, 426] width 35 height 47
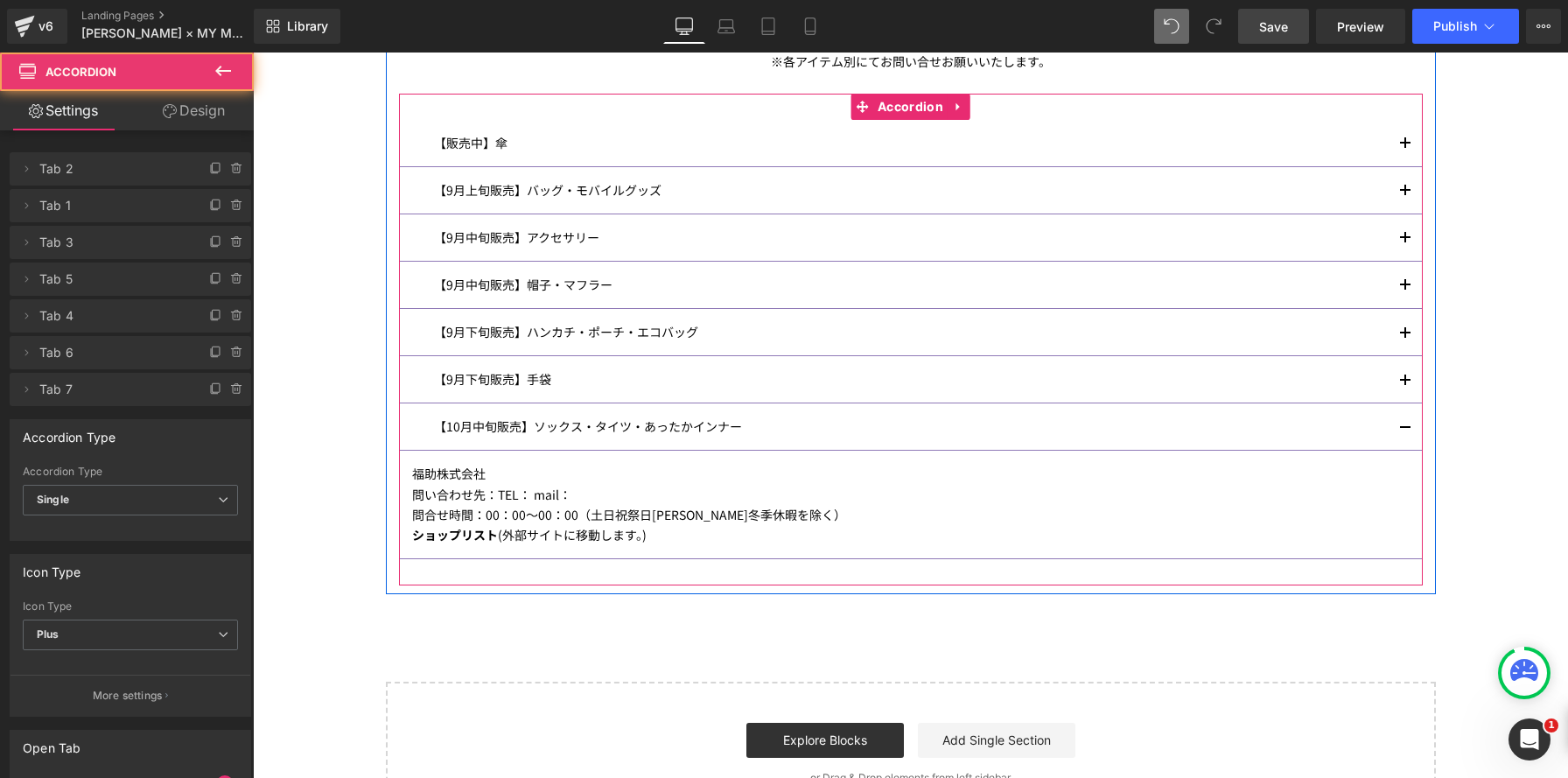
scroll to position [2532, 1315]
click at [1403, 433] on button "button" at bounding box center [1405, 426] width 35 height 47
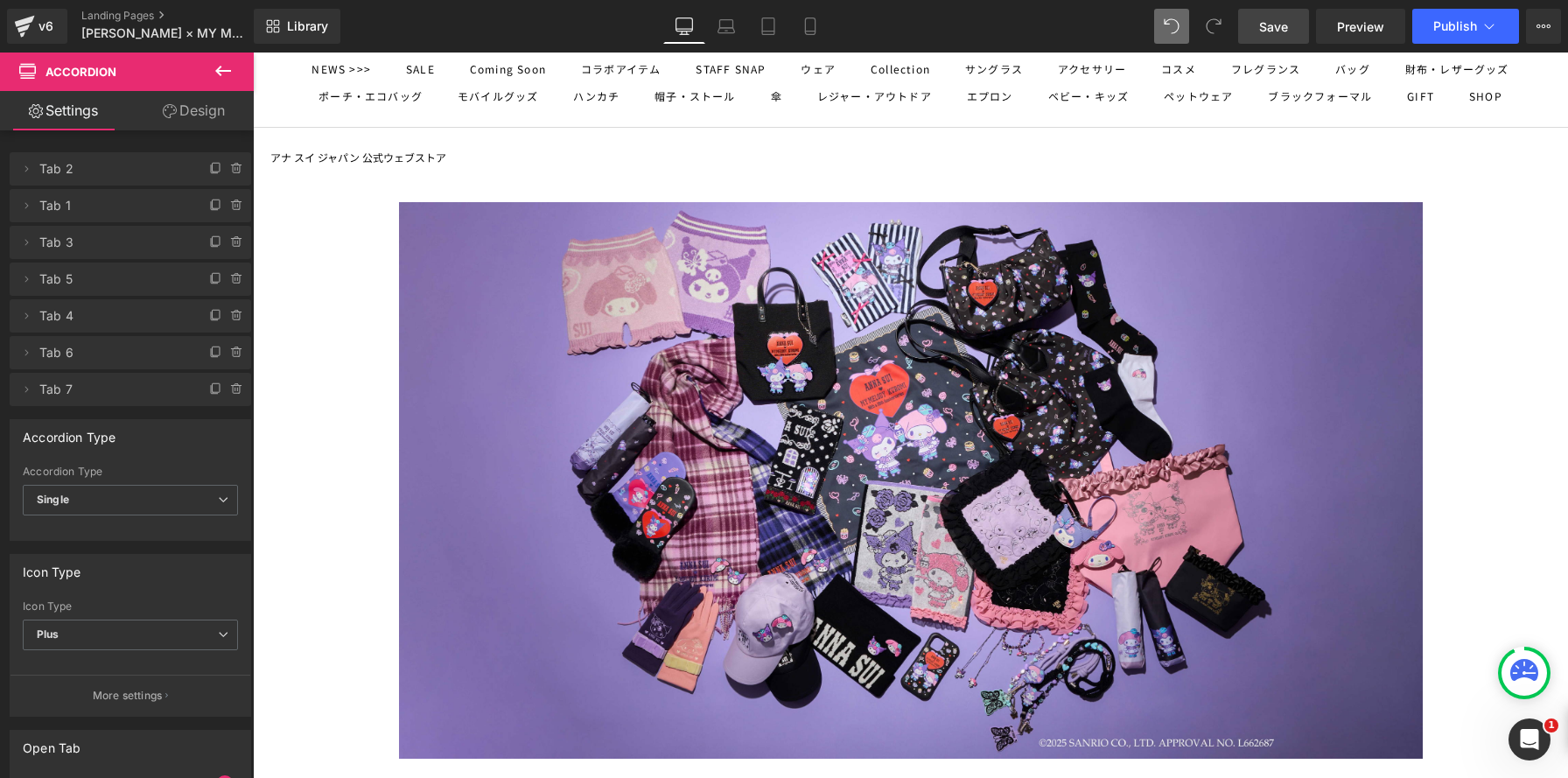
scroll to position [88, 0]
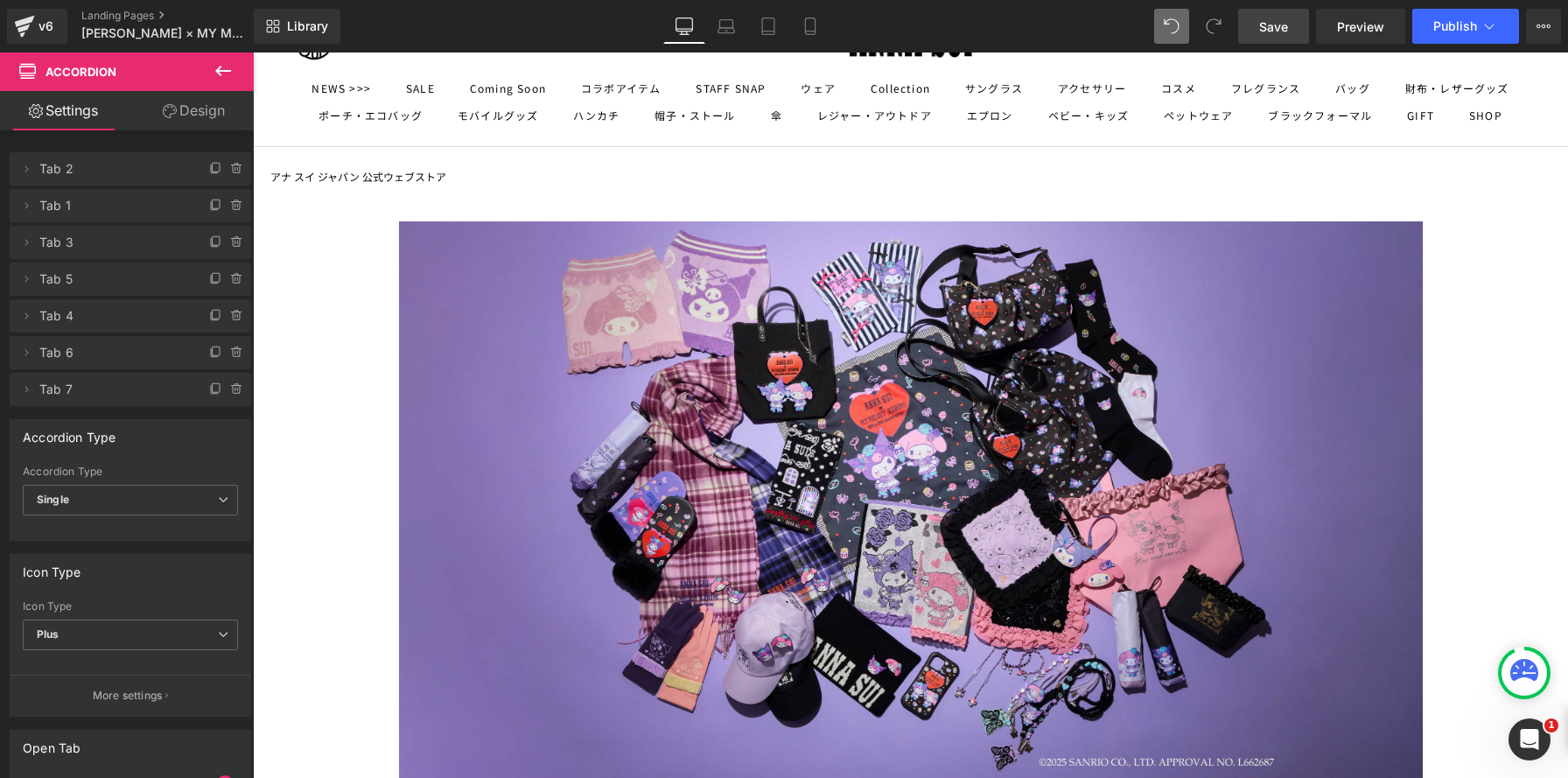
click at [1271, 31] on span "Save" at bounding box center [1273, 27] width 29 height 19
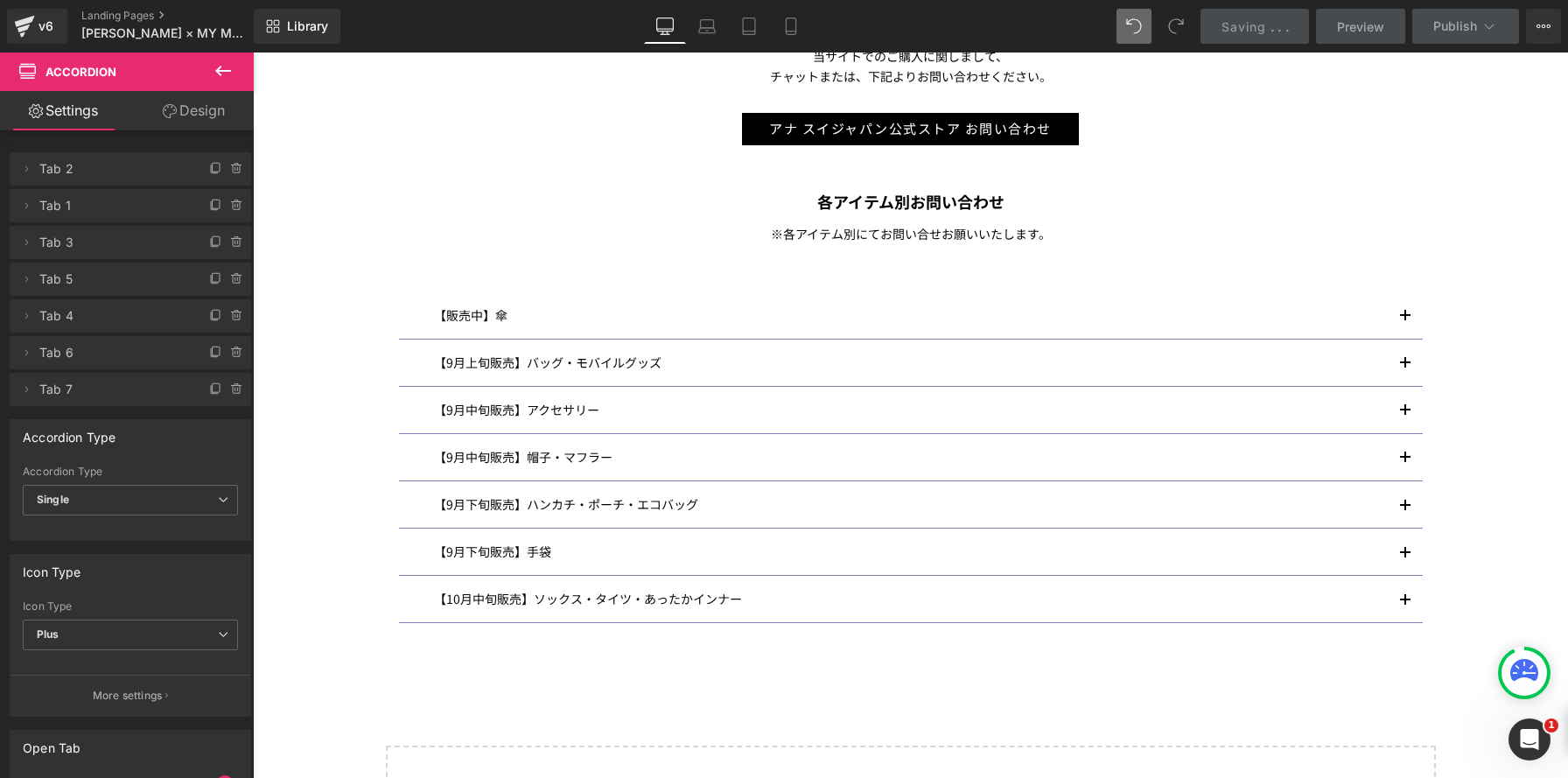
scroll to position [1144, 0]
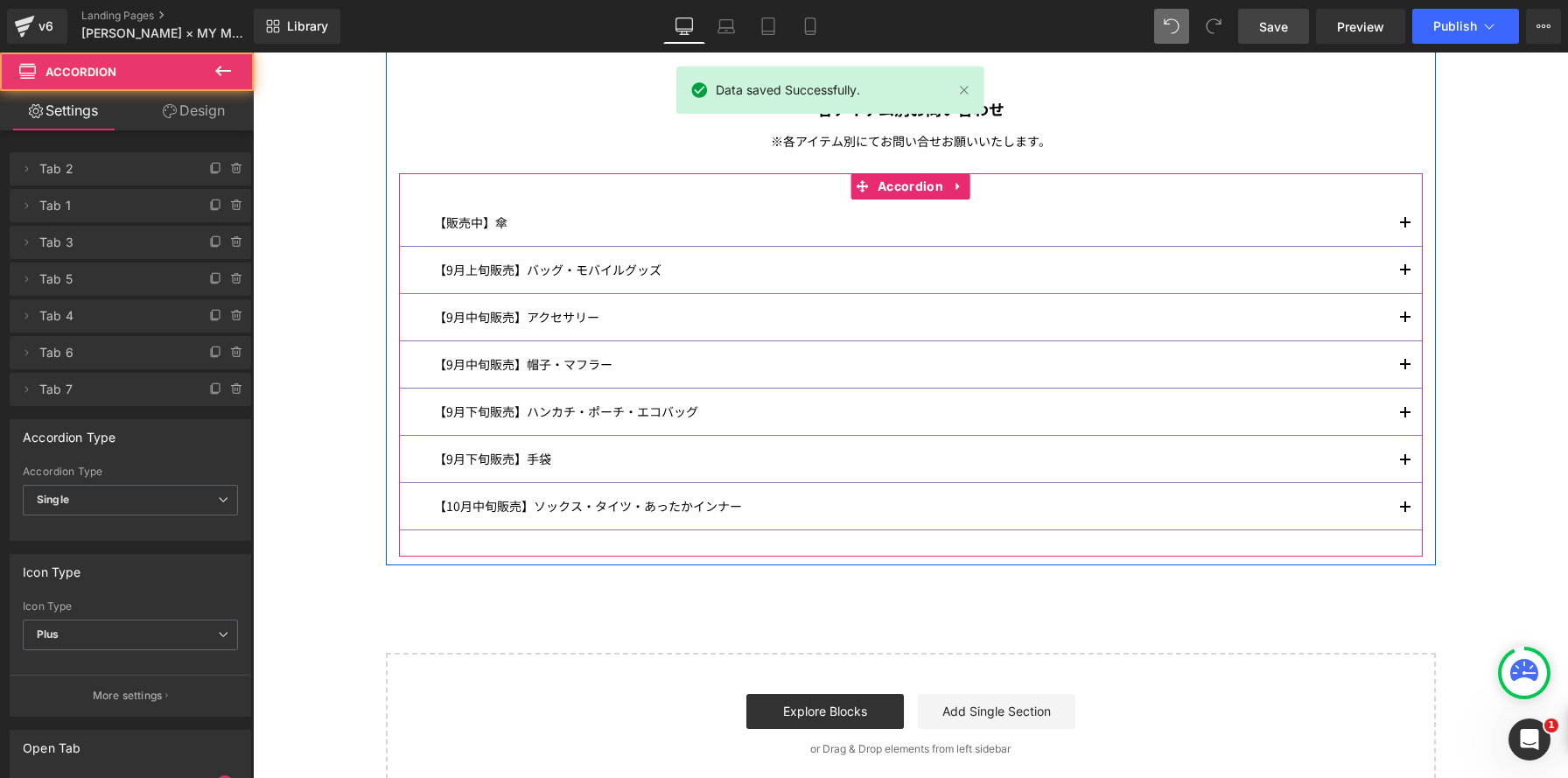
click at [1405, 229] on span "button" at bounding box center [1405, 229] width 0 height 0
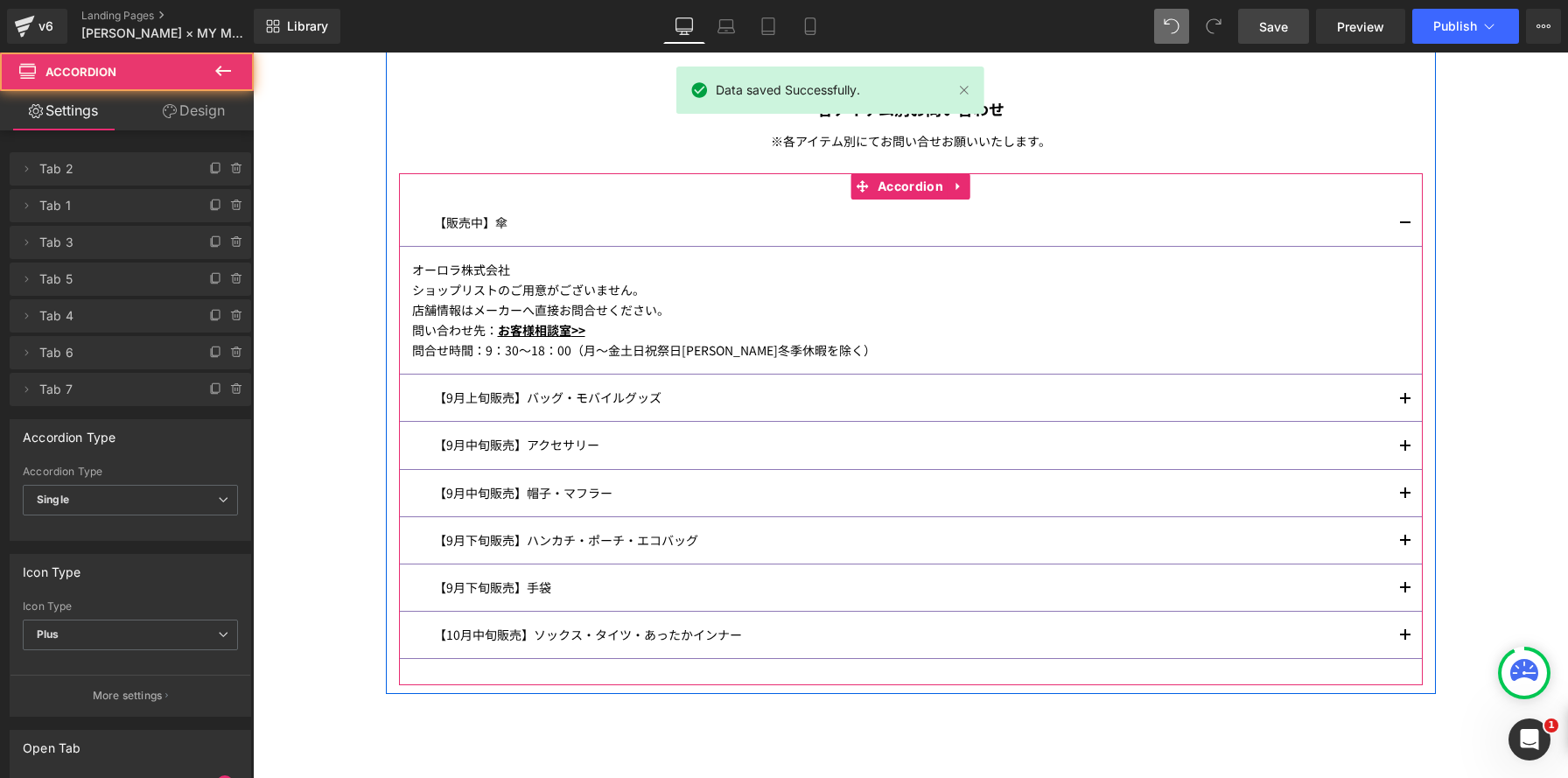
scroll to position [2553, 1315]
click at [1405, 229] on span "button" at bounding box center [1405, 229] width 0 height 0
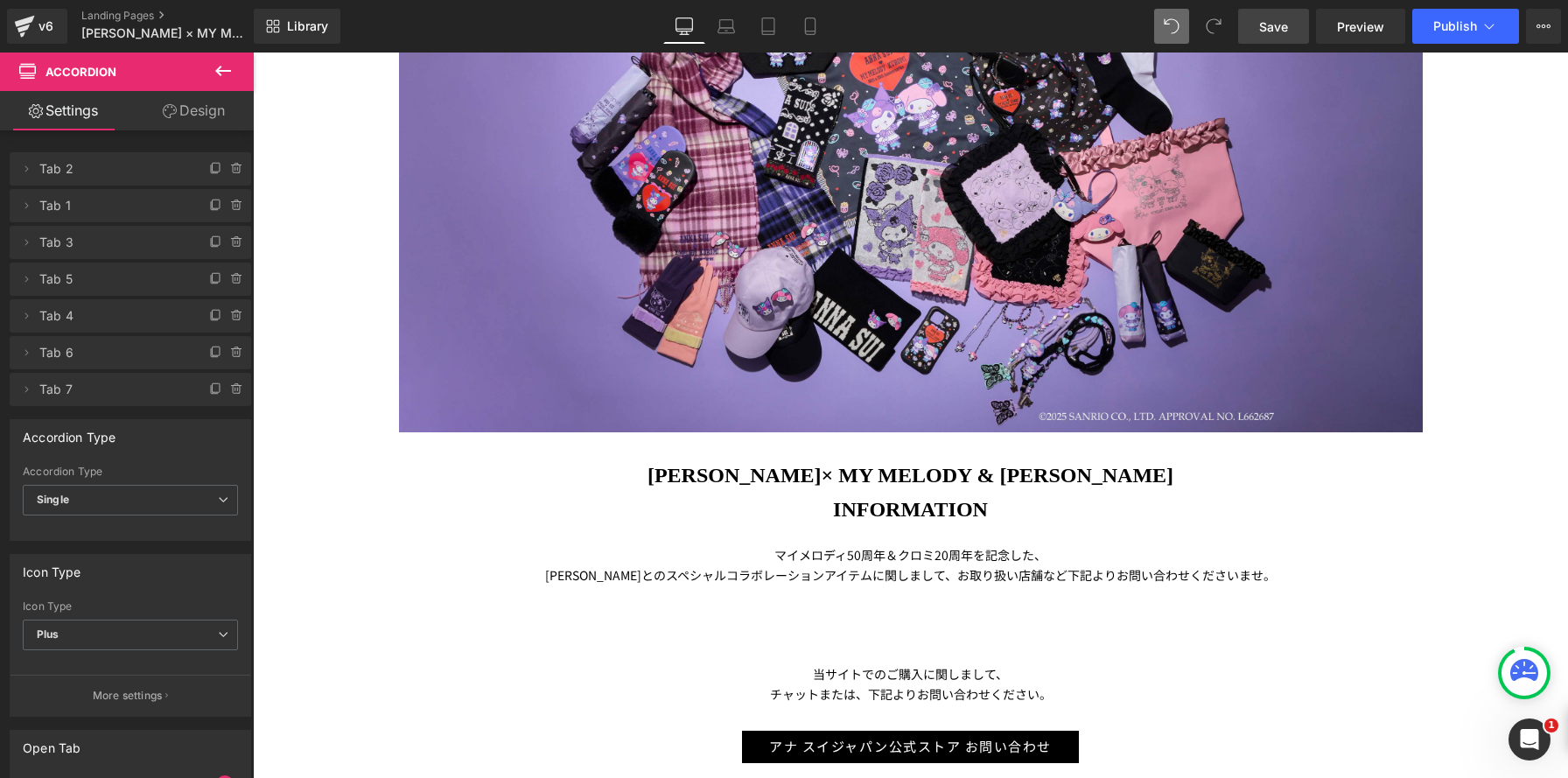
scroll to position [11, 0]
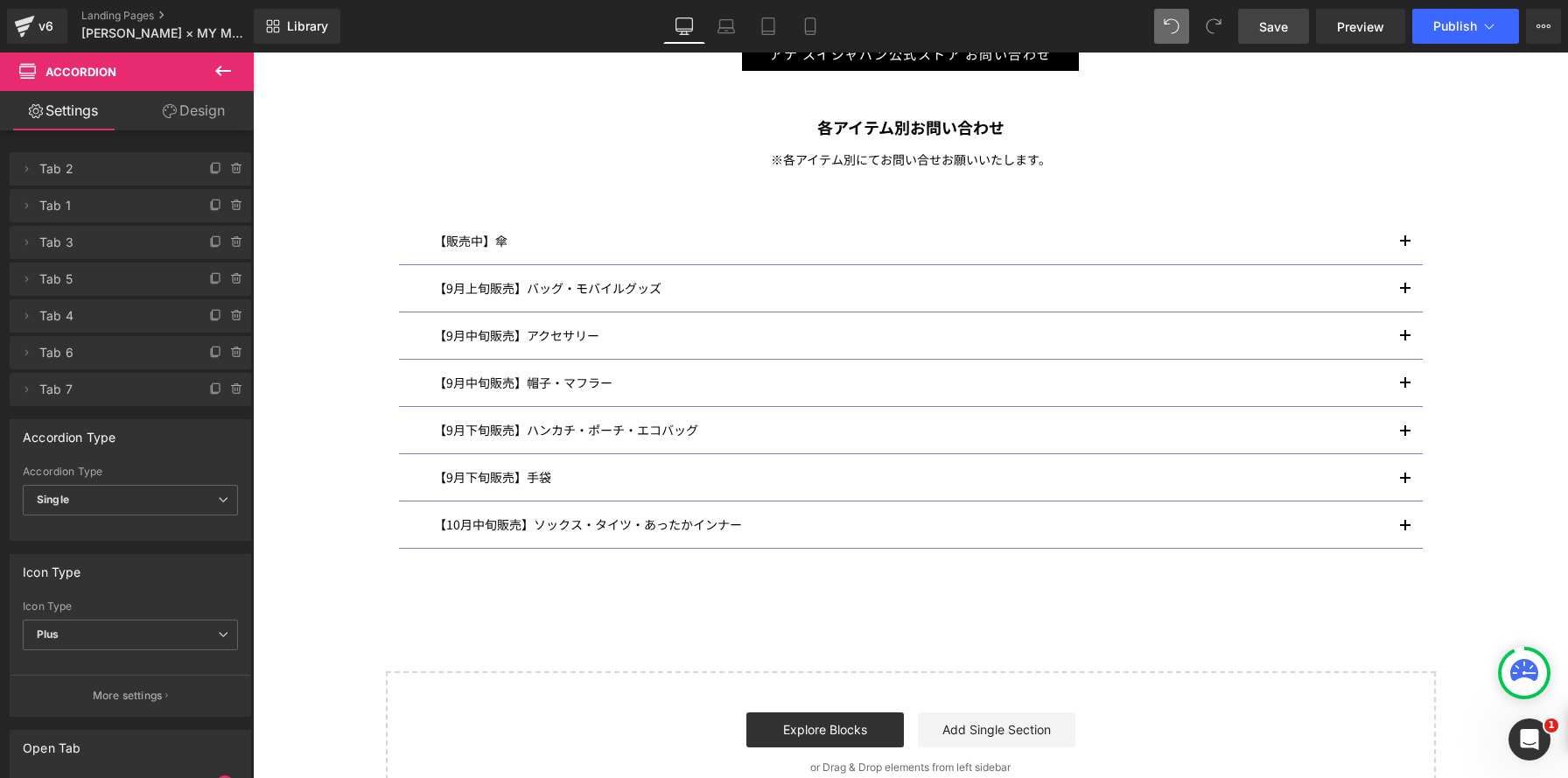
click at [221, 68] on icon at bounding box center [223, 70] width 21 height 21
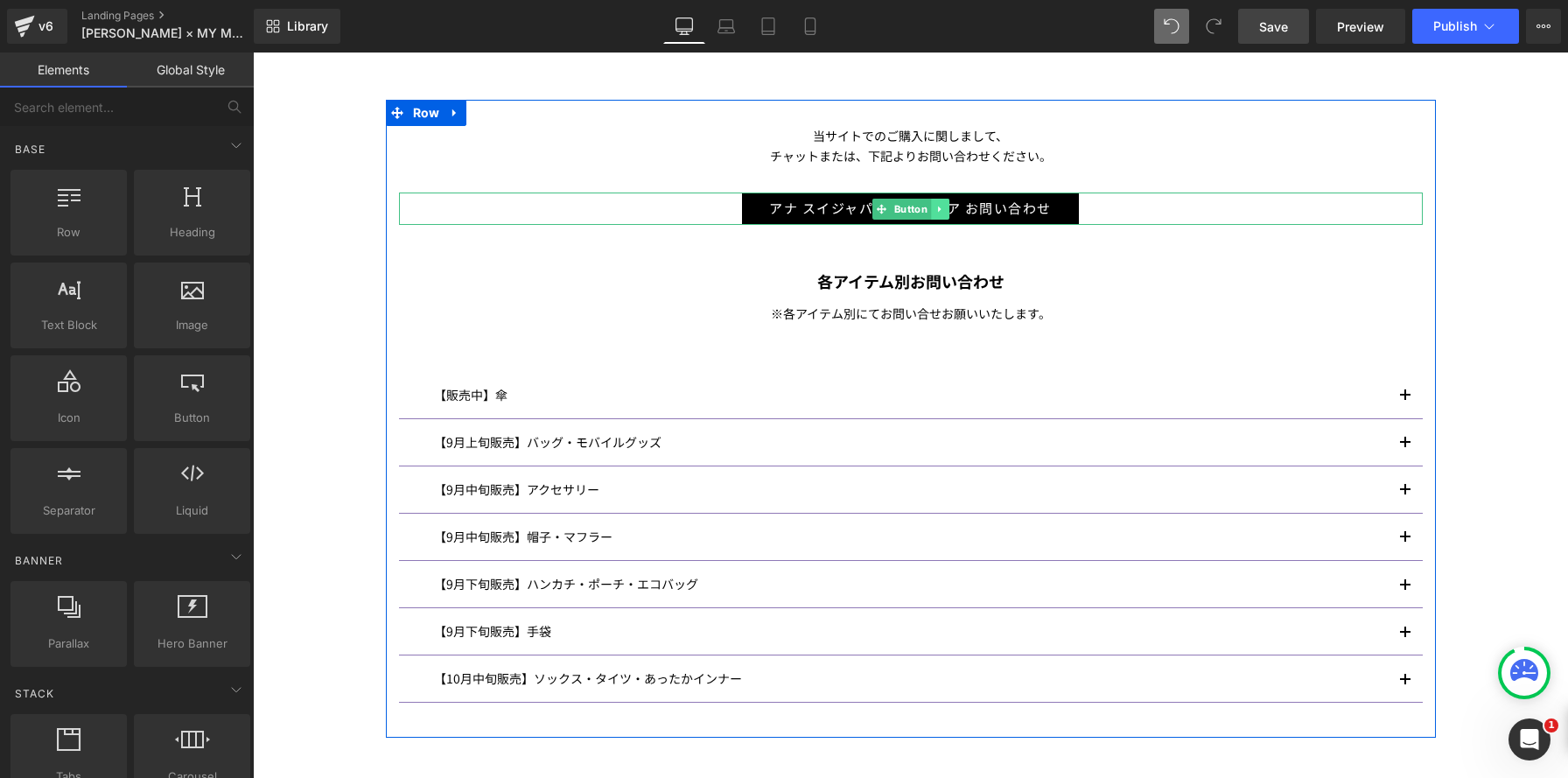
click at [944, 207] on link at bounding box center [939, 209] width 19 height 21
click at [929, 207] on icon at bounding box center [931, 209] width 10 height 10
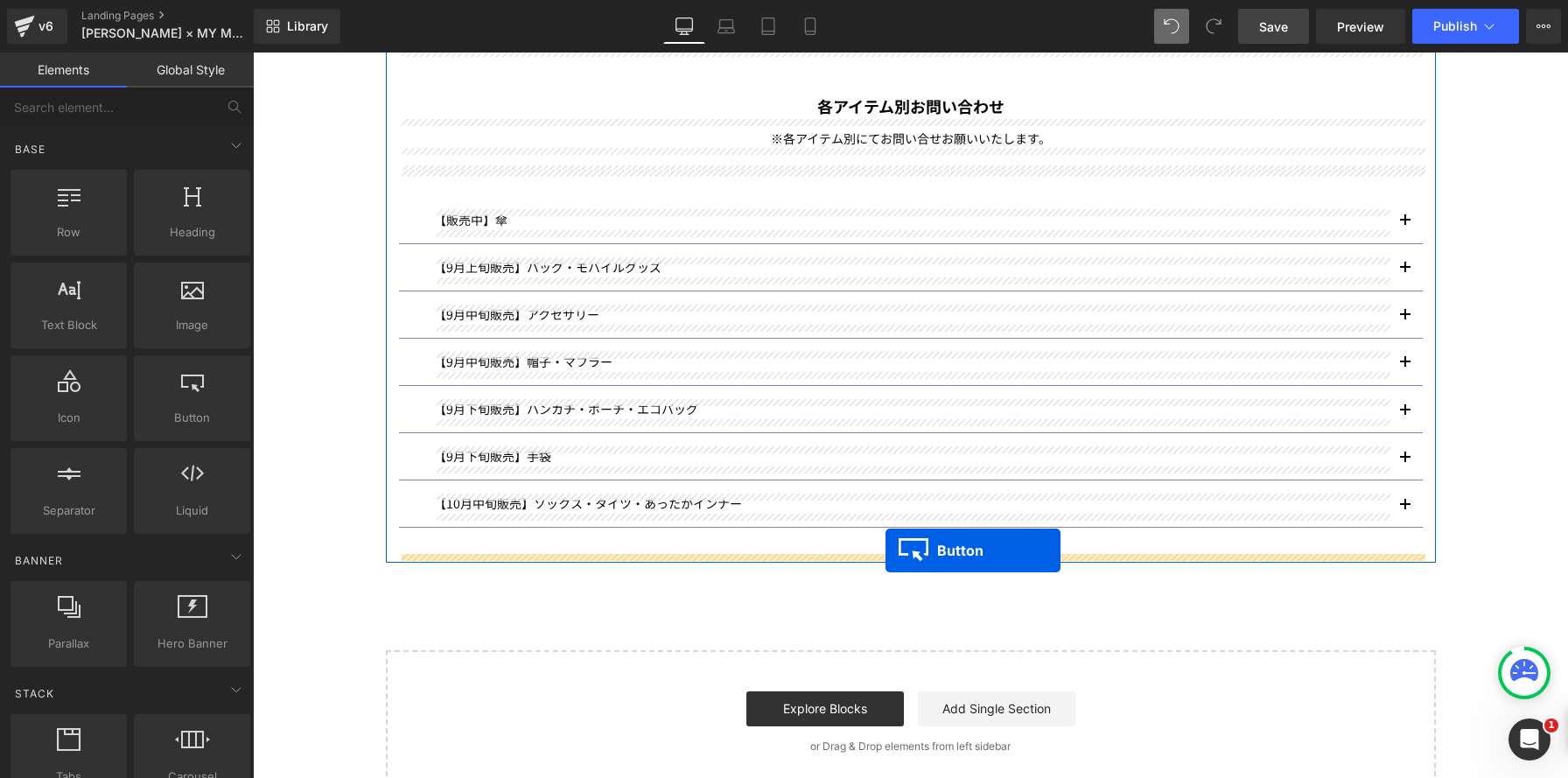
drag, startPoint x: 853, startPoint y: 206, endPoint x: 885, endPoint y: 550, distance: 345.5
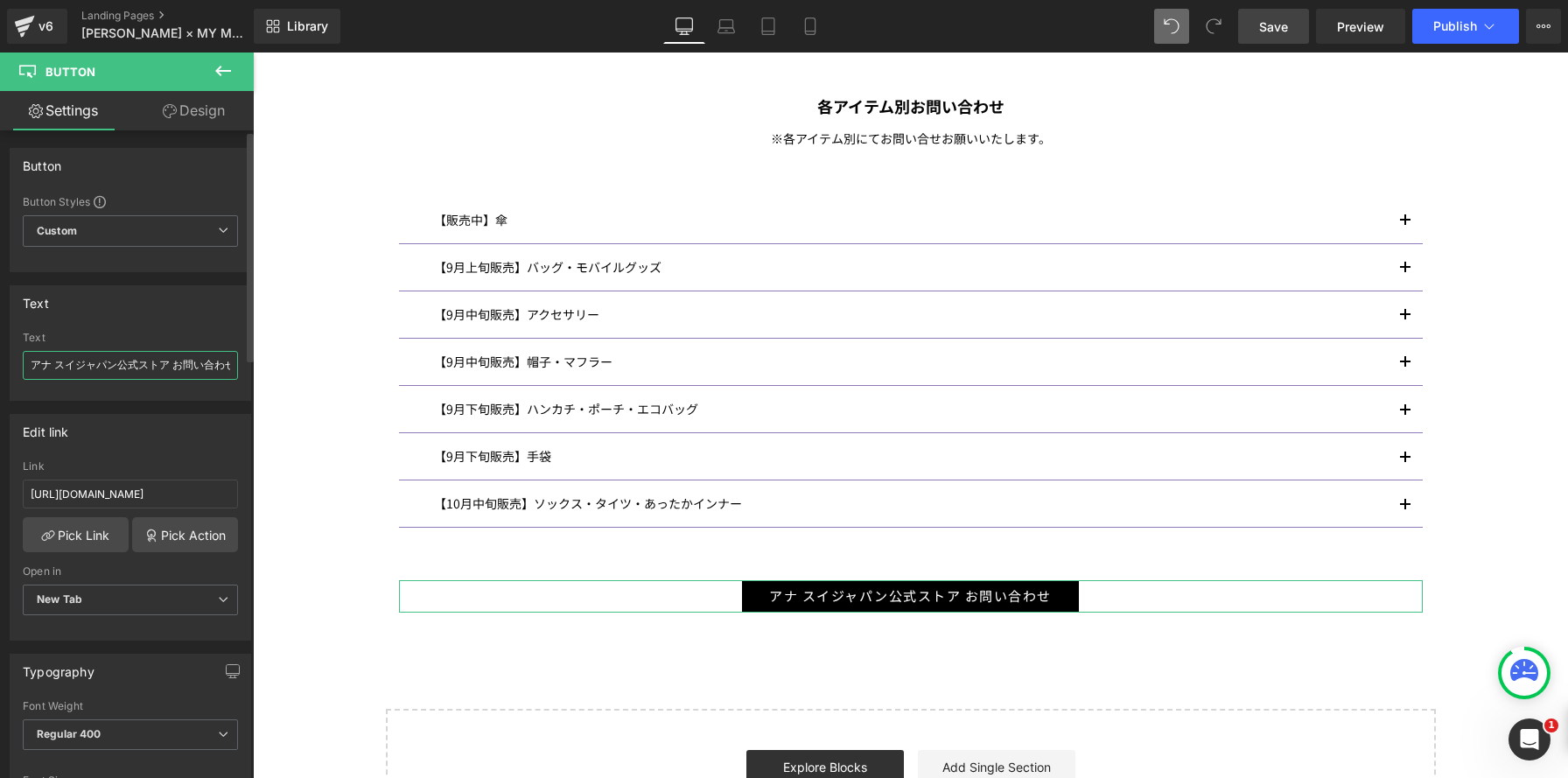
drag, startPoint x: 155, startPoint y: 357, endPoint x: 75, endPoint y: 366, distance: 80.5
click at [155, 357] on input "アナ スイジャパン公式ストア お問い合わせ" at bounding box center [130, 364] width 215 height 29
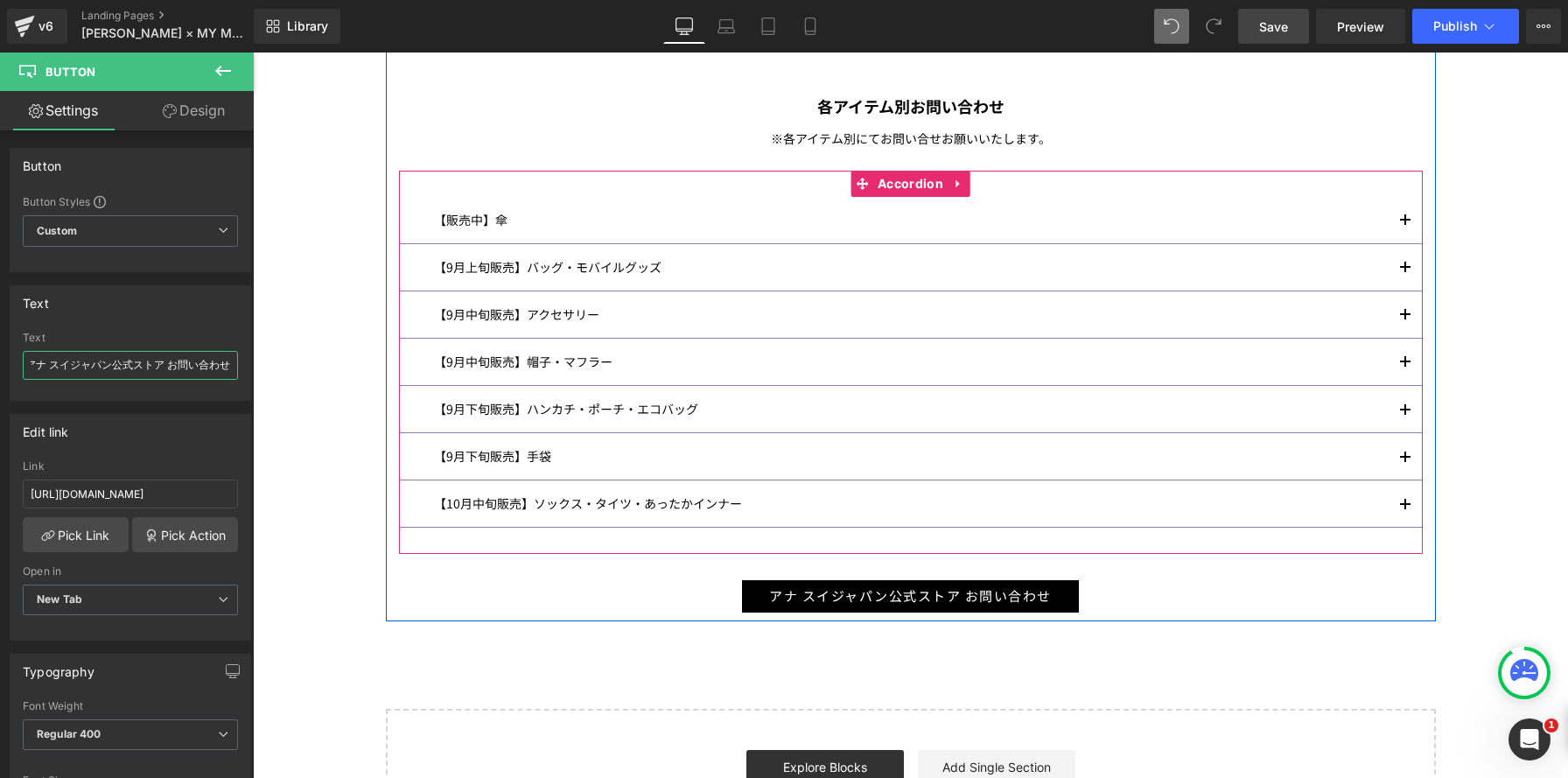
drag, startPoint x: 286, startPoint y: 418, endPoint x: 432, endPoint y: 381, distance: 150.6
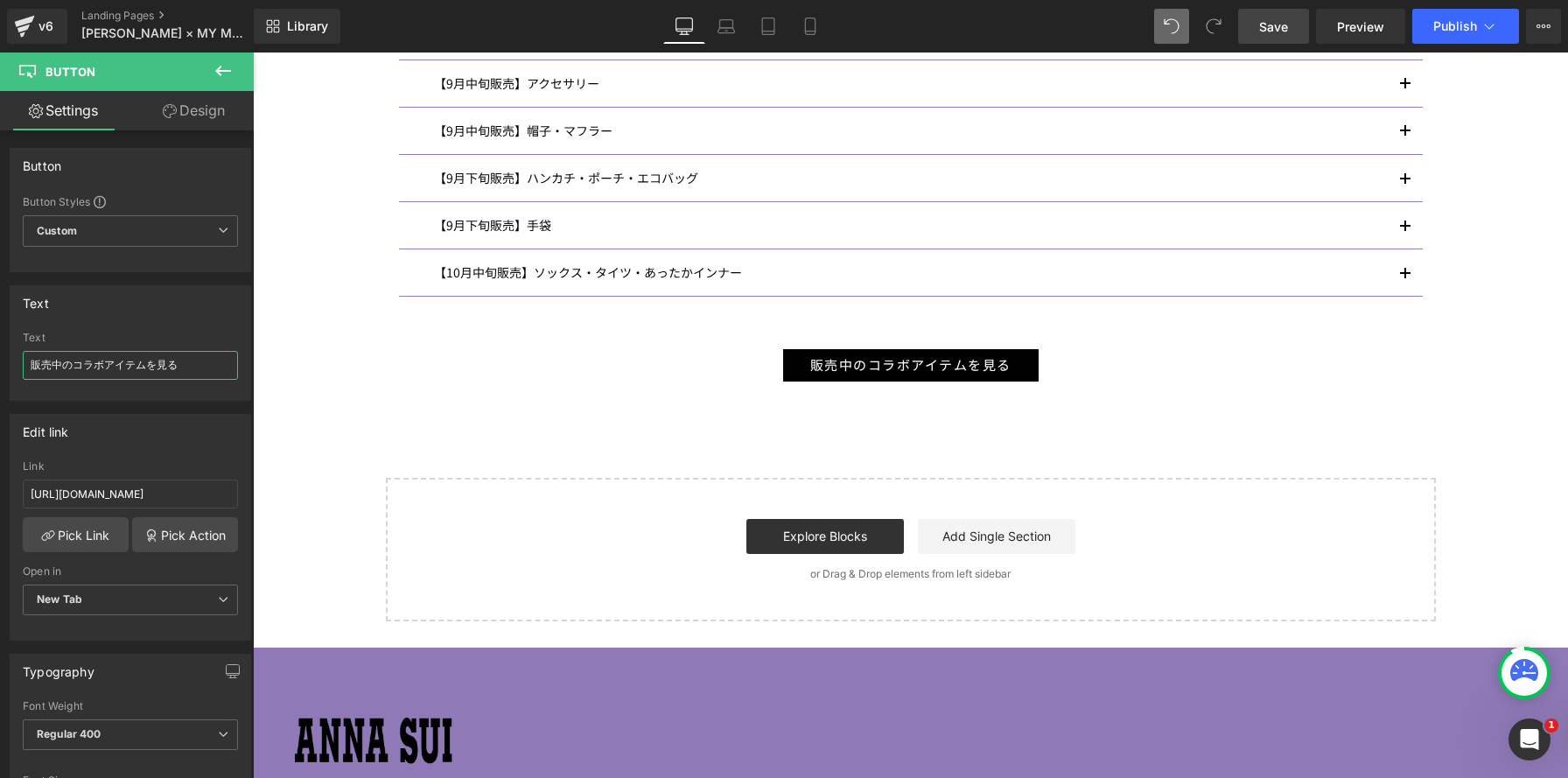
type input "販売中のコラボアイテムを見る"
click at [1269, 29] on span "Save" at bounding box center [1273, 27] width 29 height 19
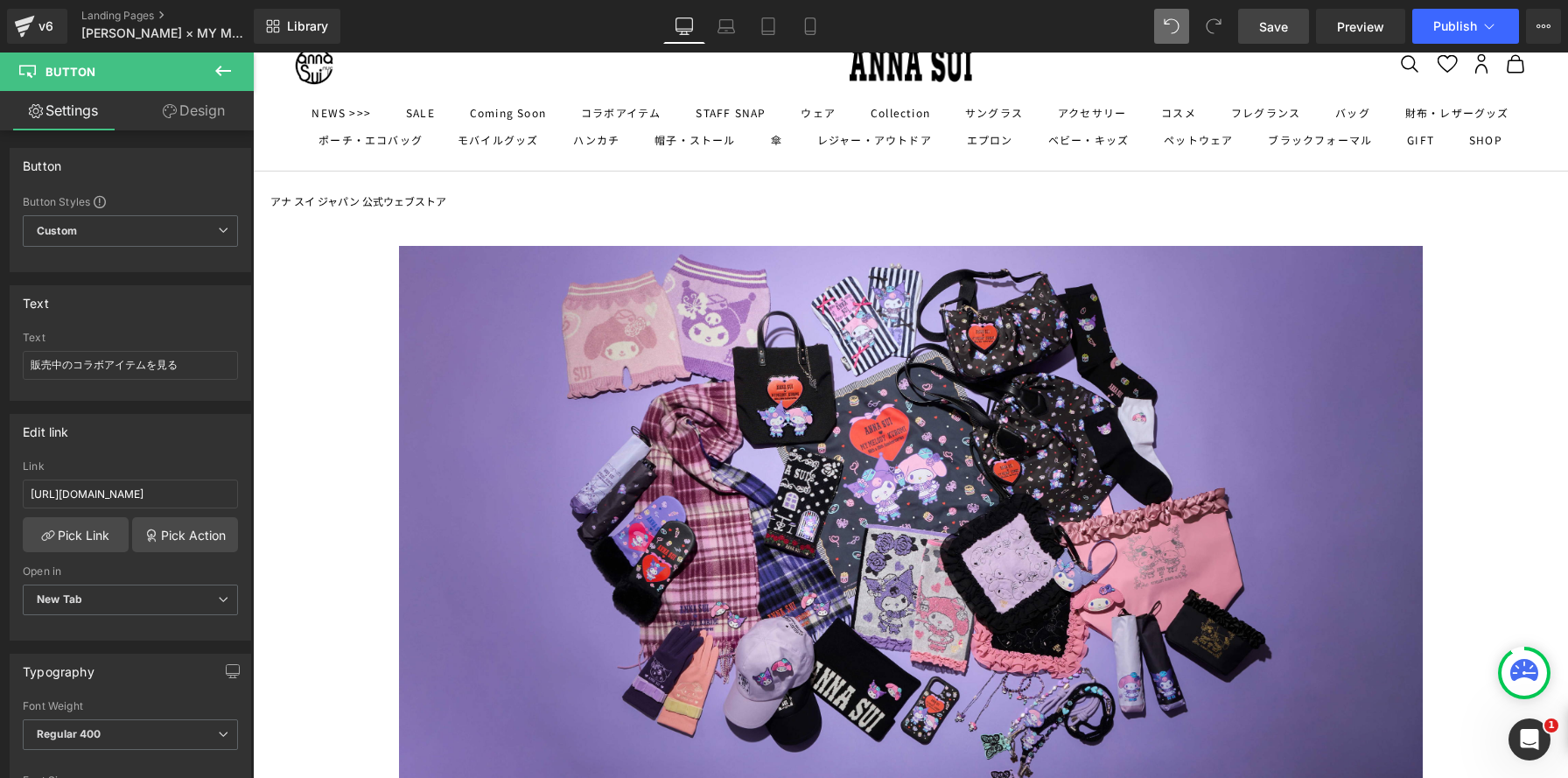
scroll to position [0, 0]
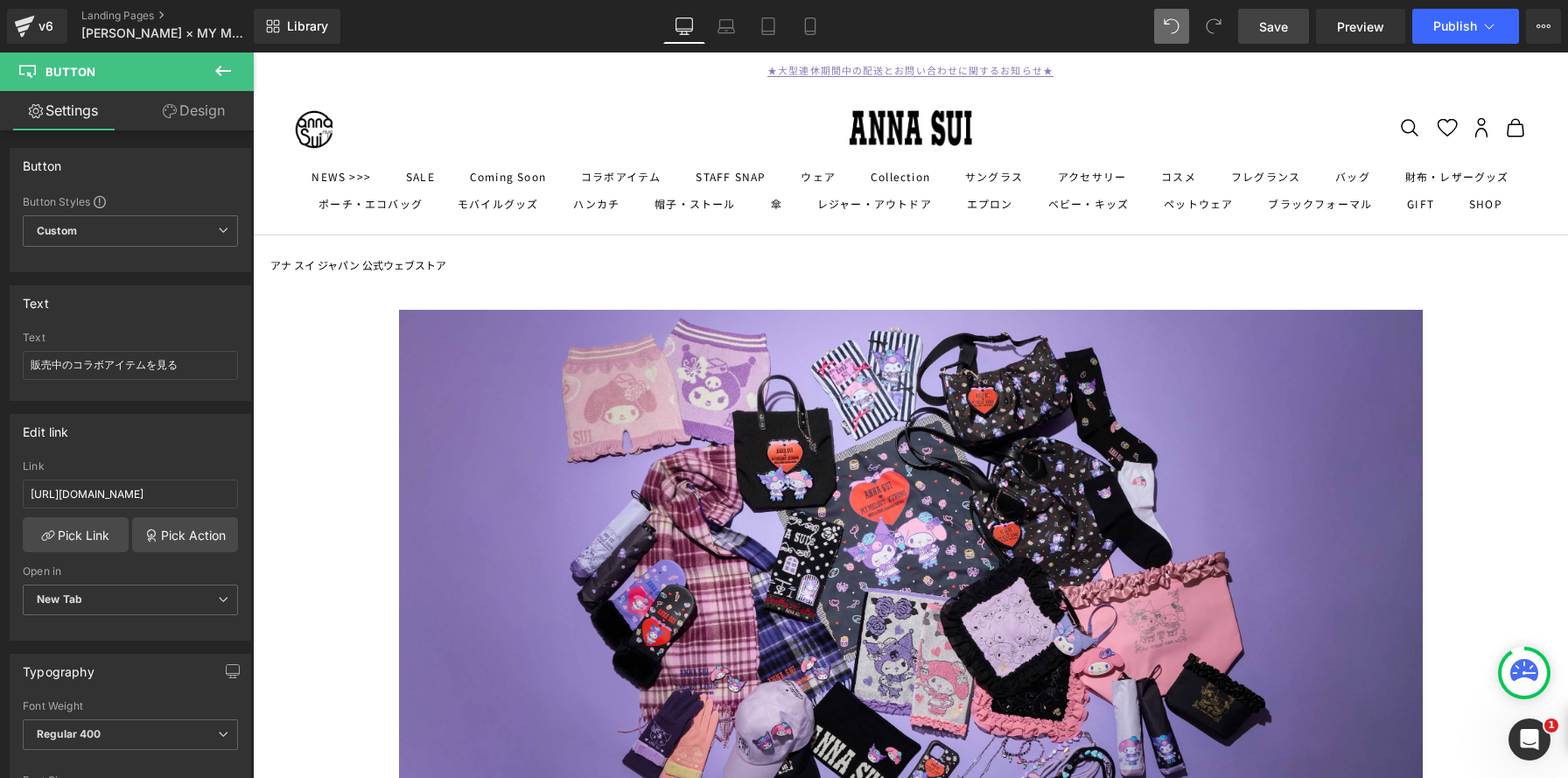
click at [1260, 32] on link "Save" at bounding box center [1274, 26] width 71 height 35
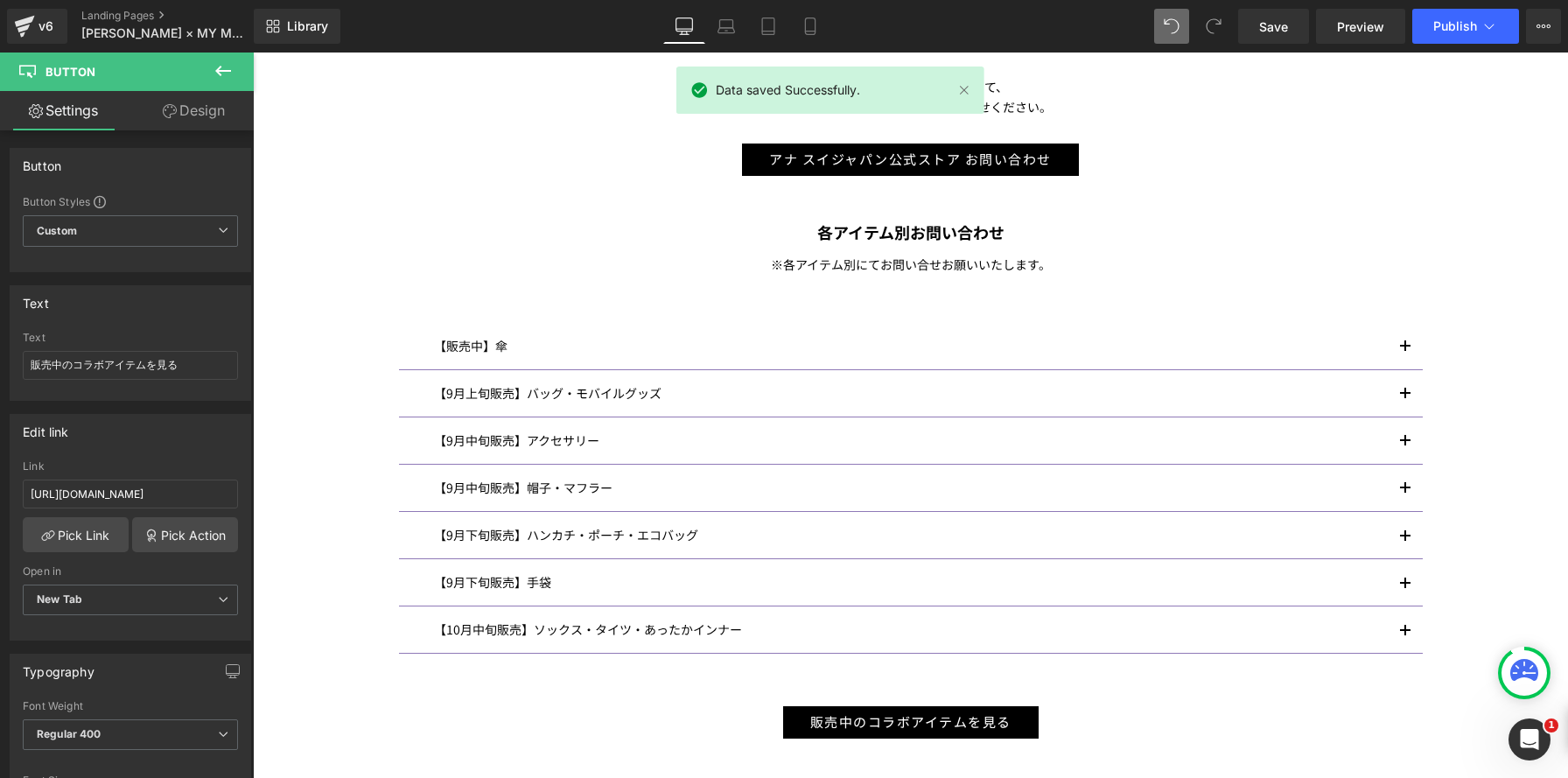
scroll to position [1064, 0]
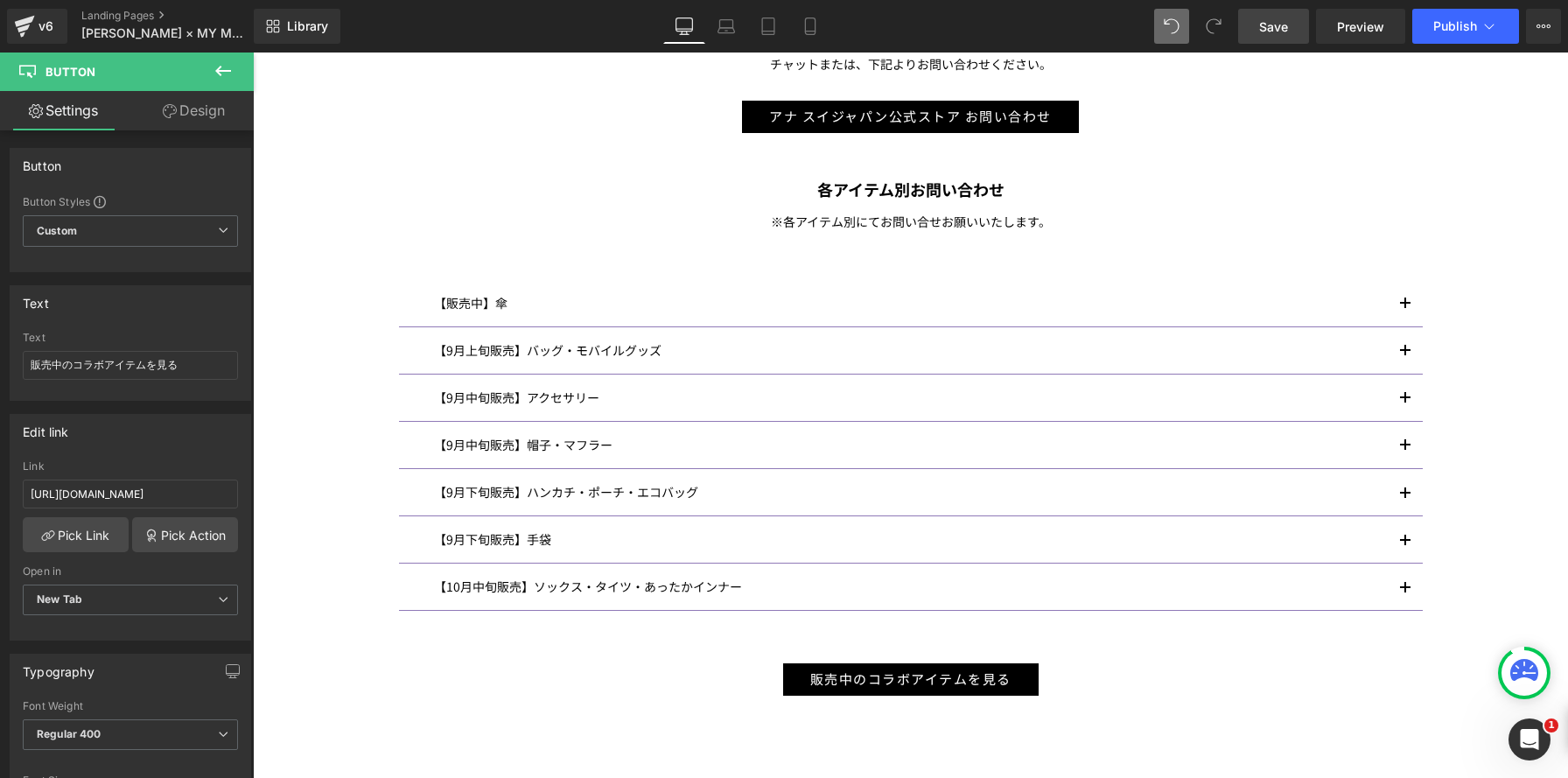
drag, startPoint x: 1248, startPoint y: 34, endPoint x: 1258, endPoint y: 36, distance: 10.2
click at [1248, 34] on link "Save" at bounding box center [1274, 26] width 71 height 35
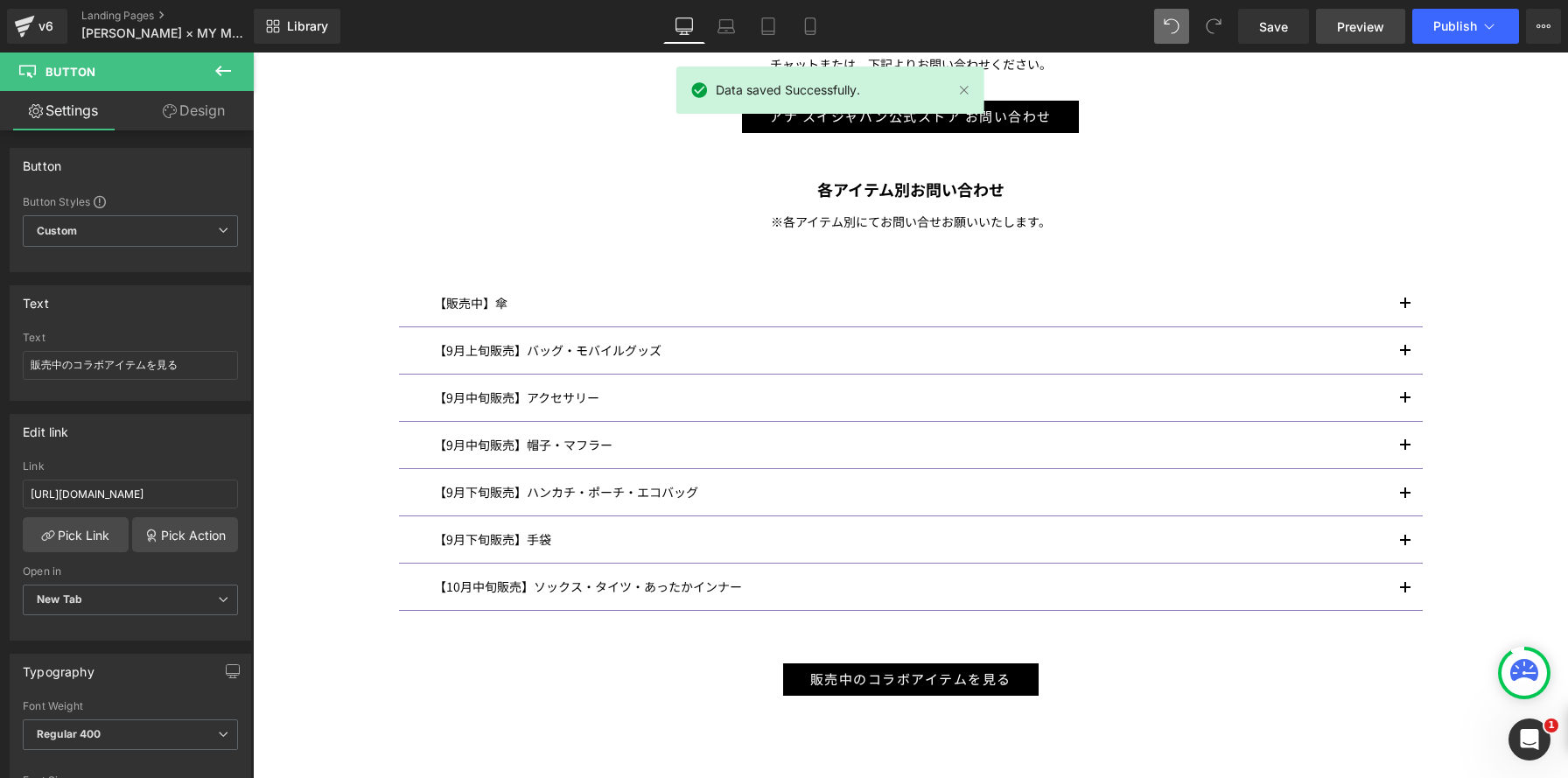
click at [1358, 28] on span "Preview" at bounding box center [1360, 27] width 48 height 19
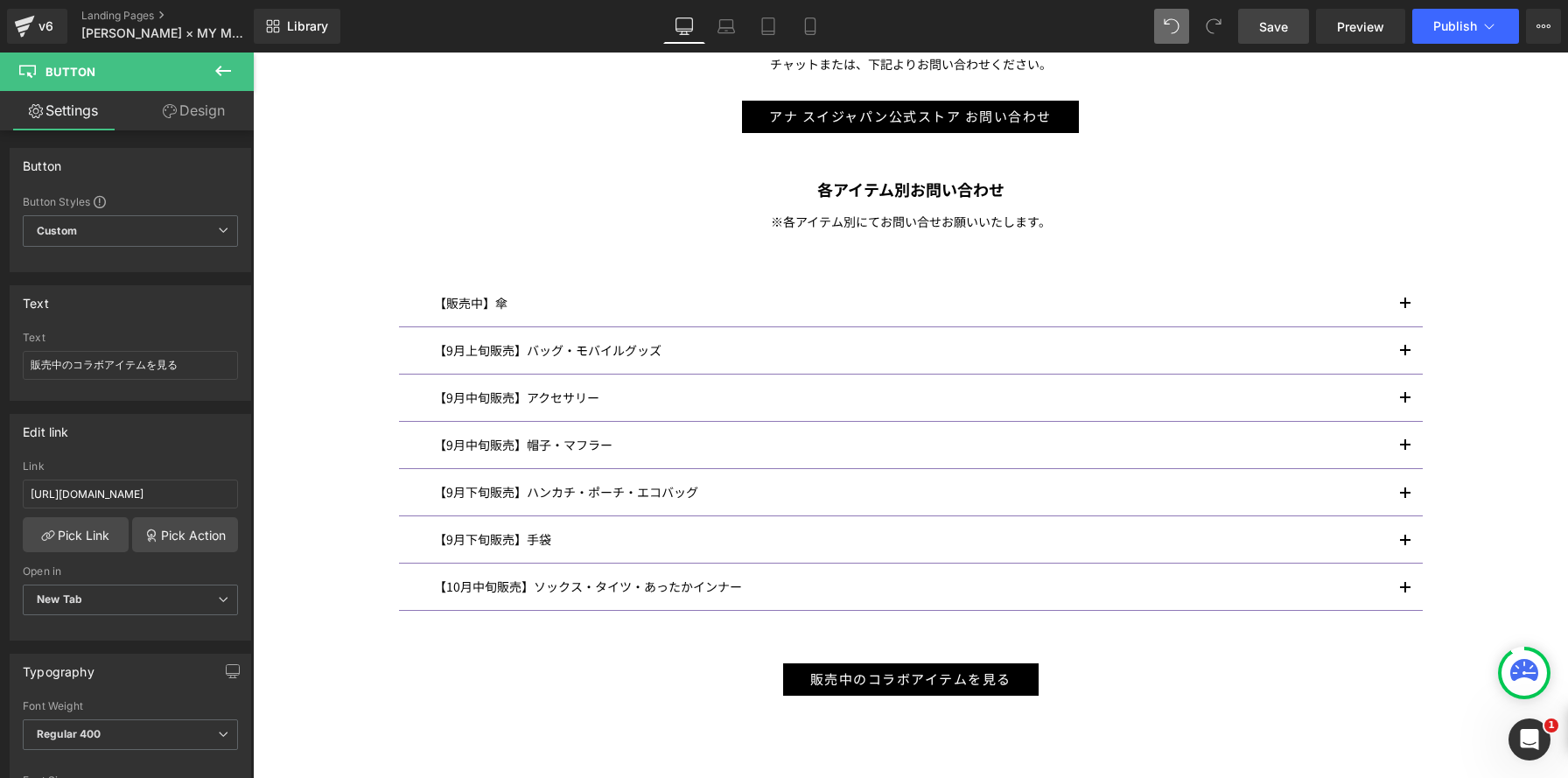
click at [1276, 22] on span "Save" at bounding box center [1273, 27] width 29 height 19
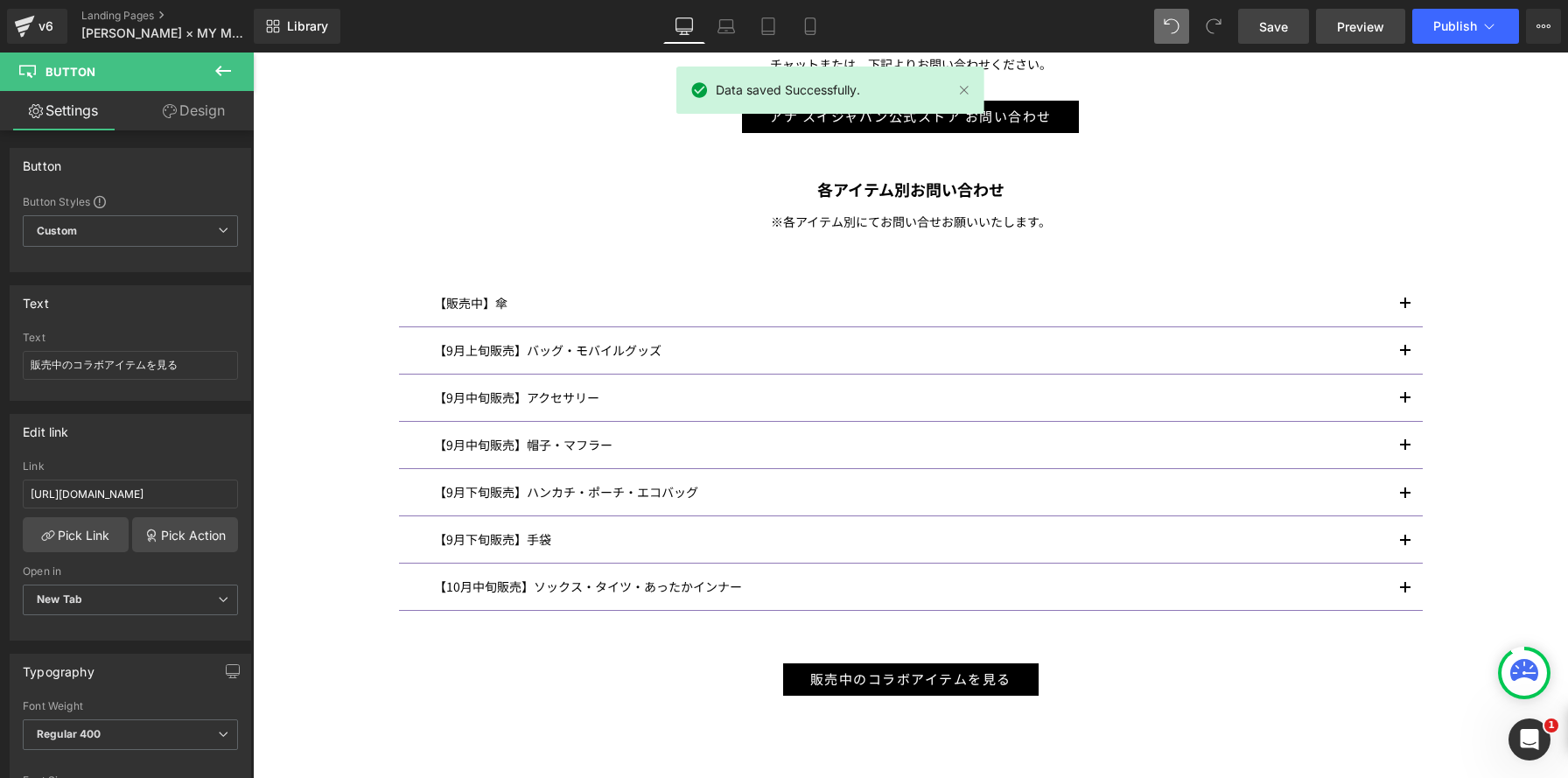
click at [1354, 25] on span "Preview" at bounding box center [1360, 27] width 48 height 19
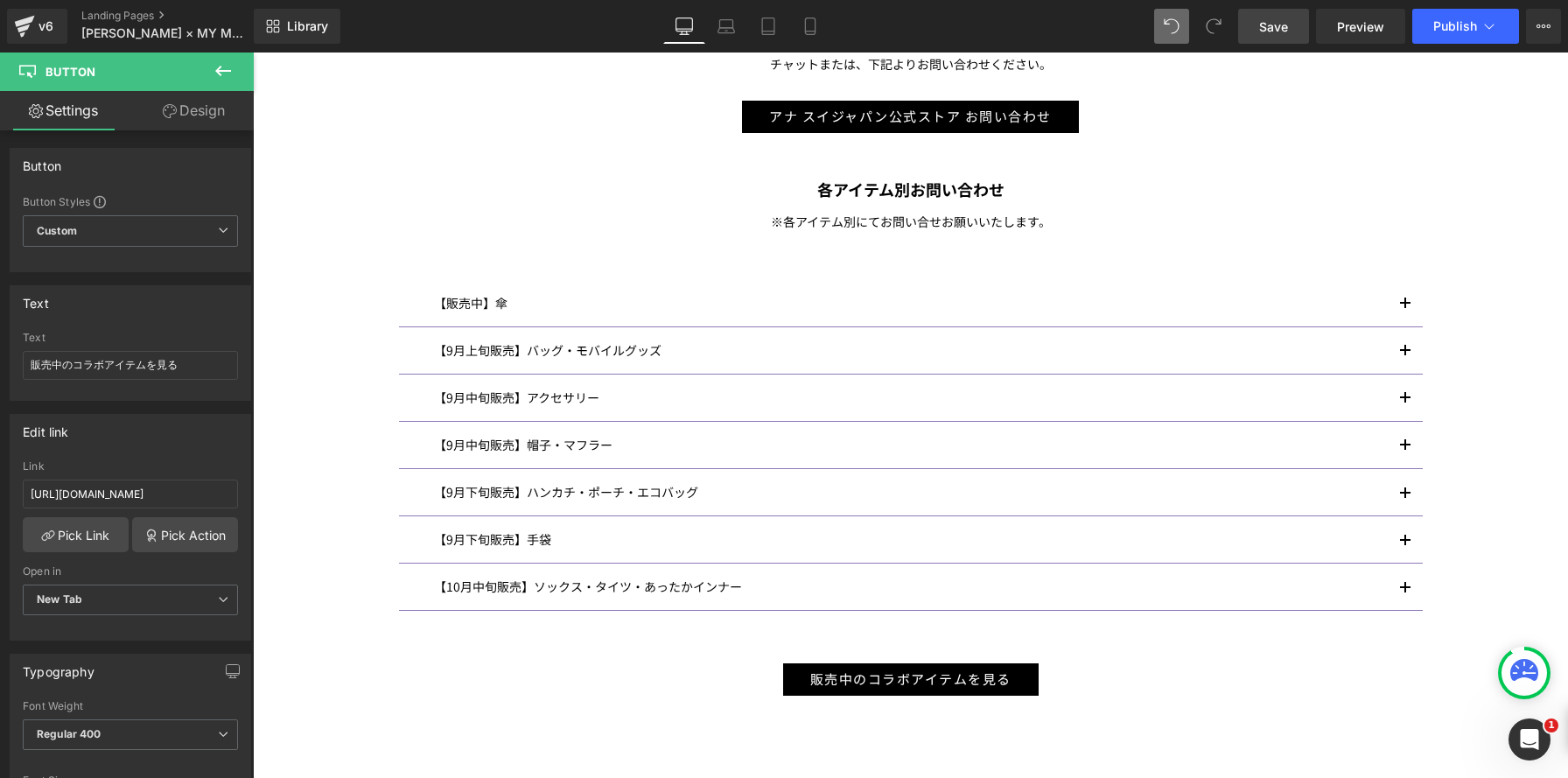
click at [1228, 35] on span at bounding box center [1213, 26] width 35 height 35
drag, startPoint x: 1244, startPoint y: 34, endPoint x: 1319, endPoint y: 29, distance: 75.2
click at [1244, 34] on link "Save" at bounding box center [1274, 26] width 71 height 35
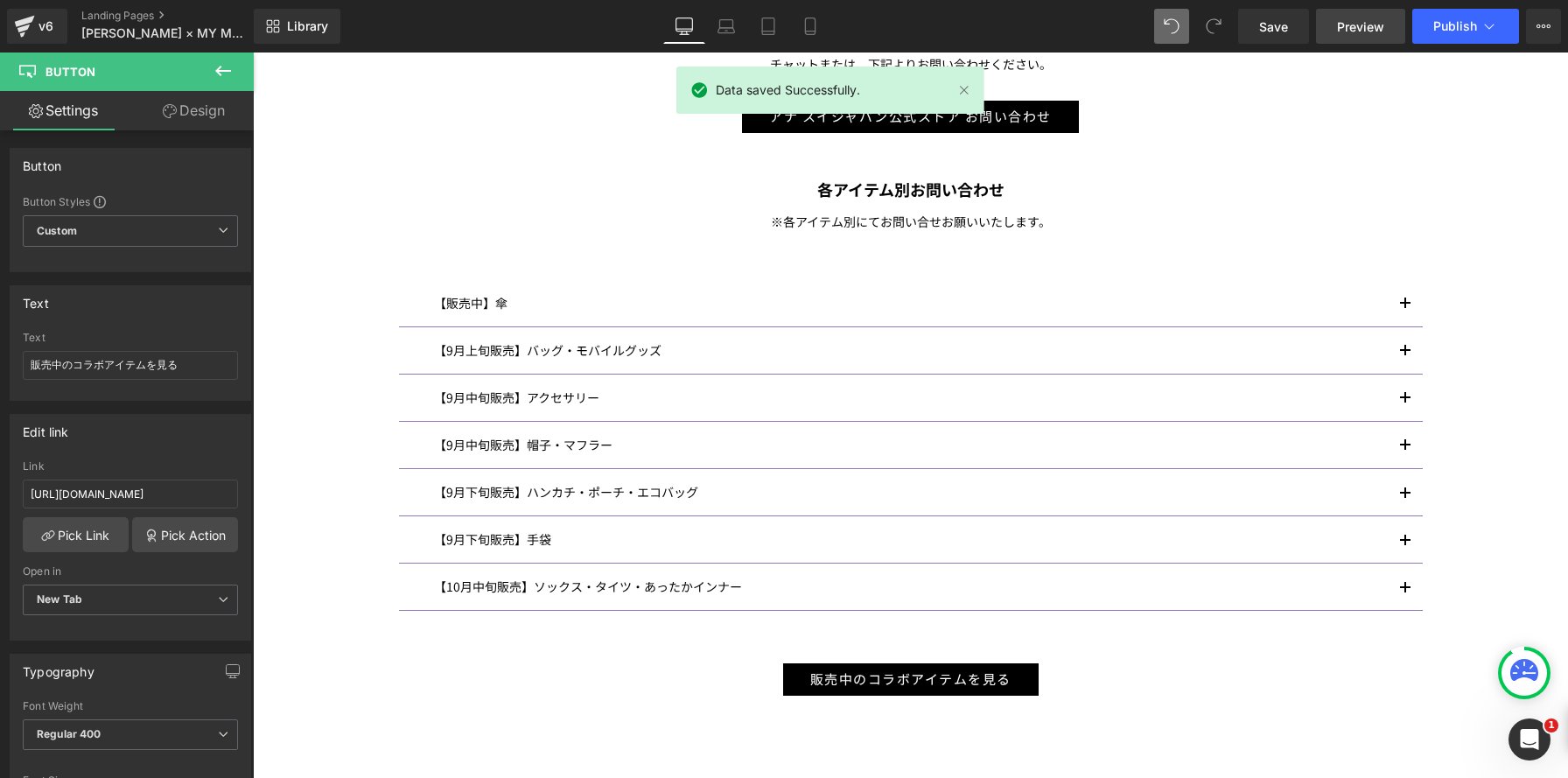
click at [1364, 31] on span "Preview" at bounding box center [1360, 27] width 48 height 19
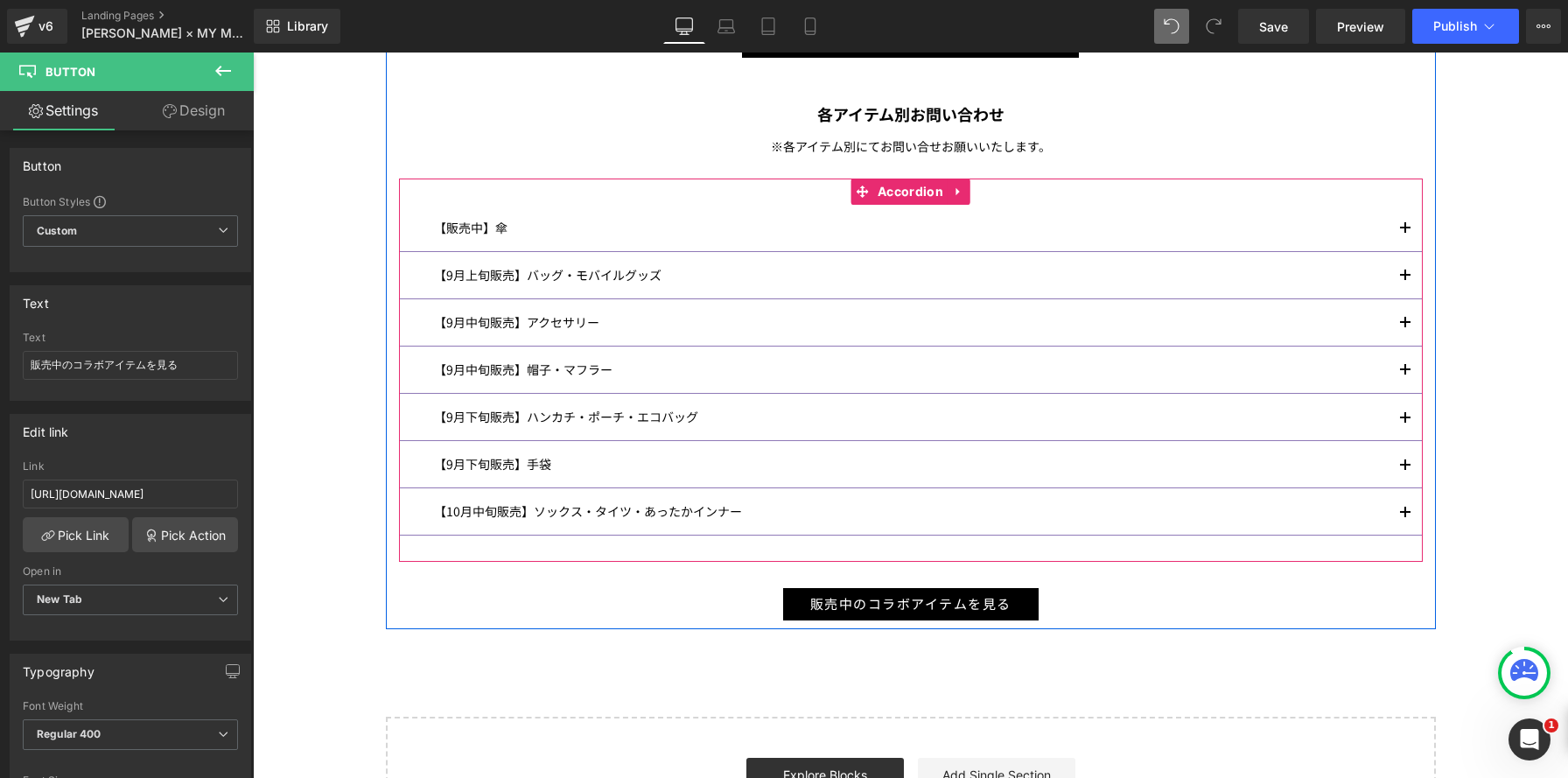
scroll to position [1150, 0]
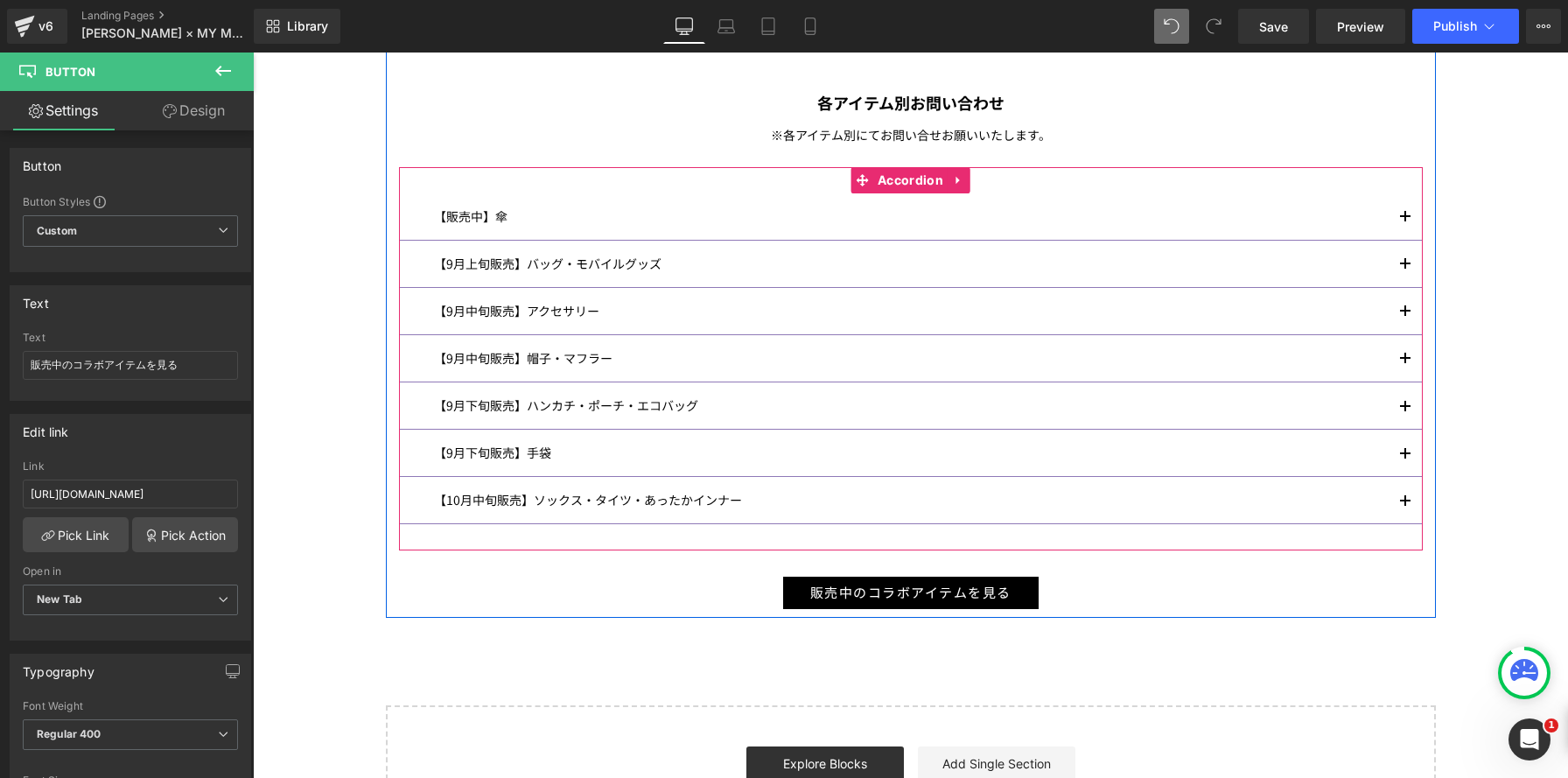
click at [1411, 403] on button "button" at bounding box center [1405, 405] width 35 height 47
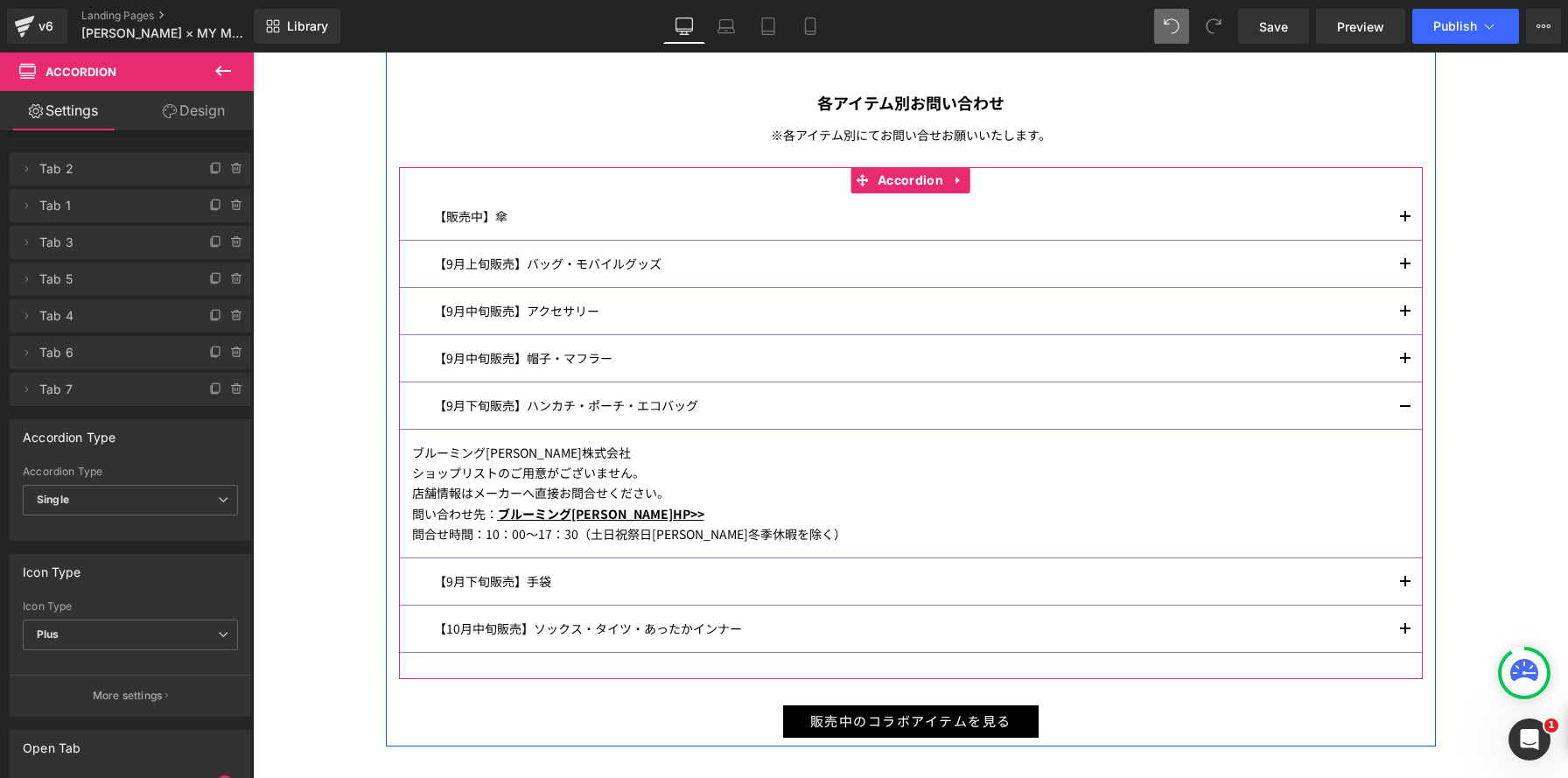
scroll to position [8, 9]
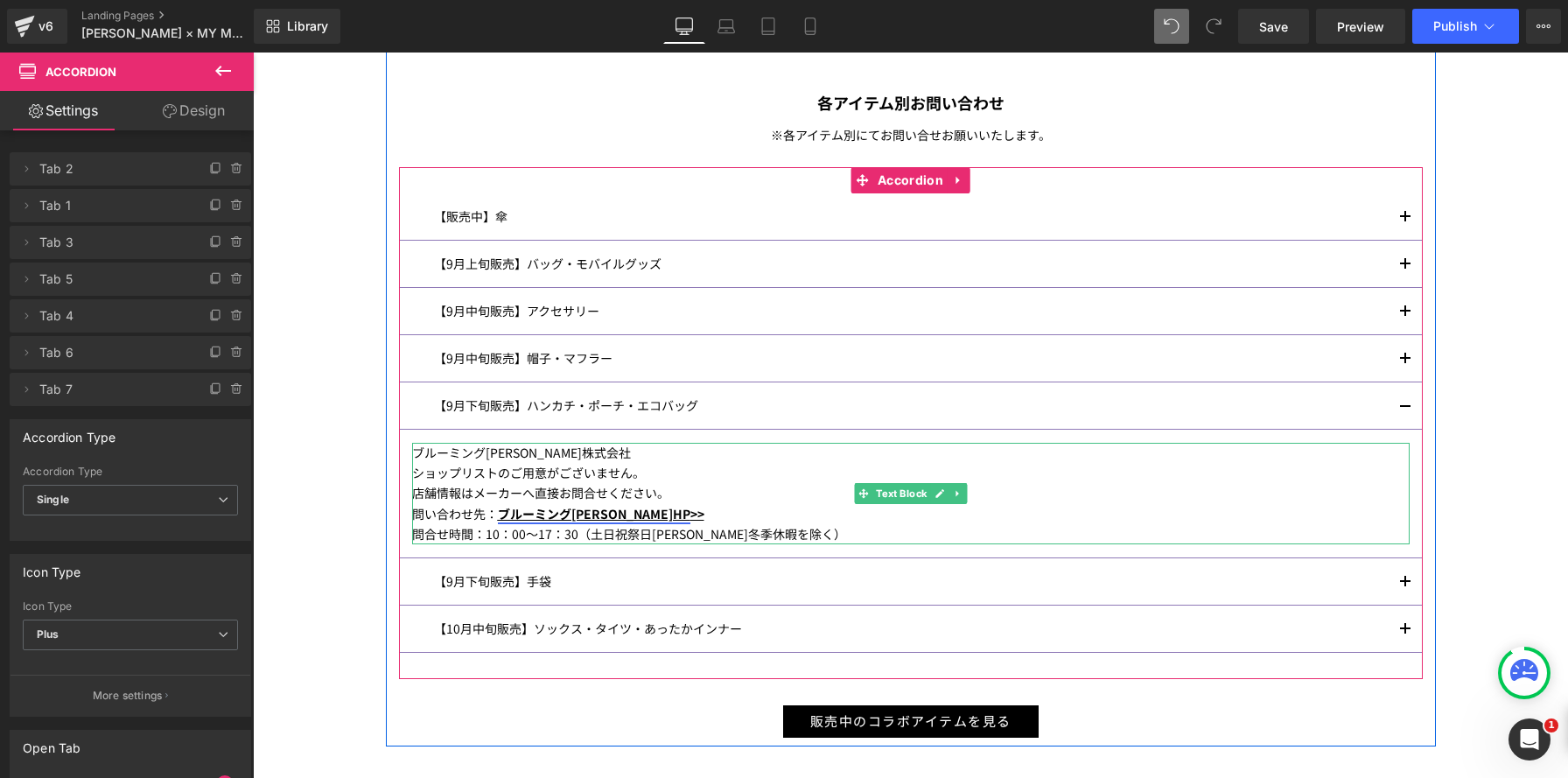
click at [516, 513] on link "ブルーミング中西HP" at bounding box center [594, 514] width 192 height 18
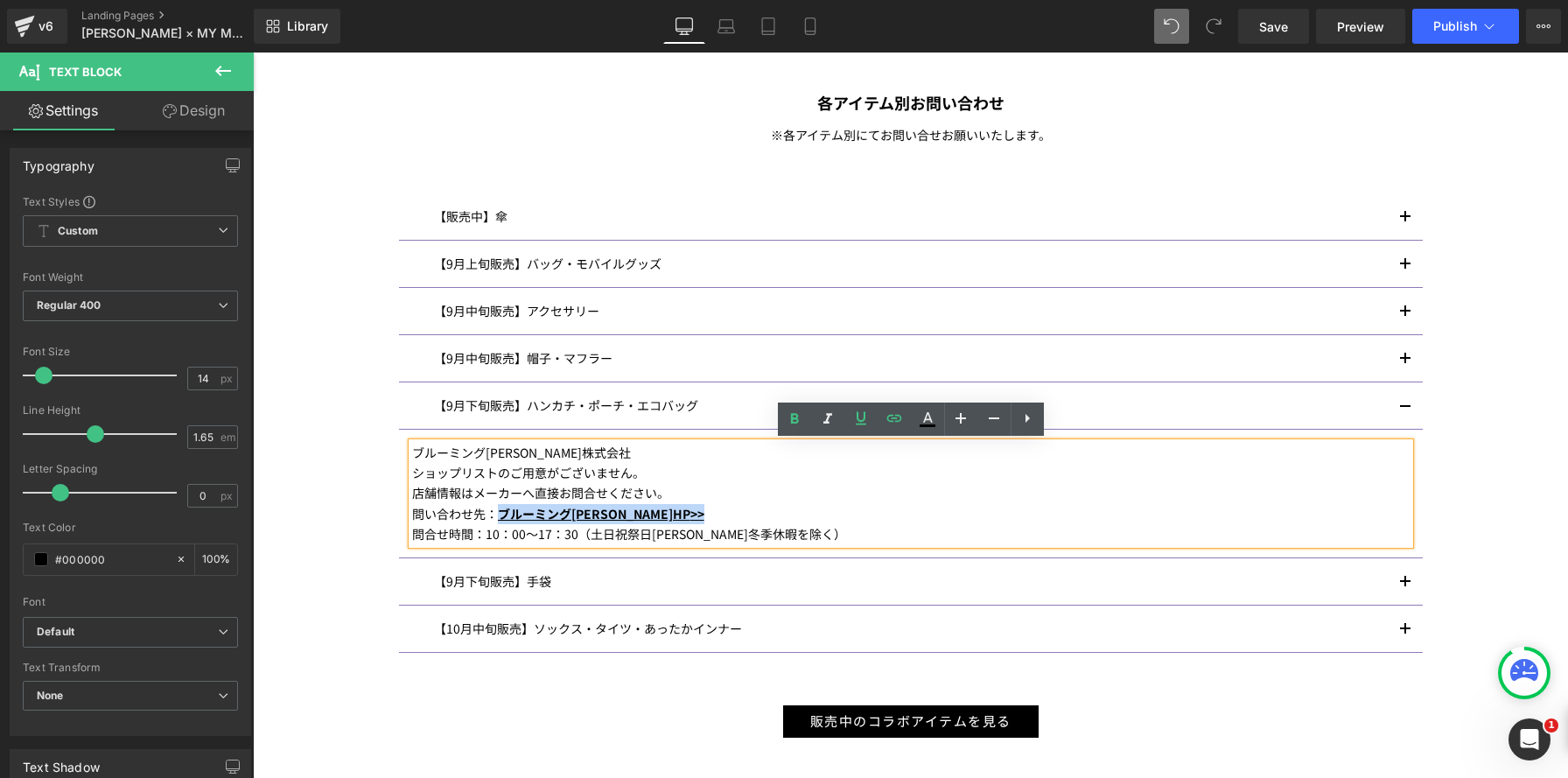
drag, startPoint x: 626, startPoint y: 513, endPoint x: 494, endPoint y: 514, distance: 132.0
click at [494, 514] on div "問い合わせ先： ブルーミング中西HP >>" at bounding box center [910, 514] width 997 height 20
click at [583, 407] on p "【9月下旬販売】ハンカチ・ポーチ・エコバッグ" at bounding box center [910, 405] width 953 height 20
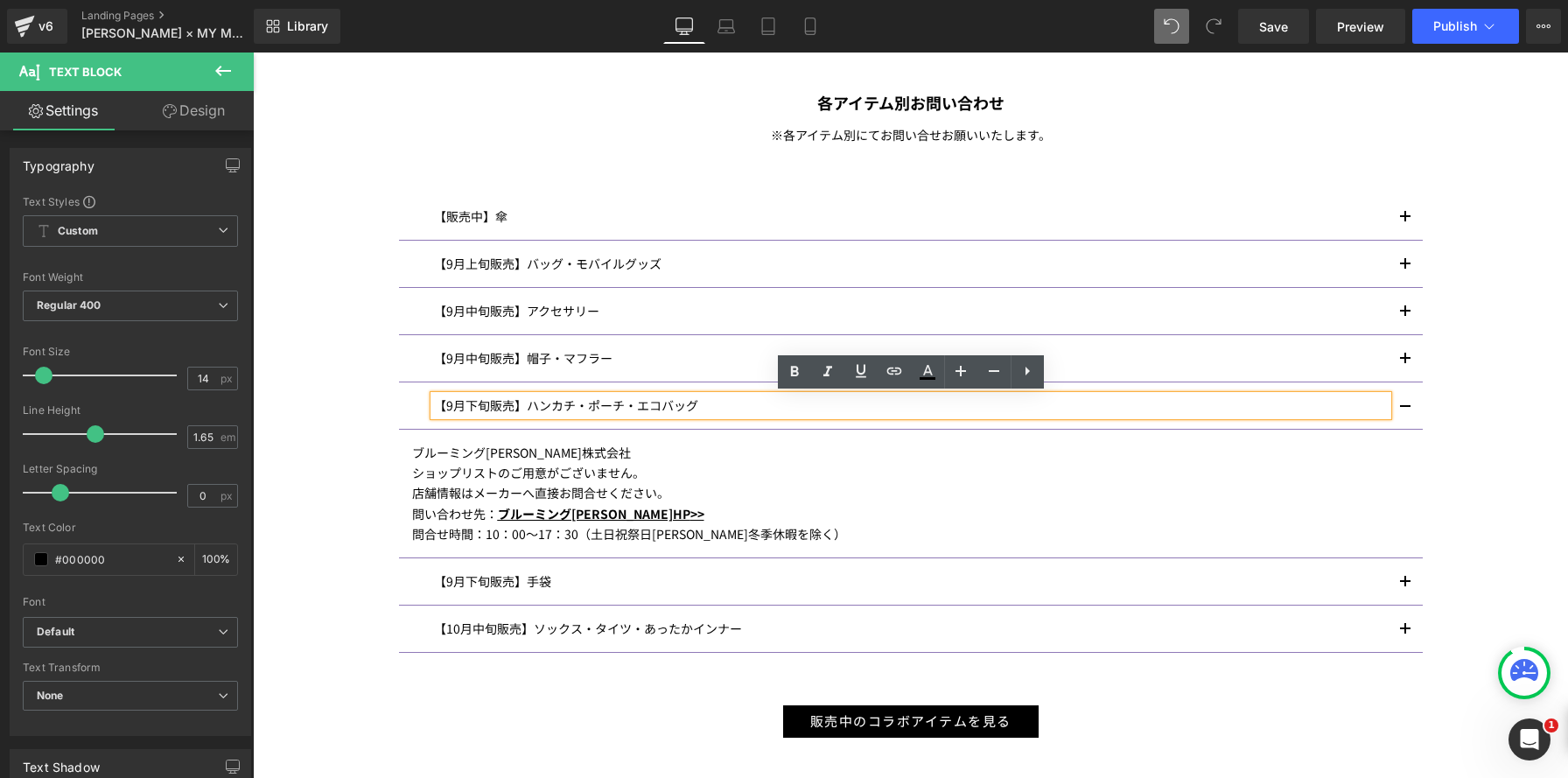
drag, startPoint x: 1403, startPoint y: 306, endPoint x: 523, endPoint y: 401, distance: 885.1
click at [1402, 306] on button "button" at bounding box center [1405, 311] width 35 height 47
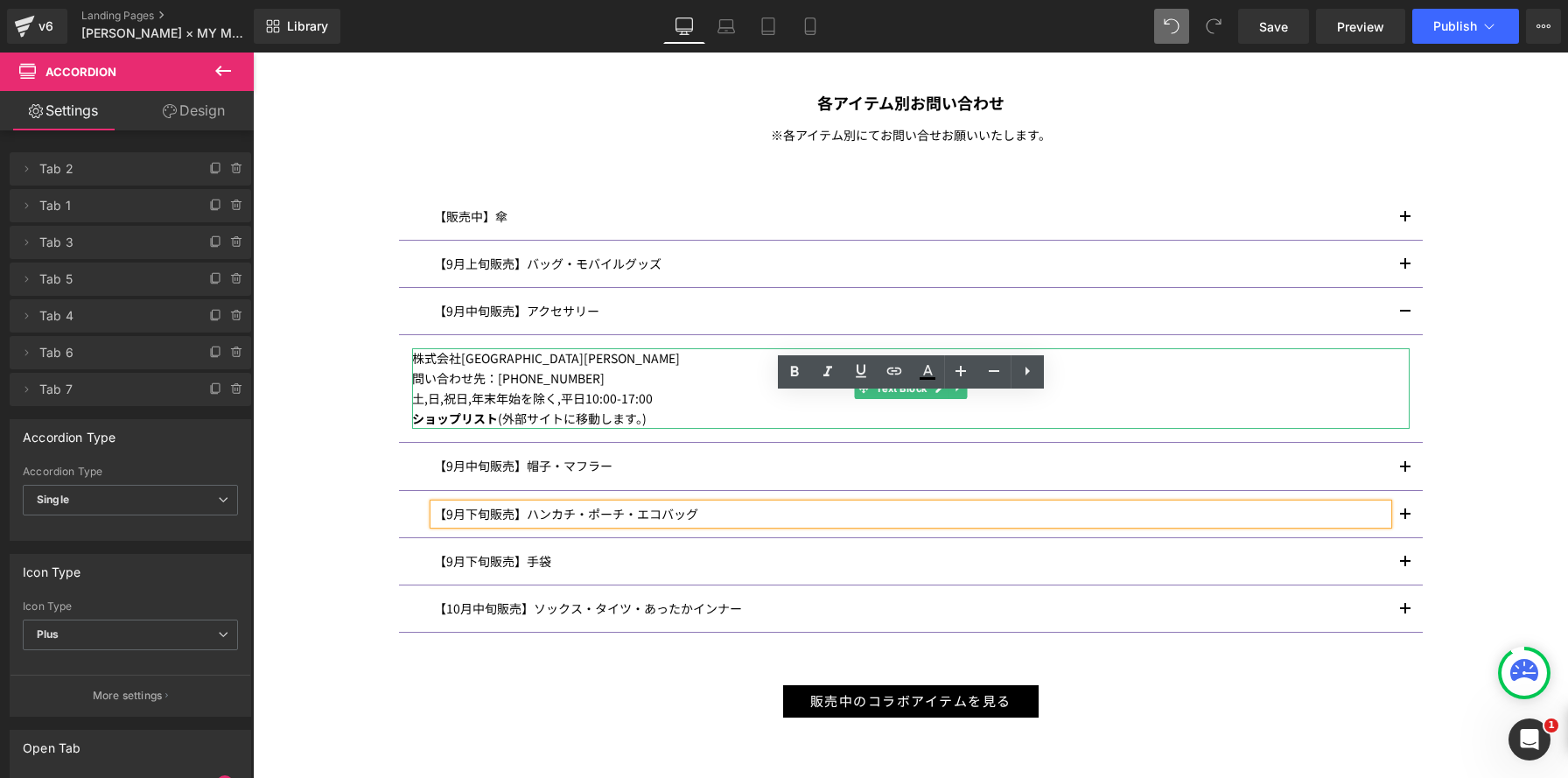
drag, startPoint x: 428, startPoint y: 412, endPoint x: 624, endPoint y: 425, distance: 196.4
click at [426, 413] on p "ショップリスト (外部サイトに移動します。)" at bounding box center [910, 419] width 997 height 20
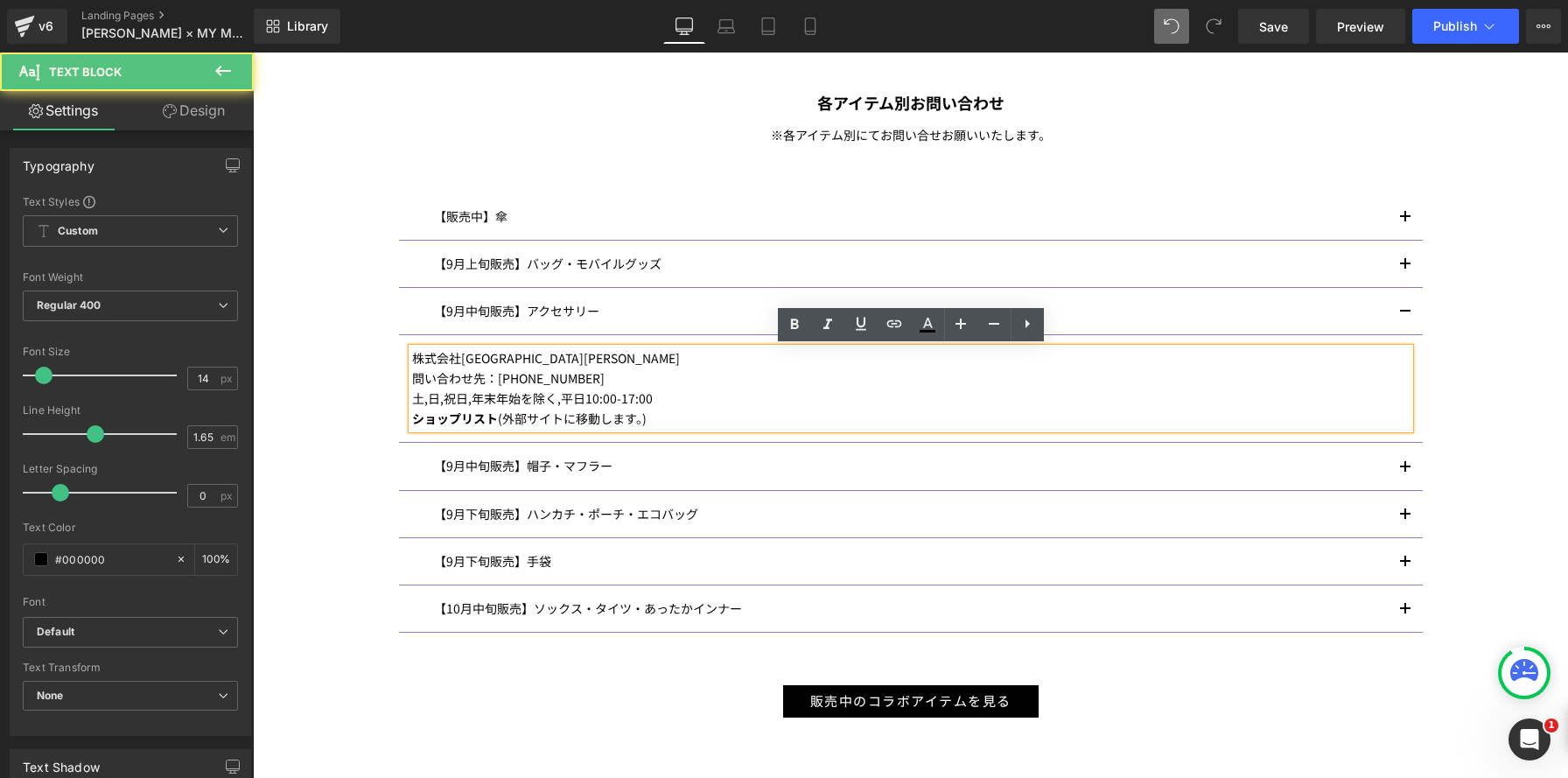
click at [689, 428] on p "ショップリスト (外部サイトに移動します。)" at bounding box center [910, 419] width 997 height 20
drag, startPoint x: 460, startPoint y: 418, endPoint x: 414, endPoint y: 414, distance: 46.2
click at [414, 414] on p "ショップリスト (外部サイトに移動します。)" at bounding box center [910, 419] width 997 height 20
copy p "ショップリスト (外部サイトに移動します。)"
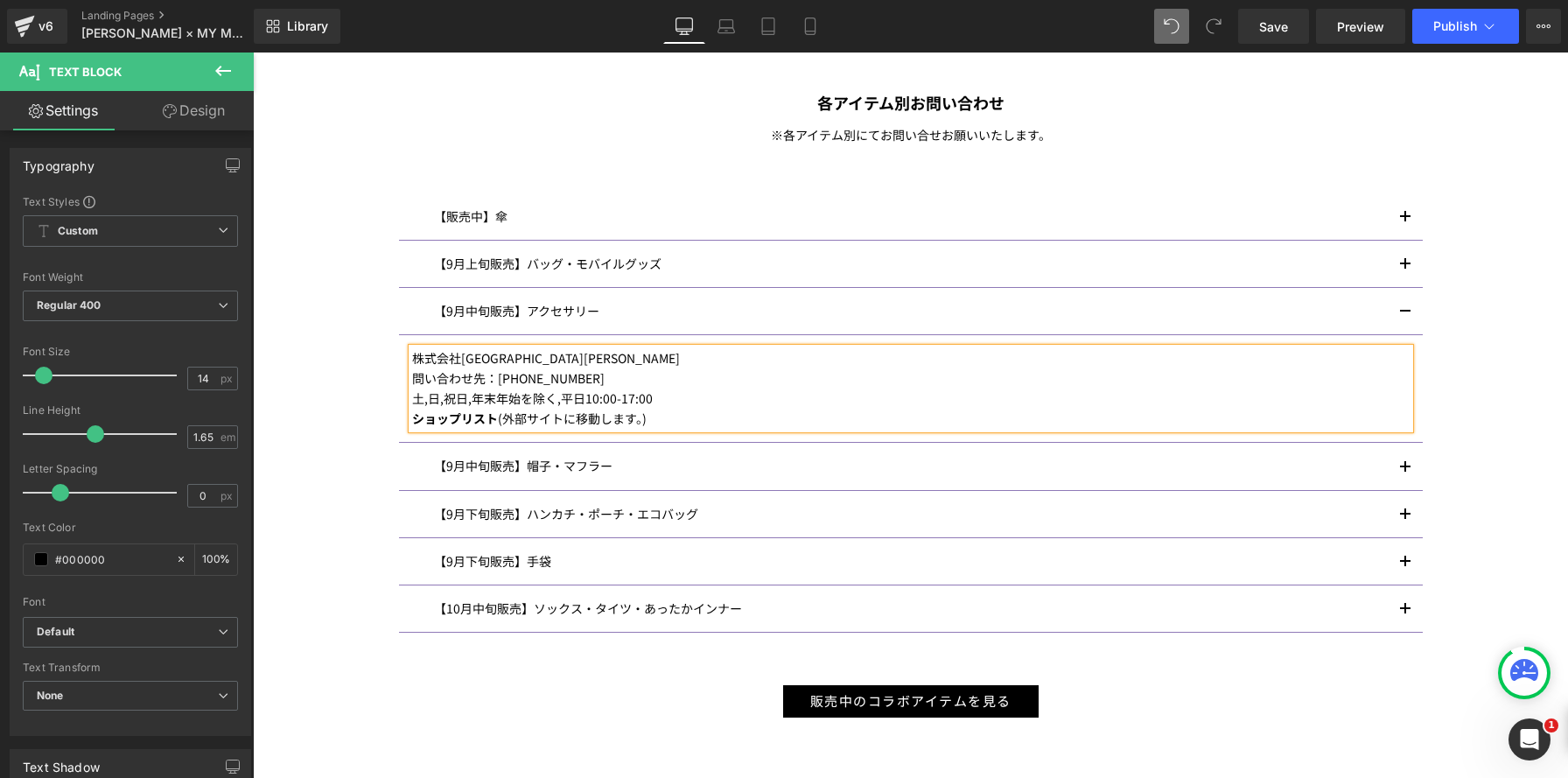
click at [1399, 514] on button "button" at bounding box center [1405, 514] width 35 height 47
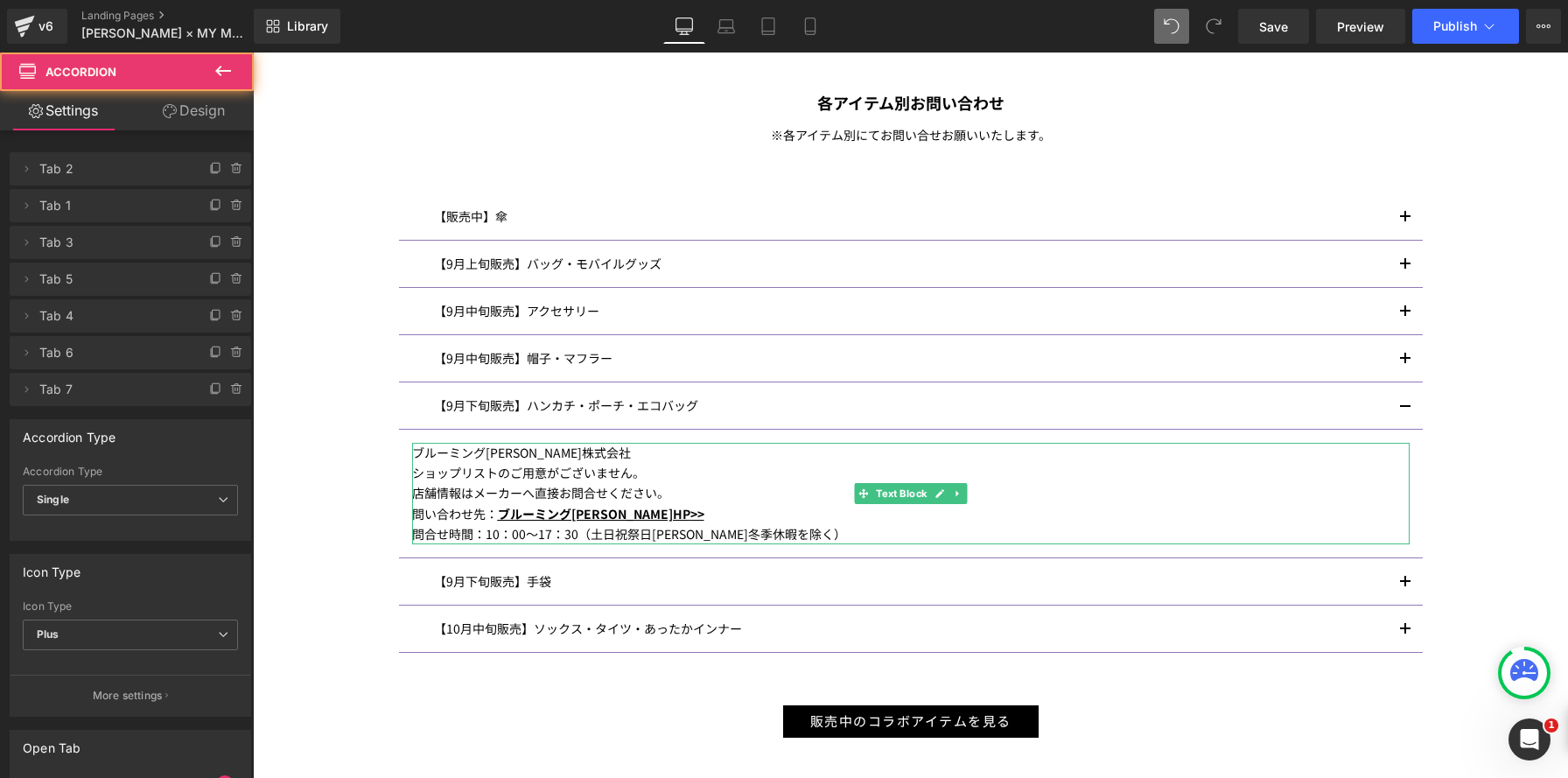
drag, startPoint x: 498, startPoint y: 515, endPoint x: 652, endPoint y: 516, distance: 154.0
click at [681, 518] on div "問い合わせ先： ブルーミング中西HP >>" at bounding box center [910, 514] width 997 height 20
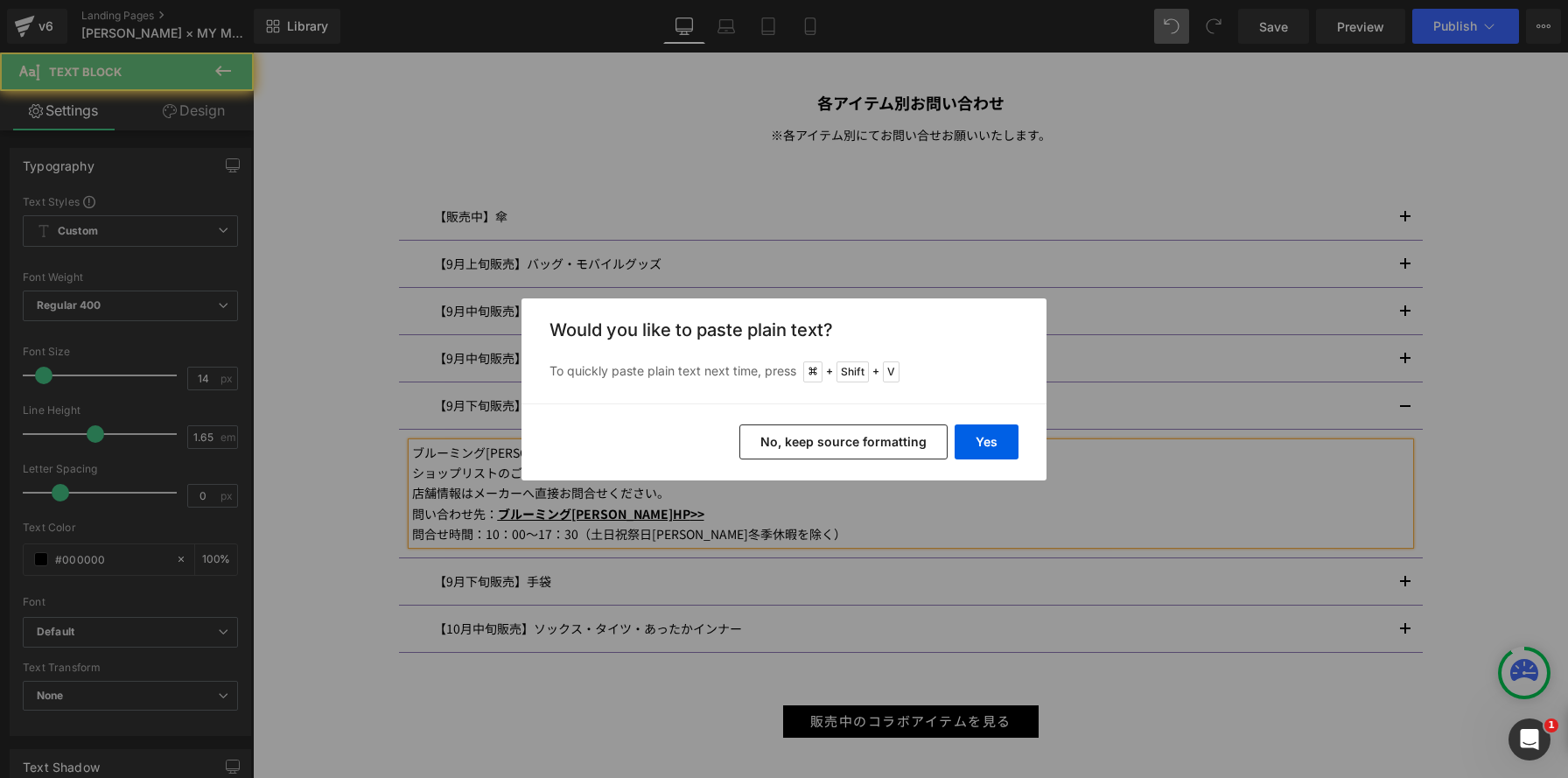
click at [991, 440] on button "Yes" at bounding box center [986, 441] width 64 height 35
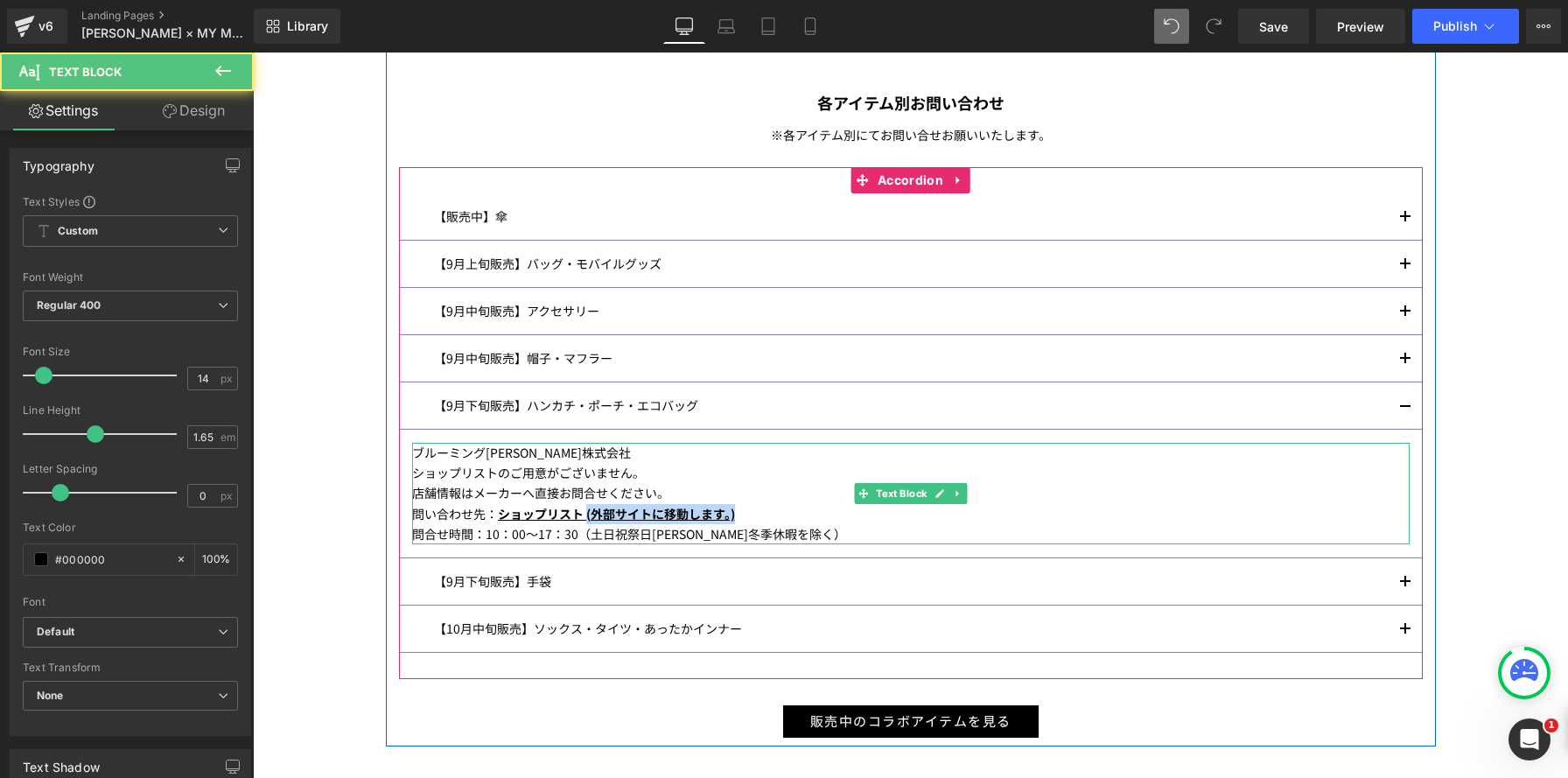
drag, startPoint x: 588, startPoint y: 515, endPoint x: 744, endPoint y: 513, distance: 156.0
click at [744, 513] on div "問い合わせ先： ショップリスト (外部サイトに移動します。)" at bounding box center [910, 514] width 997 height 20
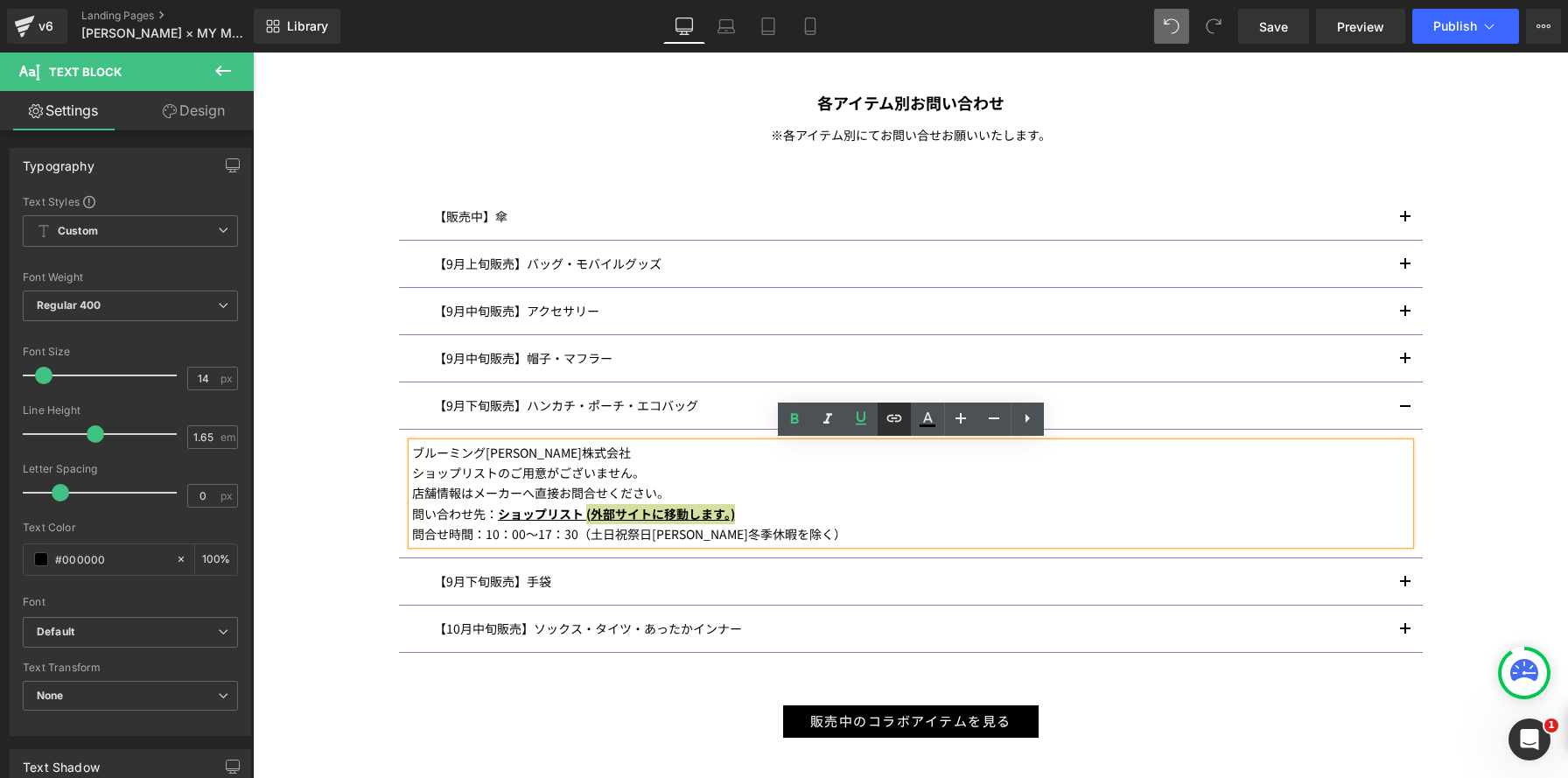
click at [0, 0] on icon at bounding box center [0, 0] width 0 height 0
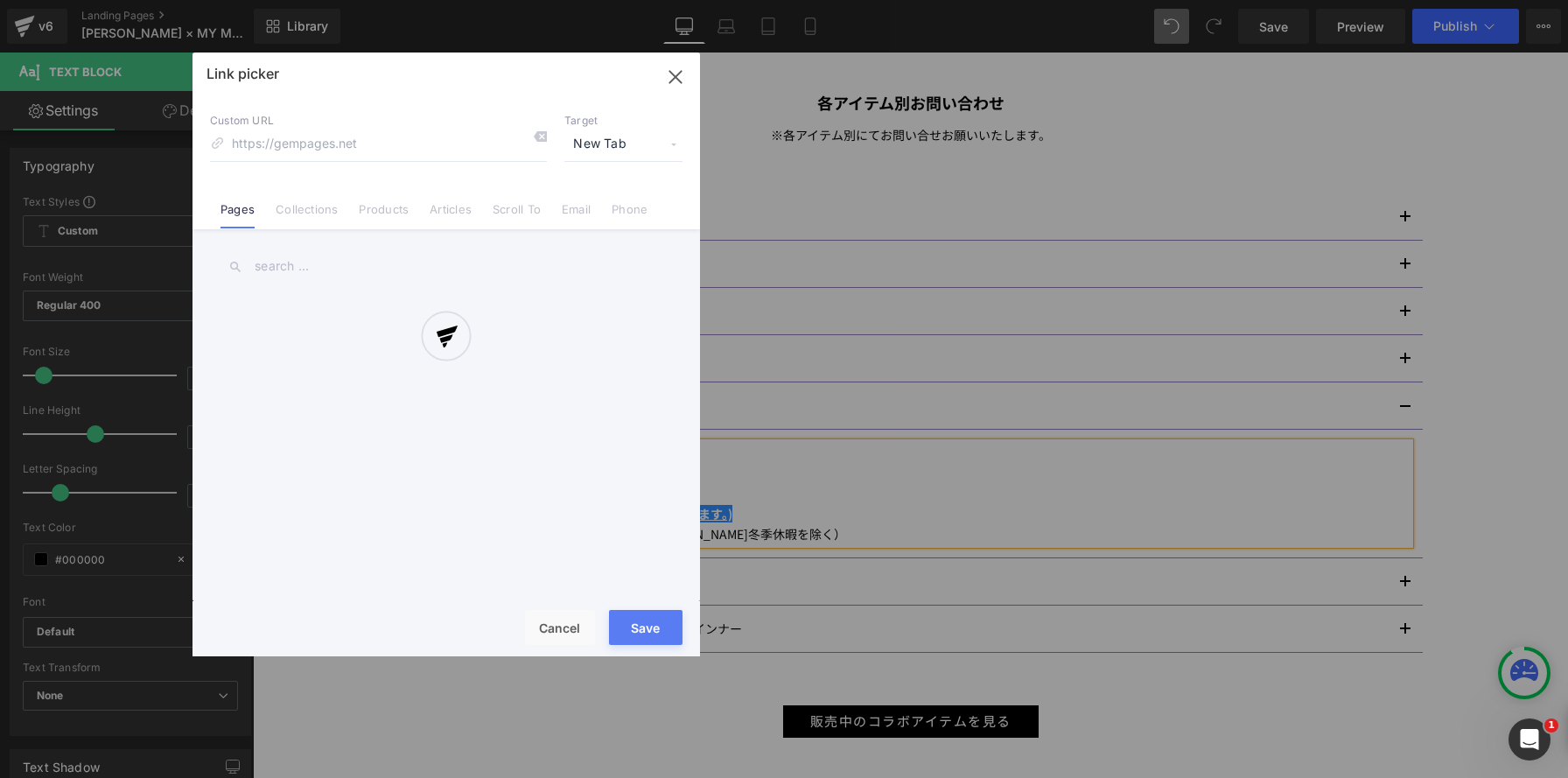
click at [903, 0] on div "Text Color Highlight Color rgba(143, 121, 183, 1) #8f79b7 100 % transparent tra…" at bounding box center [784, 0] width 1568 height 0
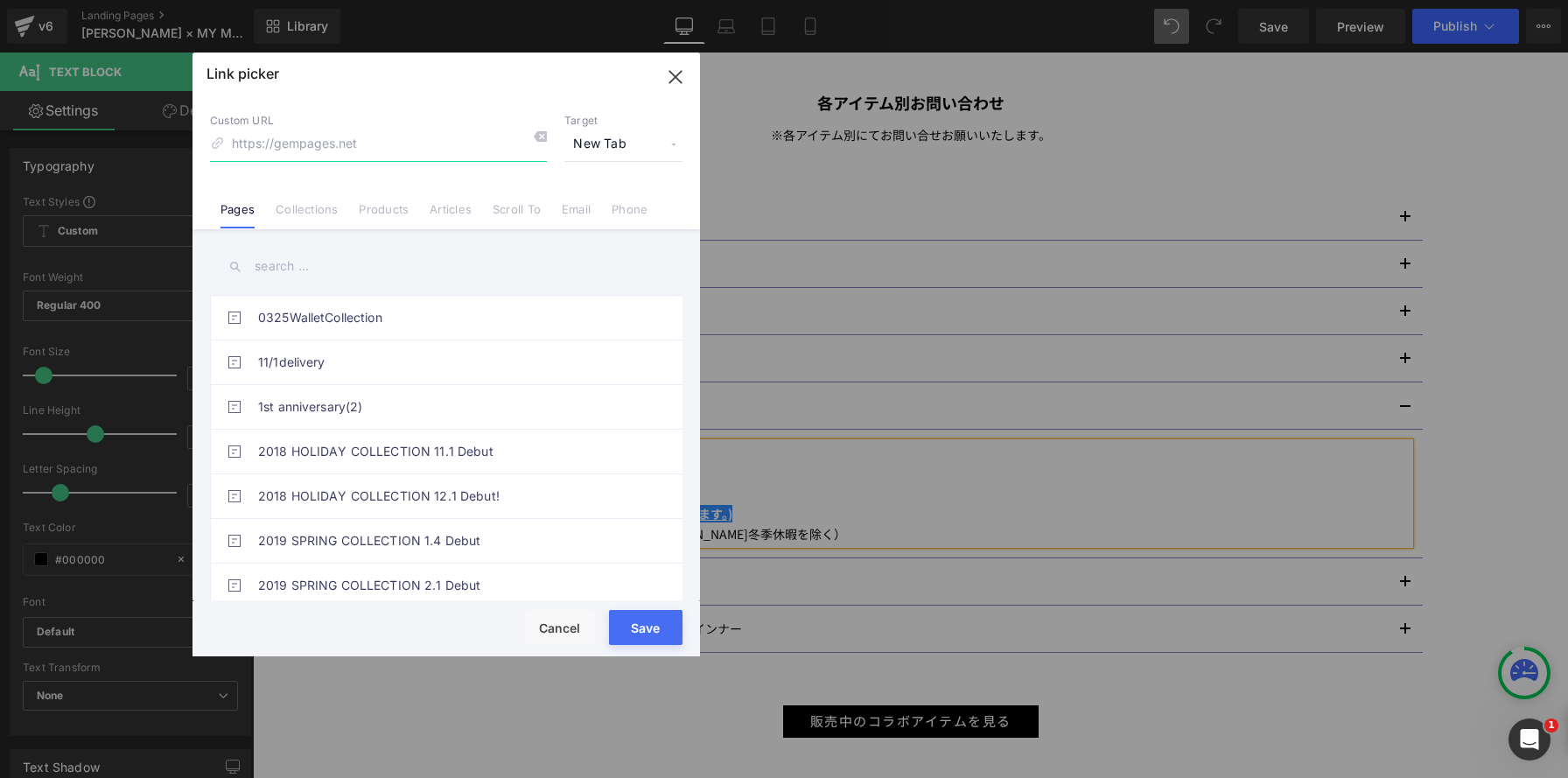
drag, startPoint x: 672, startPoint y: 79, endPoint x: 478, endPoint y: 270, distance: 272.2
click at [672, 79] on icon "button" at bounding box center [675, 77] width 28 height 28
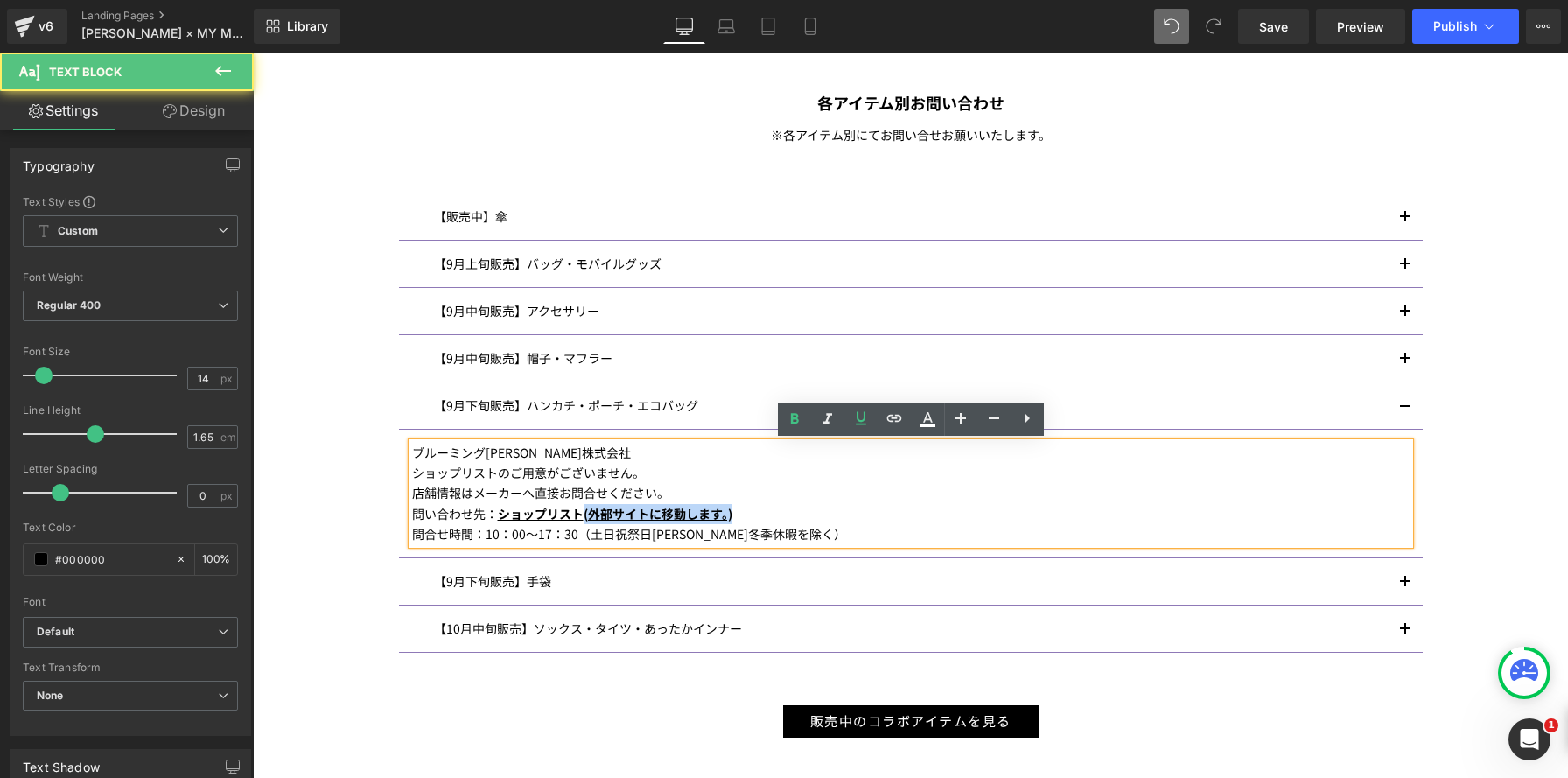
drag, startPoint x: 587, startPoint y: 515, endPoint x: 796, endPoint y: 437, distance: 223.1
click at [761, 511] on div "問い合わせ先： ショップリスト (外部サイトに移動します。)" at bounding box center [910, 514] width 997 height 20
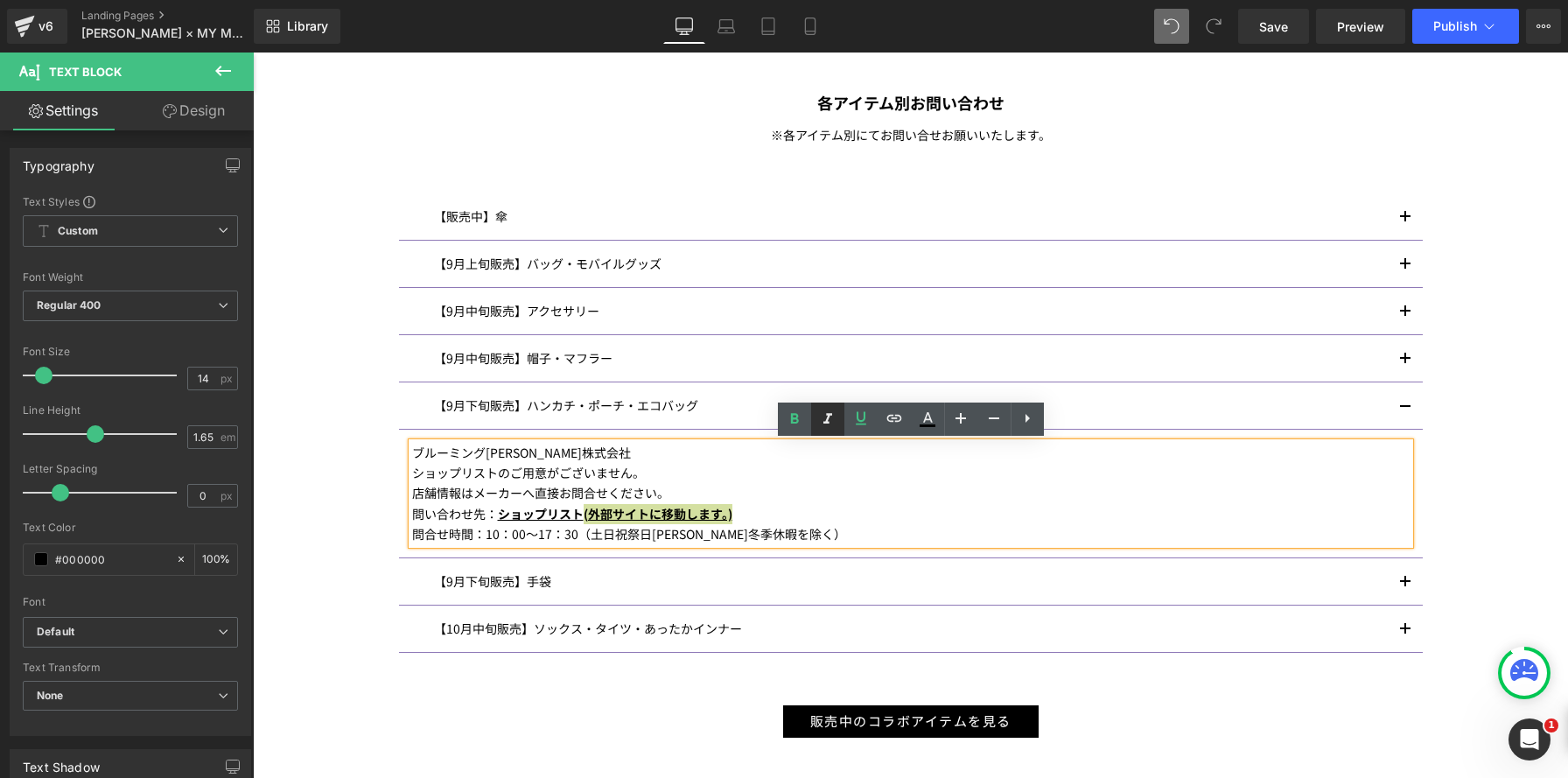
drag, startPoint x: 797, startPoint y: 416, endPoint x: 813, endPoint y: 417, distance: 16.0
click at [0, 0] on icon at bounding box center [0, 0] width 0 height 0
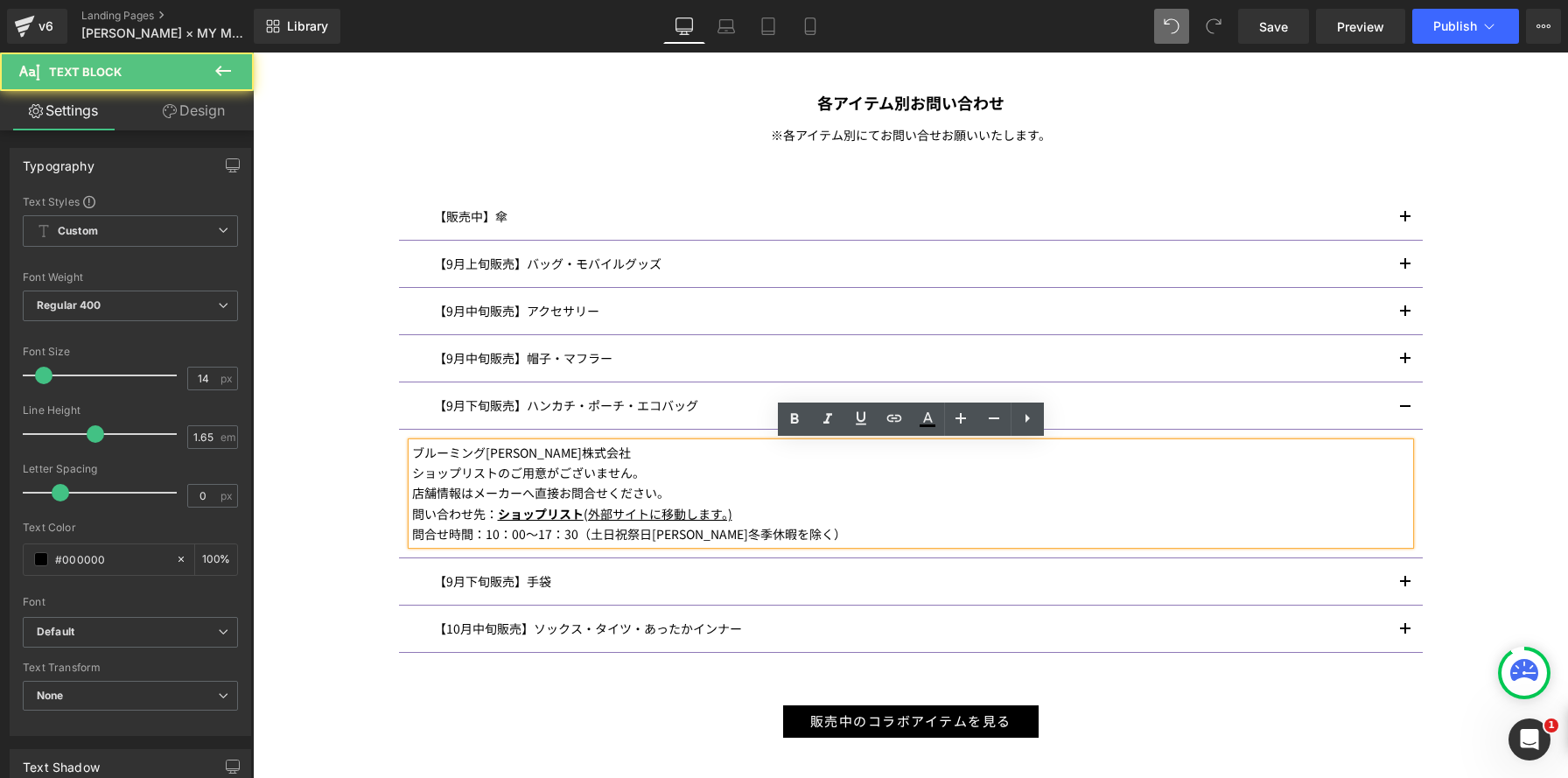
drag, startPoint x: 785, startPoint y: 472, endPoint x: 757, endPoint y: 516, distance: 52.2
click at [784, 474] on div "ショップリストのご用意がございません。" at bounding box center [910, 473] width 997 height 20
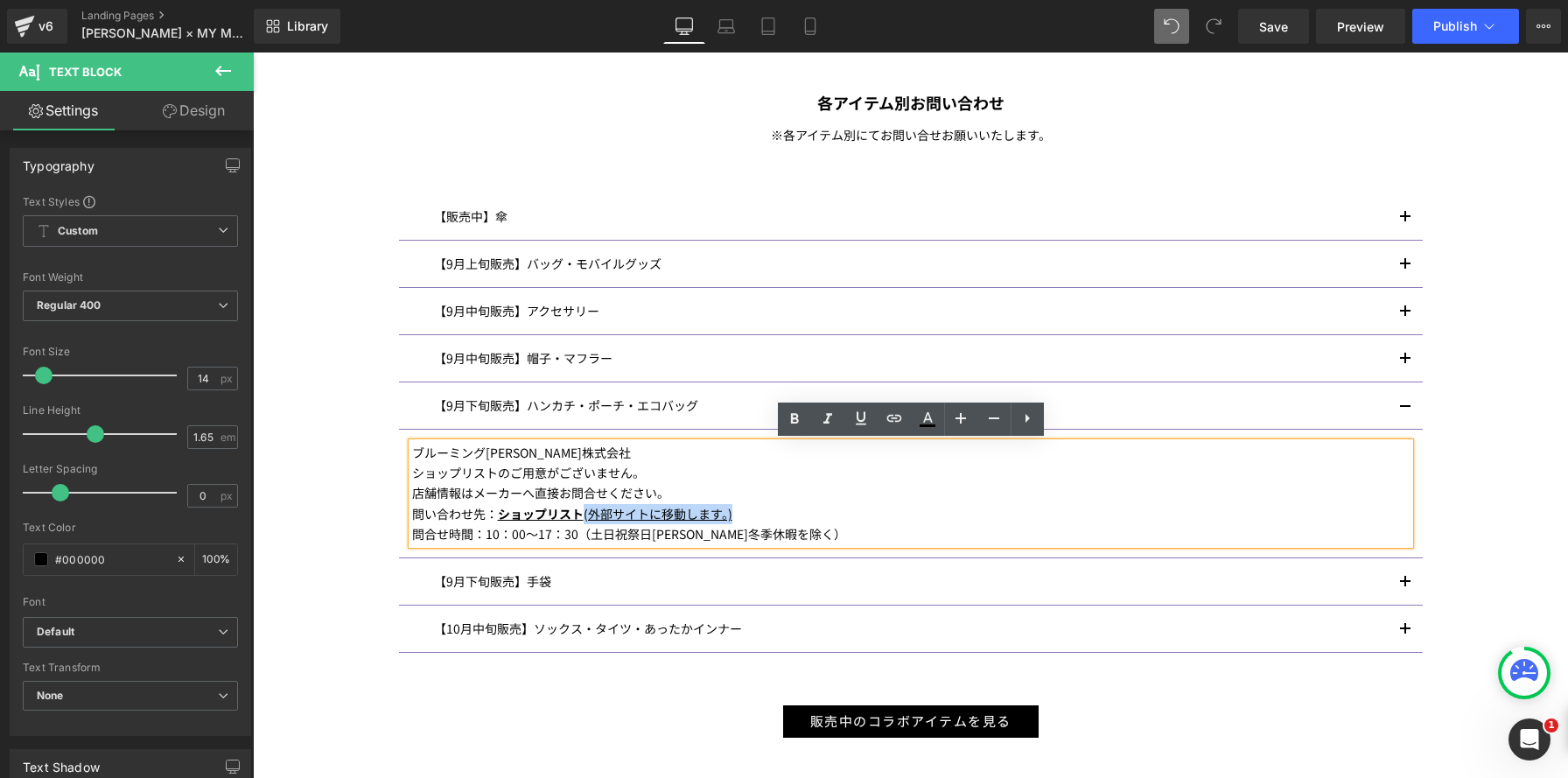
drag, startPoint x: 741, startPoint y: 517, endPoint x: 711, endPoint y: 478, distance: 49.2
click at [586, 512] on div "問い合わせ先： ショップリスト (外部サイトに移動します。)" at bounding box center [910, 514] width 997 height 20
click at [0, 0] on icon at bounding box center [0, 0] width 0 height 0
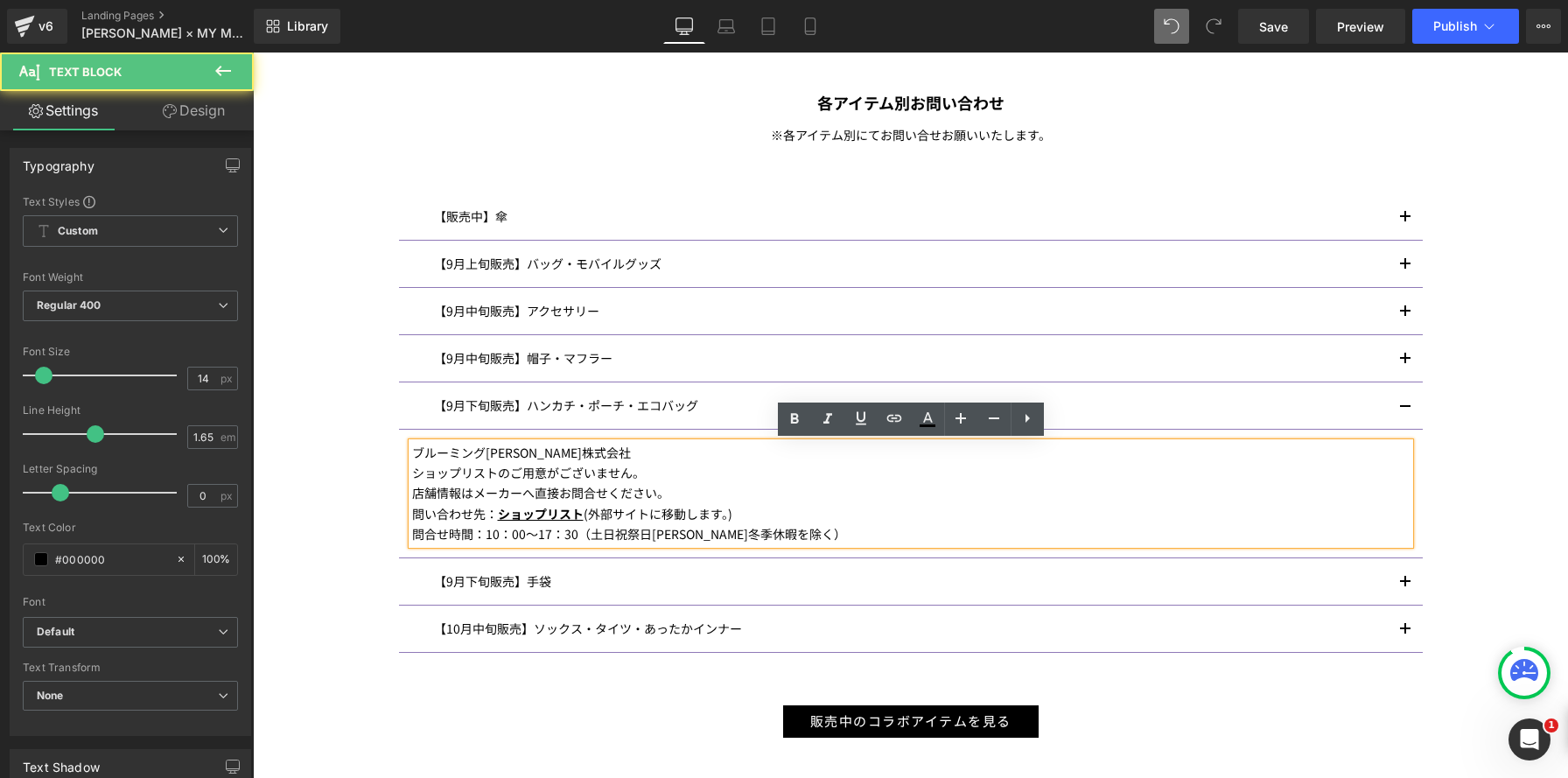
click at [823, 526] on div "問合せ時間：10：00〜17：30（土日祝祭日夏季冬季休暇を除く）" at bounding box center [910, 534] width 997 height 20
click at [580, 516] on span "ショップリスト" at bounding box center [540, 514] width 86 height 18
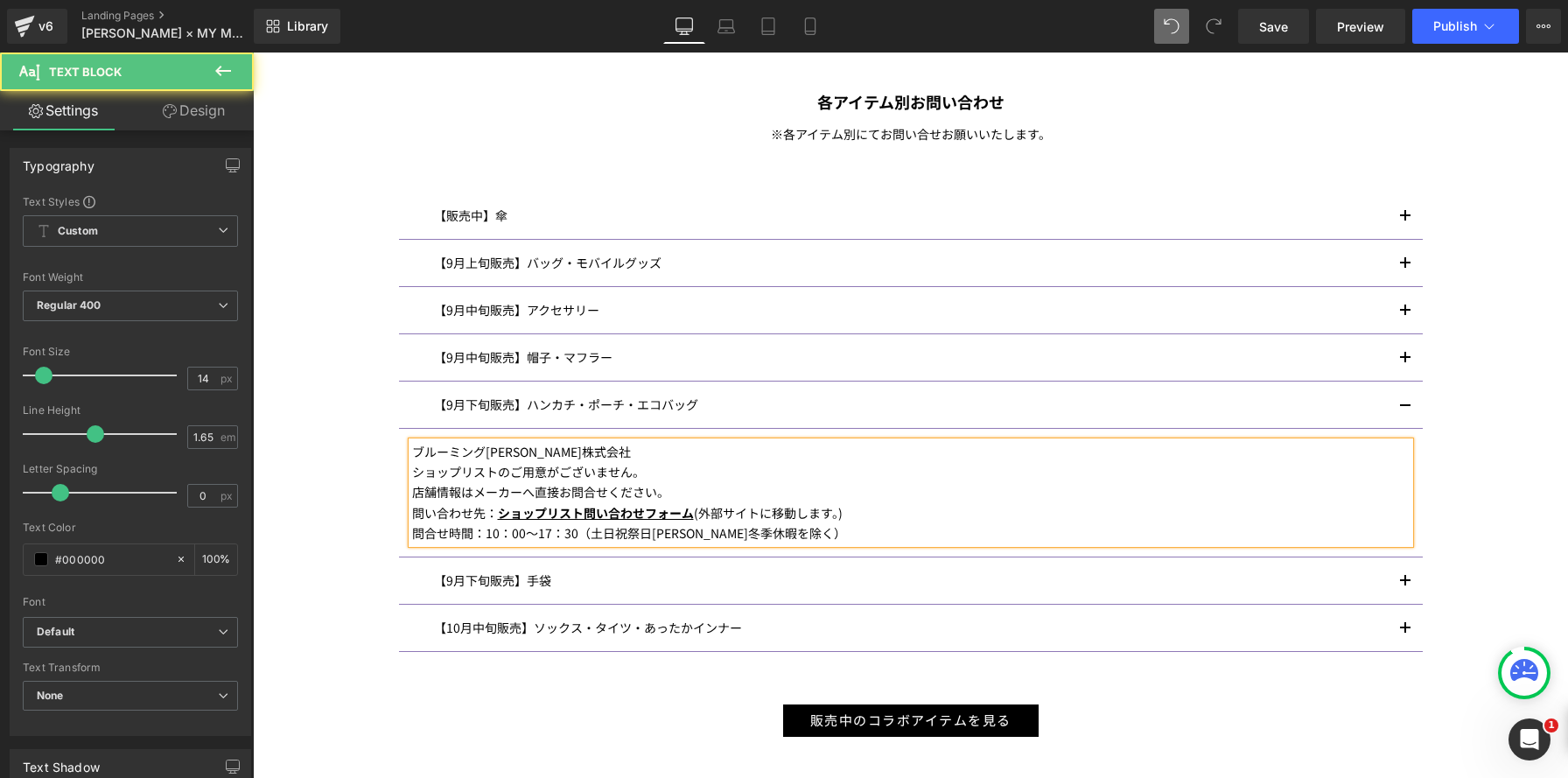
scroll to position [1152, 0]
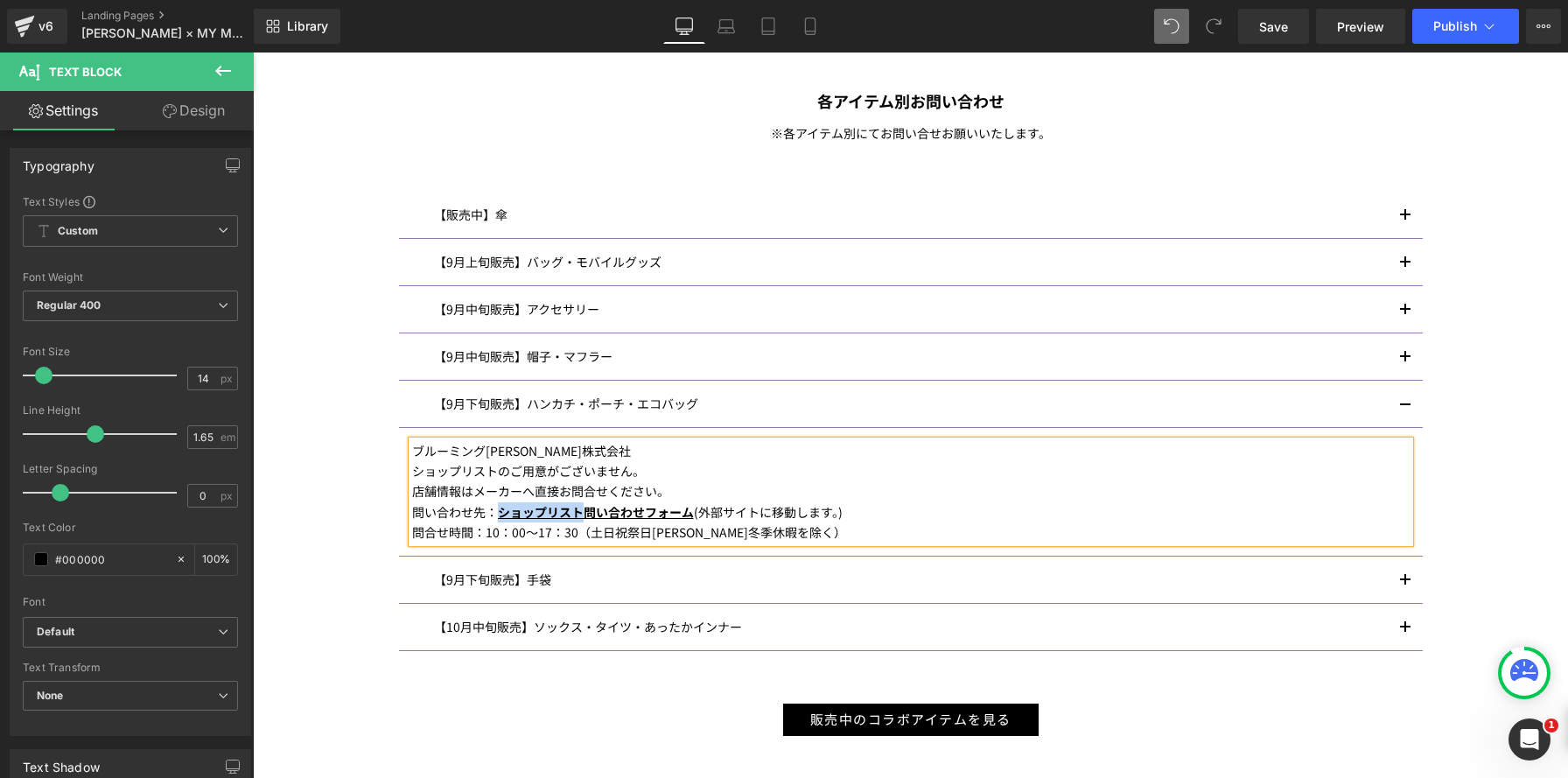
drag, startPoint x: 583, startPoint y: 514, endPoint x: 497, endPoint y: 511, distance: 86.1
click at [498, 511] on span "ショップリスト問い合わせフォーム" at bounding box center [596, 512] width 196 height 18
click at [1405, 410] on span "button" at bounding box center [1405, 410] width 0 height 0
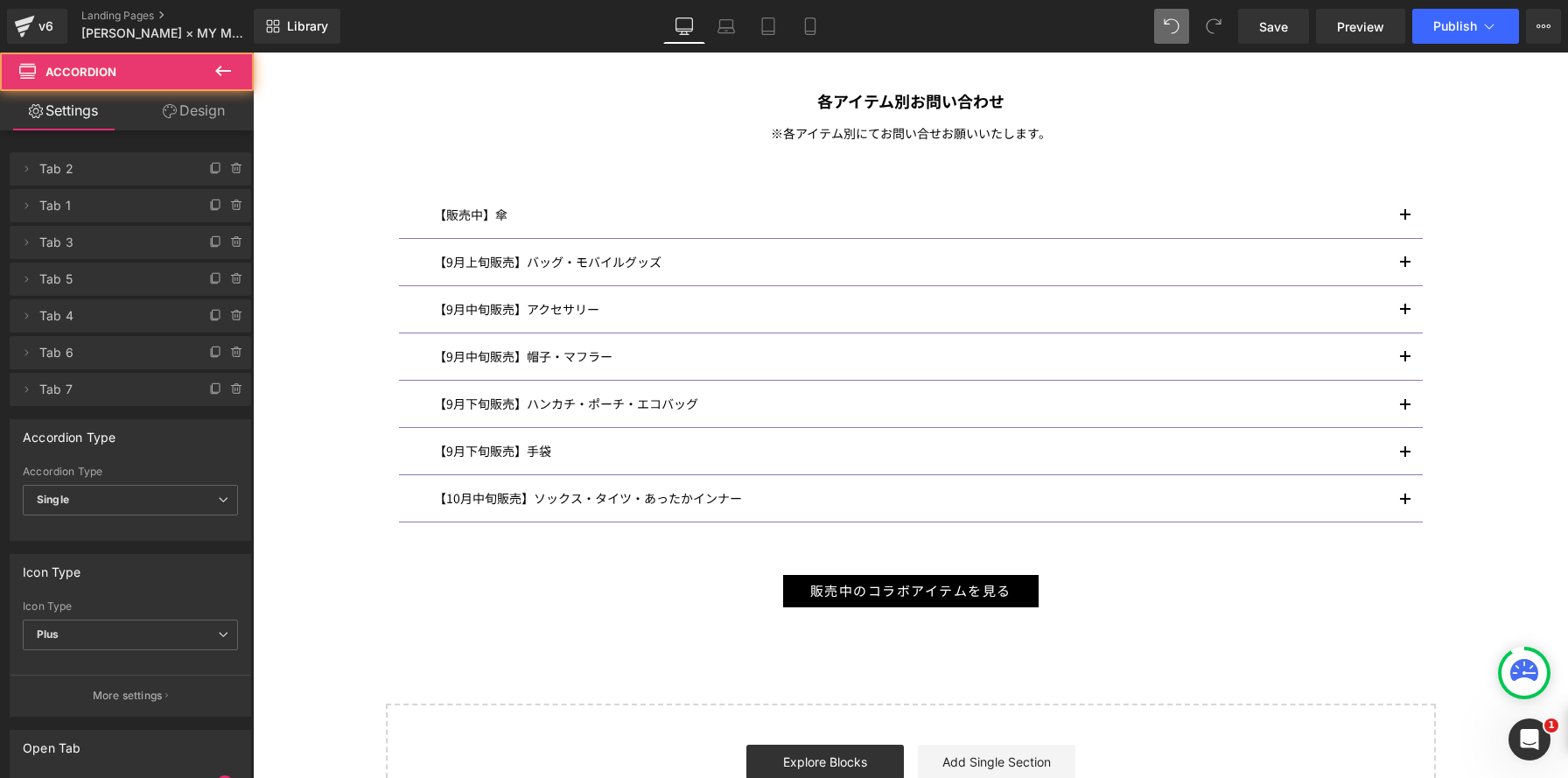
scroll to position [2482, 1315]
click at [1405, 221] on span "button" at bounding box center [1405, 221] width 0 height 0
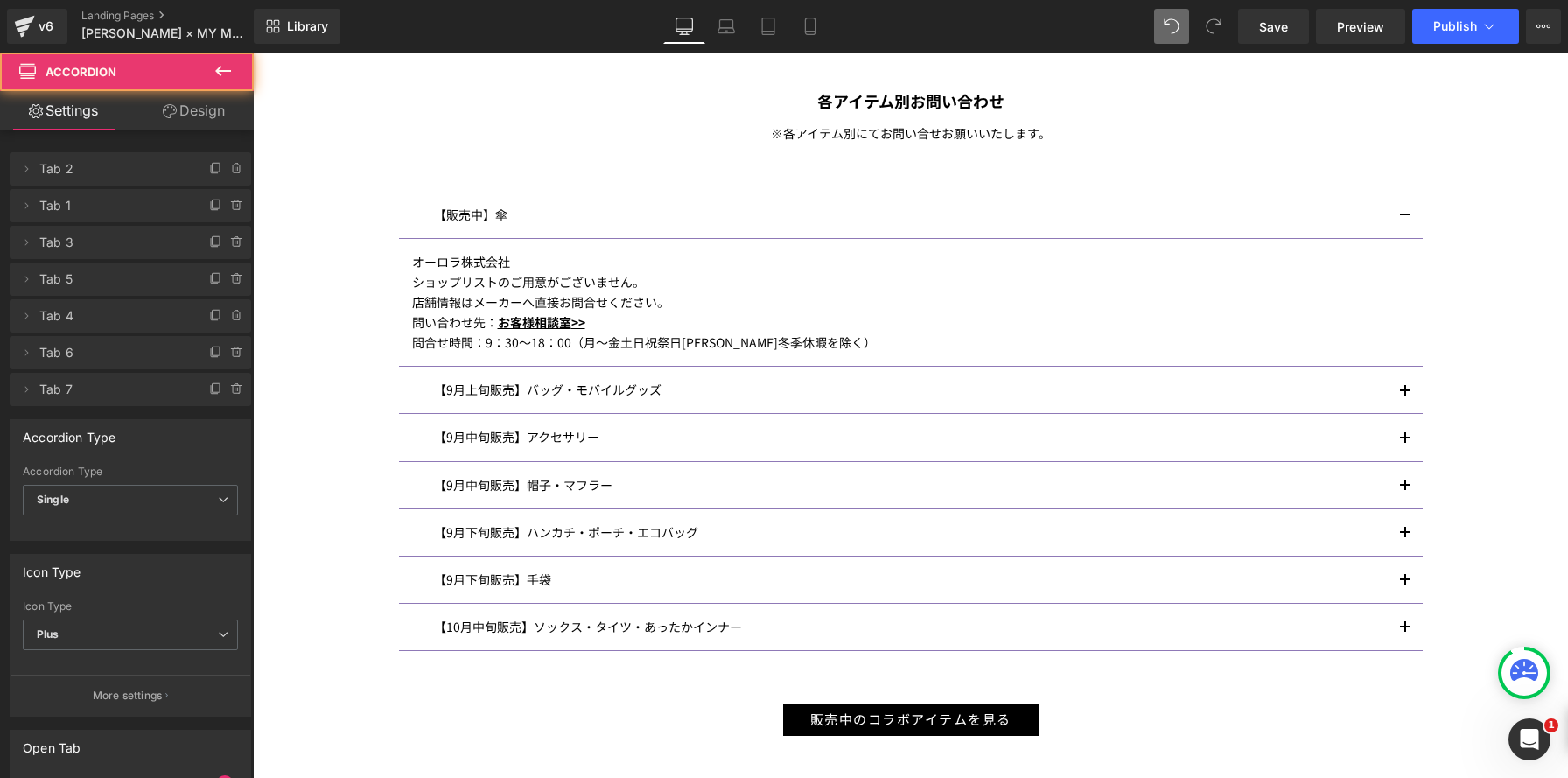
scroll to position [2610, 1315]
click at [1405, 221] on span "button" at bounding box center [1405, 221] width 0 height 0
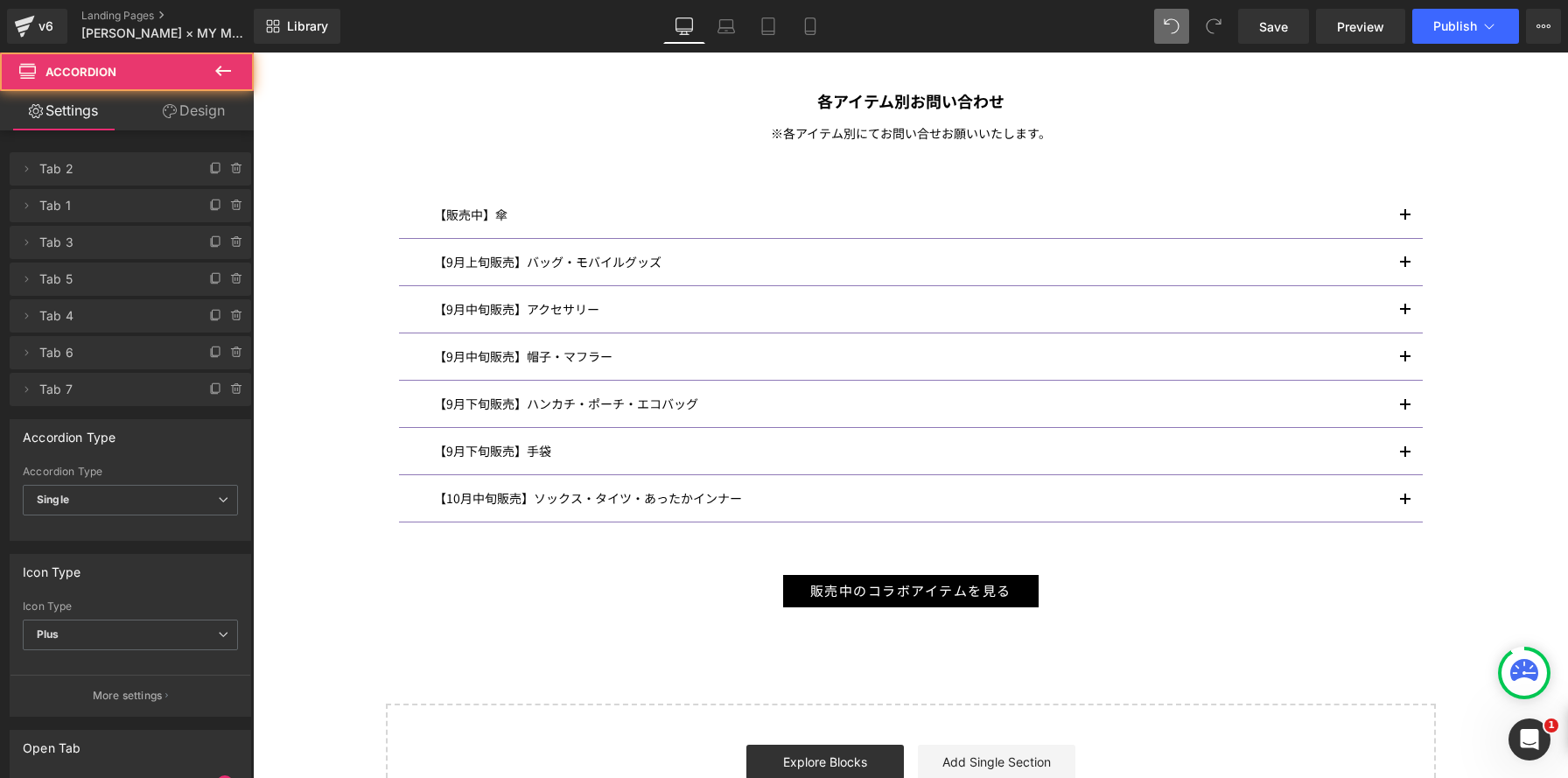
scroll to position [9, 9]
click at [1405, 221] on span "button" at bounding box center [1405, 221] width 0 height 0
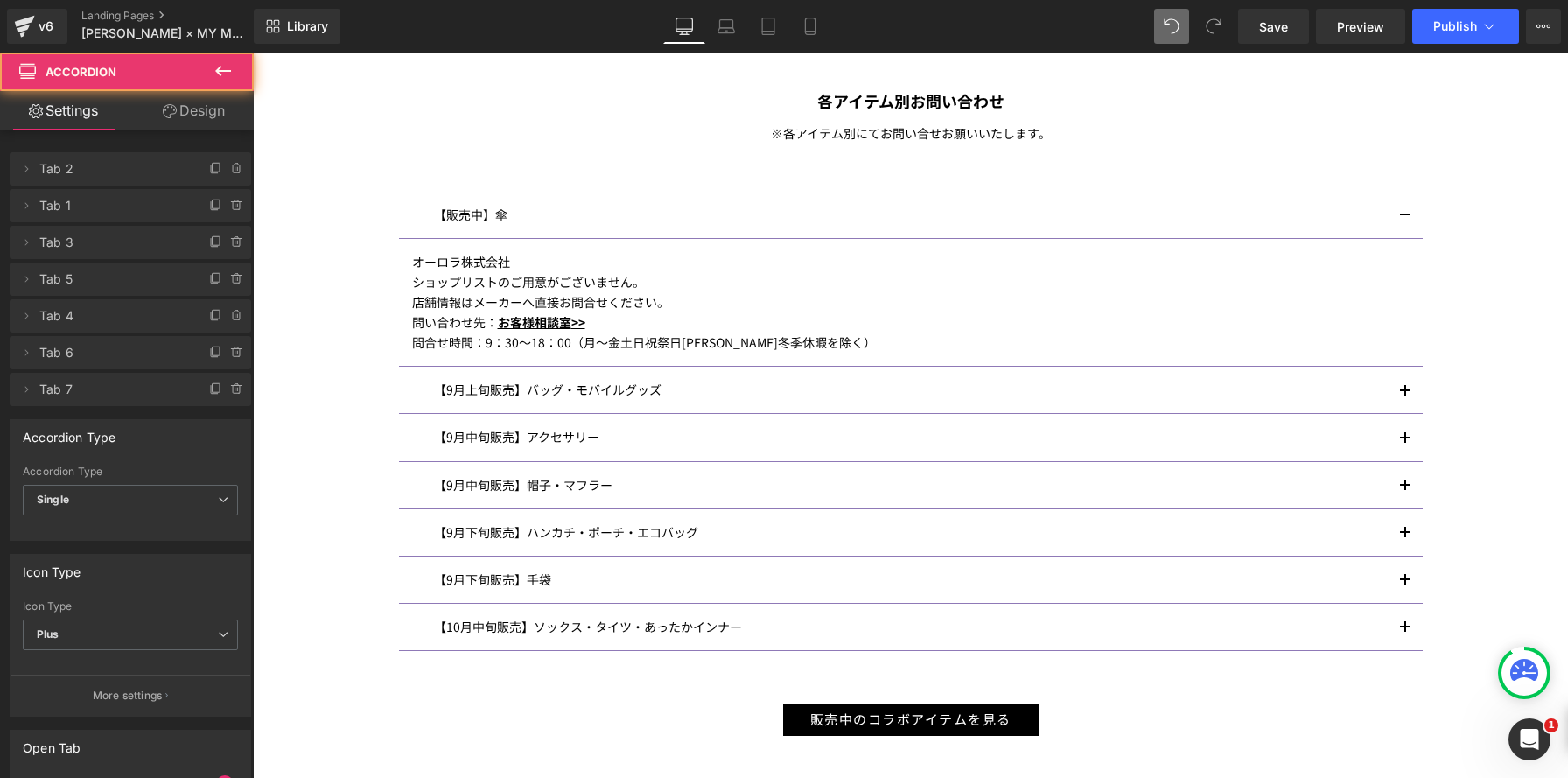
scroll to position [2610, 1315]
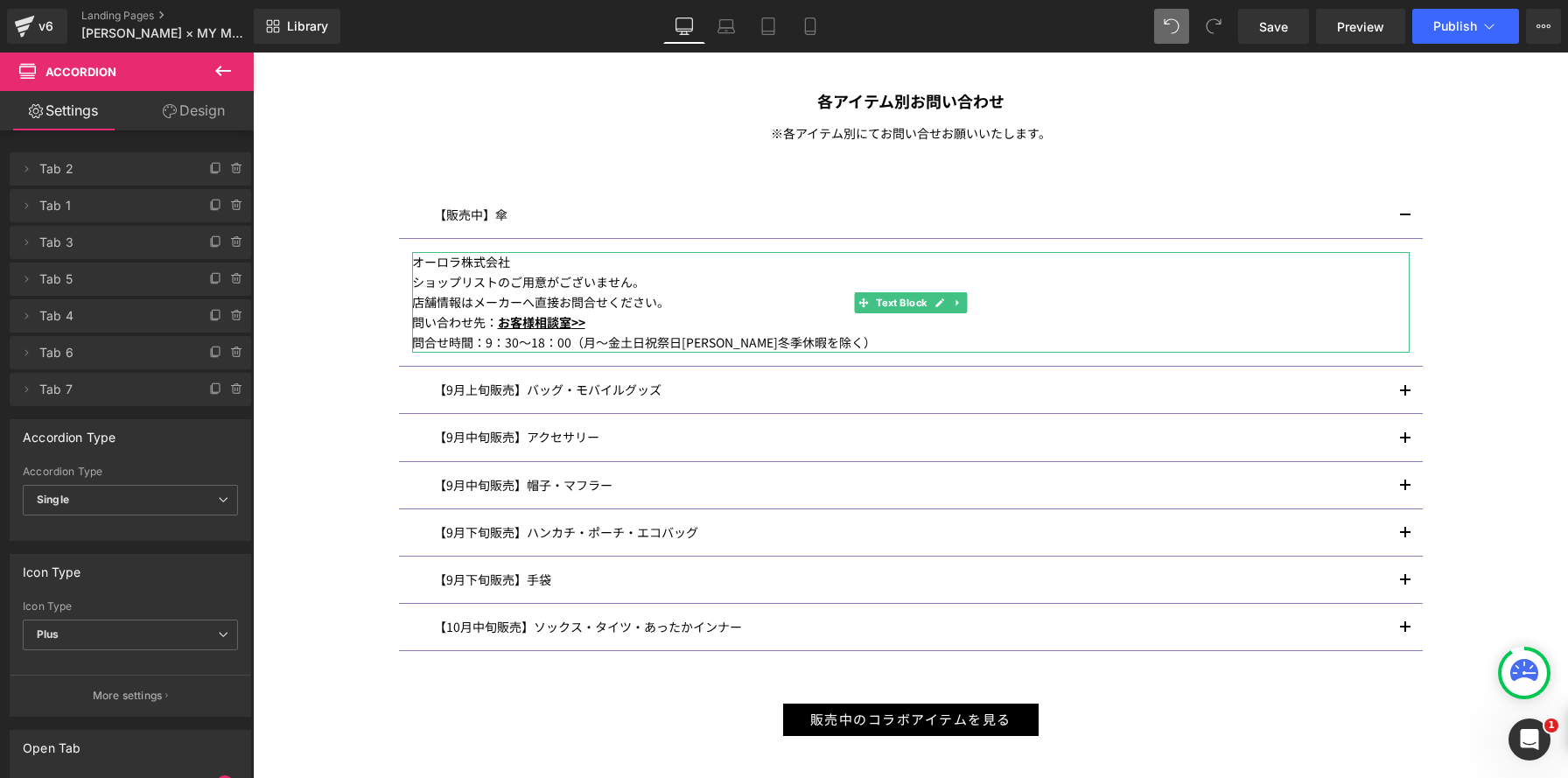
click at [614, 325] on div "問い合わせ先： お客様相談室 >>" at bounding box center [910, 323] width 997 height 20
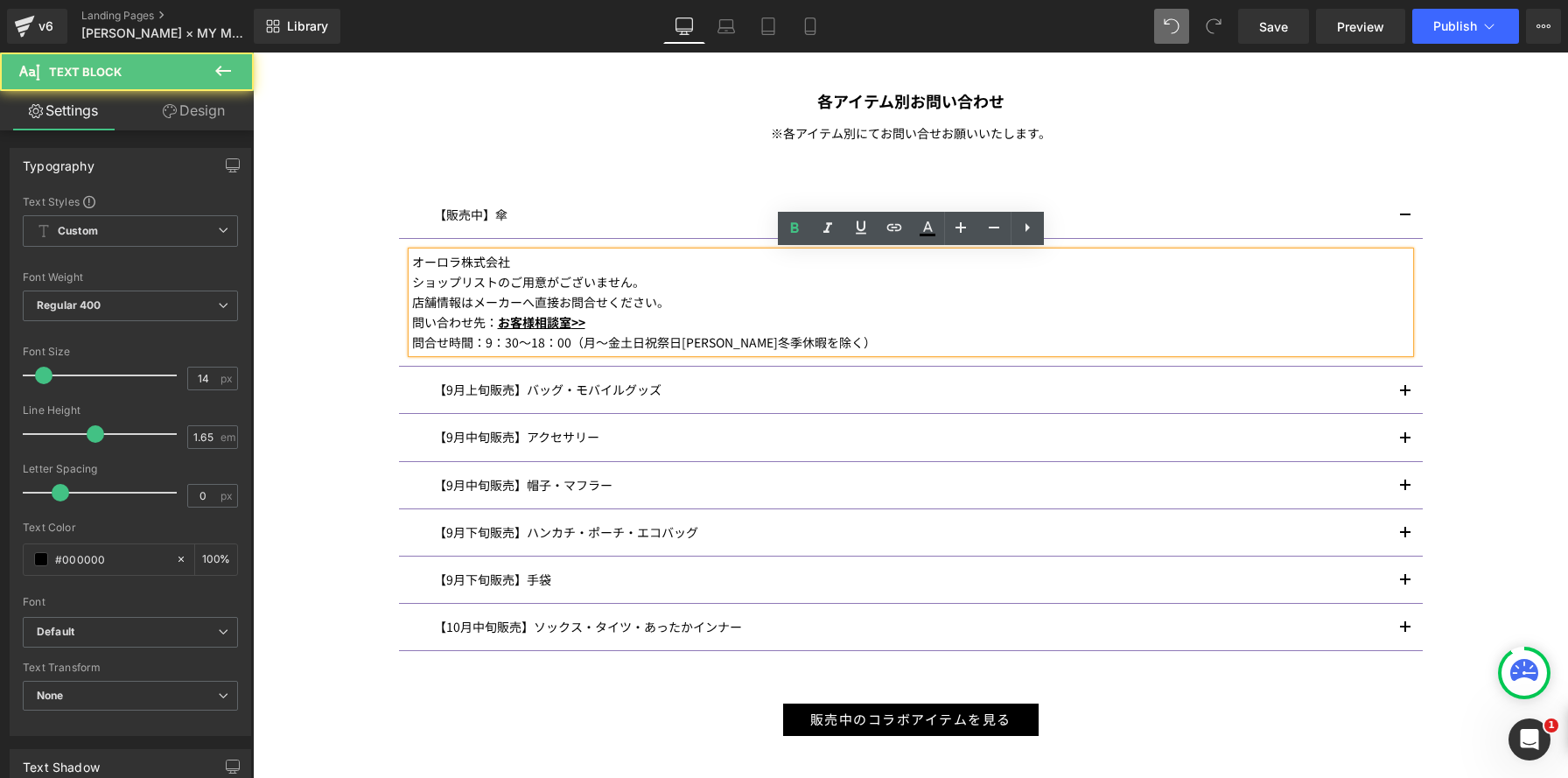
click at [601, 325] on div "問い合わせ先： お客様相談室 >>" at bounding box center [910, 323] width 997 height 20
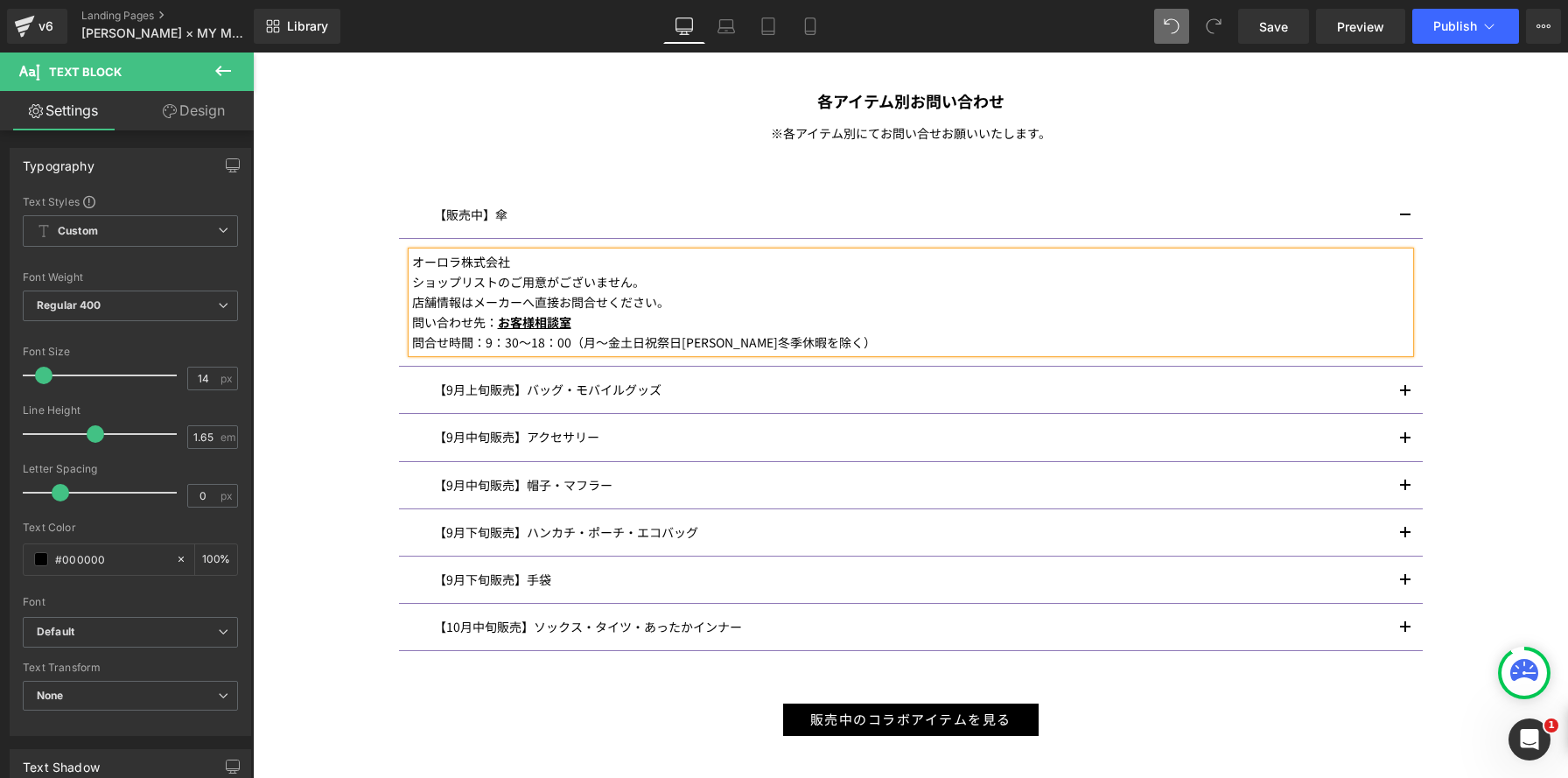
click at [1408, 215] on button "button" at bounding box center [1405, 215] width 35 height 47
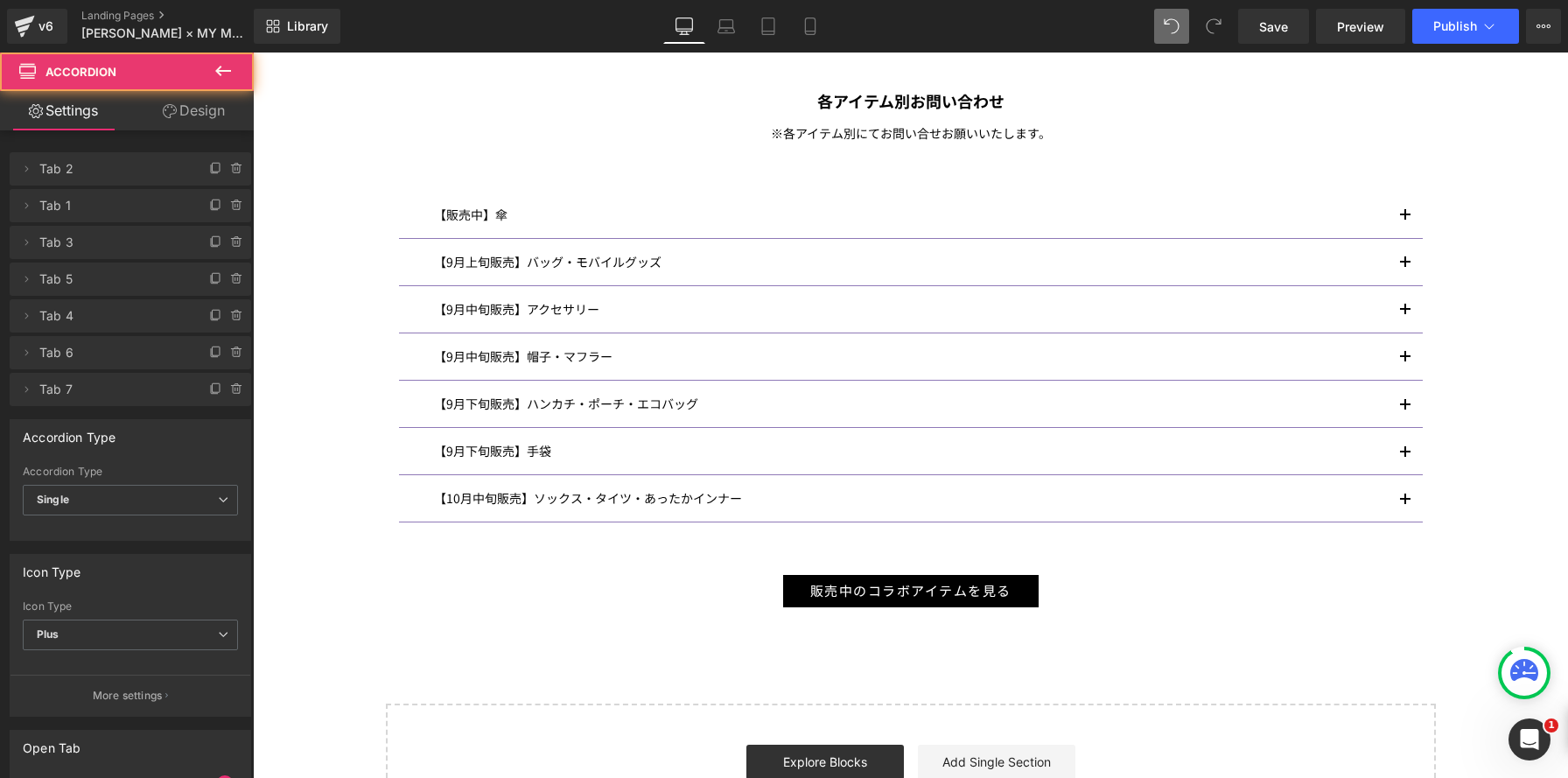
scroll to position [2482, 1315]
click at [1405, 267] on span "button" at bounding box center [1405, 267] width 0 height 0
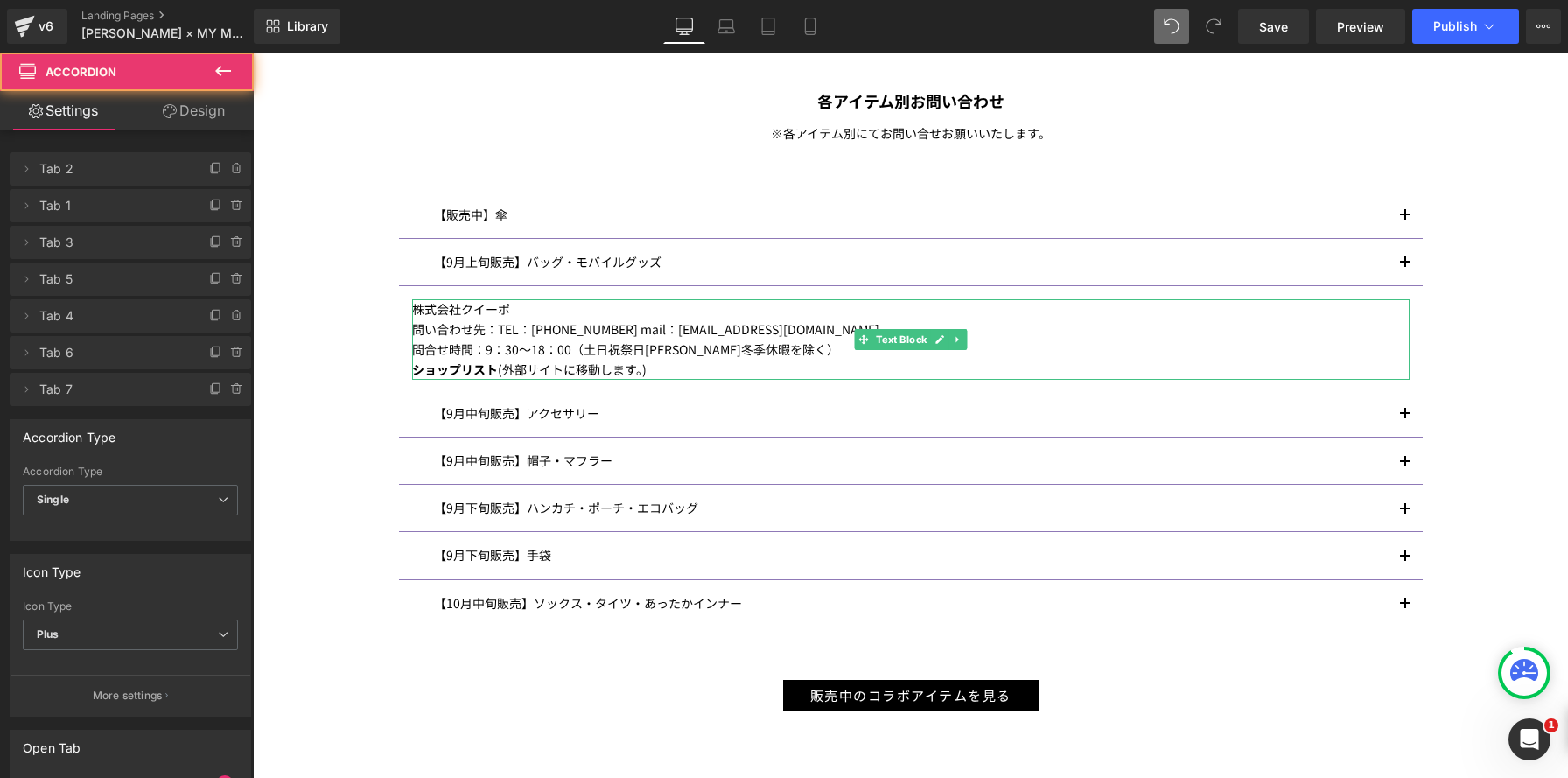
scroll to position [2590, 1315]
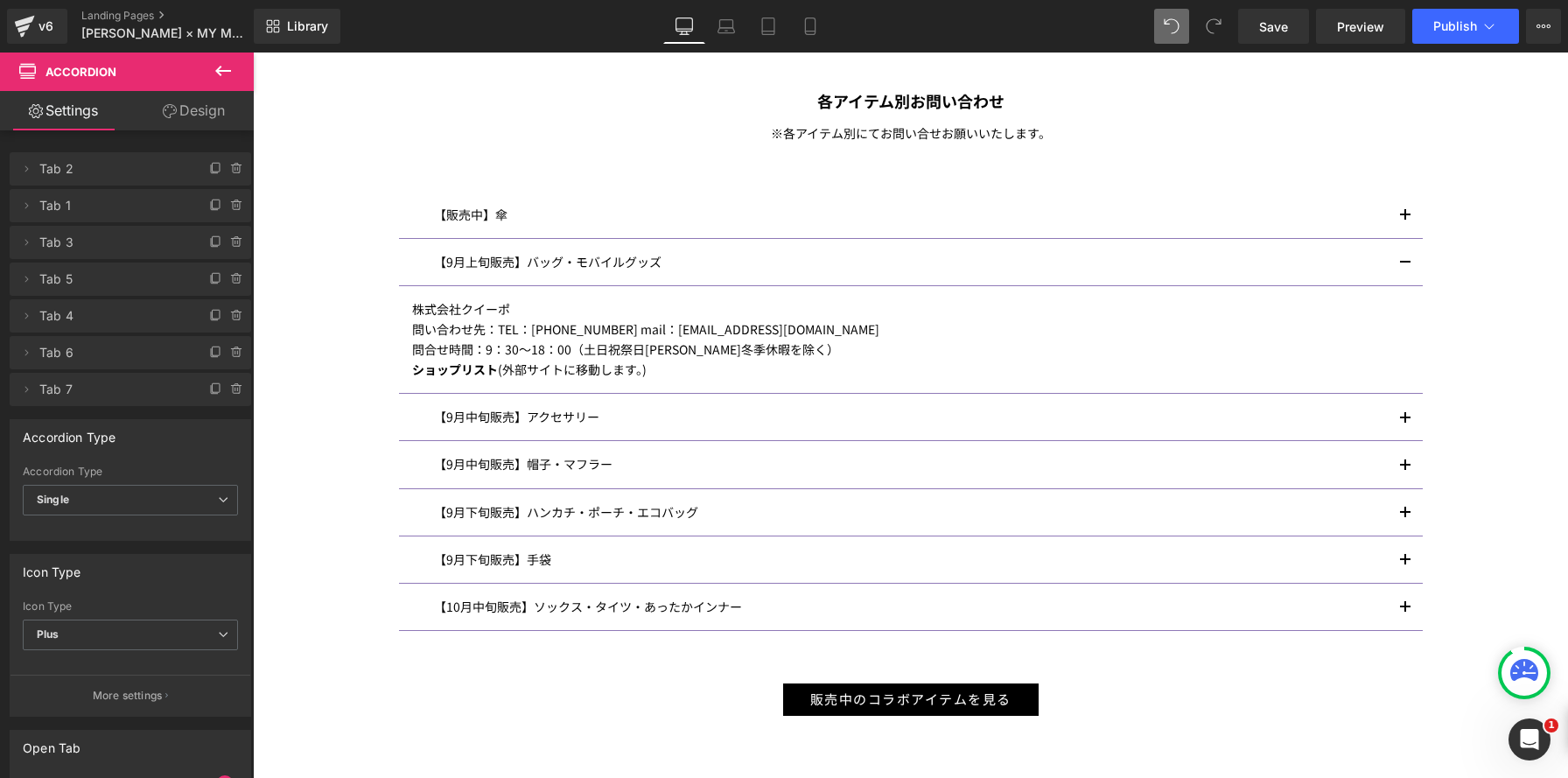
drag, startPoint x: 388, startPoint y: 363, endPoint x: 648, endPoint y: 340, distance: 261.0
click at [388, 363] on div "当サイトでのご購入に関しまして、 チャットまたは、下記よりお問い合わせください。 Text Block アナ スイジャパン公式ストア お問い合わせ Butto…" at bounding box center [911, 331] width 1050 height 770
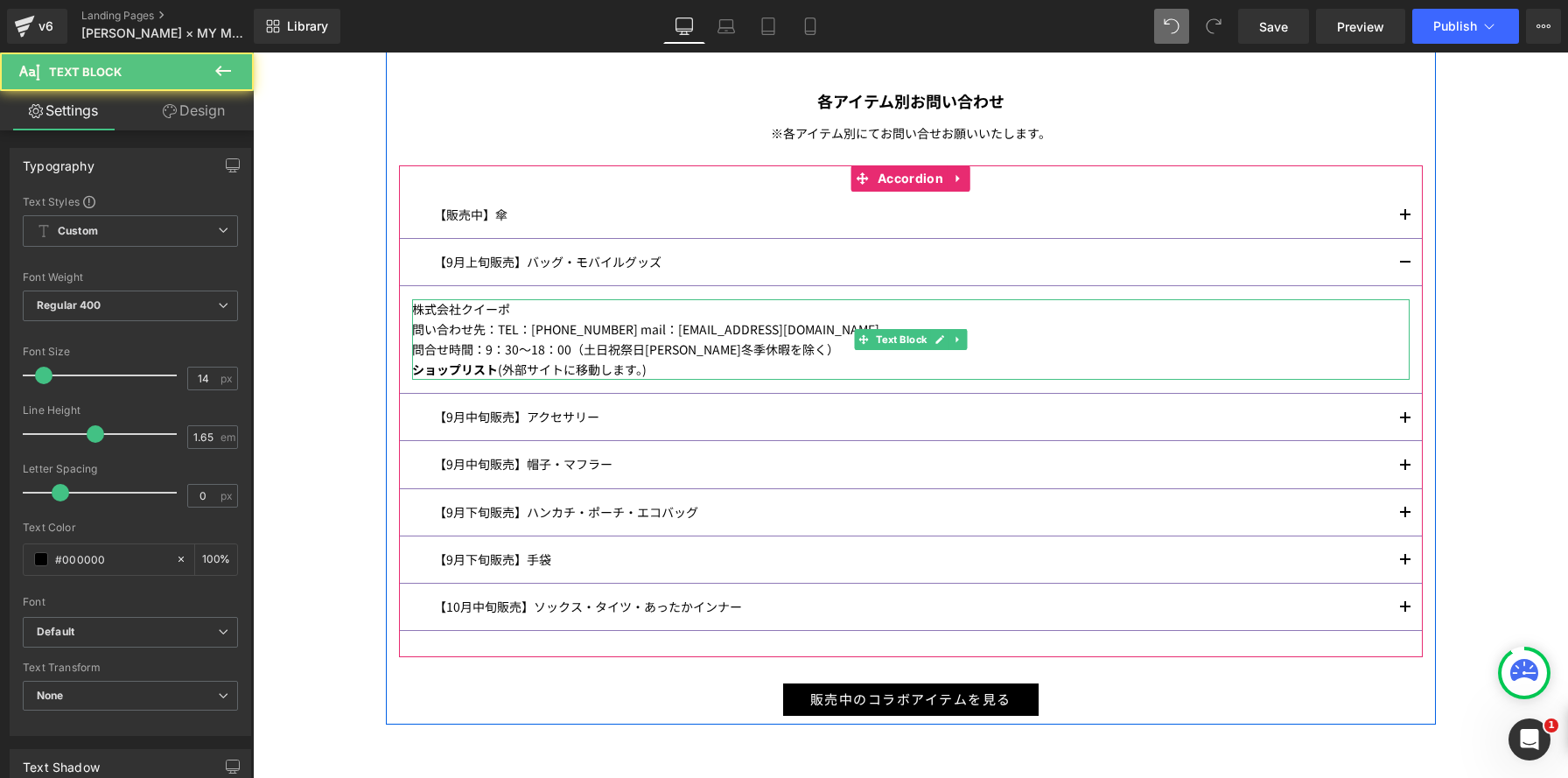
click at [501, 370] on span "(外部サイトに移動します。)" at bounding box center [572, 369] width 148 height 18
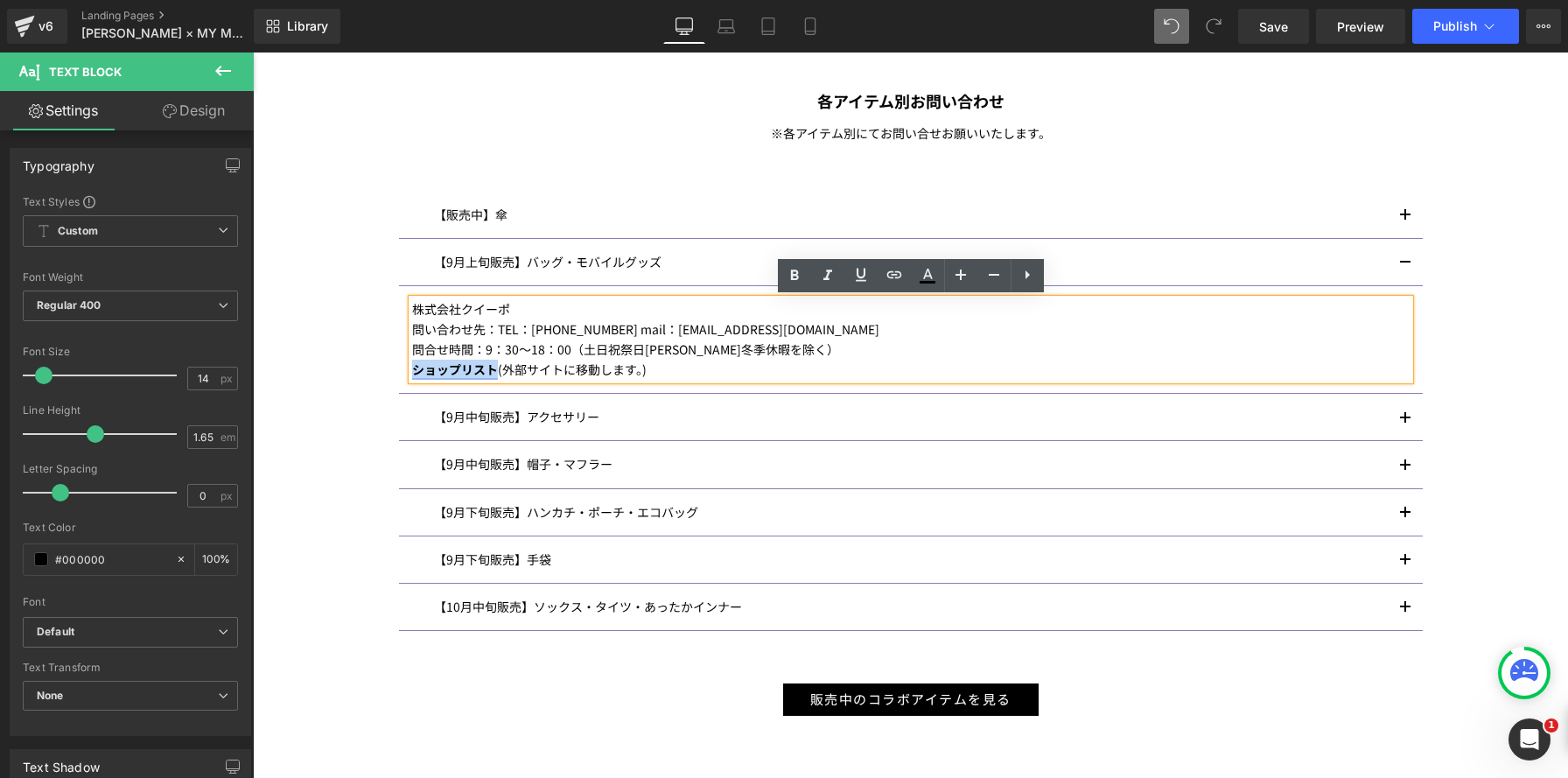
drag, startPoint x: 493, startPoint y: 370, endPoint x: 411, endPoint y: 367, distance: 82.1
click at [412, 367] on strong "ショップリスト" at bounding box center [454, 369] width 86 height 18
click at [0, 0] on icon at bounding box center [0, 0] width 0 height 0
click at [1405, 267] on span "button" at bounding box center [1405, 267] width 0 height 0
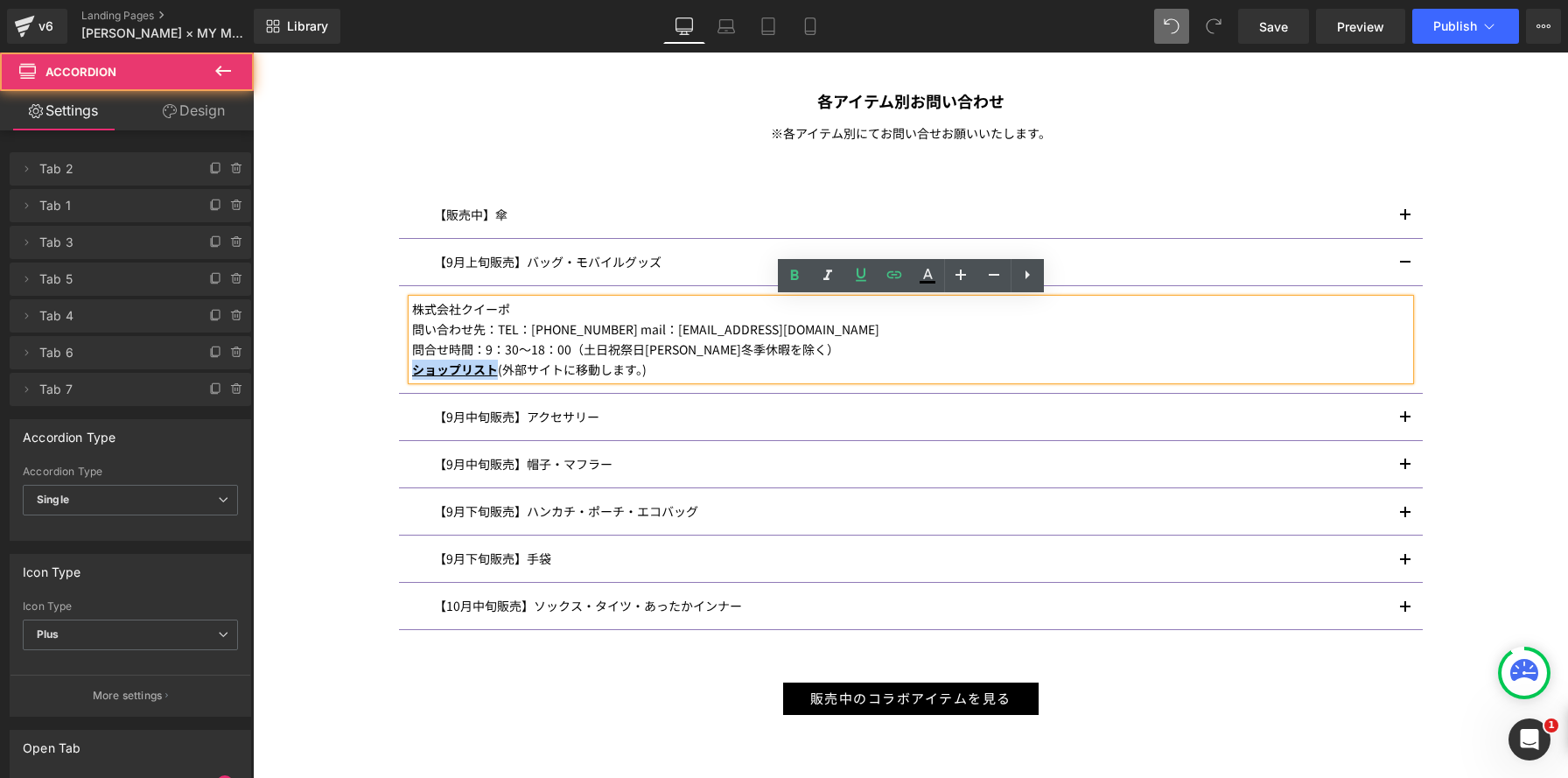
click at [1407, 258] on button "button" at bounding box center [1405, 261] width 35 height 47
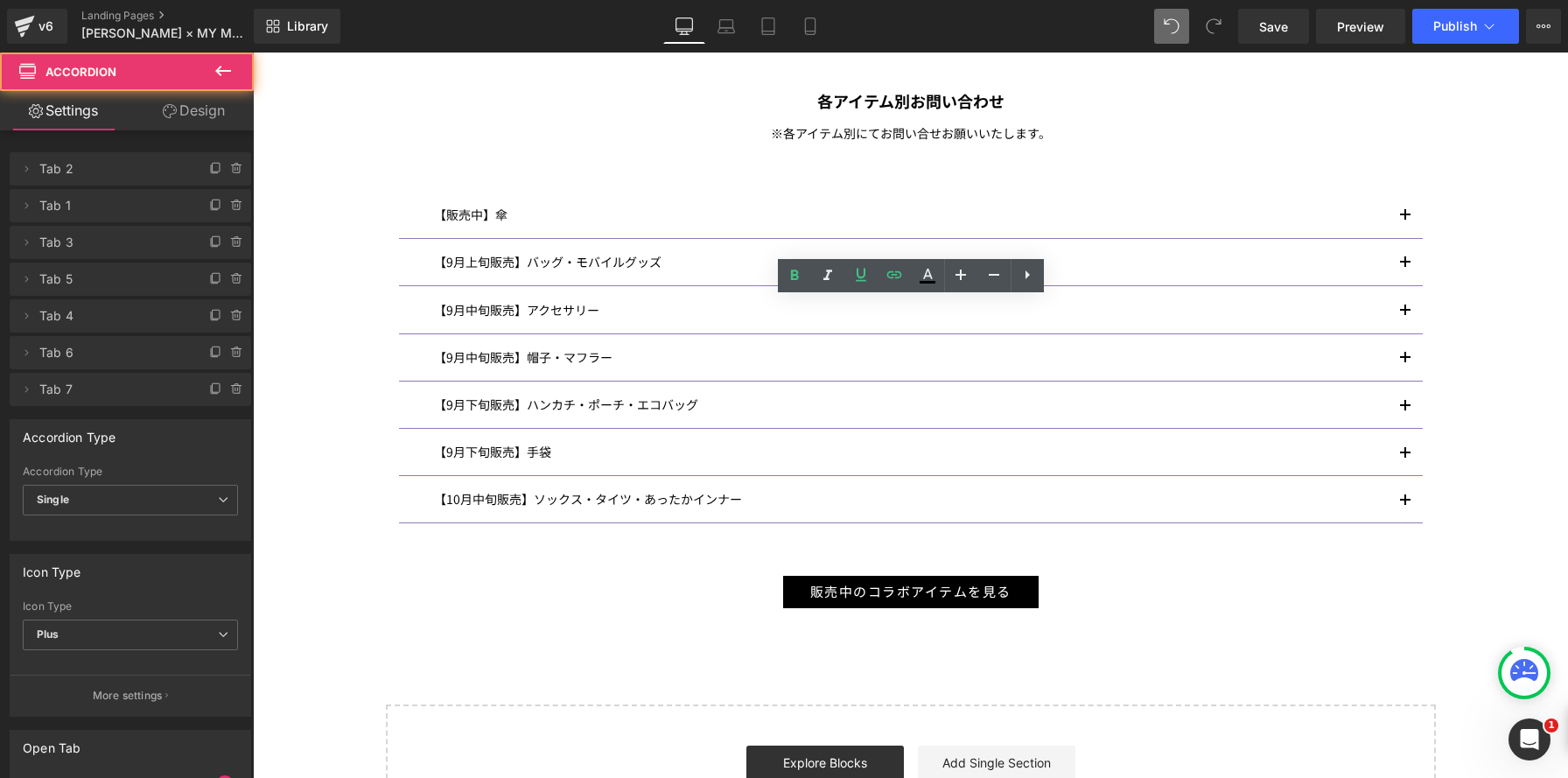
click at [1407, 303] on button "button" at bounding box center [1405, 310] width 35 height 47
click at [1407, 310] on button "button" at bounding box center [1405, 310] width 35 height 47
click at [1410, 306] on button "button" at bounding box center [1405, 310] width 35 height 47
click at [1401, 355] on button "button" at bounding box center [1405, 357] width 35 height 47
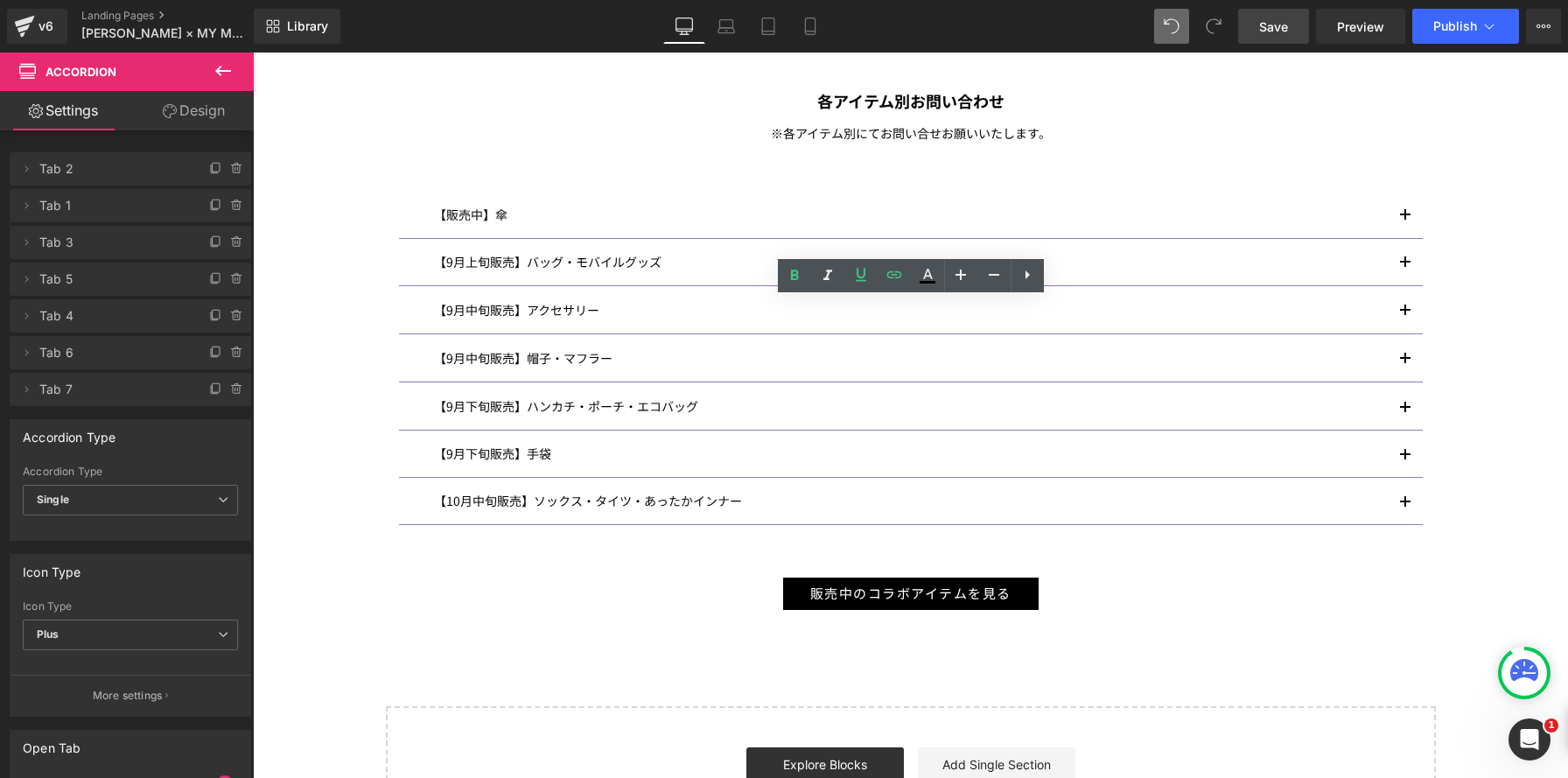
click at [1279, 27] on span "Save" at bounding box center [1273, 27] width 29 height 19
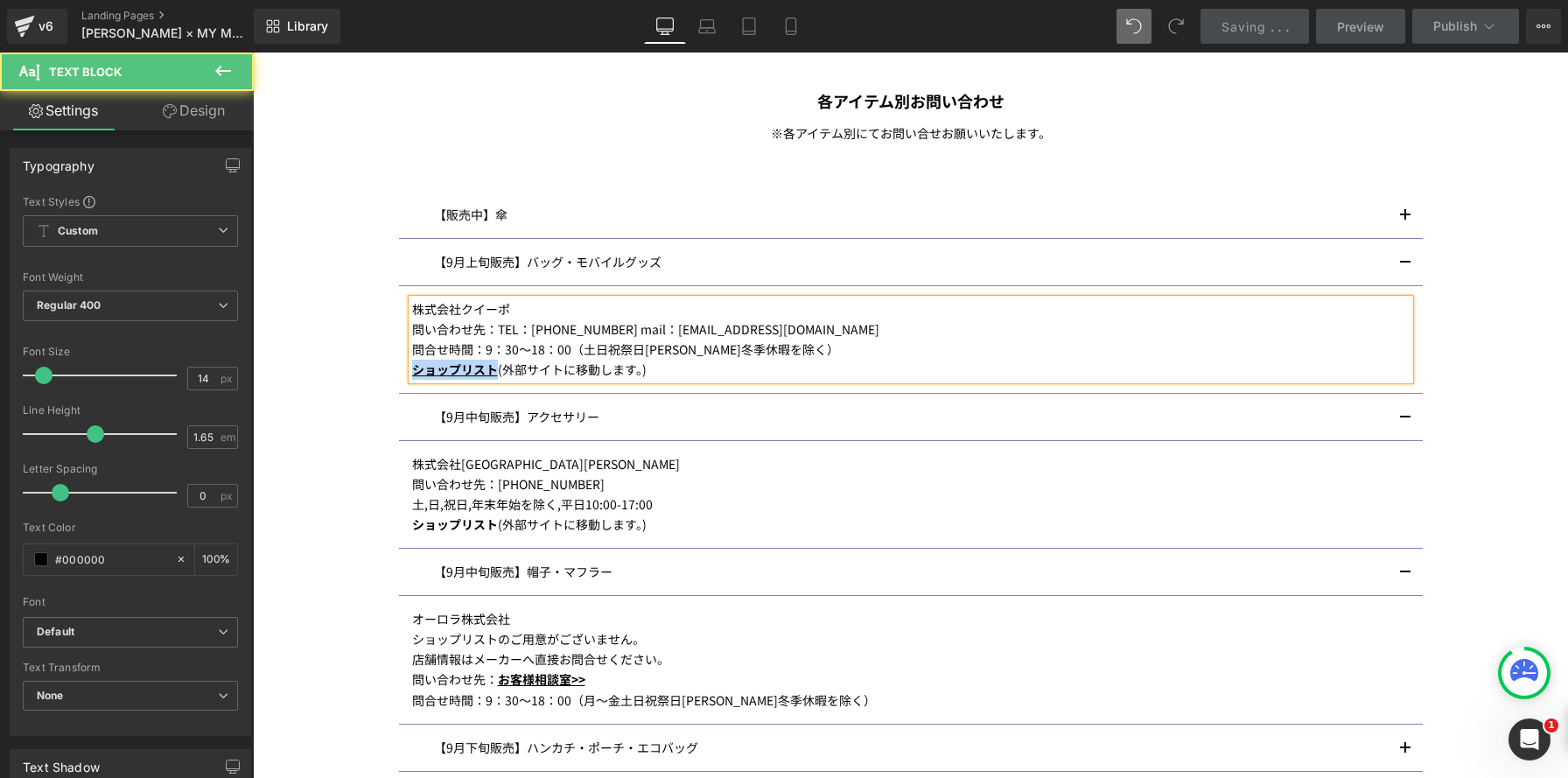
drag, startPoint x: 493, startPoint y: 522, endPoint x: 409, endPoint y: 523, distance: 84.0
click at [409, 523] on article "株式会社ヴァンドーム青山 問い合わせ先：03-3470-4061 土,日,祝日,年末年始を除く,平日10:00-17:00 ショップリスト (外部サイトに移動…" at bounding box center [911, 494] width 1024 height 108
click at [502, 525] on p "ショップリスト (外部サイトに移動します。)" at bounding box center [910, 525] width 997 height 20
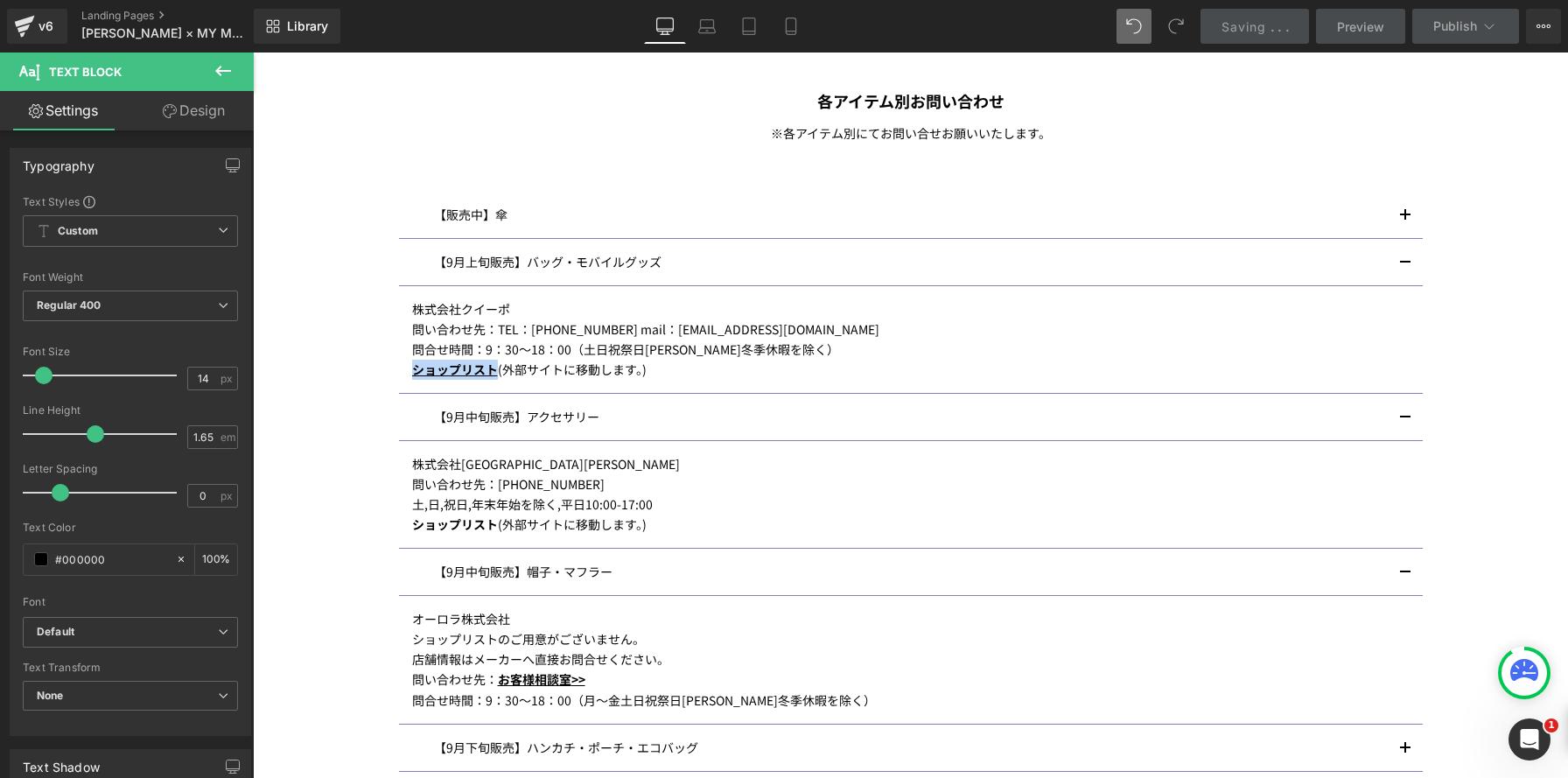
drag, startPoint x: 396, startPoint y: 523, endPoint x: 888, endPoint y: 458, distance: 496.3
click at [382, 523] on div "Image ANNA SUI× MY MELODY & KUROMI INFORMATION Heading マイメロディ 50 周年＆クロミ 20 周年を記…" at bounding box center [910, 159] width 1315 height 2058
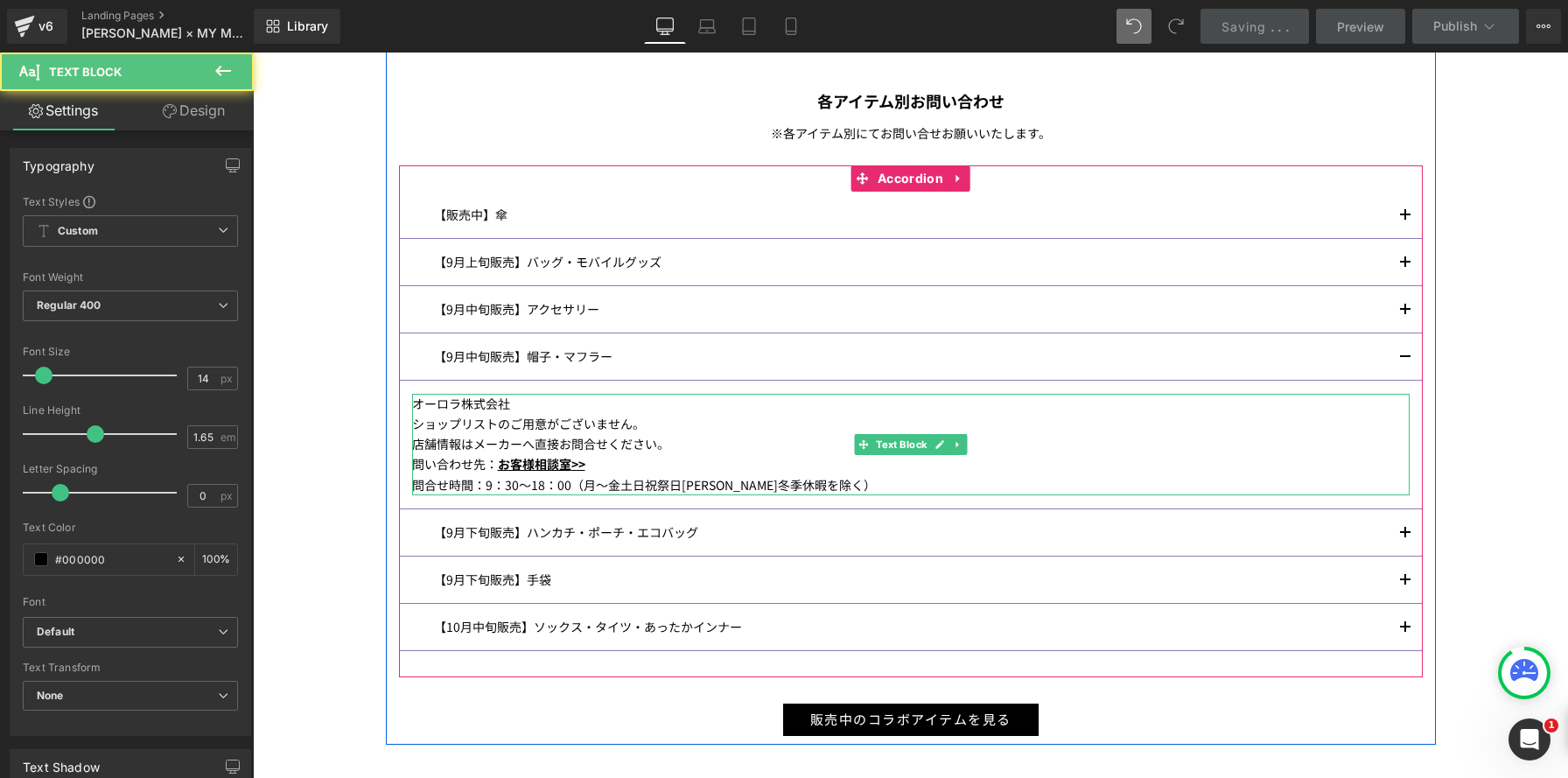
click at [620, 464] on div "問い合わせ先： お客様相談室 >>" at bounding box center [910, 464] width 997 height 20
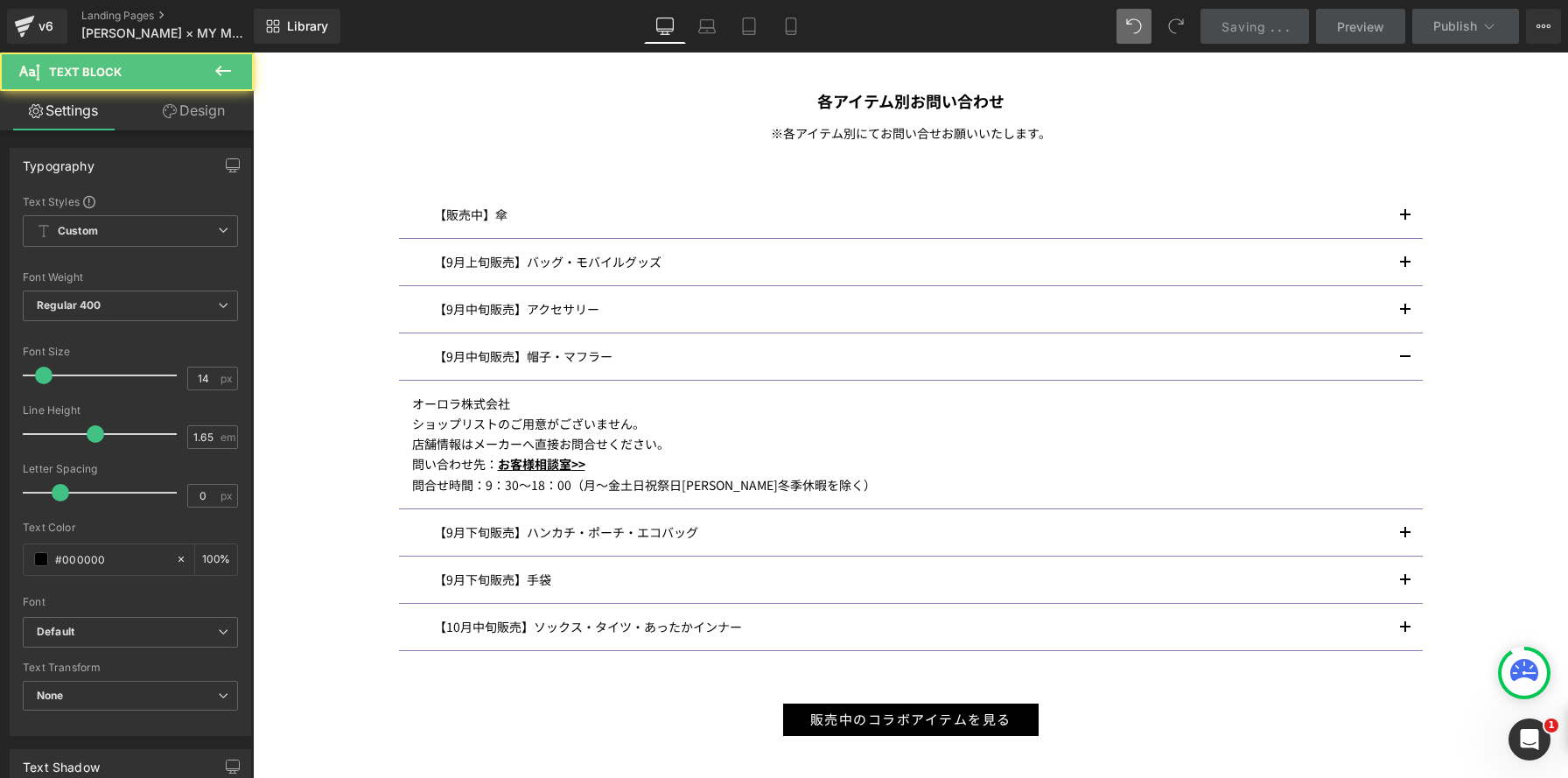
click at [612, 463] on div "問い合わせ先： お客様相談室 >>" at bounding box center [910, 464] width 997 height 20
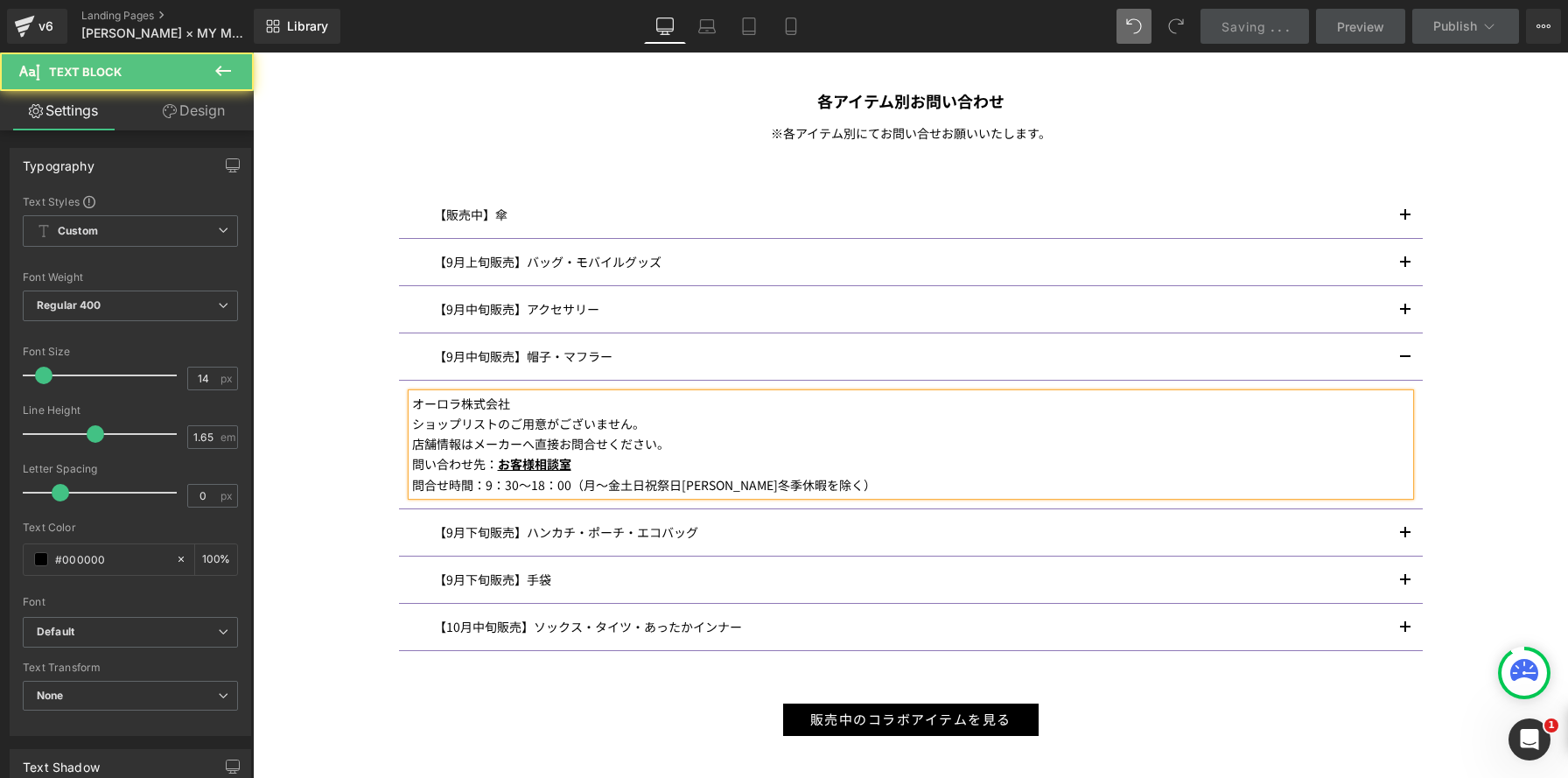
click at [1405, 221] on span "button" at bounding box center [1405, 221] width 0 height 0
click at [1408, 221] on button "button" at bounding box center [1405, 215] width 35 height 47
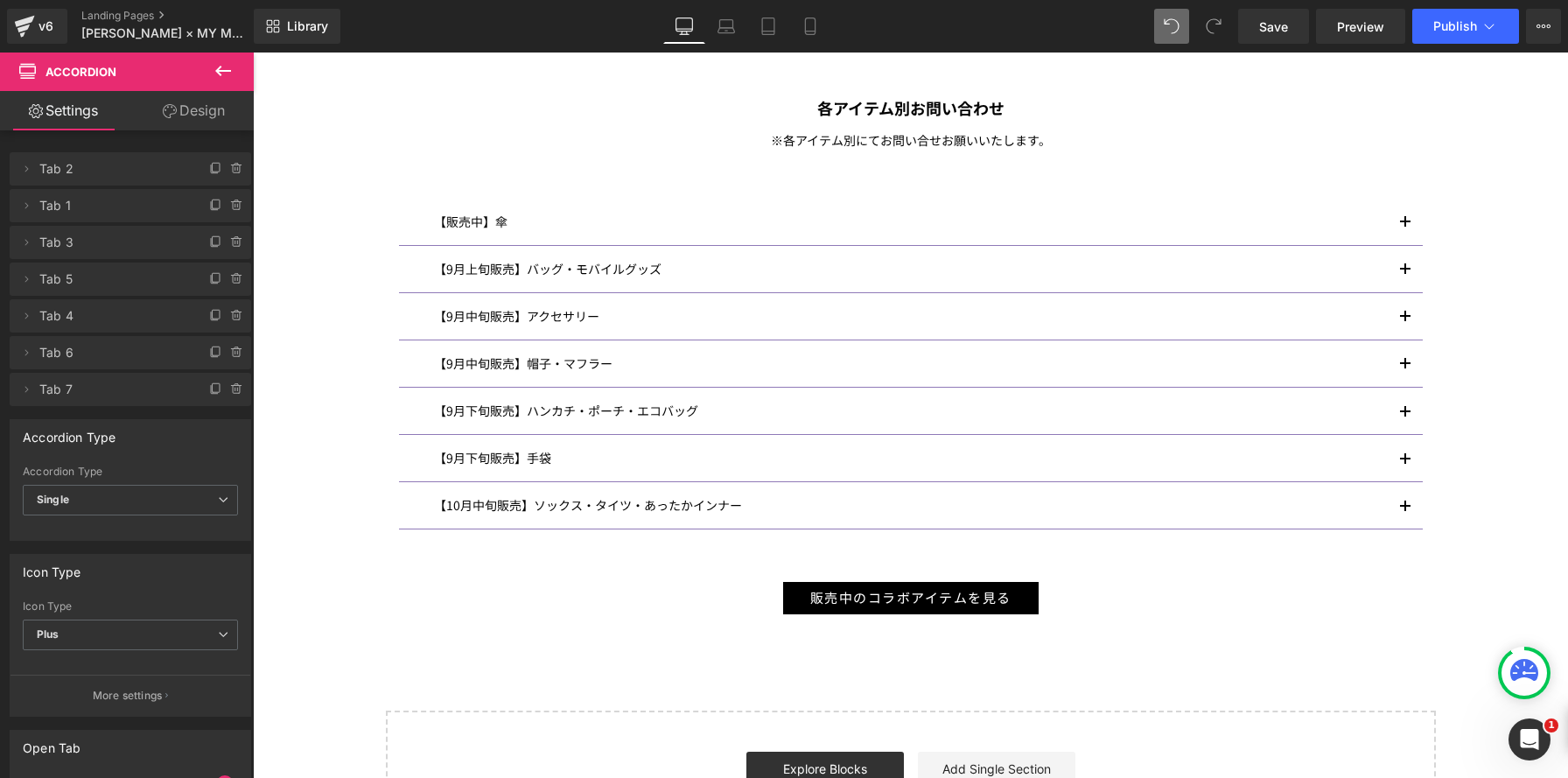
scroll to position [2482, 1315]
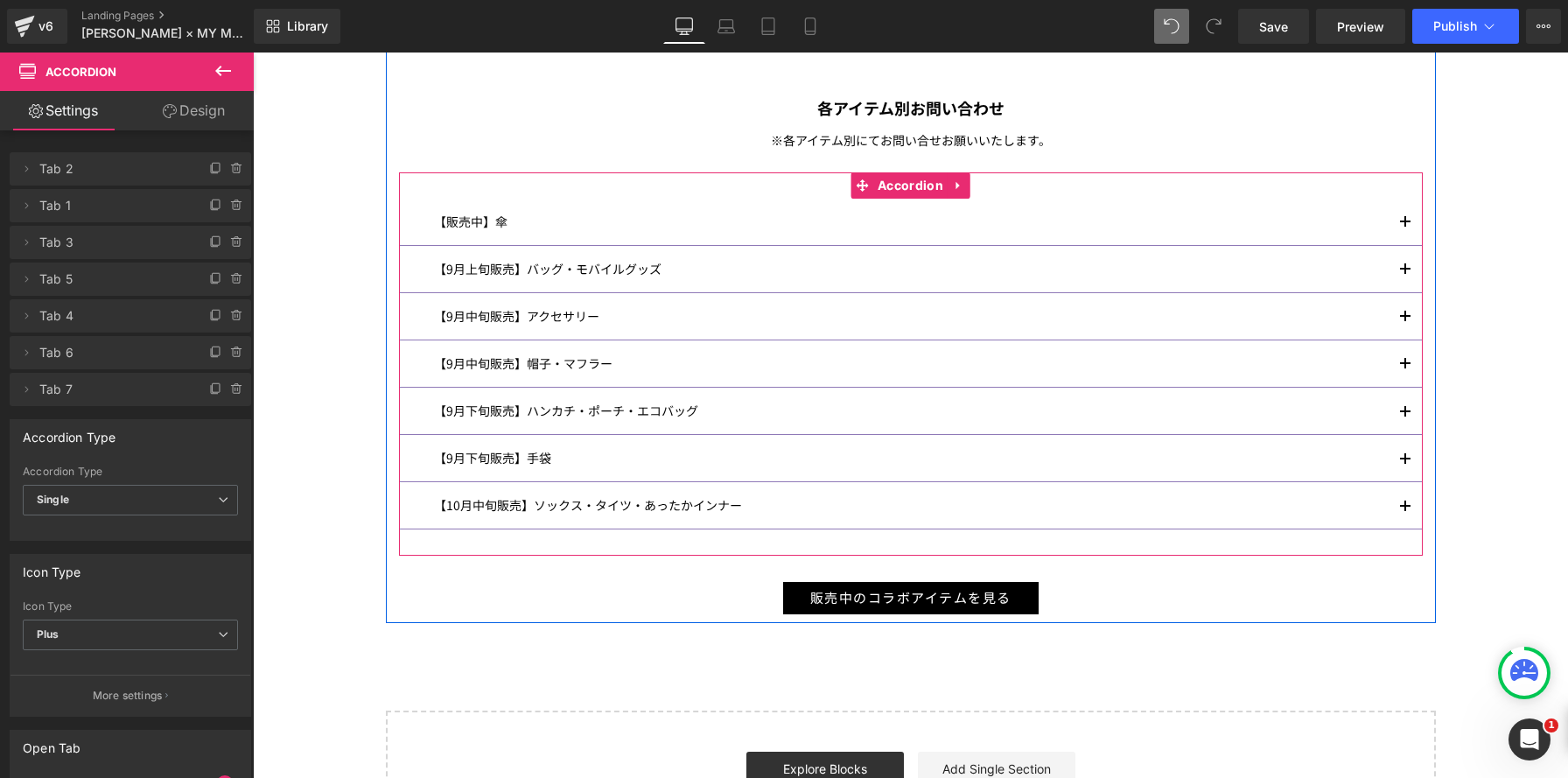
click at [1405, 228] on span "button" at bounding box center [1405, 228] width 0 height 0
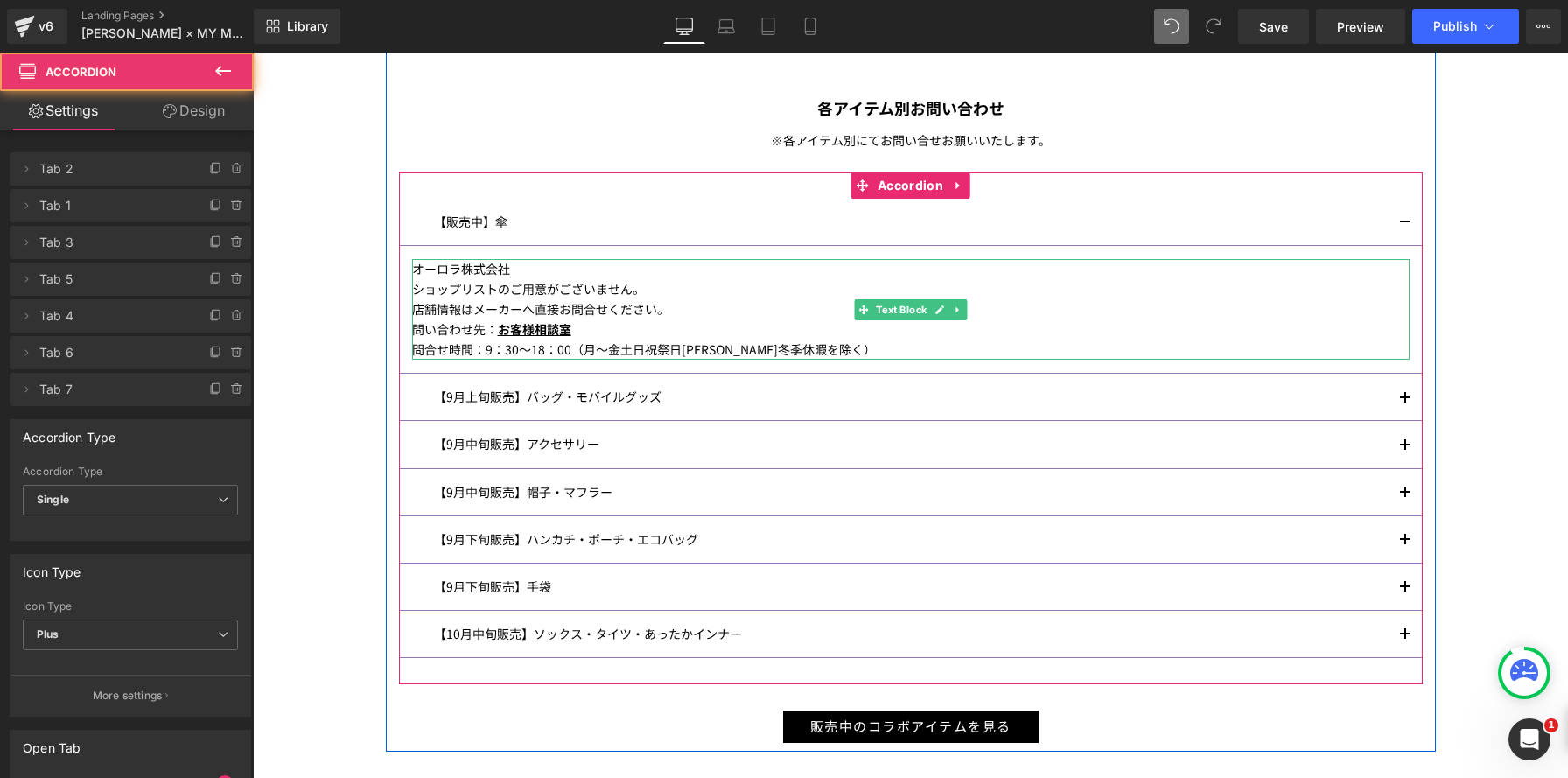
scroll to position [2610, 1315]
drag, startPoint x: 510, startPoint y: 330, endPoint x: 589, endPoint y: 328, distance: 79.0
click at [509, 330] on div "問い合わせ先： お客様相談室" at bounding box center [910, 330] width 997 height 20
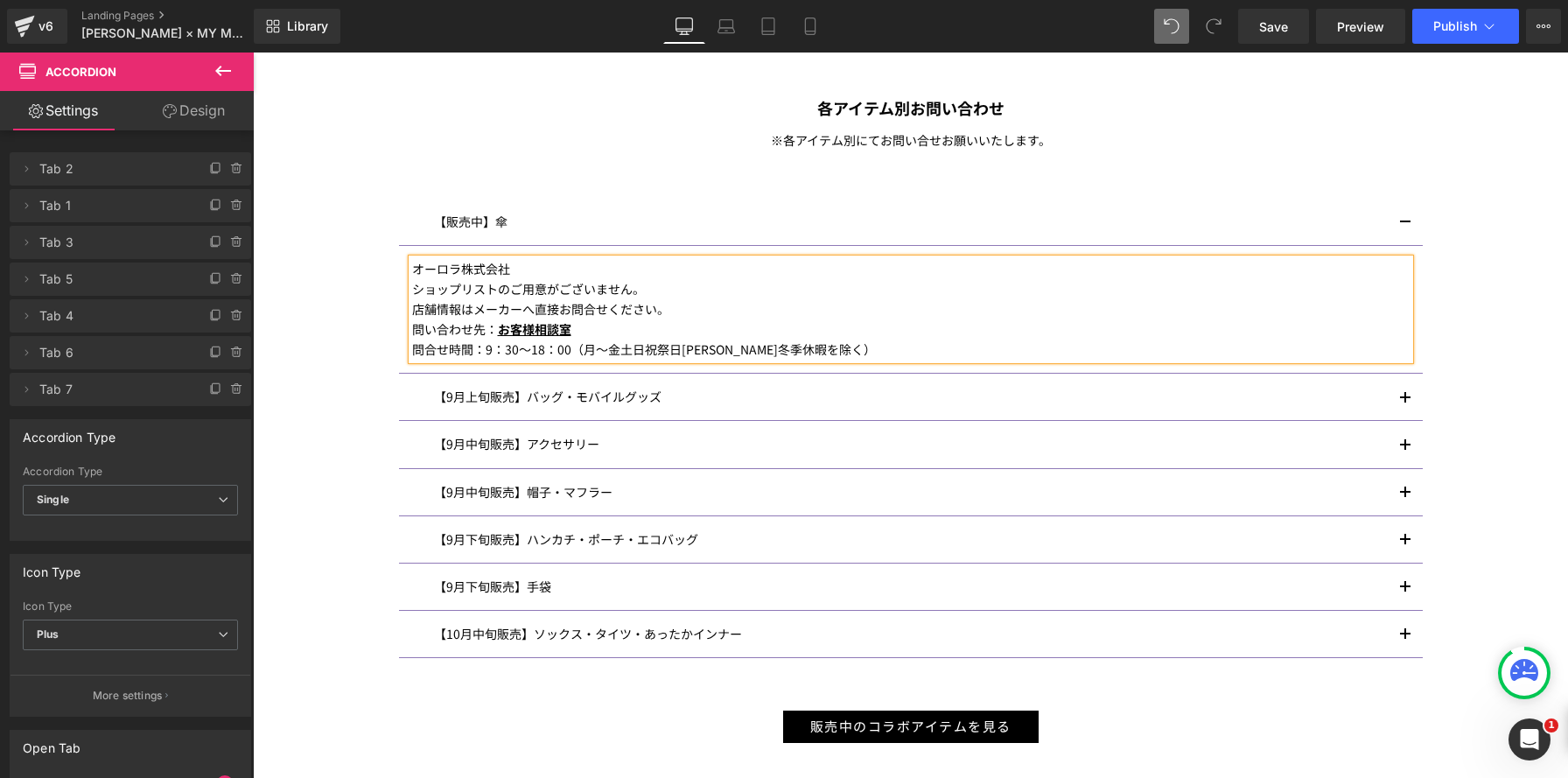
click at [589, 328] on div "問い合わせ先： お客様相談室" at bounding box center [910, 330] width 997 height 20
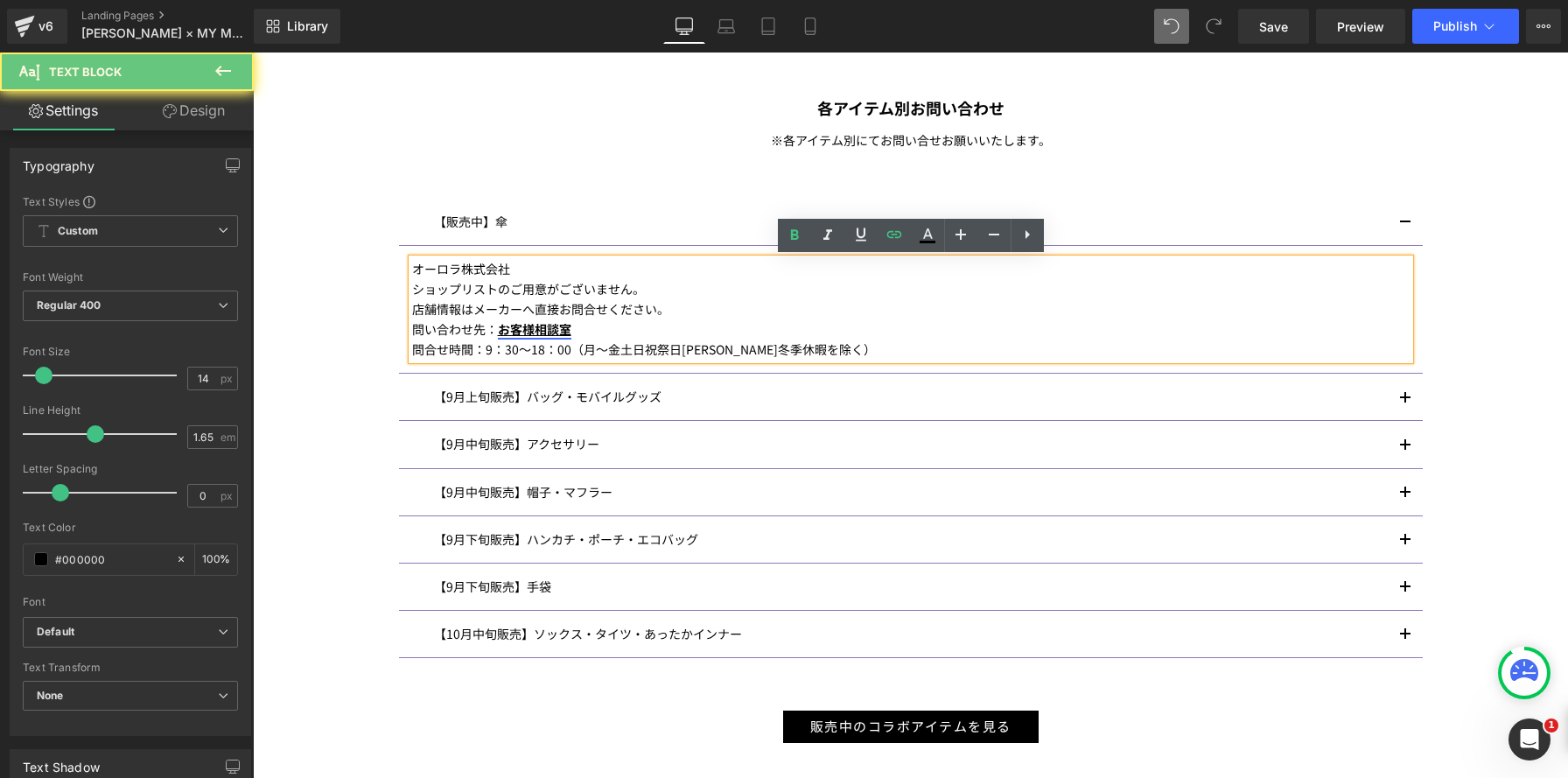
click at [497, 328] on div "問い合わせ先： お客様相談室" at bounding box center [910, 330] width 997 height 20
click at [894, 237] on icon at bounding box center [894, 234] width 21 height 21
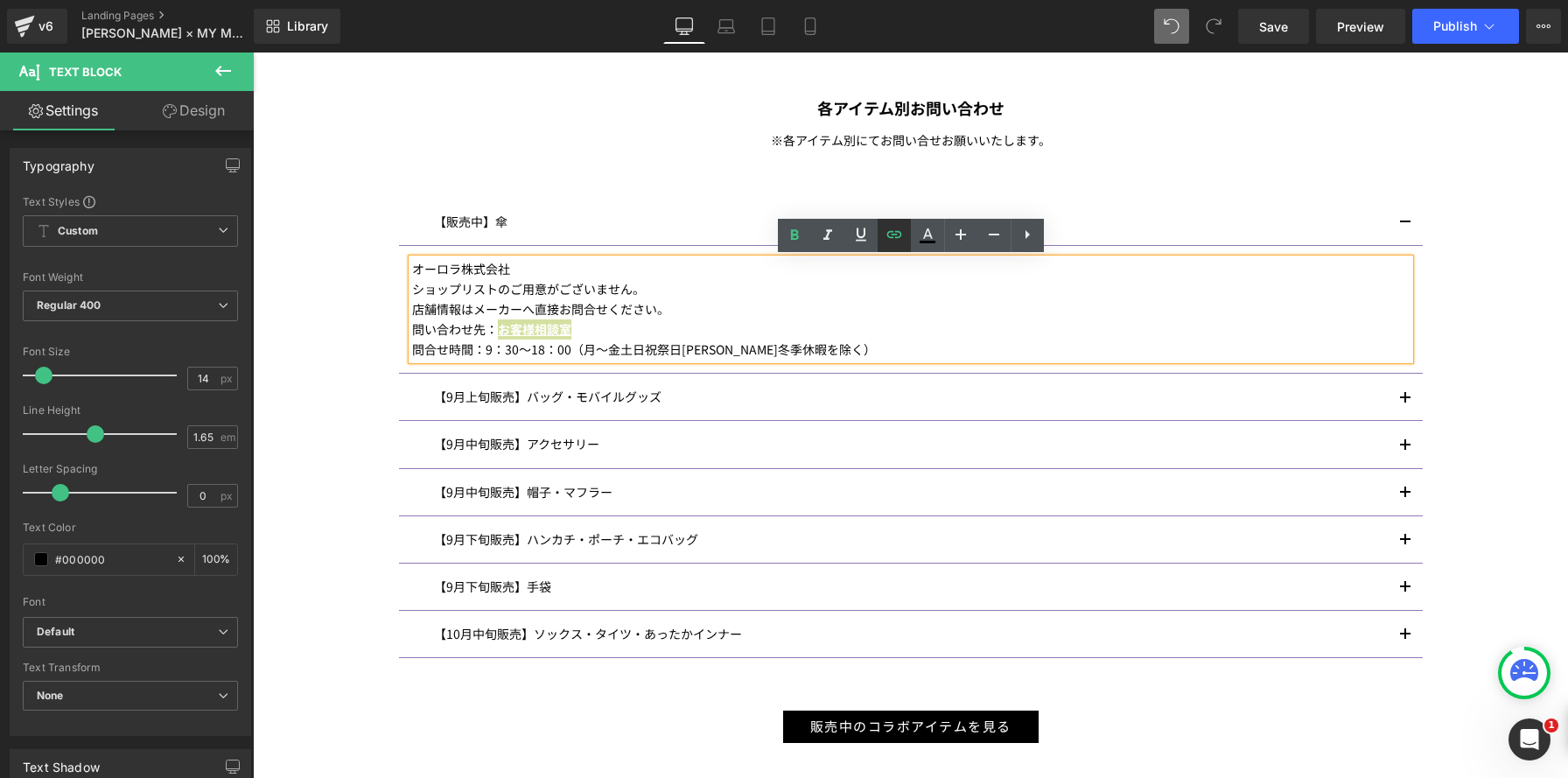
type input "https://aurora-accent.co.jp/ment/index.html"
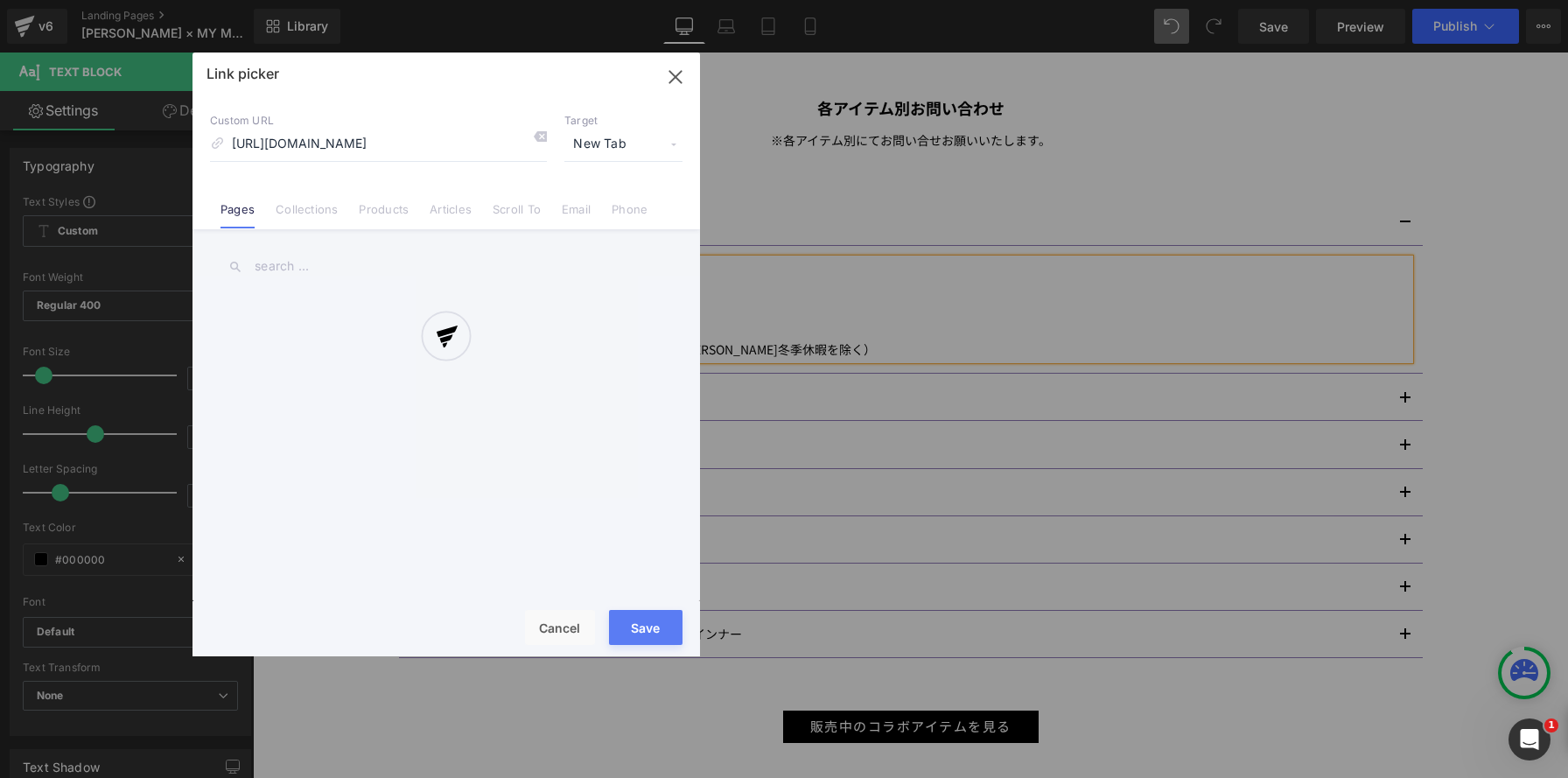
click at [774, 0] on div "Text Color Highlight Color rgba(143, 121, 183, 1) #8f79b7 100 % transparent tra…" at bounding box center [784, 0] width 1568 height 0
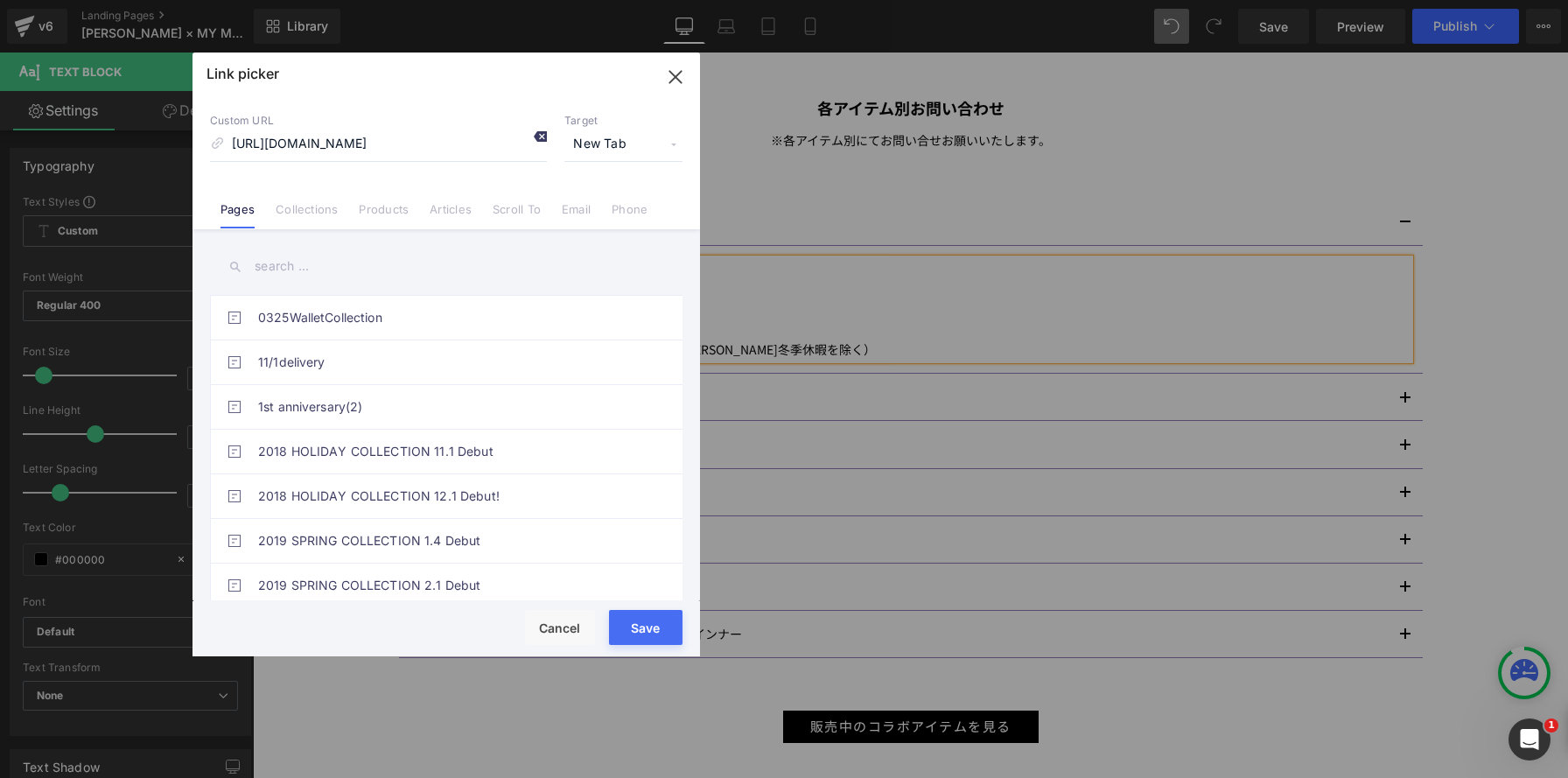
click at [538, 136] on icon at bounding box center [539, 137] width 14 height 14
click at [392, 151] on input at bounding box center [378, 145] width 337 height 34
paste input "https://aurora-store.jp/view/page/contact"
type input "https://aurora-store.jp/view/page/contact"
click at [655, 617] on button "Save" at bounding box center [645, 627] width 73 height 35
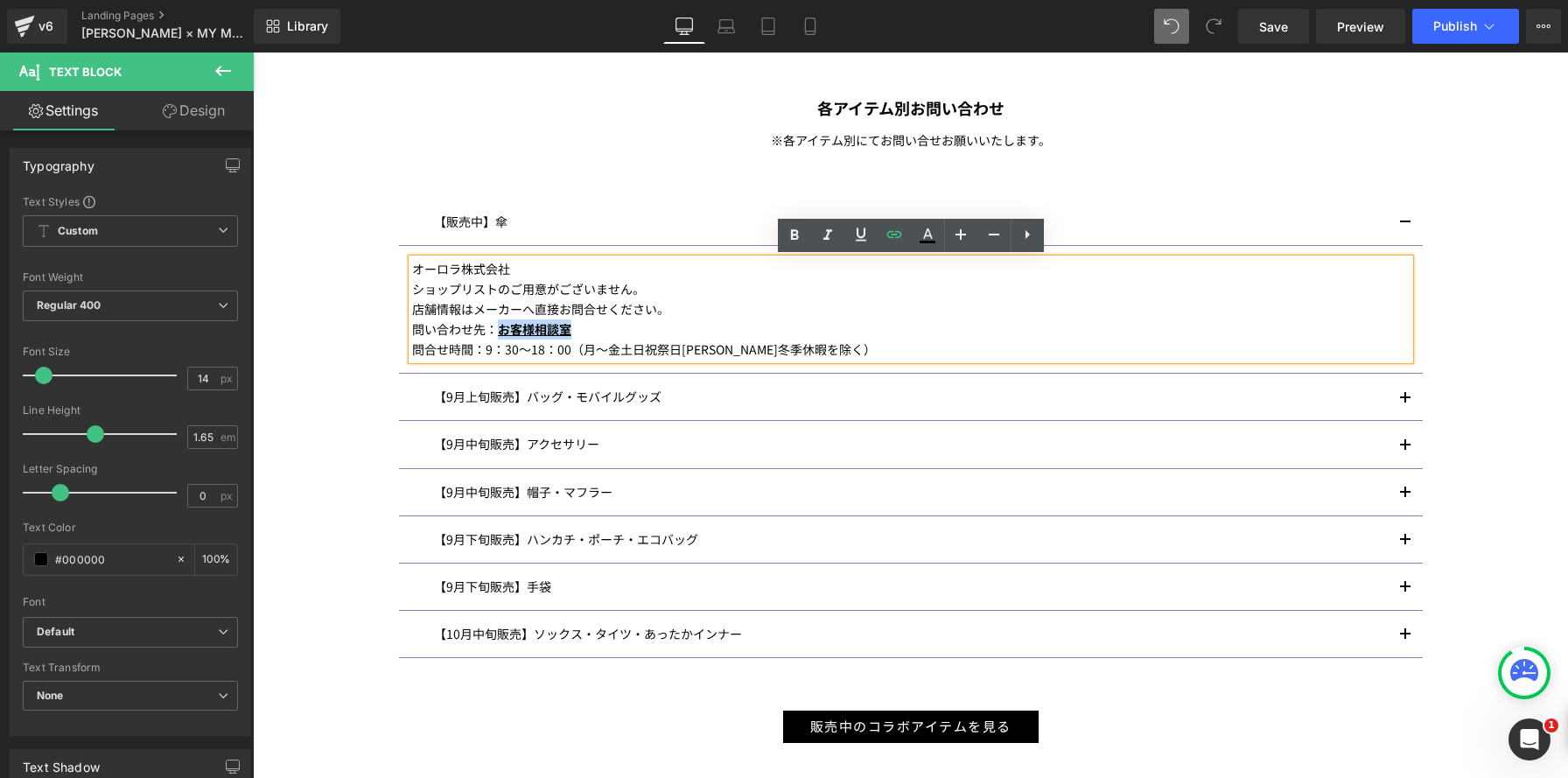
click at [1405, 228] on span "button" at bounding box center [1405, 228] width 0 height 0
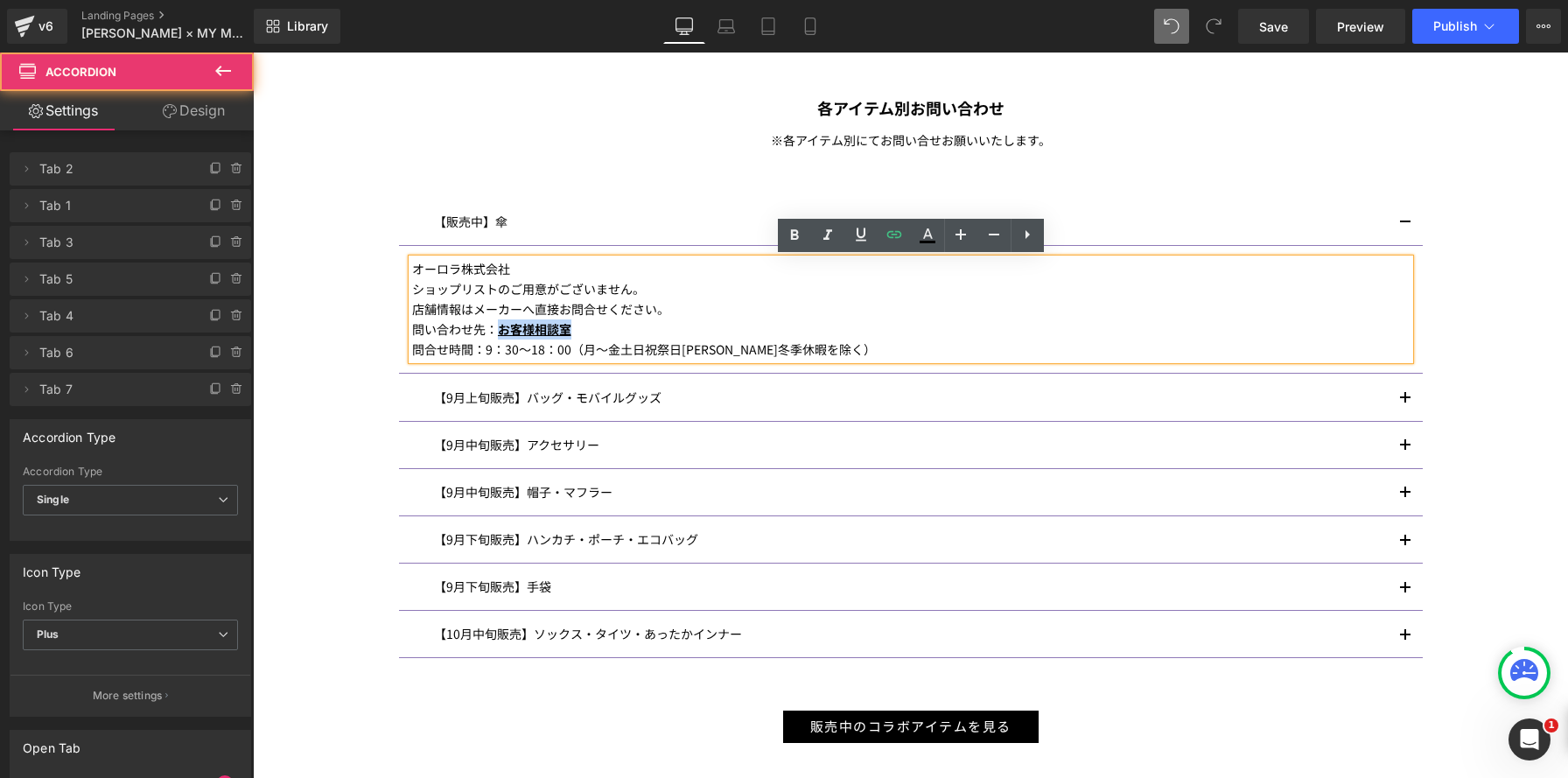
click at [1403, 224] on button "button" at bounding box center [1405, 222] width 35 height 47
drag, startPoint x: 1404, startPoint y: 395, endPoint x: 1410, endPoint y: 406, distance: 12.5
click at [1405, 403] on span "button" at bounding box center [1405, 403] width 0 height 0
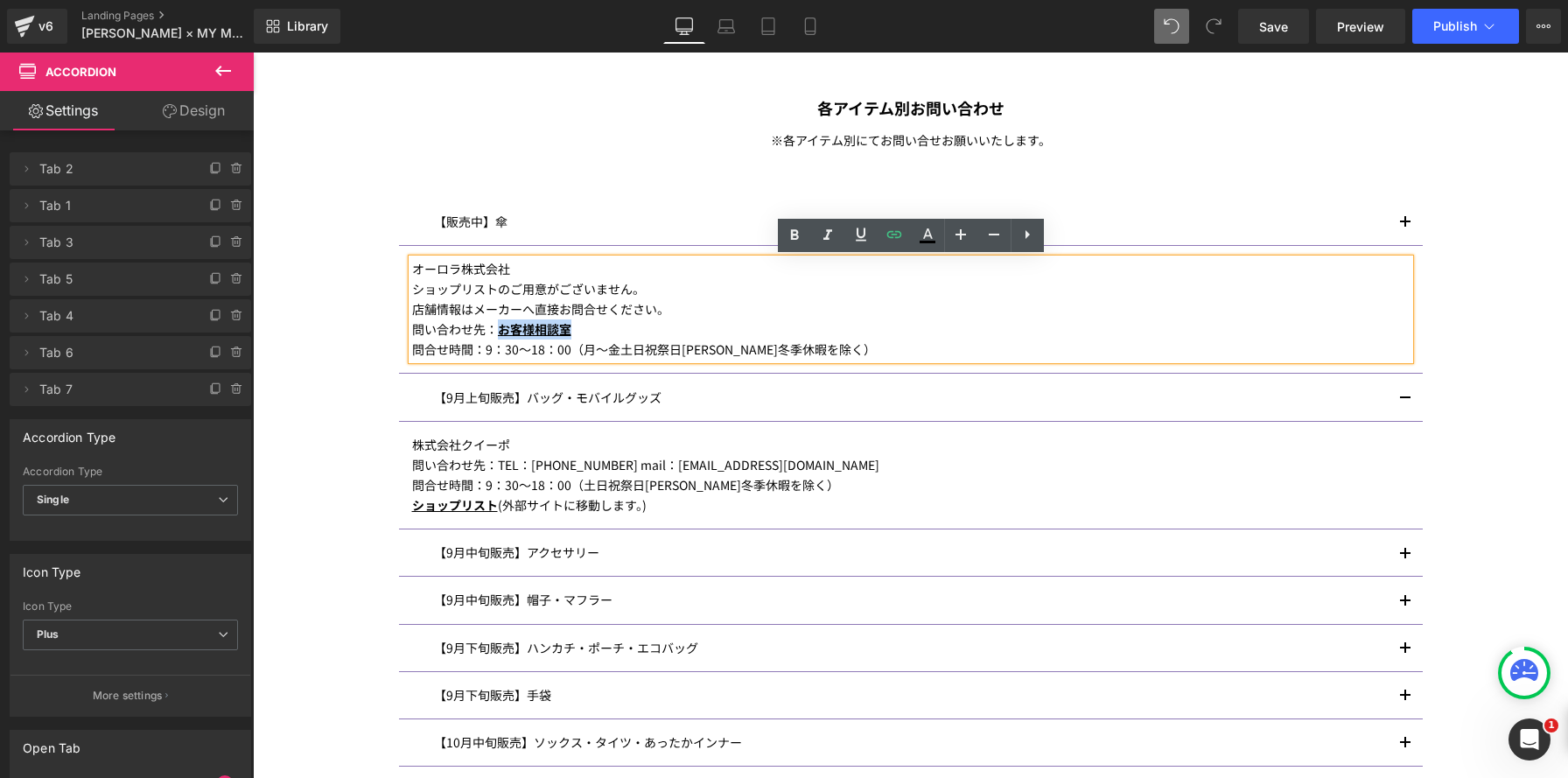
click at [695, 503] on p "ショップリスト (外部サイトに移動します。)" at bounding box center [910, 505] width 997 height 20
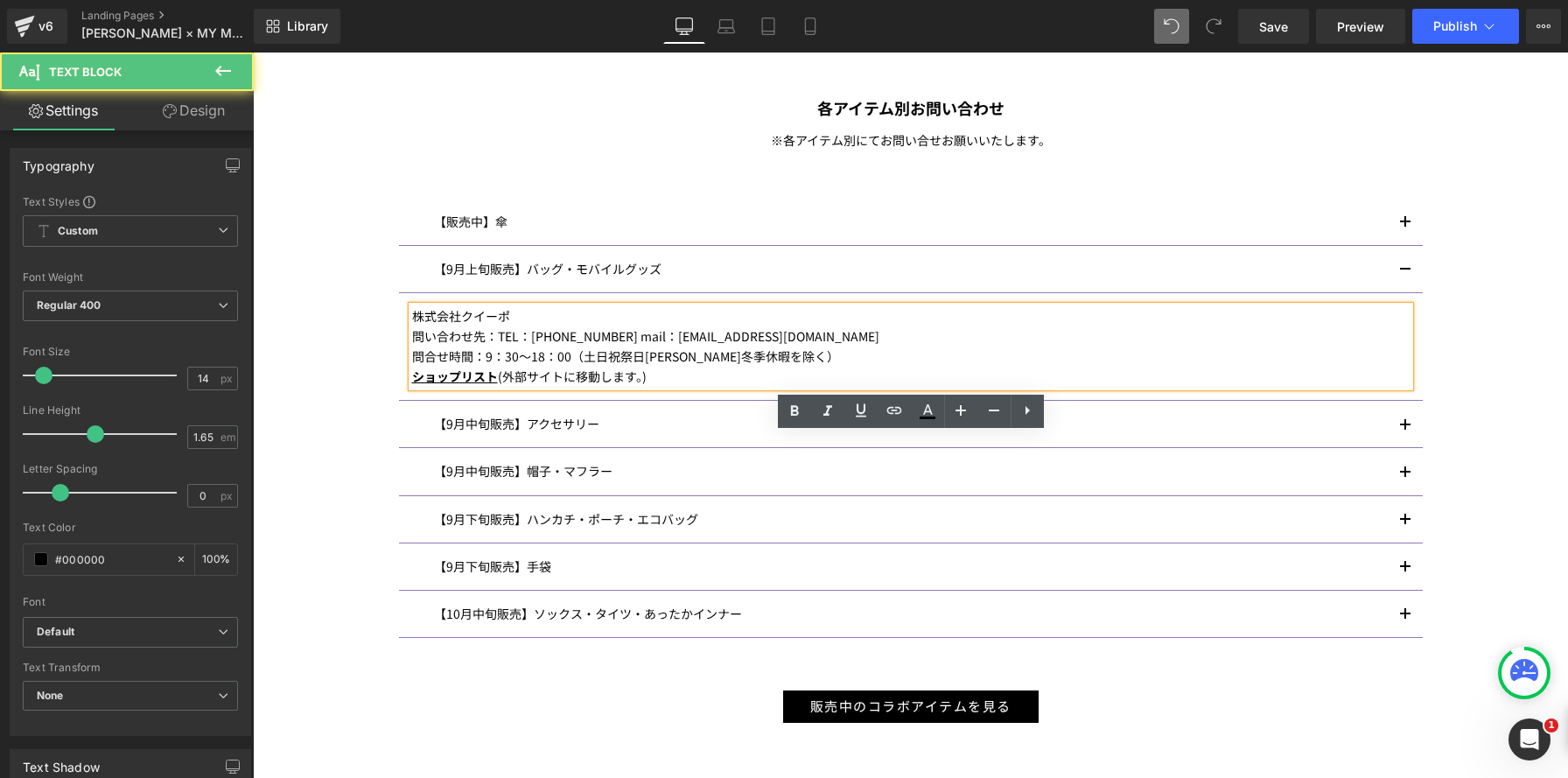
drag, startPoint x: 612, startPoint y: 507, endPoint x: 780, endPoint y: 579, distance: 182.8
click at [498, 387] on p "ショップリスト (外部サイトに移動します。)" at bounding box center [910, 376] width 997 height 20
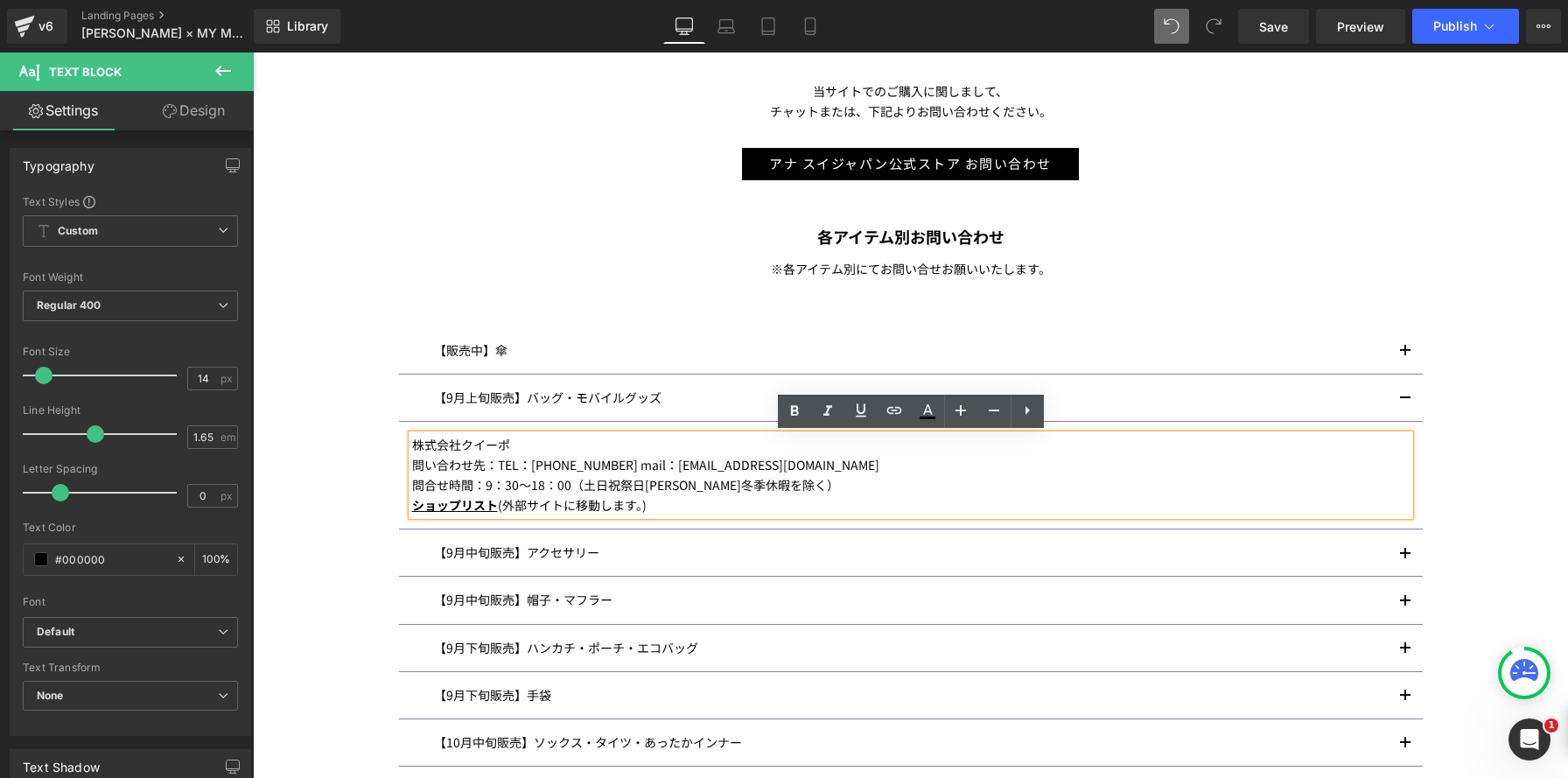
scroll to position [2590, 1315]
click at [1407, 347] on button "button" at bounding box center [1405, 350] width 35 height 47
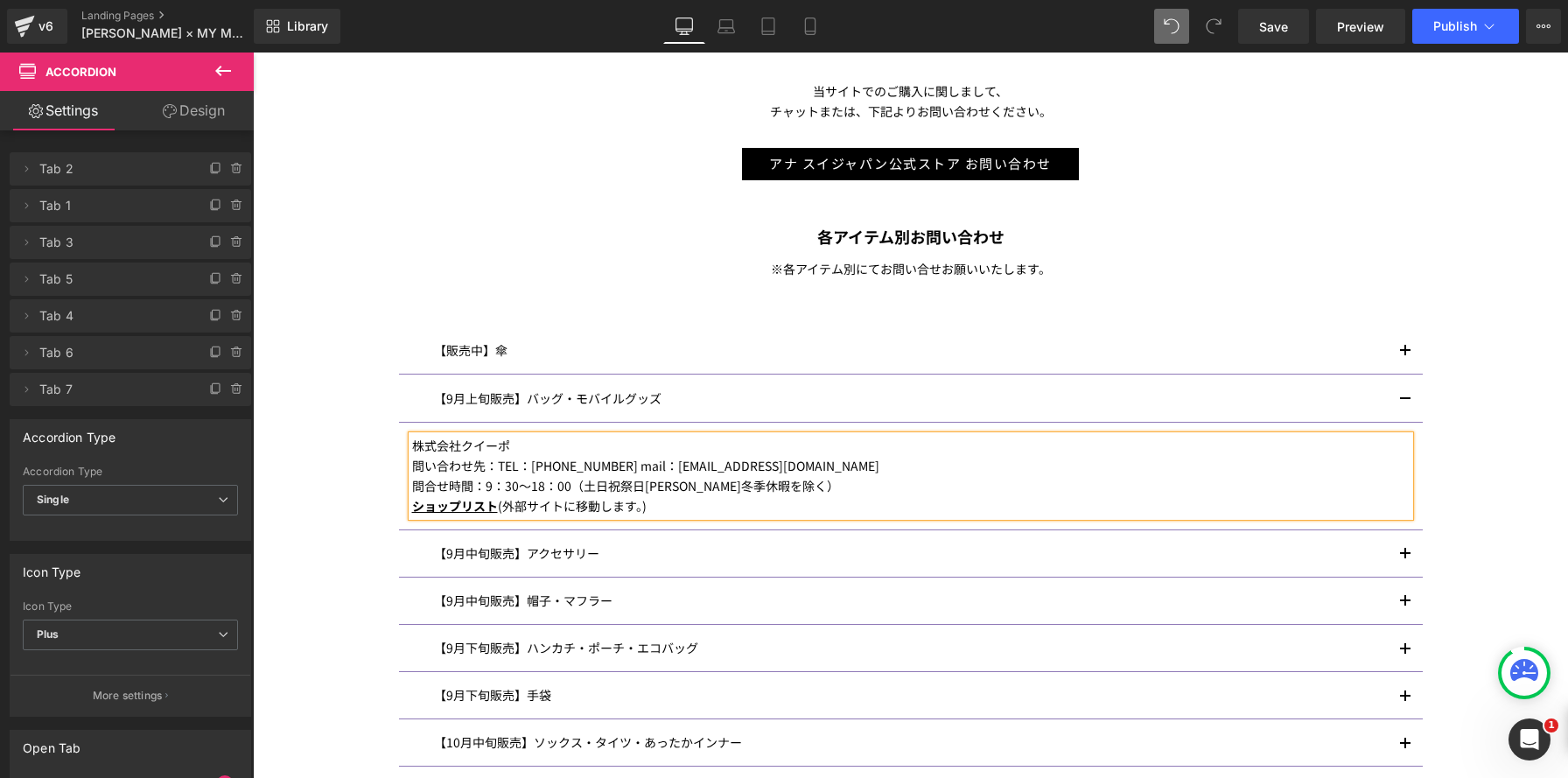
click at [1405, 356] on span "button" at bounding box center [1405, 356] width 0 height 0
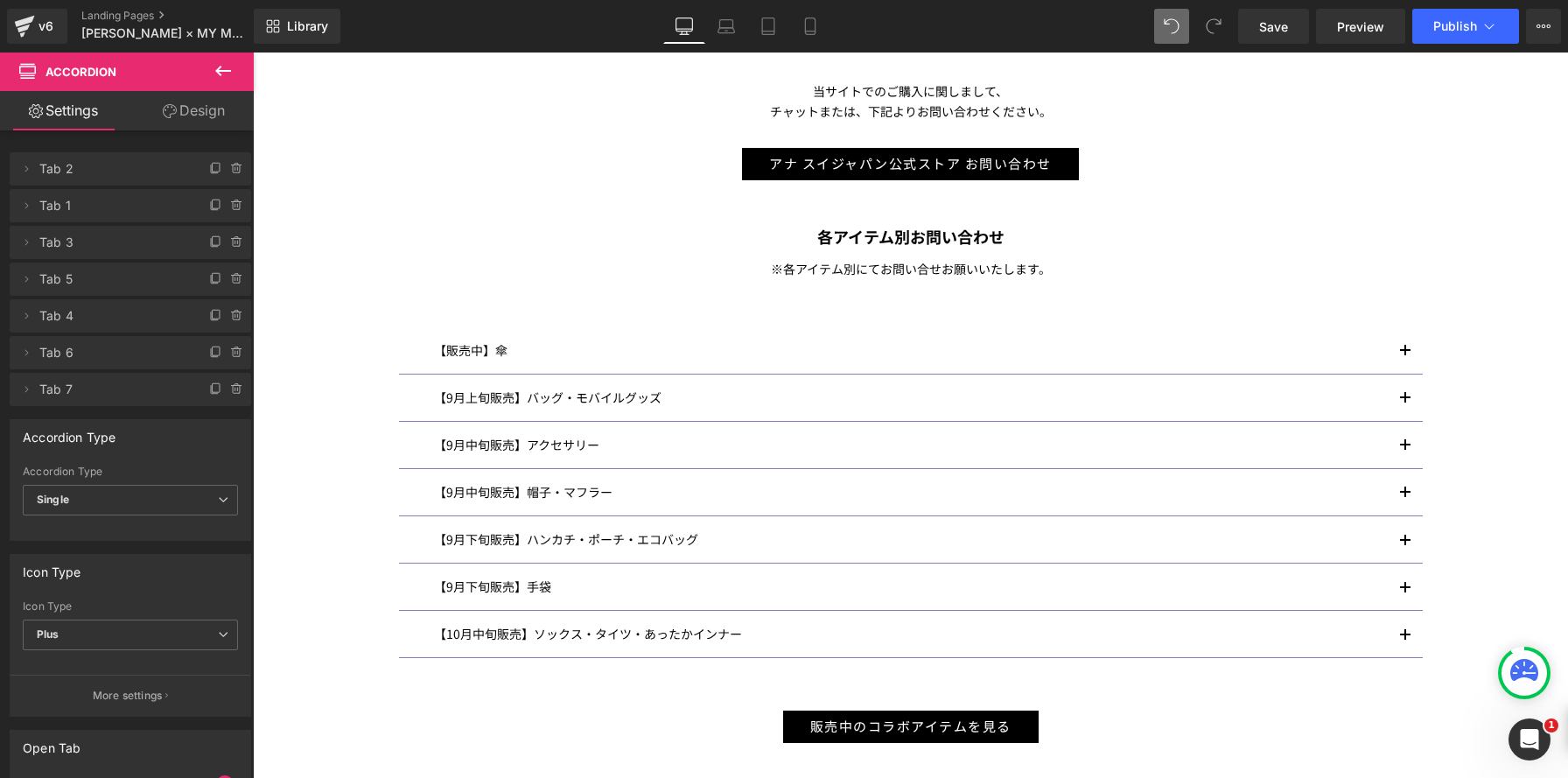
scroll to position [2482, 1315]
click at [1405, 356] on span "button" at bounding box center [1405, 356] width 0 height 0
click at [1266, 32] on span "Save" at bounding box center [1273, 27] width 29 height 19
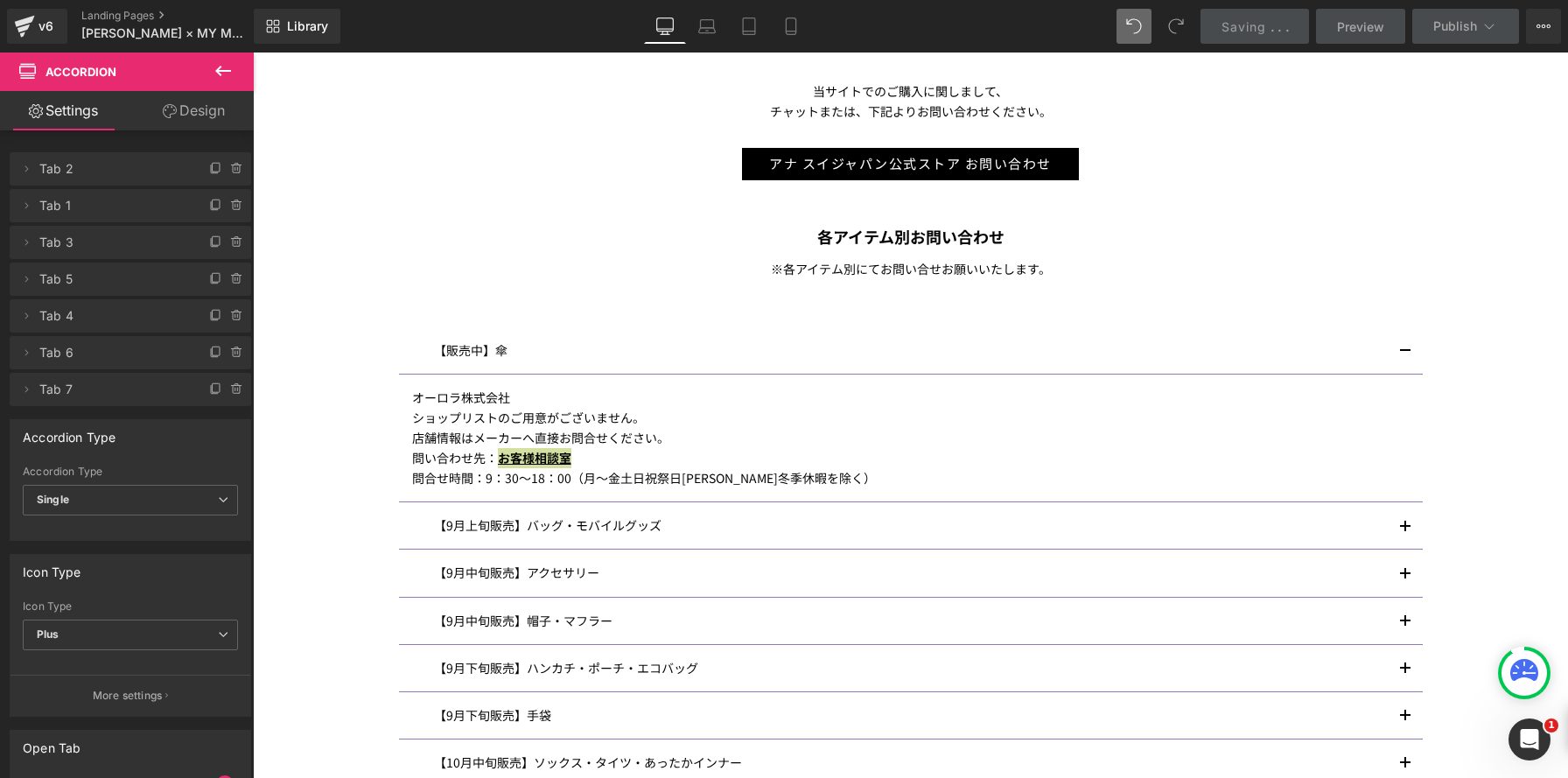
scroll to position [2610, 1315]
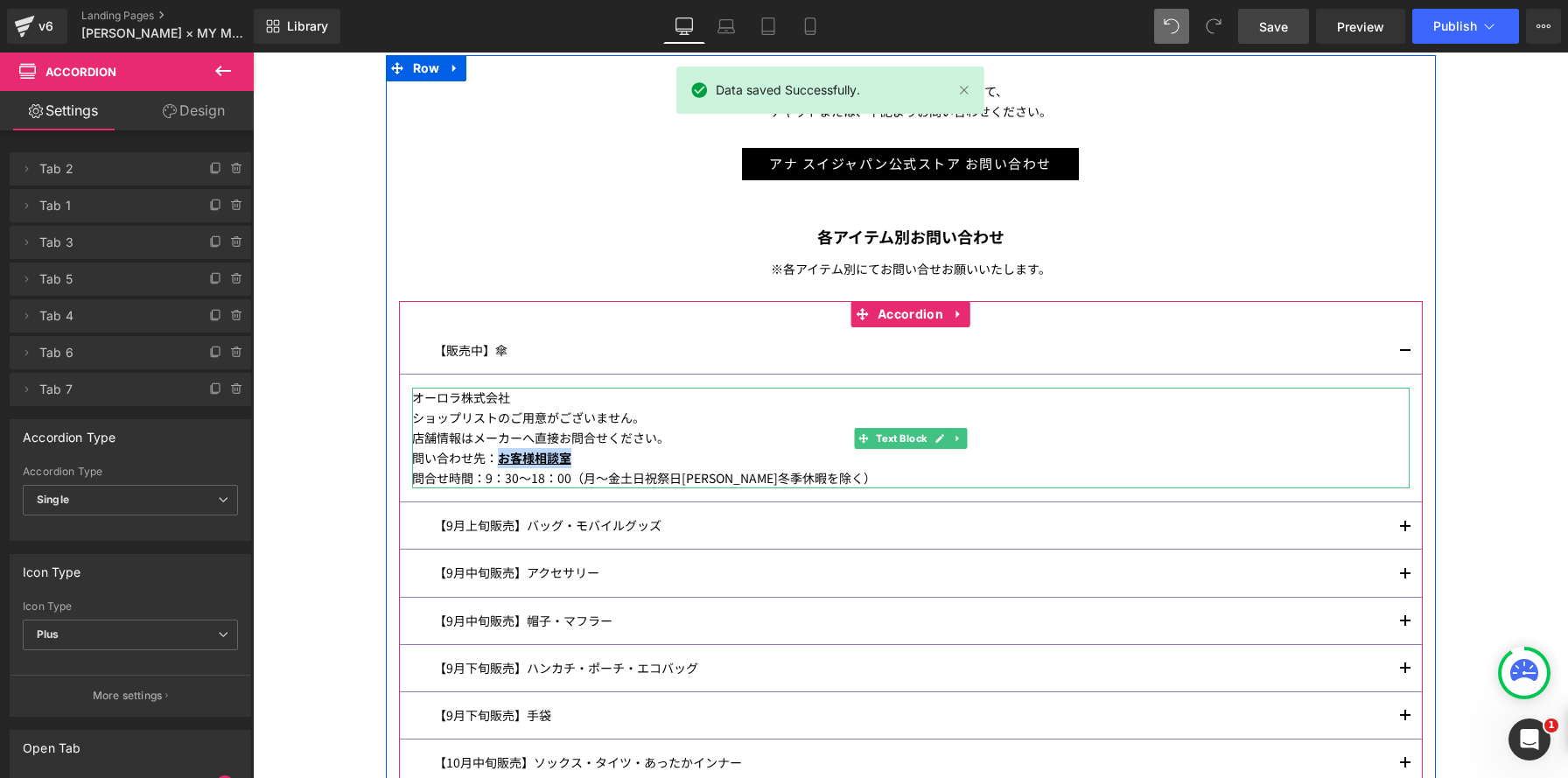
click at [611, 458] on div "問い合わせ先： お客様相談室" at bounding box center [910, 457] width 997 height 20
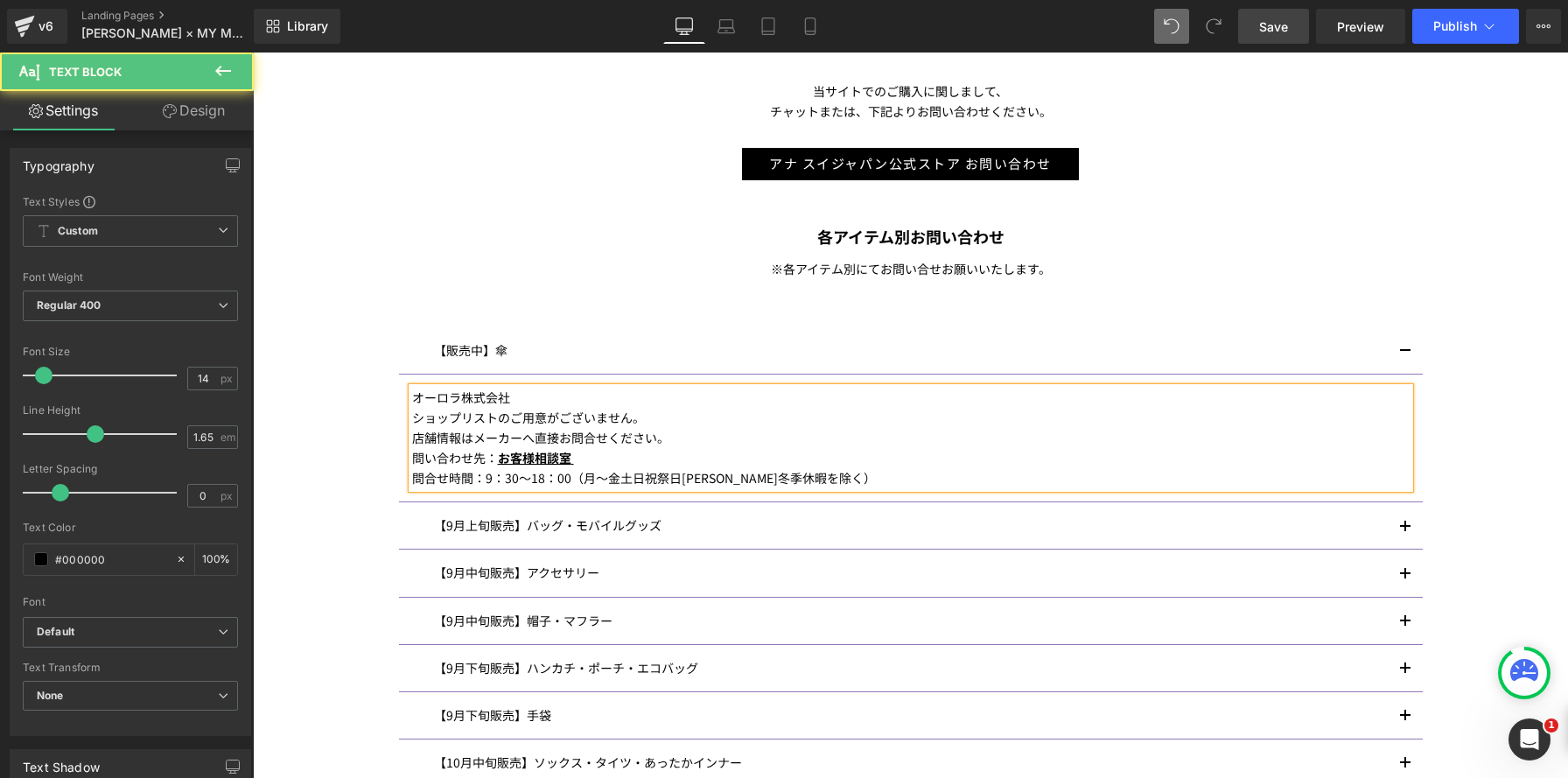
click at [711, 458] on div "問い合わせ先： お客様相談室" at bounding box center [910, 457] width 997 height 20
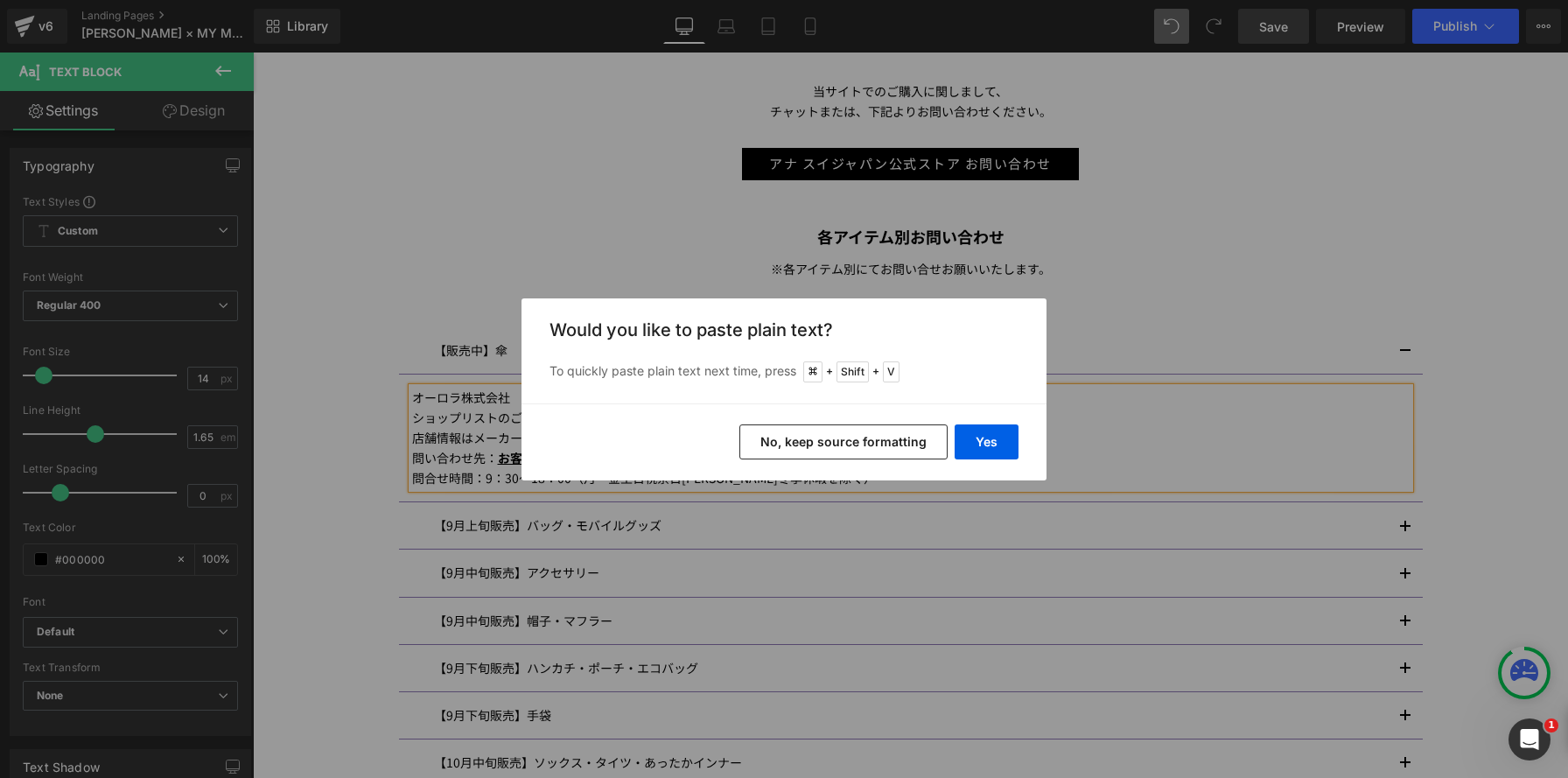
click at [860, 443] on button "No, keep source formatting" at bounding box center [843, 441] width 208 height 35
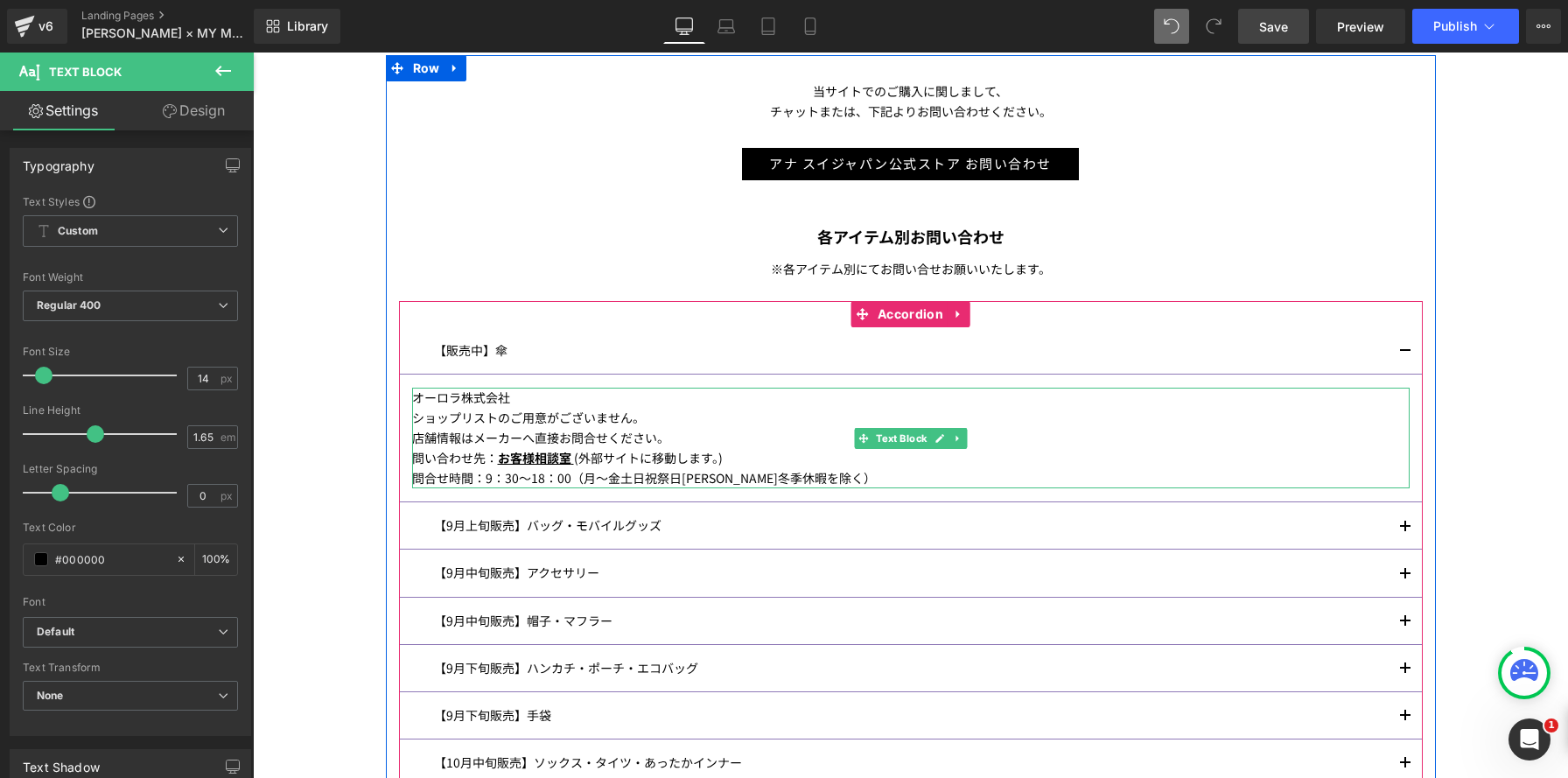
click at [955, 440] on icon at bounding box center [956, 438] width 3 height 6
click at [945, 440] on icon at bounding box center [949, 438] width 10 height 10
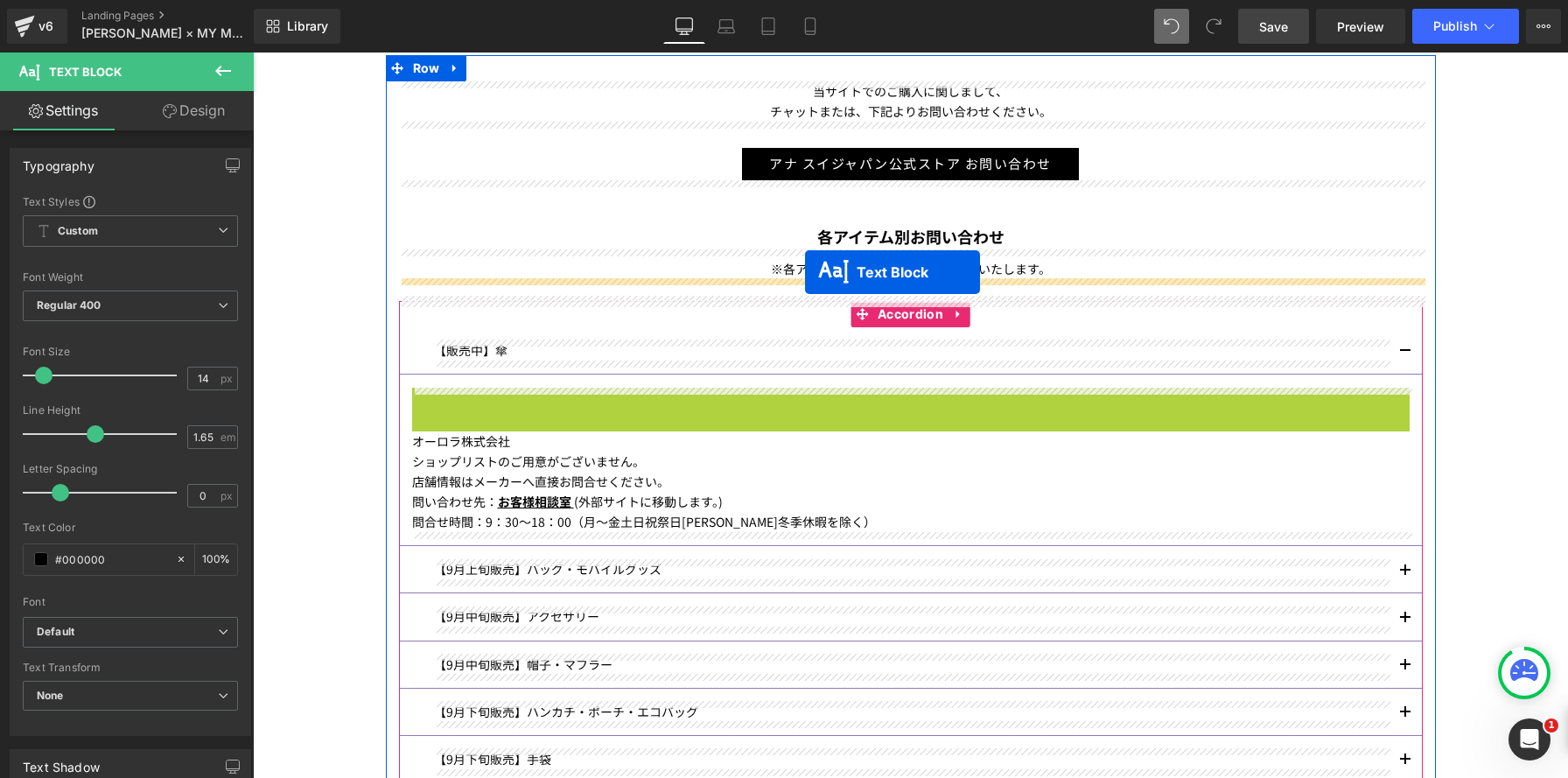
drag, startPoint x: 834, startPoint y: 435, endPoint x: 805, endPoint y: 272, distance: 165.6
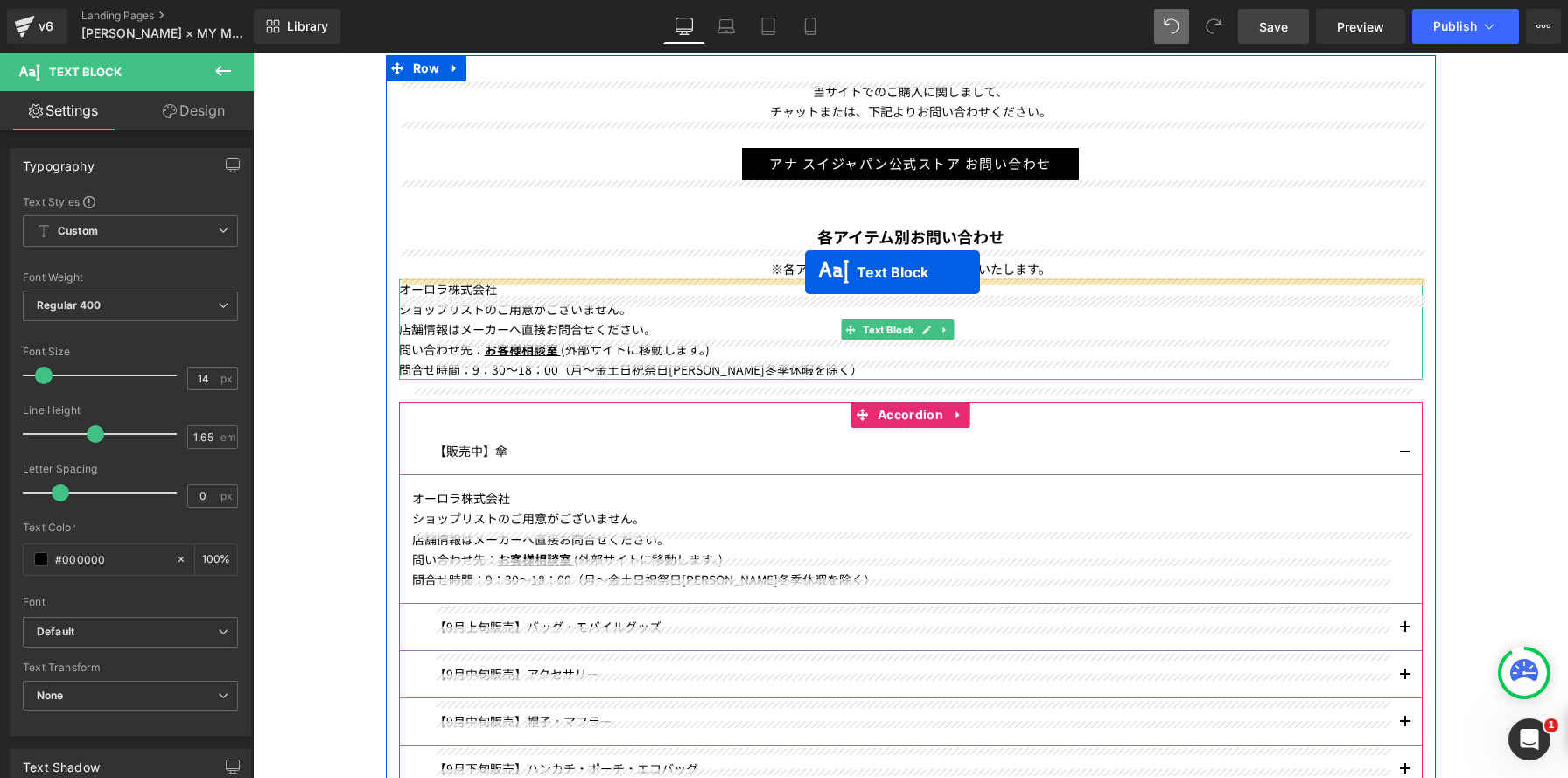
scroll to position [2712, 1315]
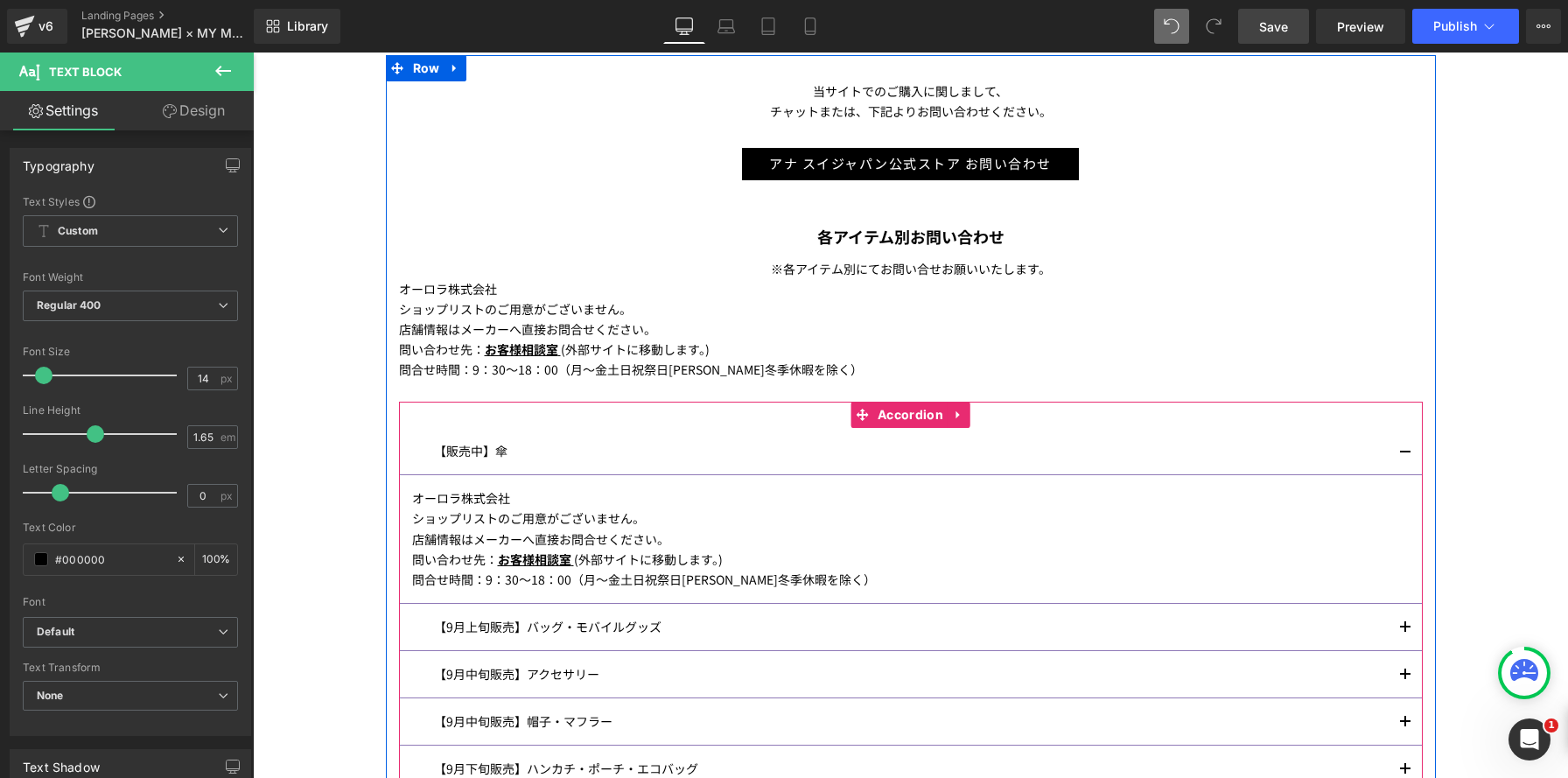
click at [1408, 447] on button "button" at bounding box center [1405, 450] width 35 height 47
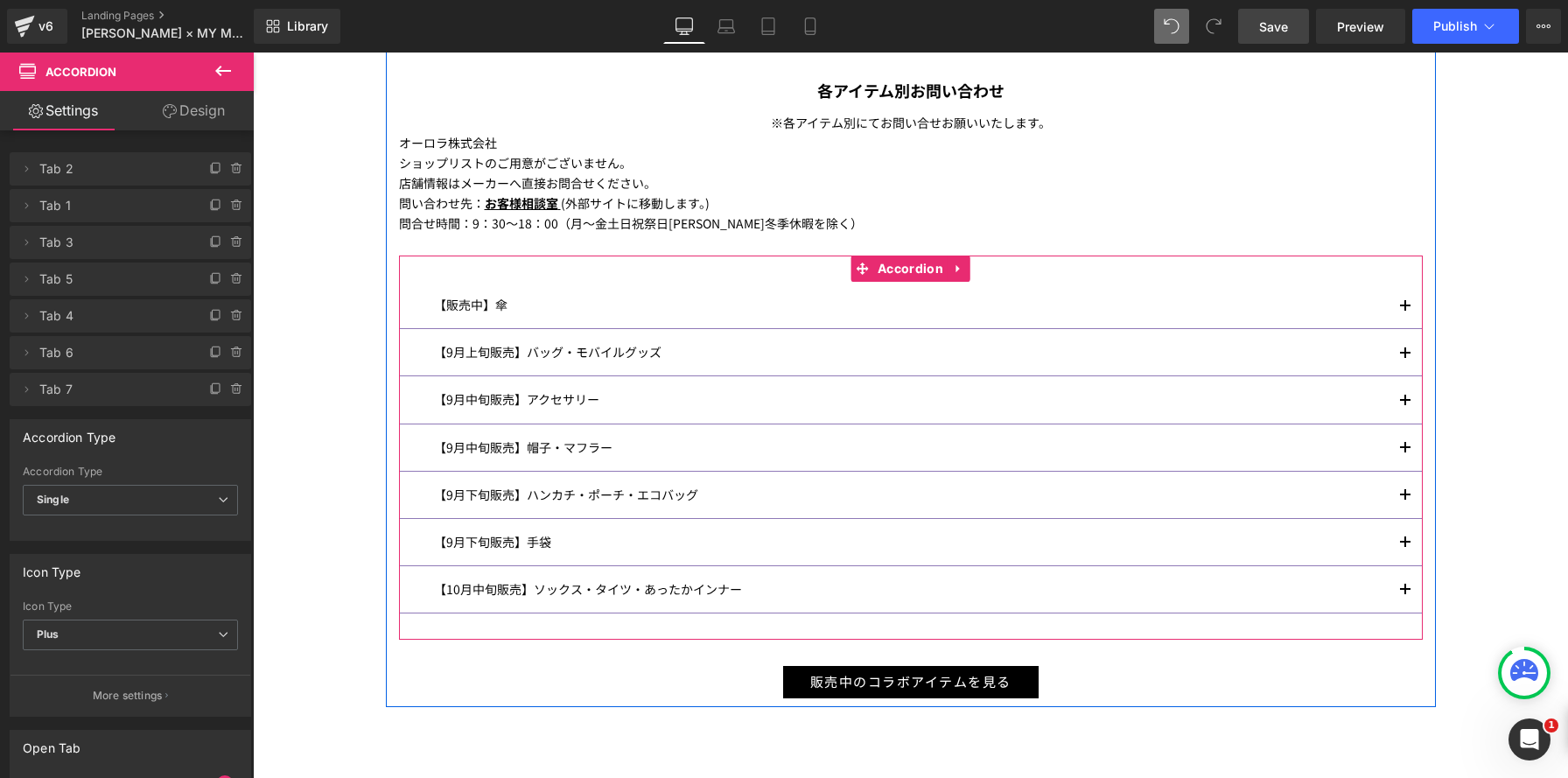
scroll to position [1163, 0]
click at [1403, 440] on button "button" at bounding box center [1405, 446] width 35 height 47
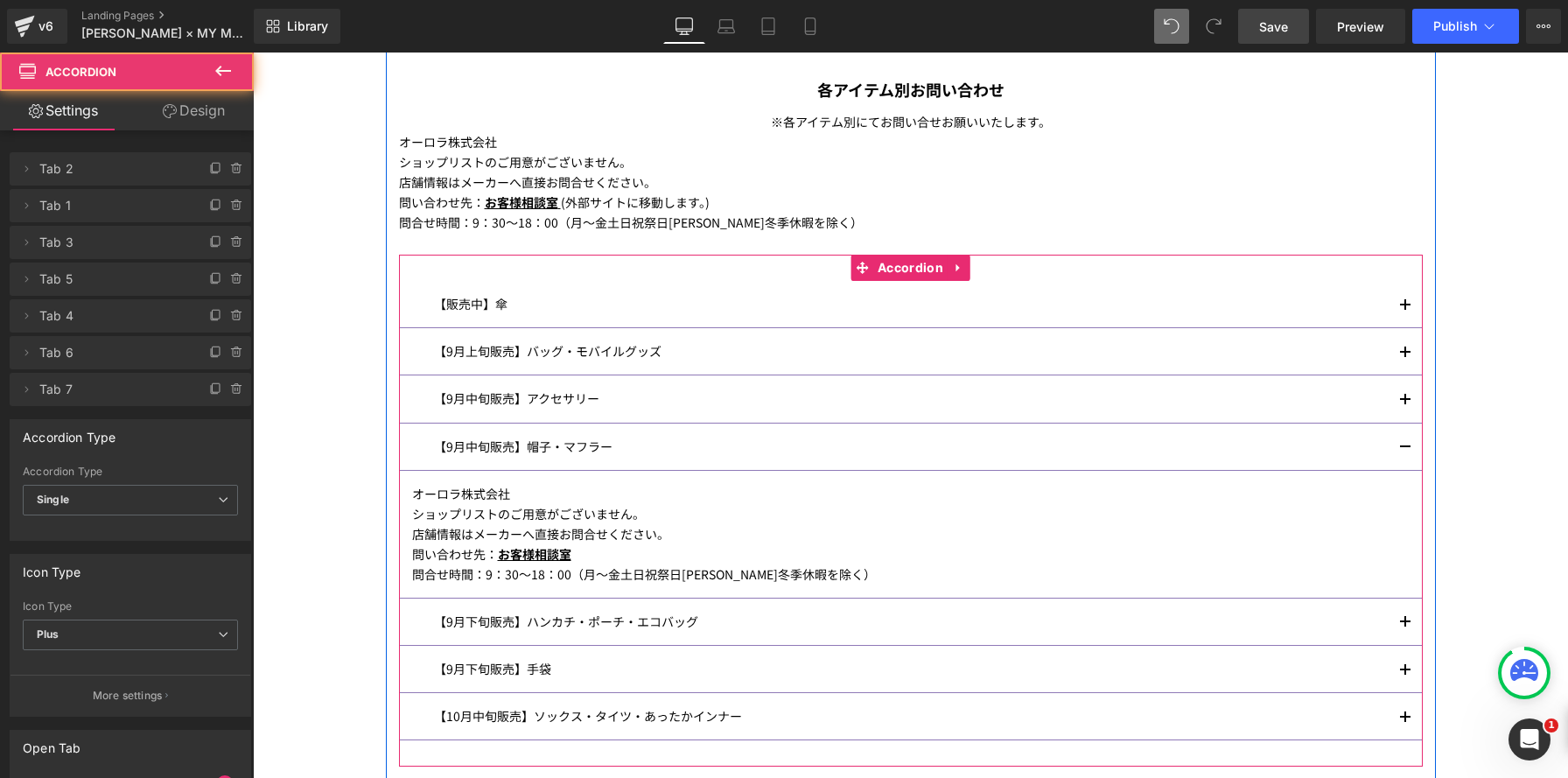
scroll to position [2712, 1315]
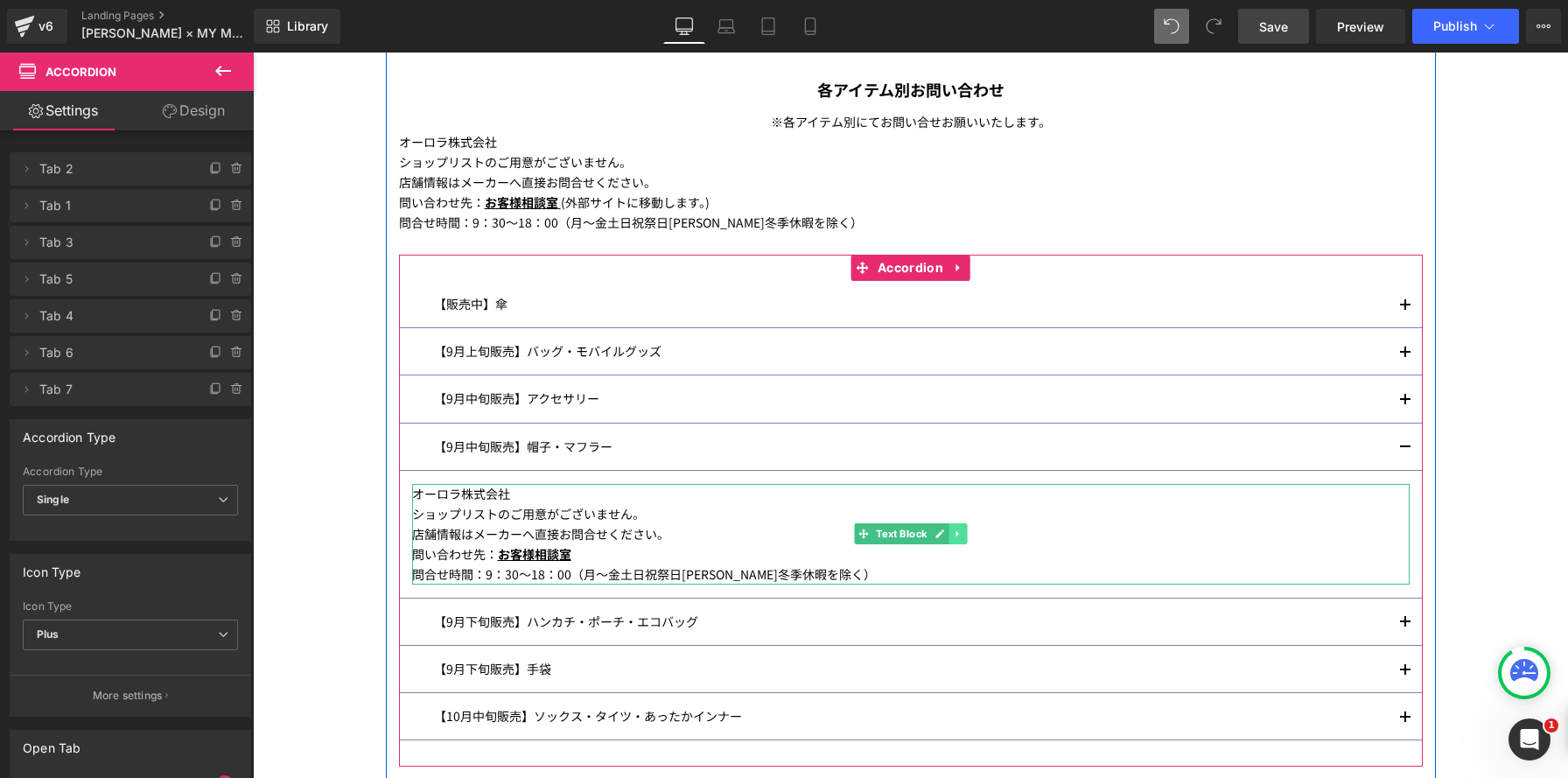
click at [963, 535] on link at bounding box center [957, 533] width 19 height 21
click at [965, 535] on icon at bounding box center [966, 535] width 10 height 10
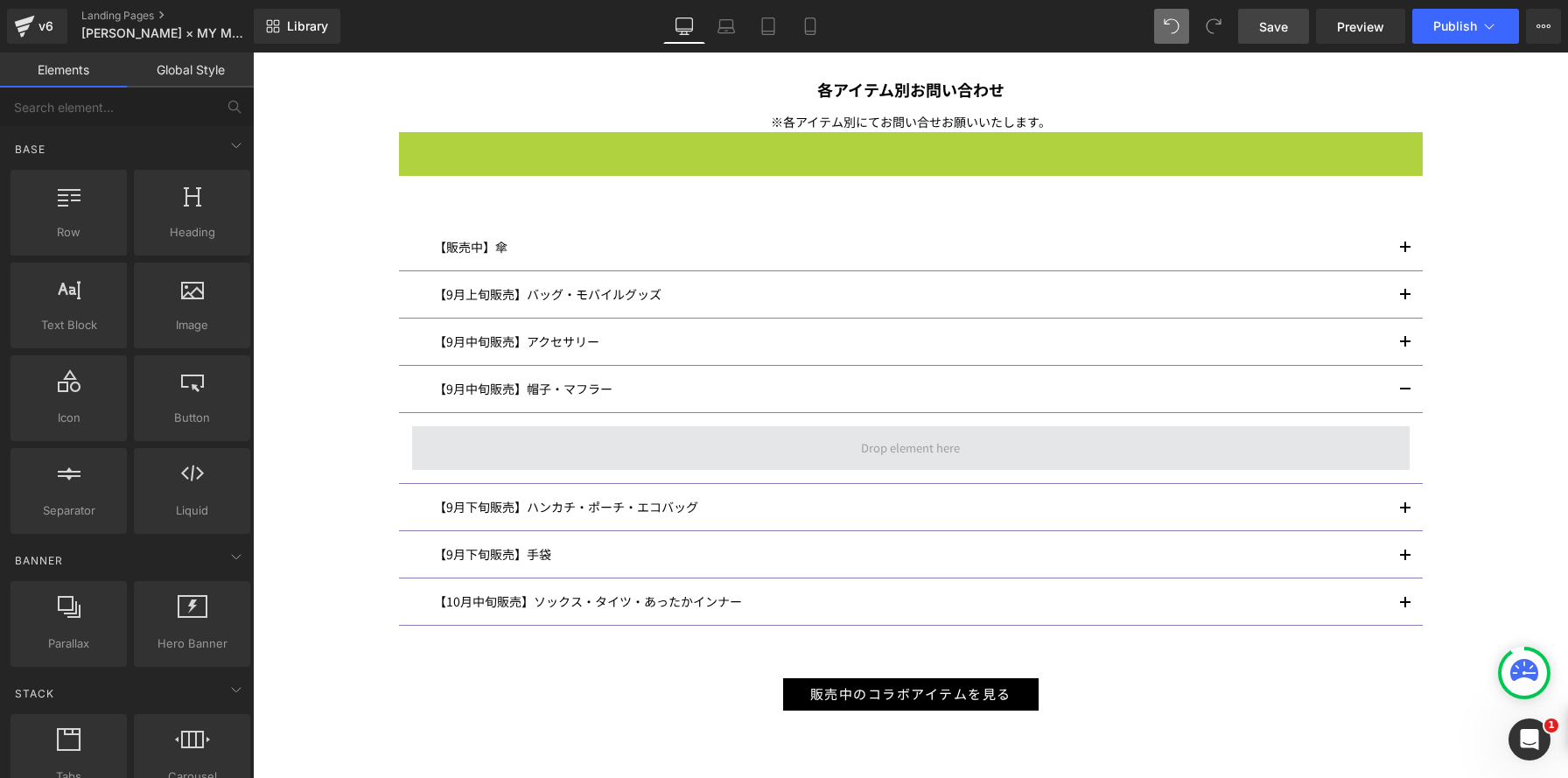
scroll to position [9, 9]
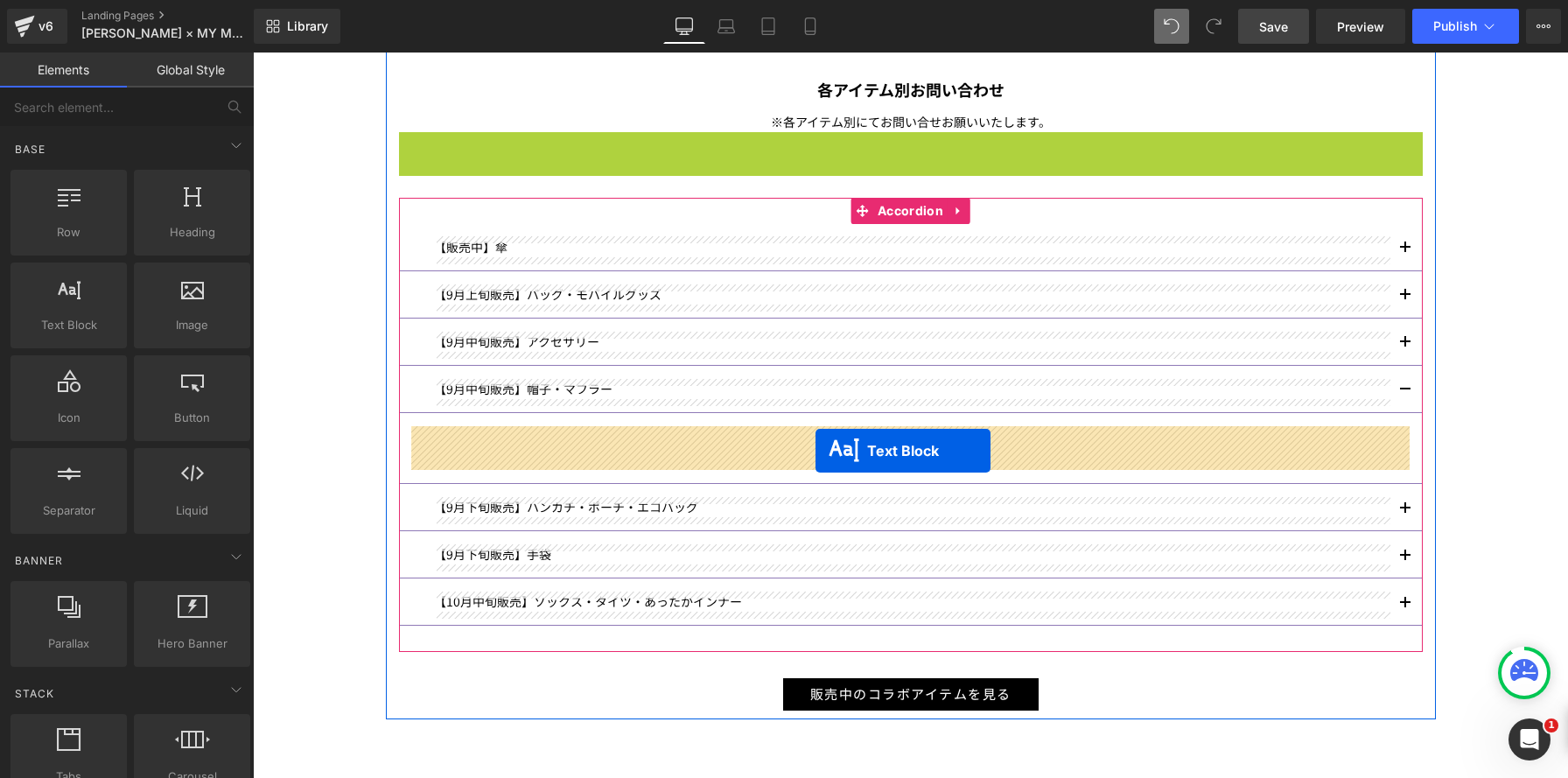
drag, startPoint x: 861, startPoint y: 181, endPoint x: 816, endPoint y: 448, distance: 270.8
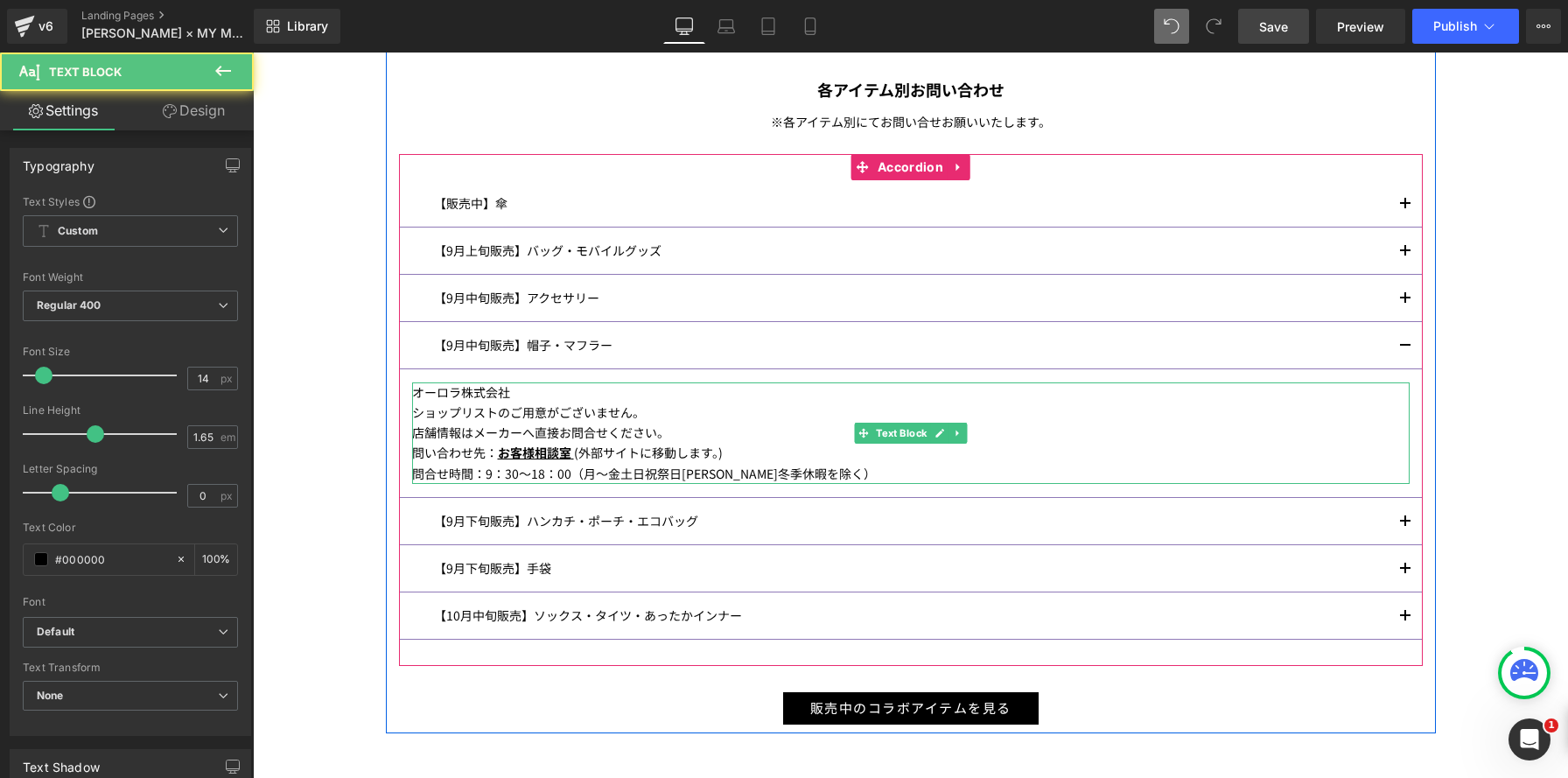
scroll to position [8, 9]
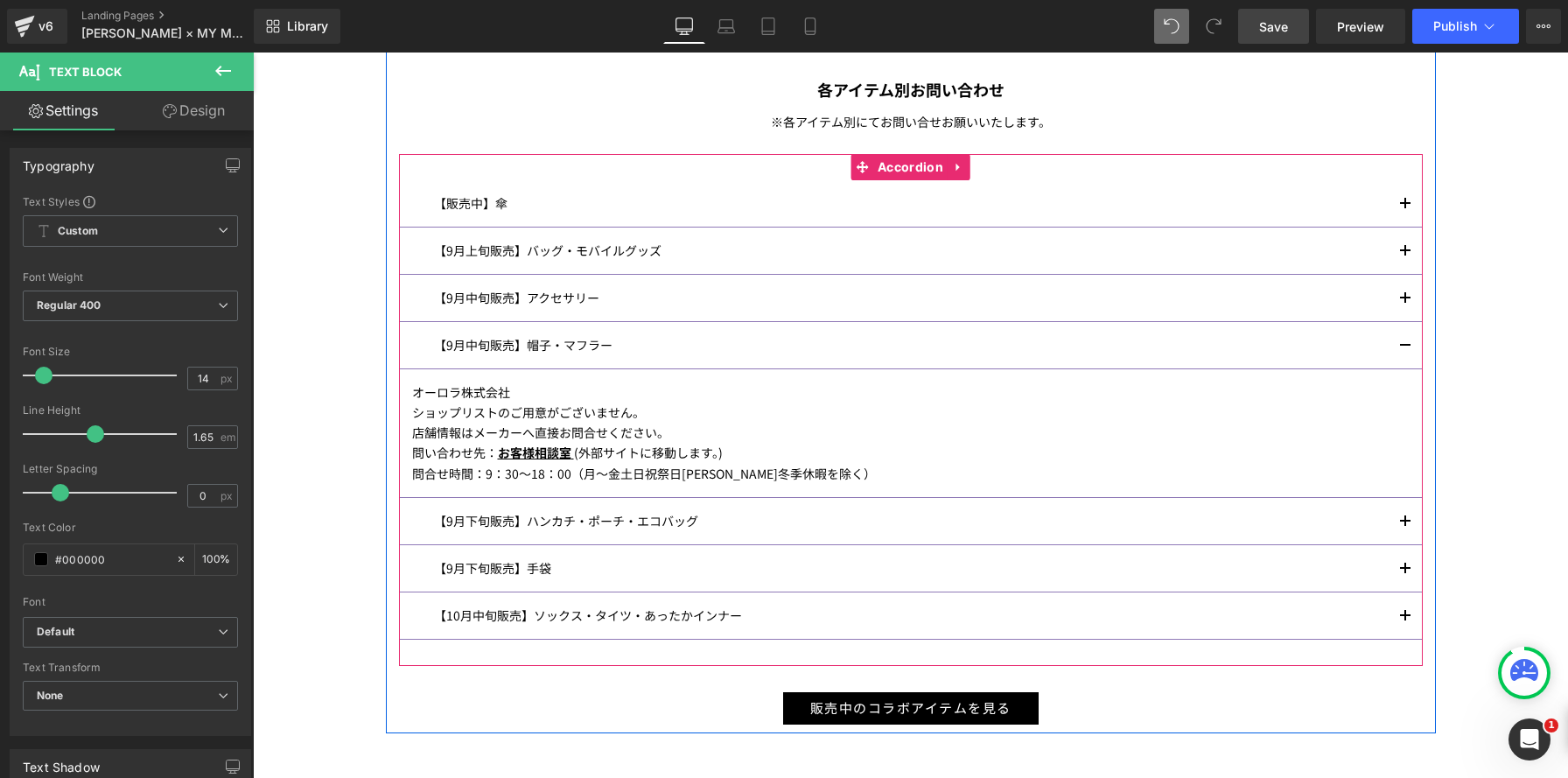
drag, startPoint x: 1404, startPoint y: 342, endPoint x: 1408, endPoint y: 519, distance: 177.0
click at [1405, 350] on span "button" at bounding box center [1405, 350] width 0 height 0
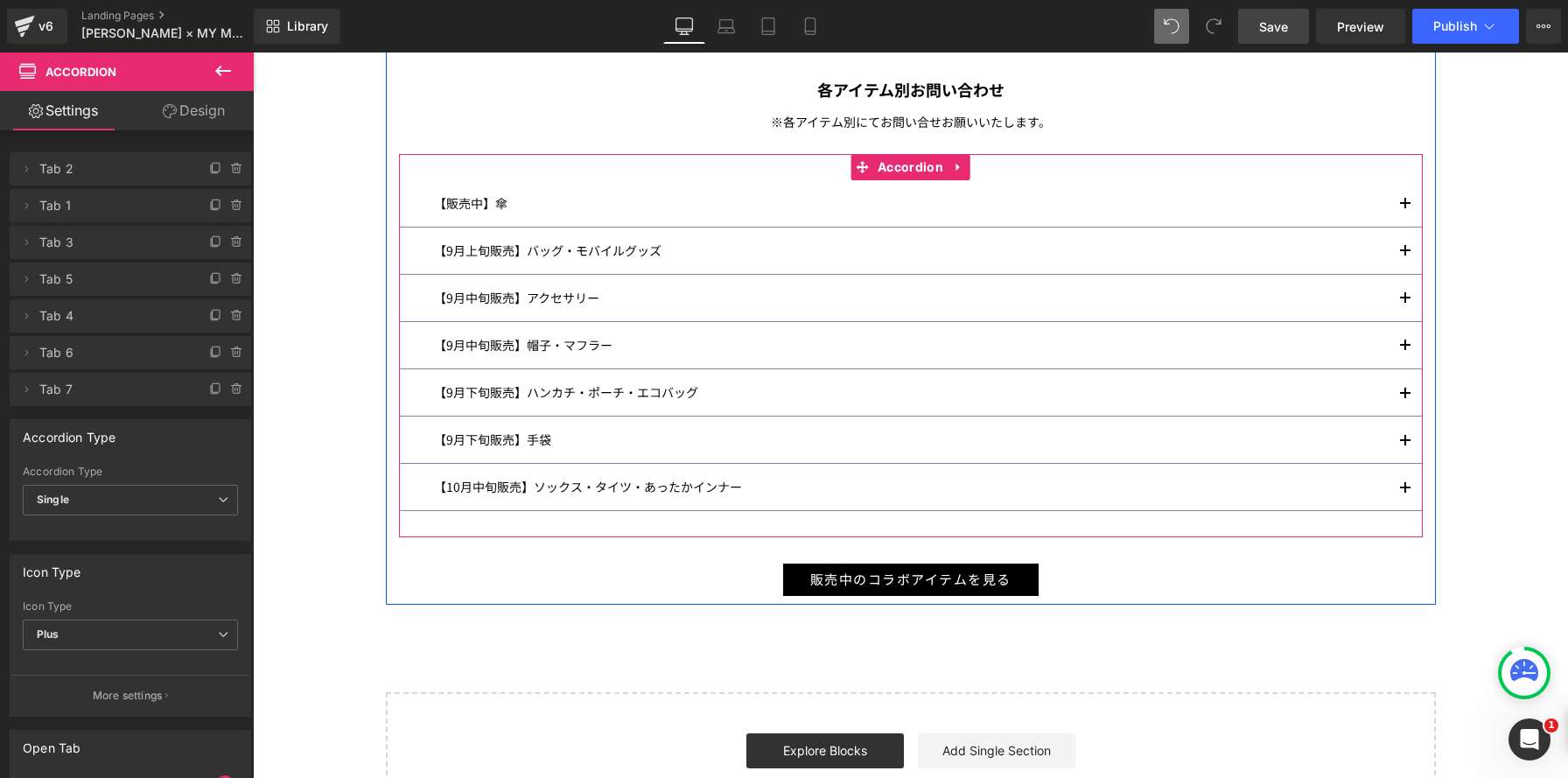
click at [1405, 399] on span "button" at bounding box center [1405, 399] width 0 height 0
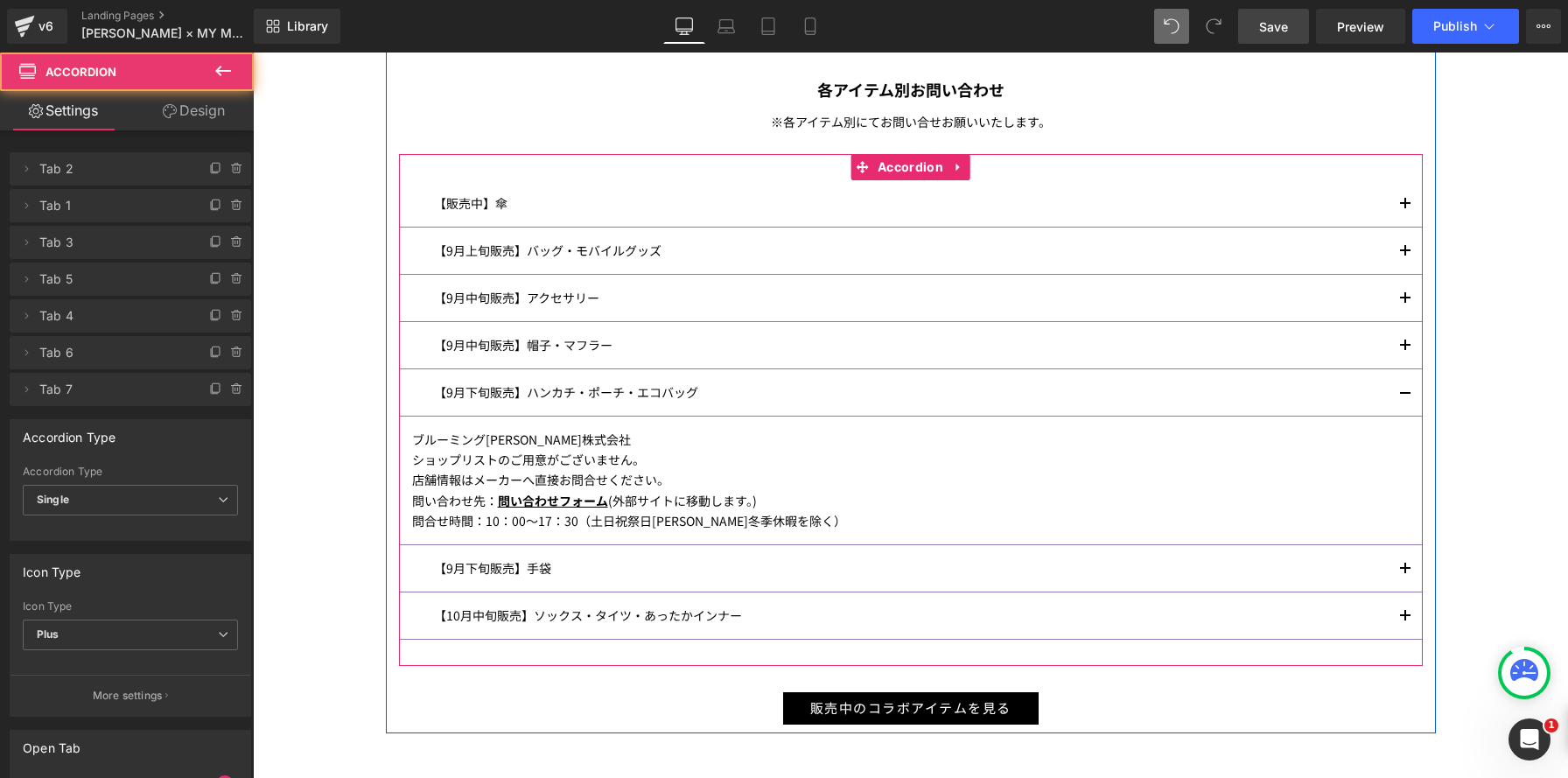
click at [1402, 389] on button "button" at bounding box center [1405, 392] width 35 height 47
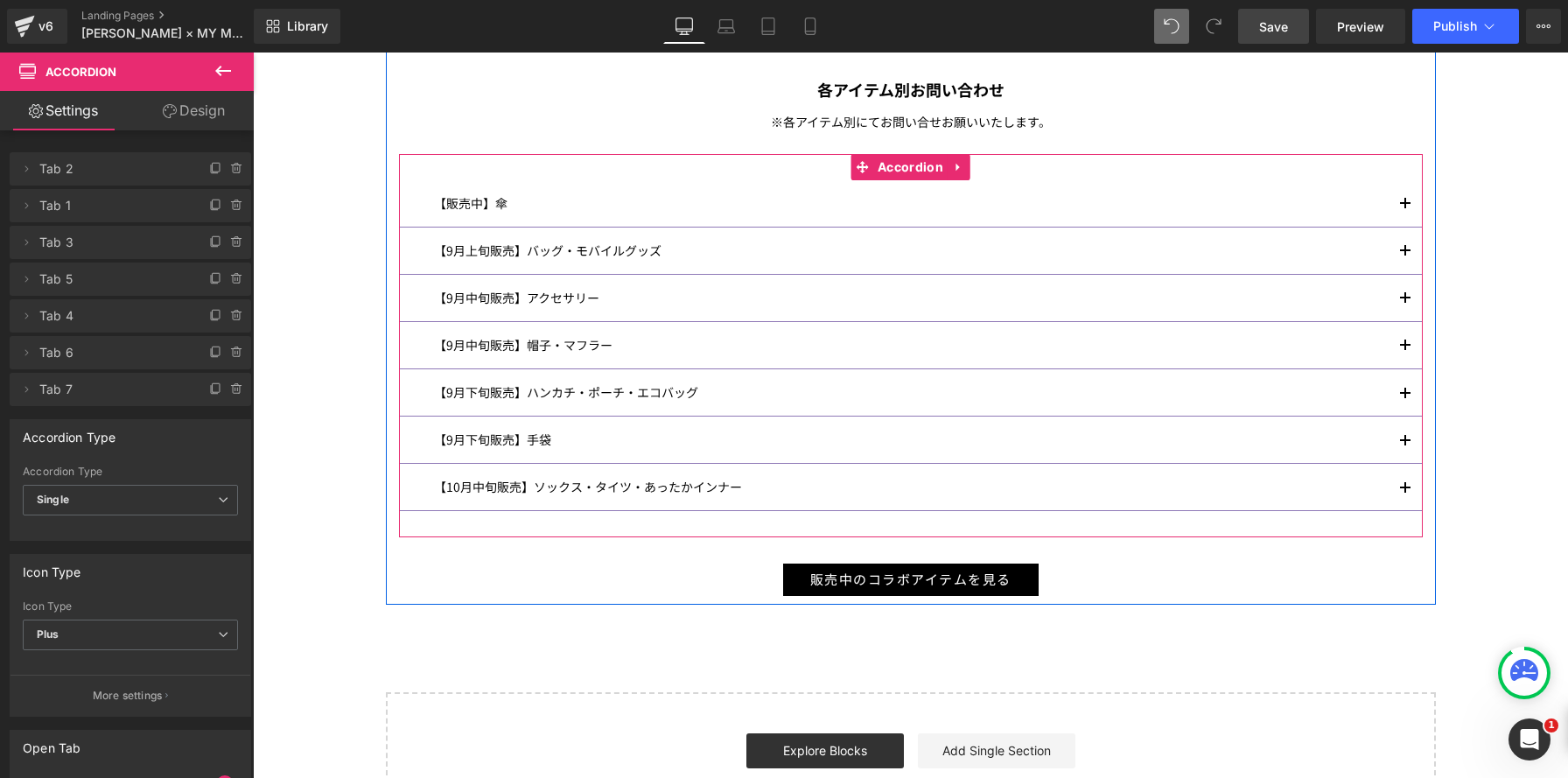
click at [1407, 441] on button "button" at bounding box center [1405, 439] width 35 height 47
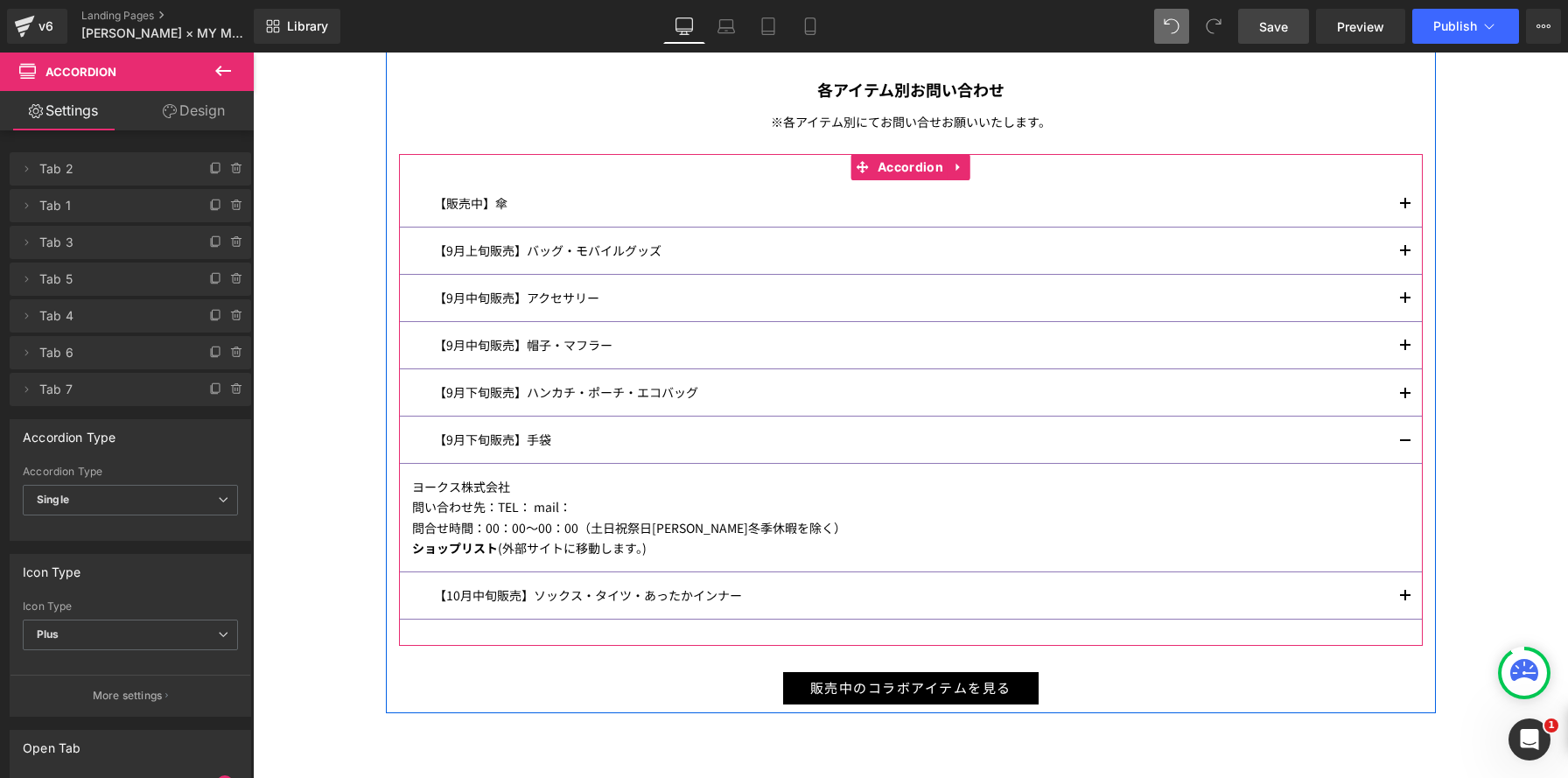
click at [1407, 441] on button "button" at bounding box center [1405, 439] width 35 height 47
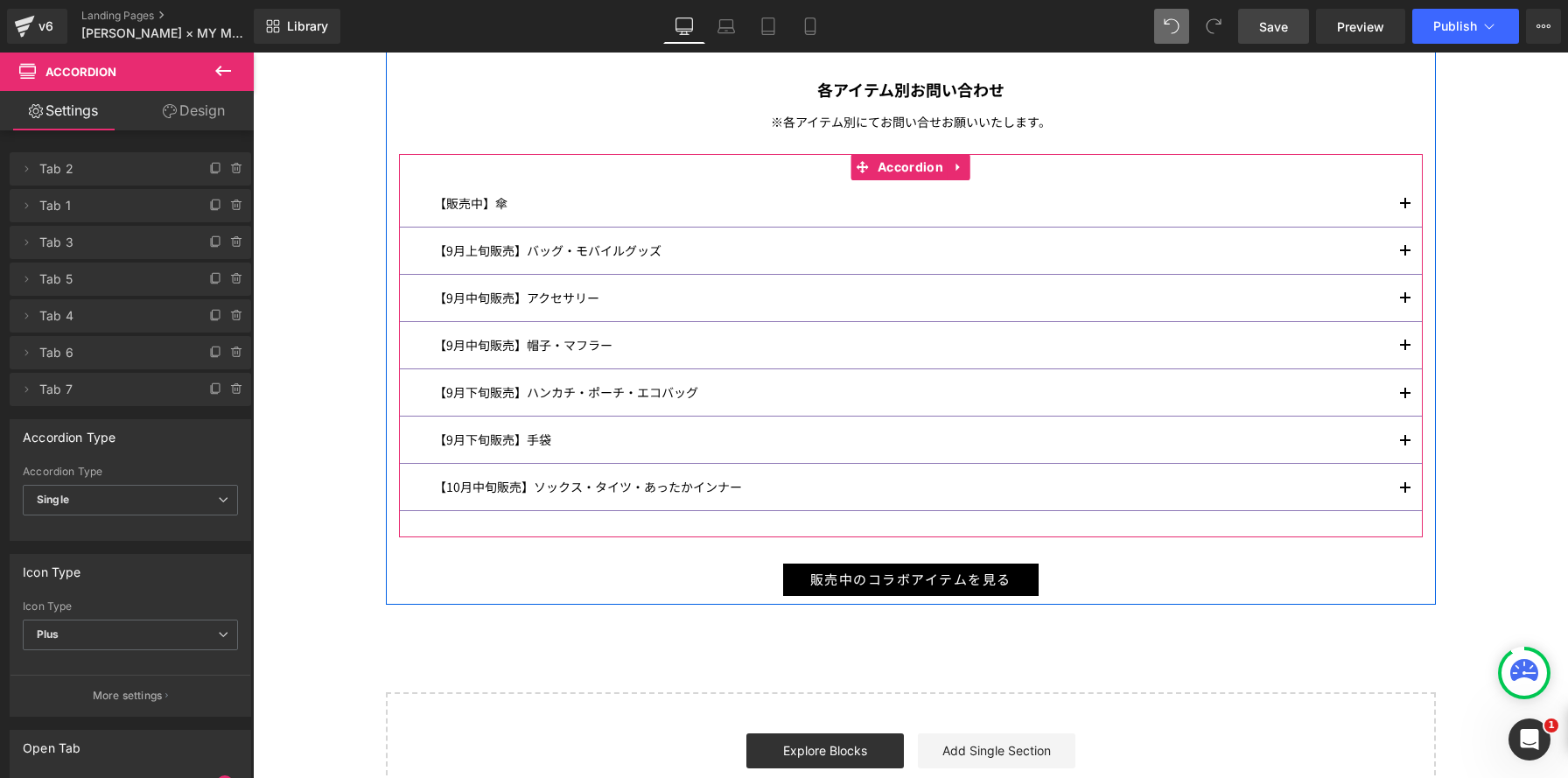
click at [1407, 483] on button "button" at bounding box center [1405, 486] width 35 height 47
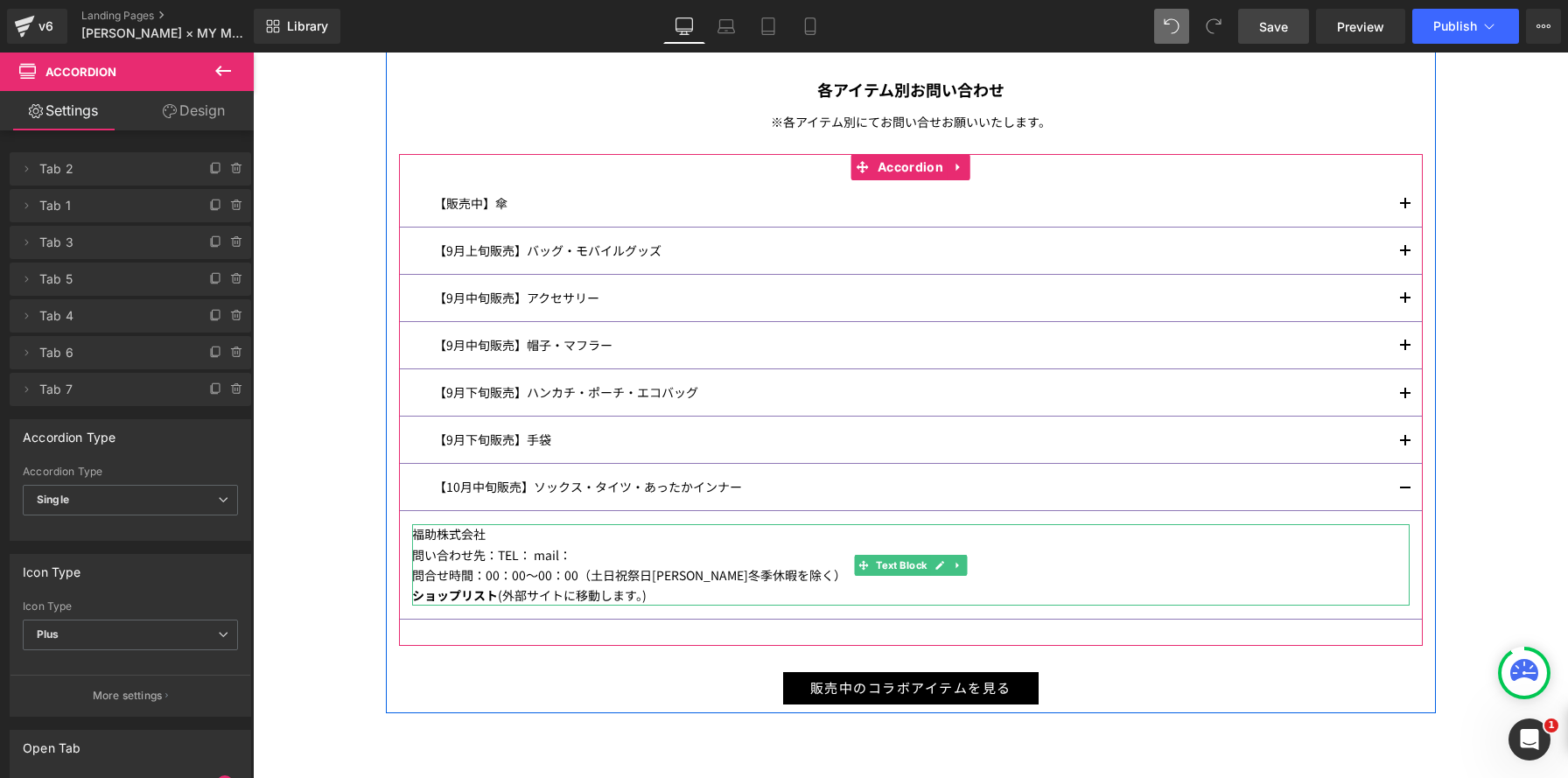
click at [527, 589] on span "(外部サイトに移動します。)" at bounding box center [572, 595] width 148 height 18
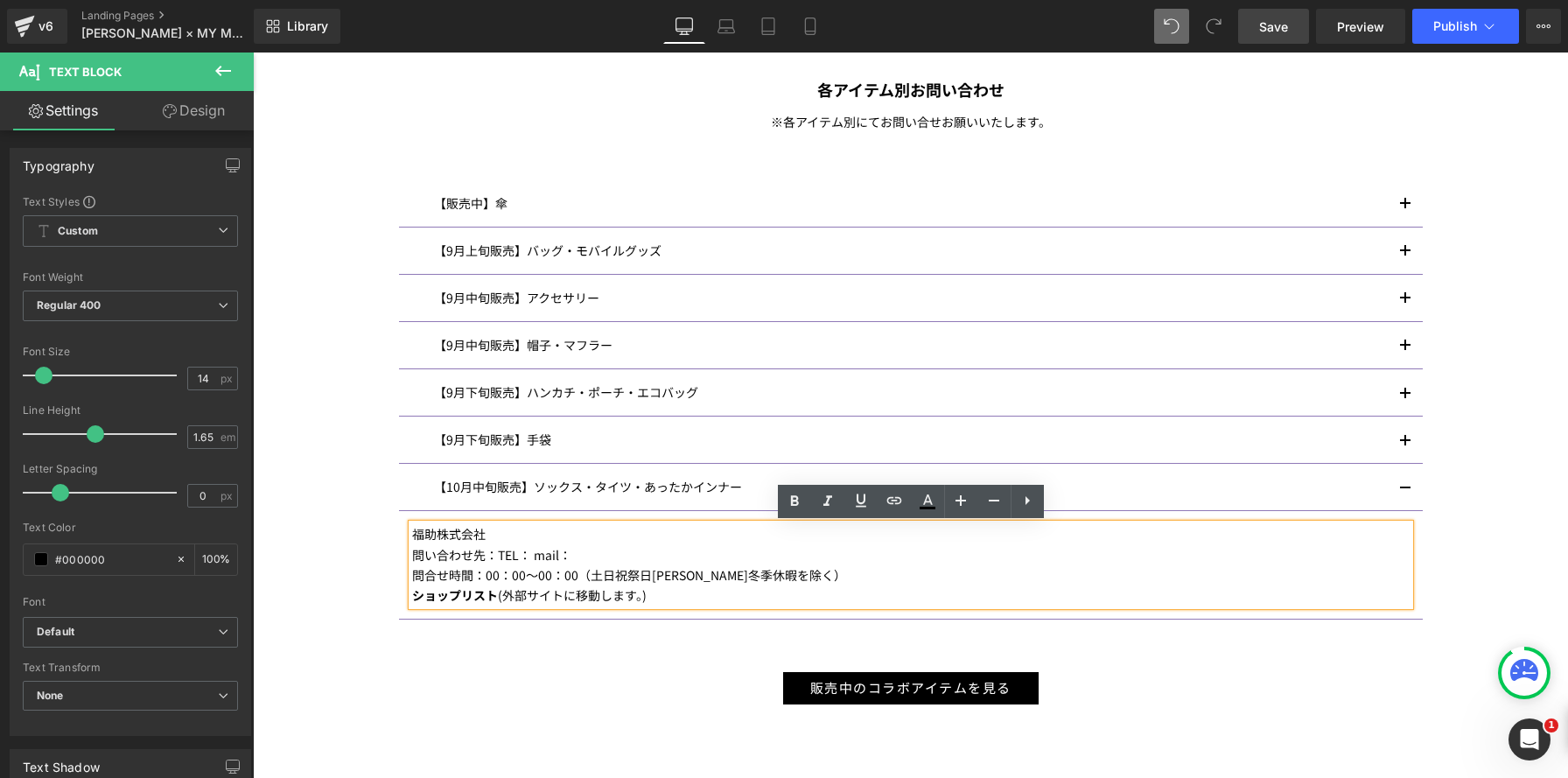
drag, startPoint x: 489, startPoint y: 583, endPoint x: 490, endPoint y: 553, distance: 30.0
click at [490, 553] on div "福助株式会社 問い合わせ先：TEL： mail： 問合せ時間：00：00～00：00（土日祝祭日夏季冬季休暇を除く） ショップリスト (外部サイトに移動します…" at bounding box center [910, 563] width 997 height 80
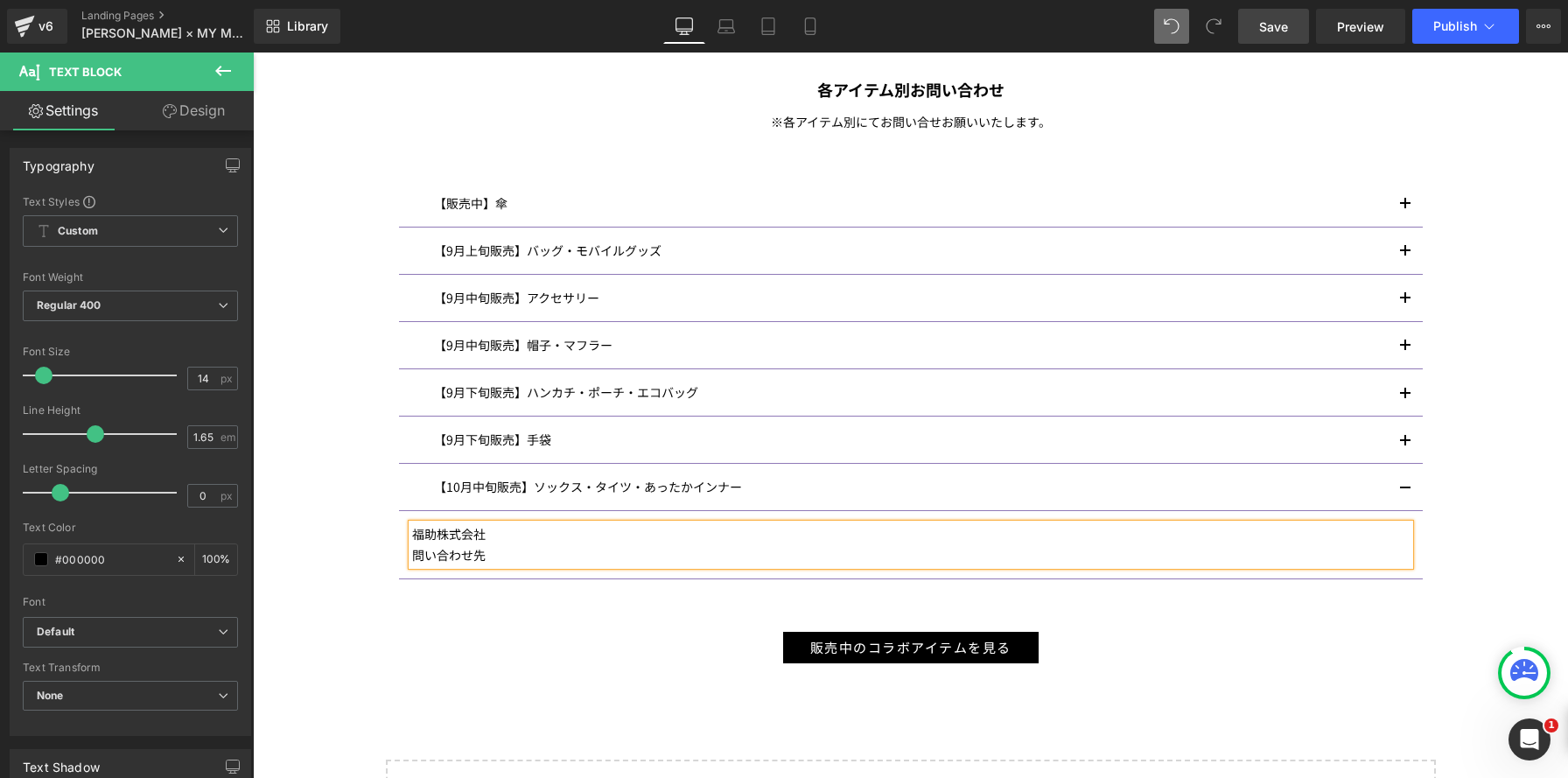
drag, startPoint x: 1404, startPoint y: 484, endPoint x: 835, endPoint y: 568, distance: 575.2
click at [1404, 484] on button "button" at bounding box center [1405, 486] width 35 height 47
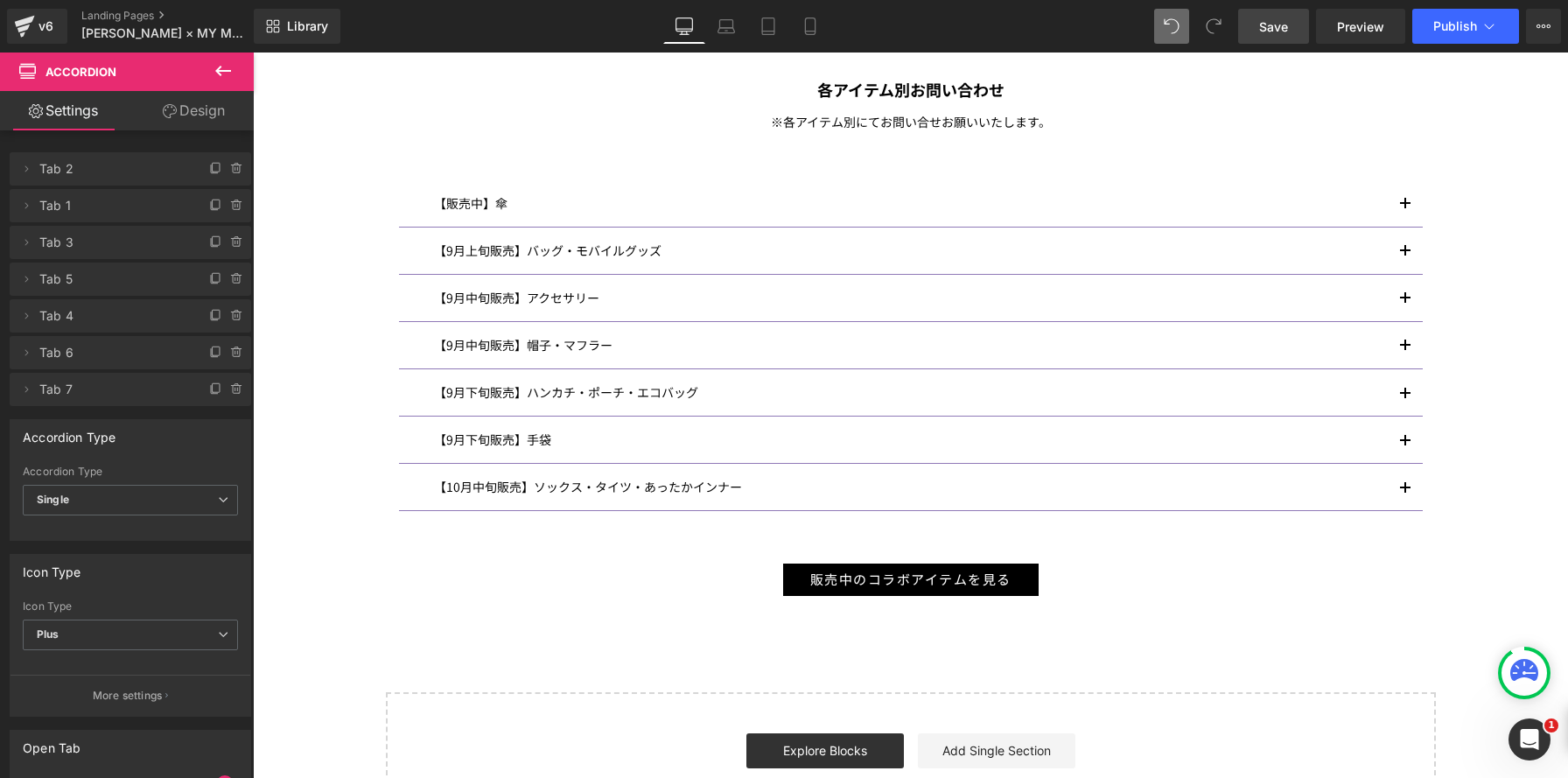
click at [1402, 436] on button "button" at bounding box center [1405, 439] width 35 height 47
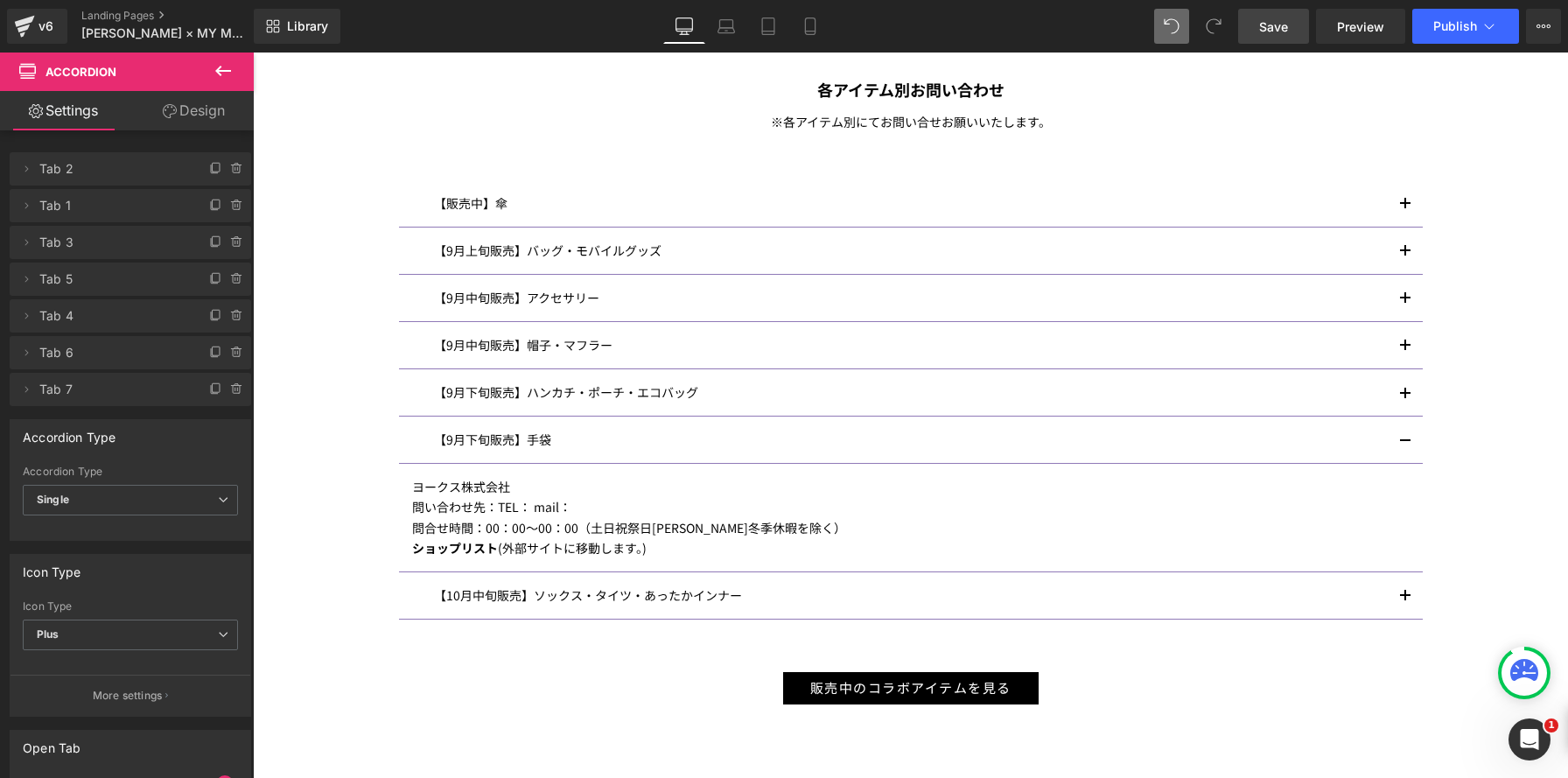
drag, startPoint x: 488, startPoint y: 506, endPoint x: 831, endPoint y: 572, distance: 349.3
click at [831, 572] on div "【販売中】傘 Text Block オーロラ株式会社 ショップリストのご用意がございません。 店舗情報はメーカーへ直接お問合せください。 問い合わせ先： お客…" at bounding box center [911, 400] width 1024 height 439
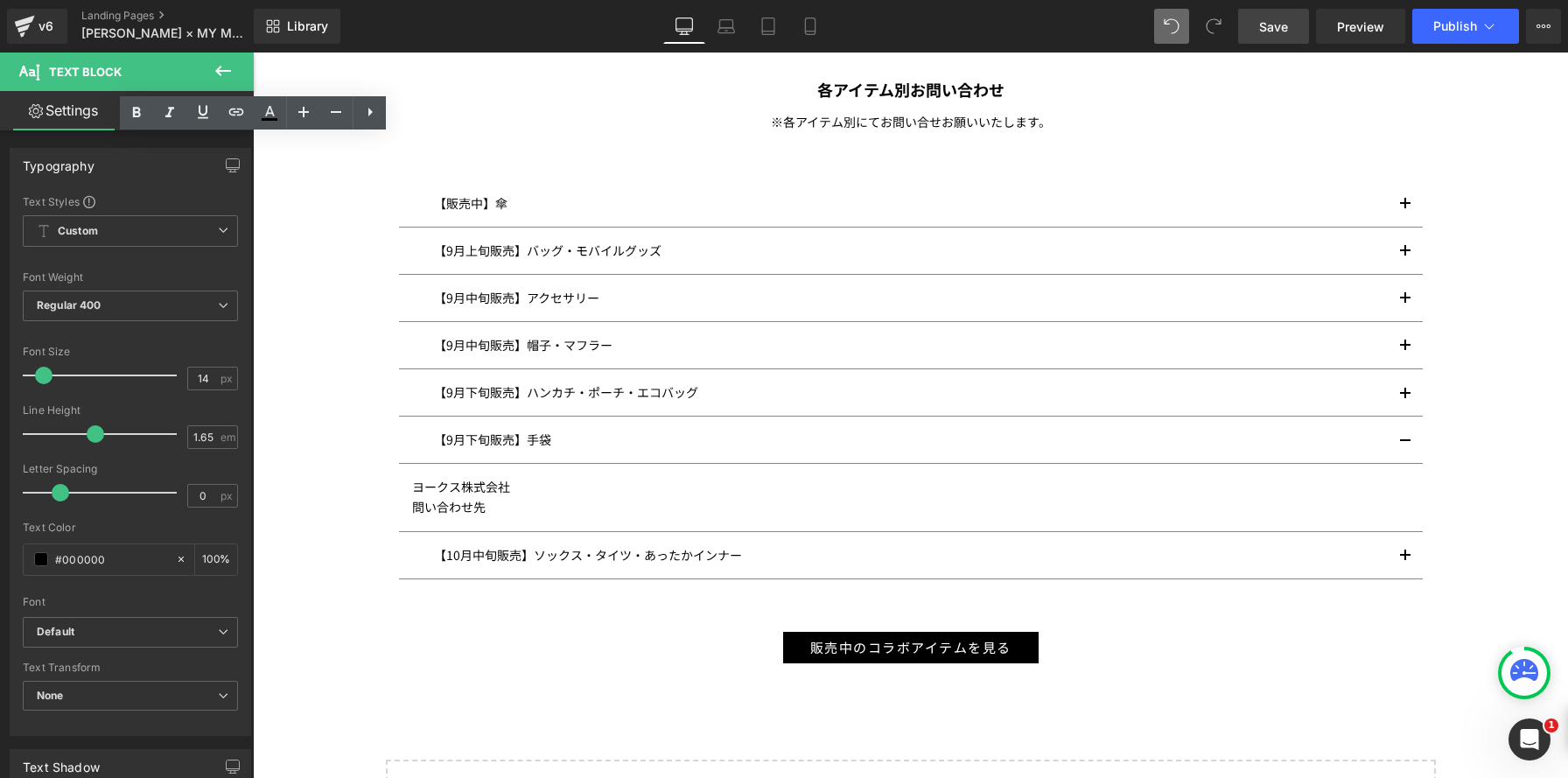
click at [1403, 388] on button "button" at bounding box center [1405, 392] width 35 height 47
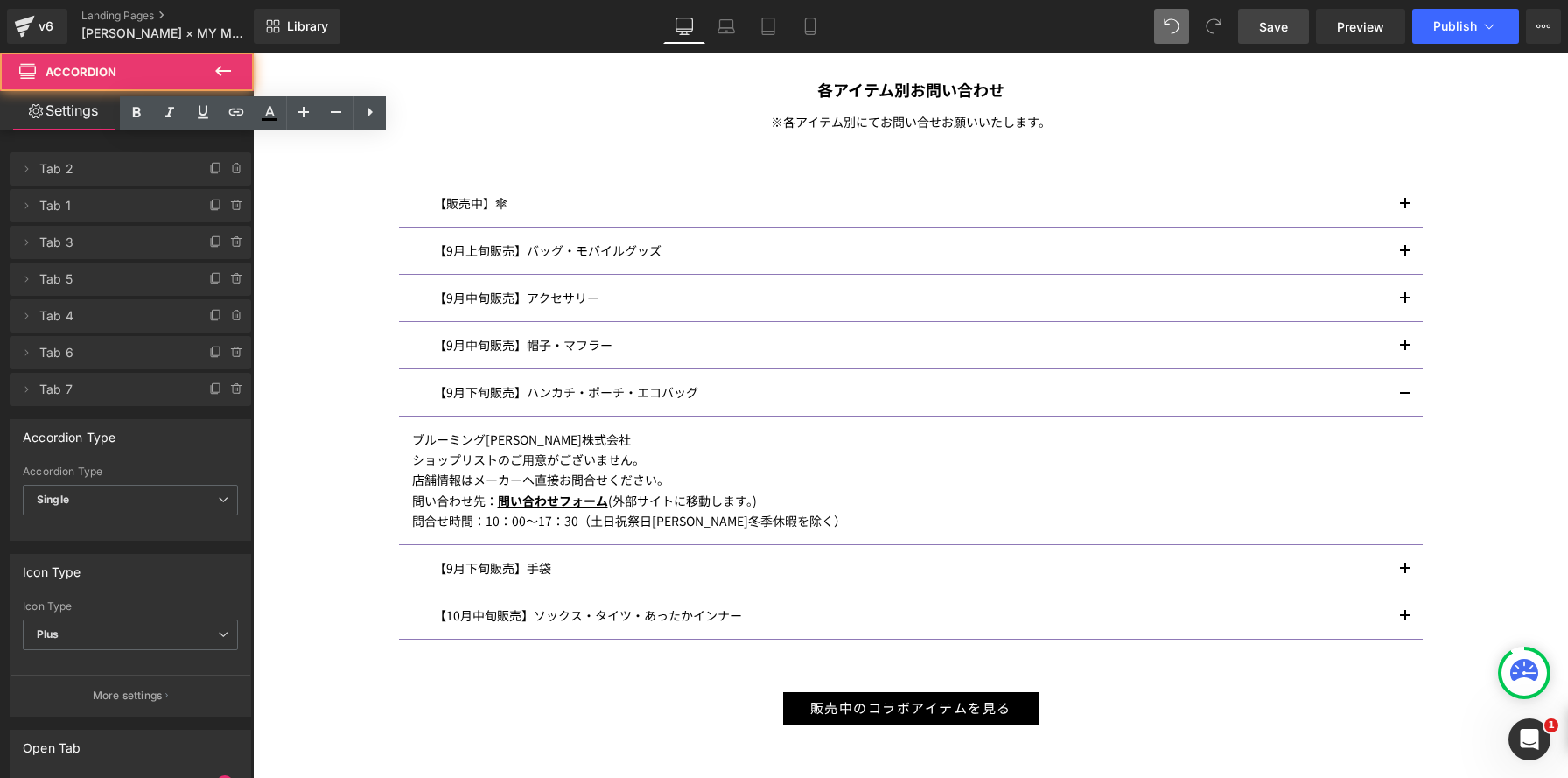
click at [1405, 399] on span "button" at bounding box center [1405, 399] width 0 height 0
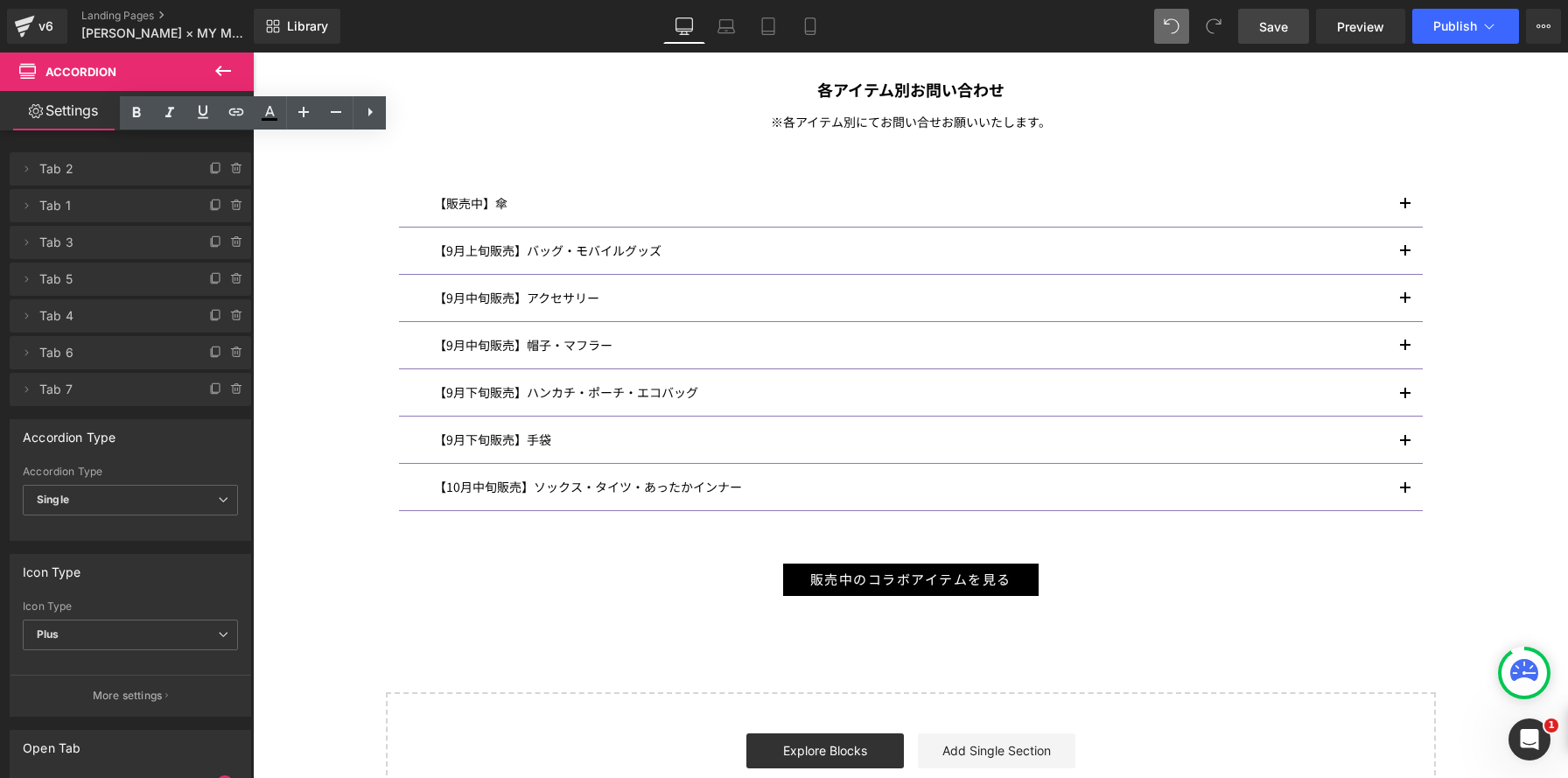
click at [1405, 350] on span "button" at bounding box center [1405, 350] width 0 height 0
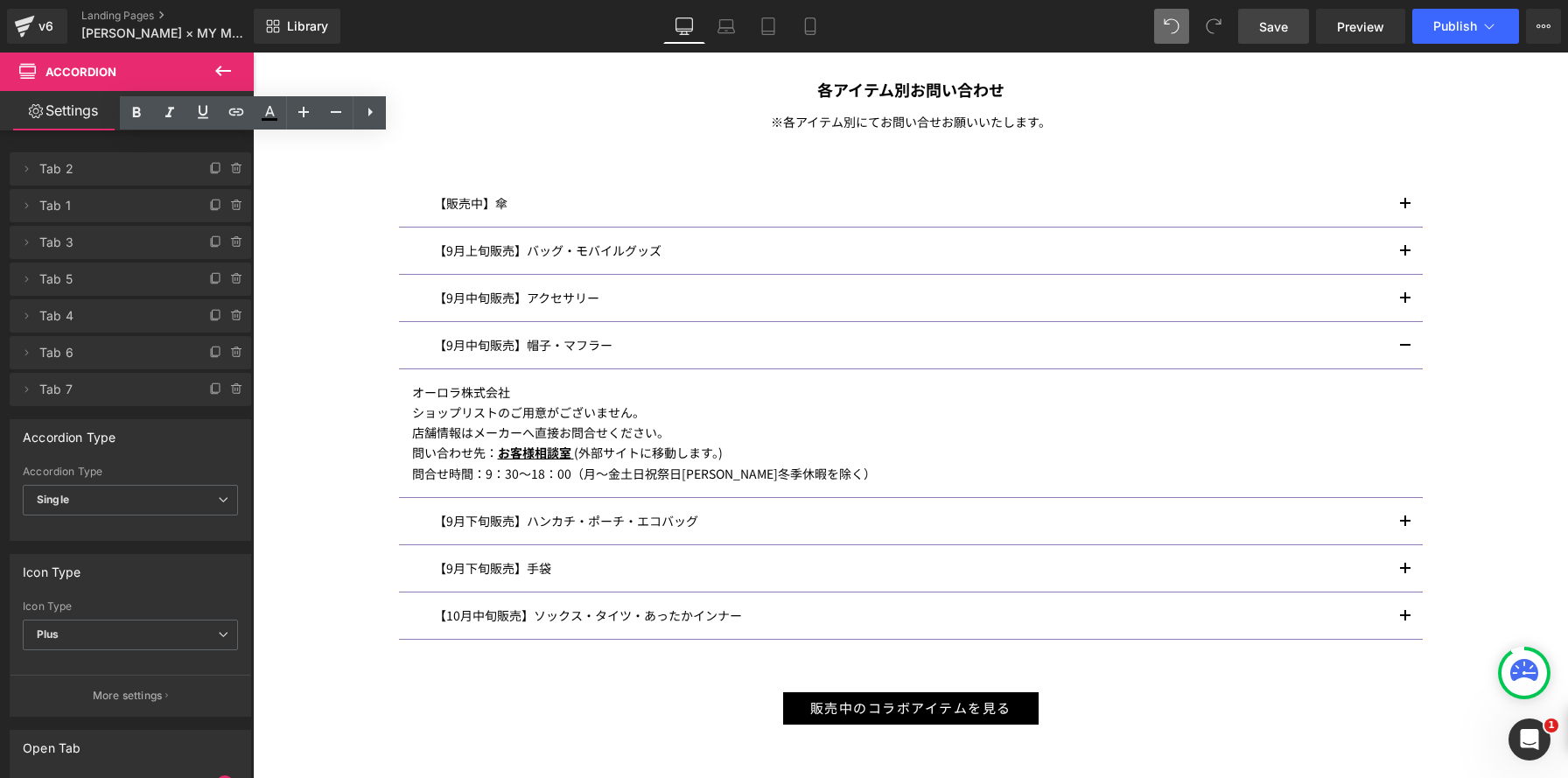
click at [1405, 350] on span "button" at bounding box center [1405, 350] width 0 height 0
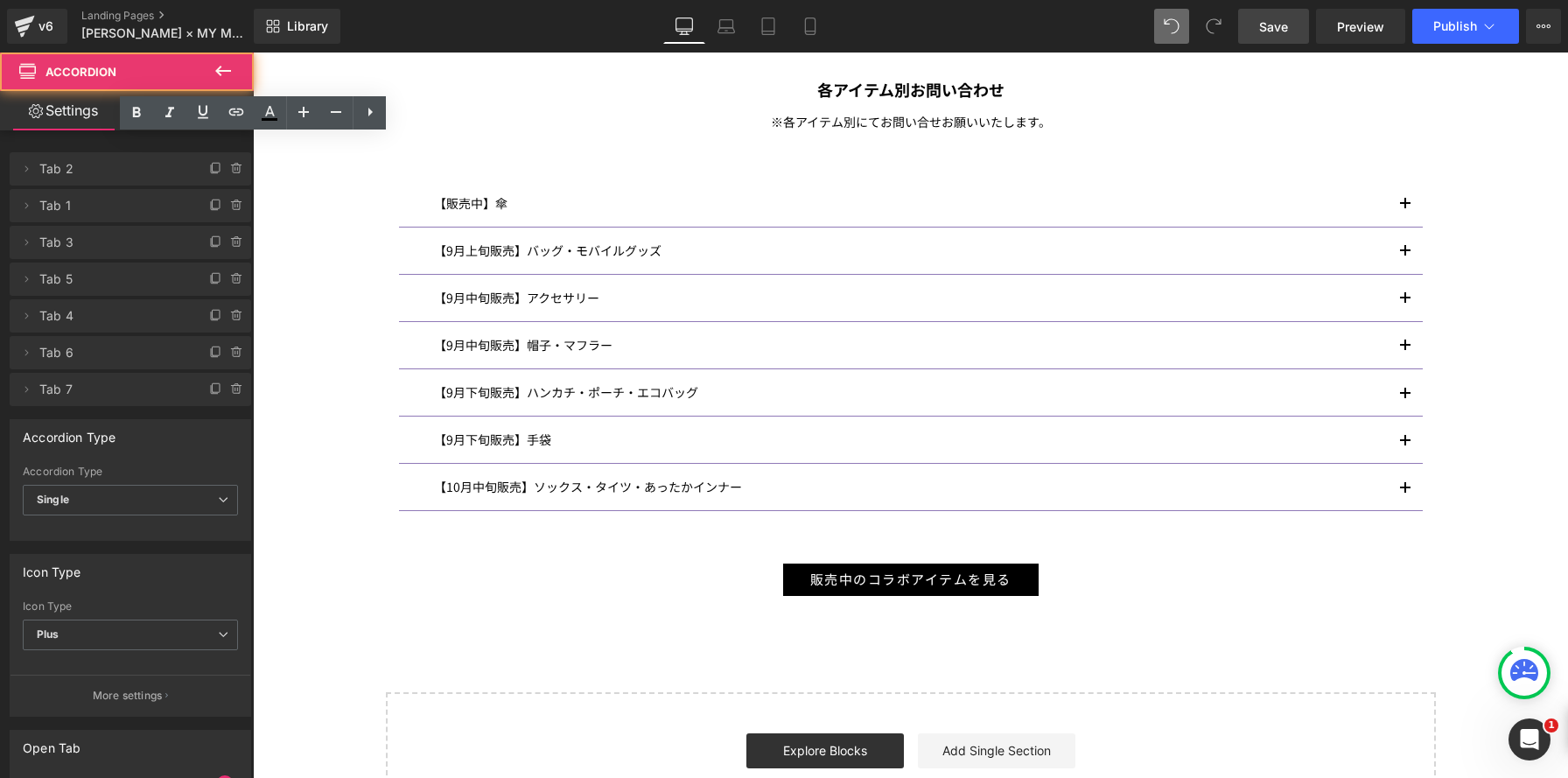
click at [1407, 295] on button "button" at bounding box center [1405, 298] width 35 height 47
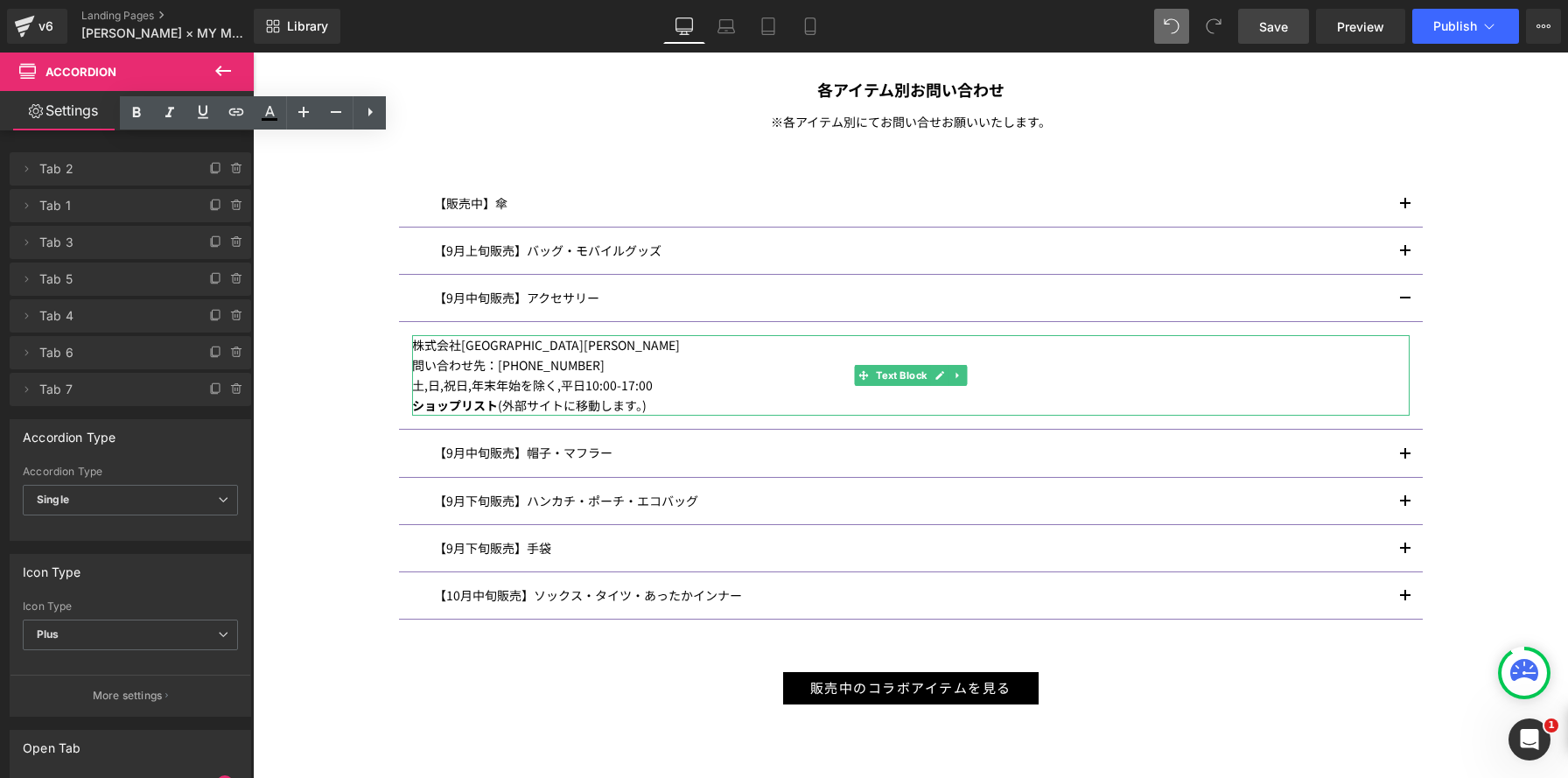
drag, startPoint x: 501, startPoint y: 403, endPoint x: 389, endPoint y: 399, distance: 112.1
click at [388, 399] on div "当サイトでのご購入に関しまして、 チャットまたは、下記よりお問い合わせください。 Text Block アナ スイジャパン公式ストア お問い合わせ Butto…" at bounding box center [911, 320] width 1050 height 770
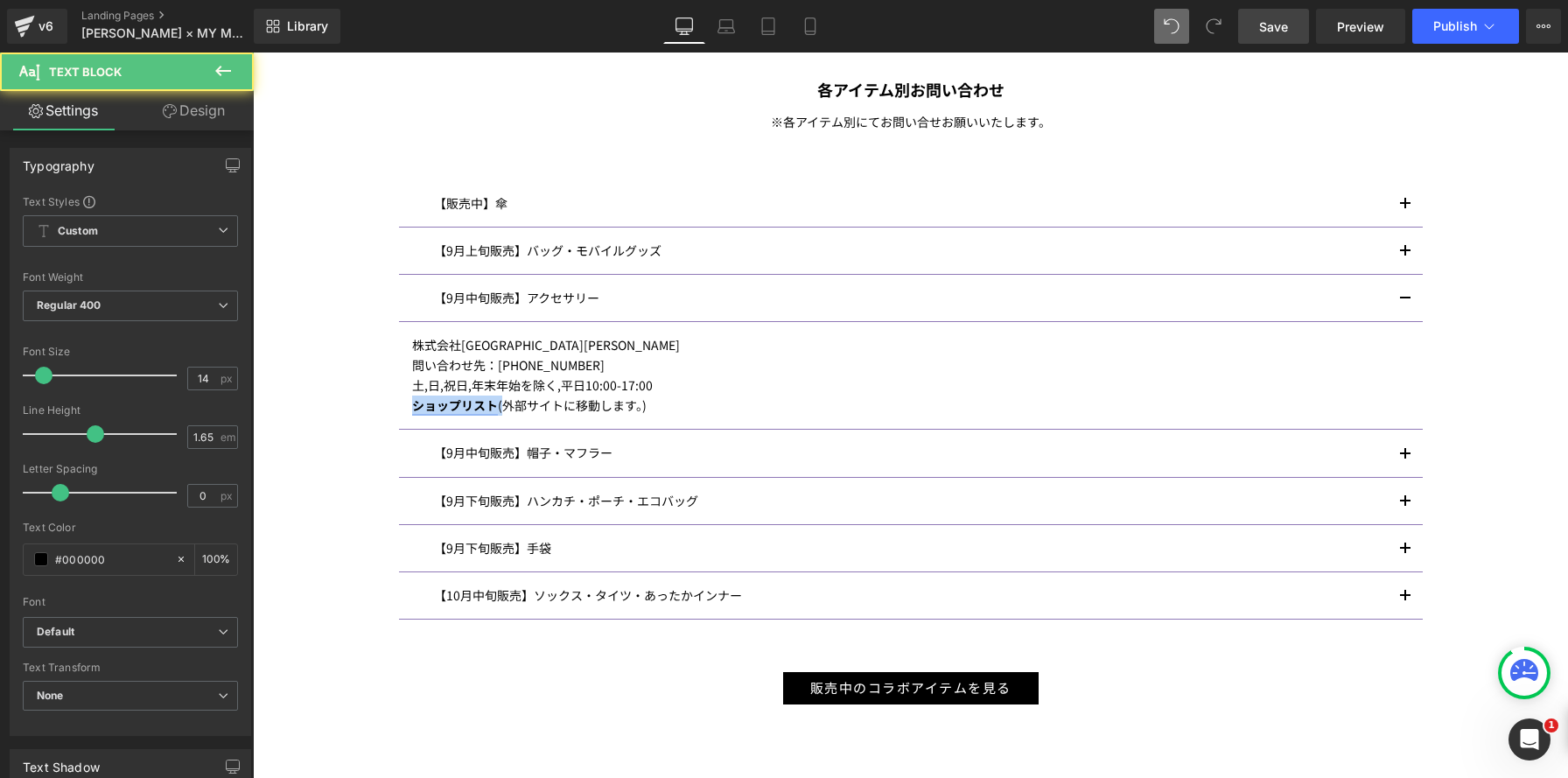
click at [493, 405] on strong "ショップリスト" at bounding box center [454, 405] width 86 height 18
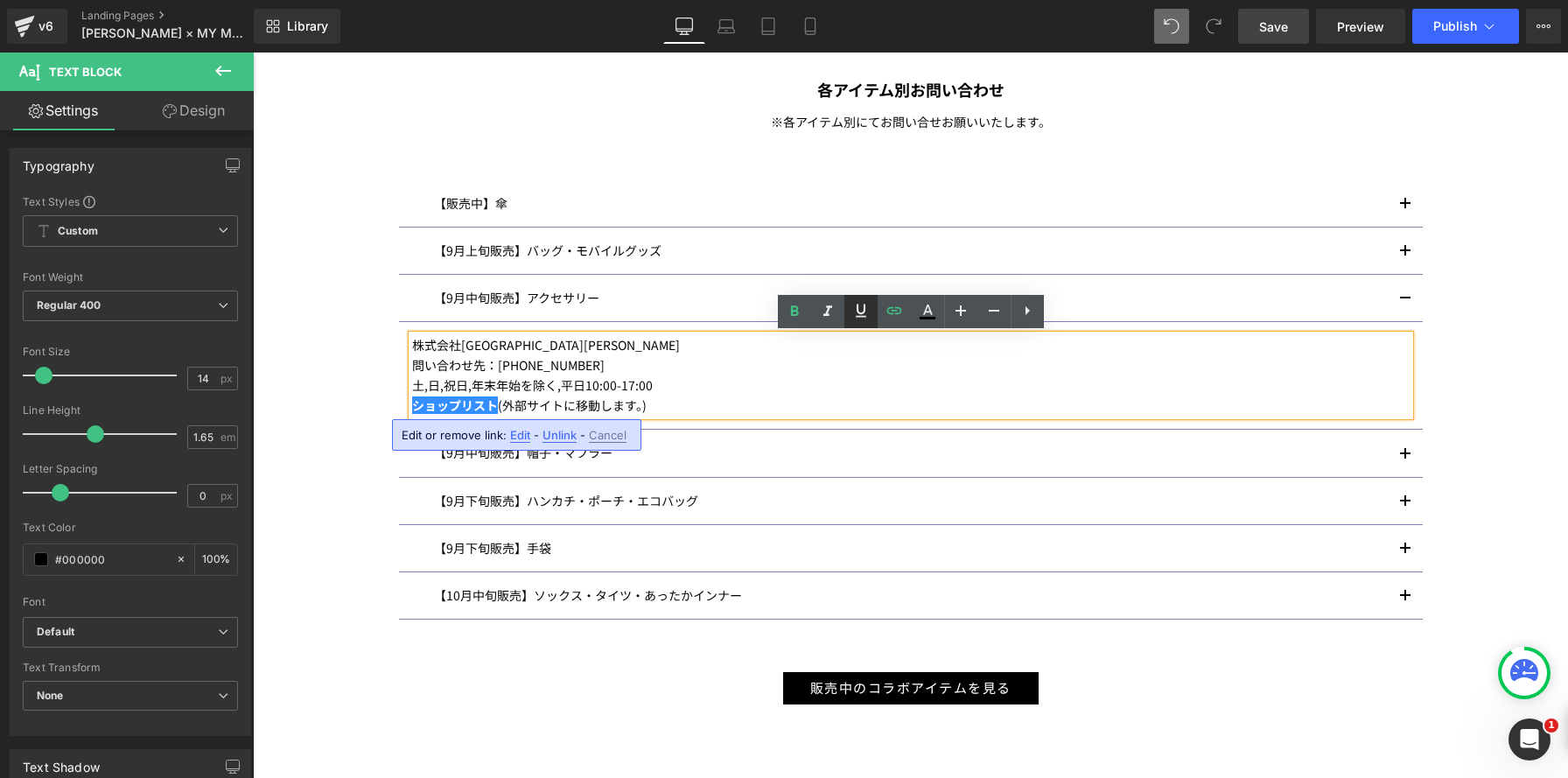
click at [0, 0] on icon at bounding box center [0, 0] width 0 height 0
click at [732, 416] on div "株式会社ヴァンドーム青山 問い合わせ先：03-3470-4061 土,日,祝日,年末年始を除く,平日10:00-17:00 ショップリスト (外部サイトに移動…" at bounding box center [910, 374] width 997 height 80
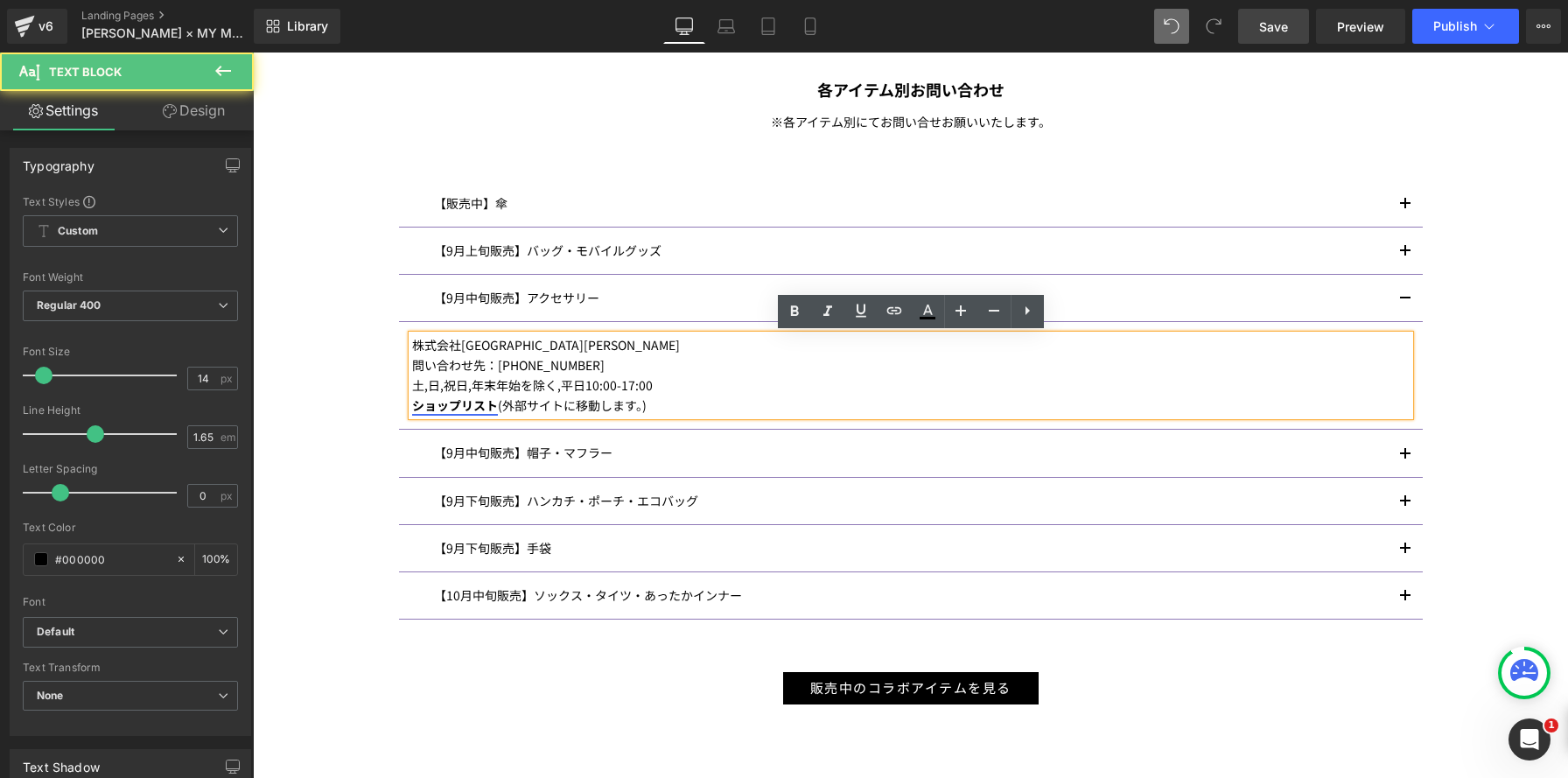
click at [494, 408] on strong "ショップリスト" at bounding box center [454, 405] width 86 height 18
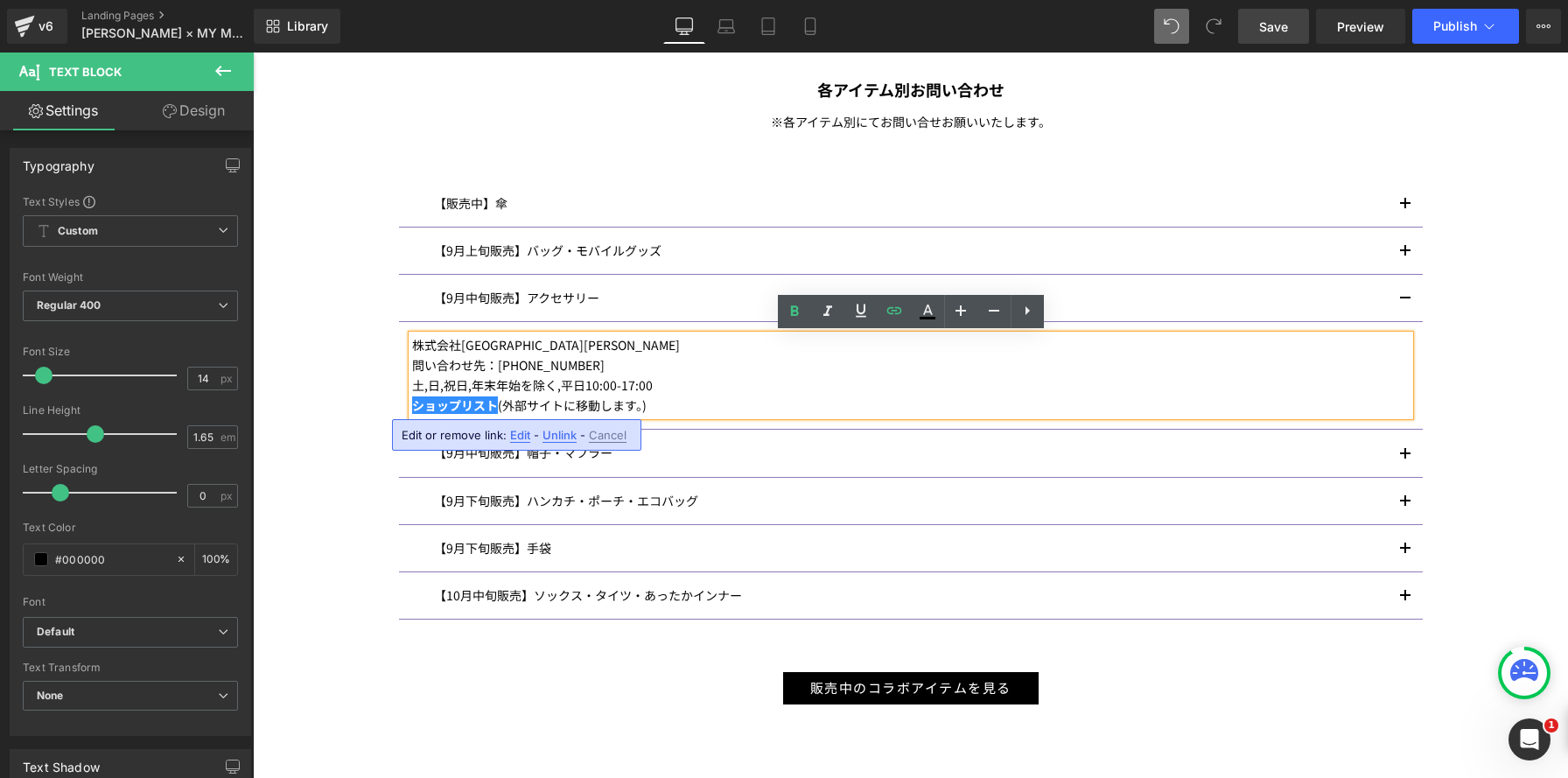
click at [1155, 352] on p "株式会社ヴァンドーム青山" at bounding box center [910, 344] width 997 height 20
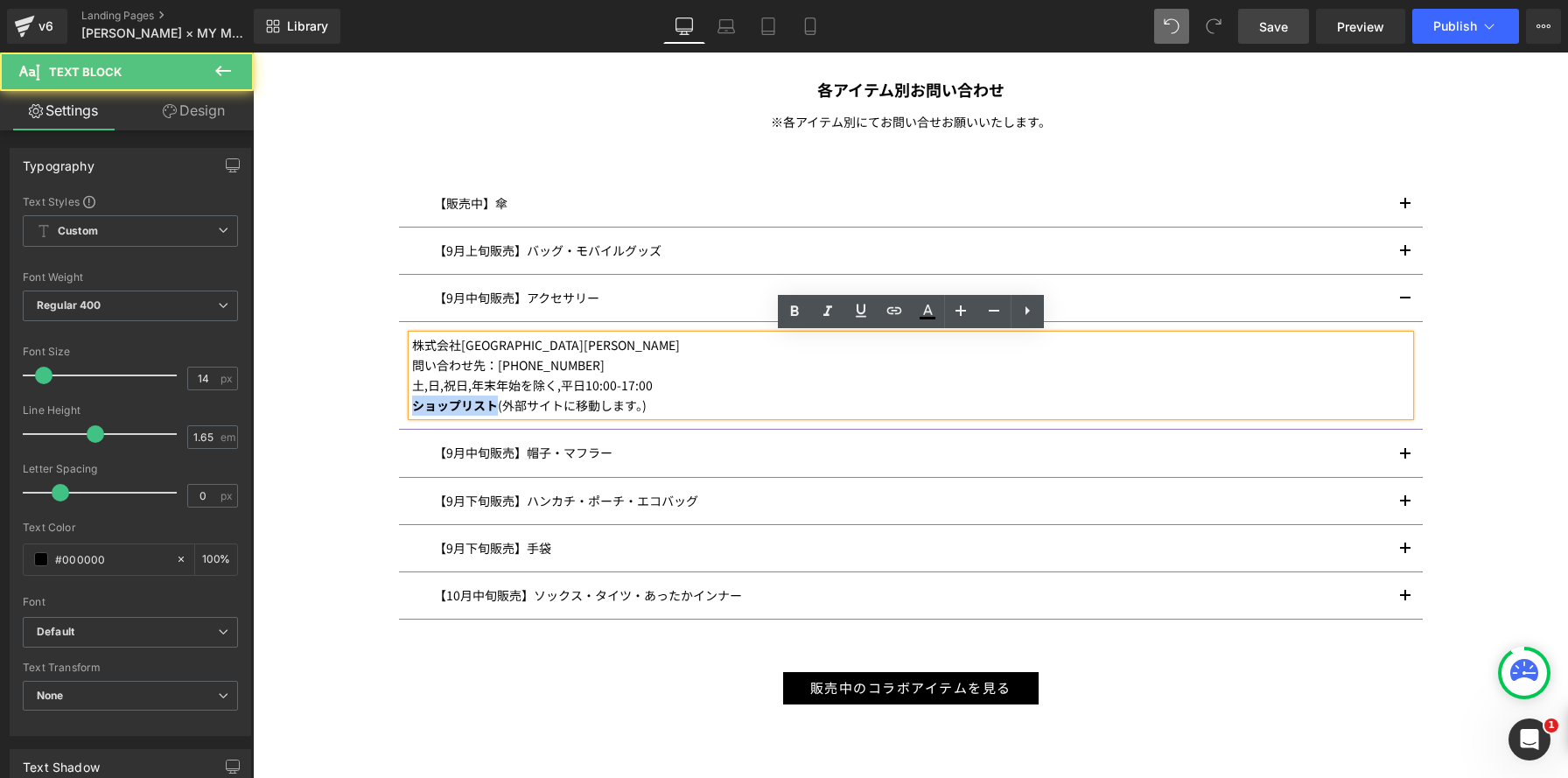
drag, startPoint x: 497, startPoint y: 405, endPoint x: 400, endPoint y: 404, distance: 97.0
click at [400, 404] on article "株式会社ヴァンドーム青山 問い合わせ先：03-3470-4061 土,日,祝日,年末年始を除く,平日10:00-17:00 ショップリスト (外部サイトに移動…" at bounding box center [911, 375] width 1024 height 108
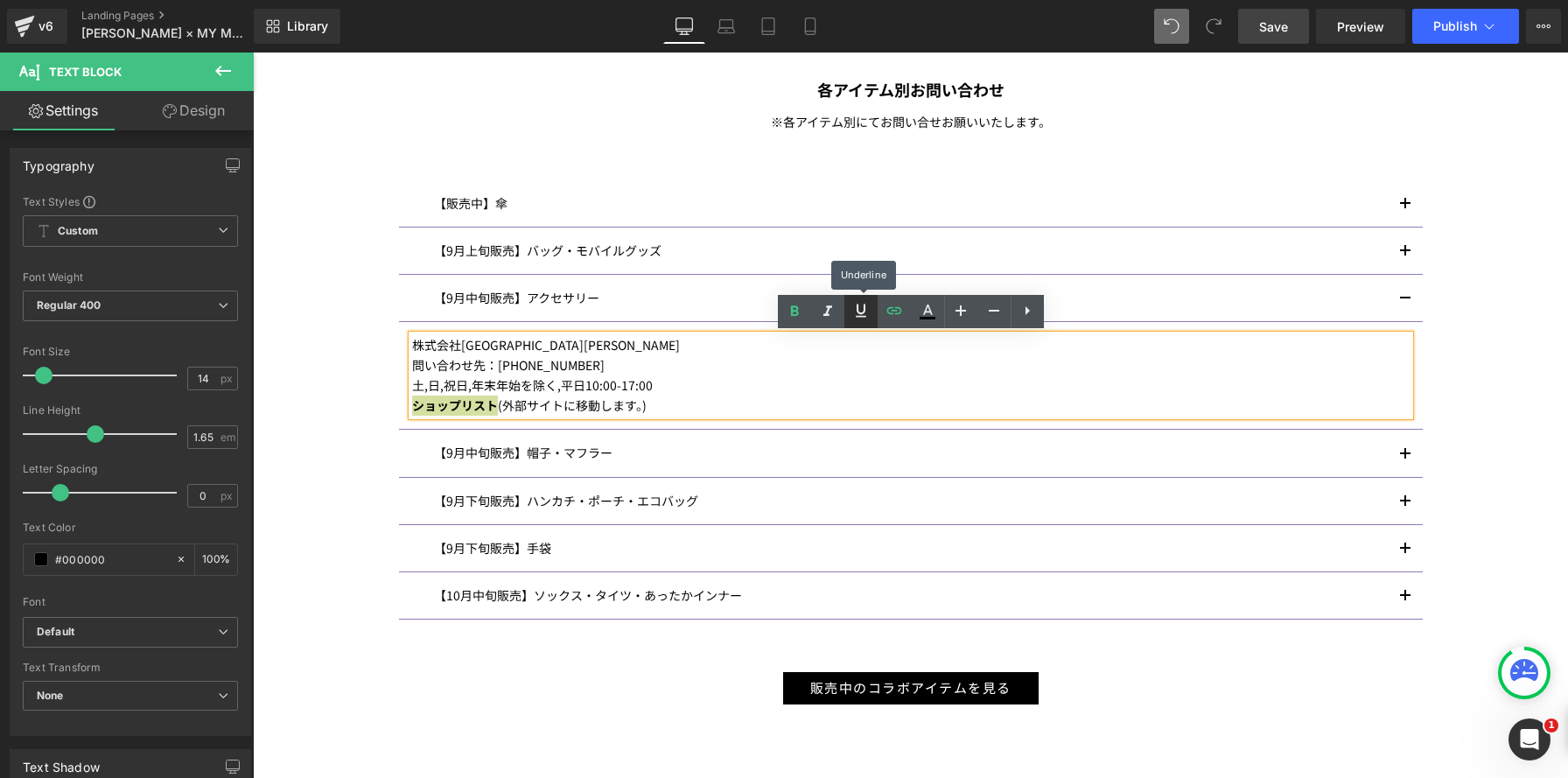
click at [0, 0] on icon at bounding box center [0, 0] width 0 height 0
click at [1402, 299] on button "button" at bounding box center [1405, 298] width 35 height 47
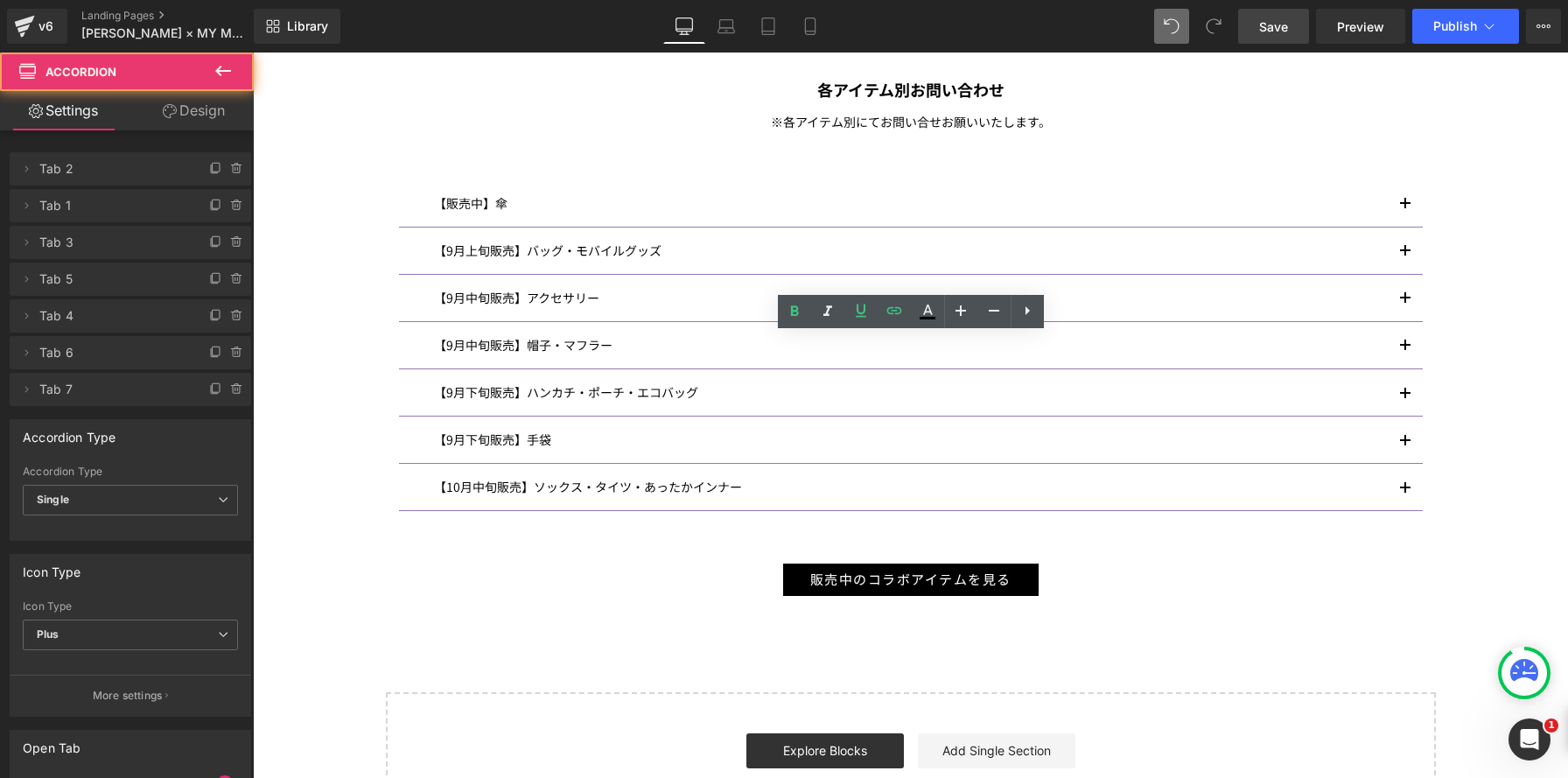
click at [1407, 244] on button "button" at bounding box center [1405, 250] width 35 height 47
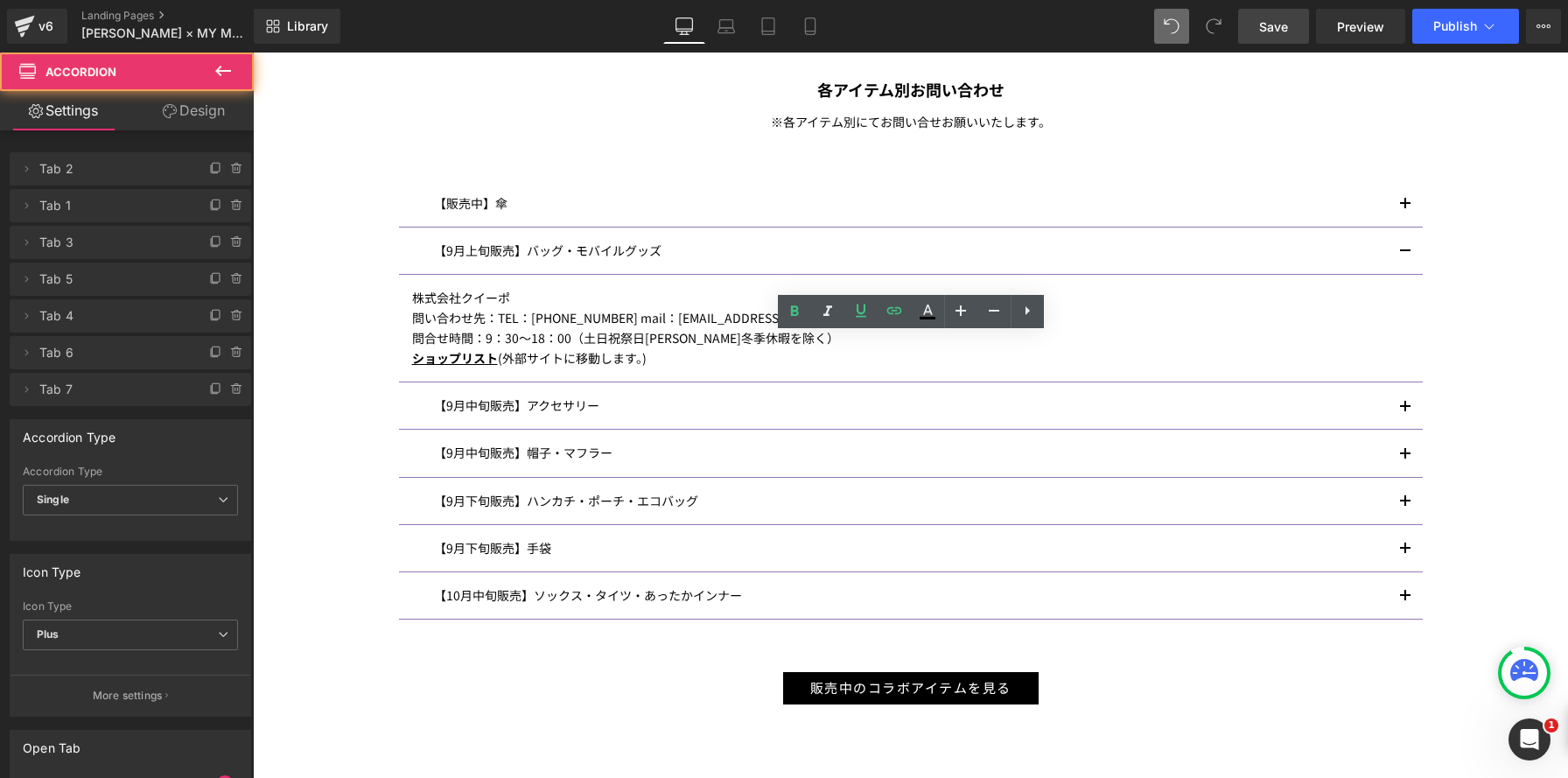
click at [1403, 252] on button "button" at bounding box center [1405, 250] width 35 height 47
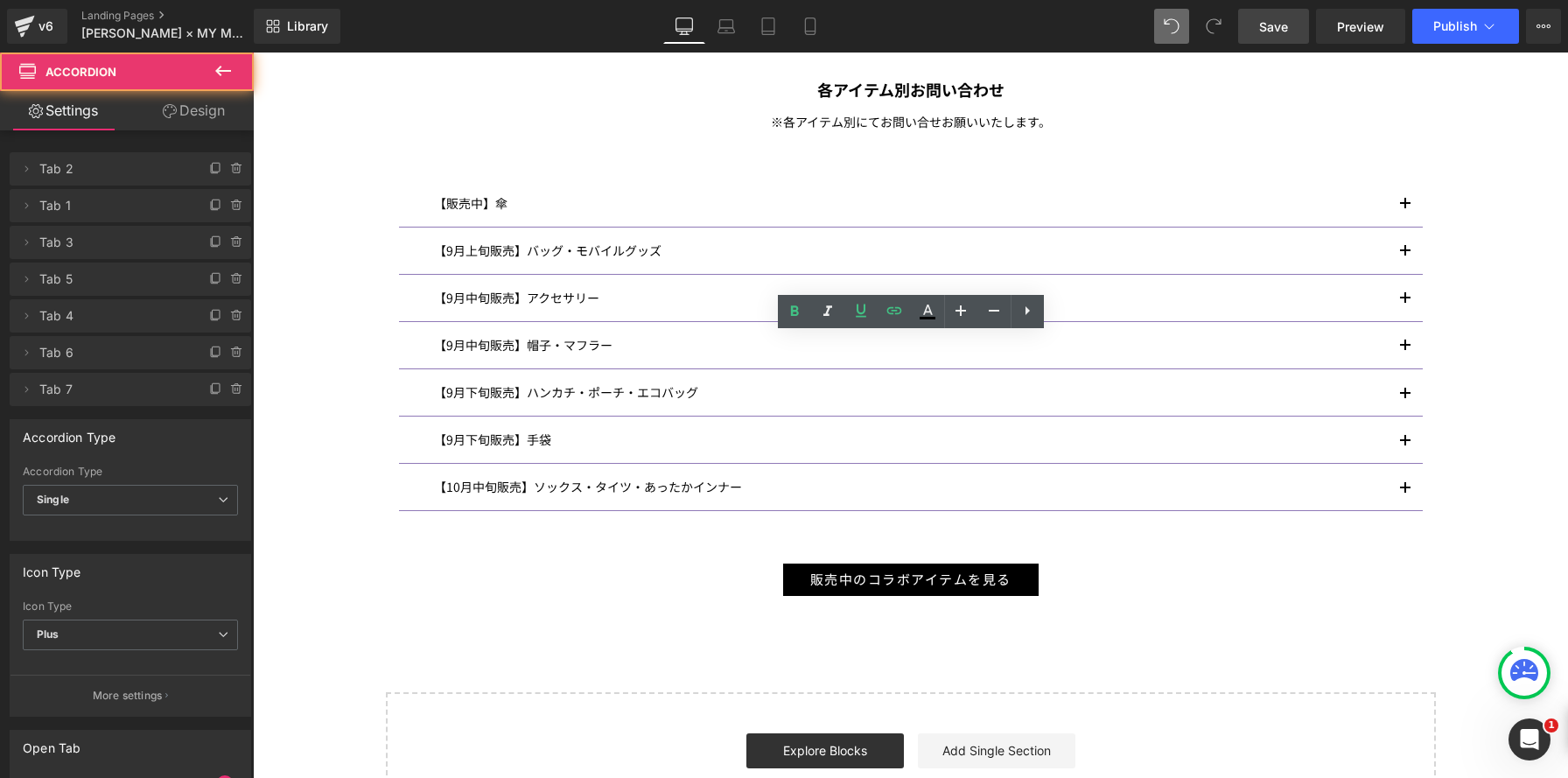
click at [1406, 205] on button "button" at bounding box center [1405, 203] width 35 height 47
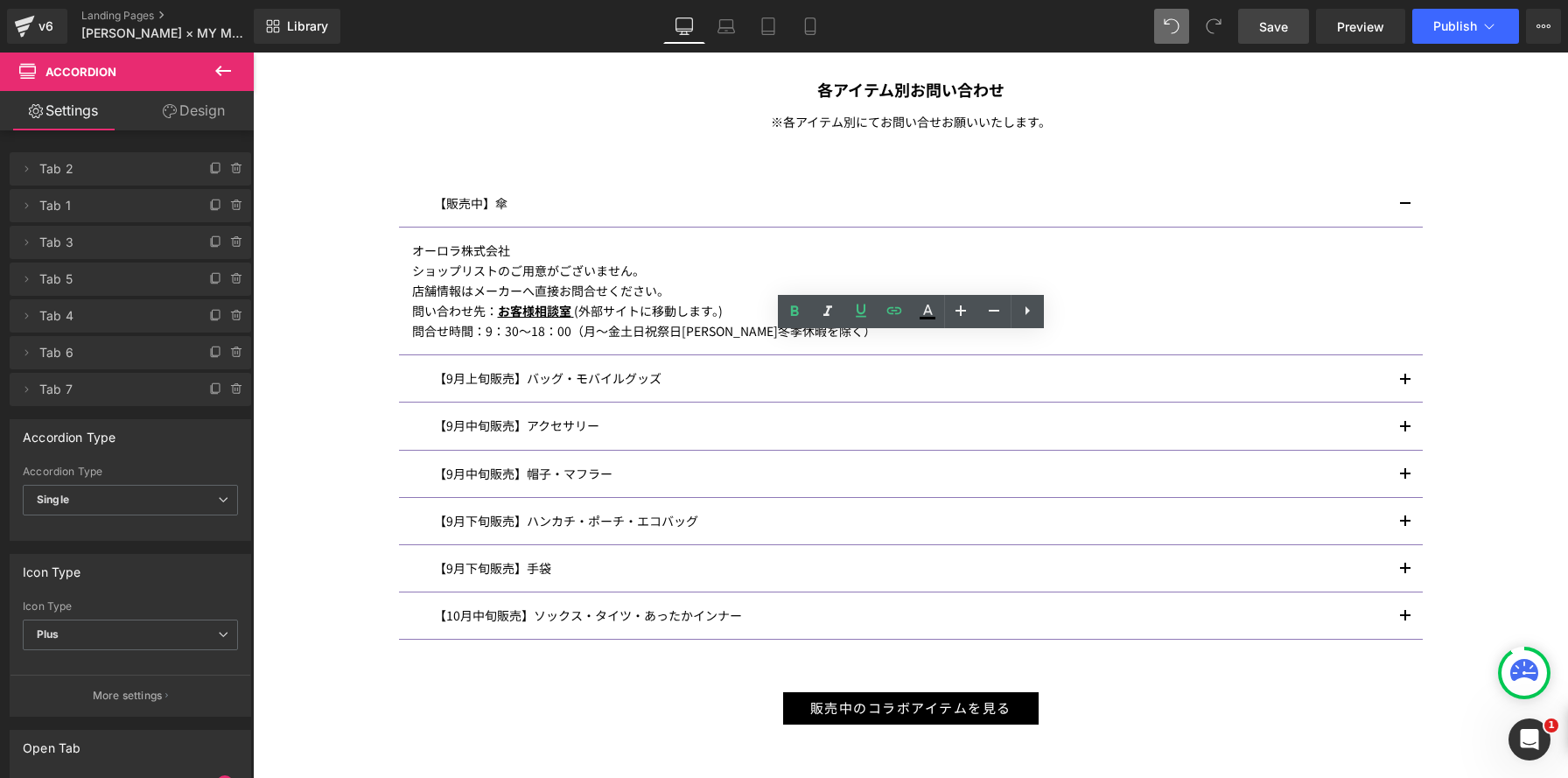
click at [1406, 205] on button "button" at bounding box center [1405, 203] width 35 height 47
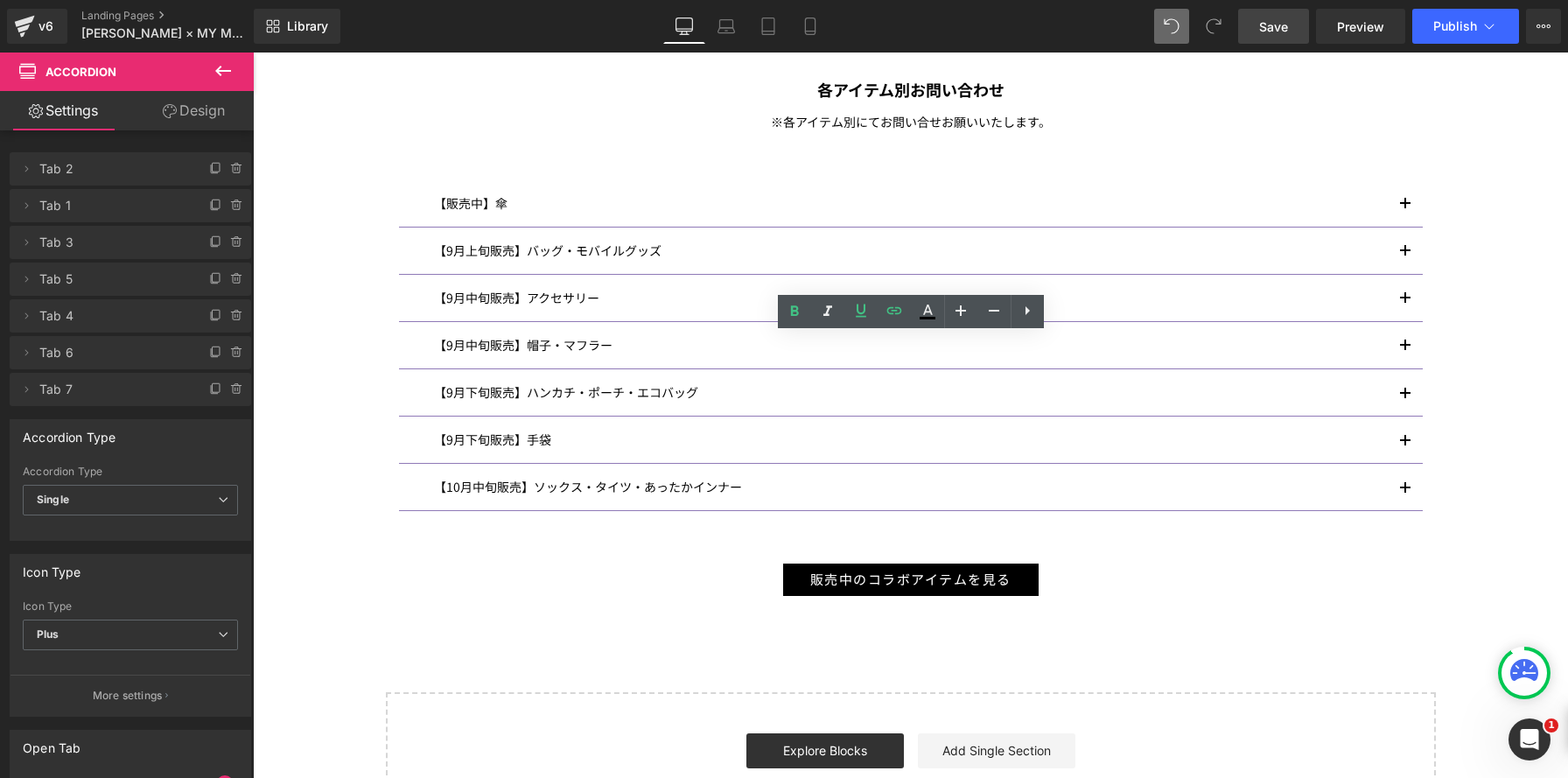
click at [1402, 250] on button "button" at bounding box center [1405, 250] width 35 height 47
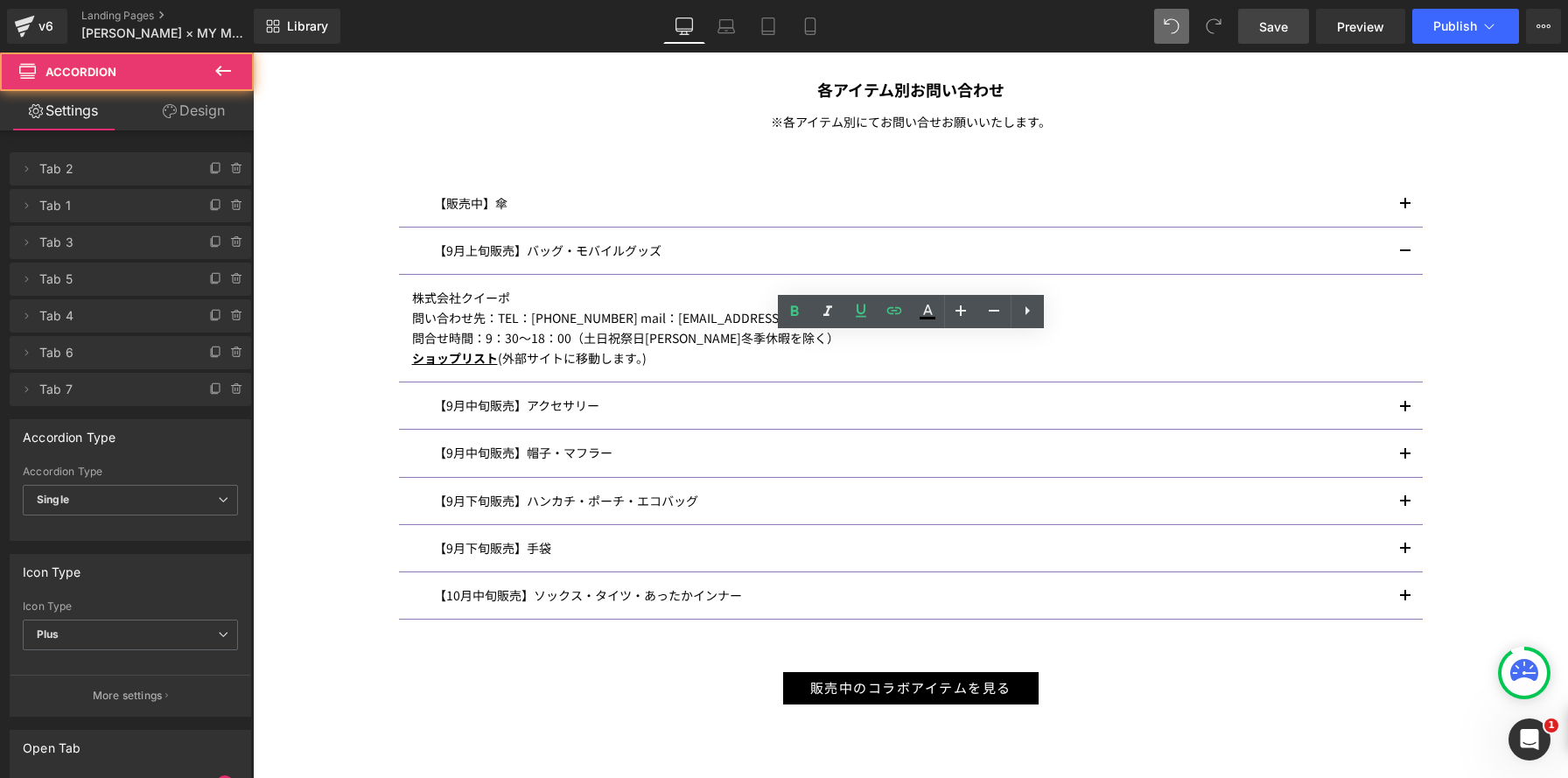
click at [1402, 250] on button "button" at bounding box center [1405, 250] width 35 height 47
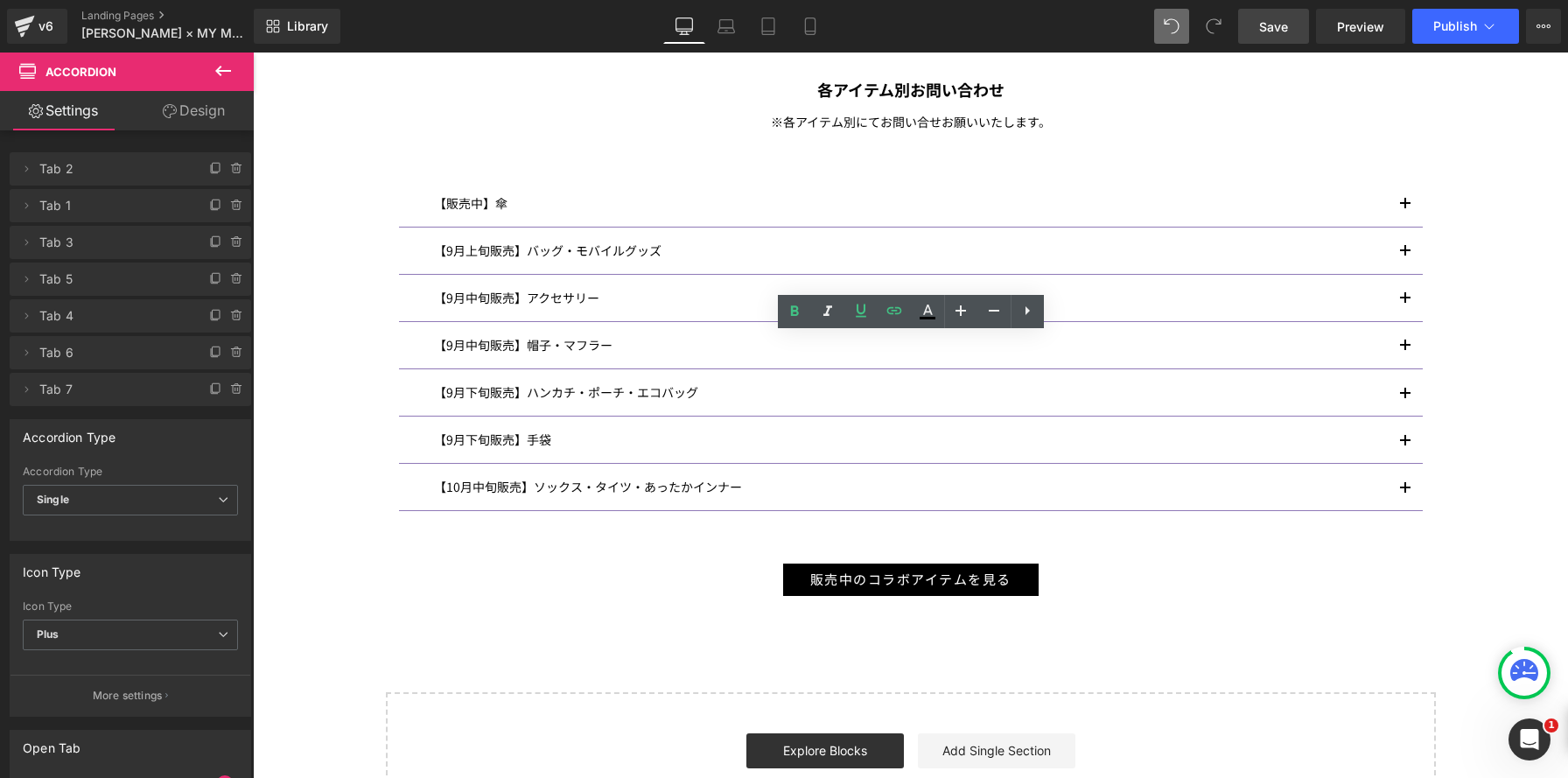
click at [1405, 291] on button "button" at bounding box center [1405, 298] width 35 height 47
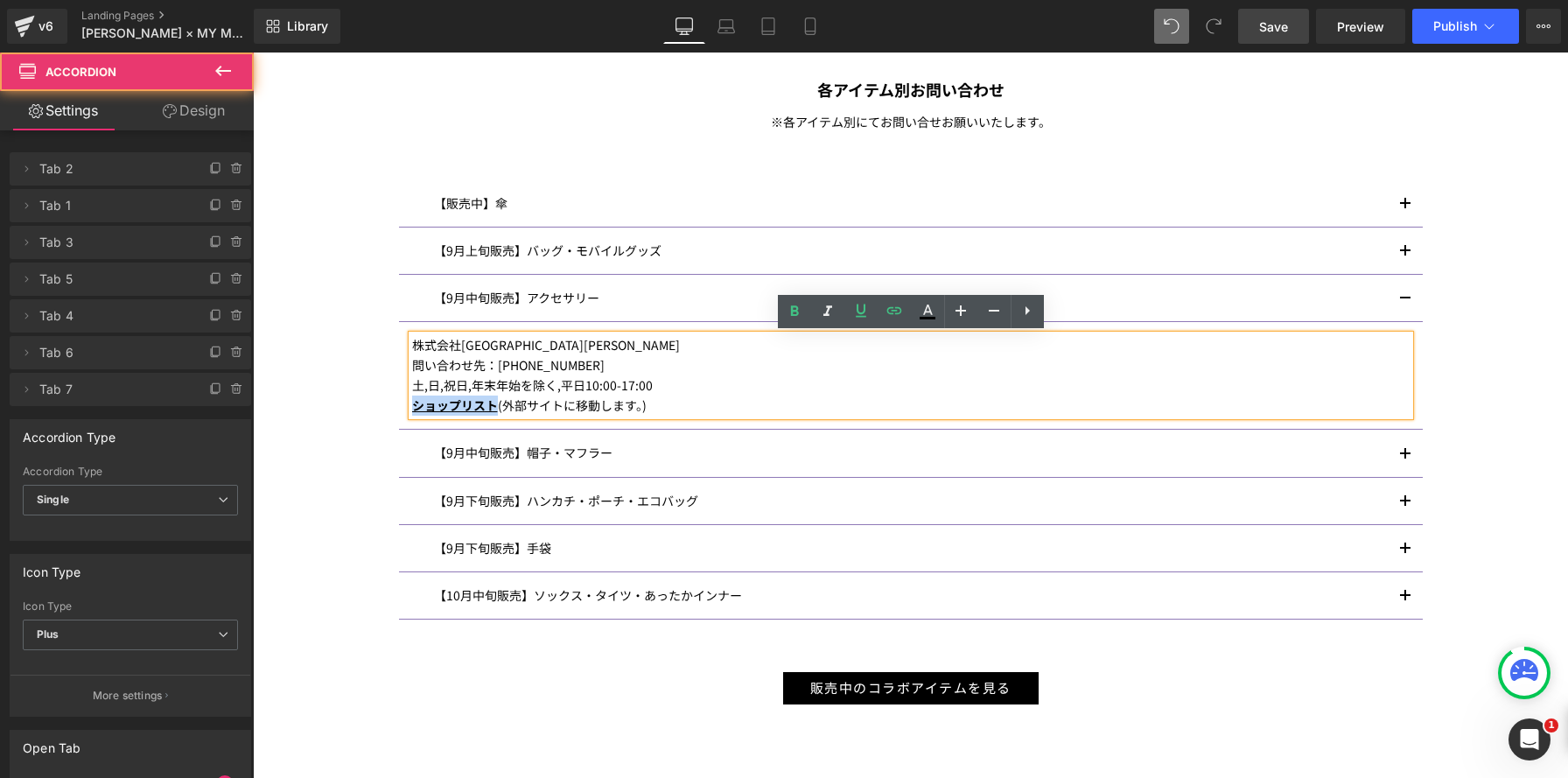
click at [1405, 291] on button "button" at bounding box center [1405, 298] width 35 height 47
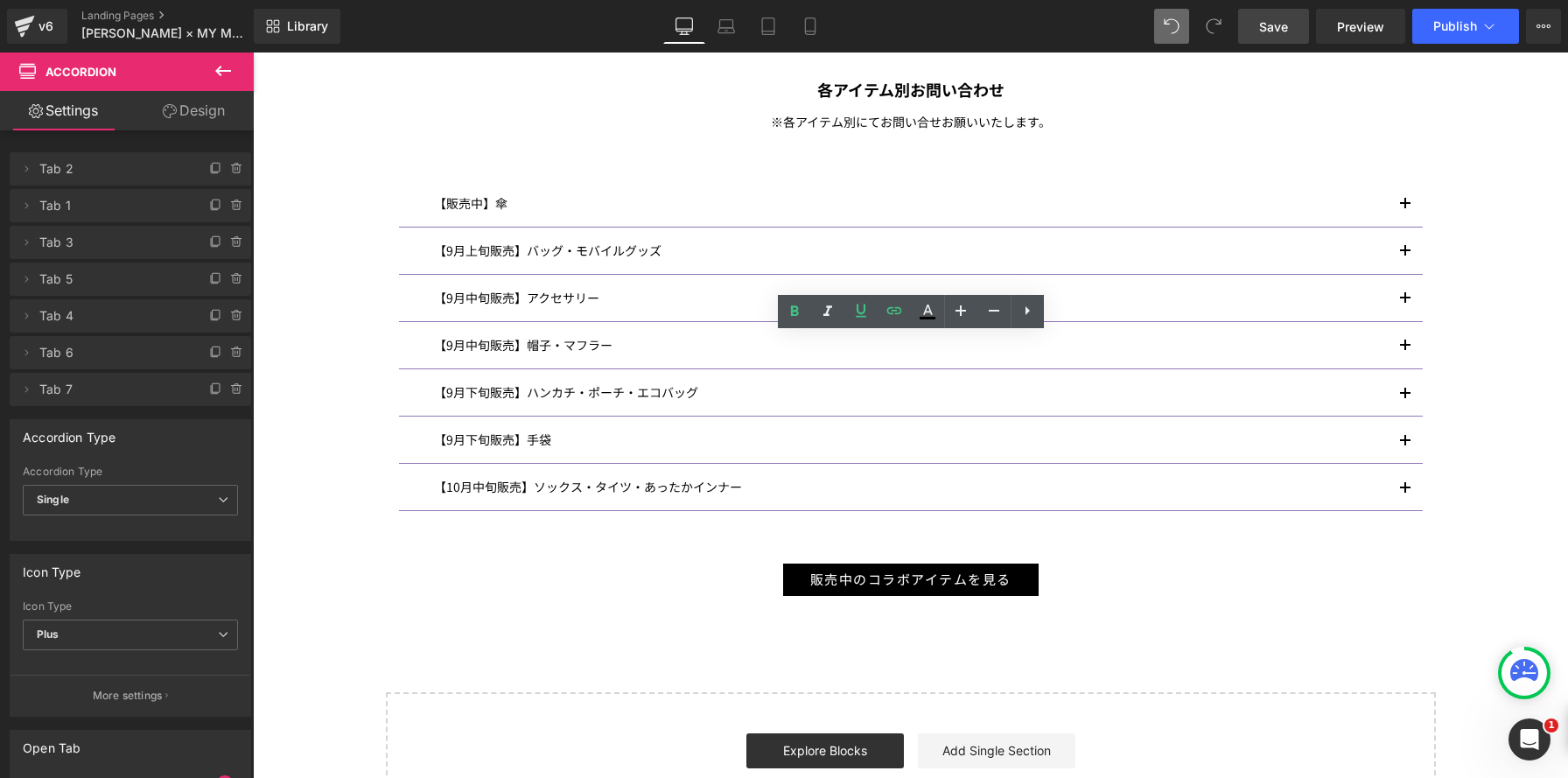
click at [1405, 350] on span "button" at bounding box center [1405, 350] width 0 height 0
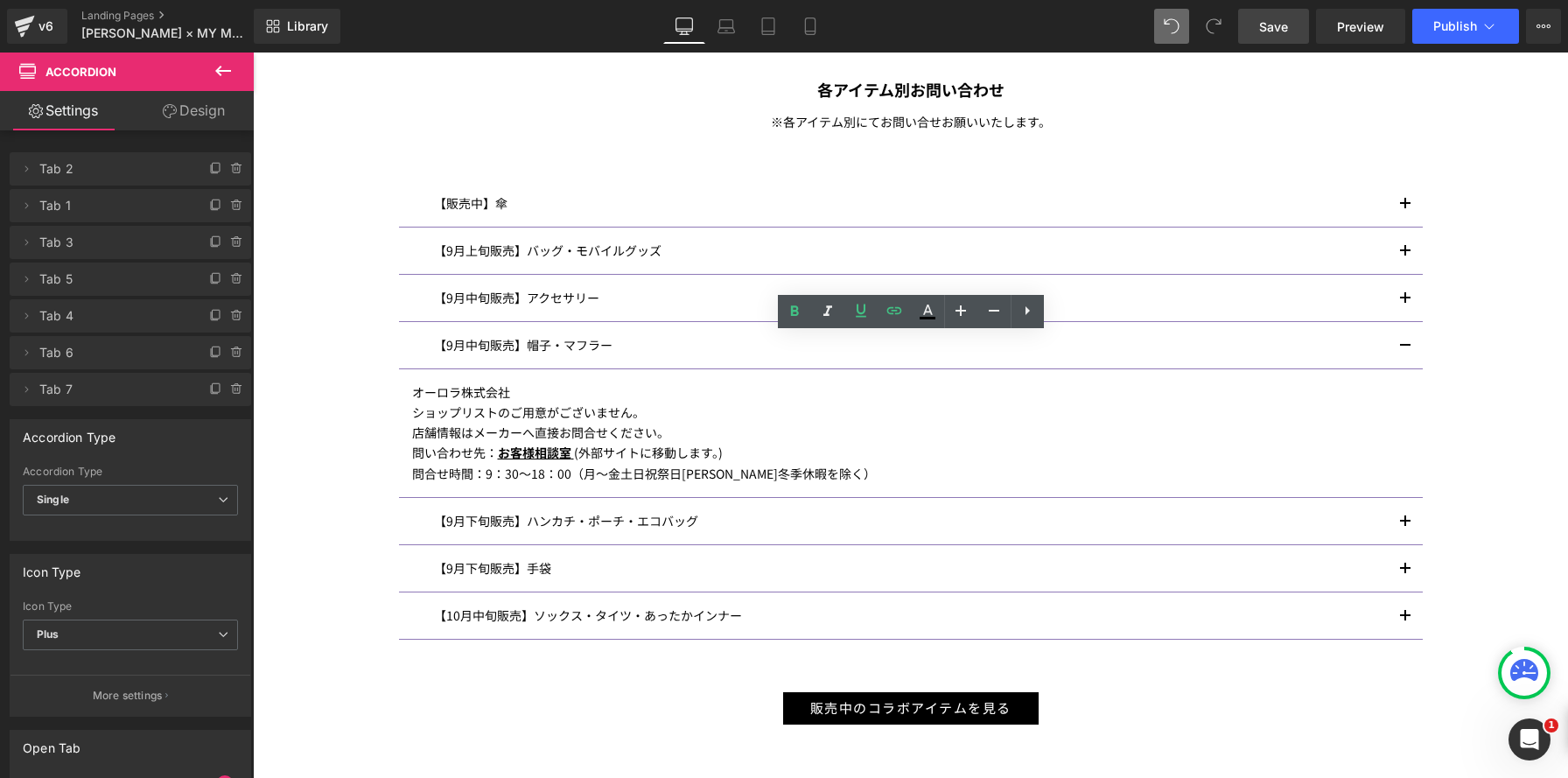
click at [1405, 350] on span "button" at bounding box center [1405, 350] width 0 height 0
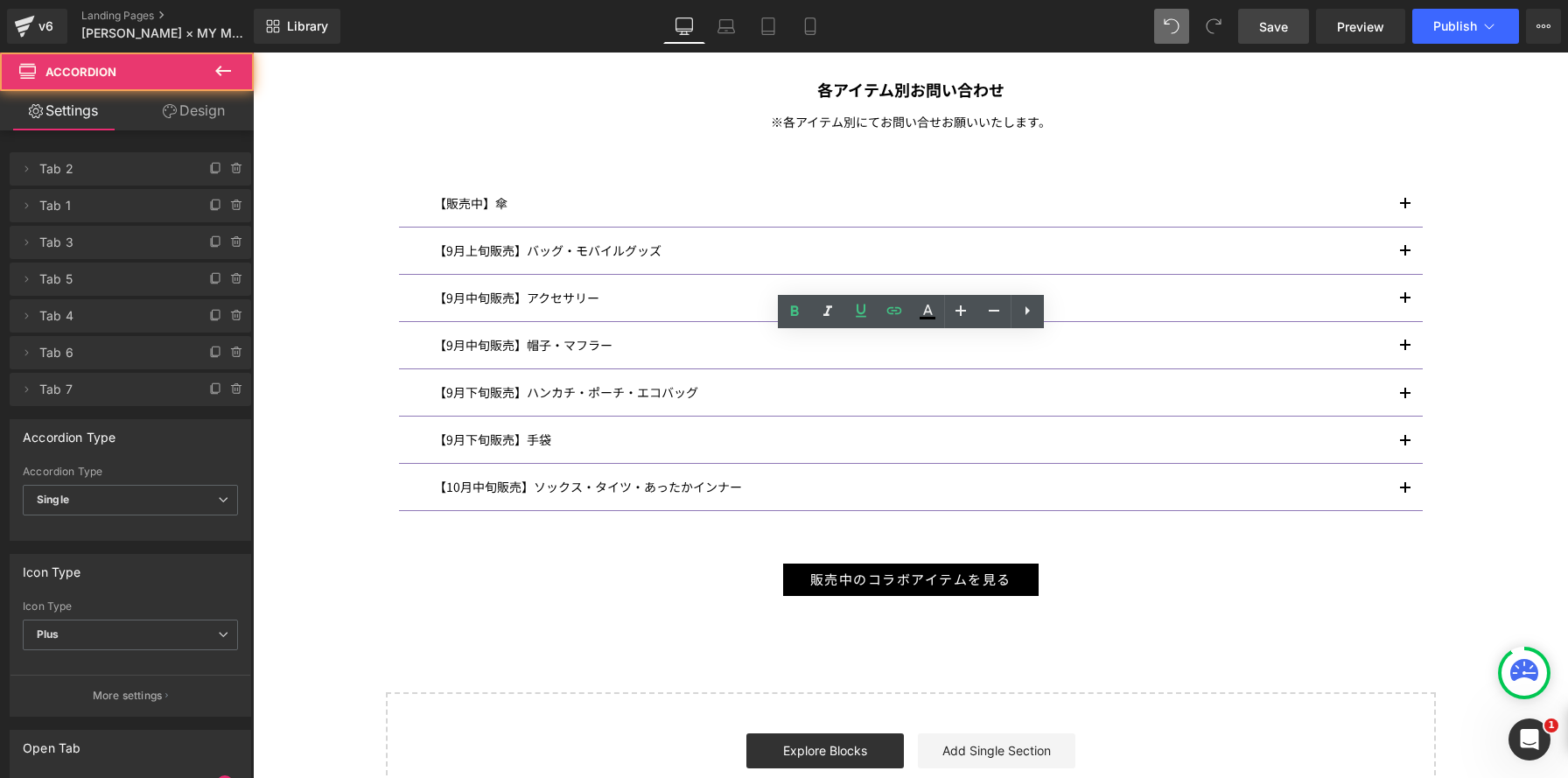
click at [1401, 395] on button "button" at bounding box center [1405, 392] width 35 height 47
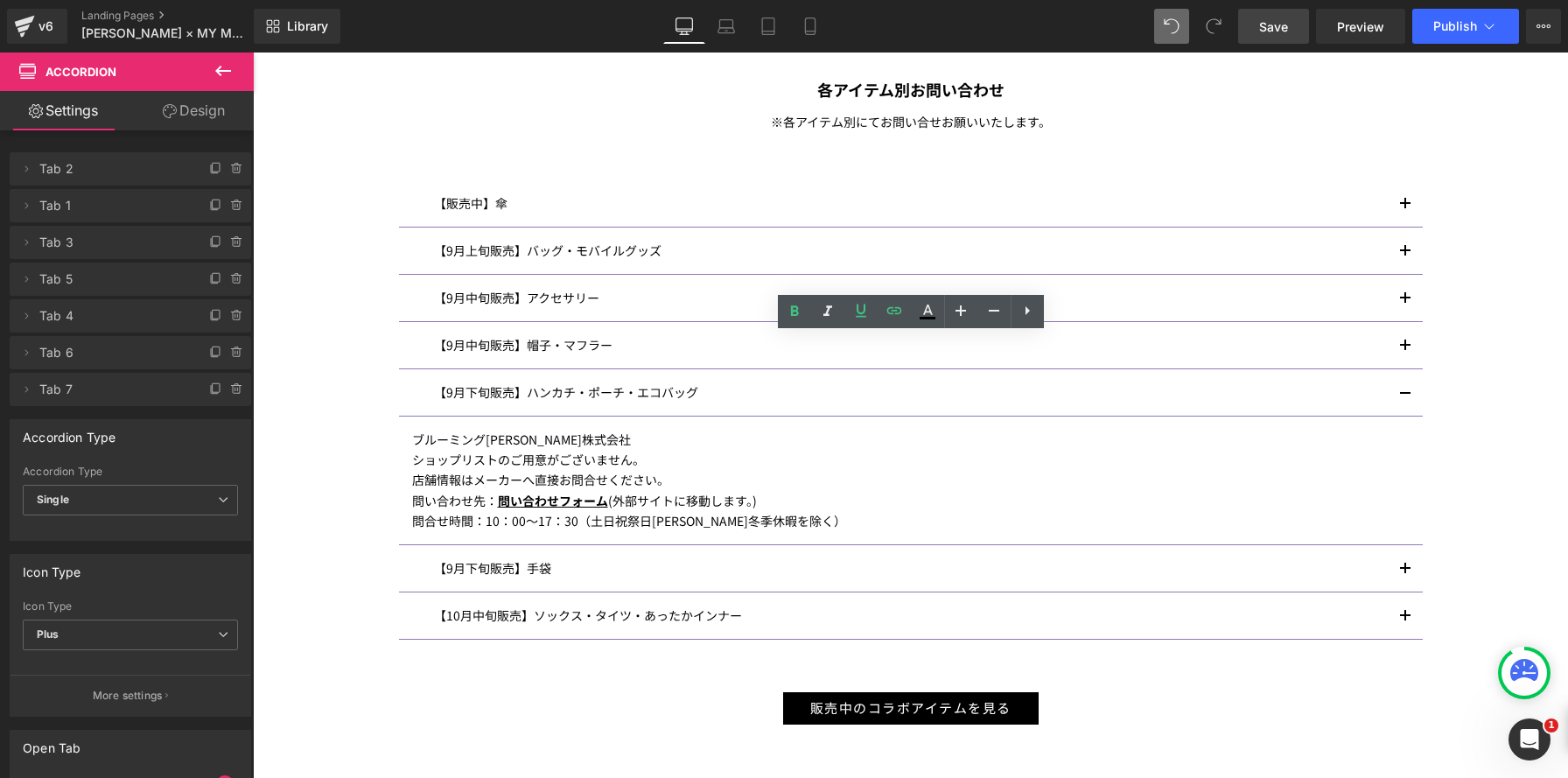
click at [1401, 395] on button "button" at bounding box center [1405, 392] width 35 height 47
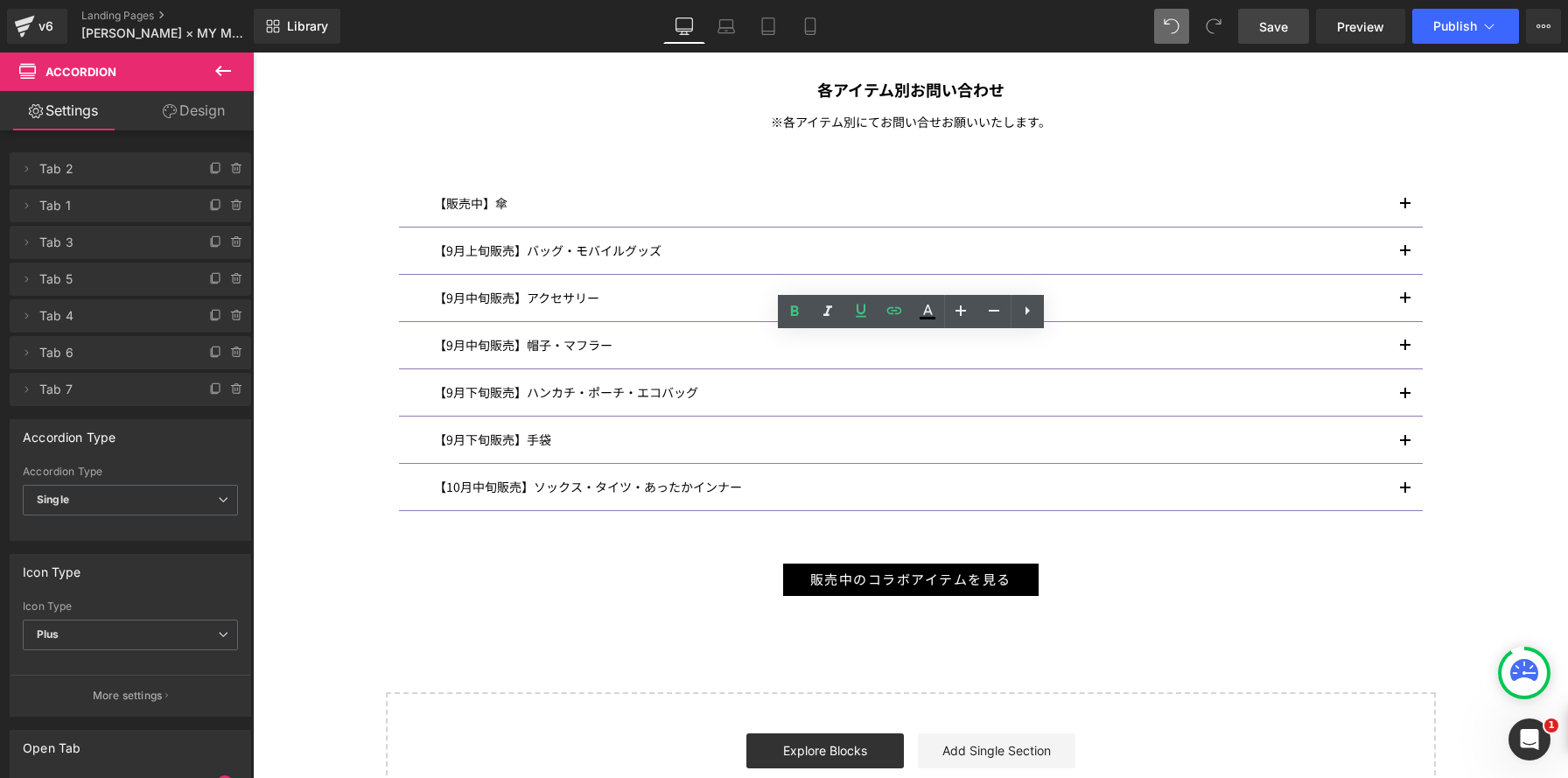
click at [1412, 440] on button "button" at bounding box center [1405, 439] width 35 height 47
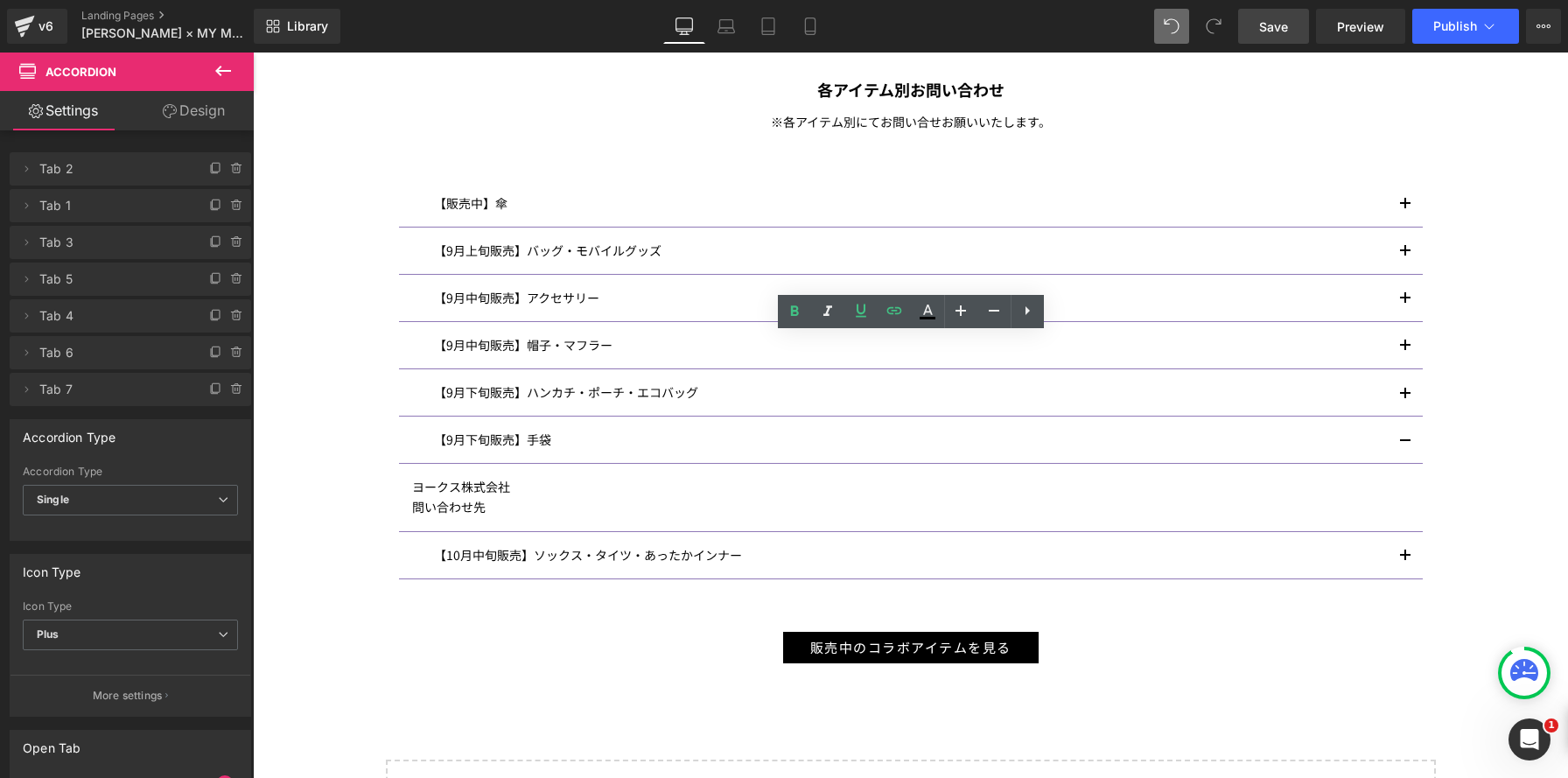
click at [1412, 440] on button "button" at bounding box center [1405, 439] width 35 height 47
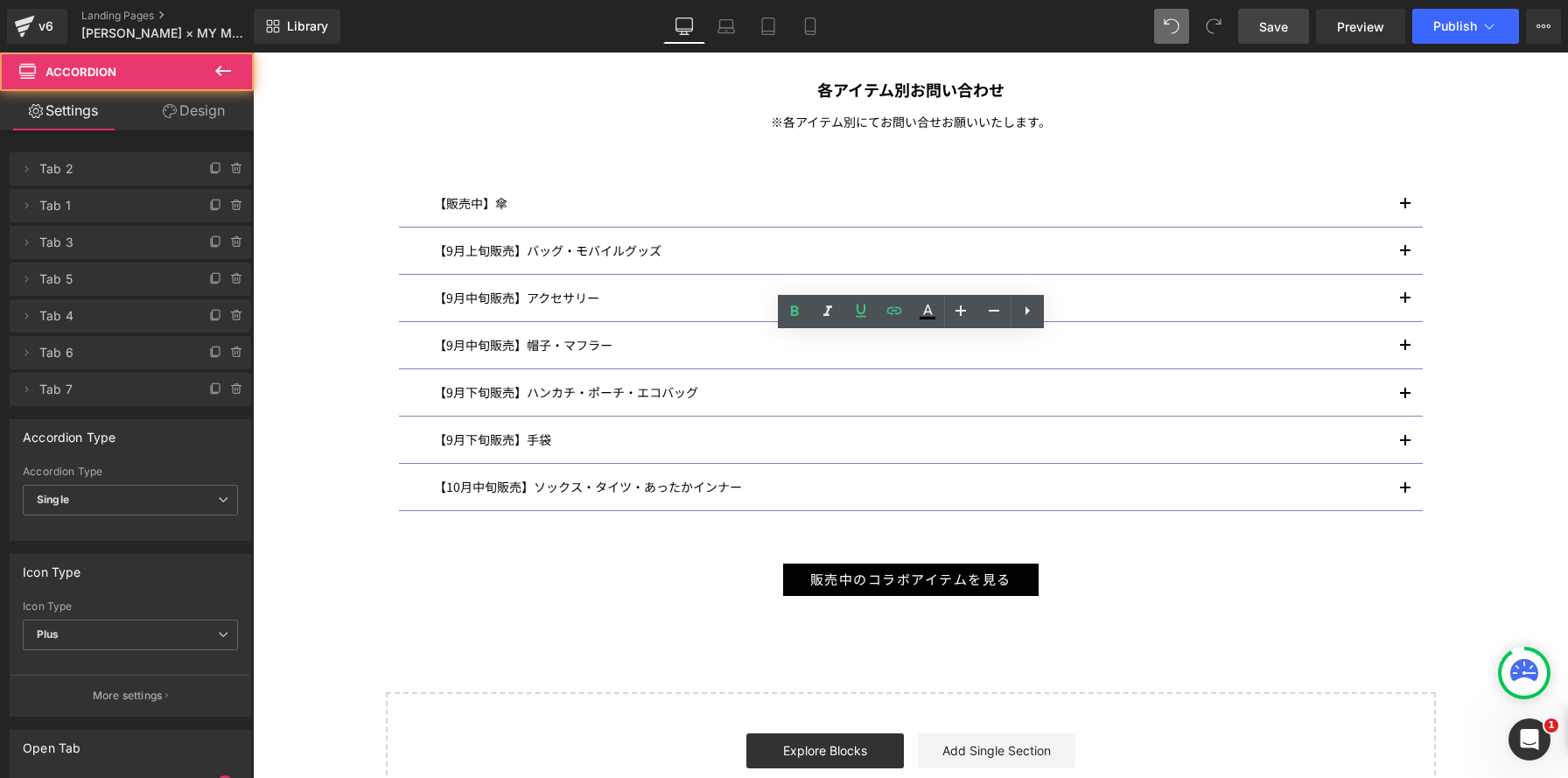
click at [1408, 484] on button "button" at bounding box center [1405, 486] width 35 height 47
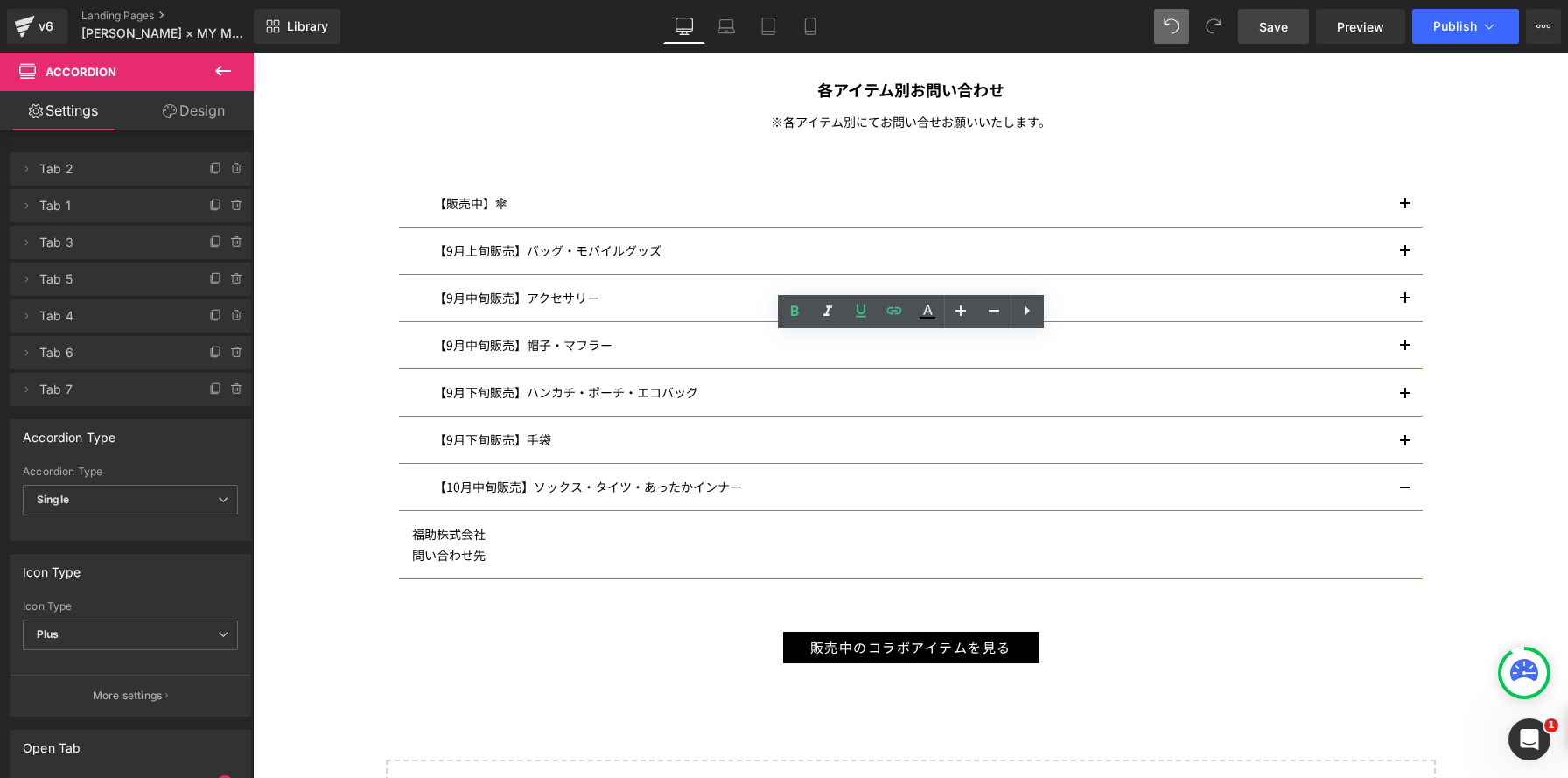
click at [1408, 484] on button "button" at bounding box center [1405, 486] width 35 height 47
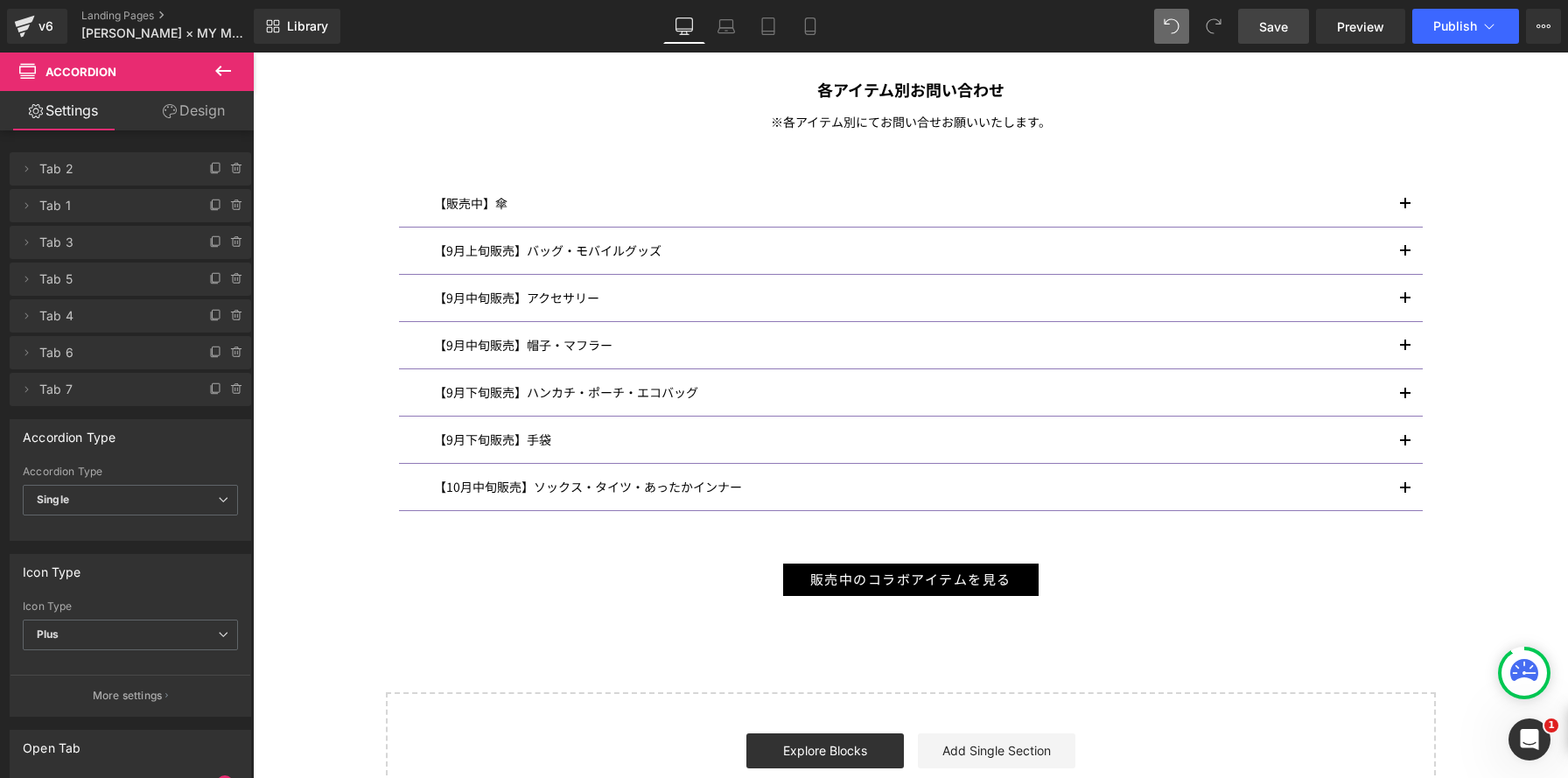
click at [1282, 39] on link "Save" at bounding box center [1274, 26] width 71 height 35
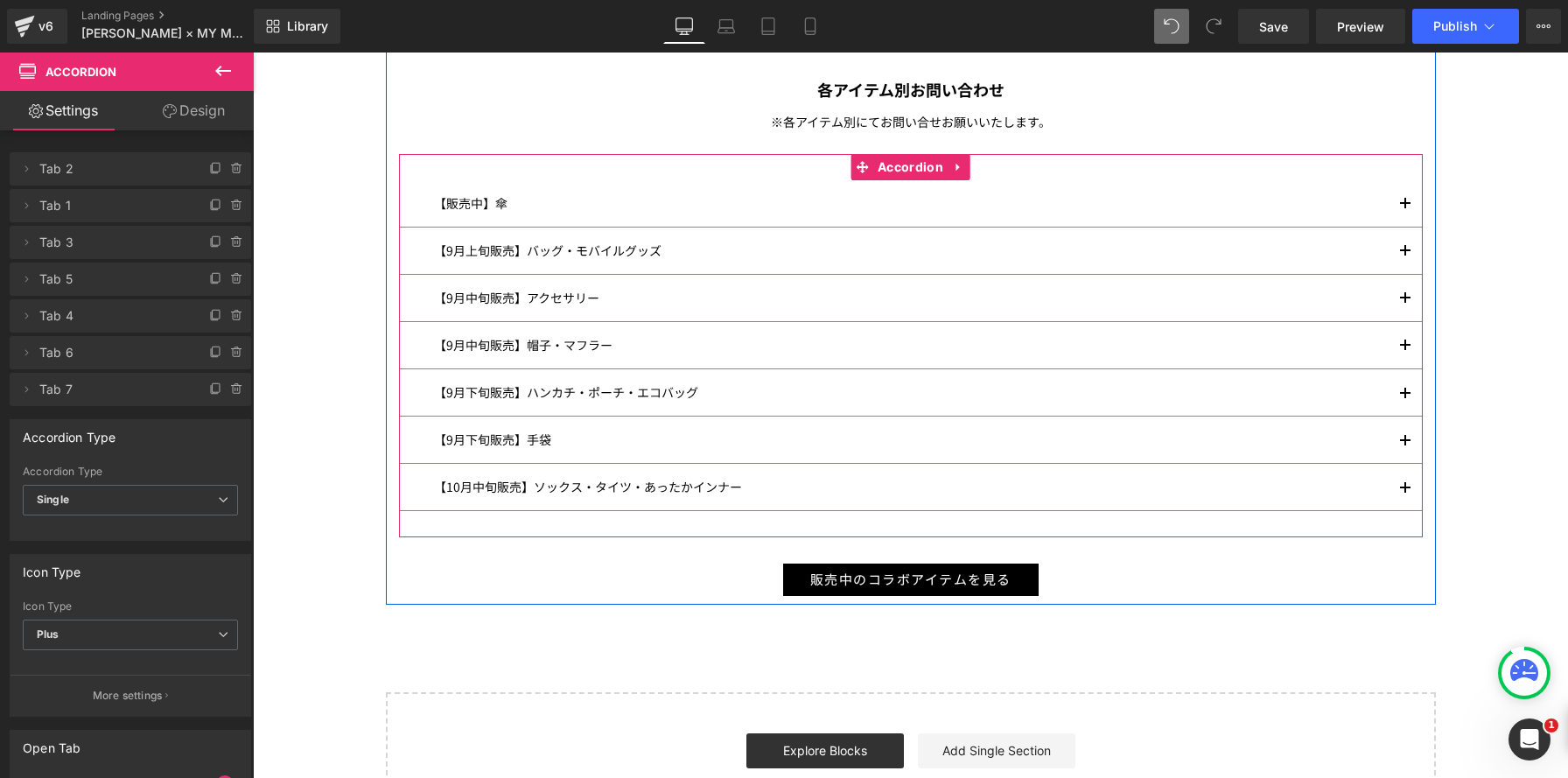
click at [252, 52] on div at bounding box center [252, 52] width 0 height 0
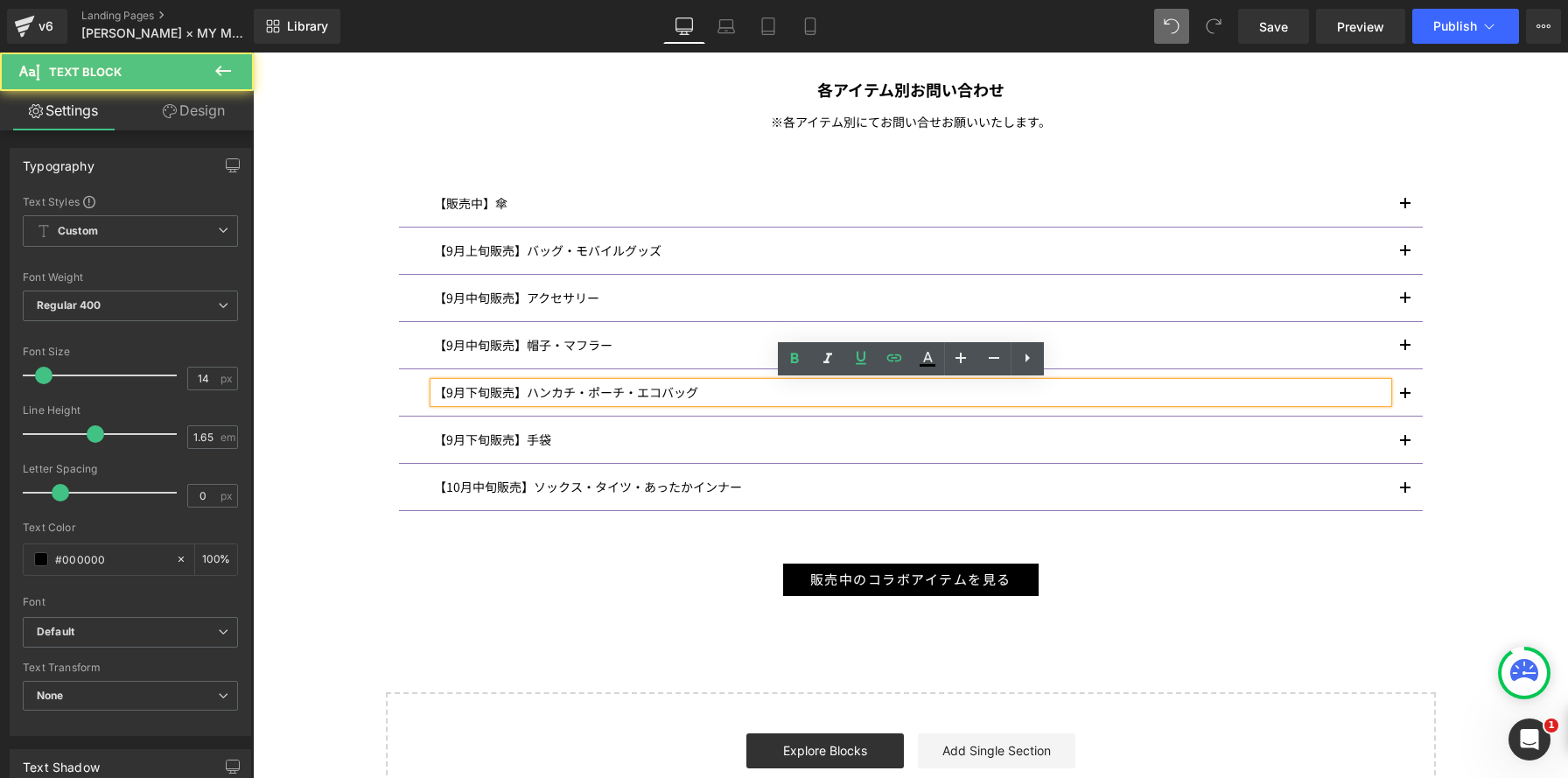
drag, startPoint x: 1400, startPoint y: 388, endPoint x: 818, endPoint y: 458, distance: 586.2
click at [1400, 387] on button "button" at bounding box center [1405, 392] width 35 height 47
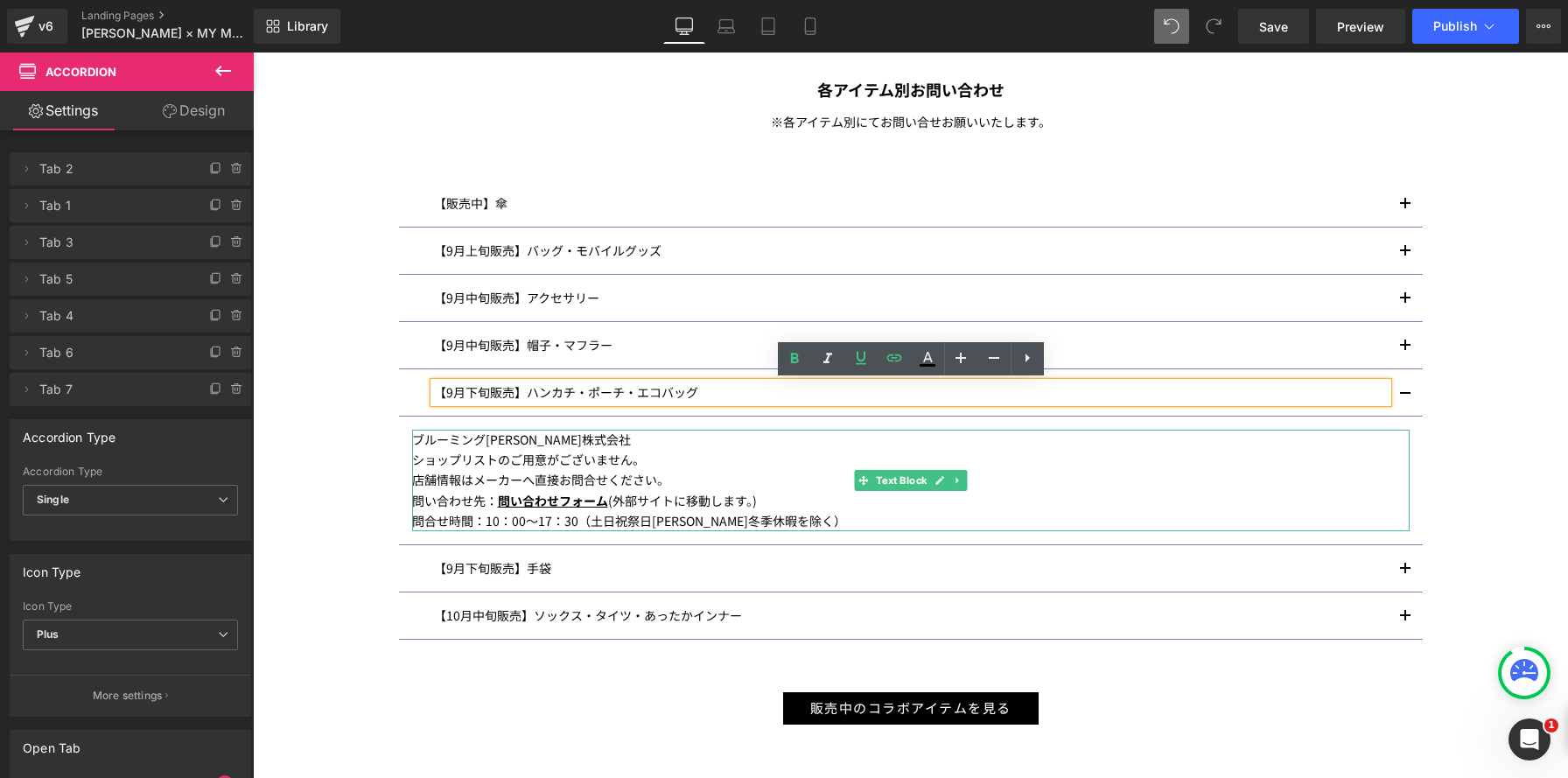
drag, startPoint x: 607, startPoint y: 501, endPoint x: 591, endPoint y: 502, distance: 16.0
click at [584, 502] on span "問い合わせフォーム" at bounding box center [552, 501] width 110 height 18
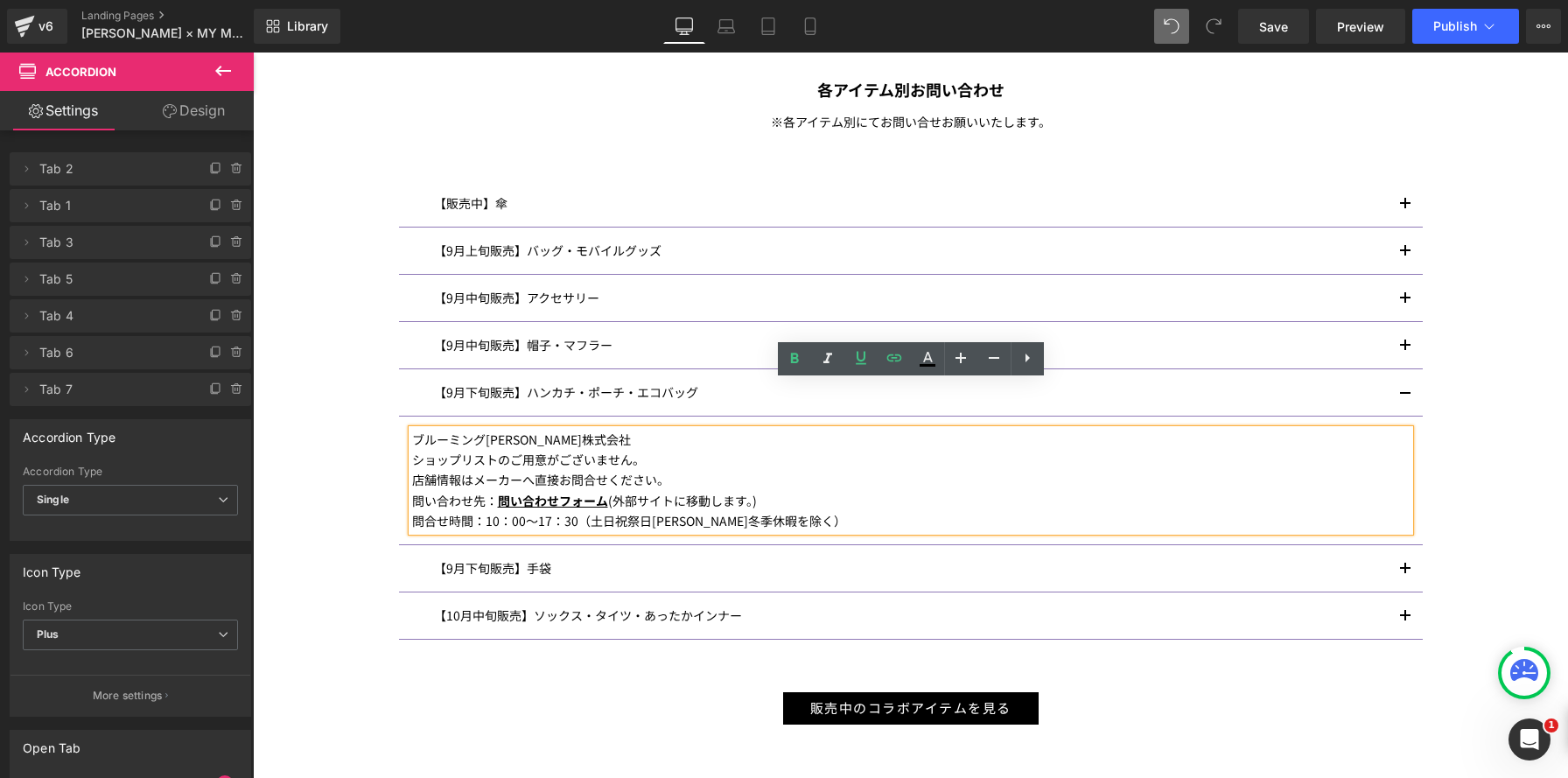
click at [605, 501] on div "問い合わせ先： 問い合わせフォーム (外部サイトに移動します。)" at bounding box center [910, 501] width 997 height 20
drag, startPoint x: 606, startPoint y: 502, endPoint x: 595, endPoint y: 502, distance: 11.0
click at [555, 500] on span "問い合わせフォーム" at bounding box center [552, 501] width 110 height 18
drag, startPoint x: 611, startPoint y: 506, endPoint x: 511, endPoint y: 502, distance: 100.1
click at [501, 504] on div "問い合わせ先： 問い合わせフォーム (外部サイトに移動します。)" at bounding box center [910, 501] width 997 height 20
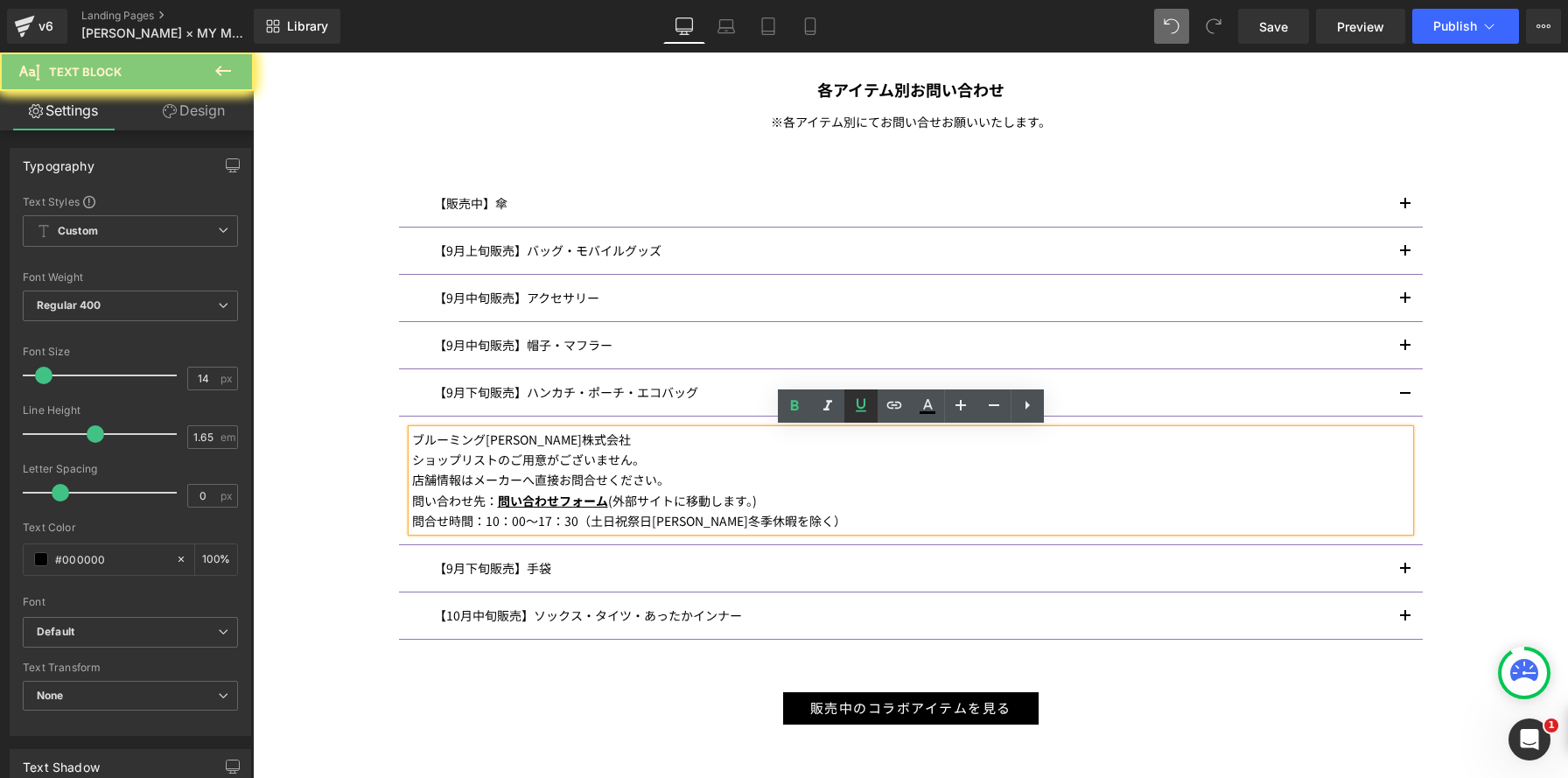
click at [0, 0] on icon at bounding box center [0, 0] width 0 height 0
click at [603, 504] on span "問い合わせフォーム" at bounding box center [552, 501] width 110 height 18
click at [498, 501] on span "問い合わせフォーム" at bounding box center [552, 501] width 110 height 18
drag, startPoint x: 860, startPoint y: 403, endPoint x: 615, endPoint y: 335, distance: 254.3
click at [0, 0] on icon at bounding box center [0, 0] width 0 height 0
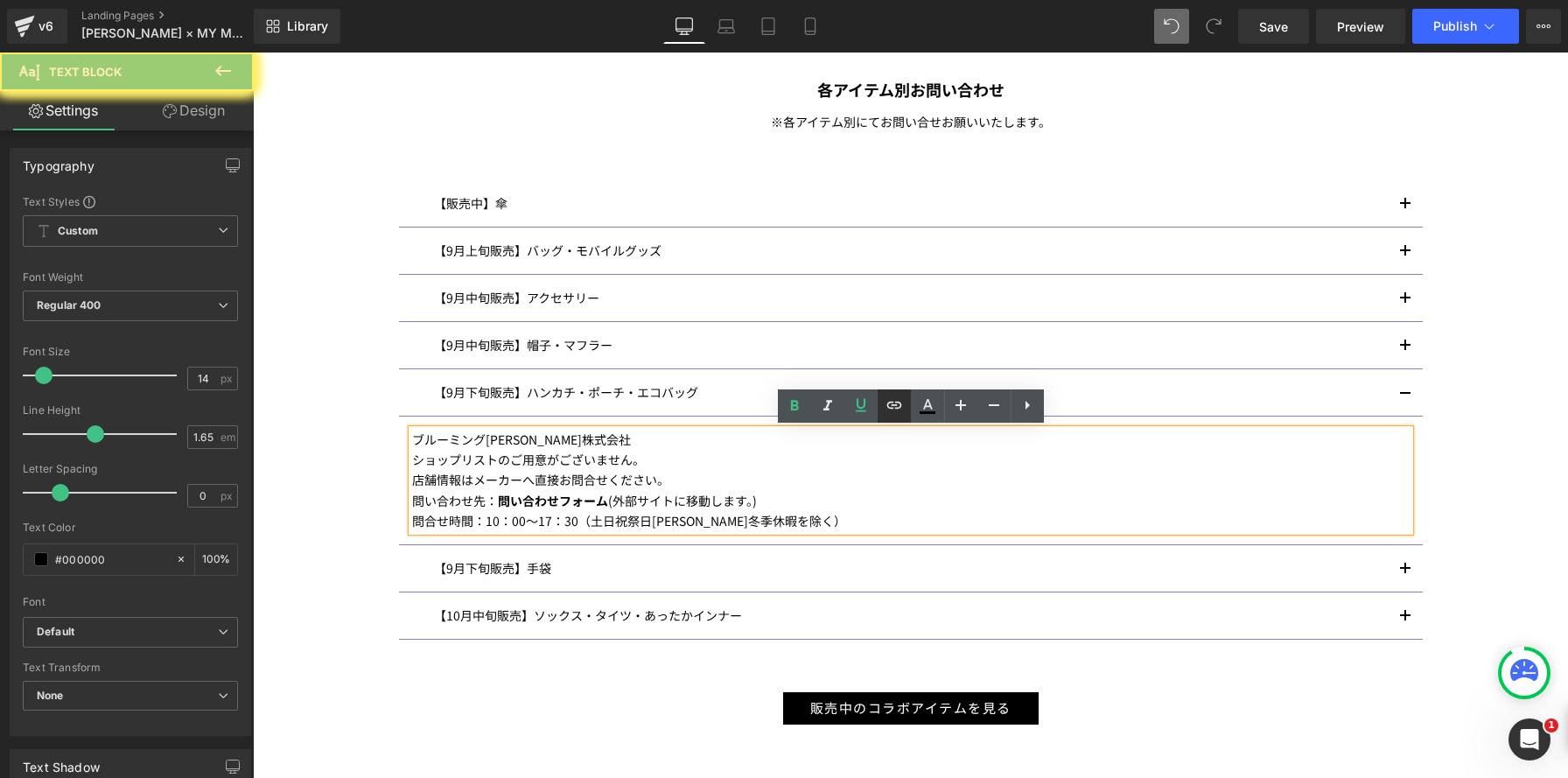
click at [898, 404] on icon at bounding box center [894, 405] width 21 height 21
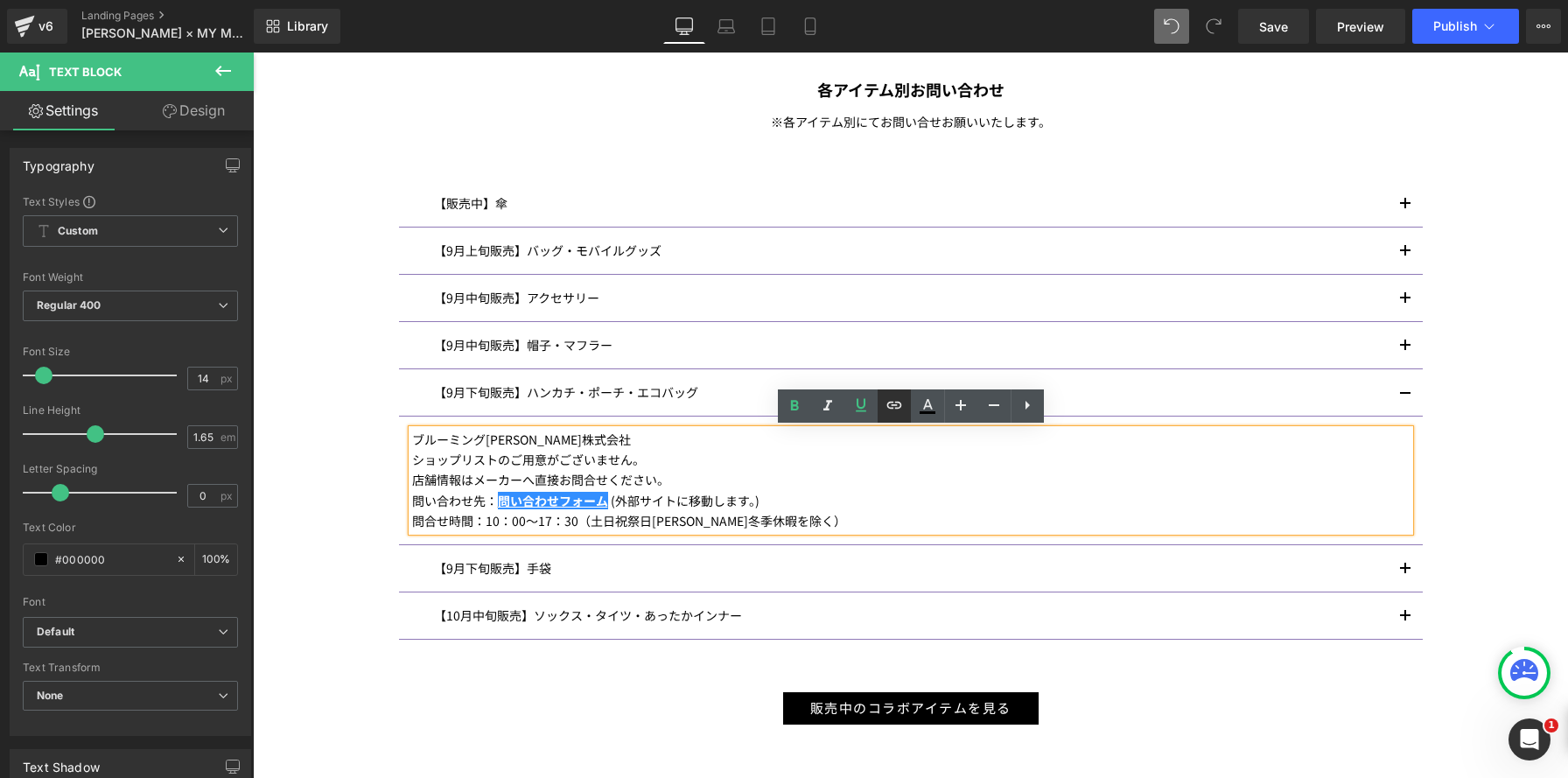
click at [892, 409] on icon at bounding box center [894, 405] width 21 height 21
click at [892, 403] on icon at bounding box center [894, 405] width 21 height 21
click at [893, 404] on icon at bounding box center [894, 405] width 21 height 21
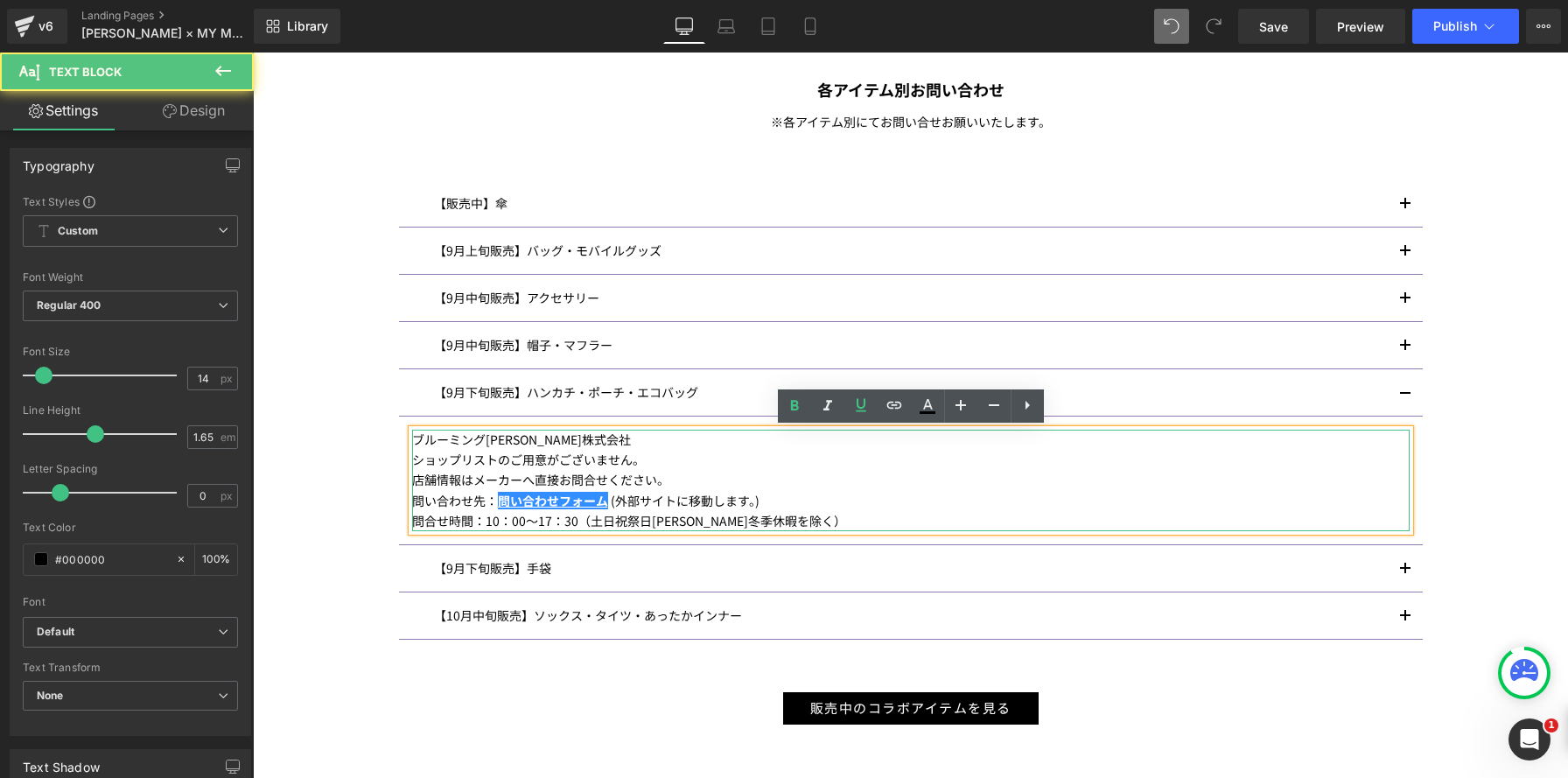
click at [644, 511] on div "問合せ時間：10：00〜17：30（土日祝祭日夏季冬季休暇を除く）" at bounding box center [910, 521] width 997 height 20
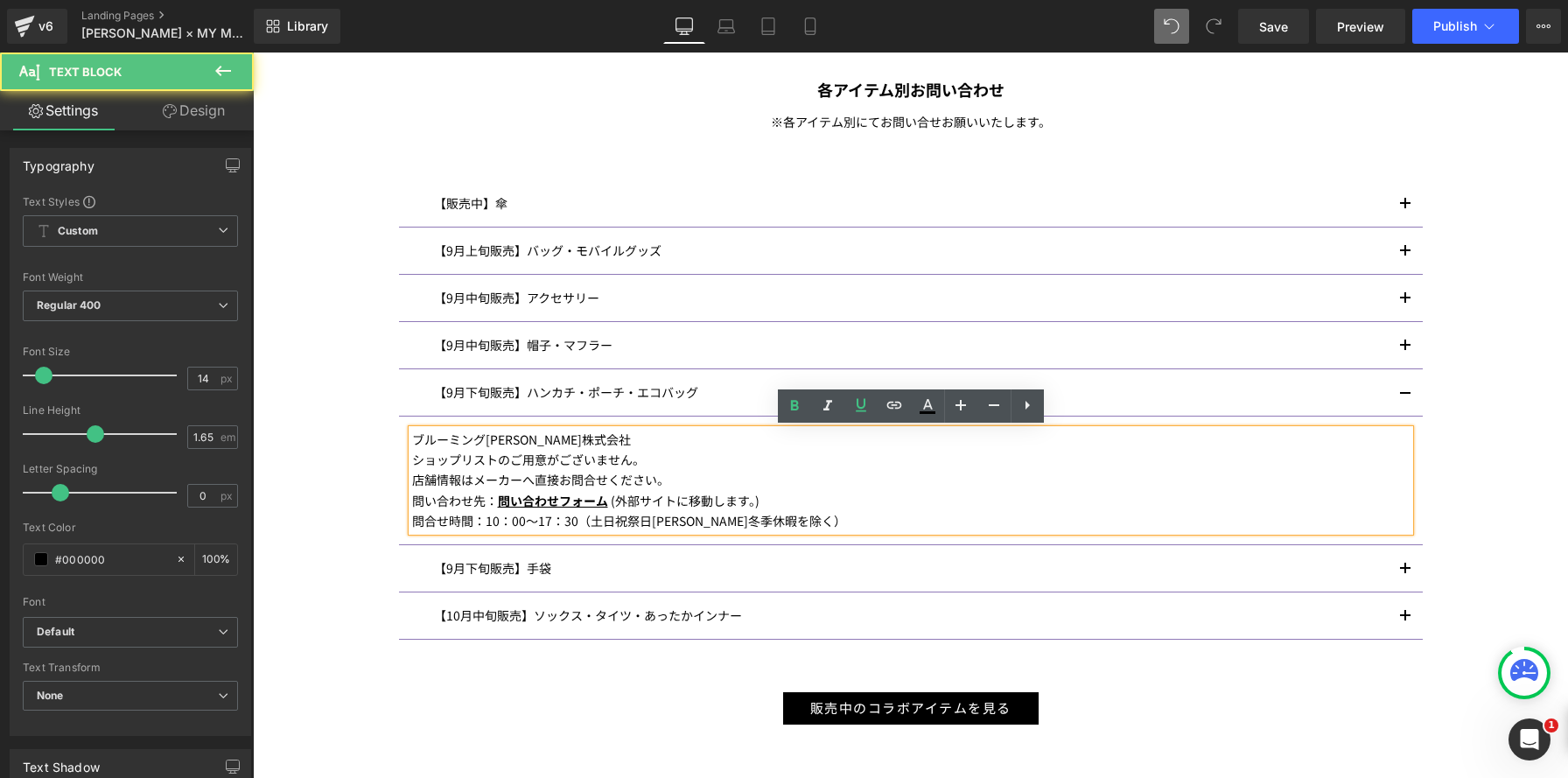
drag, startPoint x: 604, startPoint y: 503, endPoint x: 501, endPoint y: 500, distance: 103.0
click at [501, 500] on span "問い合わせフォーム" at bounding box center [552, 501] width 110 height 18
drag, startPoint x: 898, startPoint y: 403, endPoint x: 720, endPoint y: 330, distance: 192.4
click at [0, 0] on icon at bounding box center [0, 0] width 0 height 0
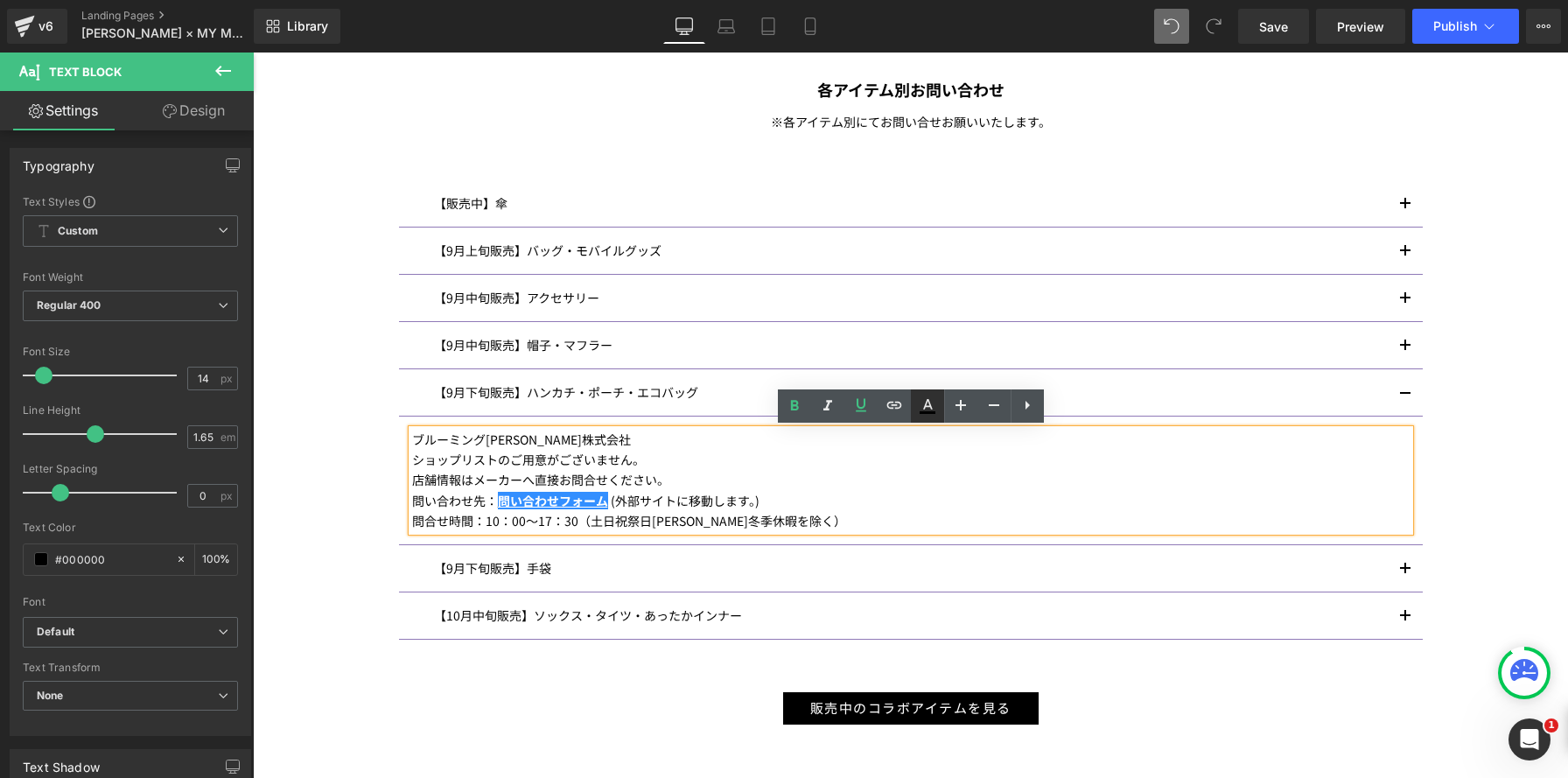
scroll to position [2610, 1315]
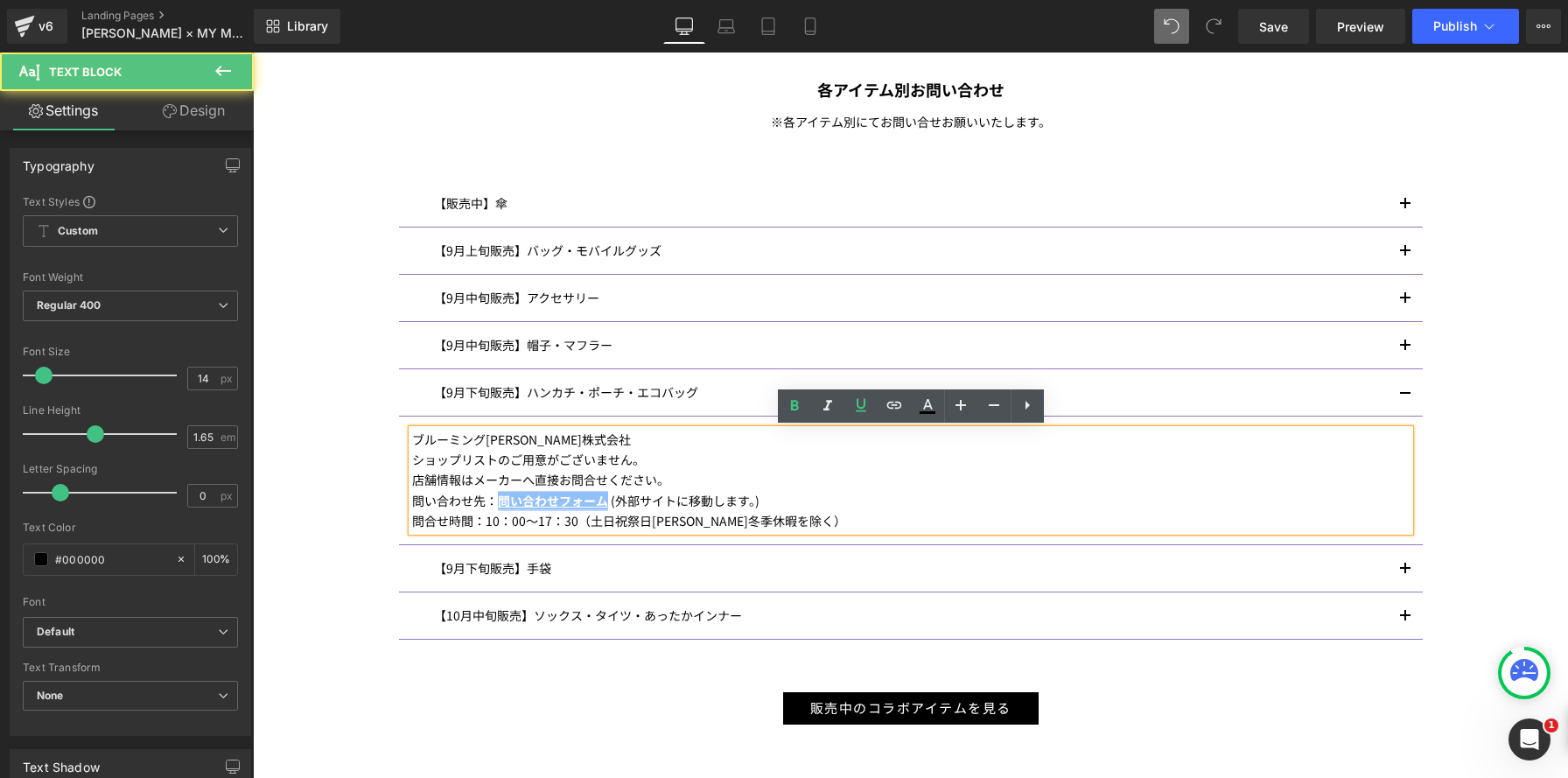
drag, startPoint x: 1524, startPoint y: 76, endPoint x: 1305, endPoint y: 66, distance: 219.2
click at [1329, 252] on p "【9月上旬販売】バッグ・モバイルグッズ" at bounding box center [910, 250] width 953 height 20
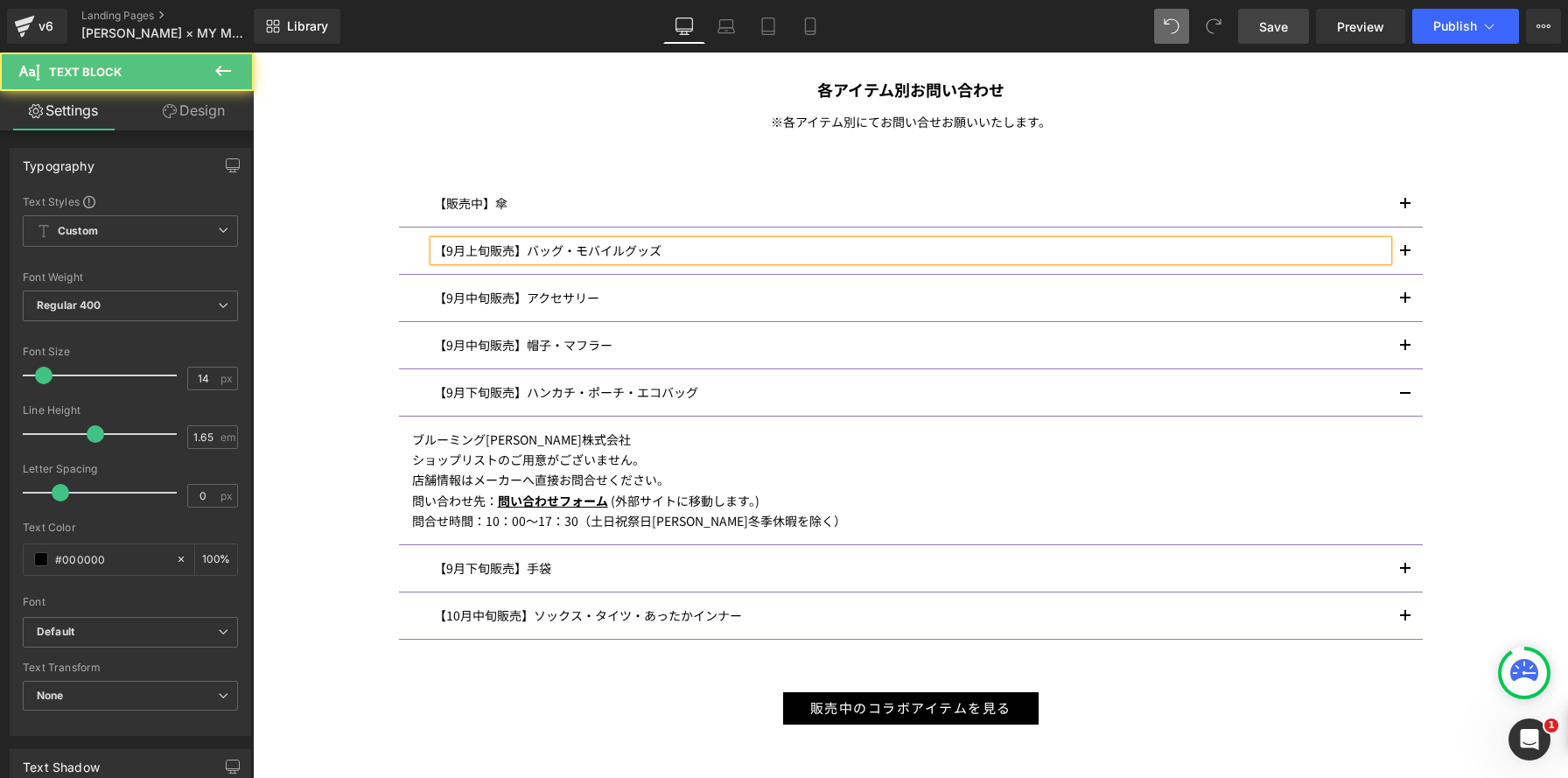
click at [1272, 24] on span "Save" at bounding box center [1273, 27] width 29 height 19
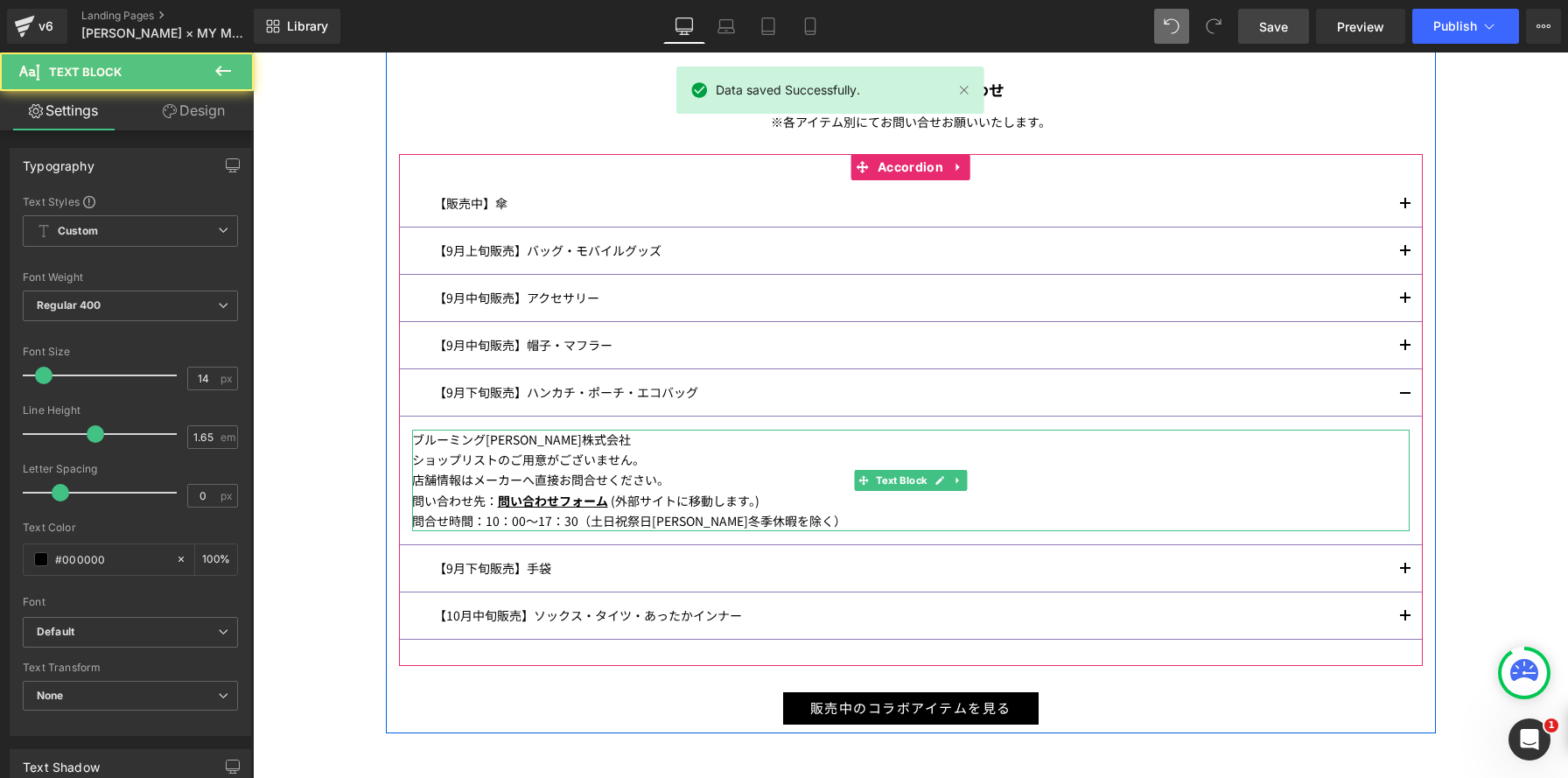
drag, startPoint x: 493, startPoint y: 499, endPoint x: 769, endPoint y: 530, distance: 277.7
click at [501, 501] on span "問い合わせフォーム" at bounding box center [554, 501] width 113 height 18
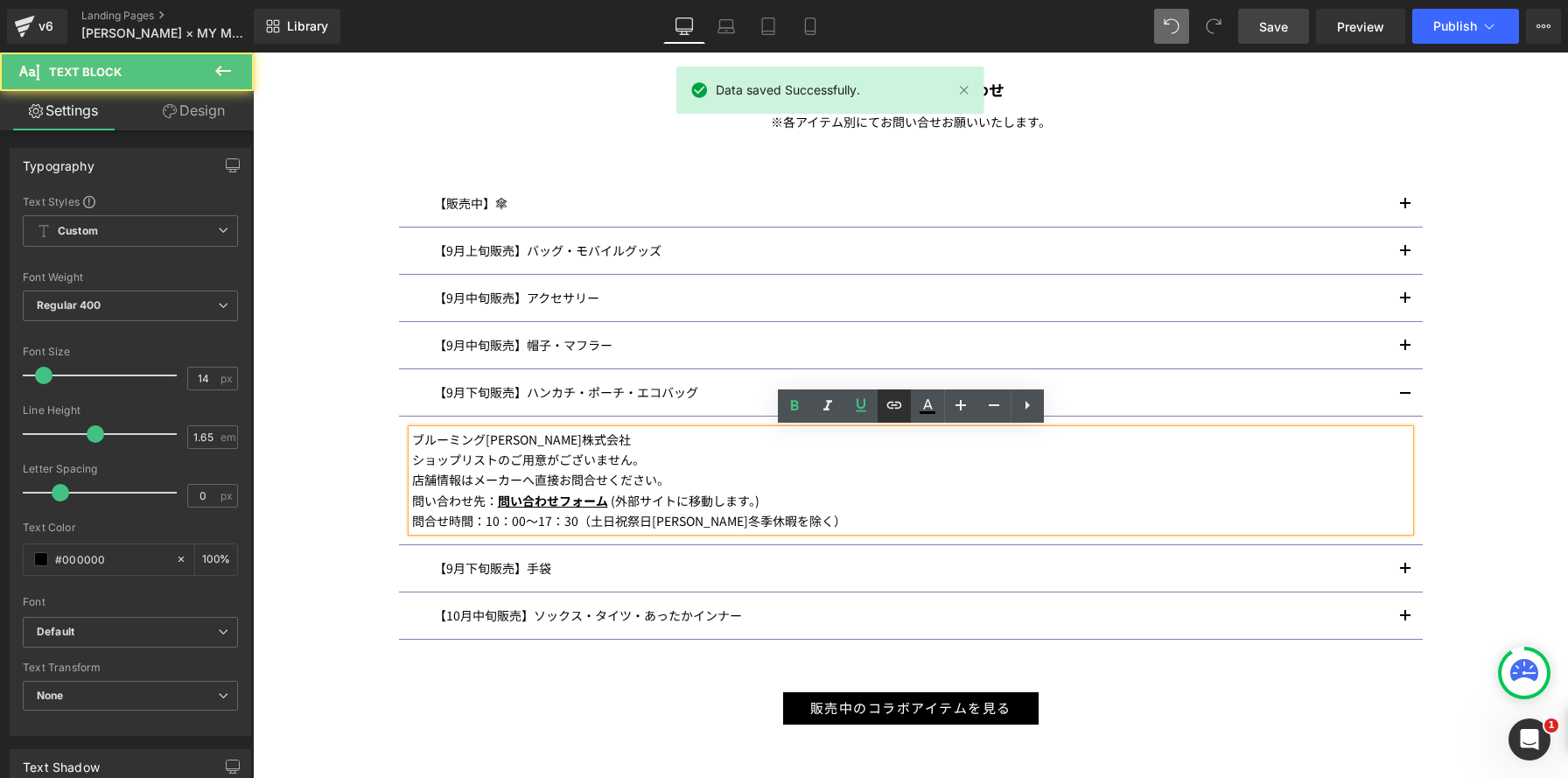
click at [892, 406] on icon at bounding box center [894, 405] width 21 height 21
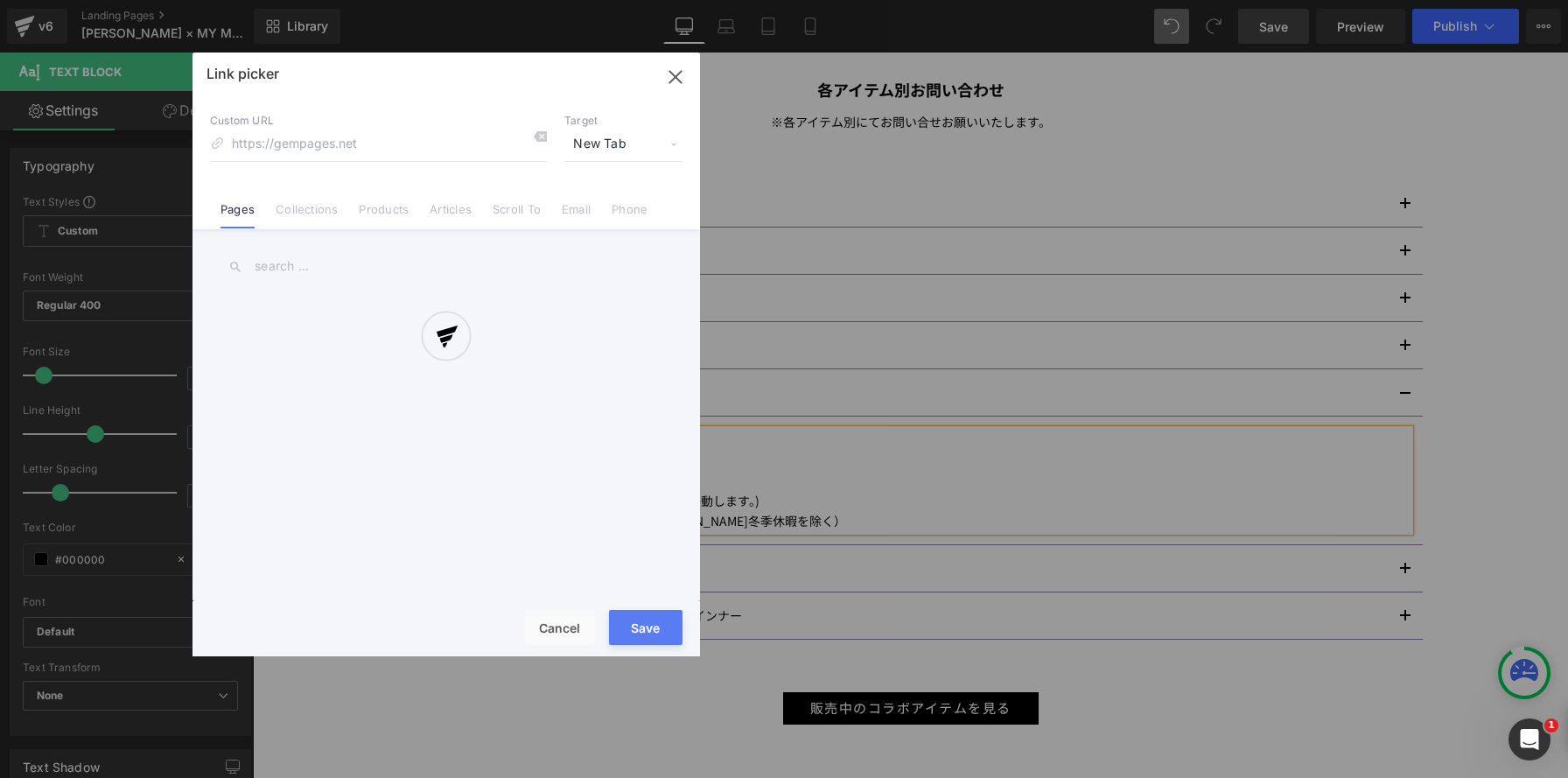
click at [788, 0] on div "Text Color Highlight Color rgba(143, 121, 183, 1) #8f79b7 100 % transparent tra…" at bounding box center [784, 0] width 1568 height 0
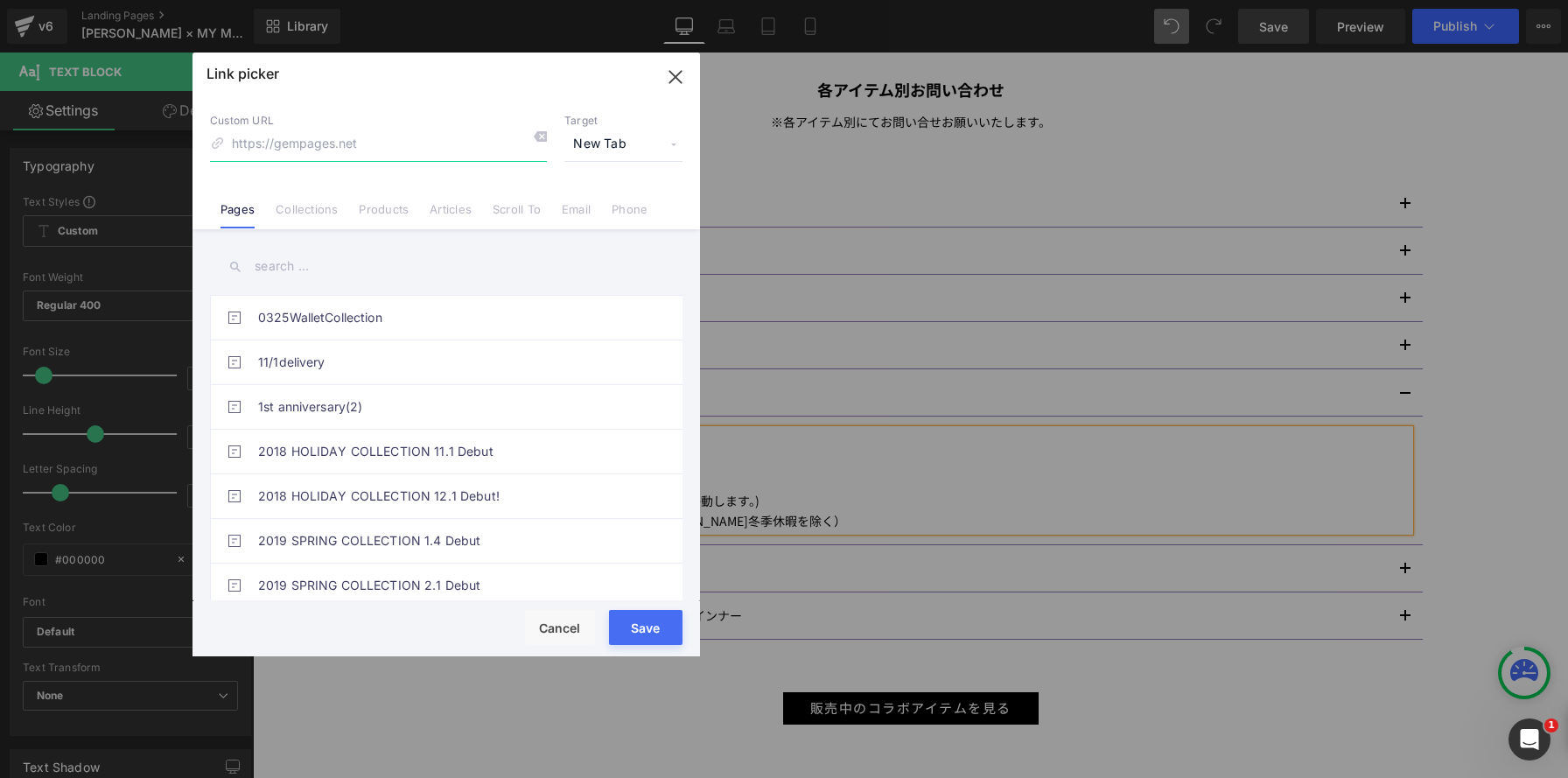
click at [493, 146] on input at bounding box center [378, 145] width 337 height 34
paste input "https://www.blooming.co.jp/contact"
type input "https://www.blooming.co.jp/contact"
click at [657, 638] on button "Save" at bounding box center [645, 627] width 73 height 35
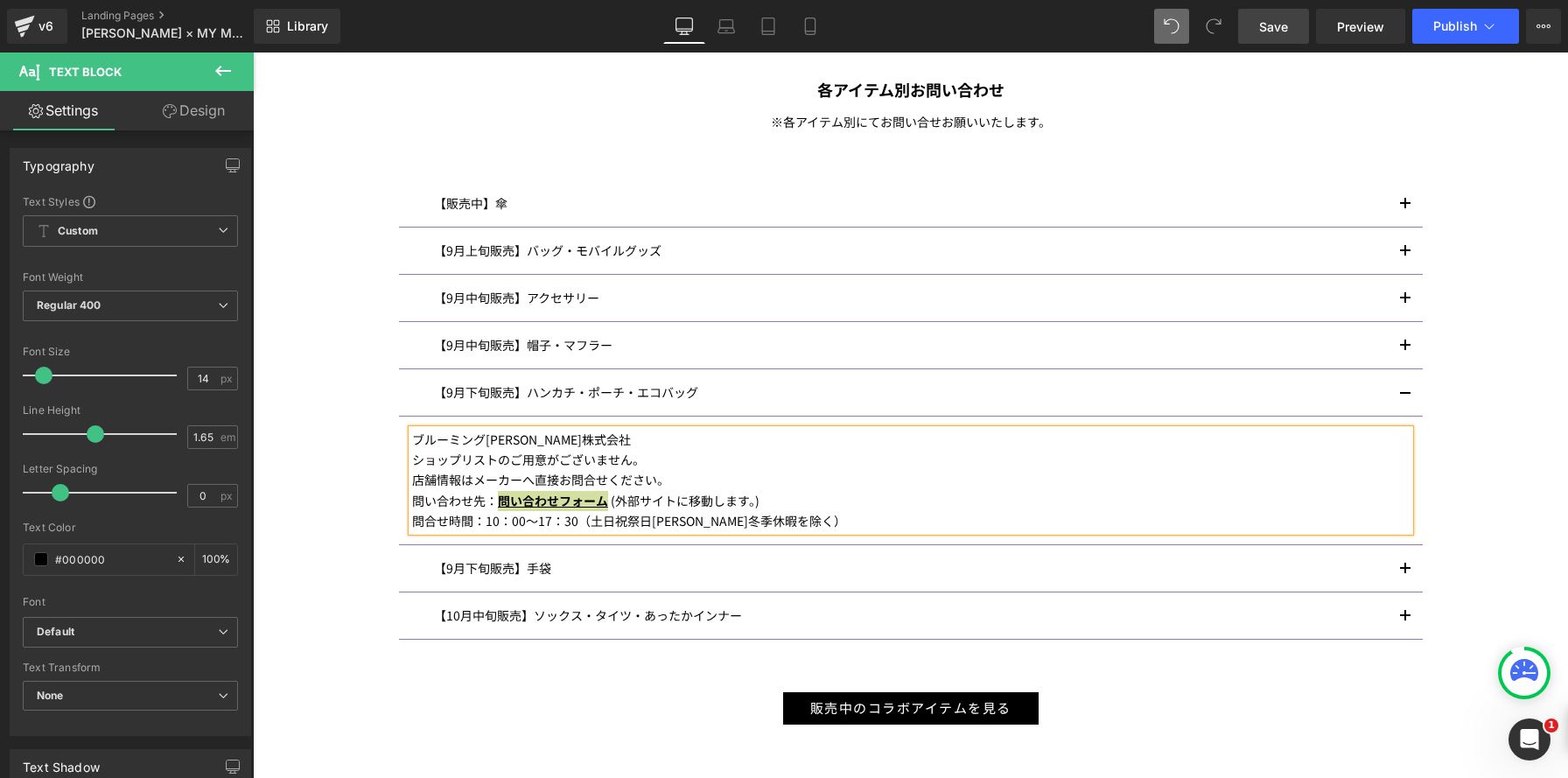
click at [1263, 30] on span "Save" at bounding box center [1273, 27] width 29 height 19
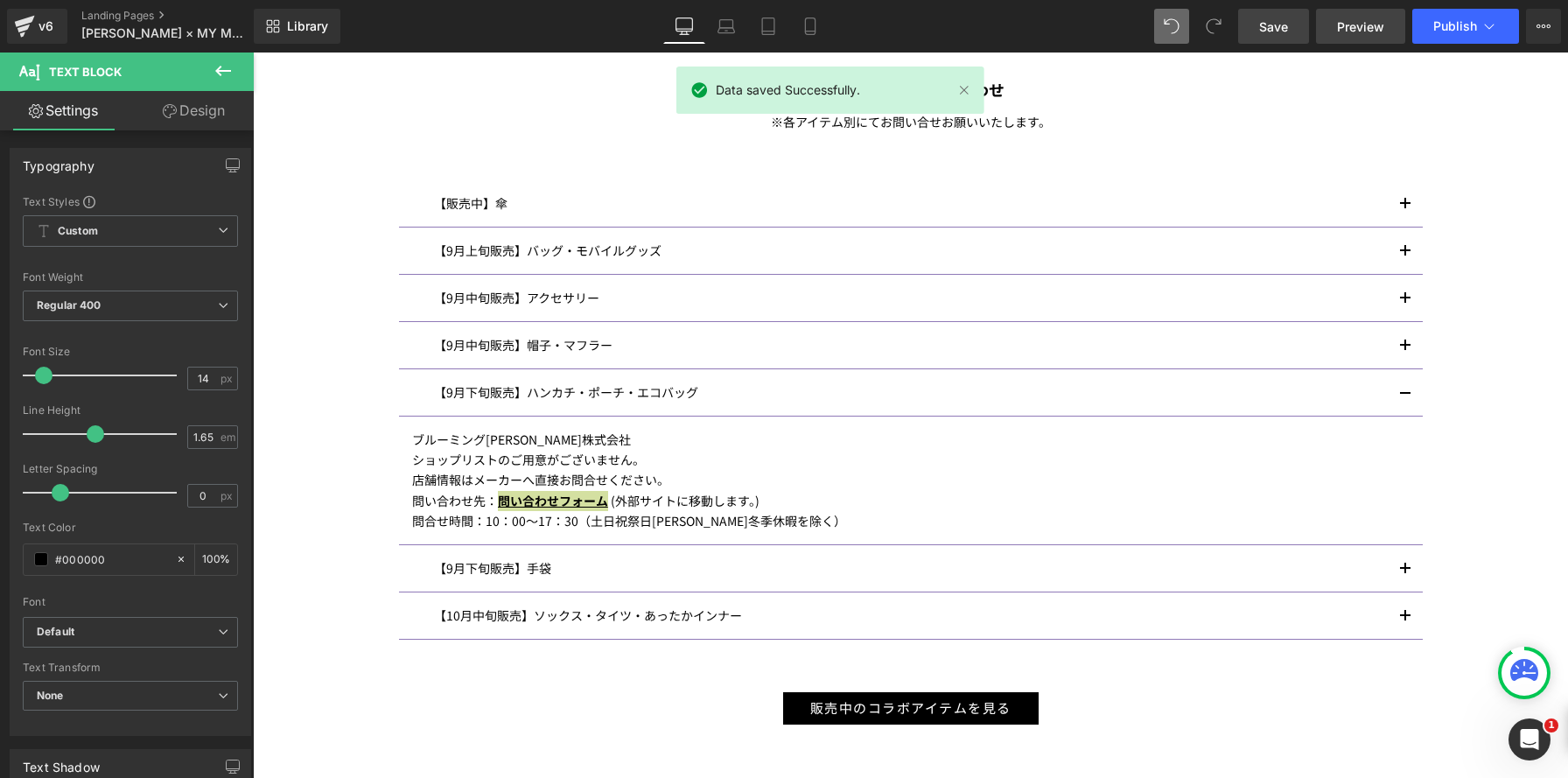
click at [1368, 26] on span "Preview" at bounding box center [1360, 27] width 48 height 19
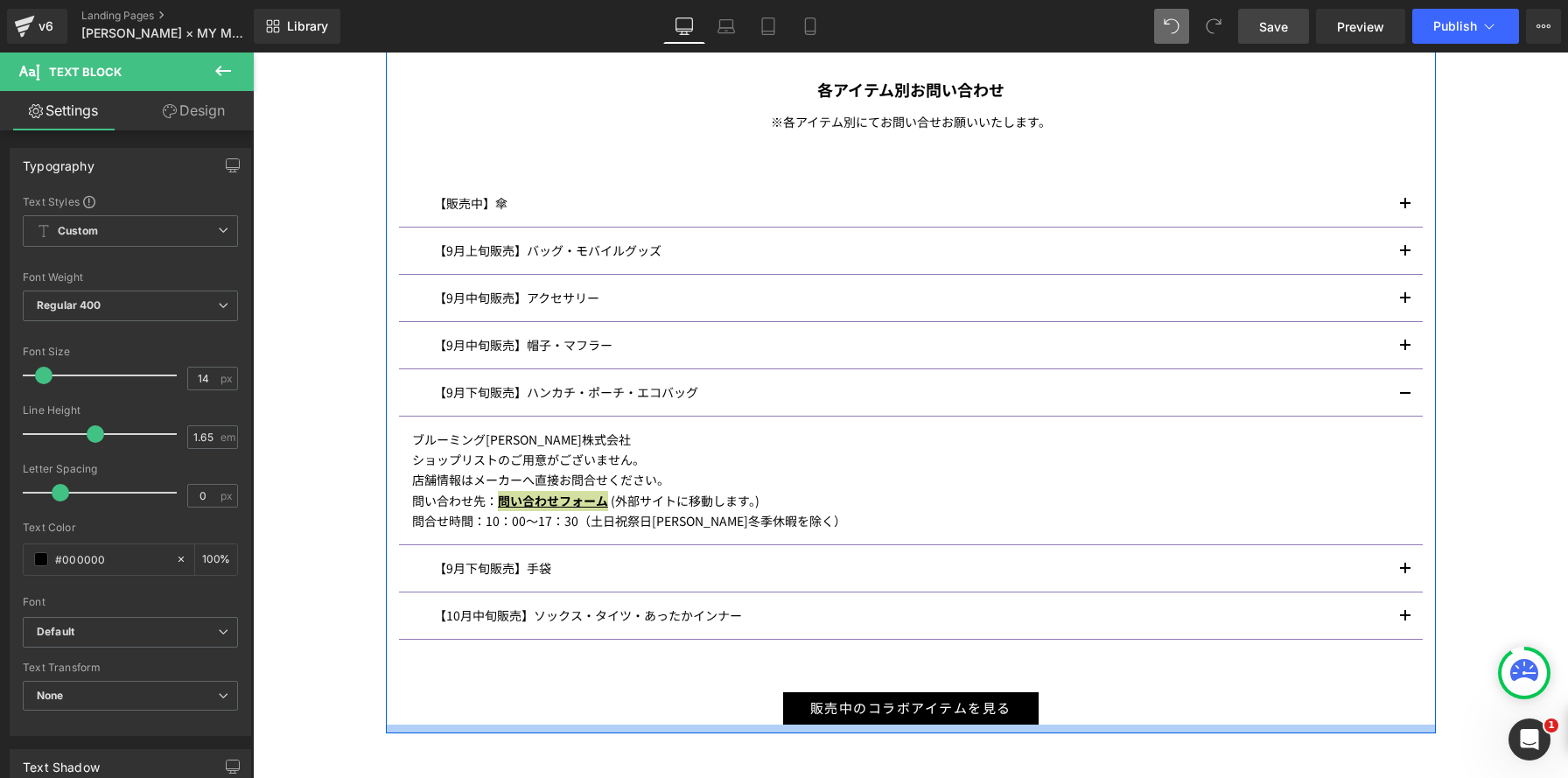
click at [657, 729] on div at bounding box center [911, 729] width 1050 height 9
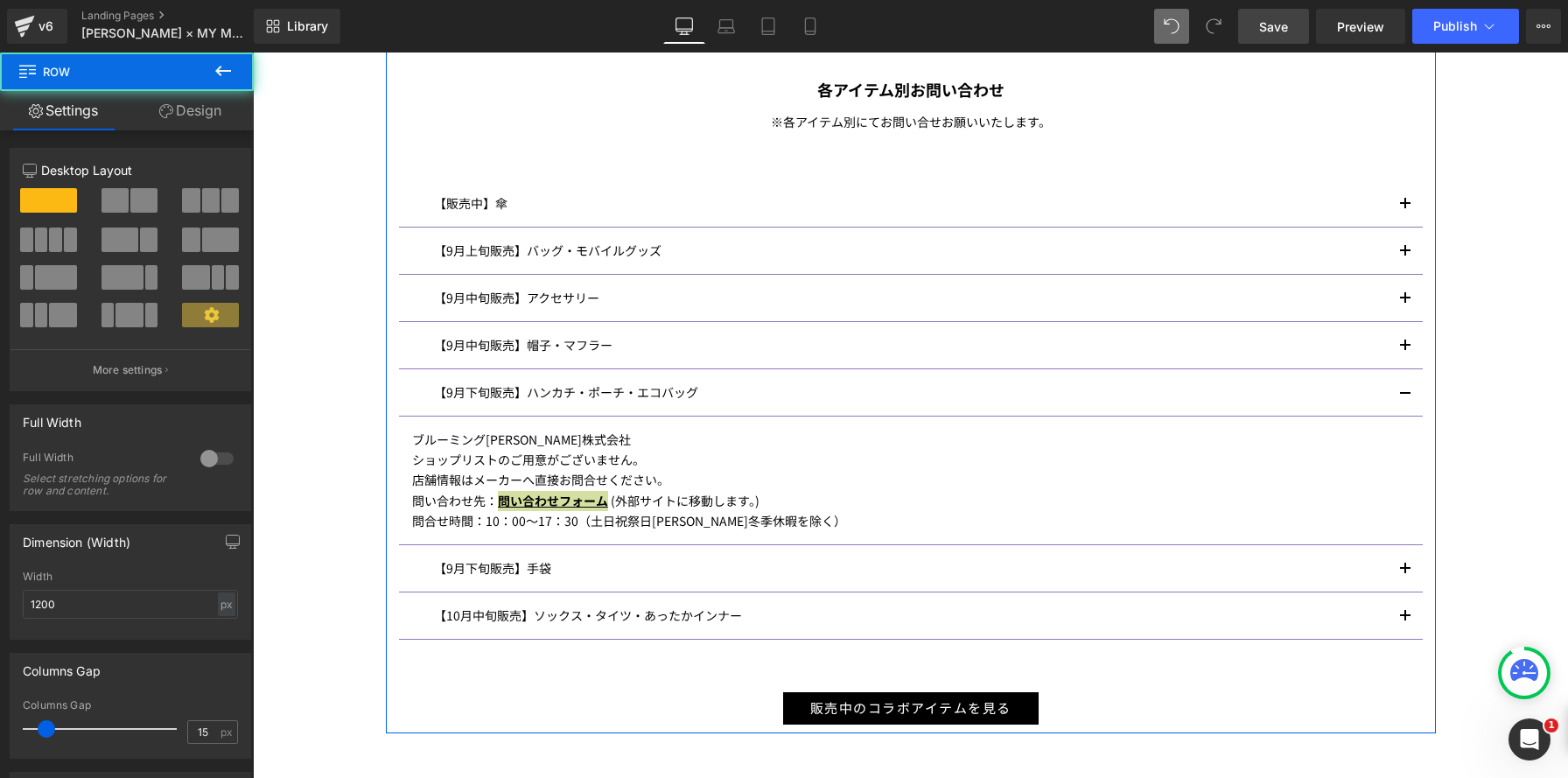
click at [181, 110] on link "Design" at bounding box center [190, 111] width 127 height 40
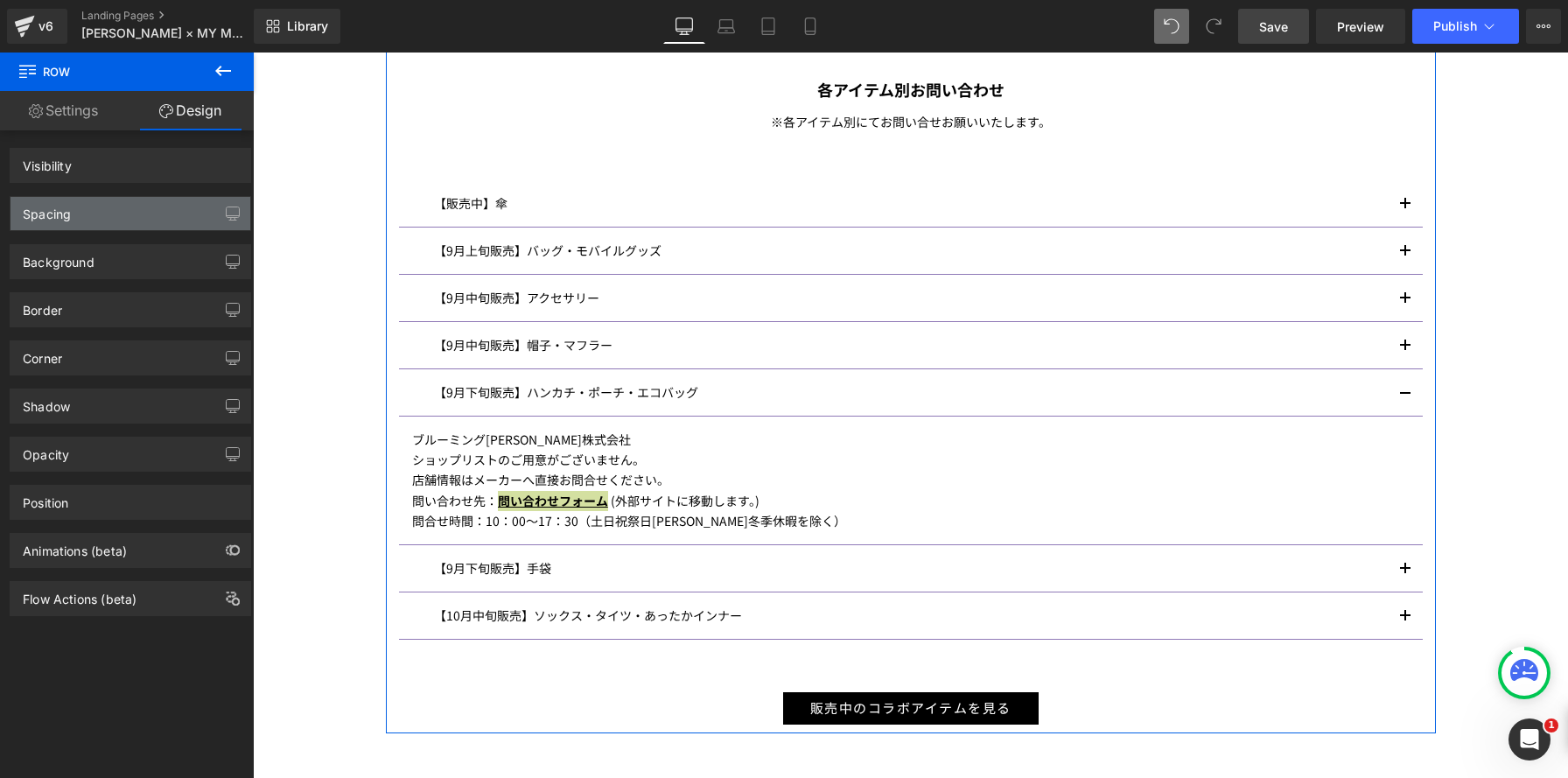
click at [117, 207] on div "Spacing" at bounding box center [131, 214] width 240 height 34
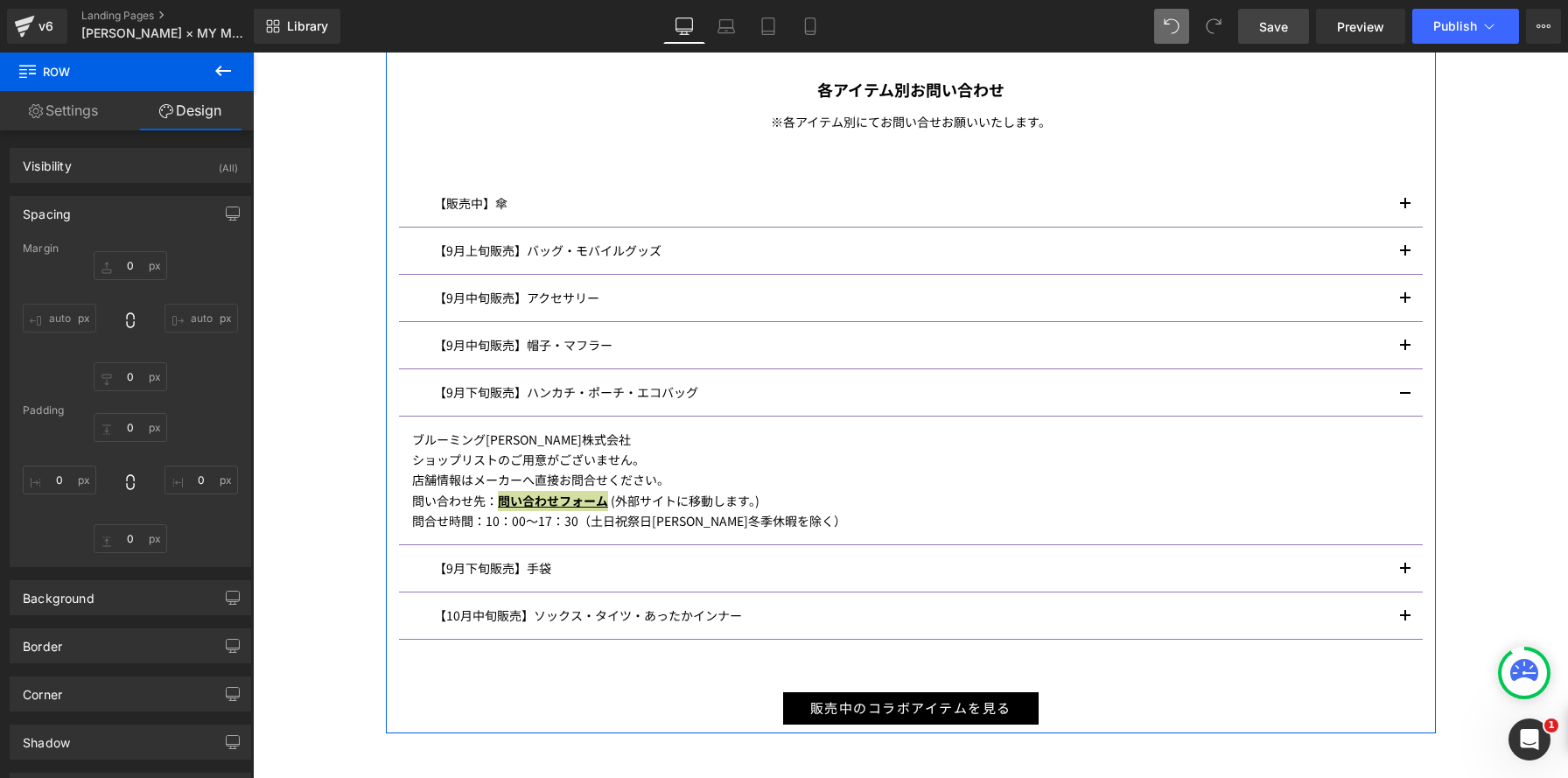
type input "50"
type input "0"
type input "30"
type input "0"
type input "10"
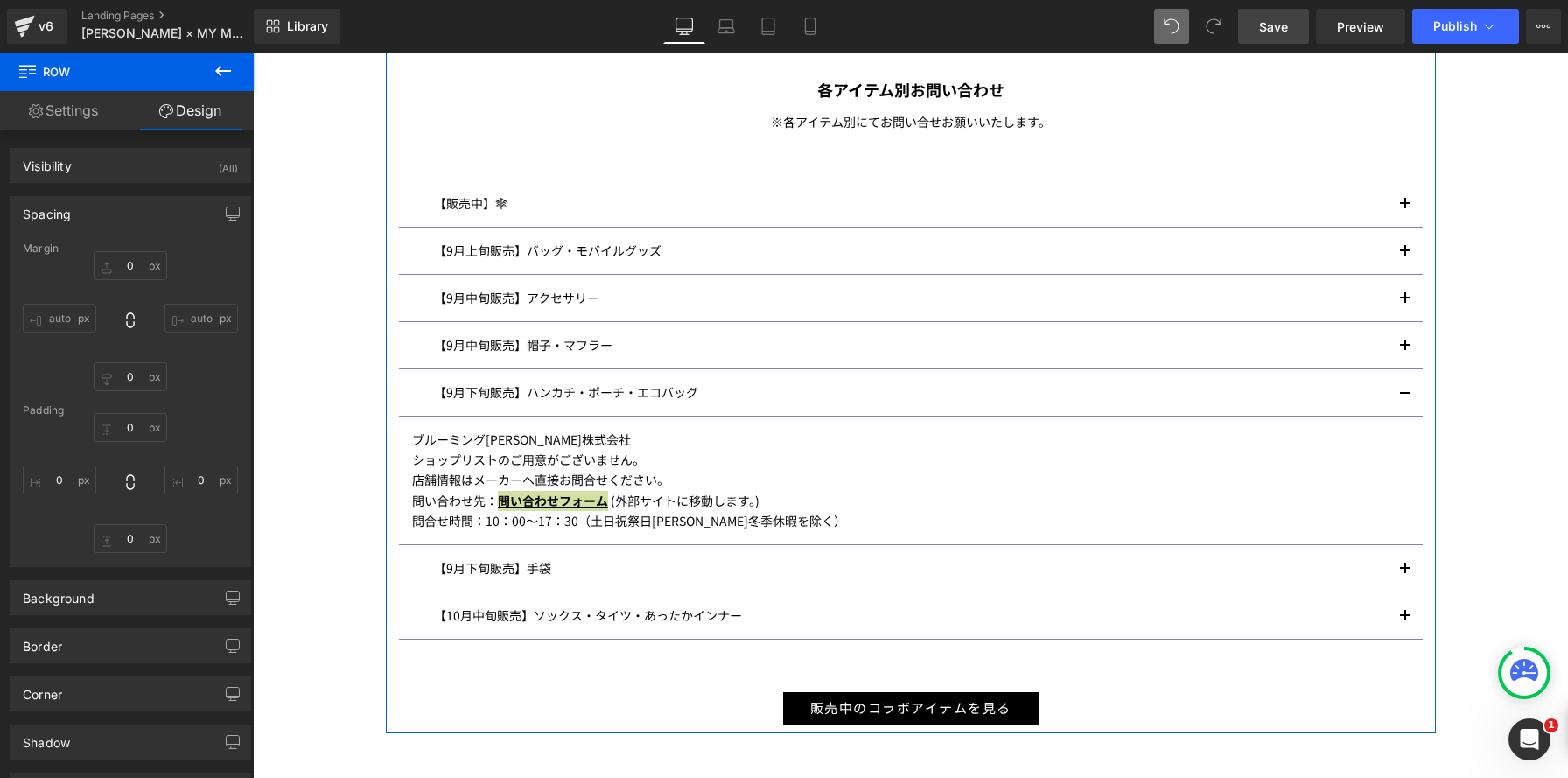
type input "0"
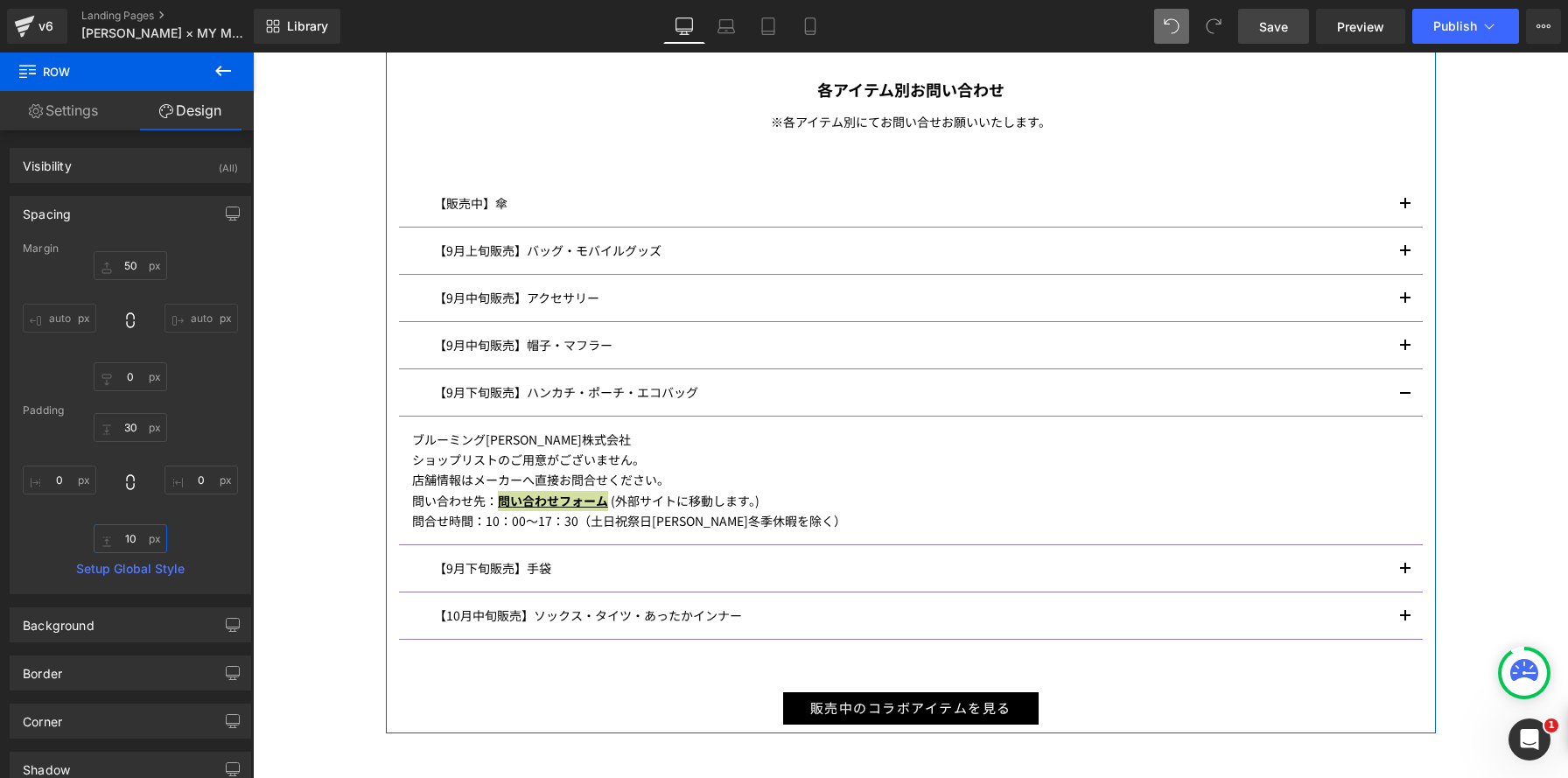
click at [119, 538] on input "10" at bounding box center [131, 537] width 73 height 29
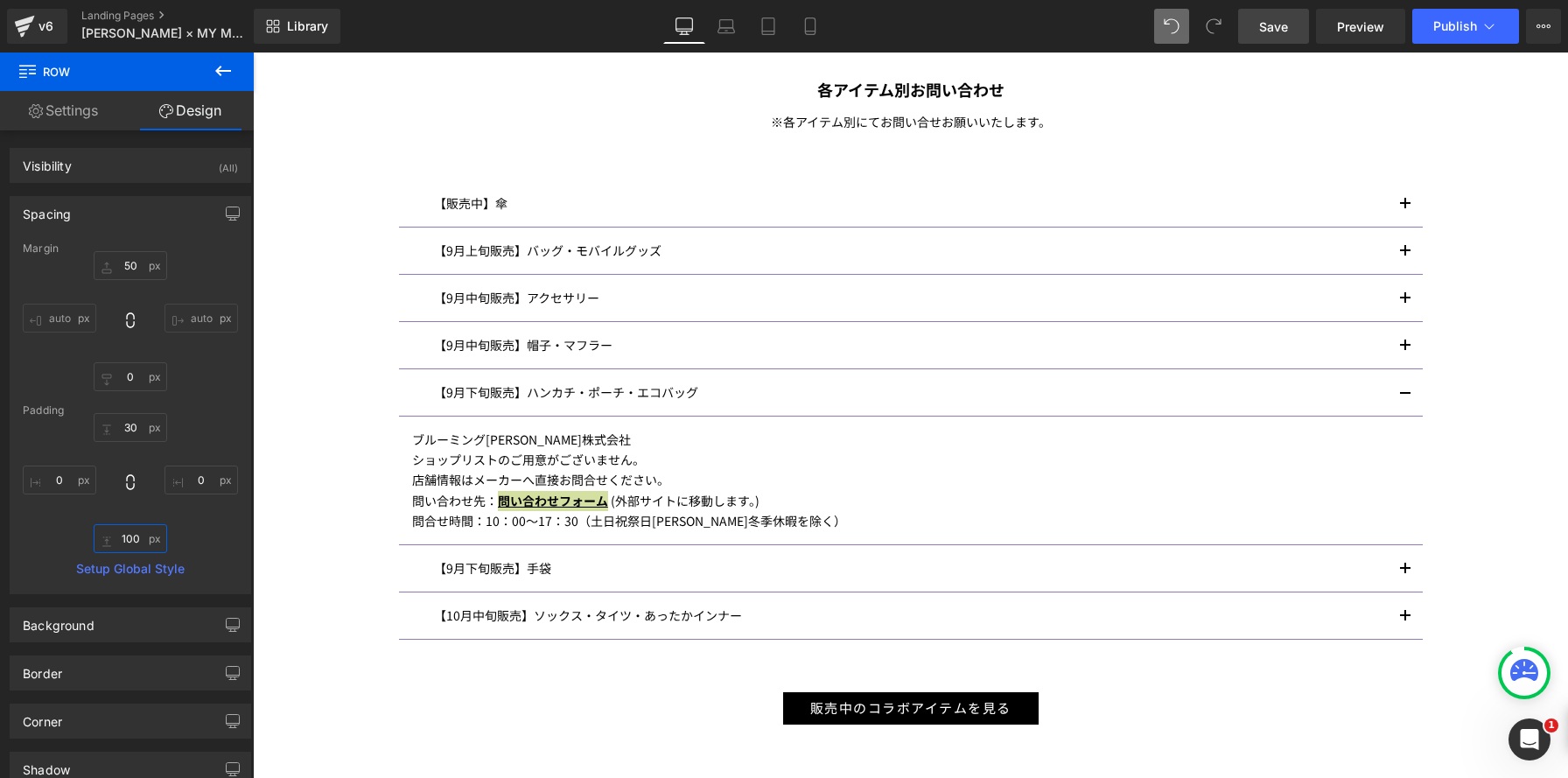
type input "100"
click at [570, 368] on div "Image ANNA SUI× MY MELODY & KUROMI INFORMATION Heading マイメロディ 50 周年＆クロミ 20 周年を記…" at bounding box center [910, 42] width 1315 height 1843
click at [1275, 16] on link "Save" at bounding box center [1274, 26] width 71 height 35
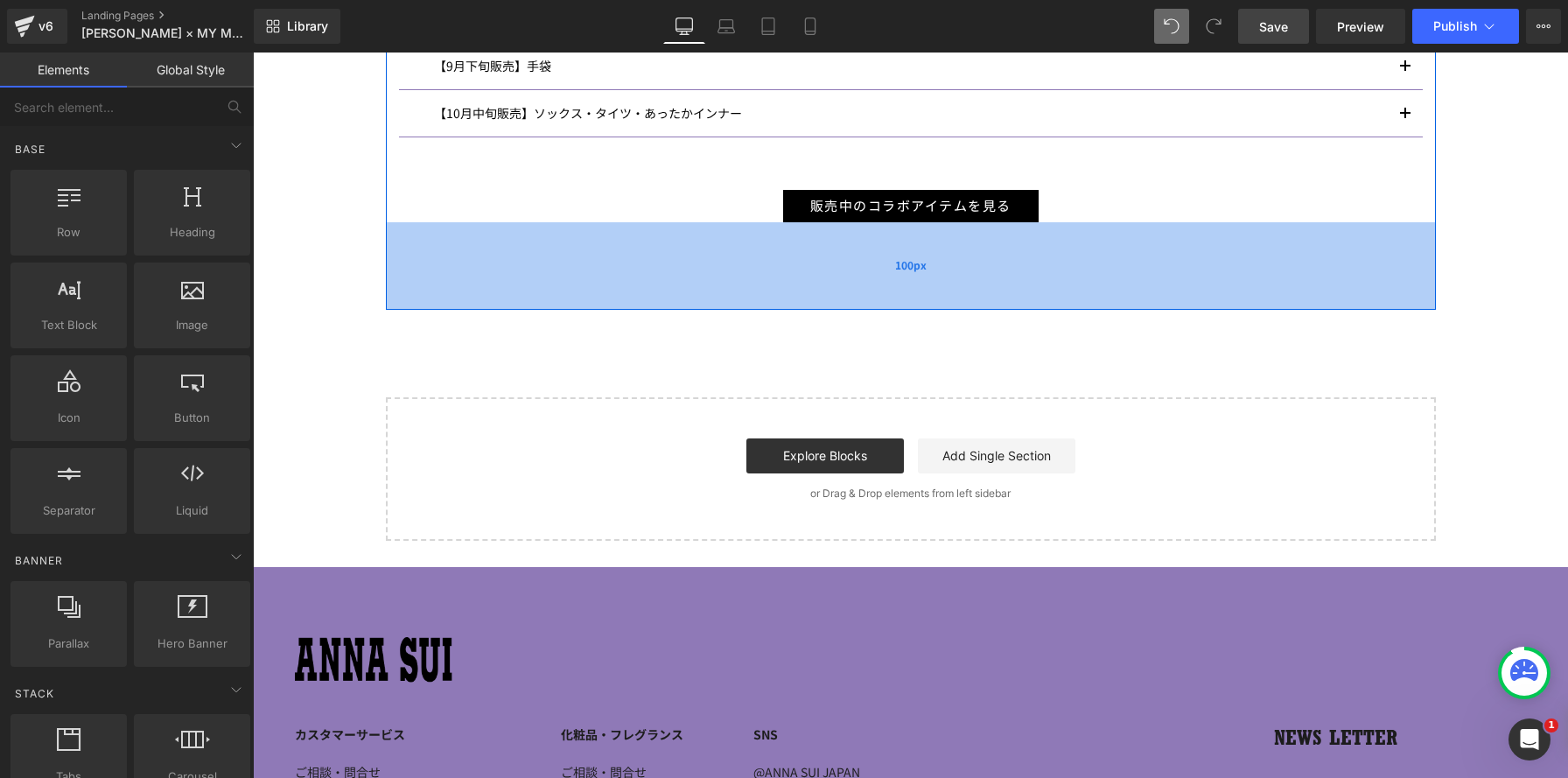
scroll to position [1621, 0]
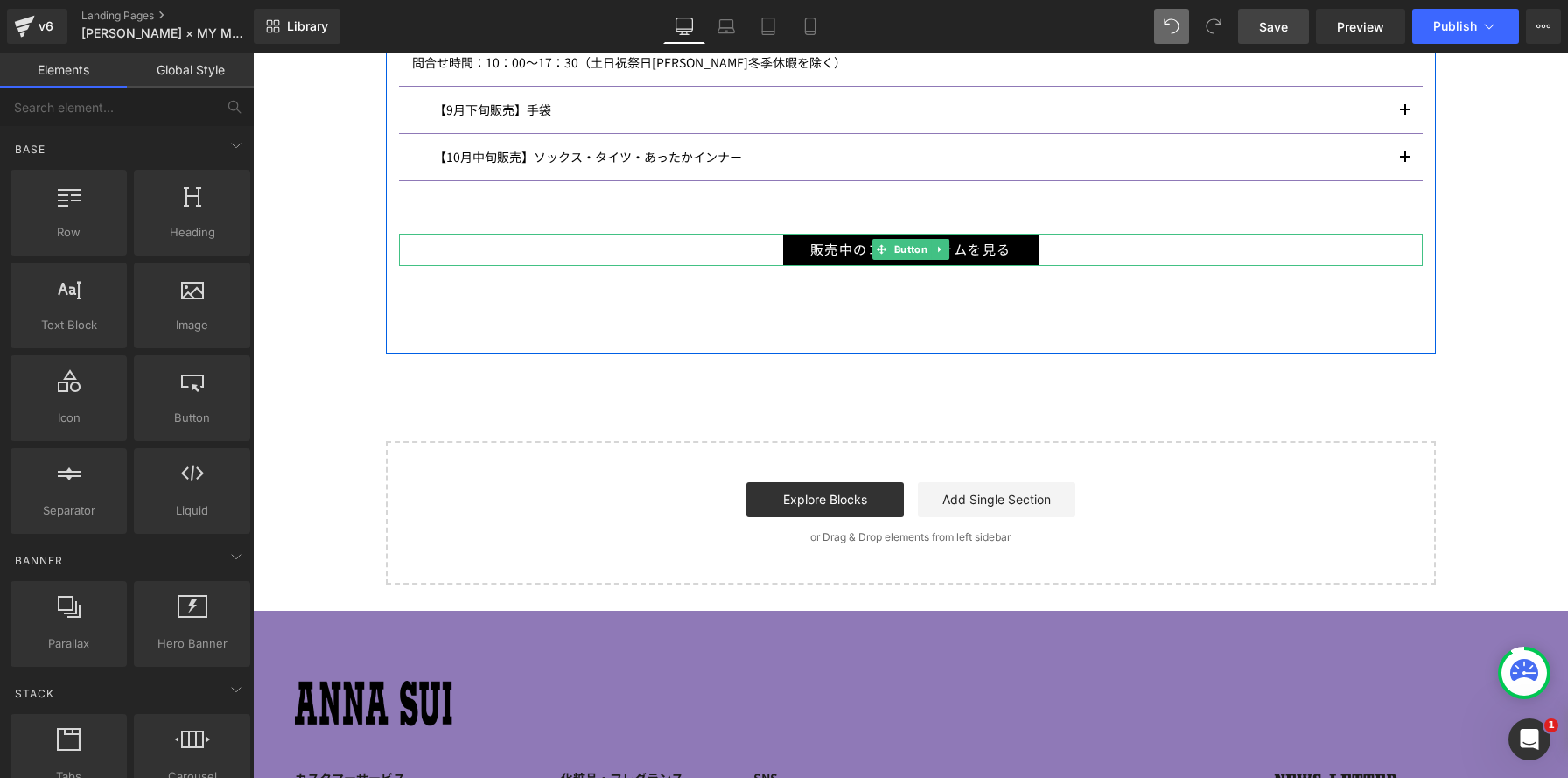
click at [693, 241] on div "販売中のコラボアイテムを見る" at bounding box center [911, 249] width 1024 height 33
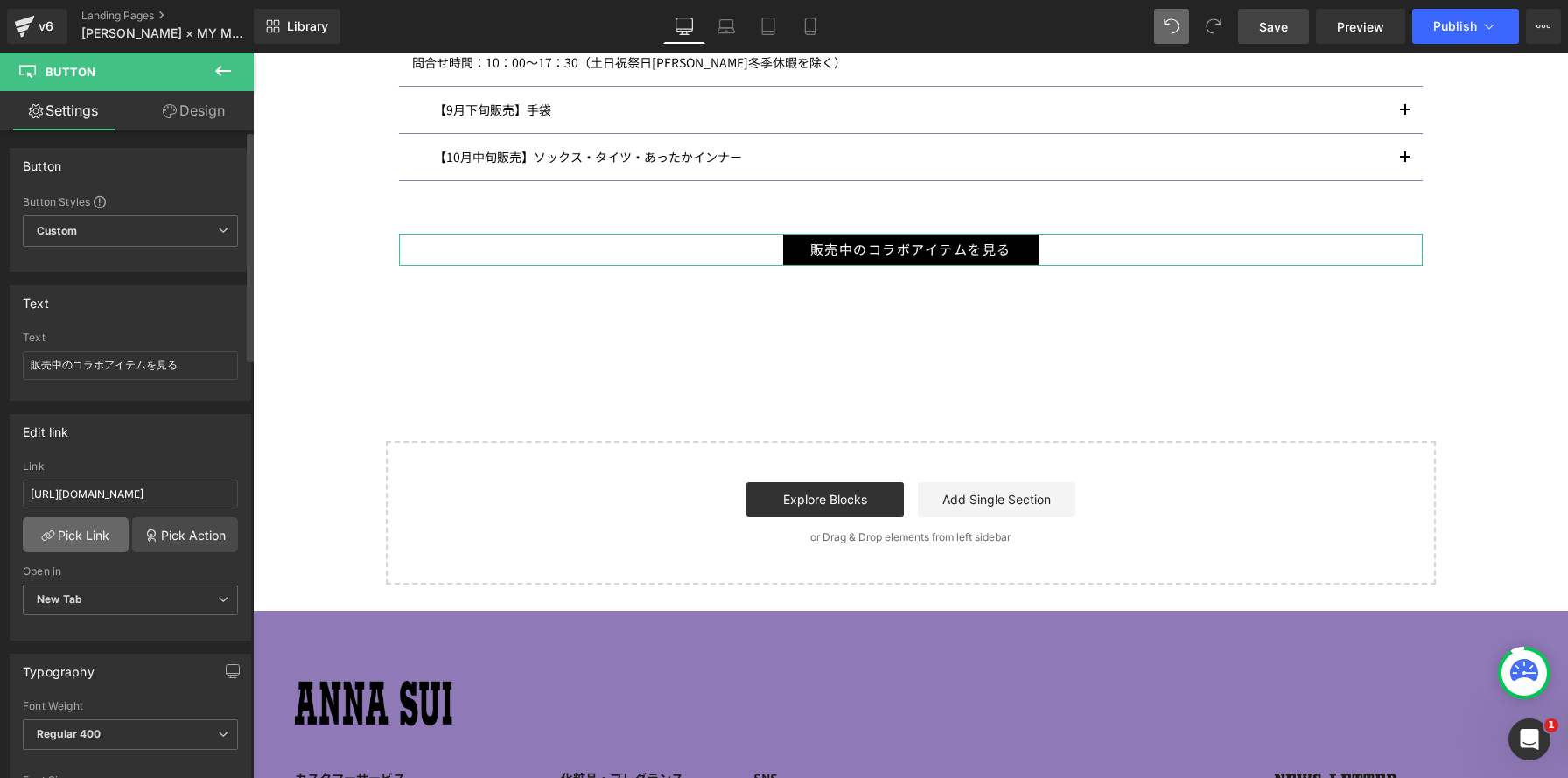
click at [88, 535] on link "Pick Link" at bounding box center [75, 534] width 106 height 35
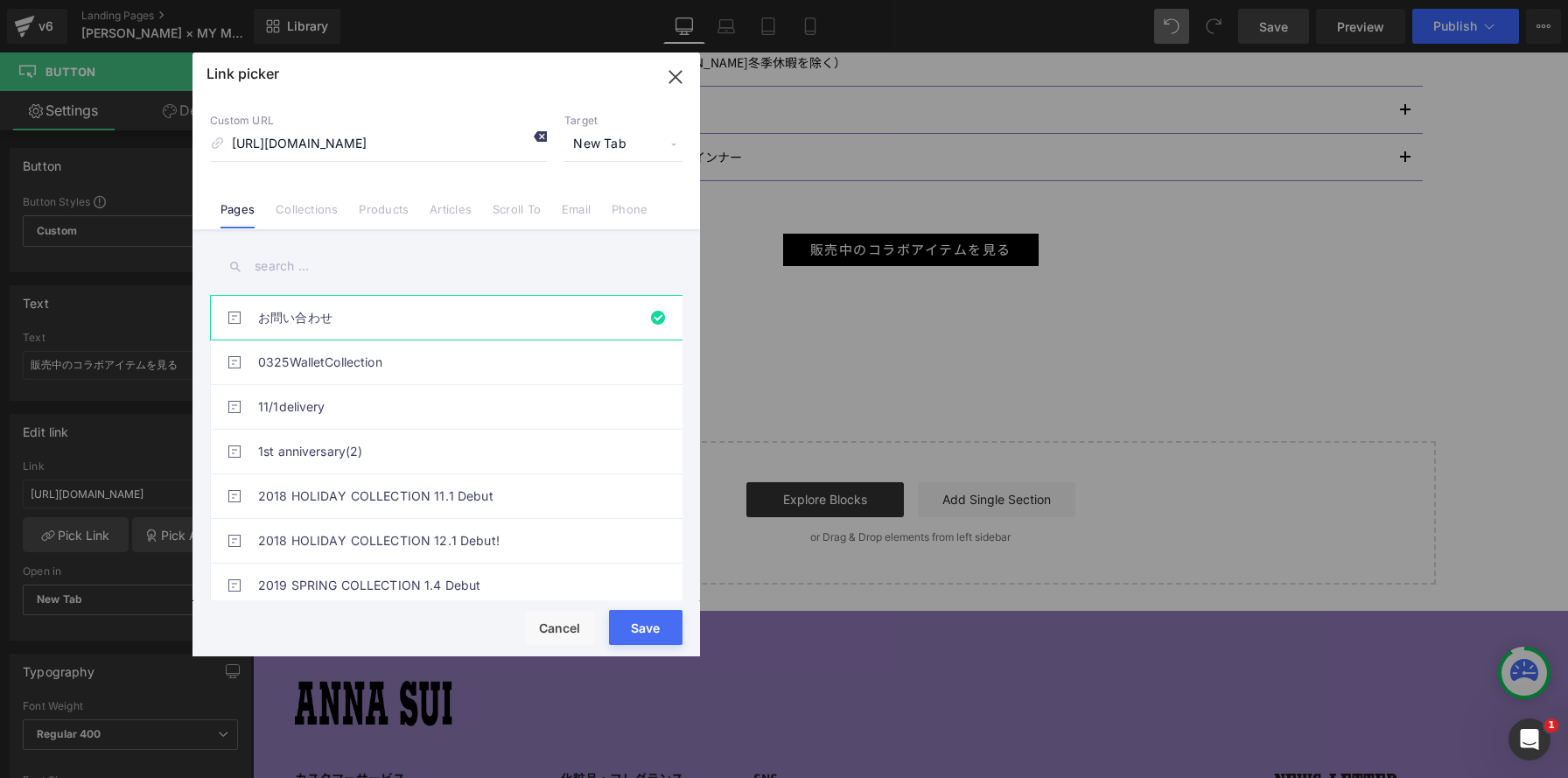
click at [538, 133] on icon at bounding box center [539, 137] width 14 height 14
click at [297, 218] on link "Collections" at bounding box center [306, 215] width 62 height 27
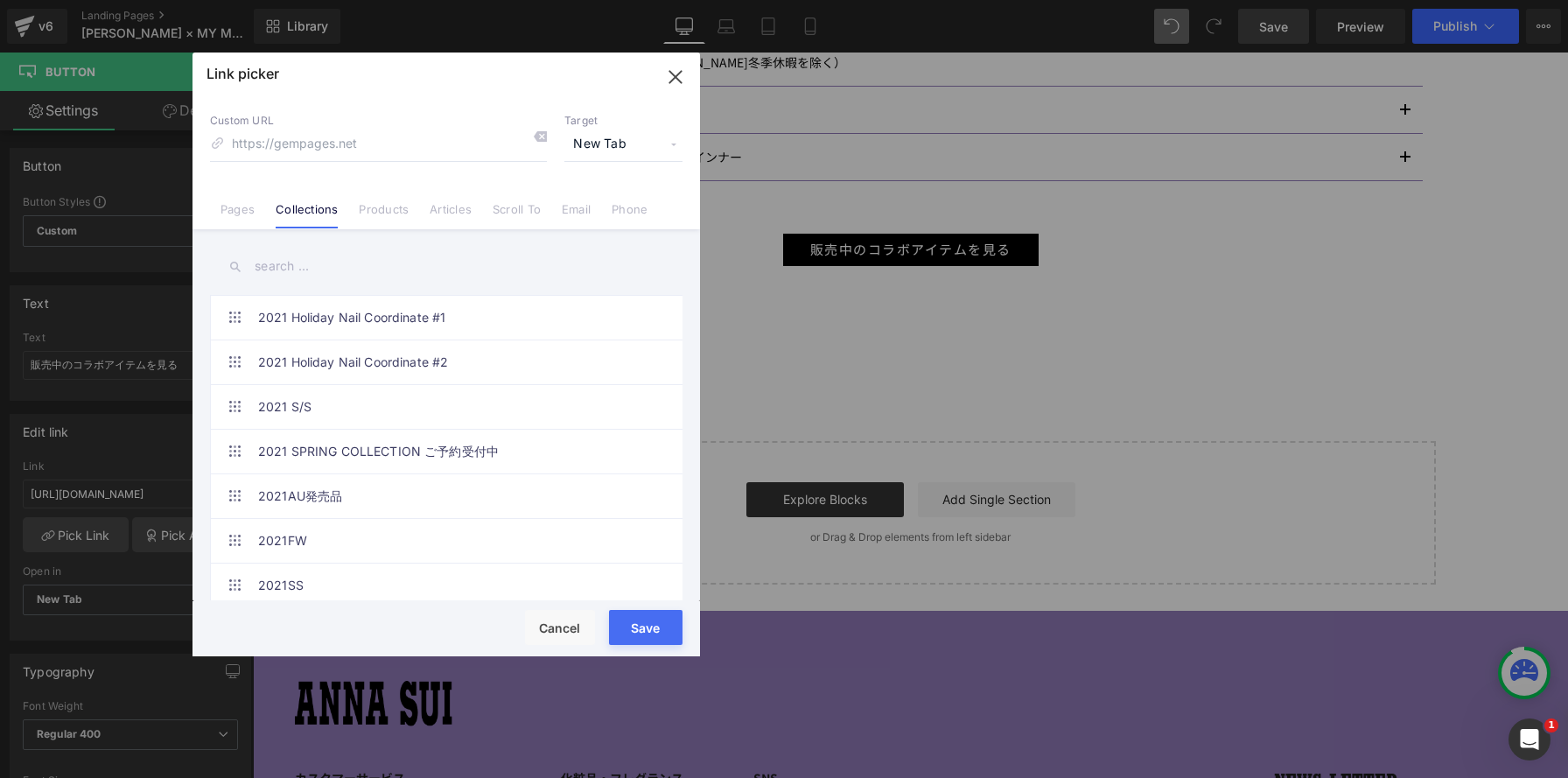
click at [304, 263] on input "text" at bounding box center [445, 266] width 472 height 40
paste input "[PERSON_NAME] × MY [PERSON_NAME]"
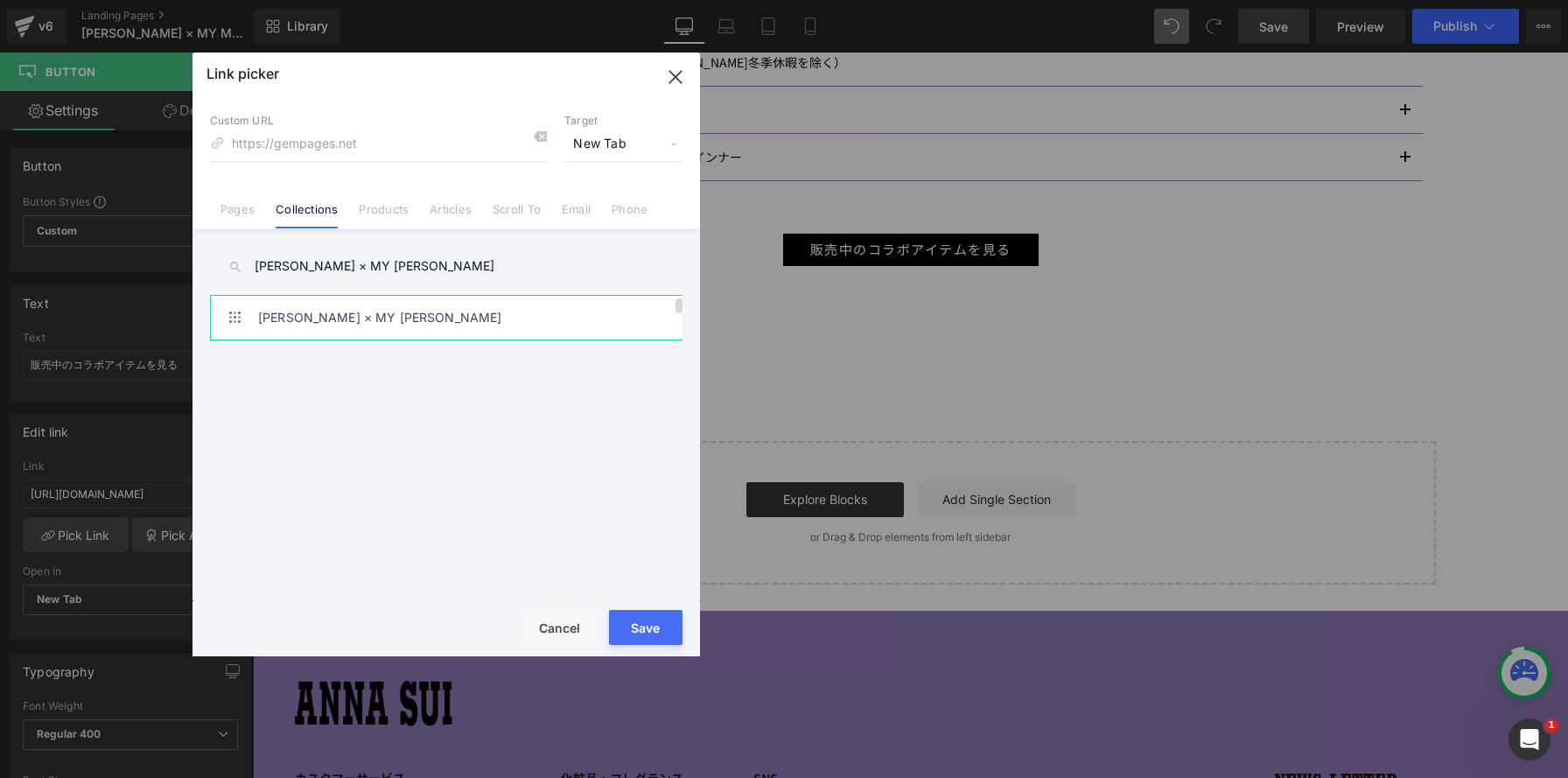
type input "[PERSON_NAME] × MY [PERSON_NAME]"
click at [554, 319] on link "[PERSON_NAME] × MY [PERSON_NAME]" at bounding box center [450, 318] width 385 height 44
type input "/collections/anna-sui-my-melody-kuromi"
click at [641, 620] on button "Save" at bounding box center [645, 627] width 73 height 35
type input "/collections/anna-sui-my-melody-kuromi"
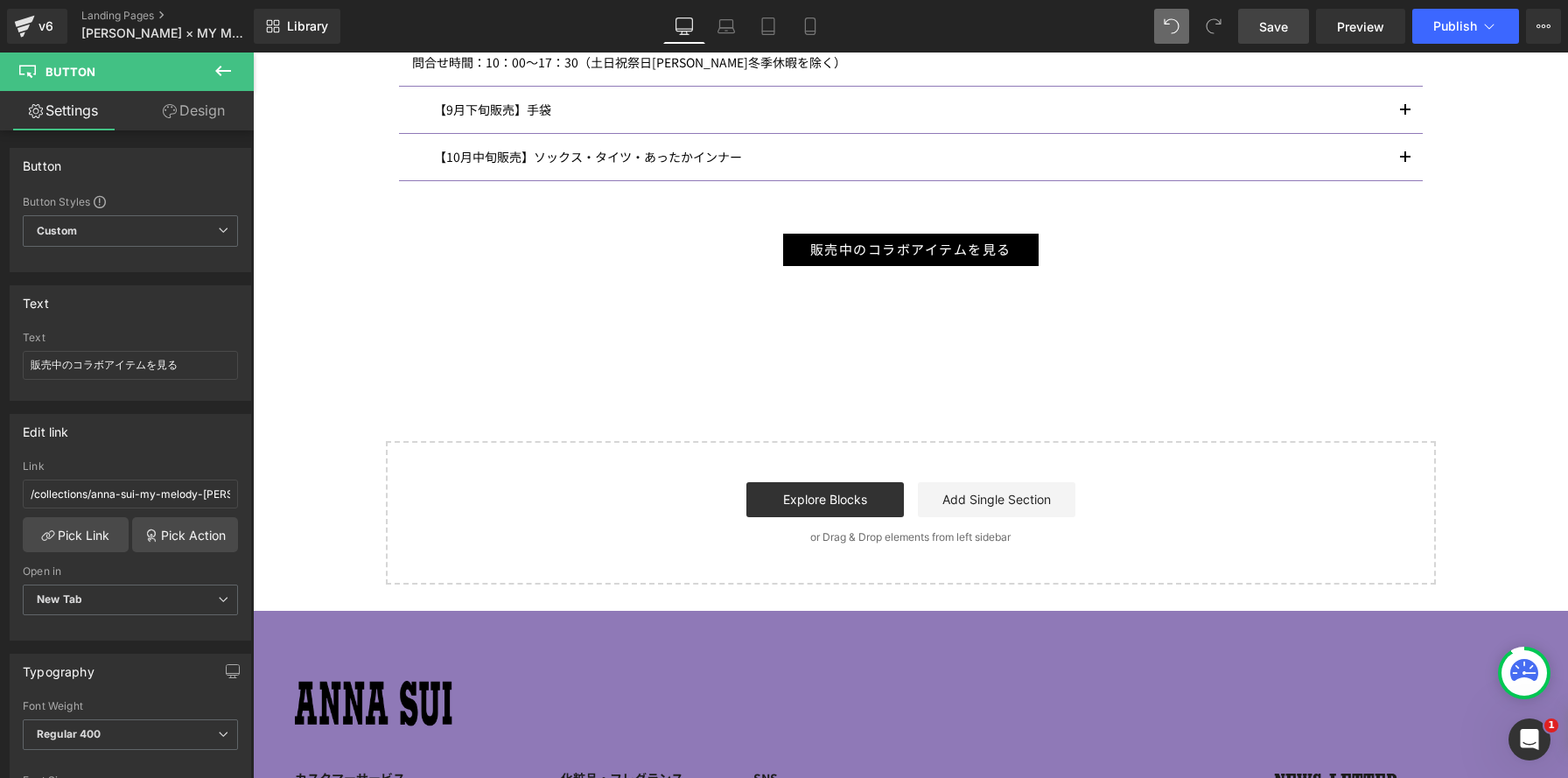
click at [1282, 27] on span "Save" at bounding box center [1273, 27] width 29 height 19
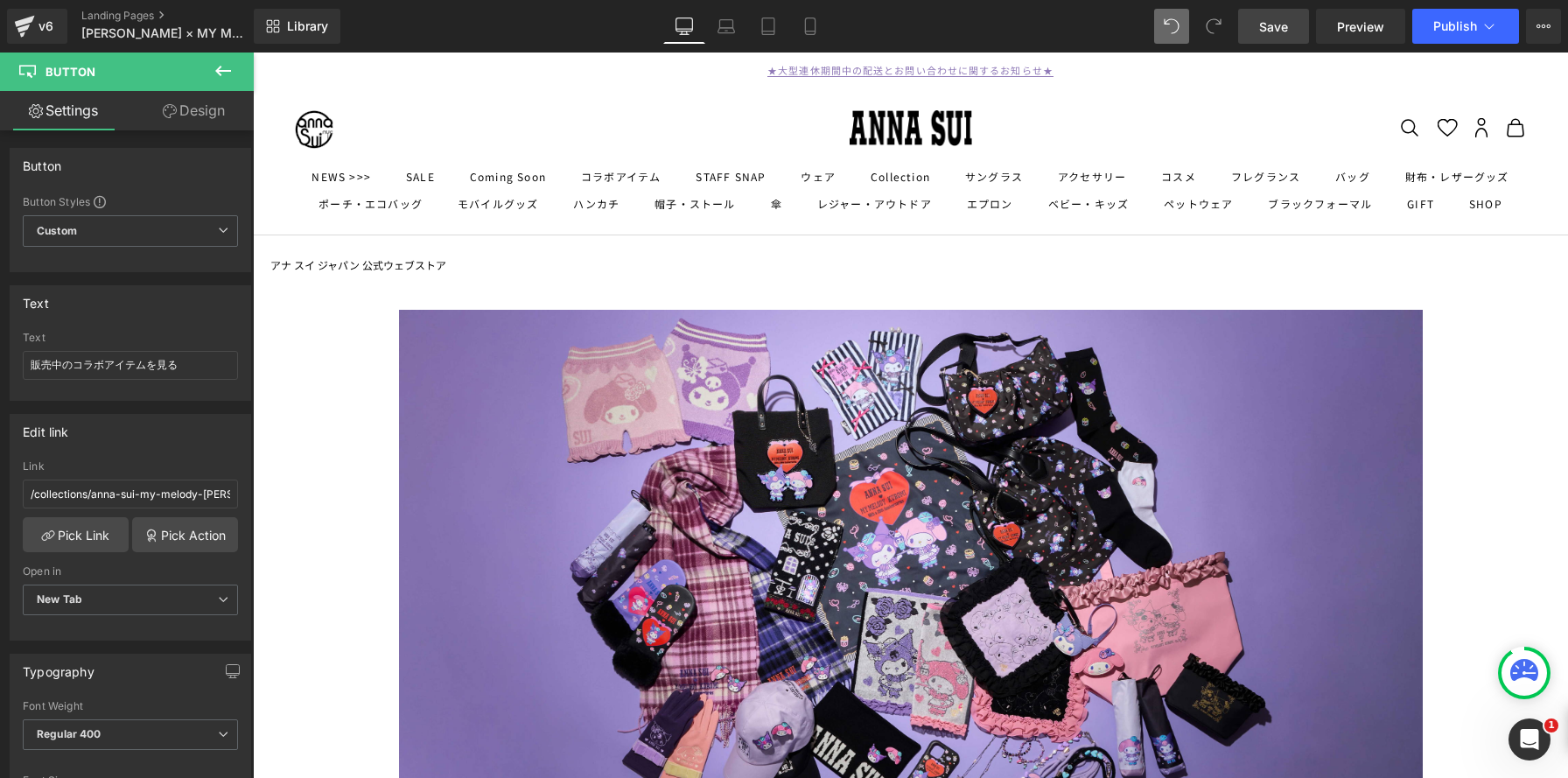
click at [1290, 38] on link "Save" at bounding box center [1274, 26] width 71 height 35
click at [56, 36] on link "v6" at bounding box center [37, 26] width 60 height 35
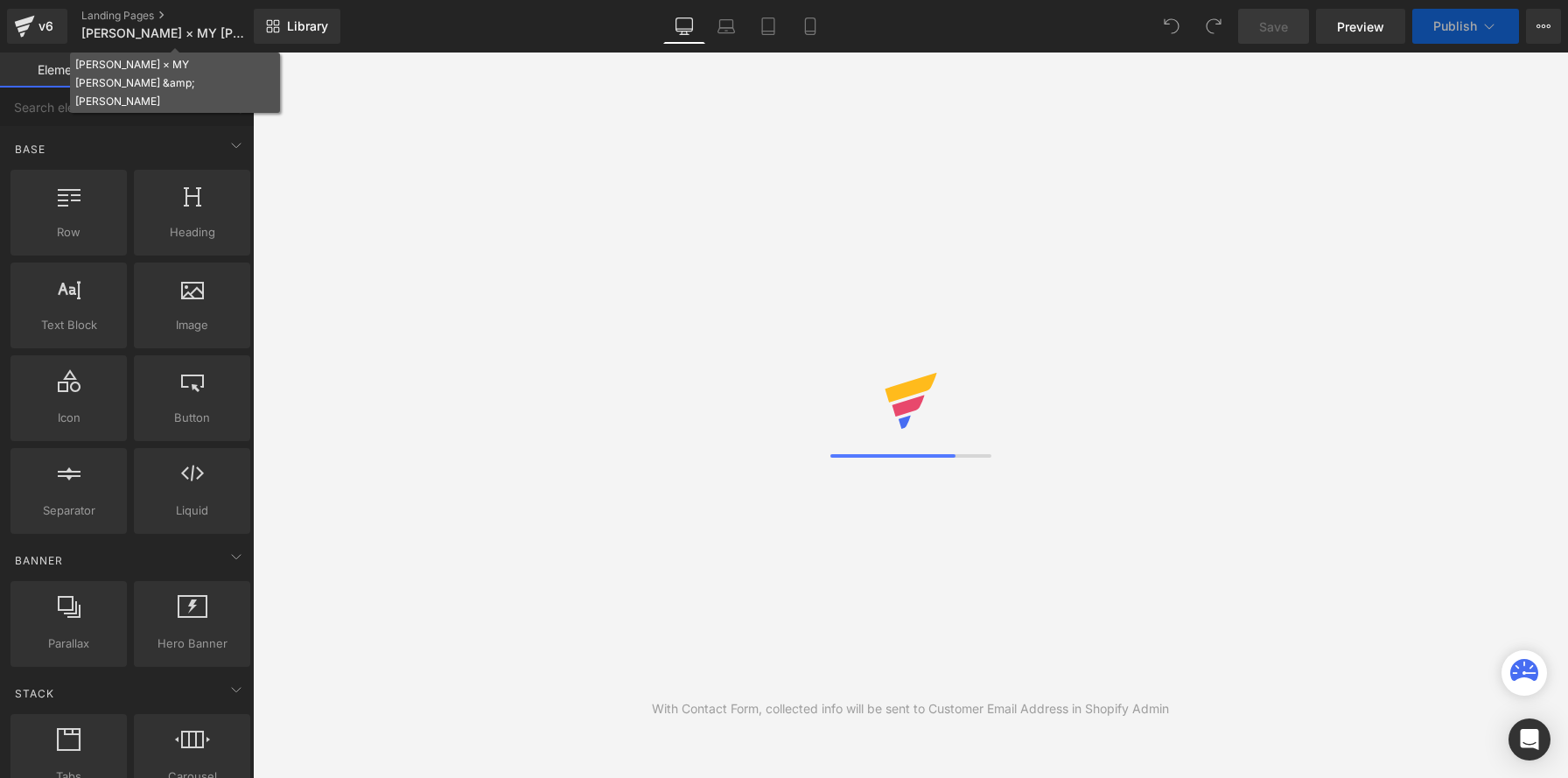
click at [94, 34] on span "[PERSON_NAME] × MY [PERSON_NAME] &amp; [PERSON_NAME]" at bounding box center [165, 34] width 168 height 14
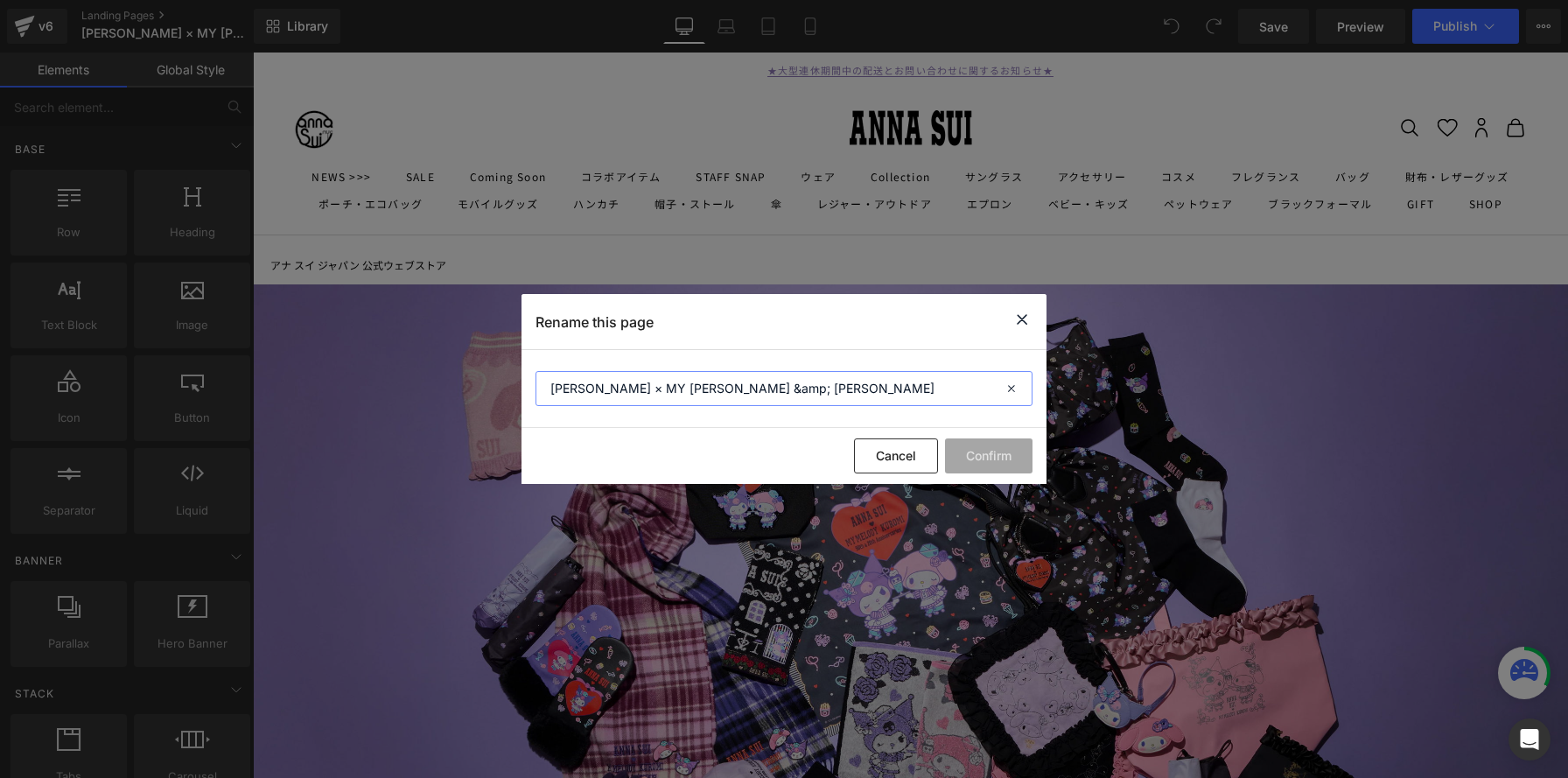
click at [0, 0] on input "[PERSON_NAME] × MY [PERSON_NAME] &amp; [PERSON_NAME]" at bounding box center [0, 0] width 0 height 0
drag, startPoint x: 735, startPoint y: 388, endPoint x: 711, endPoint y: 383, distance: 24.5
click at [0, 0] on input "[PERSON_NAME] × MY [PERSON_NAME] &amp; [PERSON_NAME]" at bounding box center [0, 0] width 0 height 0
type input "[PERSON_NAME] × MY [PERSON_NAME] & [PERSON_NAME]"
click at [0, 0] on button "Confirm" at bounding box center [0, 0] width 0 height 0
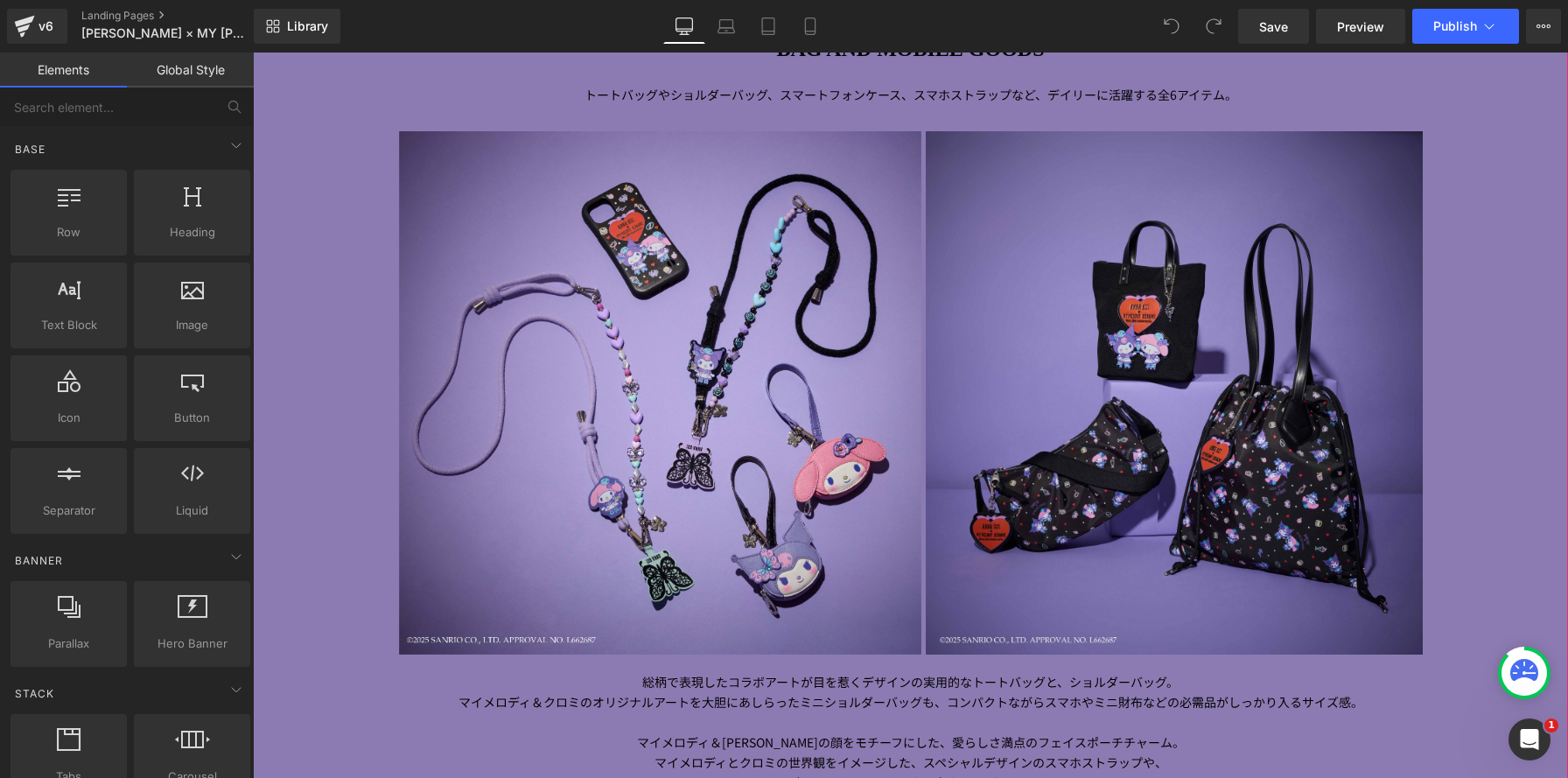
scroll to position [1789, 0]
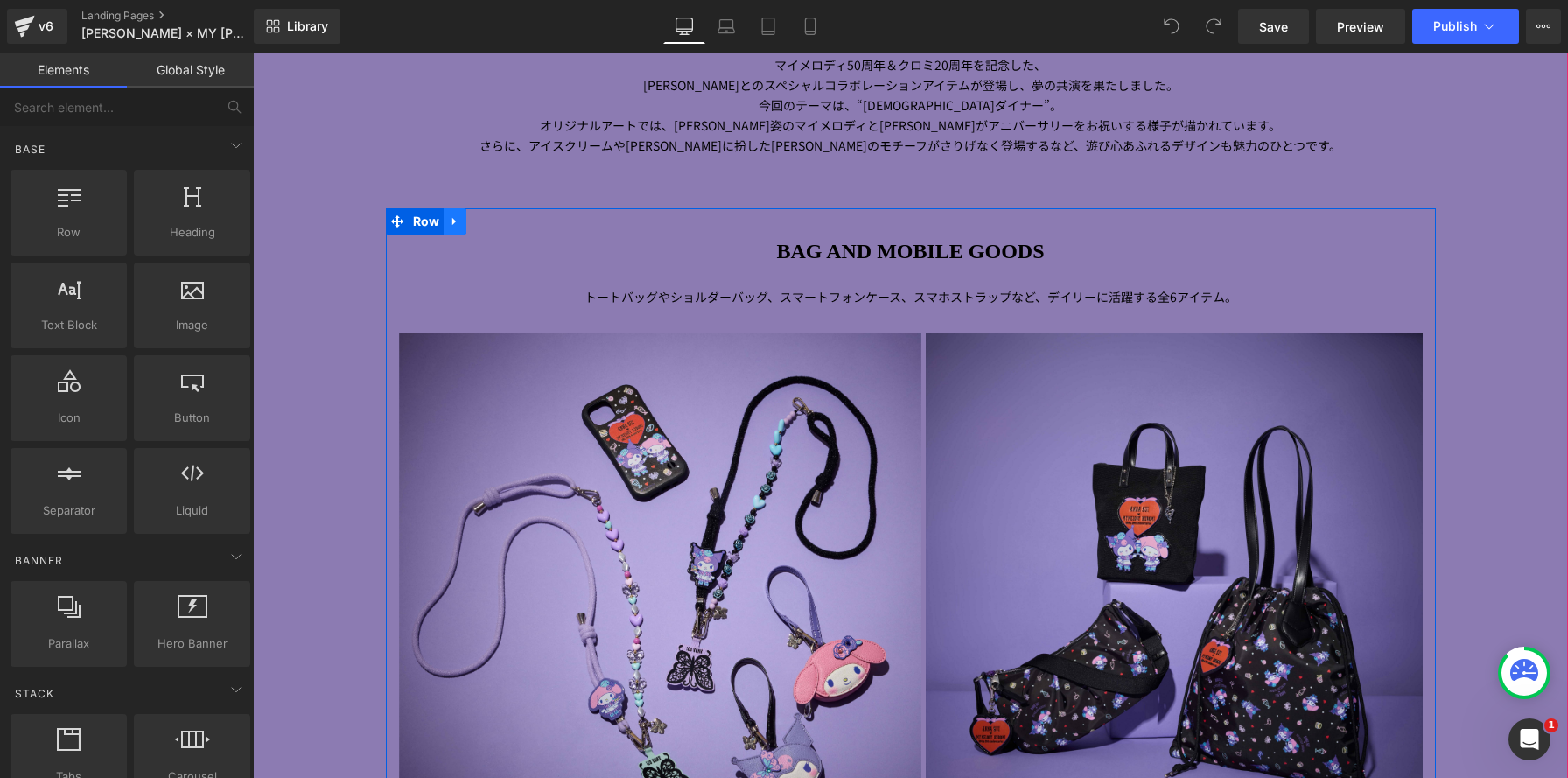
click at [455, 223] on icon at bounding box center [454, 221] width 12 height 13
click at [478, 226] on icon at bounding box center [477, 221] width 12 height 12
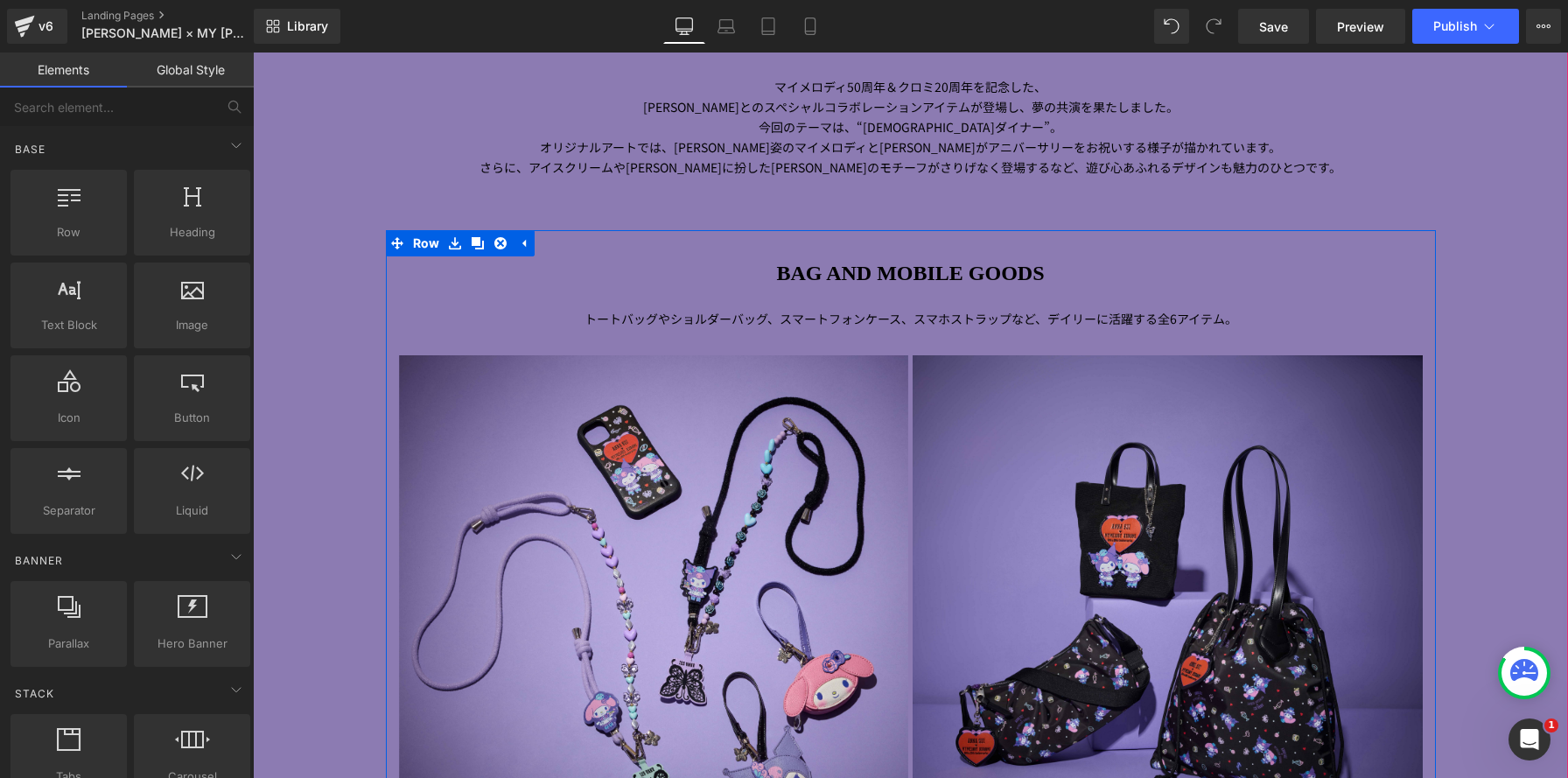
scroll to position [1757, 0]
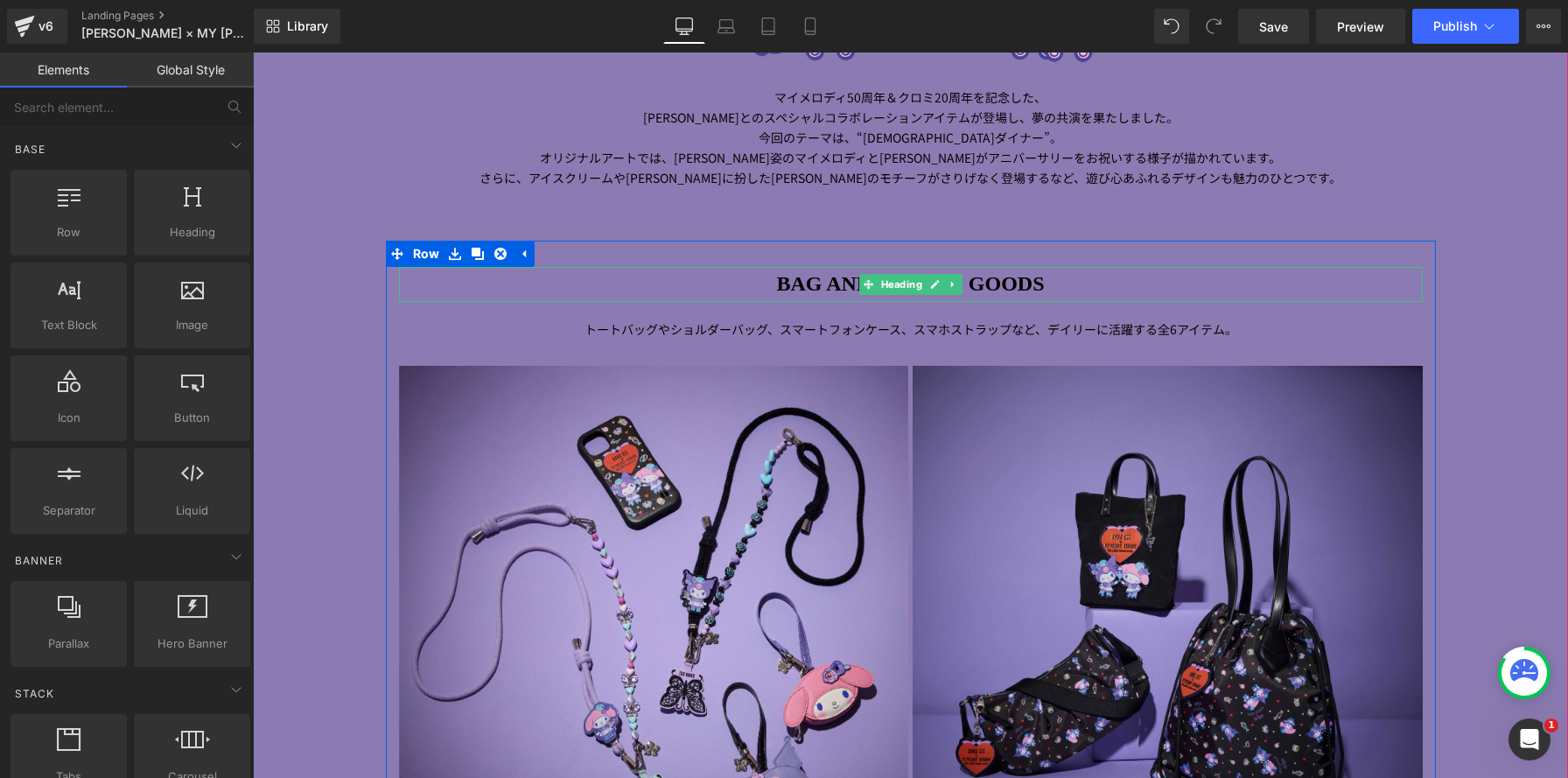
click at [1070, 275] on h1 "BAG AND MOBILE GOODS" at bounding box center [911, 284] width 1024 height 35
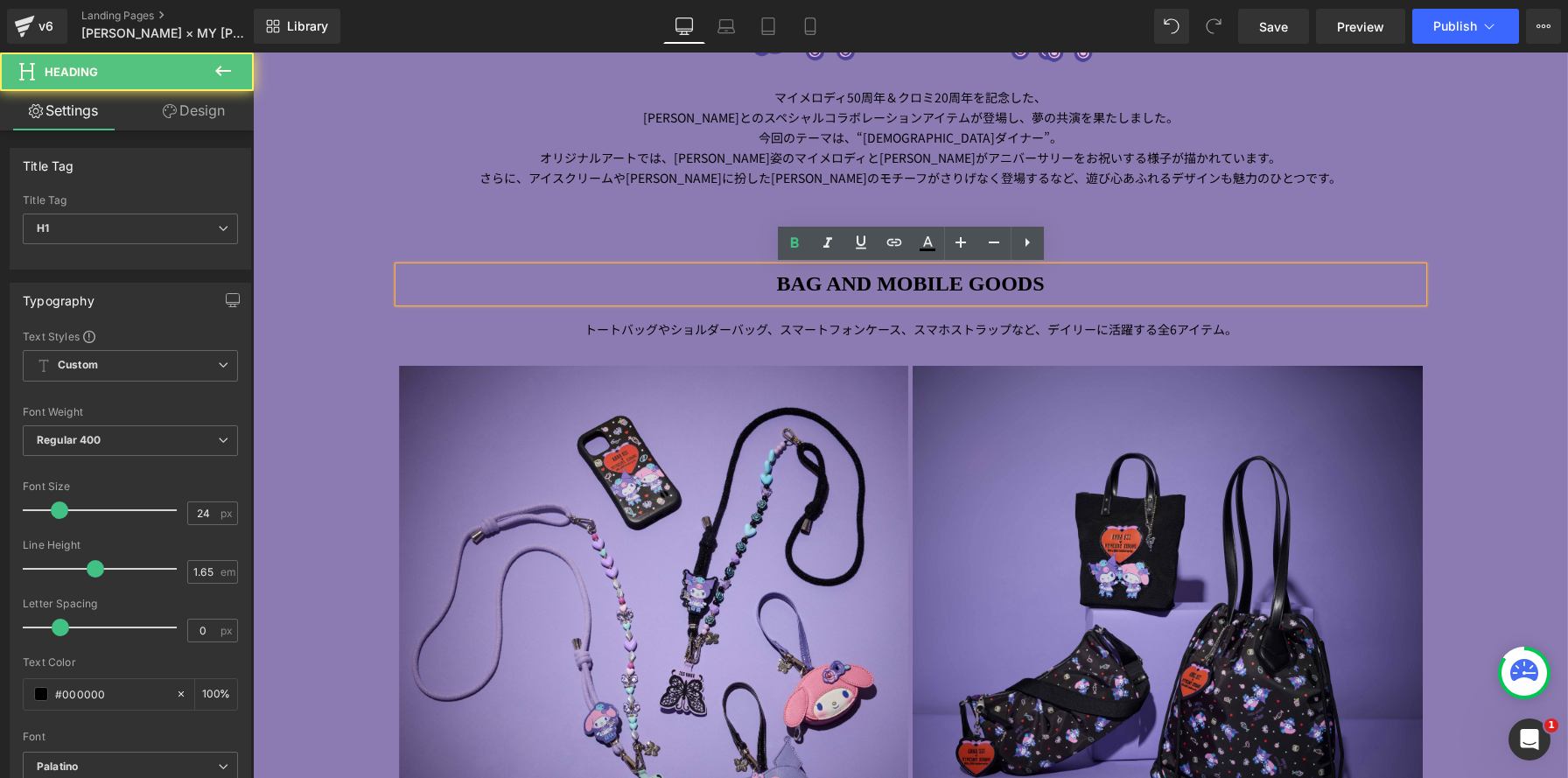
click at [1066, 285] on h1 "BAG AND MOBILE GOODS" at bounding box center [911, 284] width 1024 height 35
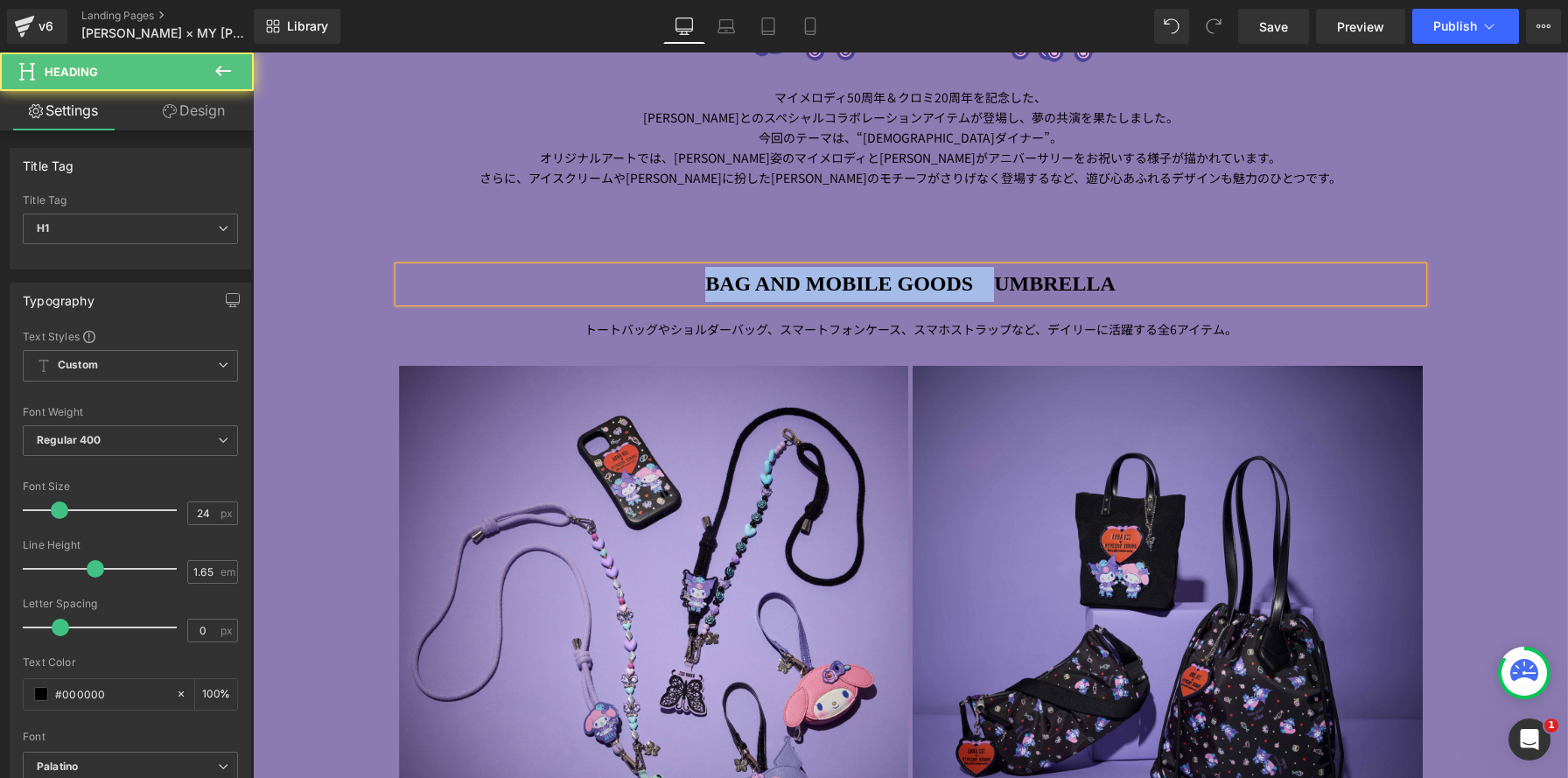
drag, startPoint x: 998, startPoint y: 283, endPoint x: 636, endPoint y: 277, distance: 362.0
click at [636, 277] on h1 "BAG AND MOBILE GOODS　UMBRELLA" at bounding box center [911, 284] width 1024 height 35
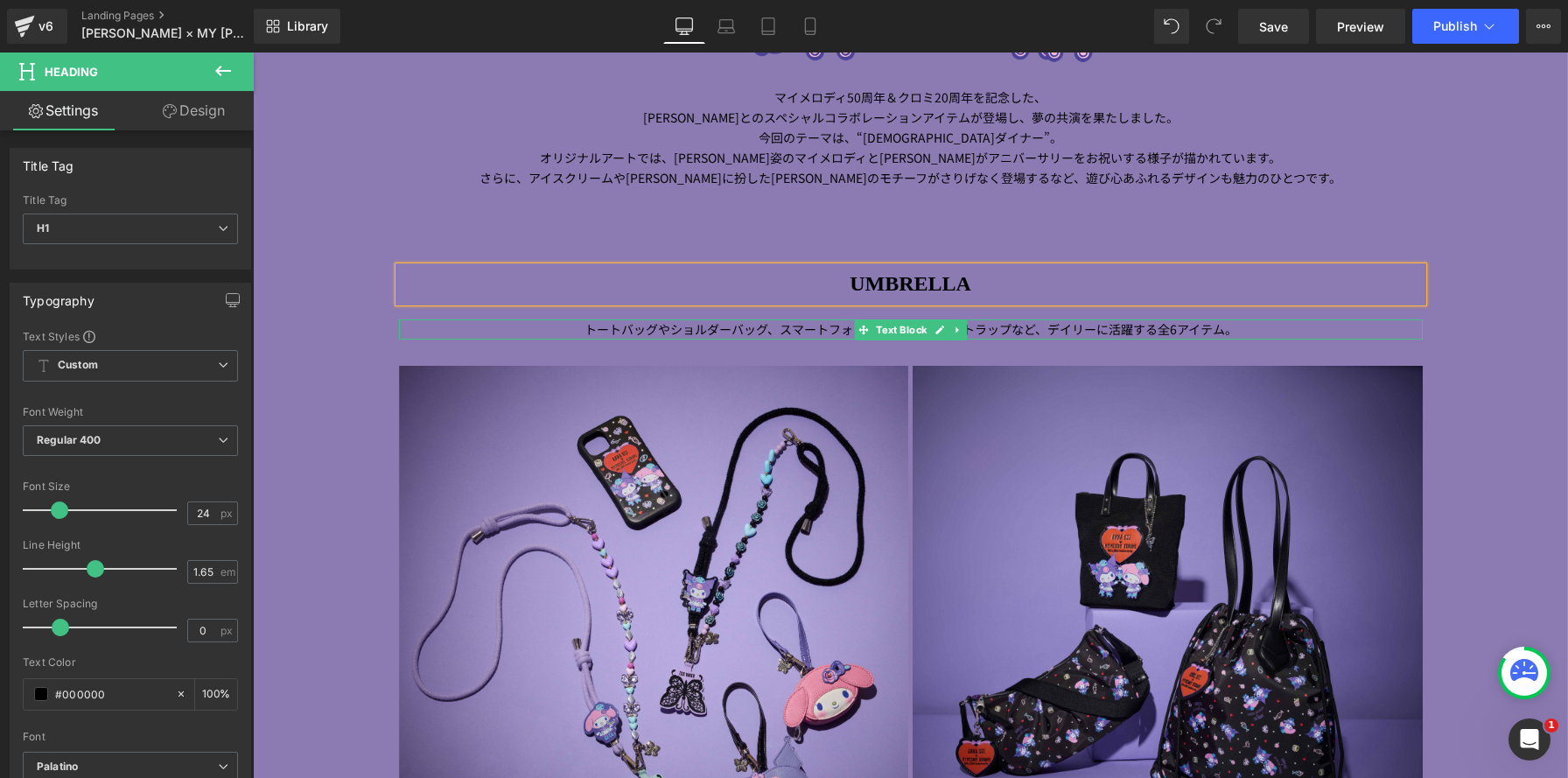
click at [583, 328] on p "トートバッグやショルダーバッグ、スマートフォンケース、スマホストラップなど、デイリーに 活躍する全 6 アイテム。" at bounding box center [911, 330] width 1024 height 20
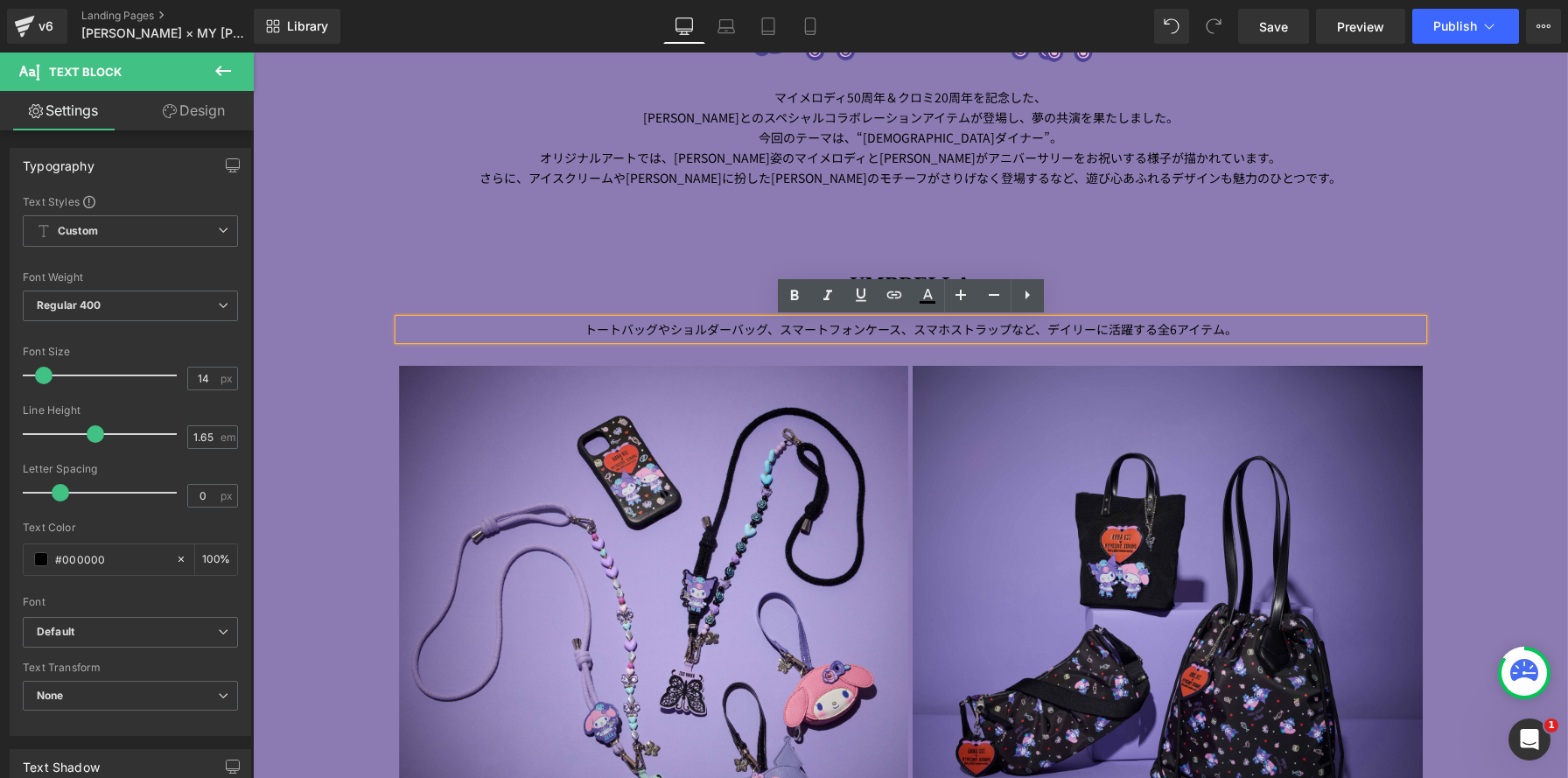
click at [581, 326] on p "トートバッグやショルダーバッグ、スマートフォンケース、スマホストラップなど、デイリーに 活躍する全 6 アイテム。" at bounding box center [911, 330] width 1024 height 20
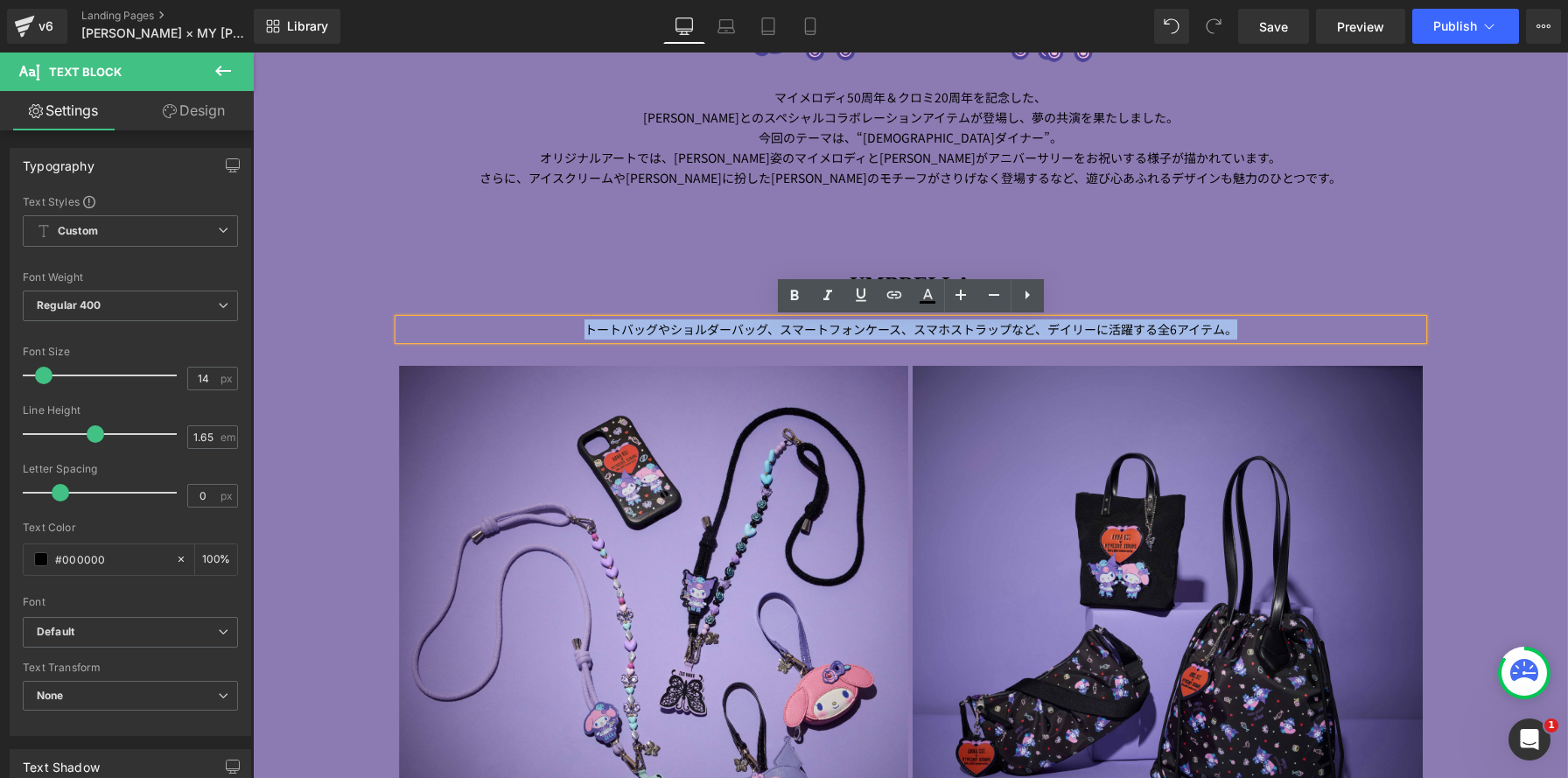
drag, startPoint x: 564, startPoint y: 334, endPoint x: 1242, endPoint y: 332, distance: 678.0
click at [1229, 332] on p "トートバッグやショルダーバッグ、スマートフォンケース、スマホストラップなど、デイリーに 活躍する全 6 アイテム。" at bounding box center [911, 330] width 1024 height 20
paste div
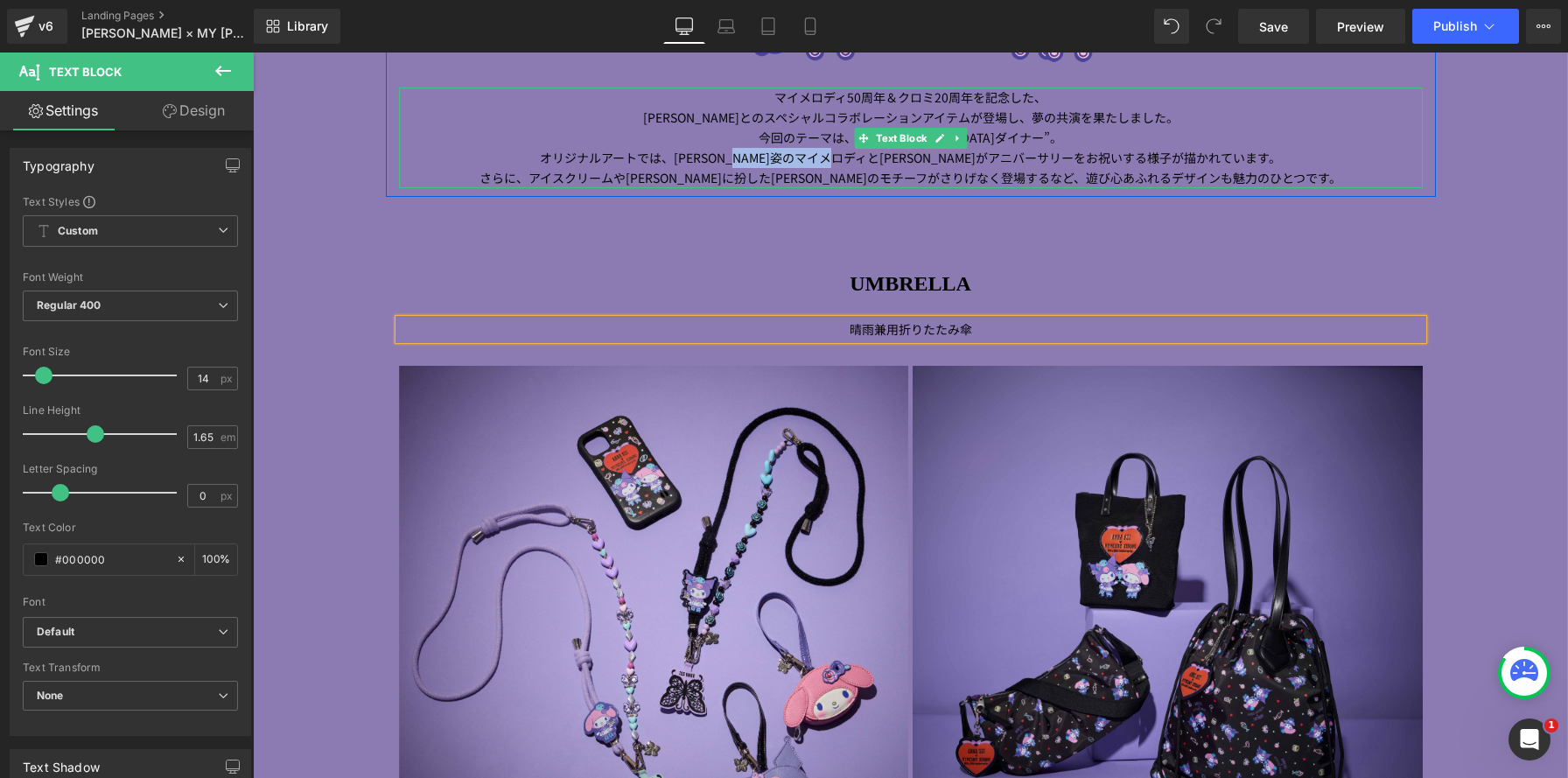
drag, startPoint x: 816, startPoint y: 158, endPoint x: 933, endPoint y: 160, distance: 117.0
click at [933, 160] on span "オリジナルアートでは、[PERSON_NAME]姿のマイメロディと[PERSON_NAME]がアニバーサリーをお祝いする様子が描かれています。" at bounding box center [910, 157] width 741 height 18
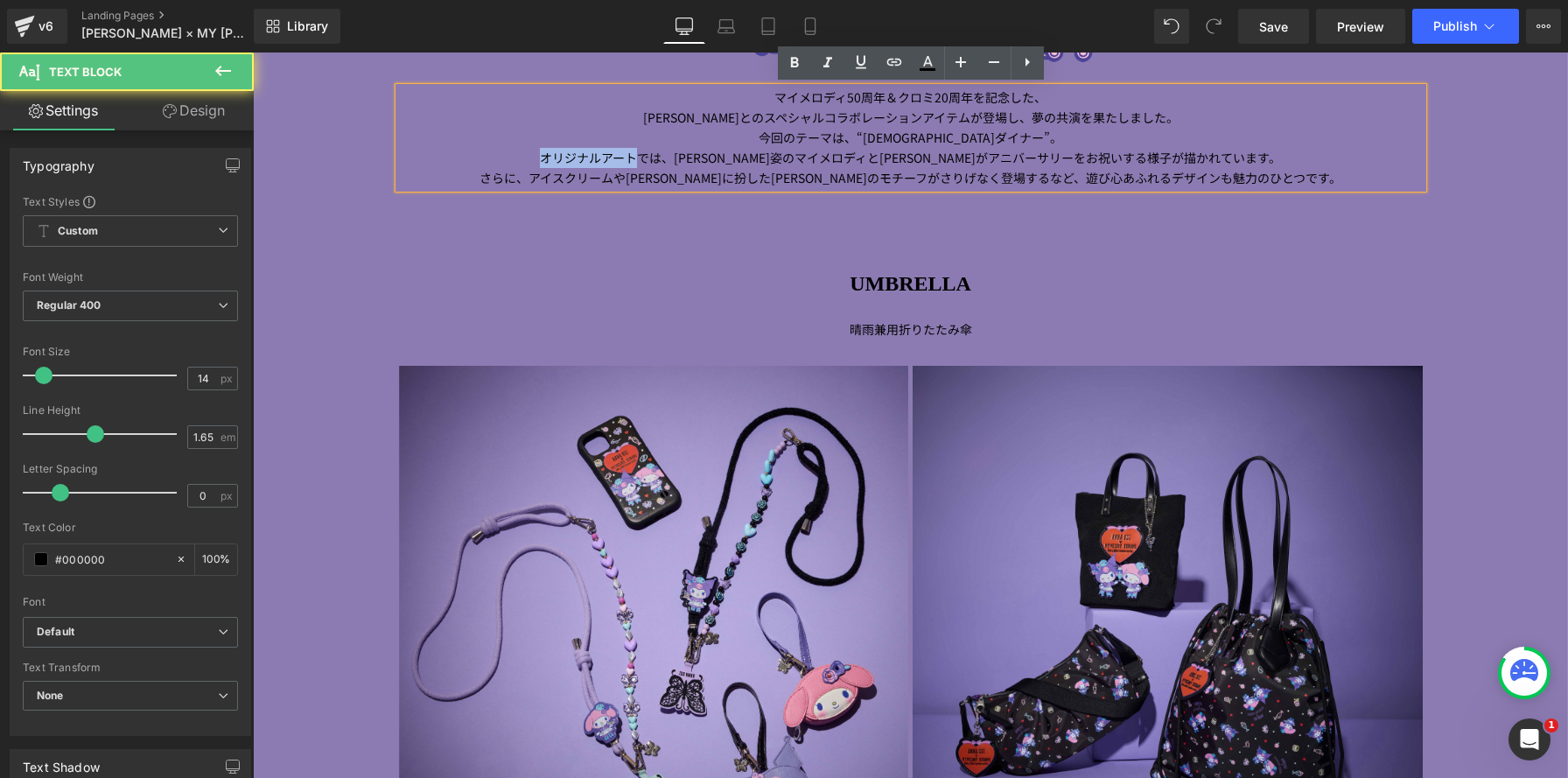
drag, startPoint x: 575, startPoint y: 159, endPoint x: 676, endPoint y: 159, distance: 101.0
click at [676, 159] on p "[PERSON_NAME] とのスペシャルコラボレーションアイテムが登場し、 夢の共演を果たしました。 今回のテーマは、 “ アメリカンダイナー ” 。 オリ…" at bounding box center [911, 147] width 1024 height 80
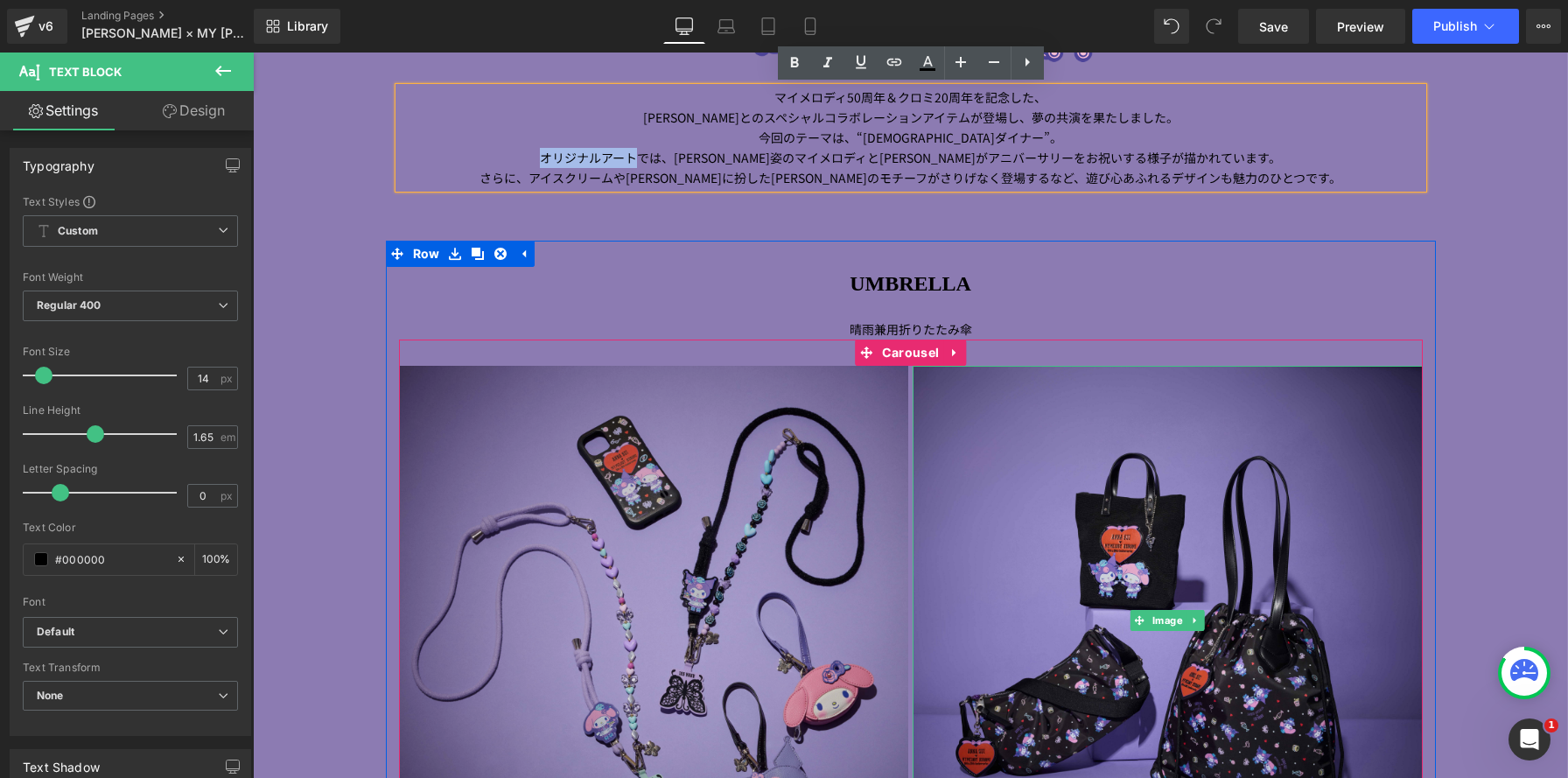
copy span "オリジナルアート"
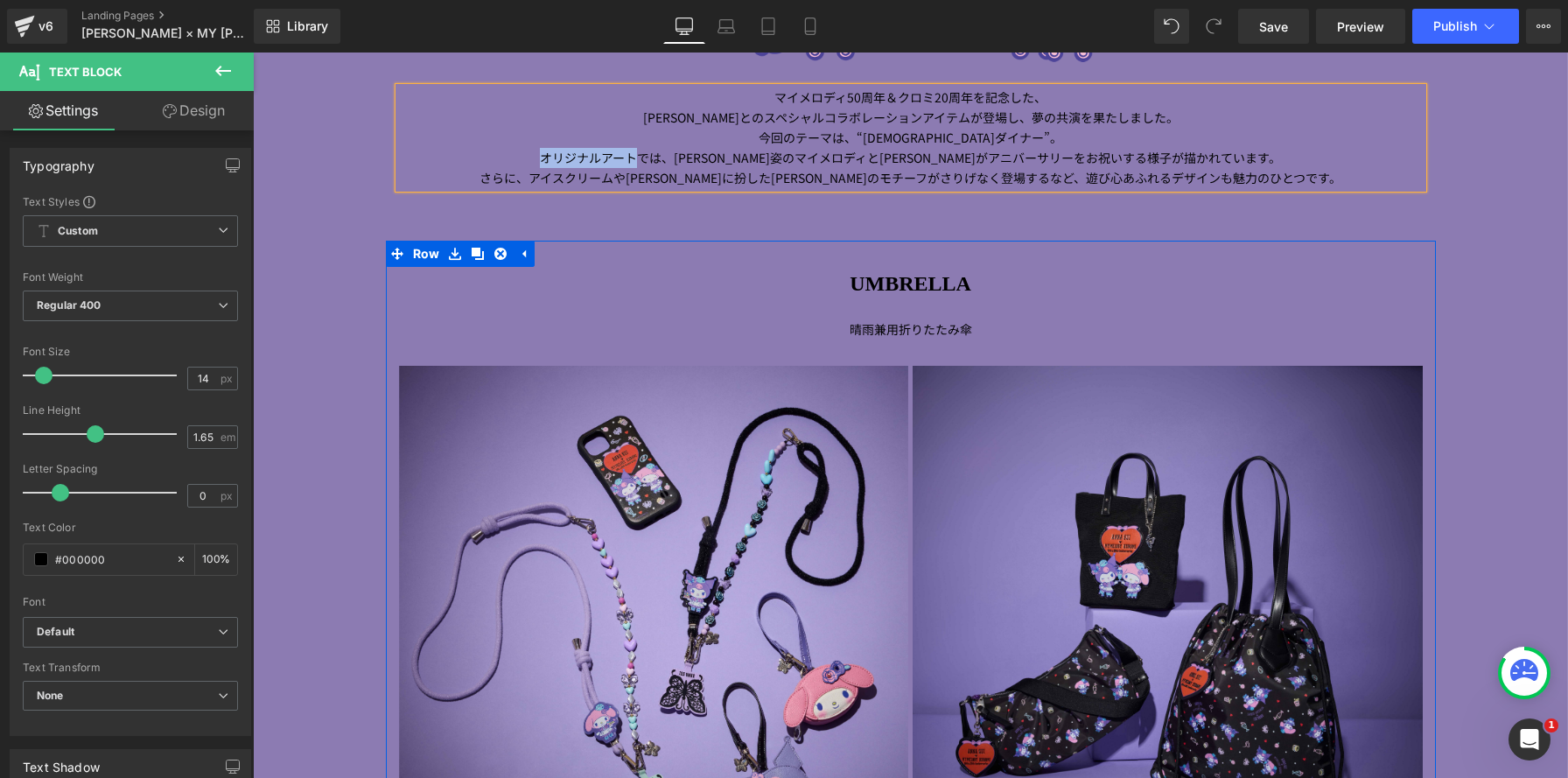
click at [824, 327] on p "晴雨兼用折りたたみ傘" at bounding box center [911, 330] width 1024 height 20
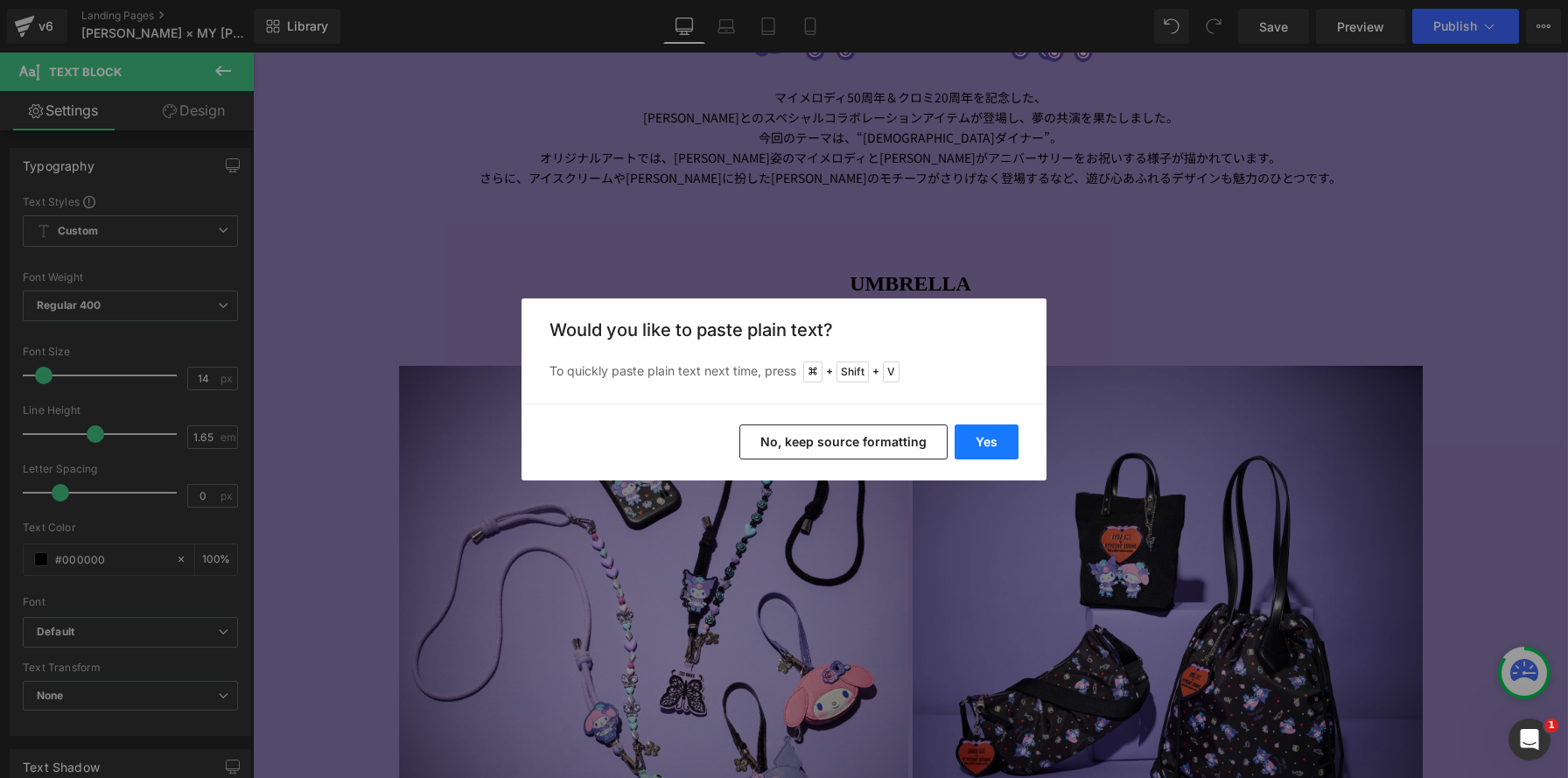
click at [980, 455] on button "Yes" at bounding box center [986, 441] width 64 height 35
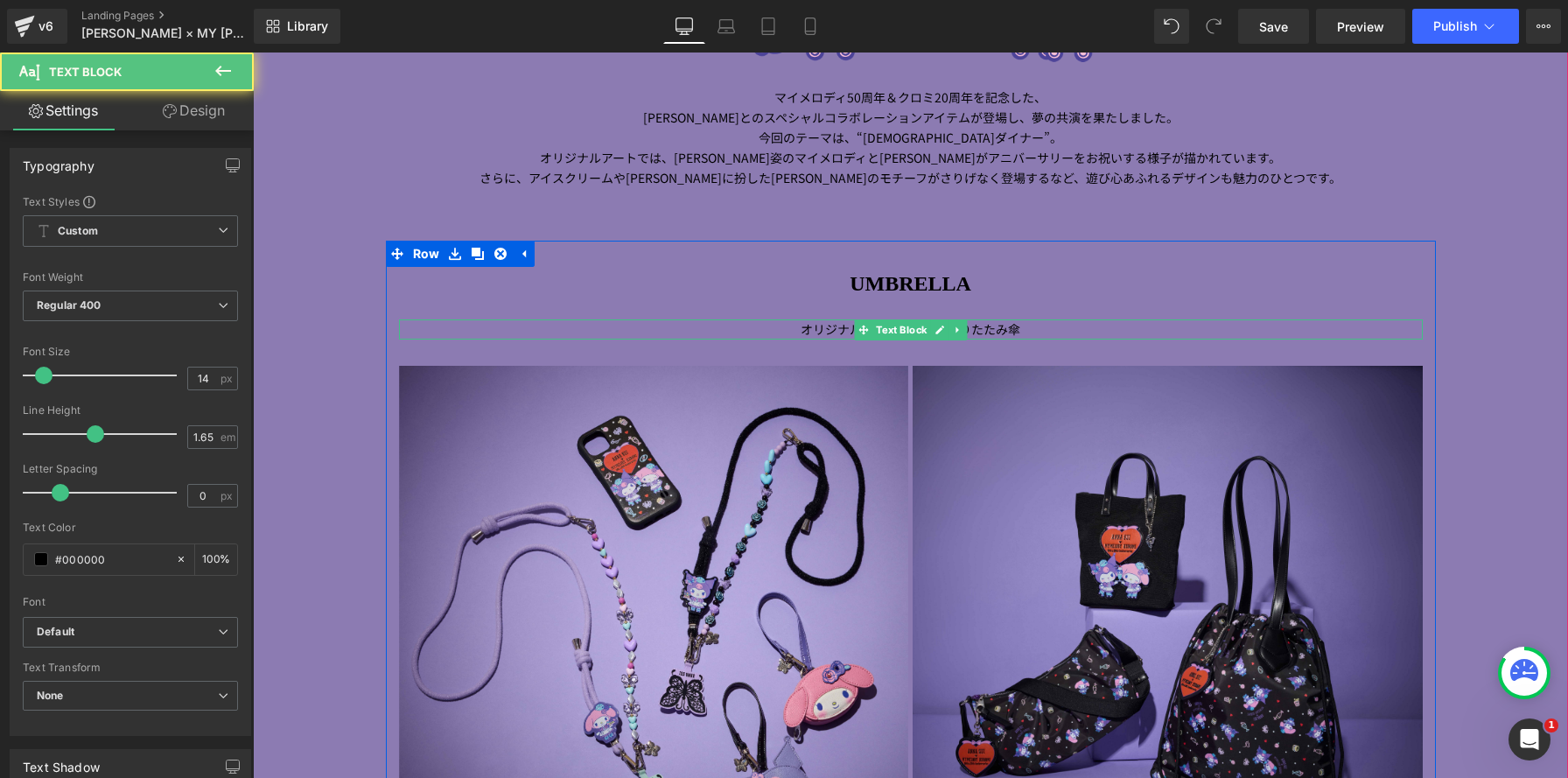
click at [774, 327] on p "オリジナルアート晴雨兼用折りたたみ傘" at bounding box center [911, 330] width 1024 height 20
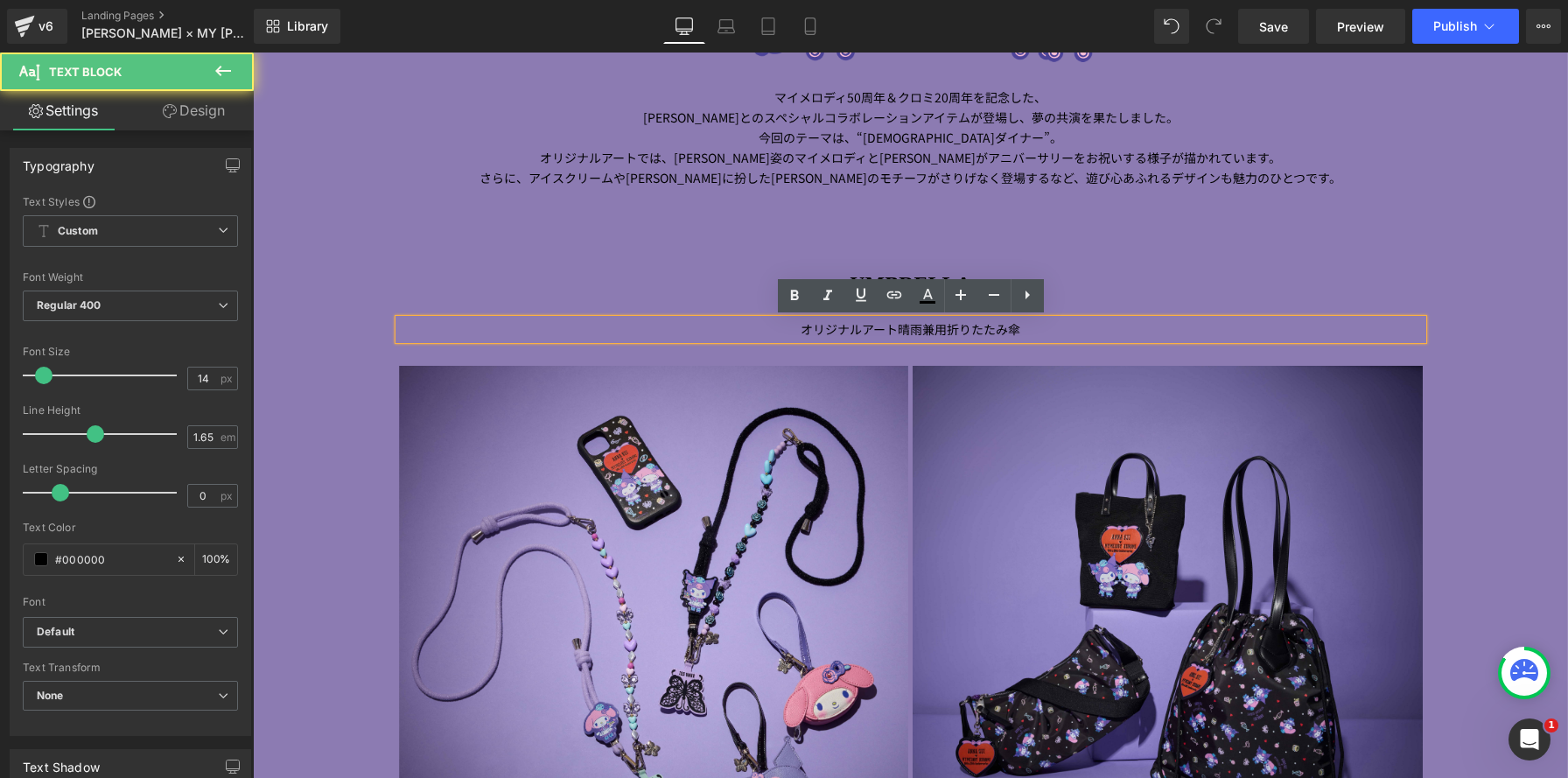
click at [894, 328] on p "オリジナルアート晴雨兼用折りたたみ傘" at bounding box center [911, 330] width 1024 height 20
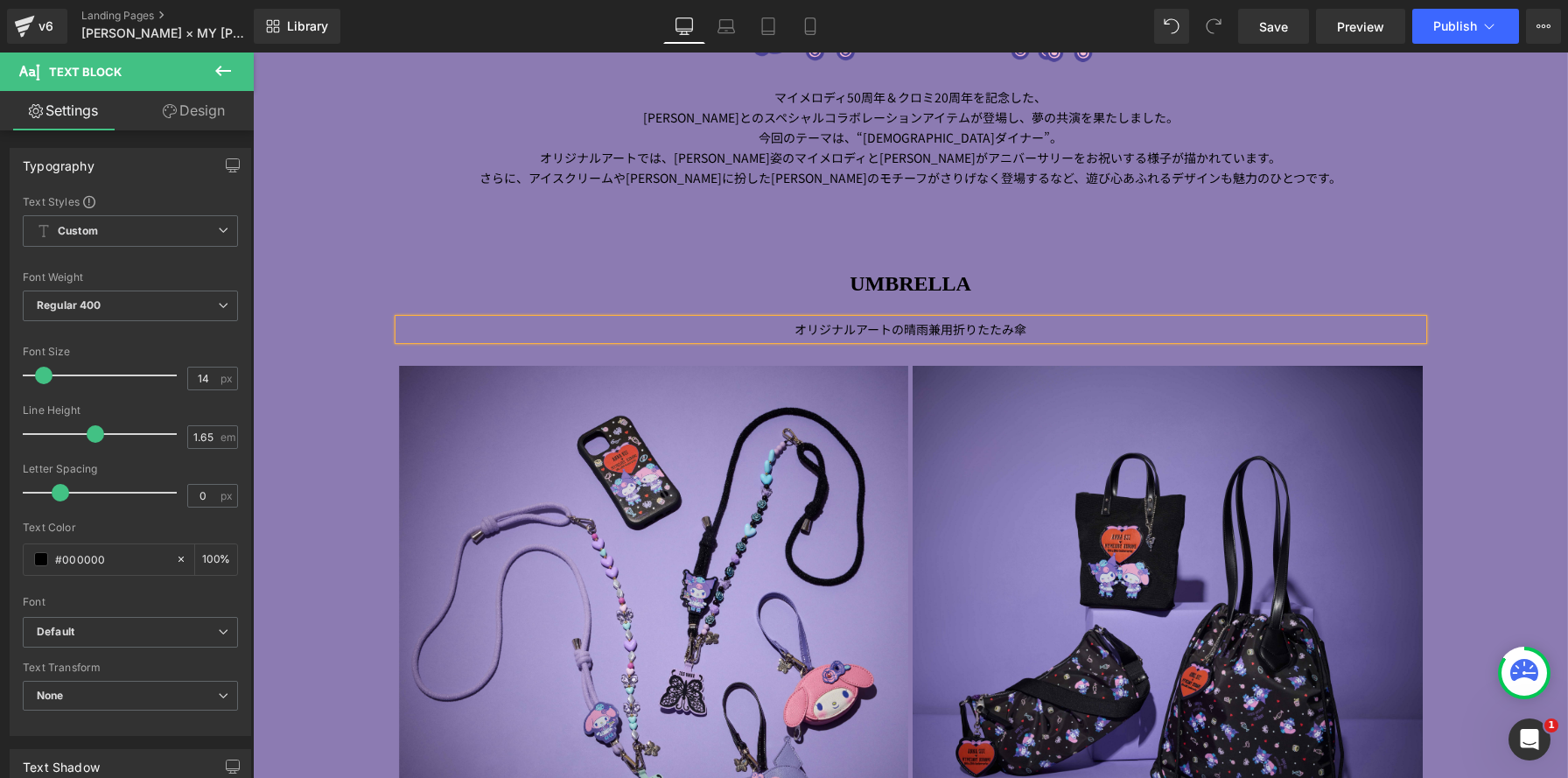
click at [1044, 330] on p "オリジナルアートの晴雨兼用折りたたみ傘" at bounding box center [911, 330] width 1024 height 20
click at [1271, 31] on span "Save" at bounding box center [1273, 27] width 29 height 19
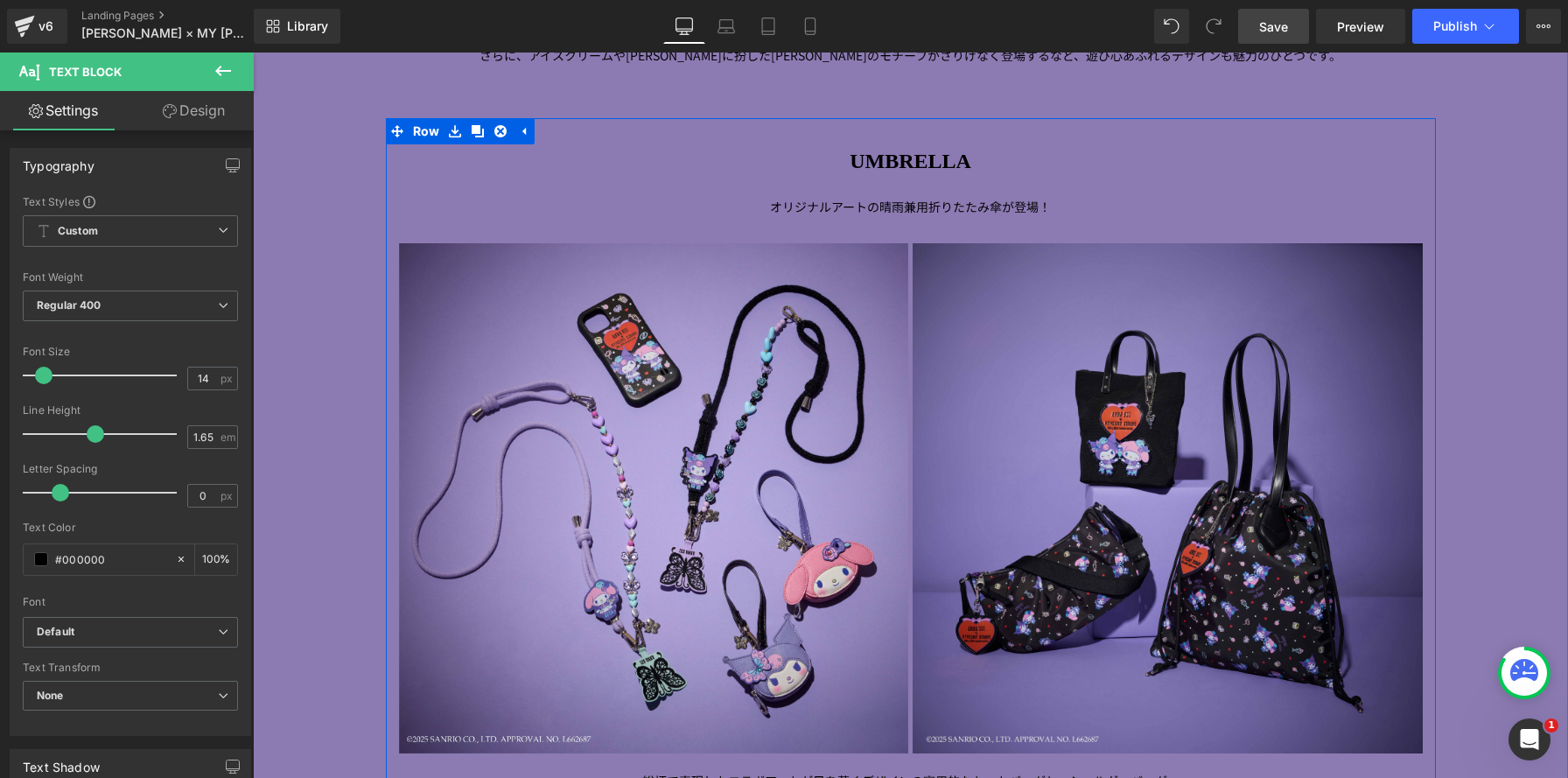
scroll to position [1873, 0]
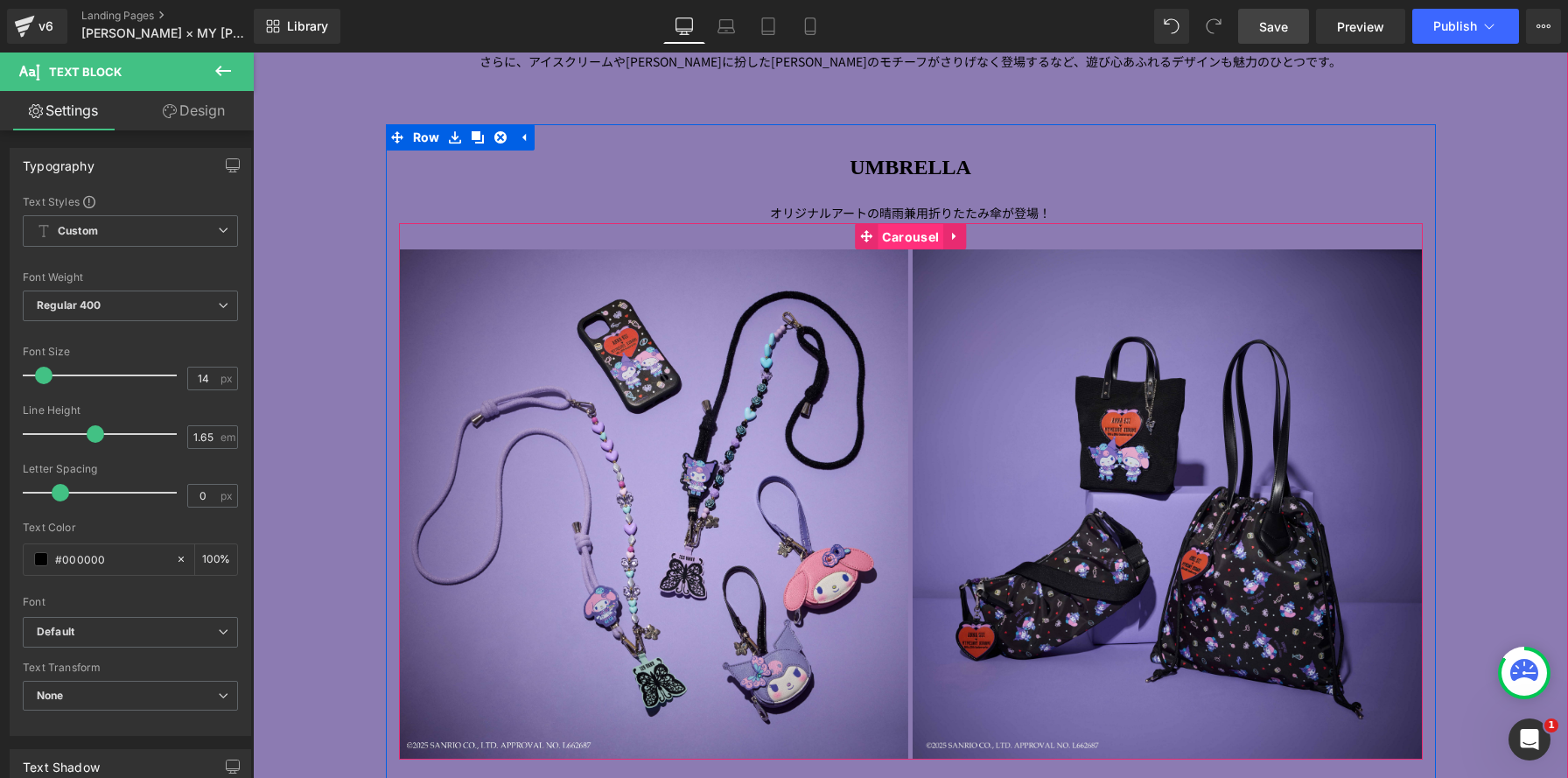
click at [908, 237] on span "Carousel" at bounding box center [910, 237] width 65 height 27
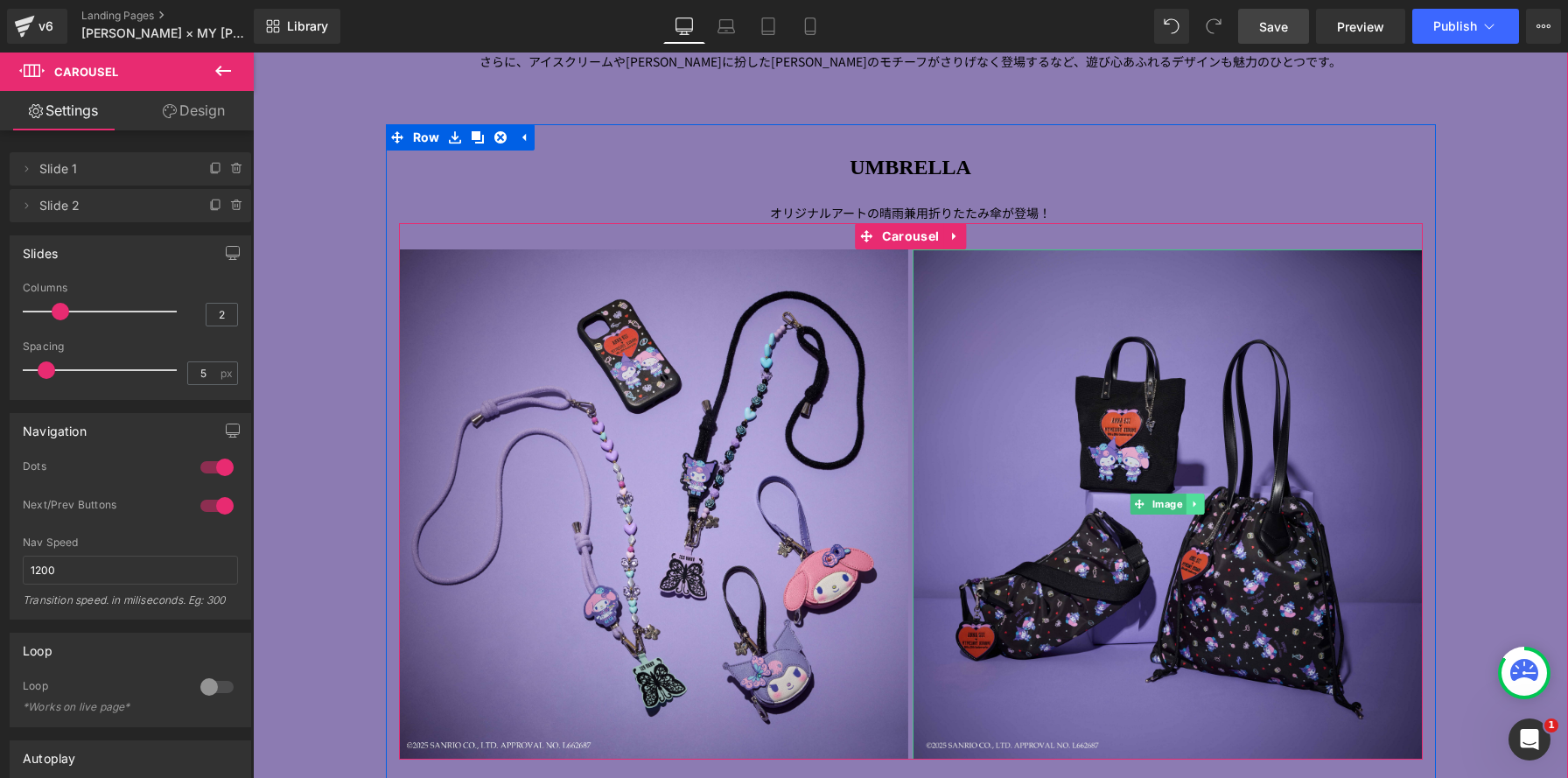
click at [1198, 506] on icon at bounding box center [1195, 504] width 10 height 11
click at [1206, 506] on icon at bounding box center [1205, 505] width 10 height 10
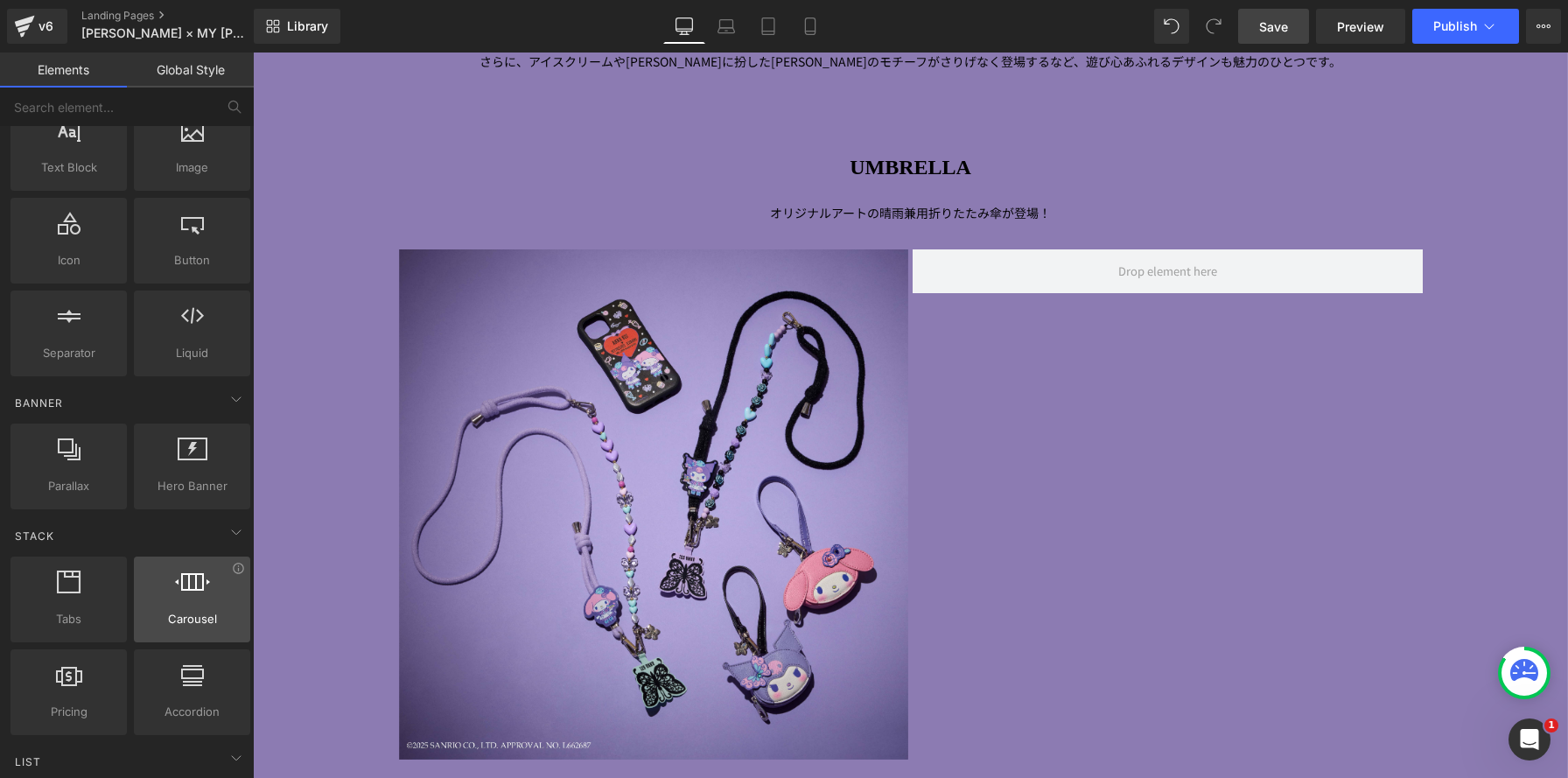
scroll to position [158, 0]
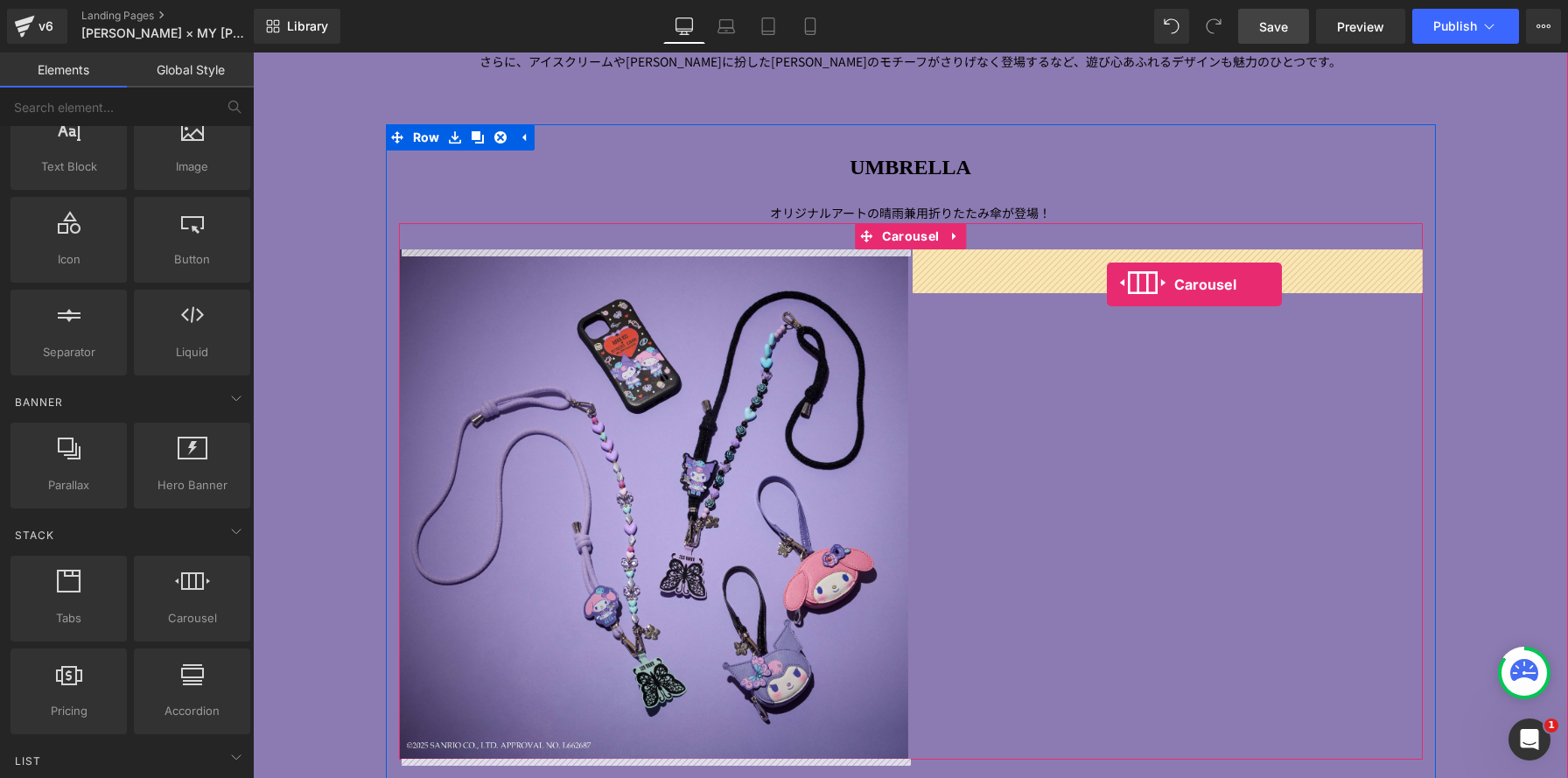
drag, startPoint x: 437, startPoint y: 648, endPoint x: 1107, endPoint y: 283, distance: 763.0
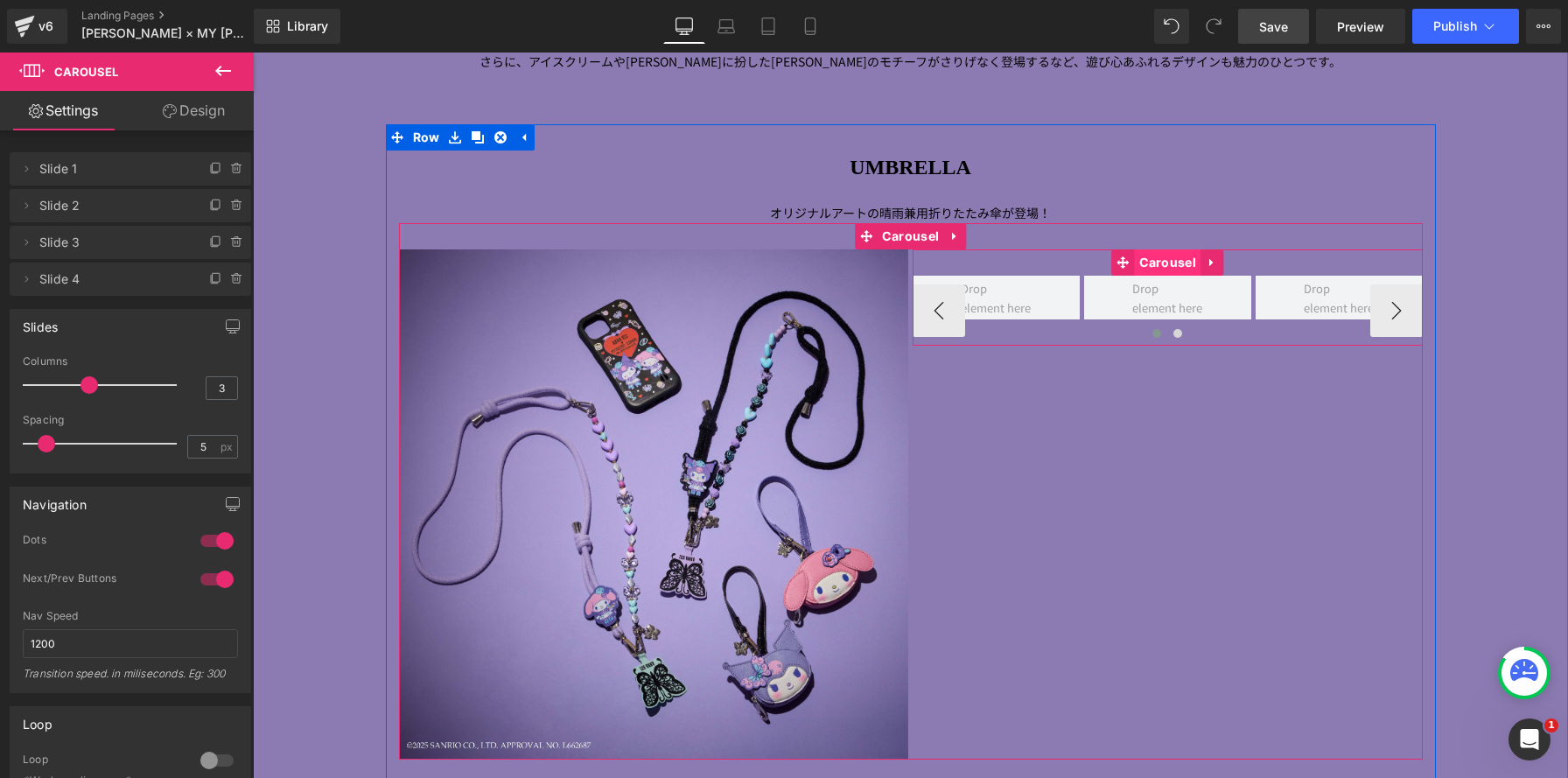
click at [1174, 267] on span "Carousel" at bounding box center [1167, 262] width 65 height 27
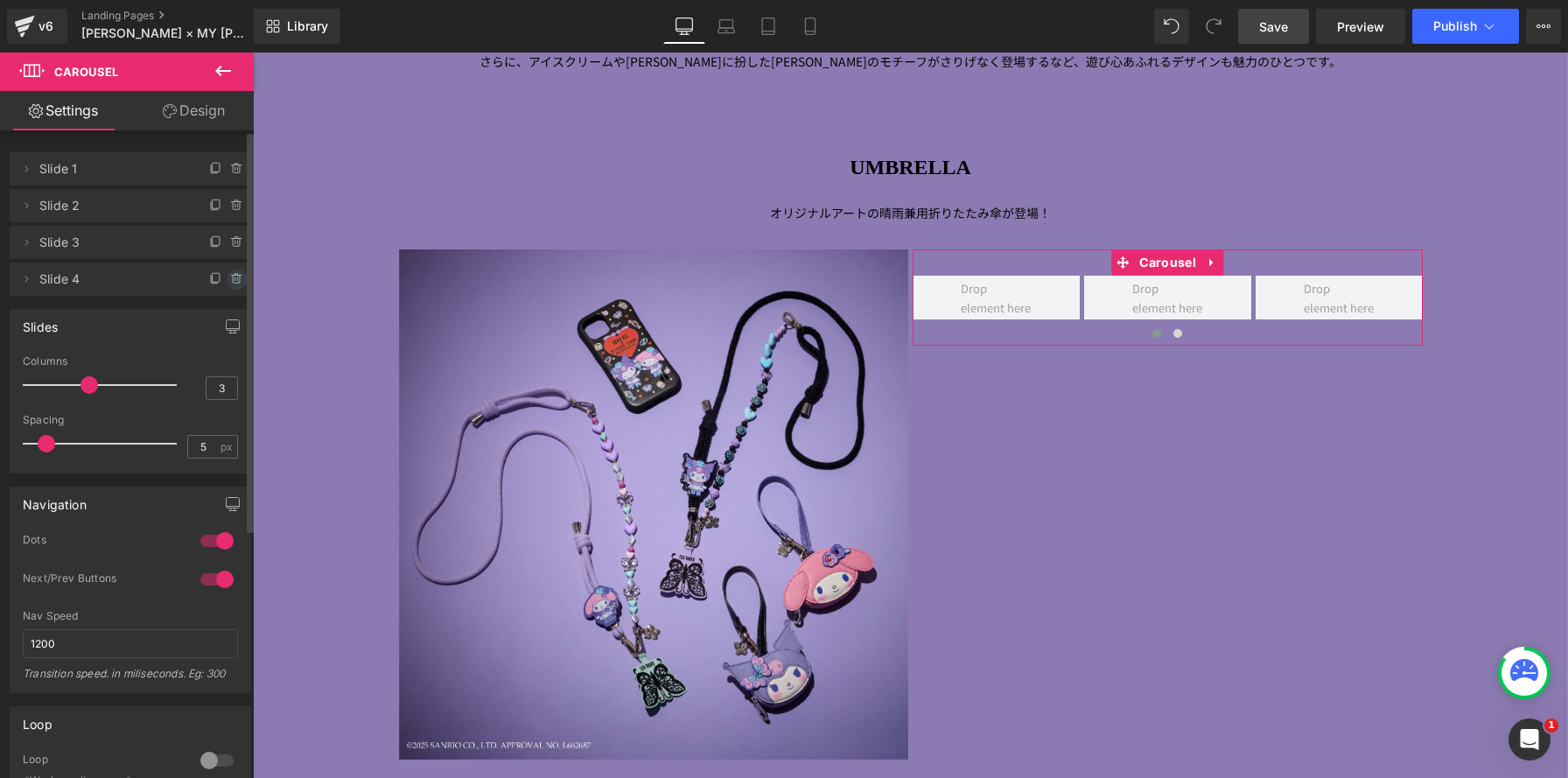
click at [233, 279] on icon at bounding box center [236, 279] width 7 height 8
type input "1"
click at [45, 385] on p at bounding box center [100, 385] width 154 height 2
click at [223, 273] on button "Delete" at bounding box center [219, 279] width 55 height 23
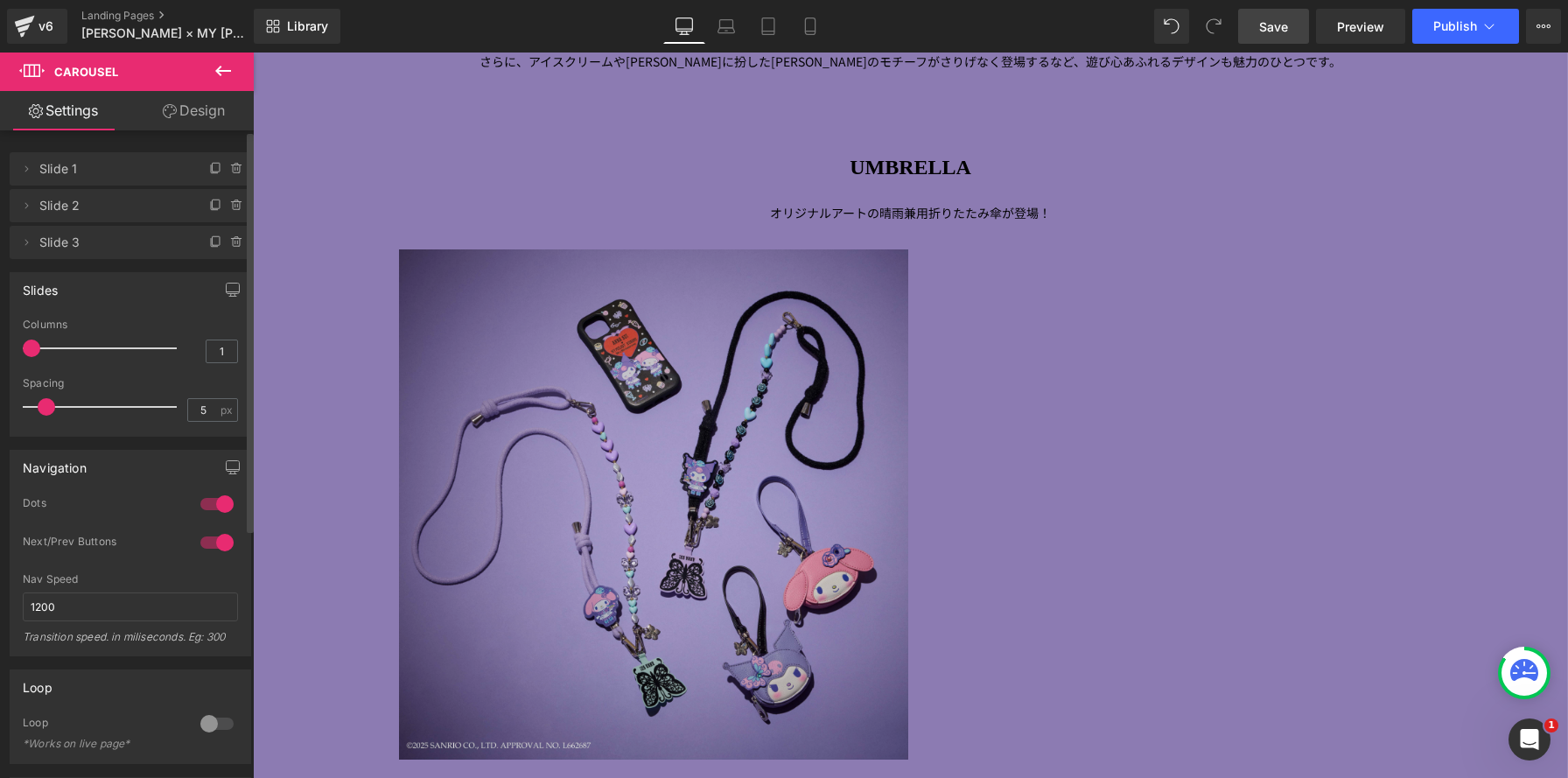
click at [560, 340] on img at bounding box center [653, 504] width 510 height 510
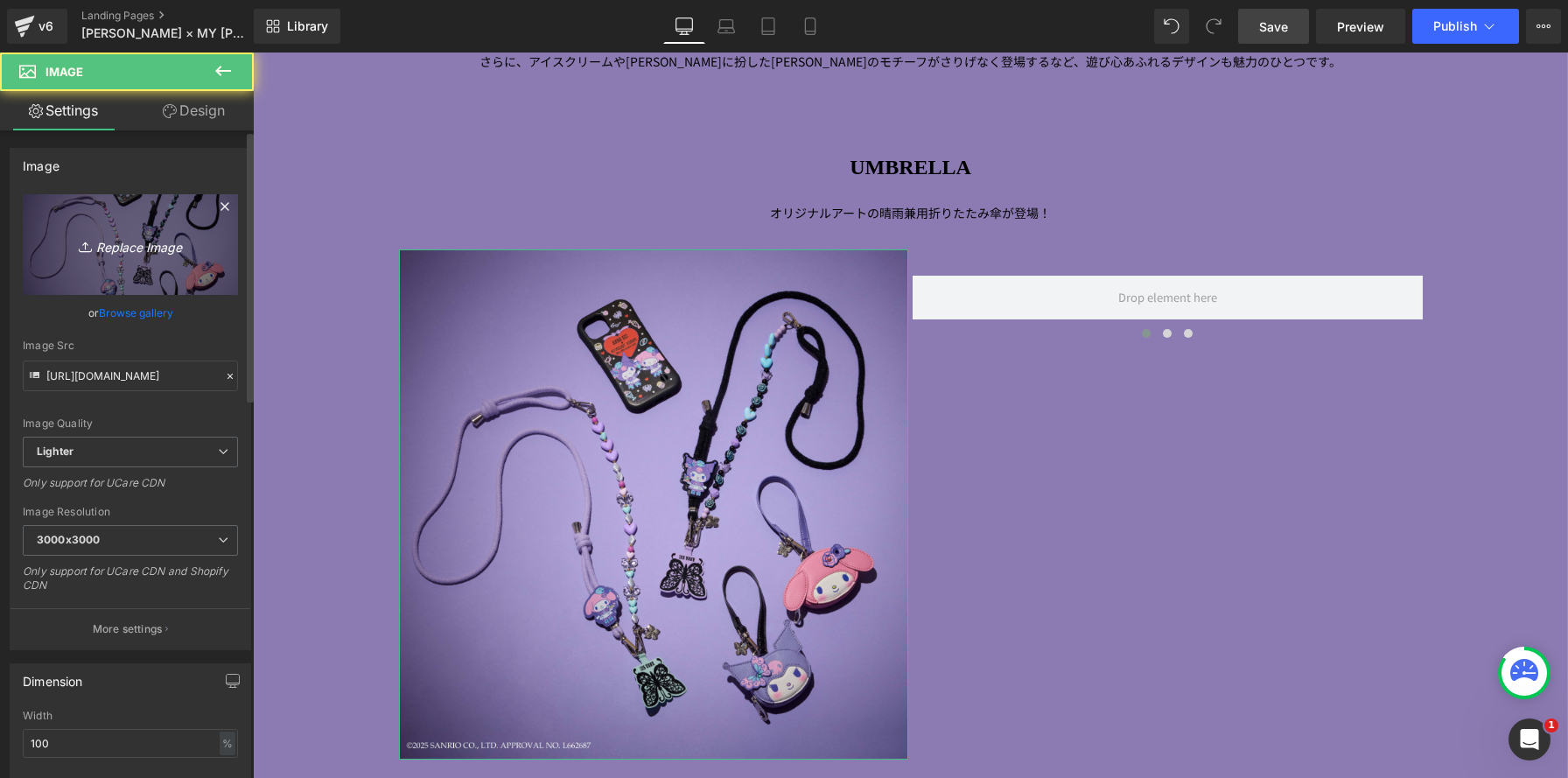
click at [117, 224] on link "Replace Image" at bounding box center [130, 244] width 215 height 101
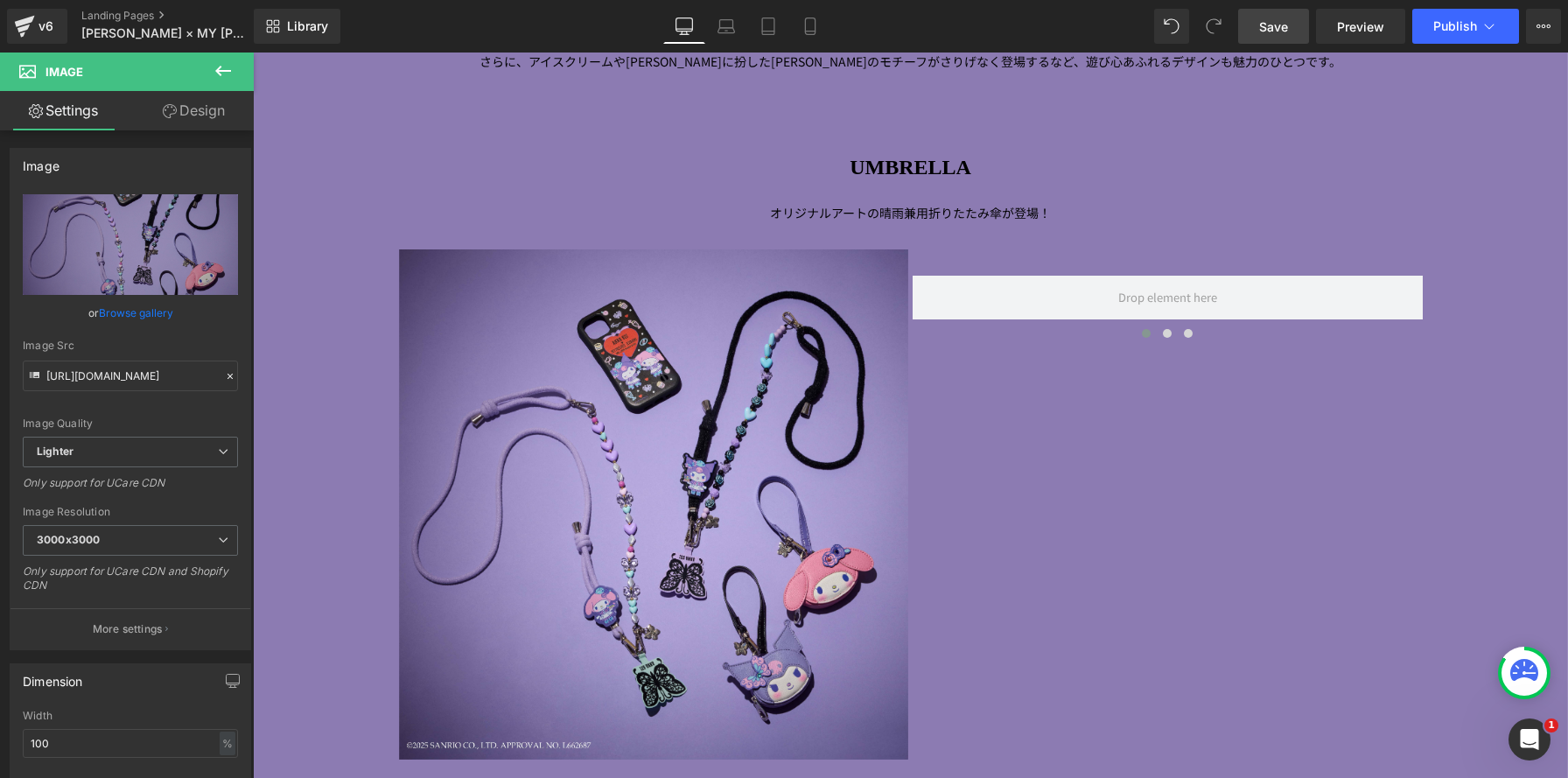
type input "C:\fakepath\0019 のコピー.jpg"
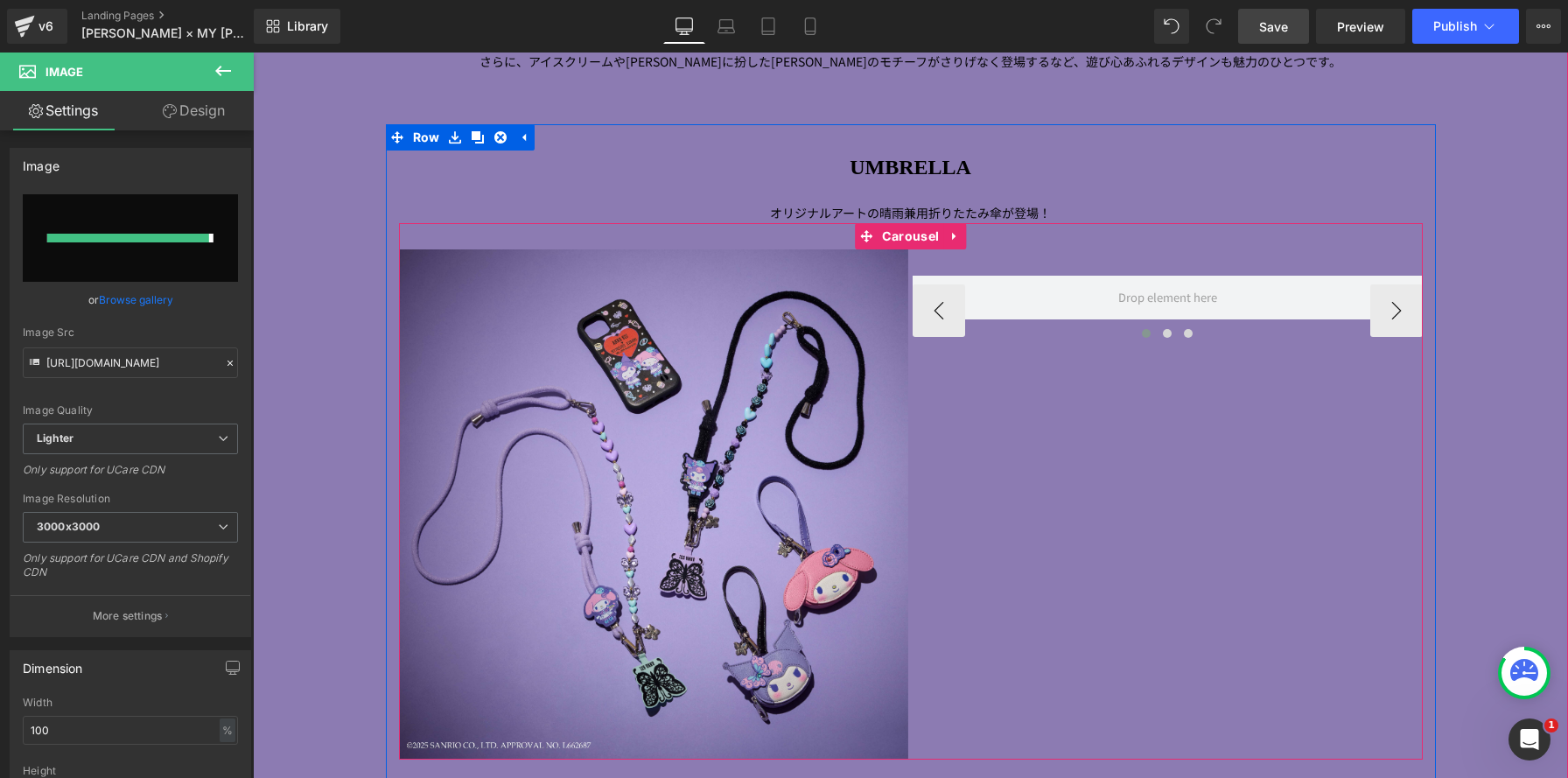
type input "[URL][DOMAIN_NAME]"
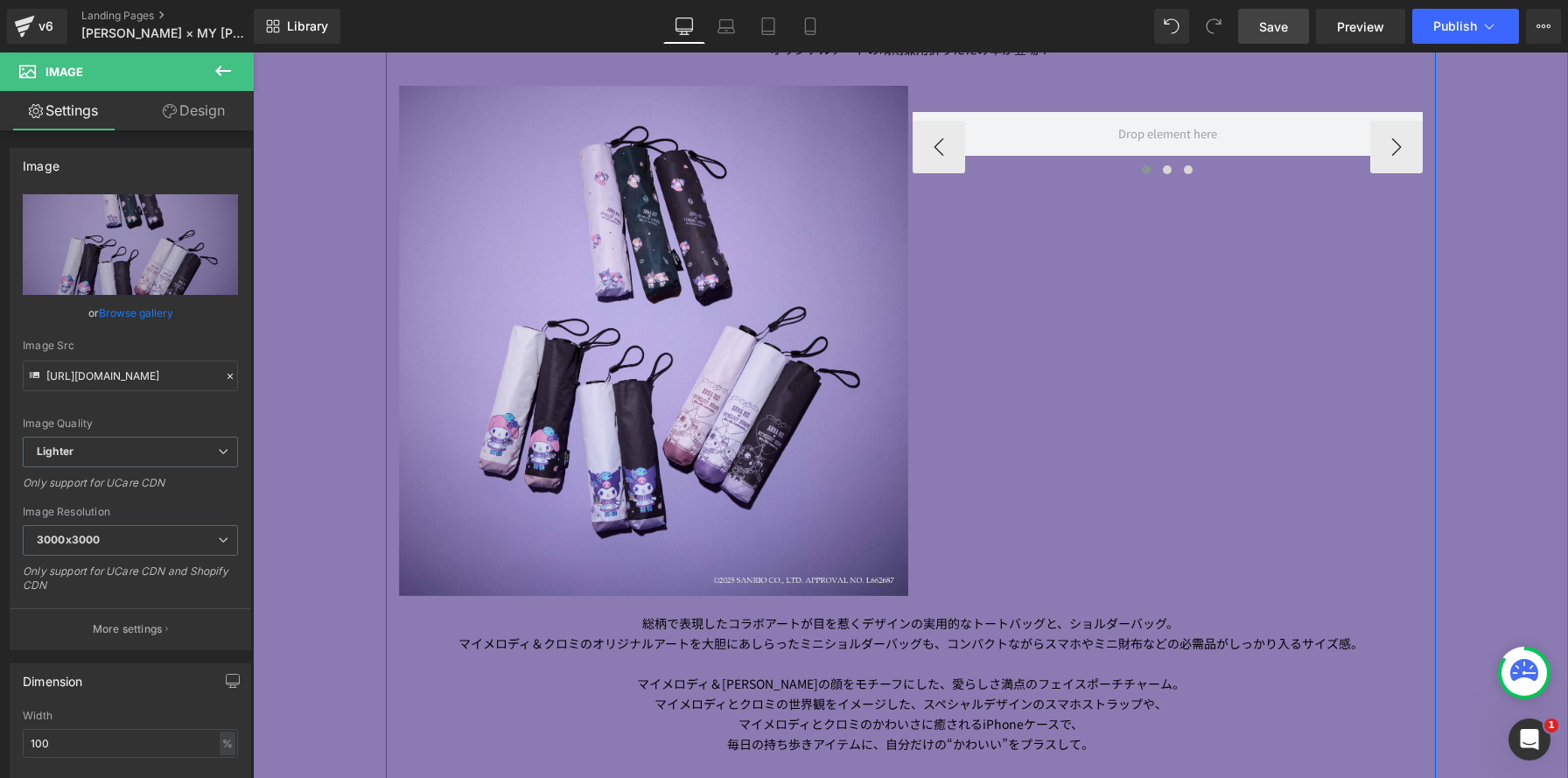
scroll to position [2011, 0]
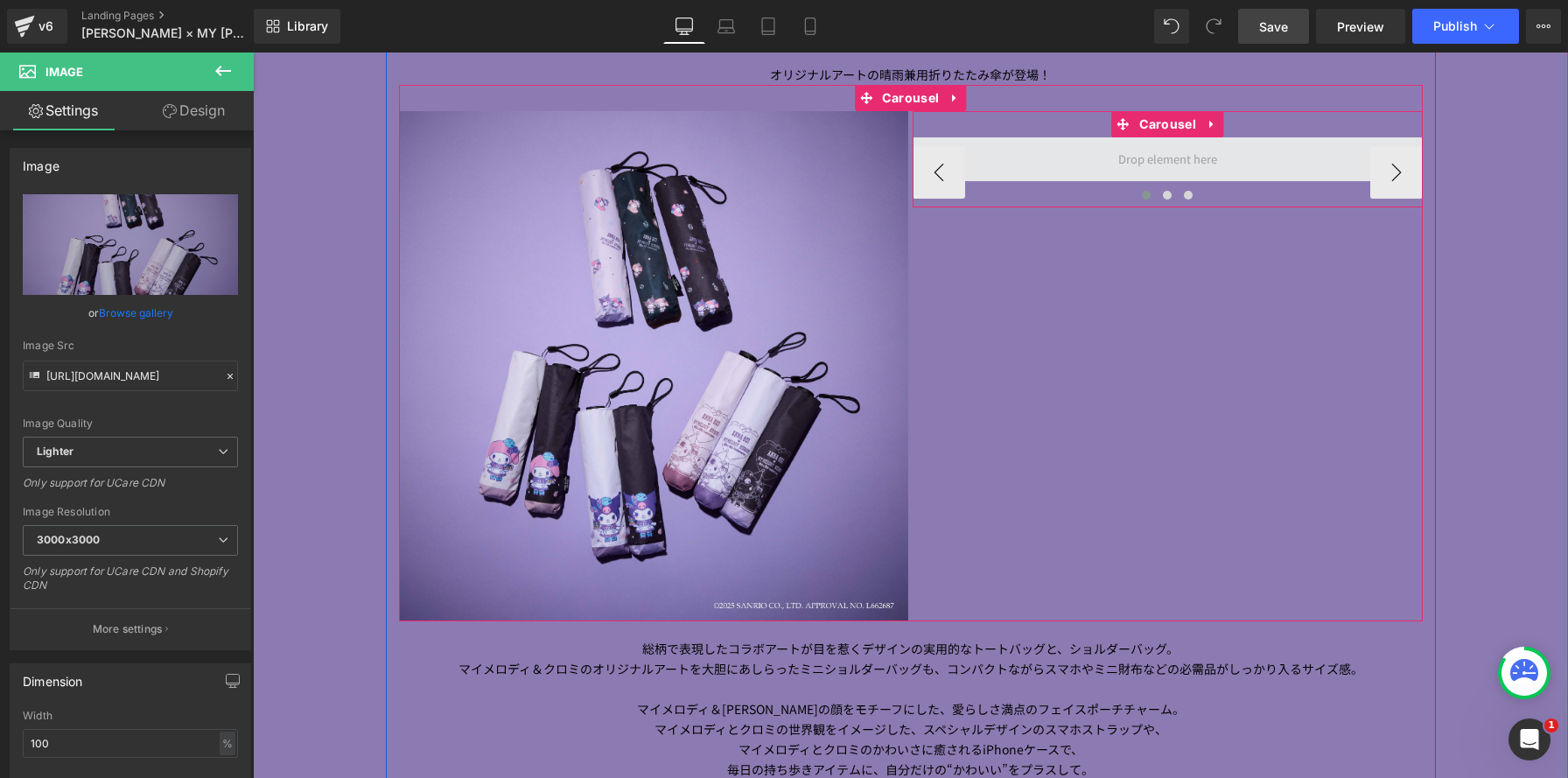
click at [1070, 159] on span at bounding box center [1167, 159] width 510 height 44
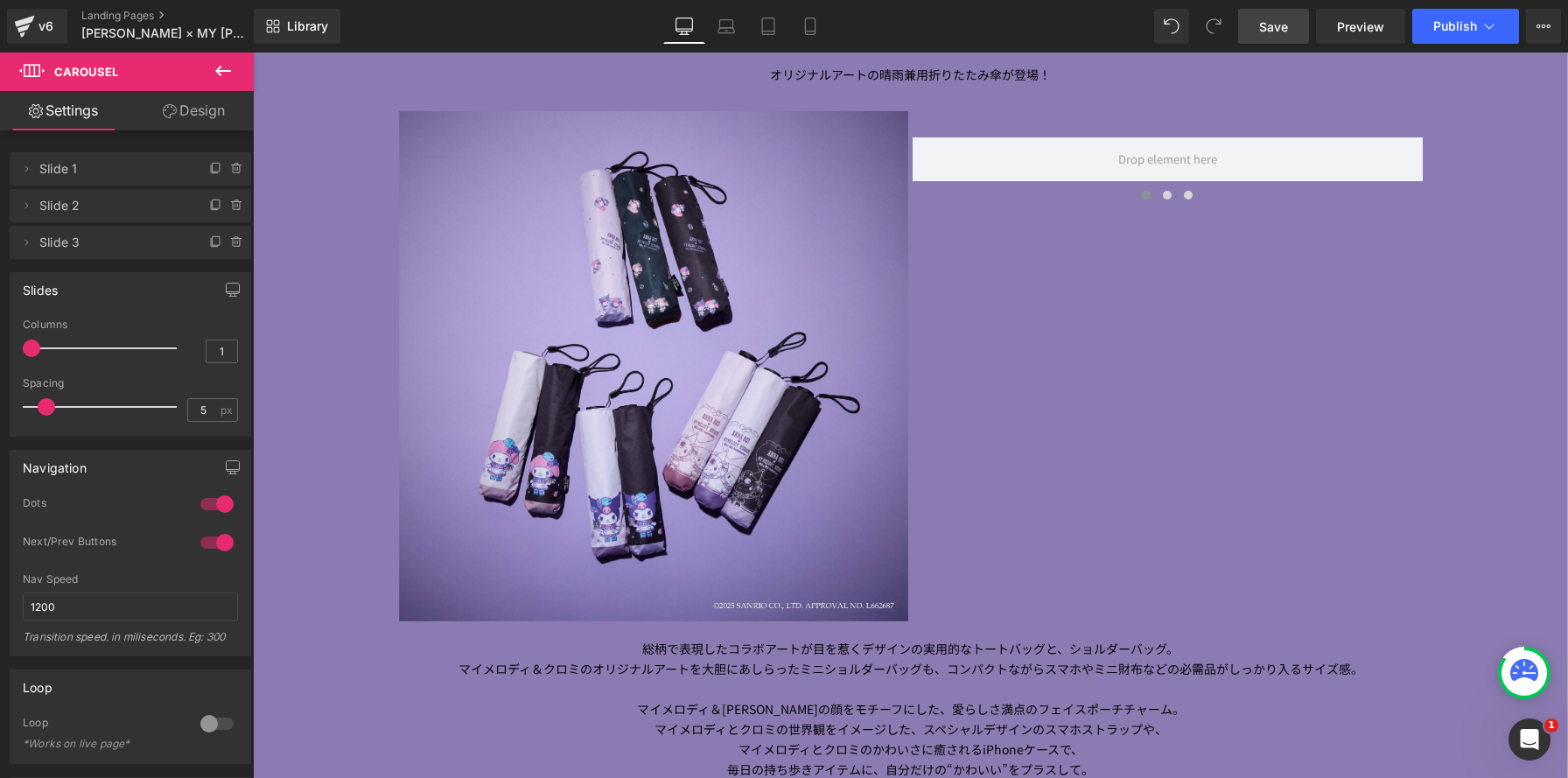
click at [226, 75] on icon at bounding box center [223, 70] width 21 height 21
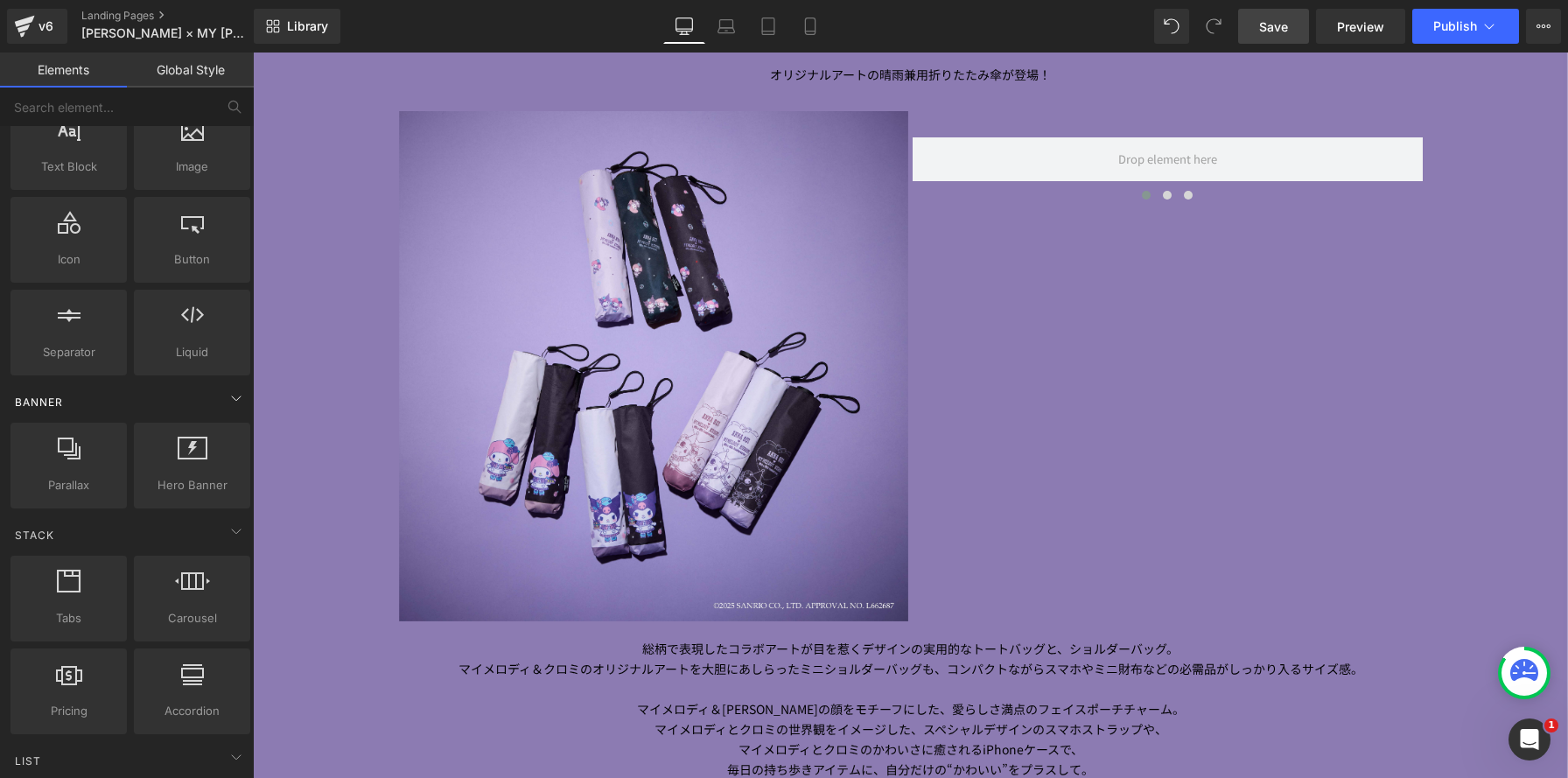
scroll to position [0, 0]
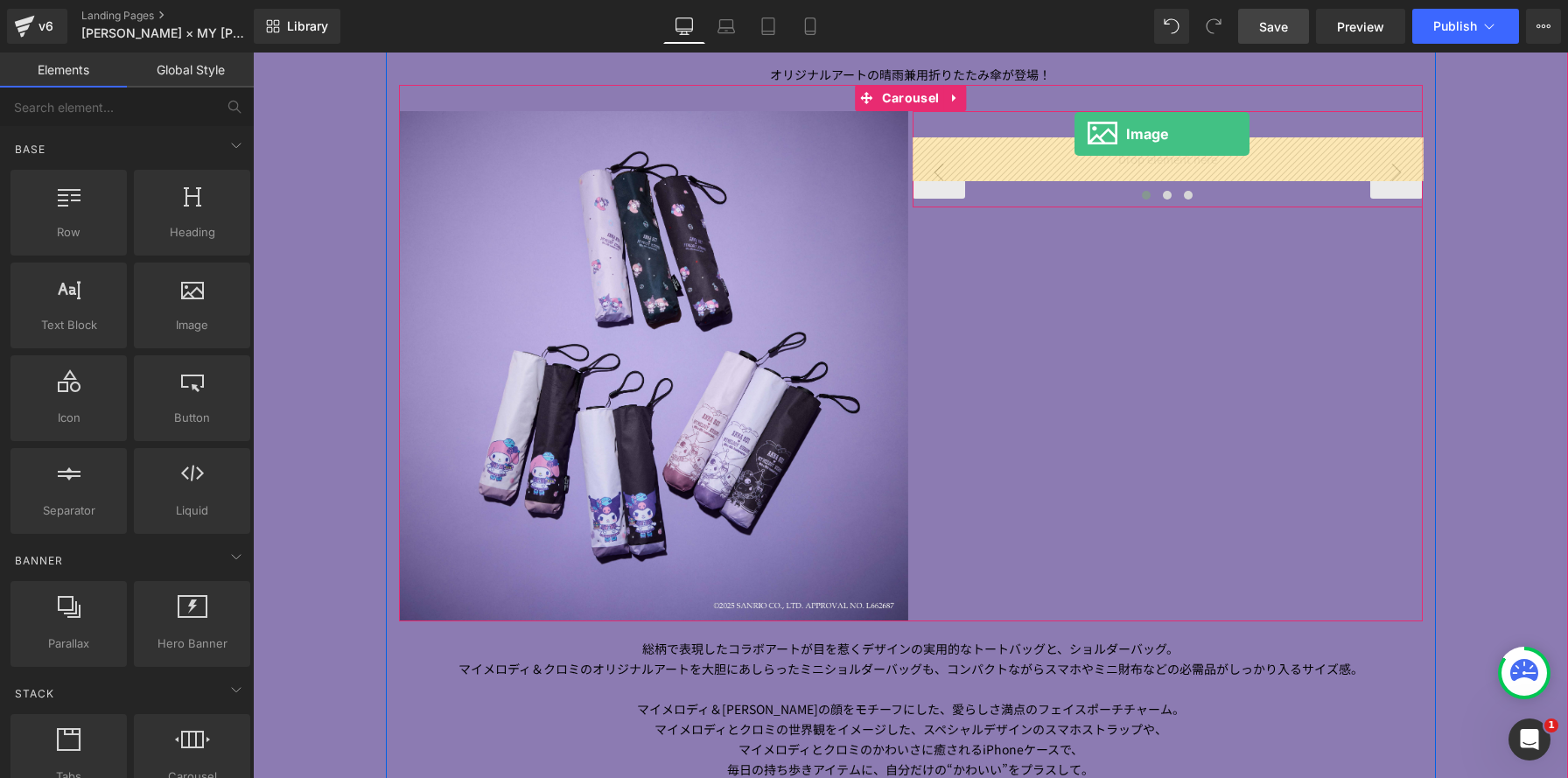
drag, startPoint x: 448, startPoint y: 367, endPoint x: 1075, endPoint y: 133, distance: 669.2
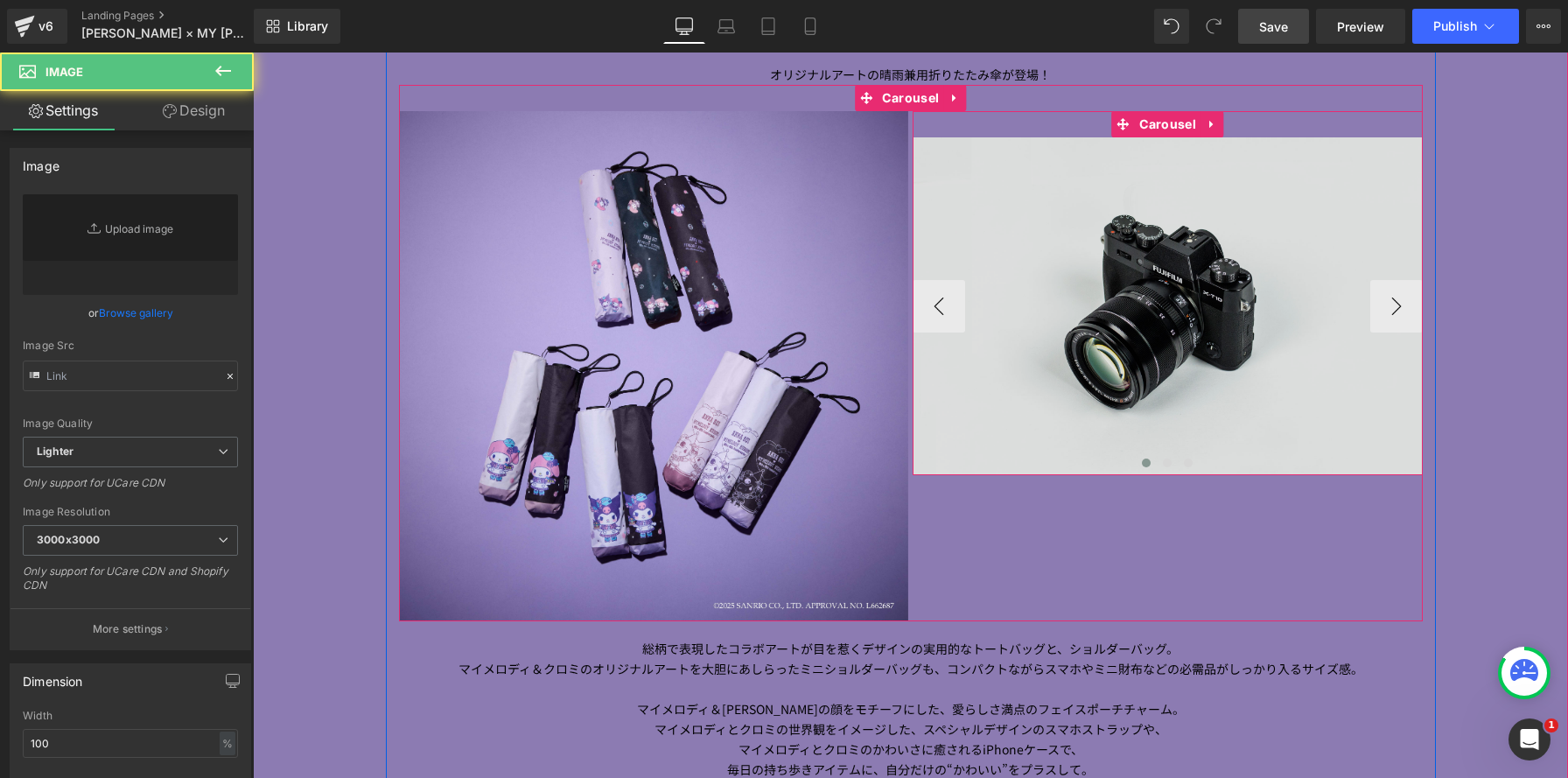
type input "//[DOMAIN_NAME][URL]"
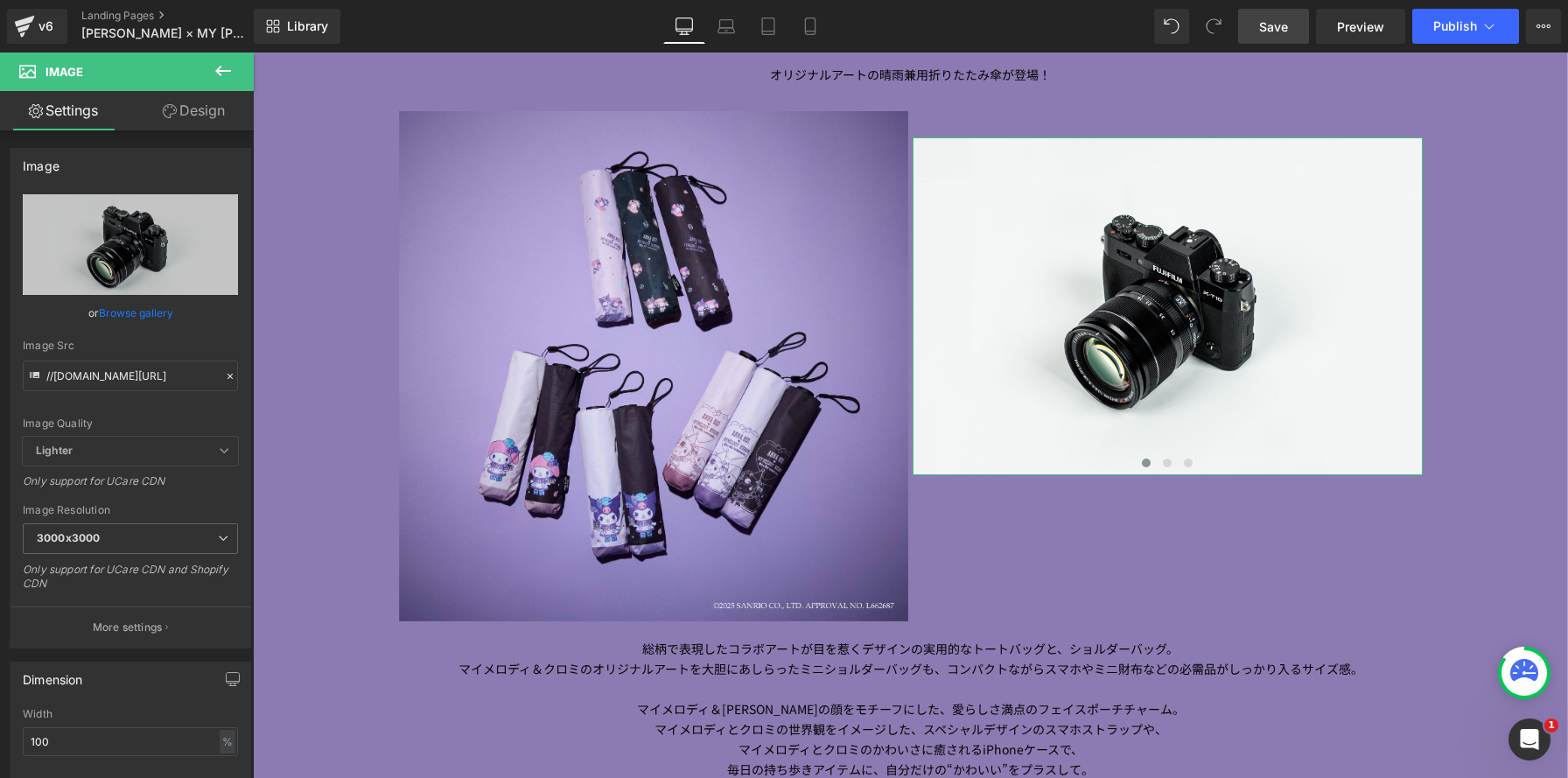
click at [215, 111] on link "Design" at bounding box center [194, 111] width 127 height 40
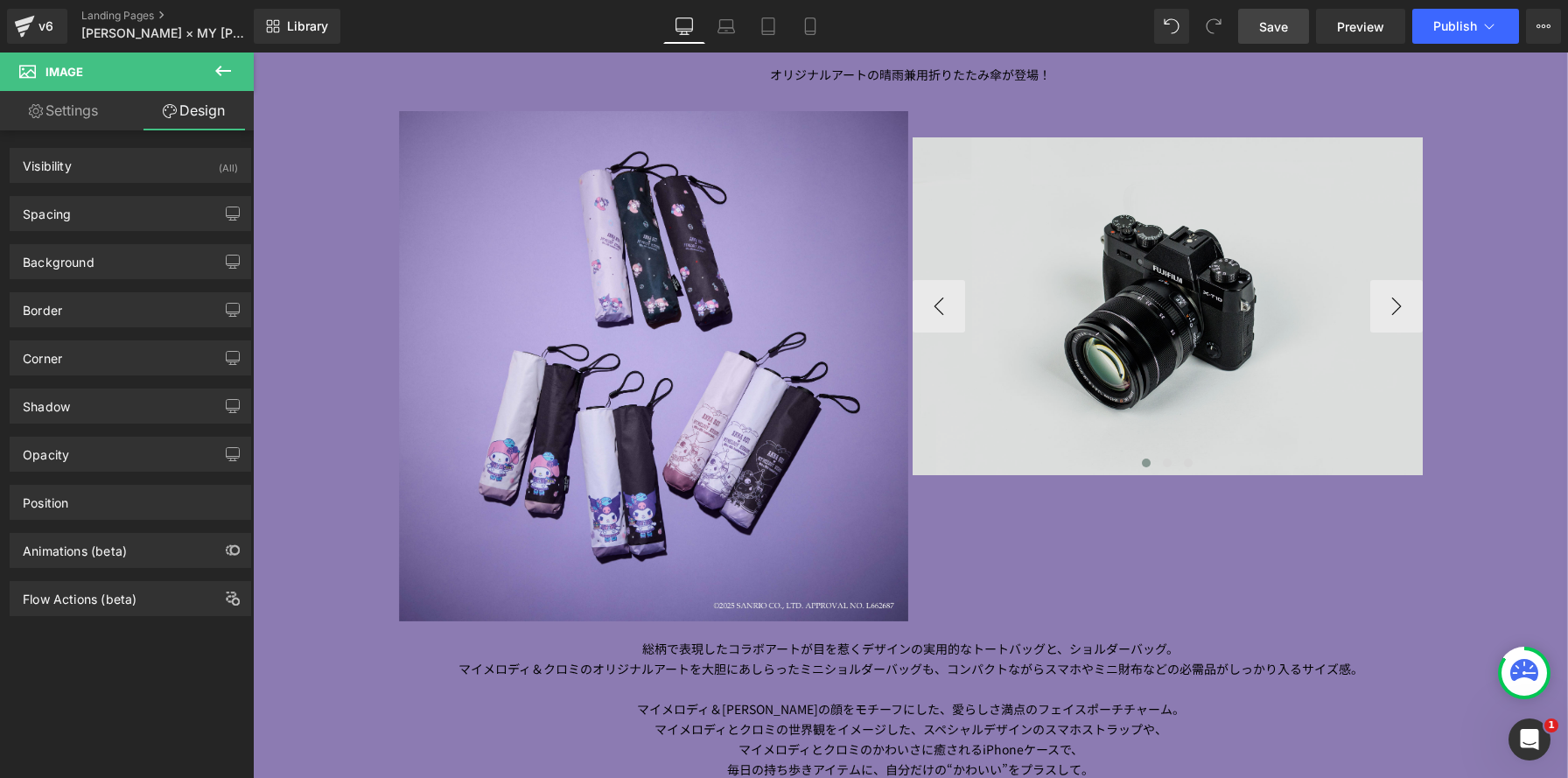
click at [1150, 226] on img at bounding box center [1167, 306] width 510 height 338
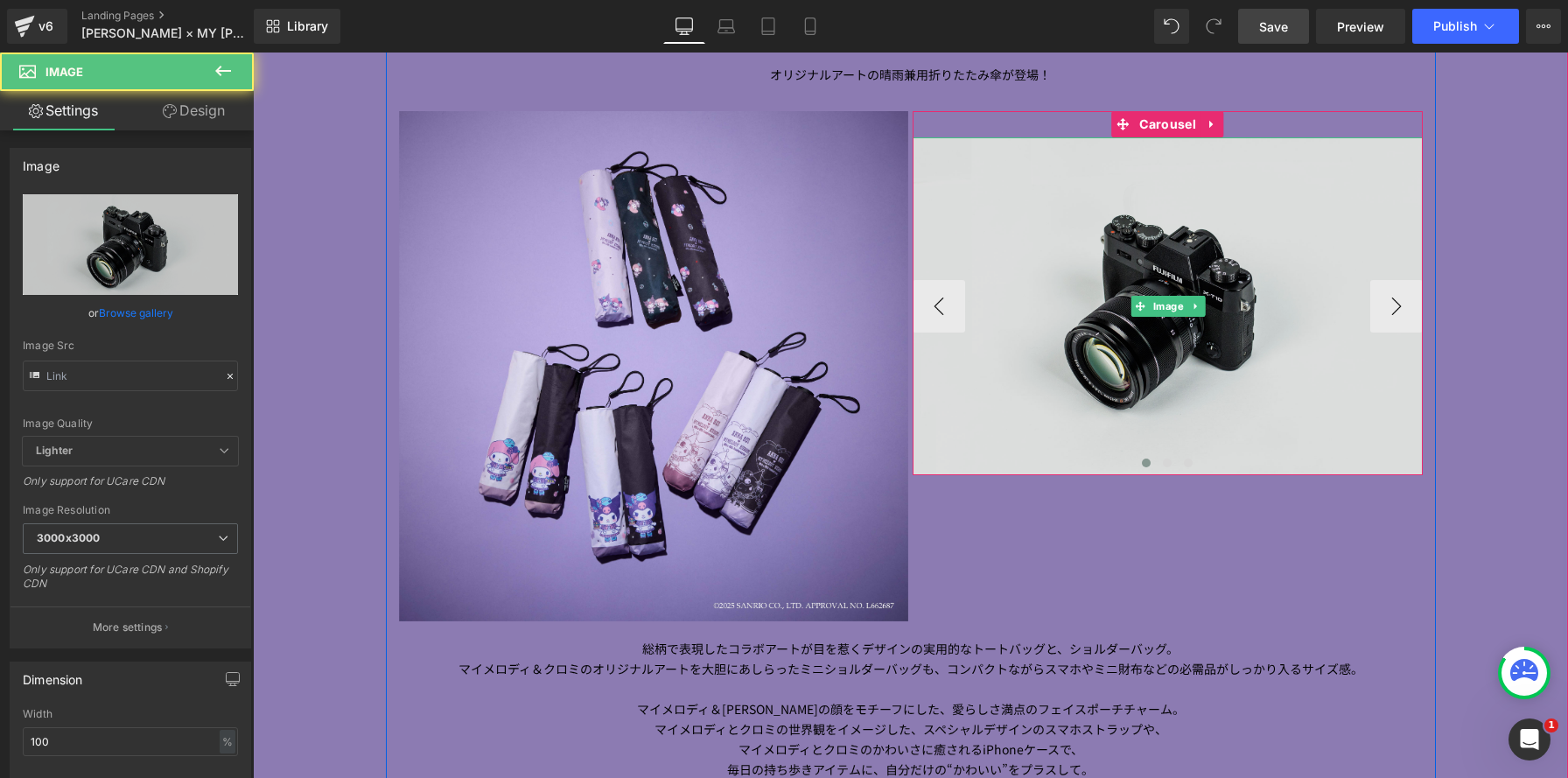
type input "//[DOMAIN_NAME][URL]"
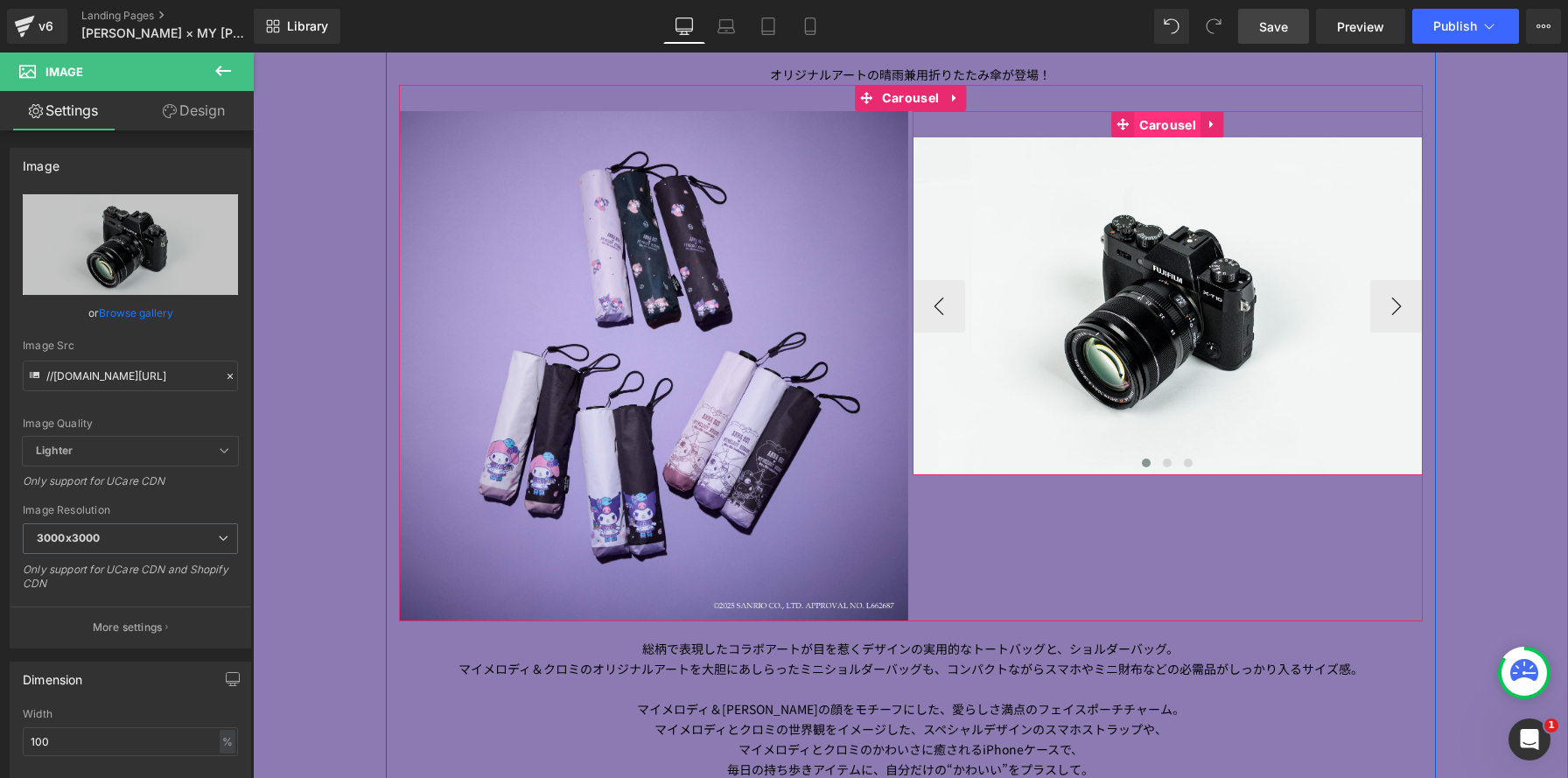
click at [1173, 117] on span "Carousel" at bounding box center [1167, 125] width 65 height 27
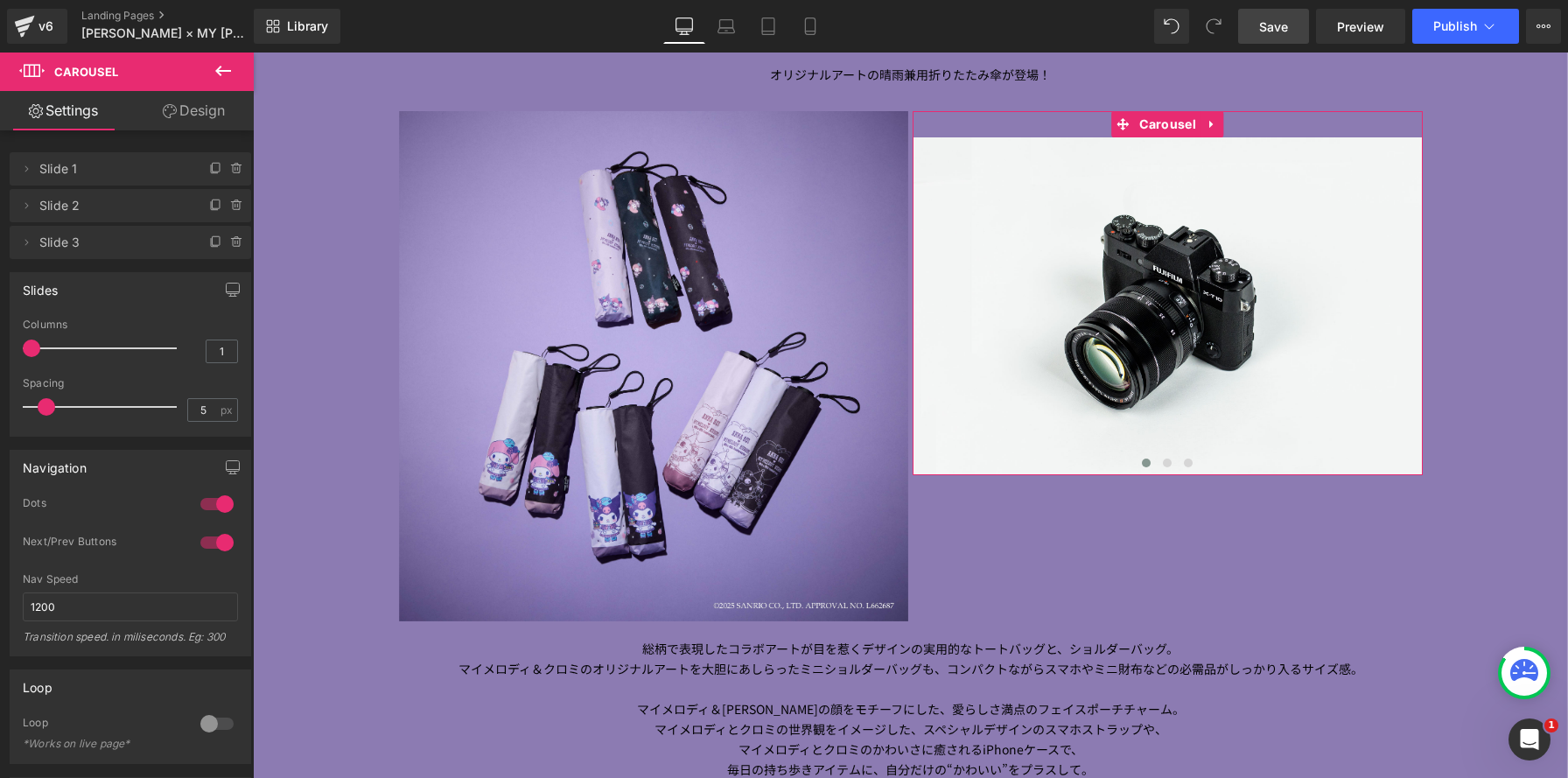
click at [220, 105] on link "Design" at bounding box center [194, 111] width 127 height 40
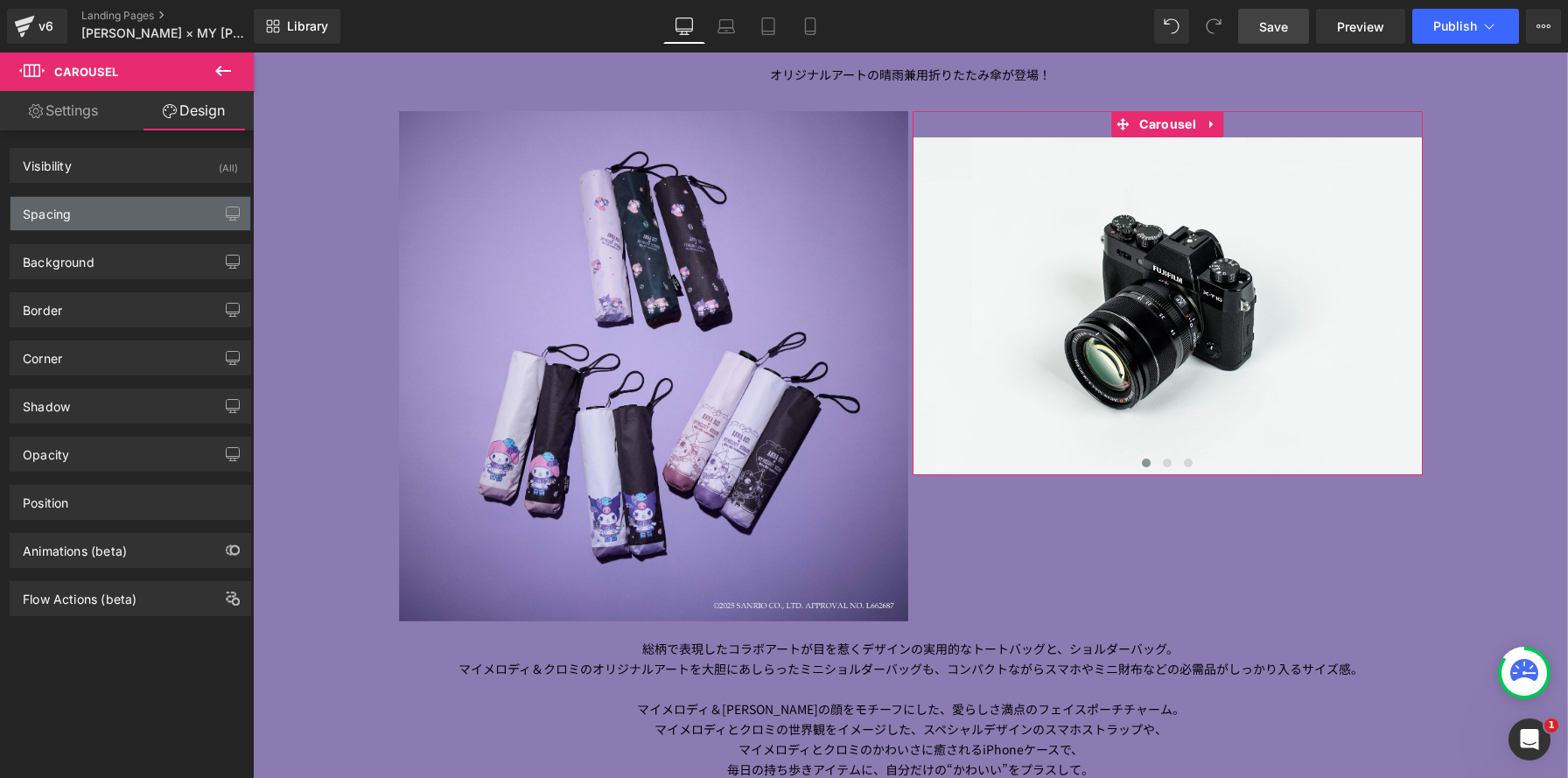
type input "0"
type input "30"
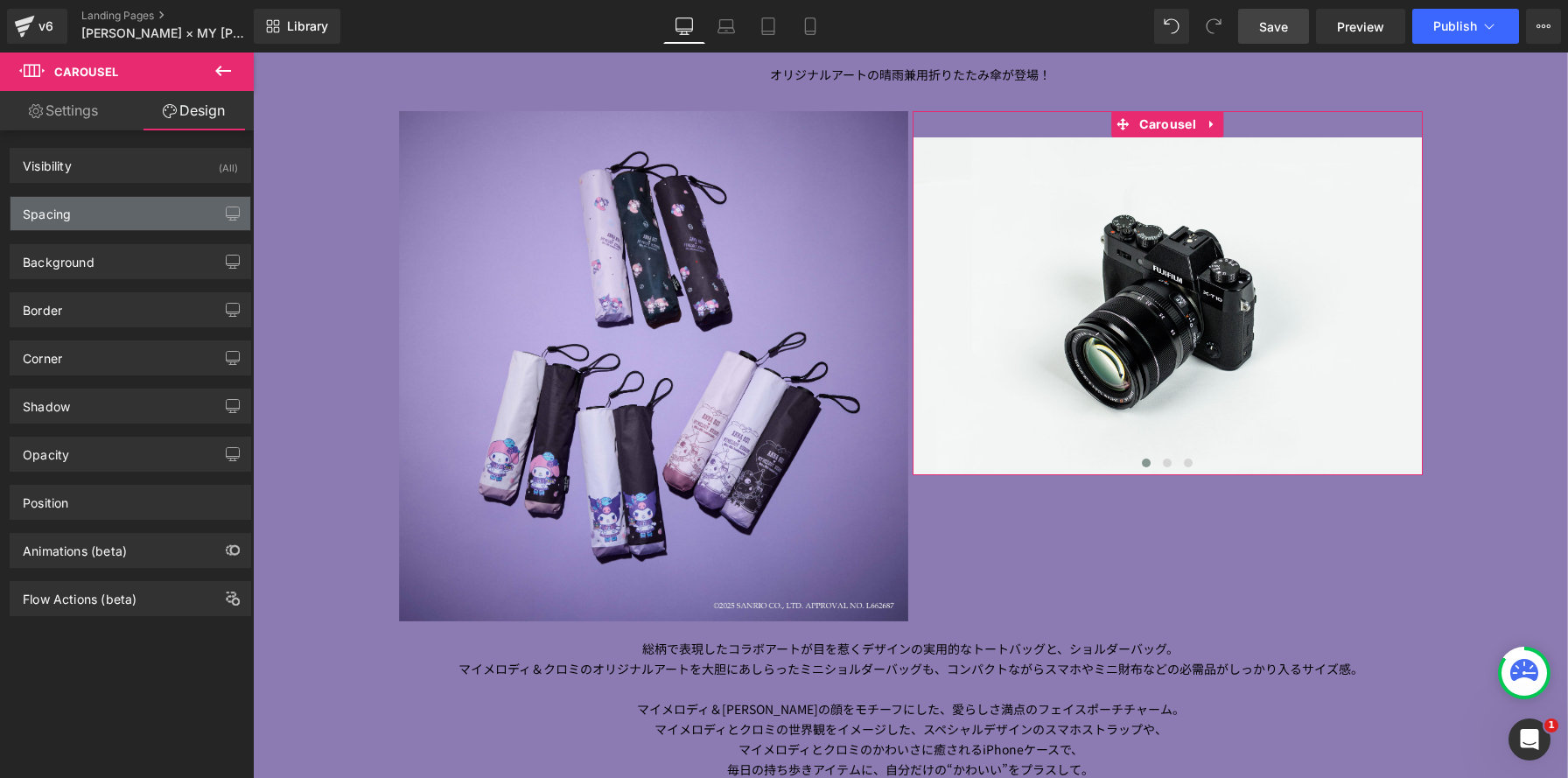
type input "0"
click at [158, 199] on div "Spacing" at bounding box center [131, 214] width 240 height 34
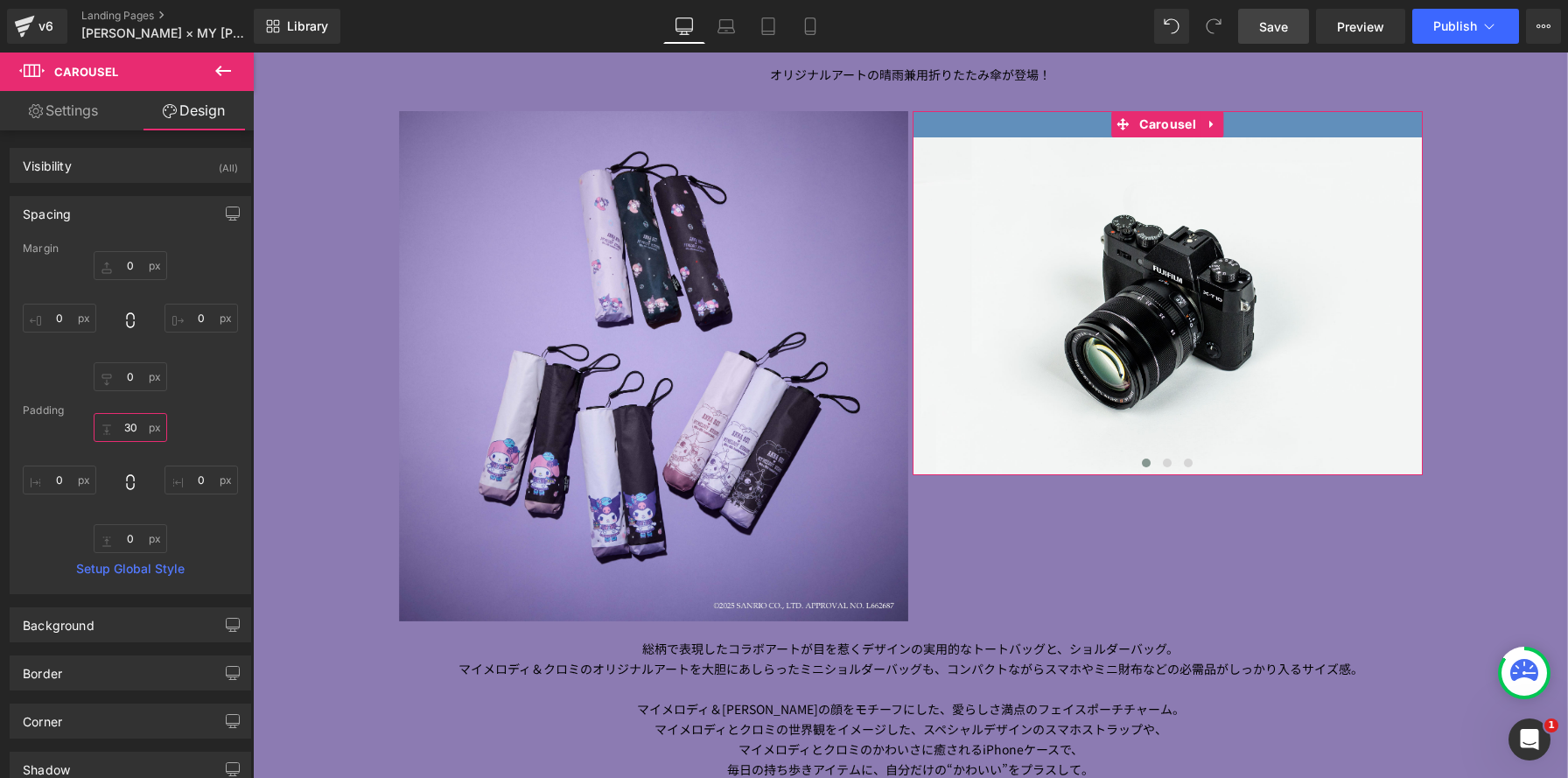
click at [138, 428] on input "30" at bounding box center [131, 427] width 73 height 29
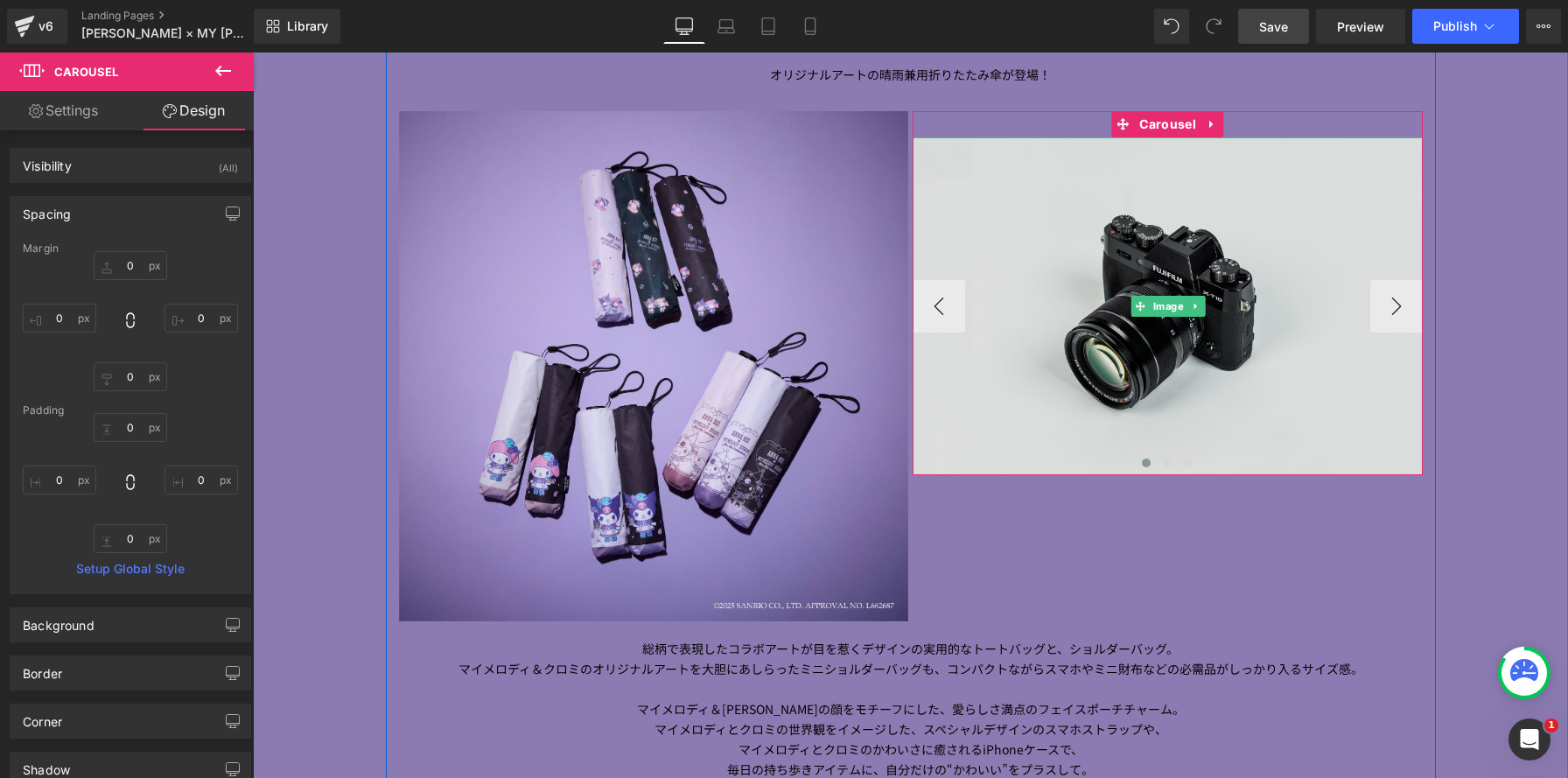
click at [1150, 294] on img at bounding box center [1167, 306] width 510 height 338
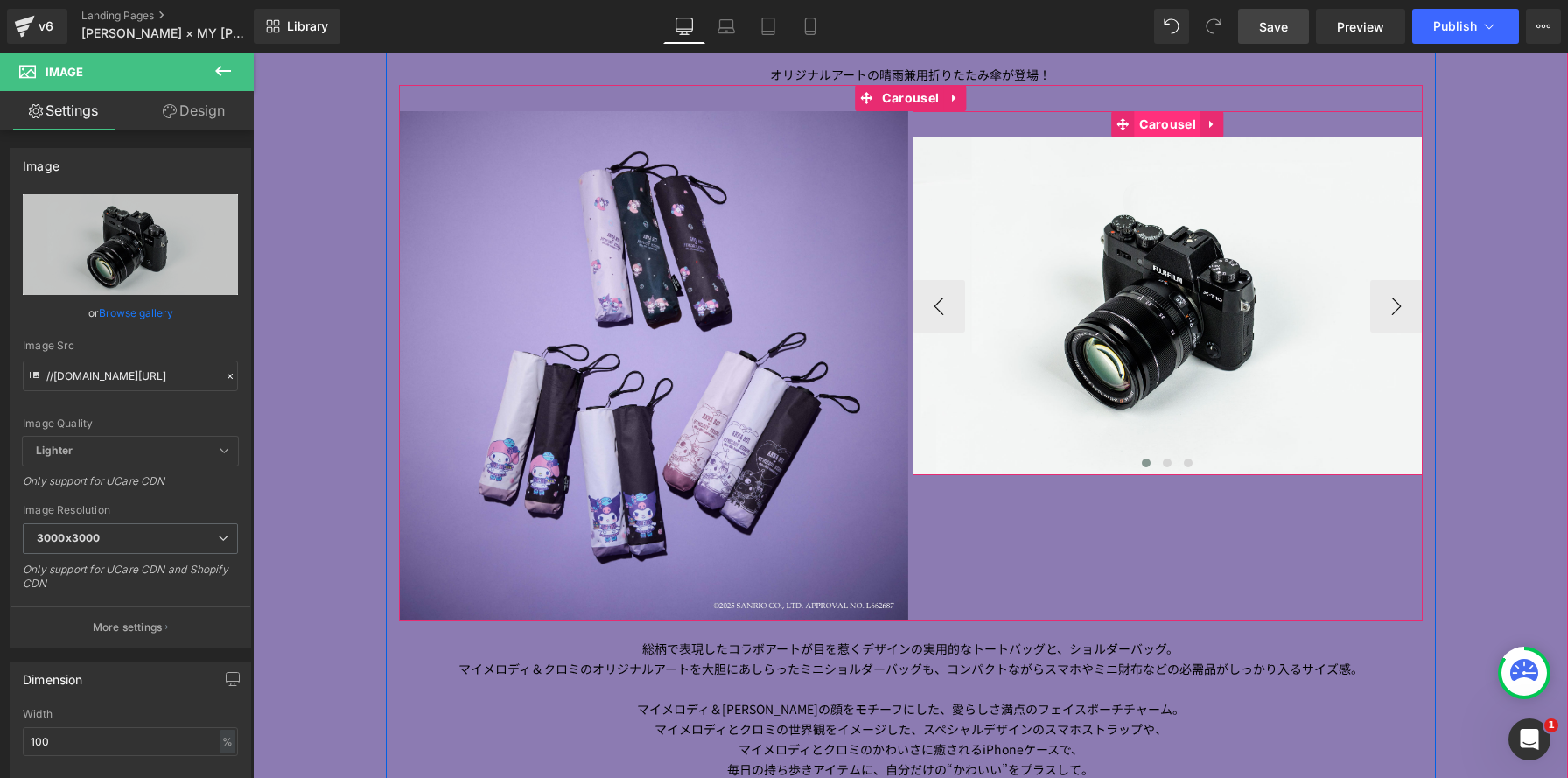
click at [1167, 133] on span "Carousel" at bounding box center [1167, 124] width 65 height 27
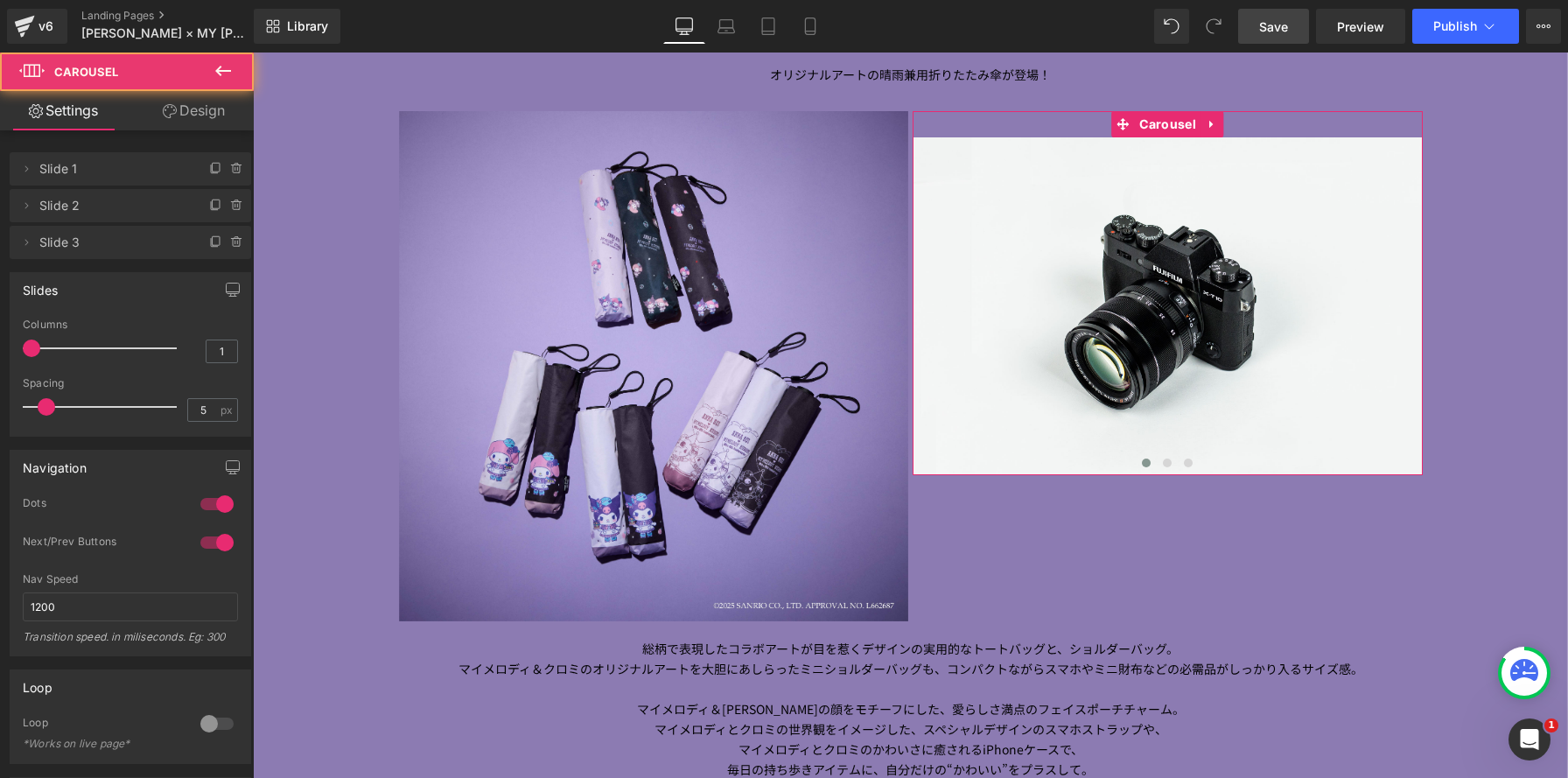
click at [192, 115] on link "Design" at bounding box center [194, 111] width 127 height 40
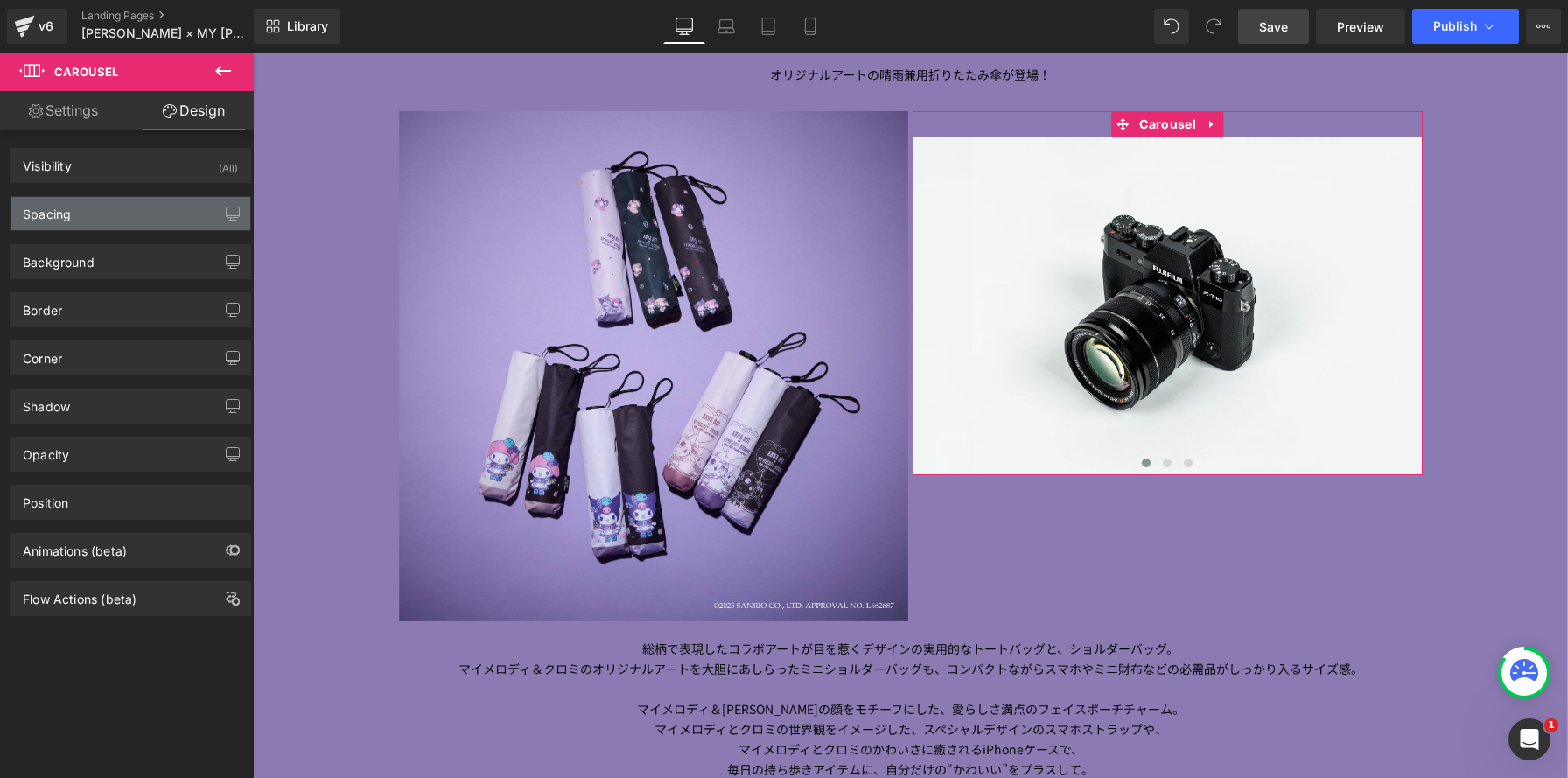
type input "0"
type input "30"
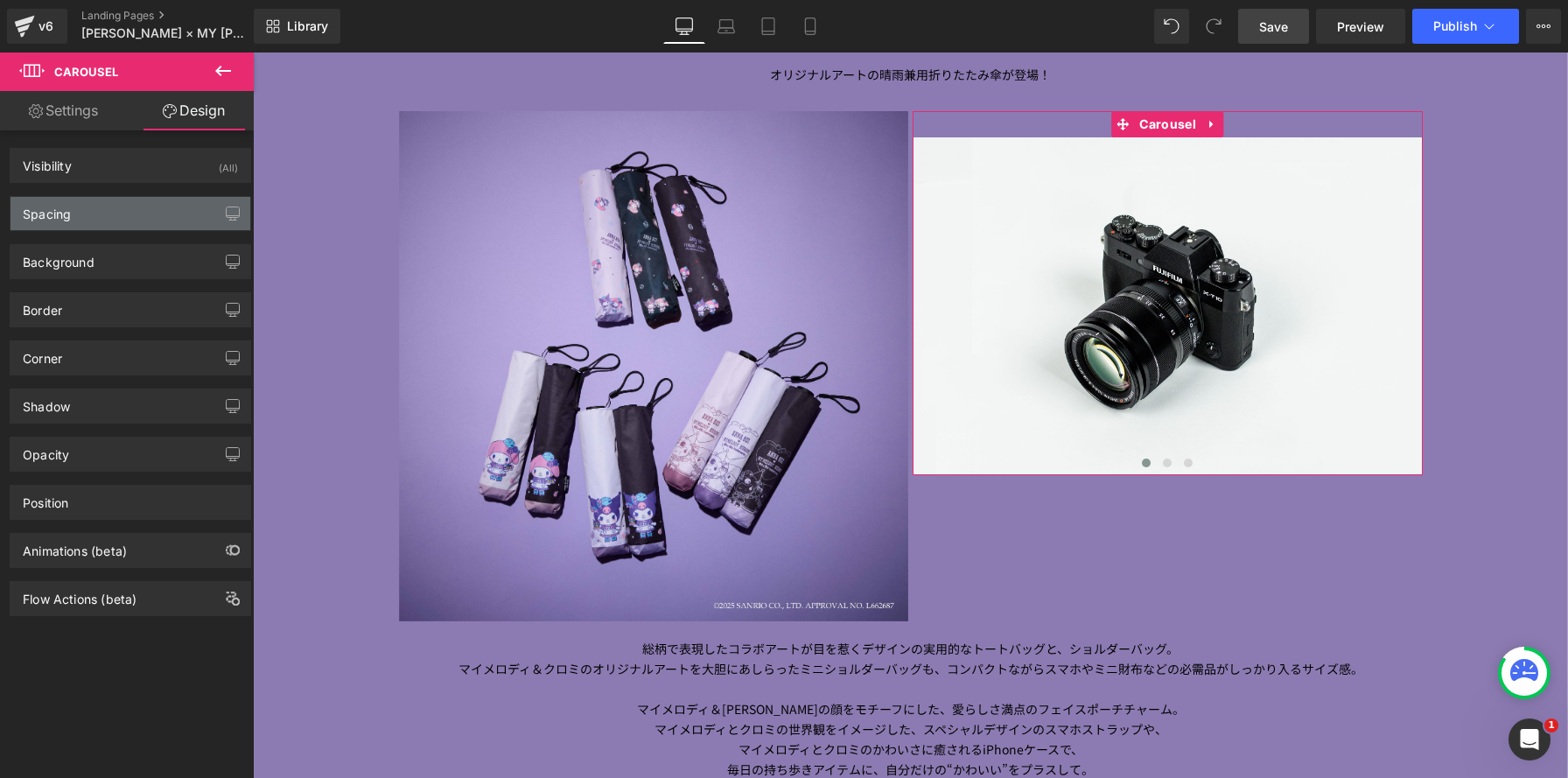
type input "0"
drag, startPoint x: 172, startPoint y: 213, endPoint x: 146, endPoint y: 339, distance: 128.7
click at [172, 213] on div "Spacing" at bounding box center [131, 214] width 240 height 34
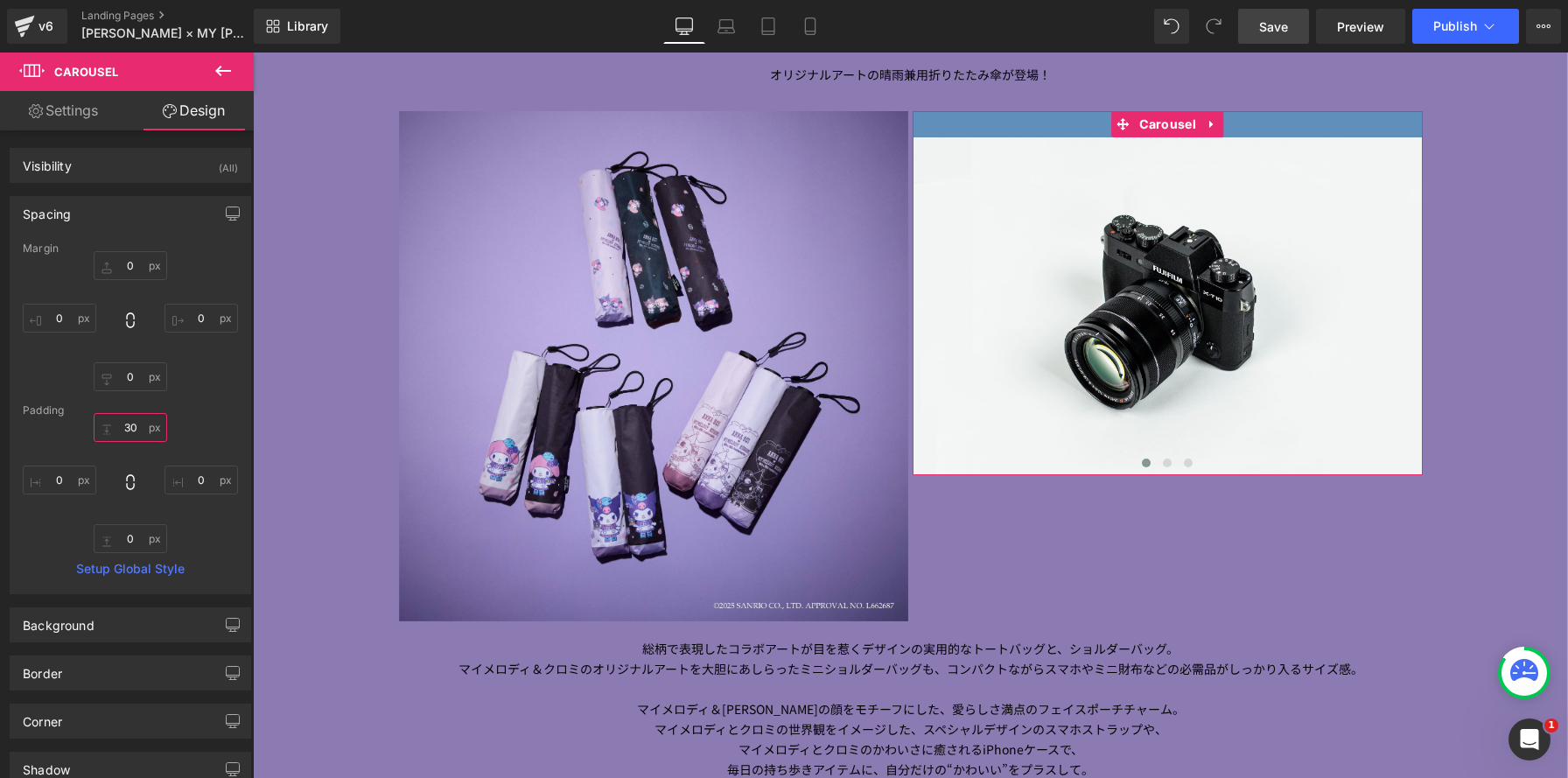
click at [123, 425] on input "30" at bounding box center [131, 427] width 73 height 29
type input "０"
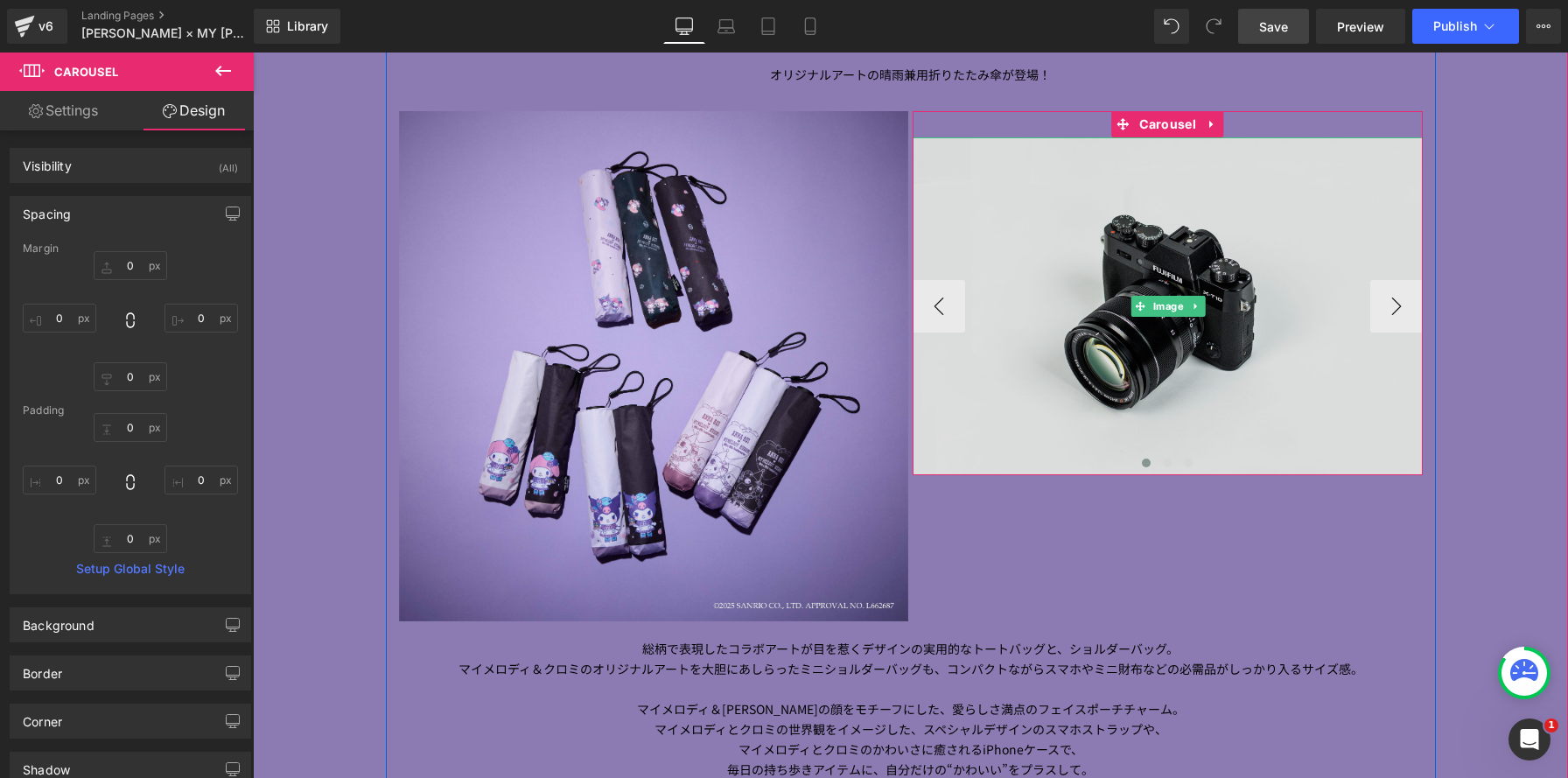
click at [1193, 232] on img at bounding box center [1167, 306] width 510 height 338
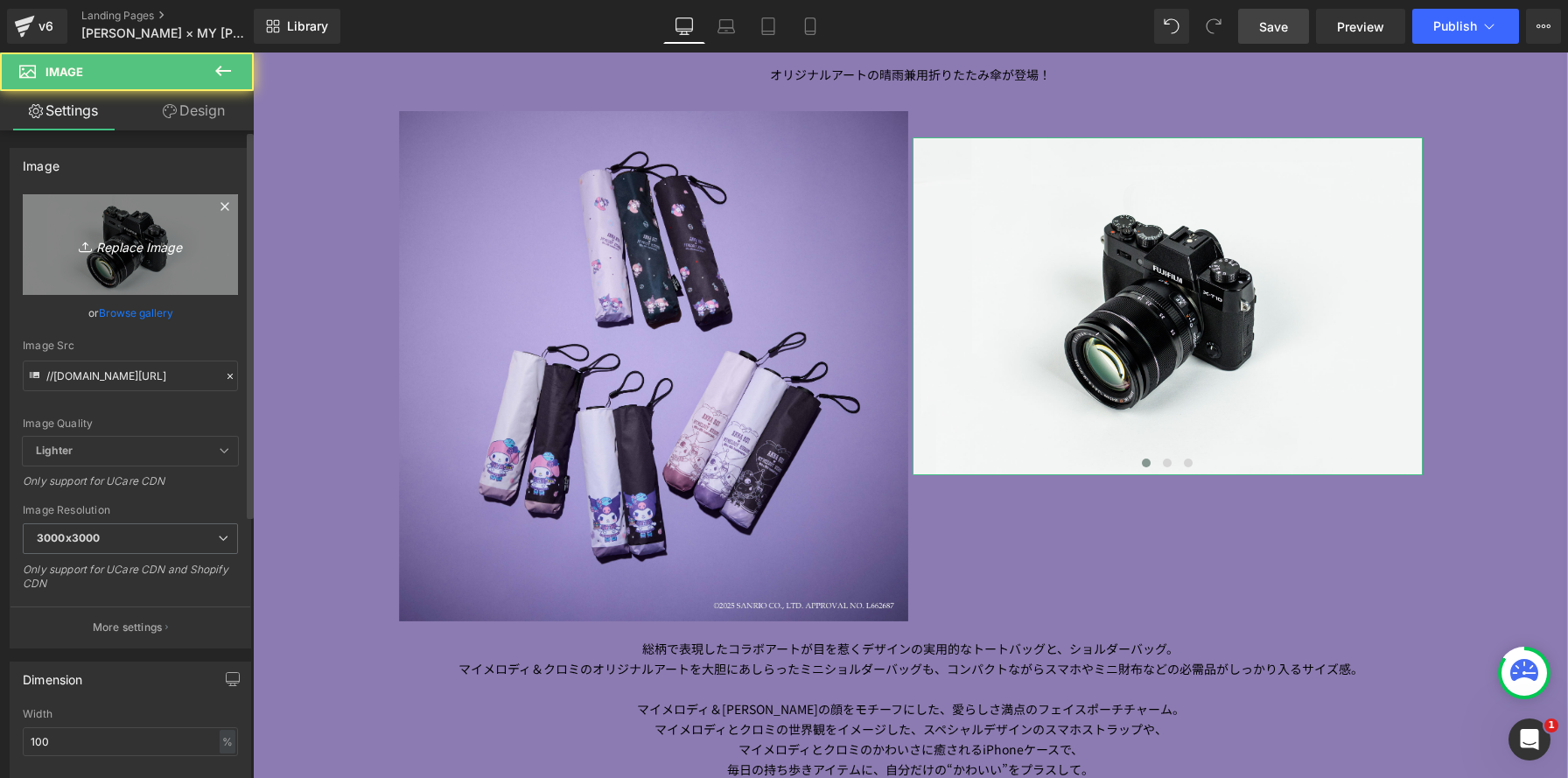
click at [126, 241] on icon "Replace Image" at bounding box center [130, 244] width 140 height 22
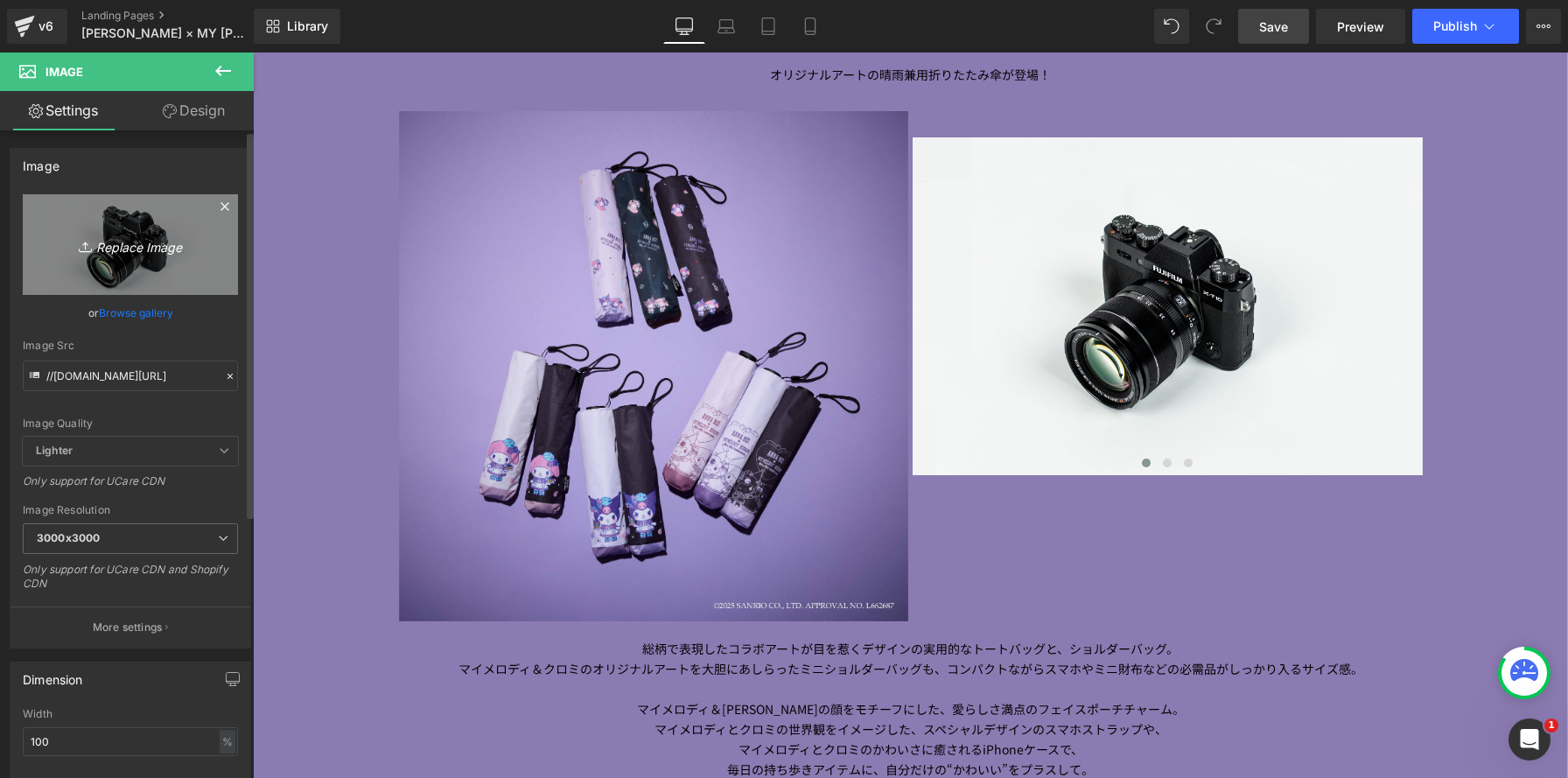
type input "C:\fakepath\0021 のコピー.jpg"
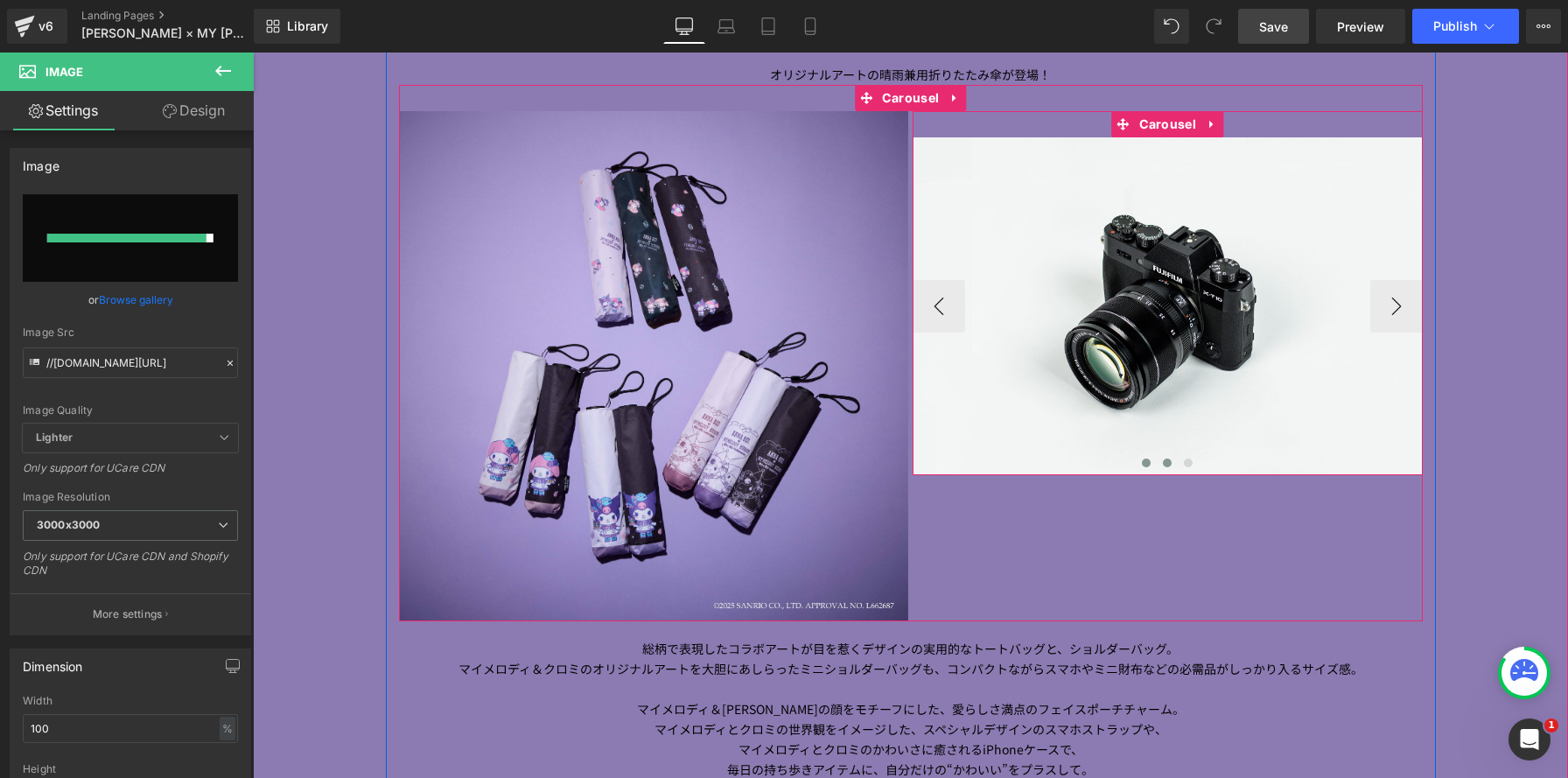
type input "[URL][DOMAIN_NAME]"
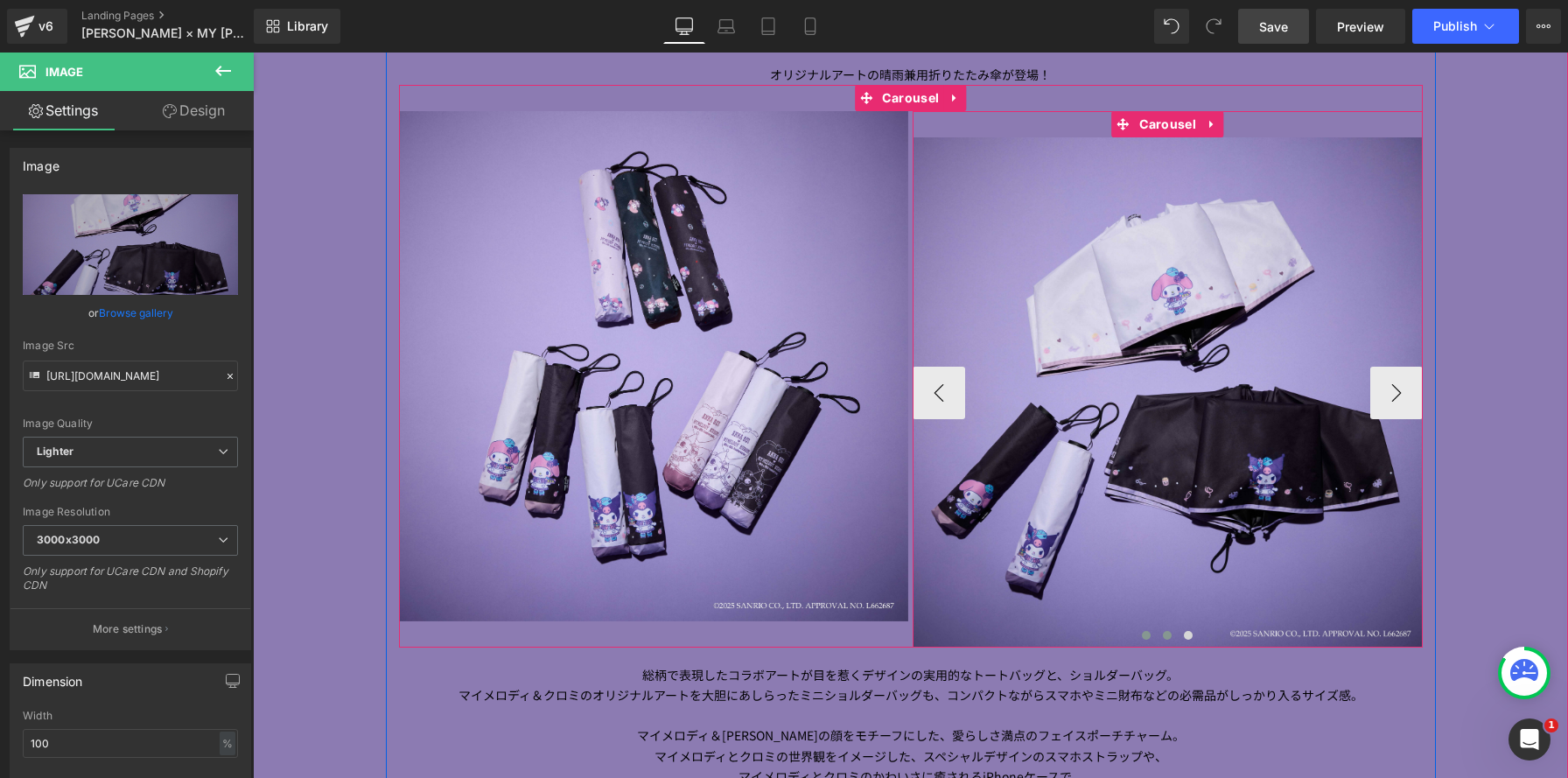
scroll to position [4889, 1315]
click at [1163, 119] on span "Carousel" at bounding box center [1167, 124] width 65 height 27
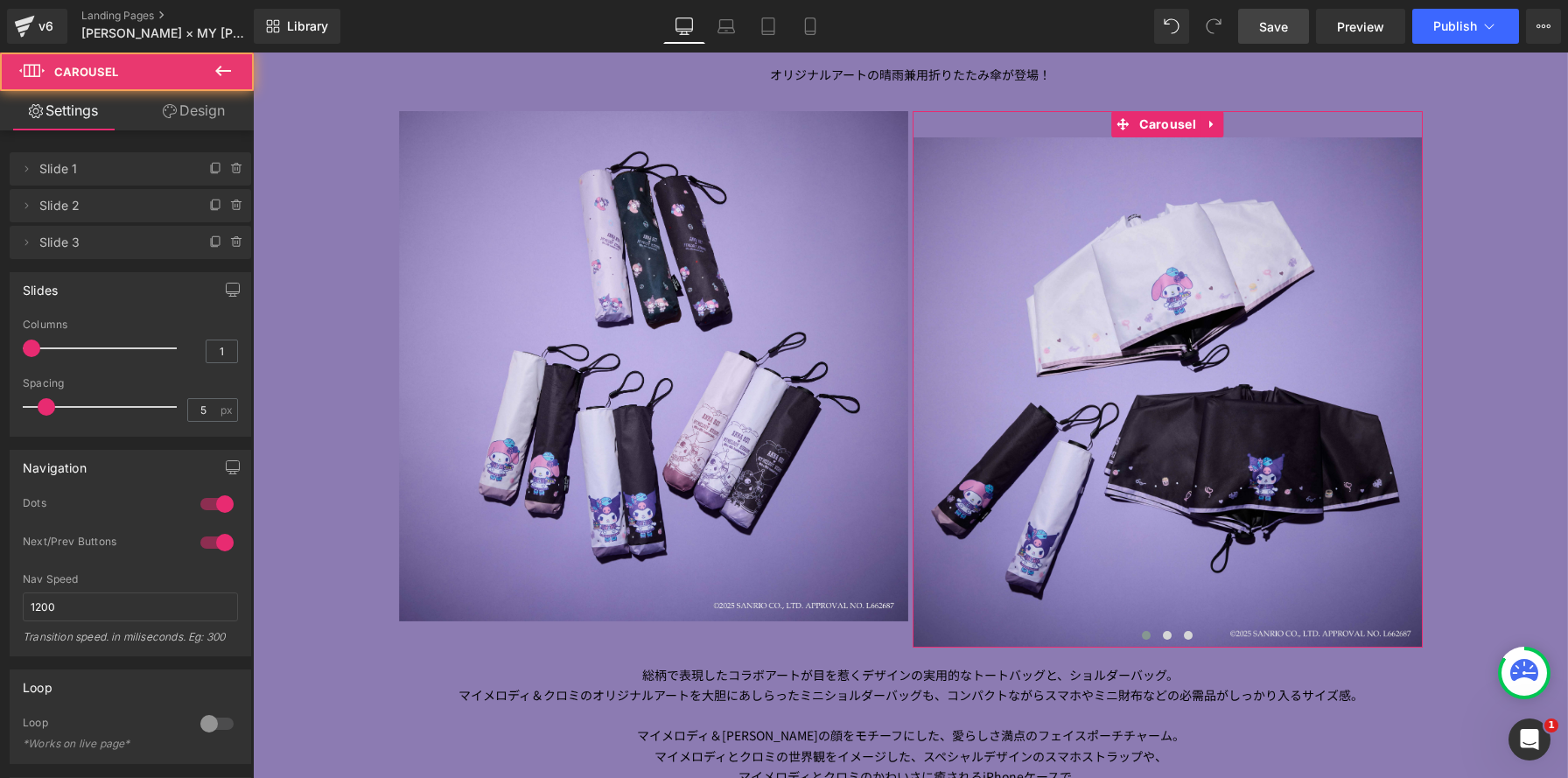
click at [210, 117] on link "Design" at bounding box center [194, 111] width 127 height 40
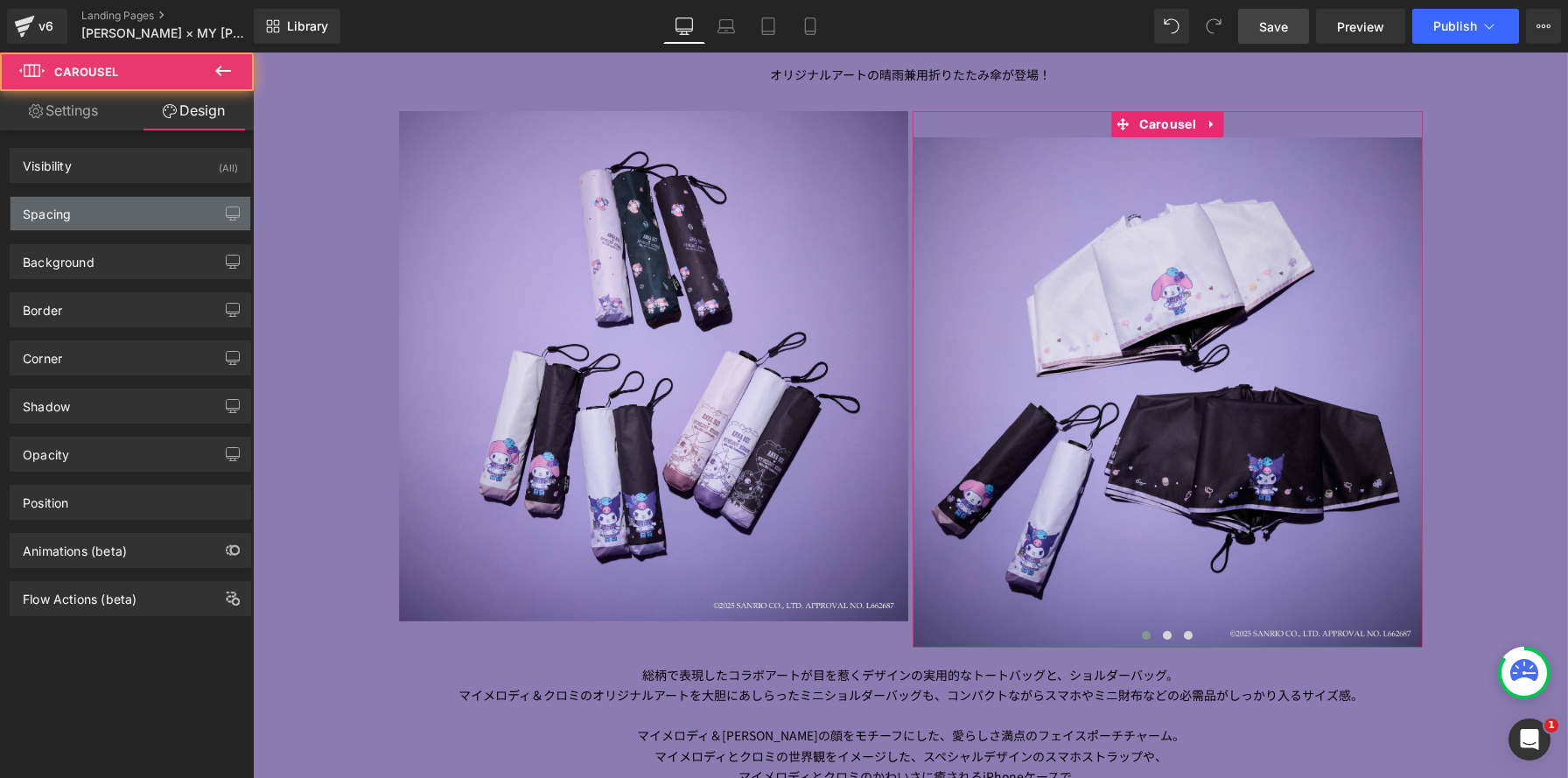
click at [197, 208] on div "Spacing" at bounding box center [131, 214] width 240 height 34
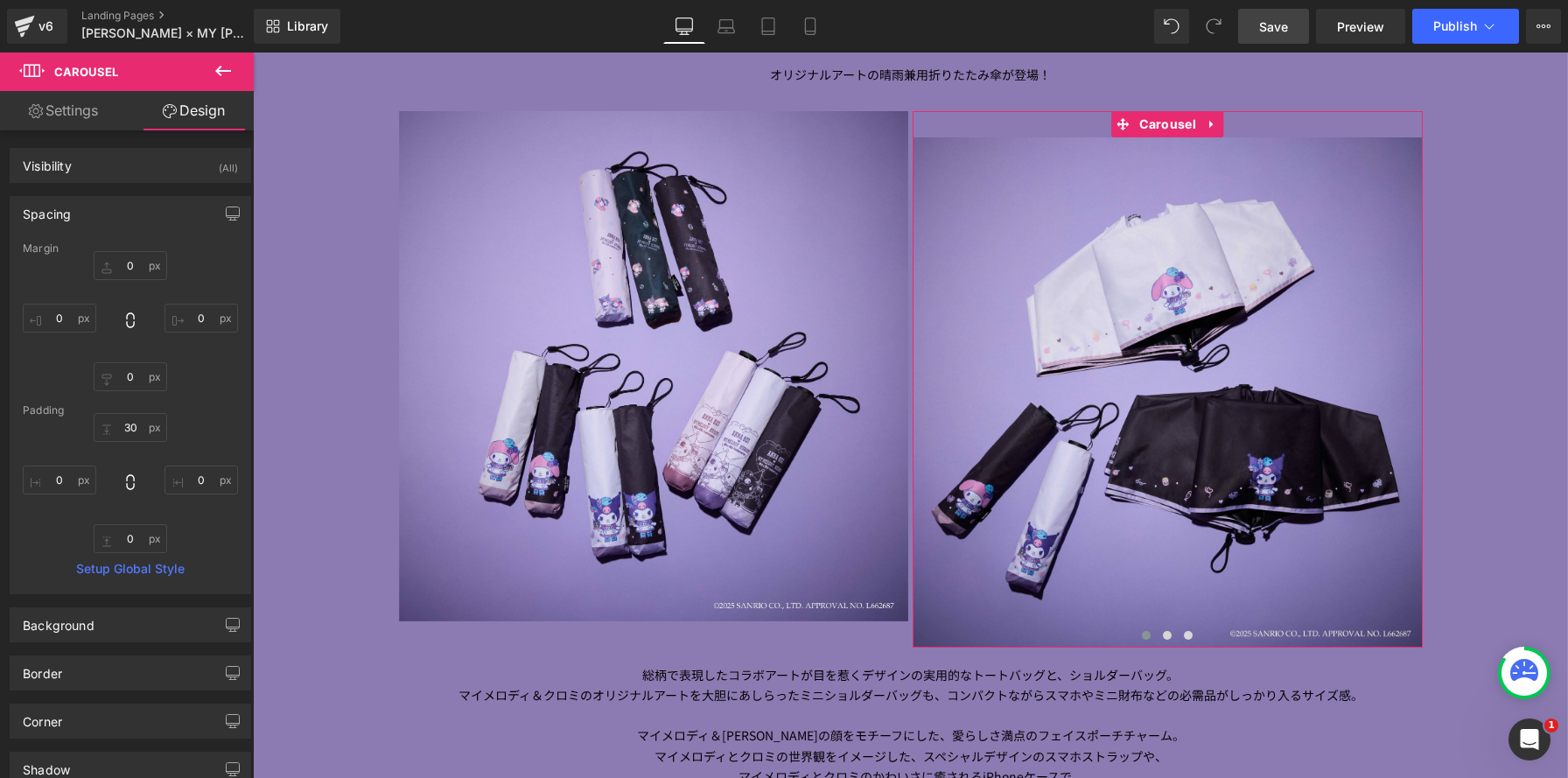
type input "0"
type input "30"
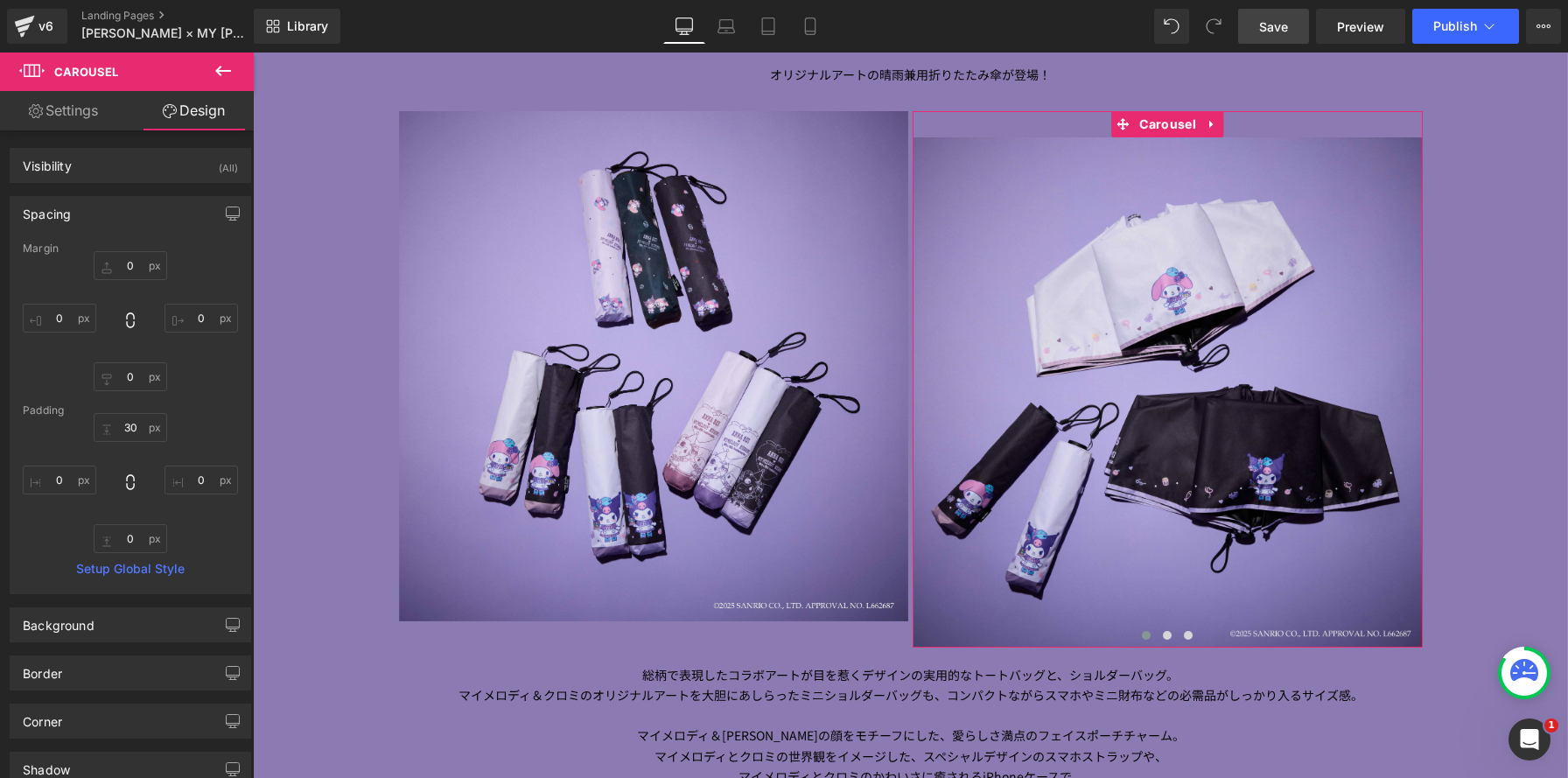
type input "0"
click at [128, 433] on input "30" at bounding box center [131, 427] width 73 height 29
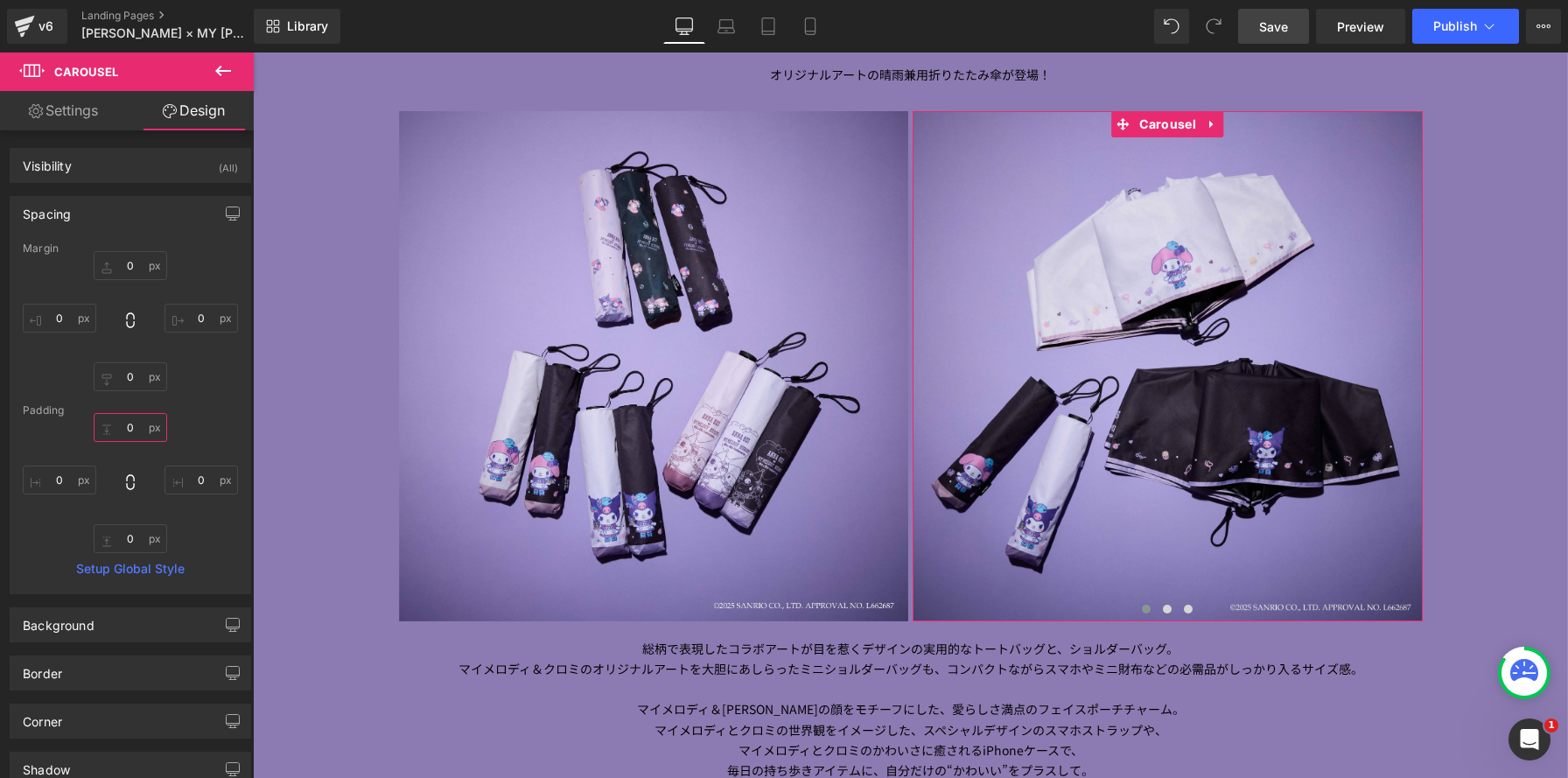
scroll to position [4863, 1315]
type input "0"
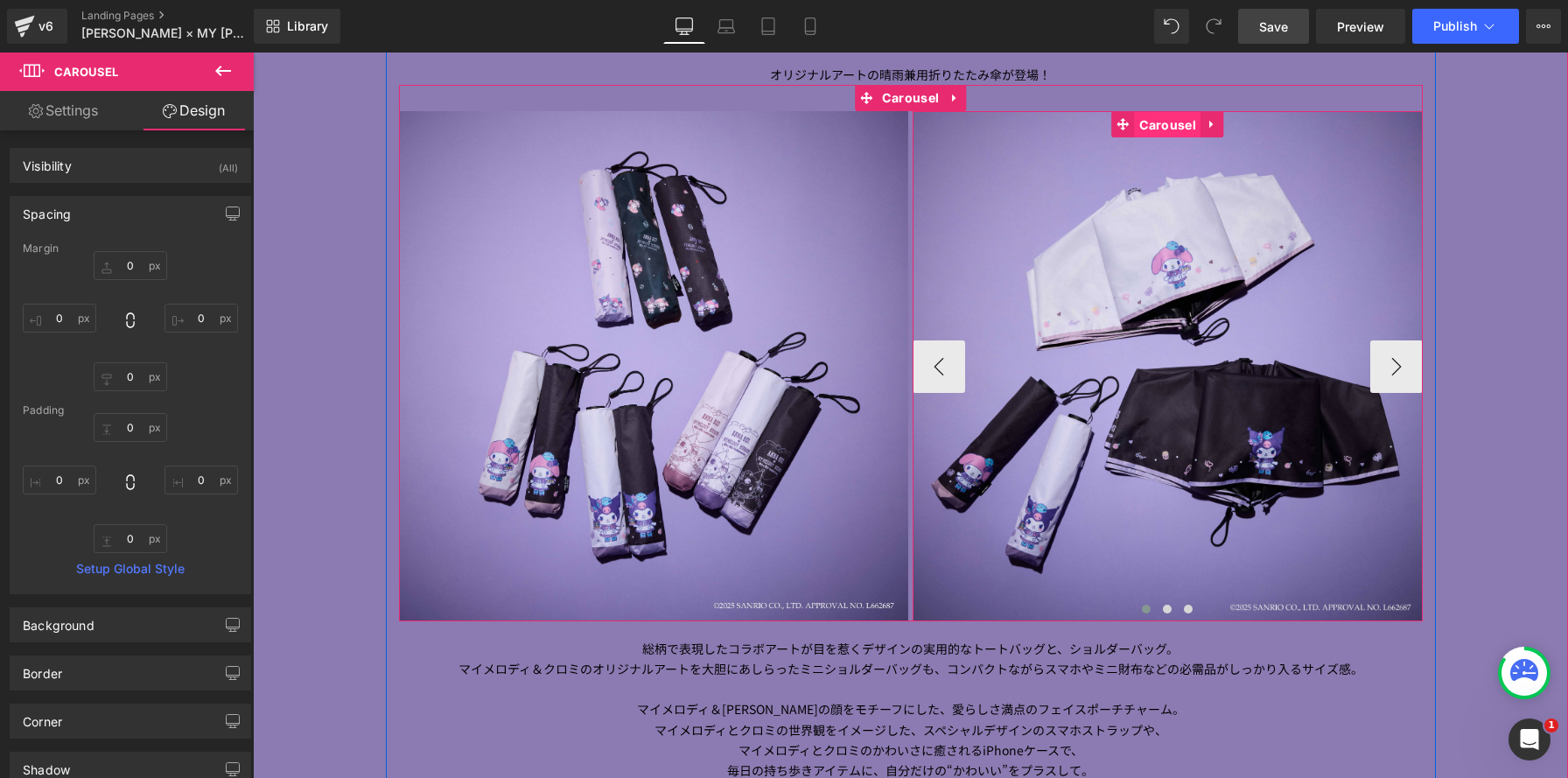
click at [1170, 128] on span "Carousel" at bounding box center [1167, 125] width 65 height 27
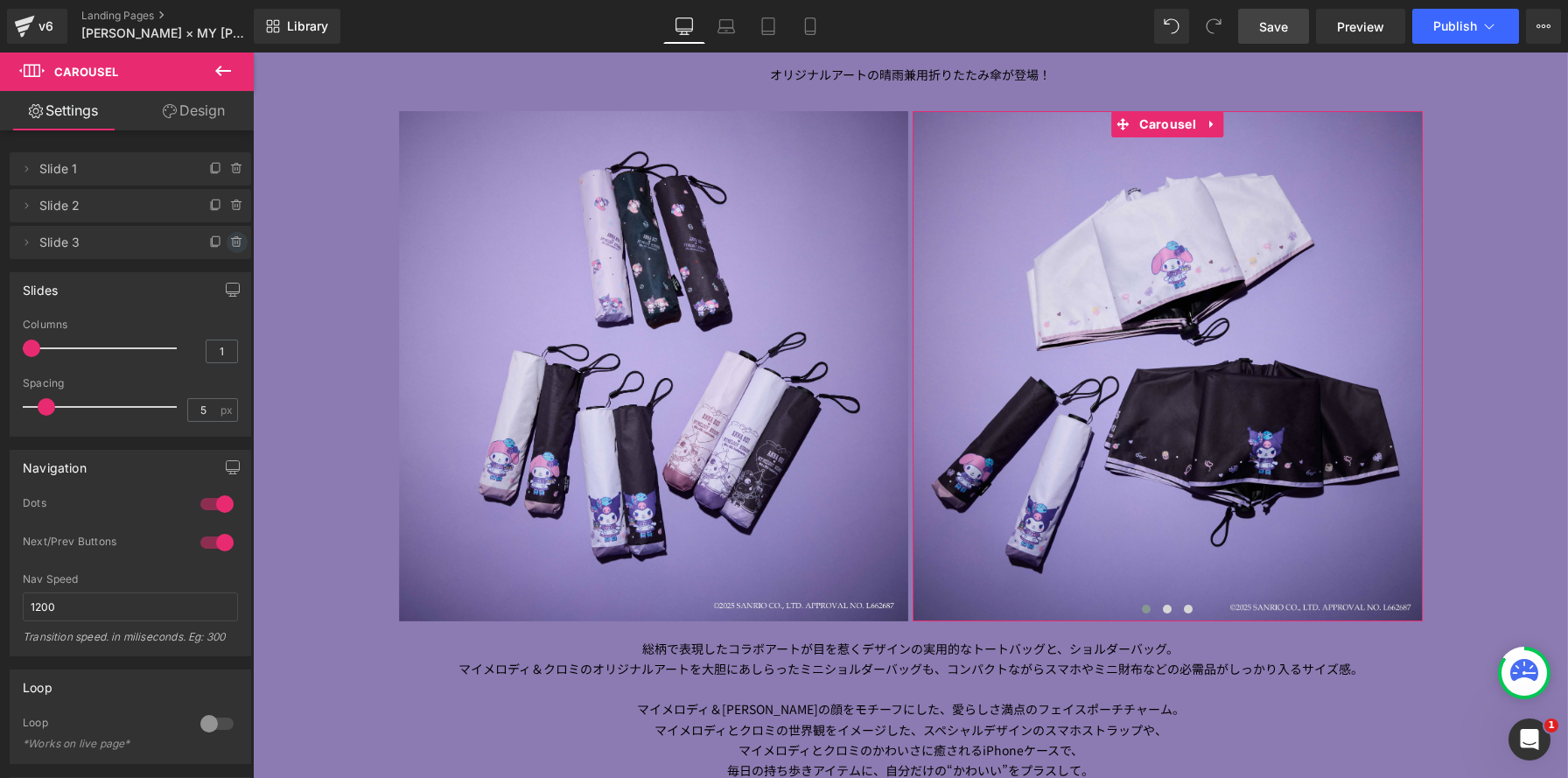
click at [230, 243] on icon at bounding box center [237, 243] width 14 height 14
click at [230, 243] on button "Delete" at bounding box center [219, 243] width 55 height 23
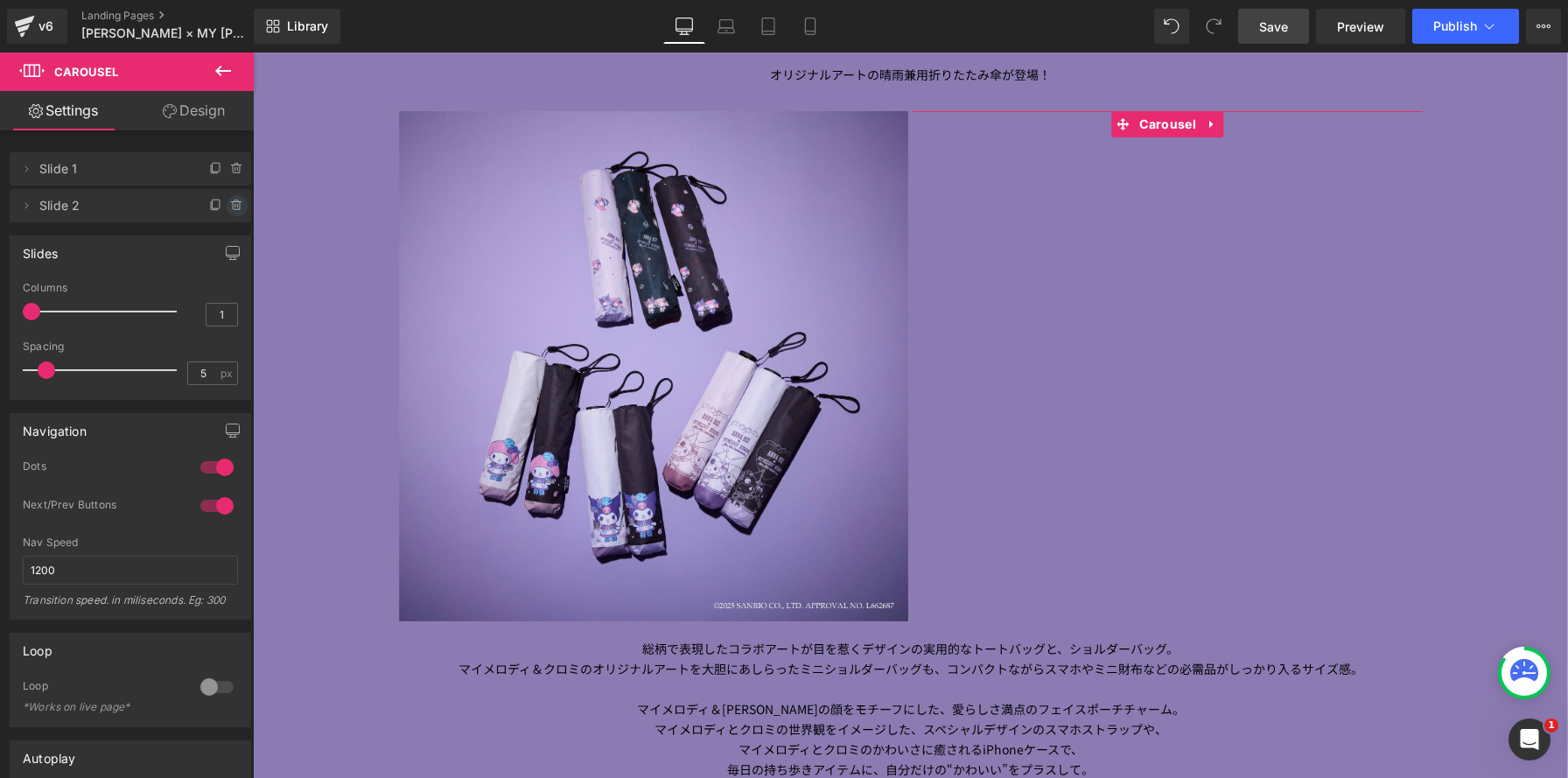
scroll to position [9, 9]
click at [233, 209] on icon at bounding box center [236, 206] width 7 height 8
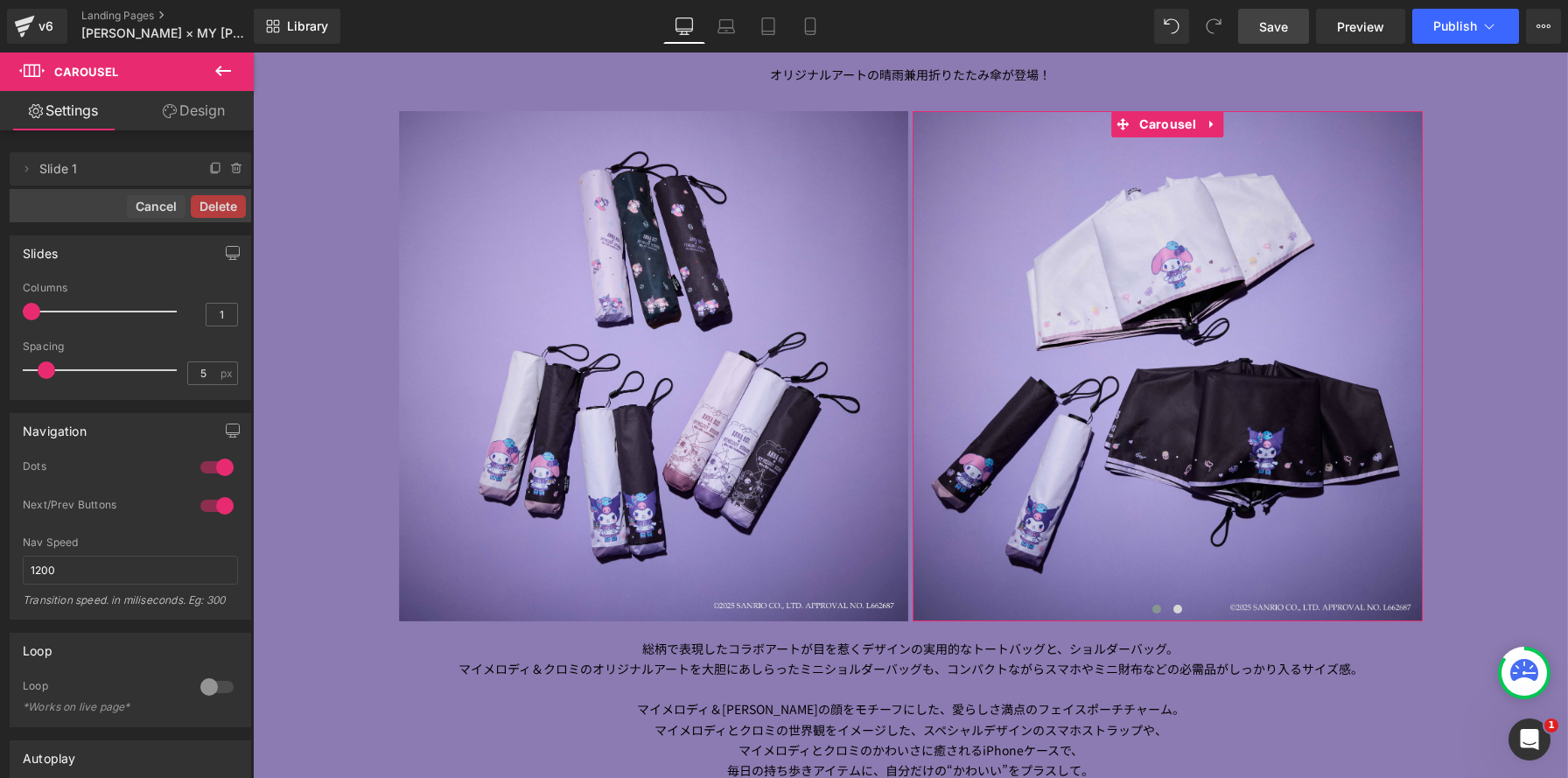
click at [229, 209] on button "Delete" at bounding box center [219, 206] width 55 height 23
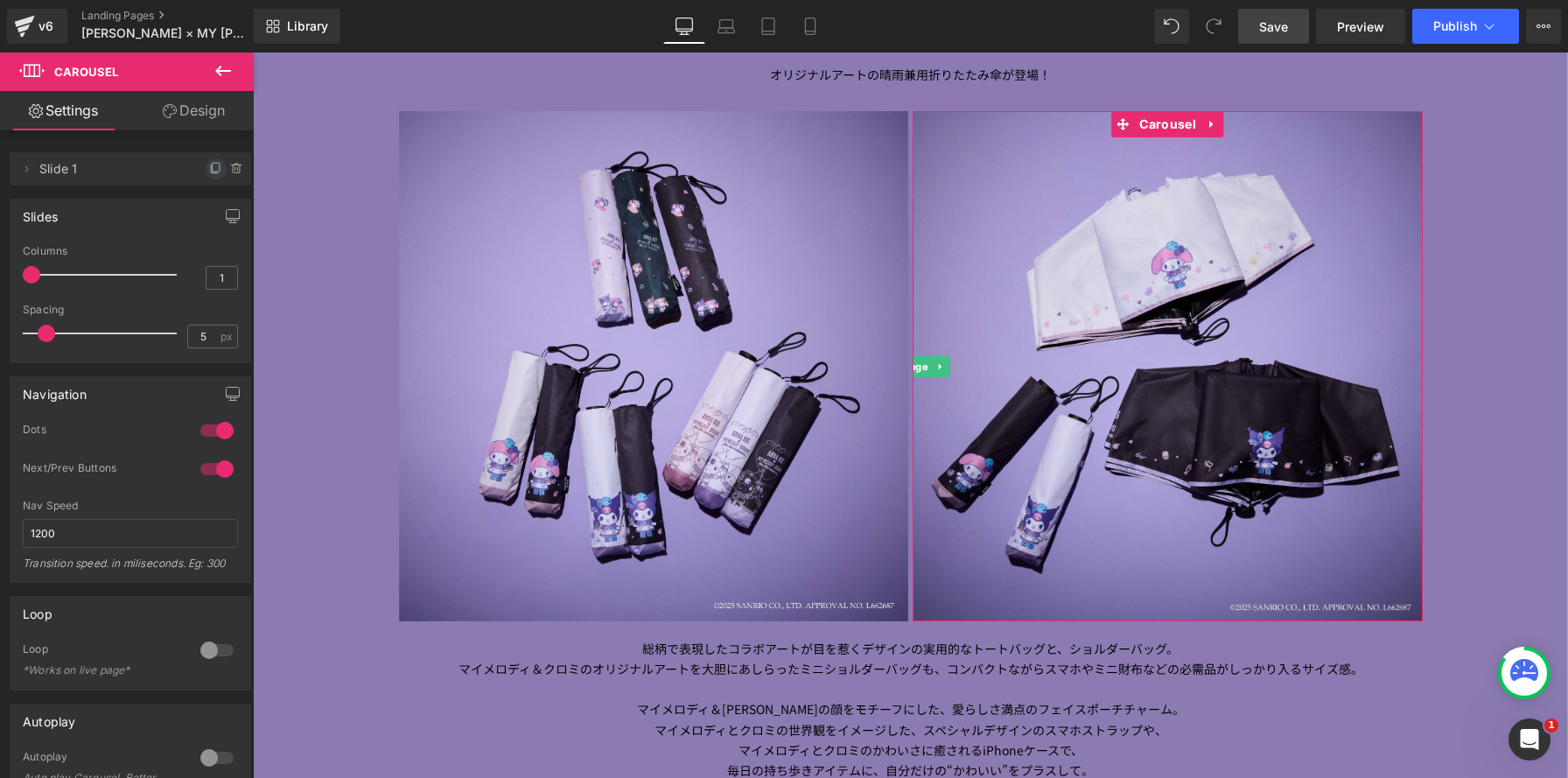
click at [213, 165] on icon at bounding box center [216, 166] width 7 height 9
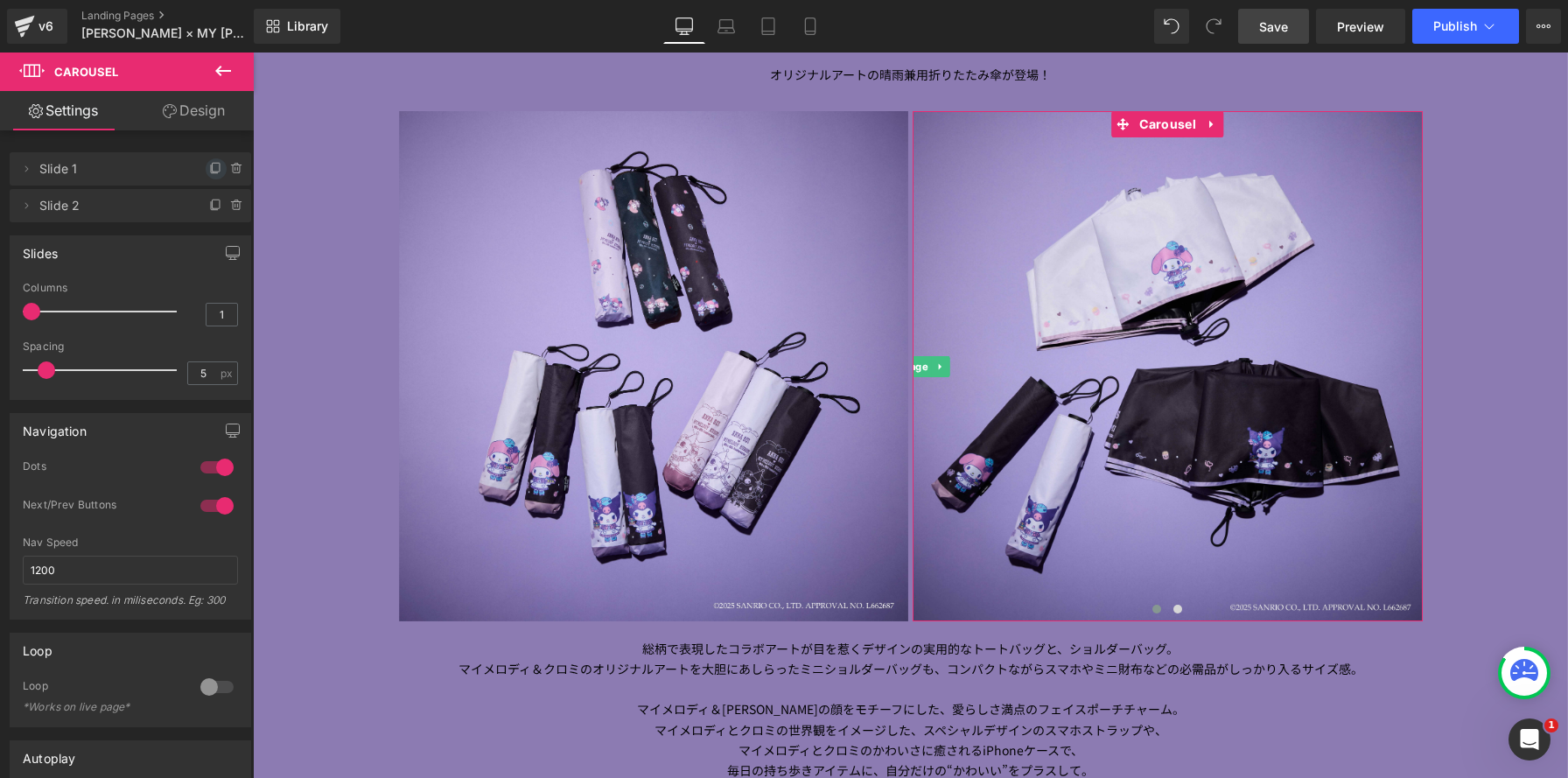
click at [213, 165] on icon at bounding box center [216, 166] width 7 height 9
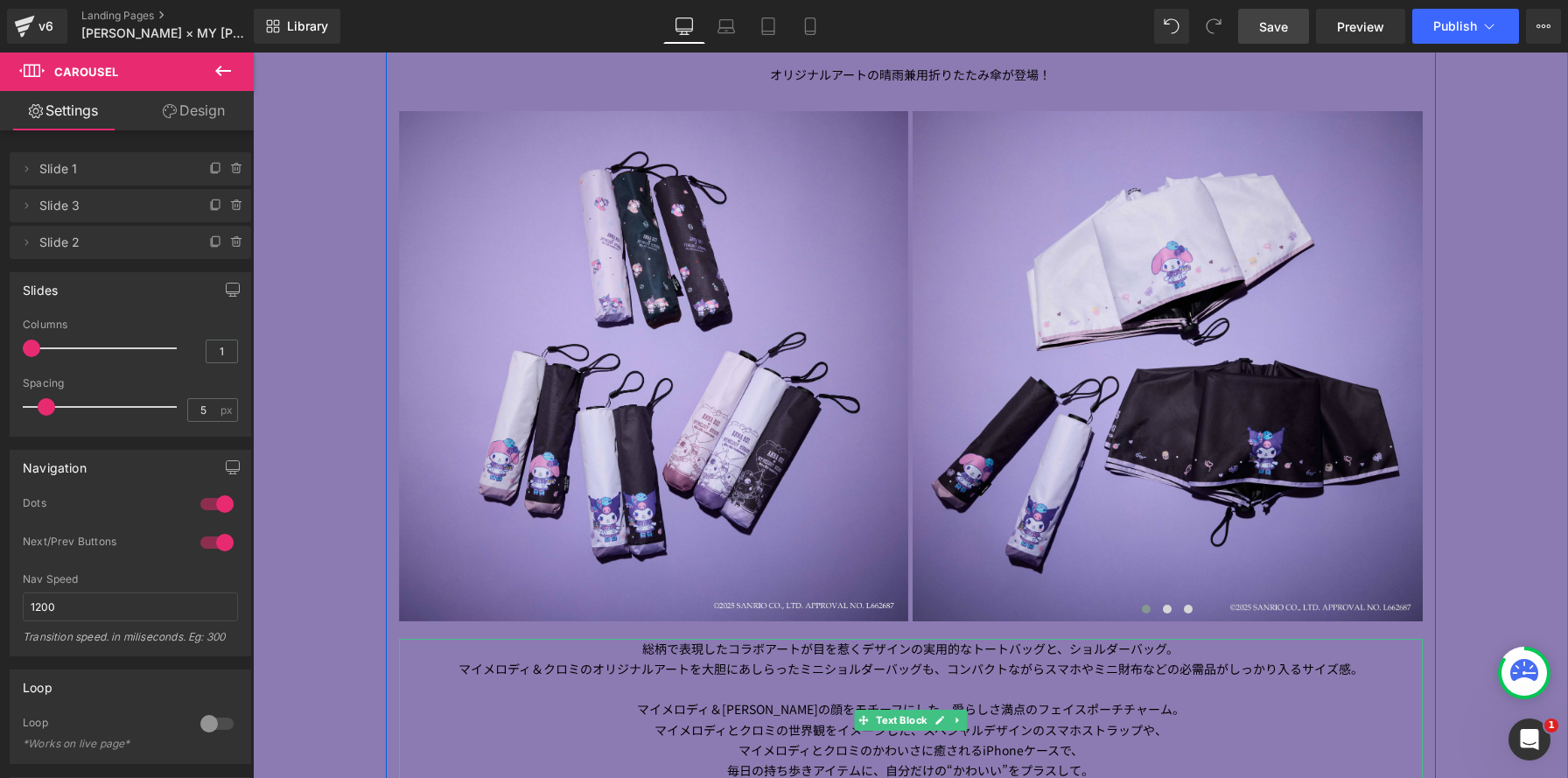
scroll to position [4863, 1315]
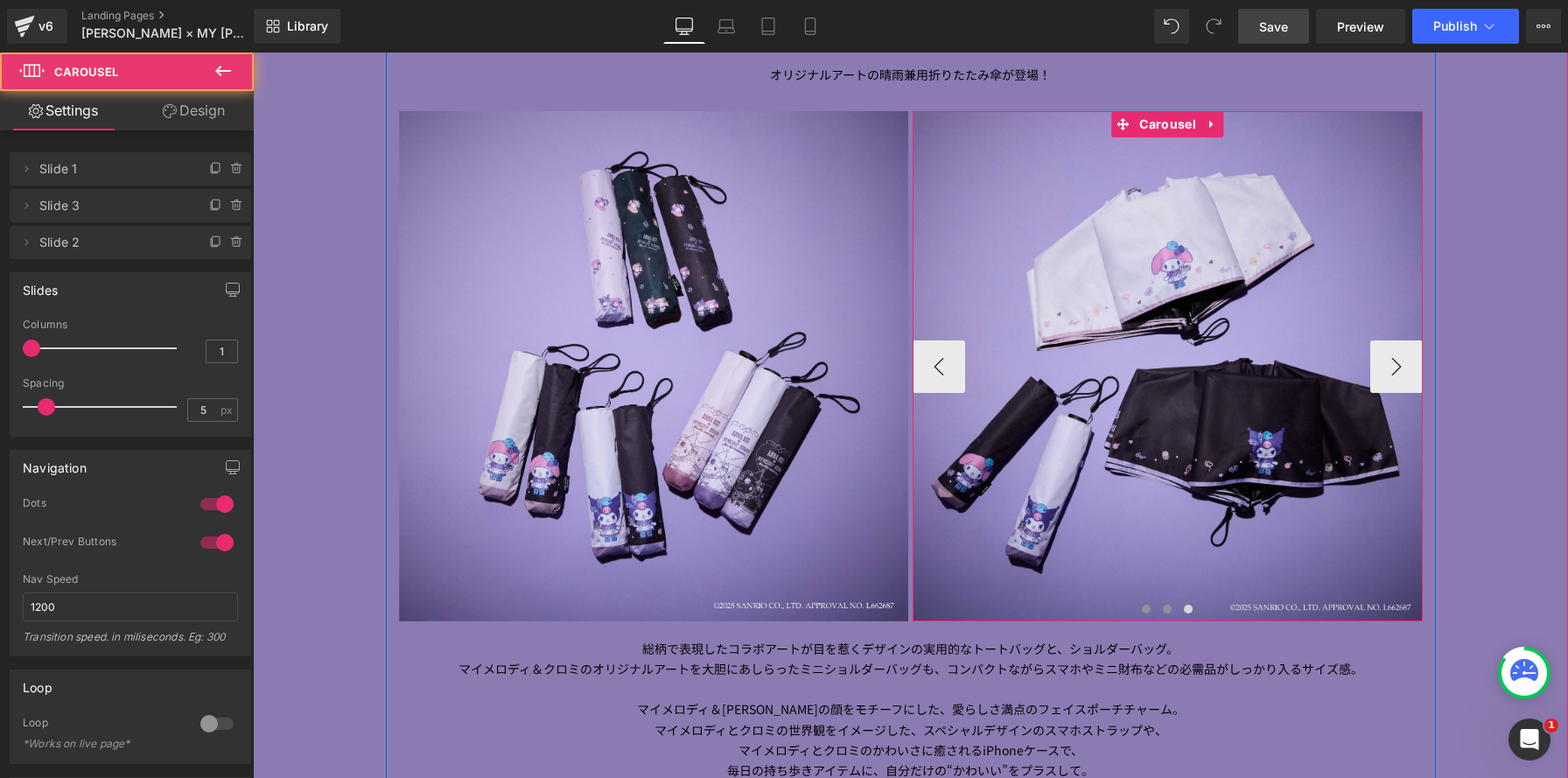
click at [1169, 600] on button at bounding box center [1166, 609] width 21 height 18
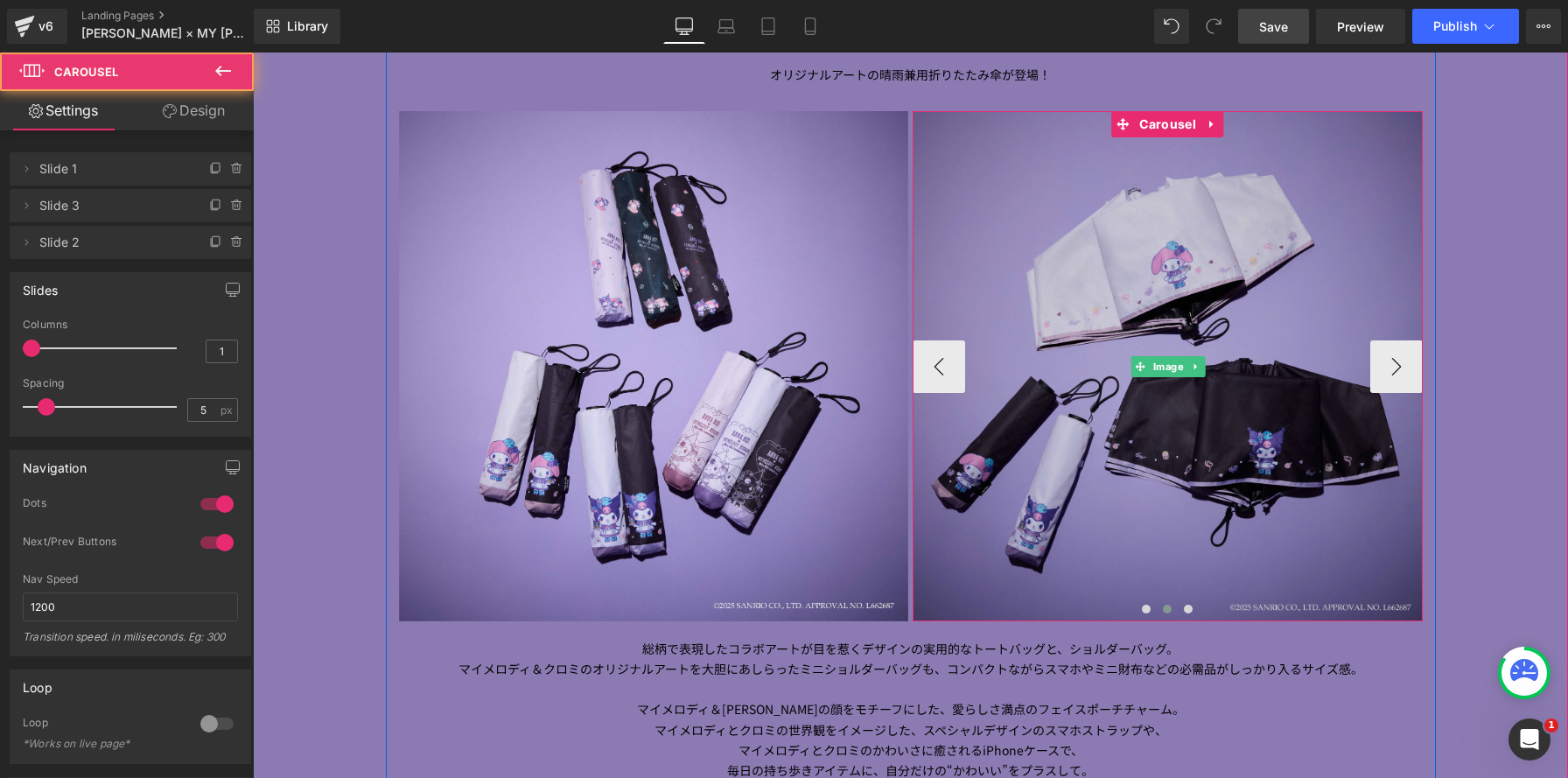
click at [1096, 360] on img at bounding box center [1167, 365] width 510 height 510
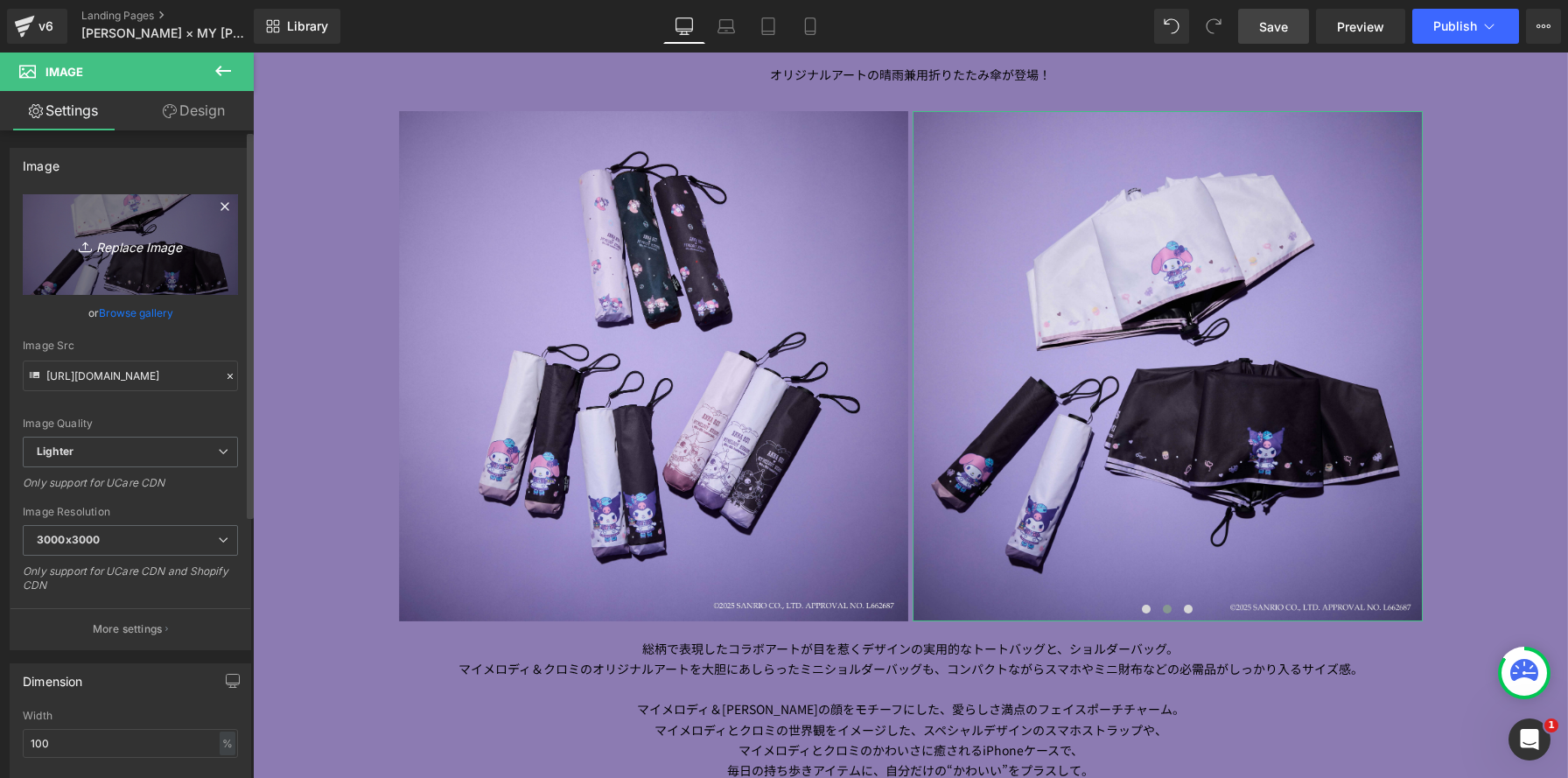
click at [171, 249] on icon "Replace Image" at bounding box center [130, 244] width 140 height 22
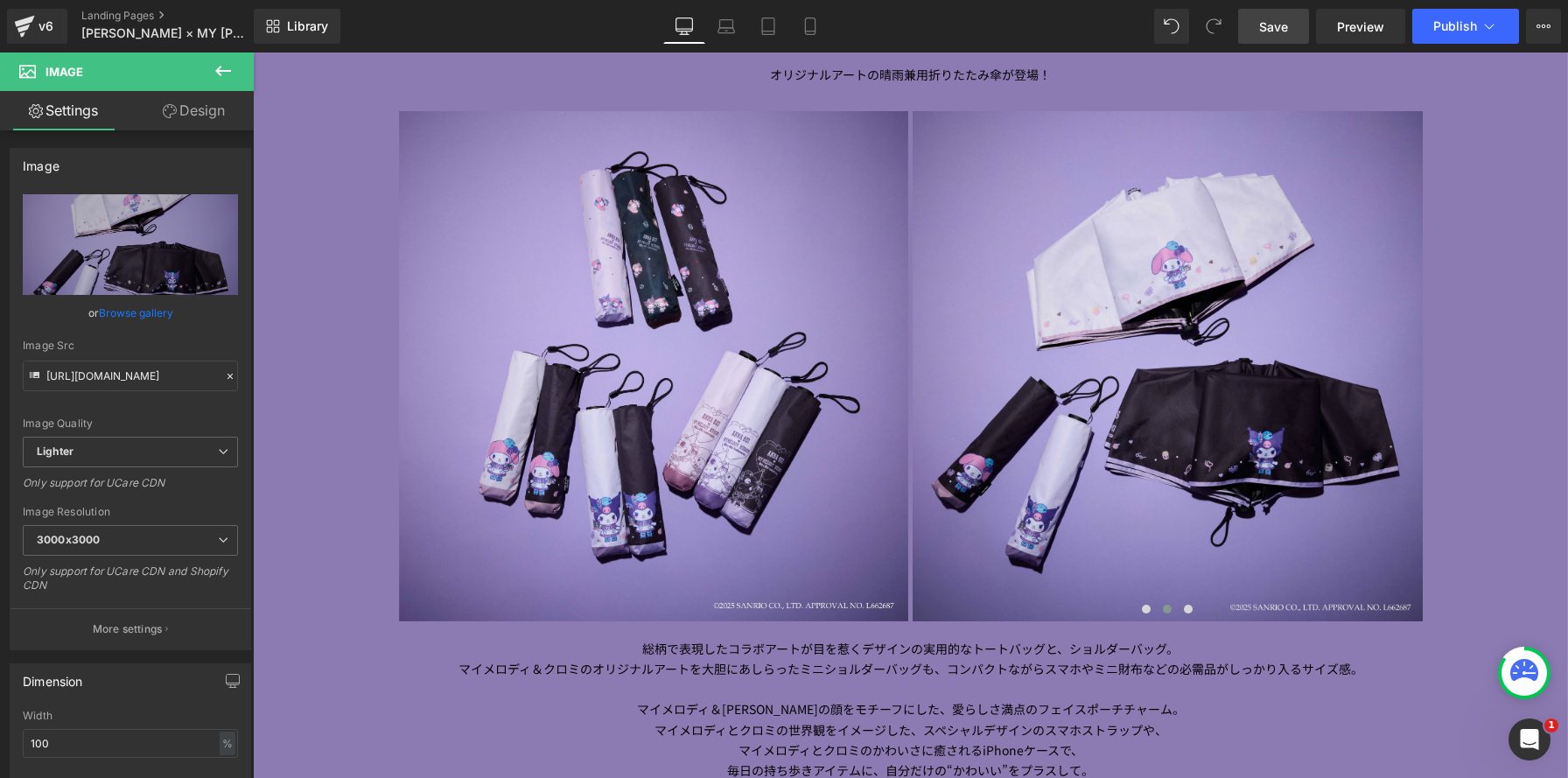
type input "C:\fakepath\0023 のコピー.jpg"
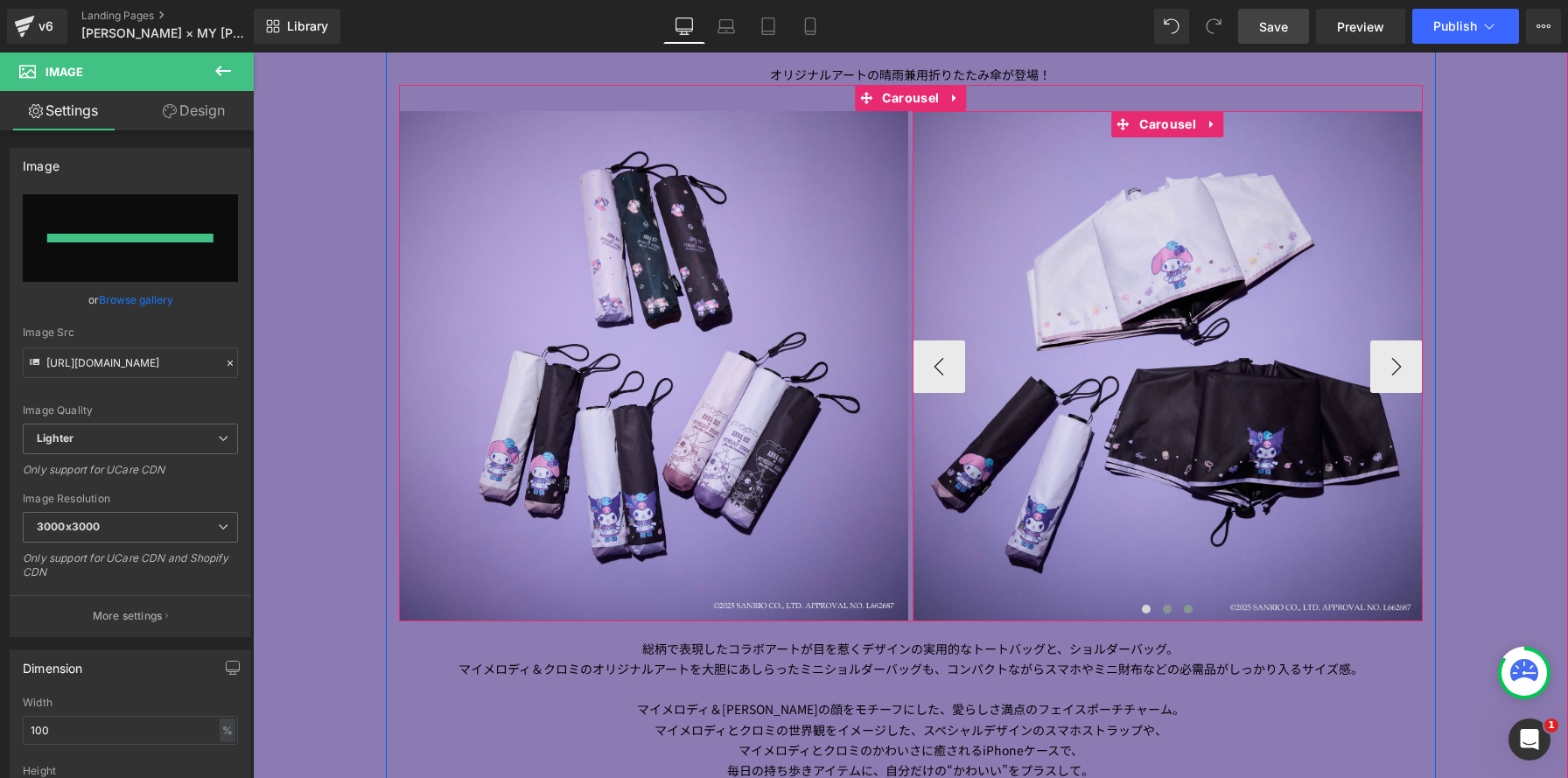
type input "[URL][DOMAIN_NAME]"
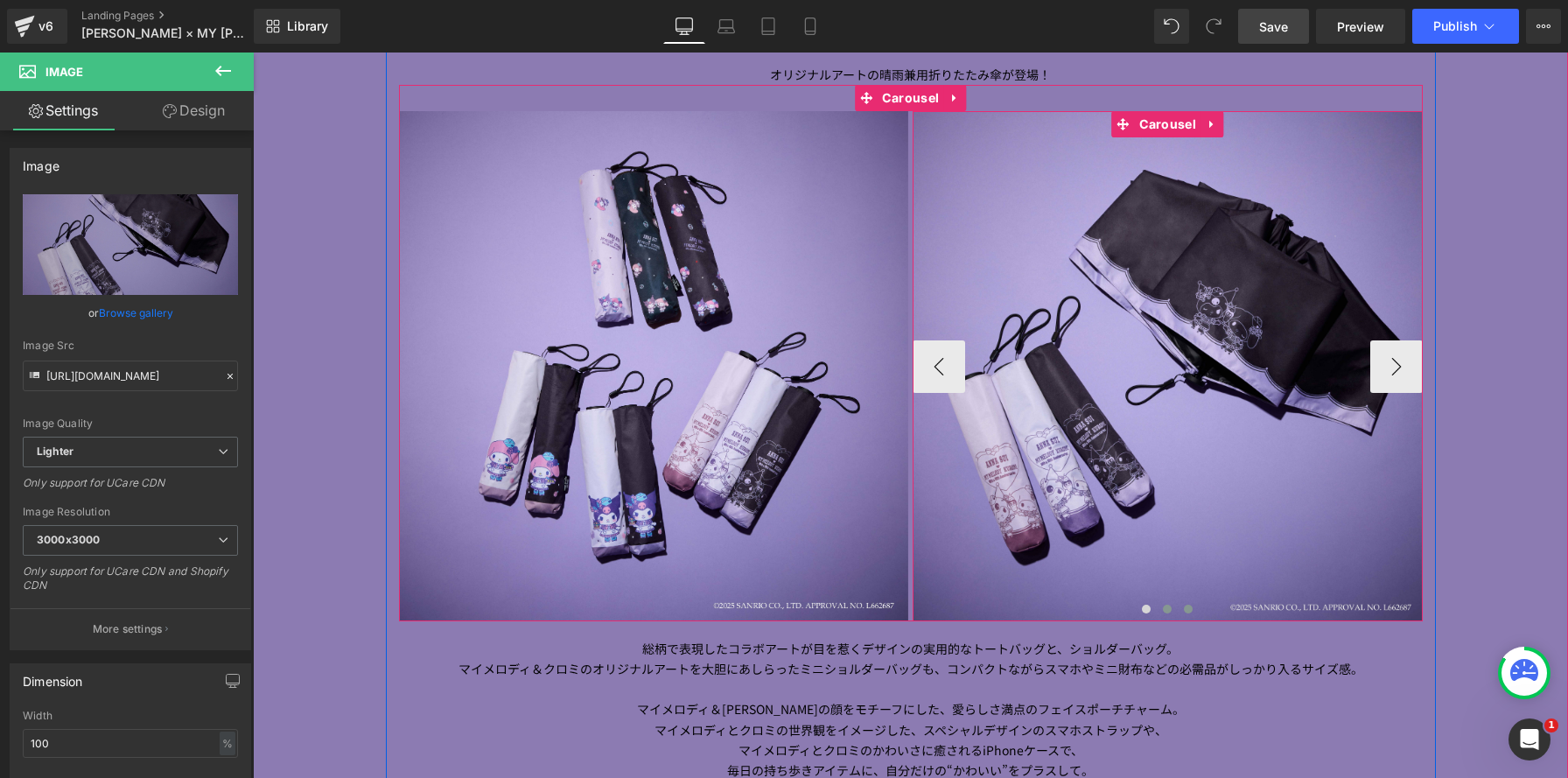
click at [1191, 609] on span at bounding box center [1188, 609] width 9 height 9
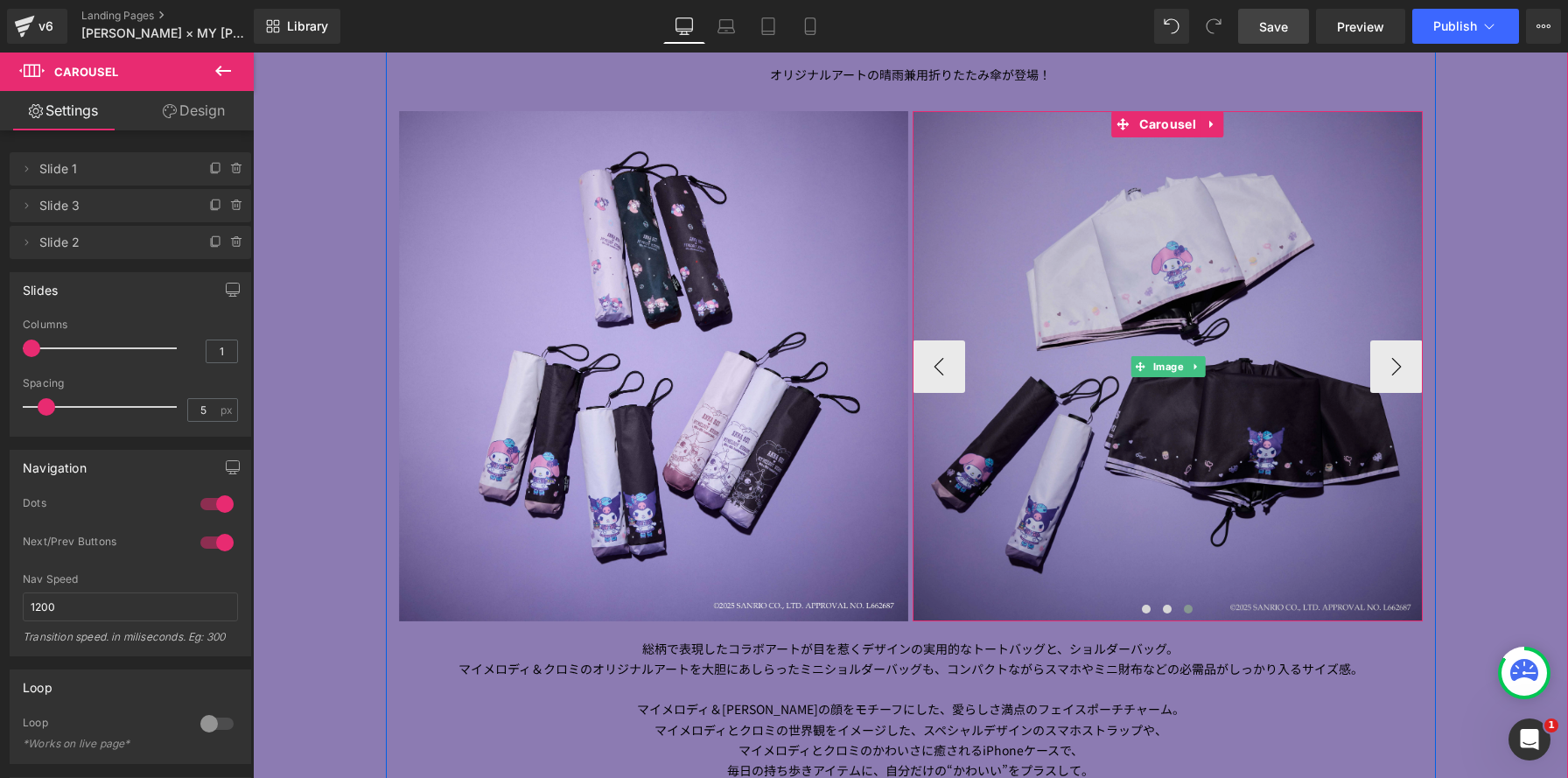
click at [1179, 464] on img at bounding box center [1167, 365] width 510 height 510
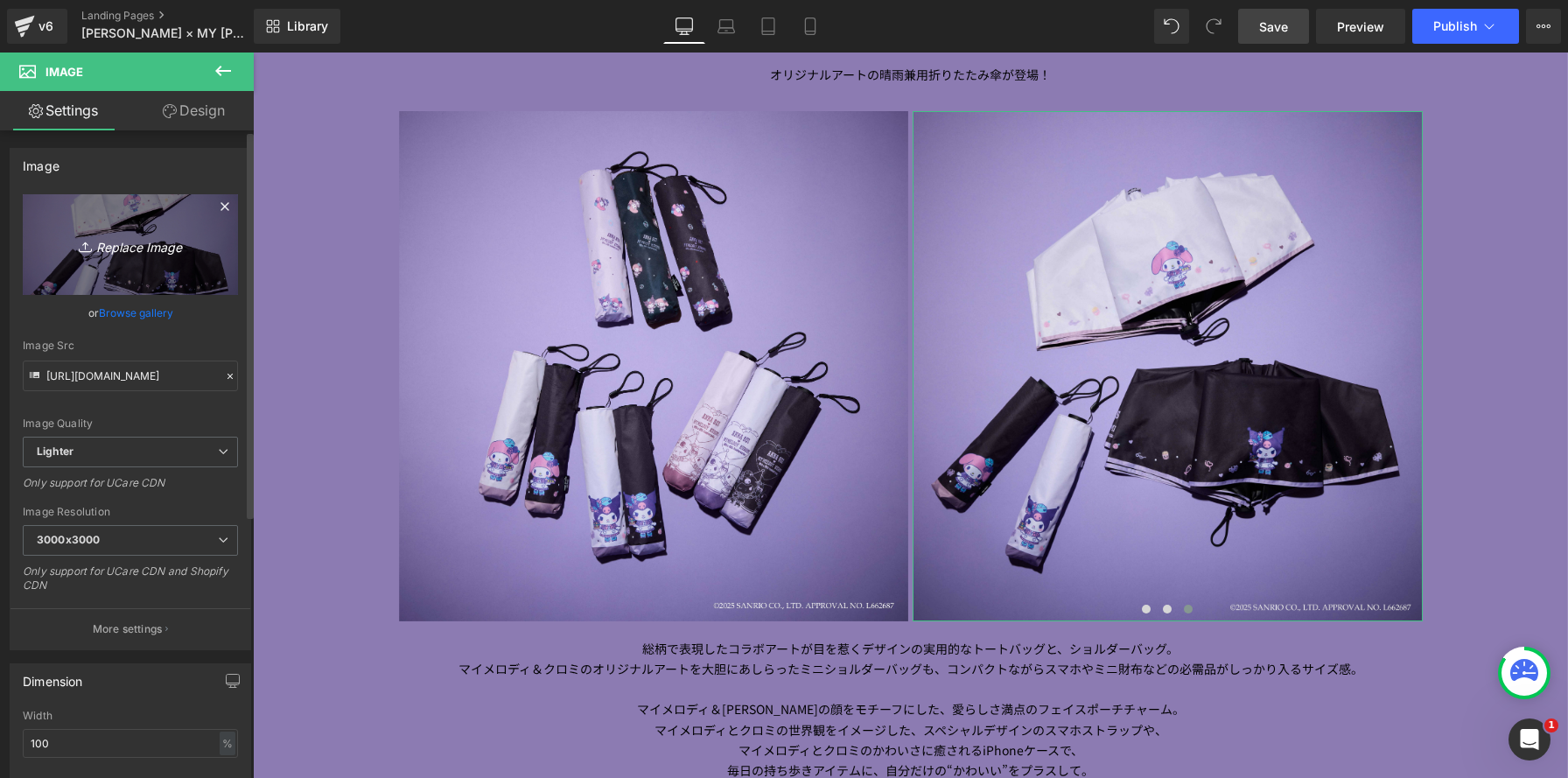
click at [200, 244] on link "Replace Image" at bounding box center [130, 244] width 215 height 101
type input "C:\fakepath\0024 のコピー.jpg"
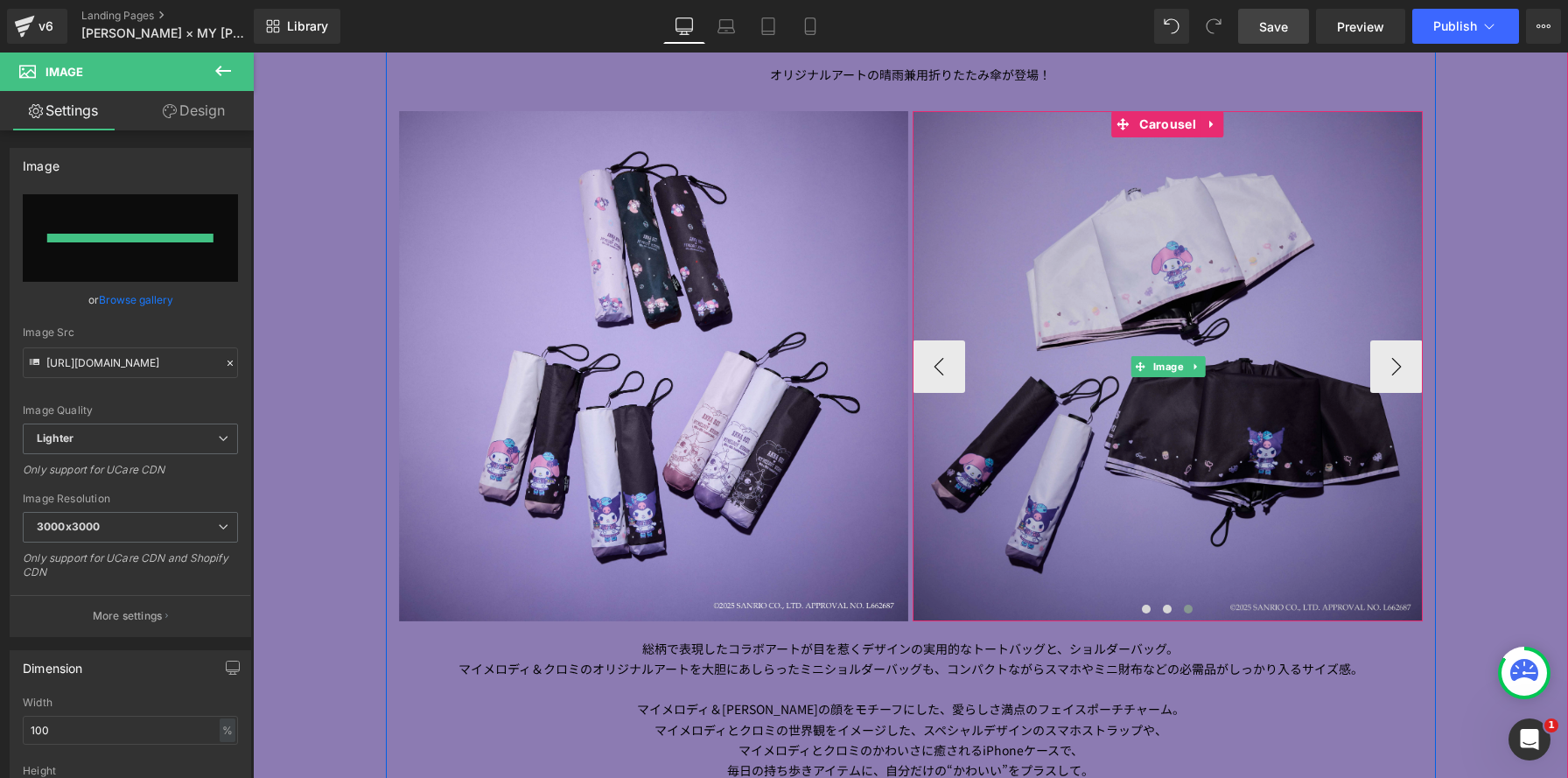
type input "[URL][DOMAIN_NAME]"
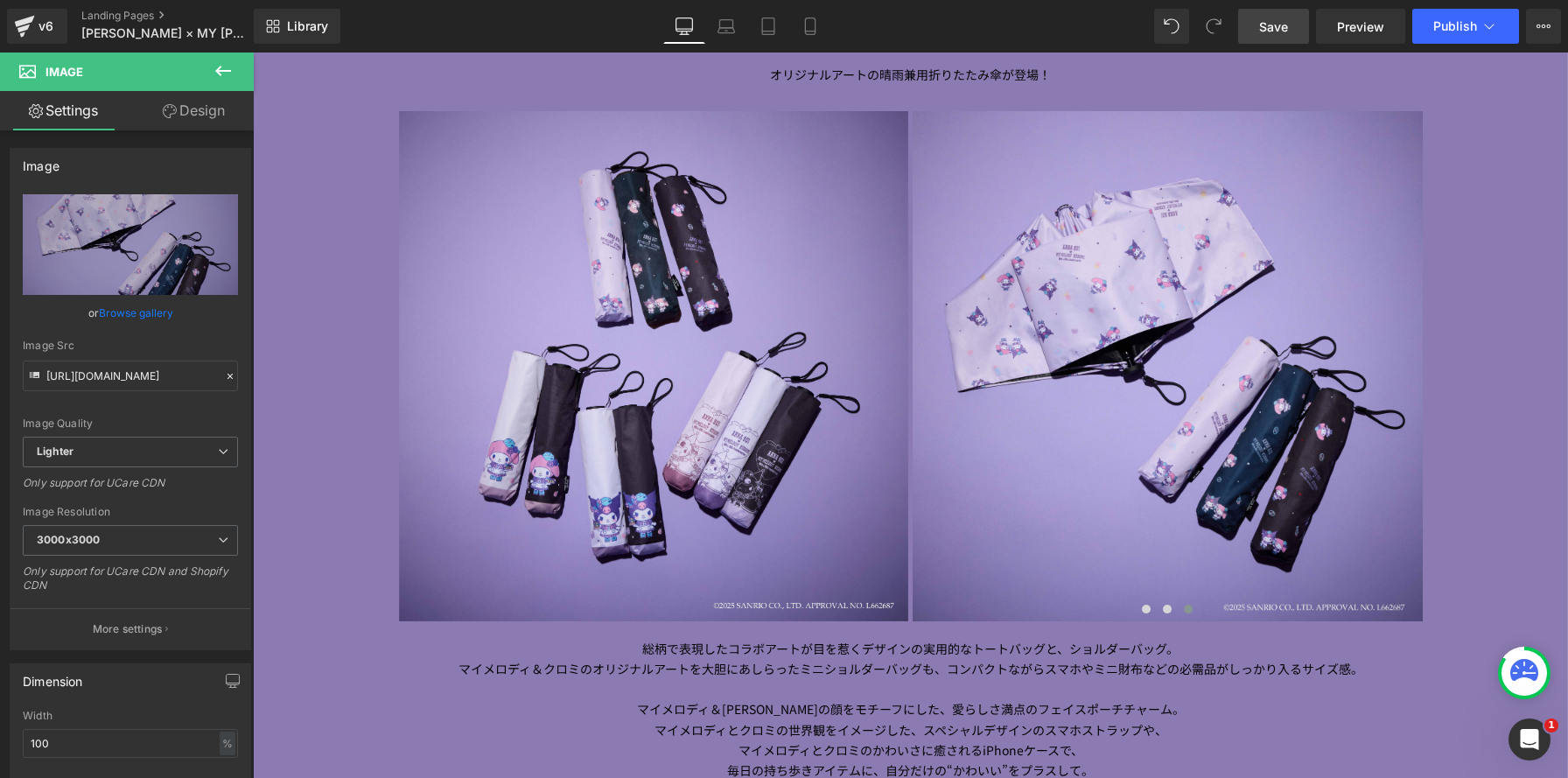
click at [1276, 34] on span "Save" at bounding box center [1273, 27] width 29 height 19
click at [813, 27] on icon at bounding box center [811, 27] width 18 height 18
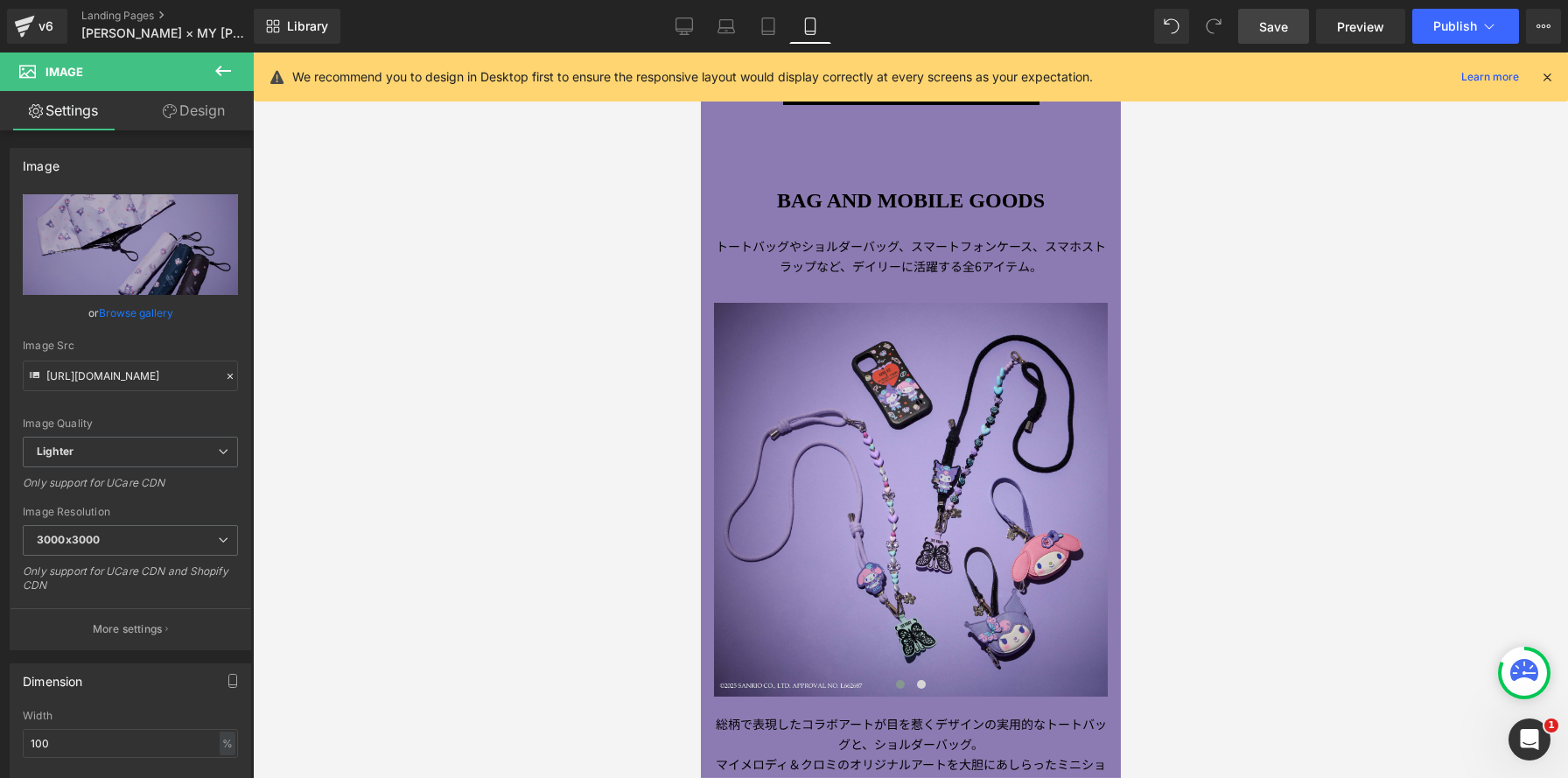
scroll to position [1910, 0]
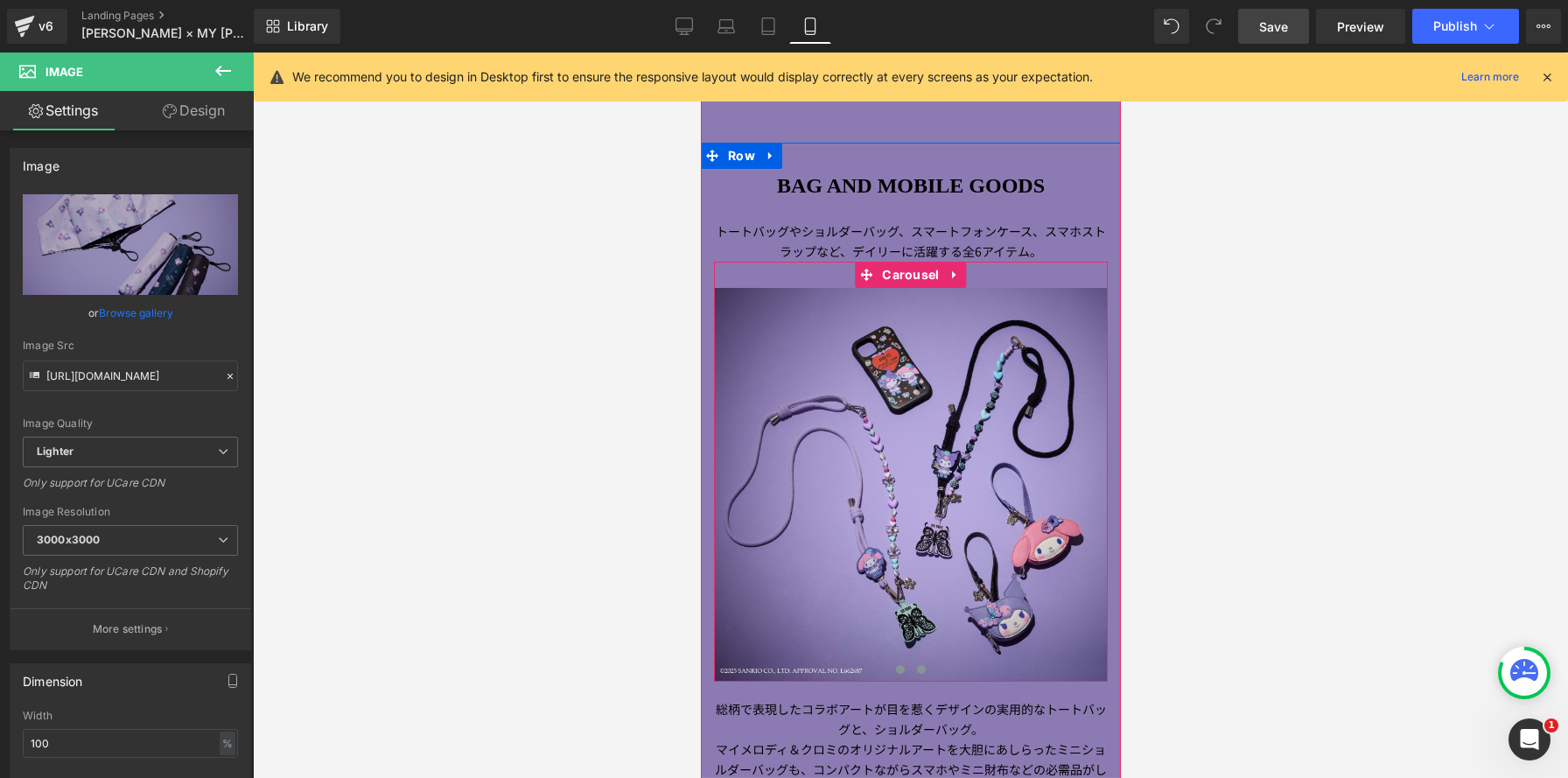
click at [919, 660] on button at bounding box center [920, 669] width 21 height 18
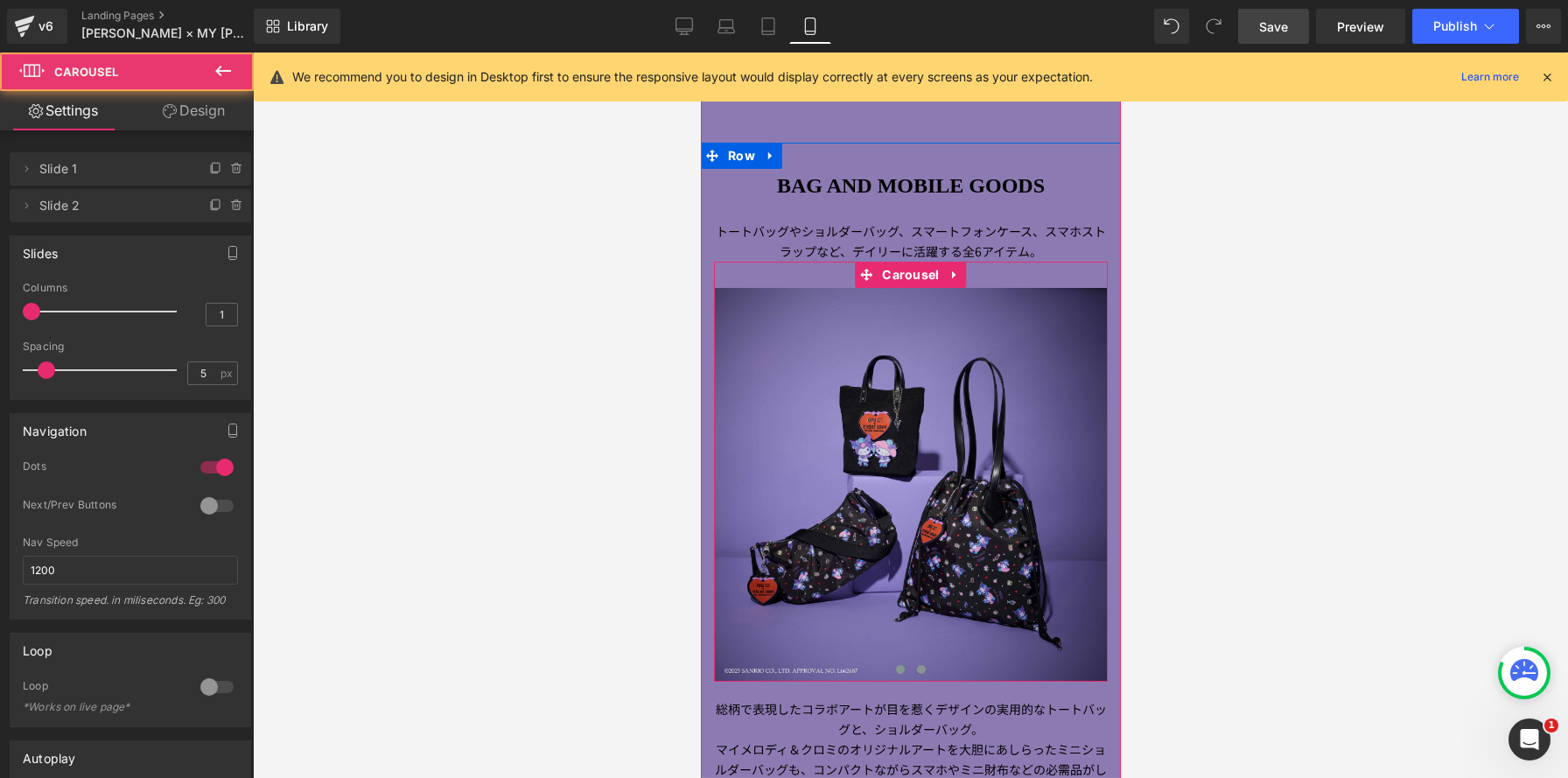
click at [900, 665] on span at bounding box center [899, 669] width 9 height 9
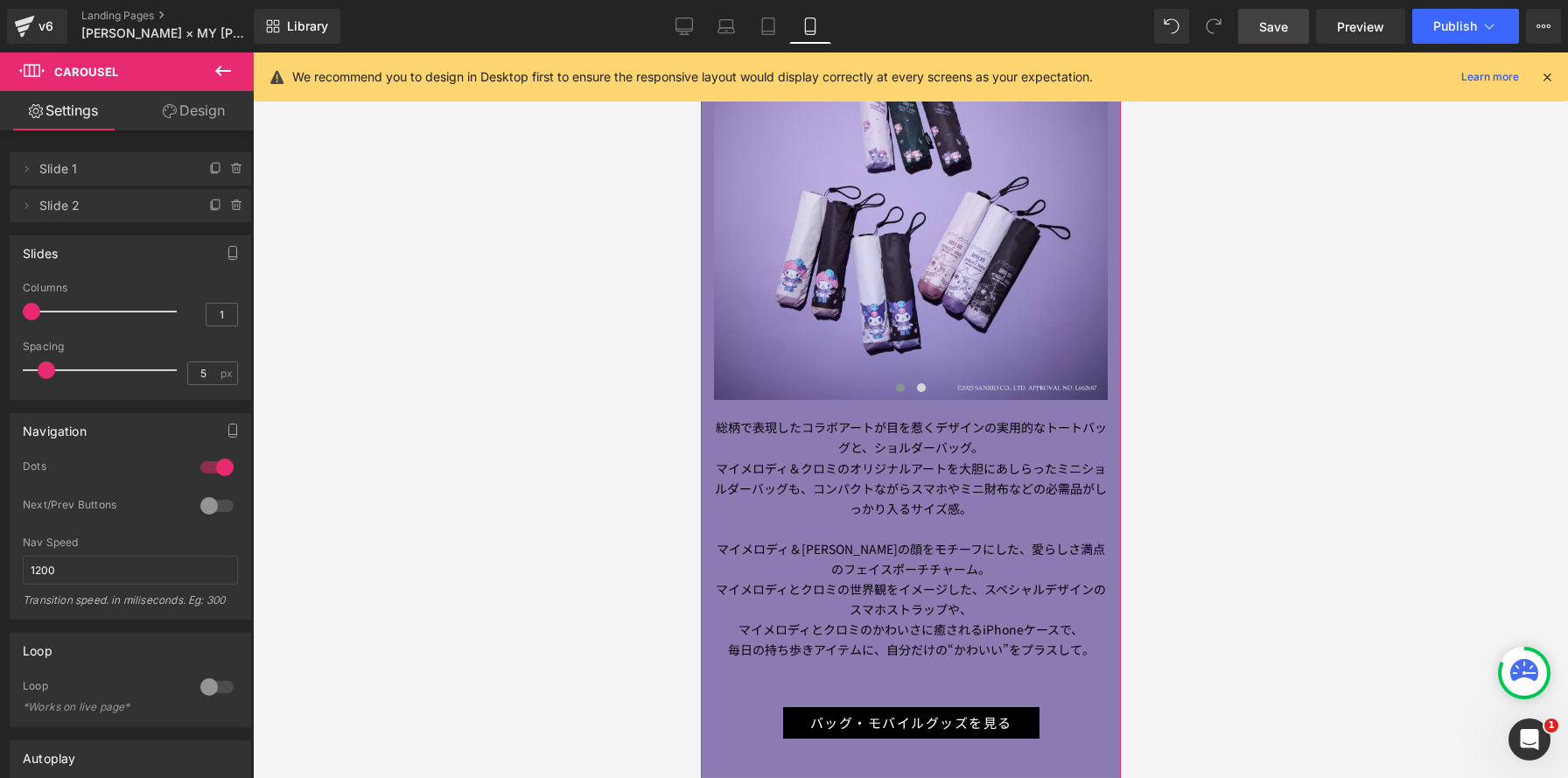
scroll to position [1217, 0]
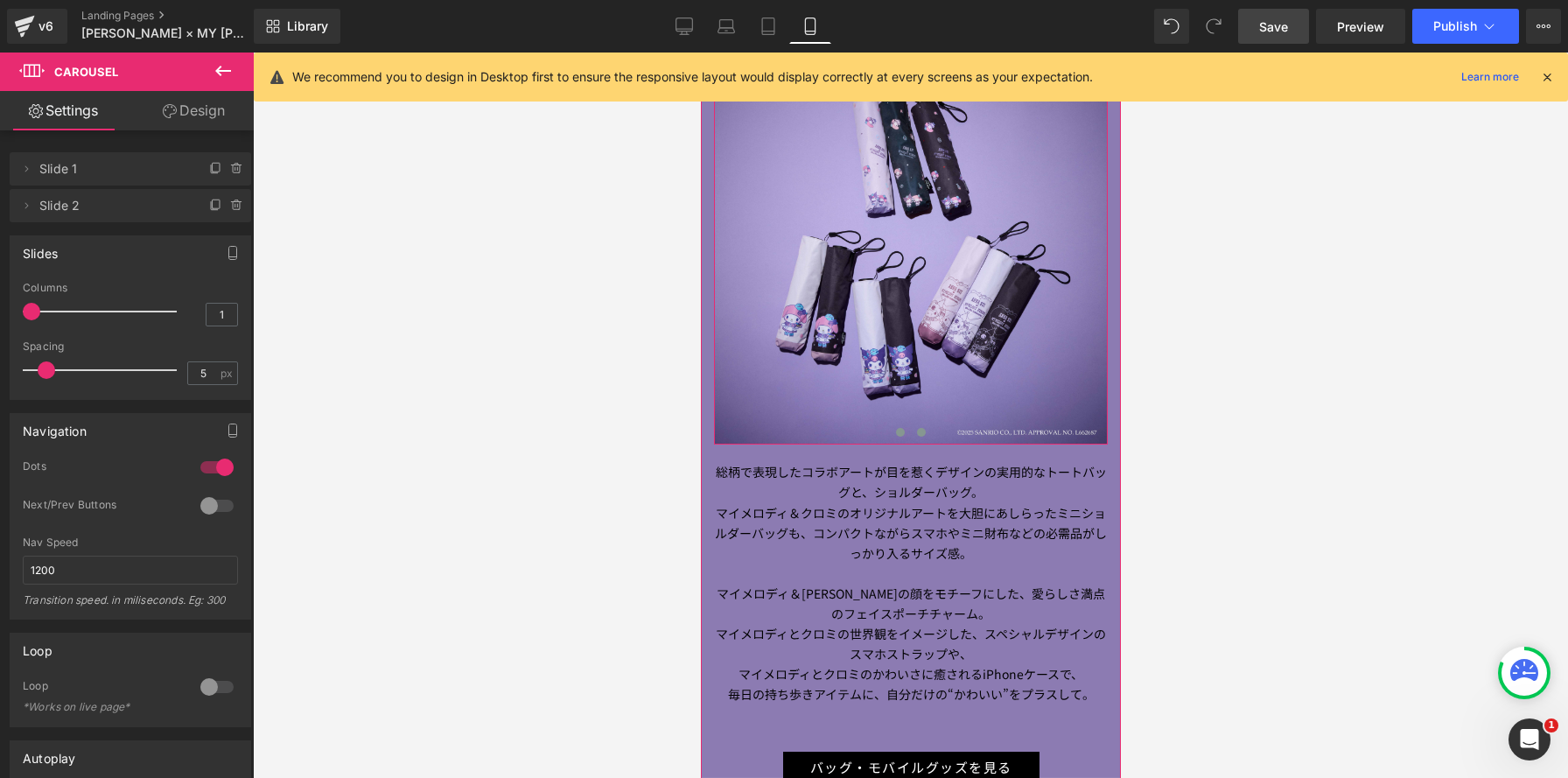
click at [920, 428] on span at bounding box center [920, 432] width 9 height 9
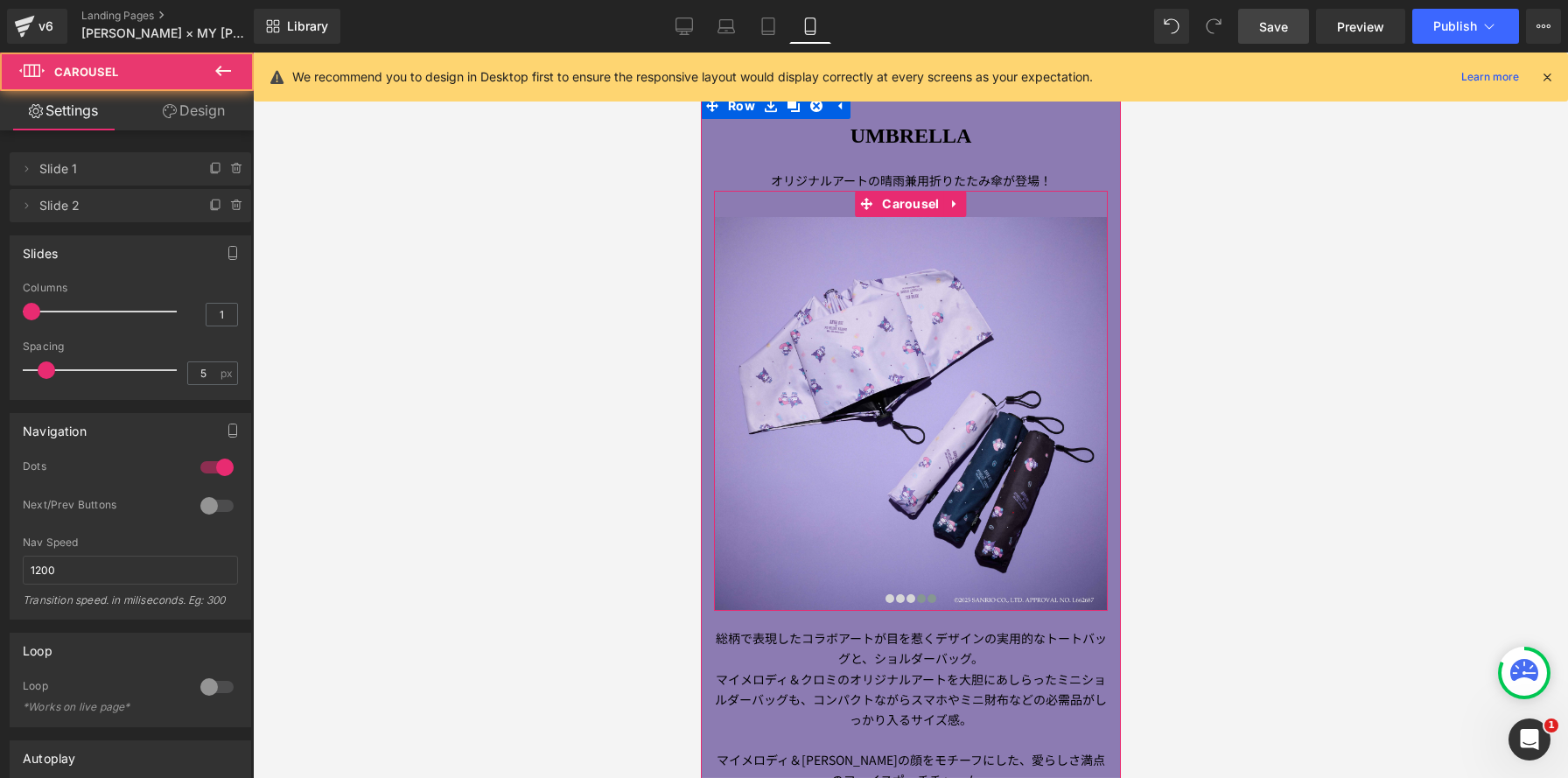
scroll to position [1041, 0]
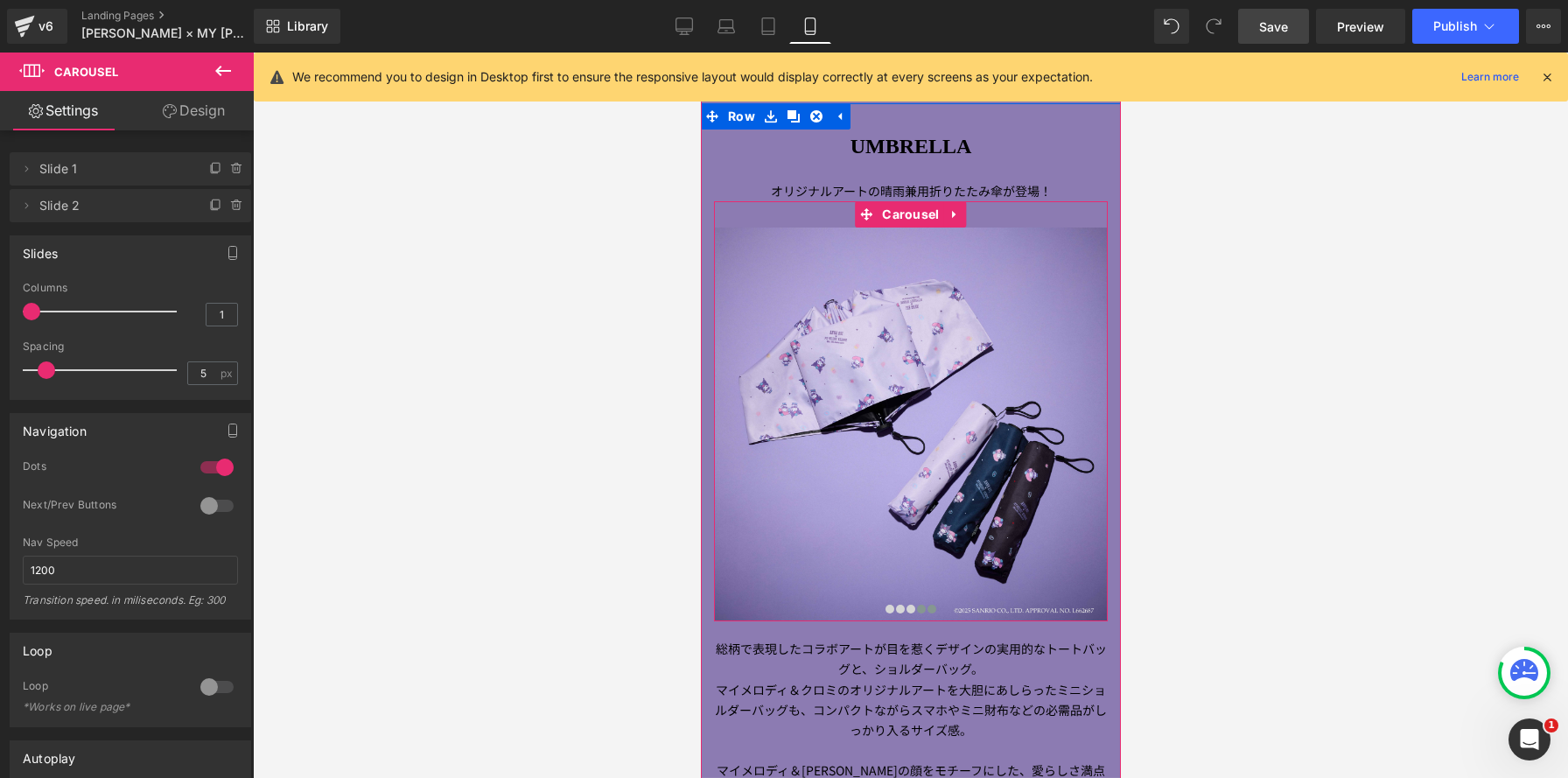
click at [912, 600] on button at bounding box center [920, 609] width 21 height 18
click at [925, 600] on button at bounding box center [920, 609] width 21 height 18
click at [906, 600] on button at bounding box center [899, 609] width 21 height 18
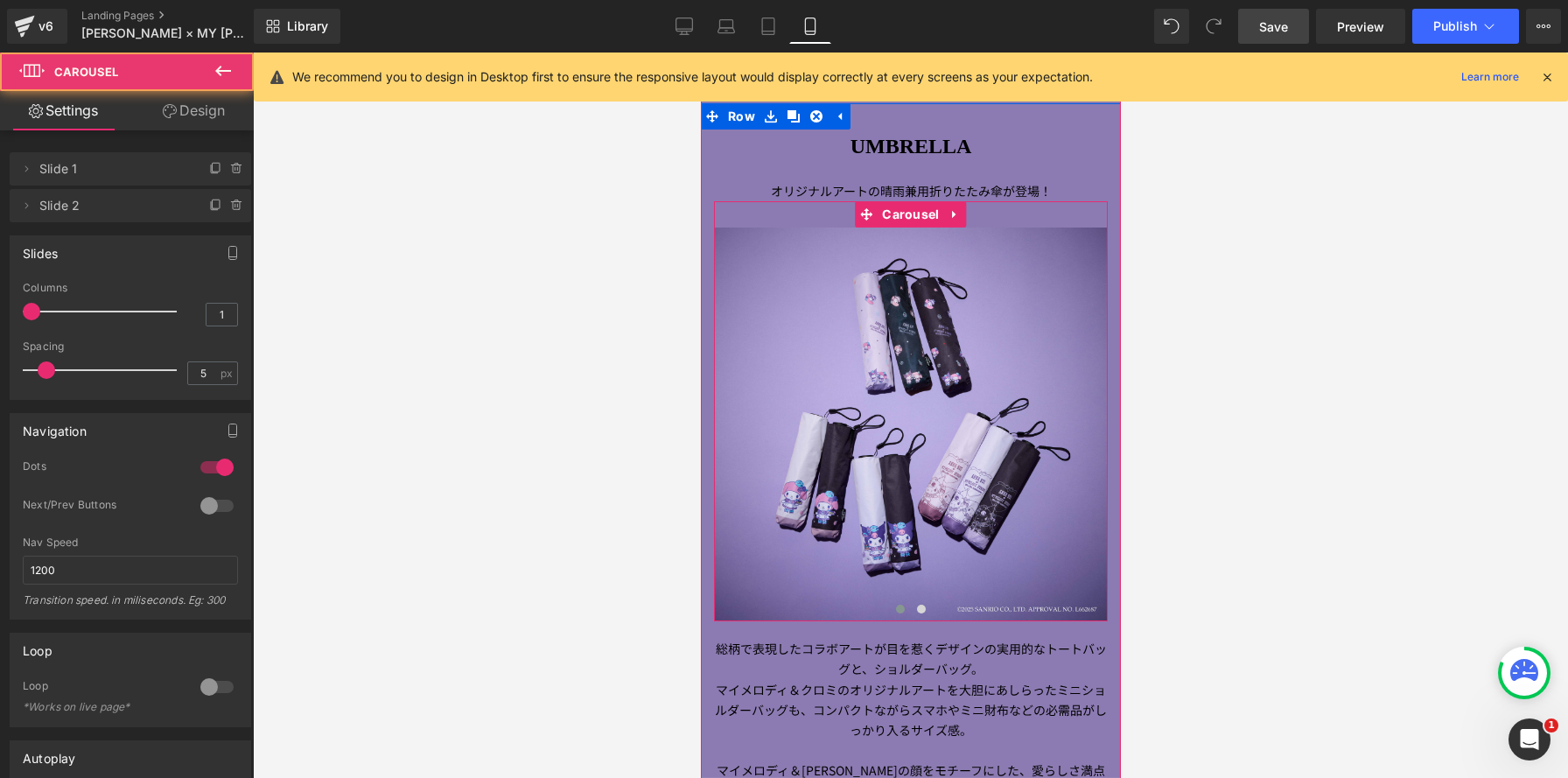
click at [898, 605] on span at bounding box center [899, 609] width 9 height 9
click at [916, 605] on span at bounding box center [920, 609] width 9 height 9
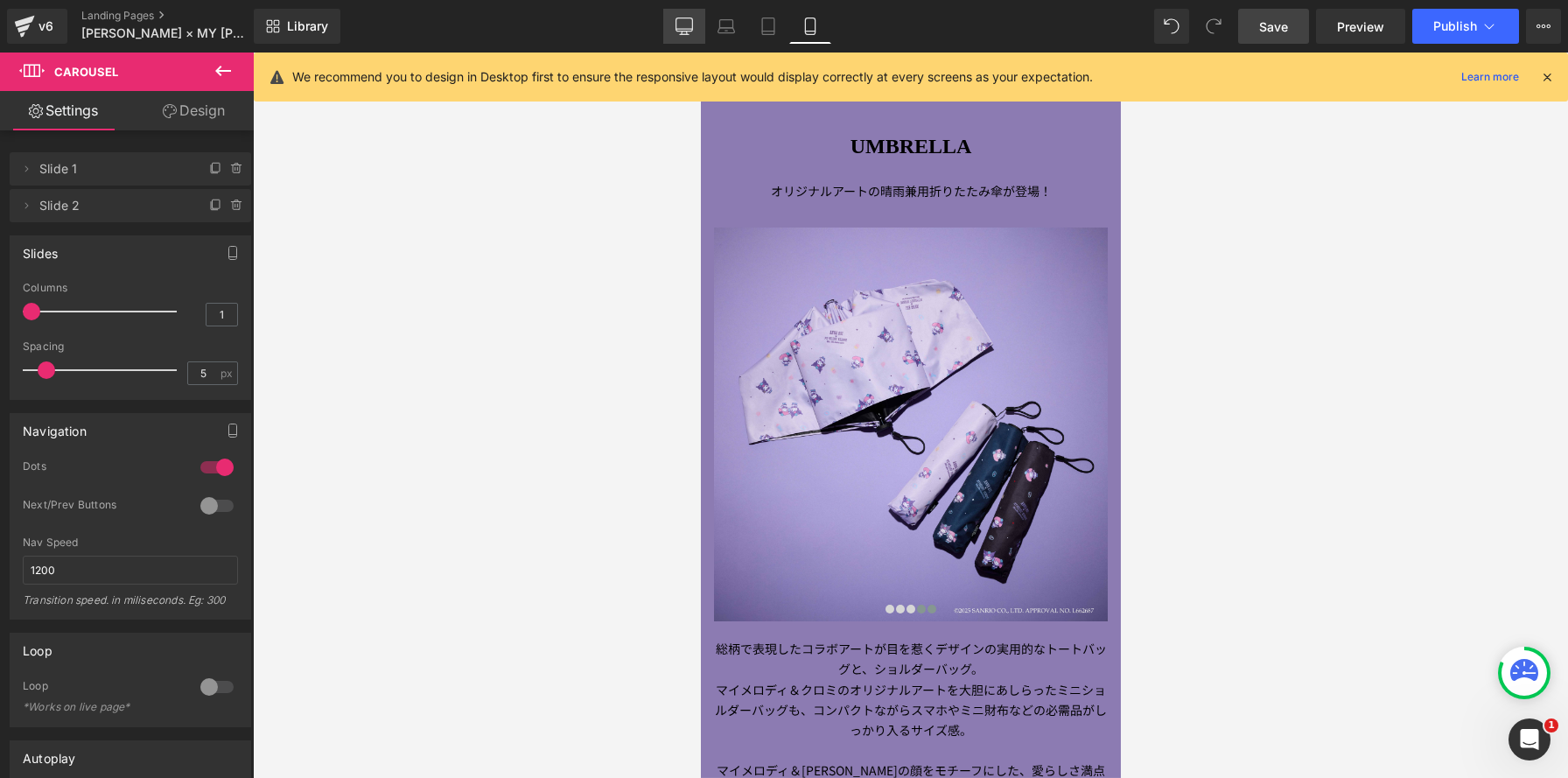
click at [681, 38] on link "Desktop" at bounding box center [684, 26] width 42 height 35
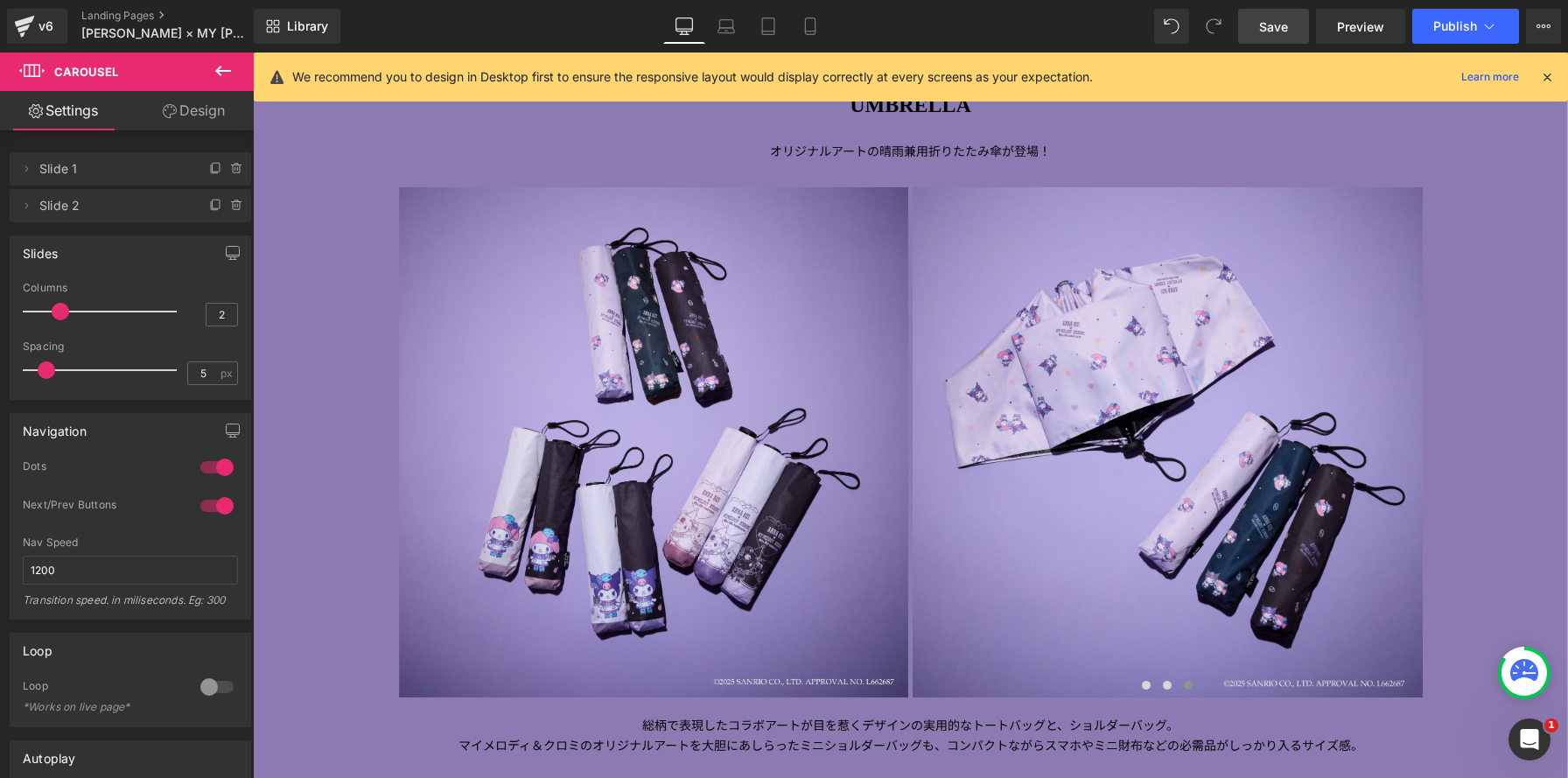
scroll to position [4863, 1315]
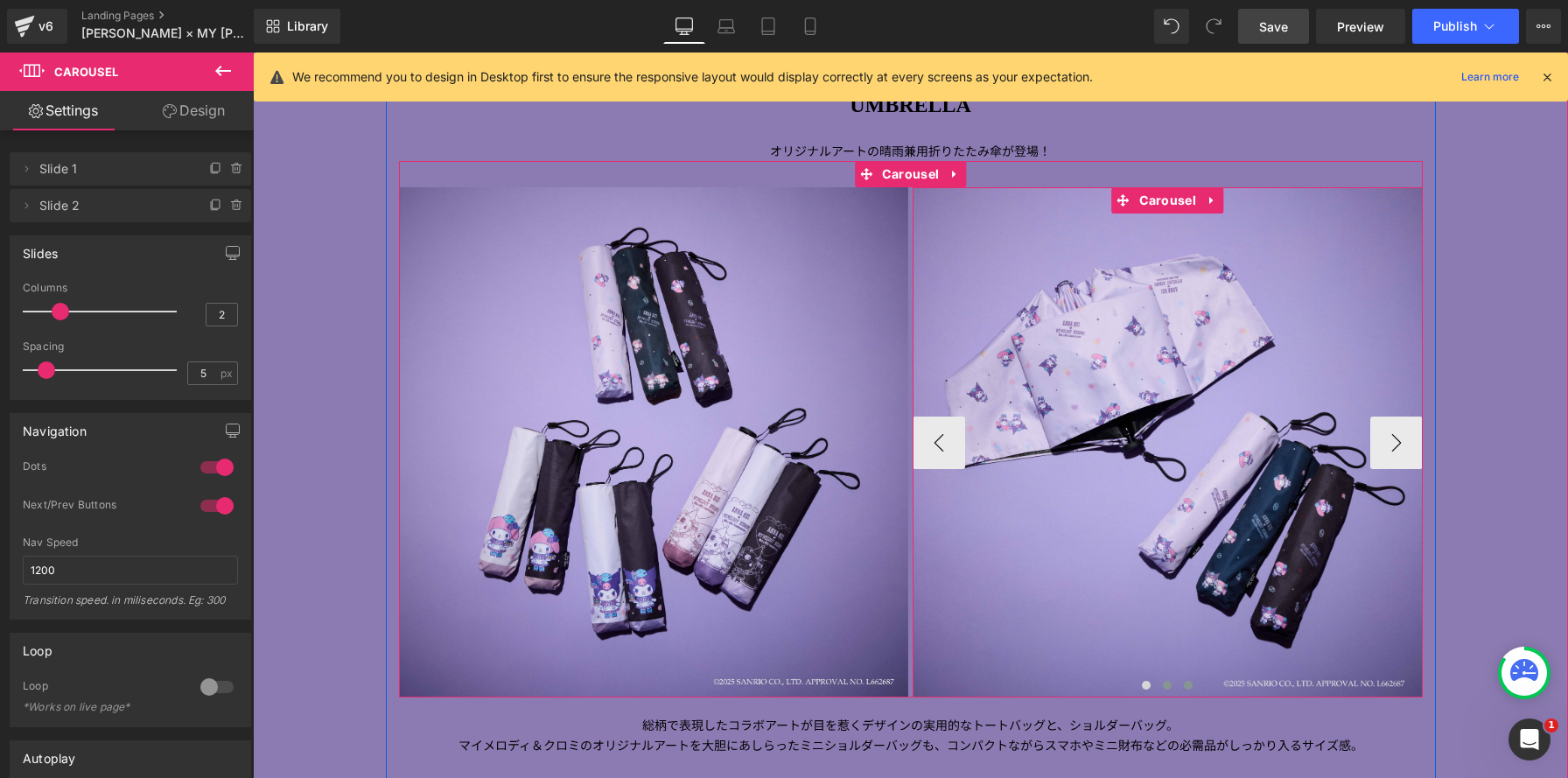
click at [1167, 687] on span at bounding box center [1167, 685] width 9 height 9
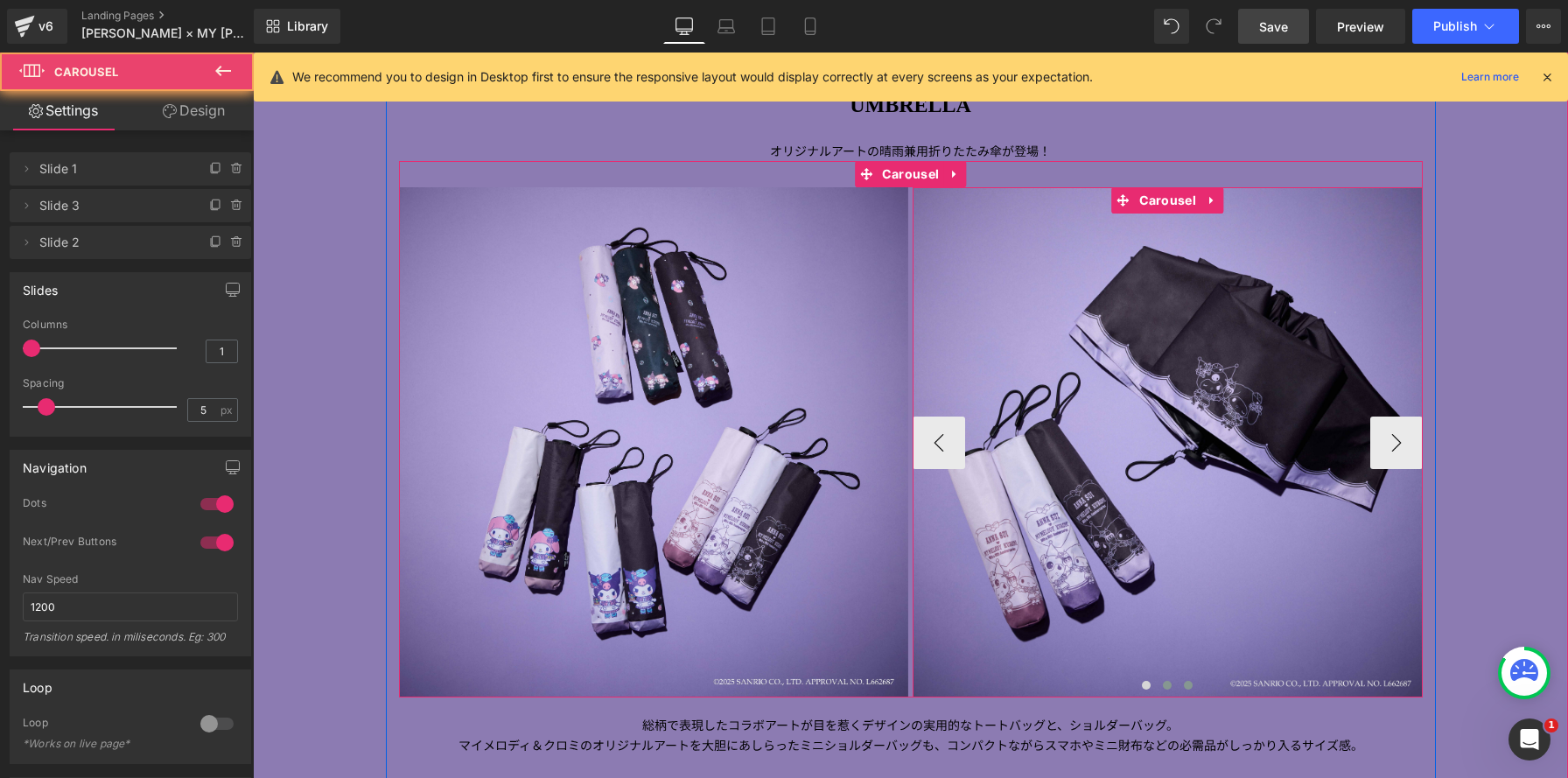
click at [1192, 682] on span at bounding box center [1188, 685] width 9 height 9
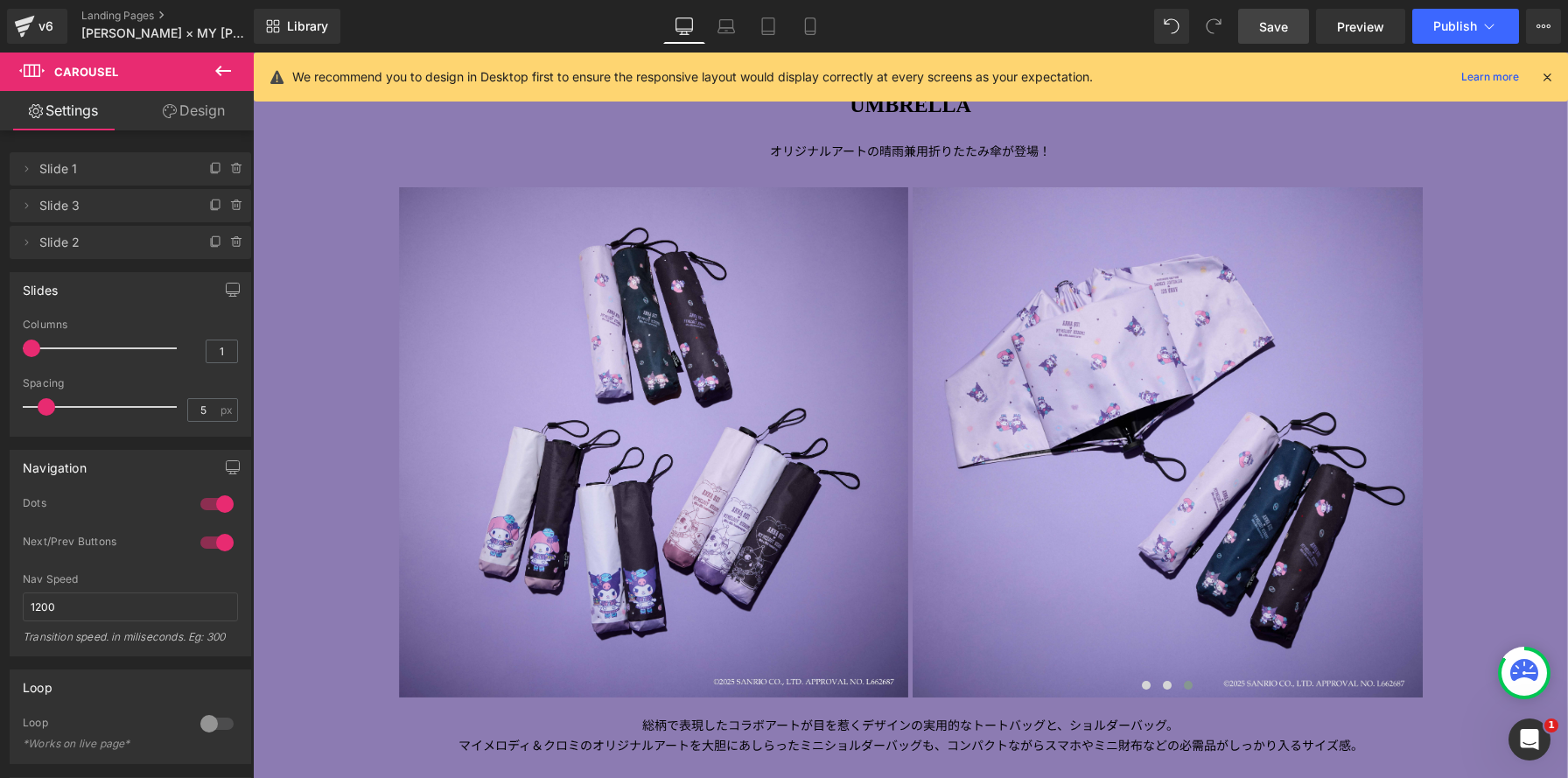
click at [1276, 28] on span "Save" at bounding box center [1273, 27] width 29 height 19
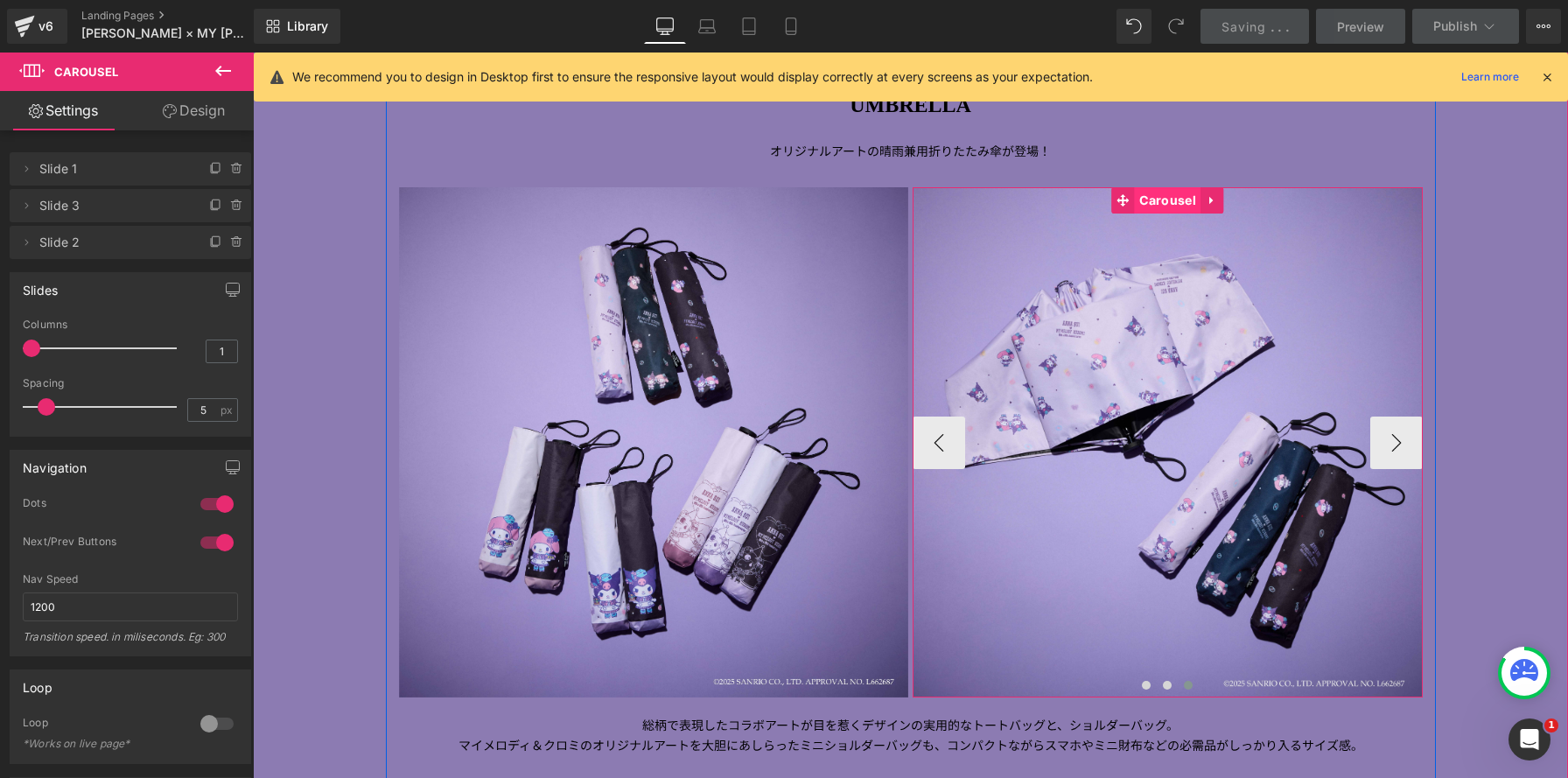
click at [1163, 193] on span "Carousel" at bounding box center [1167, 200] width 65 height 27
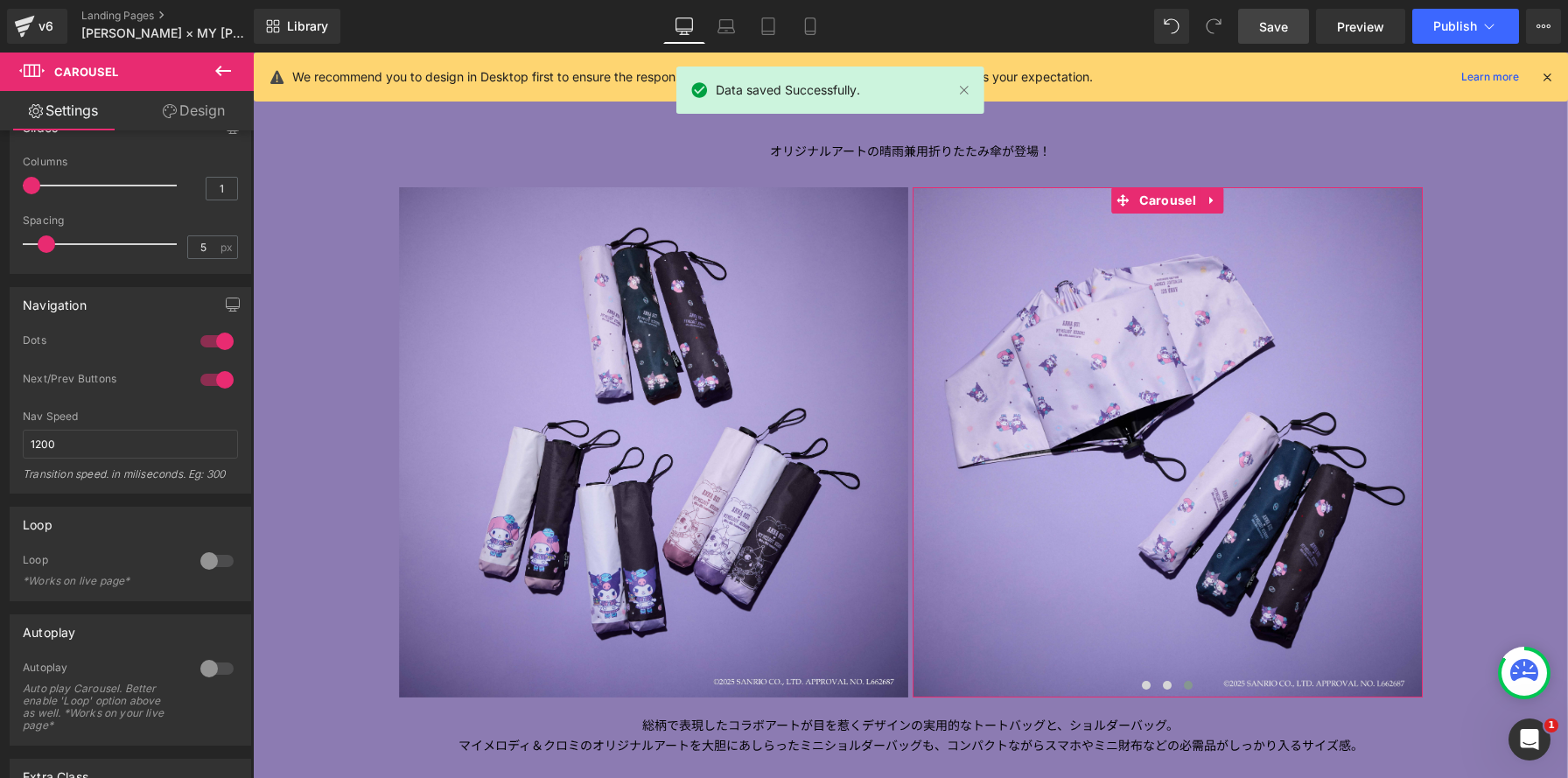
scroll to position [364, 0]
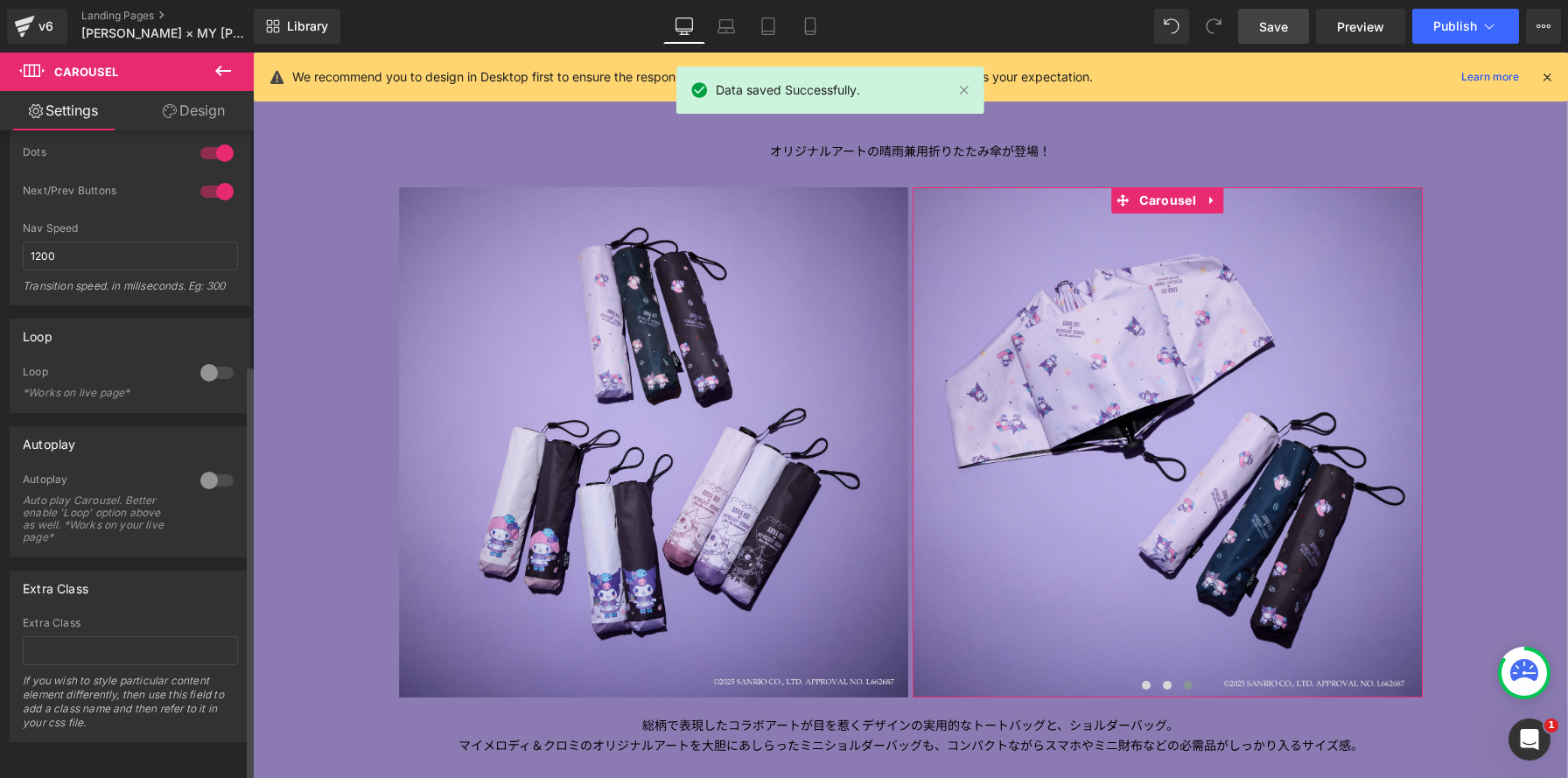
click at [217, 358] on div at bounding box center [217, 372] width 42 height 28
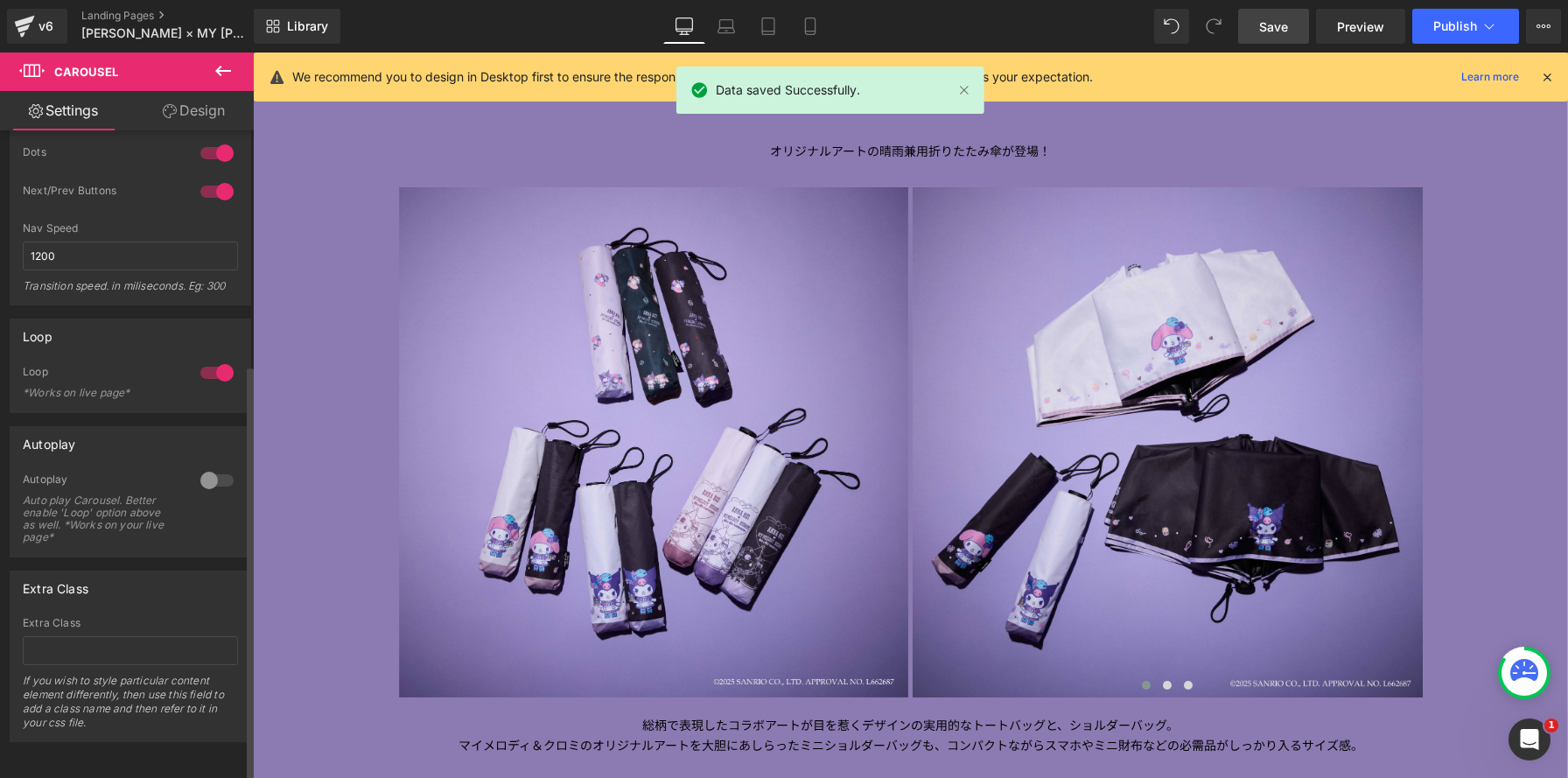
scroll to position [4863, 1315]
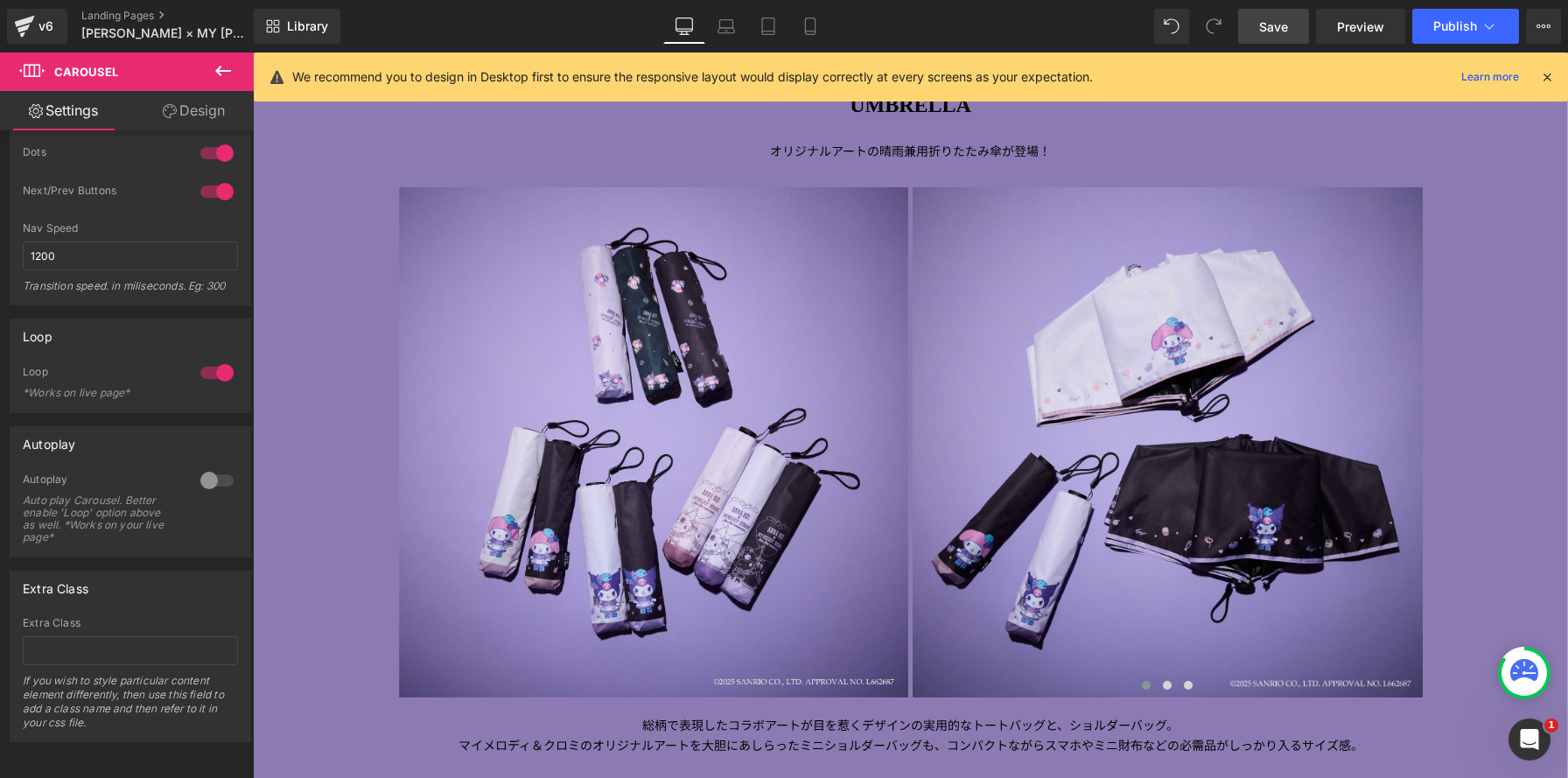
click at [1266, 30] on span "Save" at bounding box center [1273, 27] width 29 height 19
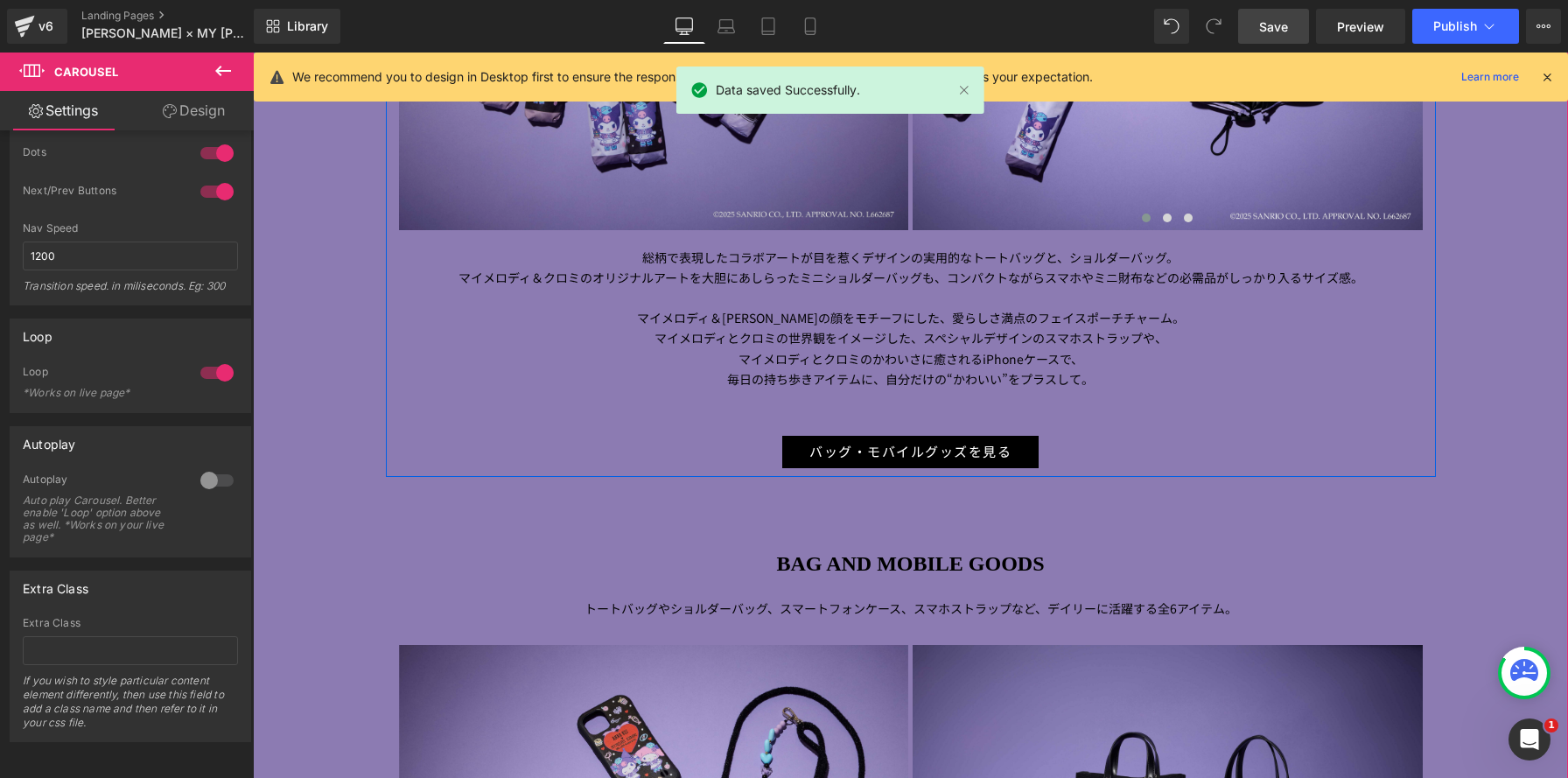
scroll to position [2408, 0]
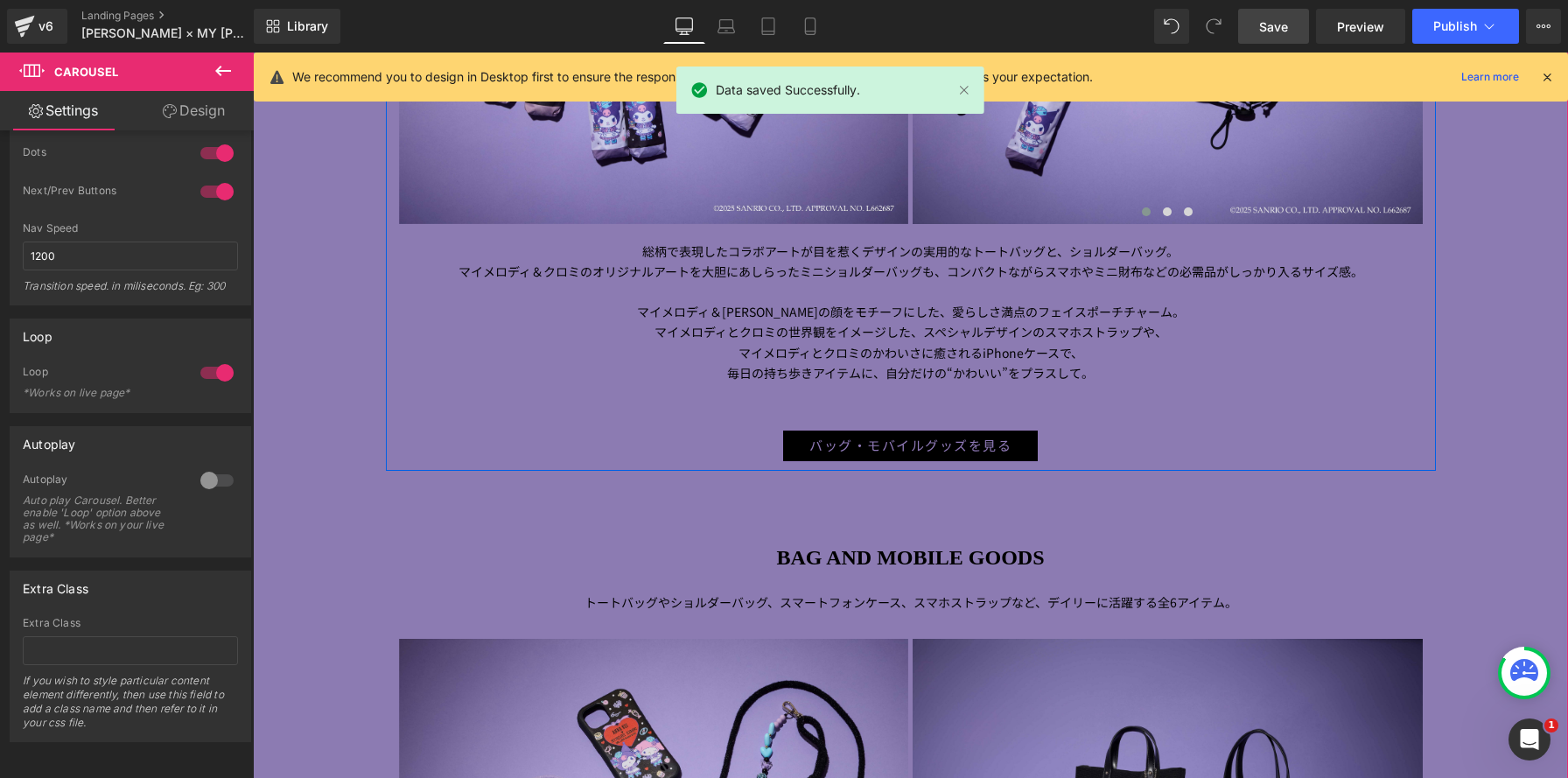
click at [794, 443] on link "バッグ・モバイルグッズを見る" at bounding box center [910, 445] width 256 height 33
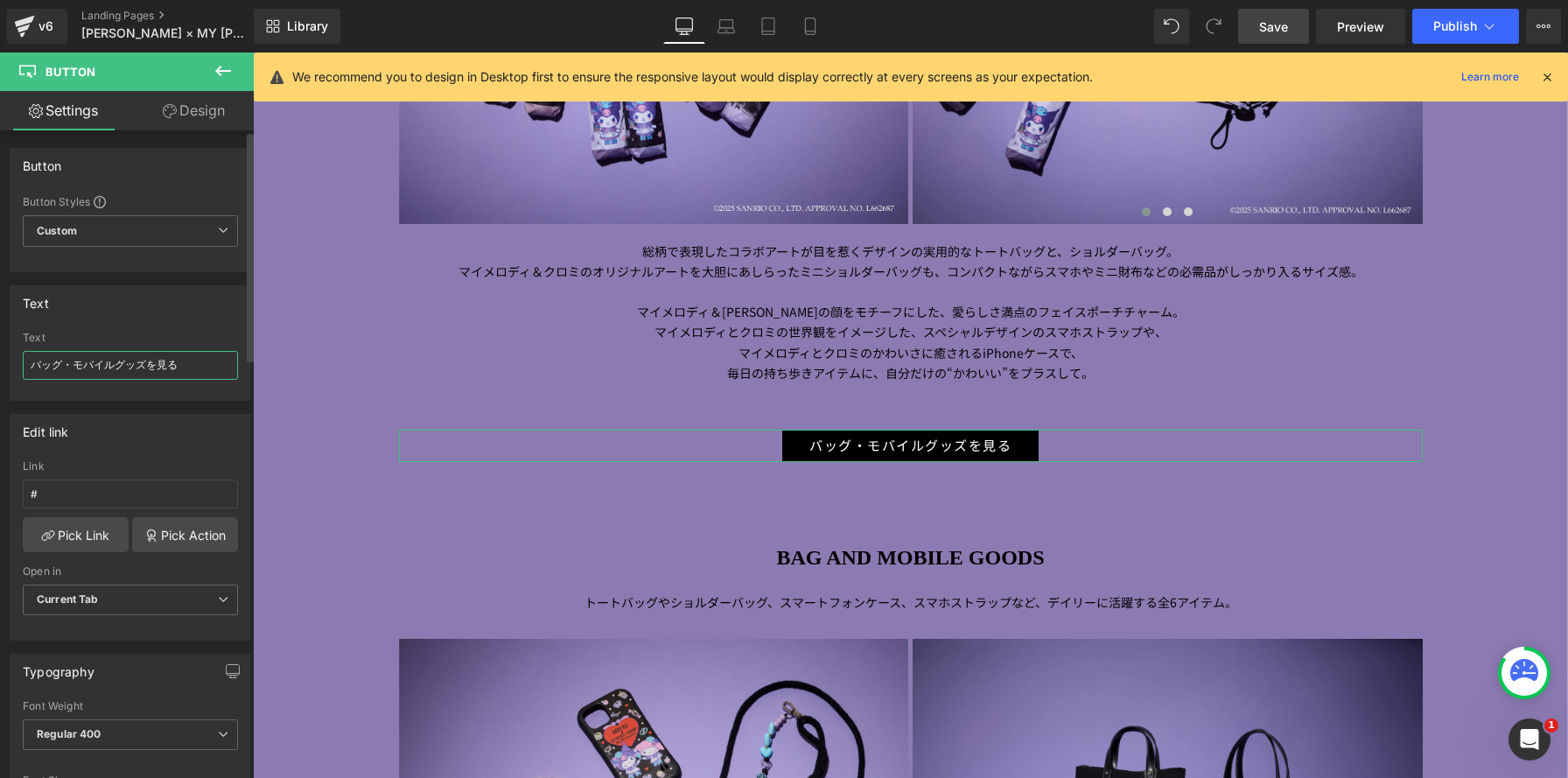
drag, startPoint x: 141, startPoint y: 363, endPoint x: 0, endPoint y: 347, distance: 141.9
click at [0, 347] on div "Text バッグ・モバイルグッズを見る Text バッグ・モバイルグッズを見る" at bounding box center [131, 337] width 261 height 129
type input "傘を見る"
click at [1251, 30] on link "Save" at bounding box center [1274, 26] width 71 height 35
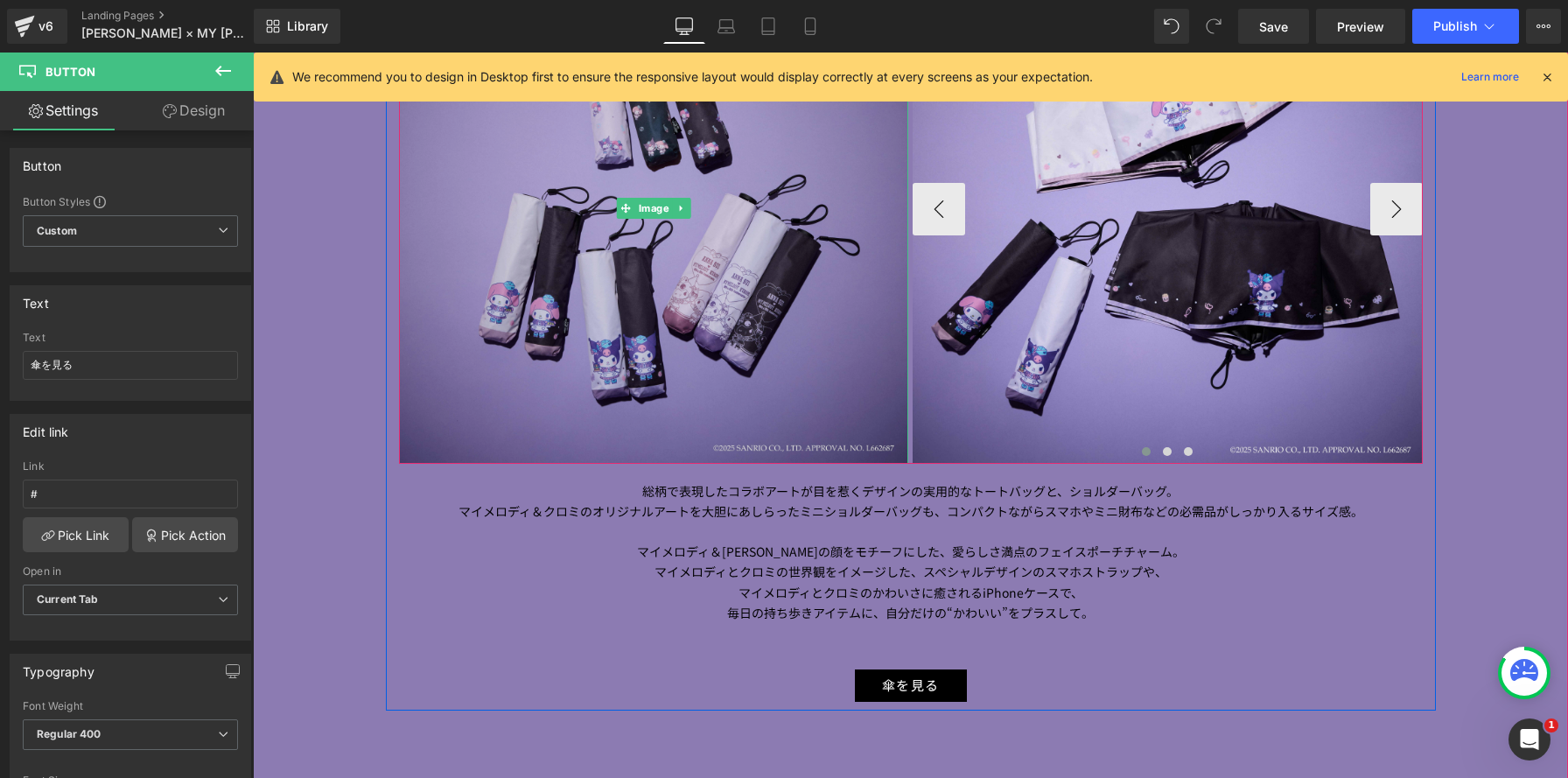
scroll to position [2226, 0]
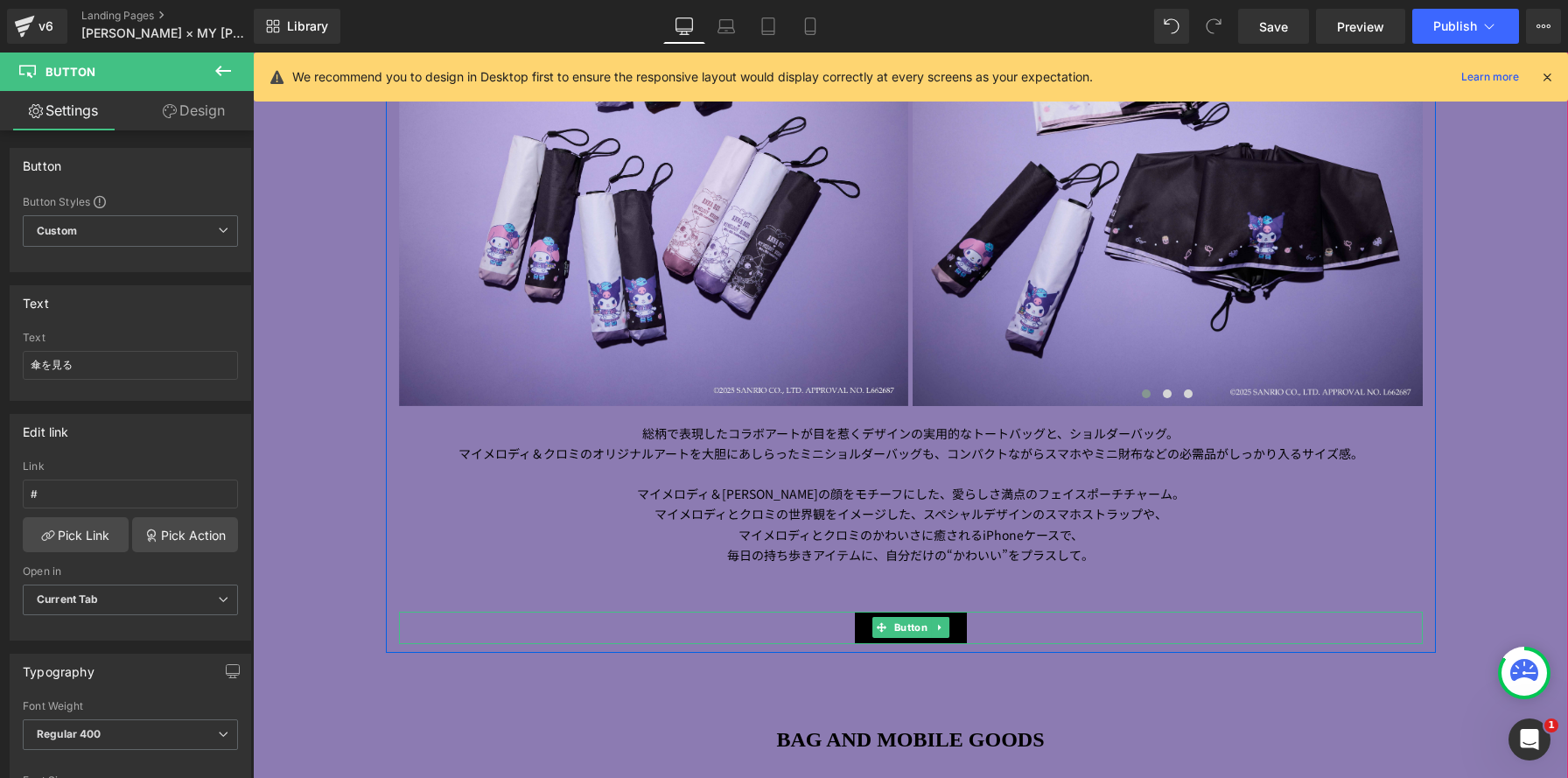
click at [779, 625] on div "傘を見る" at bounding box center [911, 628] width 1024 height 33
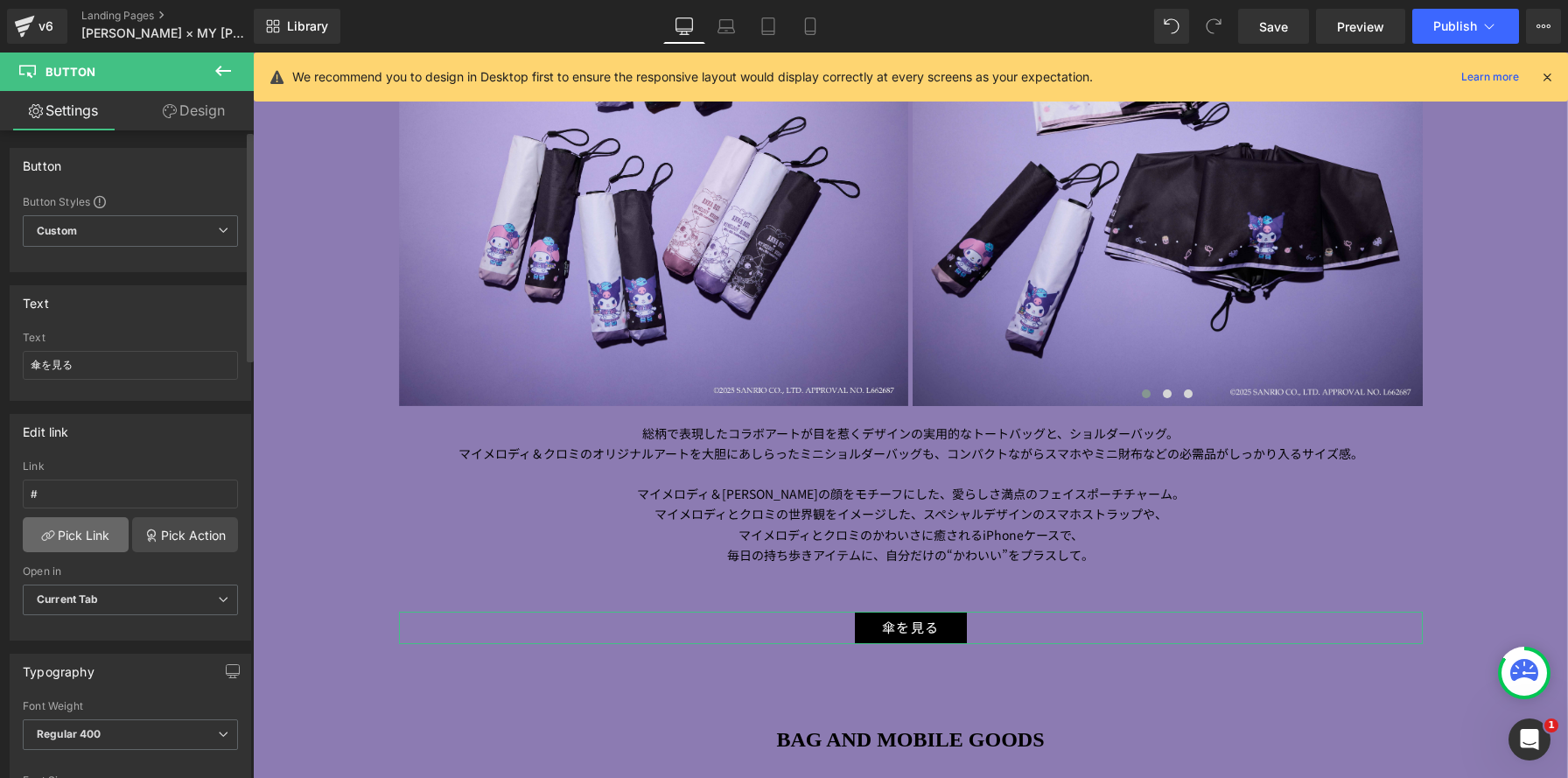
click at [76, 535] on link "Pick Link" at bounding box center [75, 534] width 106 height 35
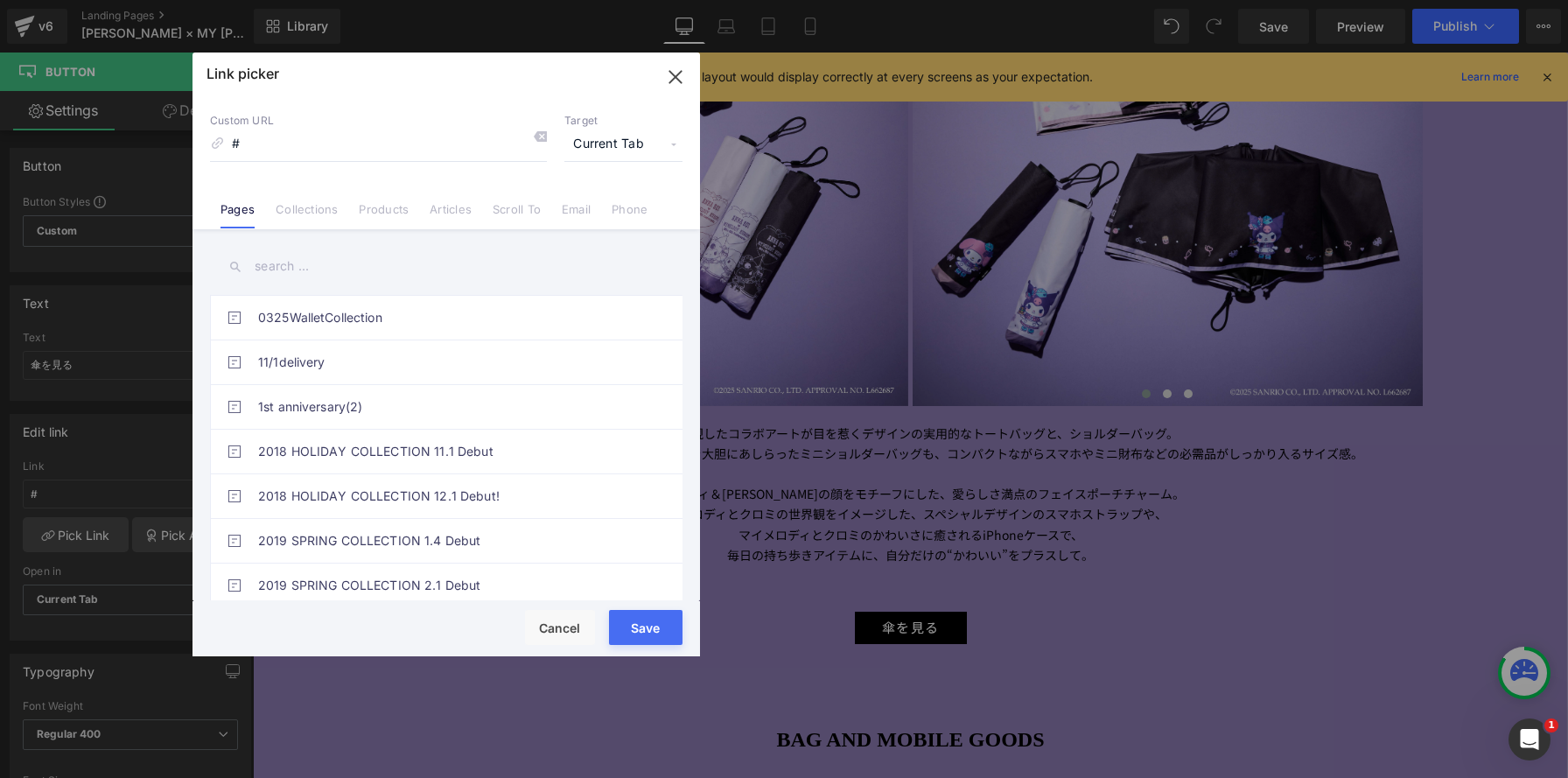
click at [605, 140] on span "Current Tab" at bounding box center [623, 145] width 118 height 34
drag, startPoint x: 604, startPoint y: 198, endPoint x: 472, endPoint y: 213, distance: 132.8
click at [604, 198] on li "New Tab" at bounding box center [623, 207] width 136 height 31
click at [286, 208] on link "Collections" at bounding box center [306, 215] width 62 height 27
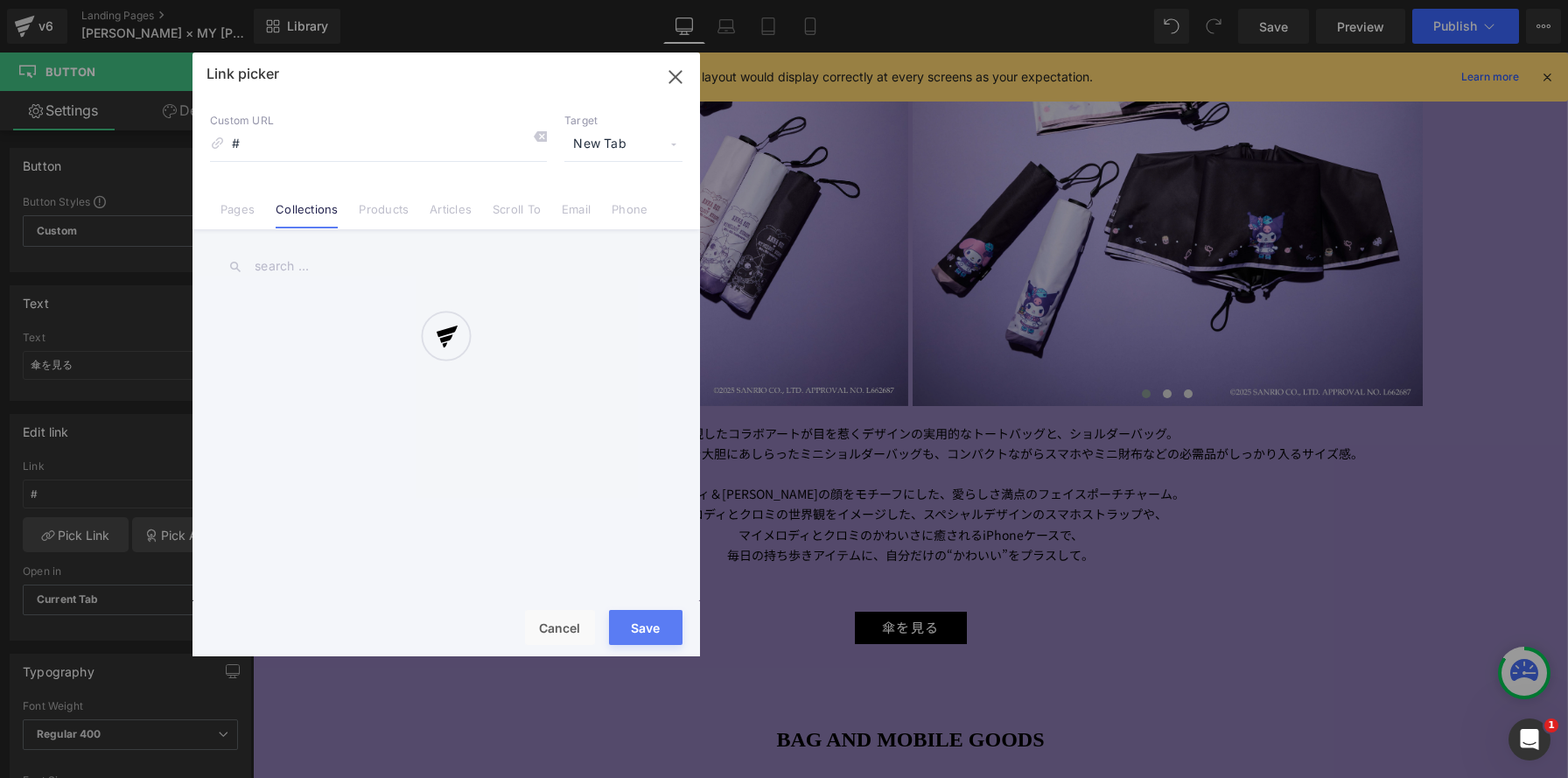
click at [313, 255] on div "Link picker Back to Library Insert Custom URL # Target New Tab Current Tab New …" at bounding box center [445, 354] width 508 height 604
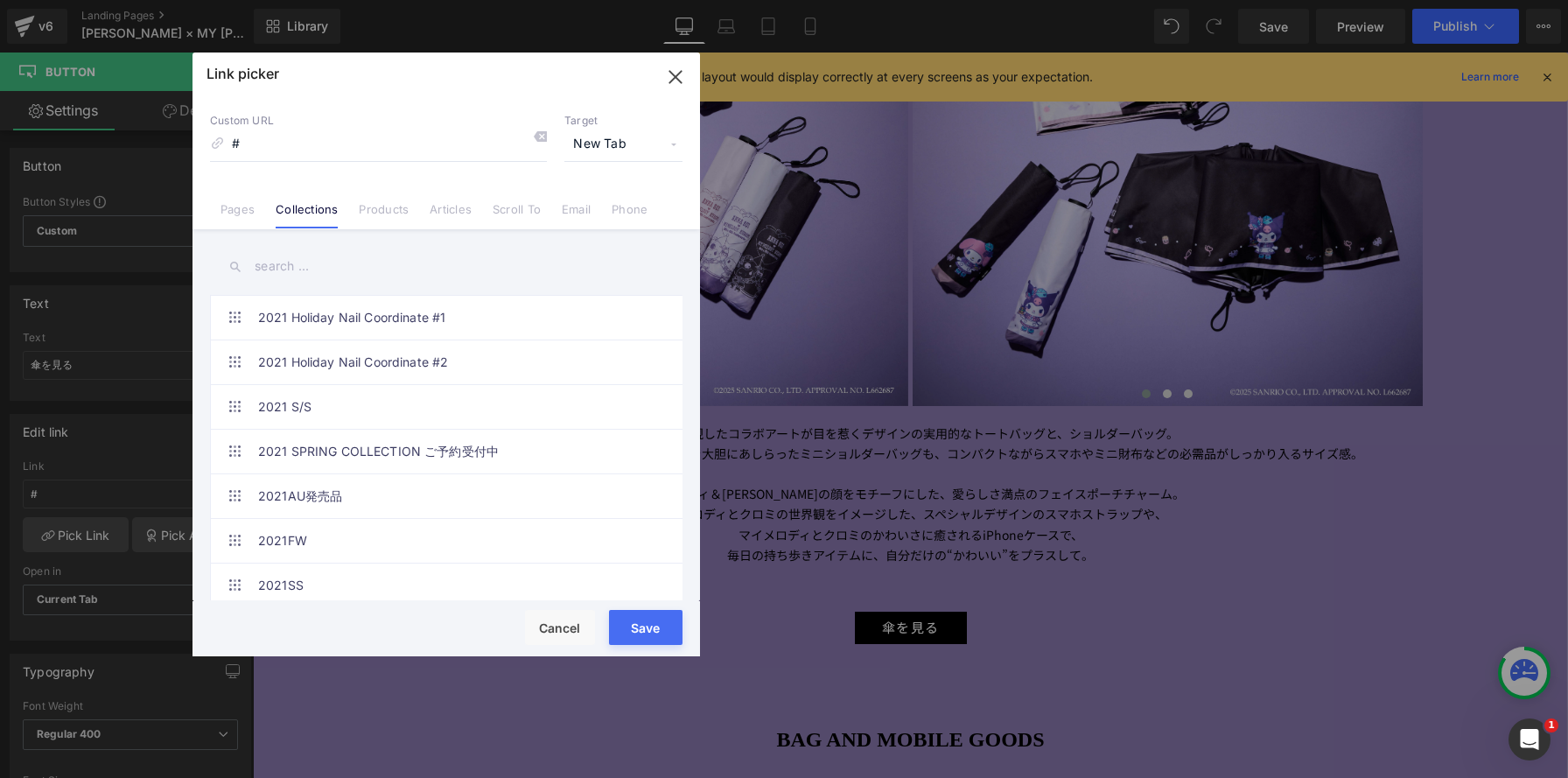
click at [313, 255] on input "text" at bounding box center [445, 266] width 472 height 40
paste input "[PERSON_NAME] × MY [PERSON_NAME]"
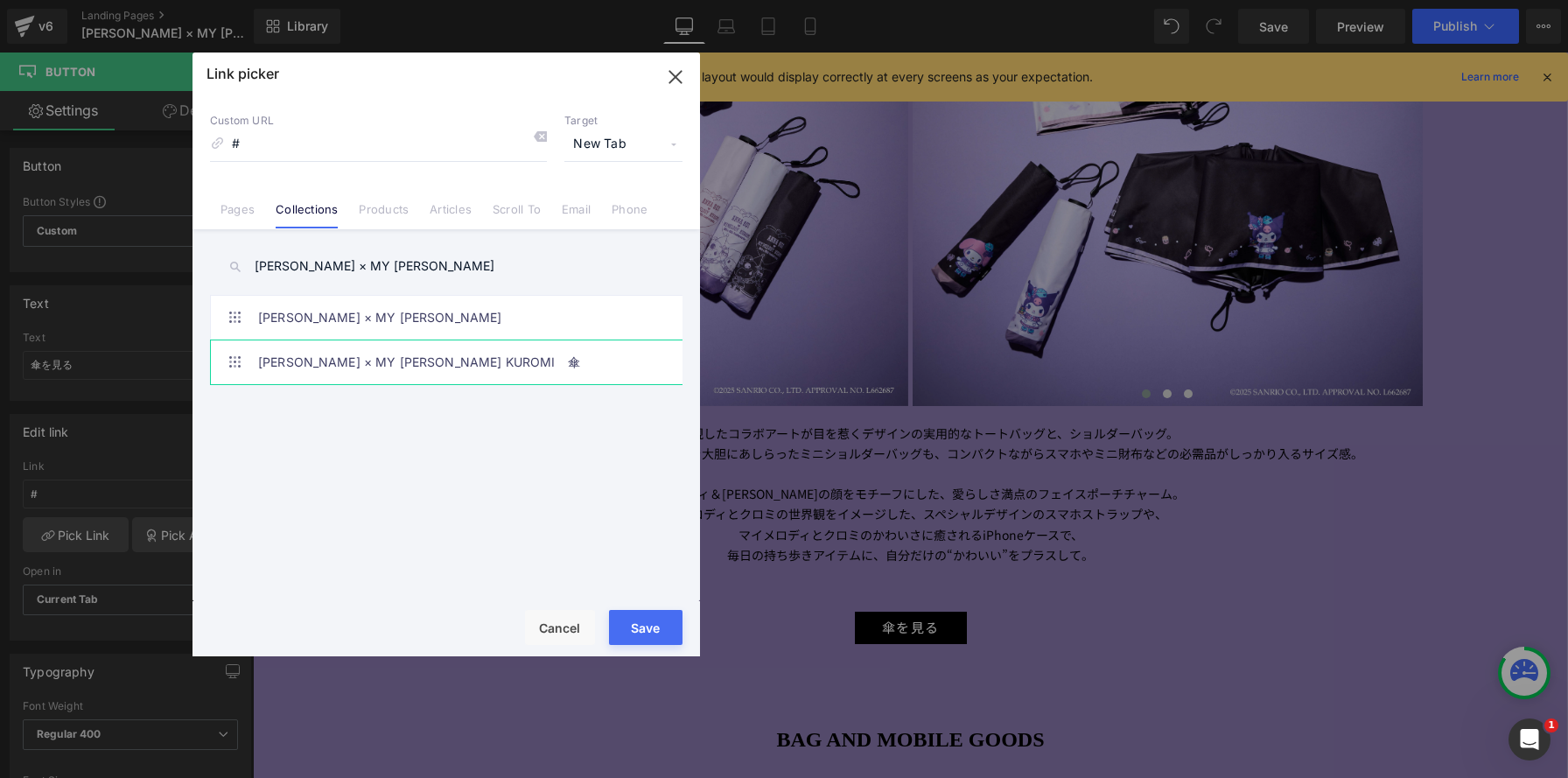
type input "[PERSON_NAME] × MY [PERSON_NAME]"
drag, startPoint x: 483, startPoint y: 354, endPoint x: 581, endPoint y: 470, distance: 151.9
click at [483, 354] on link "[PERSON_NAME] × MY [PERSON_NAME] KUROMI　傘" at bounding box center [450, 362] width 385 height 44
type input "/collections/anna-sui-my-melody-kuromi-傘"
click at [659, 629] on button "Save" at bounding box center [645, 627] width 73 height 35
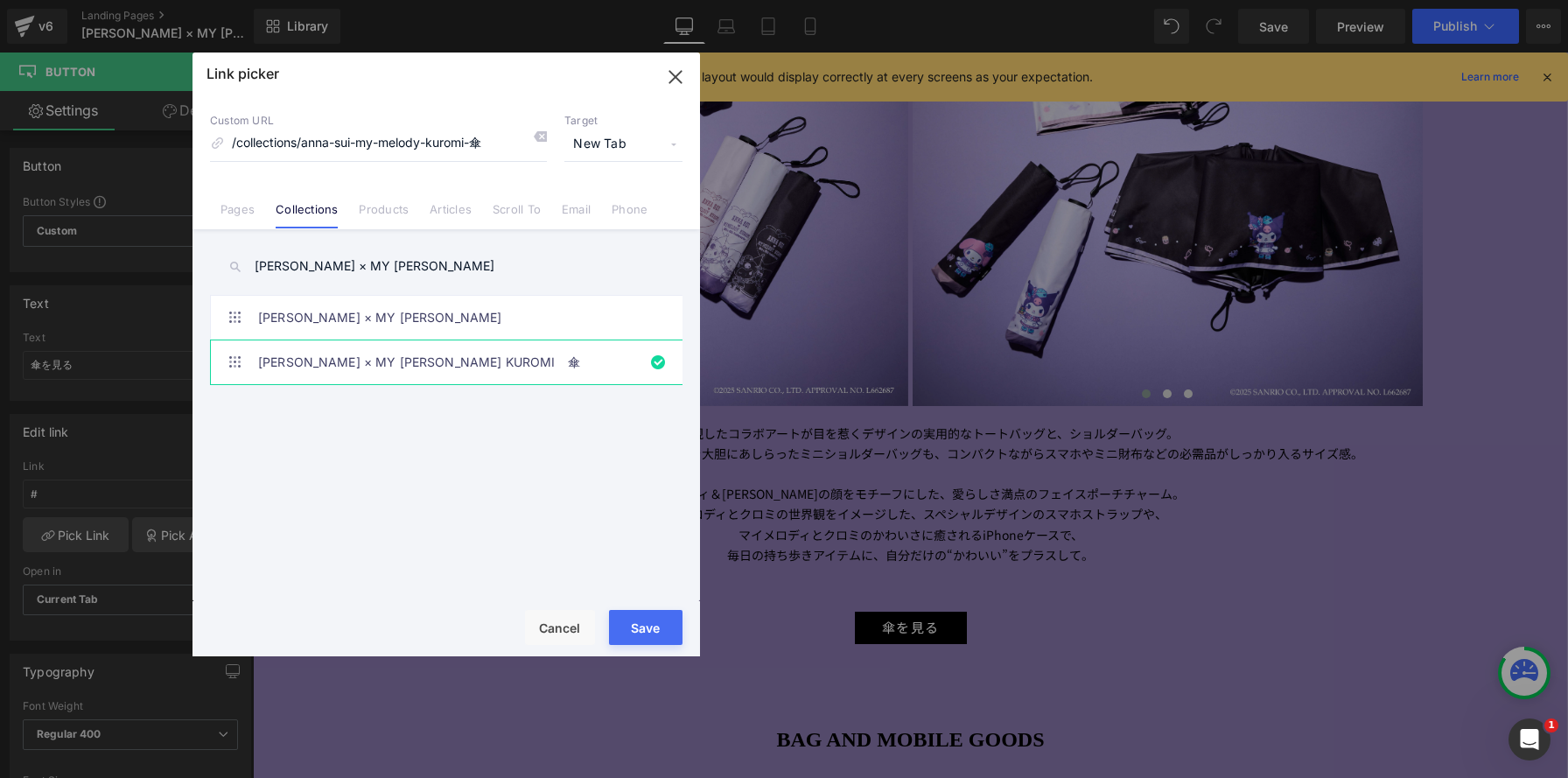
type input "/collections/anna-sui-my-melody-kuromi-傘"
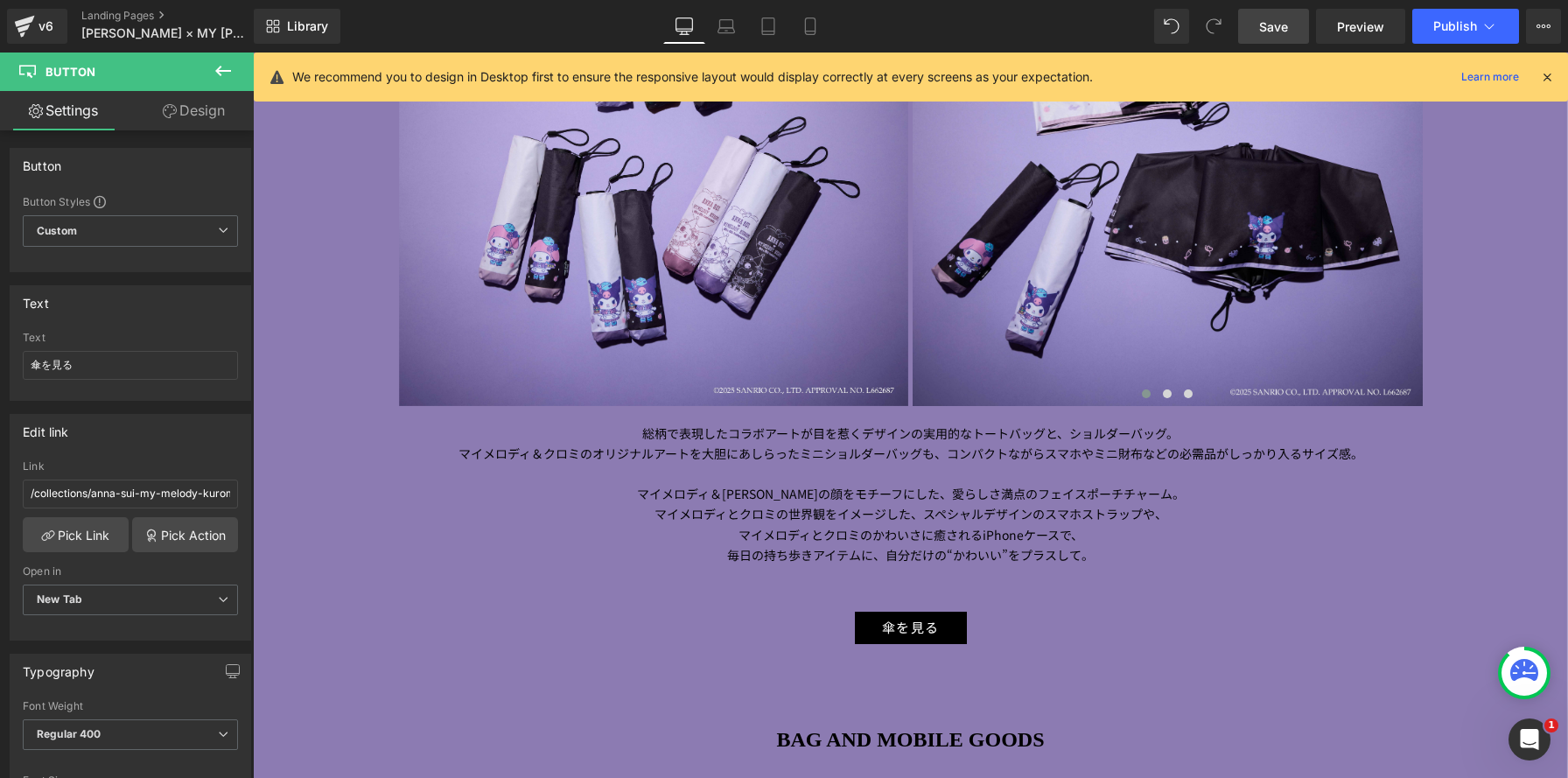
click at [1275, 37] on link "Save" at bounding box center [1274, 26] width 71 height 35
drag, startPoint x: 775, startPoint y: 492, endPoint x: 1097, endPoint y: 555, distance: 328.1
click at [775, 492] on span "マイメロディ＆[PERSON_NAME]の顔をモチーフにした、愛らしさ満点のフェイスポーチチャーム。" at bounding box center [910, 494] width 547 height 18
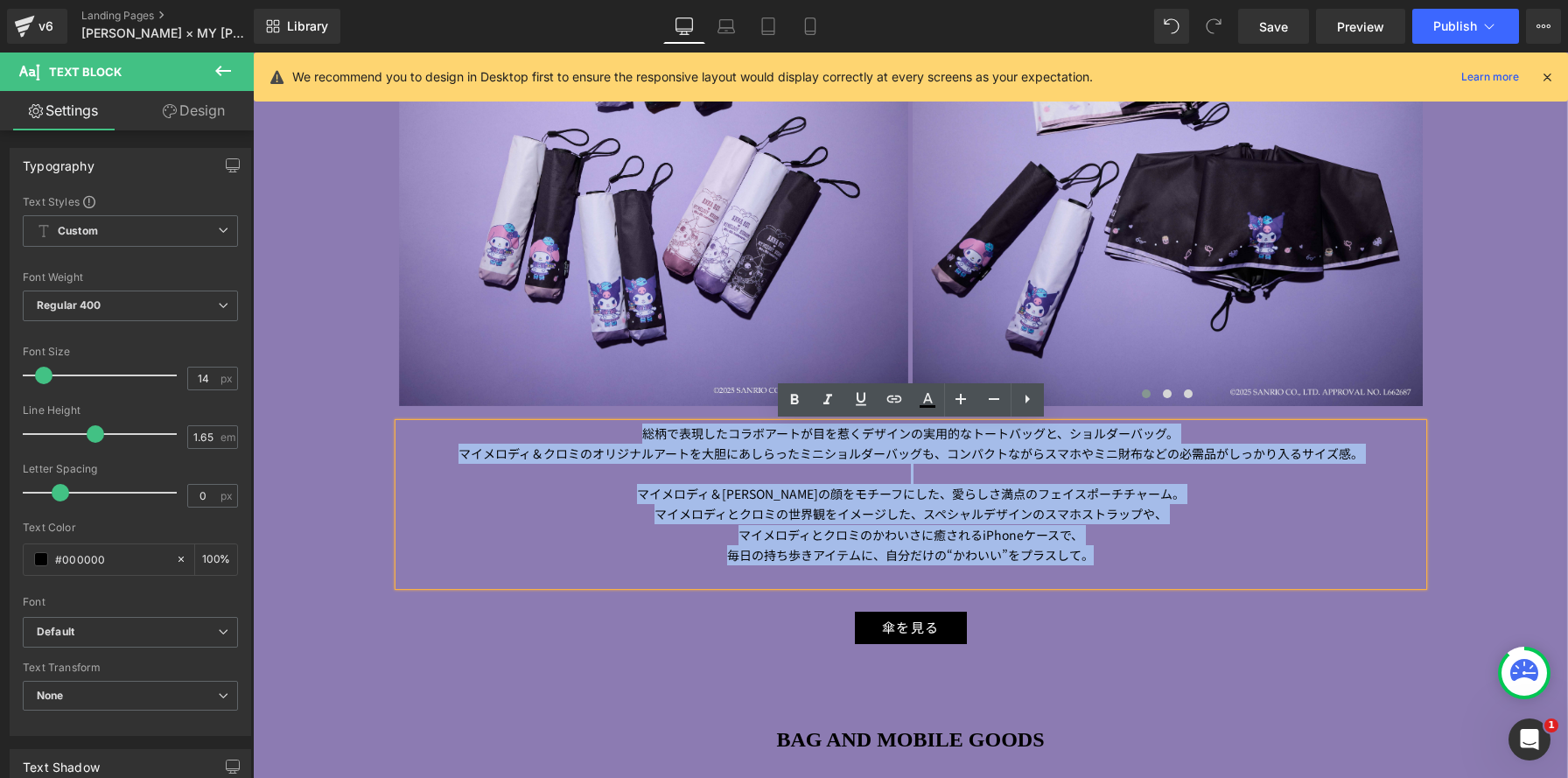
drag, startPoint x: 1126, startPoint y: 560, endPoint x: 611, endPoint y: 431, distance: 530.9
click at [611, 431] on div "総柄で表現したコラボアートが目を惹くデザインの 実用的な トートバッグと、 ショルダーバッグ。 マイメロディ＆クロミのオリジナルアートを大胆にあしらったミニシ…" at bounding box center [911, 504] width 1024 height 161
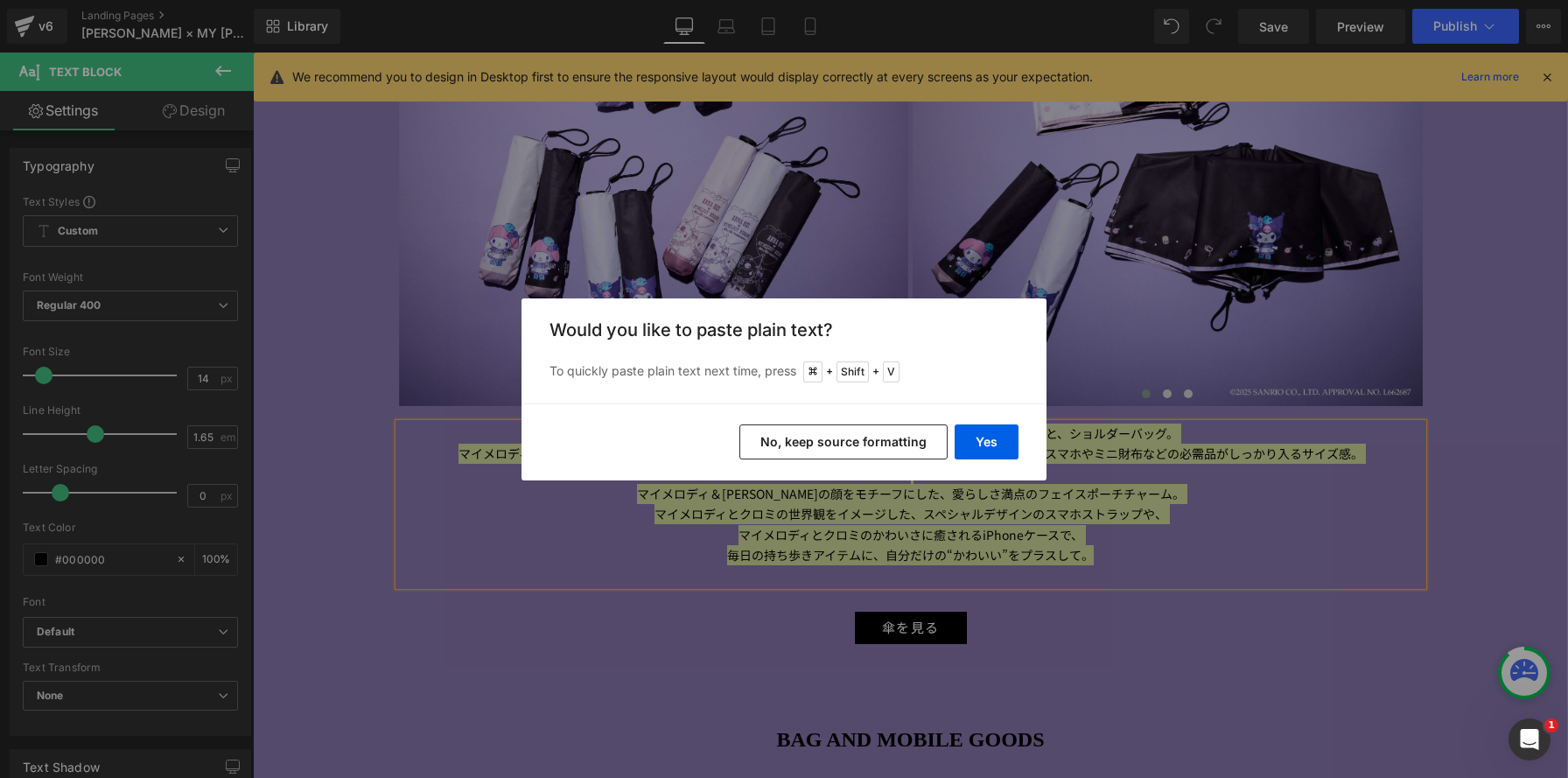
click at [915, 441] on button "No, keep source formatting" at bounding box center [843, 441] width 208 height 35
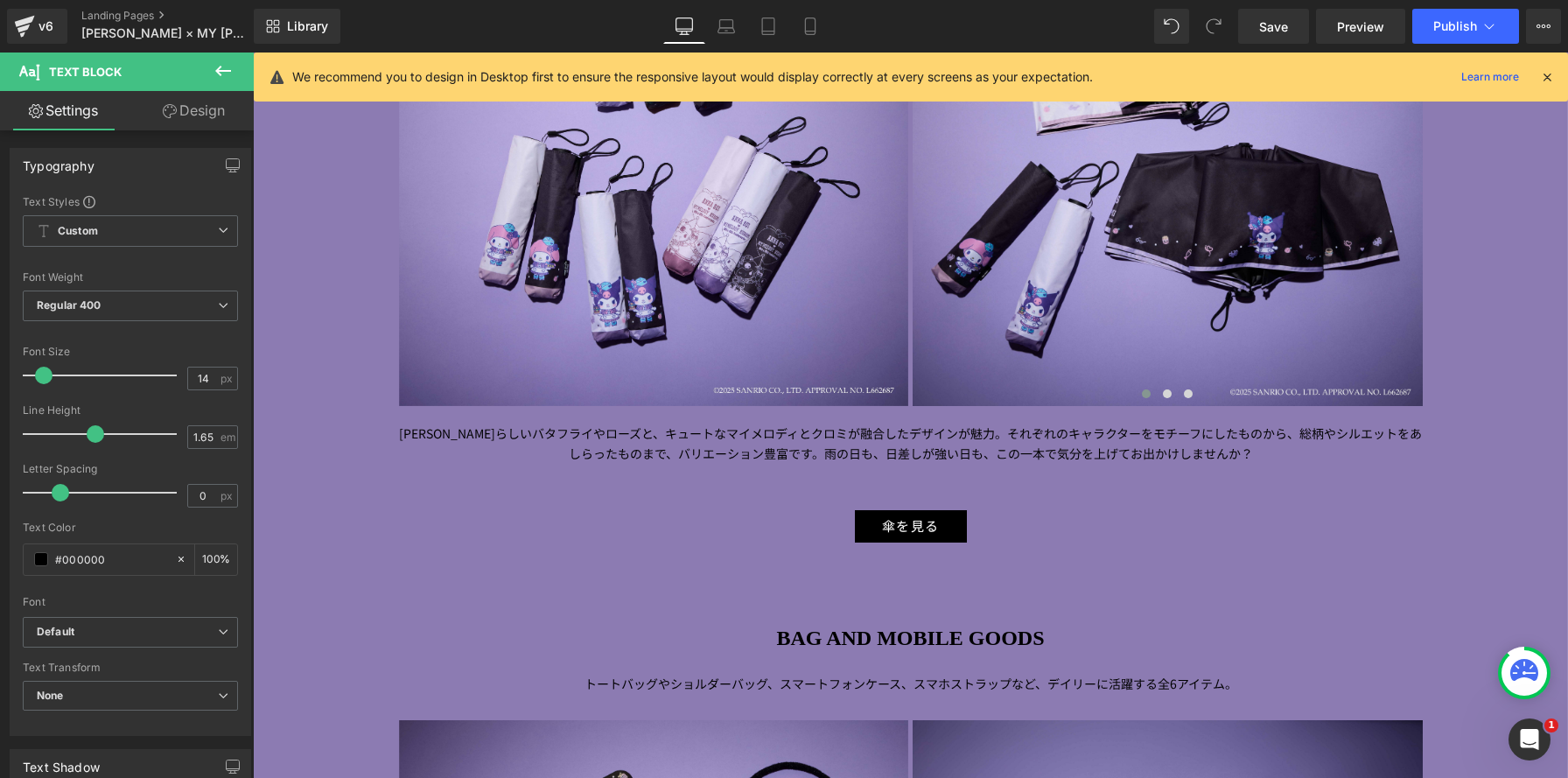
scroll to position [8, 9]
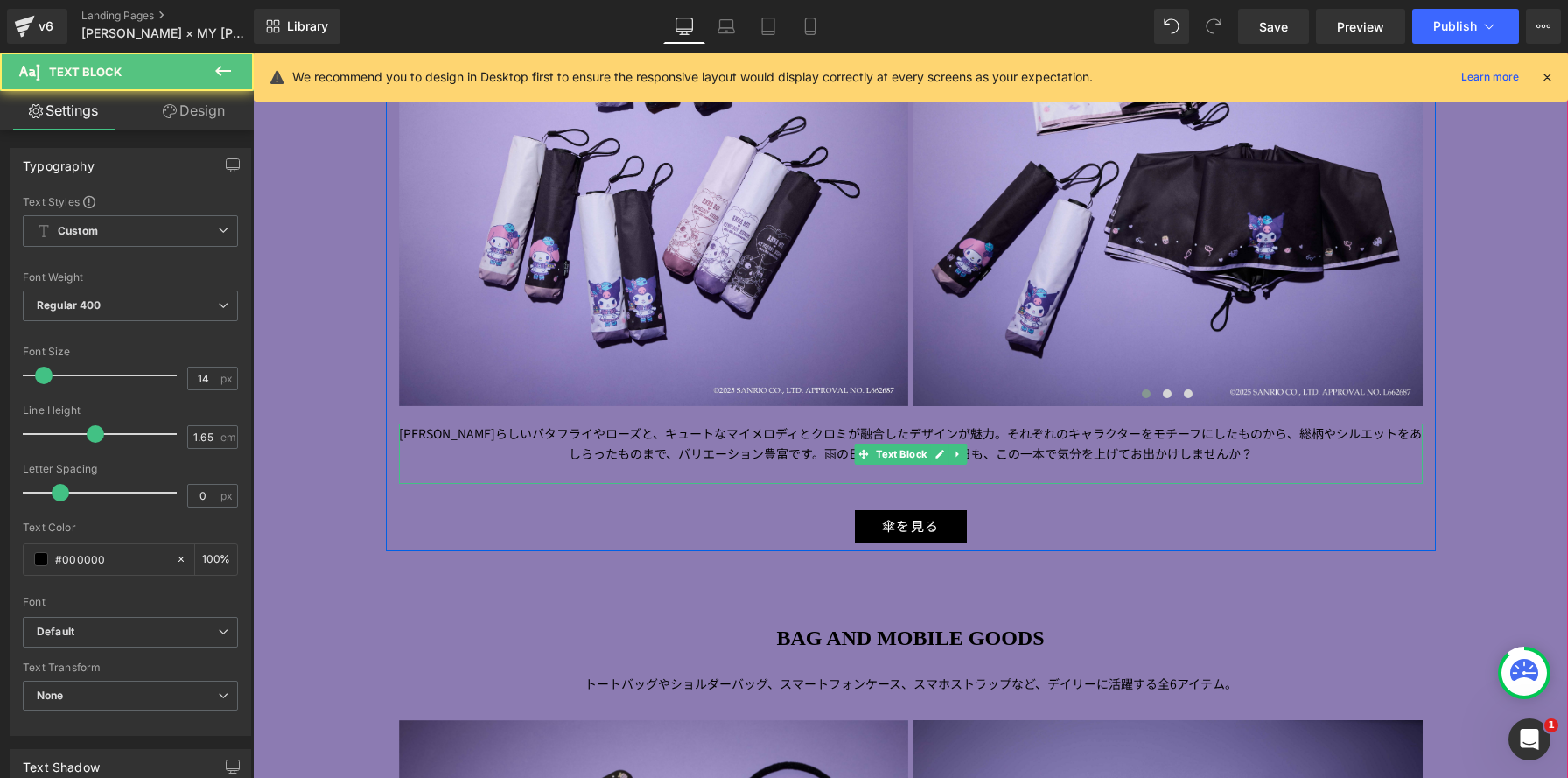
click at [969, 434] on p "[PERSON_NAME]らしいバタフライやローズと、キュートなマイメロディとクロミが融合したデザインが魅力。それぞれのキャラクターをモチーフにしたものから、…" at bounding box center [911, 443] width 1024 height 41
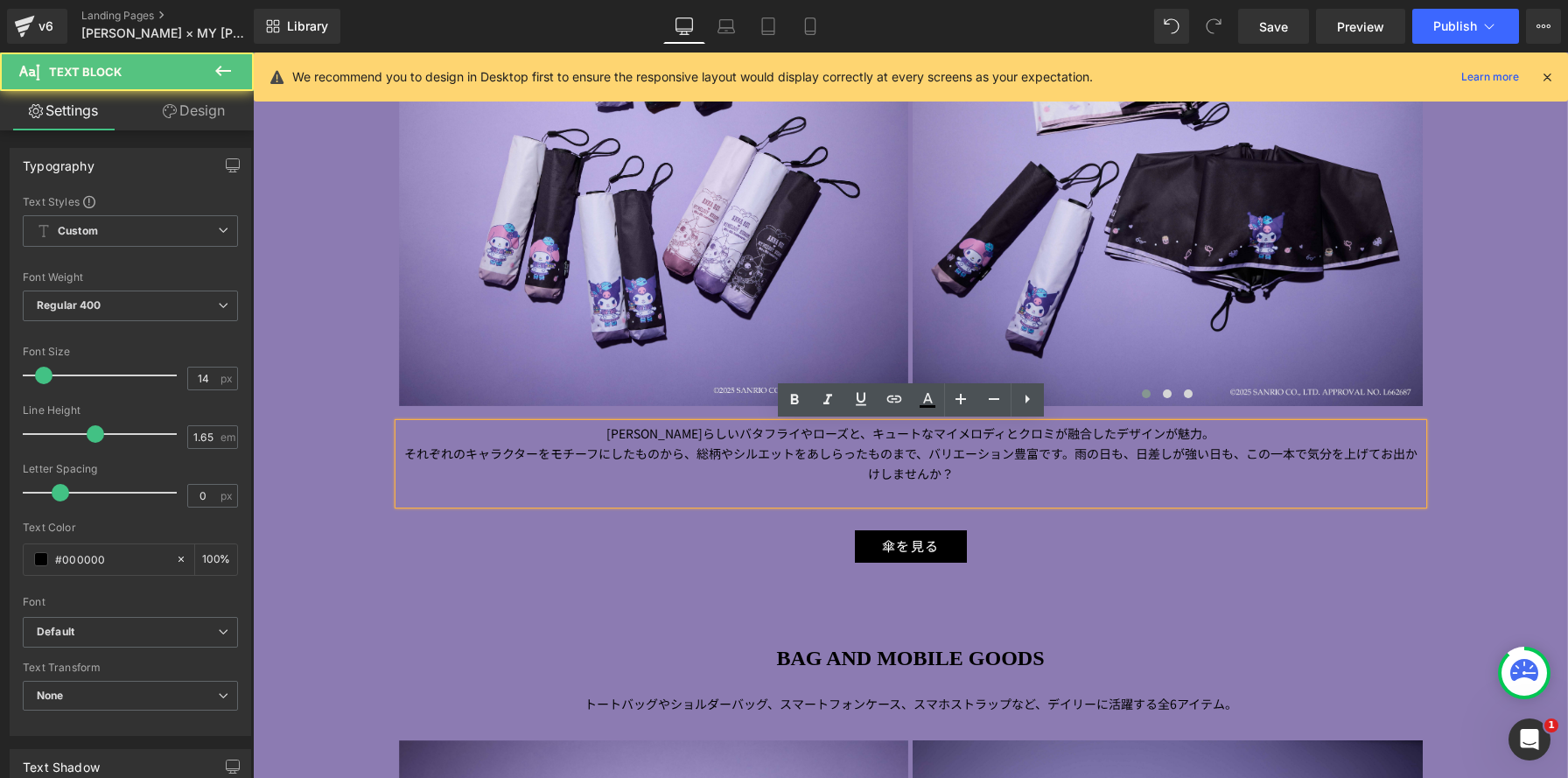
scroll to position [4783, 1315]
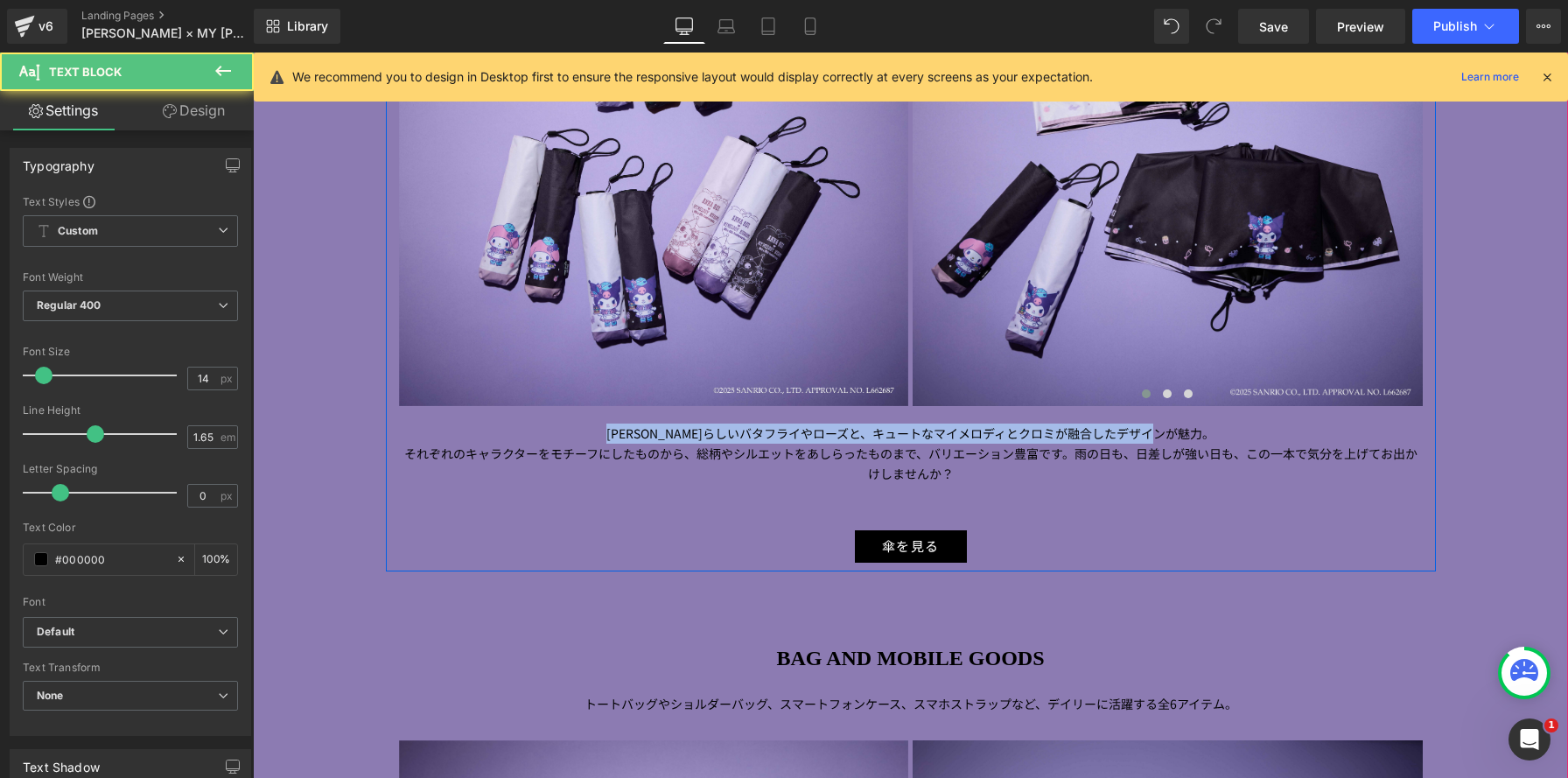
drag, startPoint x: 1217, startPoint y: 435, endPoint x: 638, endPoint y: 413, distance: 579.4
click at [638, 413] on div "UMBRELLA Heading オリジナルアートの晴雨兼用折りたたみ傘が登場！ Text Block Image Image Image Image ‹ ›…" at bounding box center [911, 179] width 1050 height 765
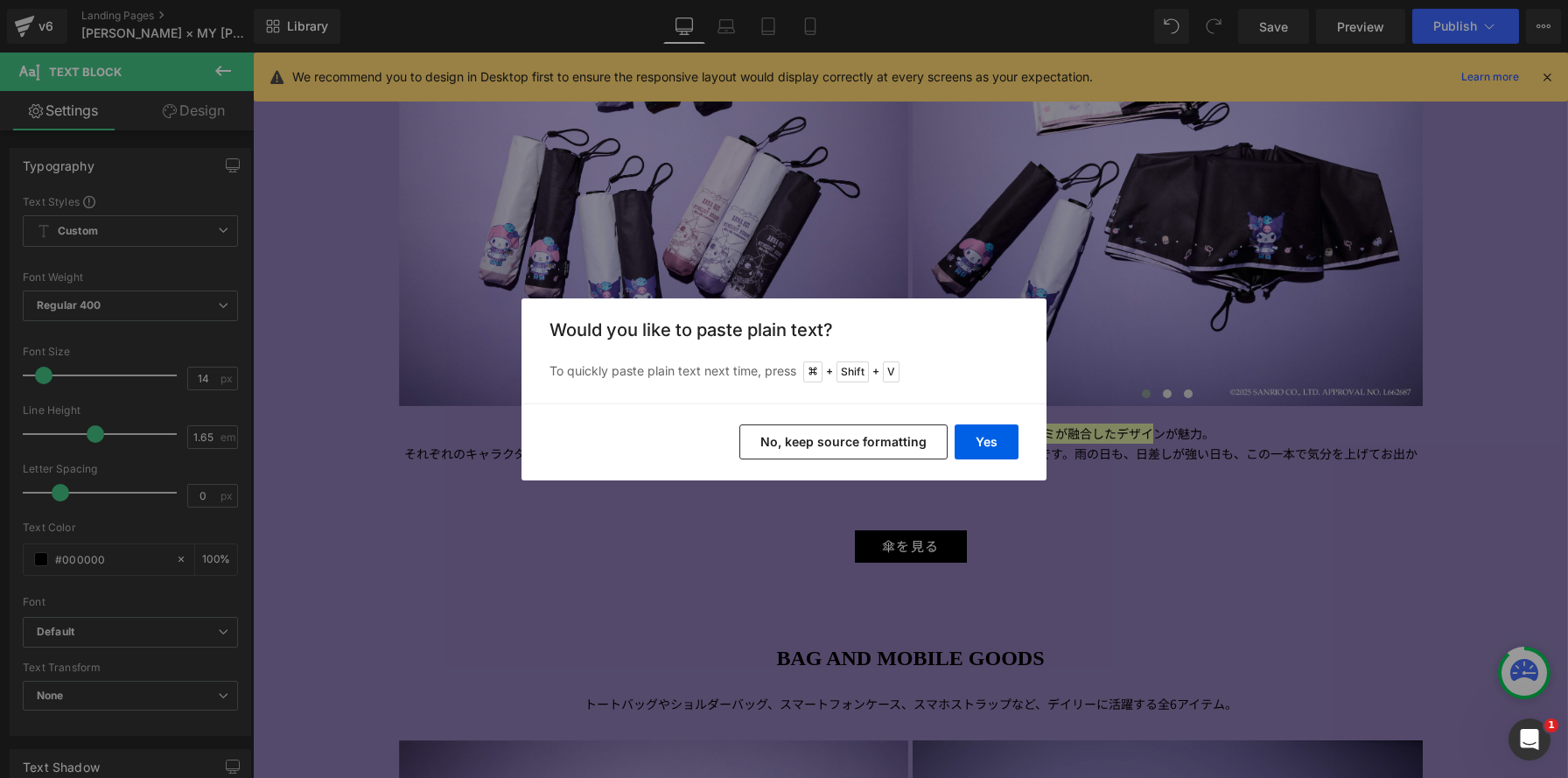
click at [818, 448] on button "No, keep source formatting" at bounding box center [843, 441] width 208 height 35
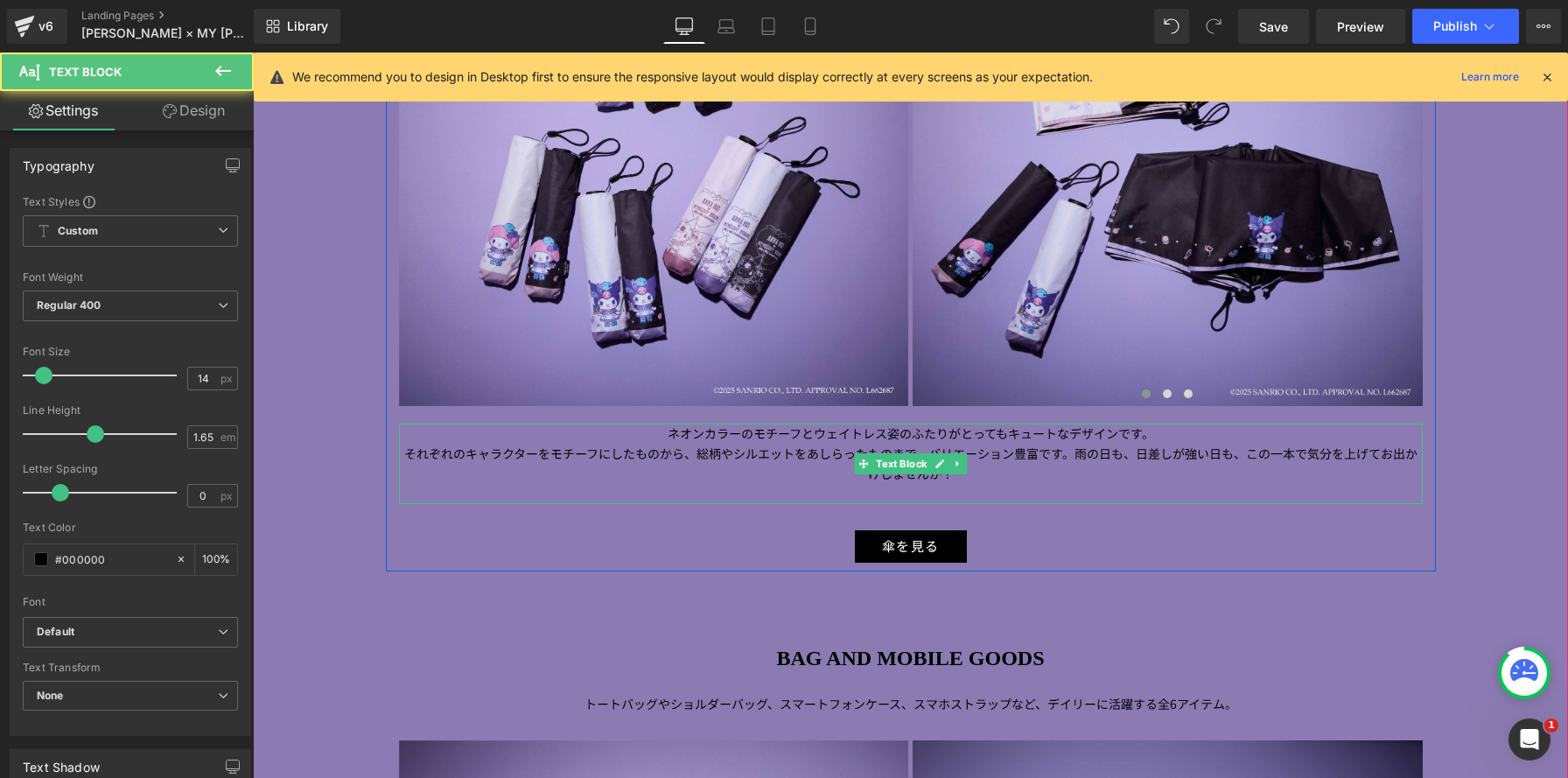
click at [1140, 434] on p "ネオンカラーのモチーフとウェイトレス姿のふたりがとってもキュートなデザインです。" at bounding box center [911, 434] width 1024 height 20
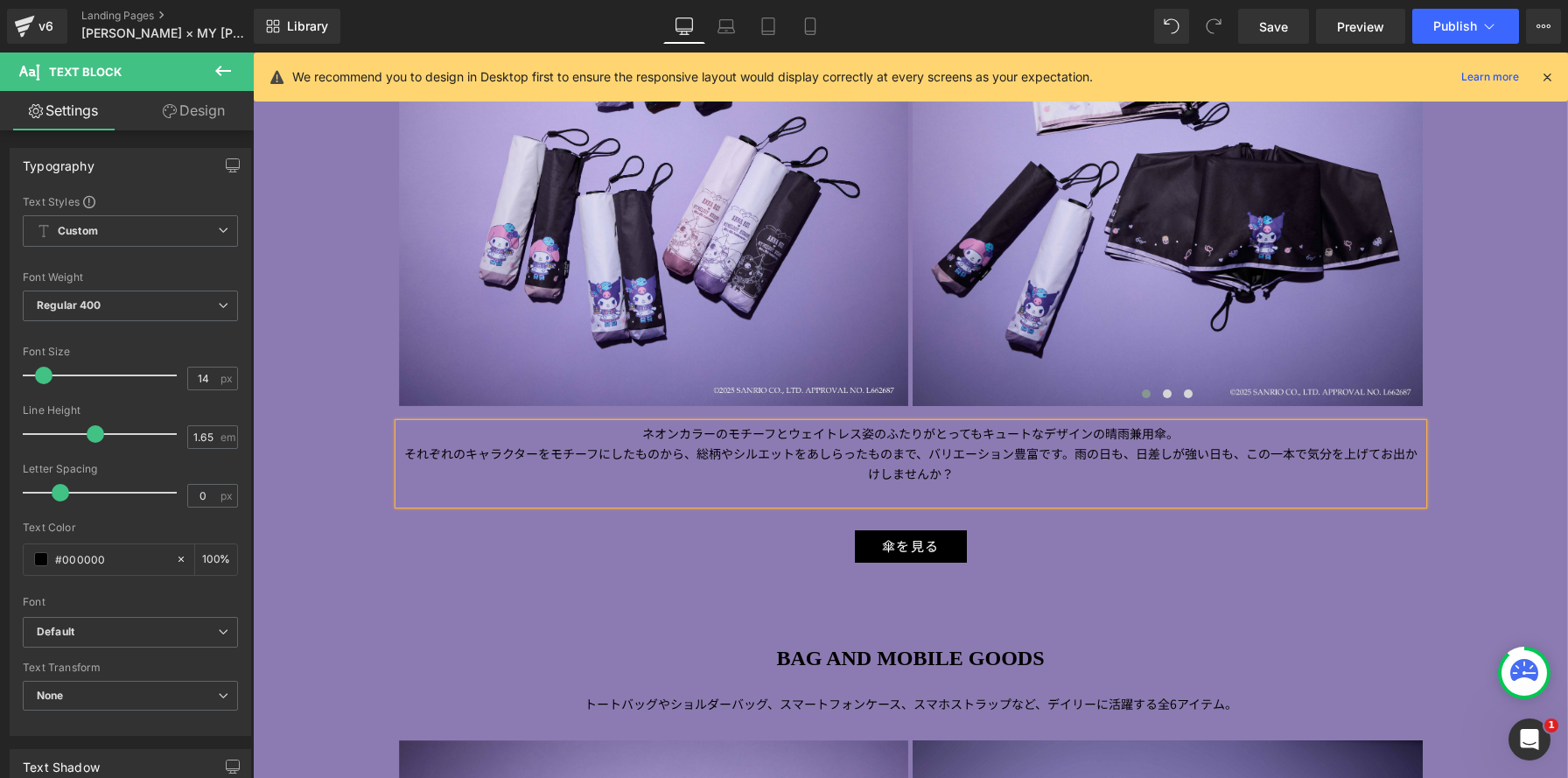
click at [1055, 452] on p "それぞれのキャラクターをモチーフにしたものから、総柄やシルエットをあしらったものまで、バリエーション豊富です。雨の日も、日差しが強い日も、この一本で気分を上げ…" at bounding box center [911, 463] width 1024 height 41
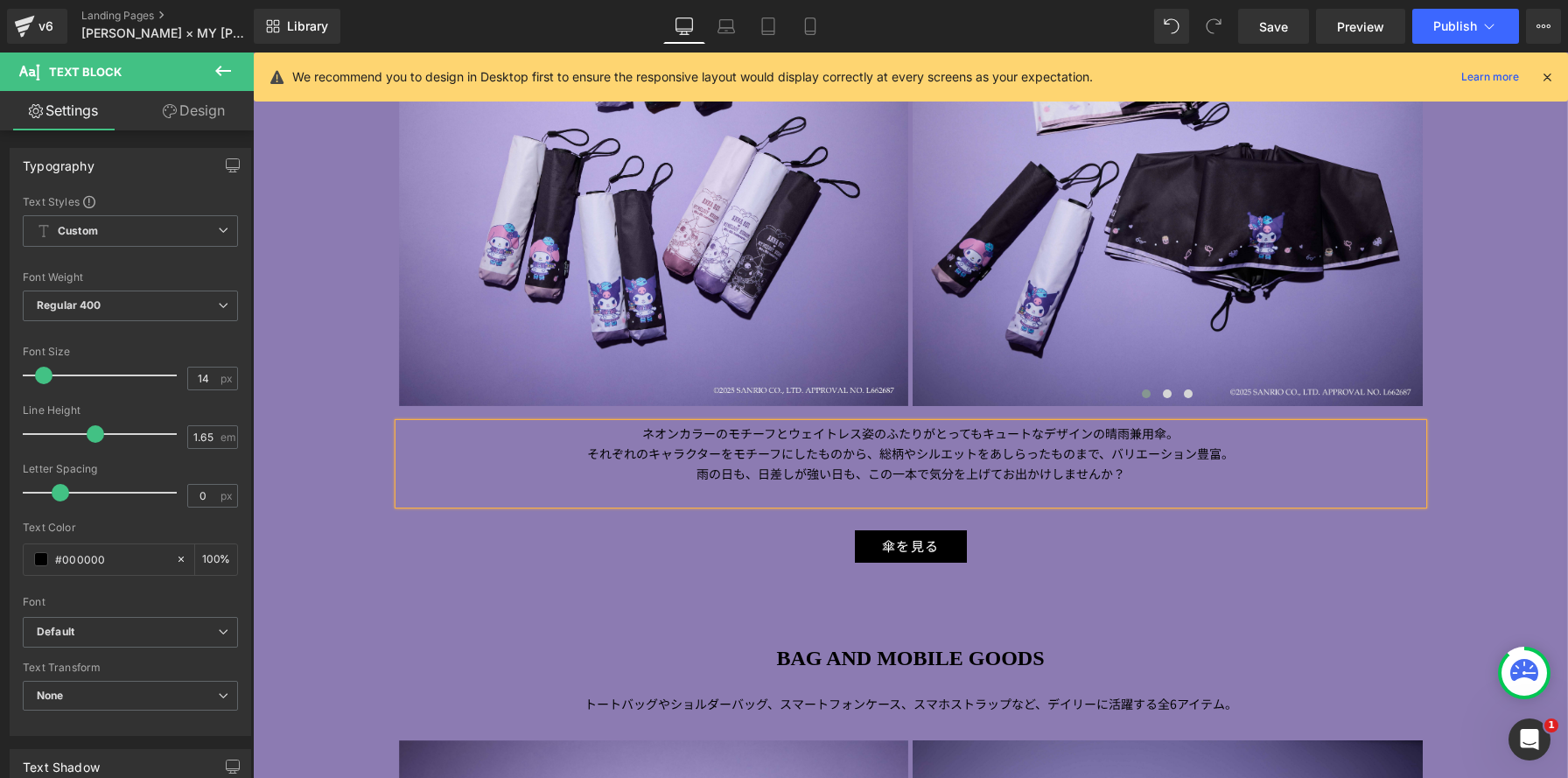
click at [1122, 477] on p "雨の日も、日差しが強い日も、この一本で気分を上げてお出かけしませんか？" at bounding box center [911, 473] width 1024 height 20
click at [884, 503] on p at bounding box center [911, 494] width 1024 height 20
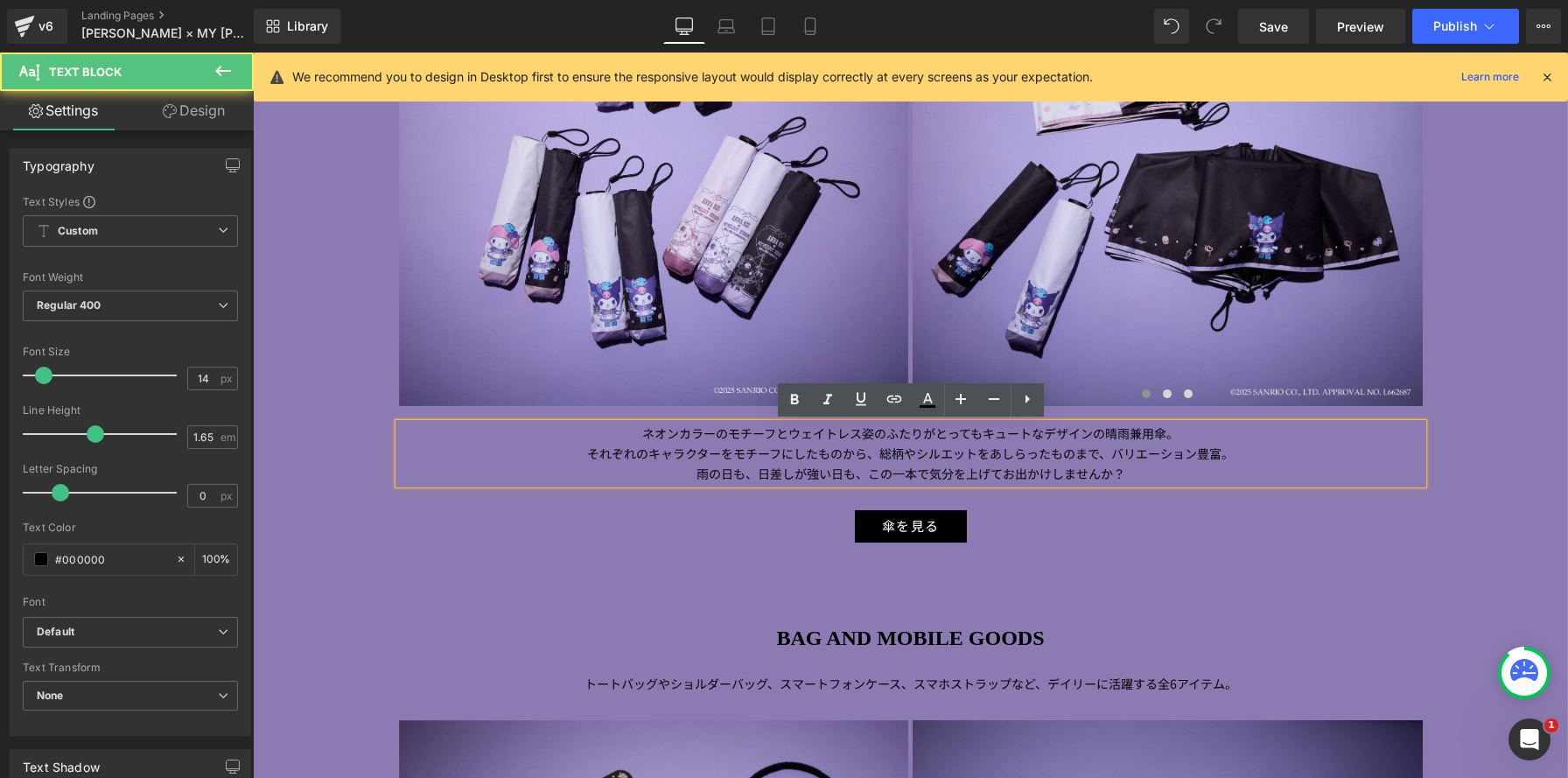
scroll to position [4762, 1315]
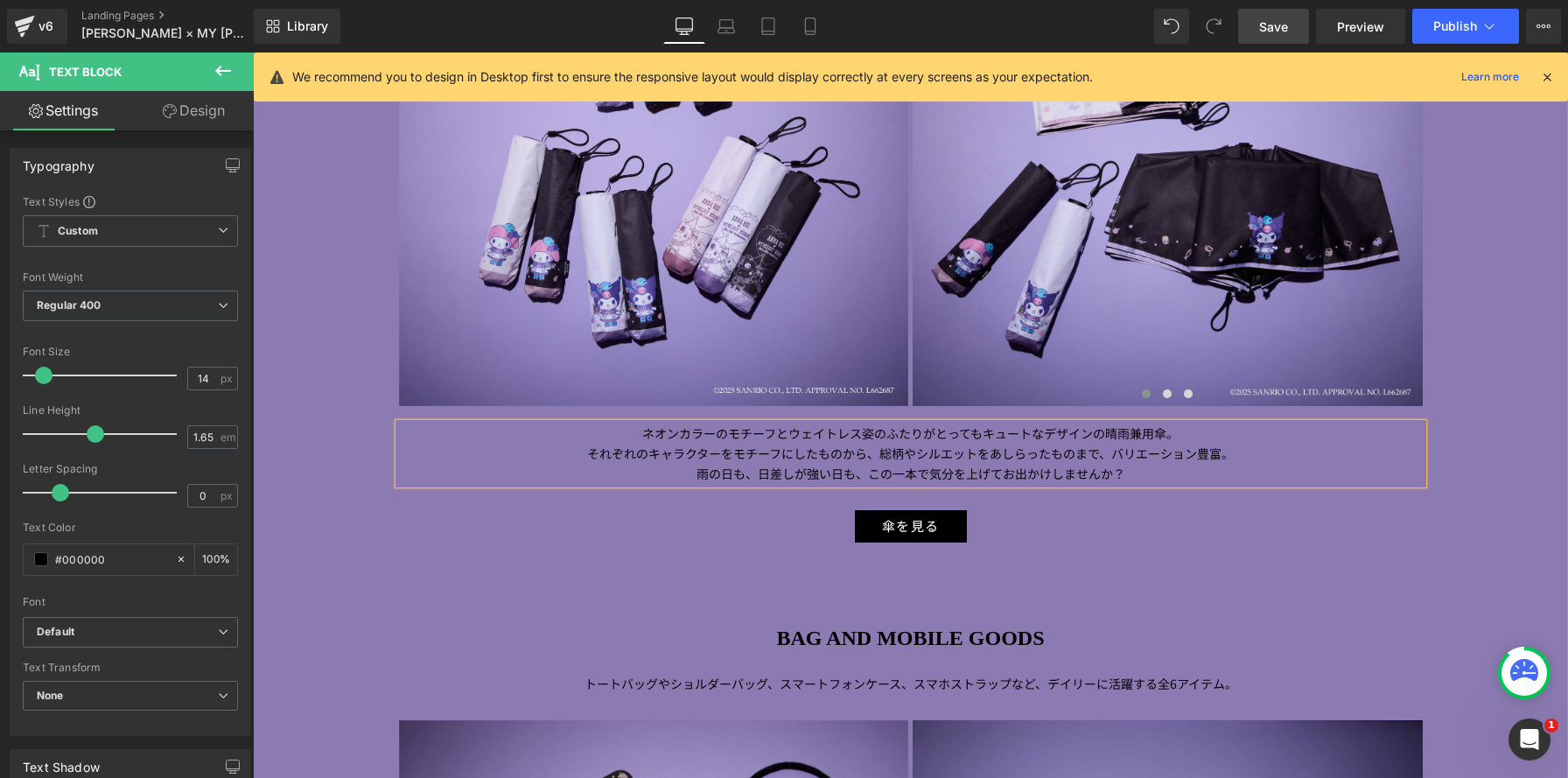
click at [1267, 31] on span "Save" at bounding box center [1273, 27] width 29 height 19
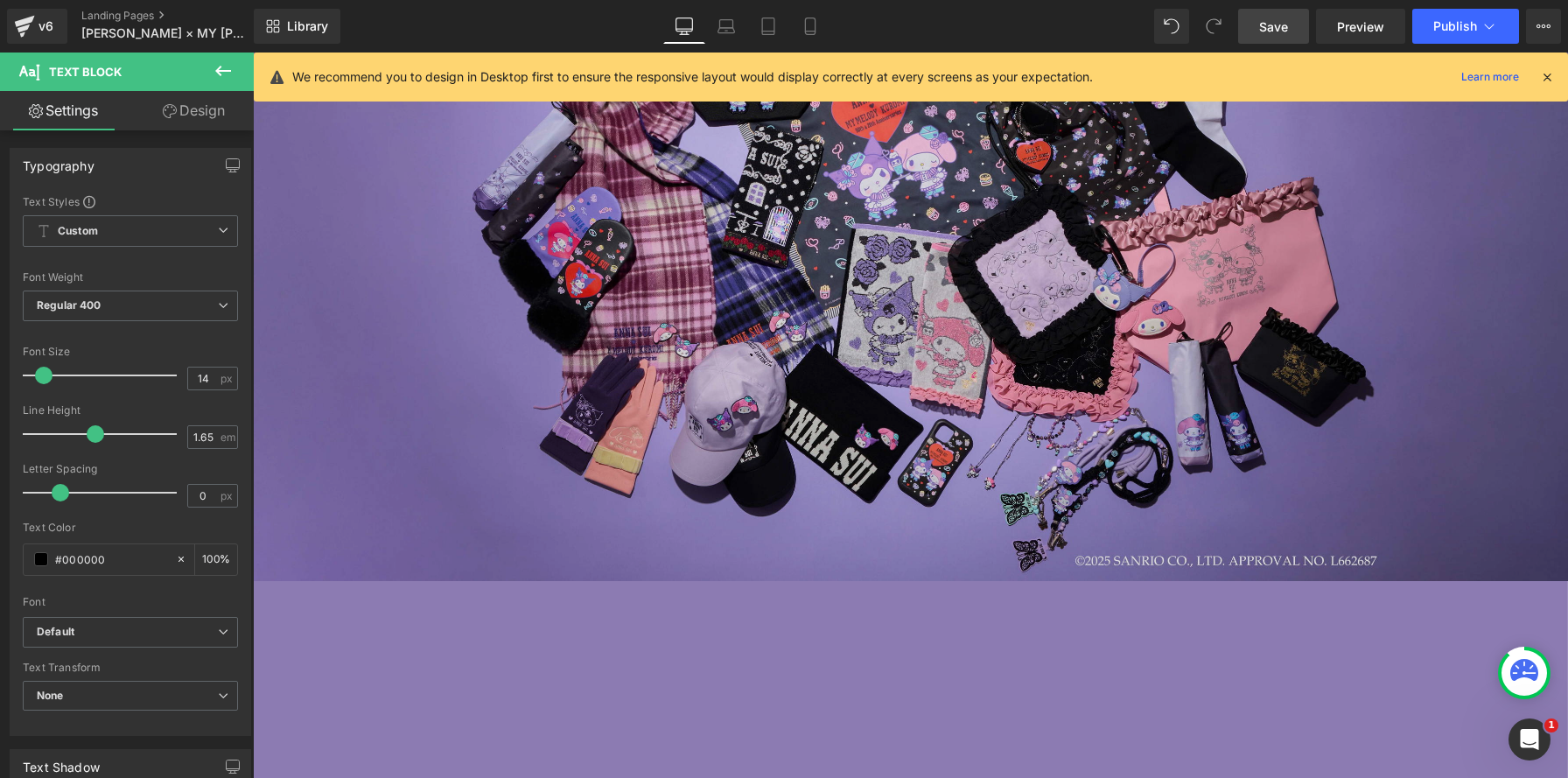
scroll to position [372, 0]
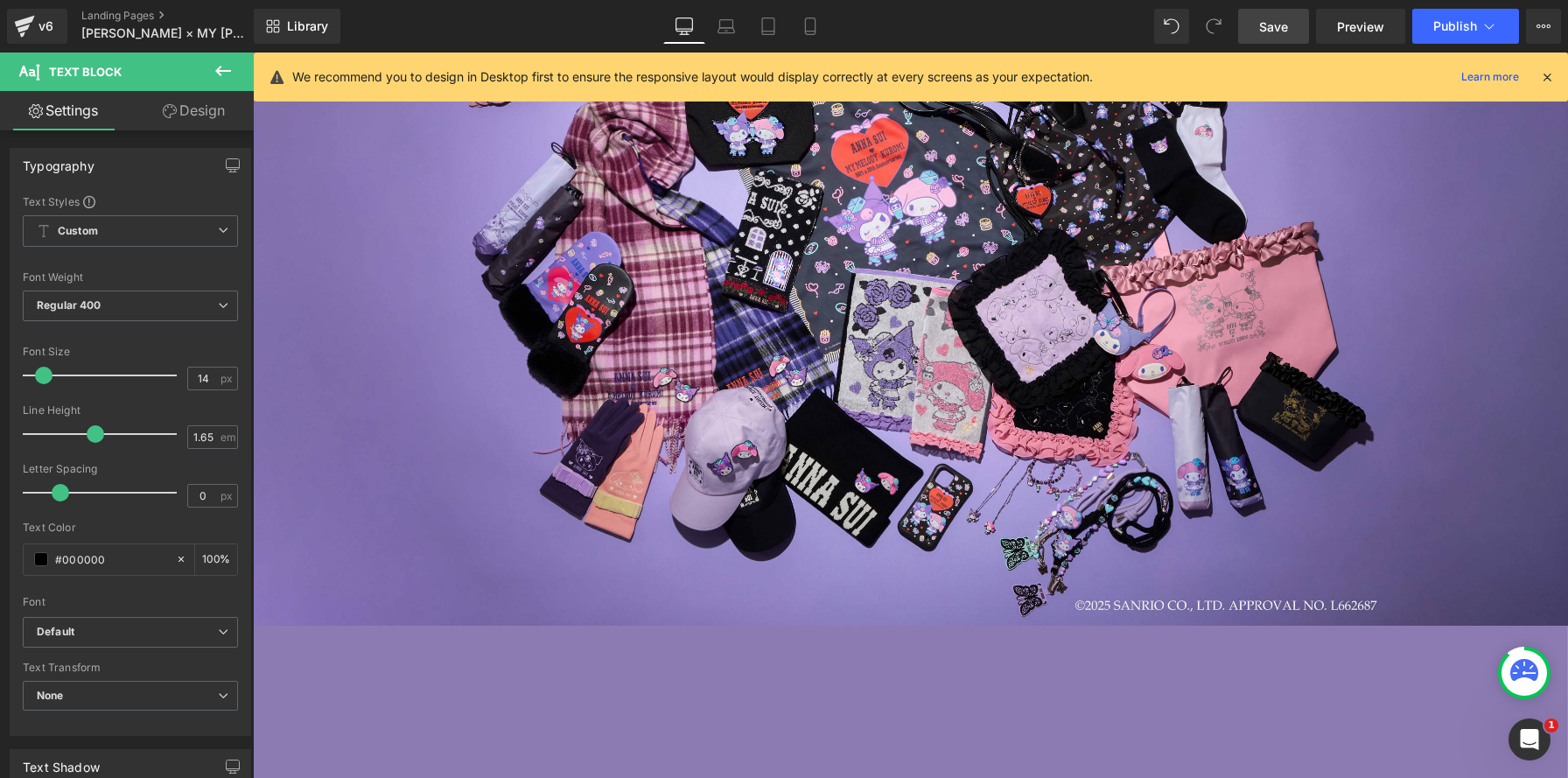
click at [1262, 22] on span "Save" at bounding box center [1273, 27] width 29 height 19
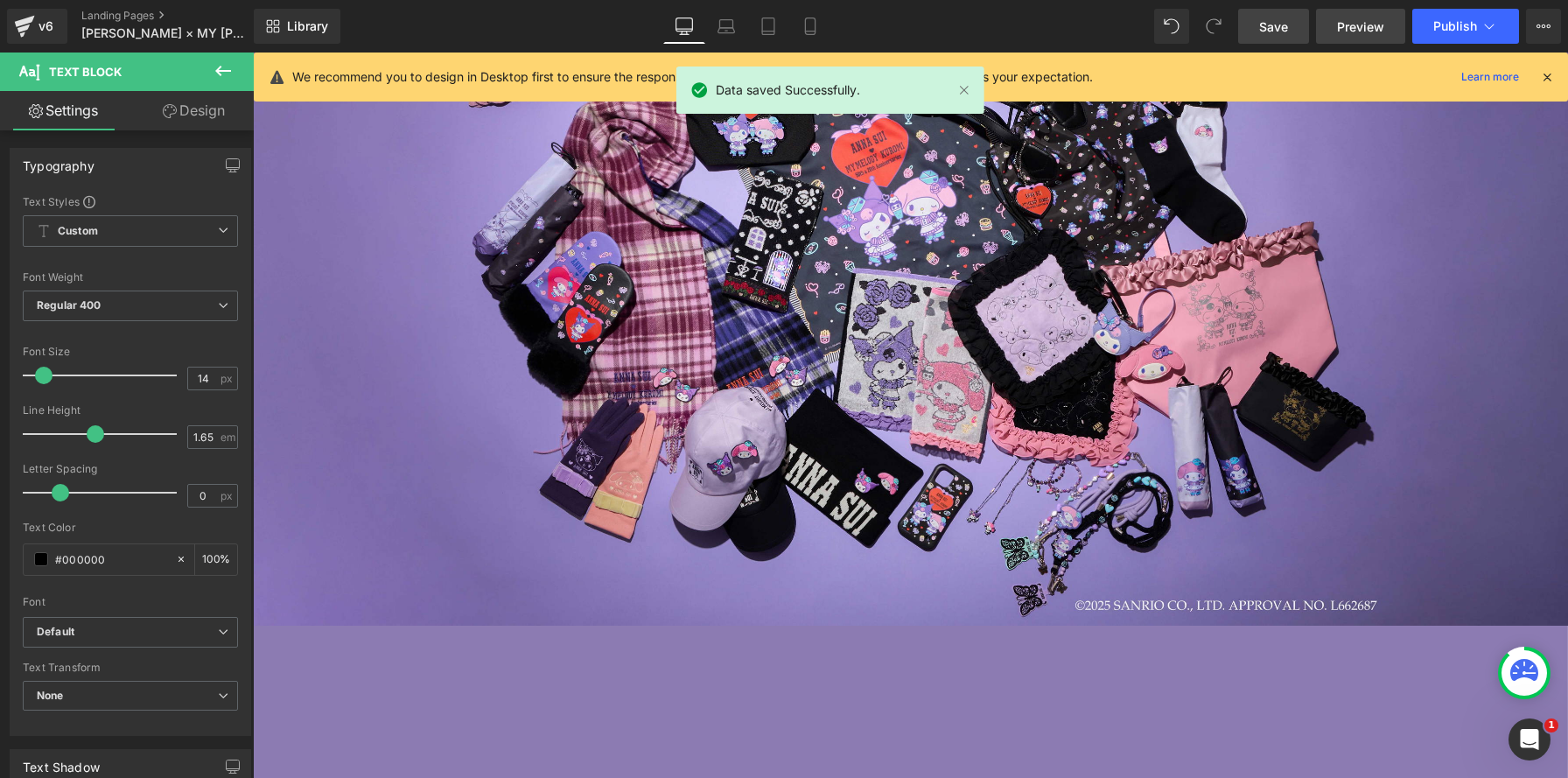
click at [1354, 32] on span "Preview" at bounding box center [1360, 27] width 48 height 19
